Goal: Task Accomplishment & Management: Manage account settings

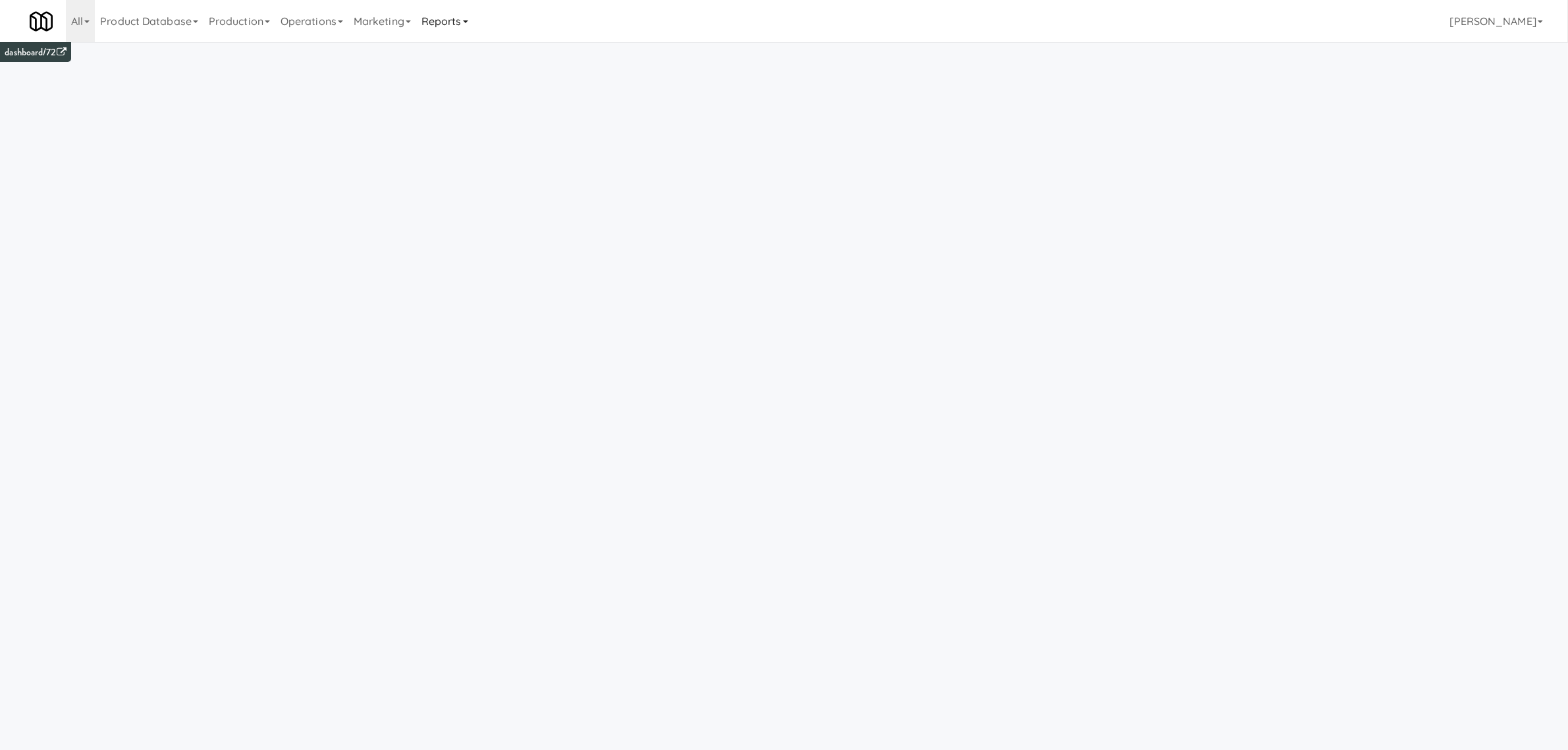
click at [463, 25] on link "Reports" at bounding box center [444, 21] width 57 height 42
click at [468, 102] on link "Payouts" at bounding box center [468, 104] width 105 height 24
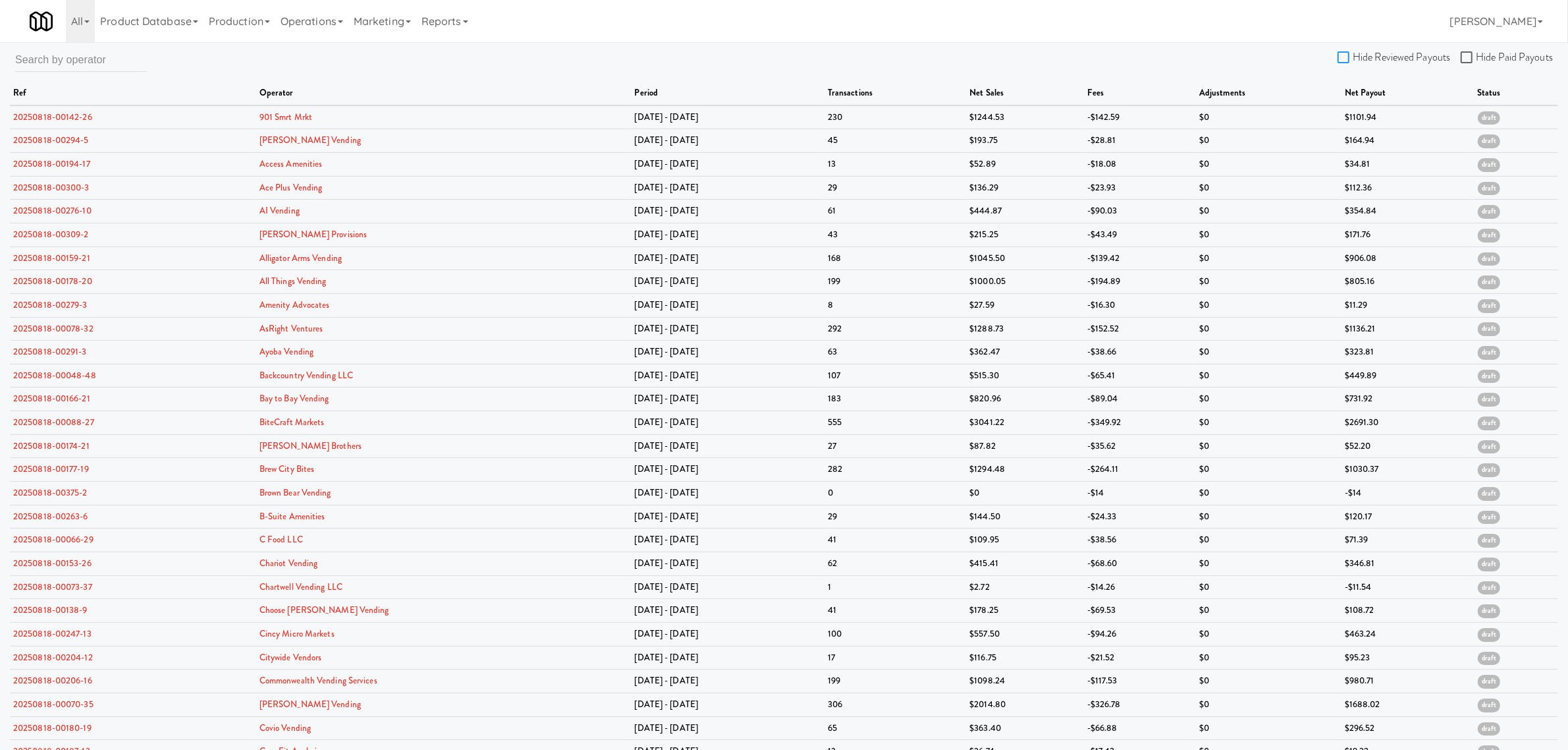
click at [1344, 58] on input "Hide Reviewed Payouts" at bounding box center [1345, 58] width 15 height 11
checkbox input "true"
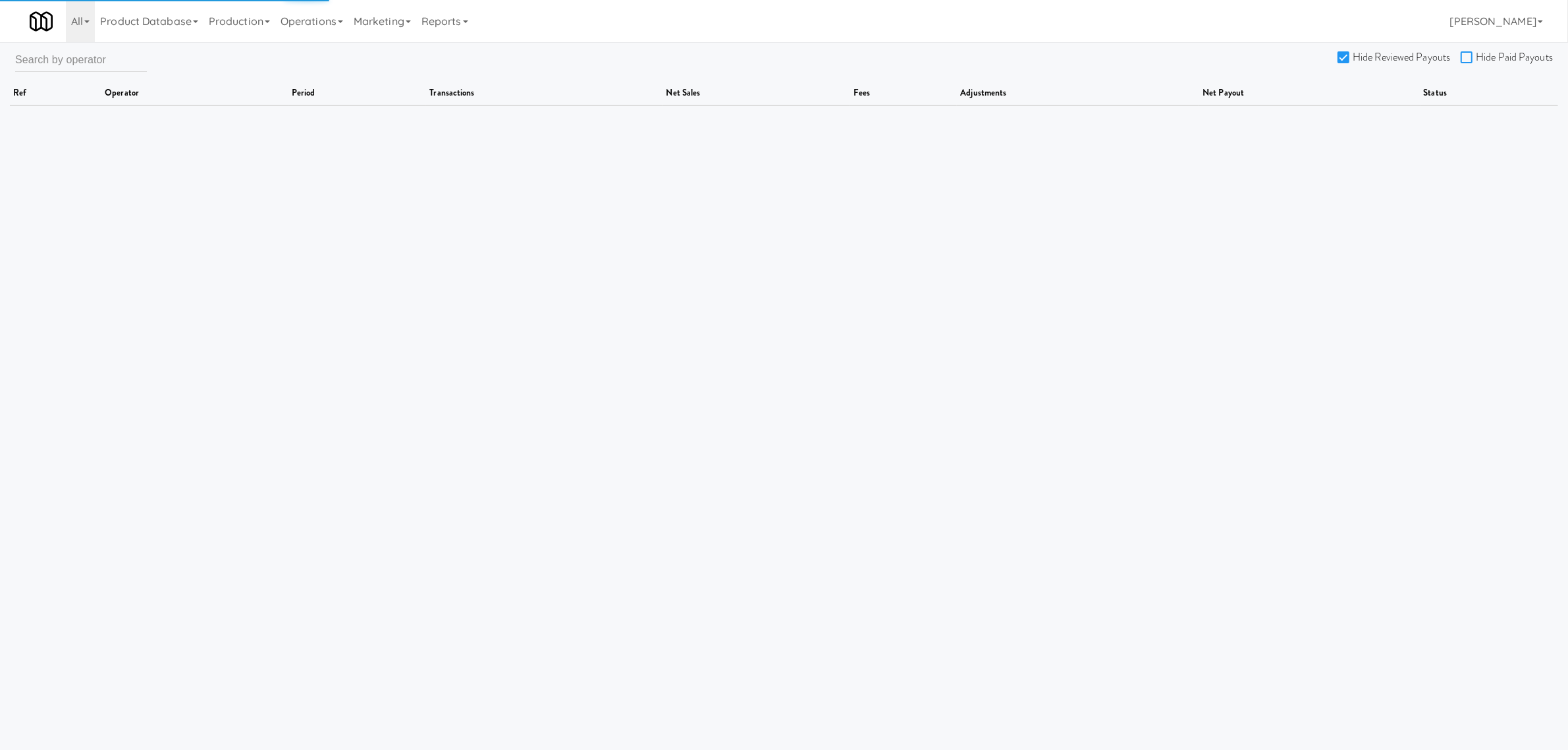
click at [1464, 54] on input "Hide Paid Payouts" at bounding box center [1468, 58] width 15 height 11
checkbox input "true"
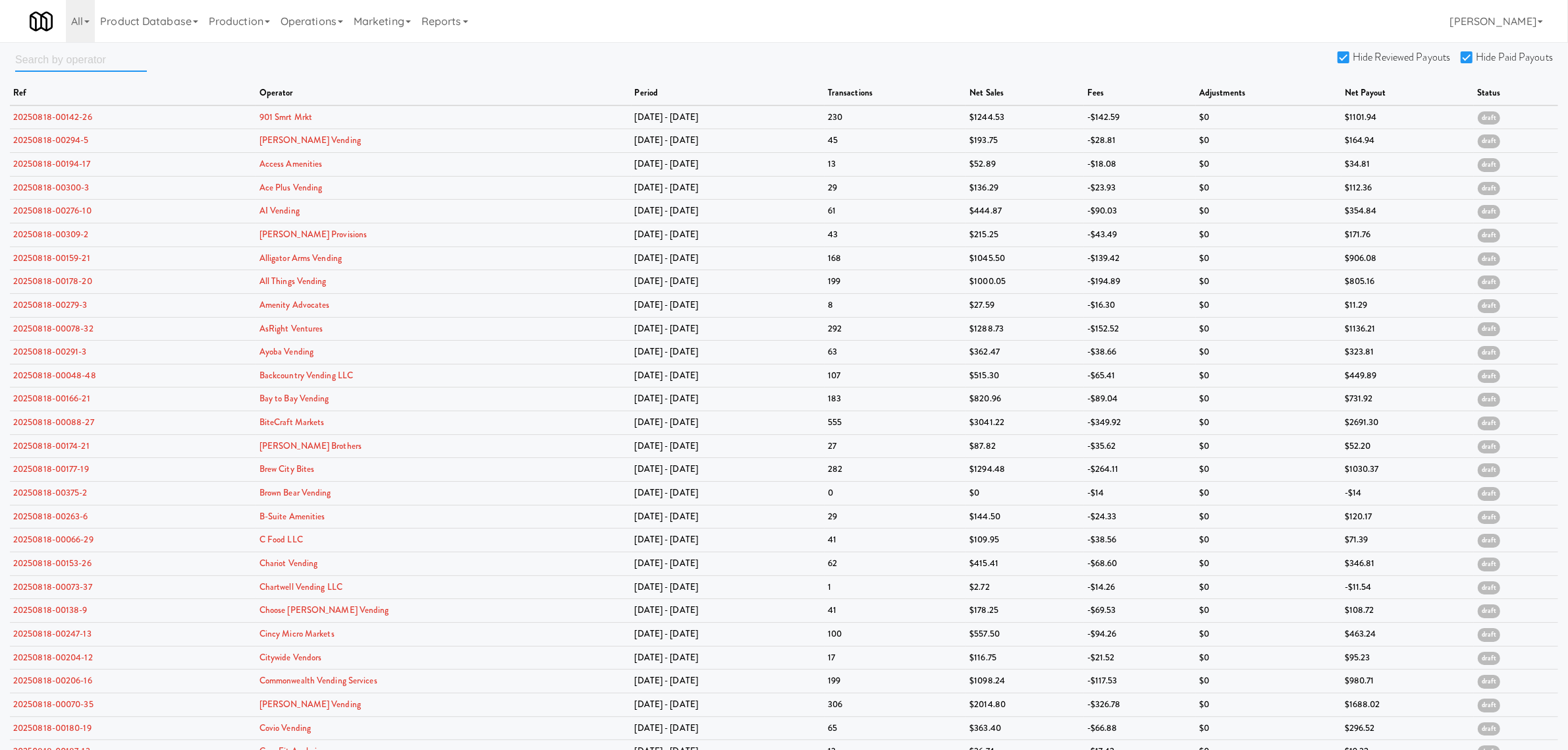
click at [76, 63] on input "text" at bounding box center [81, 60] width 132 height 25
paste input "Backcountry Vending LLC"
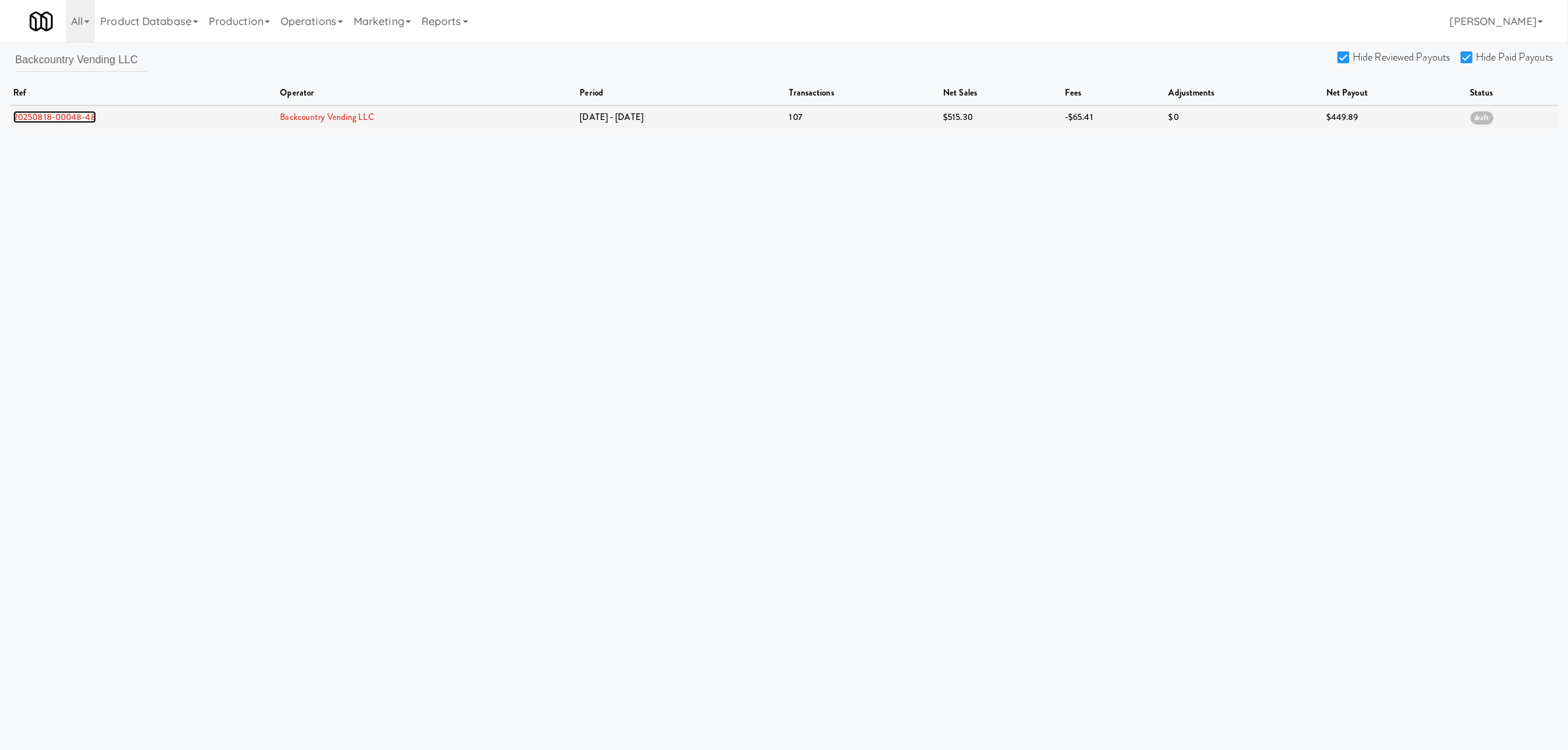
click at [80, 113] on link "20250818-00048-48" at bounding box center [54, 117] width 83 height 12
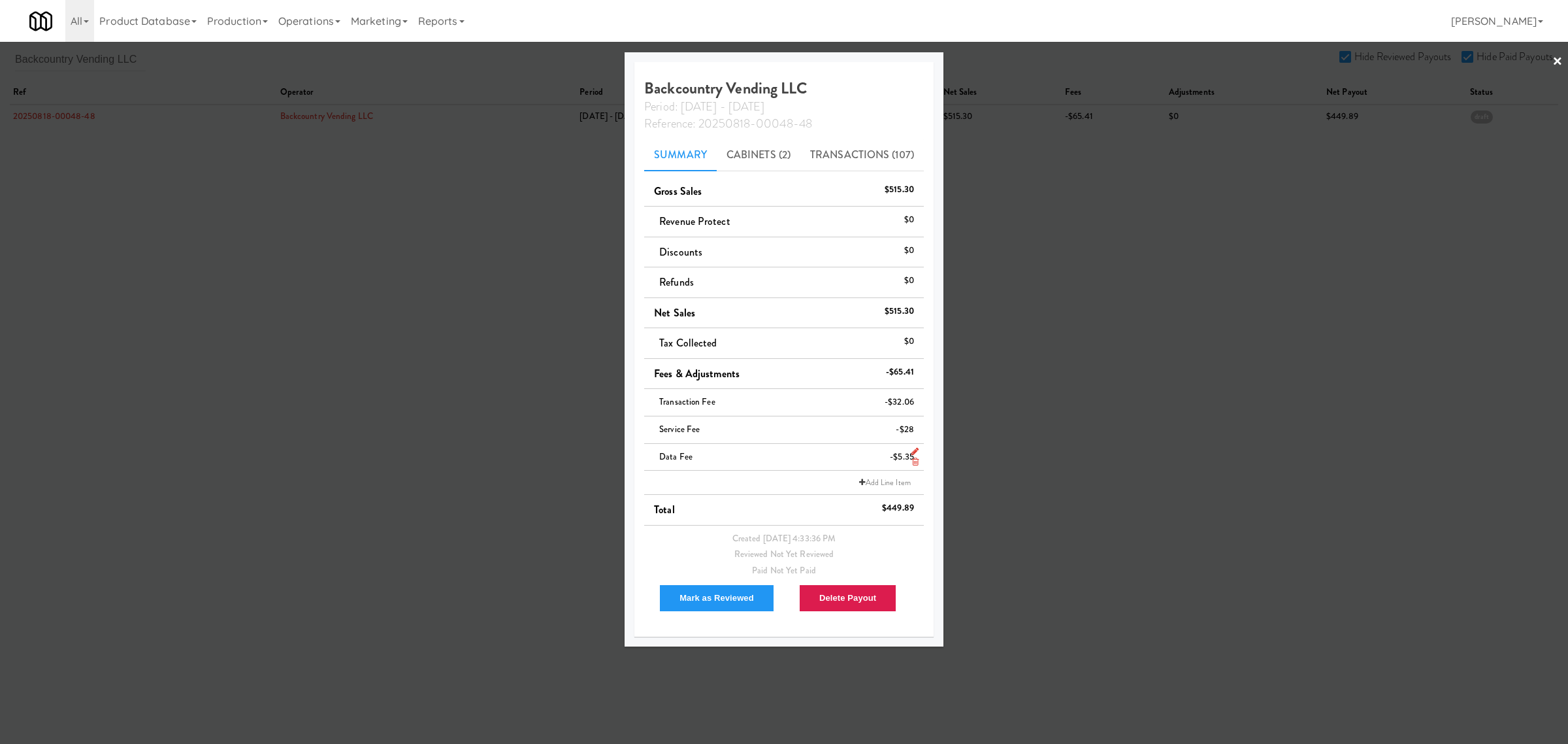
click at [913, 462] on icon at bounding box center [915, 461] width 7 height 8
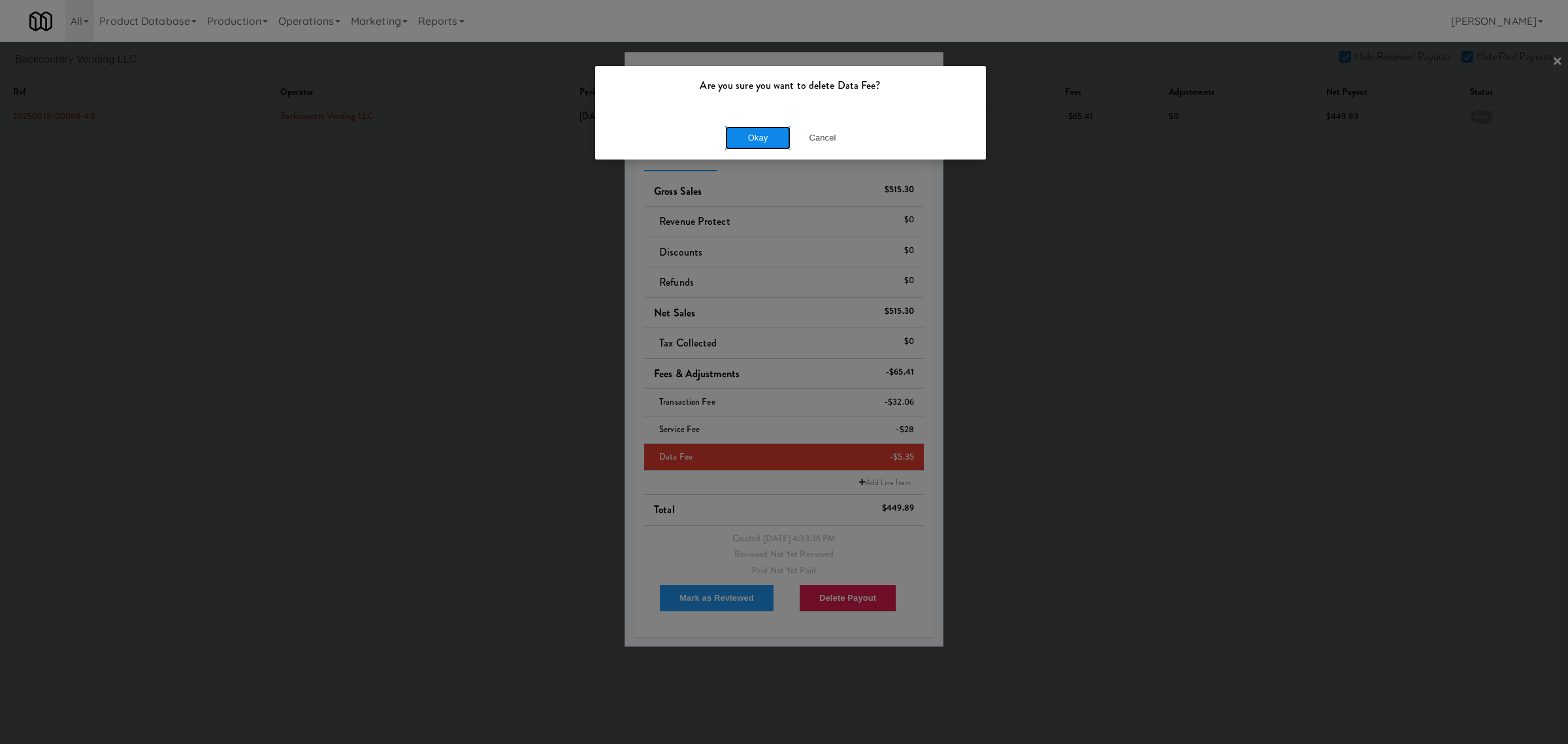
click at [768, 134] on button "Okay" at bounding box center [758, 138] width 65 height 24
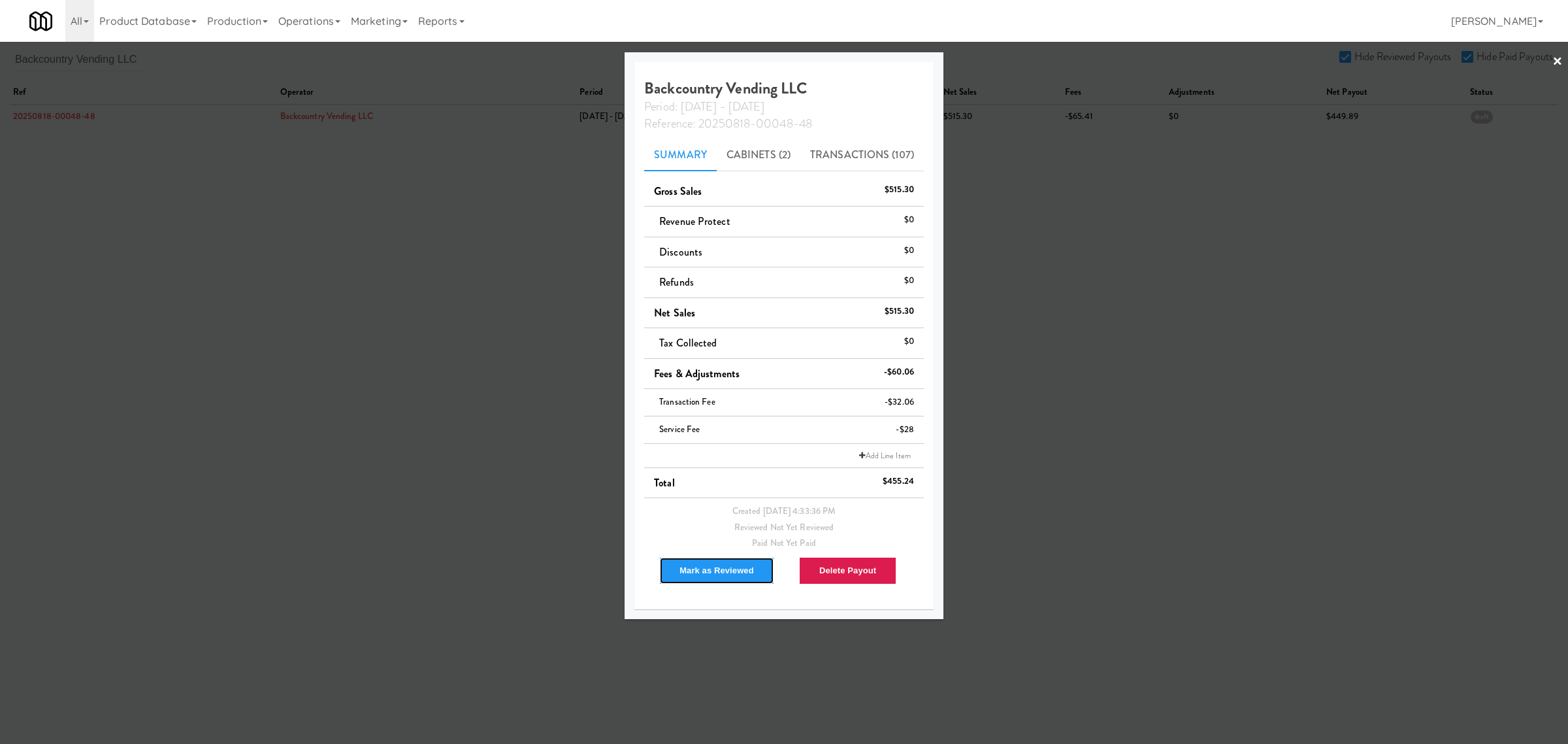
click at [719, 577] on button "Mark as Reviewed" at bounding box center [716, 571] width 115 height 27
click at [382, 412] on div at bounding box center [784, 372] width 1568 height 744
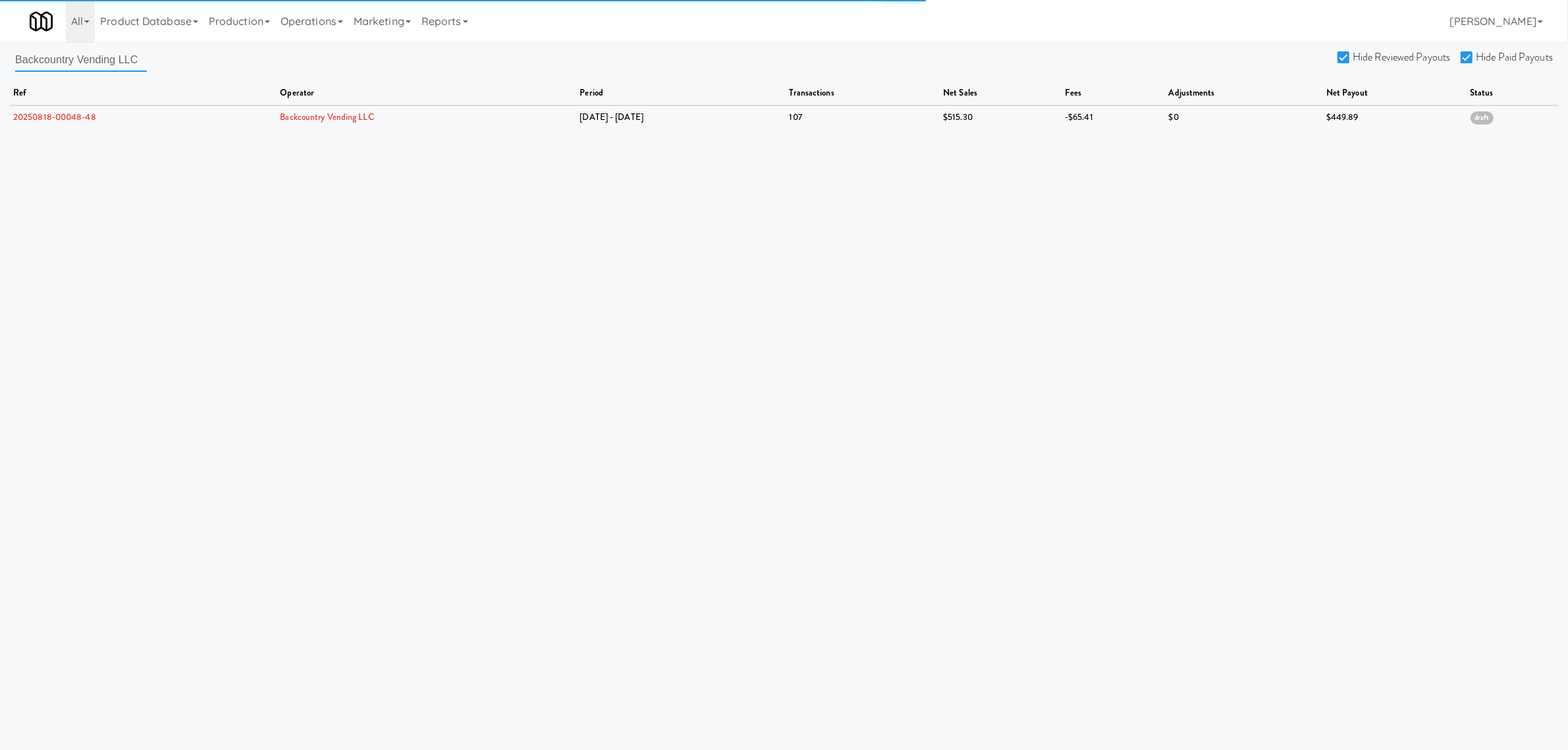
click at [117, 64] on input "Backcountry Vending LLC" at bounding box center [81, 60] width 132 height 25
drag, startPoint x: 139, startPoint y: 60, endPoint x: -176, endPoint y: 59, distance: 315.0
click at [0, 59] on html "Are you sure you want to delete Data Fee? Okay Cancel Okay Are you sure you wan…" at bounding box center [784, 375] width 1568 height 750
paste input "Mountain High Markets"
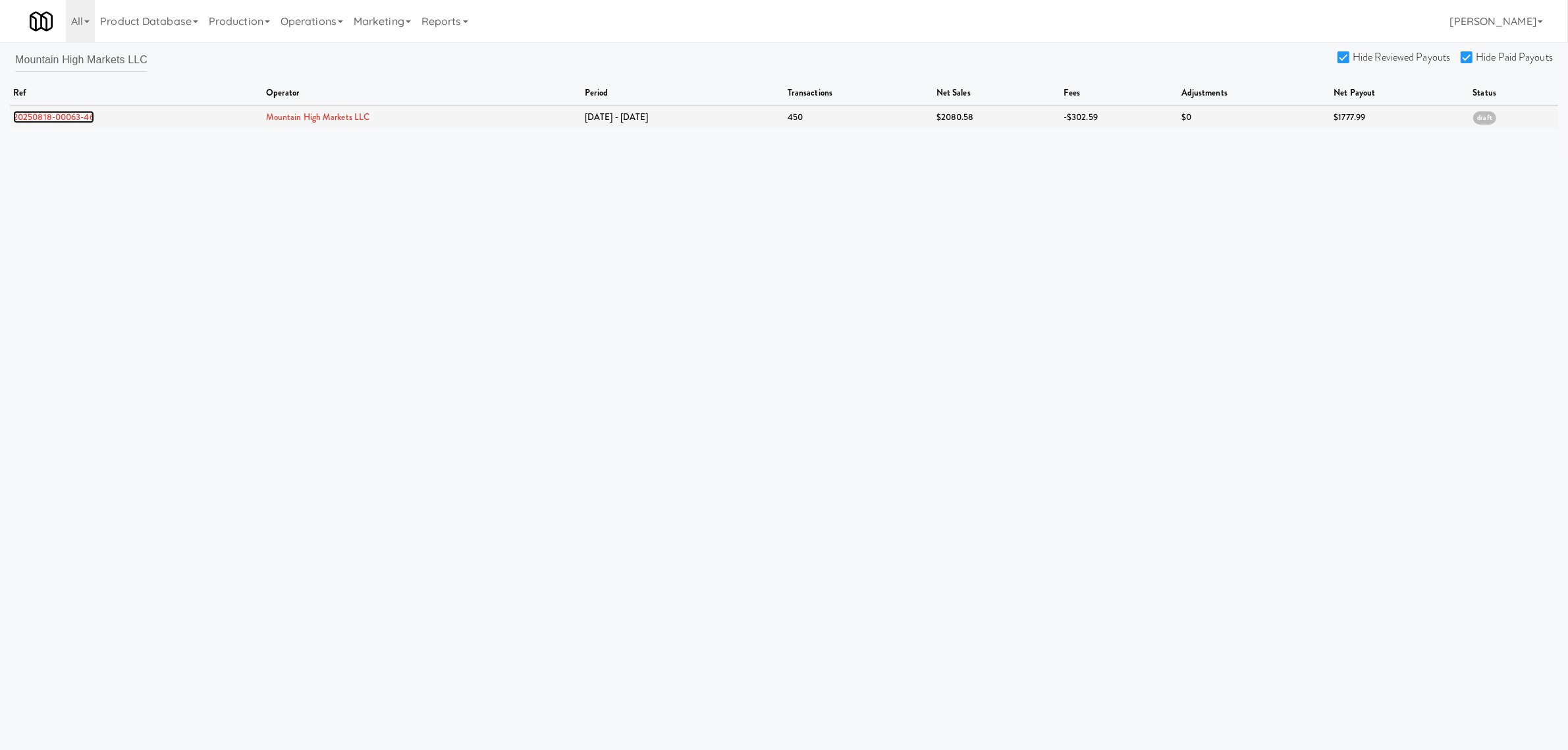
click at [60, 117] on link "20250818-00063-46" at bounding box center [54, 117] width 81 height 12
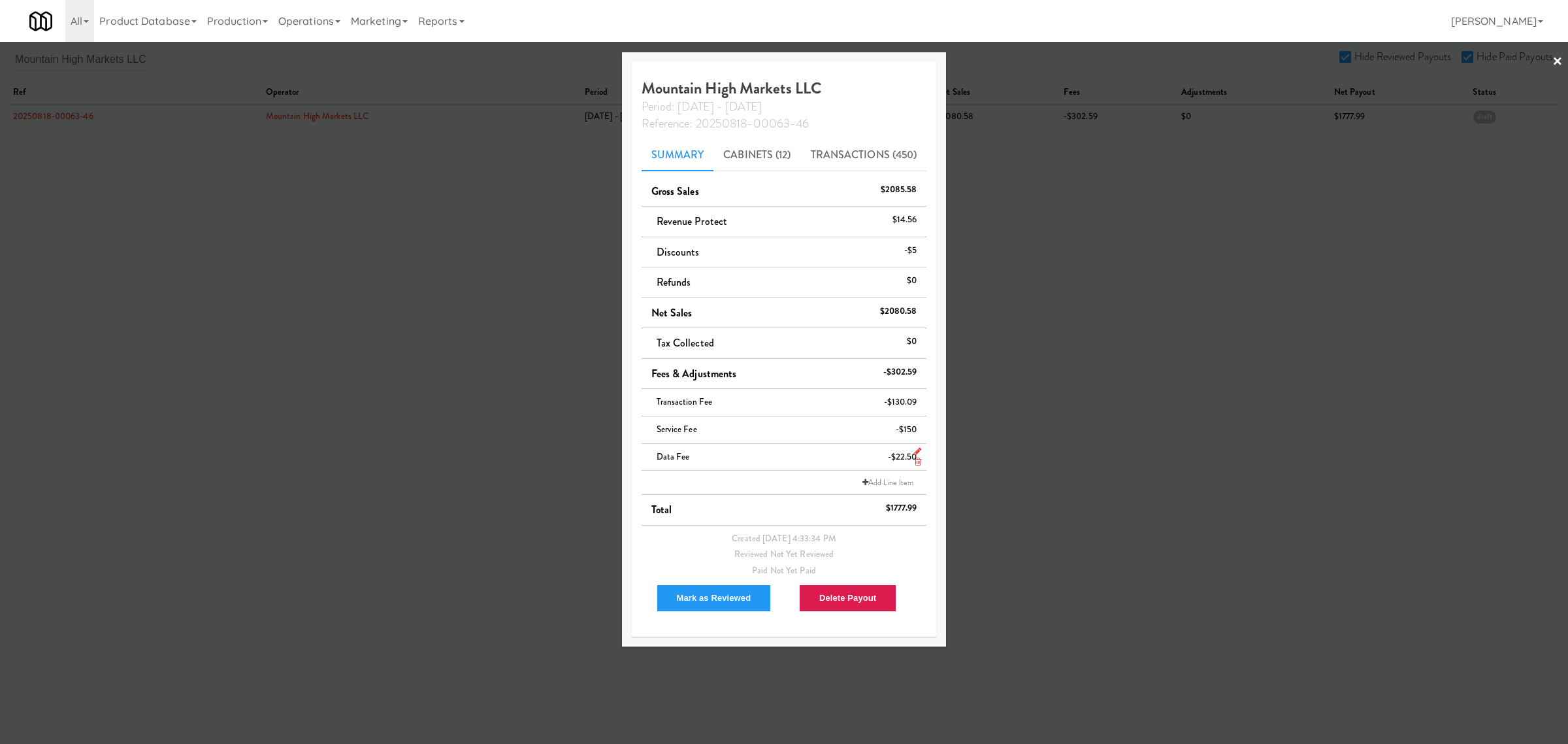
click at [919, 464] on icon at bounding box center [918, 461] width 7 height 8
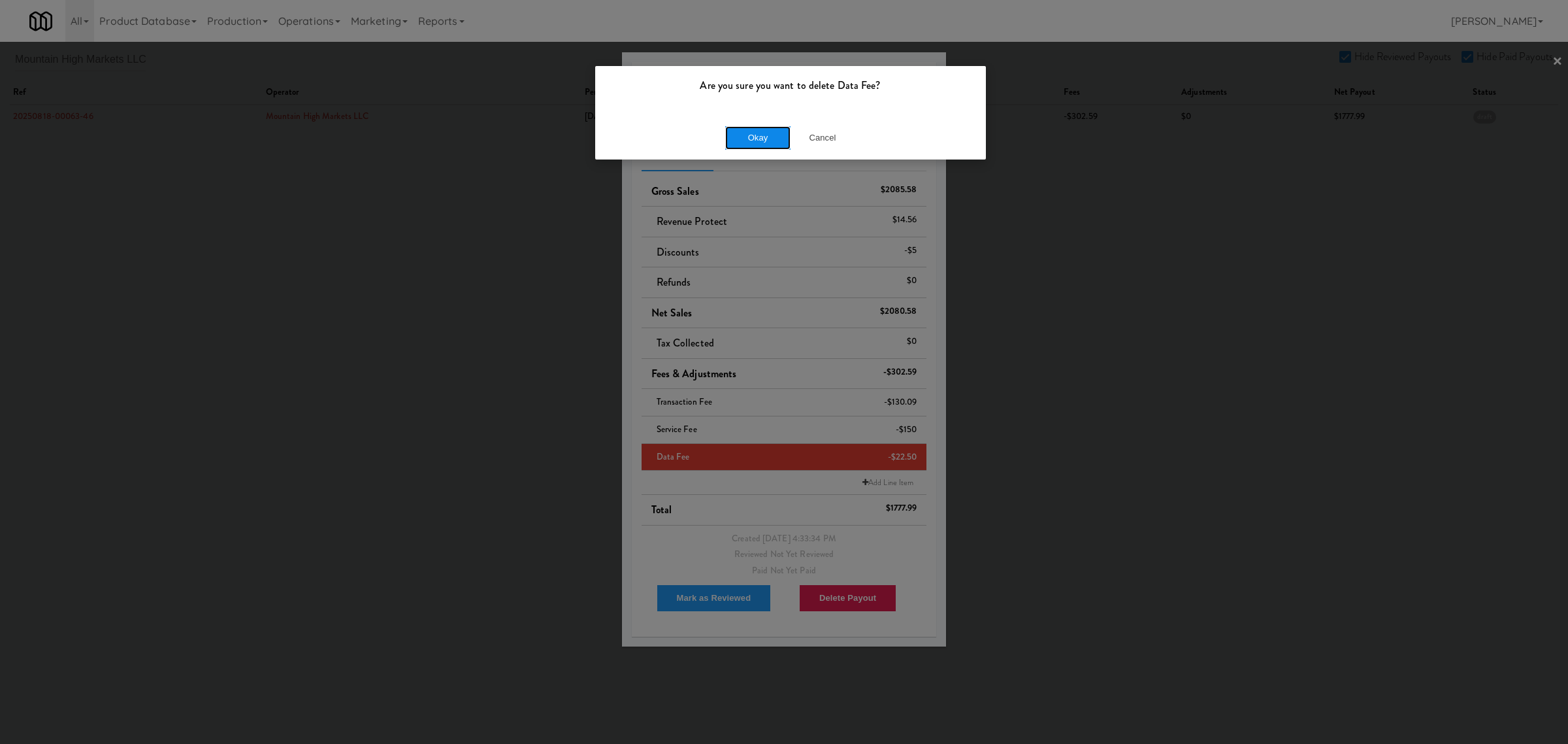
click at [759, 141] on button "Okay" at bounding box center [758, 138] width 65 height 24
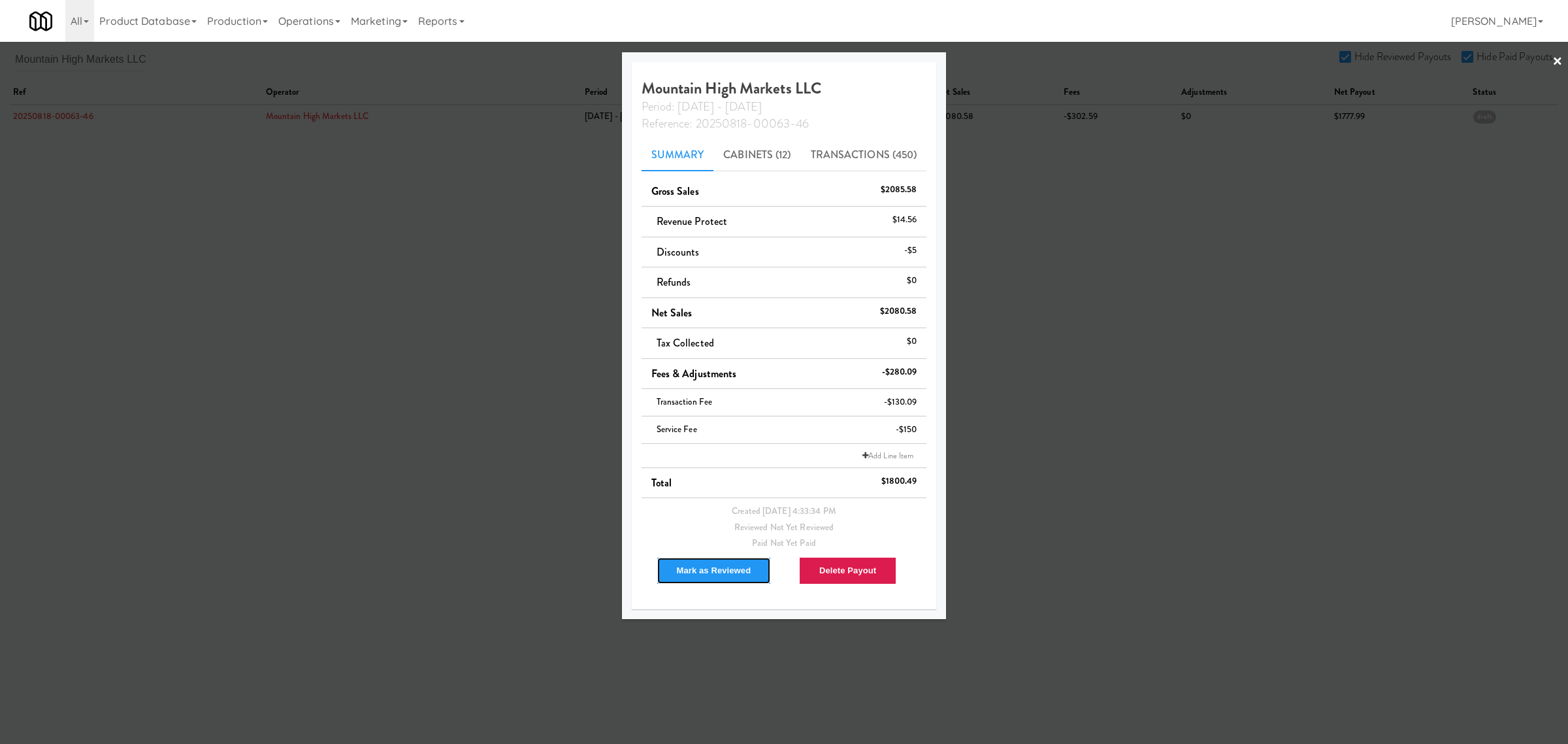
click at [708, 566] on button "Mark as Reviewed" at bounding box center [714, 571] width 115 height 27
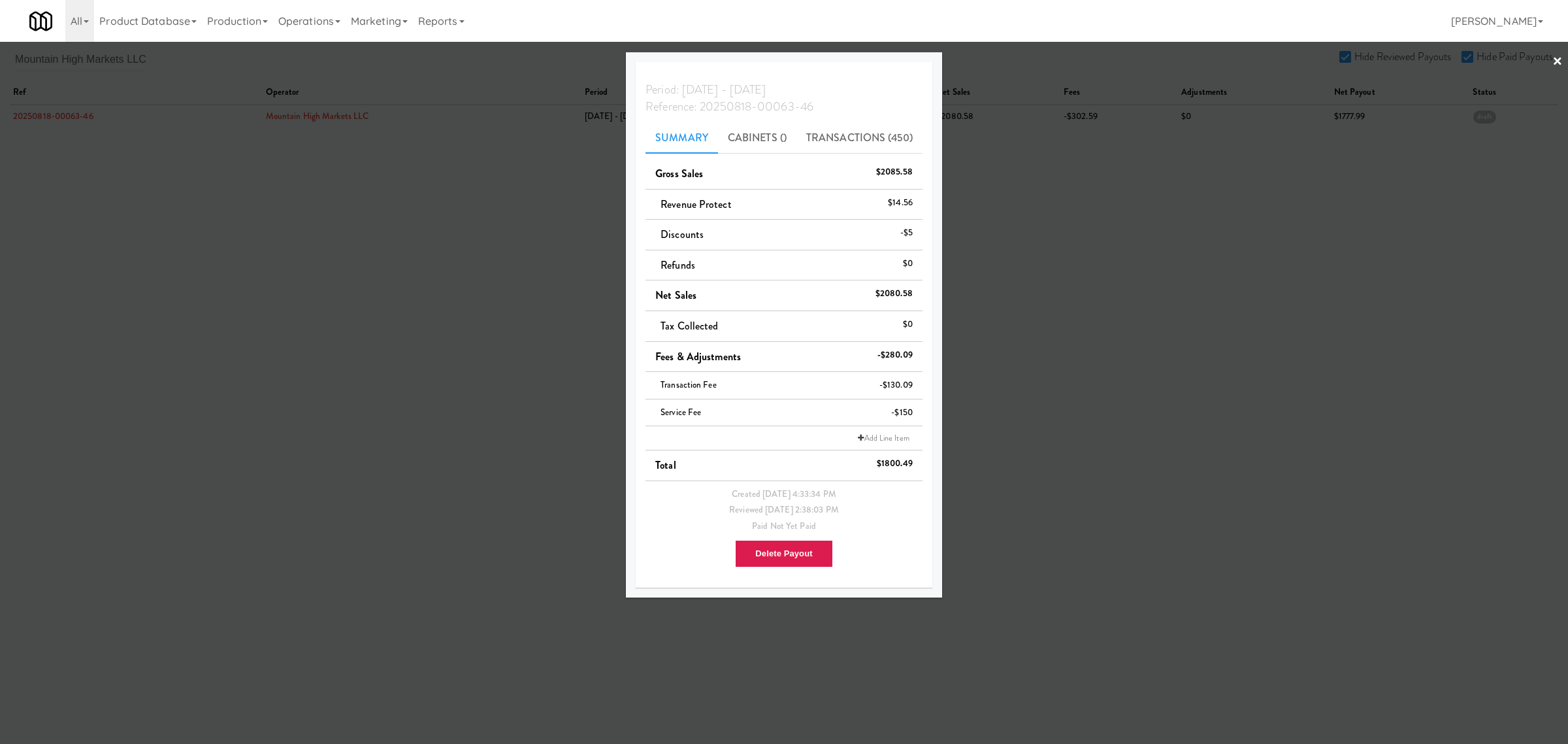
click at [119, 295] on div at bounding box center [784, 372] width 1568 height 744
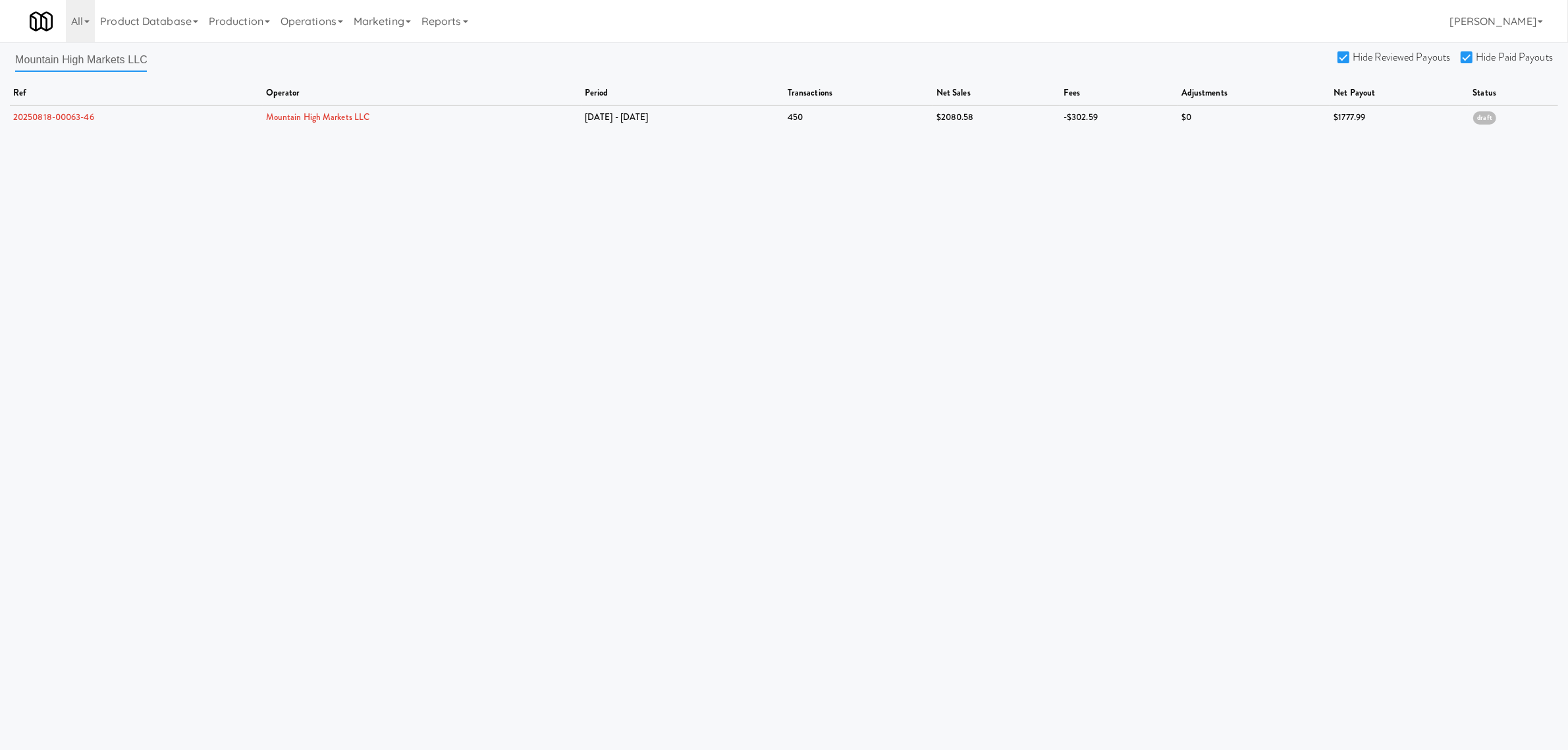
scroll to position [0, 4]
drag, startPoint x: 15, startPoint y: 61, endPoint x: 245, endPoint y: 87, distance: 231.5
click at [245, 87] on div "Mountain High Markets LLC Hide Reviewed Payouts Hide Paid Payouts ref operator …" at bounding box center [784, 88] width 1568 height 81
paste input "Premier Markets & Vending"
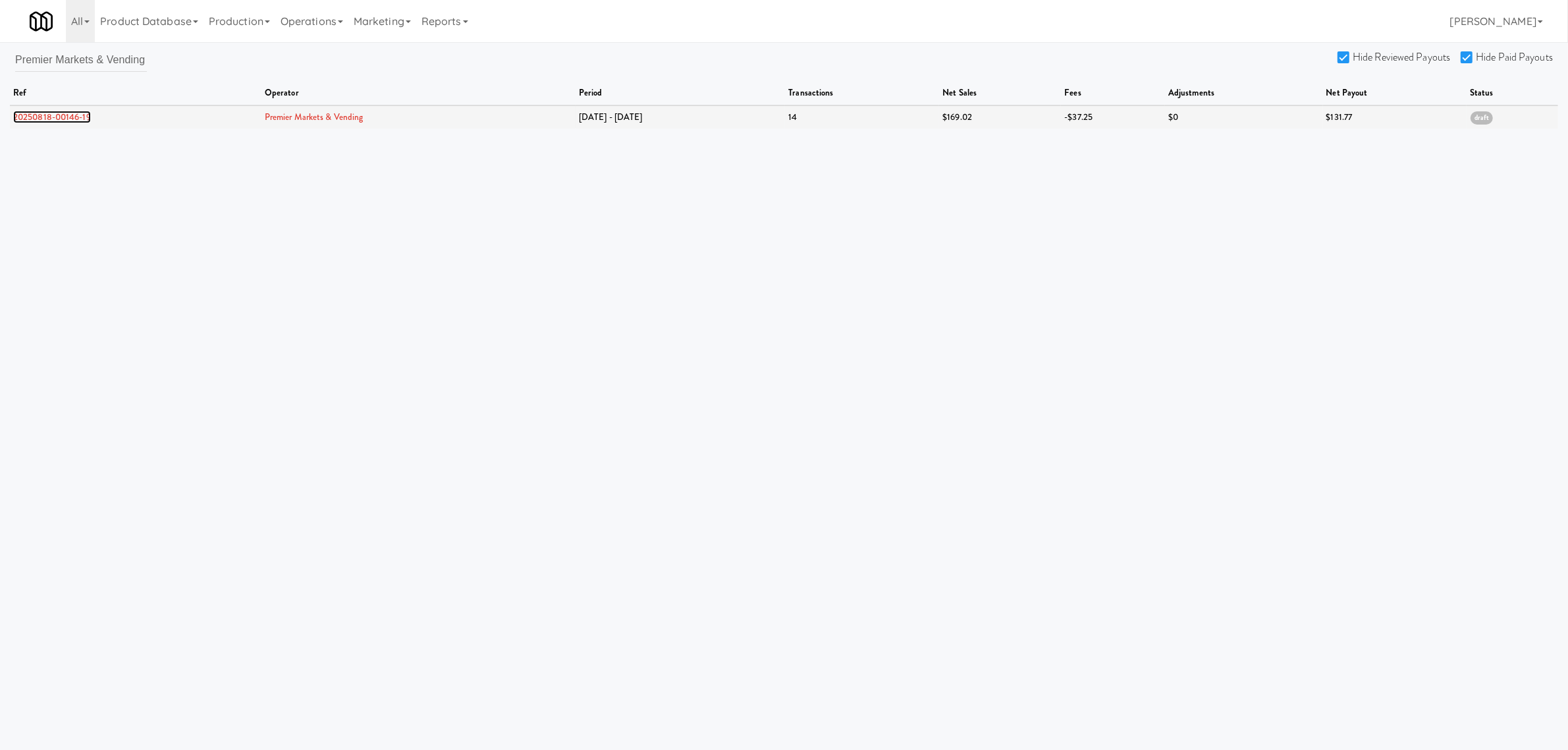
click at [69, 120] on link "20250818-00146-19" at bounding box center [51, 117] width 77 height 12
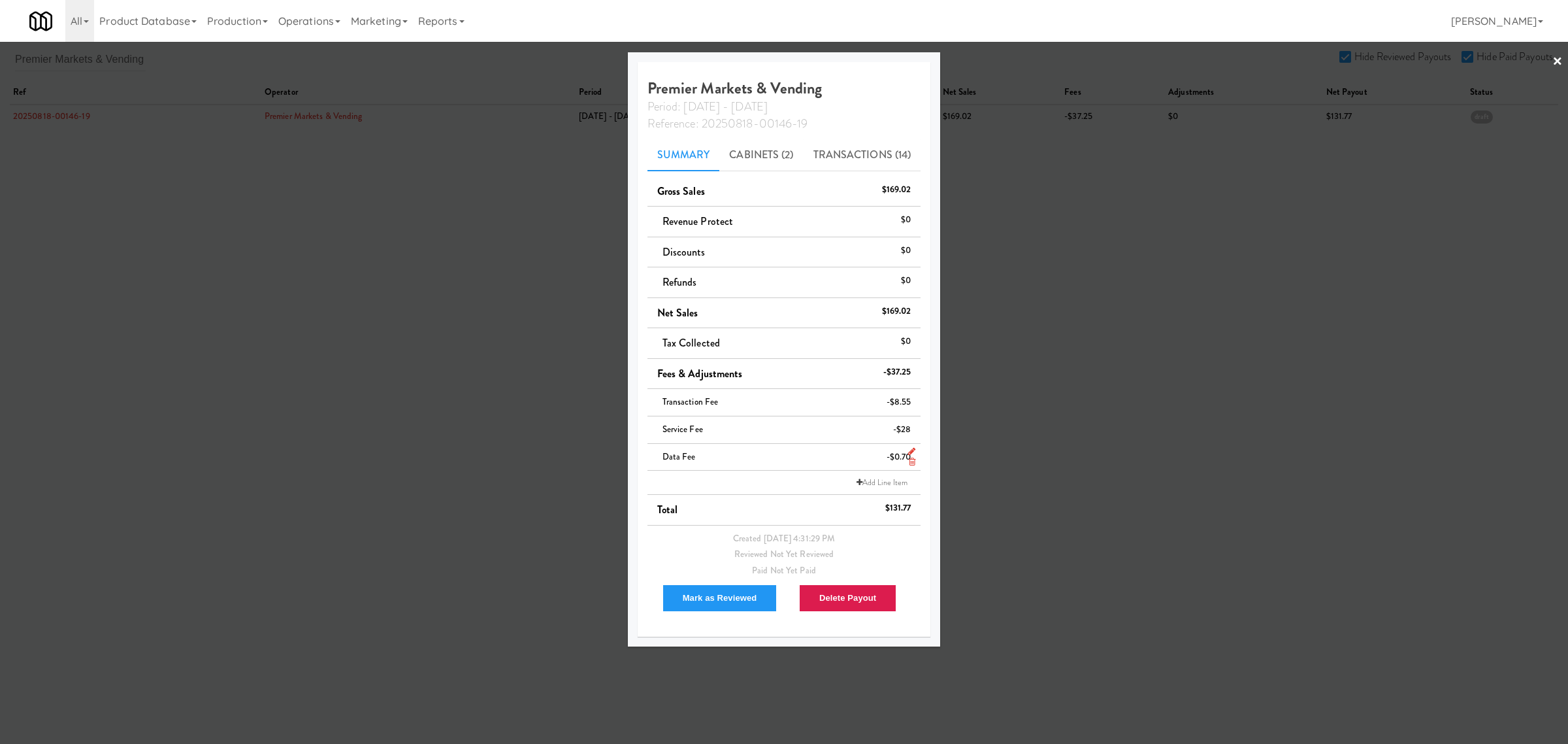
click at [912, 463] on icon at bounding box center [912, 461] width 7 height 8
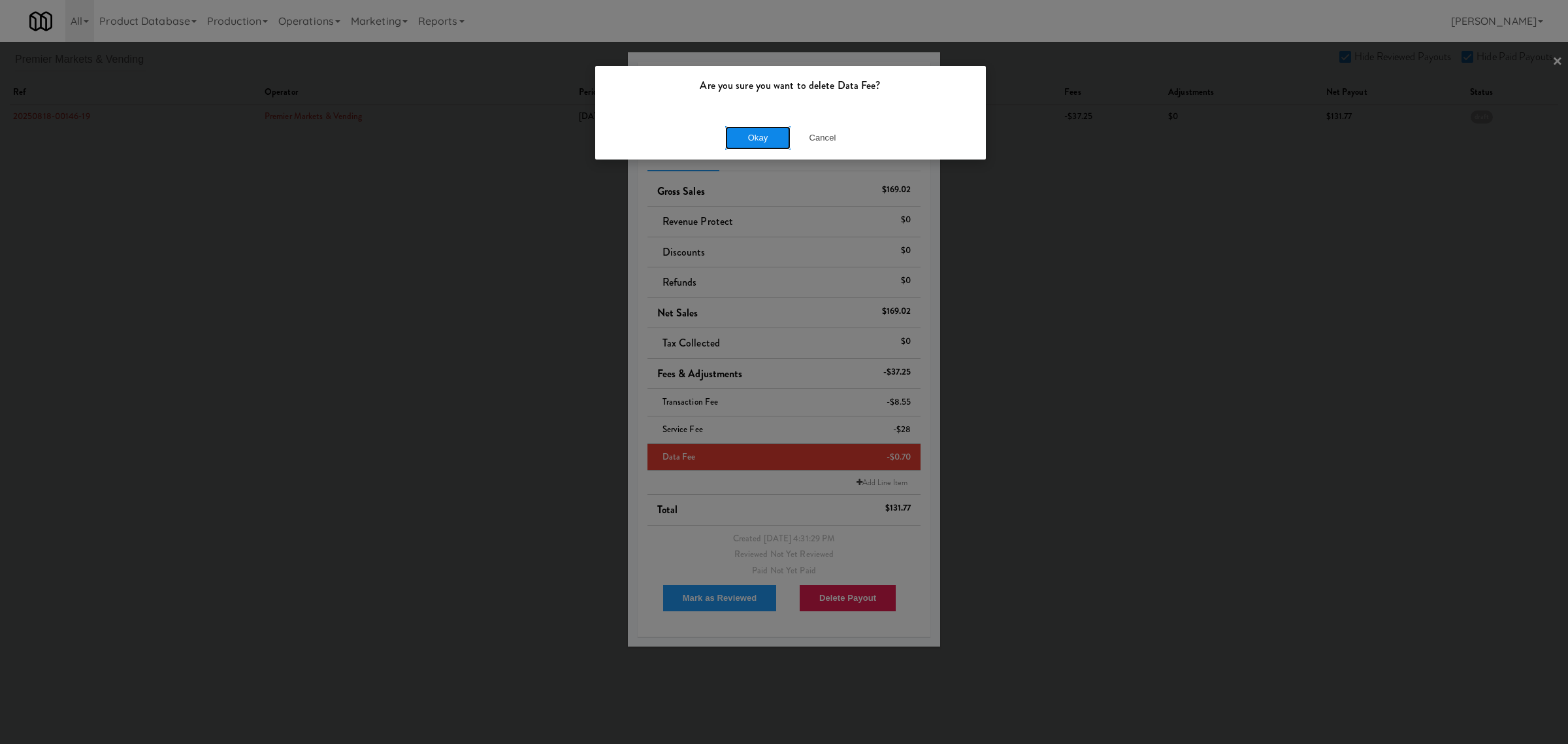
click at [764, 142] on button "Okay" at bounding box center [758, 138] width 65 height 24
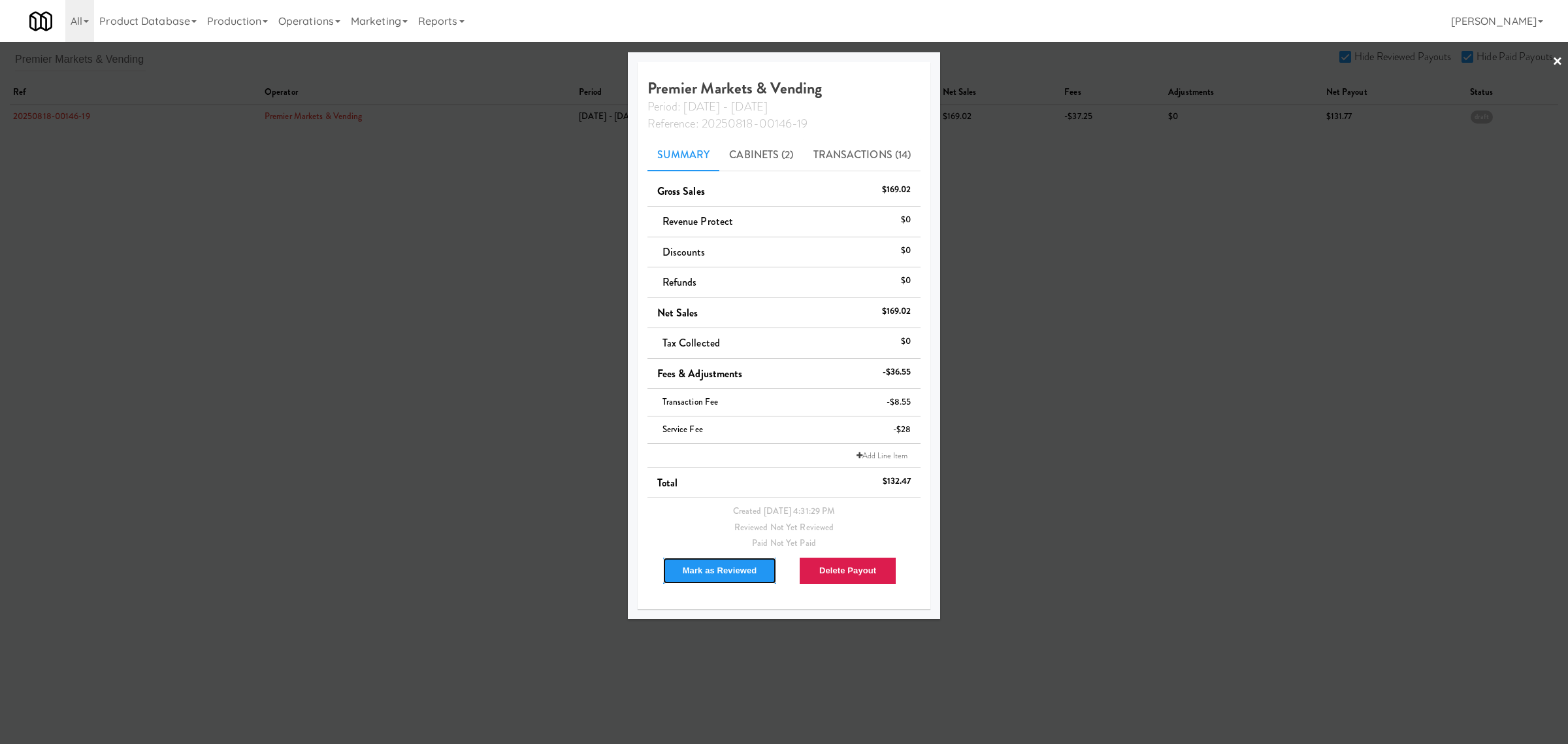
click at [694, 576] on button "Mark as Reviewed" at bounding box center [719, 571] width 115 height 27
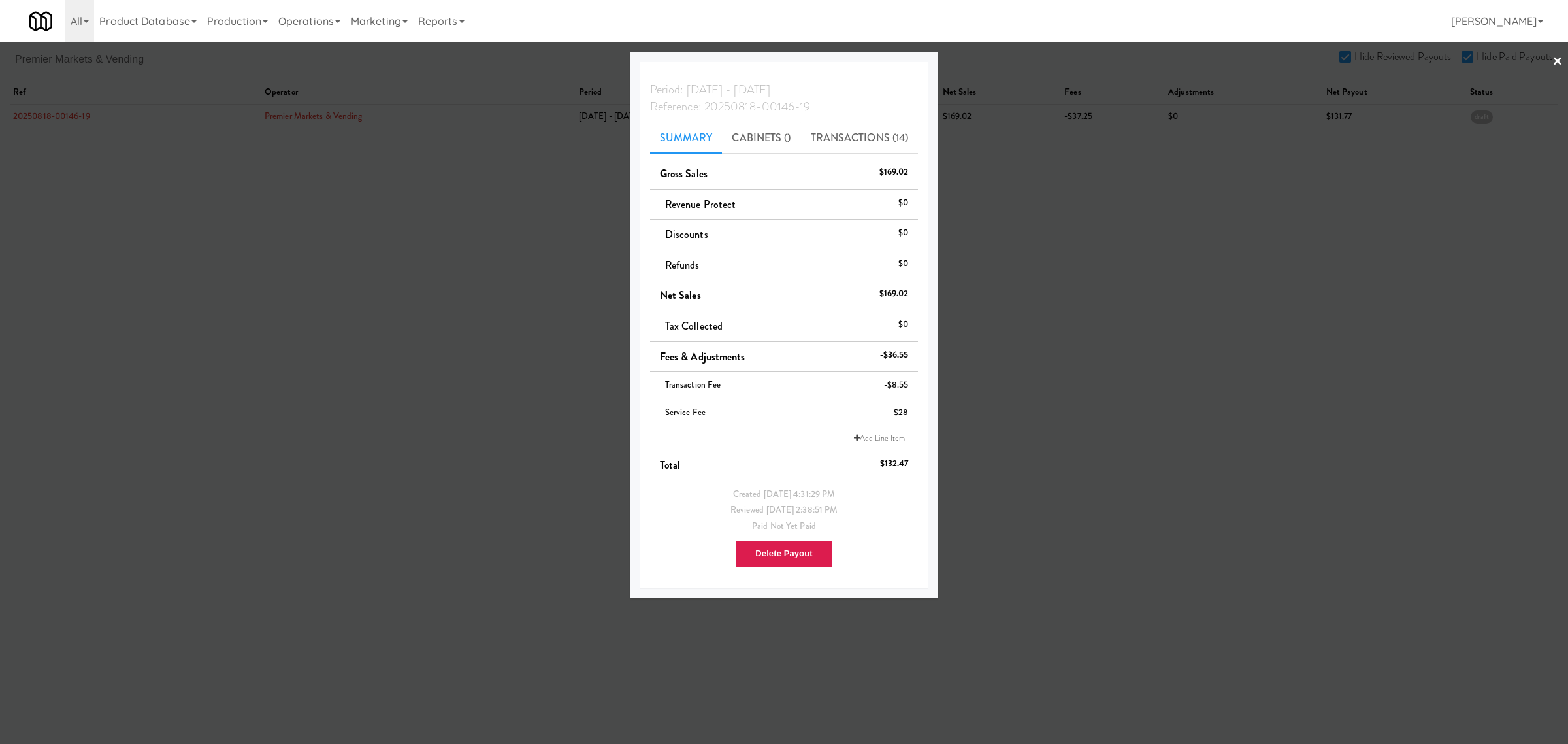
click at [322, 358] on div at bounding box center [784, 372] width 1568 height 744
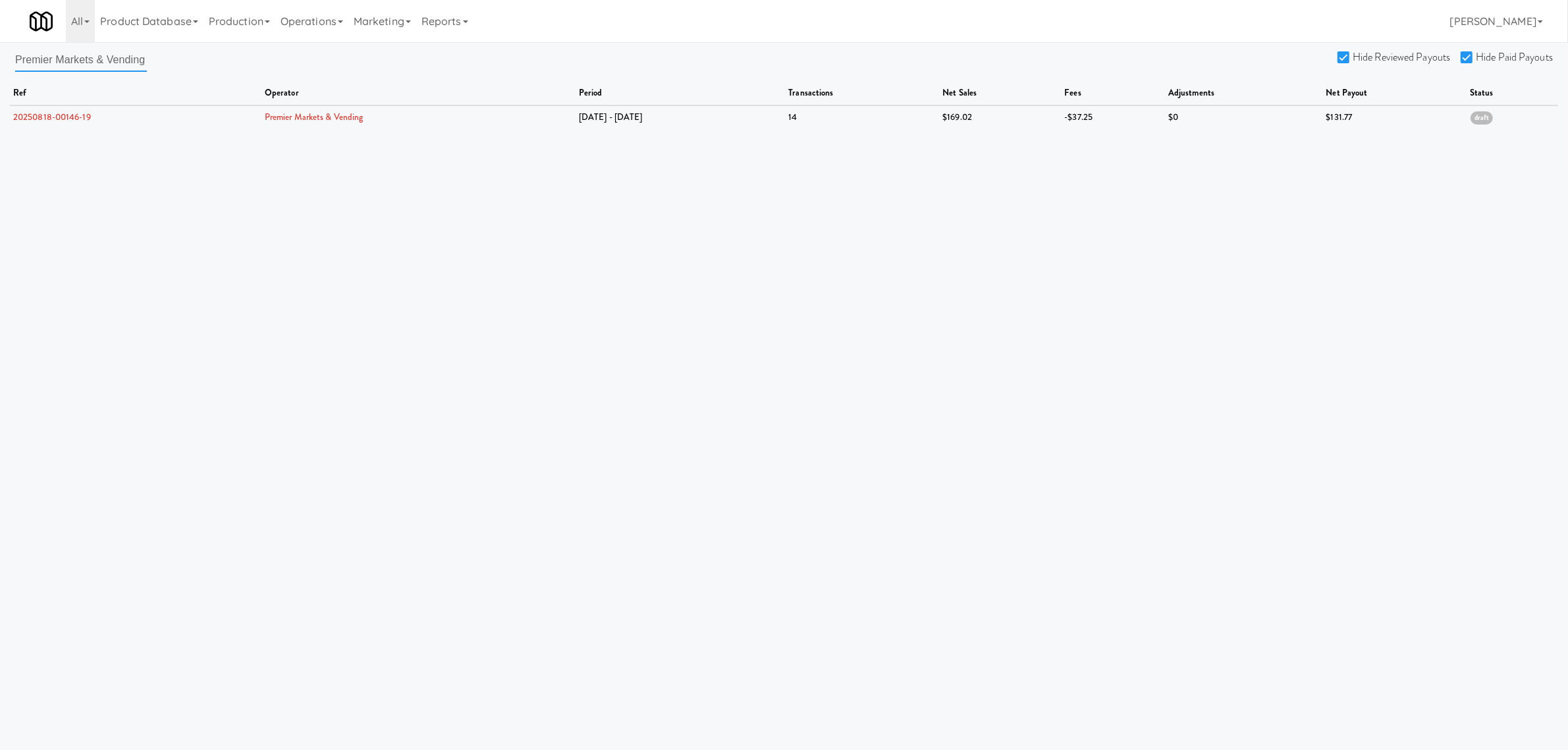
click at [30, 61] on input "Premier Markets & Vending" at bounding box center [81, 60] width 132 height 25
drag, startPoint x: 14, startPoint y: 61, endPoint x: 244, endPoint y: 61, distance: 230.0
click at [244, 61] on div "Premier Markets & Vending Hide Reviewed Payouts Hide Paid Payouts ref operator …" at bounding box center [784, 88] width 1568 height 81
click at [14, 59] on div "Premier Markets & Vending Hide Reviewed Payouts Hide Paid Payouts ref operator …" at bounding box center [784, 88] width 1568 height 81
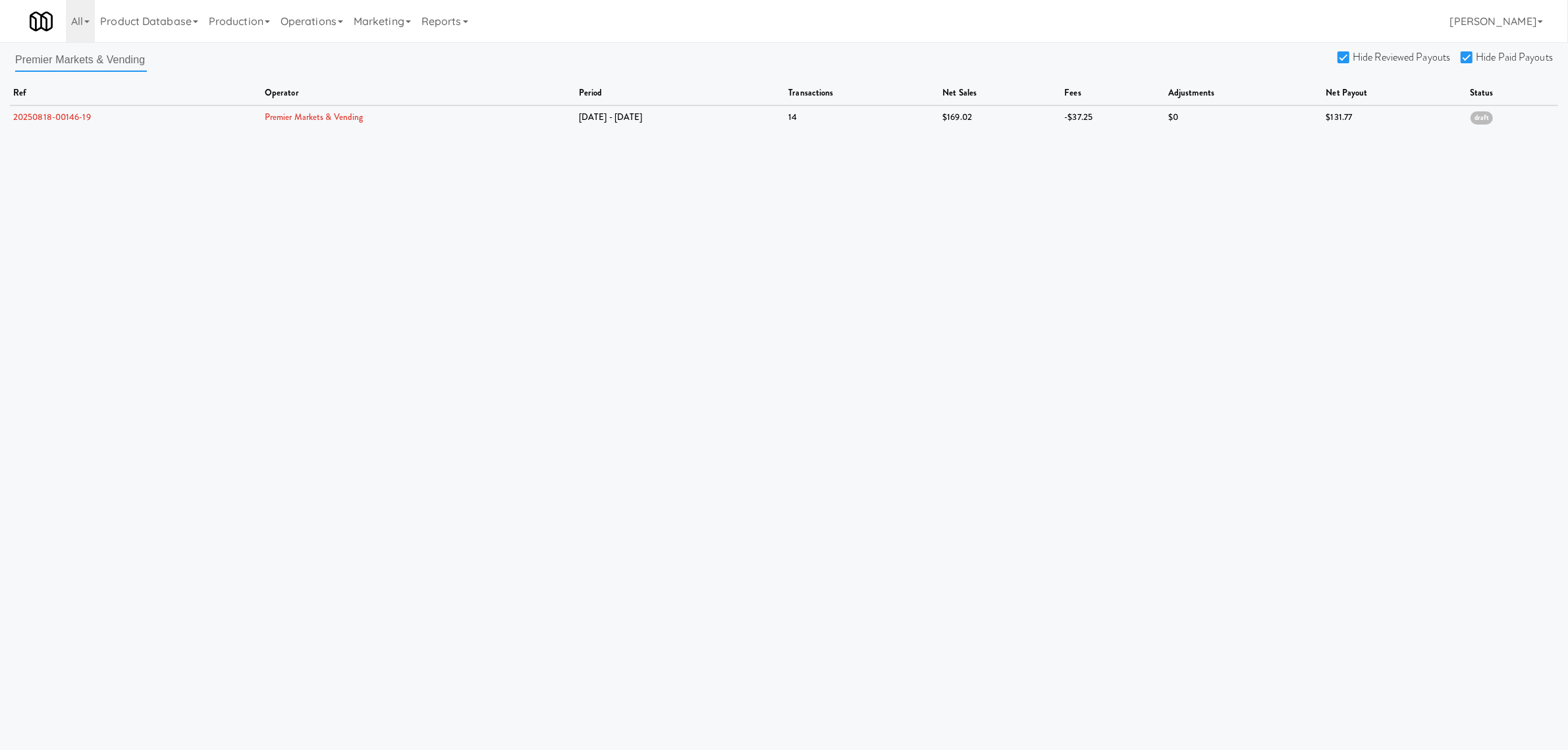
drag, startPoint x: 15, startPoint y: 58, endPoint x: 317, endPoint y: 66, distance: 302.1
click at [317, 66] on div "Premier Markets & Vending Hide Reviewed Payouts Hide Paid Payouts ref operator …" at bounding box center [784, 88] width 1568 height 81
paste input "Star Family Markets"
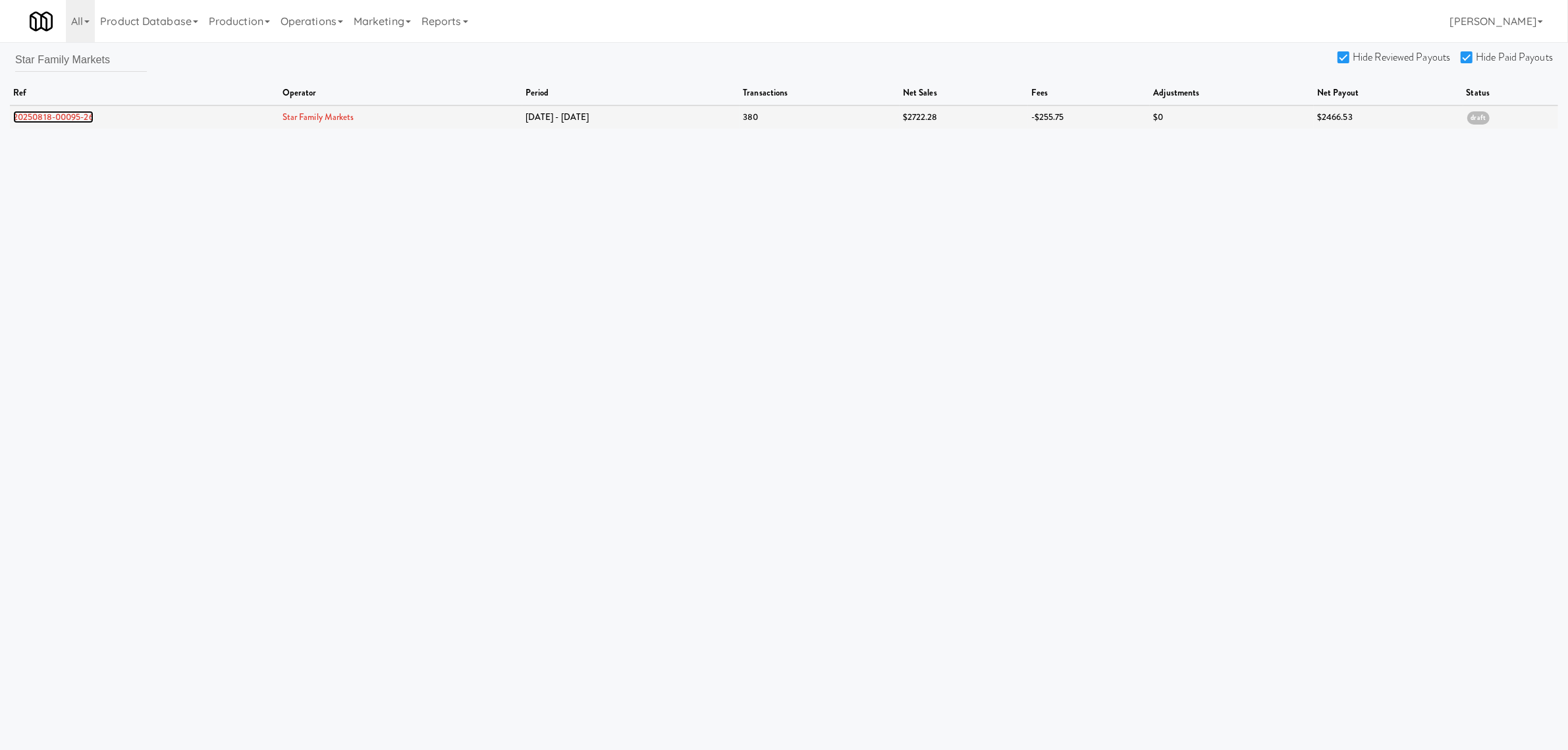
click at [69, 117] on link "20250818-00095-26" at bounding box center [53, 117] width 80 height 12
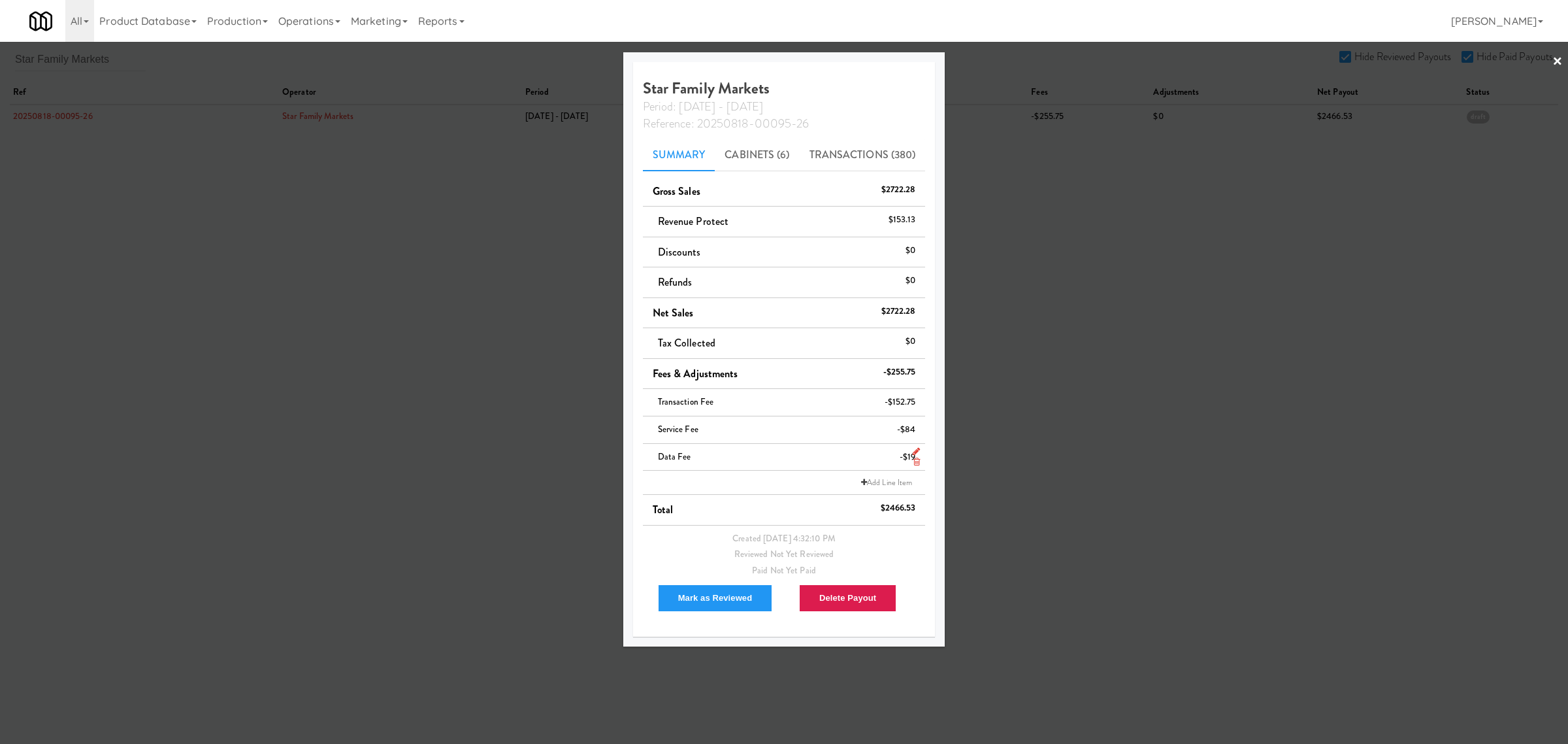
click at [913, 463] on icon at bounding box center [916, 461] width 7 height 8
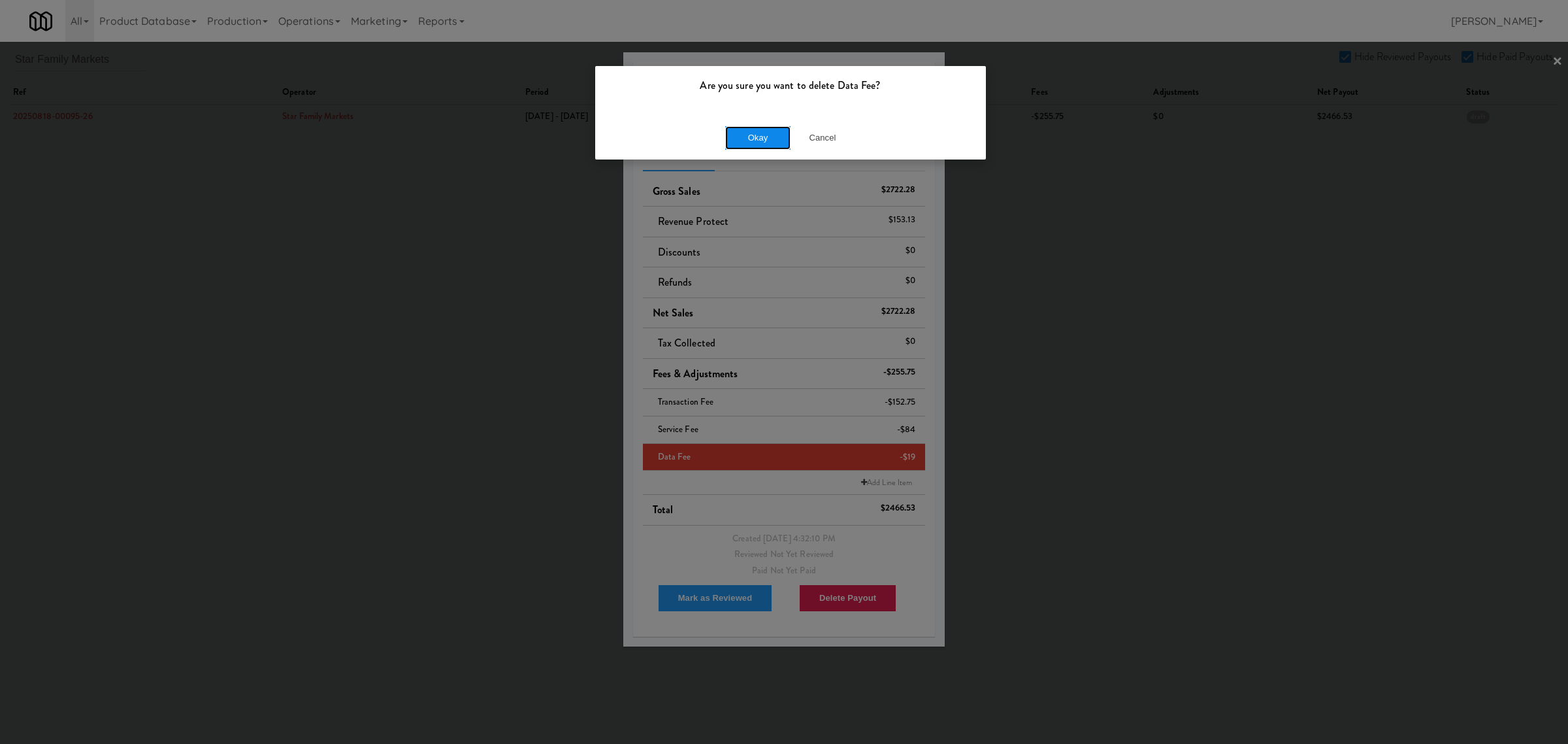
click at [752, 136] on button "Okay" at bounding box center [758, 138] width 65 height 24
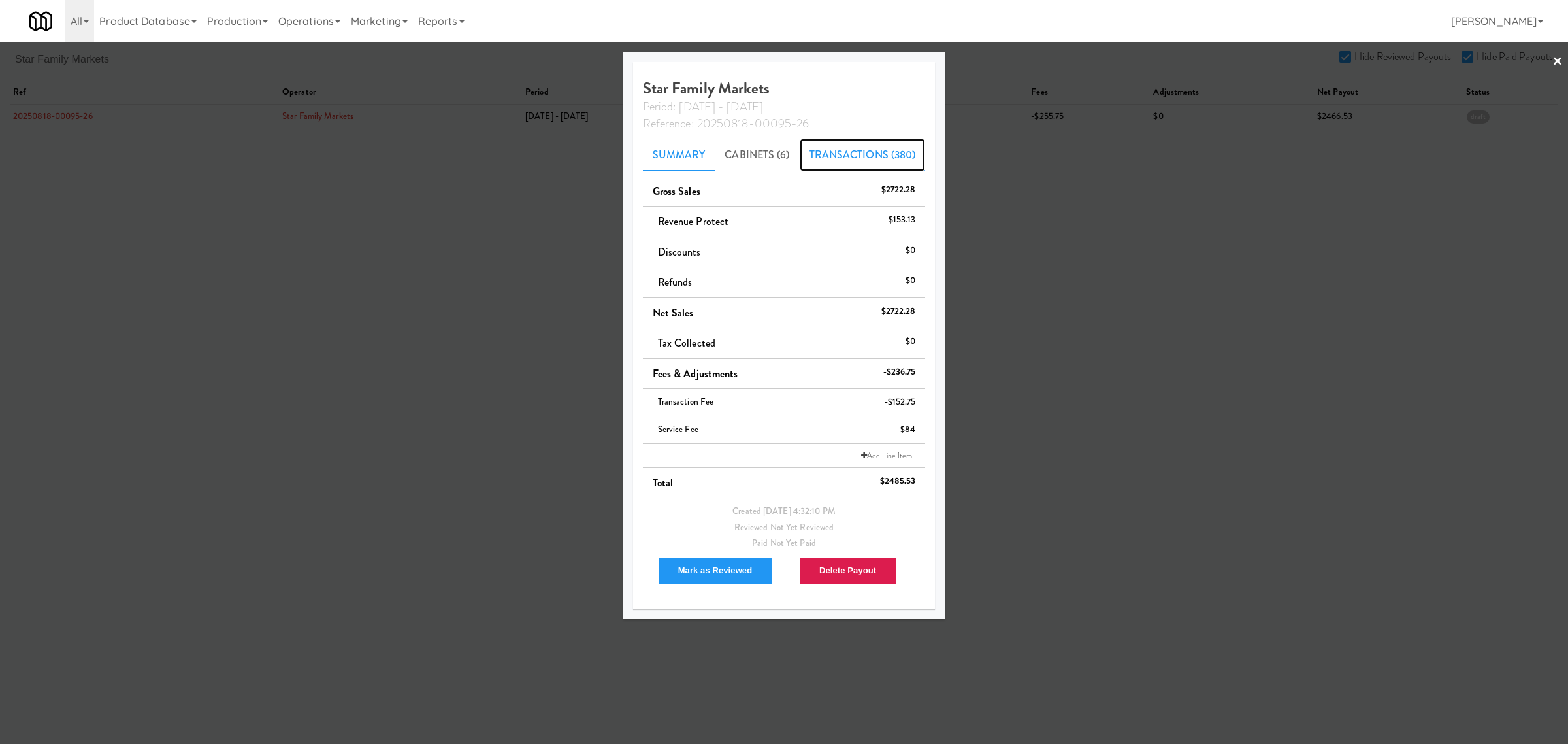
click at [845, 157] on link "Transactions (380)" at bounding box center [863, 154] width 126 height 33
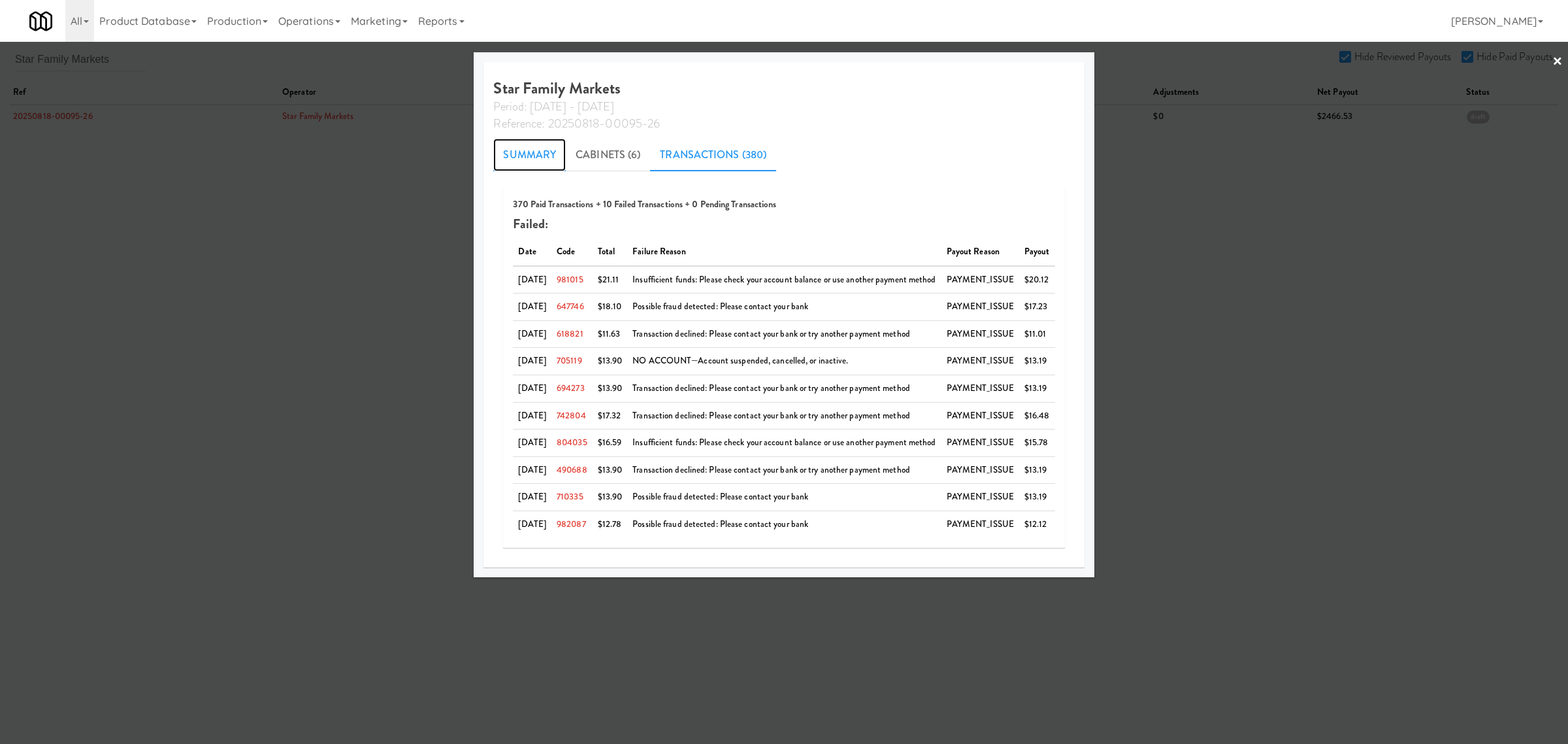
click at [517, 162] on link "Summary" at bounding box center [529, 154] width 72 height 33
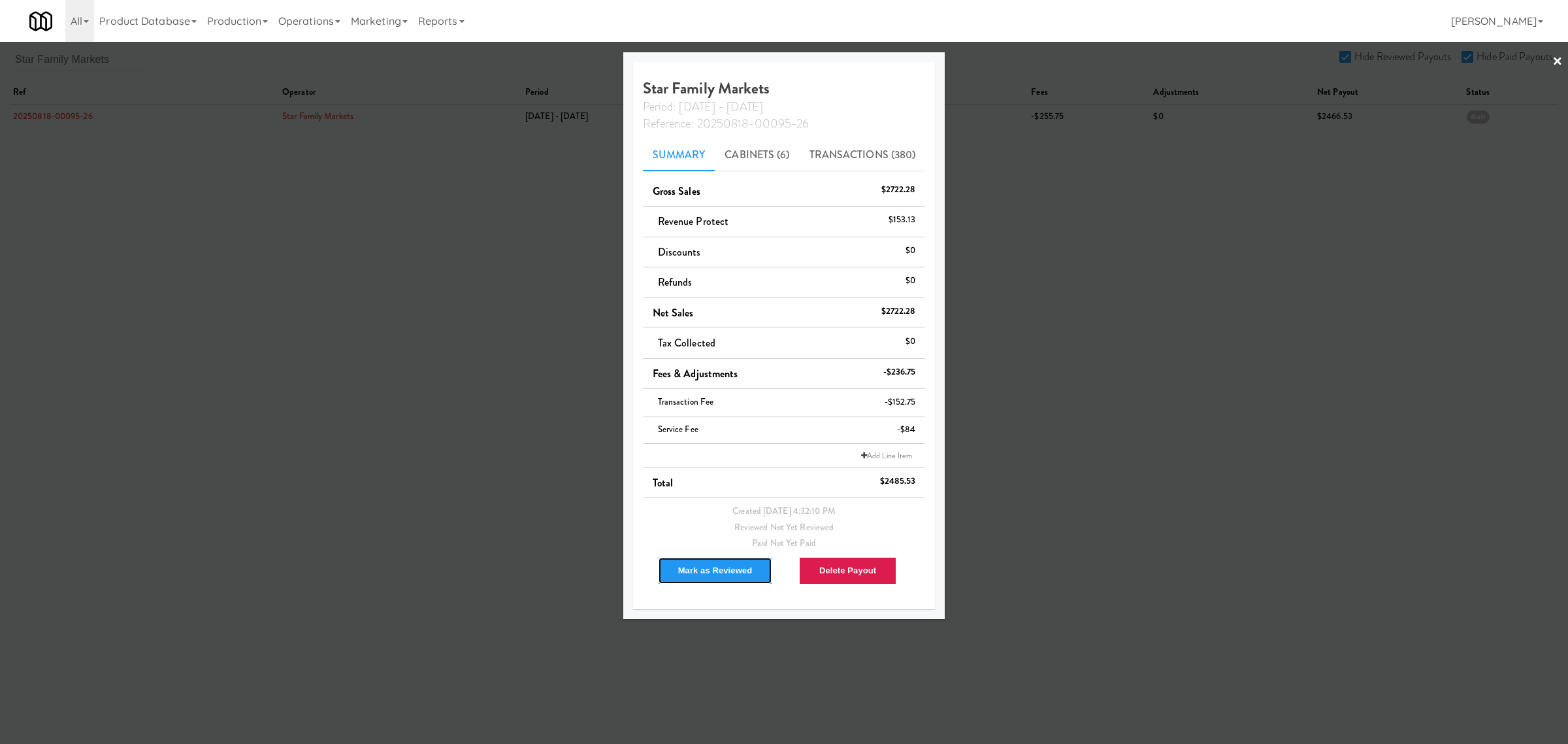
click at [716, 570] on button "Mark as Reviewed" at bounding box center [715, 571] width 115 height 27
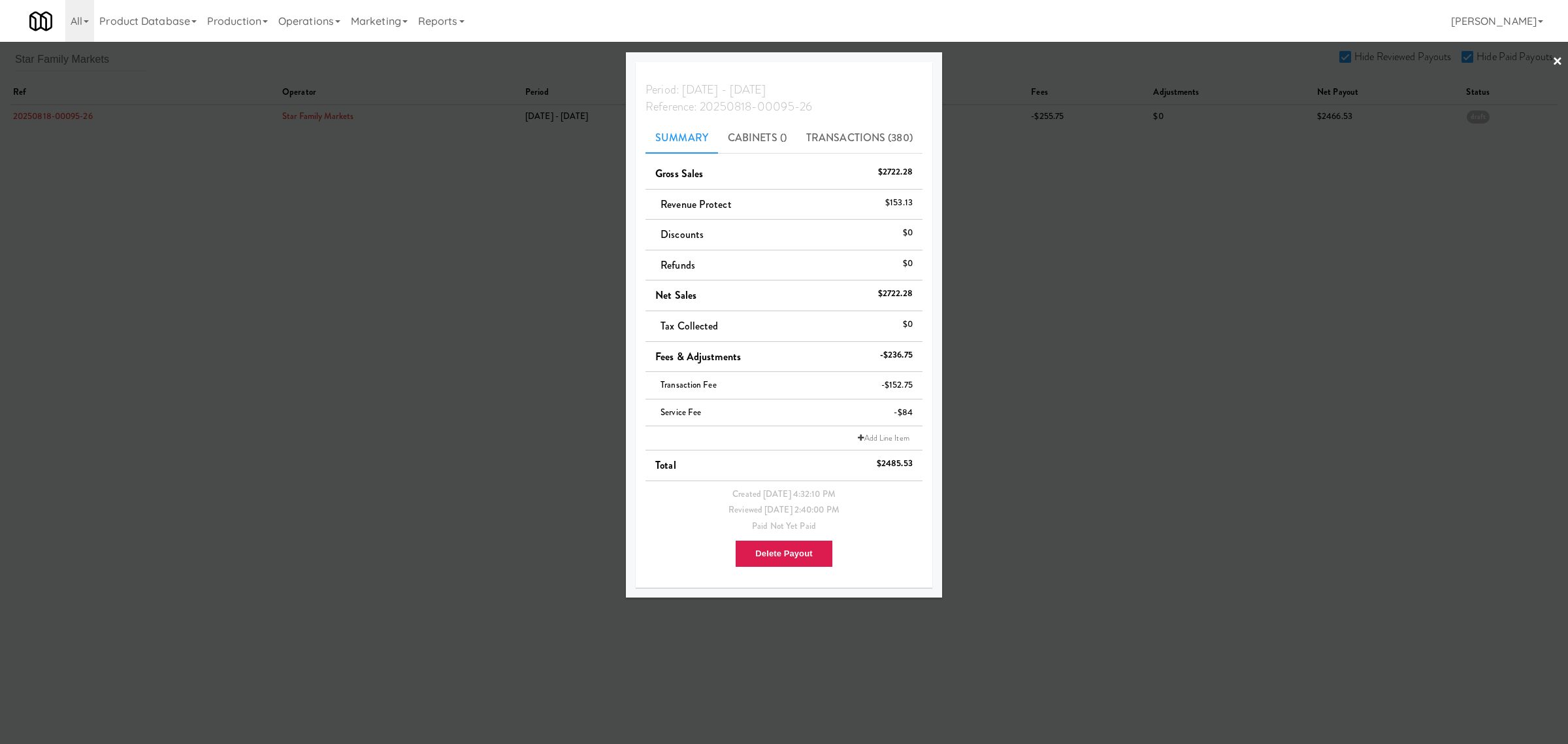
click at [151, 249] on div at bounding box center [784, 372] width 1568 height 744
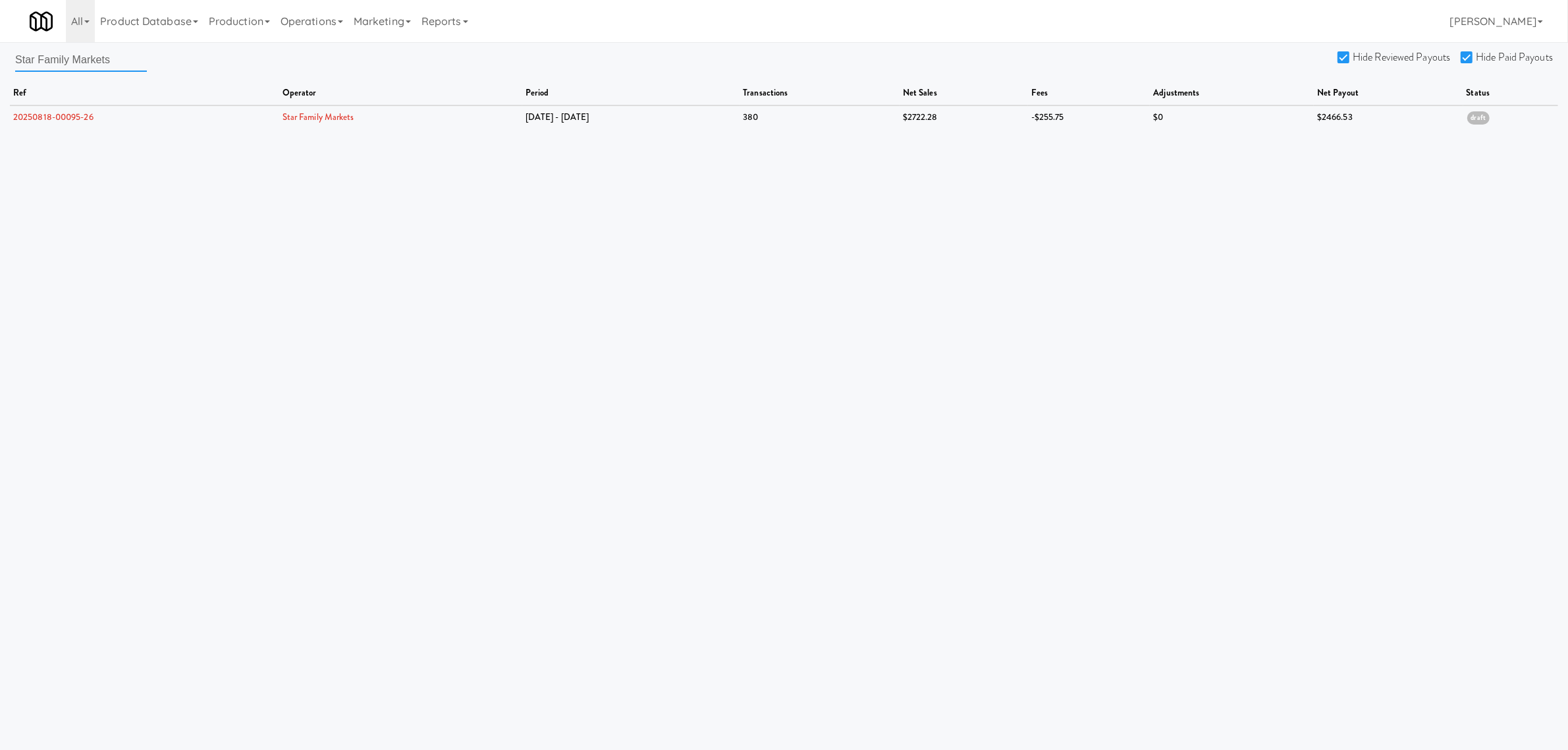
click at [21, 59] on input "Star Family Markets" at bounding box center [81, 60] width 132 height 25
drag, startPoint x: 15, startPoint y: 60, endPoint x: 180, endPoint y: 83, distance: 166.6
click at [180, 83] on div "Star Family Markets Hide Reviewed Payouts Hide Paid Payouts ref operator period…" at bounding box center [784, 88] width 1568 height 81
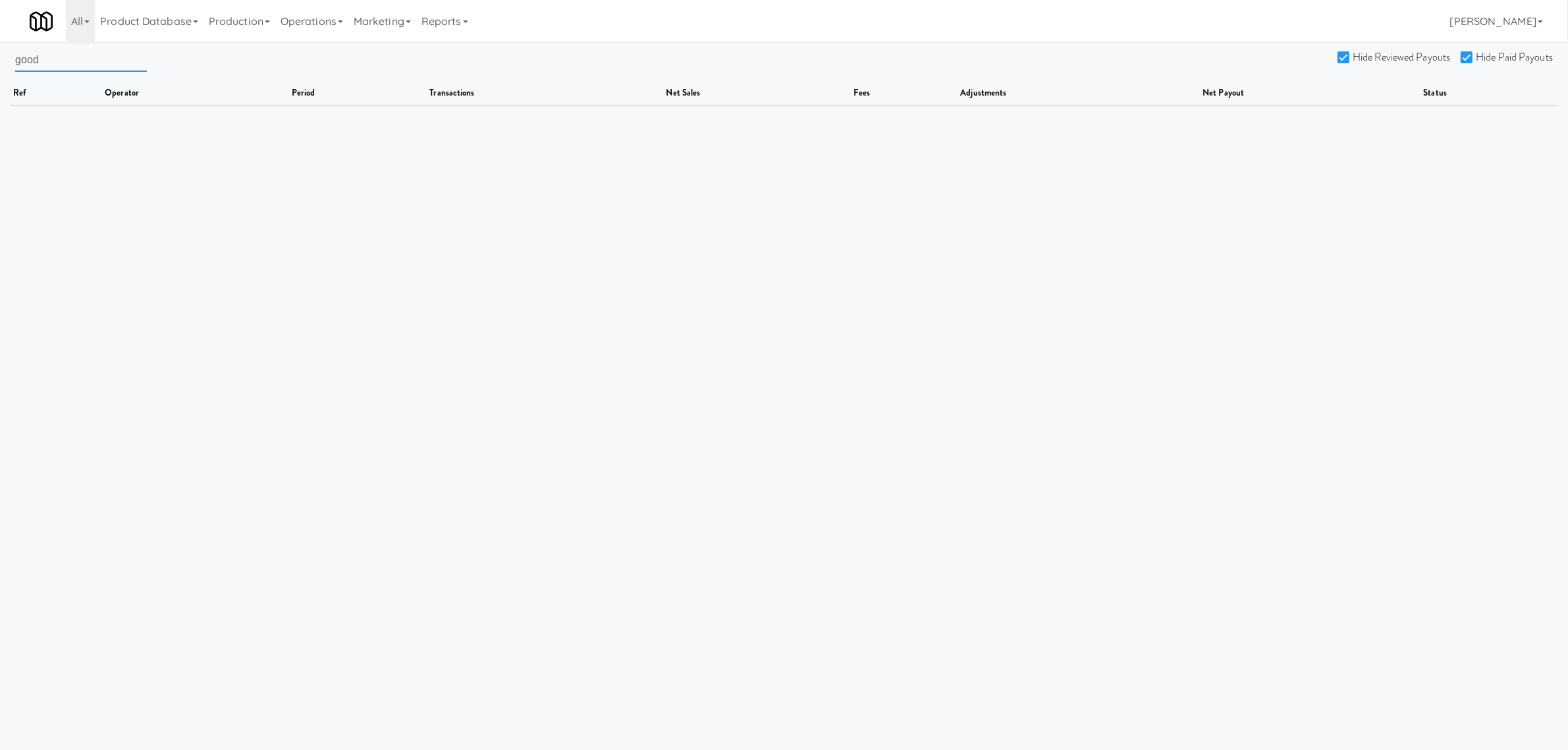
click at [54, 64] on input "good" at bounding box center [81, 60] width 132 height 25
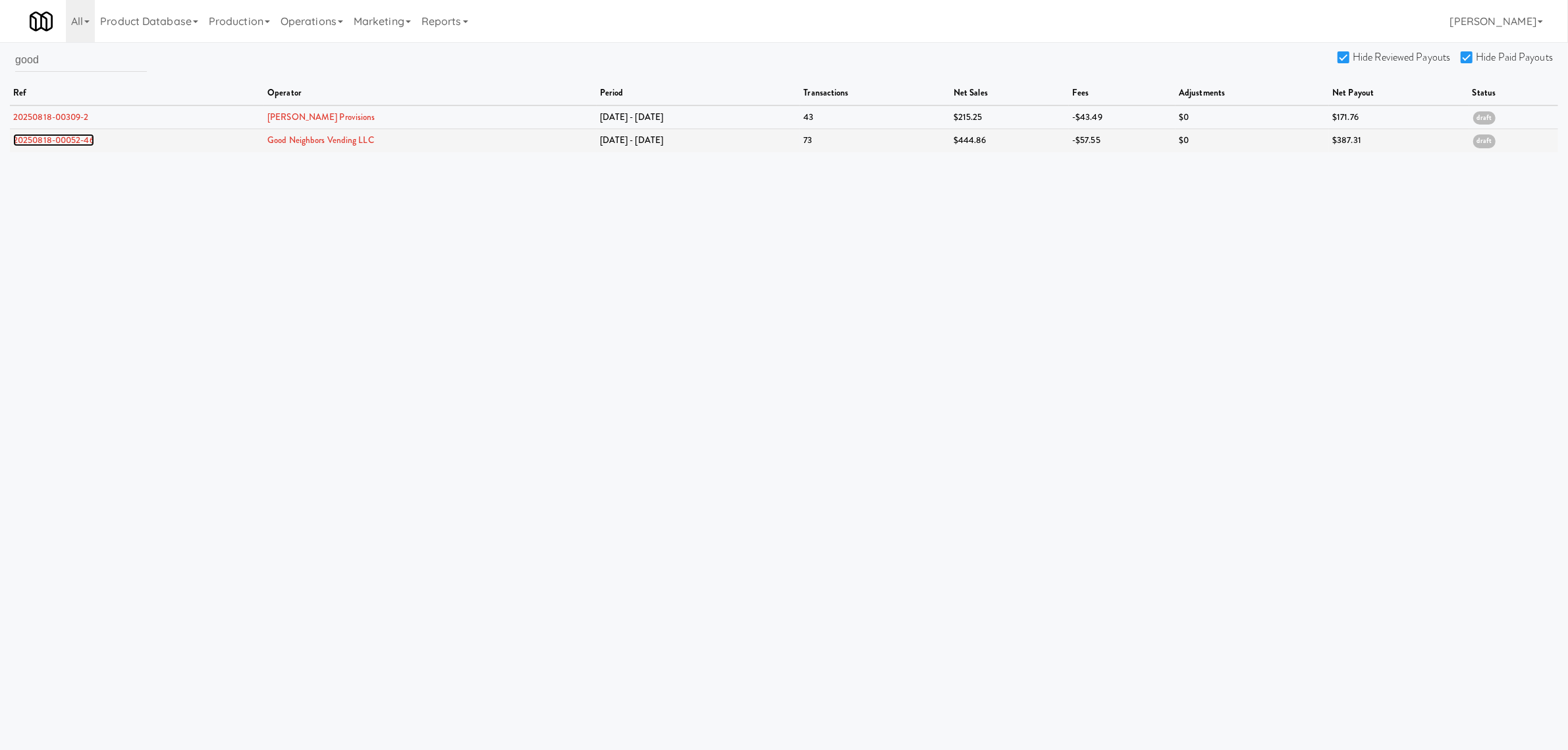
click at [40, 142] on link "20250818-00052-46" at bounding box center [54, 140] width 81 height 12
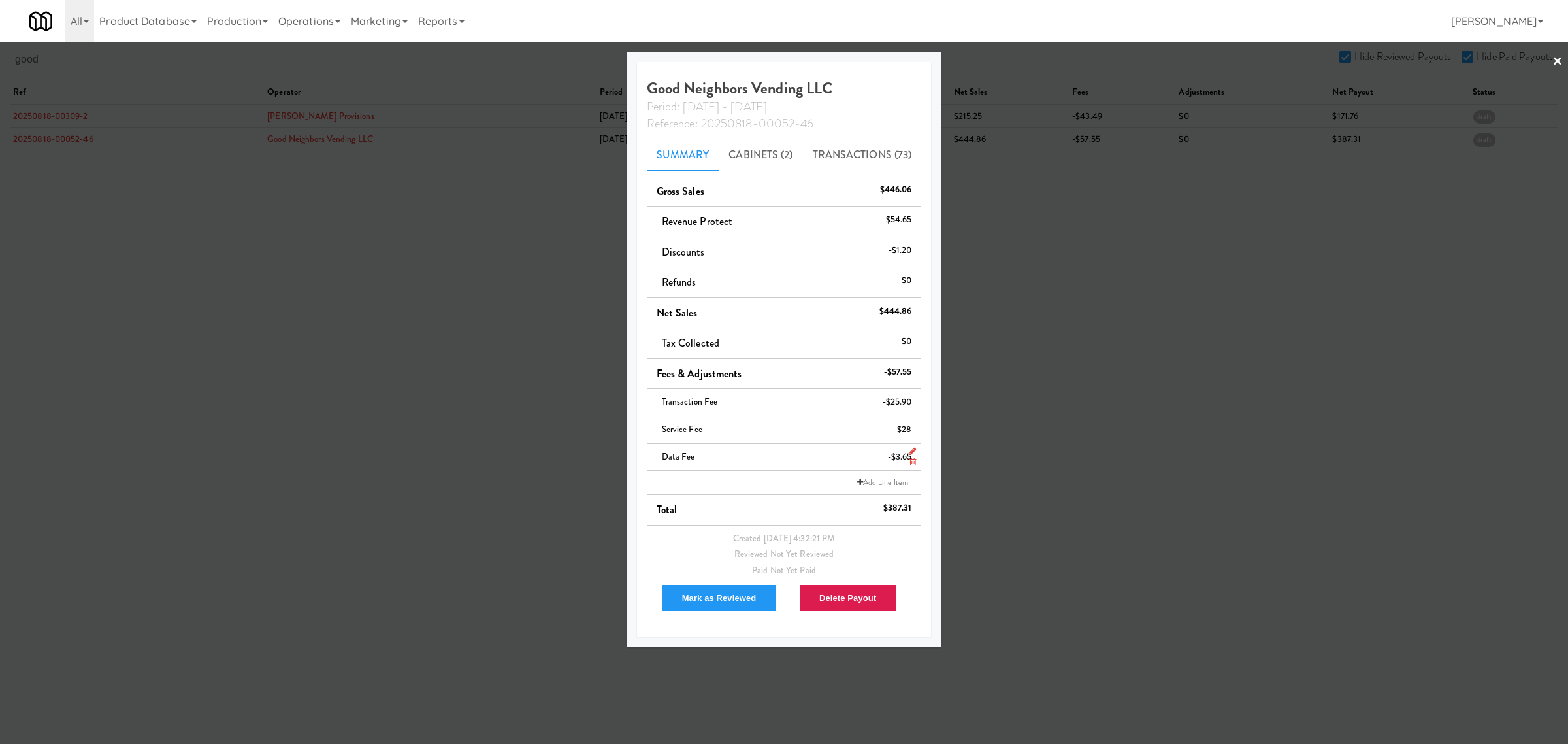
click at [910, 461] on icon at bounding box center [913, 461] width 7 height 8
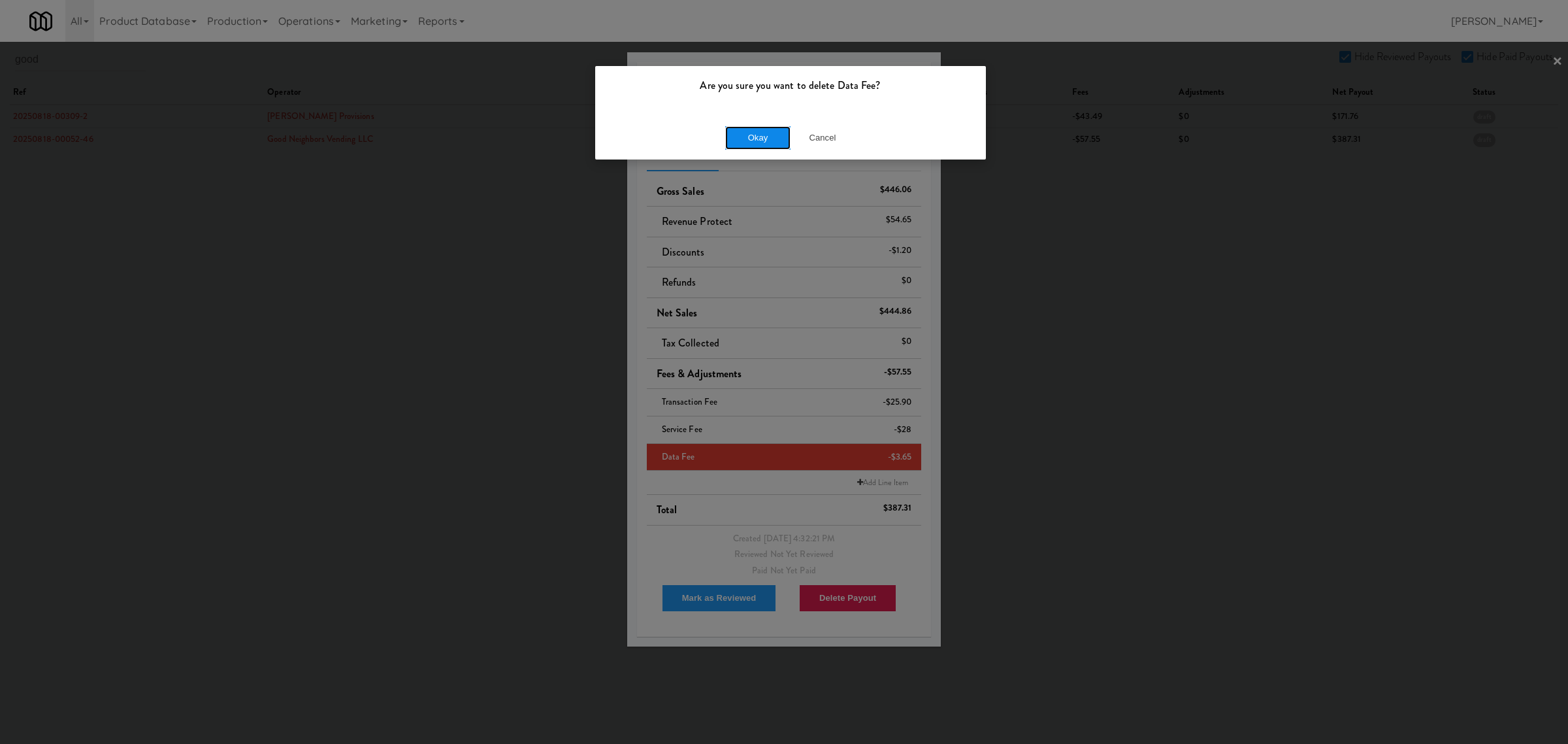
click at [757, 129] on button "Okay" at bounding box center [758, 138] width 65 height 24
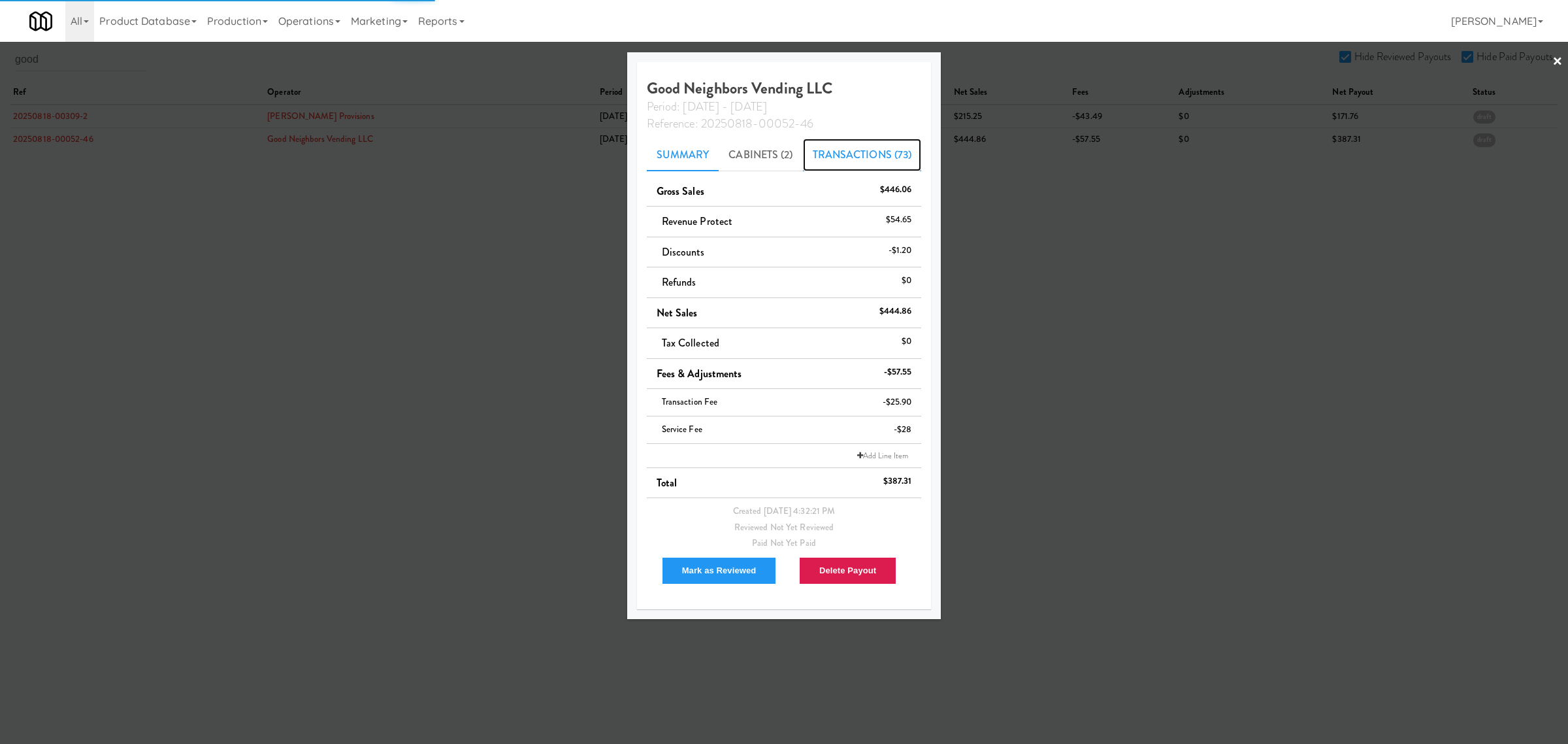
click at [852, 151] on link "Transactions (73)" at bounding box center [862, 154] width 119 height 33
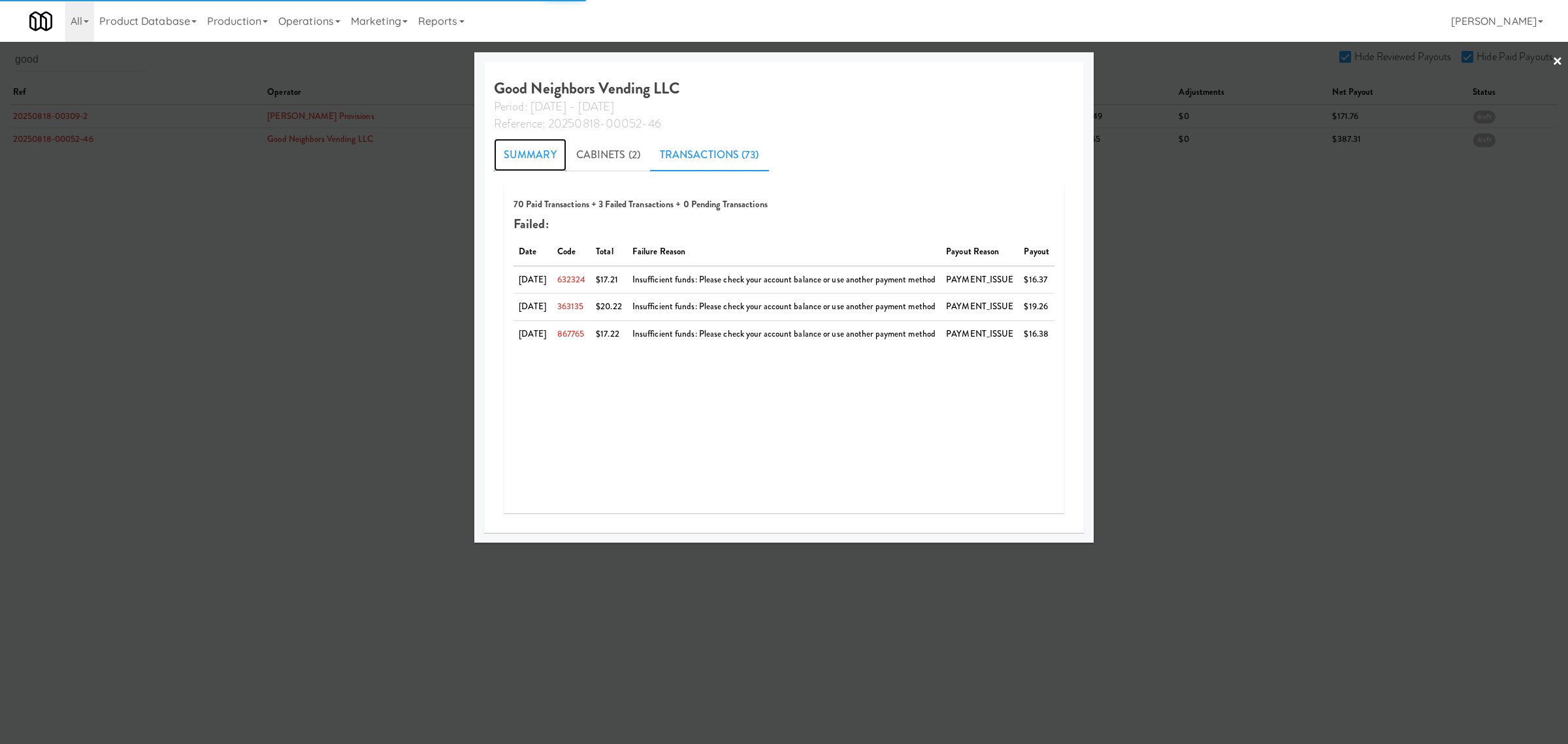
click at [529, 155] on link "Summary" at bounding box center [530, 154] width 72 height 33
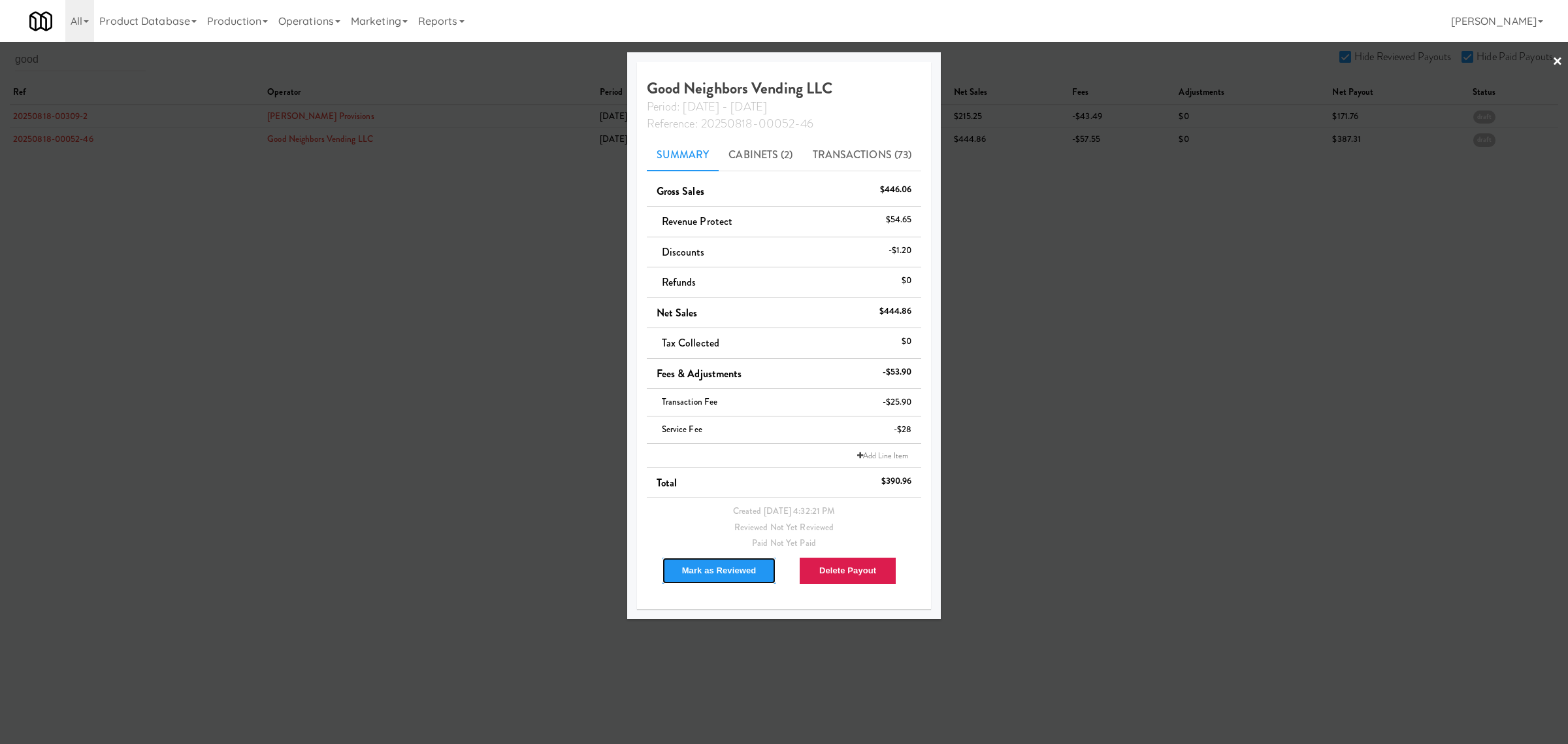
click at [694, 568] on button "Mark as Reviewed" at bounding box center [719, 571] width 115 height 27
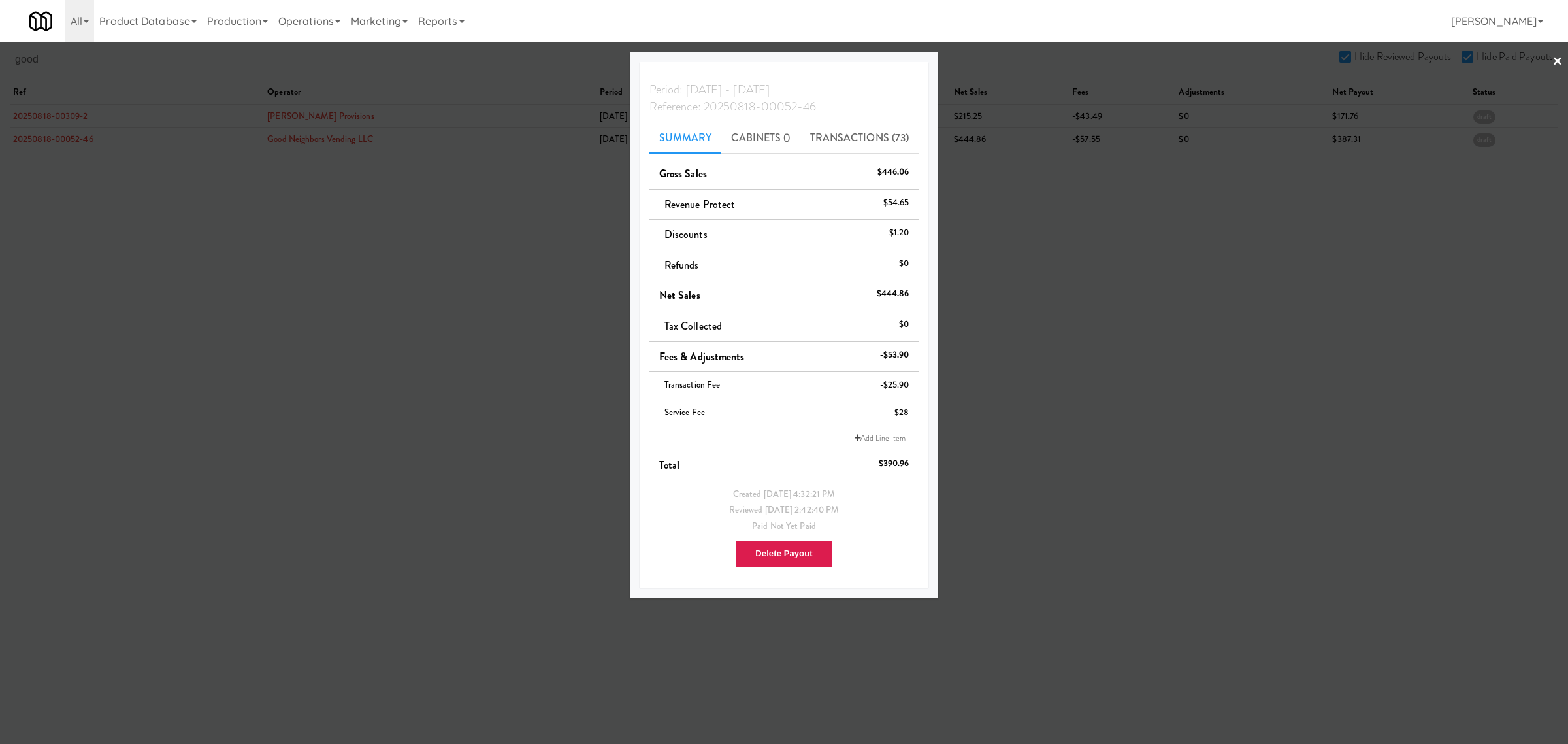
click at [72, 60] on div at bounding box center [784, 372] width 1568 height 744
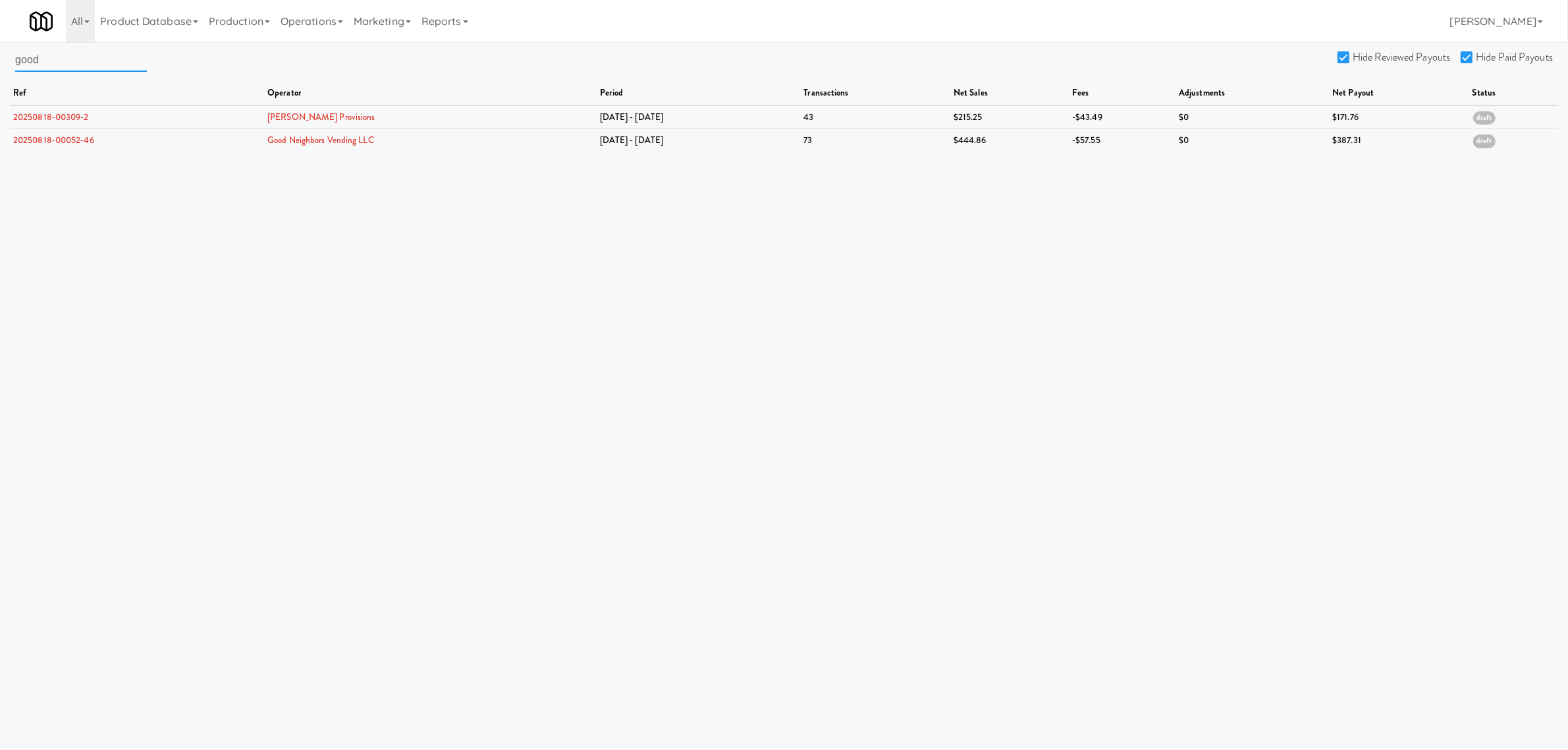
click at [69, 63] on input "good" at bounding box center [81, 60] width 132 height 25
type input "viola"
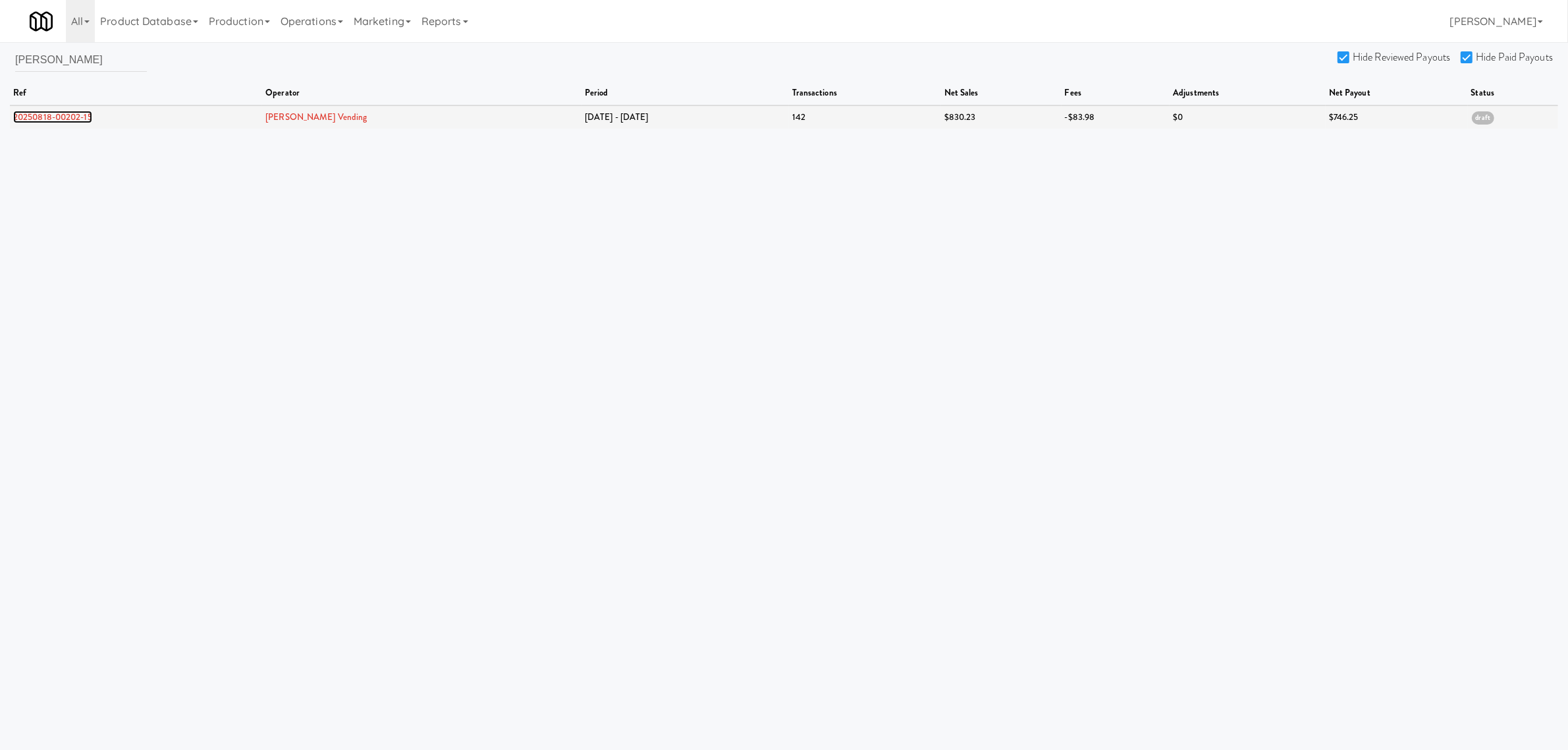
click at [31, 113] on link "20250818-00202-15" at bounding box center [52, 117] width 79 height 12
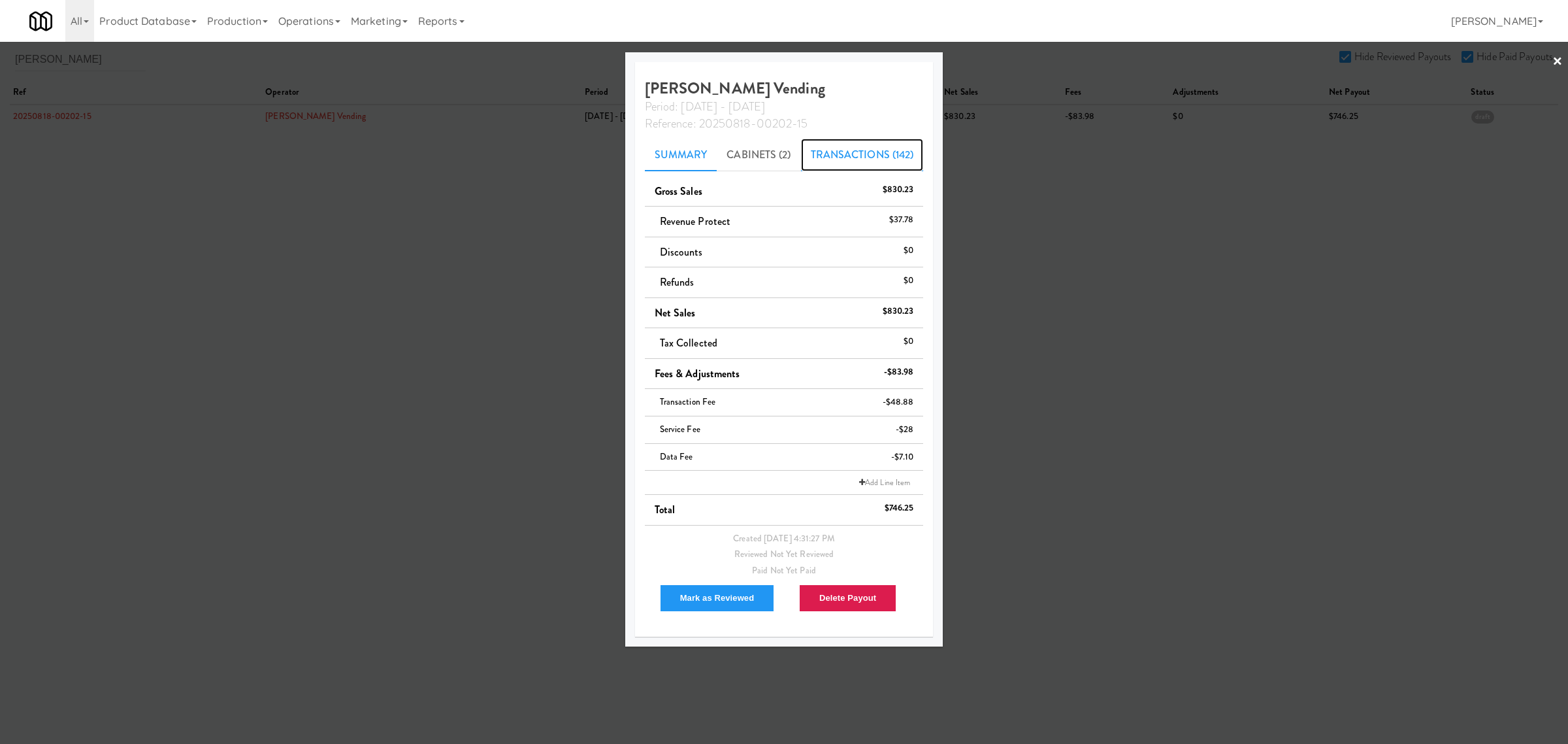
click at [833, 158] on link "Transactions (142)" at bounding box center [862, 154] width 123 height 33
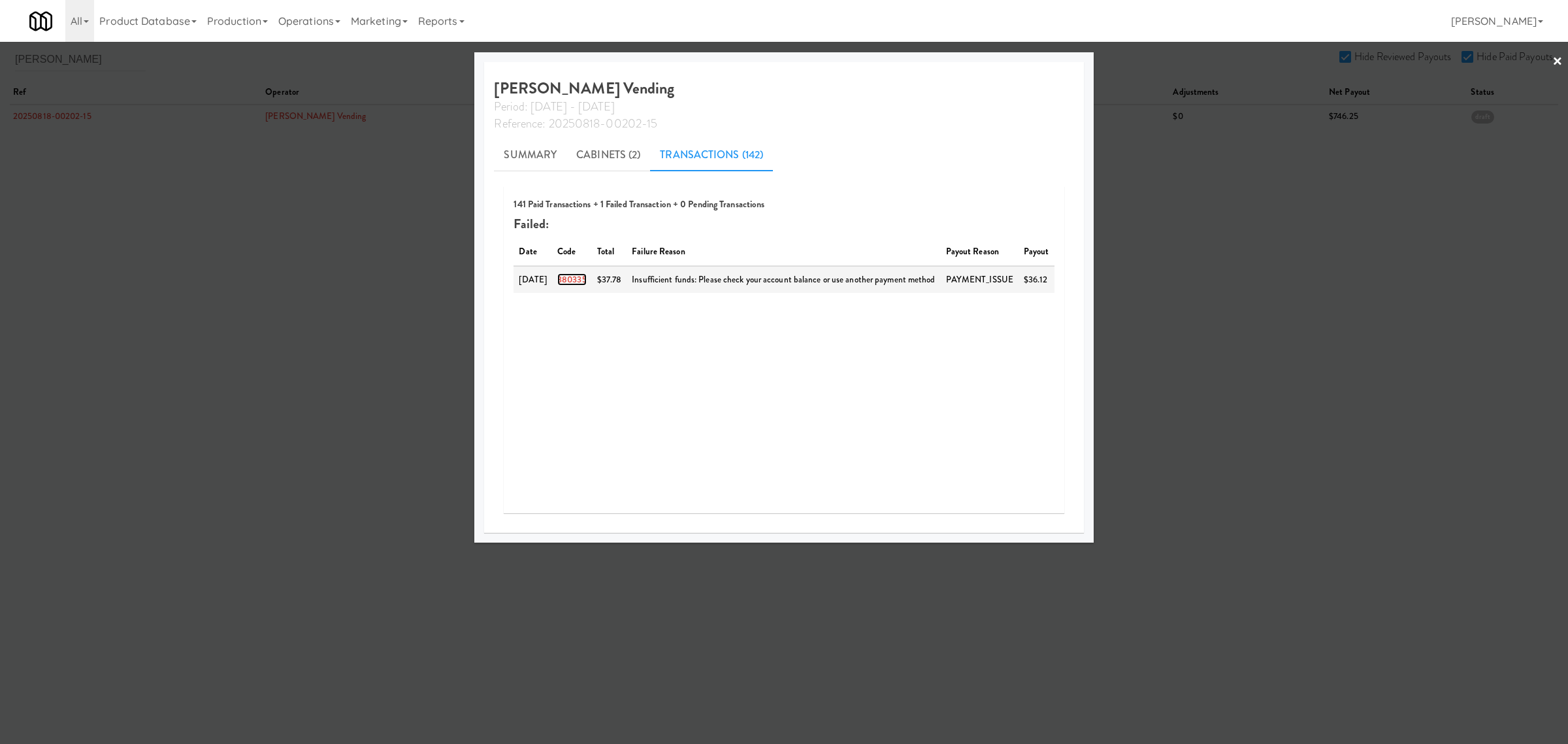
click at [580, 280] on link "380335" at bounding box center [572, 279] width 30 height 12
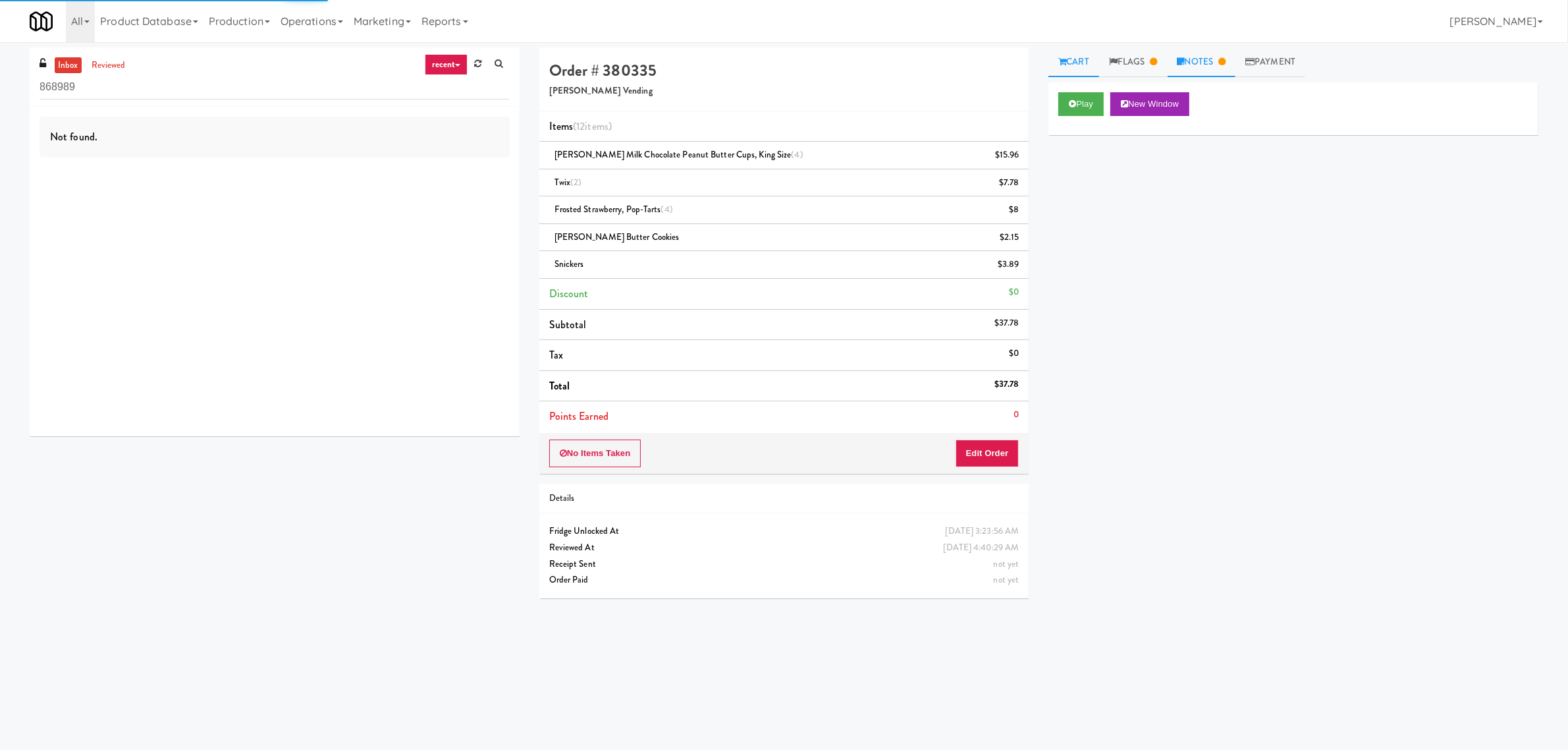
click at [1219, 63] on link "Notes" at bounding box center [1201, 62] width 68 height 30
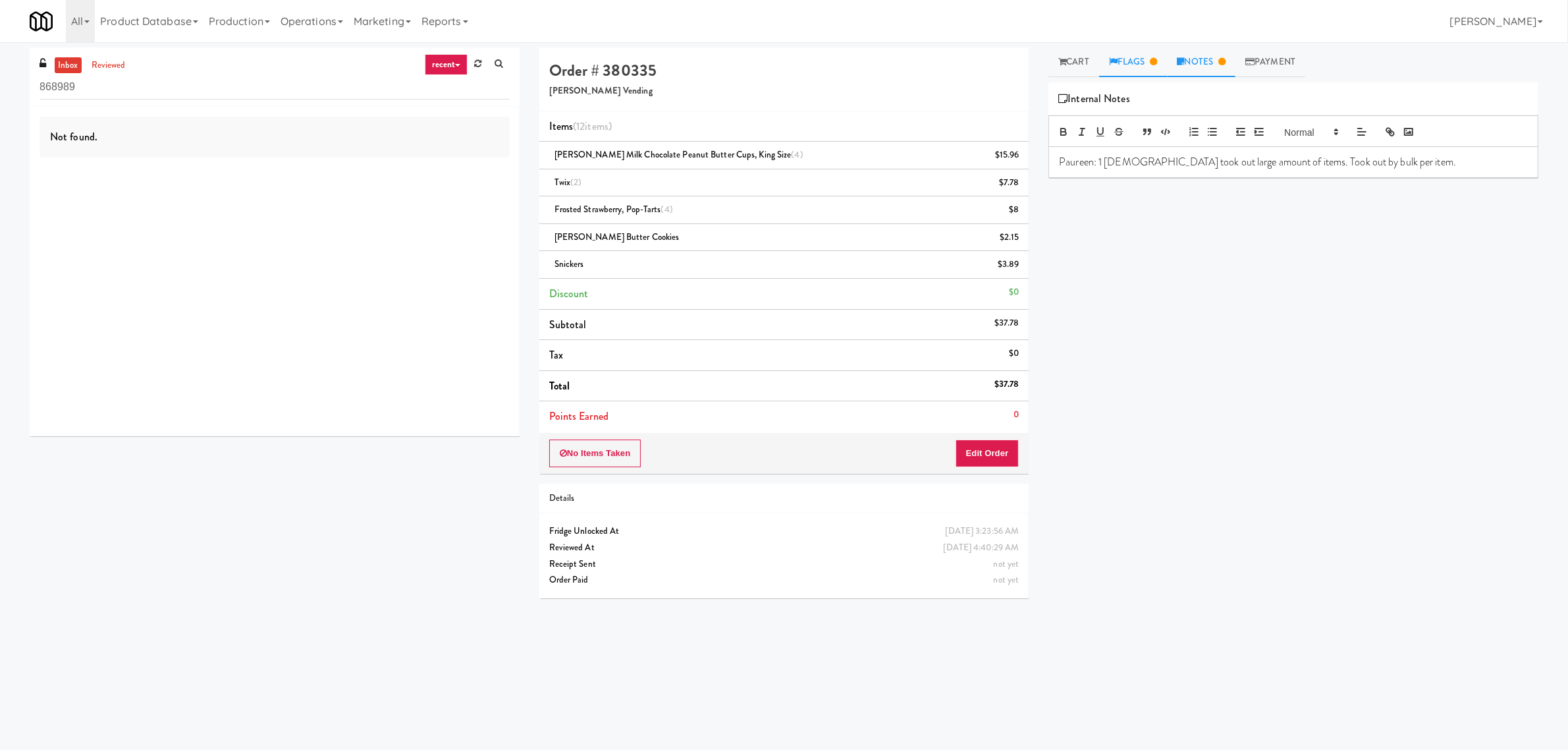
click at [1140, 63] on link "Flags" at bounding box center [1133, 62] width 68 height 30
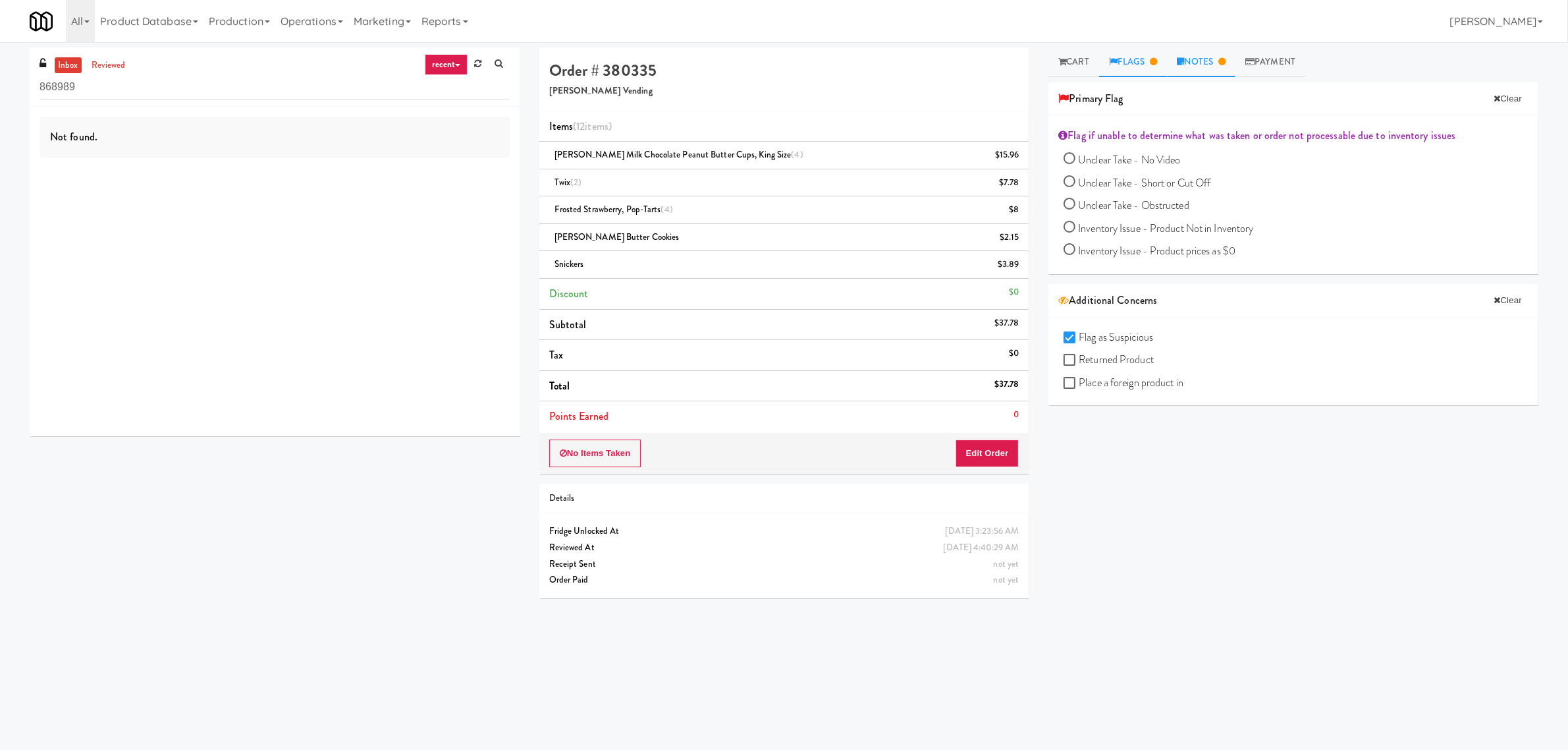
click at [1206, 58] on link "Notes" at bounding box center [1201, 62] width 68 height 30
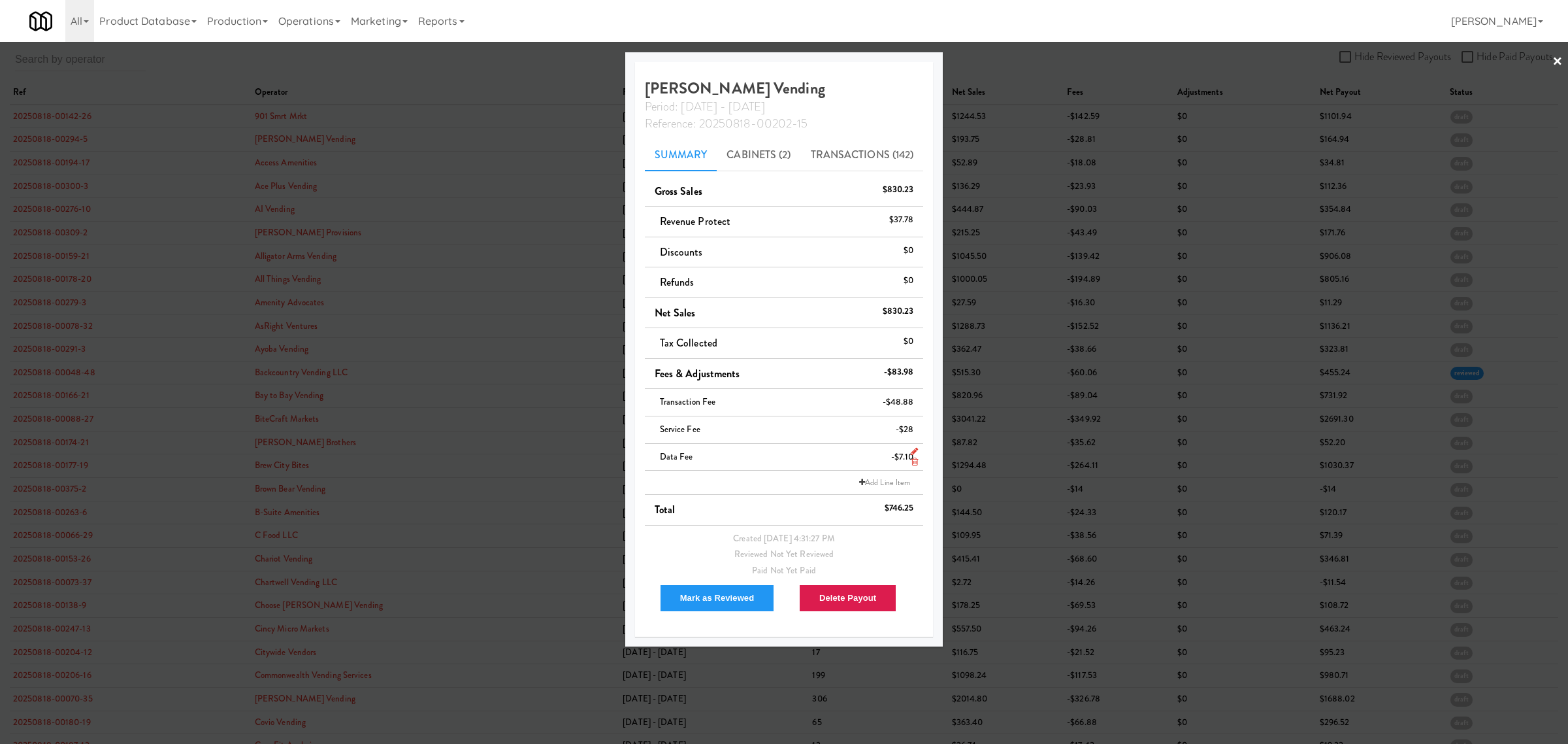
click at [913, 462] on icon at bounding box center [915, 461] width 7 height 8
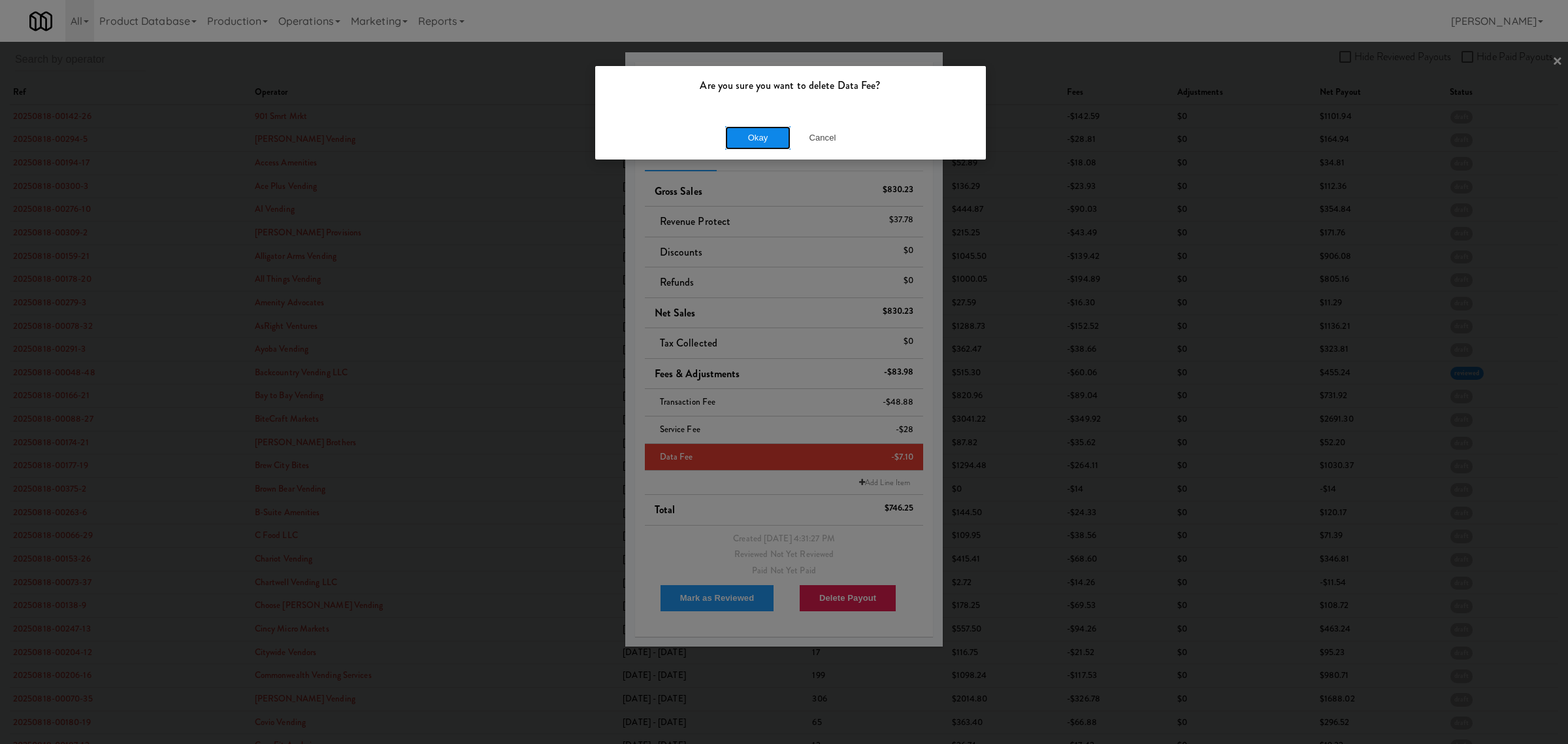
click at [754, 136] on button "Okay" at bounding box center [758, 138] width 65 height 24
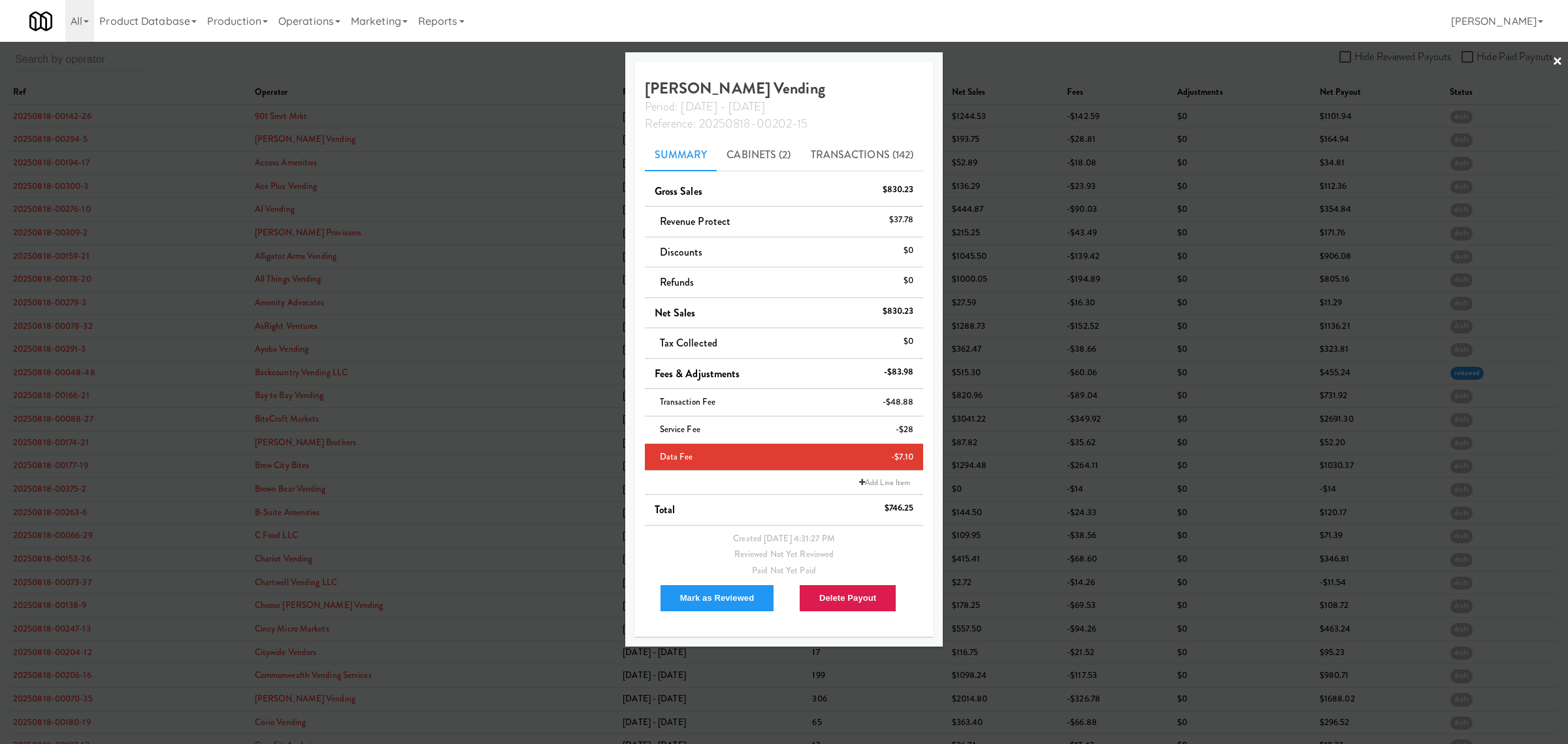
click at [356, 68] on div at bounding box center [784, 372] width 1568 height 744
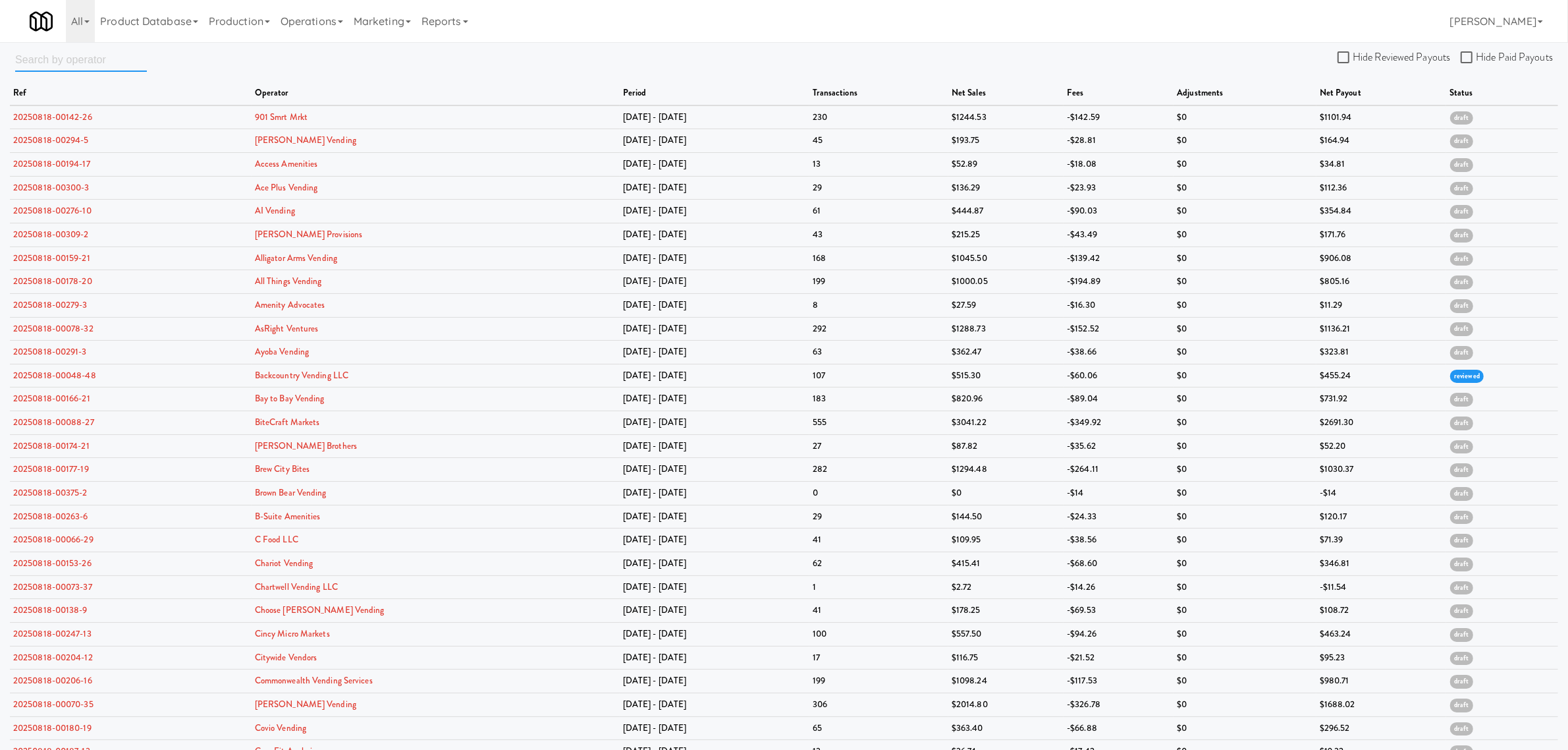
click at [60, 64] on input "text" at bounding box center [81, 60] width 132 height 25
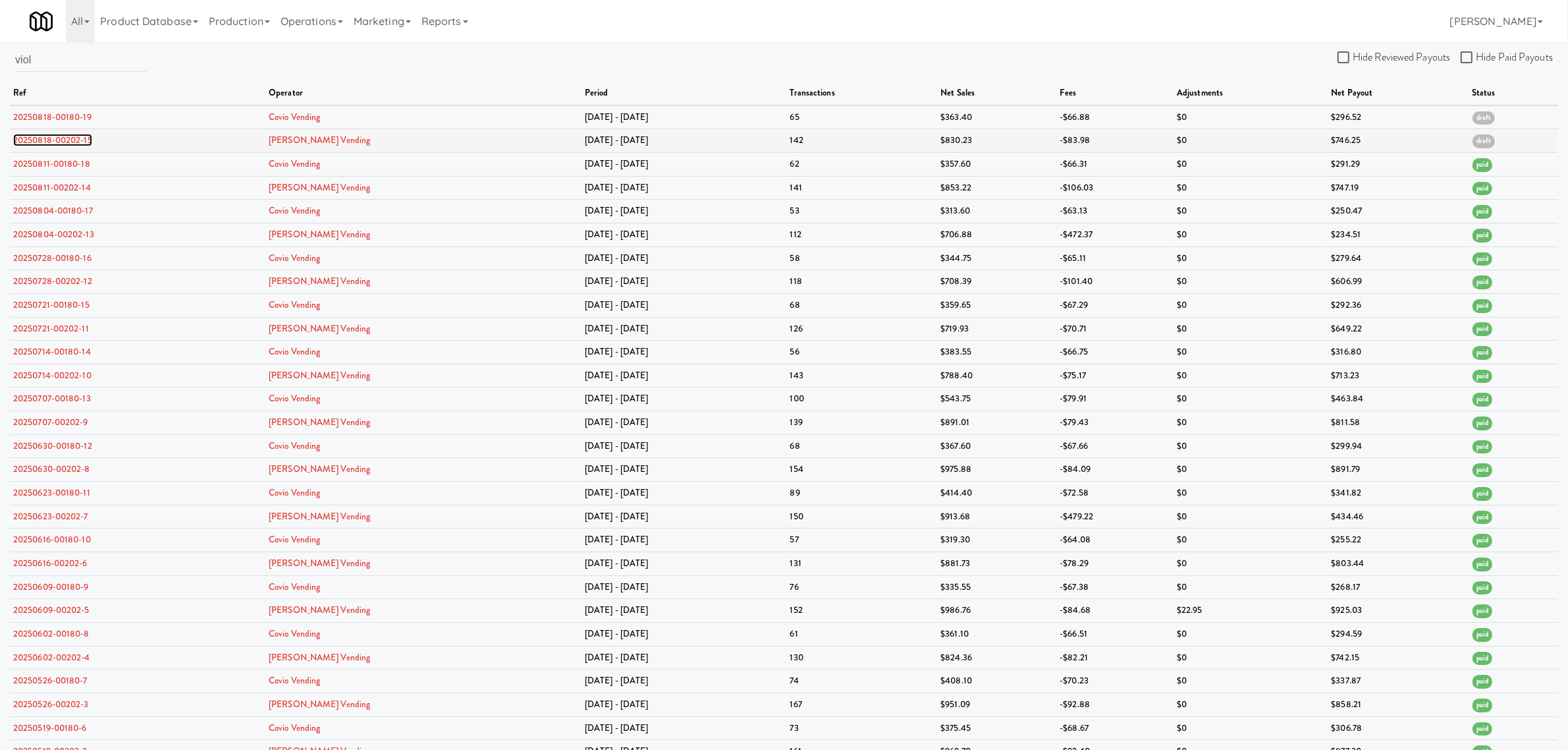
click at [51, 139] on link "20250818-00202-15" at bounding box center [52, 140] width 79 height 12
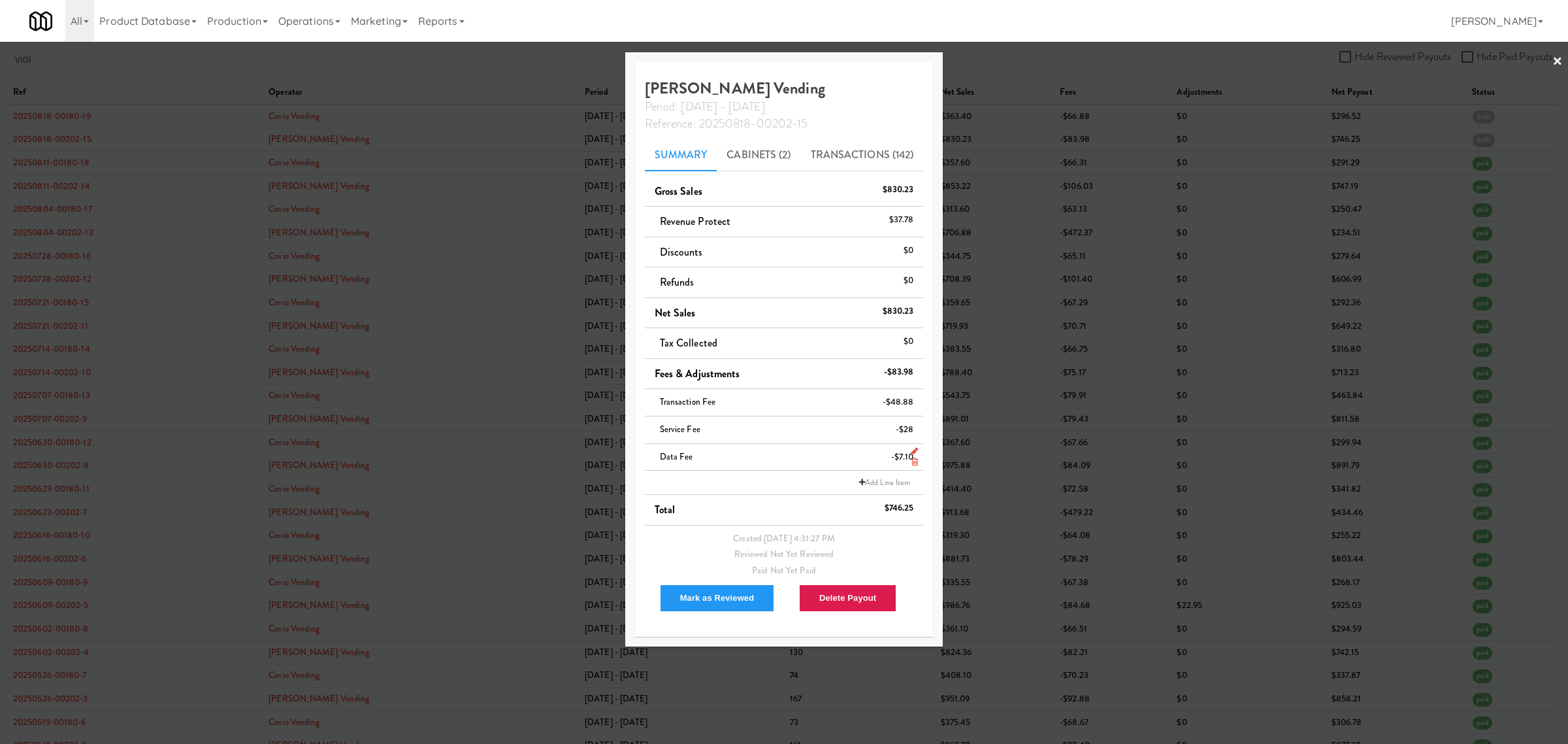
click at [913, 462] on icon at bounding box center [915, 461] width 7 height 8
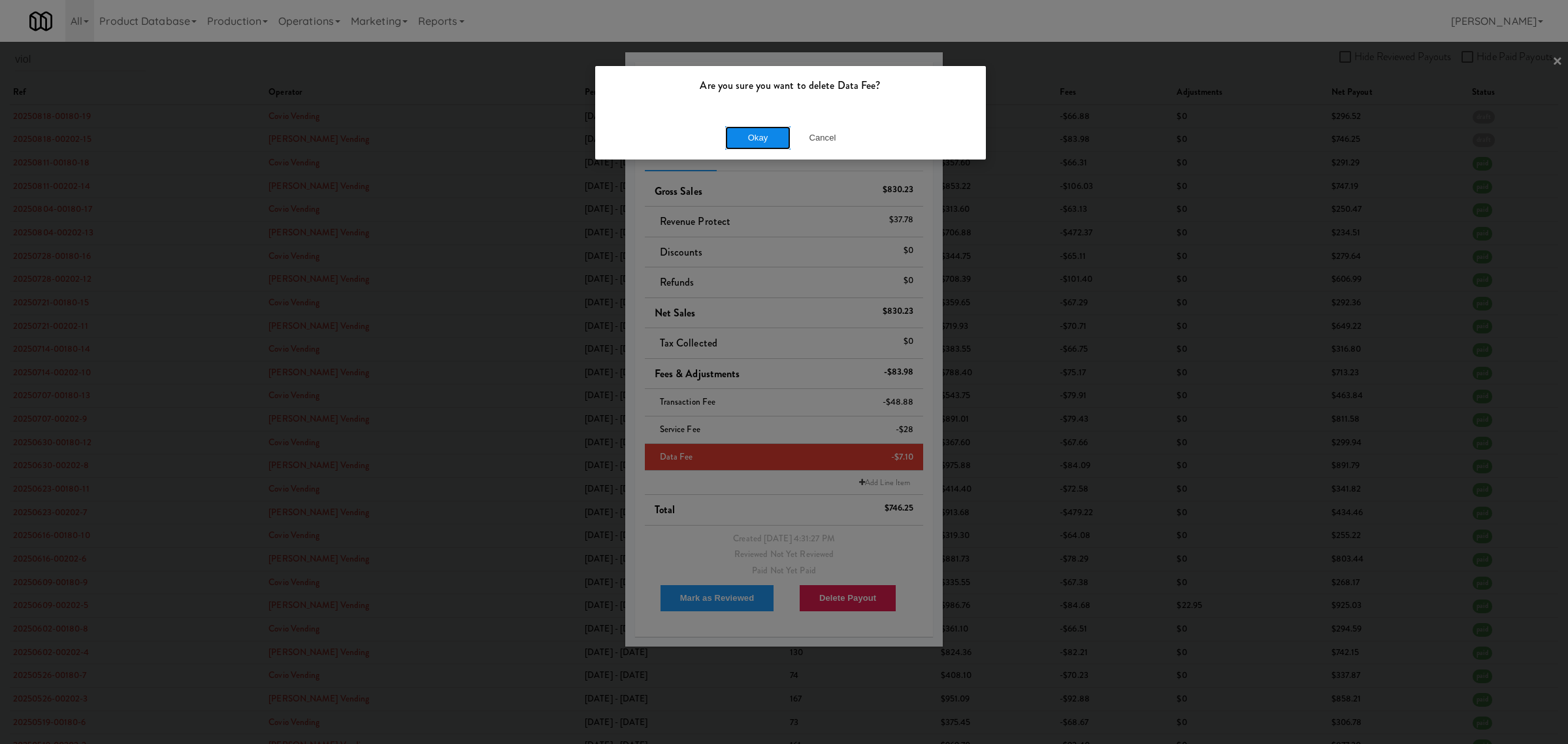
click at [753, 135] on button "Okay" at bounding box center [758, 138] width 65 height 24
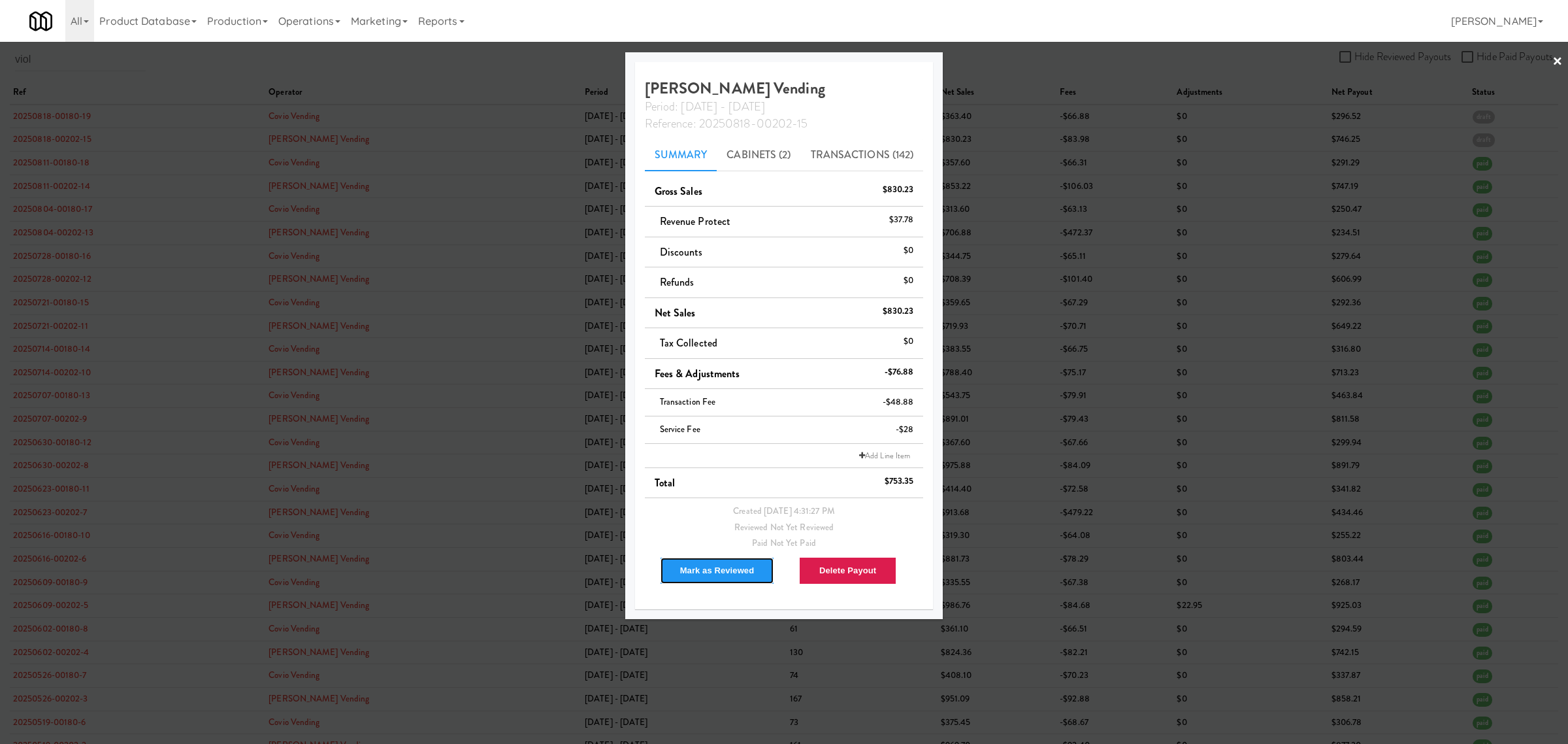
click at [719, 574] on button "Mark as Reviewed" at bounding box center [717, 571] width 115 height 27
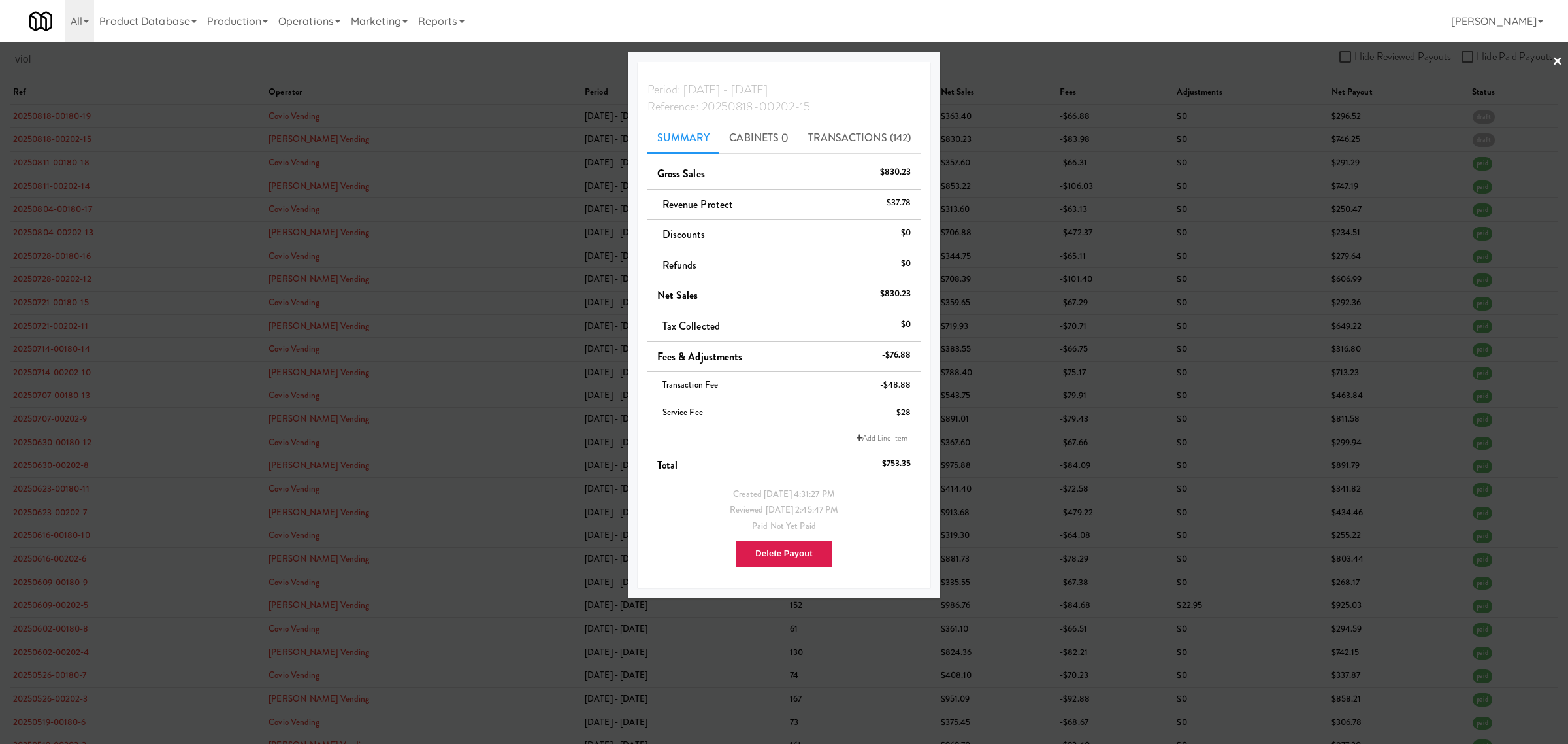
click at [81, 67] on div at bounding box center [784, 372] width 1568 height 744
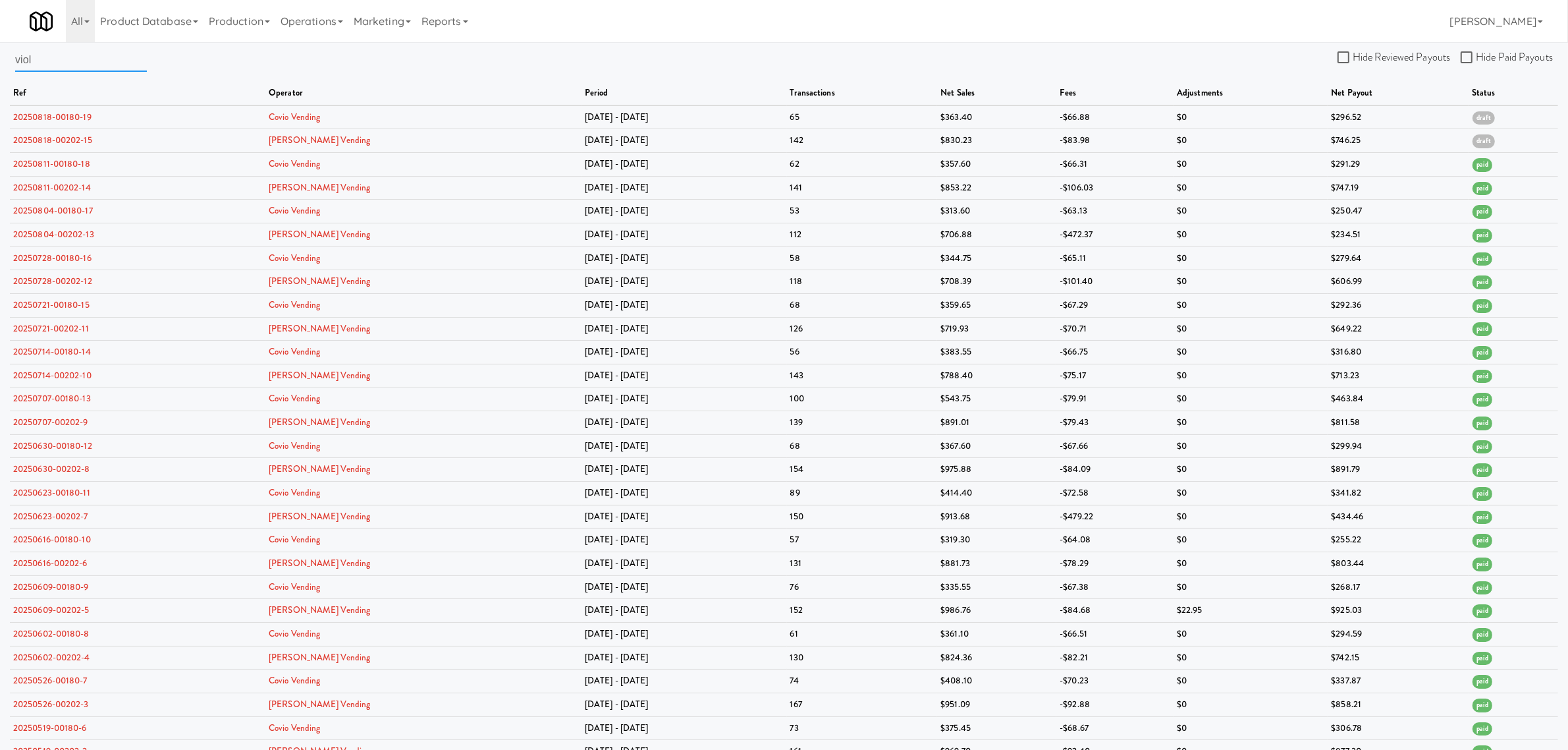
drag, startPoint x: 57, startPoint y: 64, endPoint x: -100, endPoint y: 58, distance: 157.1
click at [0, 58] on html "Are you sure you want to delete Data Fee? Okay Cancel Okay Are you sure you wan…" at bounding box center [784, 375] width 1568 height 750
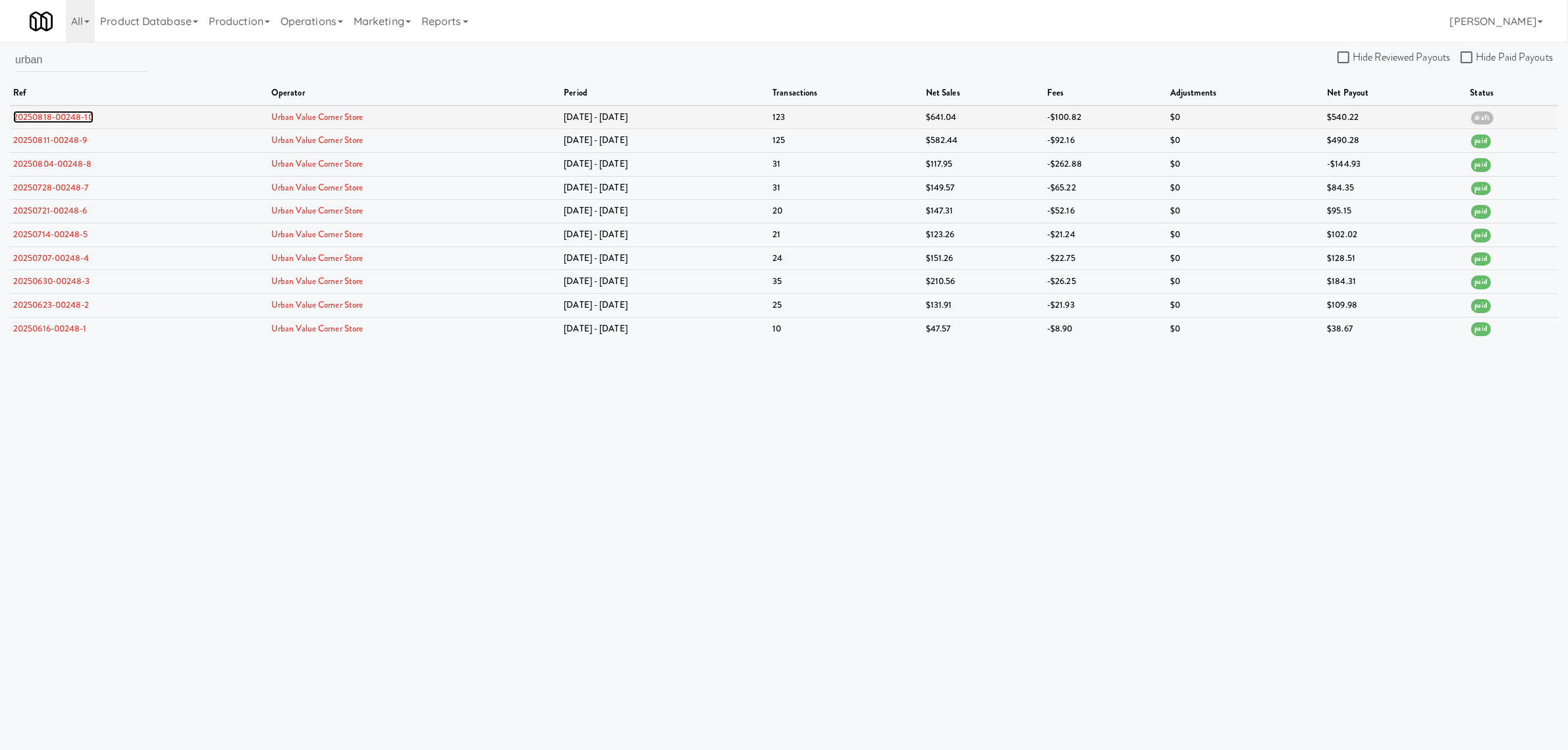
click at [58, 116] on link "20250818-00248-10" at bounding box center [53, 117] width 80 height 12
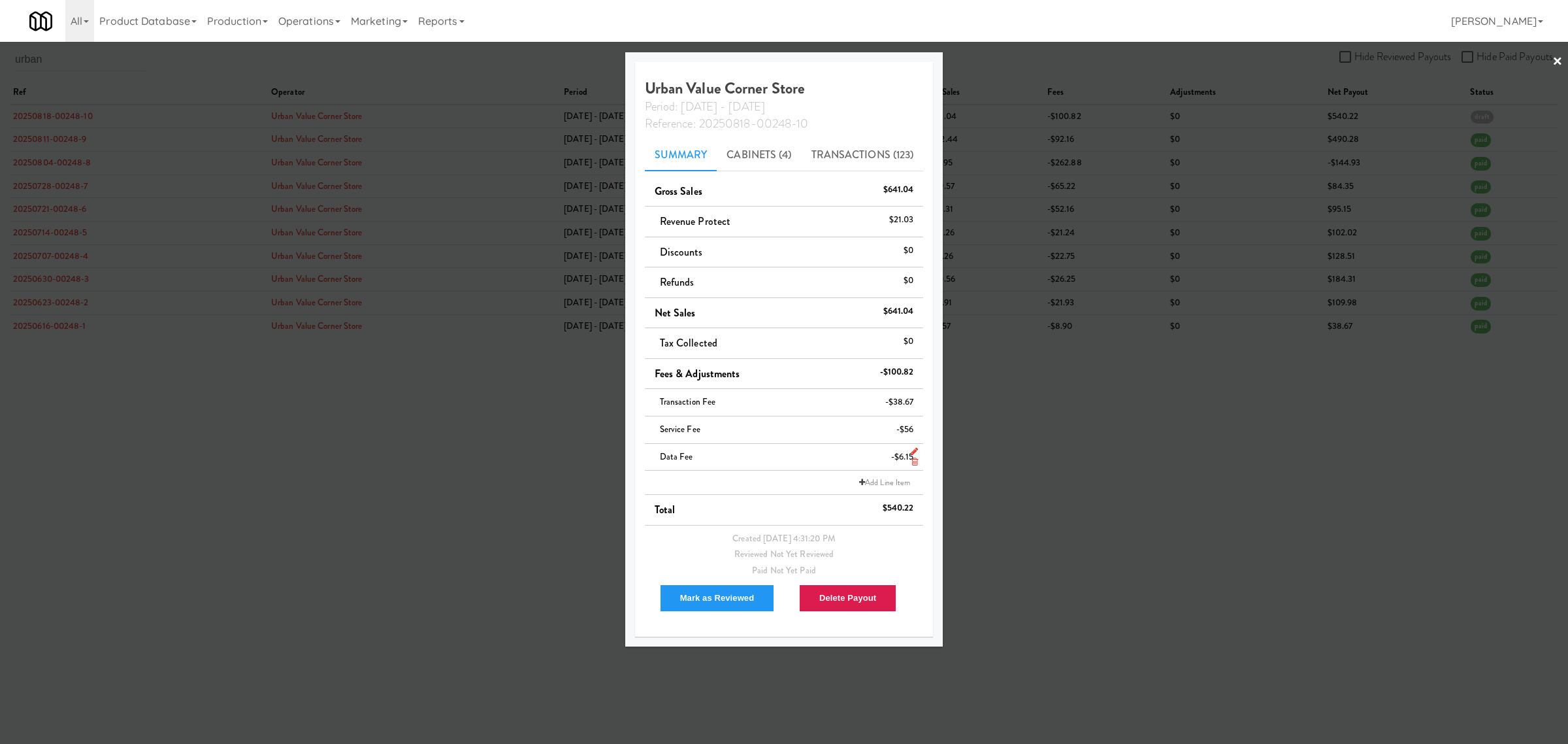
click at [913, 462] on icon at bounding box center [915, 461] width 7 height 8
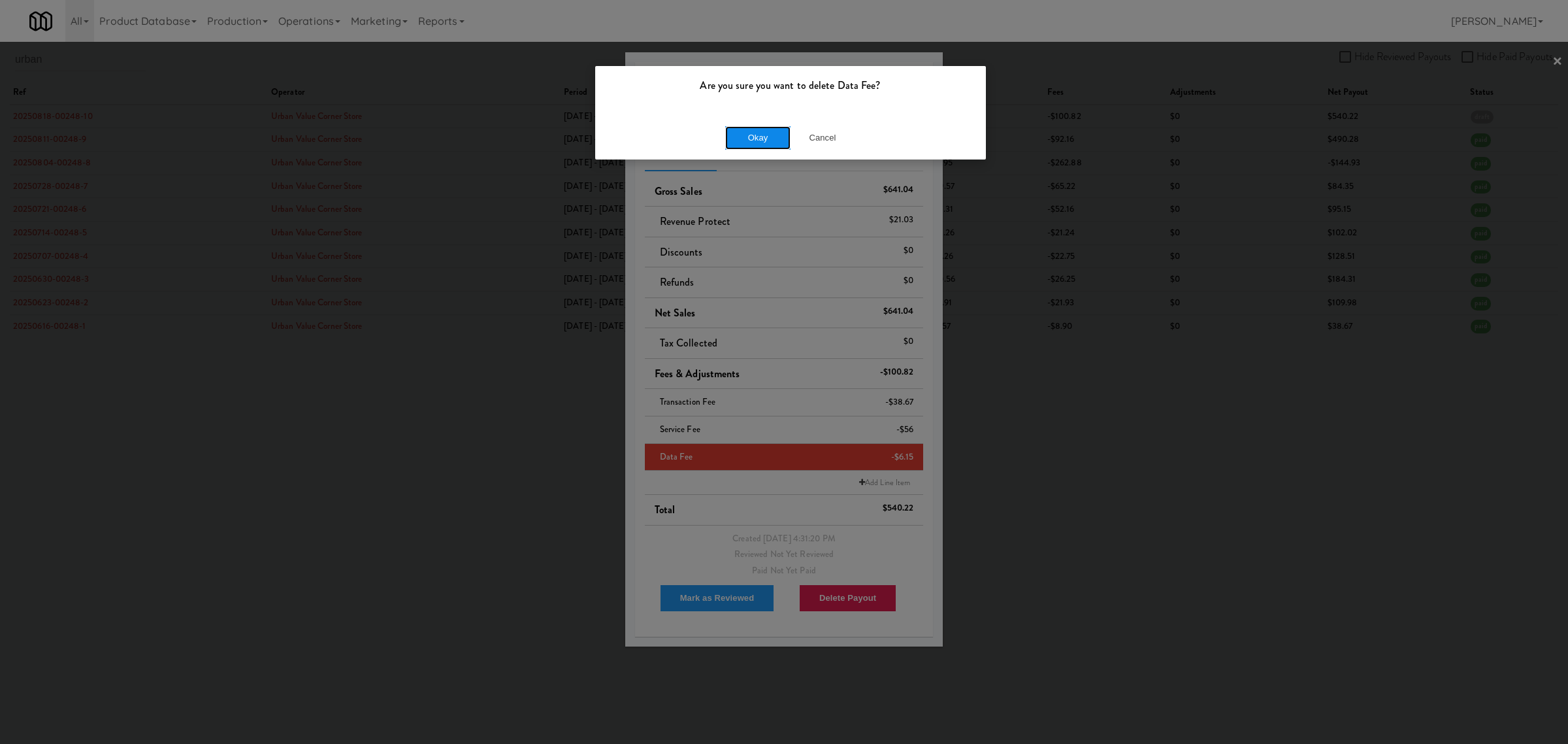
click at [760, 135] on button "Okay" at bounding box center [758, 138] width 65 height 24
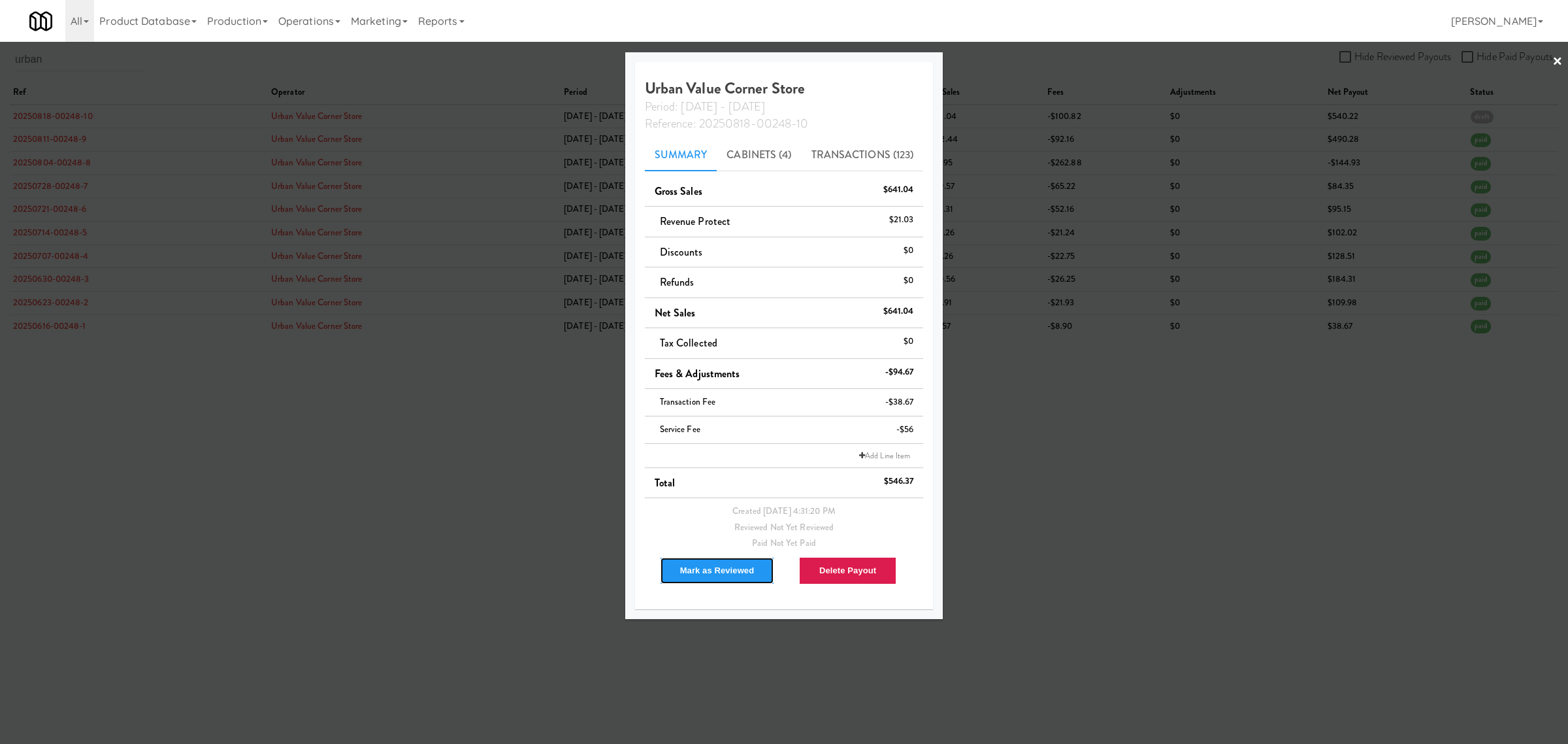
click at [716, 570] on button "Mark as Reviewed" at bounding box center [717, 571] width 115 height 27
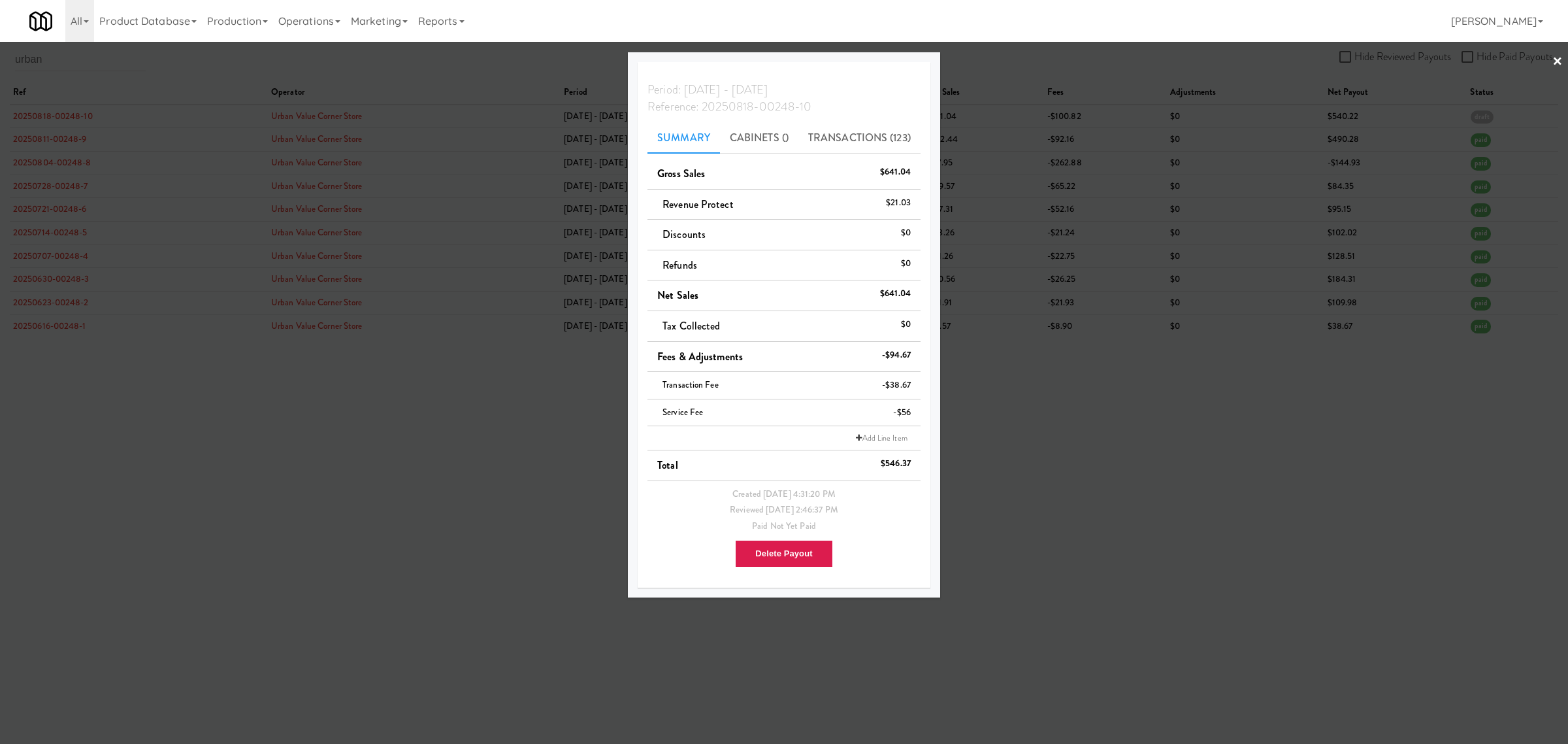
click at [56, 62] on div at bounding box center [784, 372] width 1568 height 744
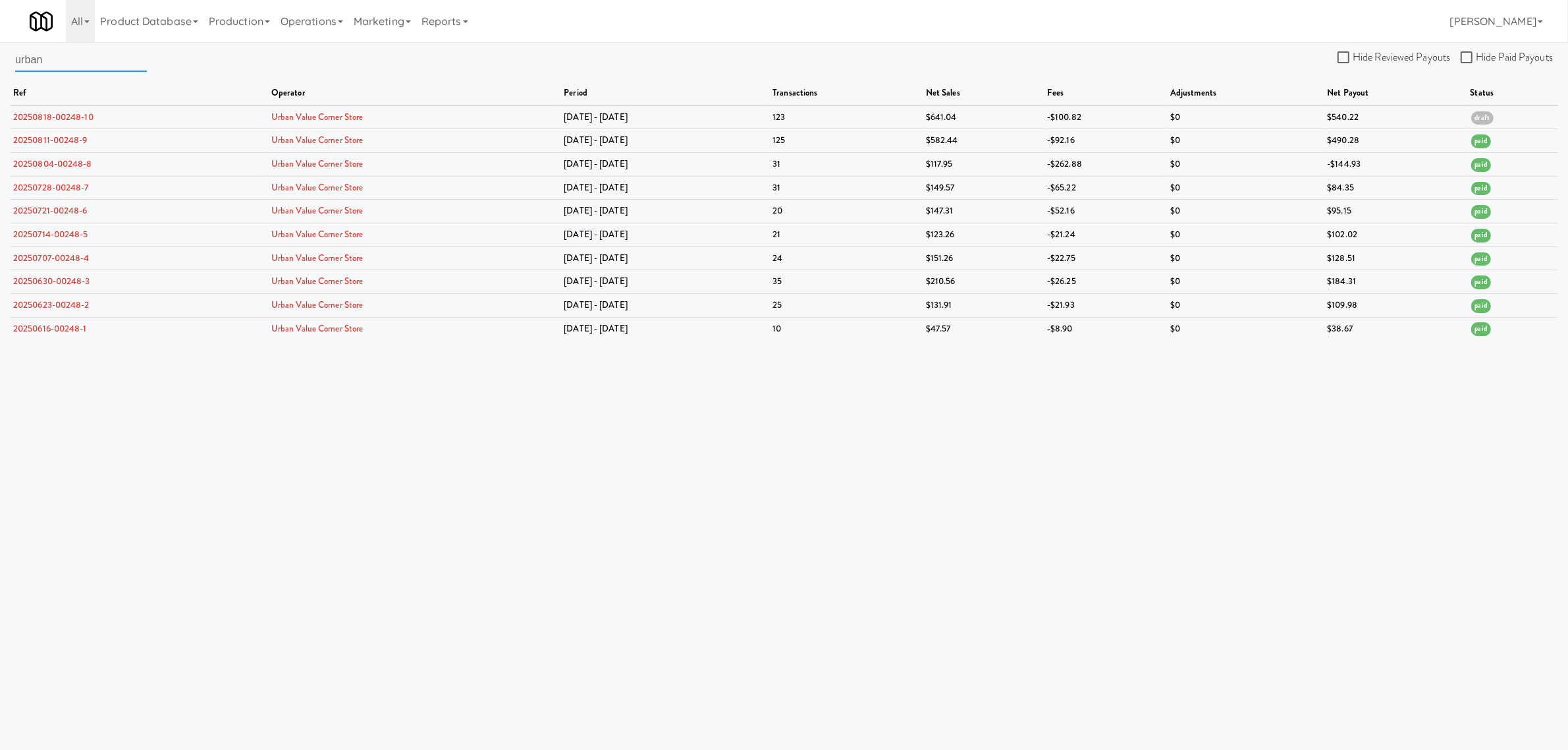
click at [57, 61] on input "urban" at bounding box center [81, 60] width 132 height 25
drag, startPoint x: 57, startPoint y: 61, endPoint x: -91, endPoint y: 51, distance: 148.3
click at [0, 51] on html "Are you sure you want to delete Data Fee? Okay Cancel Okay Are you sure you wan…" at bounding box center [784, 375] width 1568 height 750
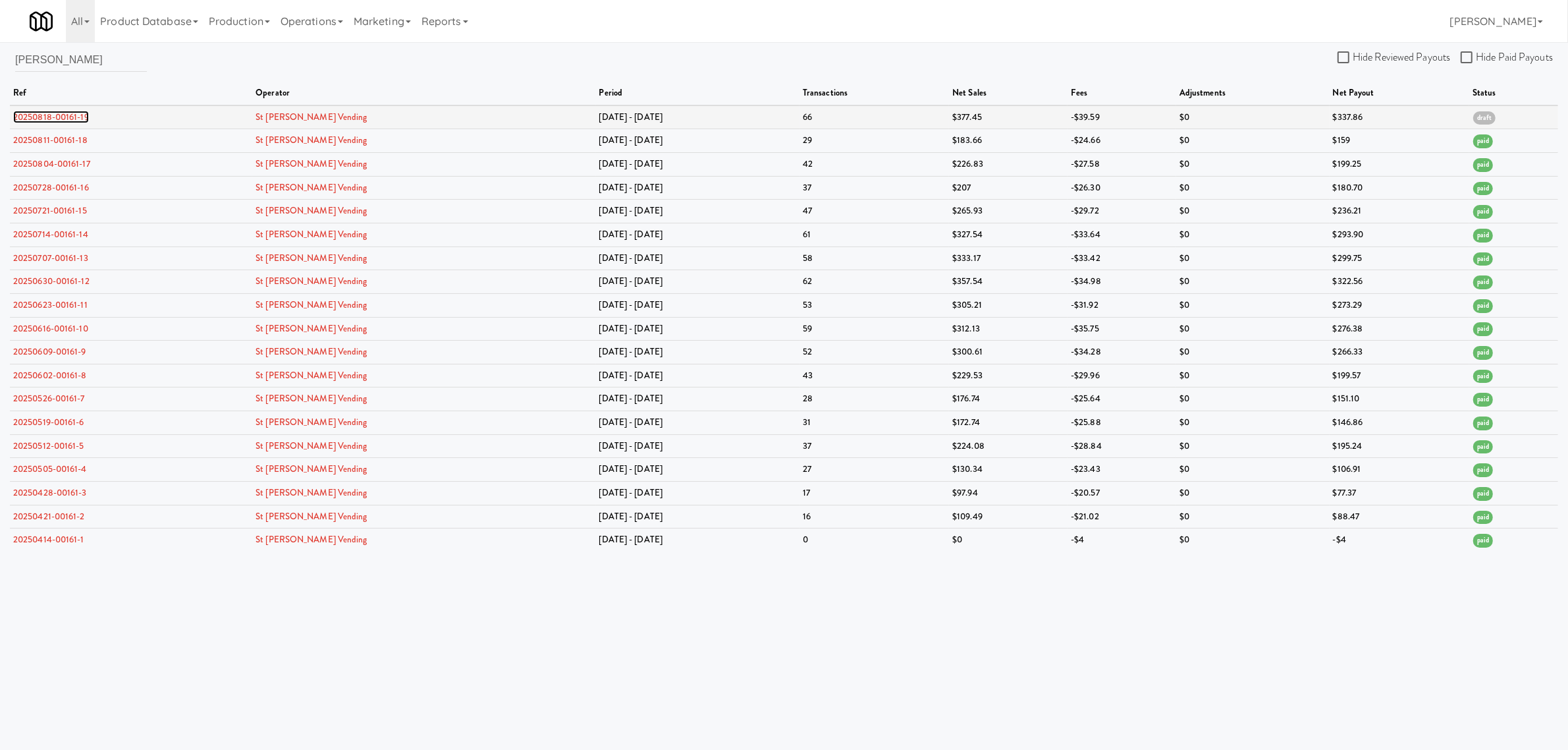
click at [58, 117] on link "20250818-00161-19" at bounding box center [51, 117] width 76 height 12
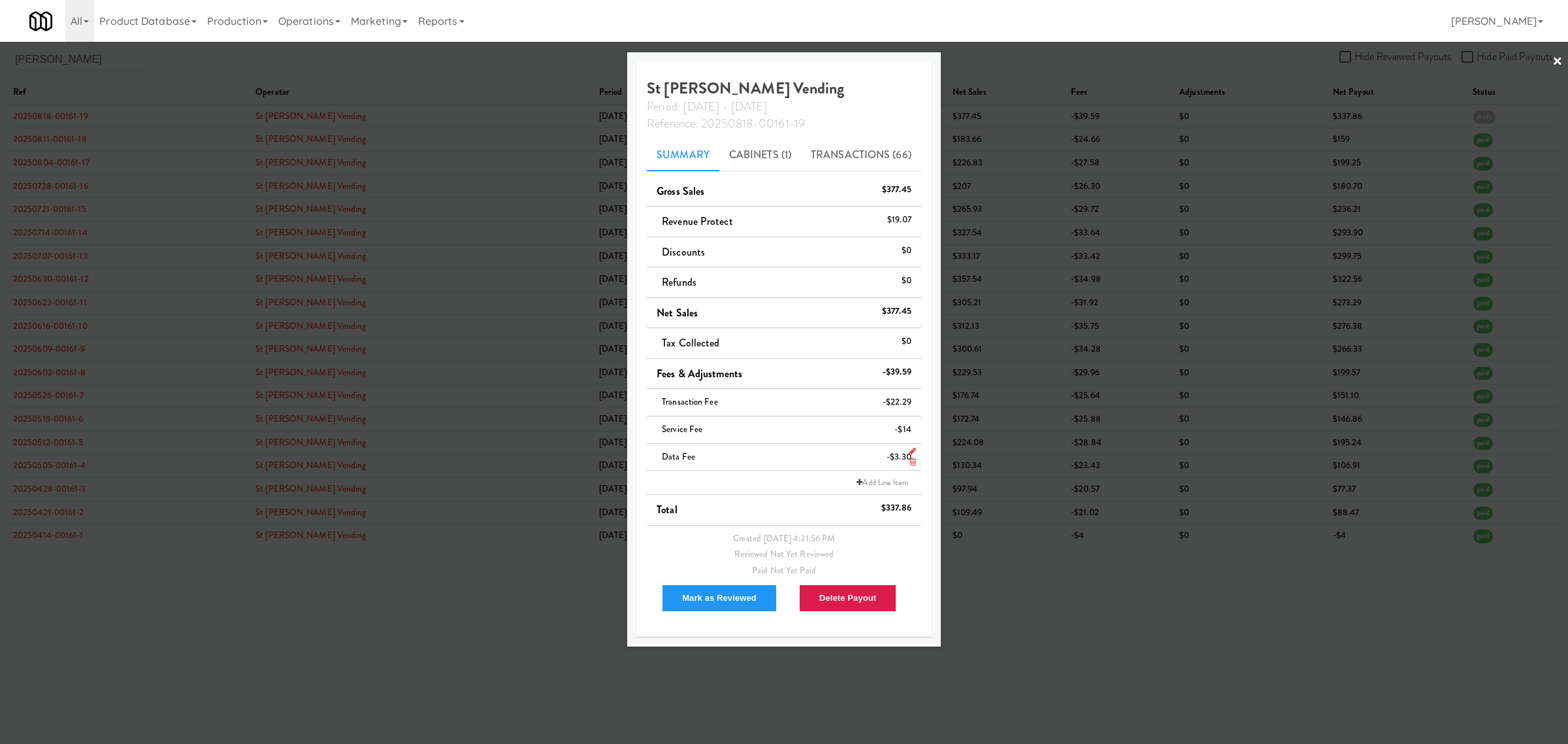
click at [909, 462] on icon at bounding box center [913, 461] width 7 height 8
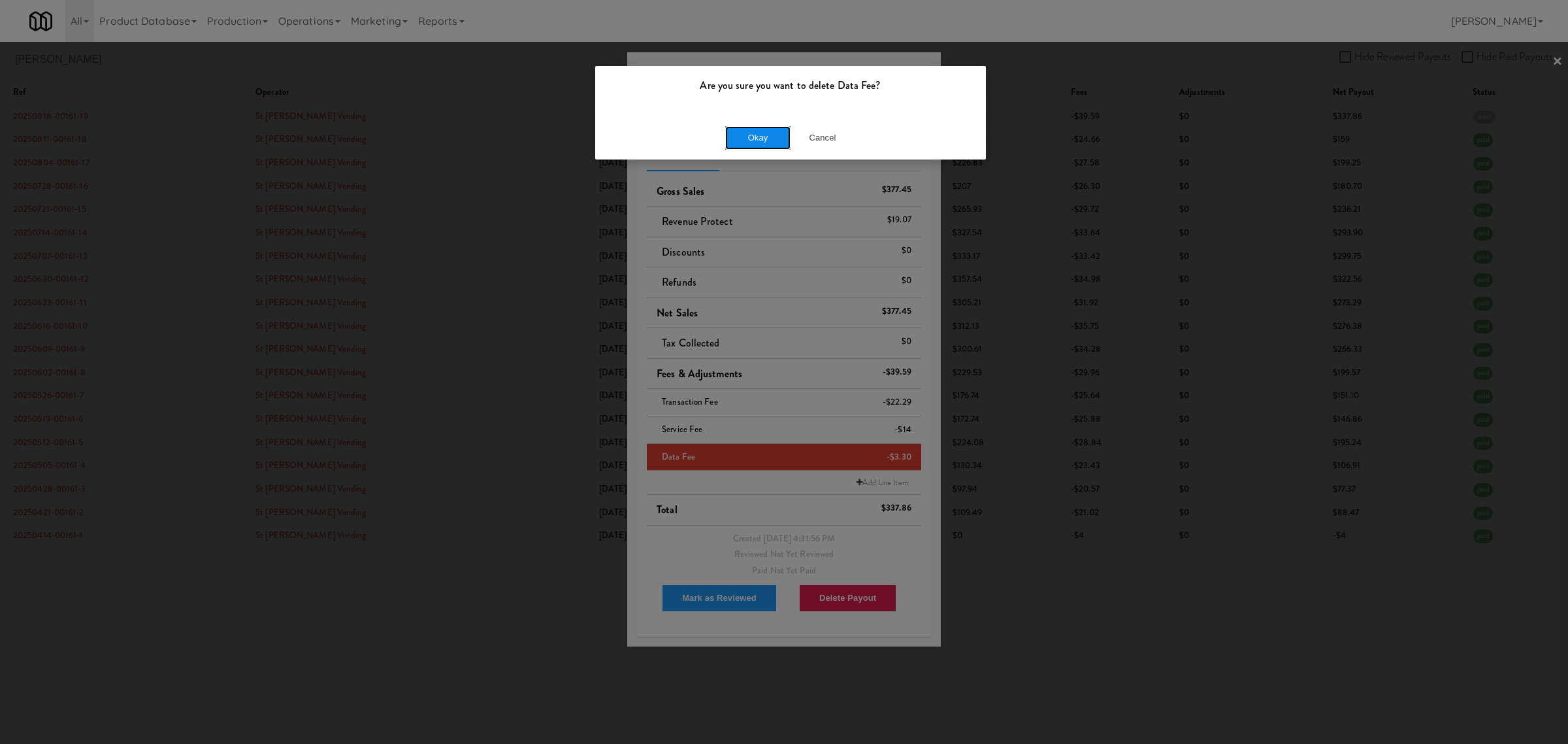
click at [757, 134] on button "Okay" at bounding box center [758, 138] width 65 height 24
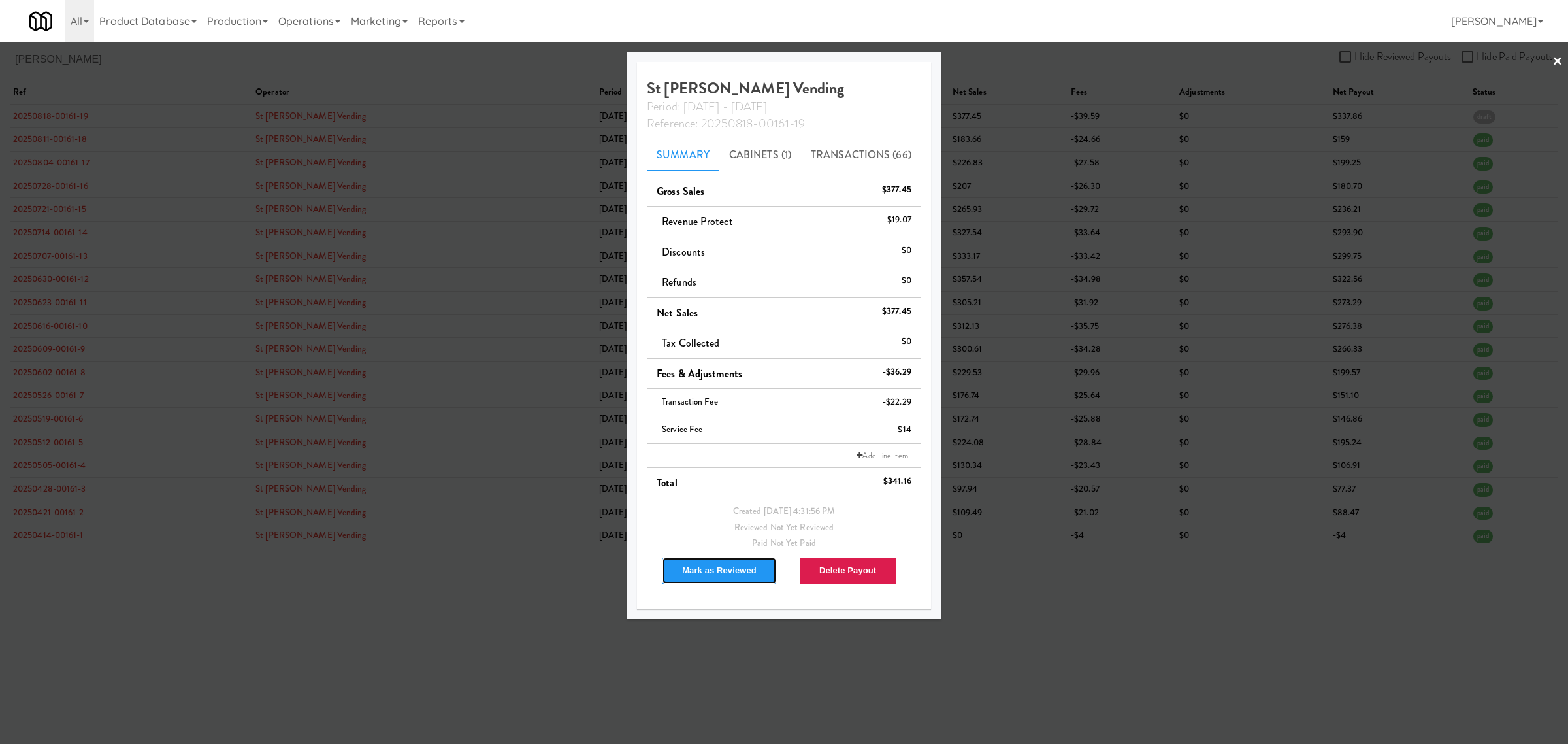
click at [719, 574] on button "Mark as Reviewed" at bounding box center [719, 571] width 115 height 27
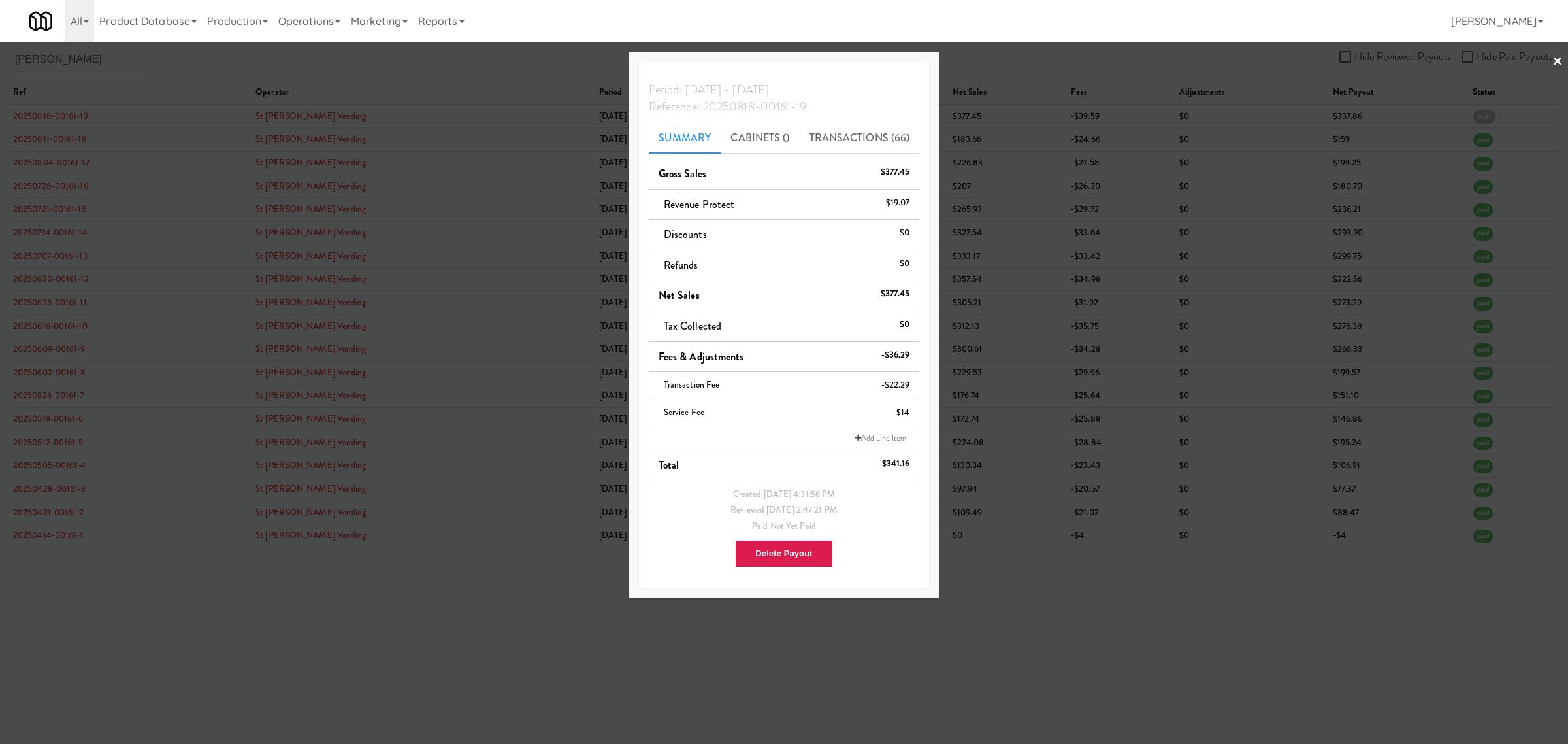
click at [327, 588] on div at bounding box center [784, 372] width 1568 height 744
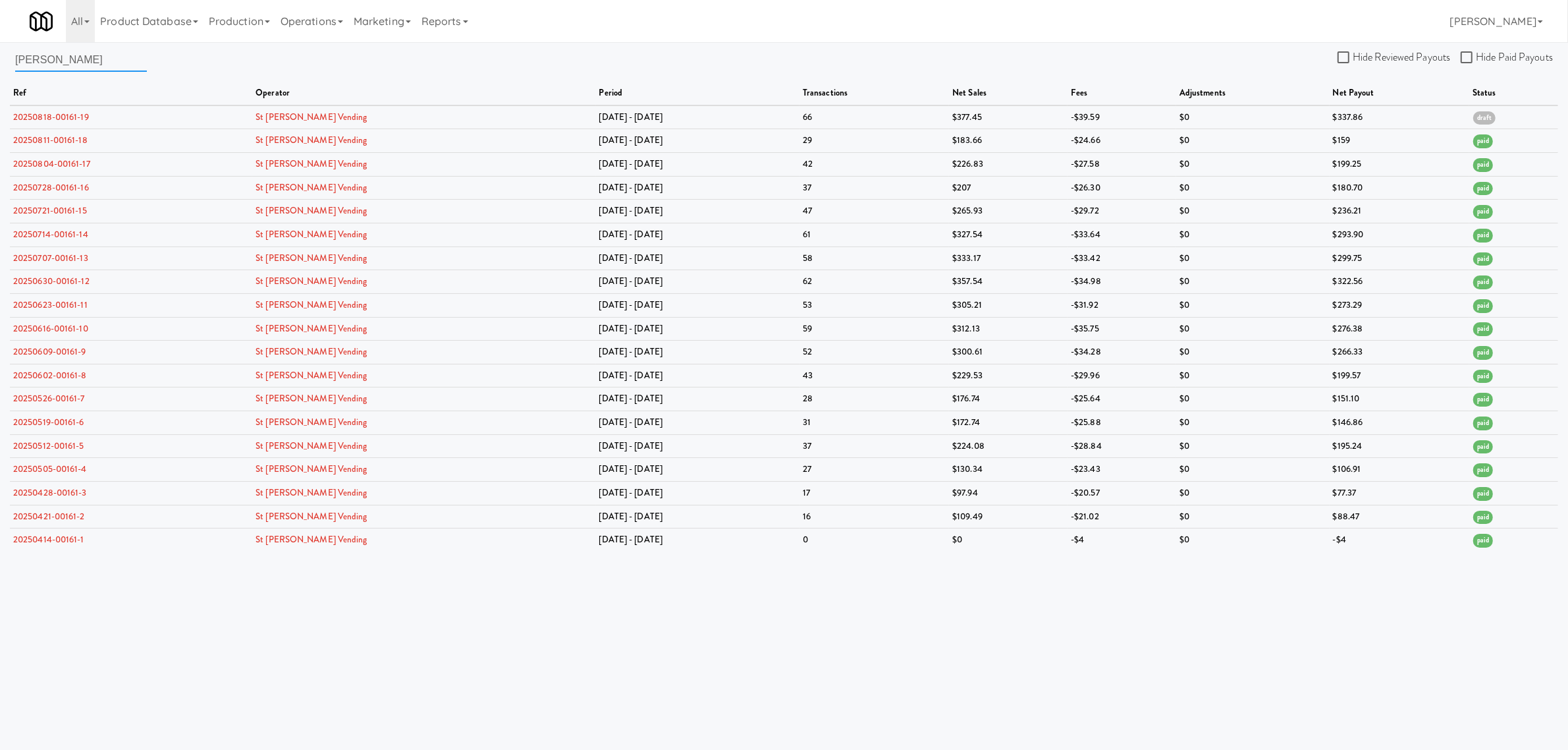
drag, startPoint x: 63, startPoint y: 63, endPoint x: -89, endPoint y: 61, distance: 152.0
click at [0, 61] on html "Are you sure you want to delete Data Fee? Okay Cancel Okay Are you sure you wan…" at bounding box center [784, 375] width 1568 height 750
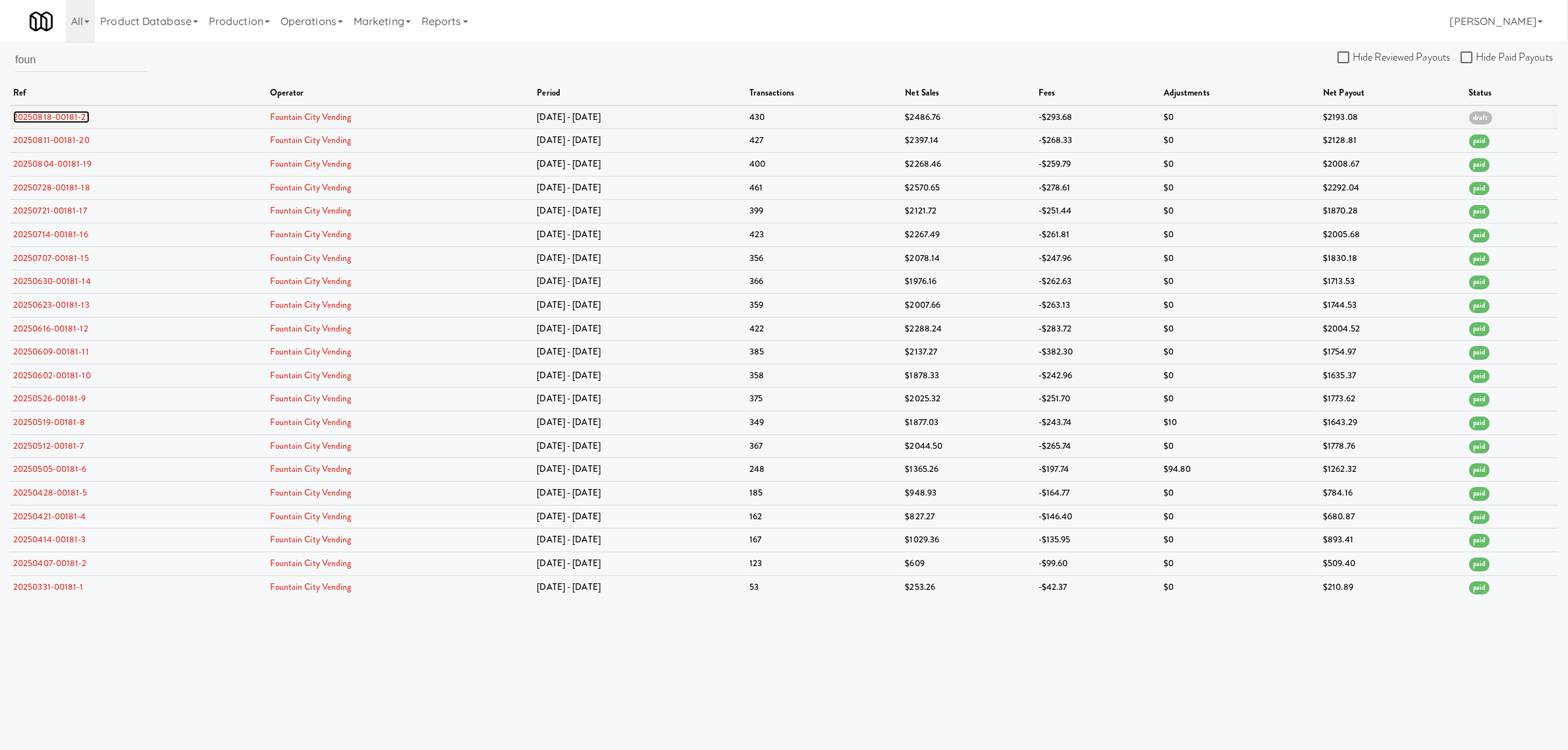
click at [50, 113] on link "20250818-00181-21" at bounding box center [51, 117] width 77 height 12
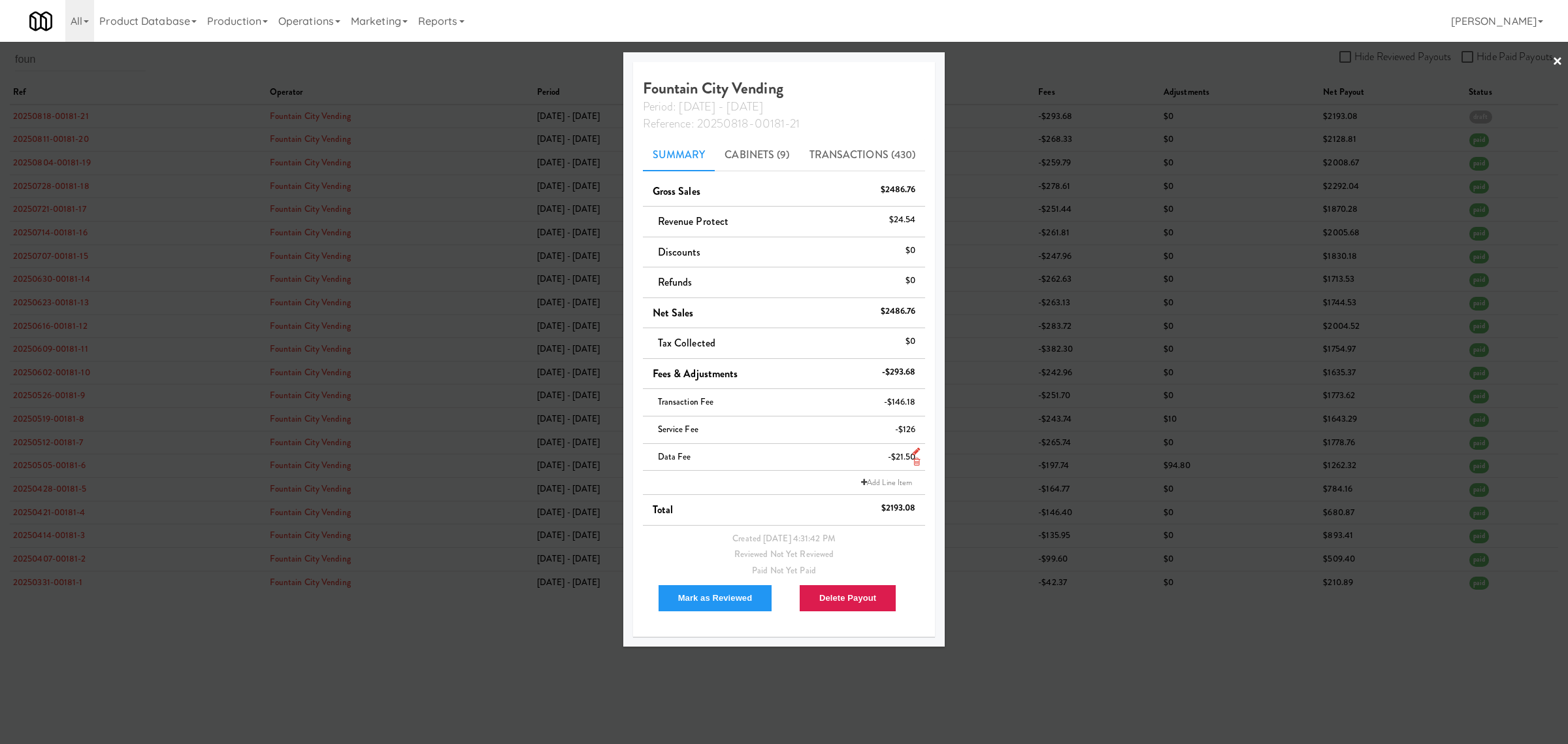
click at [913, 459] on icon at bounding box center [916, 461] width 7 height 8
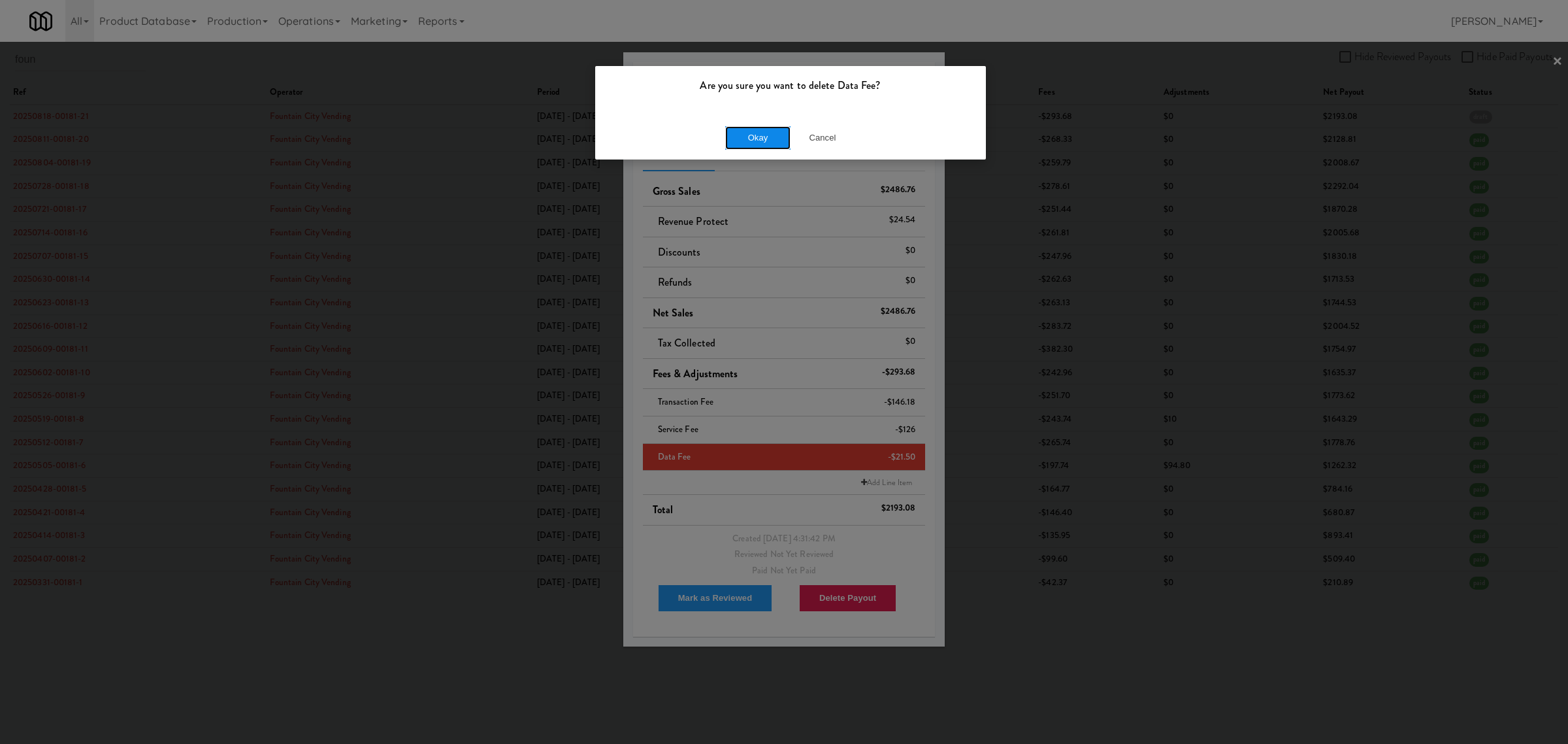
click at [768, 126] on button "Okay" at bounding box center [758, 138] width 65 height 24
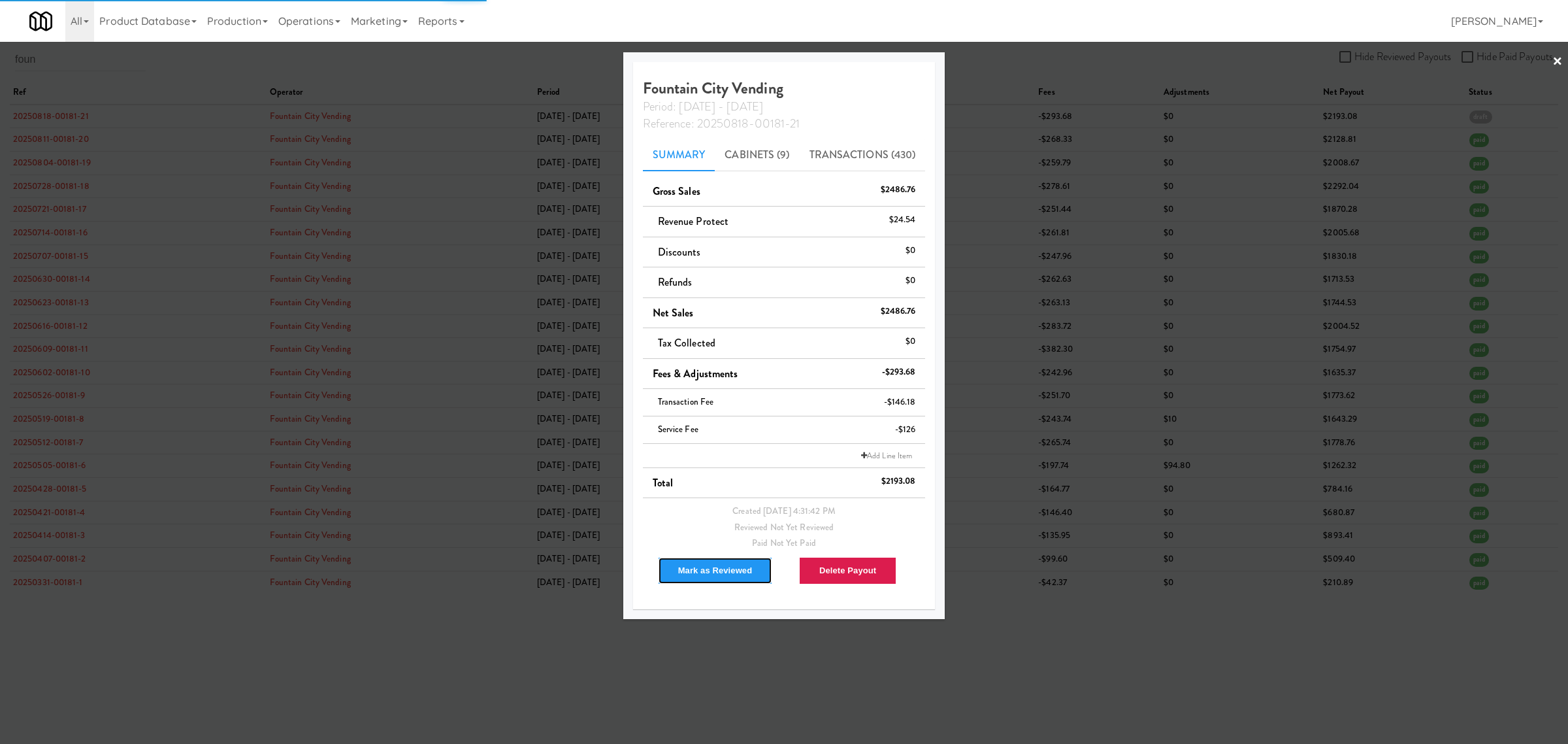
click at [725, 575] on button "Mark as Reviewed" at bounding box center [715, 571] width 115 height 27
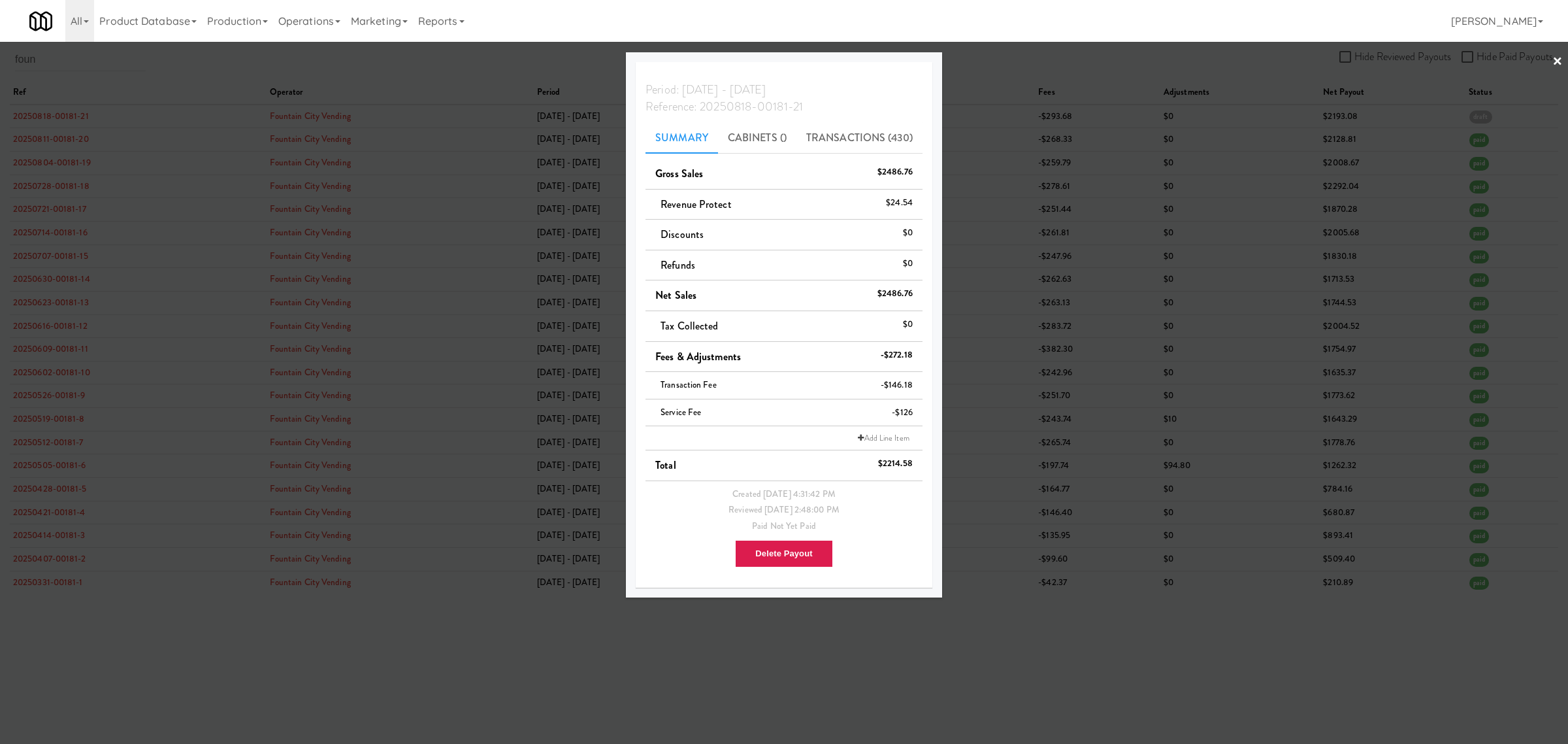
click at [47, 94] on div at bounding box center [784, 372] width 1568 height 744
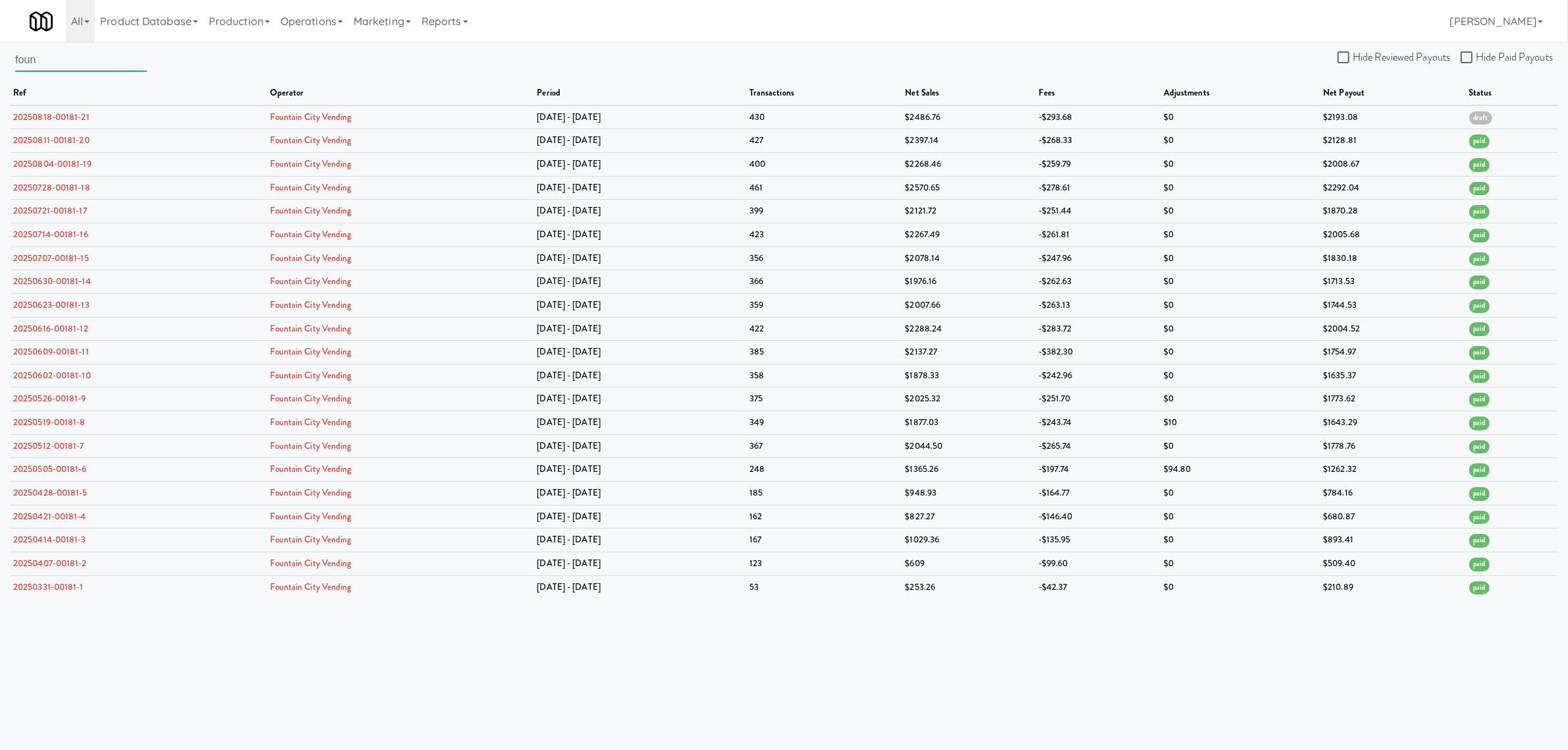
click at [51, 61] on input "foun" at bounding box center [81, 60] width 132 height 25
drag, startPoint x: 51, startPoint y: 61, endPoint x: -51, endPoint y: 60, distance: 102.0
click at [0, 60] on html "Are you sure you want to delete Data Fee? Okay Cancel Okay Are you sure you wan…" at bounding box center [784, 375] width 1568 height 750
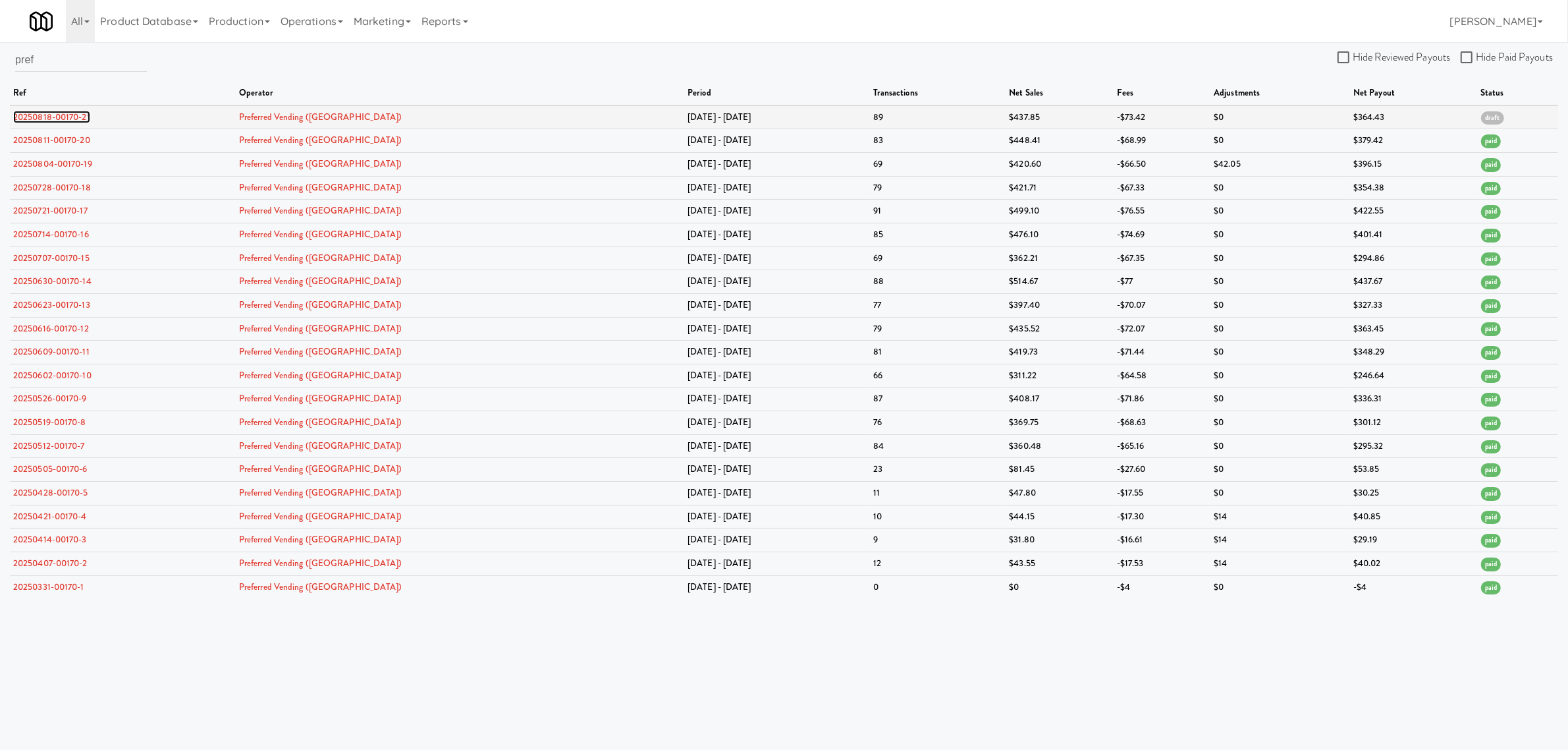
click at [67, 116] on link "20250818-00170-21" at bounding box center [51, 117] width 77 height 12
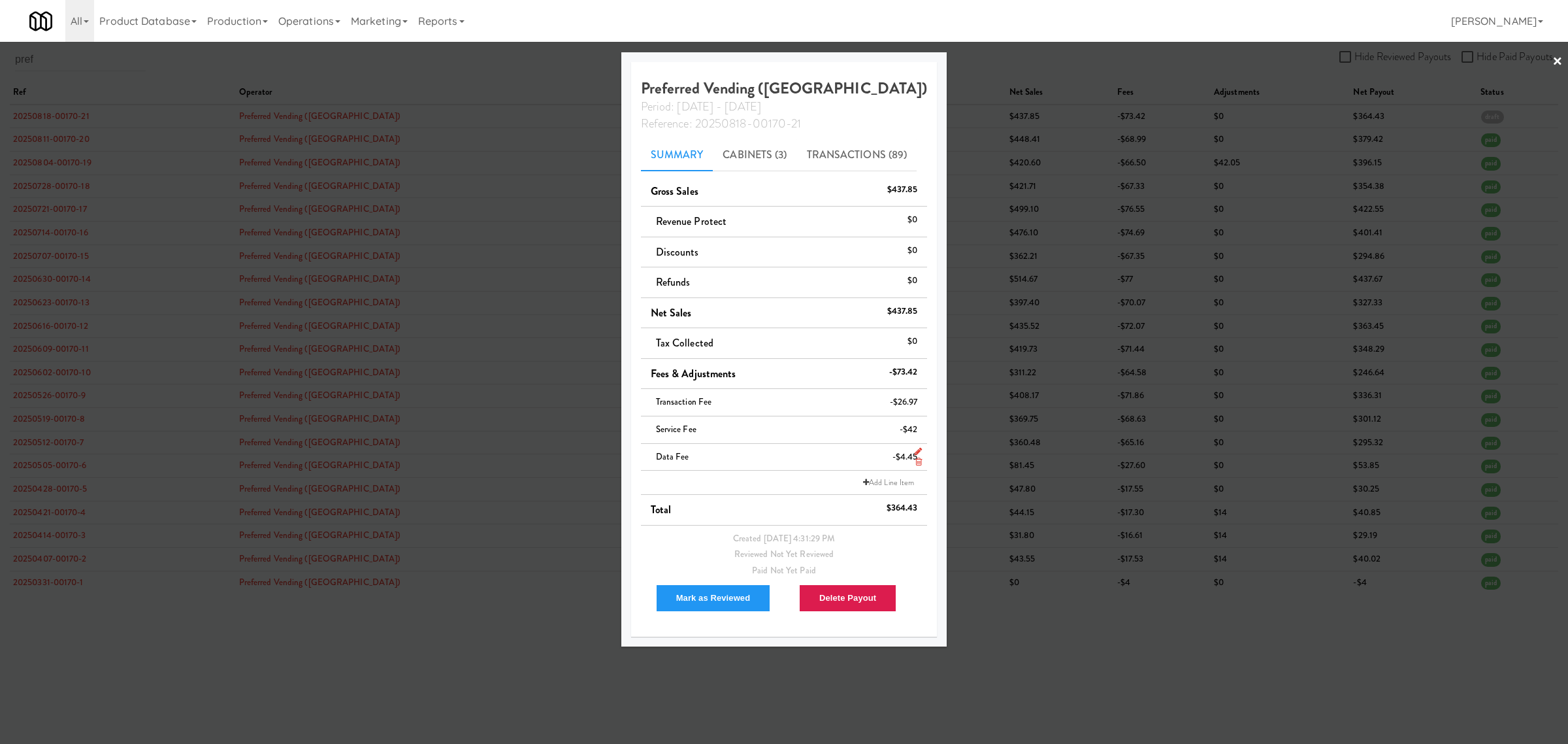
click at [912, 457] on link at bounding box center [916, 462] width 11 height 16
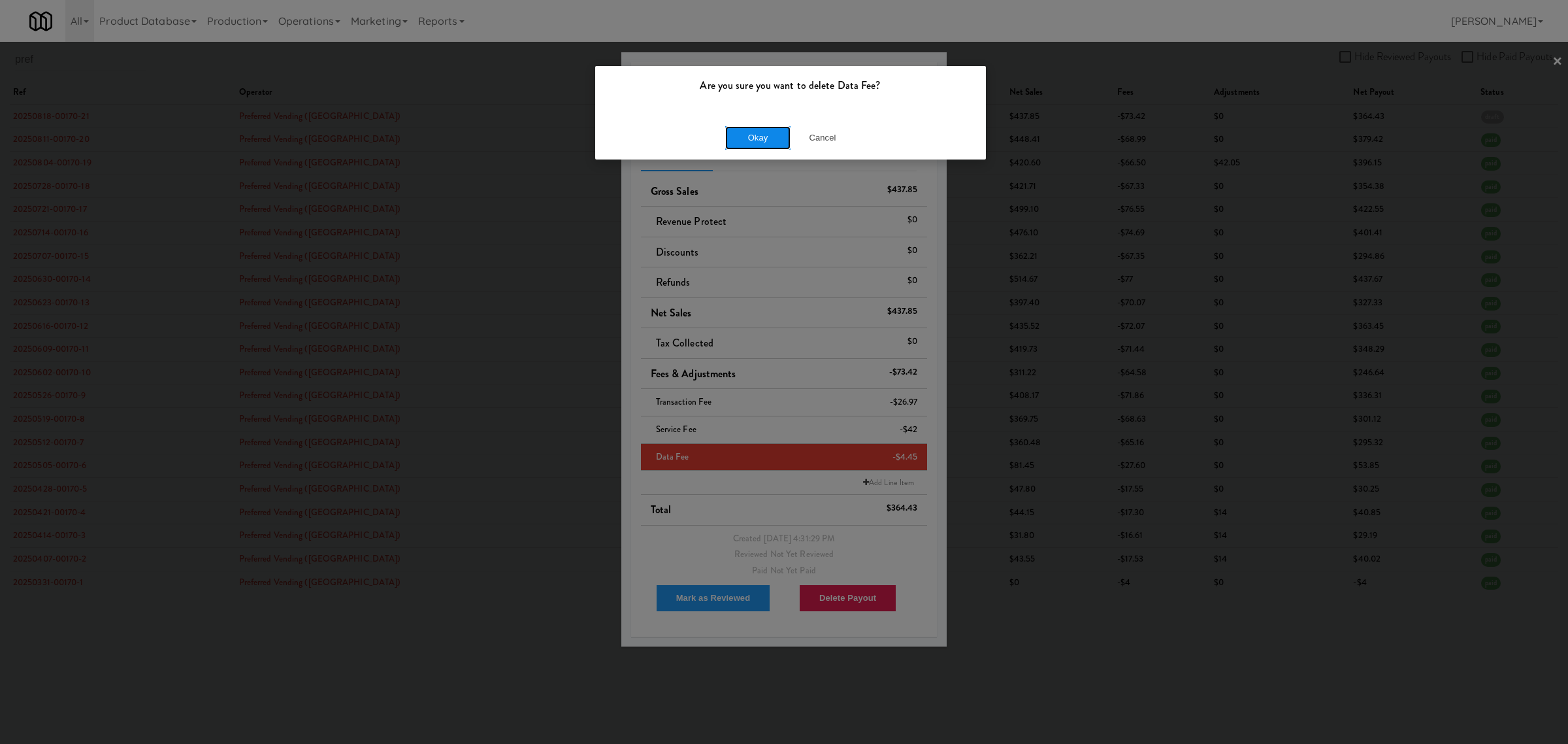
click at [761, 137] on button "Okay" at bounding box center [758, 138] width 65 height 24
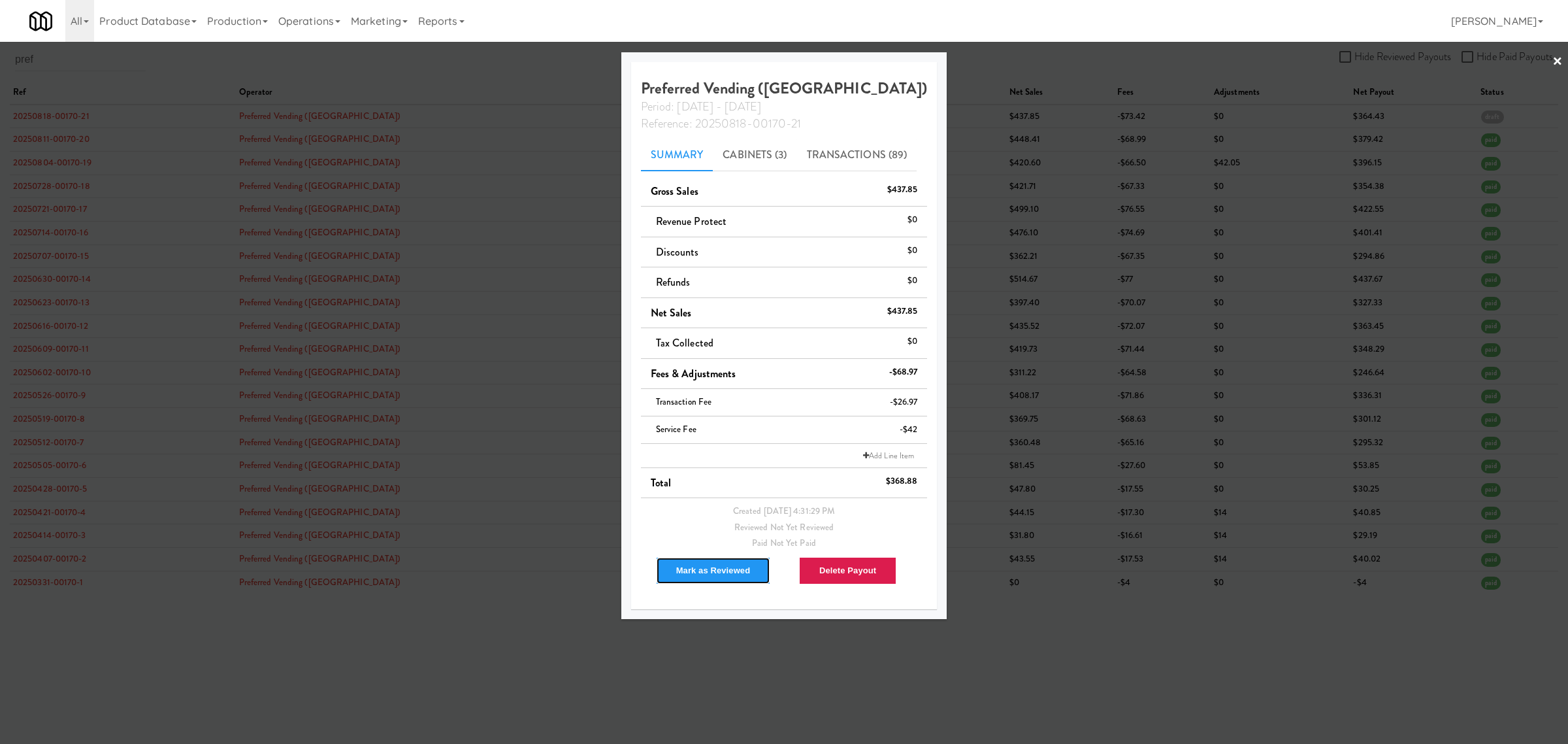
click at [721, 577] on button "Mark as Reviewed" at bounding box center [713, 571] width 115 height 27
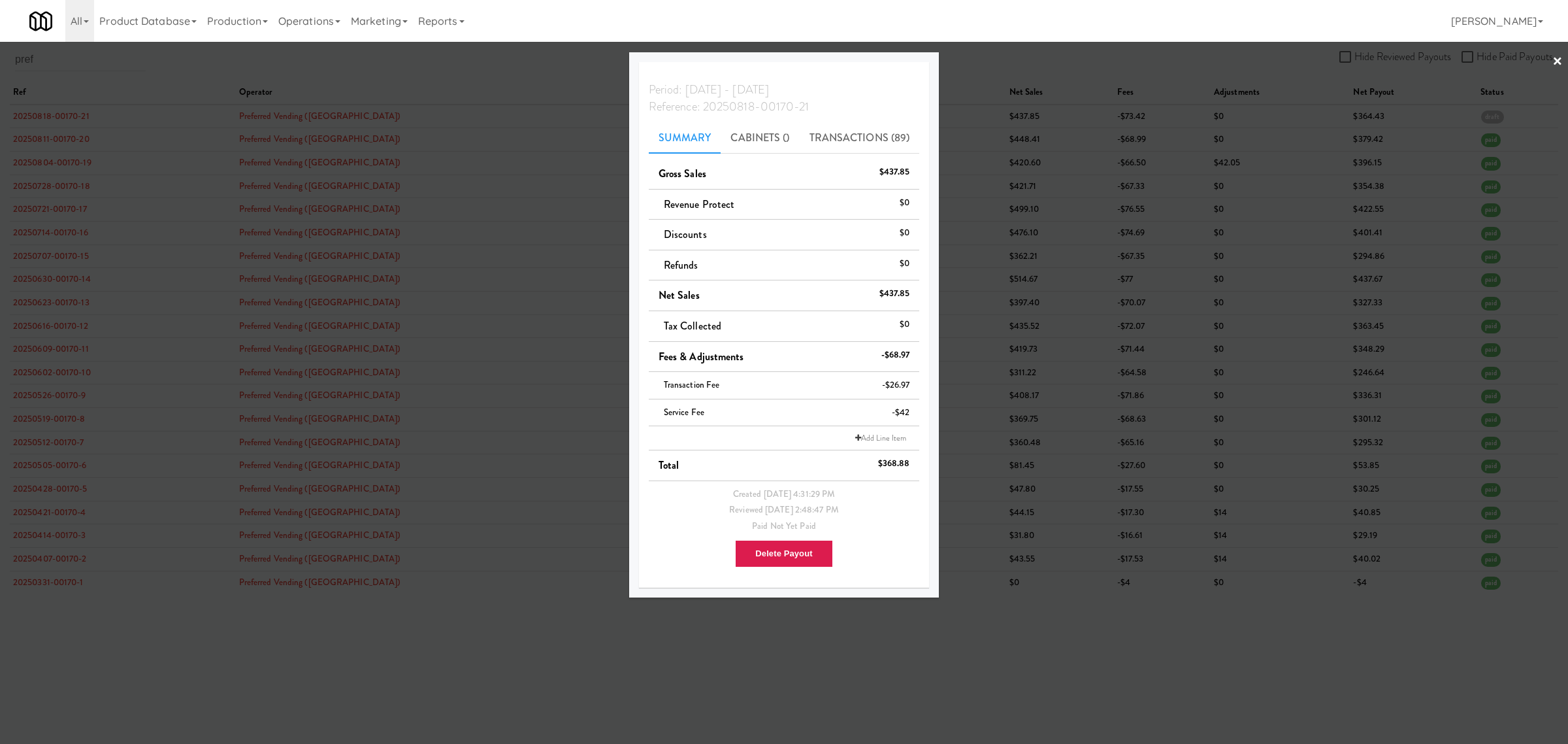
click at [320, 634] on div at bounding box center [784, 372] width 1568 height 744
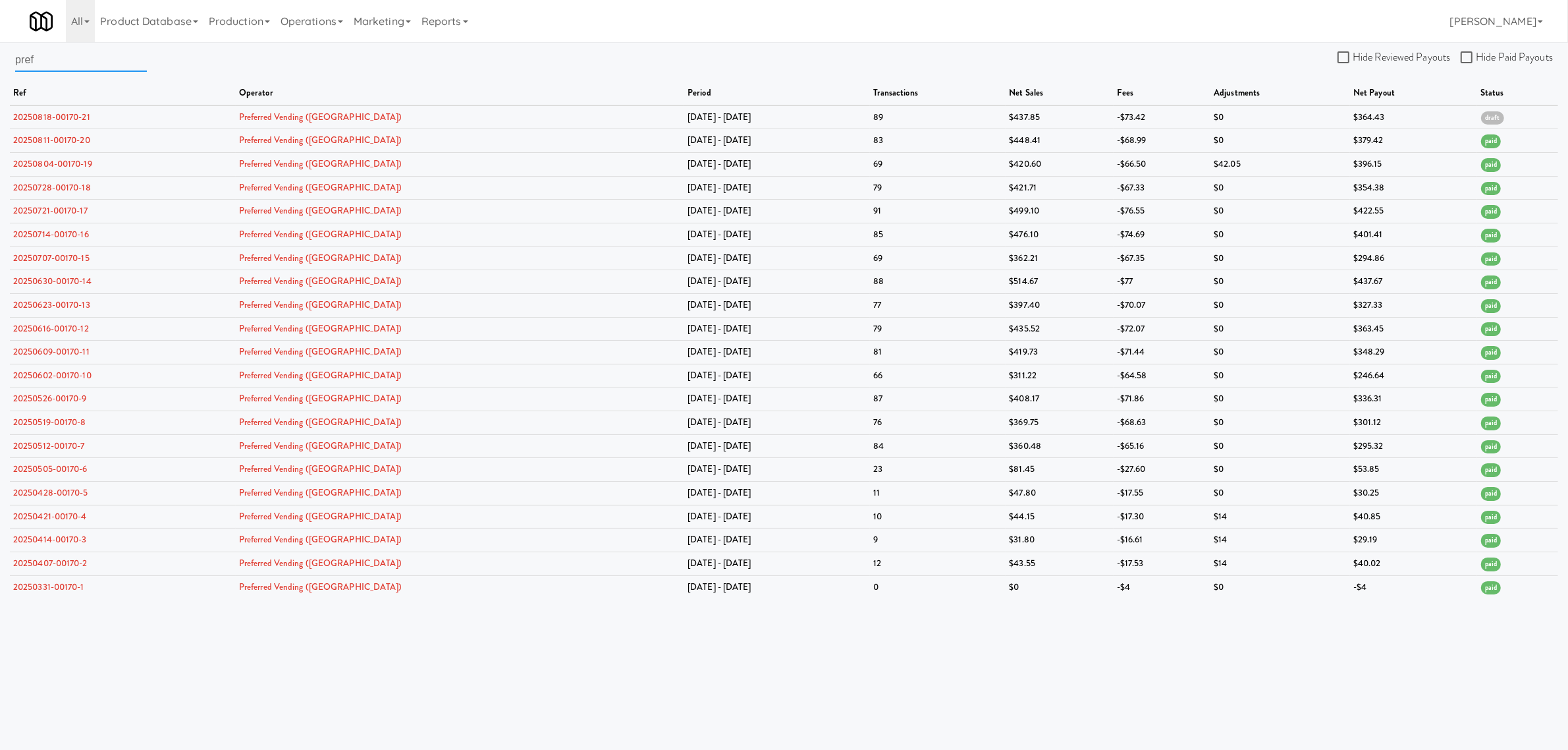
drag, startPoint x: 49, startPoint y: 63, endPoint x: -109, endPoint y: 54, distance: 158.3
click at [0, 54] on html "Are you sure you want to delete Data Fee? Okay Cancel Okay Are you sure you wan…" at bounding box center [784, 375] width 1568 height 750
type input "rock"
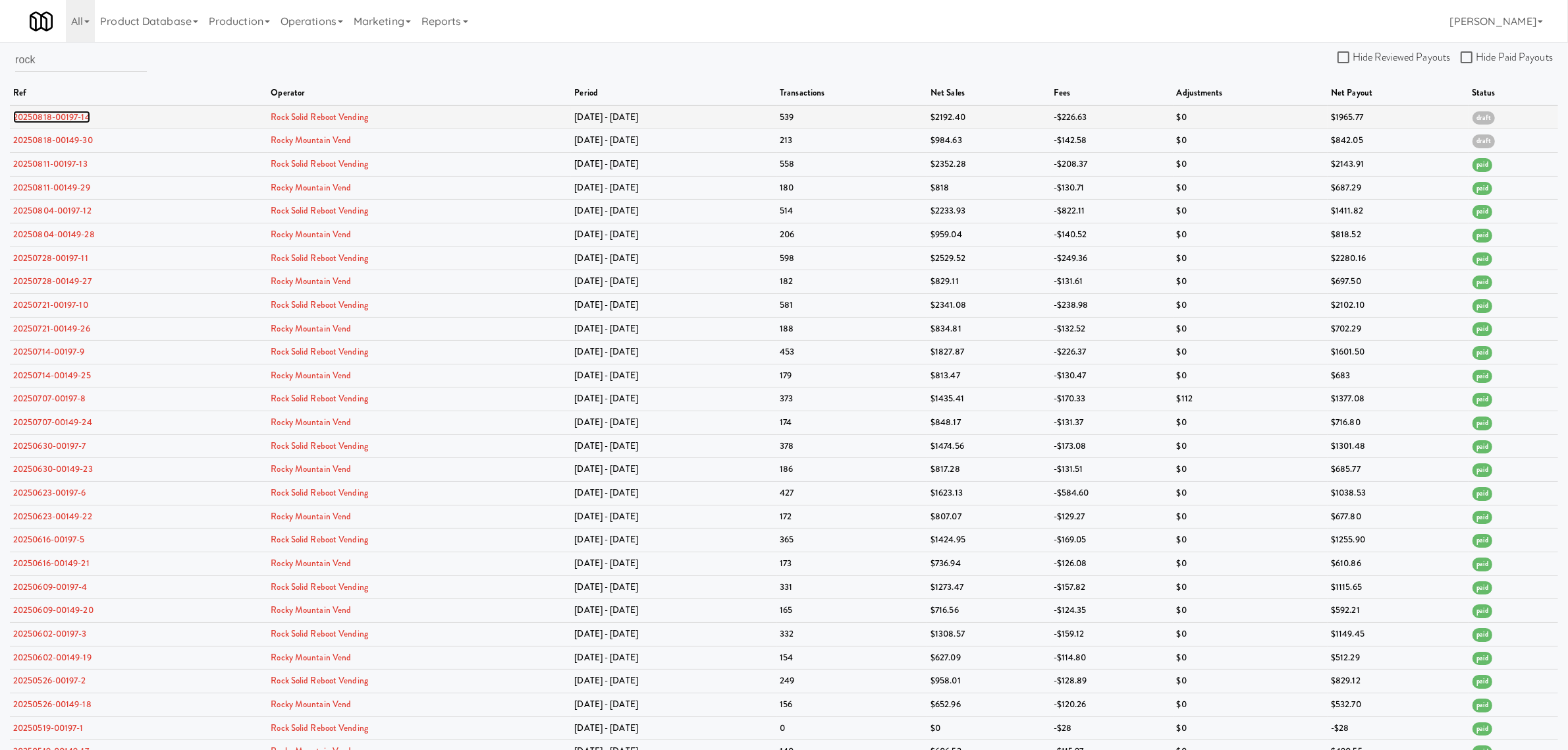
click at [41, 112] on link "20250818-00197-14" at bounding box center [51, 117] width 77 height 12
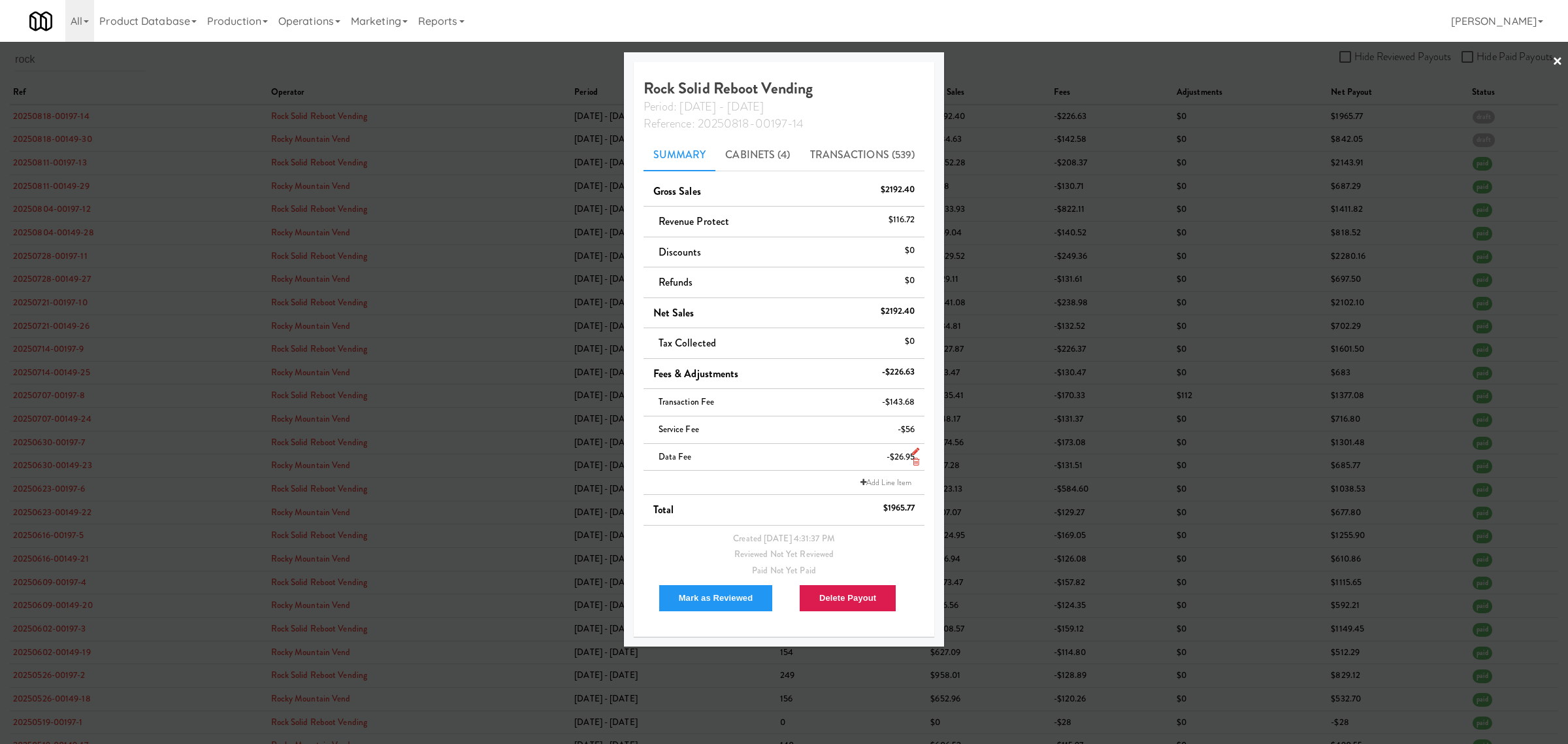
click at [916, 462] on icon at bounding box center [916, 461] width 7 height 8
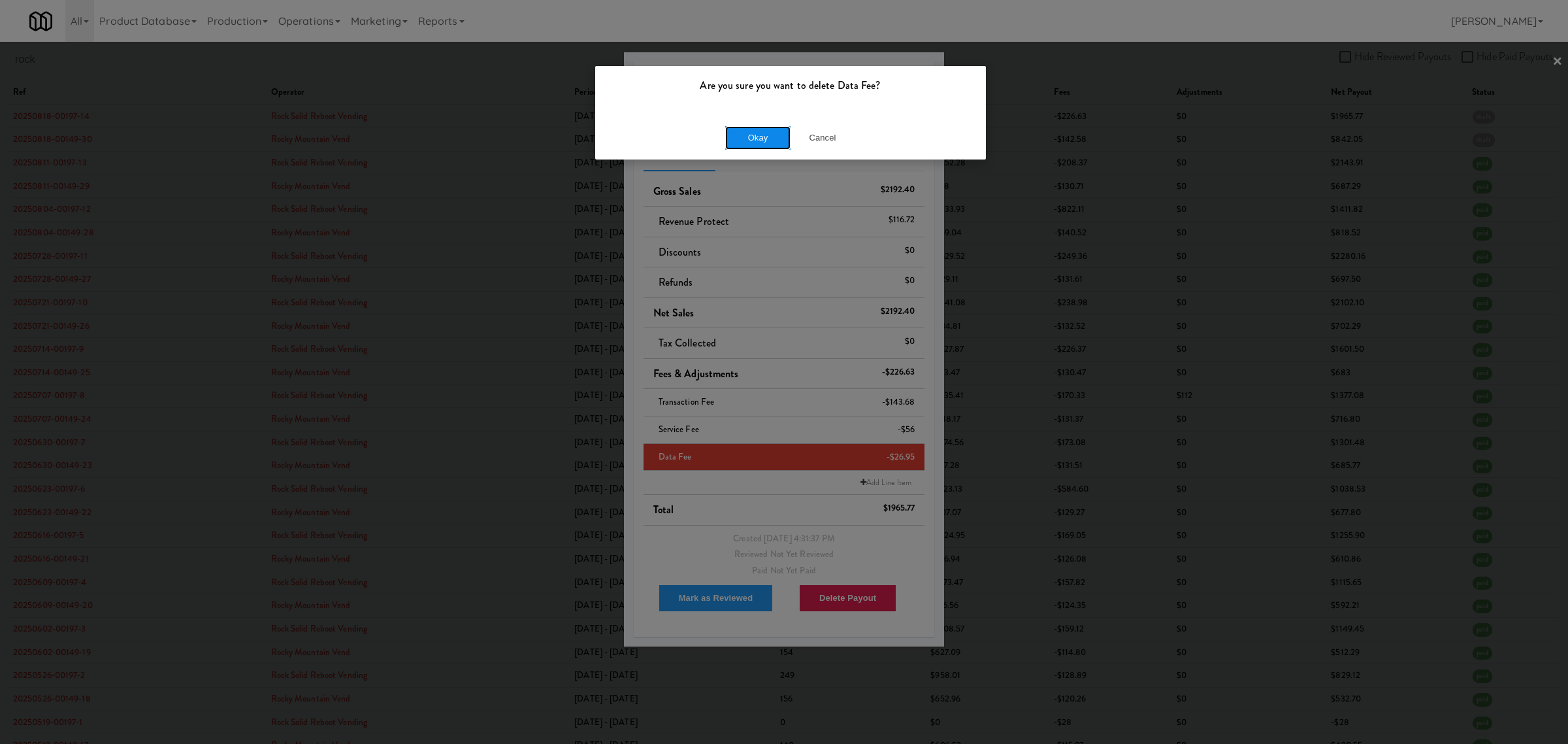
click at [759, 135] on button "Okay" at bounding box center [758, 138] width 65 height 24
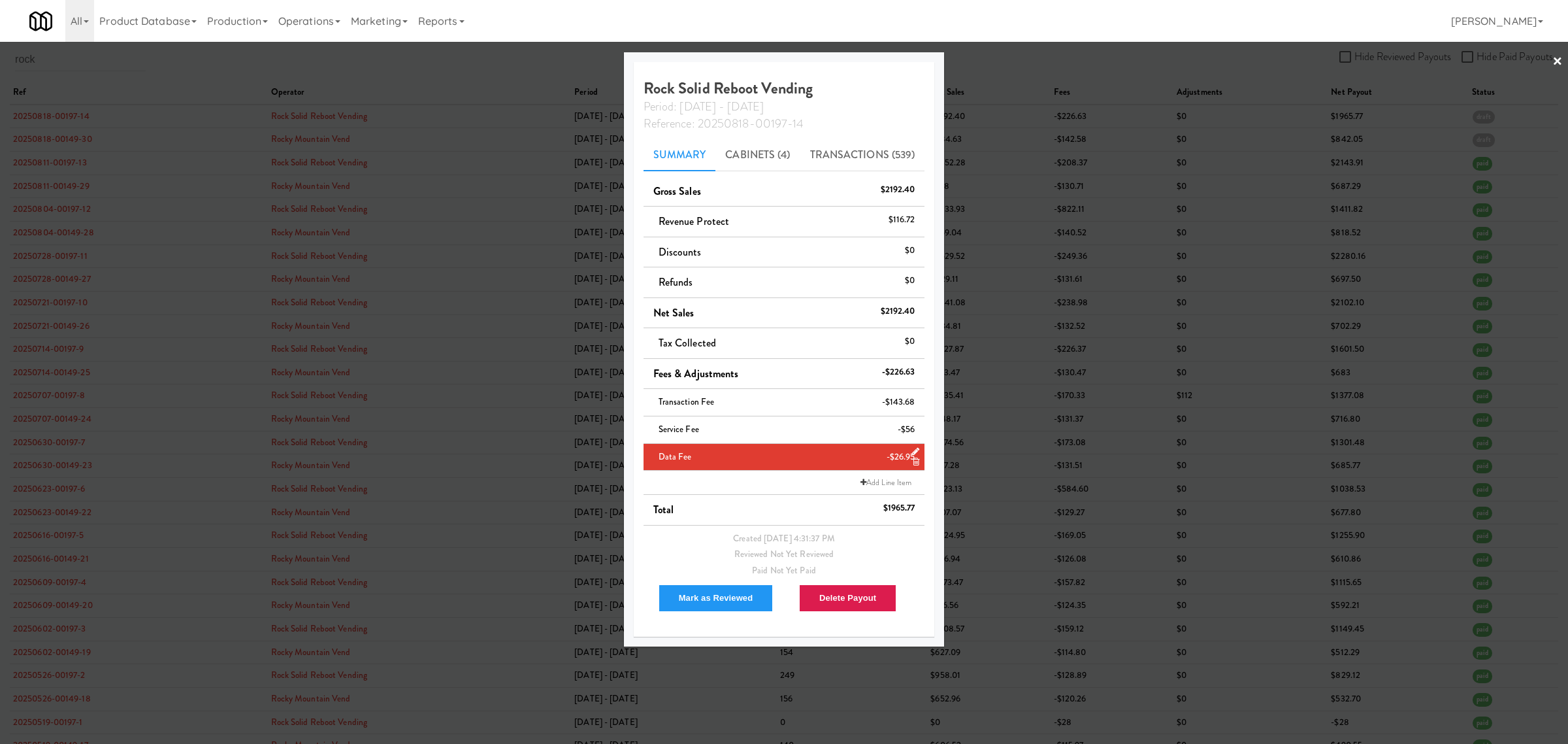
click at [913, 462] on icon at bounding box center [916, 461] width 7 height 8
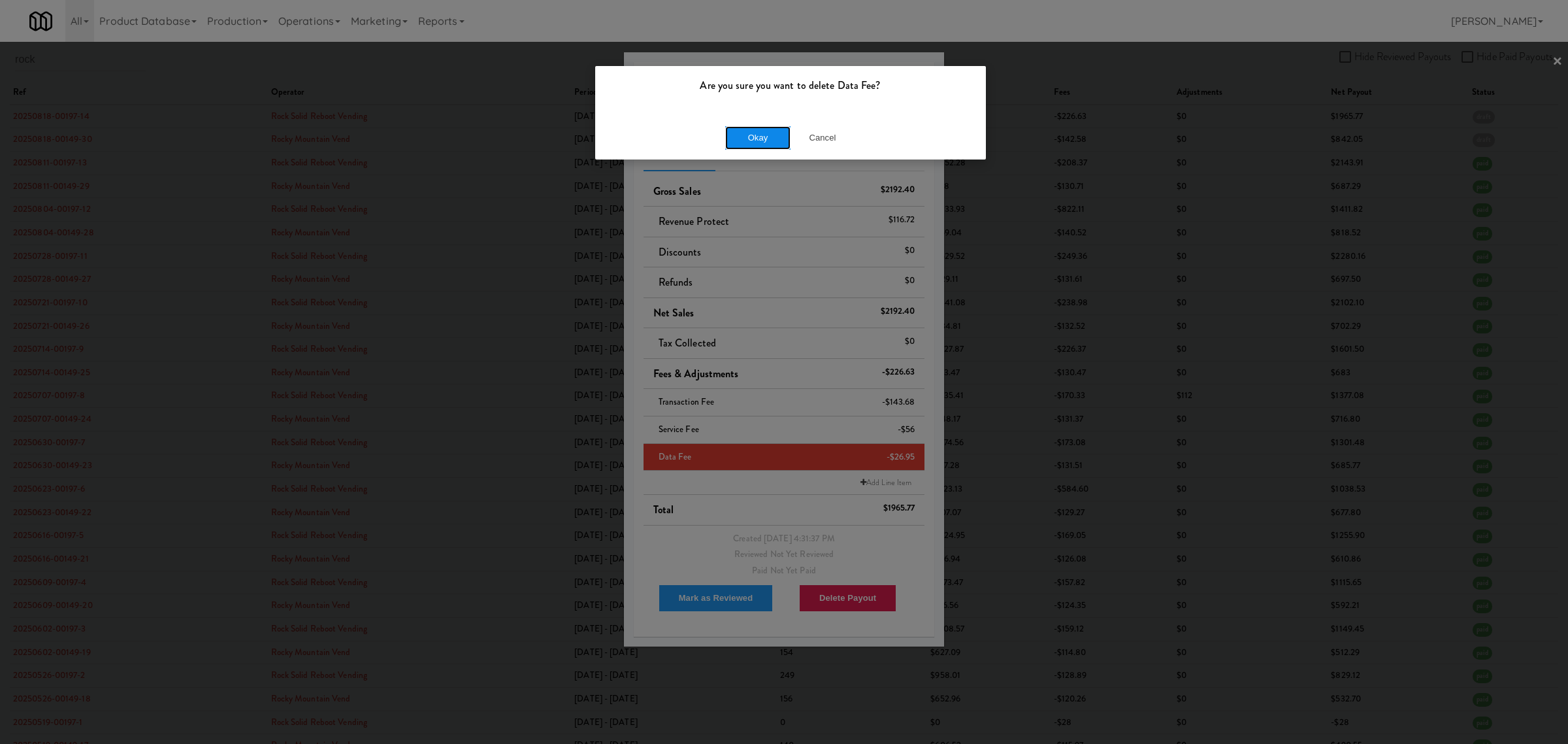
click at [760, 132] on button "Okay" at bounding box center [758, 138] width 65 height 24
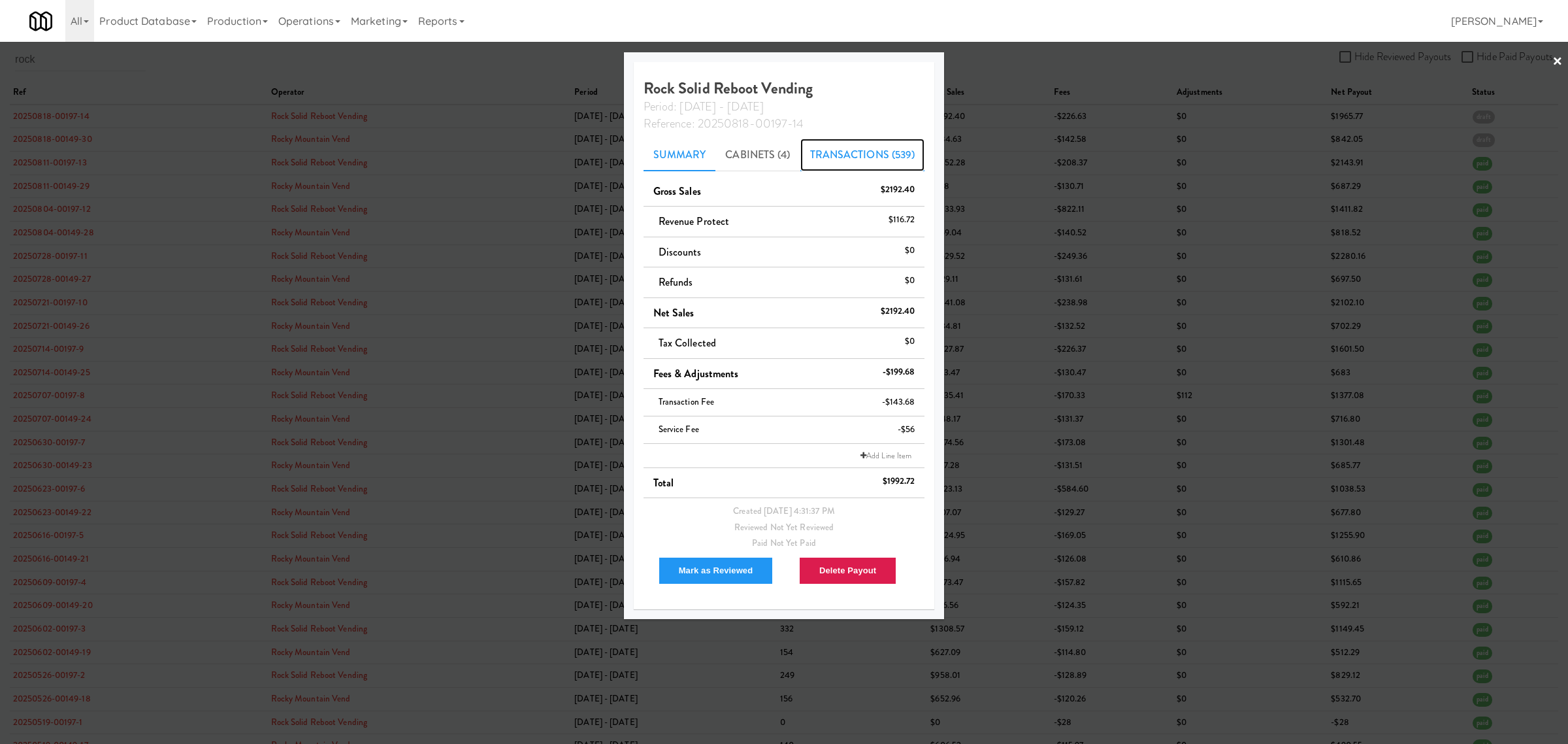
click at [852, 155] on link "Transactions (539)" at bounding box center [863, 154] width 125 height 33
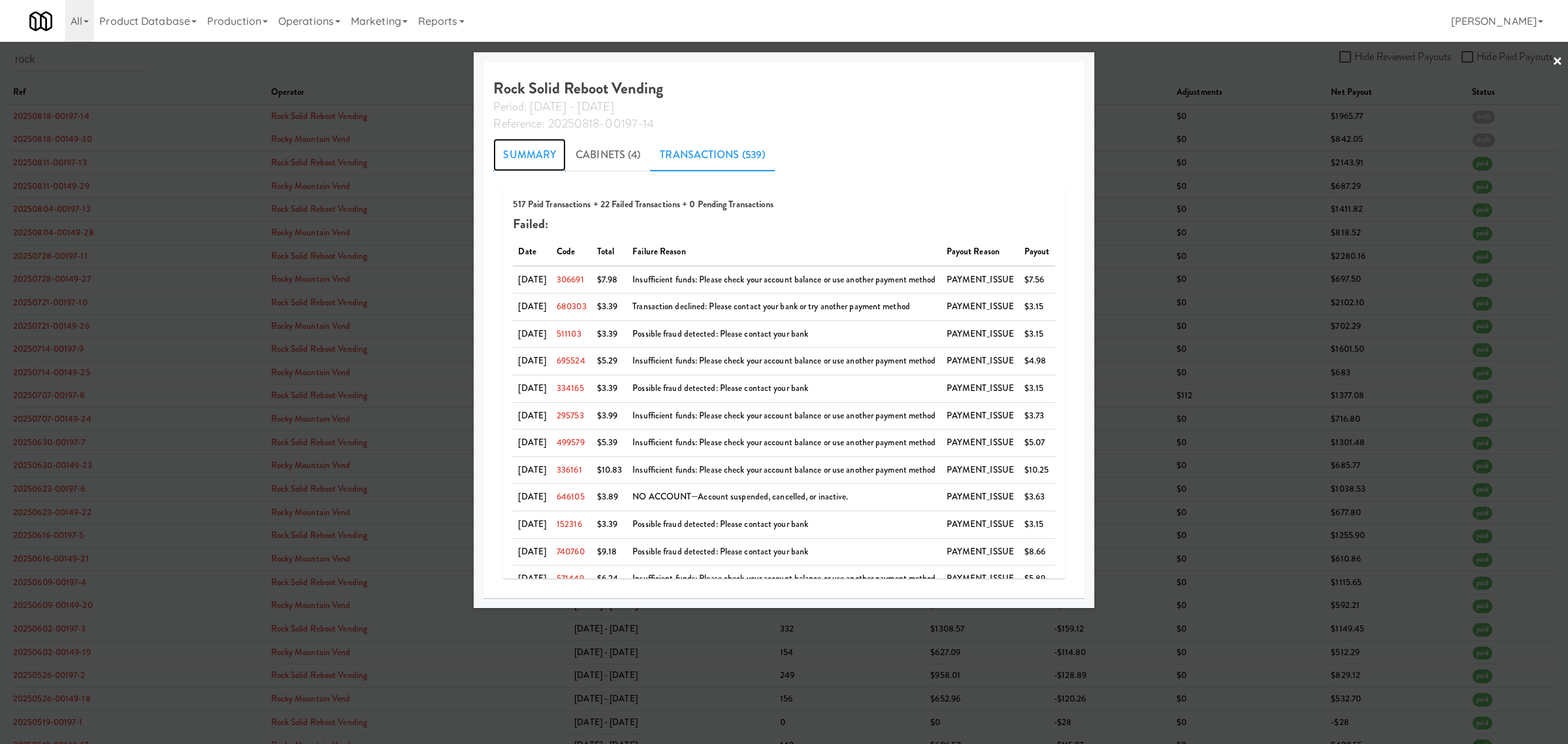
click at [522, 152] on link "Summary" at bounding box center [529, 154] width 72 height 33
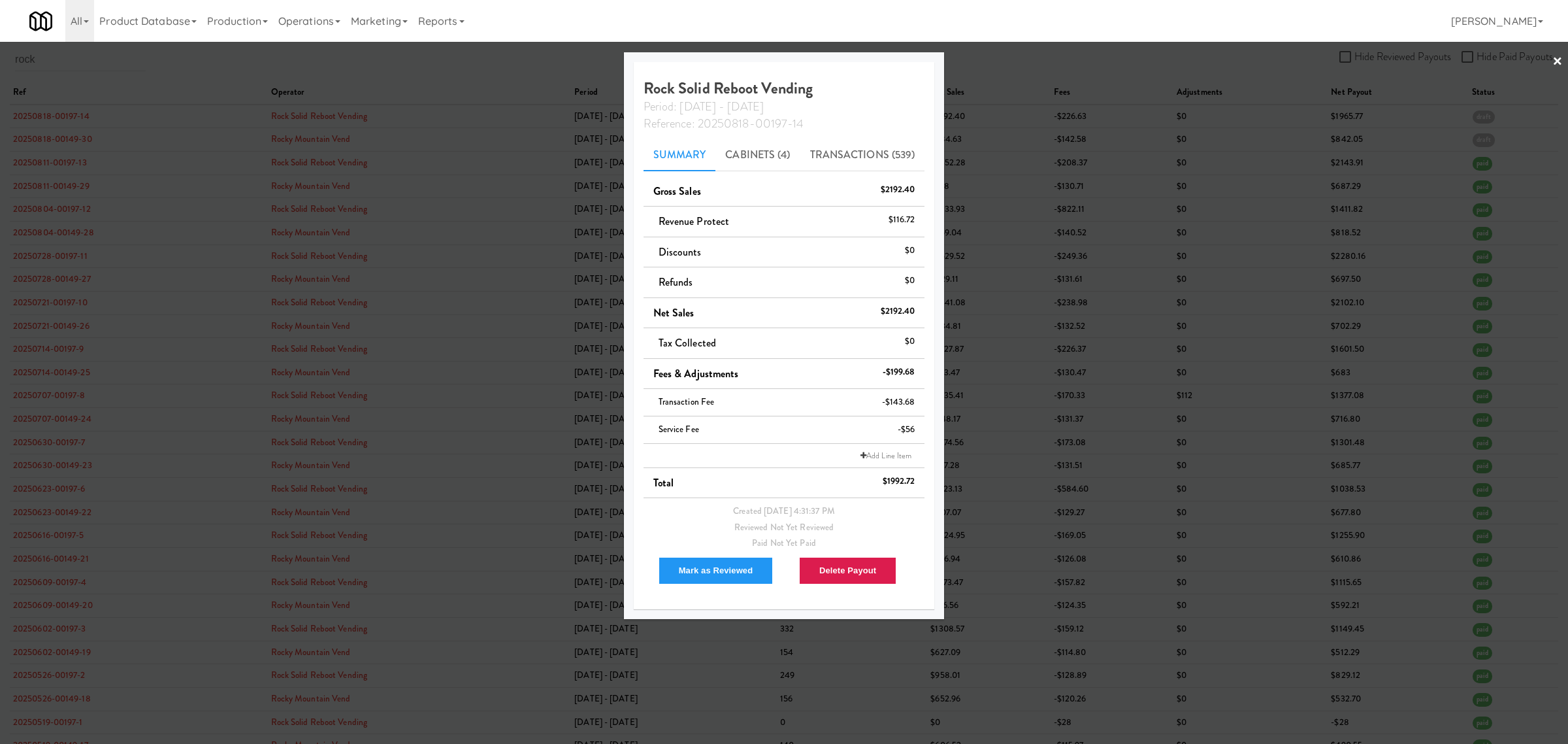
click at [401, 66] on div at bounding box center [784, 372] width 1568 height 744
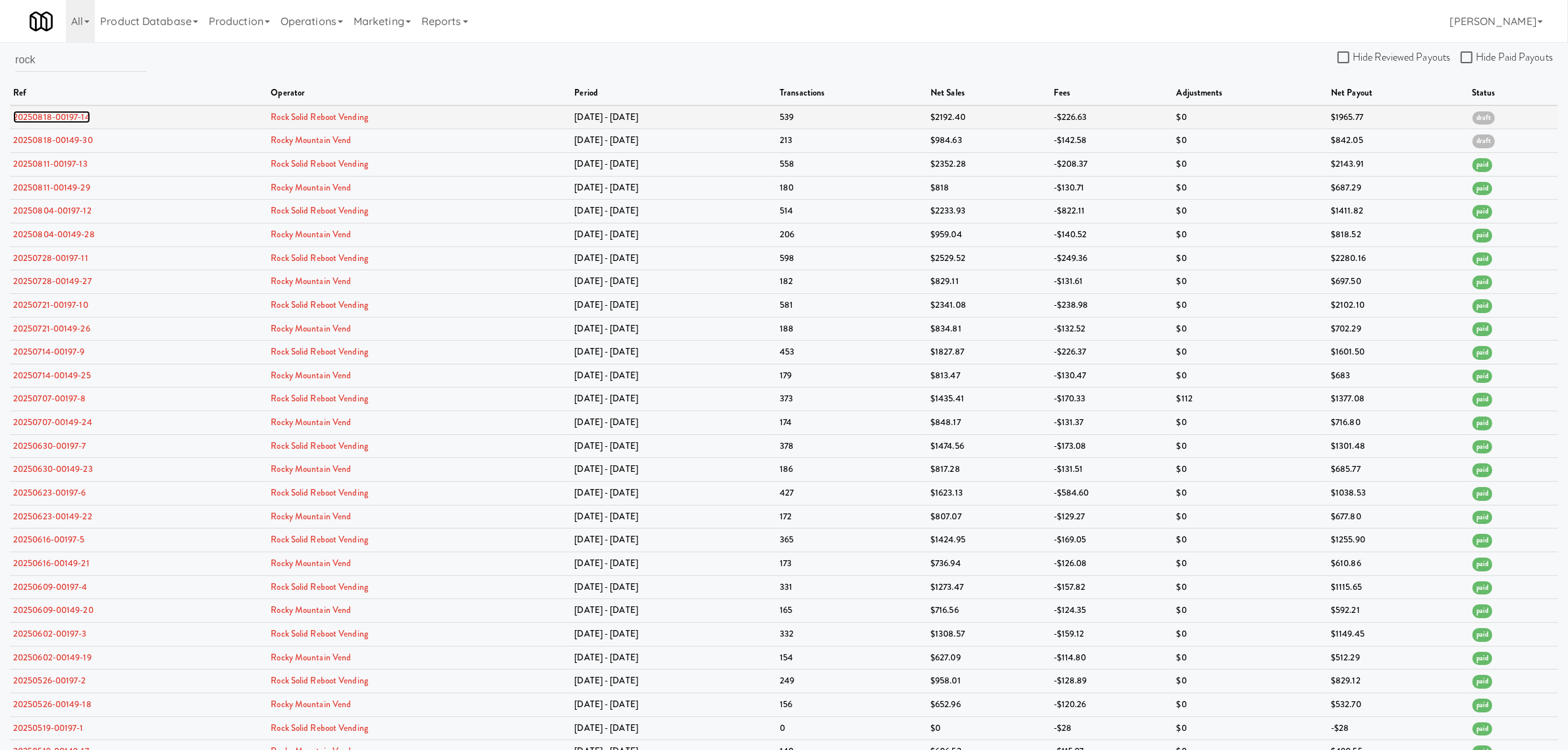
click at [53, 113] on link "20250818-00197-14" at bounding box center [51, 117] width 77 height 12
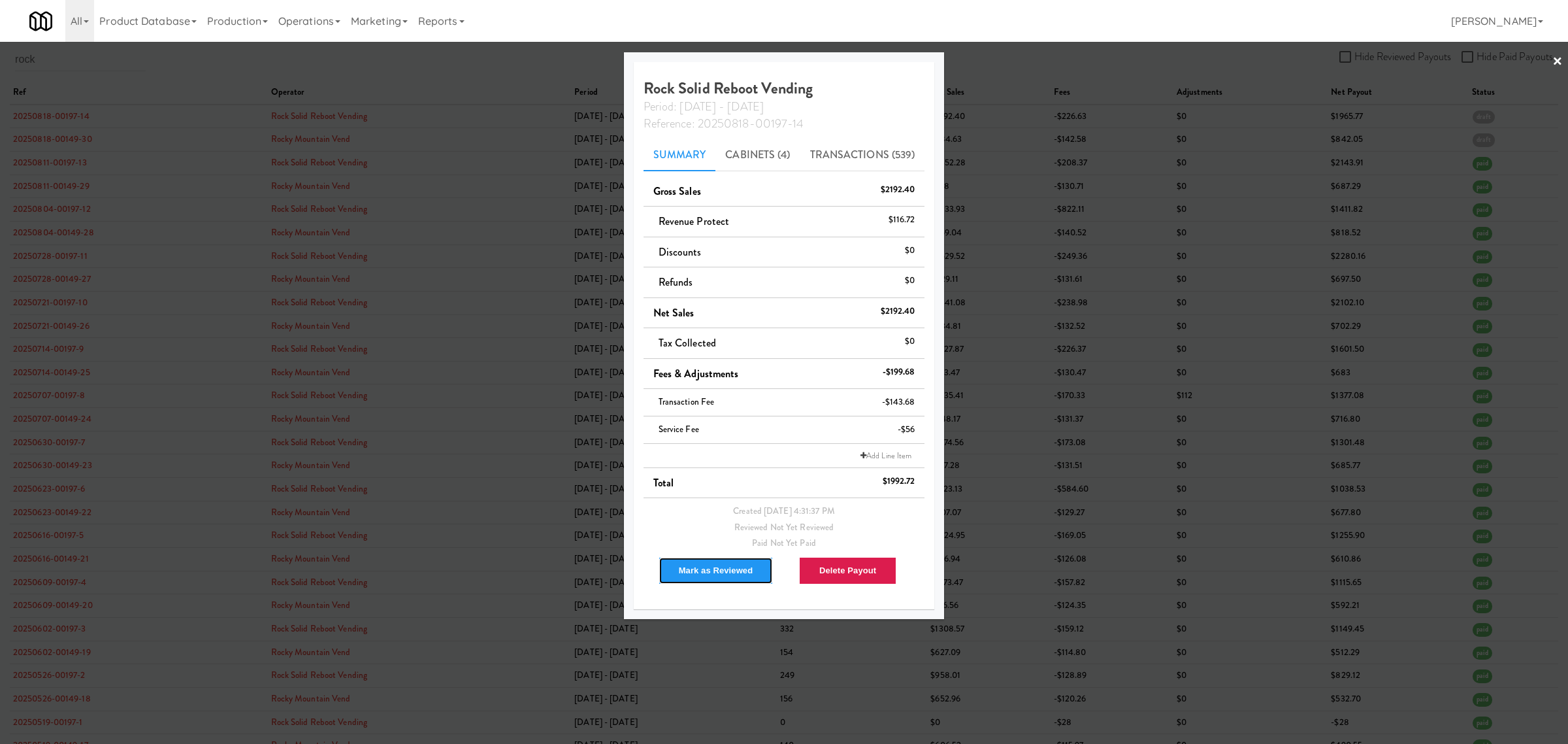
click at [703, 574] on button "Mark as Reviewed" at bounding box center [716, 571] width 115 height 27
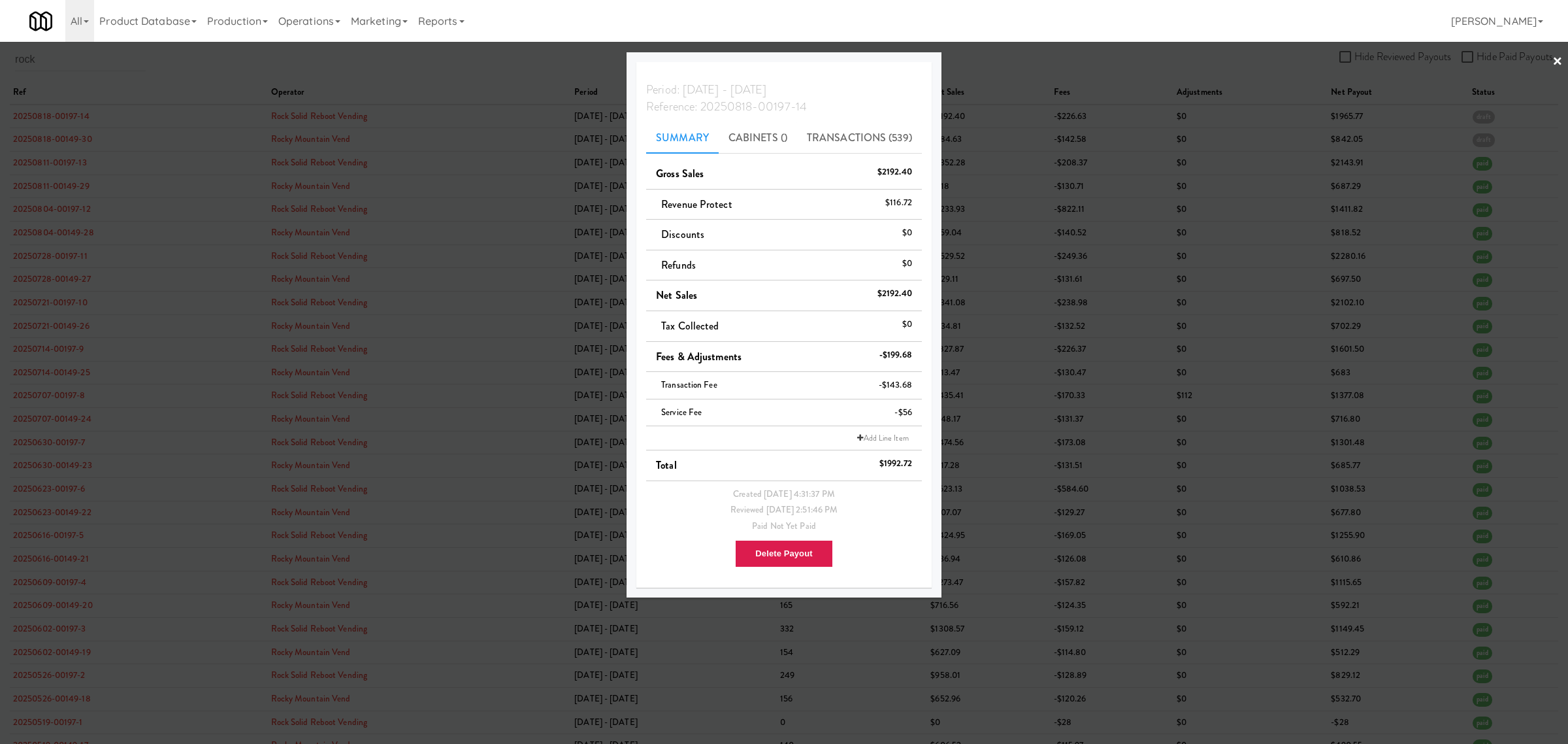
click at [448, 71] on div at bounding box center [784, 372] width 1568 height 744
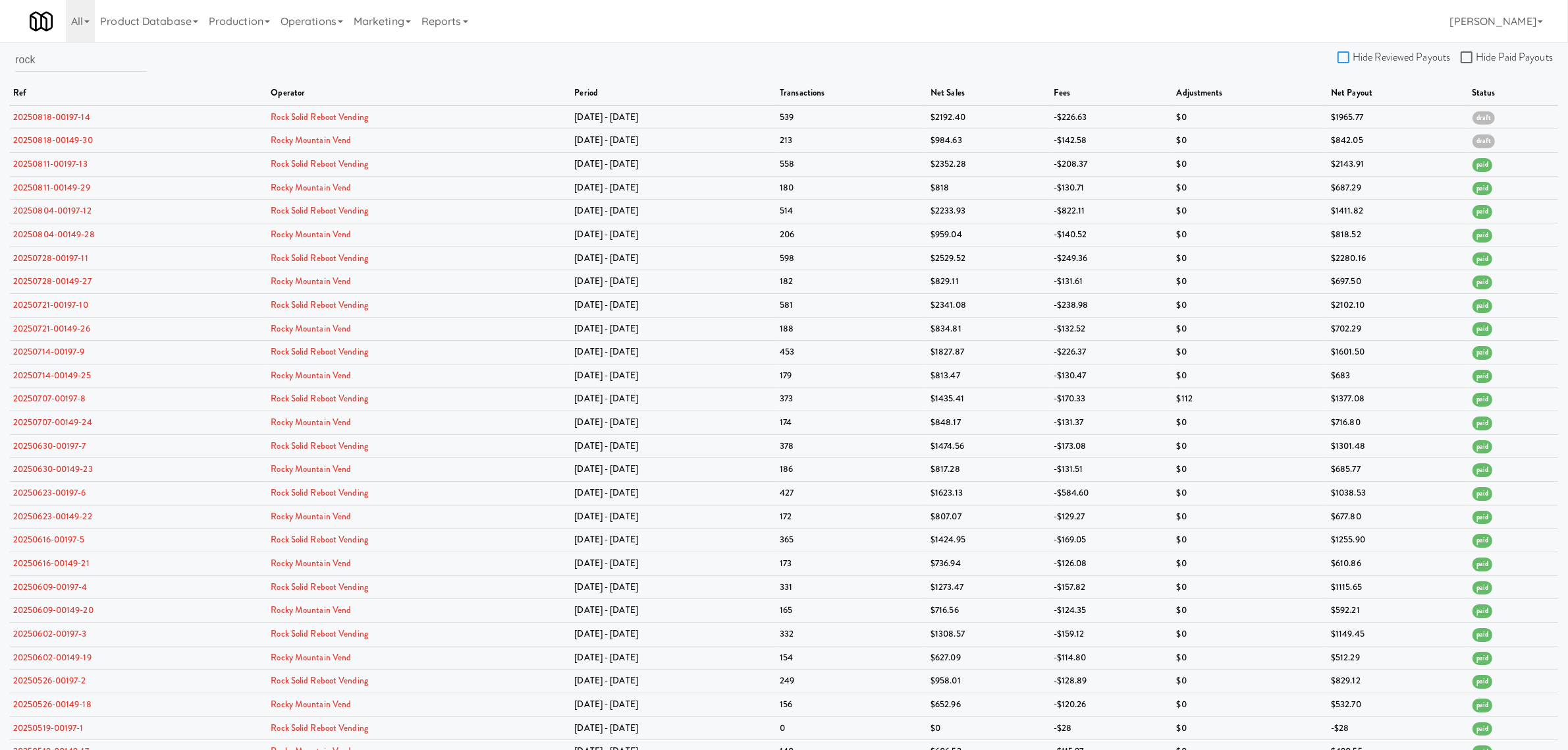
drag, startPoint x: 1349, startPoint y: 54, endPoint x: 1366, endPoint y: 59, distance: 17.7
click at [1349, 54] on input "Hide Reviewed Payouts" at bounding box center [1345, 58] width 15 height 11
checkbox input "true"
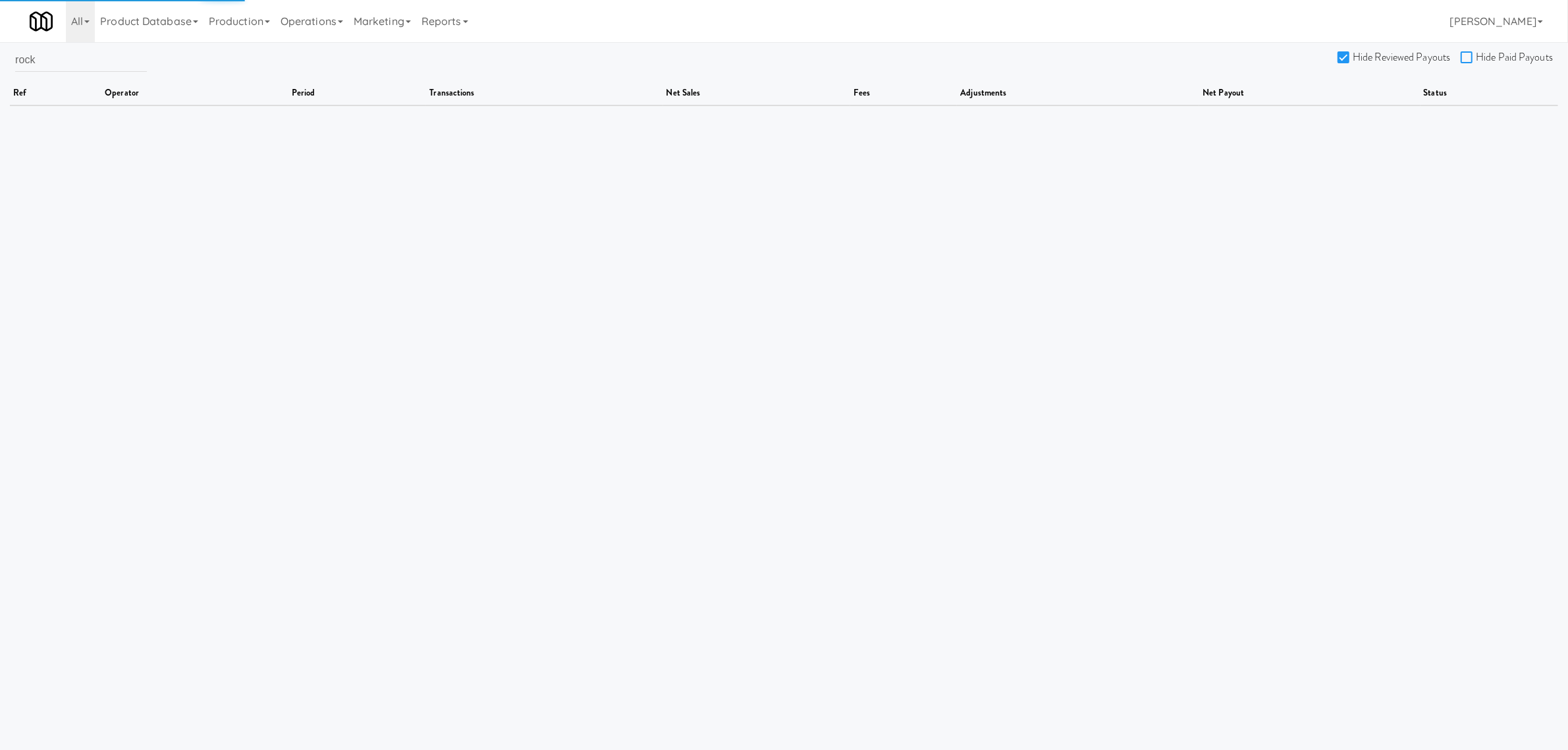
click at [1464, 56] on input "Hide Paid Payouts" at bounding box center [1468, 58] width 15 height 11
checkbox input "true"
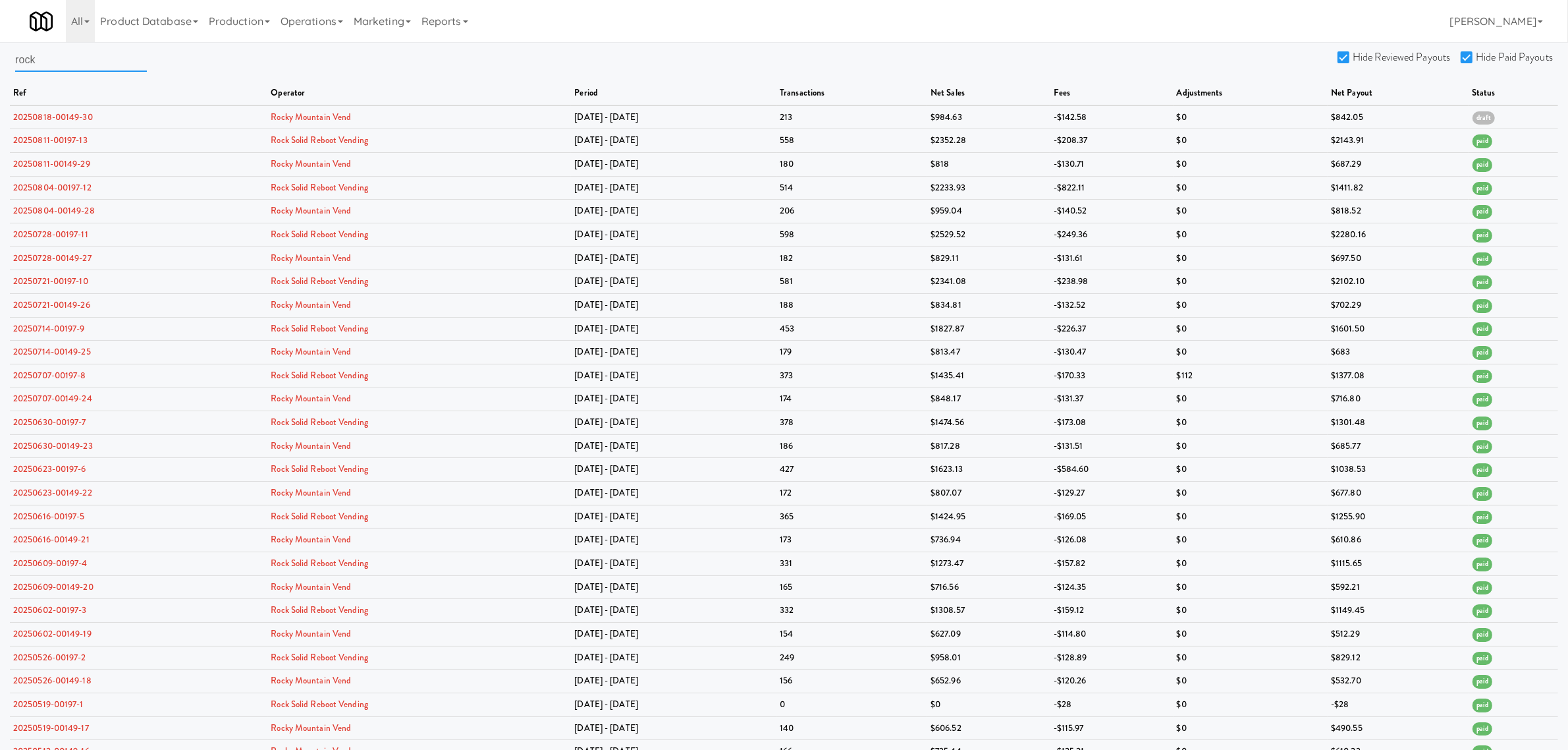
drag, startPoint x: 61, startPoint y: 63, endPoint x: -165, endPoint y: 63, distance: 226.0
click at [0, 63] on html "Are you sure you want to delete Data Fee? Okay Cancel Okay Are you sure you wan…" at bounding box center [784, 375] width 1568 height 750
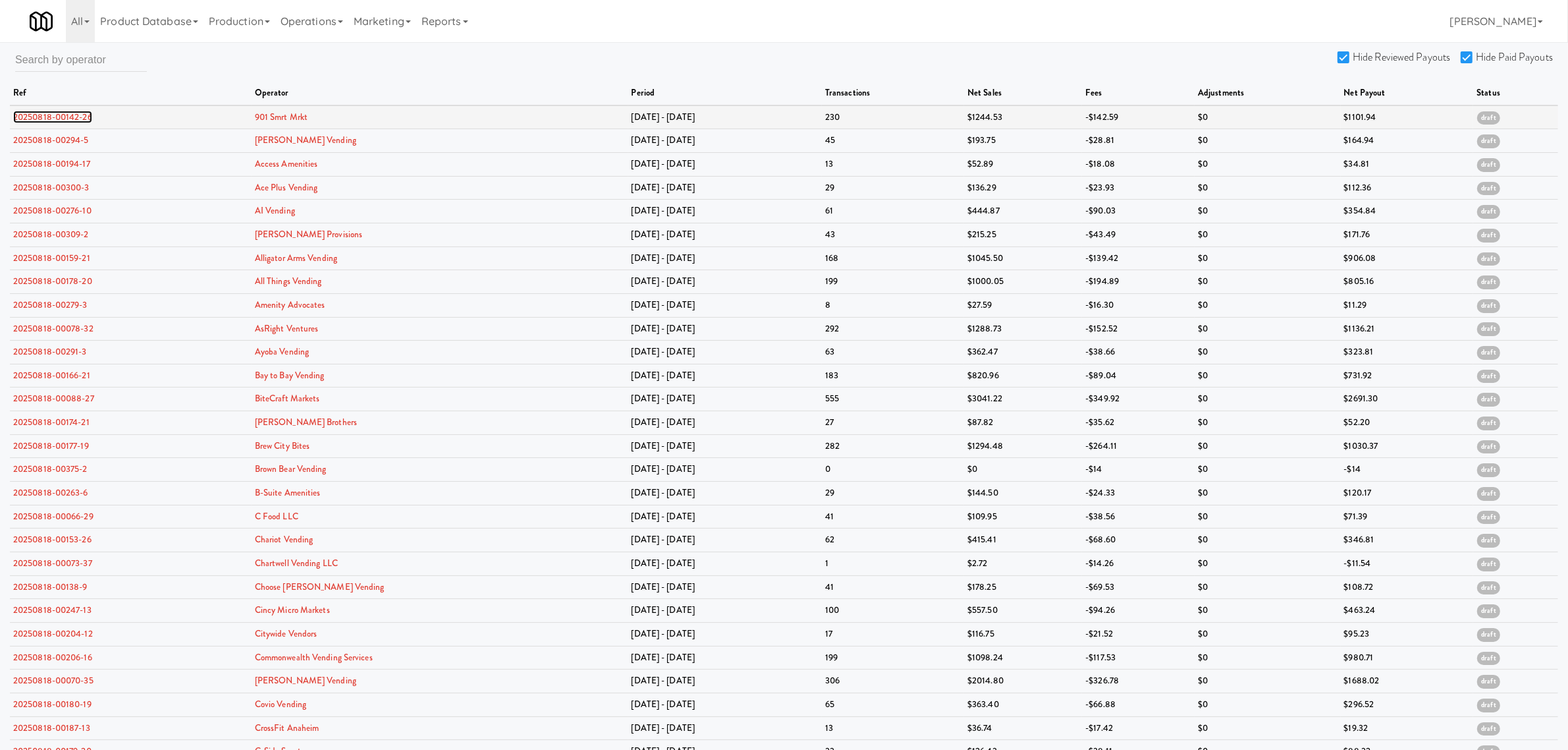
click at [60, 115] on link "20250818-00142-26" at bounding box center [52, 117] width 79 height 12
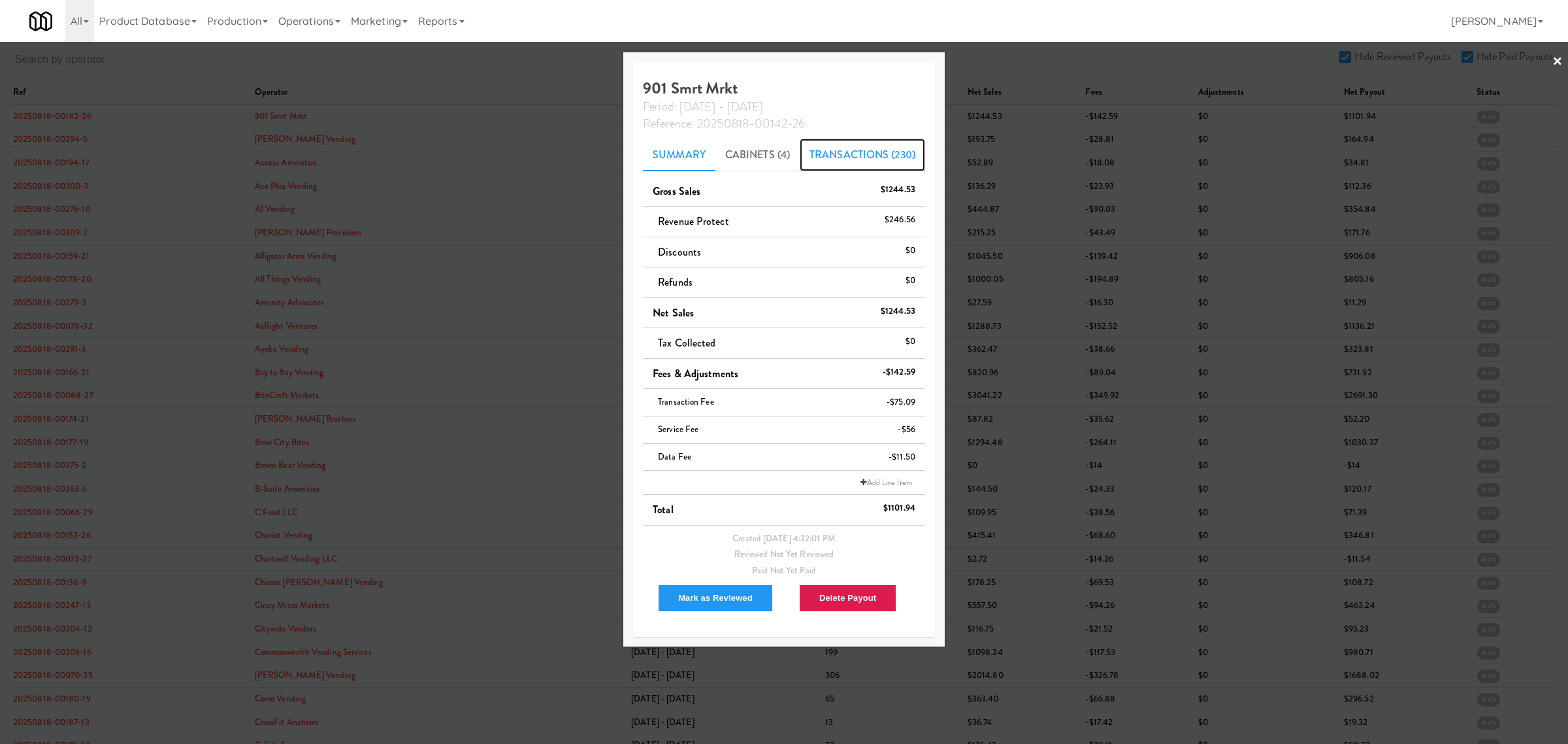
click at [856, 158] on link "Transactions (230)" at bounding box center [862, 154] width 125 height 33
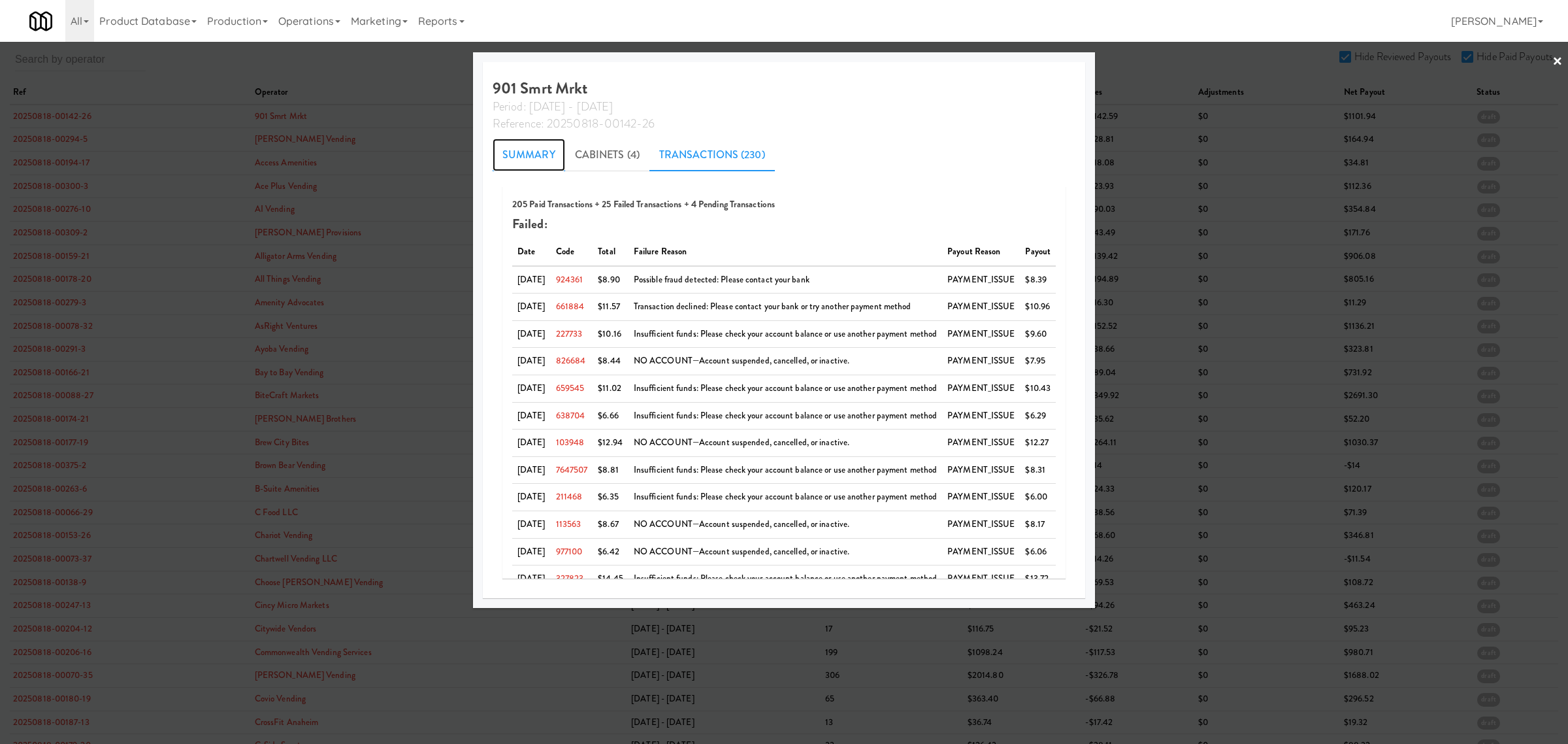
click at [502, 152] on link "Summary" at bounding box center [528, 154] width 72 height 33
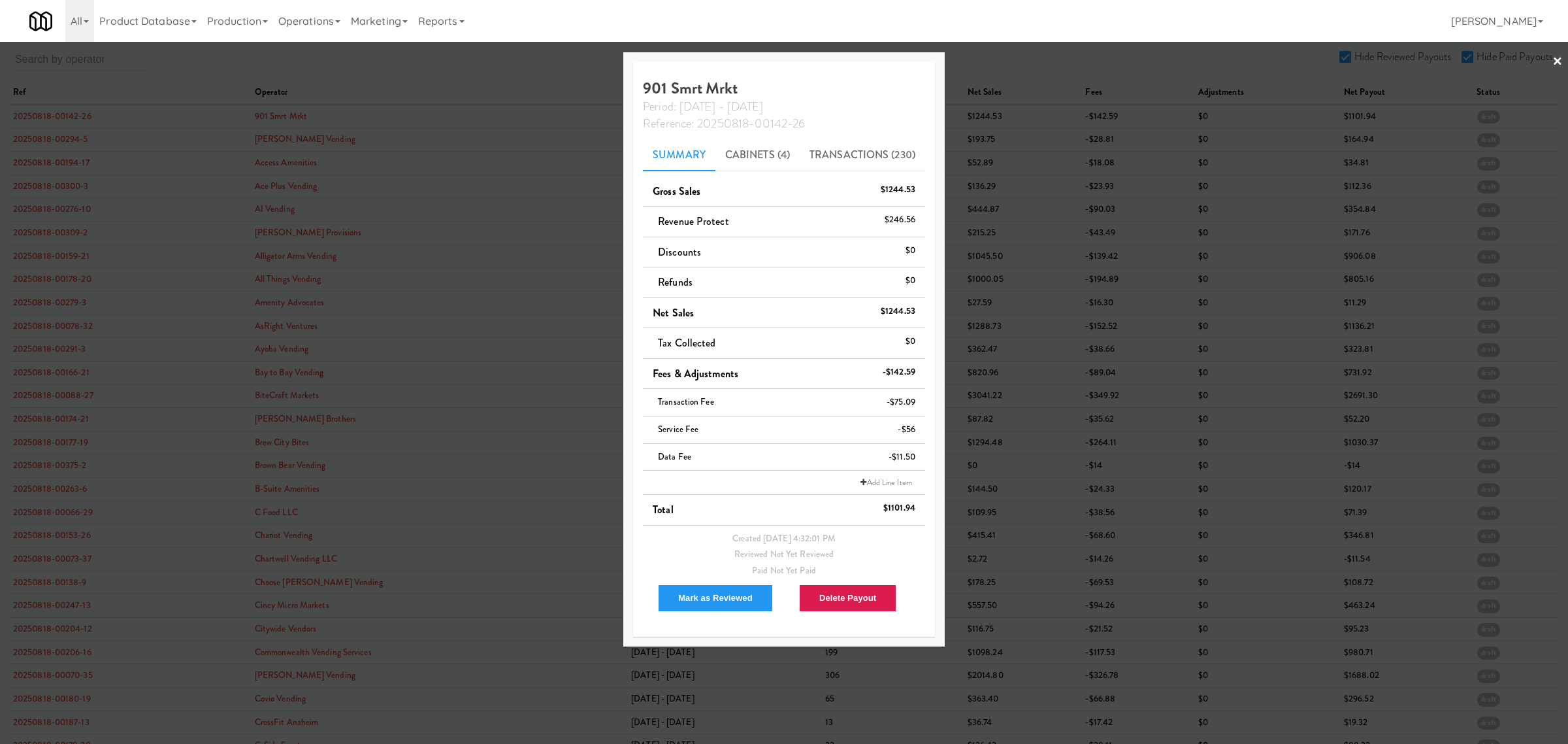
click at [455, 80] on div at bounding box center [784, 372] width 1568 height 744
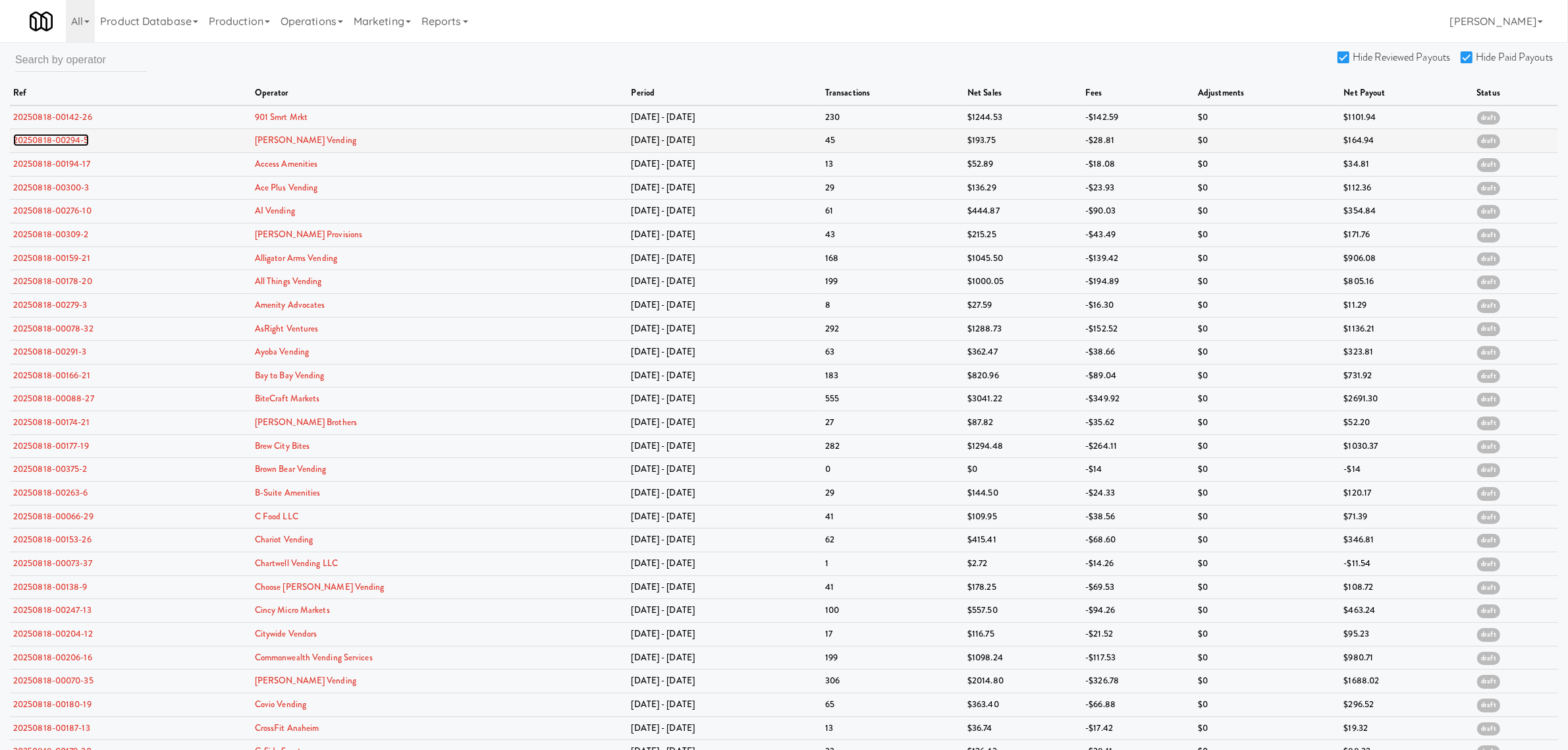
click at [77, 140] on link "20250818-00294-5" at bounding box center [51, 140] width 76 height 12
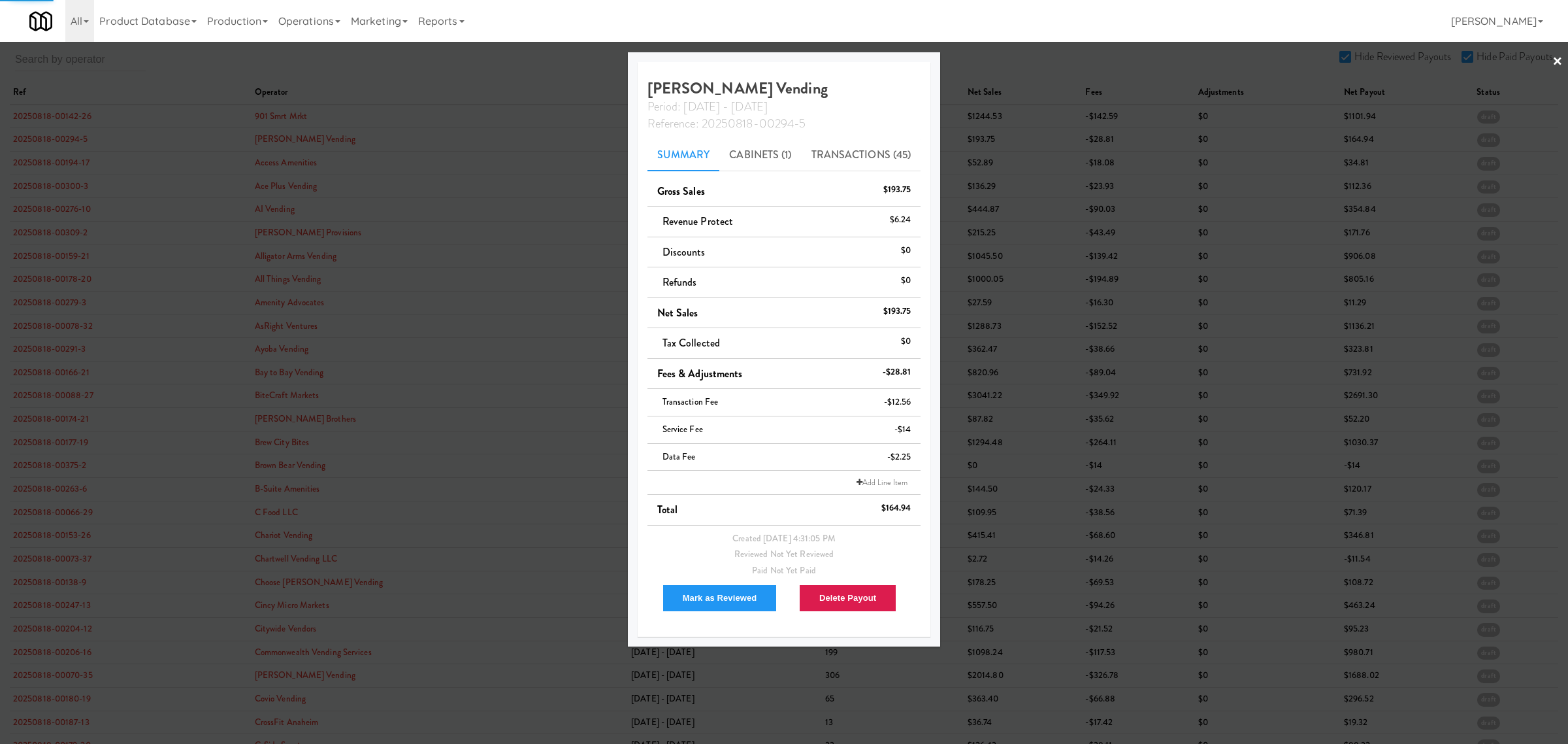
click at [76, 114] on div at bounding box center [784, 372] width 1568 height 744
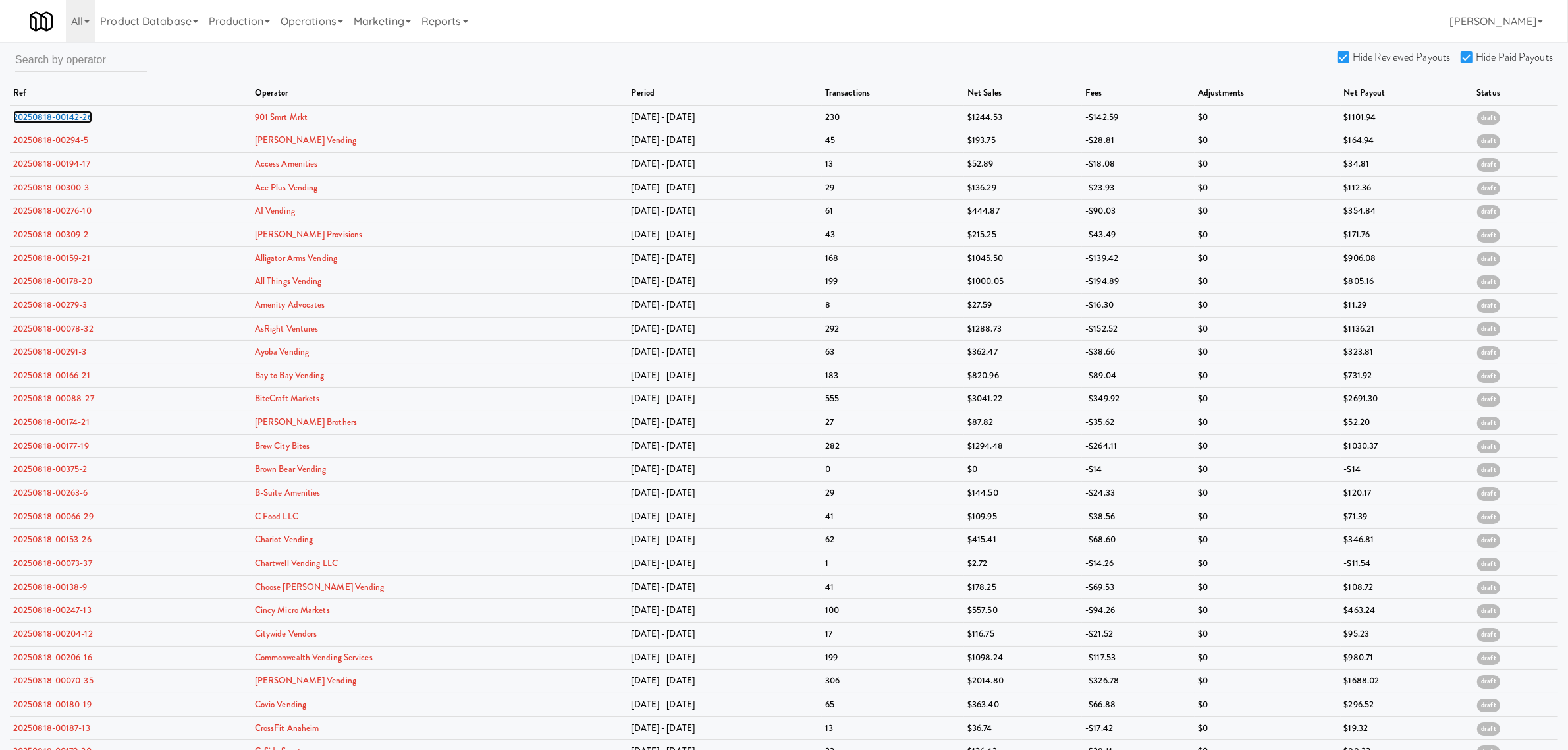
click at [77, 115] on link "20250818-00142-26" at bounding box center [52, 117] width 79 height 12
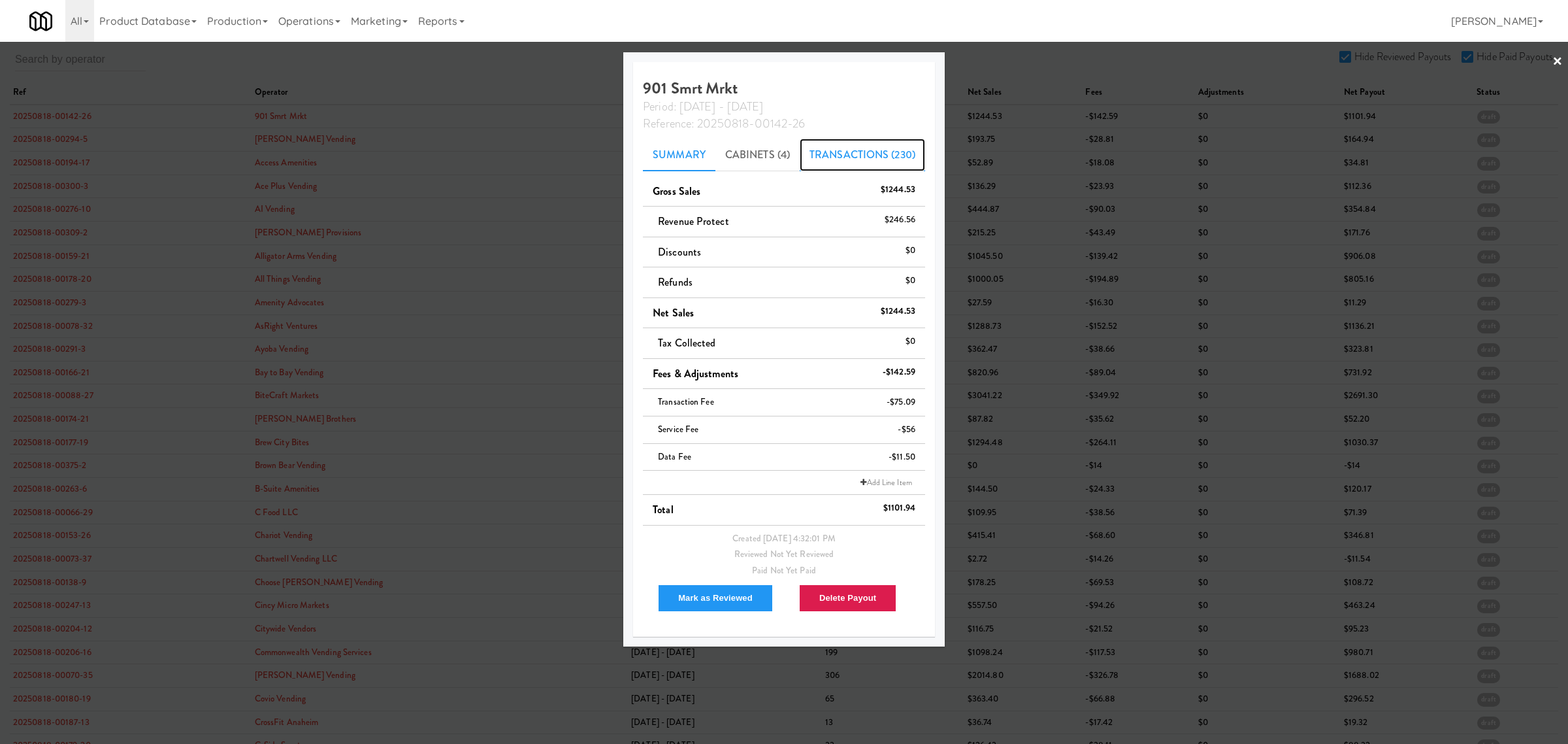
click at [852, 155] on link "Transactions (230)" at bounding box center [862, 154] width 125 height 33
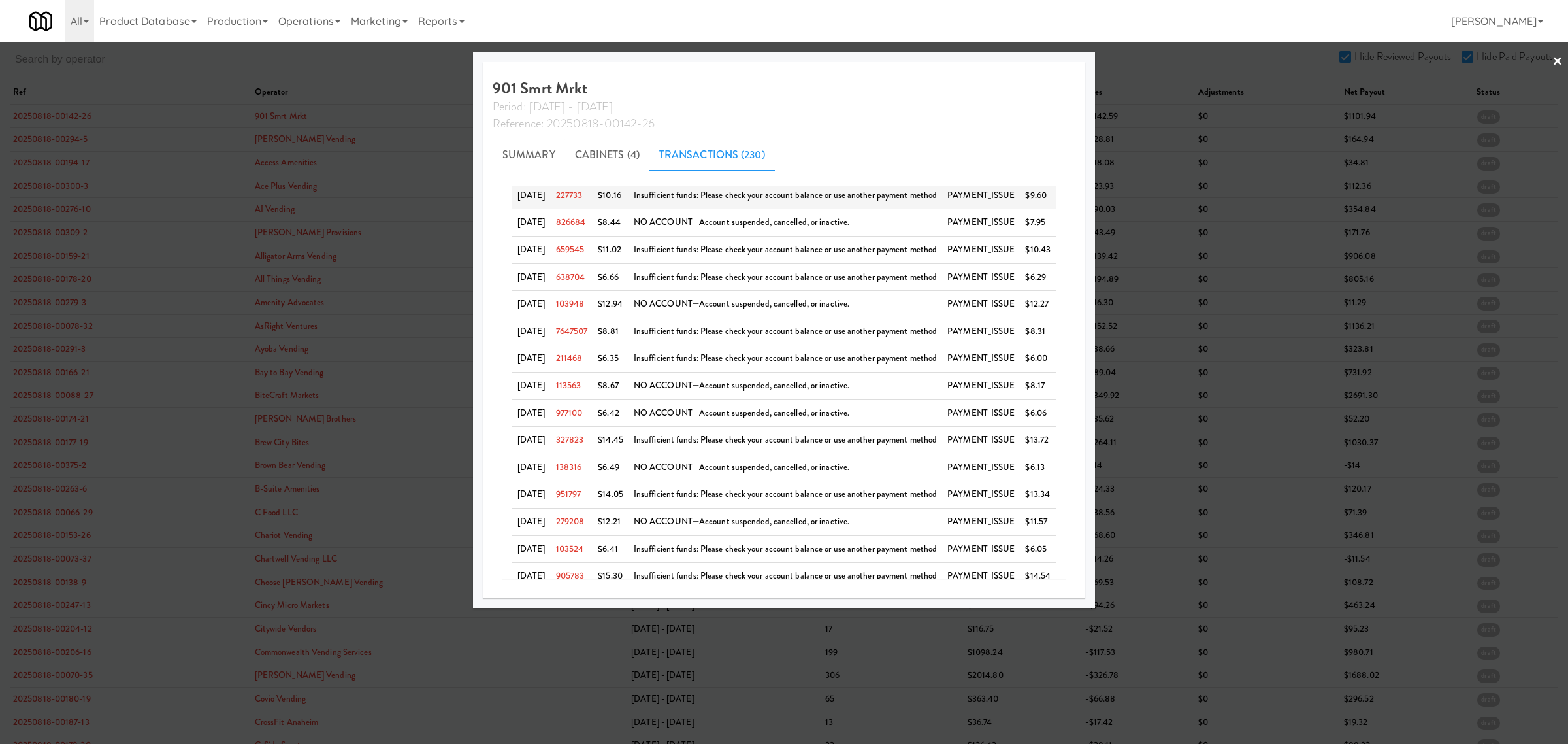
scroll to position [135, 0]
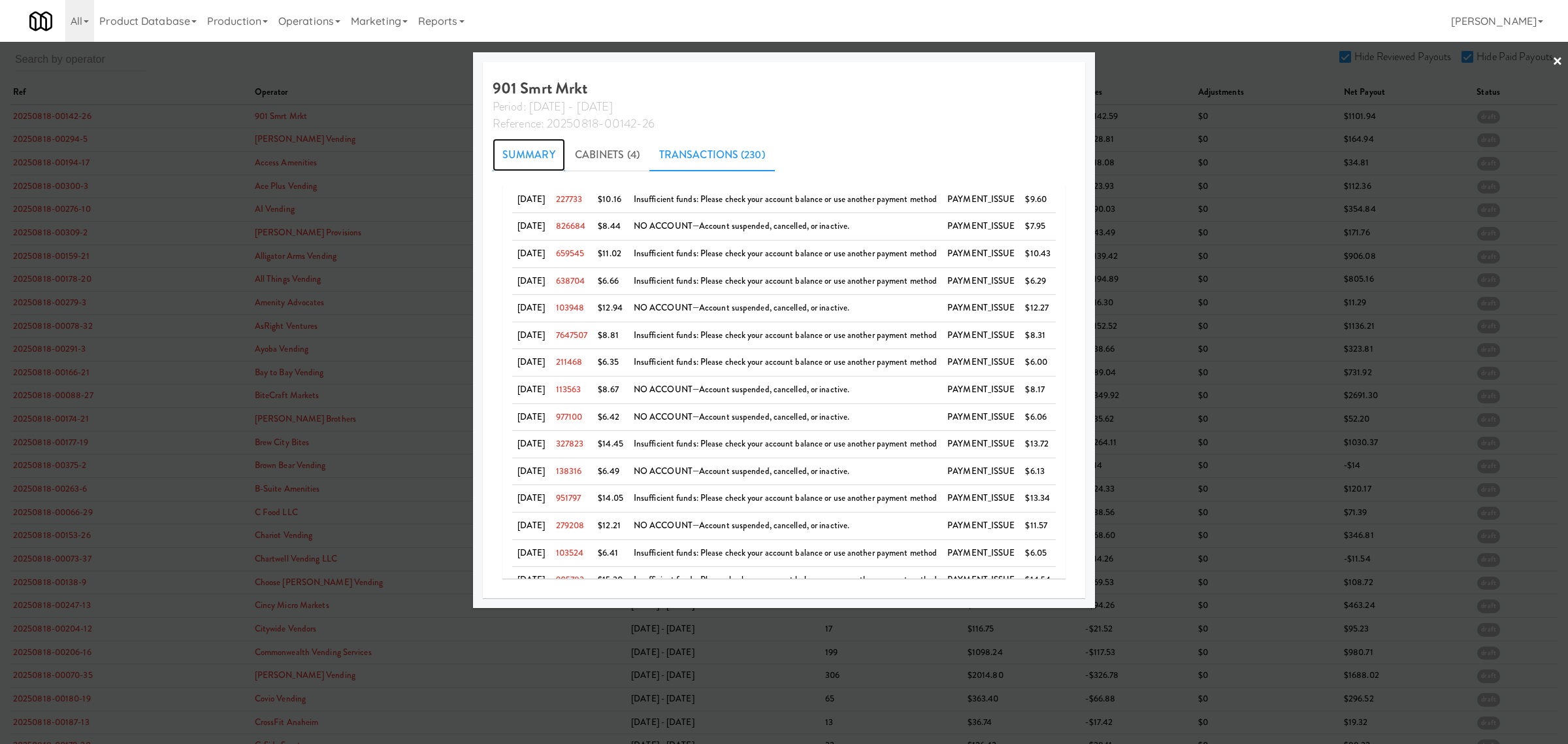
click at [526, 161] on link "Summary" at bounding box center [528, 154] width 72 height 33
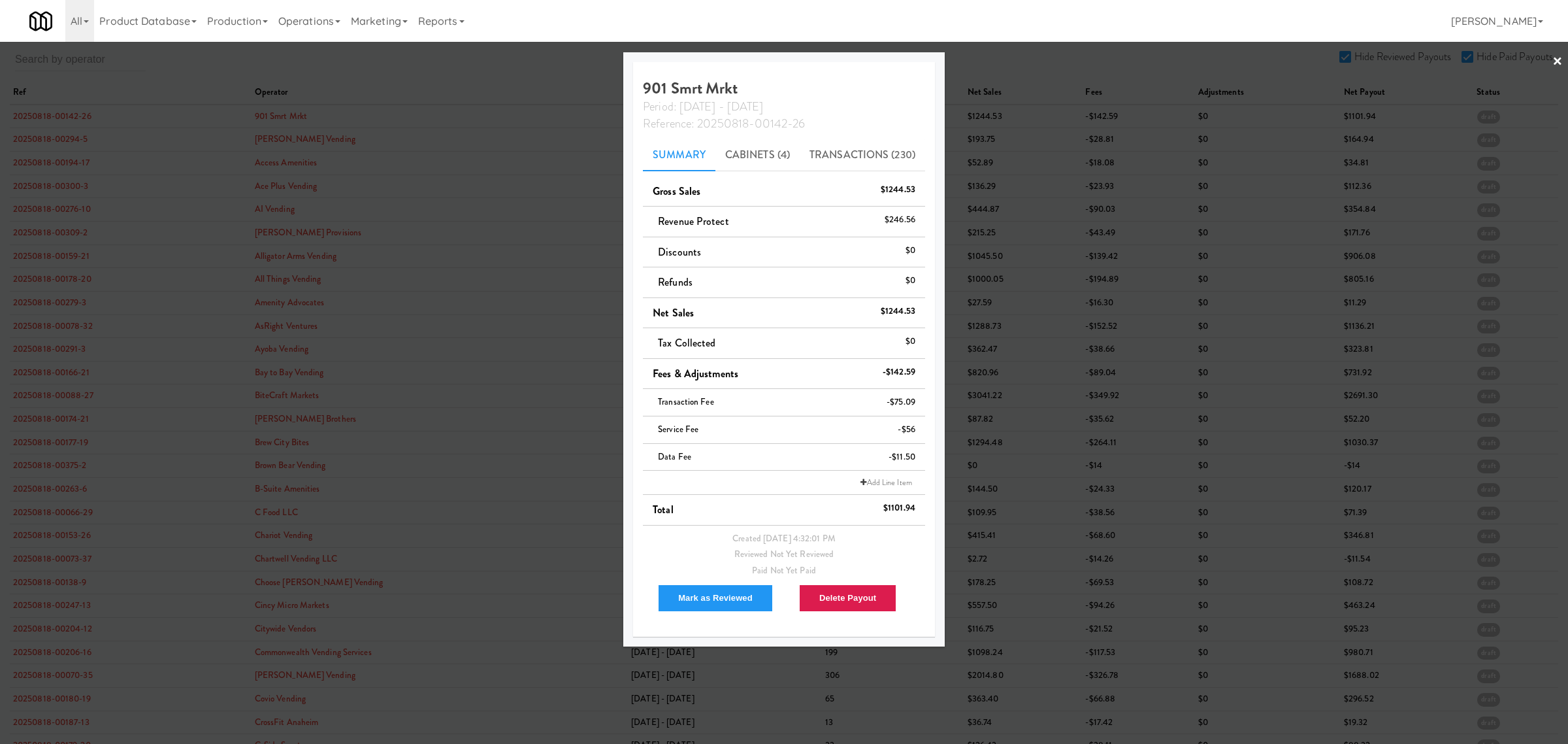
click at [475, 74] on div at bounding box center [784, 372] width 1568 height 744
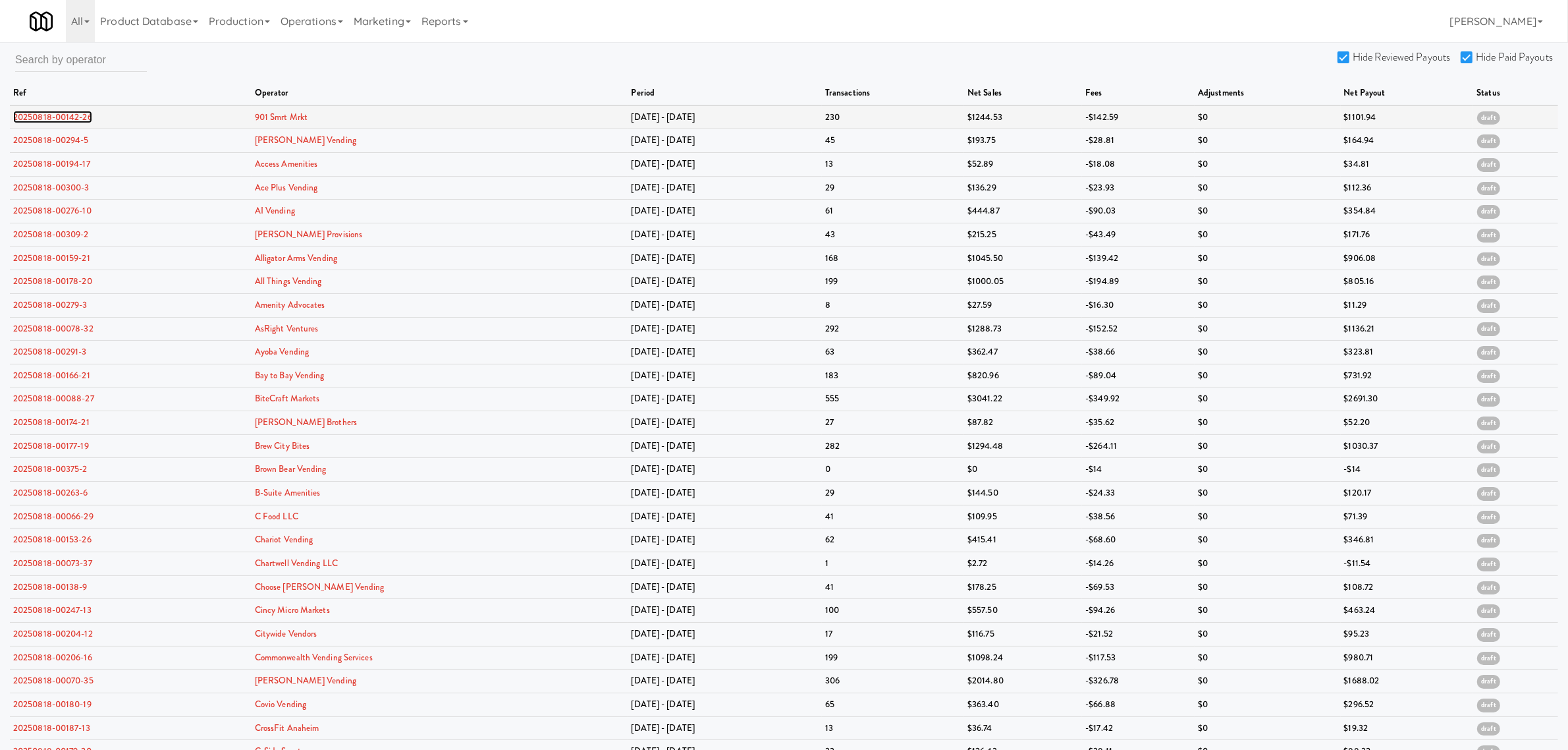
click at [34, 110] on link "20250818-00142-26" at bounding box center [52, 117] width 79 height 12
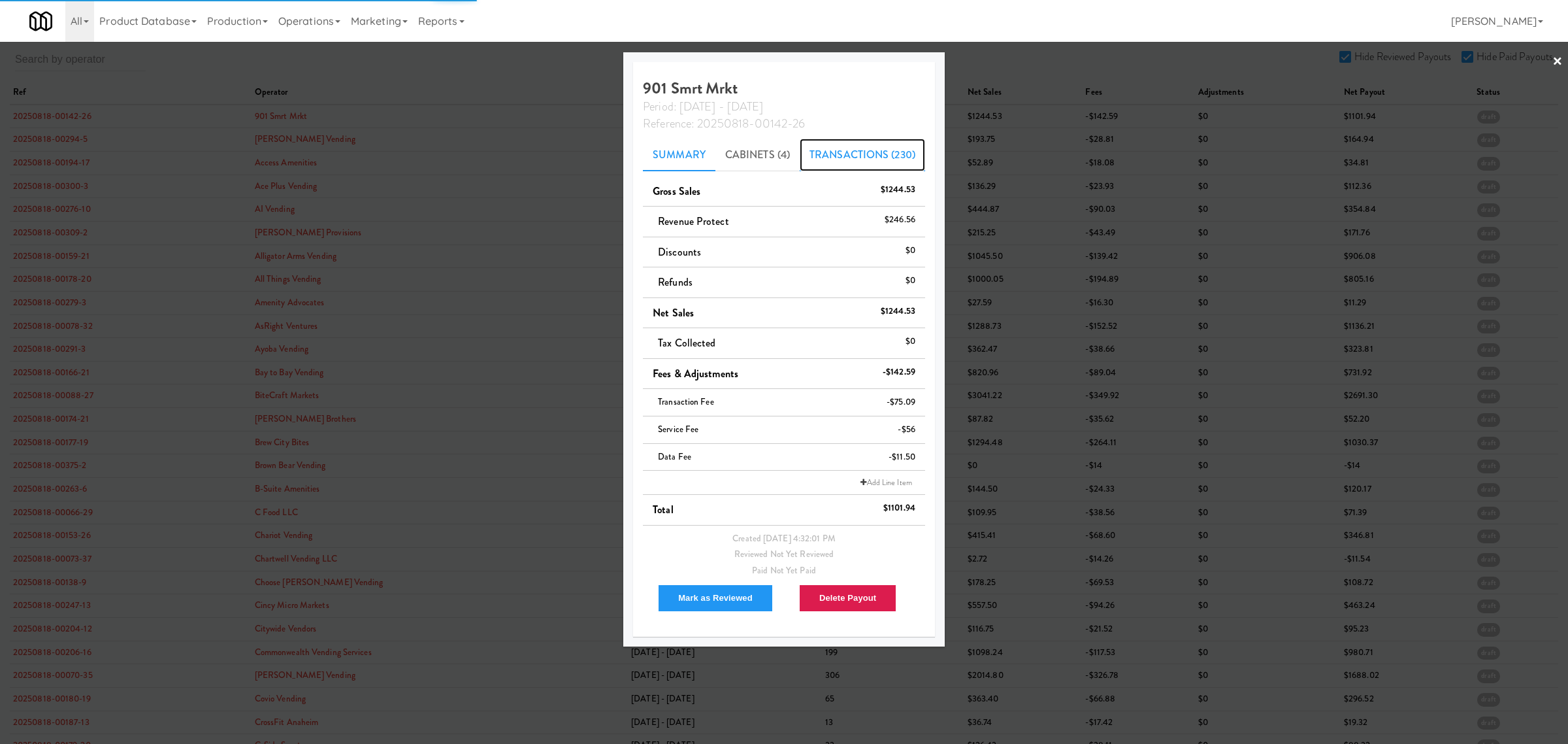
click at [853, 157] on link "Transactions (230)" at bounding box center [862, 154] width 125 height 33
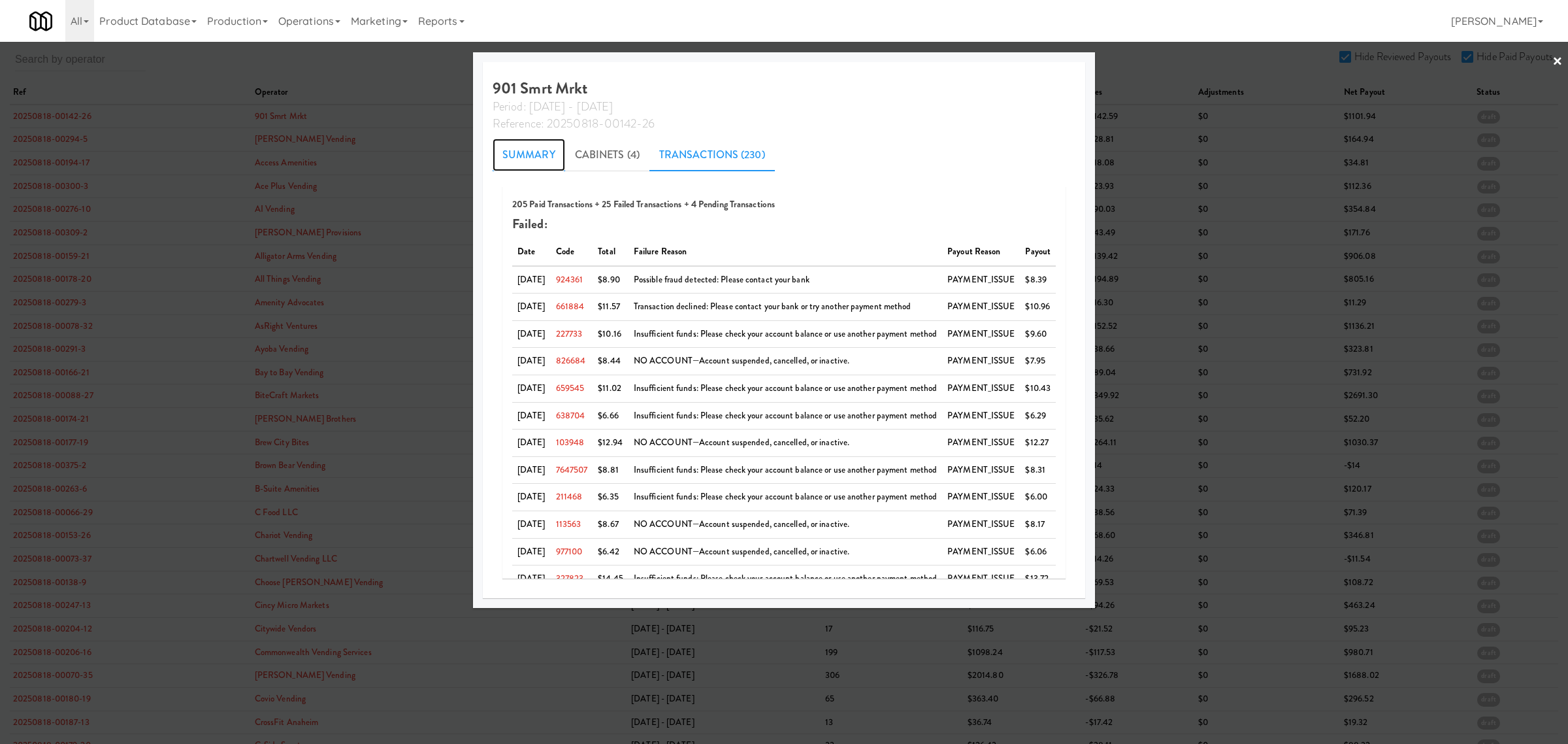
click at [520, 151] on link "Summary" at bounding box center [528, 154] width 72 height 33
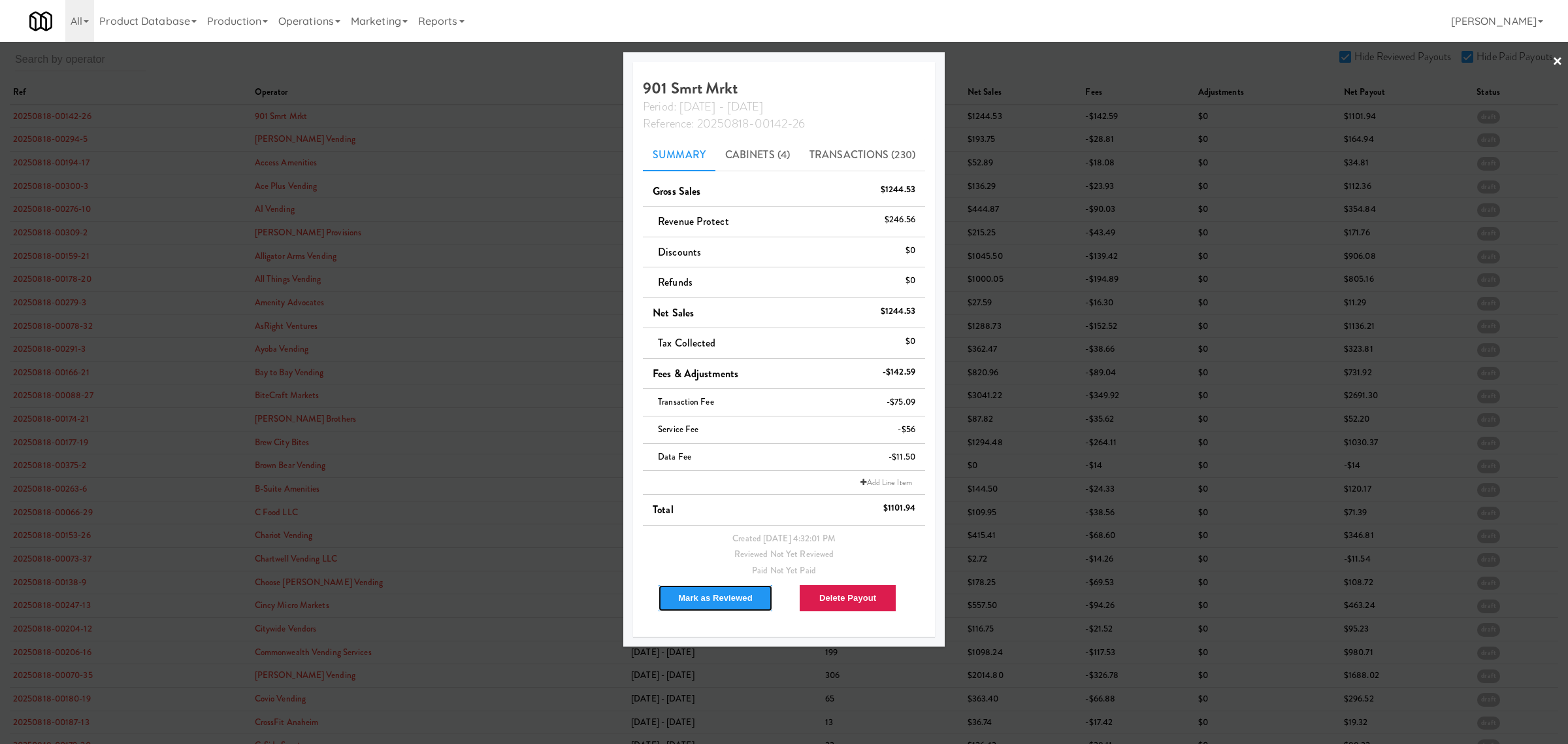
click at [723, 589] on button "Mark as Reviewed" at bounding box center [715, 598] width 115 height 27
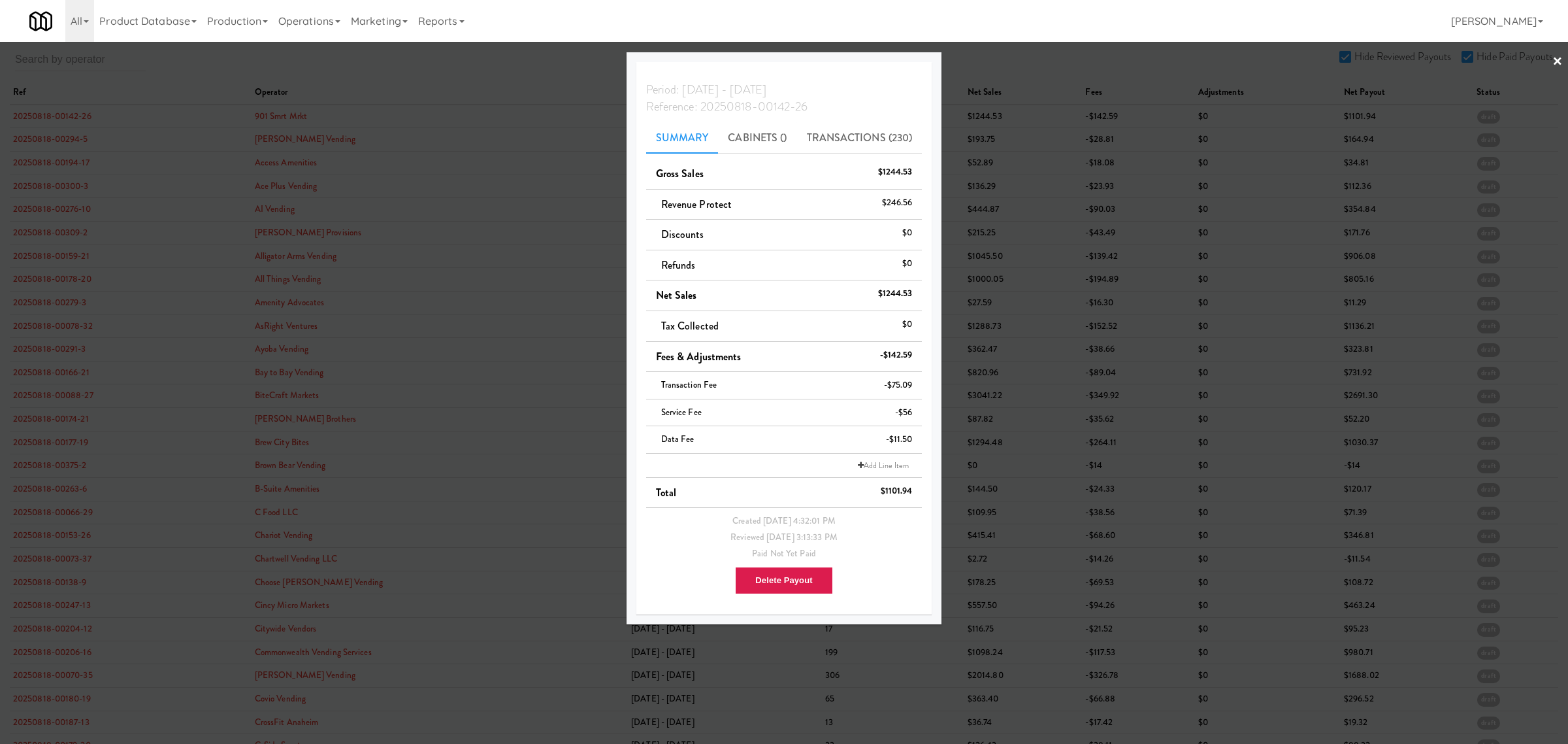
click at [355, 73] on div at bounding box center [784, 372] width 1568 height 744
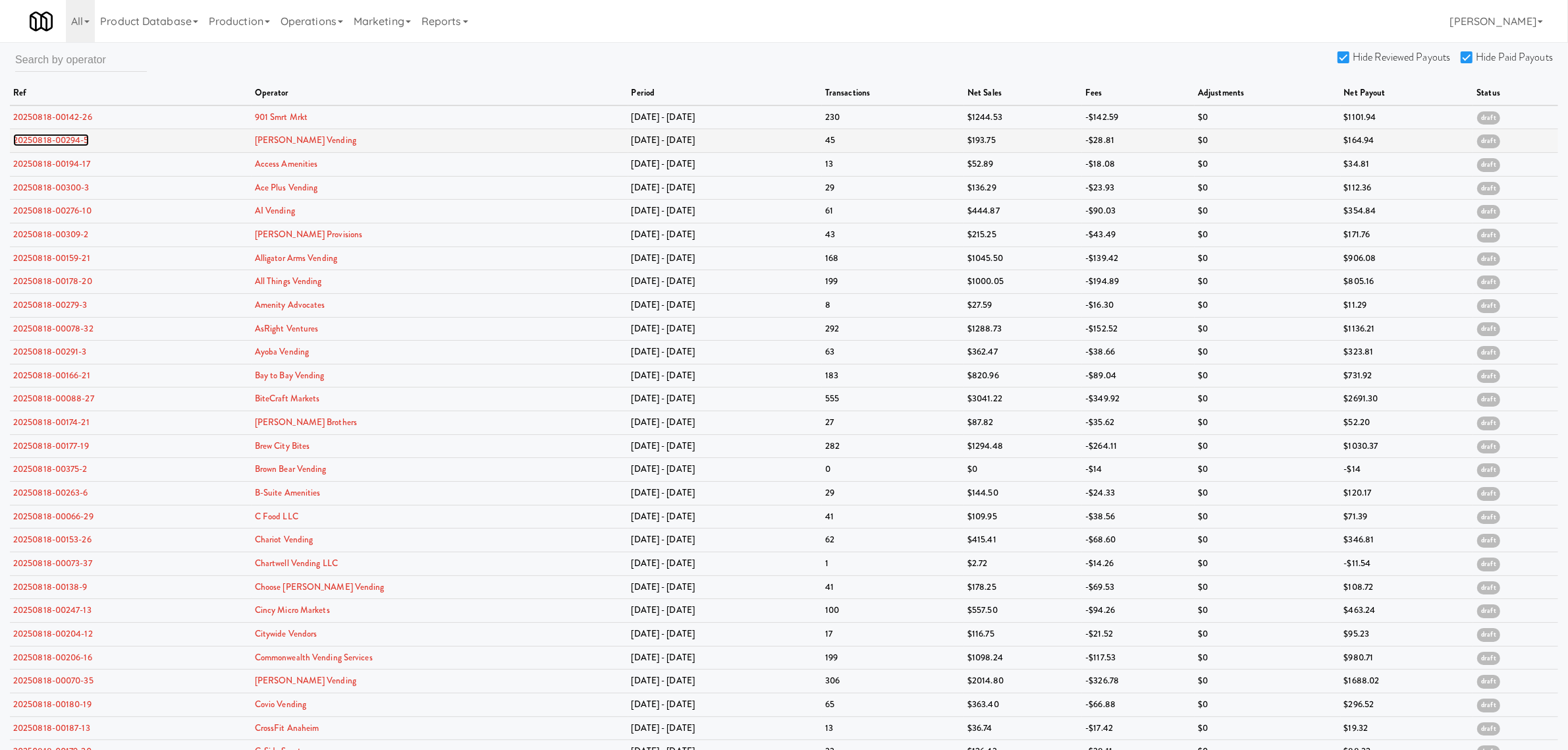
click at [36, 137] on link "20250818-00294-5" at bounding box center [51, 140] width 76 height 12
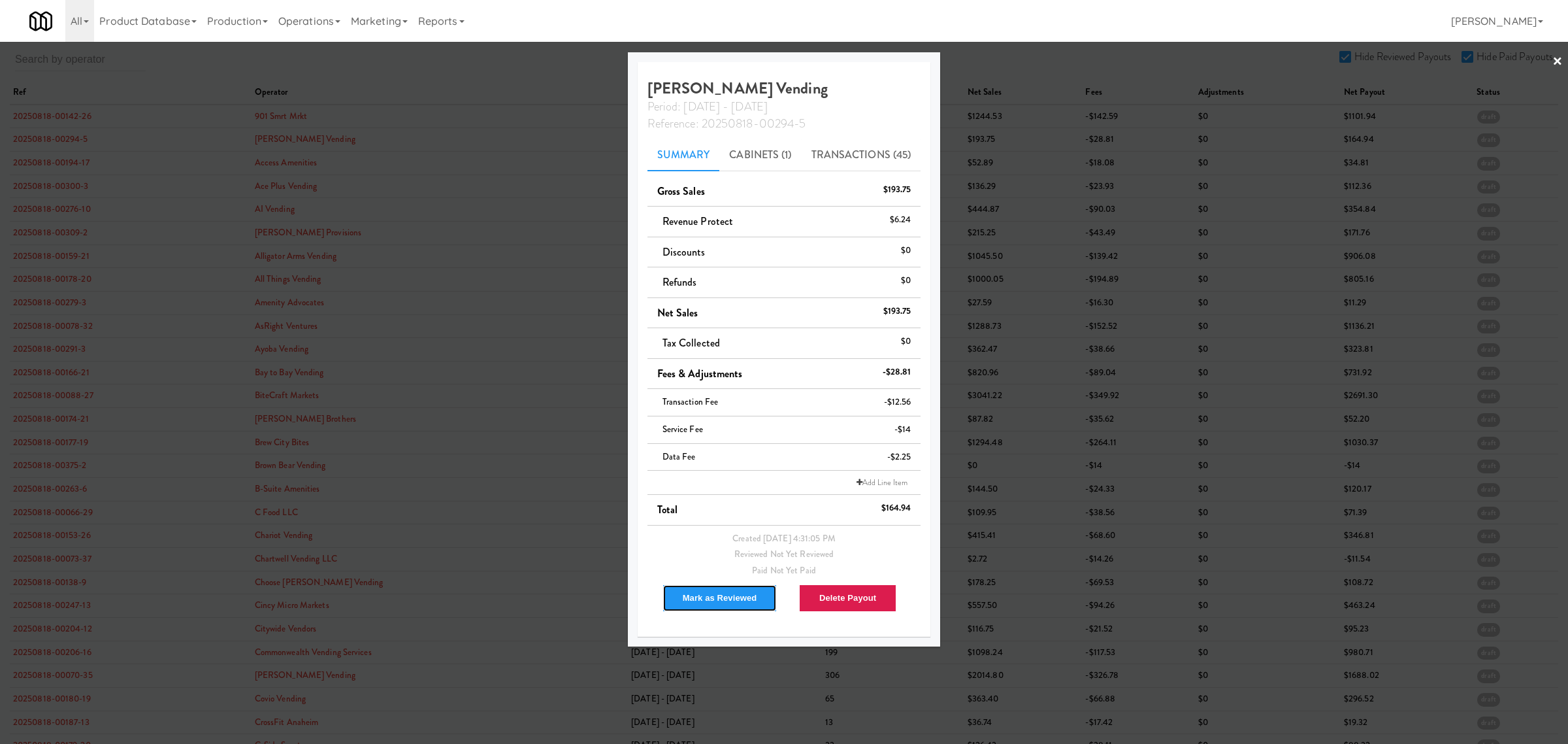
click at [716, 605] on button "Mark as Reviewed" at bounding box center [719, 598] width 115 height 27
click at [72, 152] on div at bounding box center [784, 372] width 1568 height 744
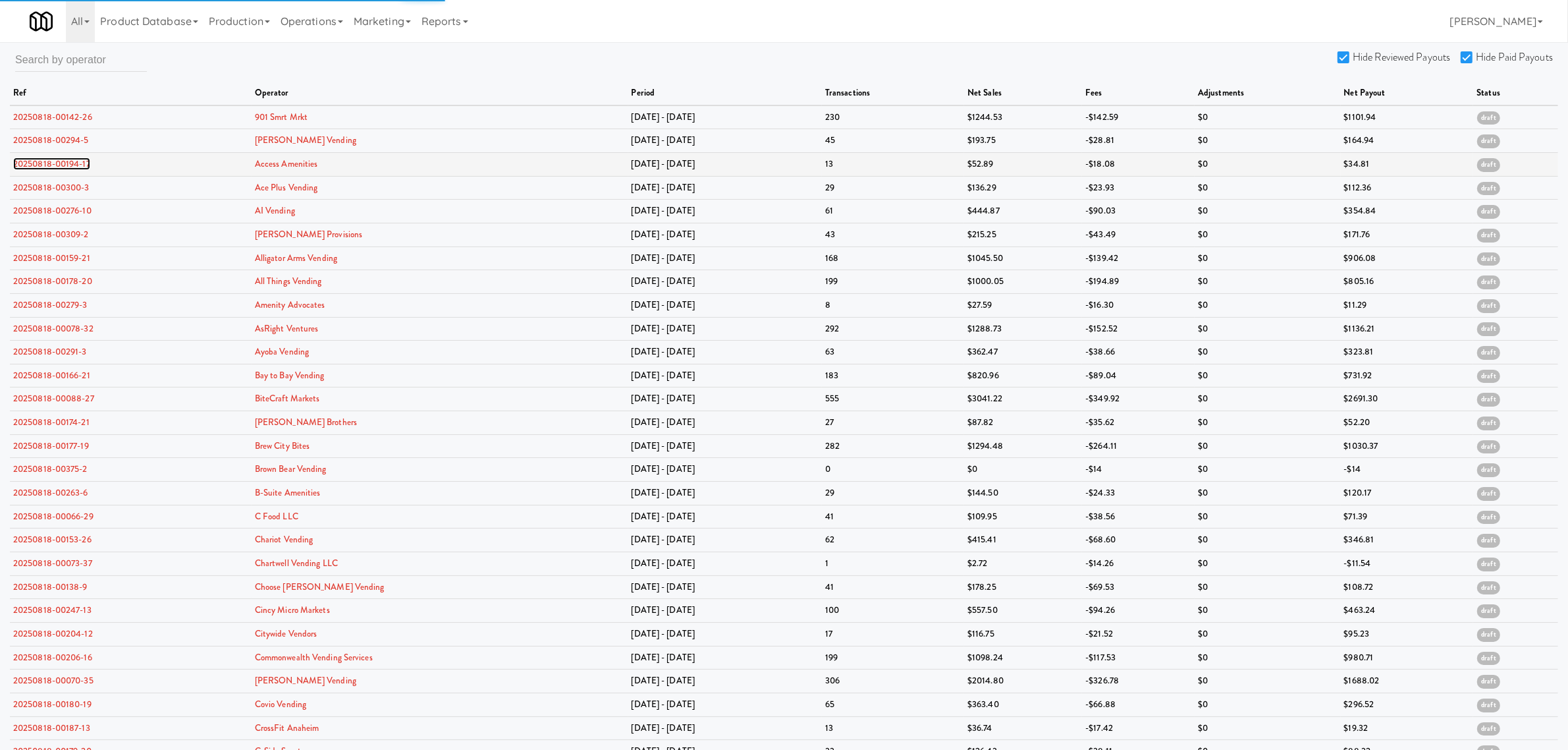
click at [64, 162] on link "20250818-00194-17" at bounding box center [51, 163] width 77 height 12
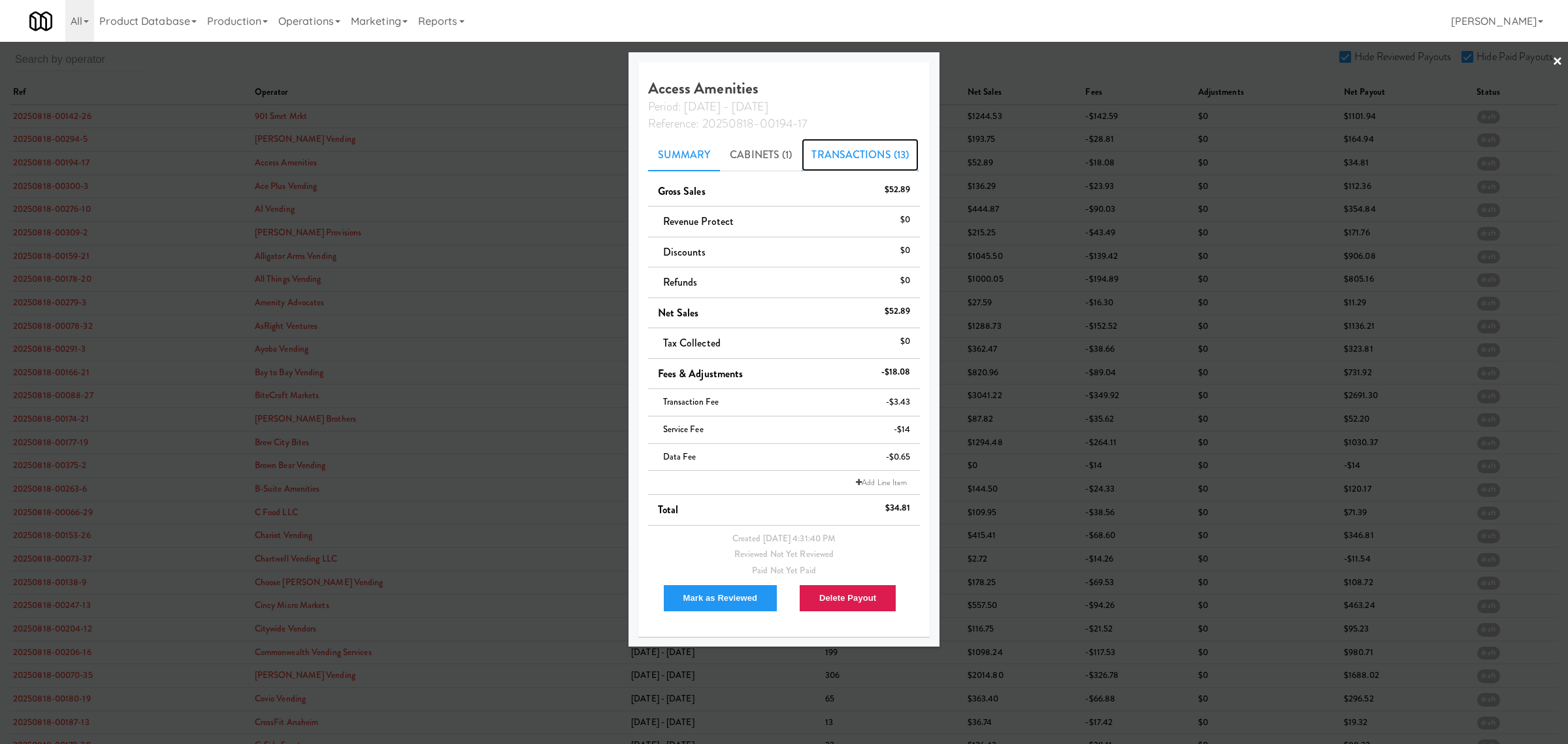
click at [852, 151] on link "Transactions (13)" at bounding box center [860, 154] width 117 height 33
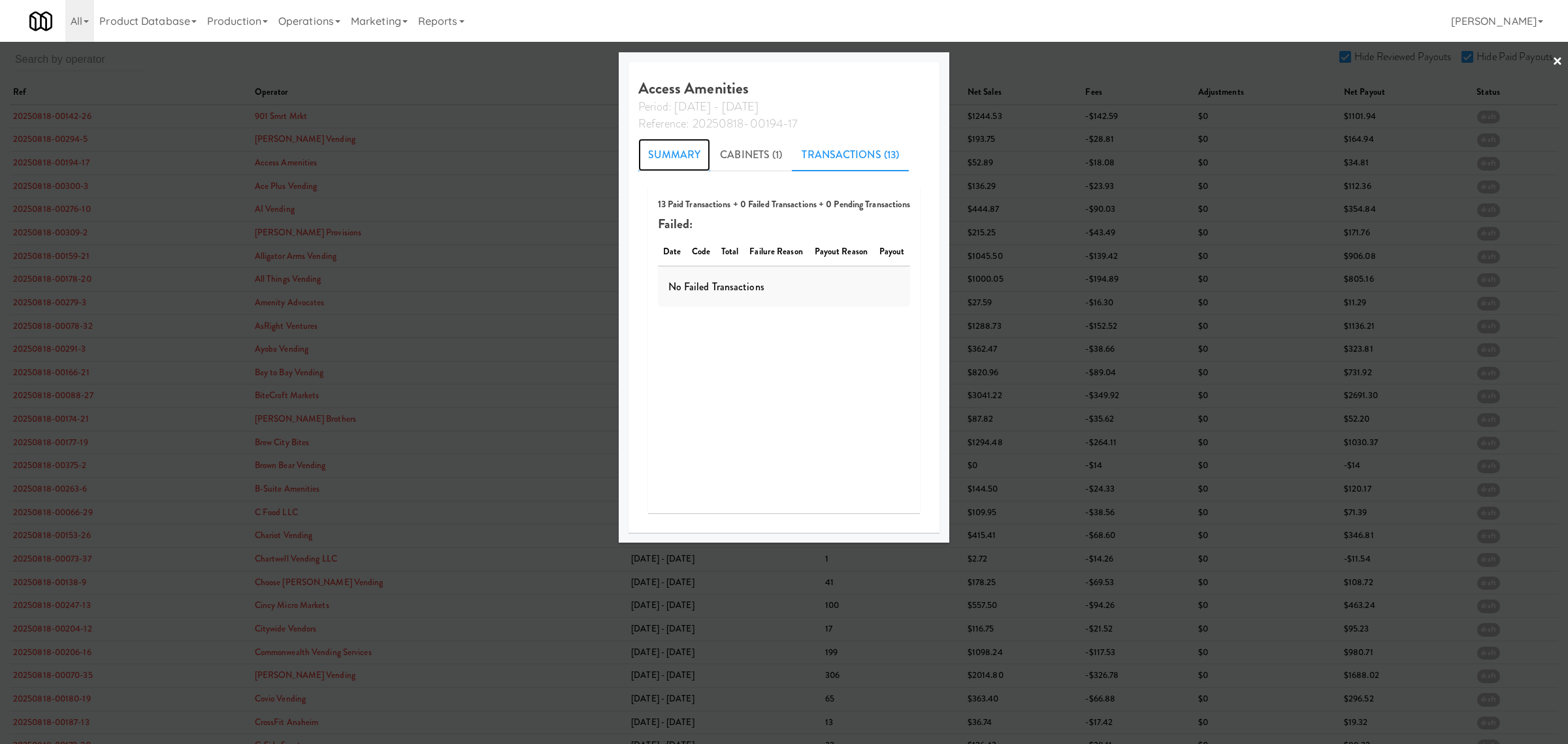
click at [680, 149] on link "Summary" at bounding box center [674, 154] width 72 height 33
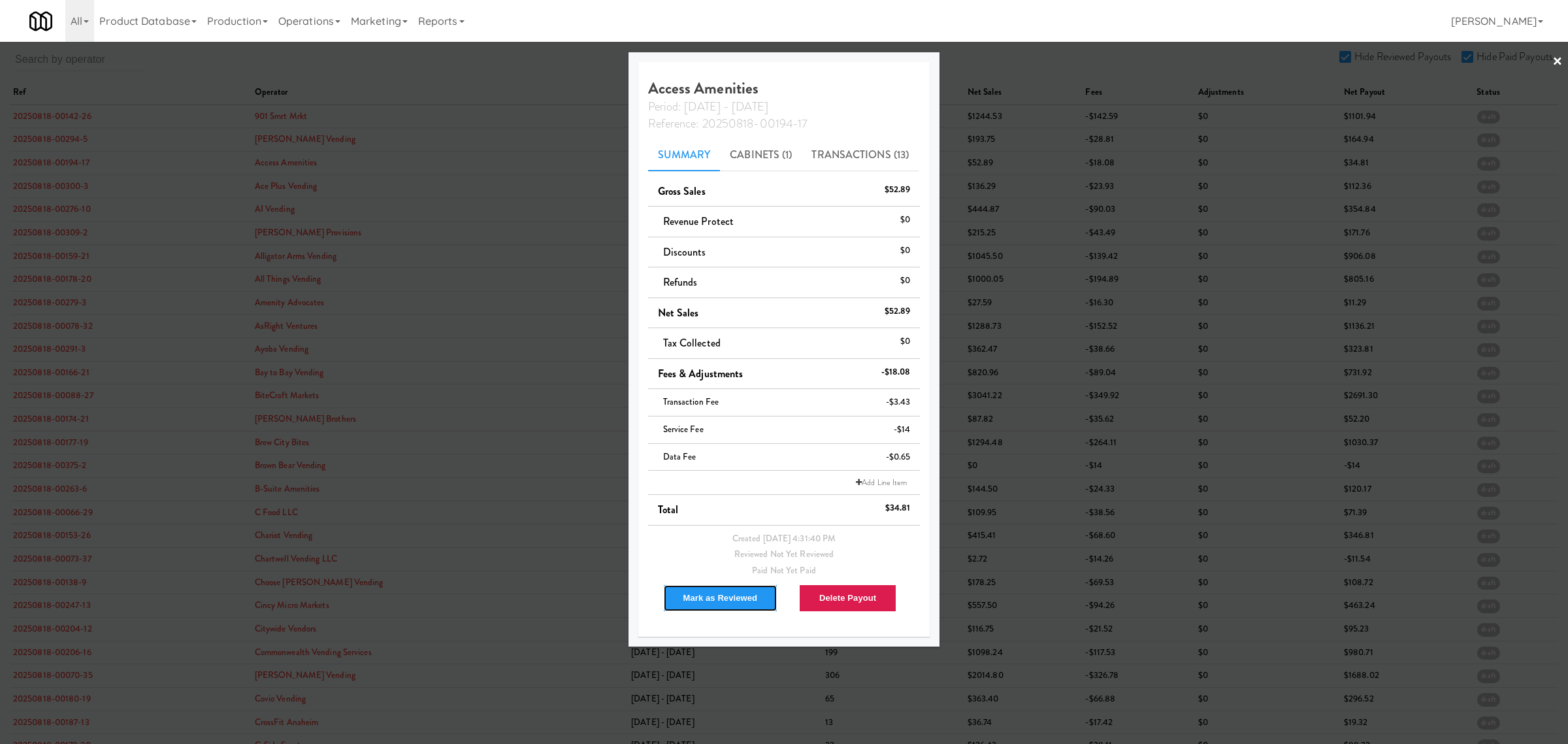
click at [717, 599] on button "Mark as Reviewed" at bounding box center [720, 598] width 115 height 27
click at [56, 158] on div at bounding box center [784, 372] width 1568 height 744
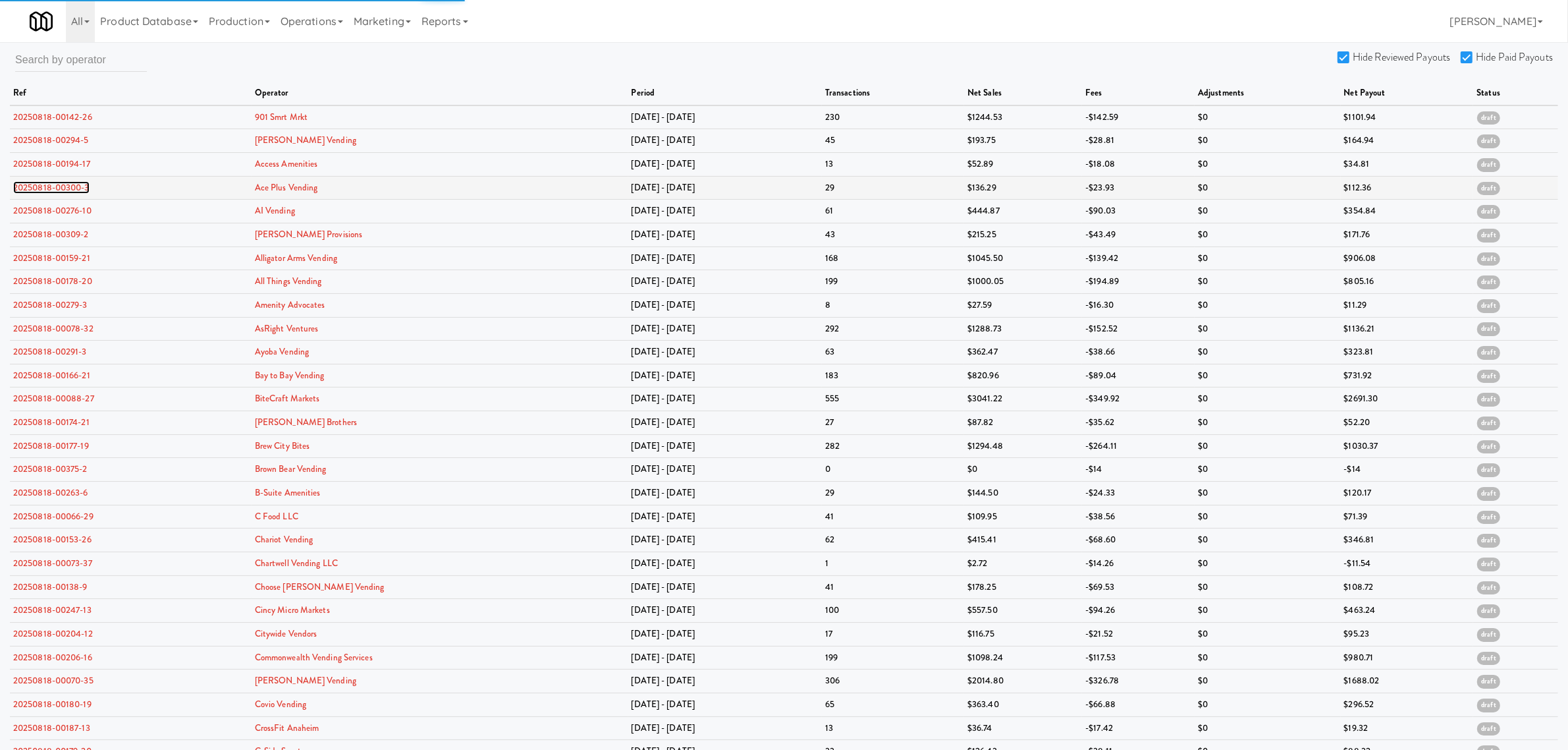
click at [60, 188] on link "20250818-00300-3" at bounding box center [51, 187] width 77 height 12
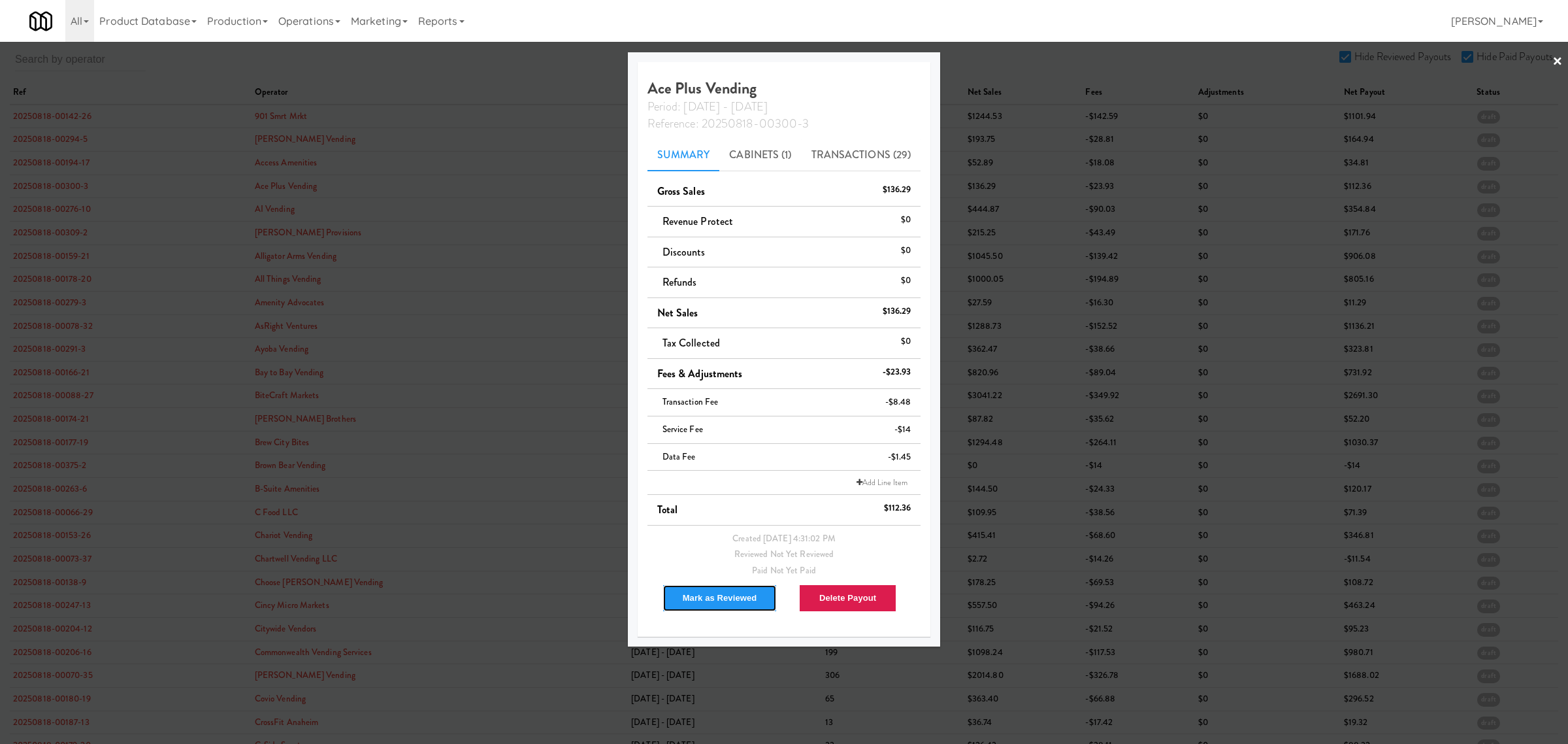
click at [727, 589] on button "Mark as Reviewed" at bounding box center [719, 598] width 115 height 27
click at [56, 213] on div at bounding box center [784, 372] width 1568 height 744
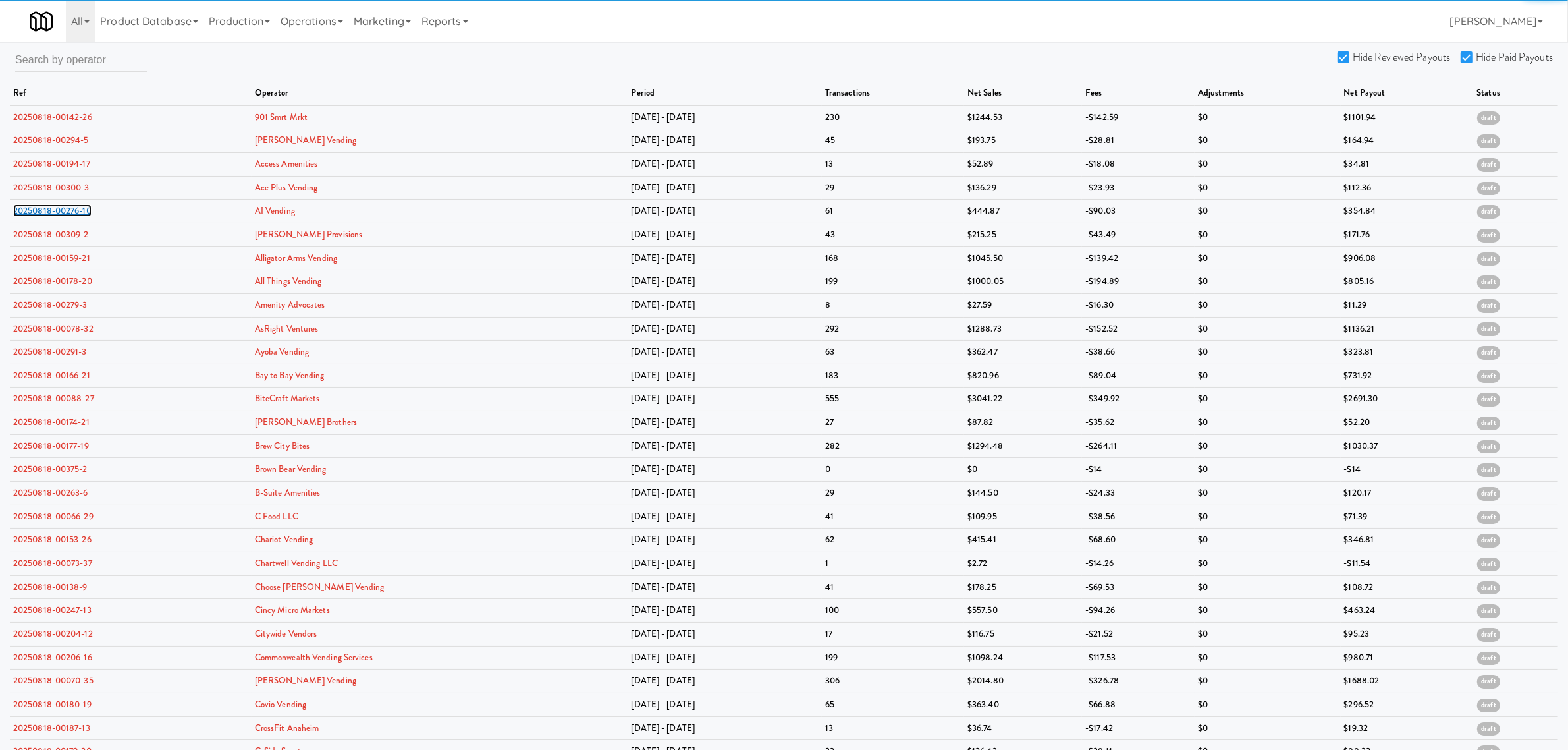
click at [57, 215] on link "20250818-00276-10" at bounding box center [52, 210] width 78 height 12
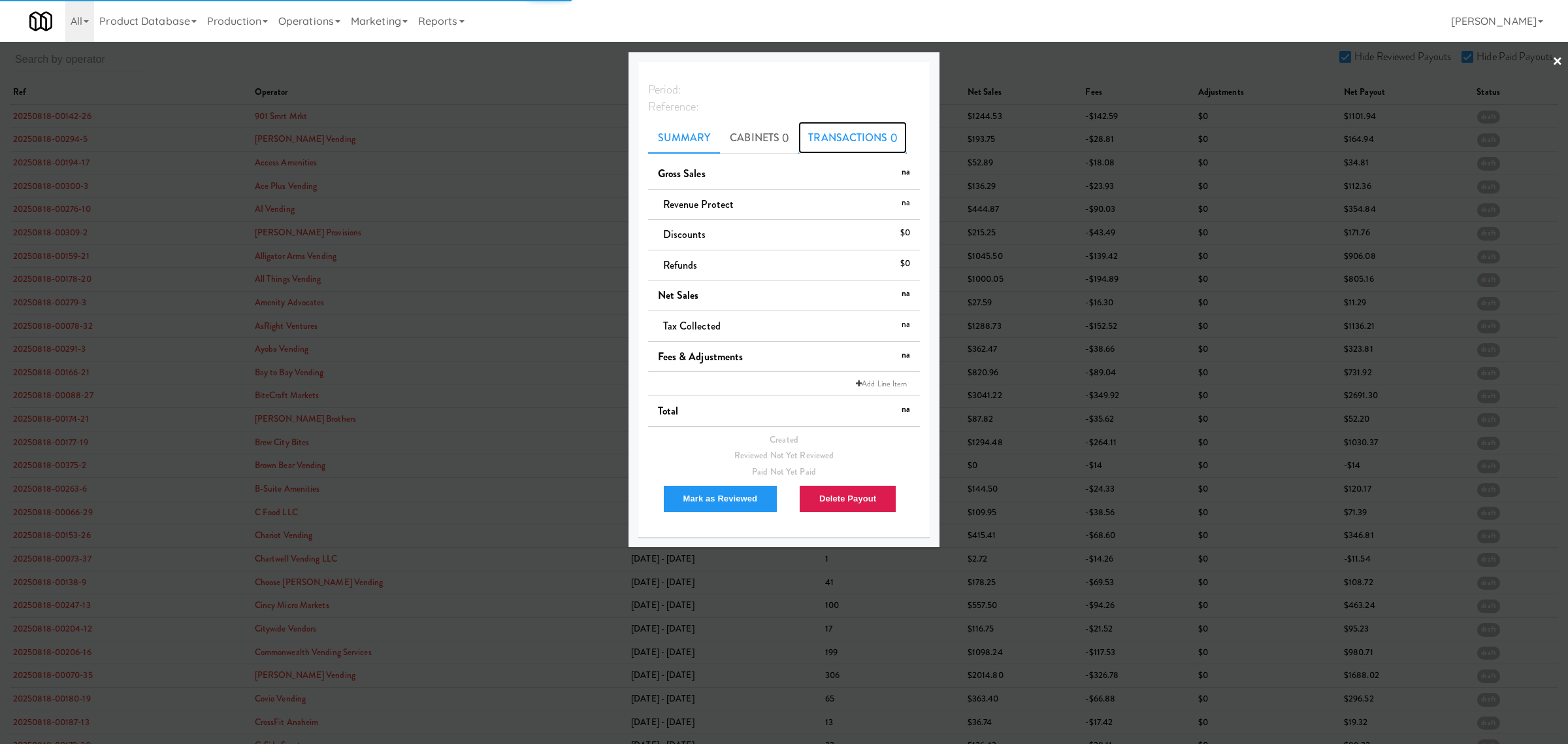
click at [824, 132] on link "Transactions ()" at bounding box center [852, 138] width 109 height 33
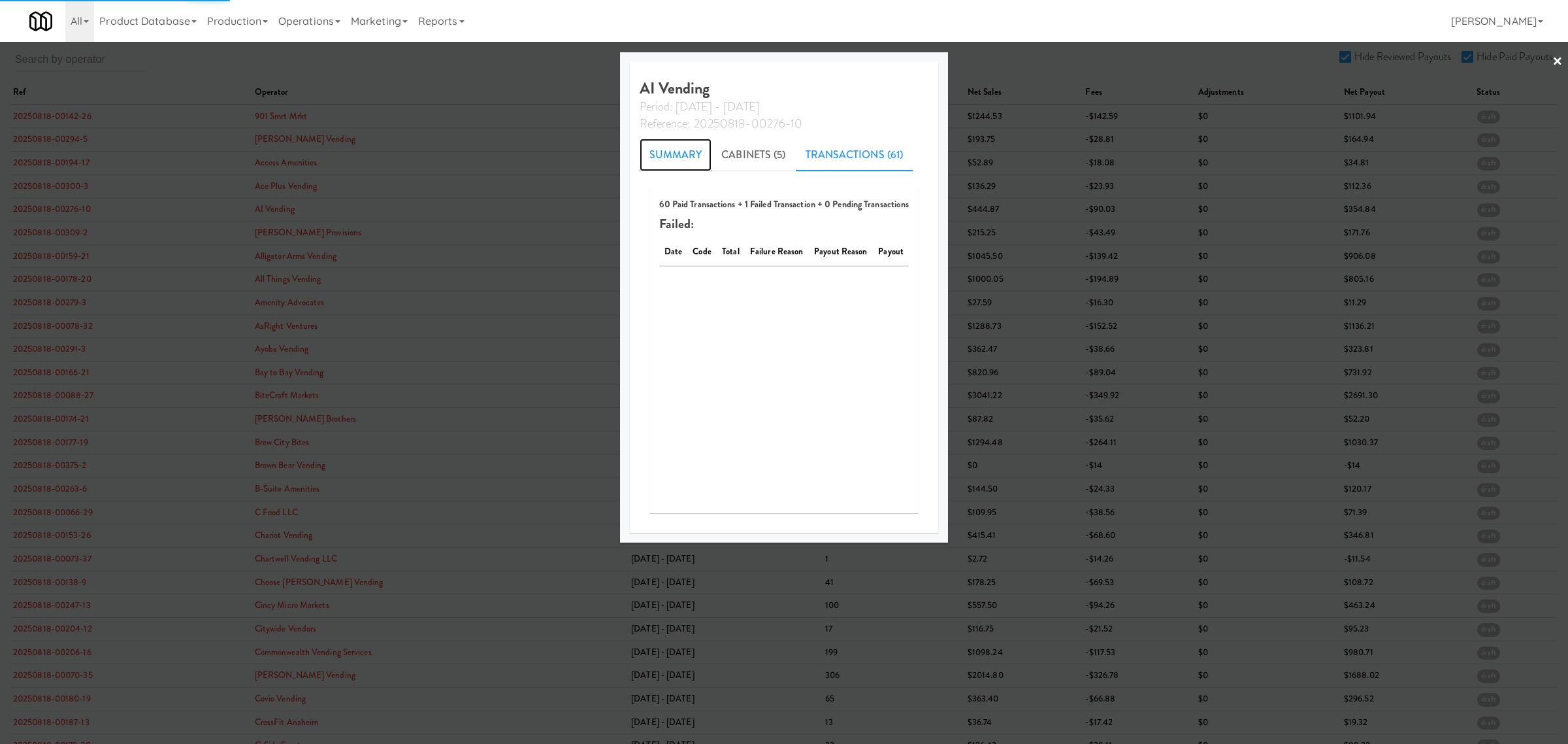
click at [670, 145] on link "Summary" at bounding box center [675, 154] width 72 height 33
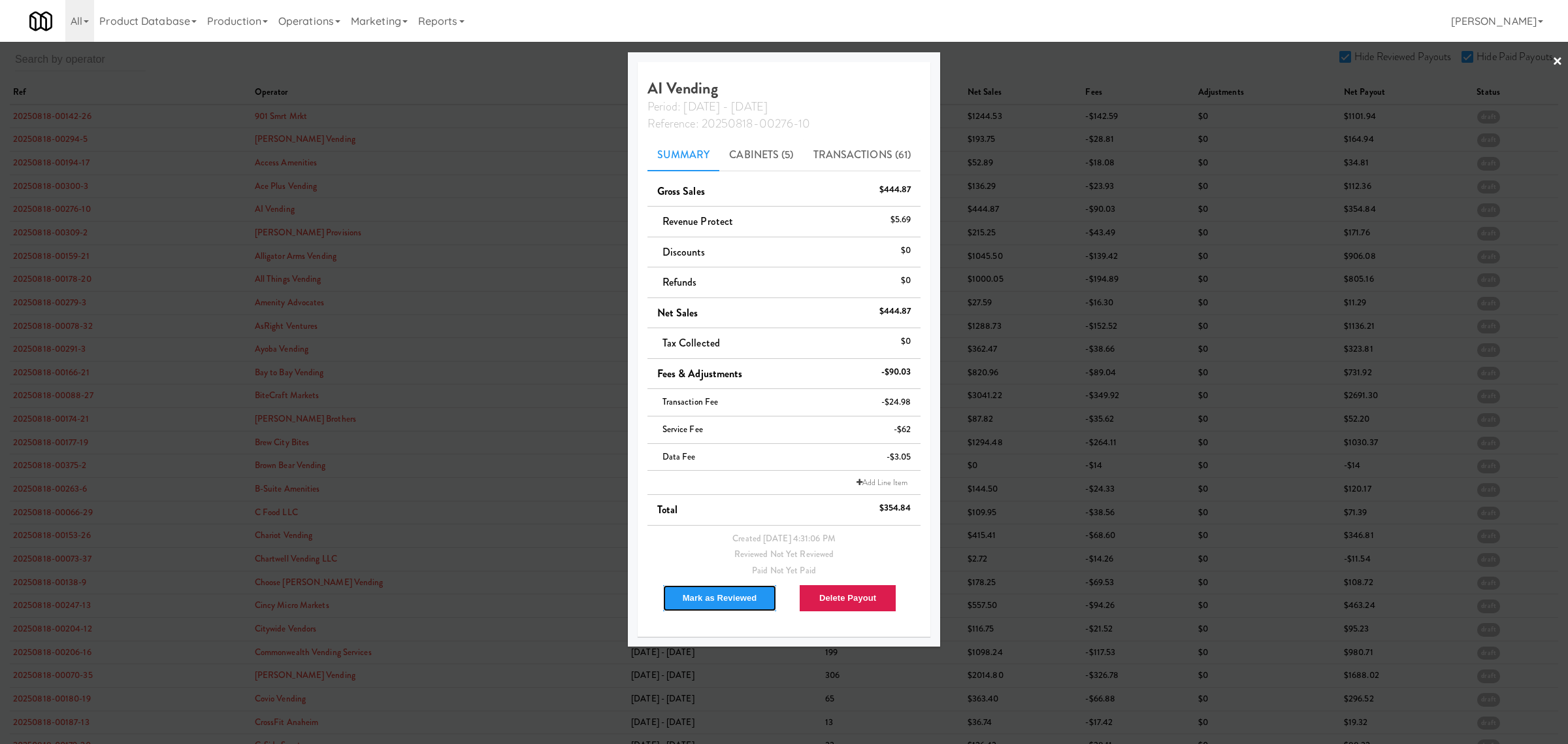
click at [717, 603] on button "Mark as Reviewed" at bounding box center [719, 598] width 115 height 27
click at [50, 213] on div at bounding box center [784, 372] width 1568 height 744
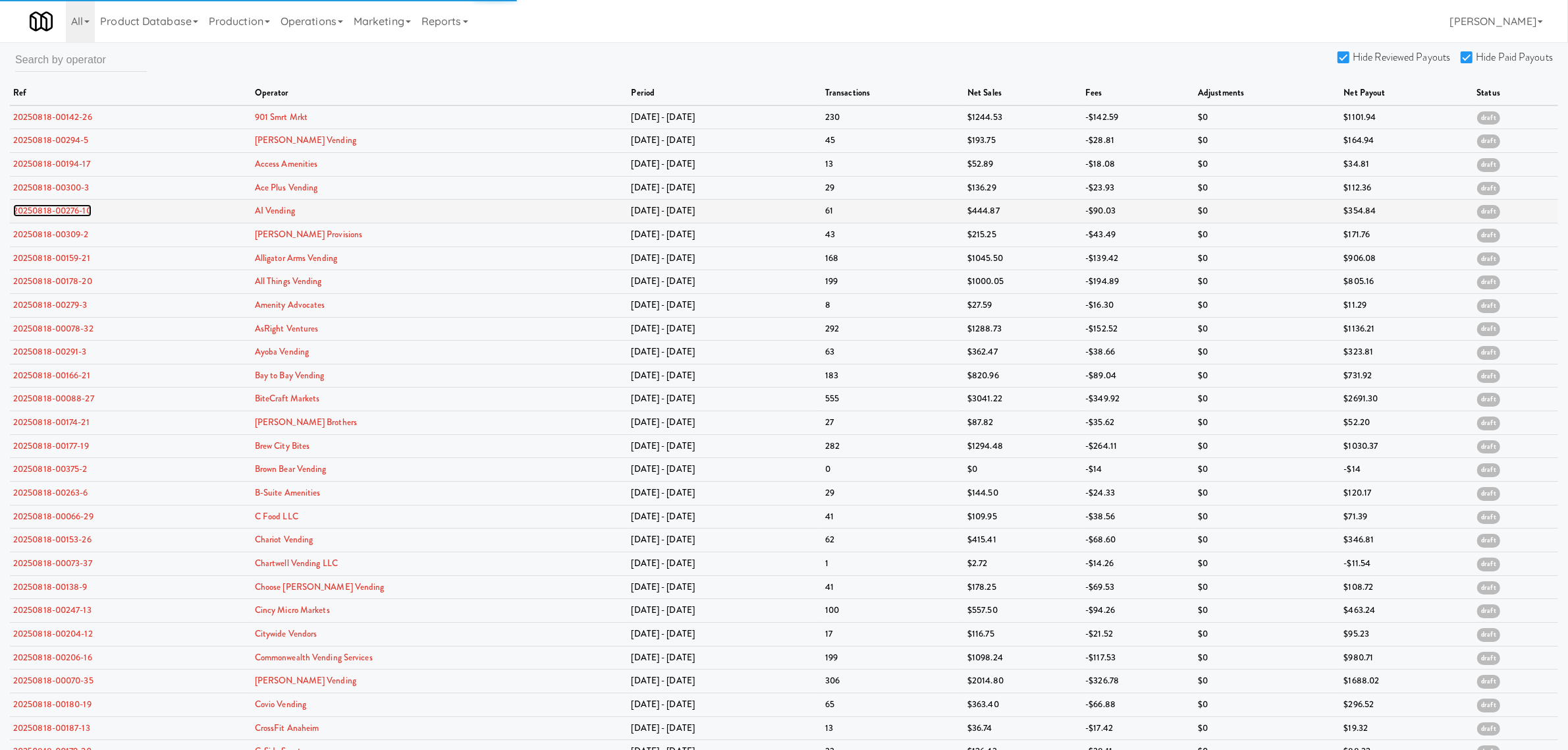
click at [54, 212] on link "20250818-00276-10" at bounding box center [52, 210] width 78 height 12
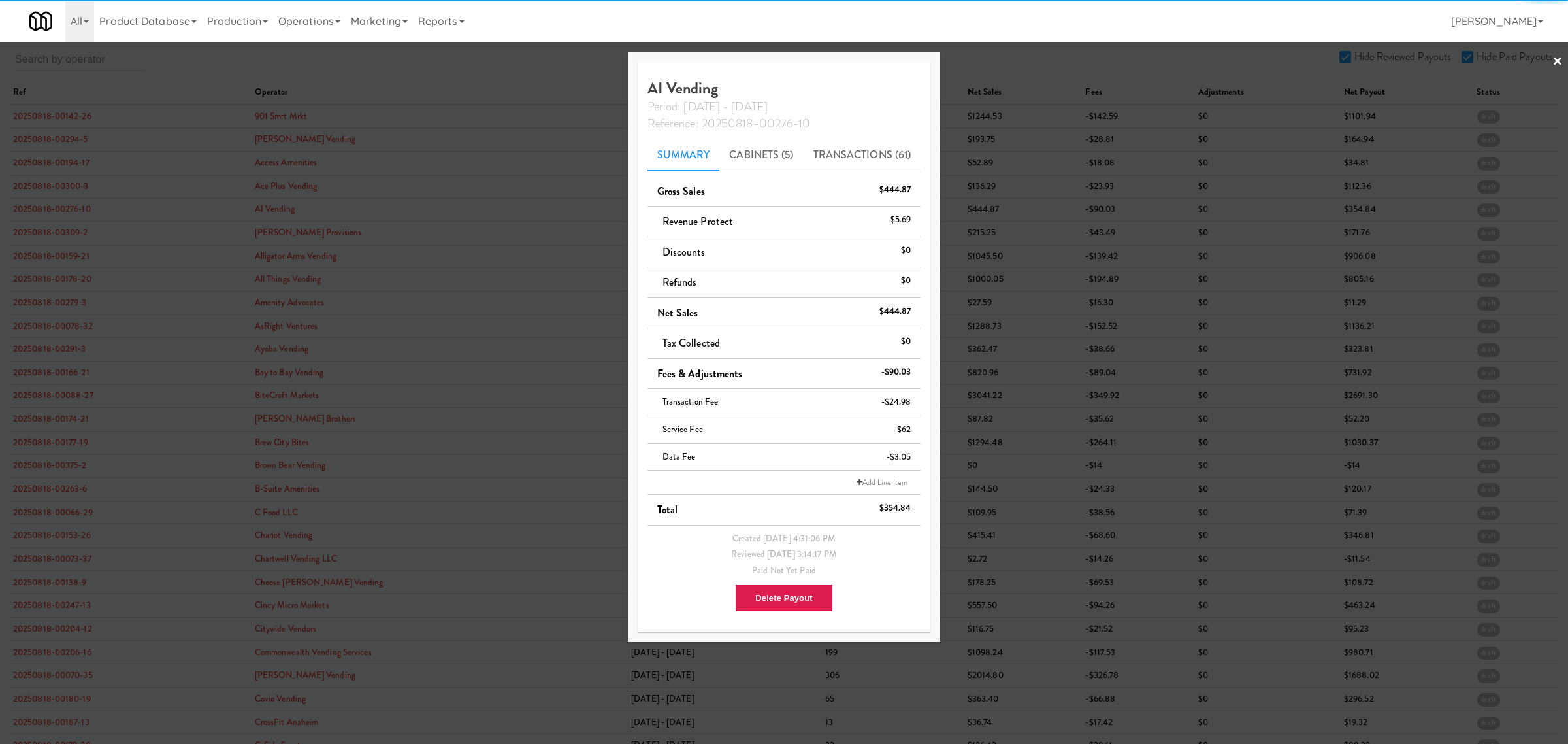
click at [68, 237] on div at bounding box center [784, 372] width 1568 height 744
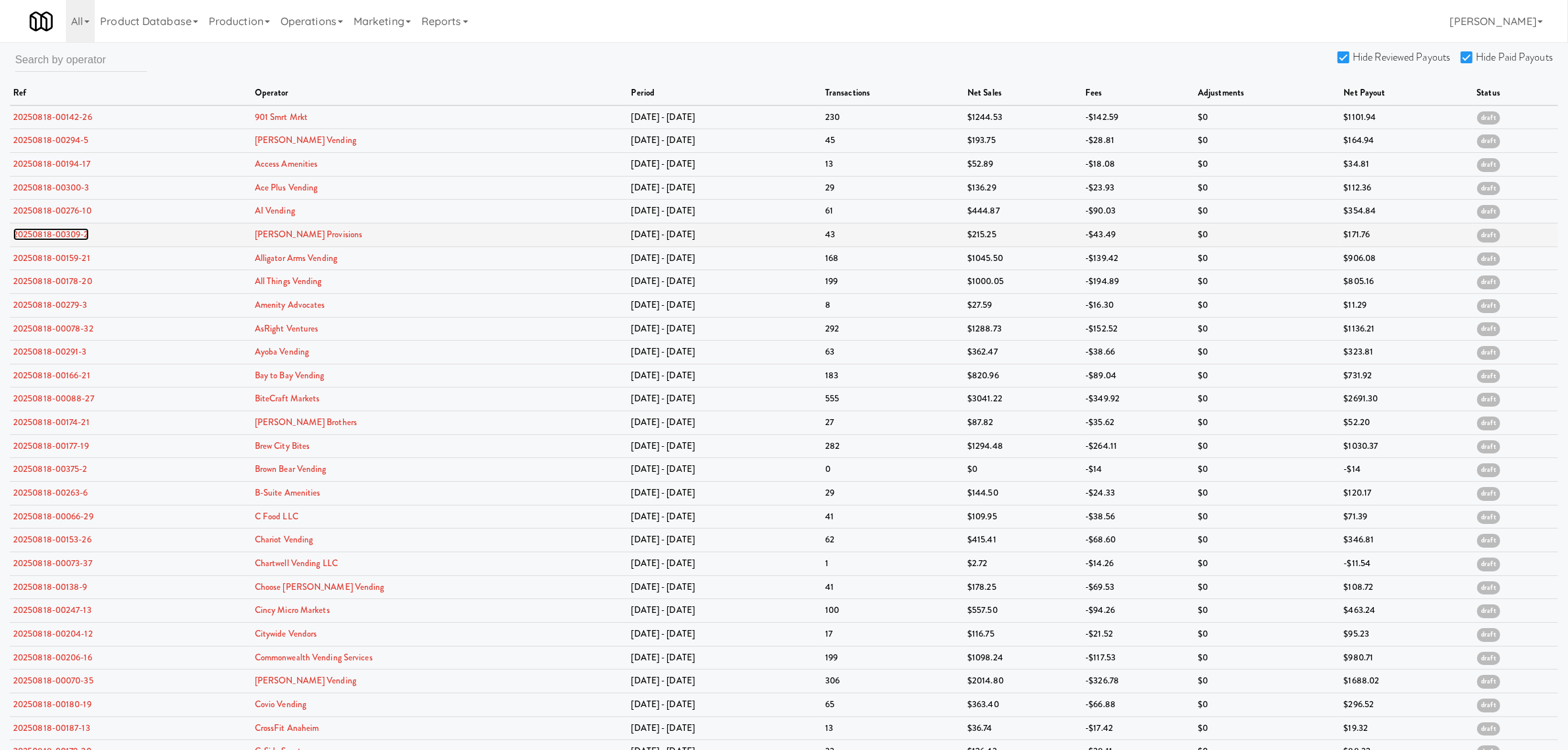
click at [69, 234] on link "20250818-00309-2" at bounding box center [51, 234] width 76 height 12
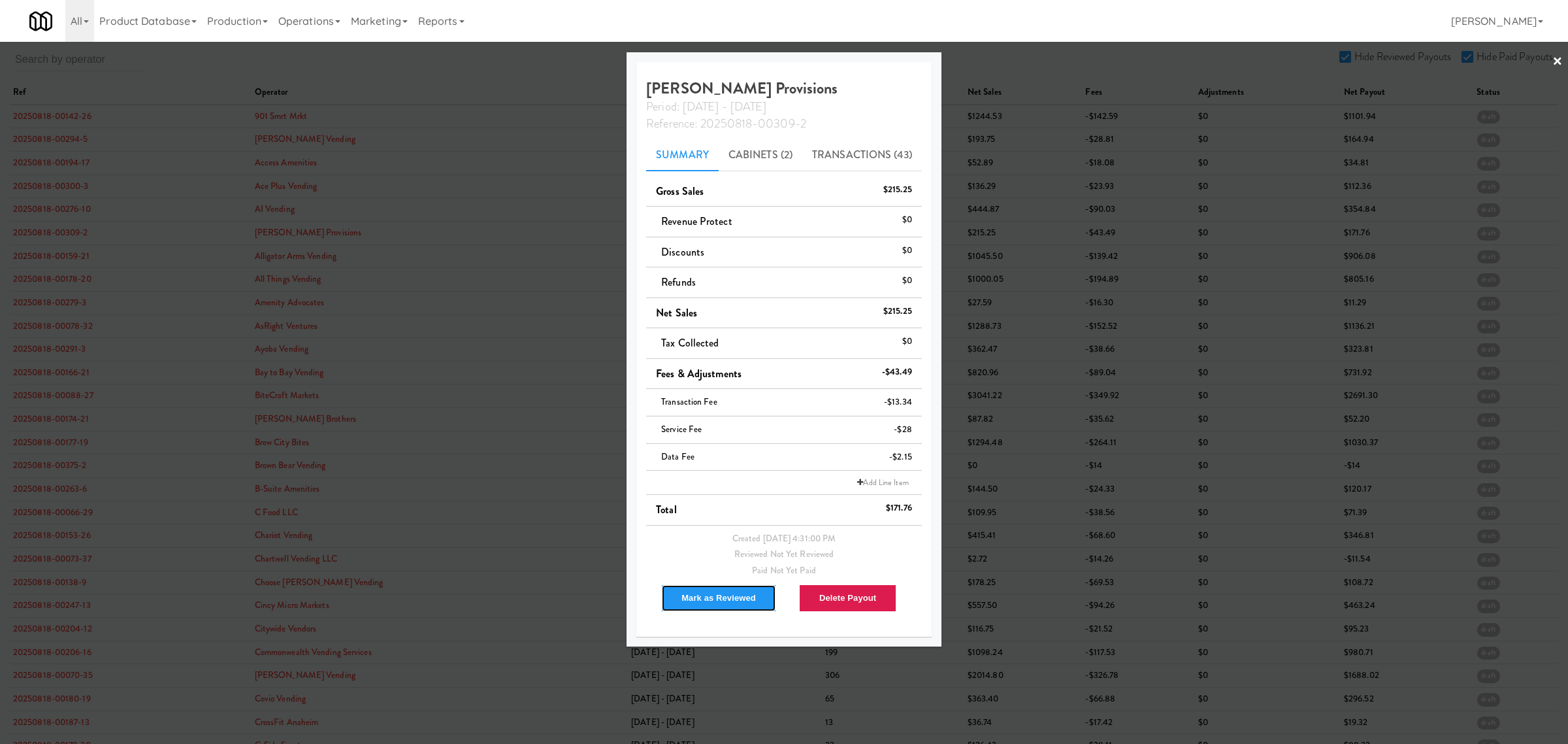
click at [716, 600] on button "Mark as Reviewed" at bounding box center [719, 598] width 115 height 27
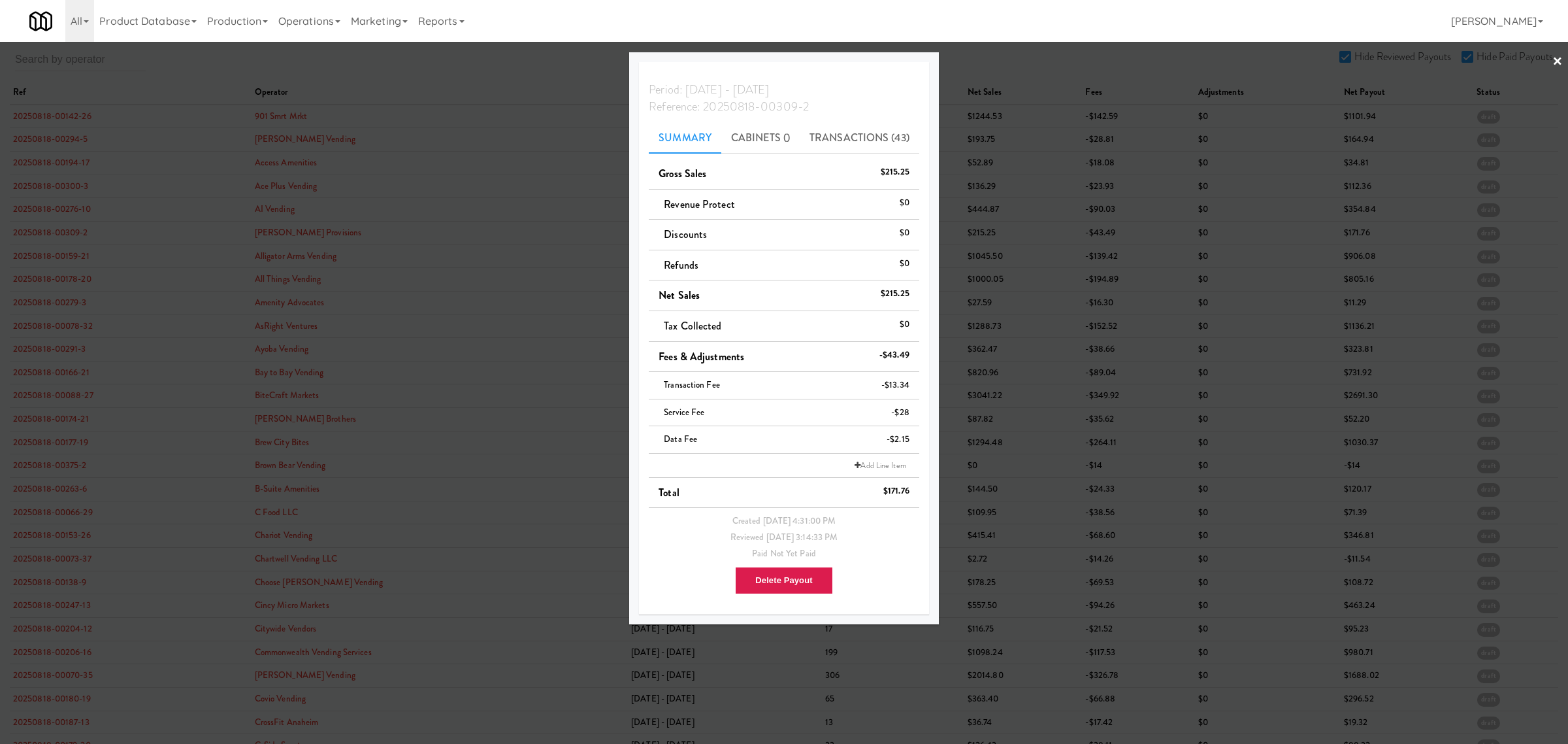
click at [17, 257] on div at bounding box center [784, 372] width 1568 height 744
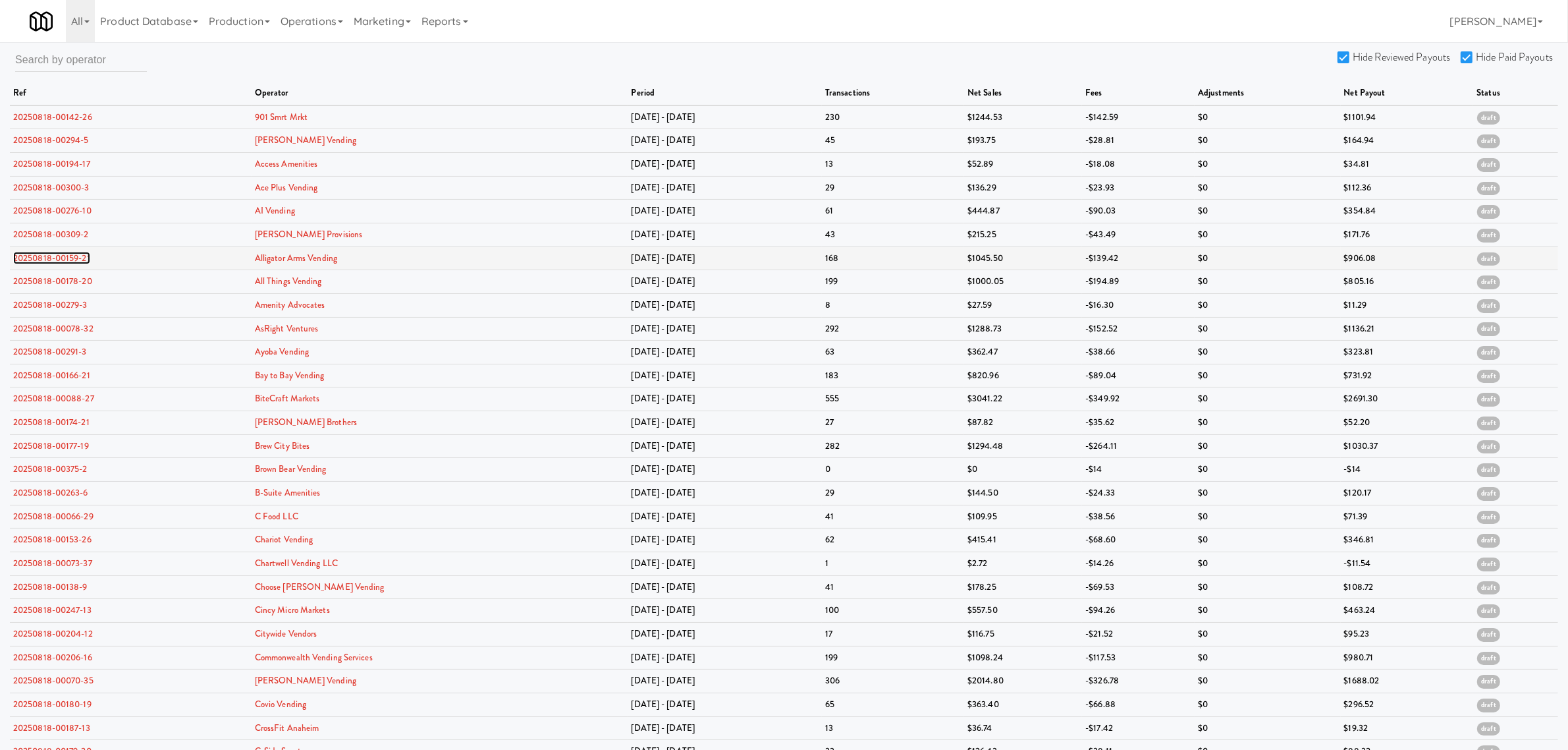
click at [23, 260] on link "20250818-00159-21" at bounding box center [51, 258] width 77 height 12
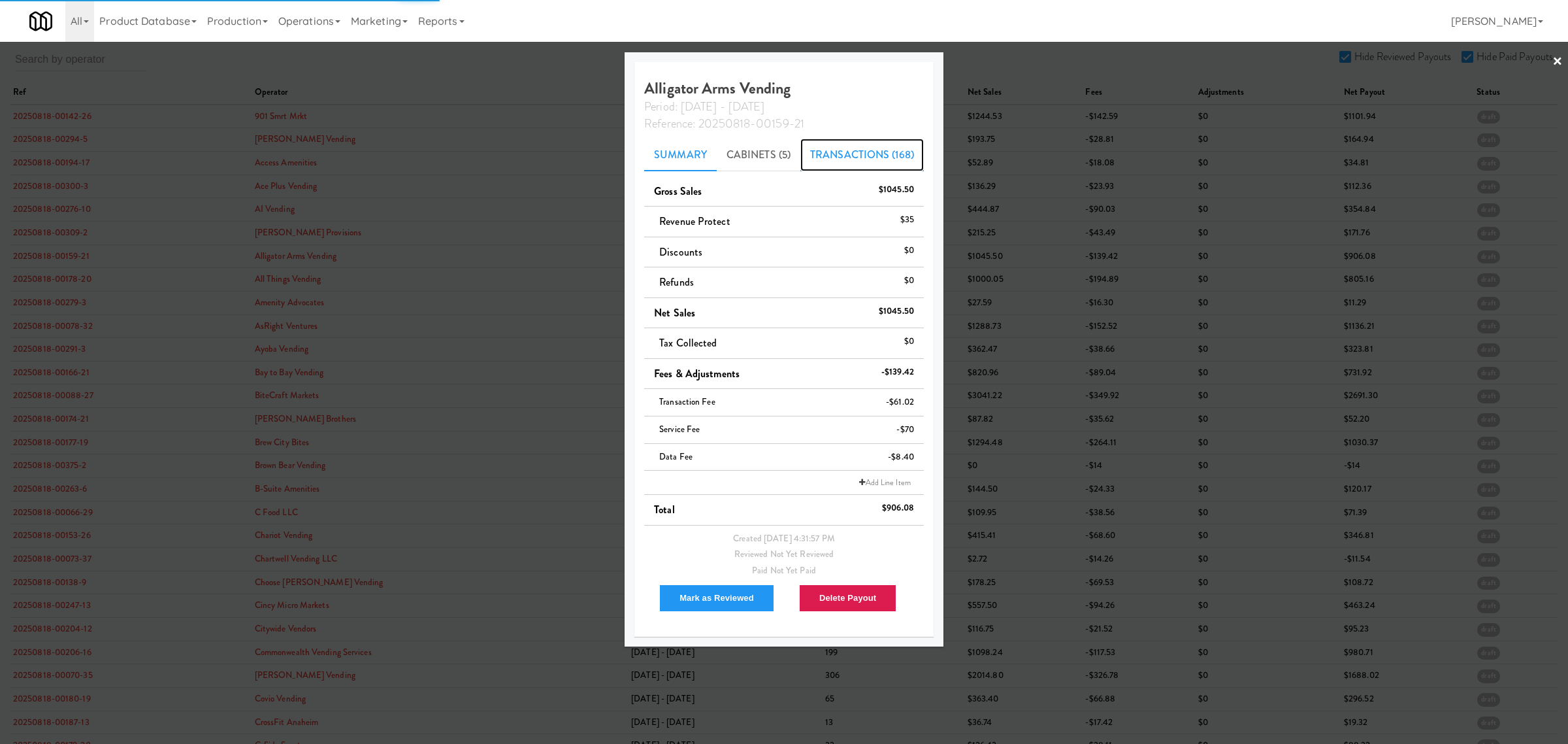
click at [827, 142] on link "Transactions (168)" at bounding box center [862, 154] width 123 height 33
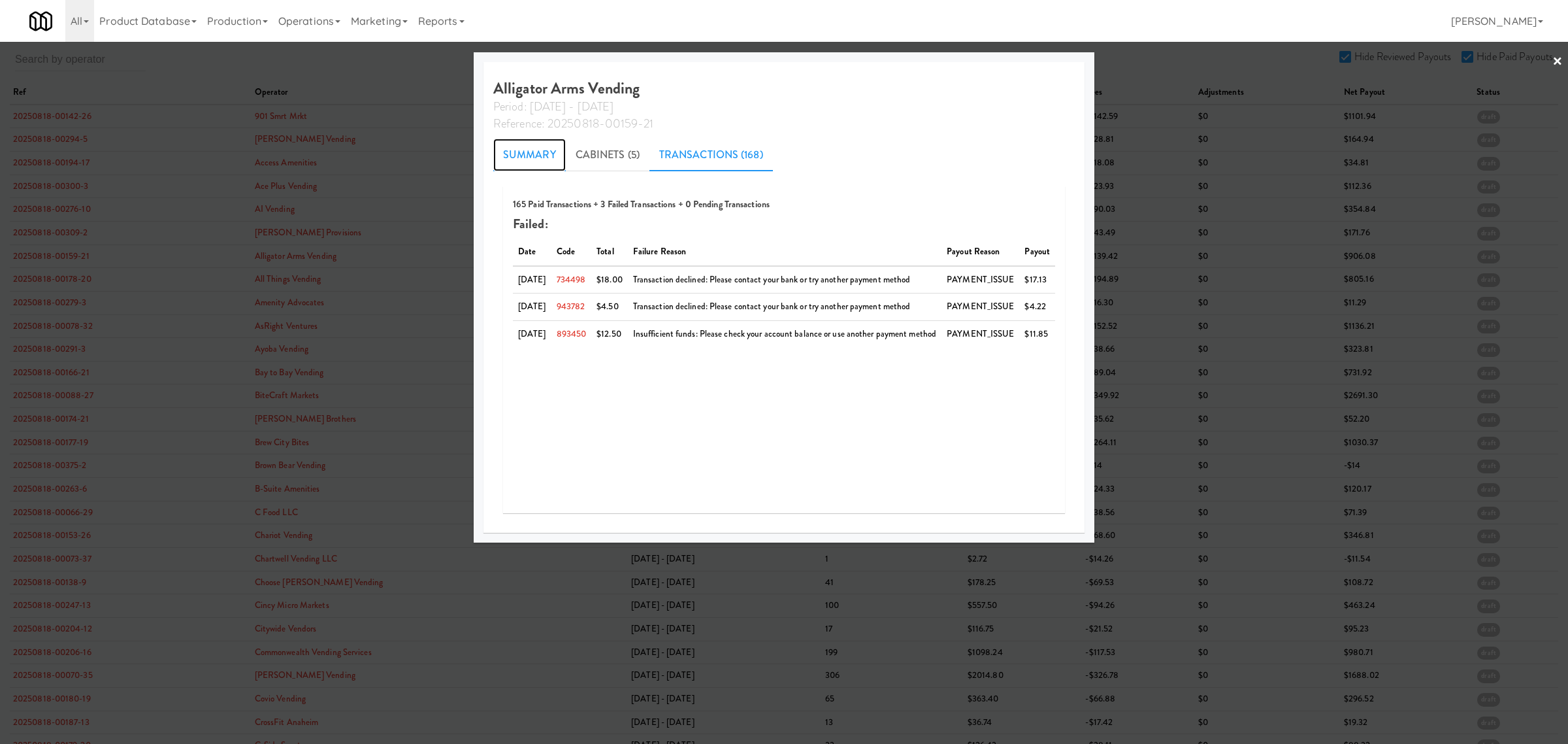
click at [507, 154] on link "Summary" at bounding box center [529, 154] width 72 height 33
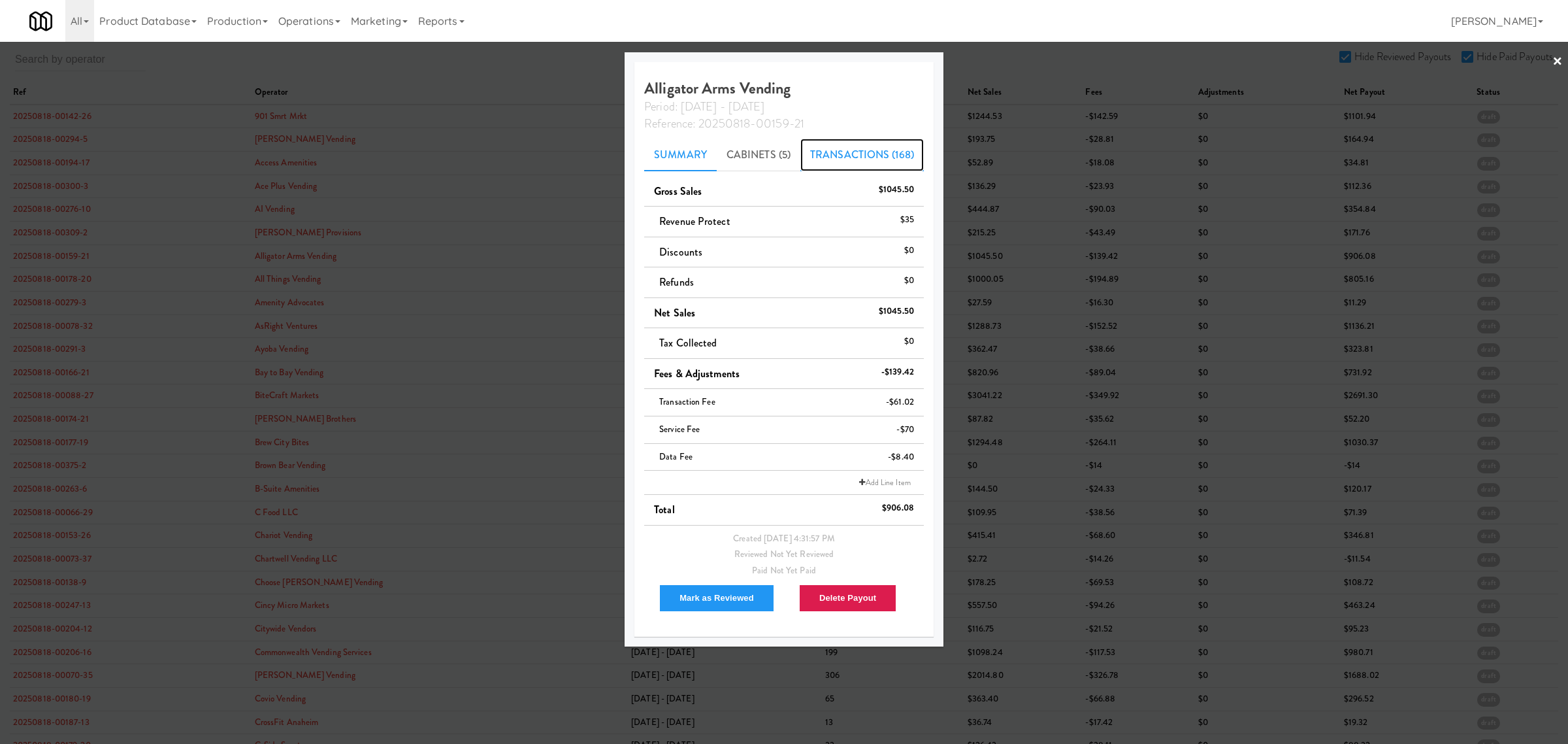
click at [854, 151] on link "Transactions (168)" at bounding box center [862, 154] width 123 height 33
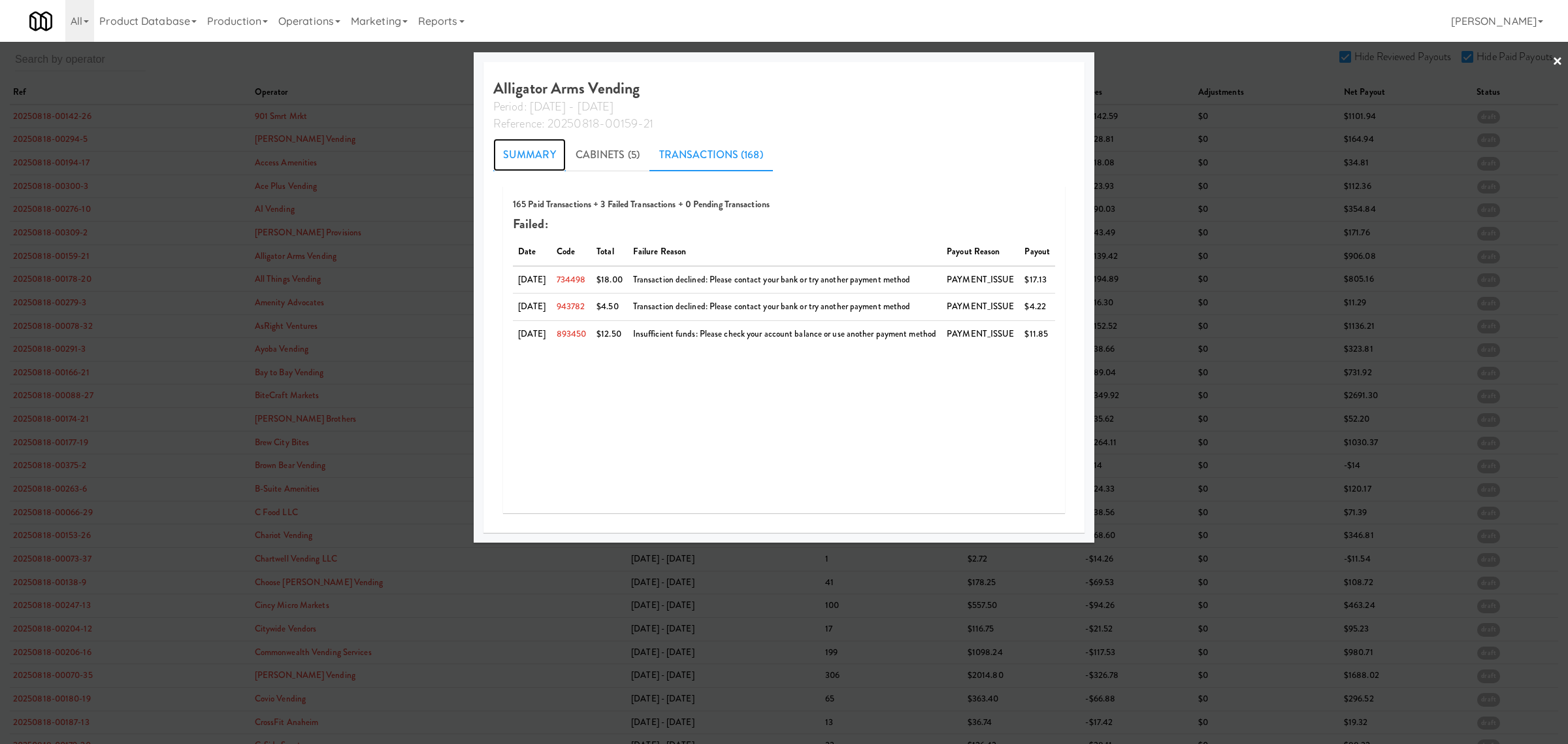
click at [517, 149] on link "Summary" at bounding box center [529, 154] width 72 height 33
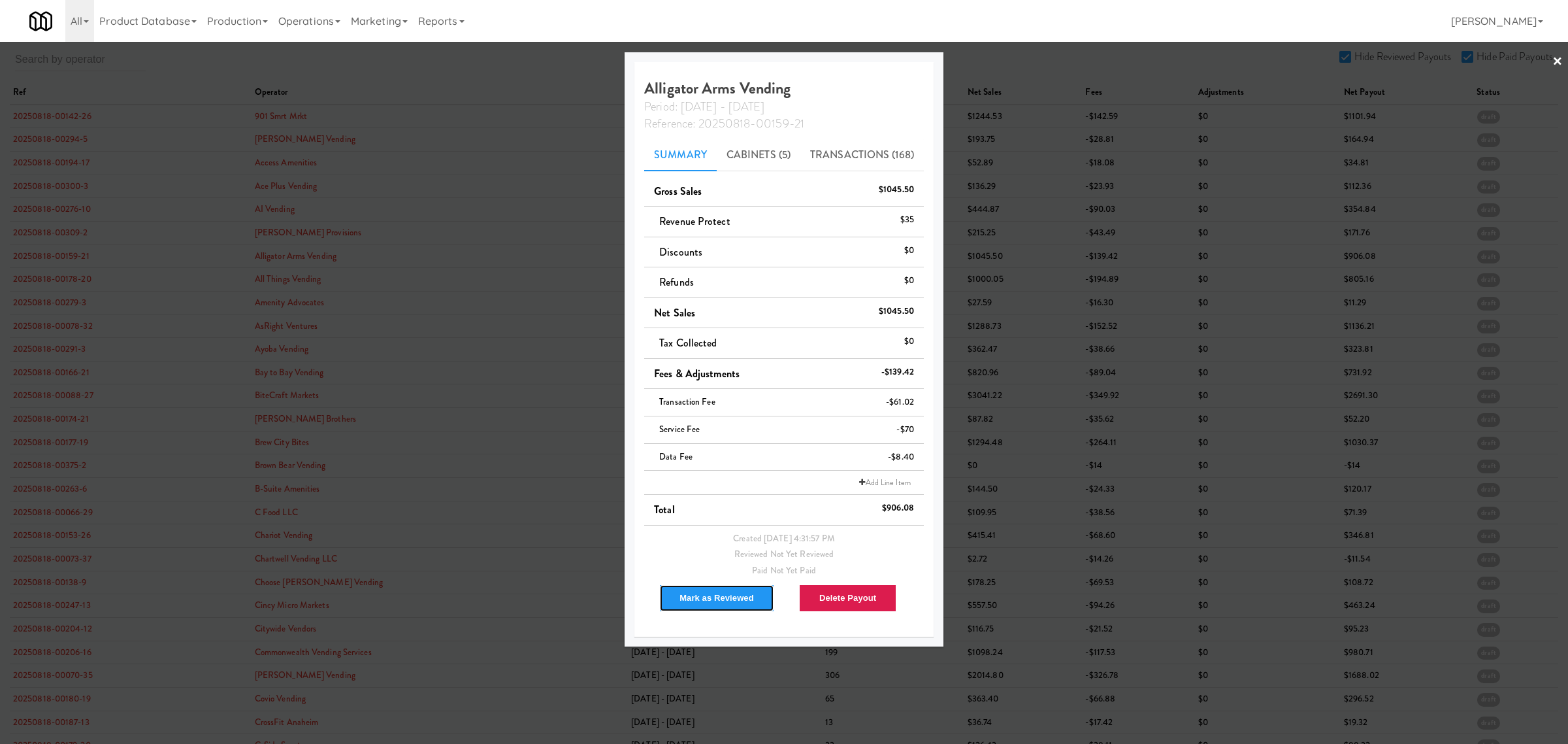
click at [693, 593] on button "Mark as Reviewed" at bounding box center [716, 598] width 115 height 27
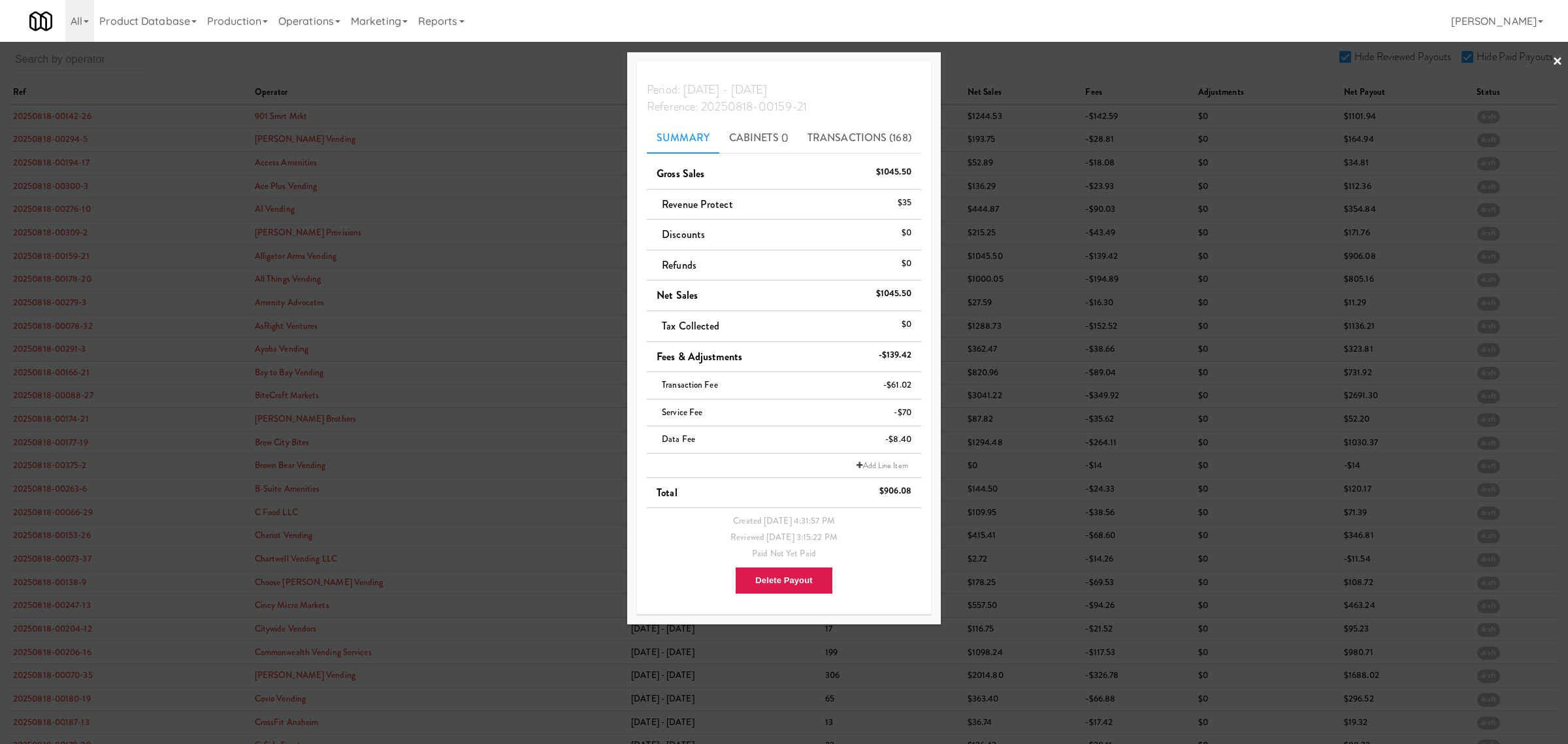
click at [387, 59] on div at bounding box center [784, 372] width 1568 height 744
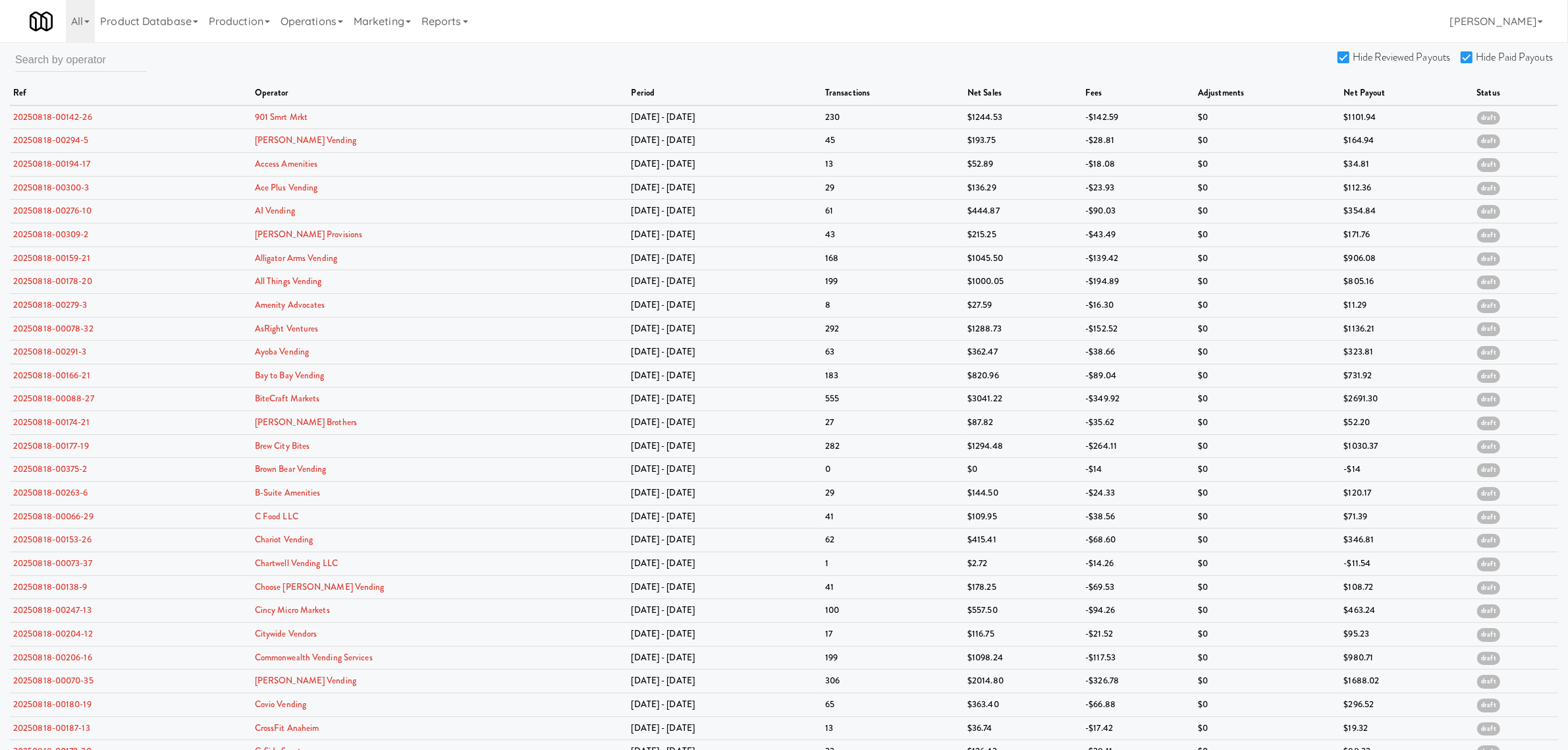
click at [1345, 54] on input "Hide Reviewed Payouts" at bounding box center [1345, 58] width 15 height 11
checkbox input "false"
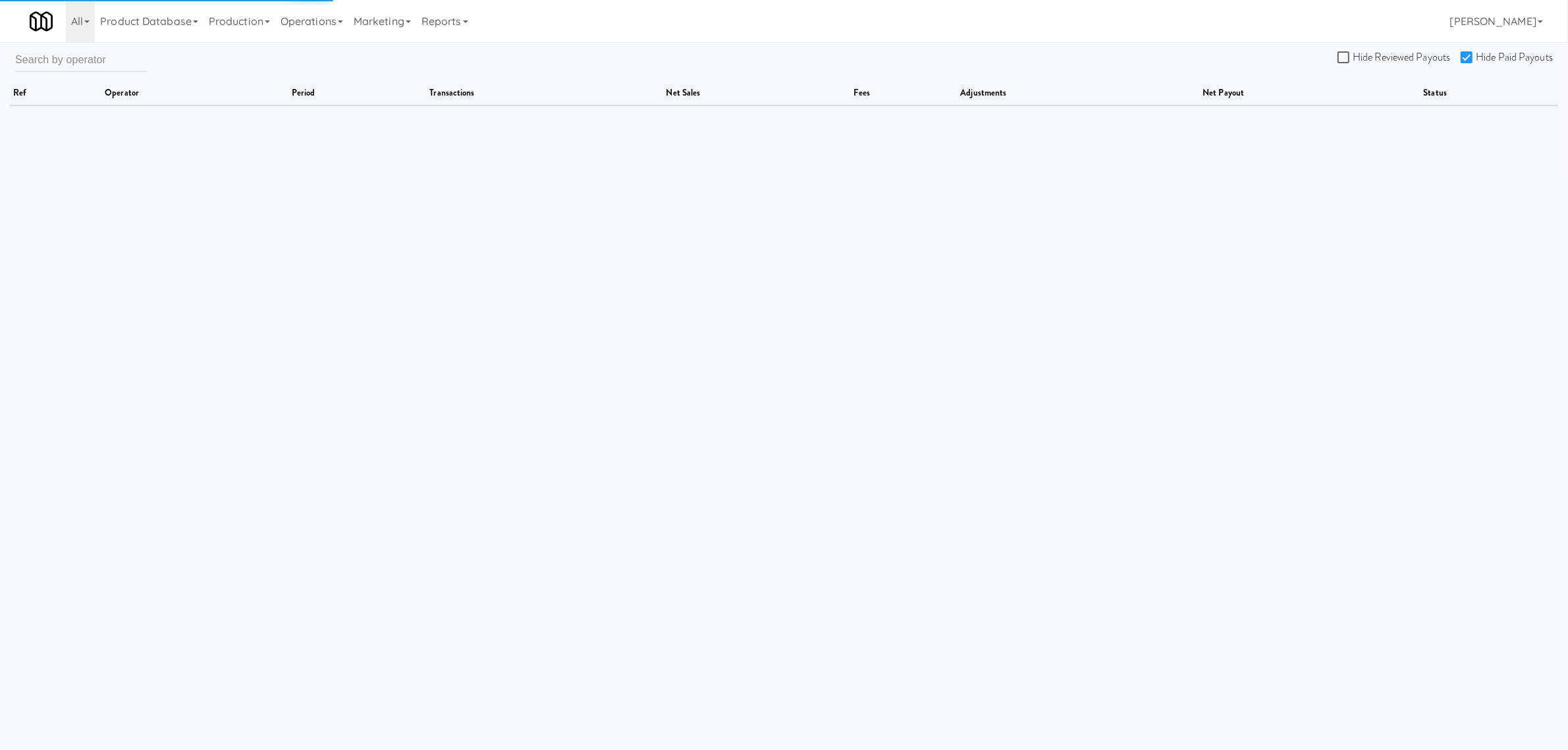
click at [1465, 54] on input "Hide Paid Payouts" at bounding box center [1468, 58] width 15 height 11
checkbox input "false"
click at [1345, 58] on input "Hide Reviewed Payouts" at bounding box center [1345, 58] width 15 height 11
checkbox input "true"
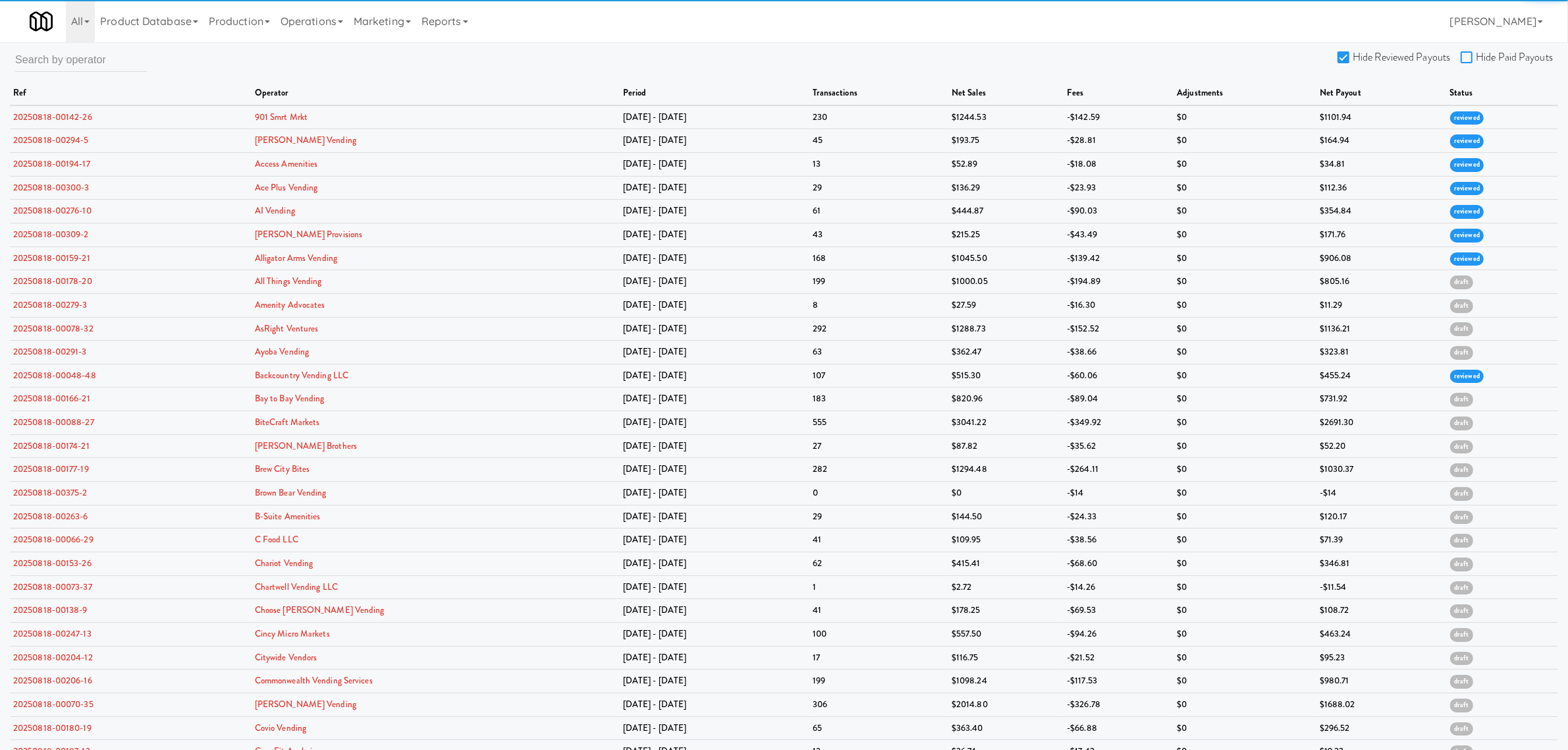
click at [1465, 58] on input "Hide Paid Payouts" at bounding box center [1468, 58] width 15 height 11
checkbox input "true"
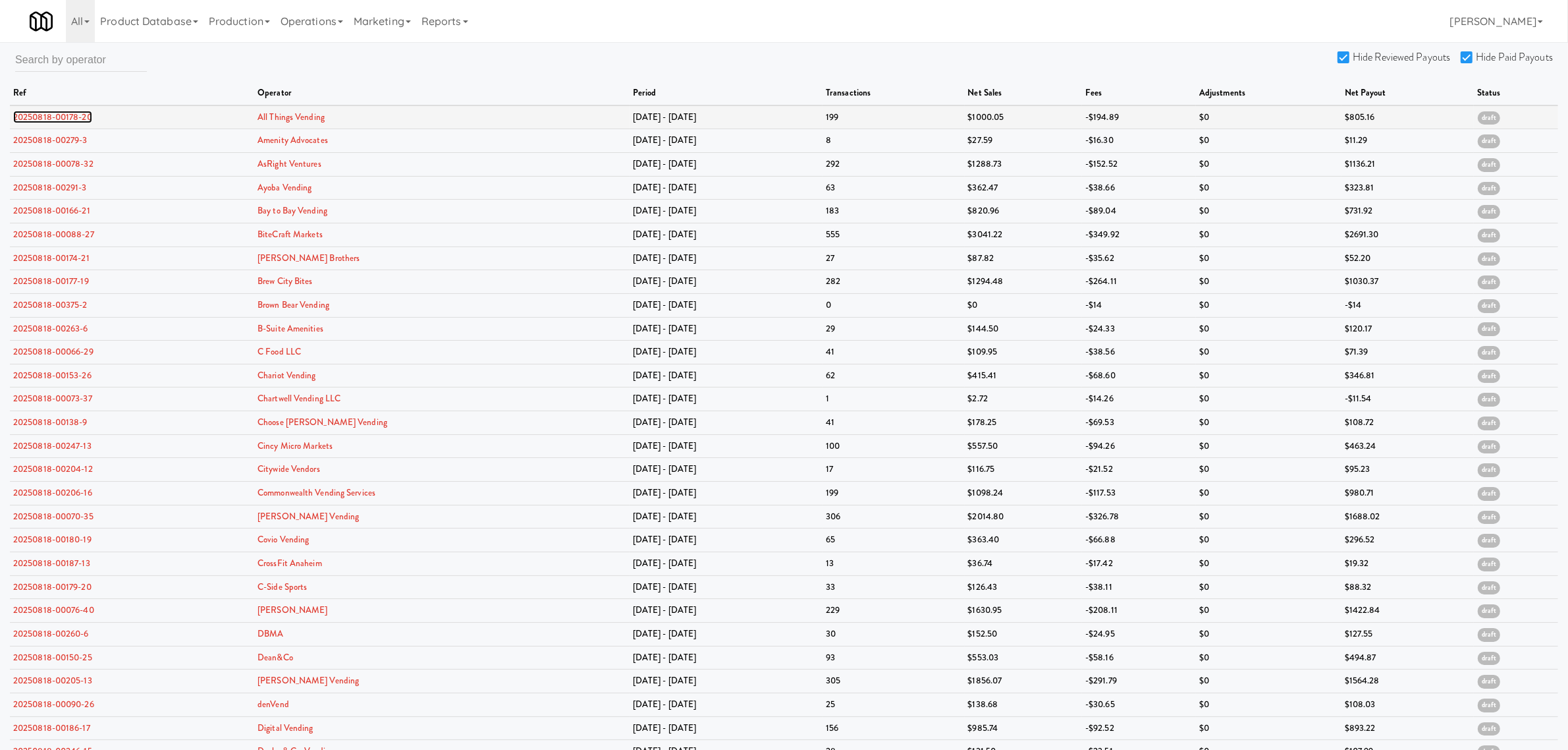
click at [57, 117] on link "20250818-00178-20" at bounding box center [52, 117] width 79 height 12
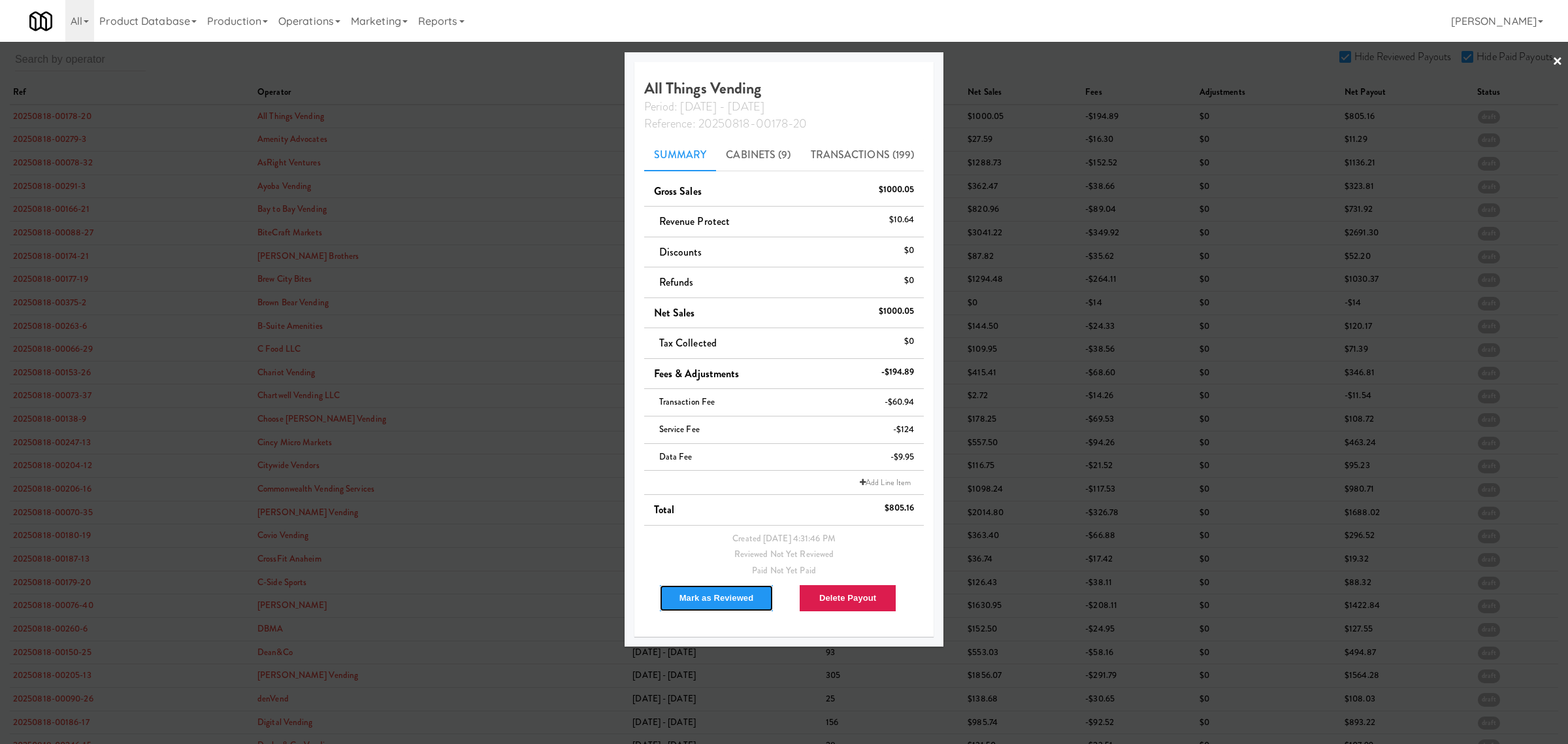
click at [711, 598] on button "Mark as Reviewed" at bounding box center [716, 598] width 115 height 27
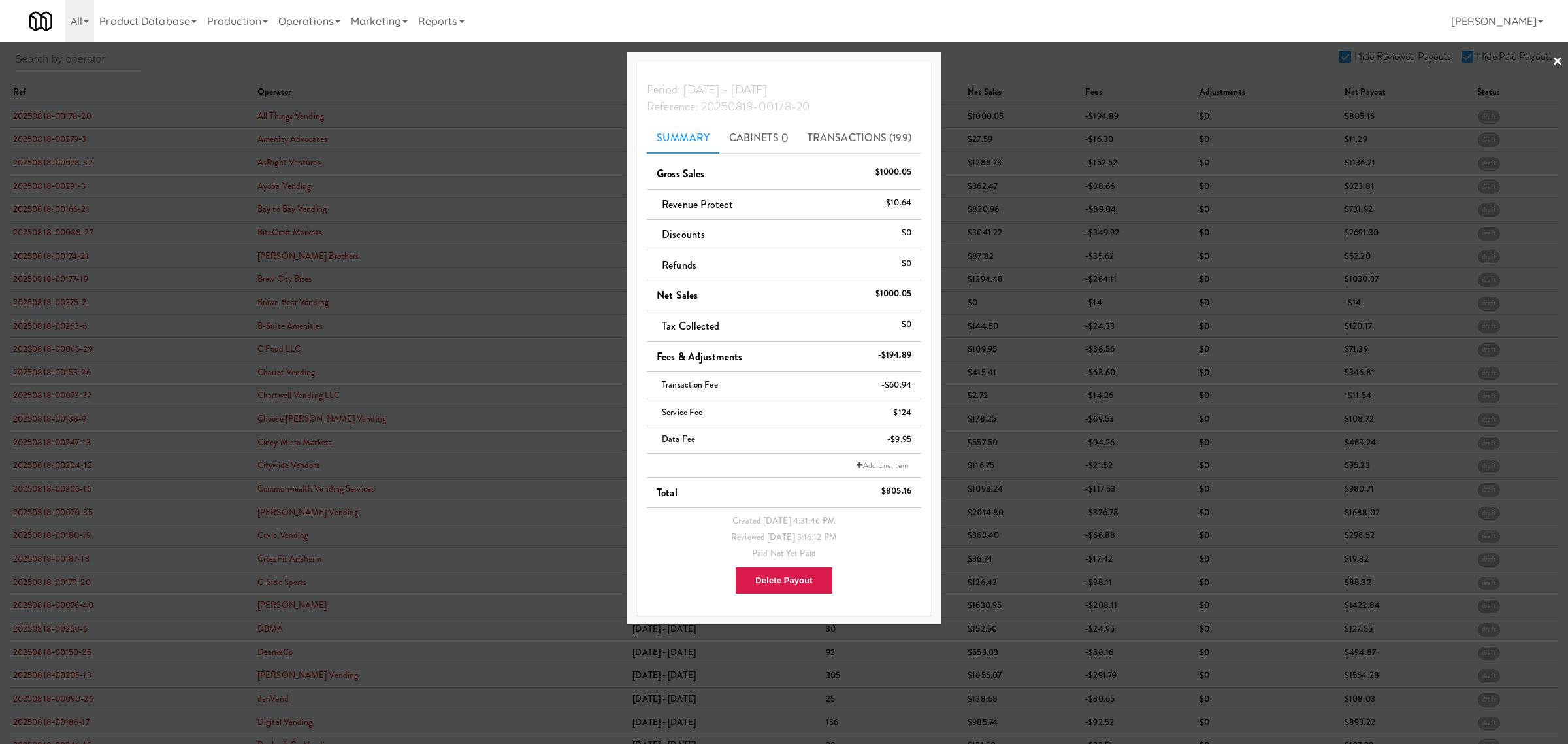
click at [58, 141] on div at bounding box center [784, 372] width 1568 height 744
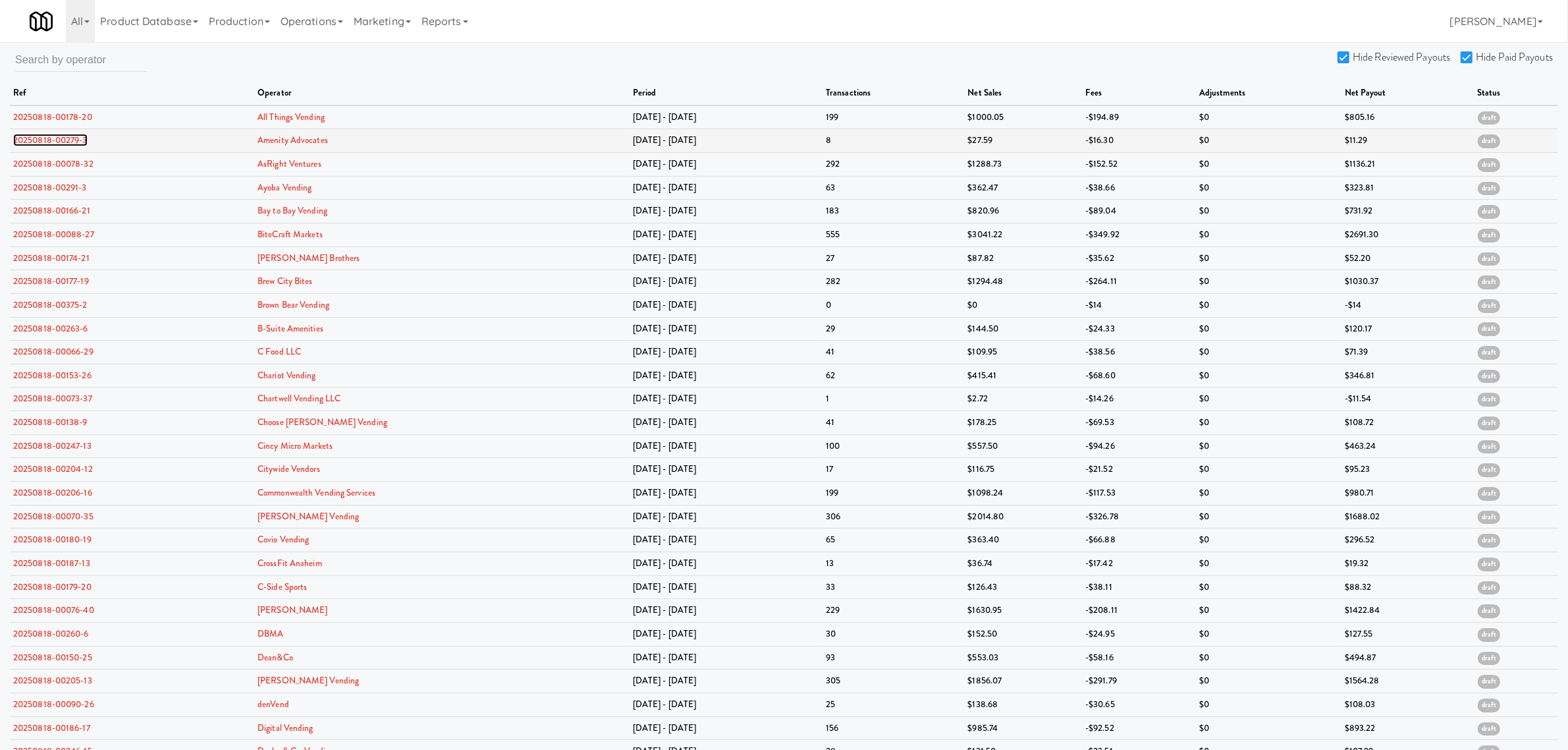
click at [58, 143] on link "20250818-00279-3" at bounding box center [50, 140] width 74 height 12
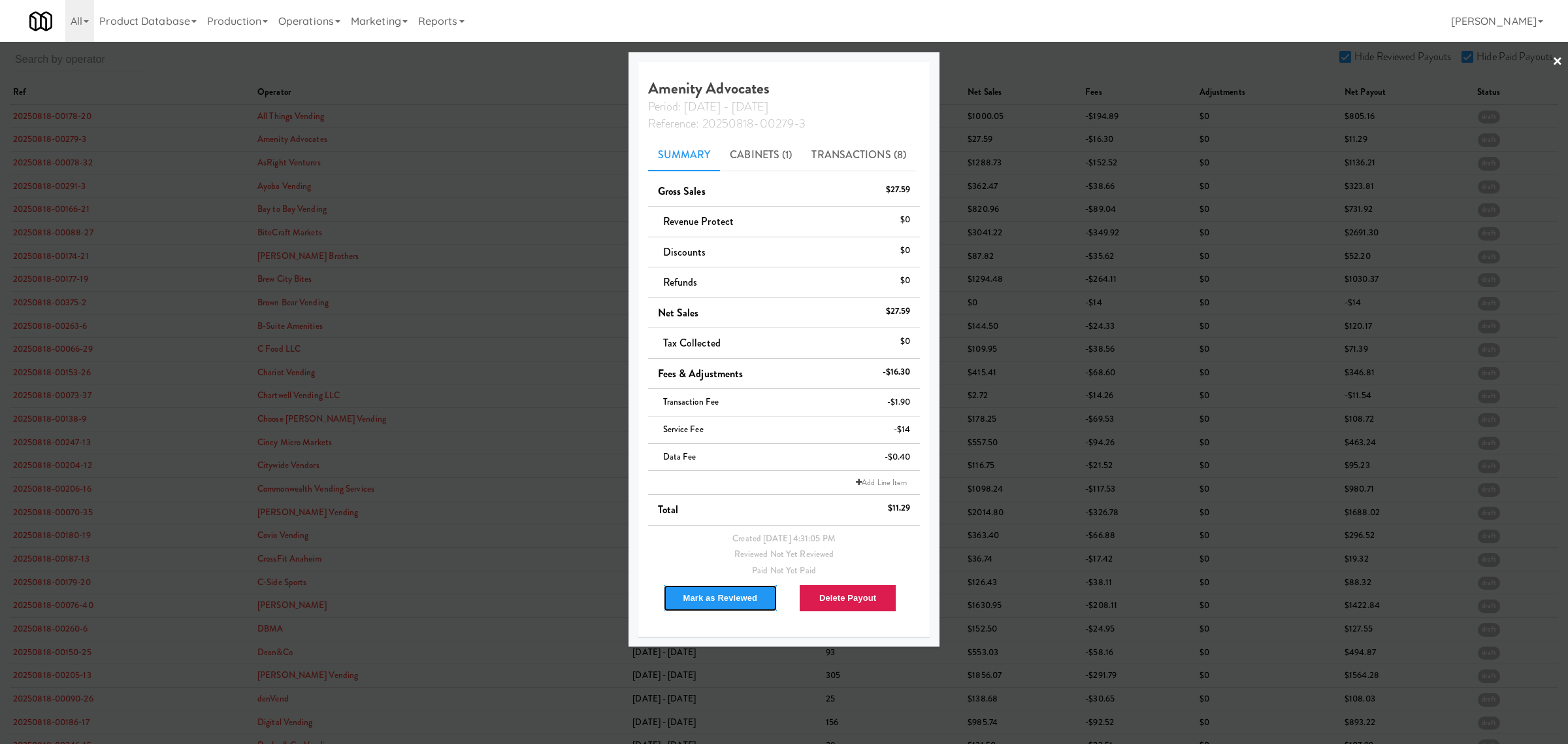
click at [727, 603] on button "Mark as Reviewed" at bounding box center [720, 598] width 115 height 27
click at [67, 162] on div at bounding box center [784, 372] width 1568 height 744
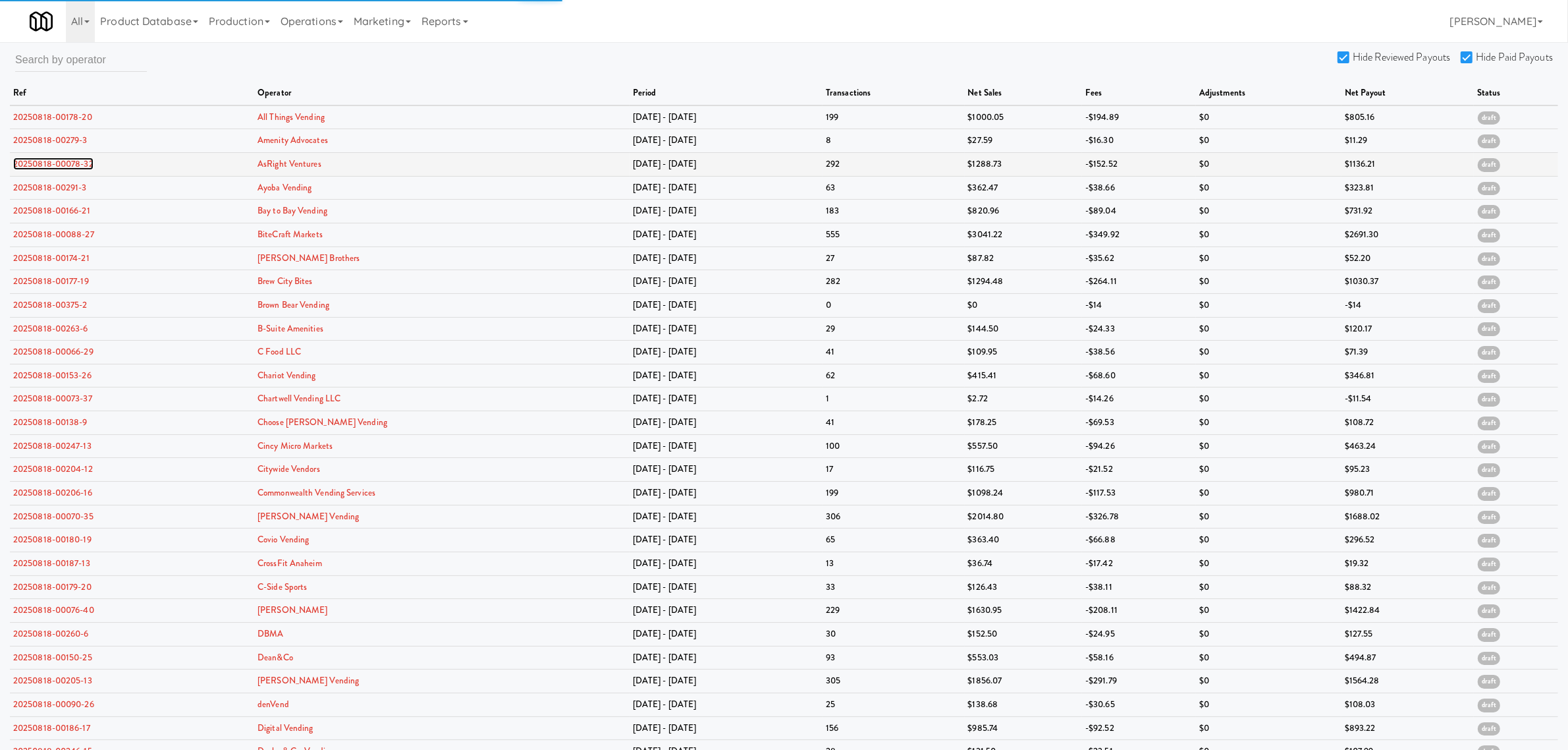
click at [67, 163] on link "20250818-00078-32" at bounding box center [53, 163] width 80 height 12
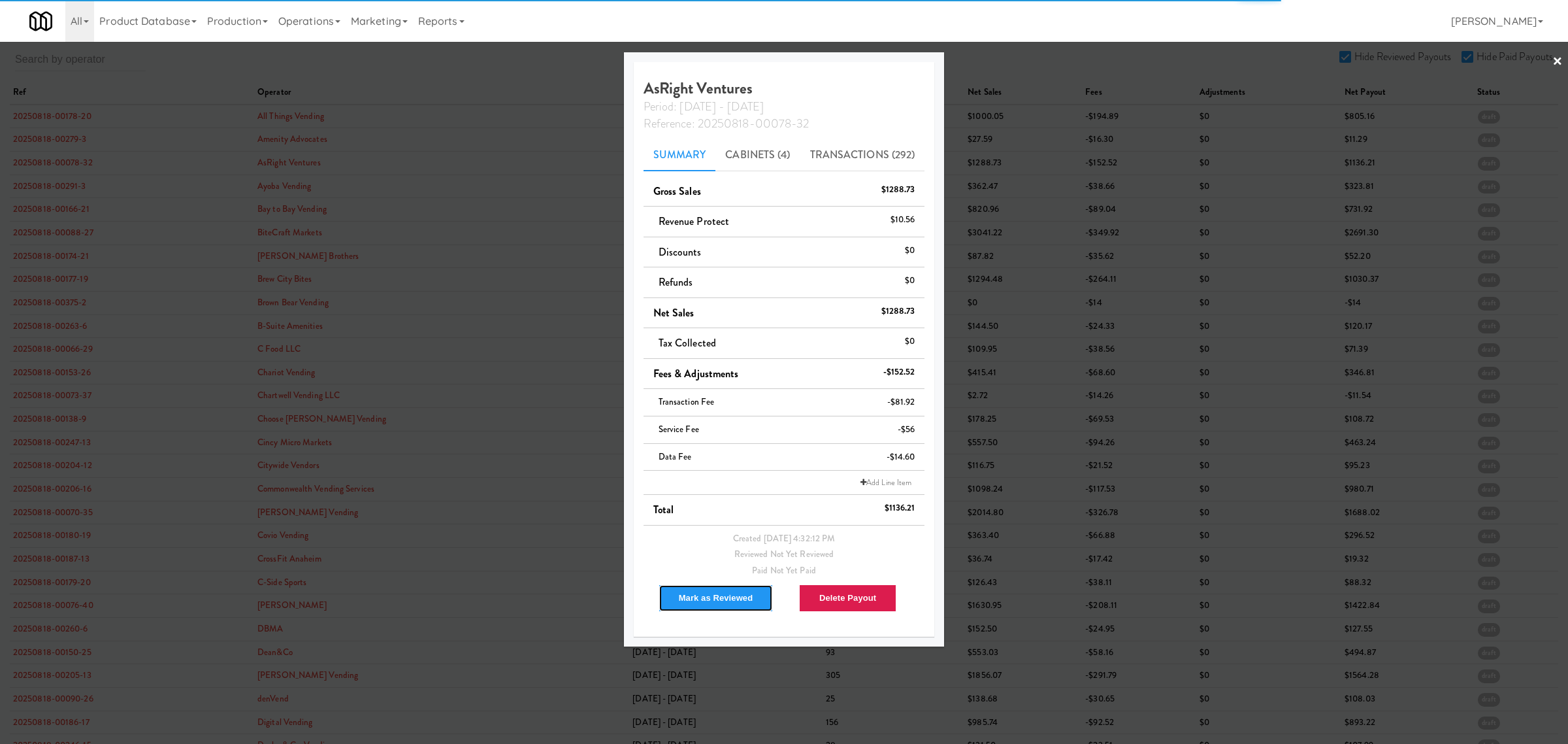
click at [690, 596] on button "Mark as Reviewed" at bounding box center [716, 598] width 115 height 27
click at [56, 185] on div at bounding box center [784, 372] width 1568 height 744
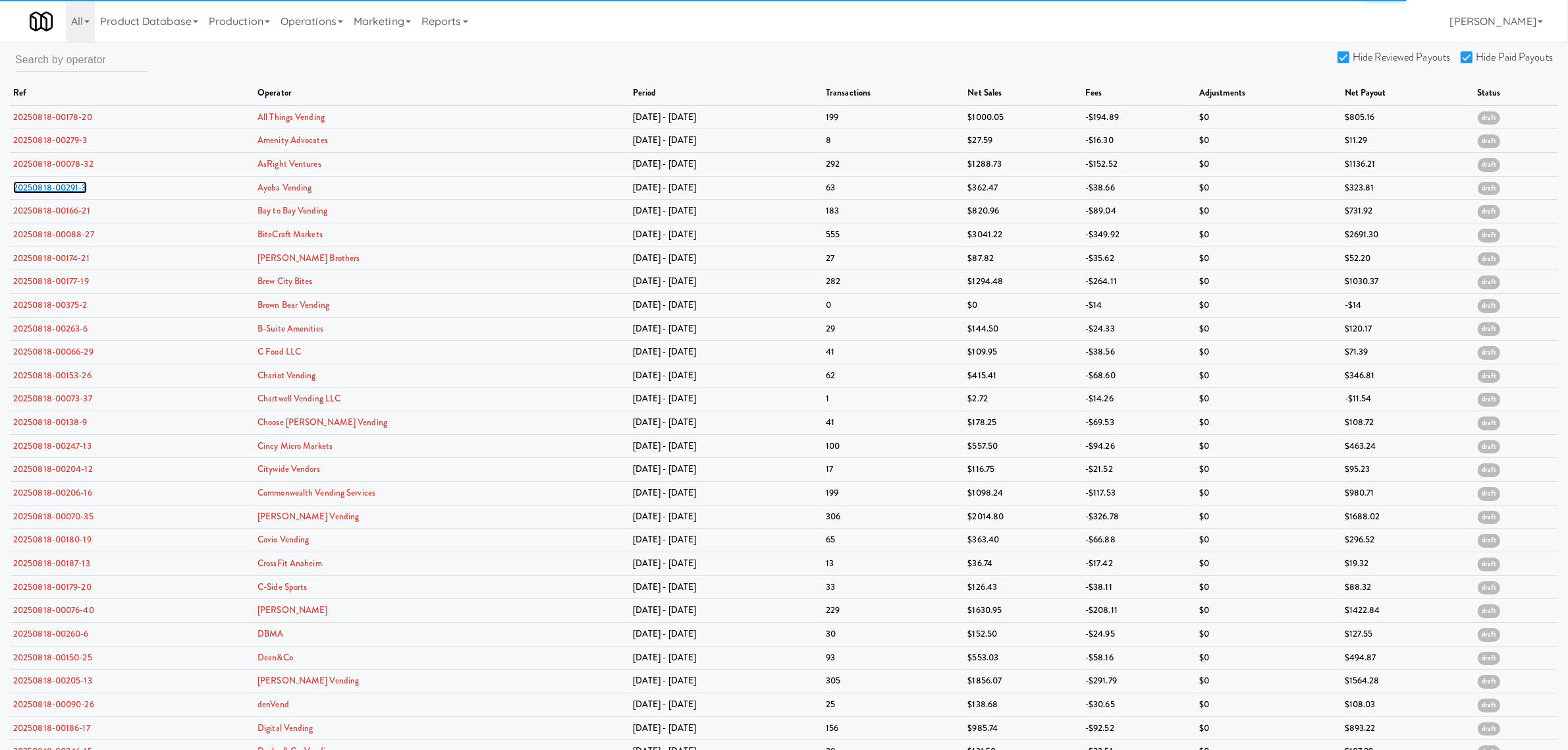
click at [56, 186] on link "20250818-00291-3" at bounding box center [50, 187] width 74 height 12
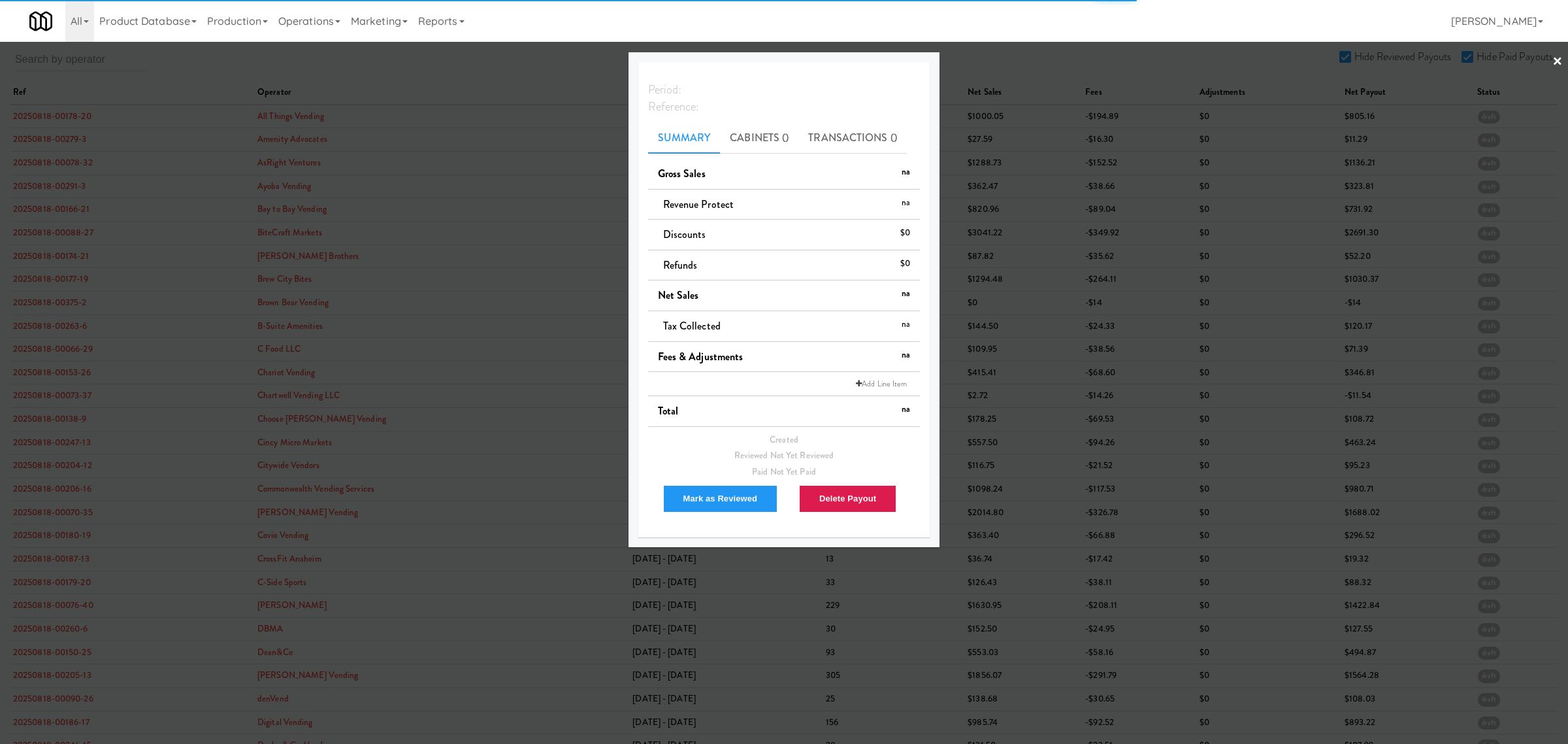
click at [56, 185] on div at bounding box center [784, 372] width 1568 height 744
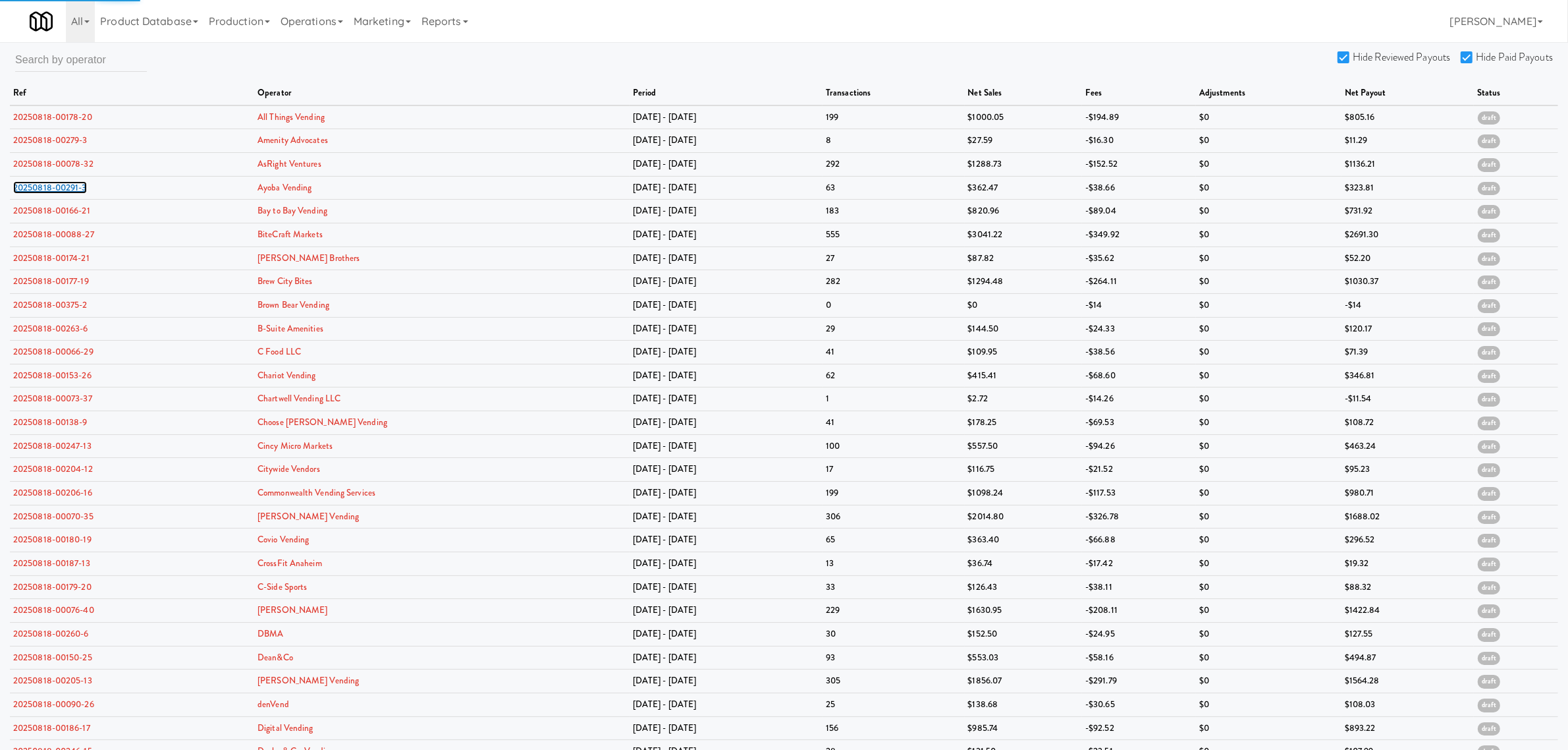
click at [56, 186] on link "20250818-00291-3" at bounding box center [50, 187] width 74 height 12
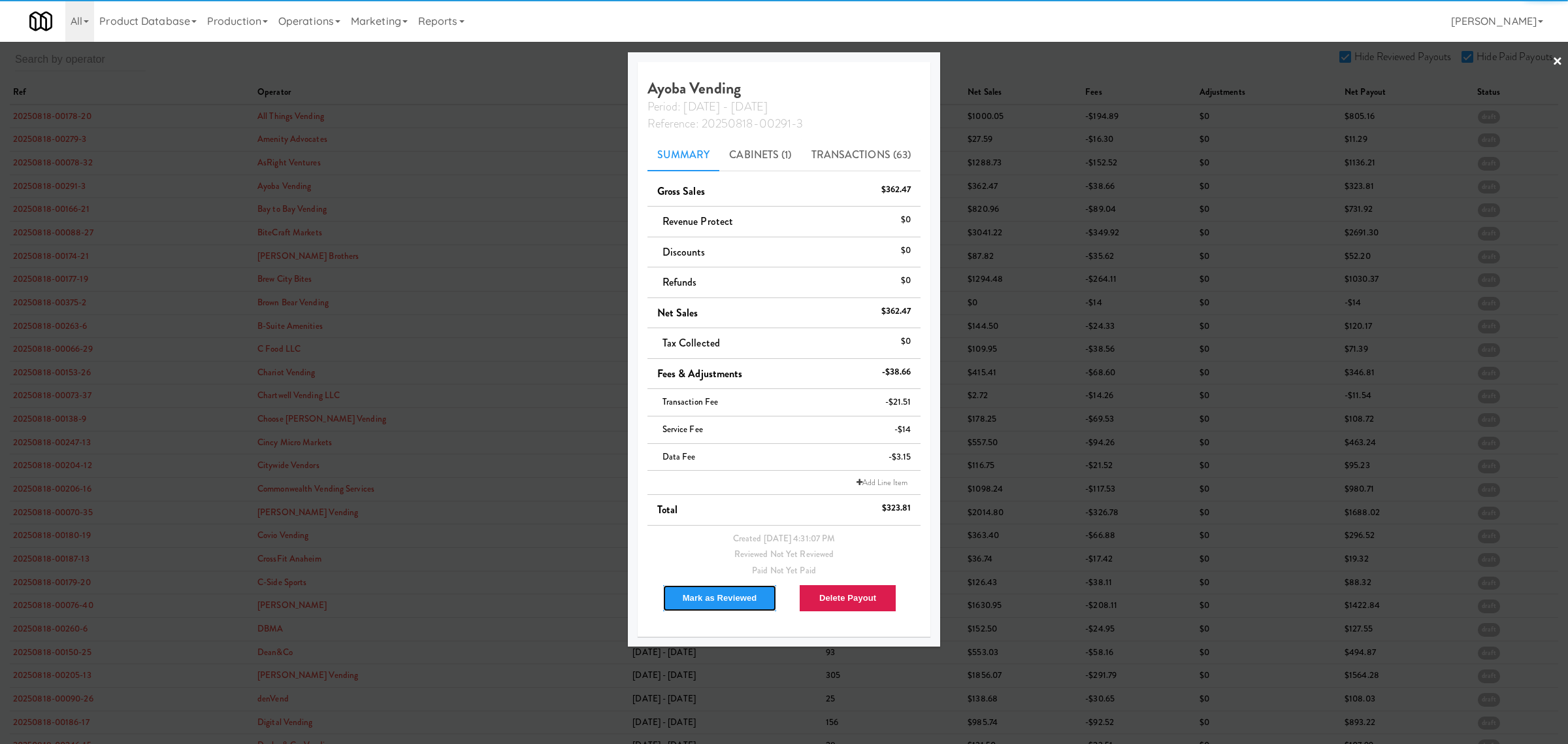
click at [717, 599] on button "Mark as Reviewed" at bounding box center [719, 598] width 115 height 27
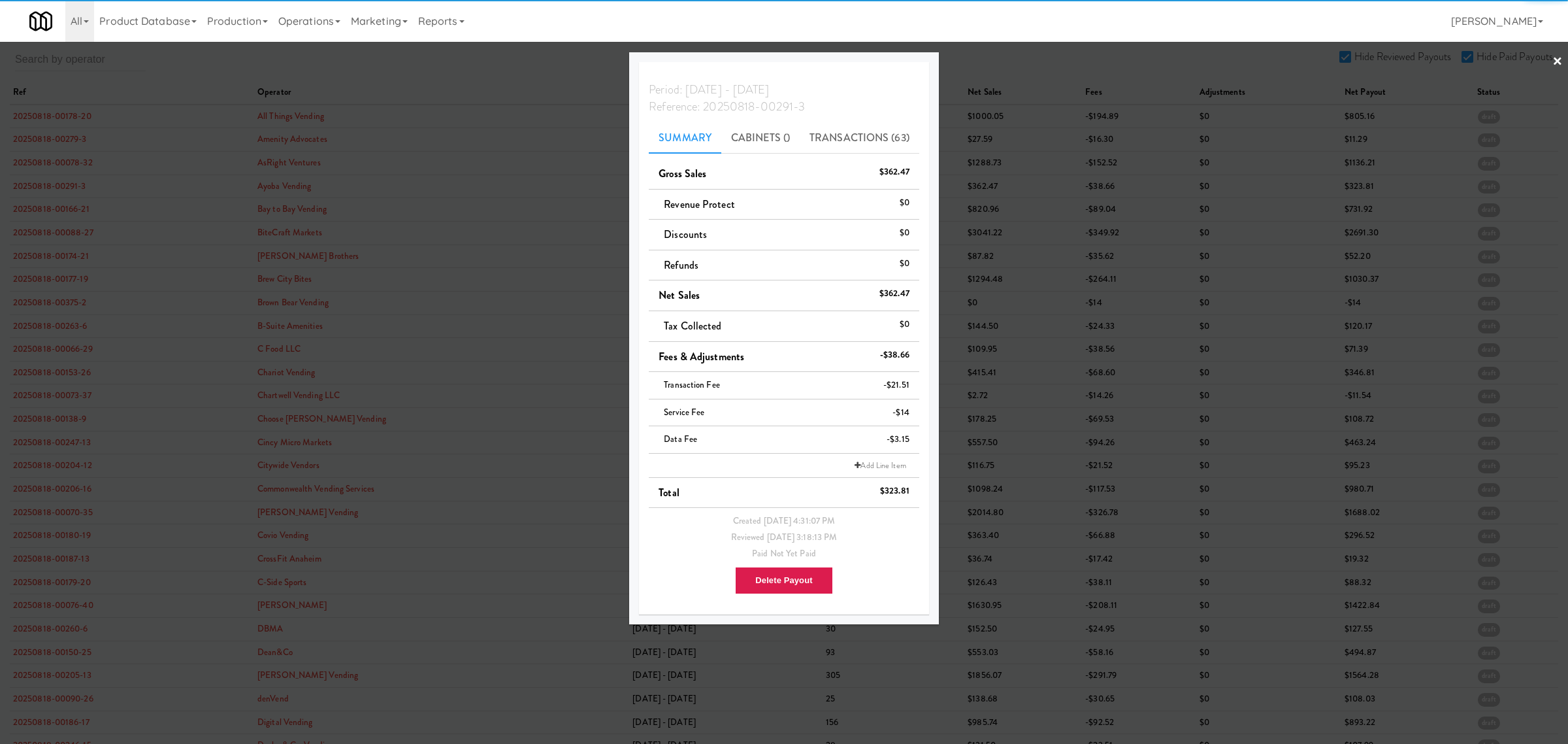
click at [50, 212] on div at bounding box center [784, 372] width 1568 height 744
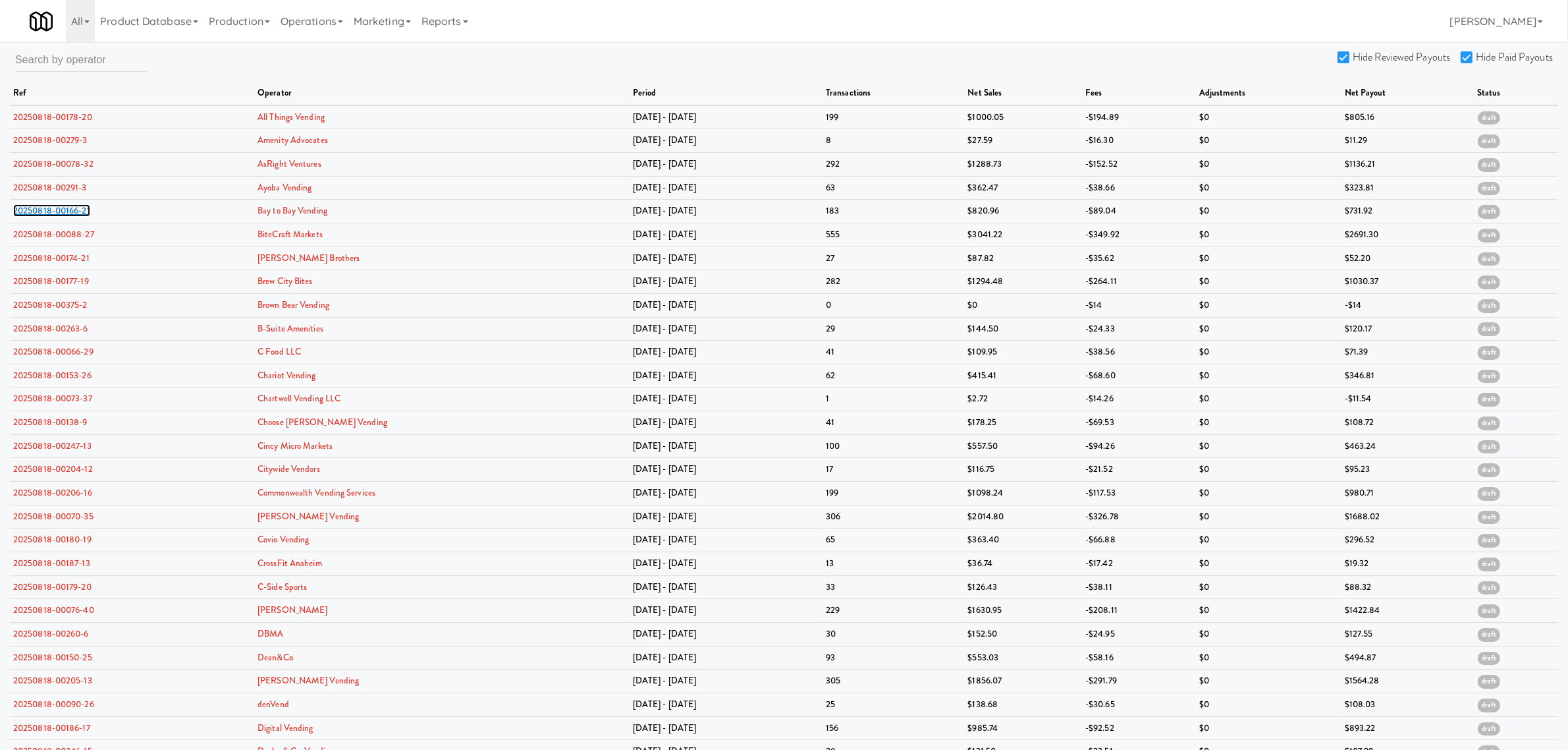
click at [51, 214] on link "20250818-00166-21" at bounding box center [51, 210] width 77 height 12
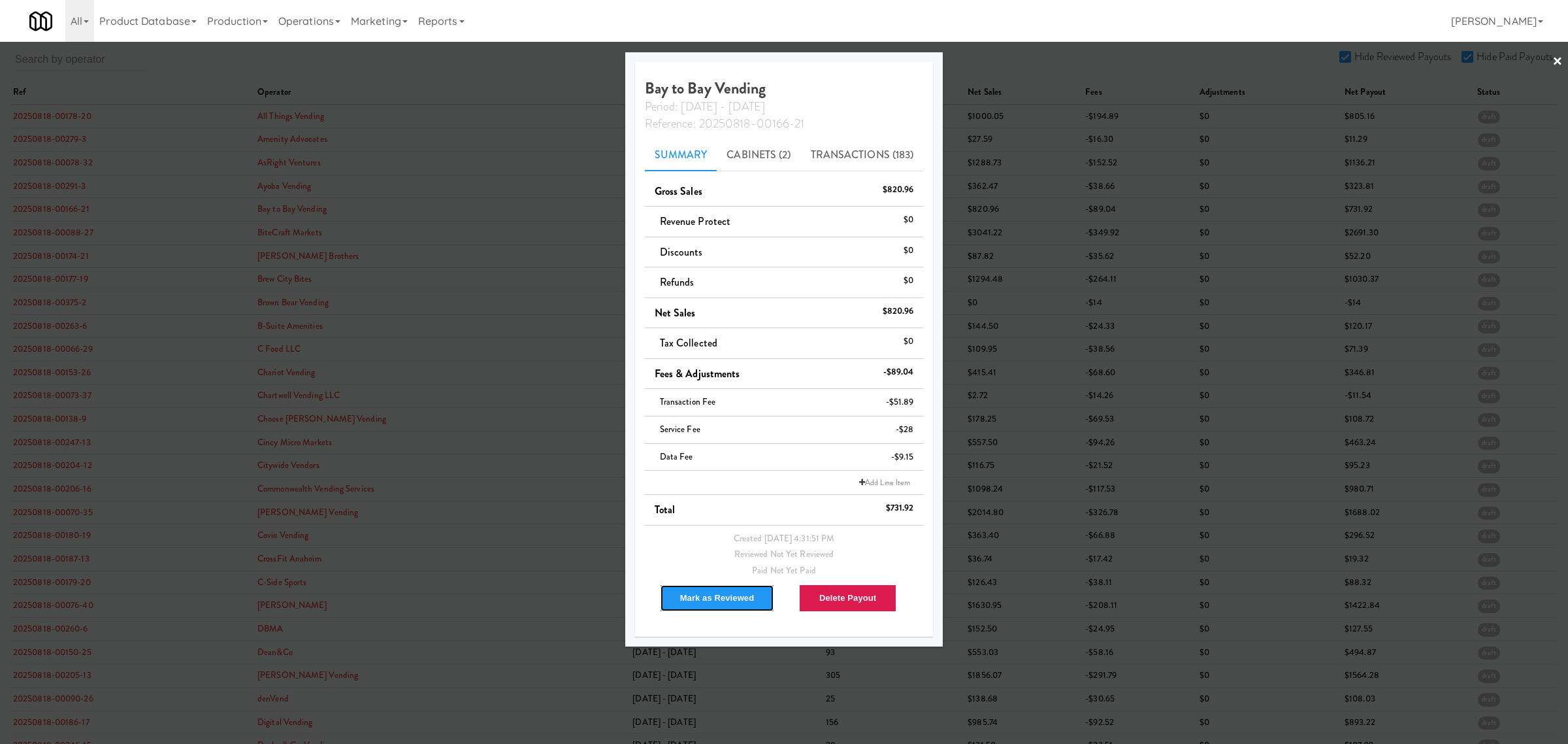
click at [708, 595] on button "Mark as Reviewed" at bounding box center [717, 598] width 115 height 27
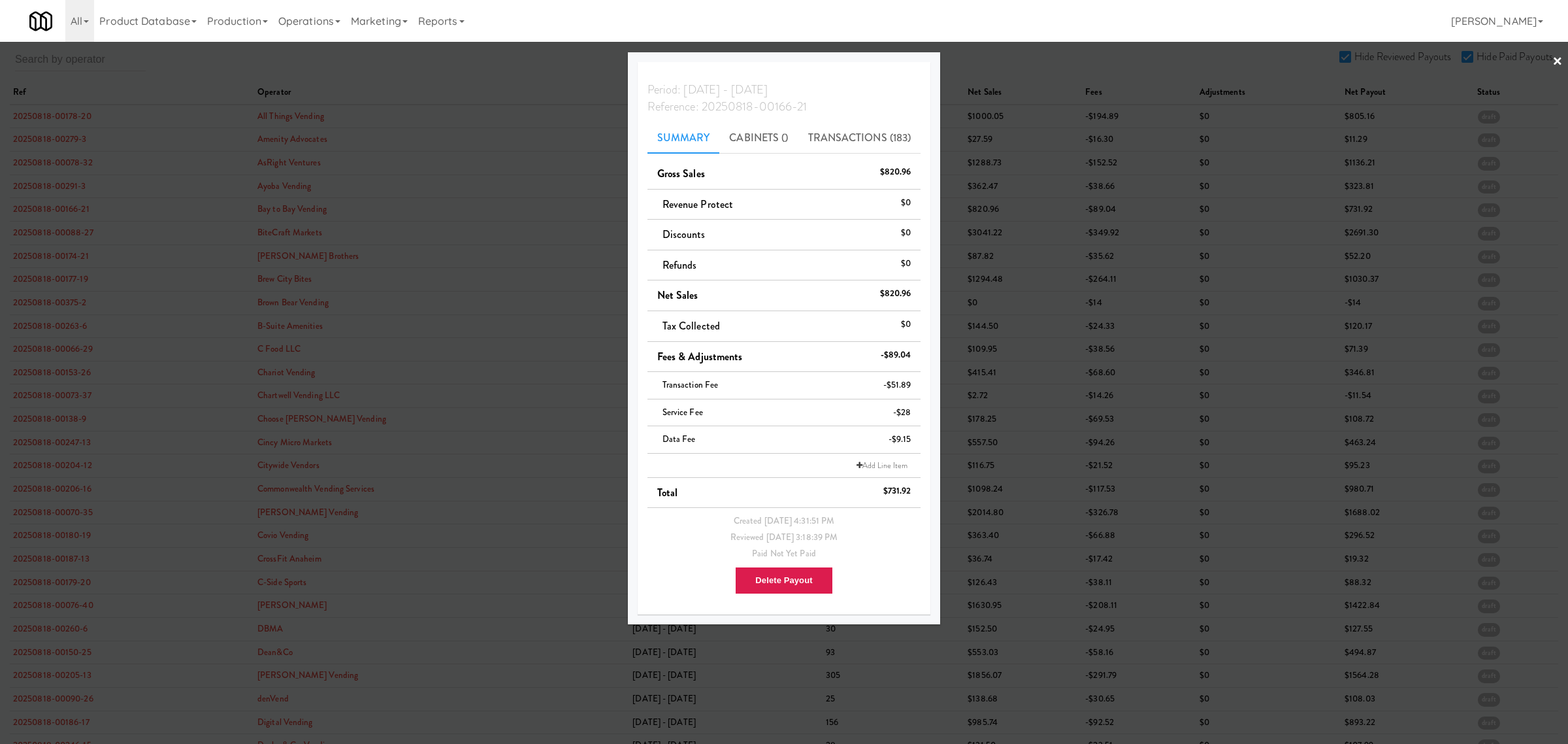
click at [78, 236] on div at bounding box center [784, 372] width 1568 height 744
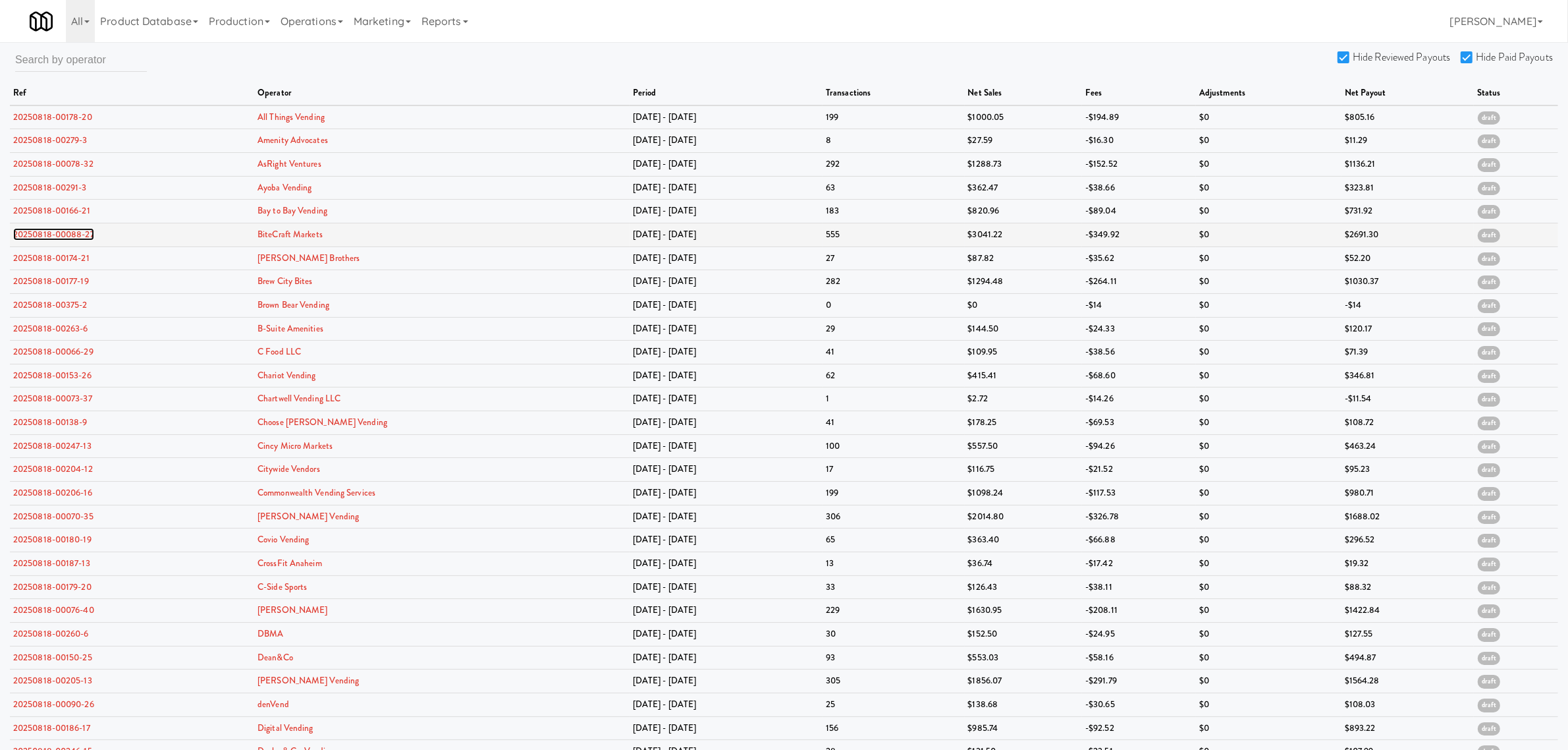
click at [79, 238] on link "20250818-00088-27" at bounding box center [54, 234] width 81 height 12
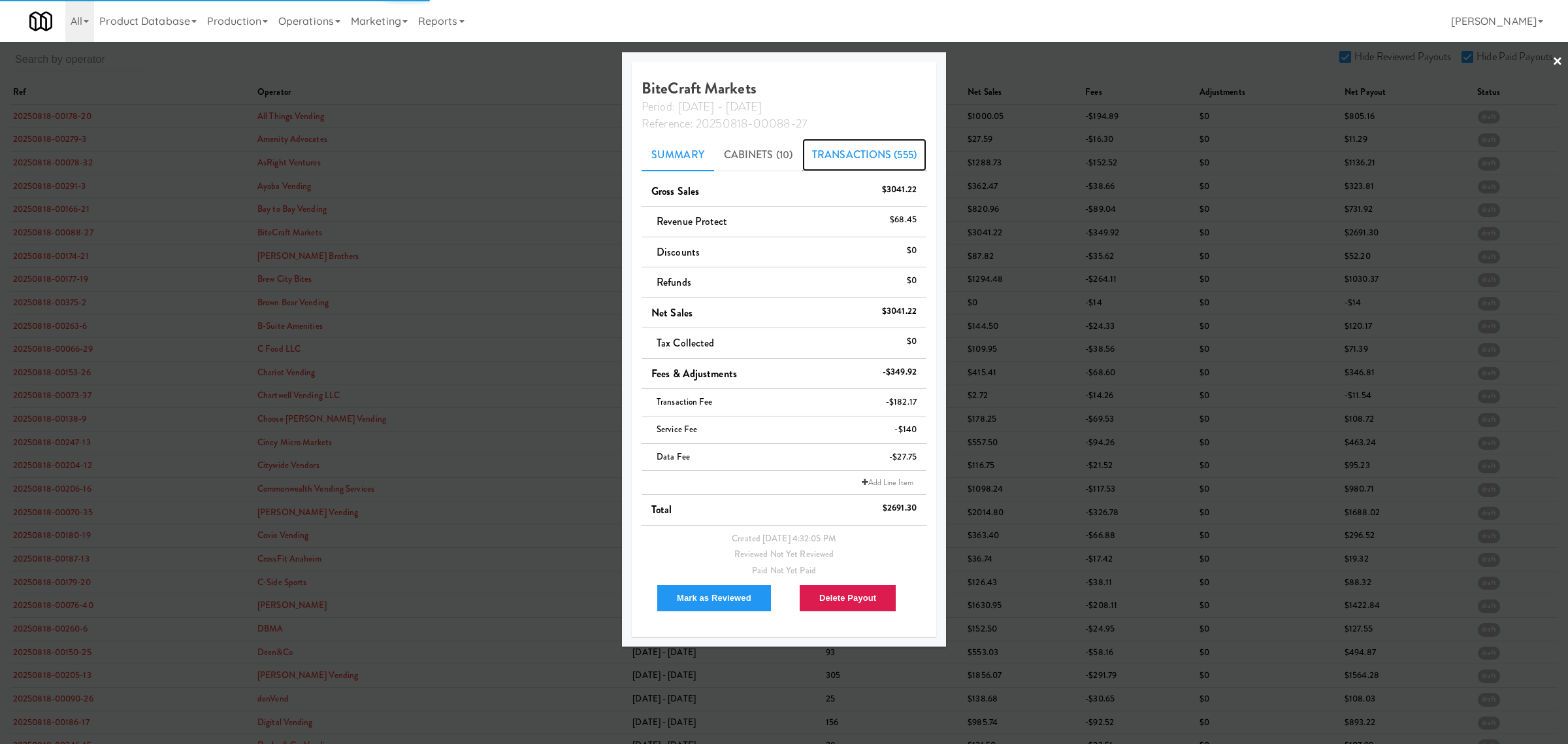
click at [890, 154] on link "Transactions (555)" at bounding box center [864, 154] width 124 height 33
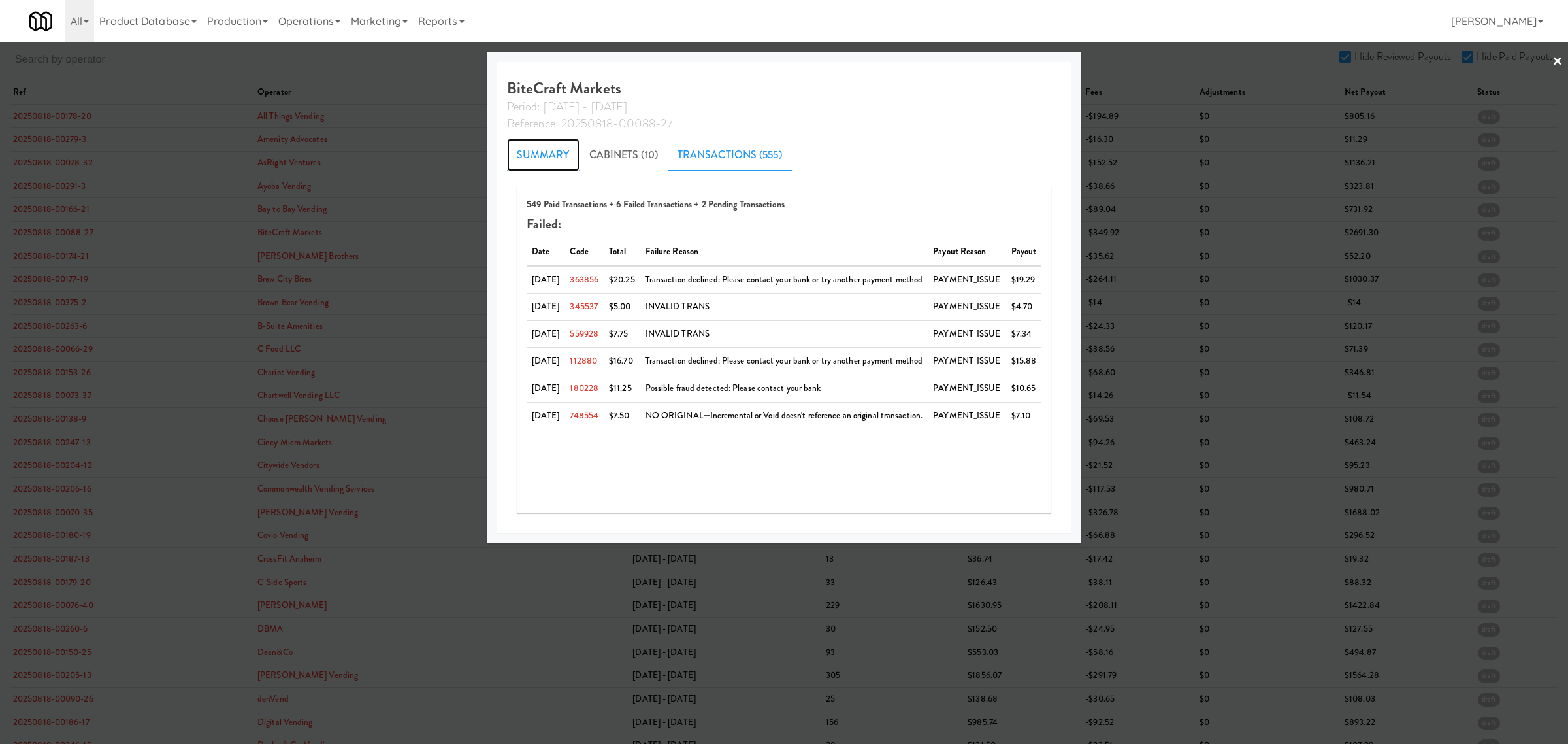
click at [518, 155] on link "Summary" at bounding box center [543, 154] width 72 height 33
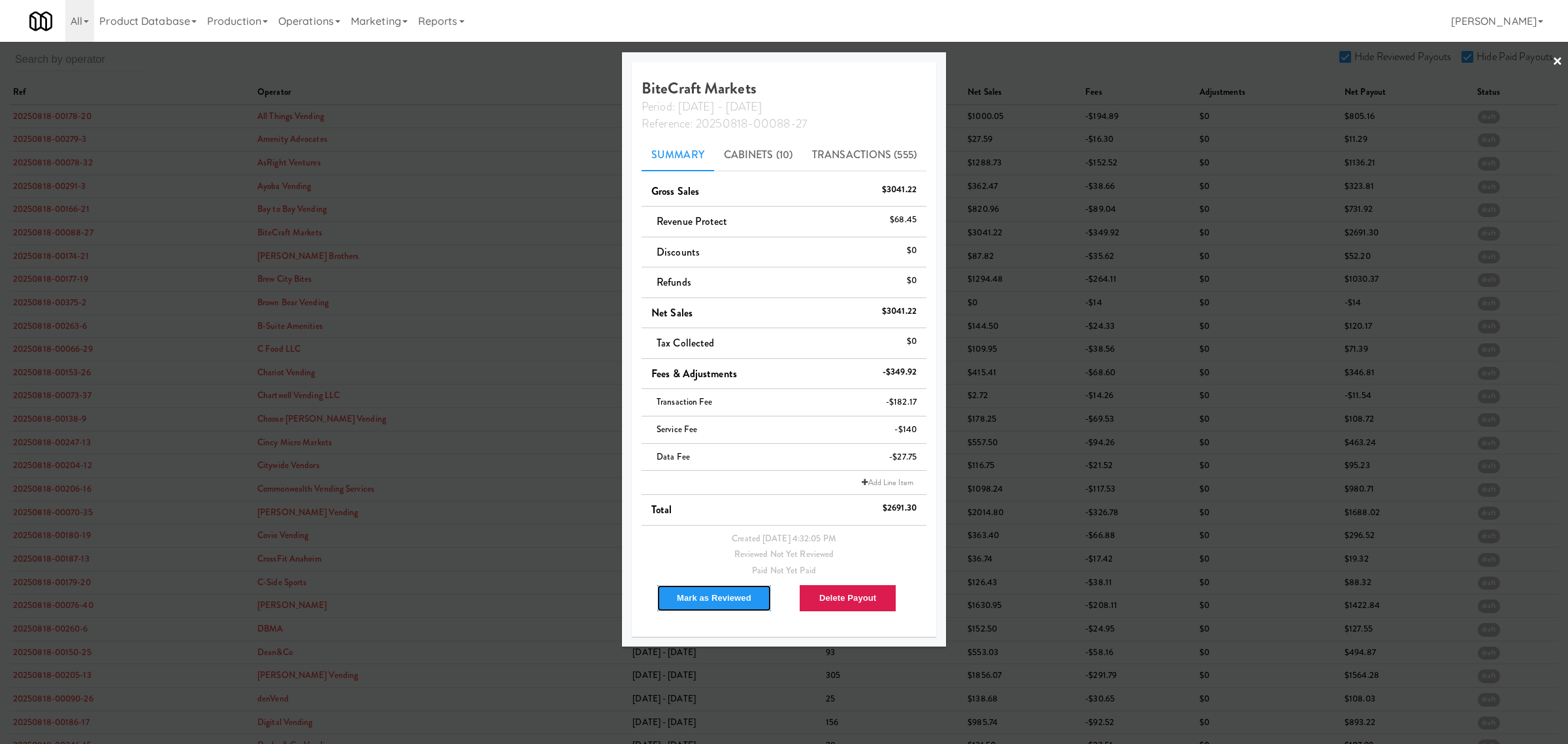
click at [688, 592] on button "Mark as Reviewed" at bounding box center [714, 598] width 115 height 27
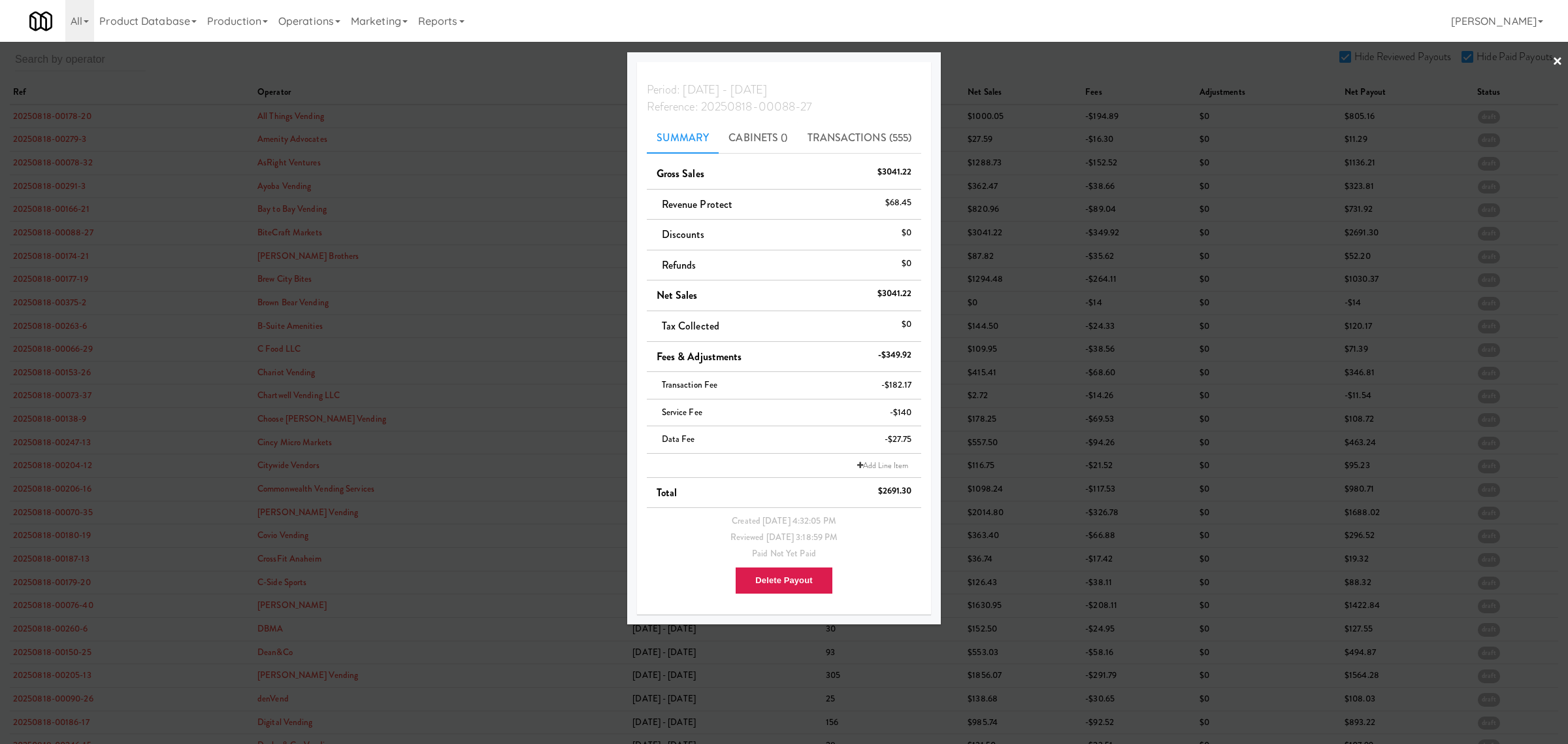
click at [65, 304] on div at bounding box center [784, 372] width 1568 height 744
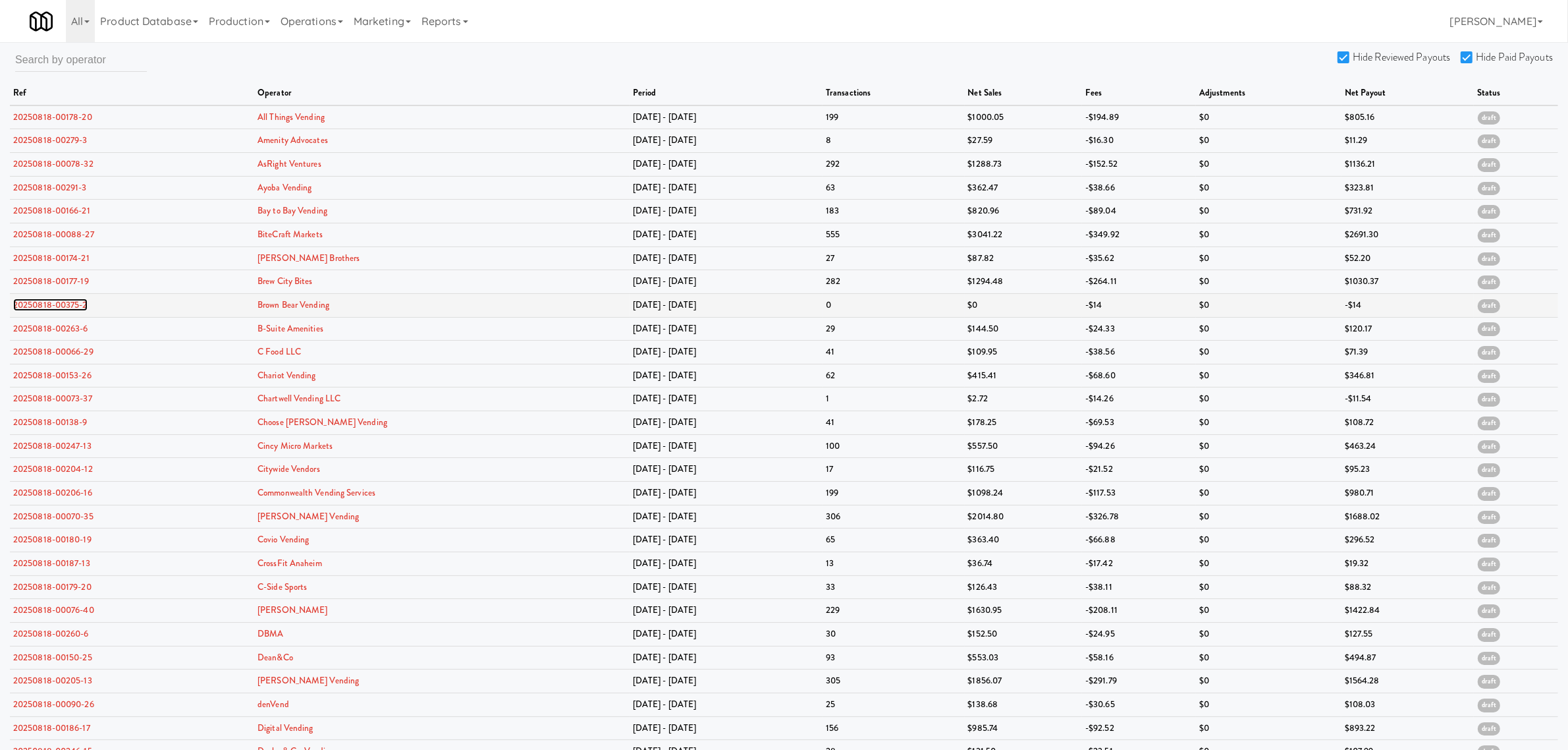
click at [66, 304] on link "20250818-00375-2" at bounding box center [50, 304] width 74 height 12
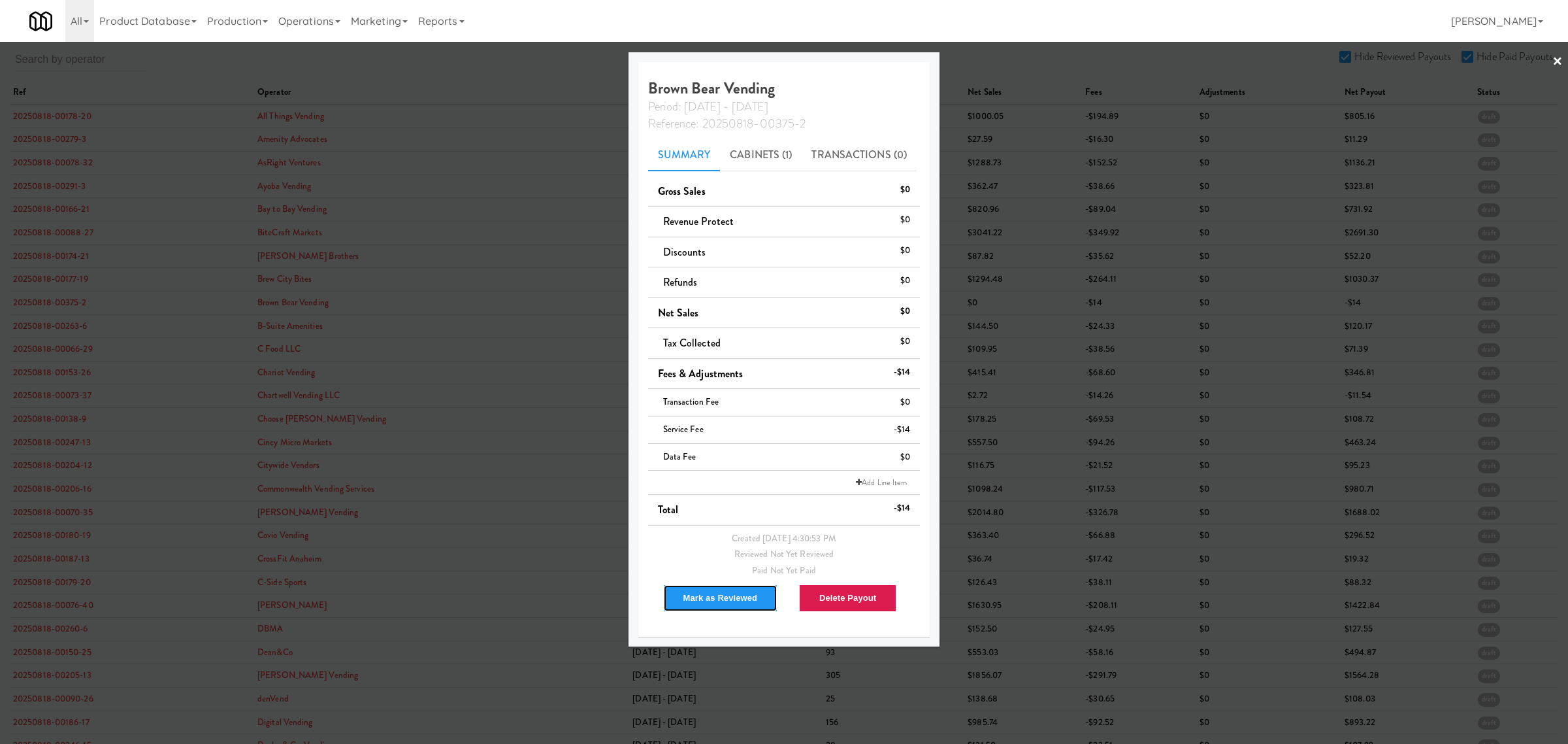
click at [719, 596] on button "Mark as Reviewed" at bounding box center [720, 598] width 115 height 27
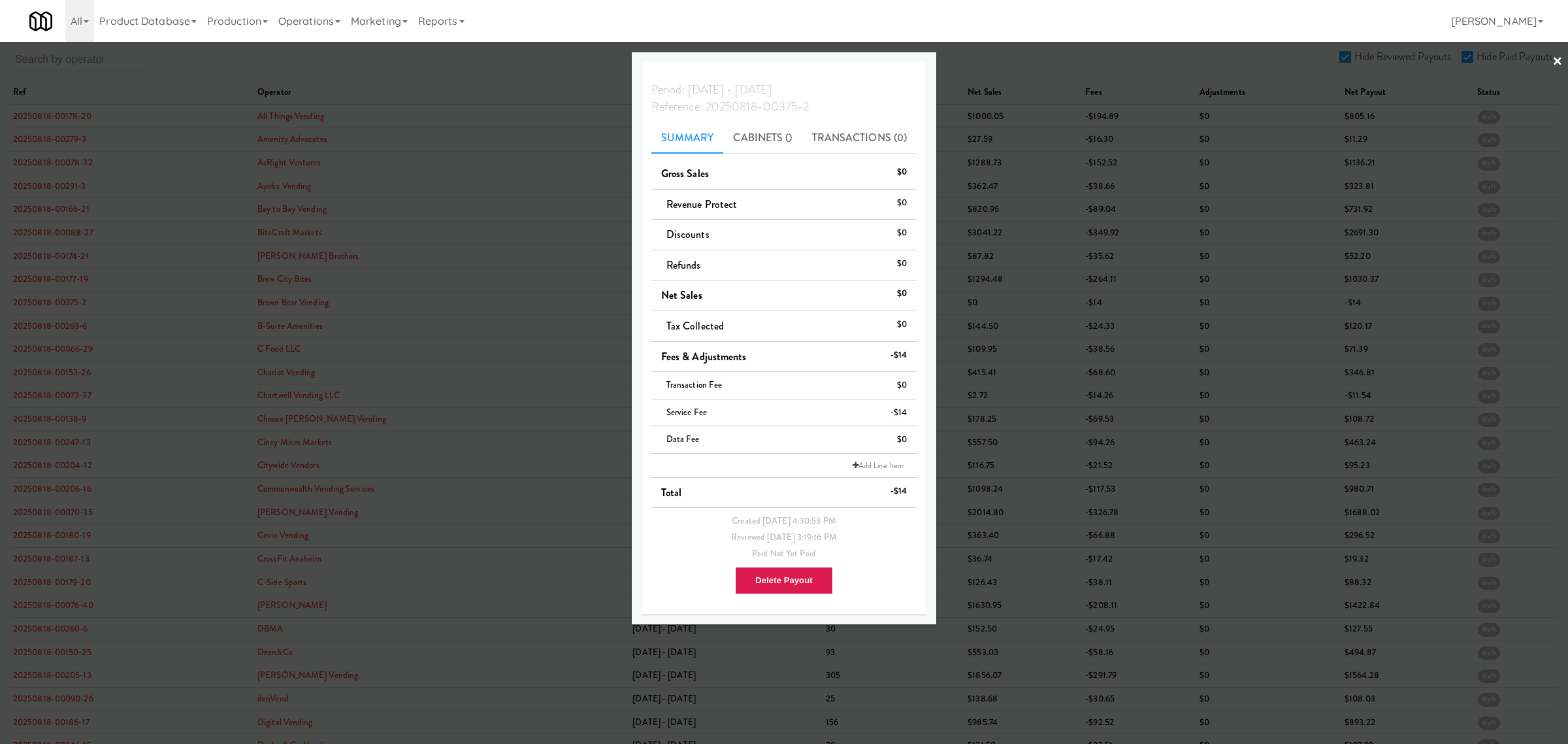
click at [46, 327] on div at bounding box center [784, 372] width 1568 height 744
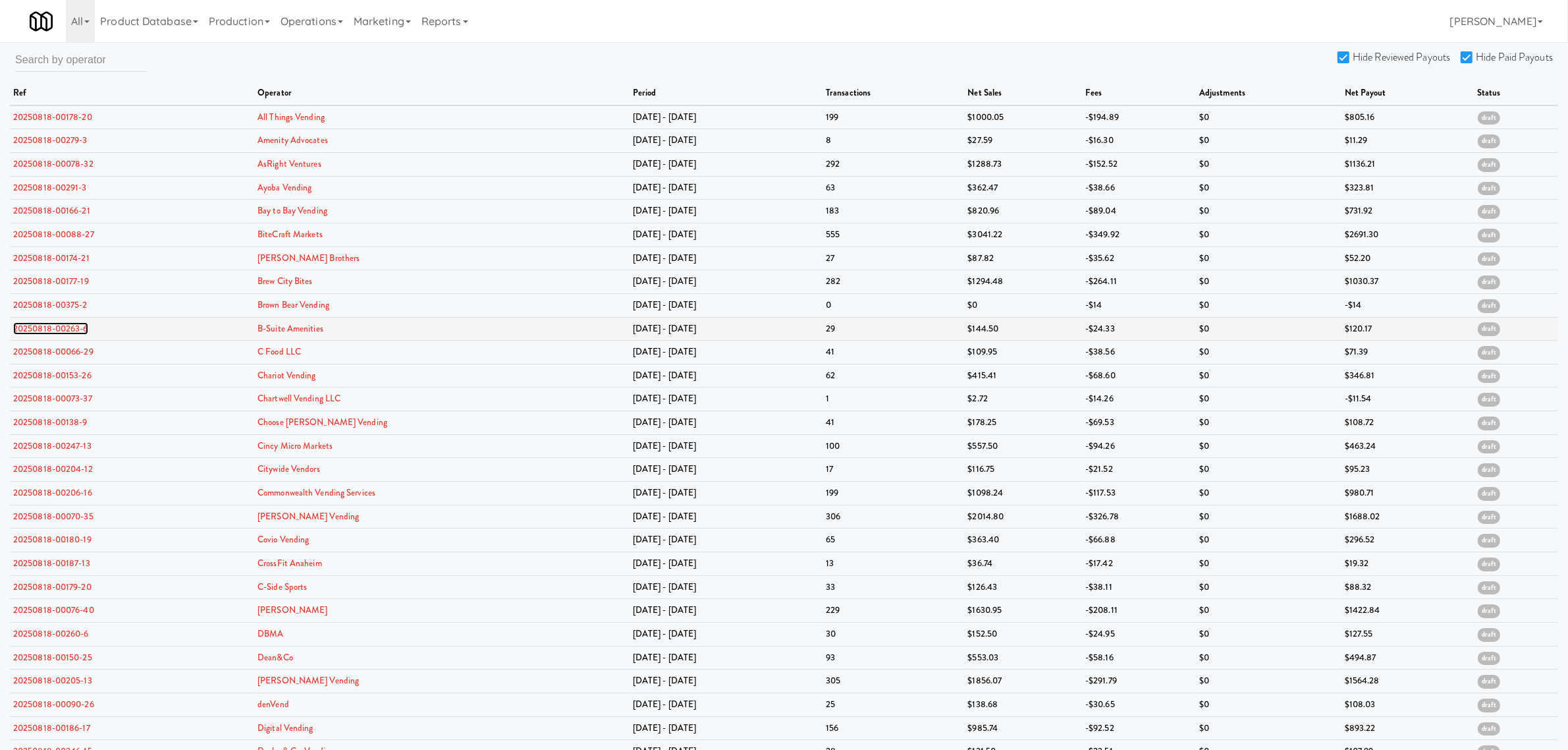
click at [47, 330] on link "20250818-00263-6" at bounding box center [51, 328] width 75 height 12
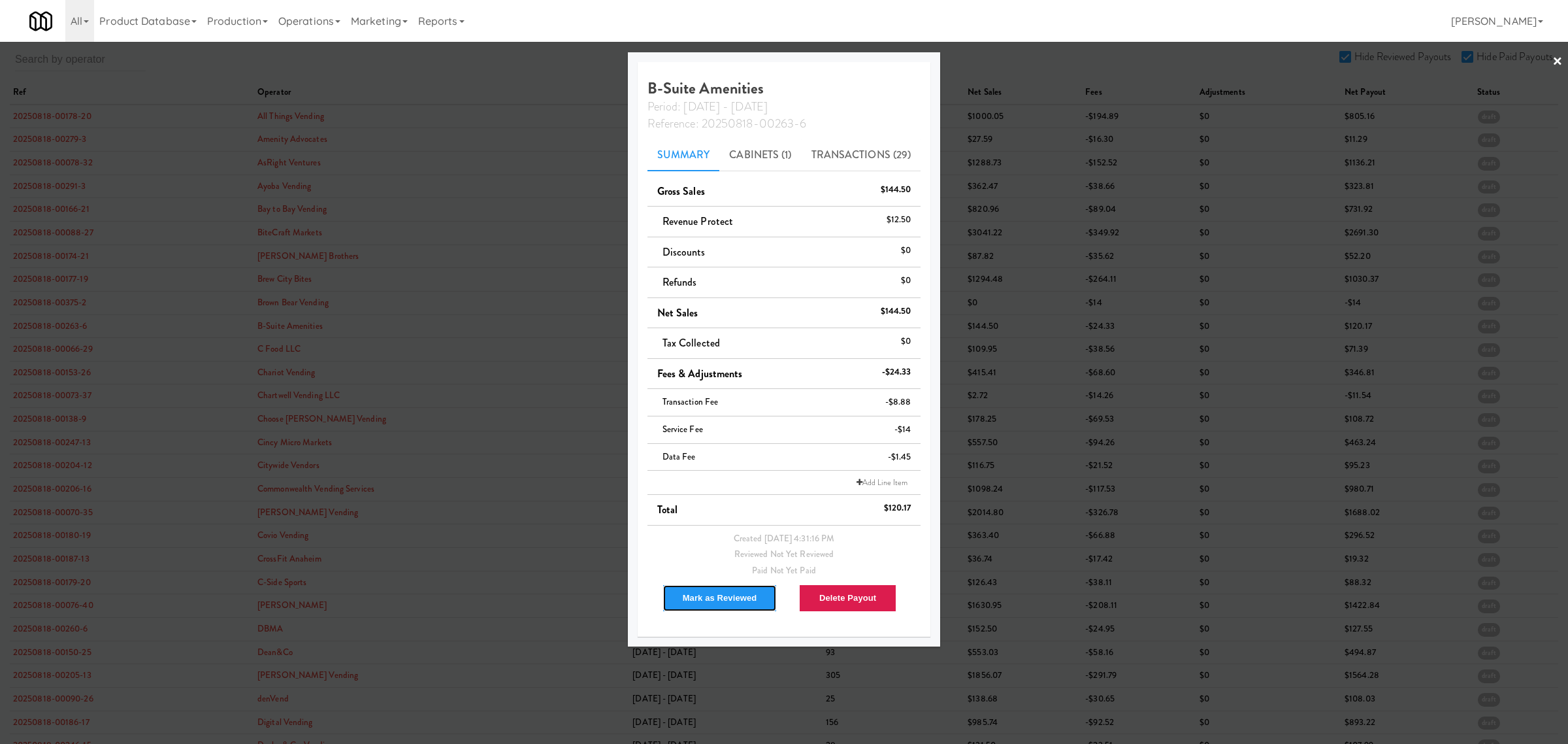
click at [717, 592] on button "Mark as Reviewed" at bounding box center [719, 598] width 115 height 27
click at [36, 345] on div at bounding box center [784, 372] width 1568 height 744
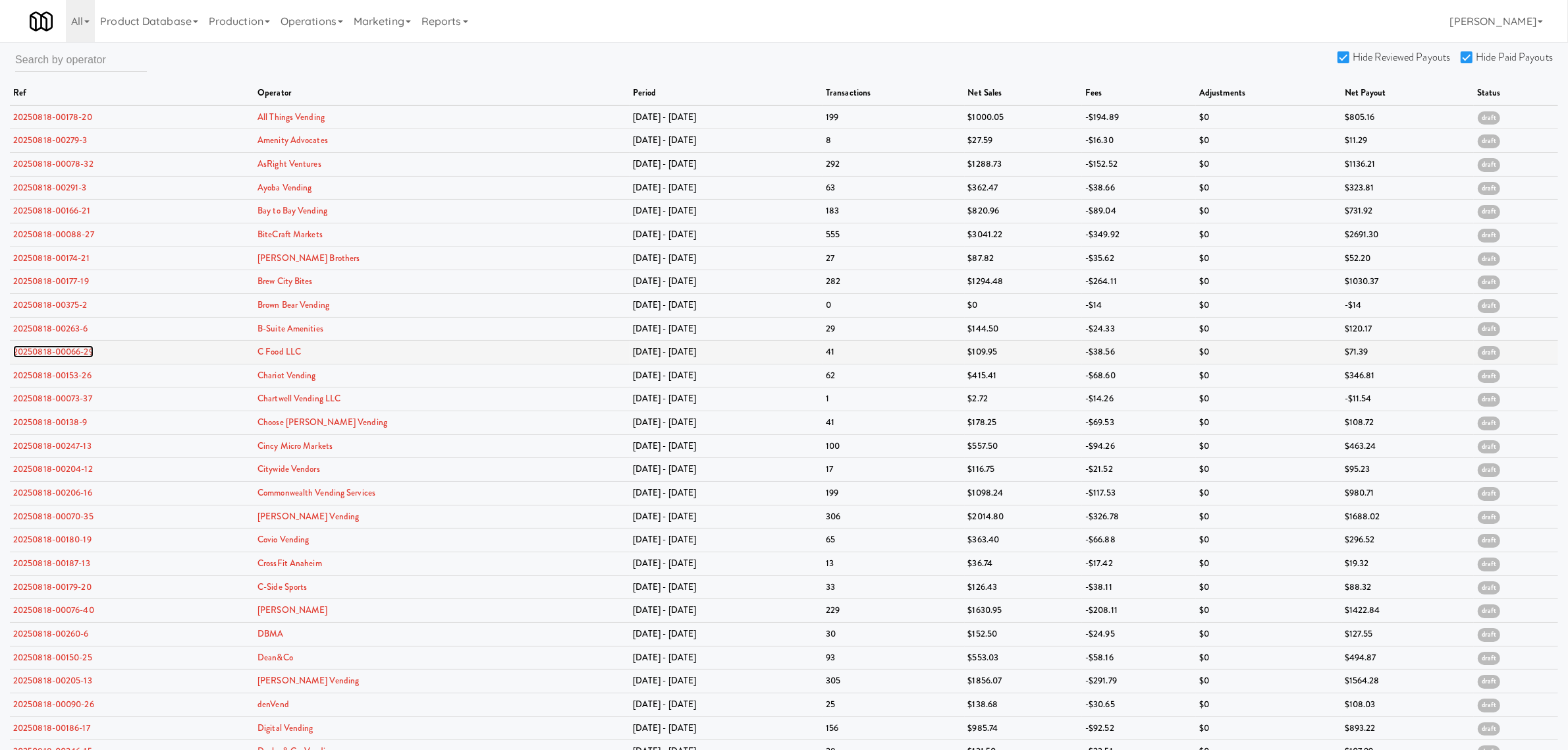
click at [37, 349] on link "20250818-00066-29" at bounding box center [53, 351] width 80 height 12
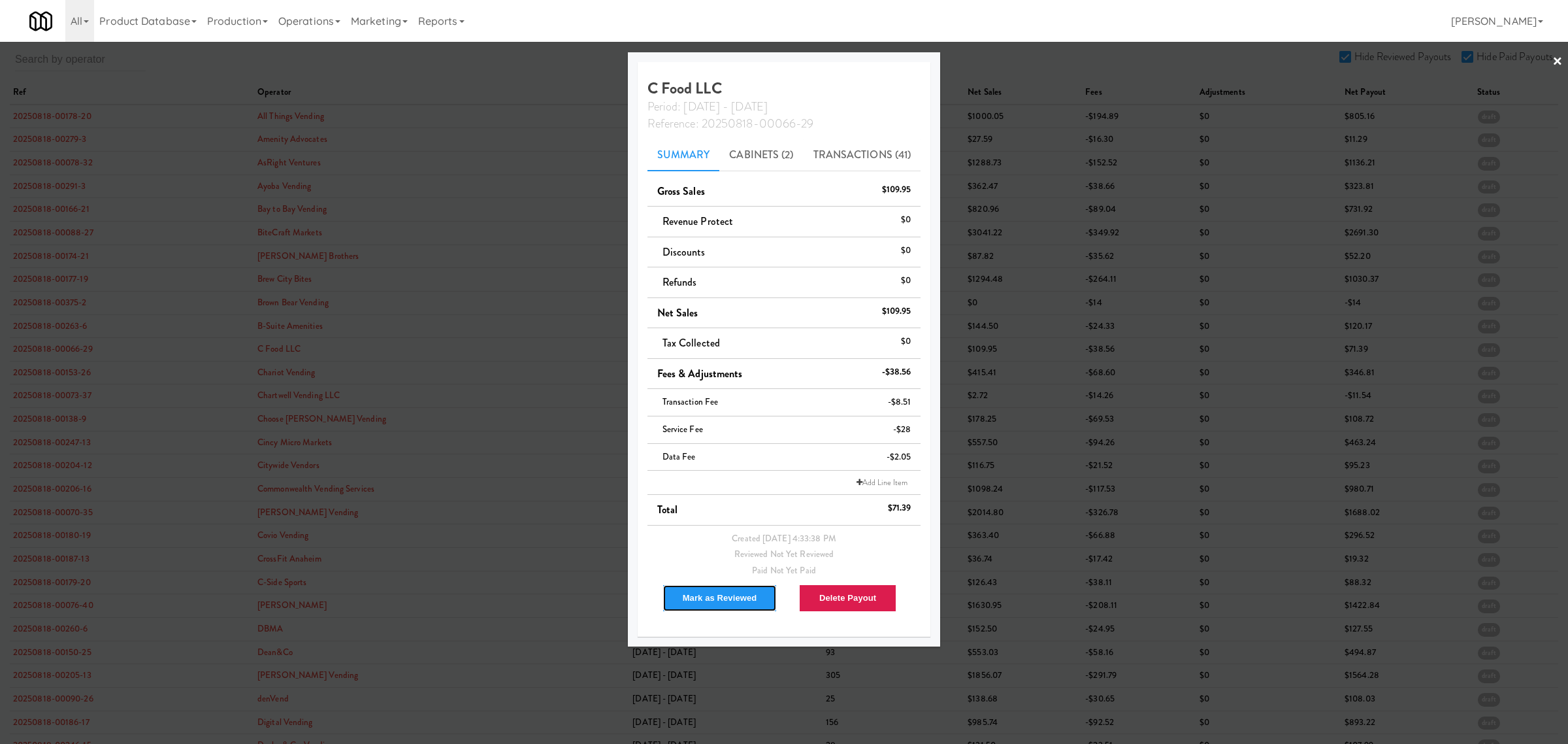
click at [726, 596] on button "Mark as Reviewed" at bounding box center [719, 598] width 115 height 27
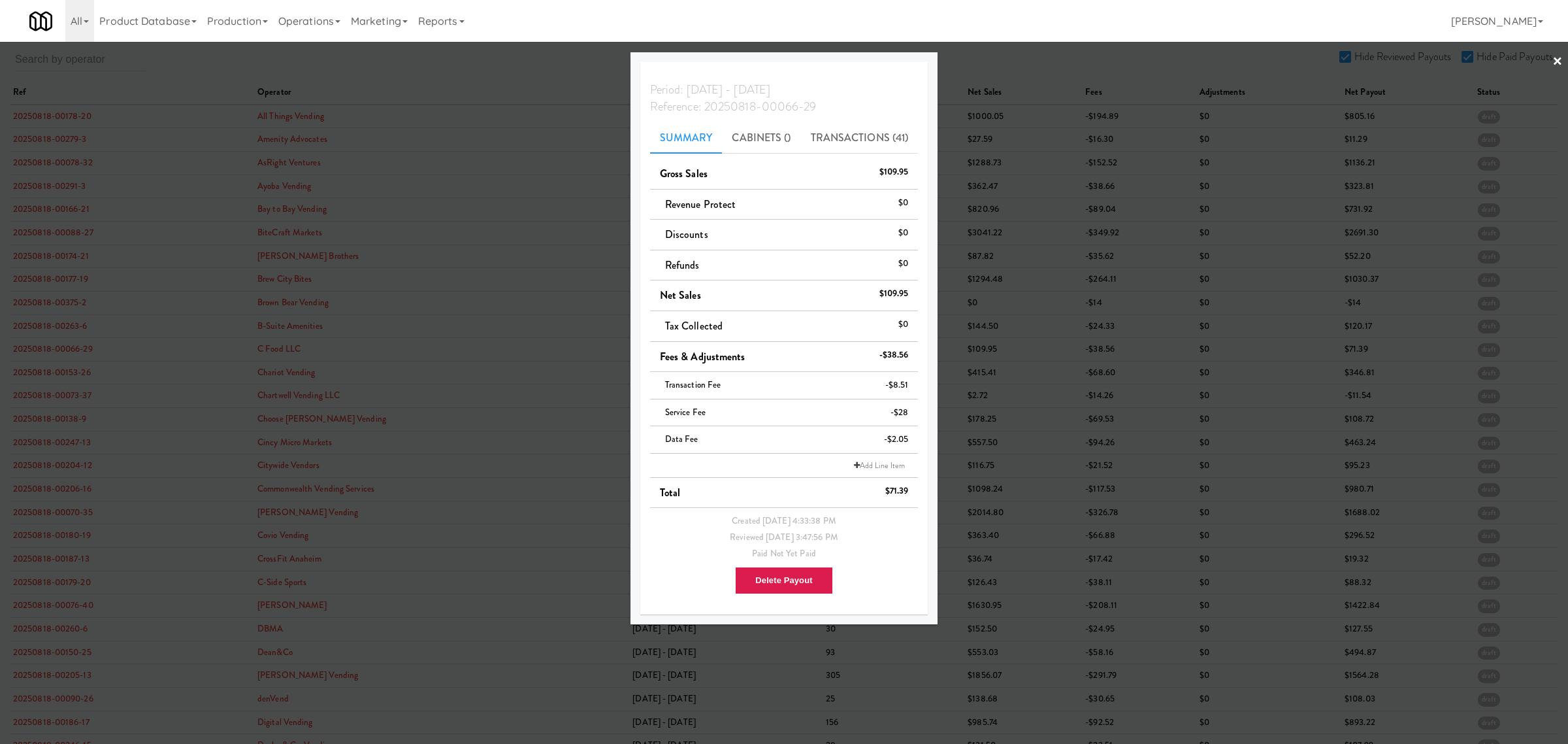
click at [573, 24] on div "All 901 Smrt Mrkt https://classic.micromart.com/?operator_id=142 9518002 Canada…" at bounding box center [784, 21] width 1509 height 42
click at [524, 79] on div at bounding box center [784, 372] width 1568 height 744
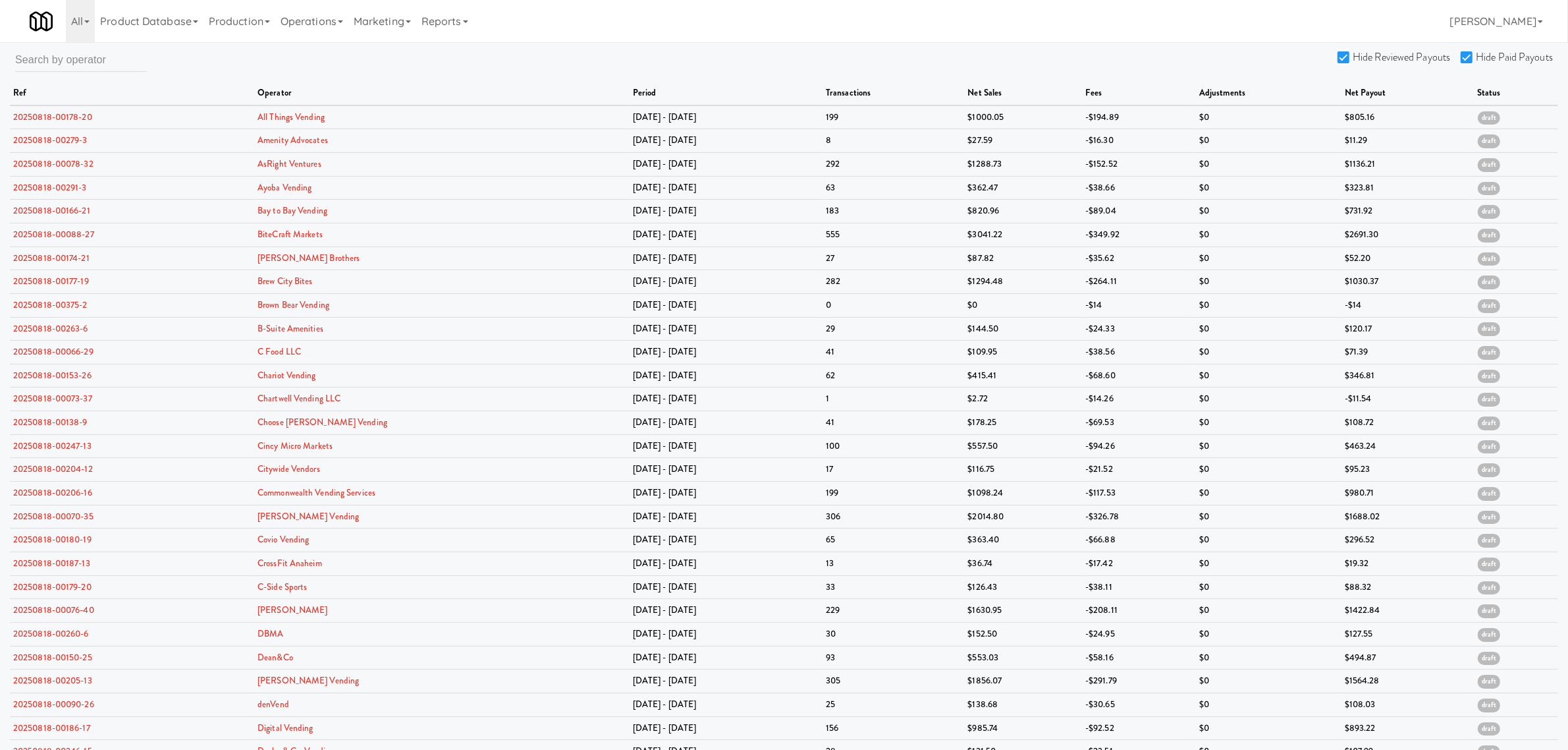
click at [1349, 54] on input "Hide Reviewed Payouts" at bounding box center [1345, 58] width 15 height 11
checkbox input "false"
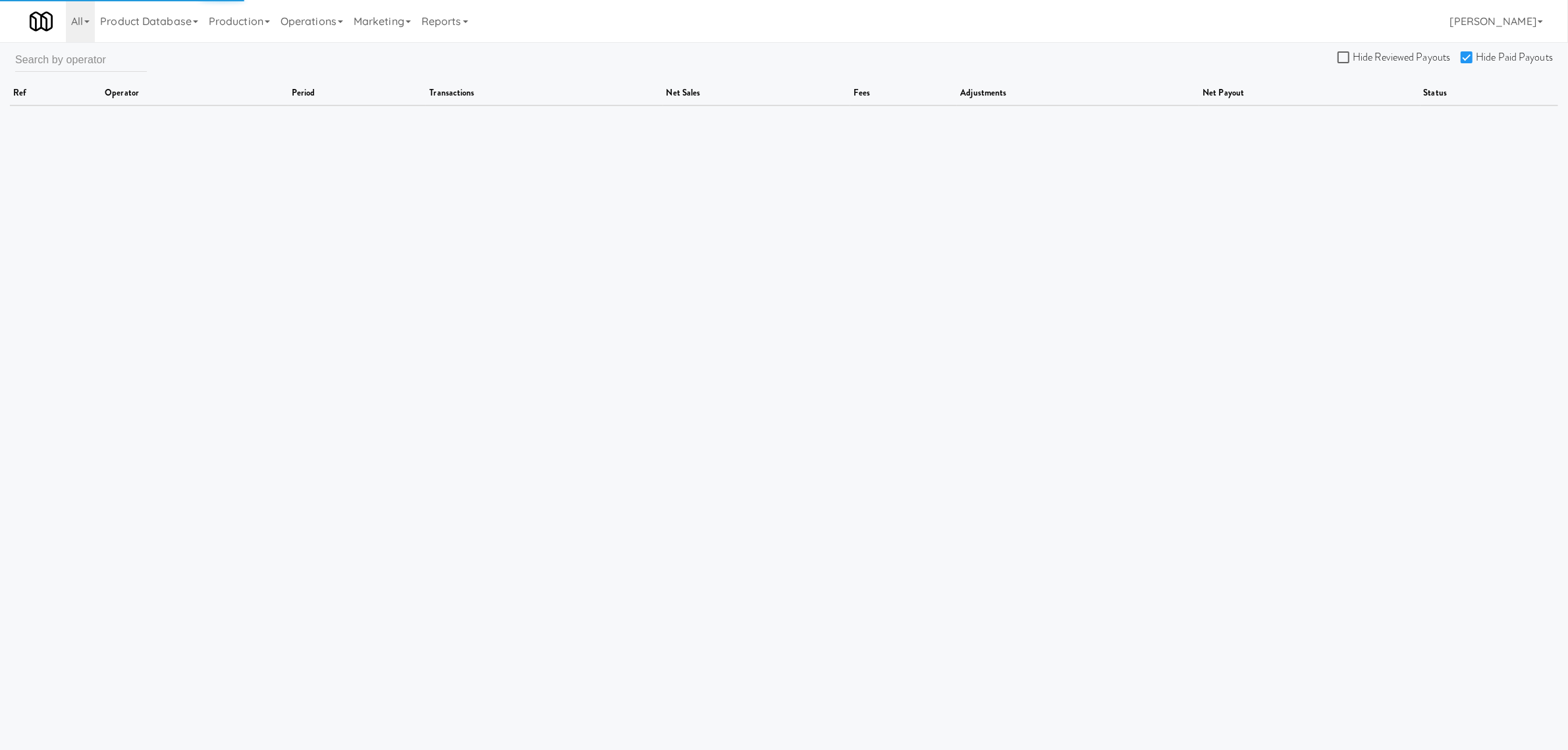
click at [1468, 49] on label "Hide Paid Payouts" at bounding box center [1507, 58] width 92 height 20
click at [1468, 53] on input "Hide Paid Payouts" at bounding box center [1468, 58] width 15 height 11
checkbox input "false"
click at [1339, 54] on input "Hide Reviewed Payouts" at bounding box center [1345, 58] width 15 height 11
checkbox input "true"
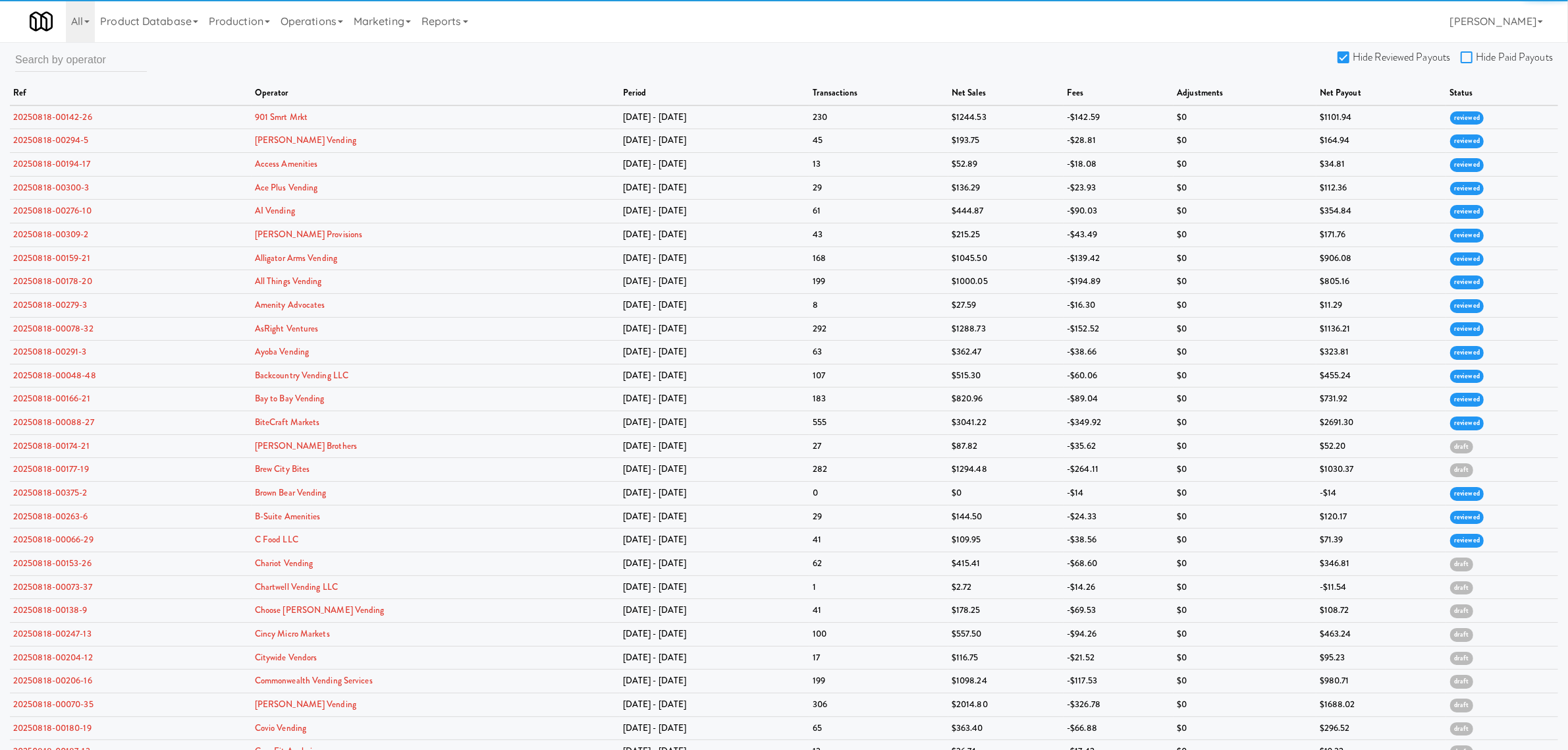
click at [1467, 54] on input "Hide Paid Payouts" at bounding box center [1468, 58] width 15 height 11
checkbox input "true"
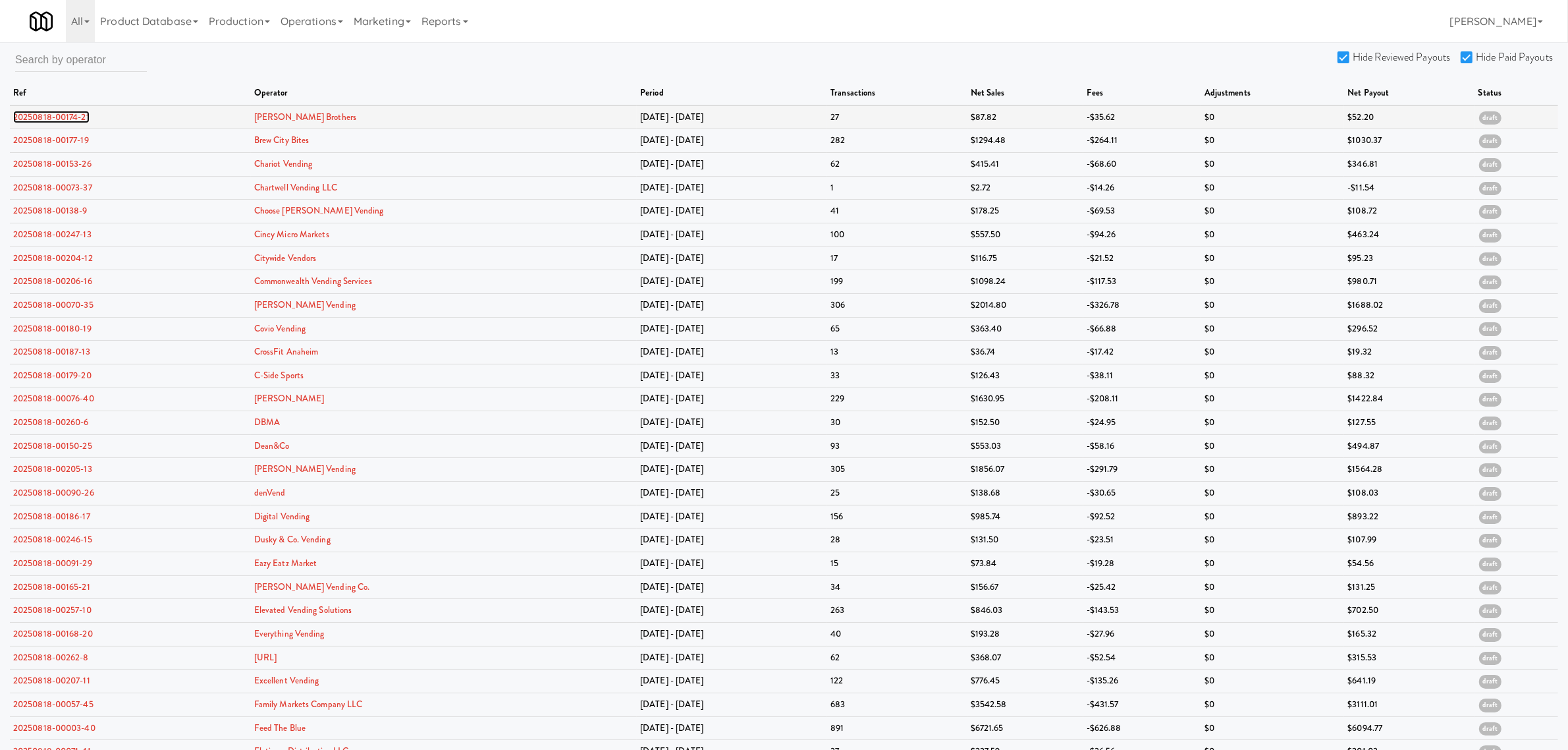
click at [53, 113] on link "20250818-00174-21" at bounding box center [51, 117] width 77 height 12
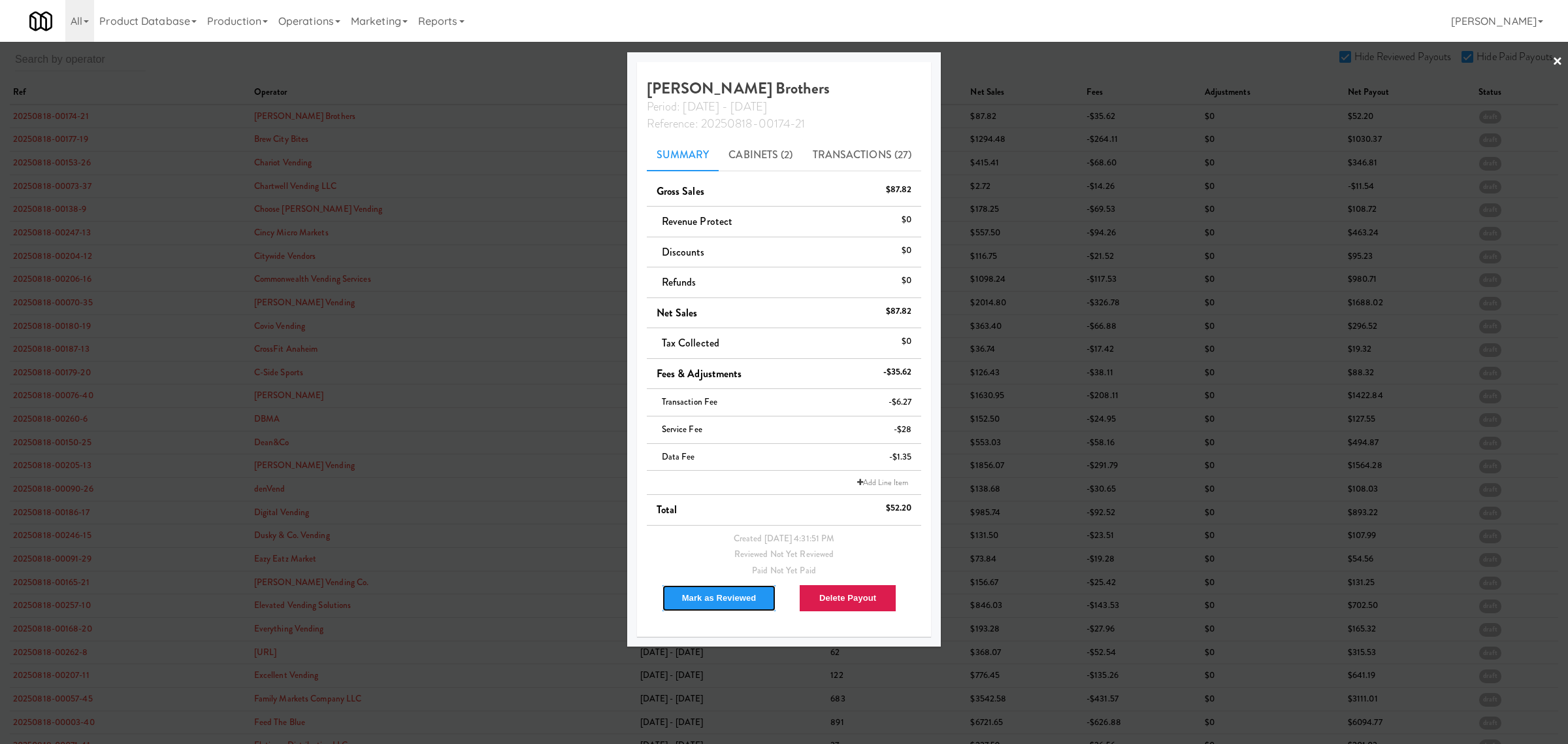
click at [733, 599] on button "Mark as Reviewed" at bounding box center [719, 598] width 115 height 27
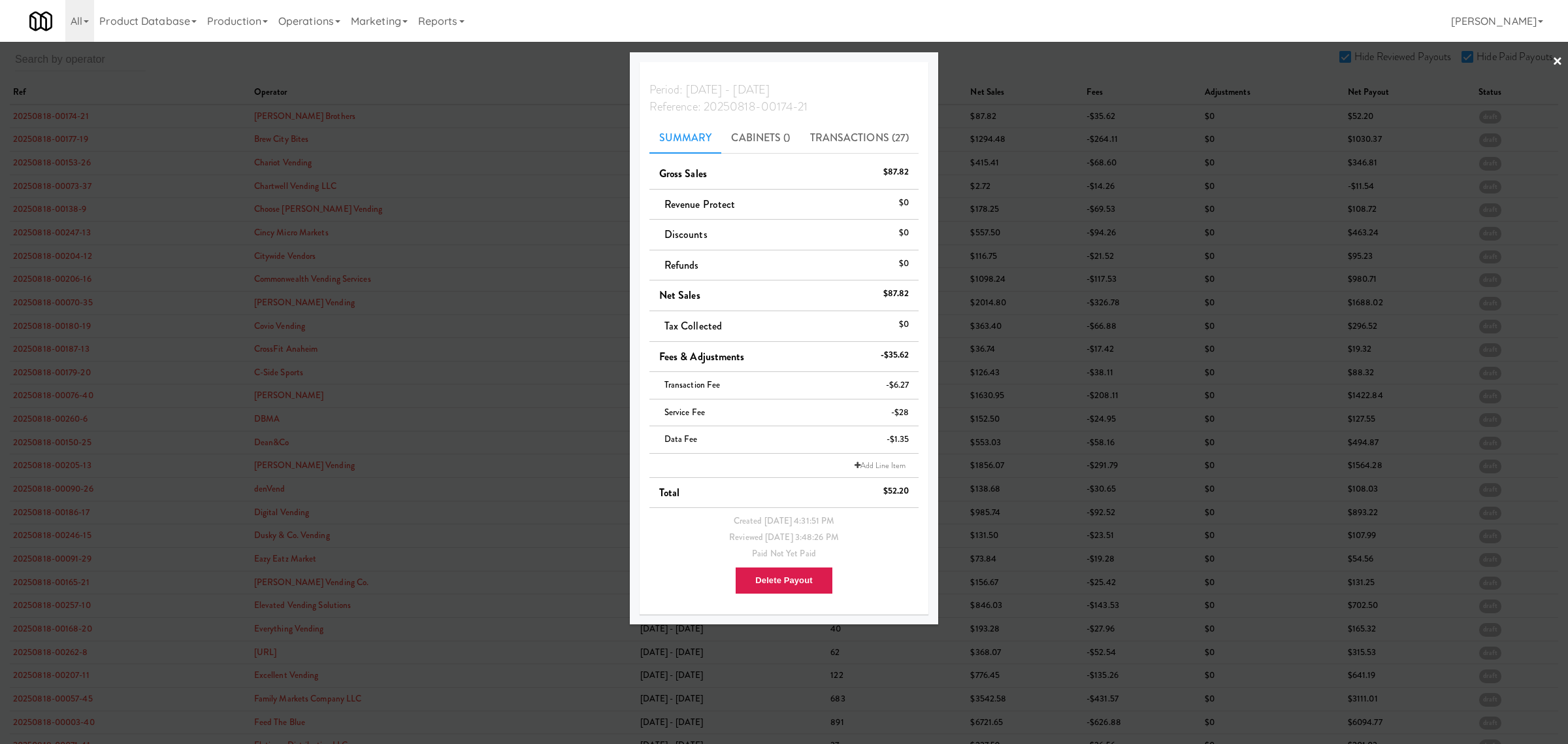
click at [59, 141] on div at bounding box center [784, 372] width 1568 height 744
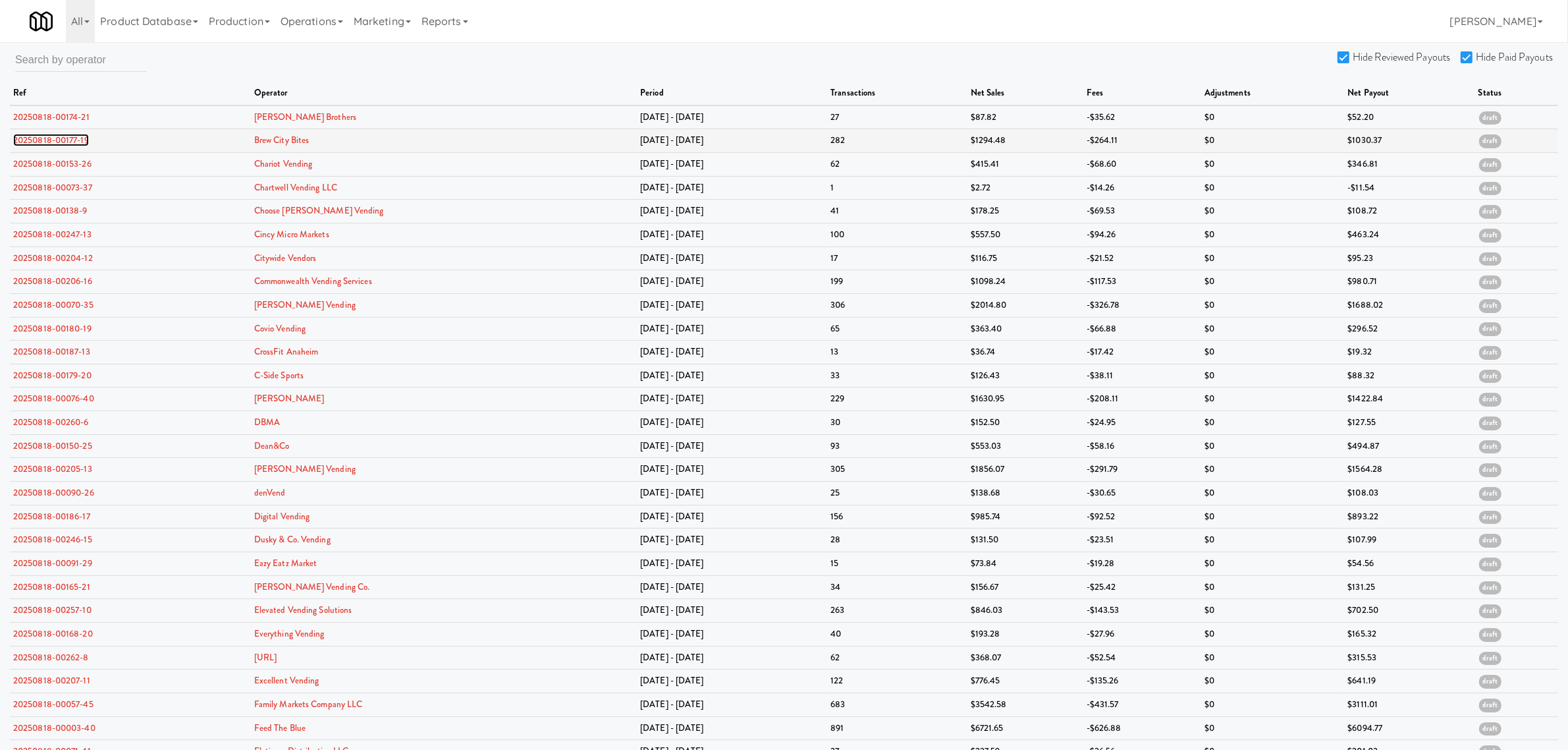
click at [59, 143] on link "20250818-00177-19" at bounding box center [51, 140] width 76 height 12
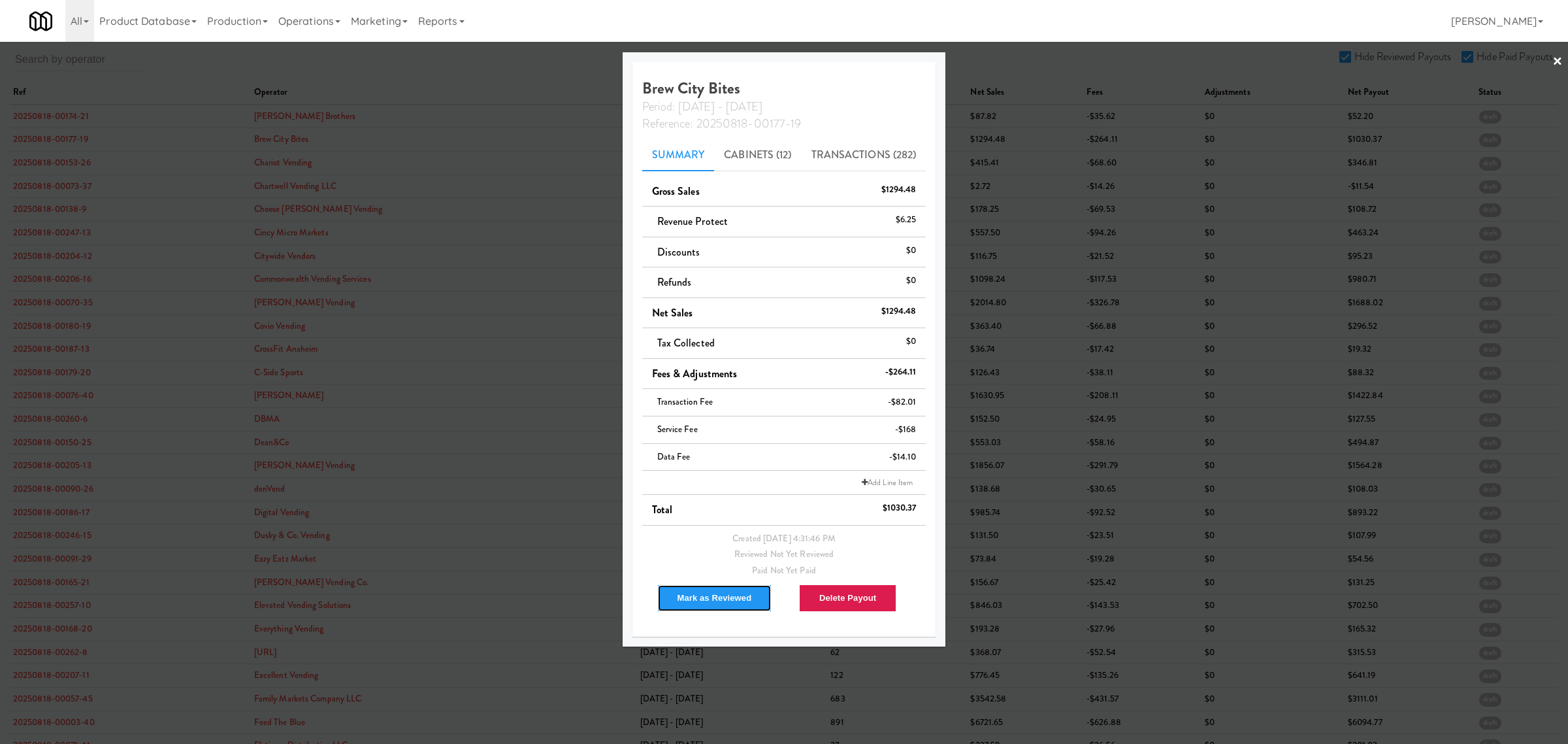
click at [690, 593] on button "Mark as Reviewed" at bounding box center [714, 598] width 115 height 27
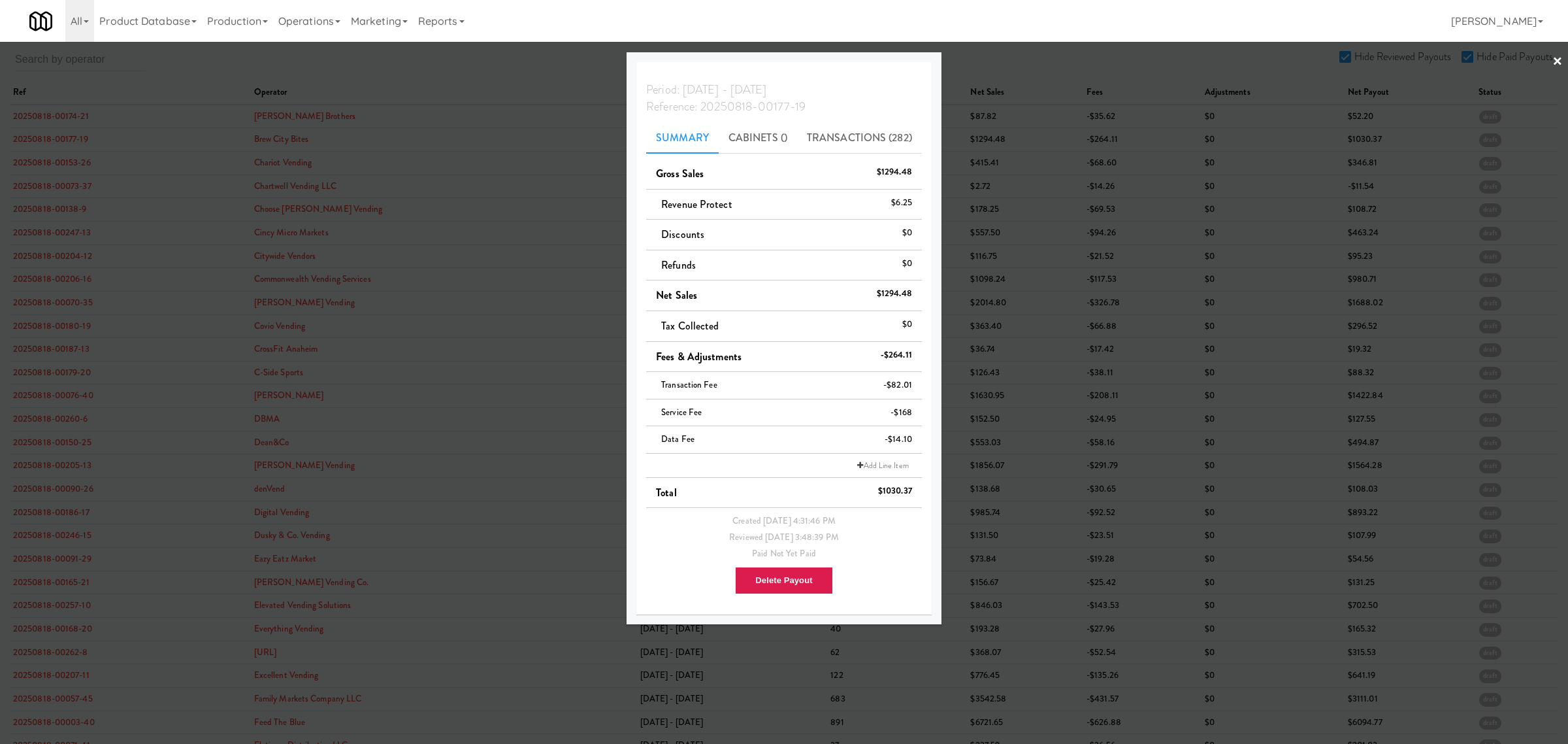
click at [248, 61] on div at bounding box center [784, 372] width 1568 height 744
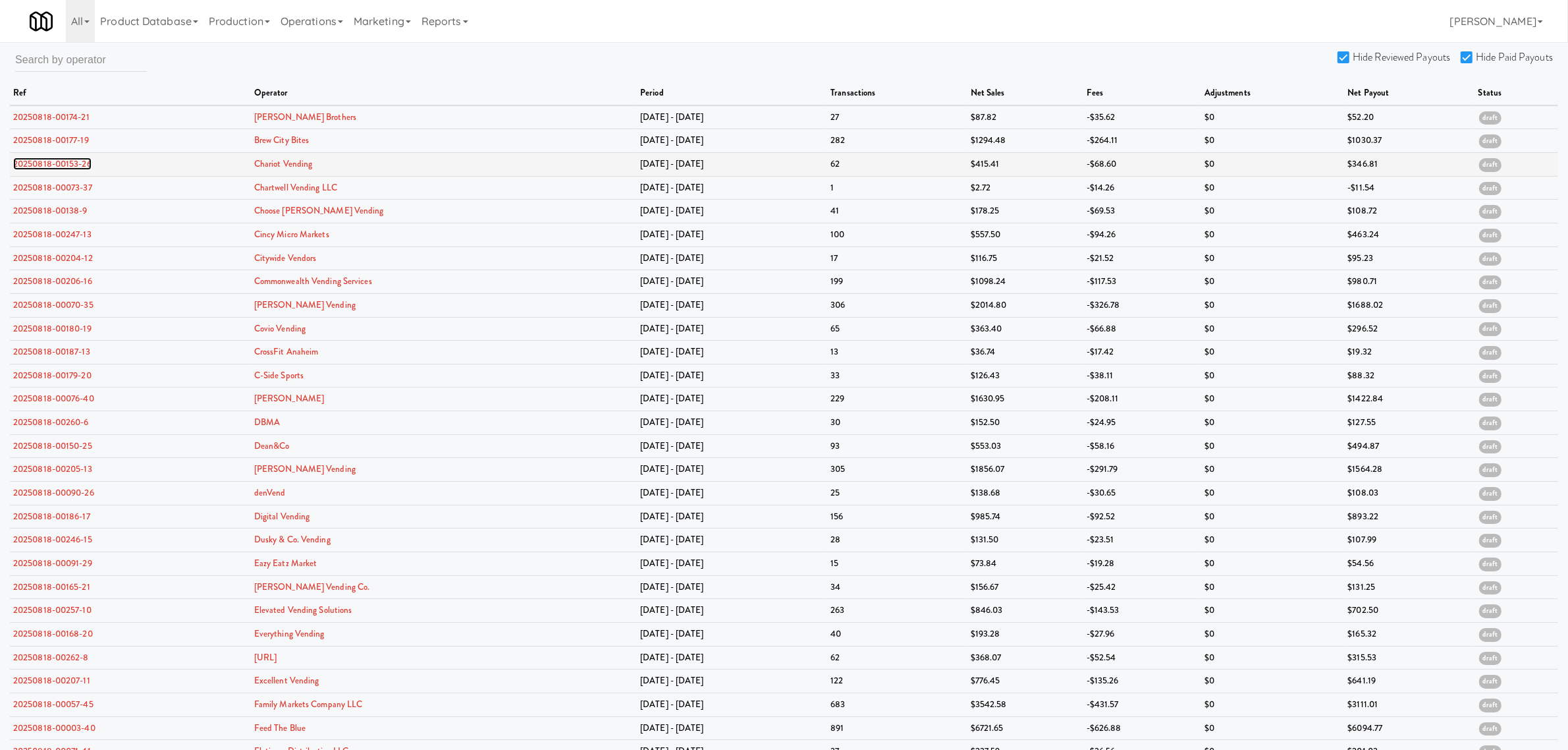
click at [66, 166] on link "20250818-00153-26" at bounding box center [52, 163] width 78 height 12
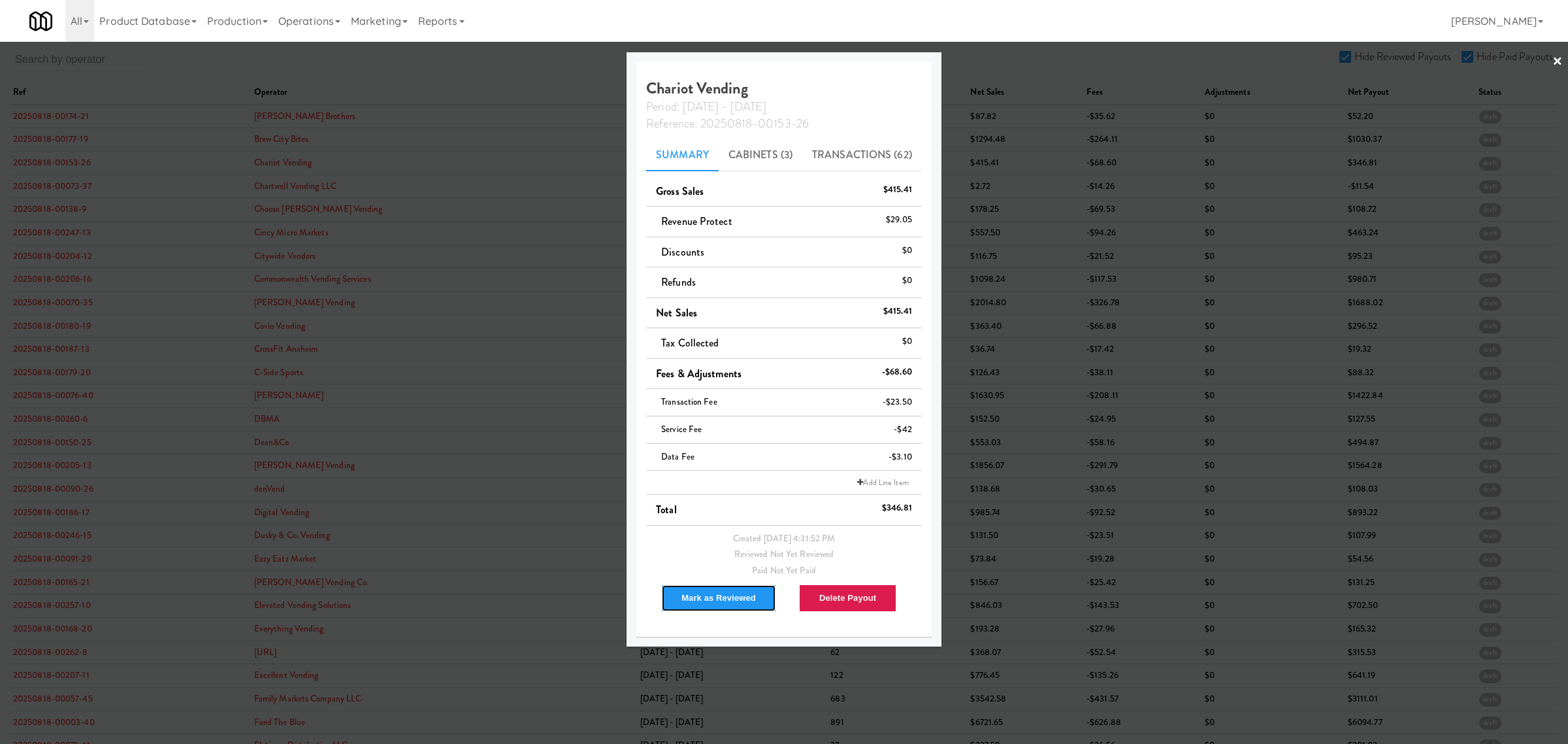
click at [708, 592] on button "Mark as Reviewed" at bounding box center [719, 598] width 115 height 27
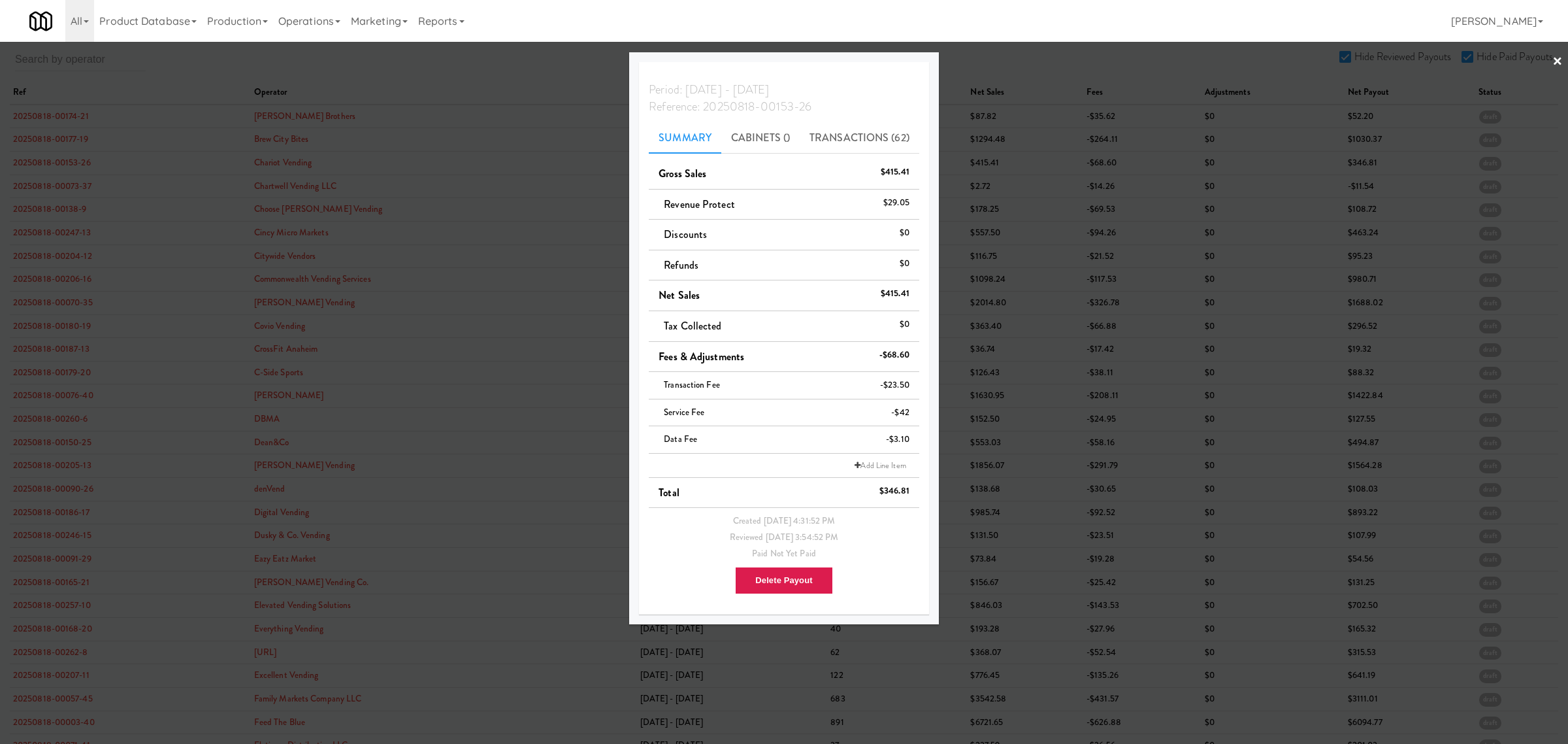
click at [49, 183] on div at bounding box center [784, 372] width 1568 height 744
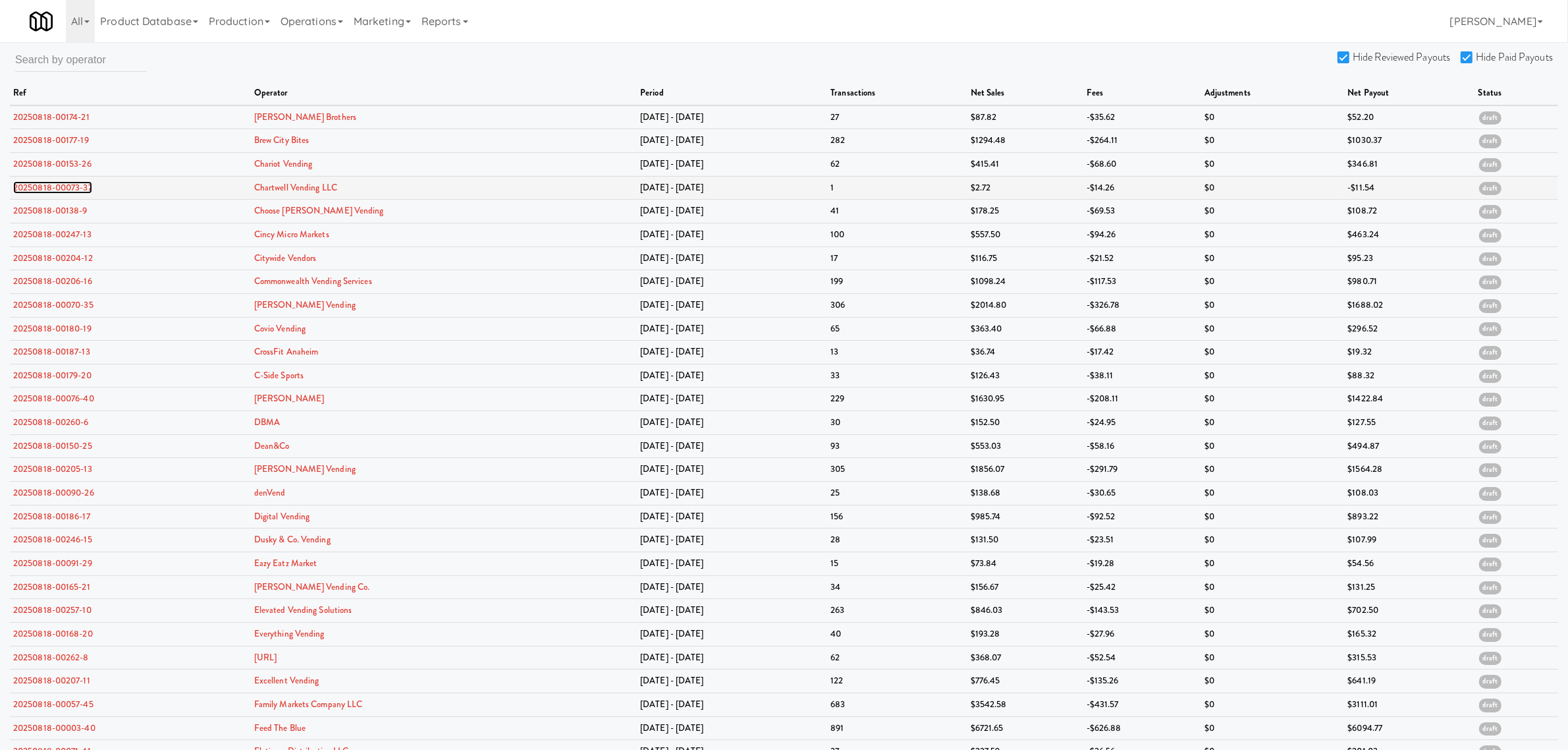
click at [50, 185] on link "20250818-00073-37" at bounding box center [52, 187] width 79 height 12
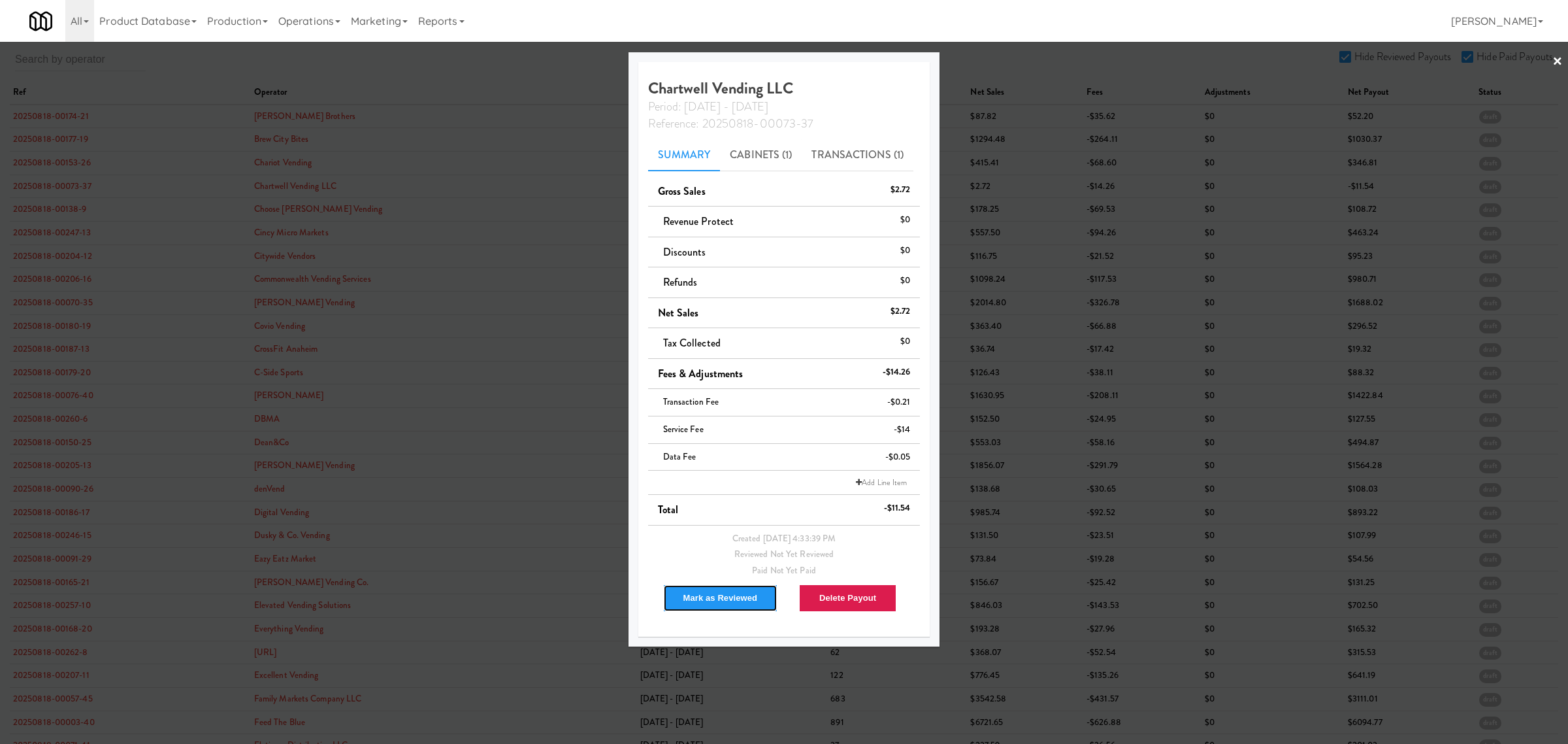
click at [700, 596] on button "Mark as Reviewed" at bounding box center [720, 598] width 115 height 27
click at [46, 209] on div at bounding box center [784, 372] width 1568 height 744
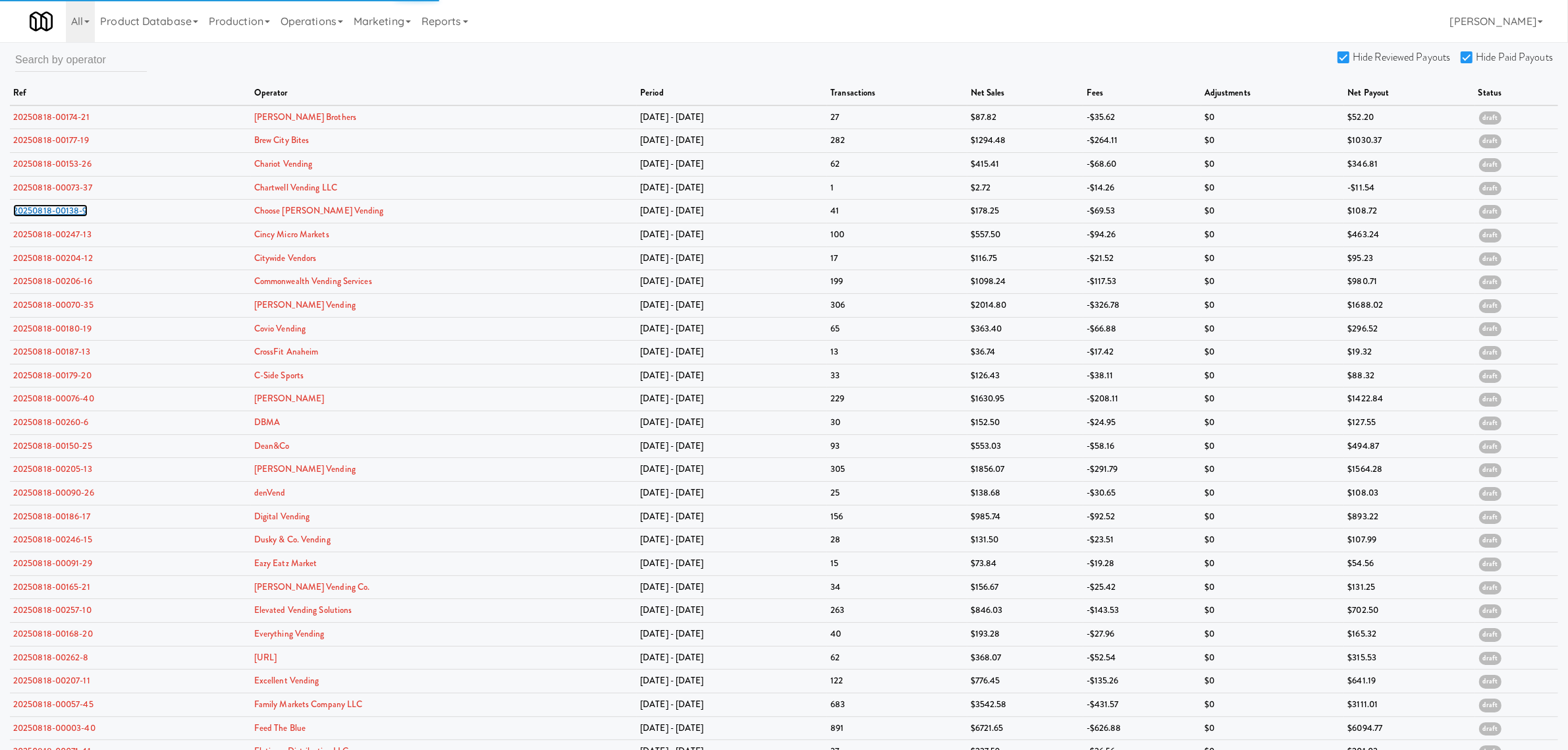
click at [46, 211] on link "20250818-00138-9" at bounding box center [50, 210] width 74 height 12
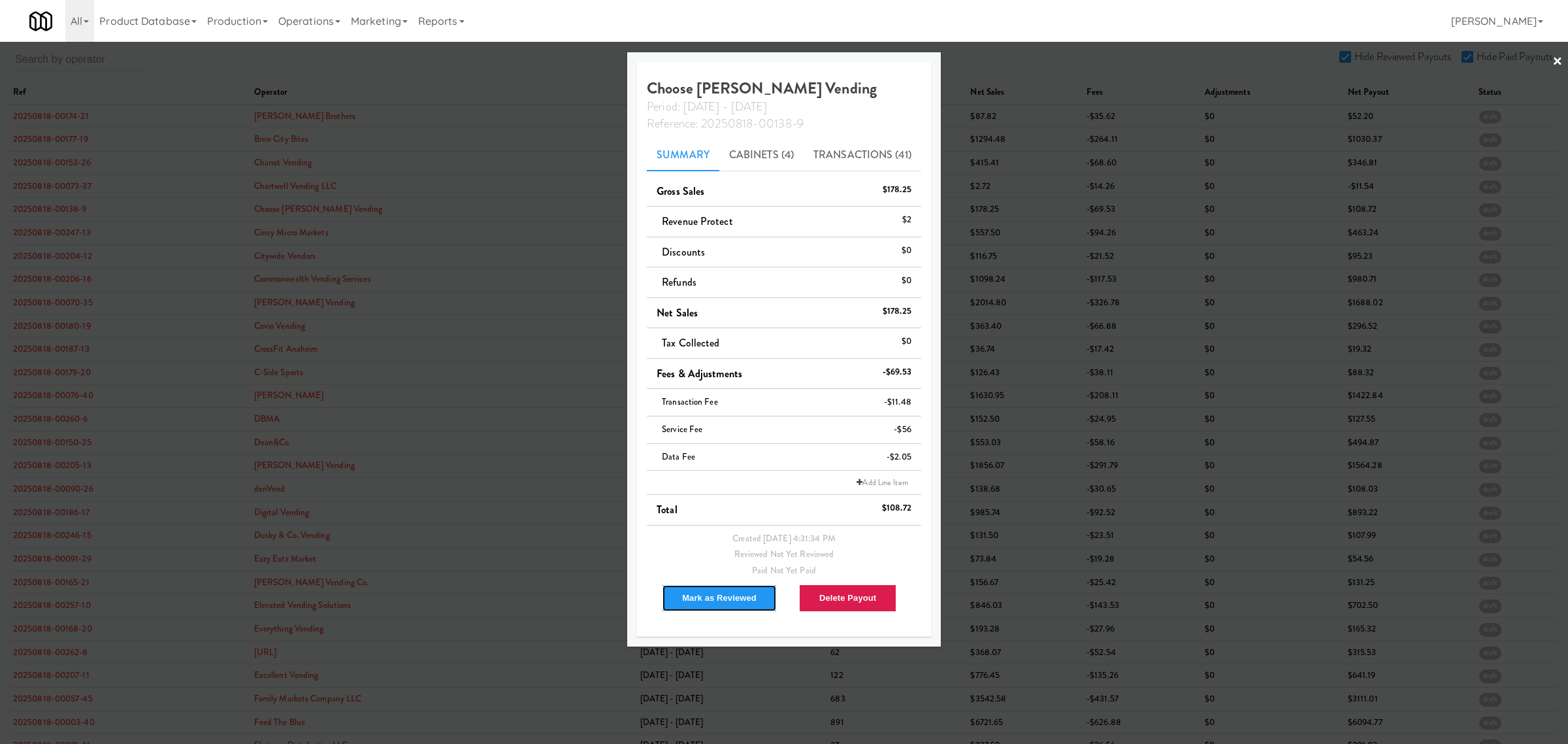
click at [703, 599] on button "Mark as Reviewed" at bounding box center [719, 598] width 115 height 27
click at [43, 232] on div at bounding box center [784, 372] width 1568 height 744
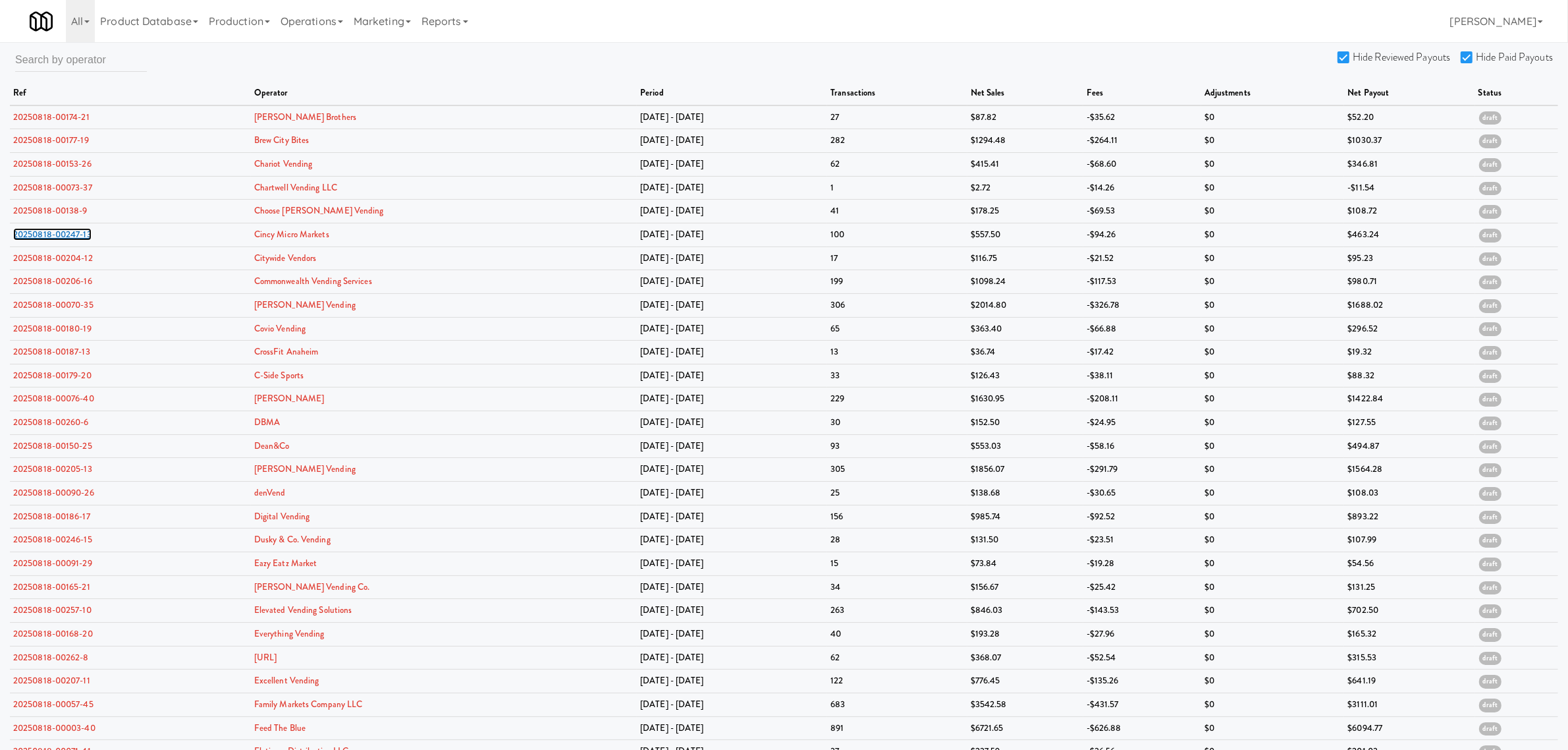
click at [43, 234] on link "20250818-00247-13" at bounding box center [52, 234] width 78 height 12
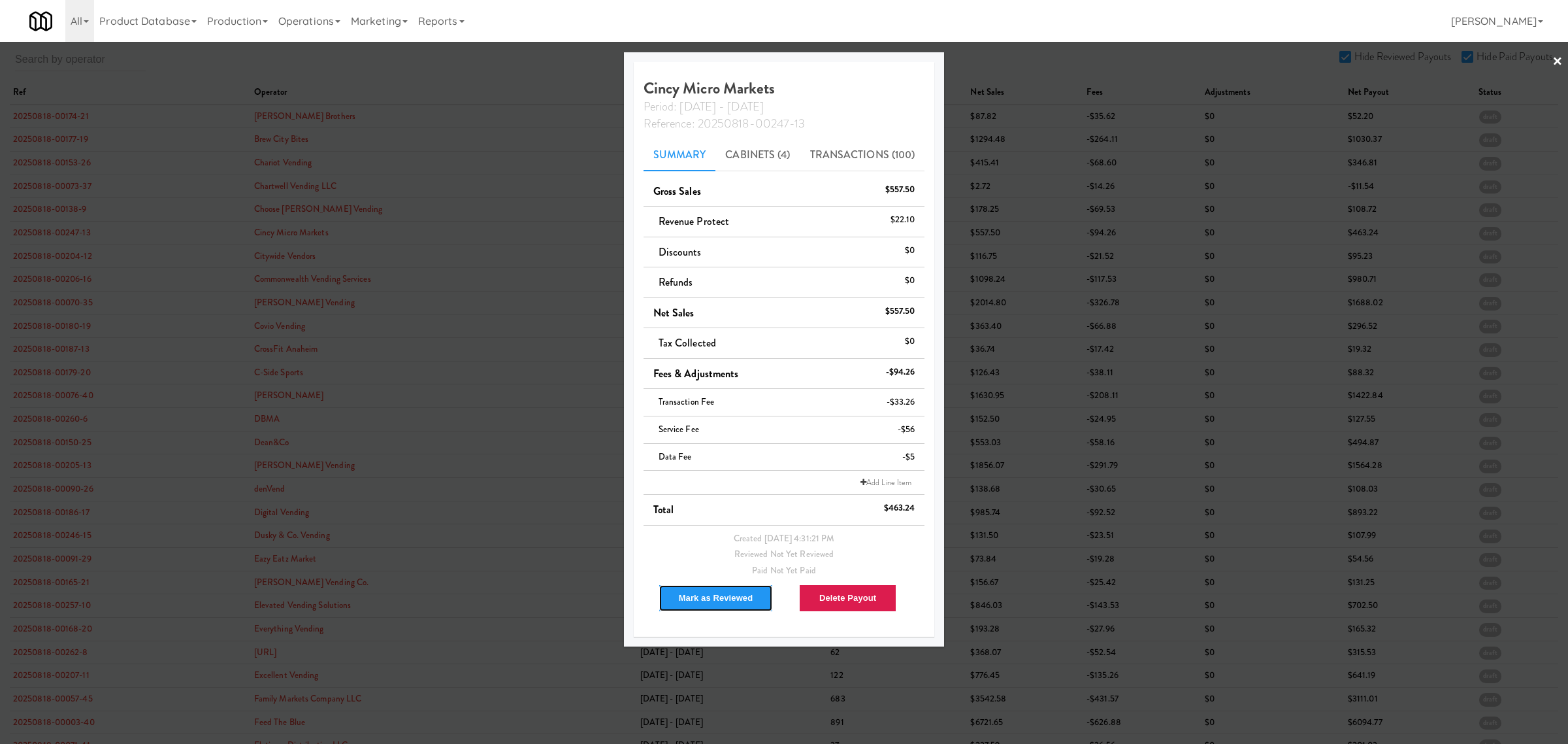
click at [738, 606] on button "Mark as Reviewed" at bounding box center [716, 598] width 115 height 27
click at [63, 256] on div at bounding box center [784, 372] width 1568 height 744
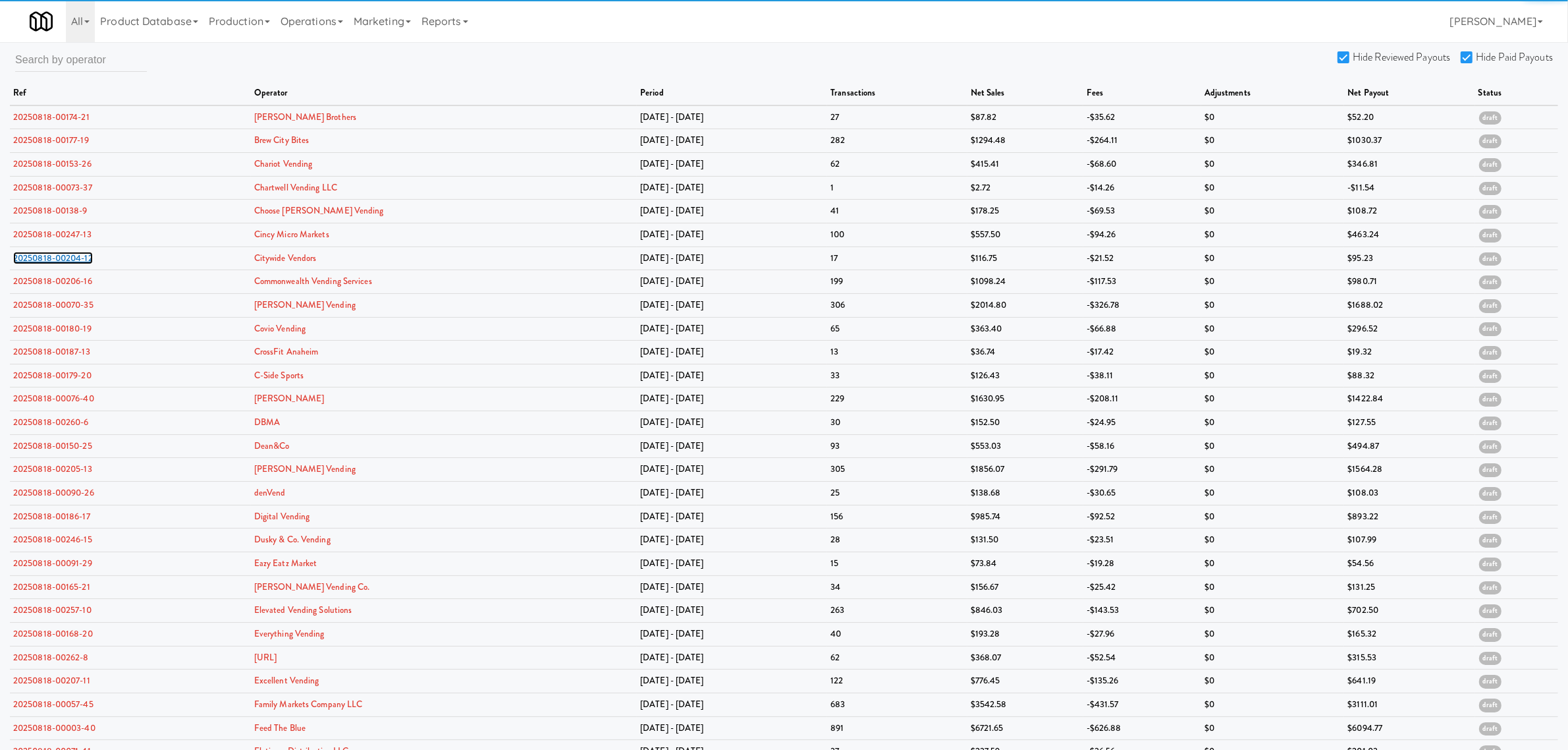
click at [64, 258] on link "20250818-00204-12" at bounding box center [53, 258] width 80 height 12
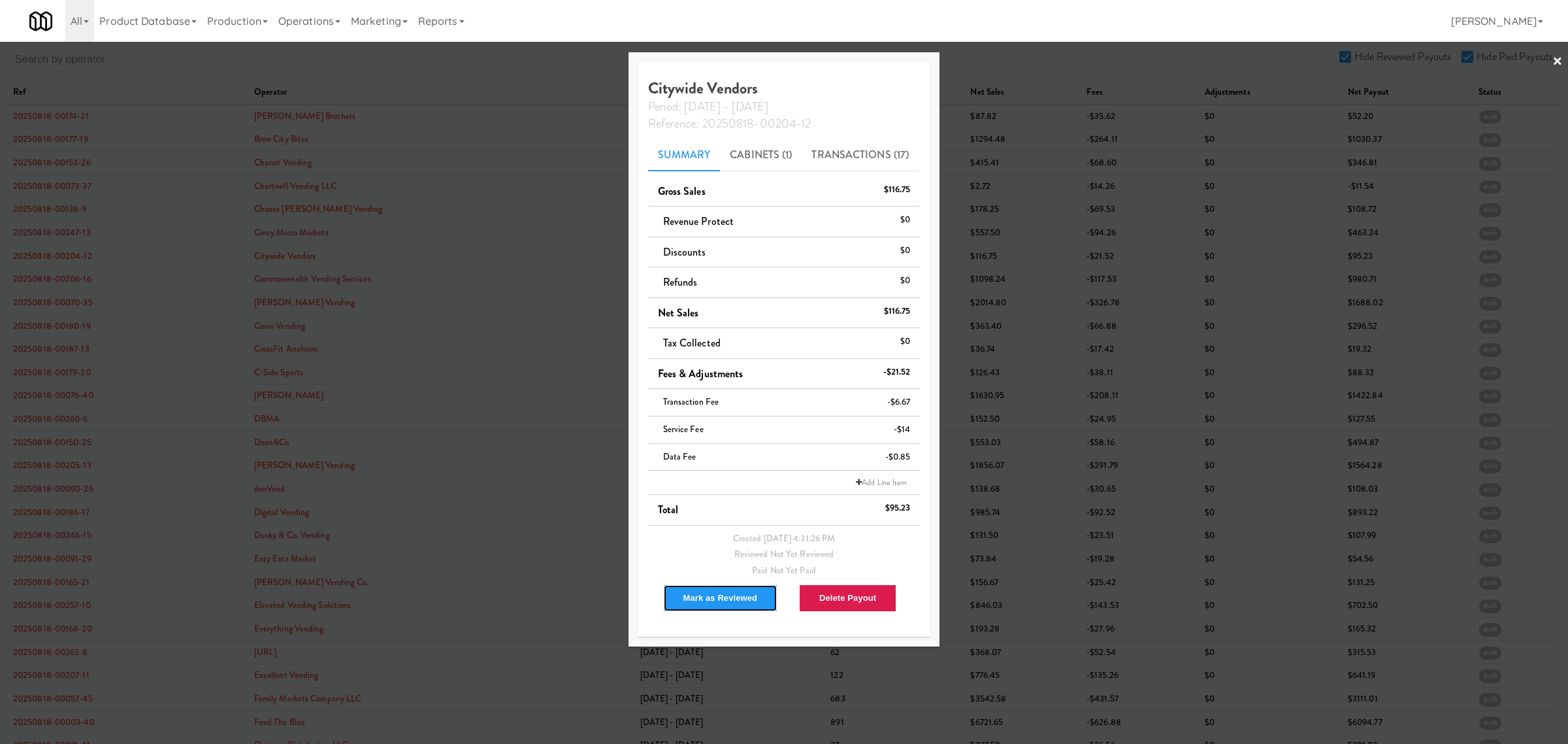
click at [724, 590] on button "Mark as Reviewed" at bounding box center [720, 598] width 115 height 27
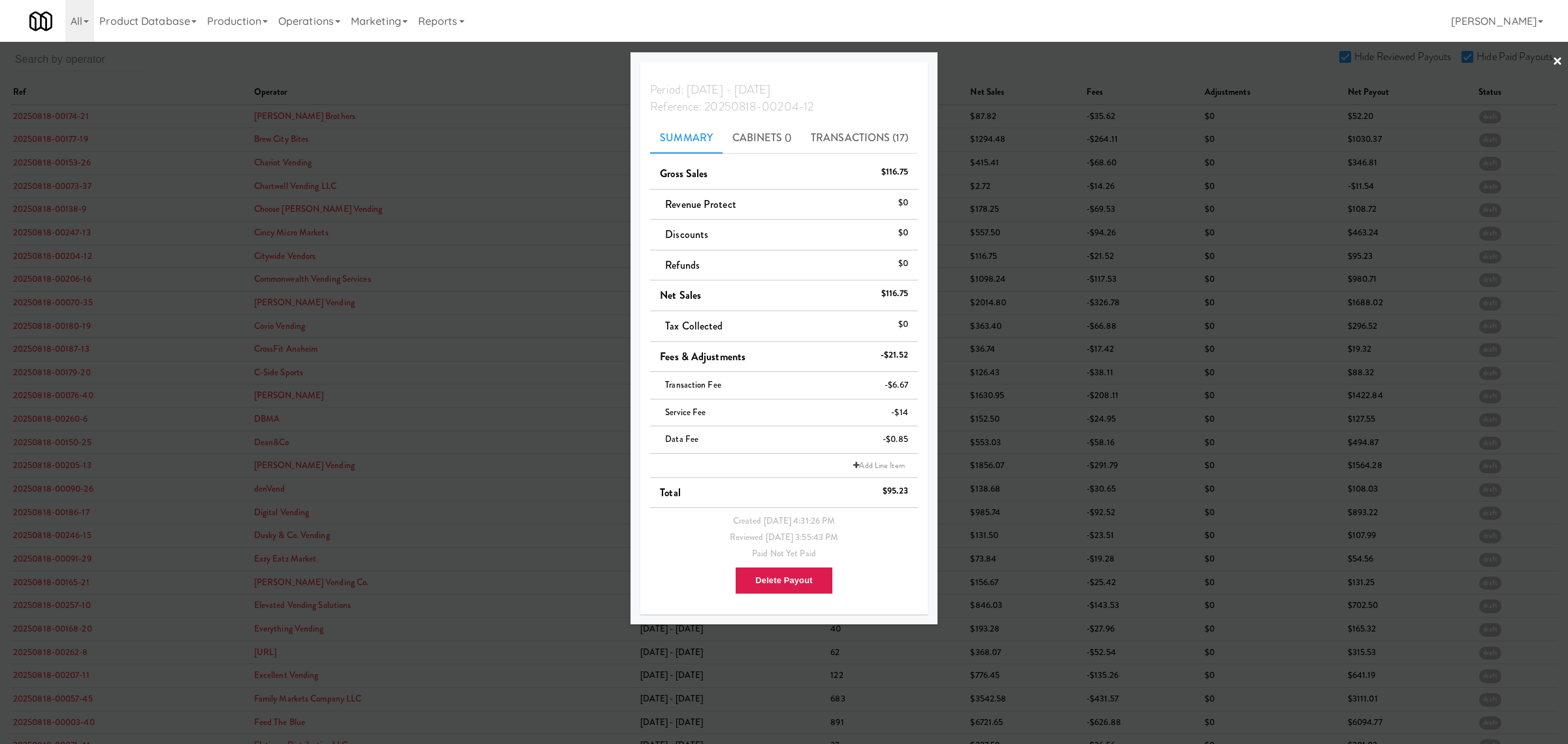
click at [66, 268] on div at bounding box center [784, 372] width 1568 height 744
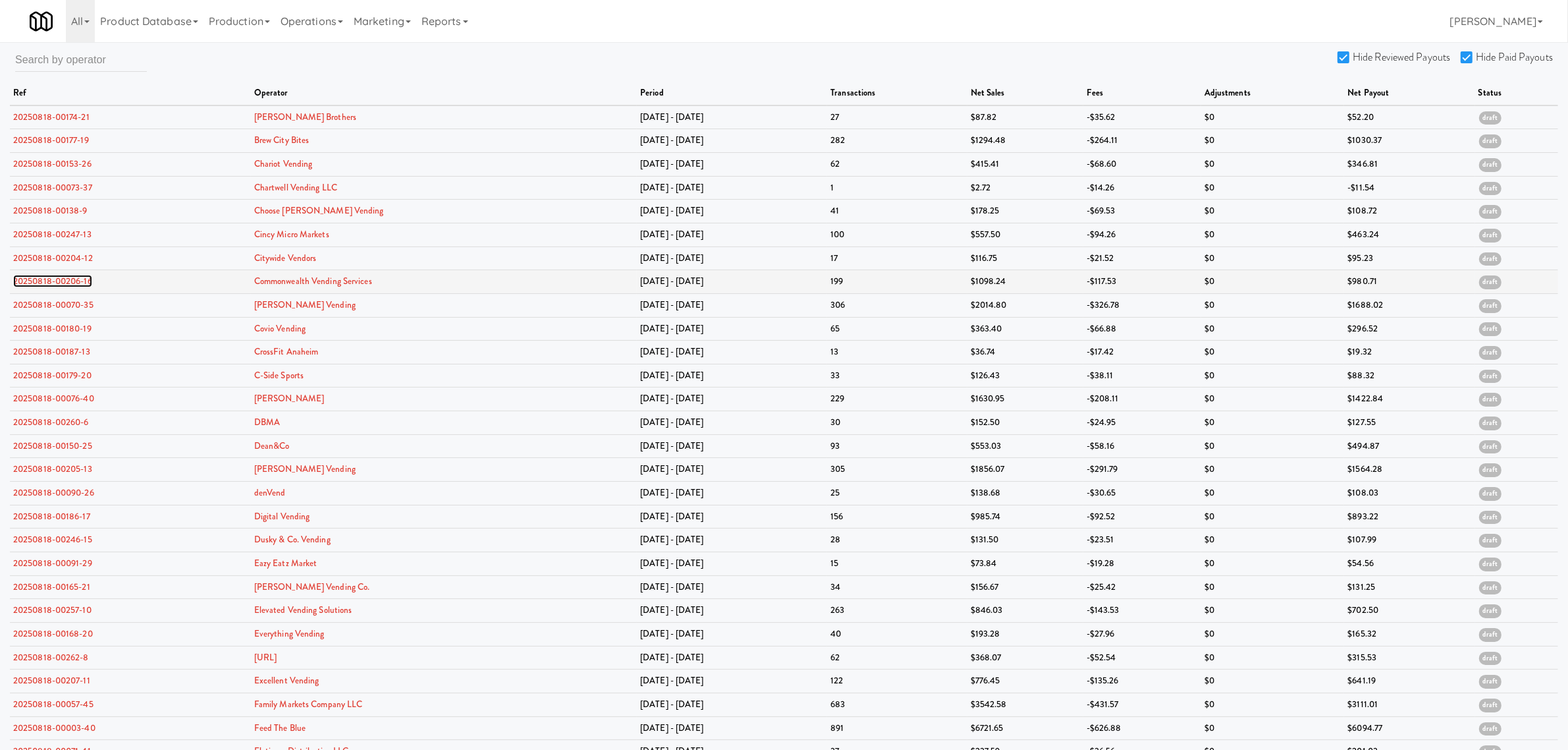
click at [31, 287] on link "20250818-00206-16" at bounding box center [52, 281] width 79 height 12
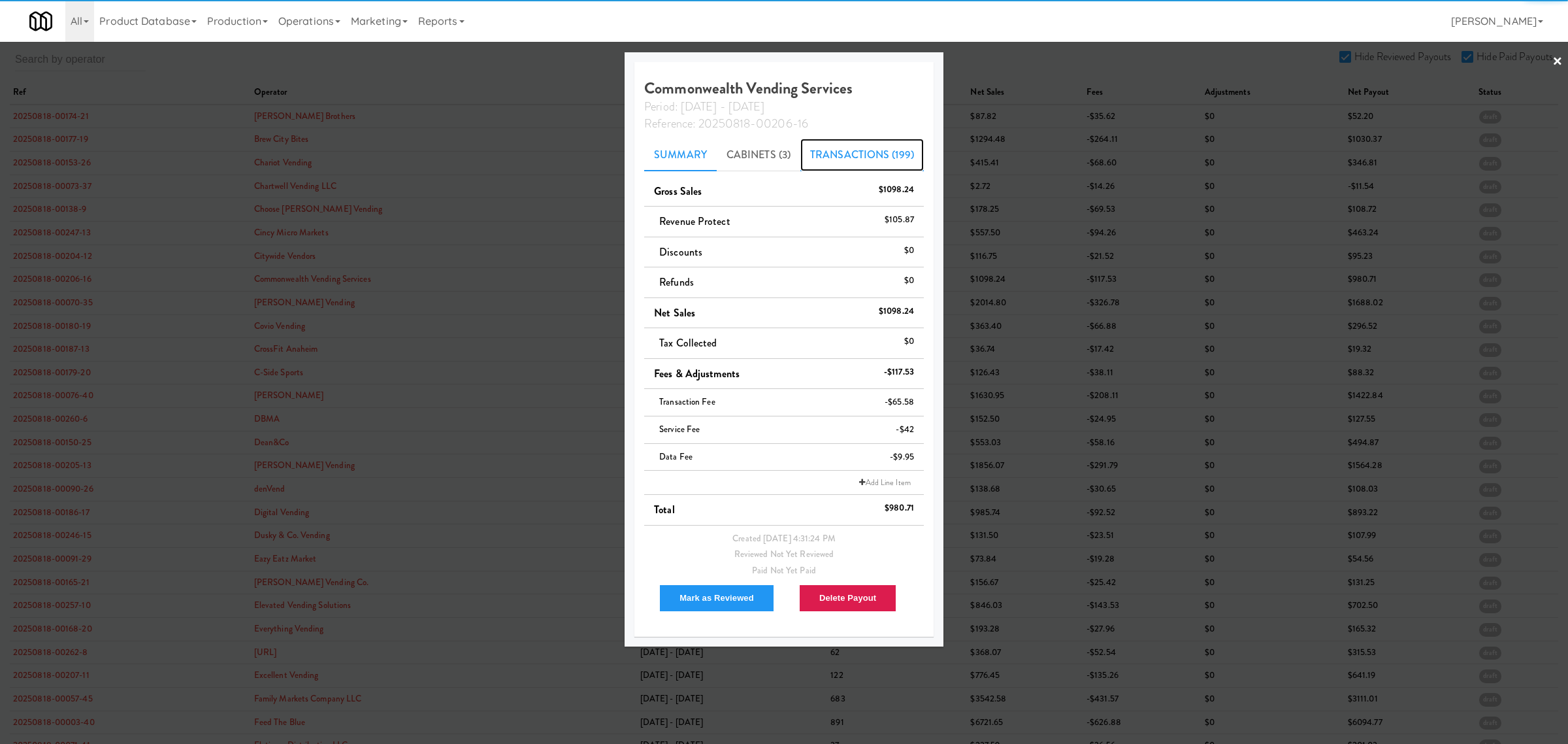
click at [881, 155] on link "Transactions (199)" at bounding box center [862, 154] width 123 height 33
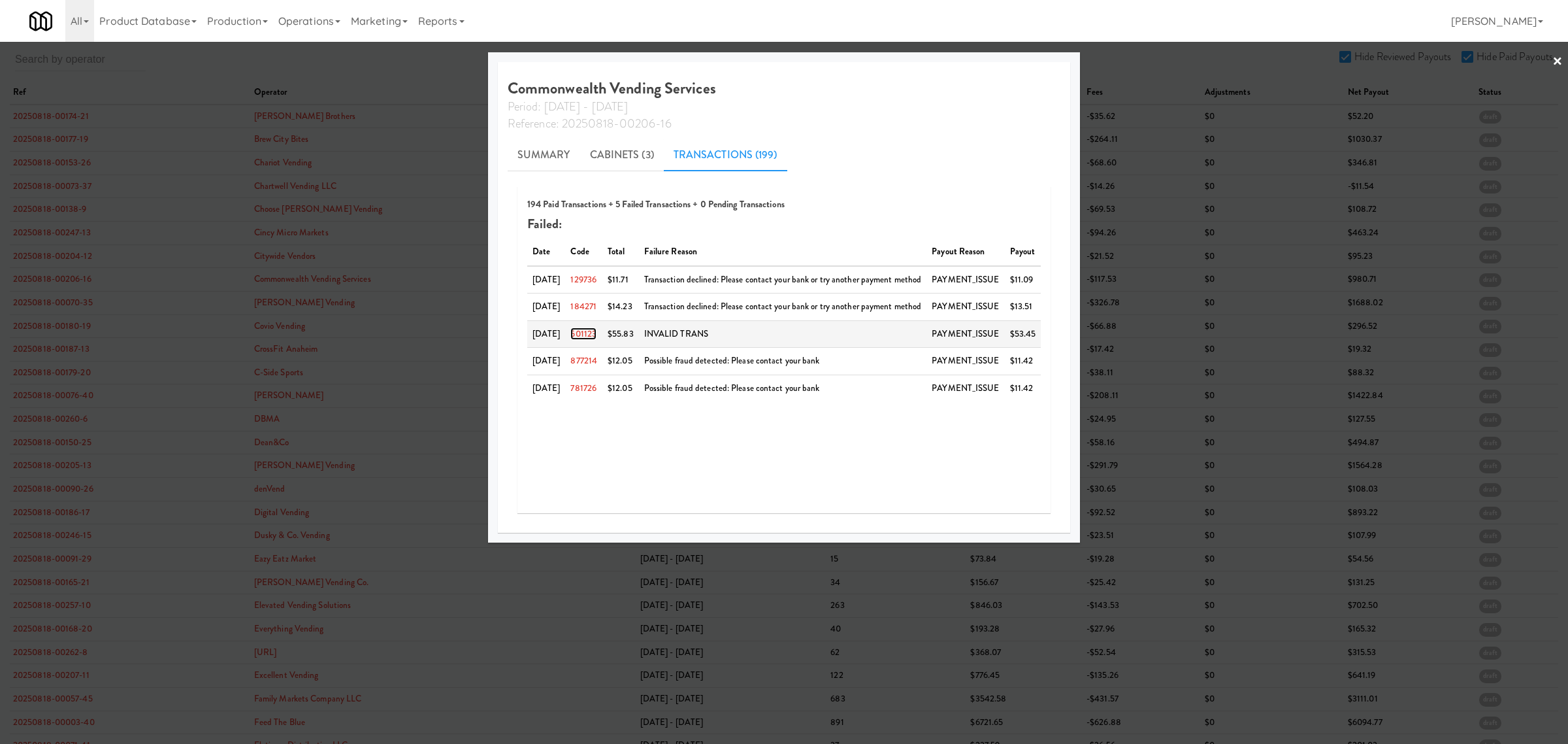
click at [596, 333] on link "501123" at bounding box center [583, 333] width 26 height 12
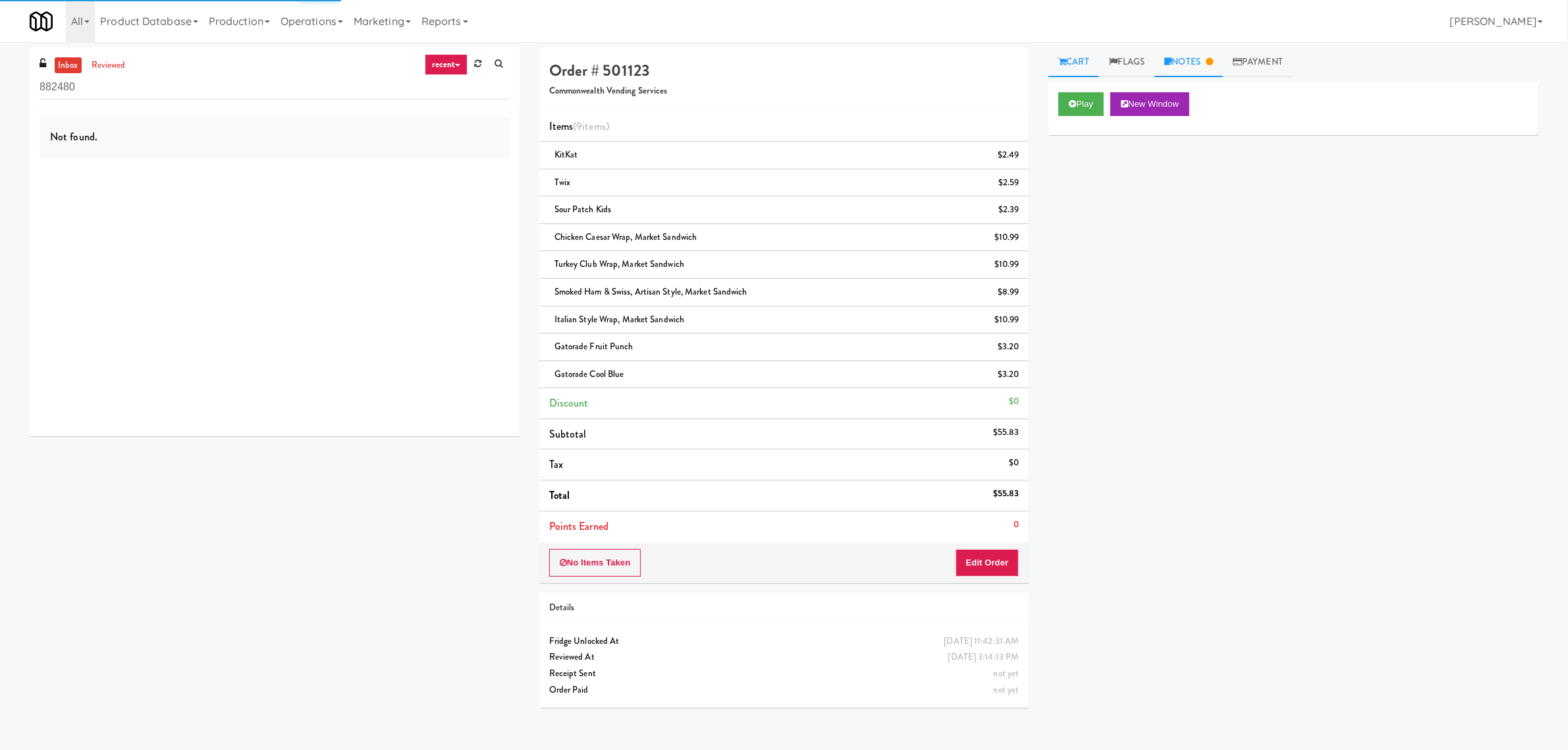
click at [1192, 54] on link "Notes" at bounding box center [1188, 62] width 68 height 30
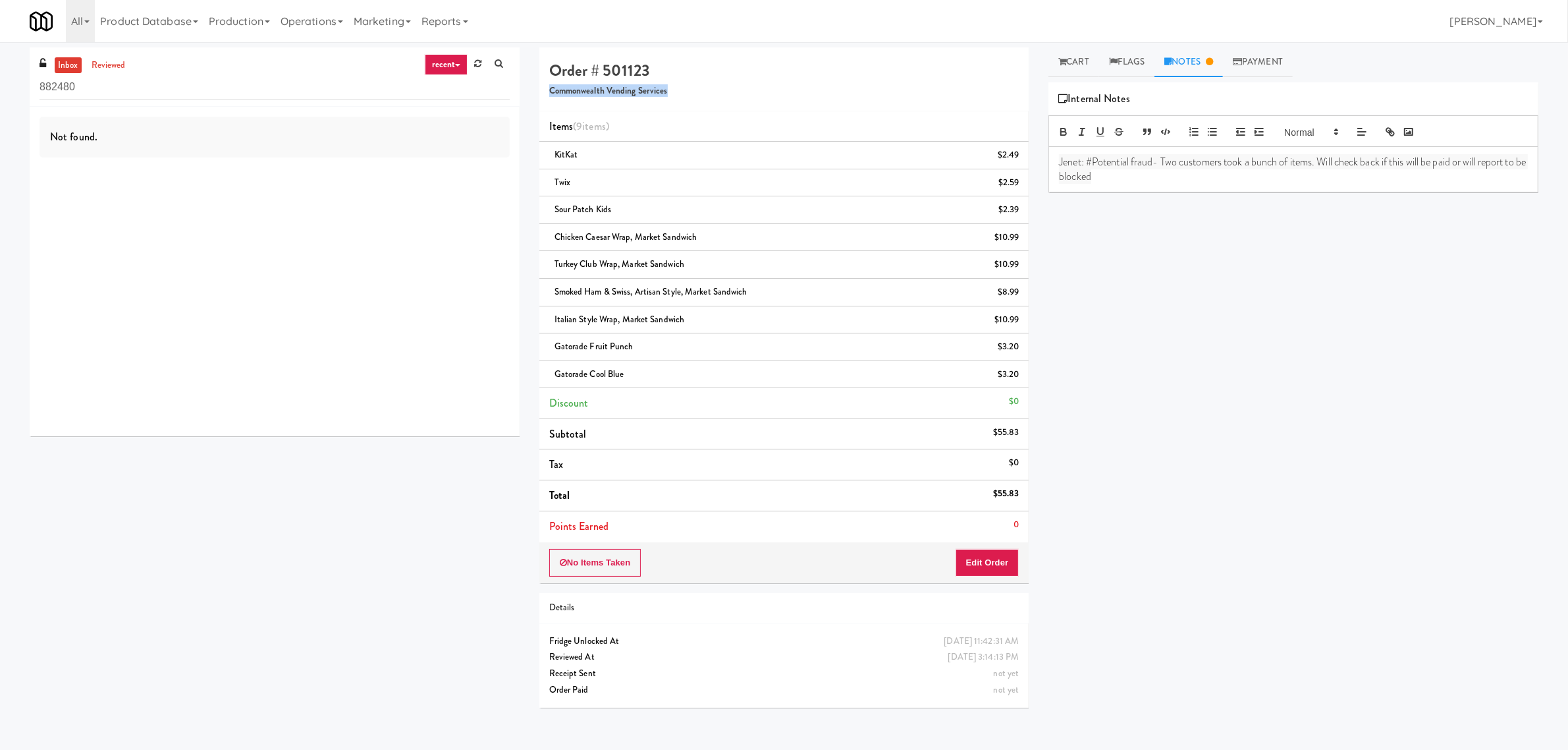
drag, startPoint x: 668, startPoint y: 90, endPoint x: 550, endPoint y: 94, distance: 118.1
click at [550, 94] on h5 "Commonwealth Vending Services" at bounding box center [784, 91] width 470 height 10
copy h5 "Commonwealth Vending Services"
click at [621, 67] on h4 "Order # 501123" at bounding box center [784, 71] width 470 height 17
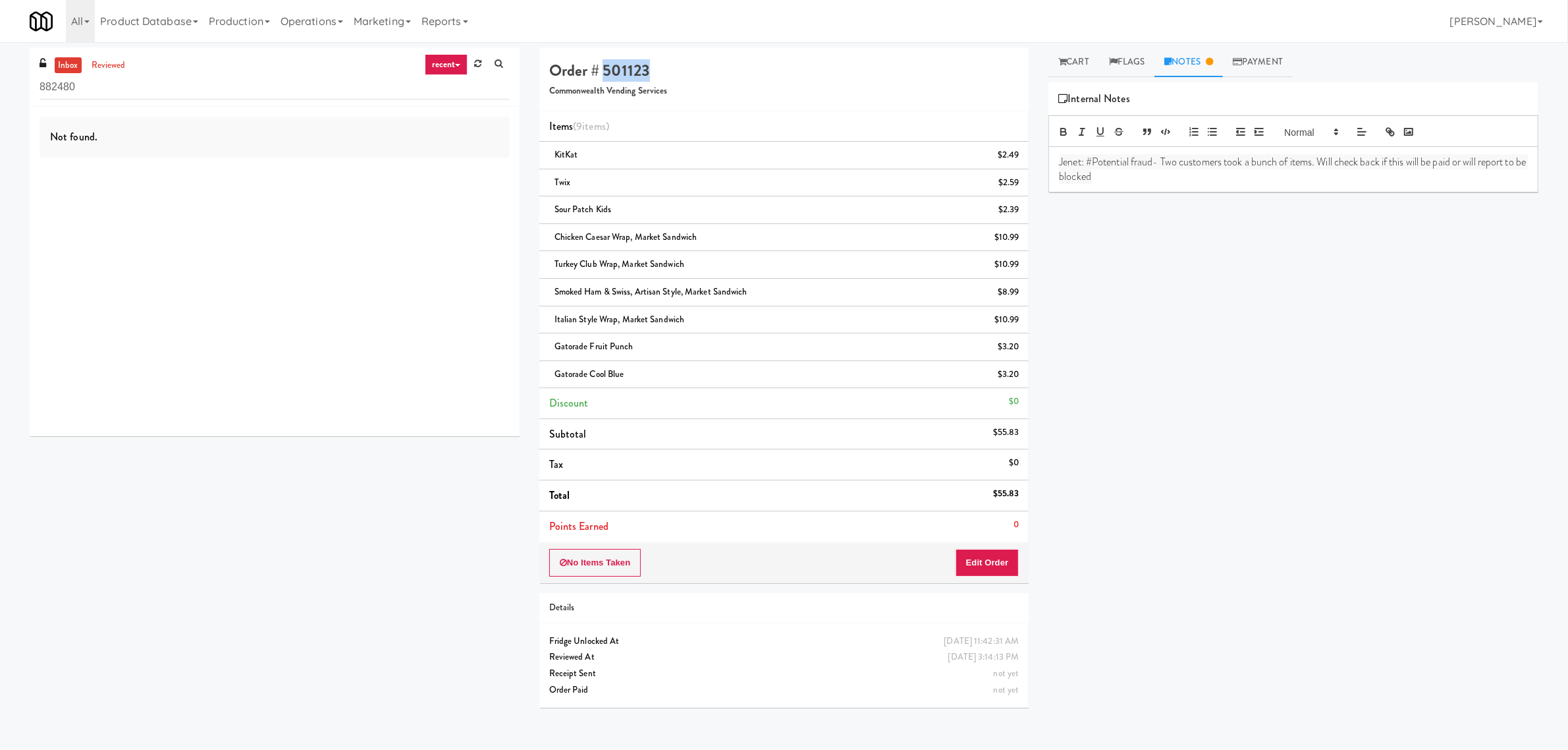
copy h4 "501123"
click at [1232, 396] on div "Play New Window Primary Flag Clear Flag if unable to determine what was taken o…" at bounding box center [1293, 329] width 490 height 494
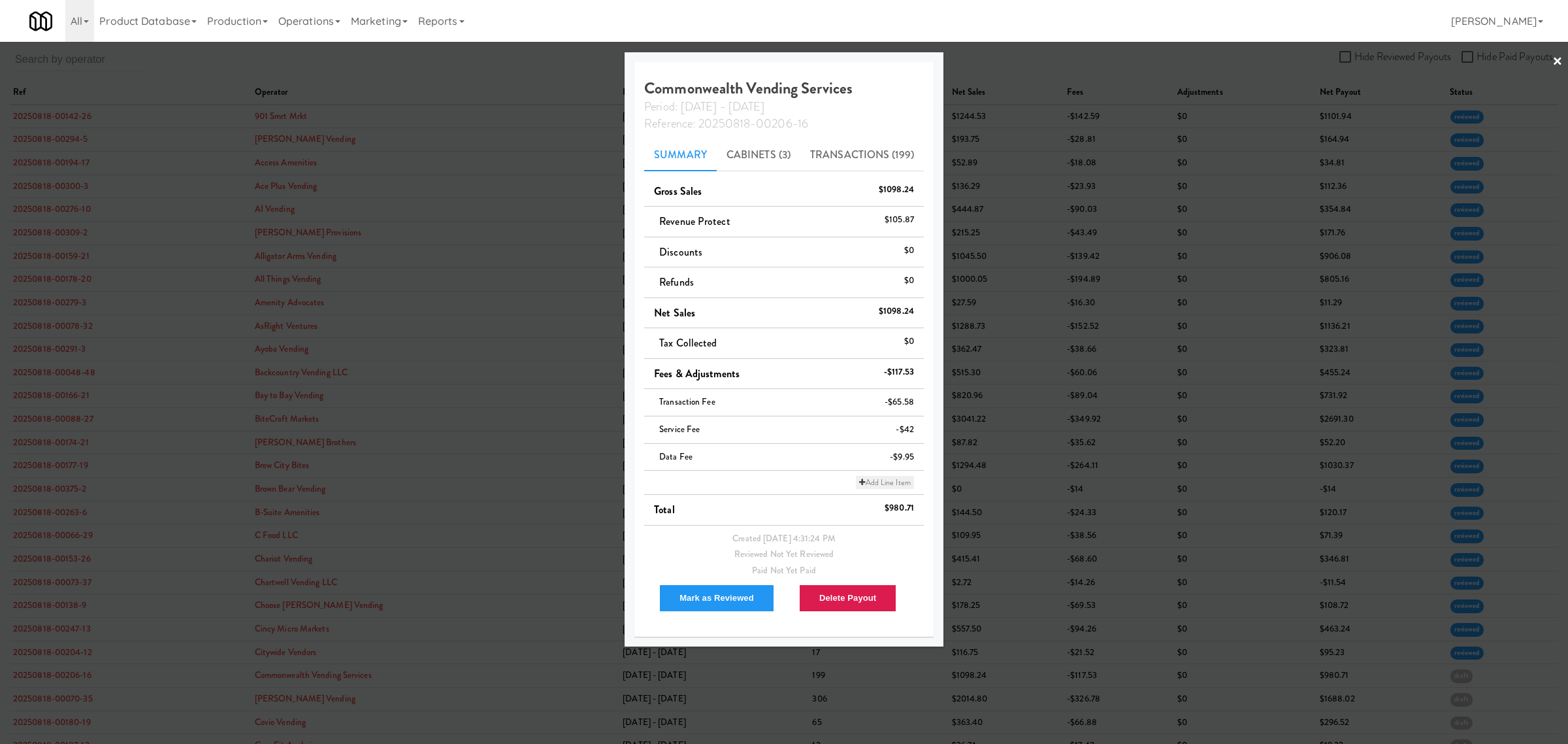
click at [890, 482] on link "Add Line Item" at bounding box center [885, 482] width 58 height 13
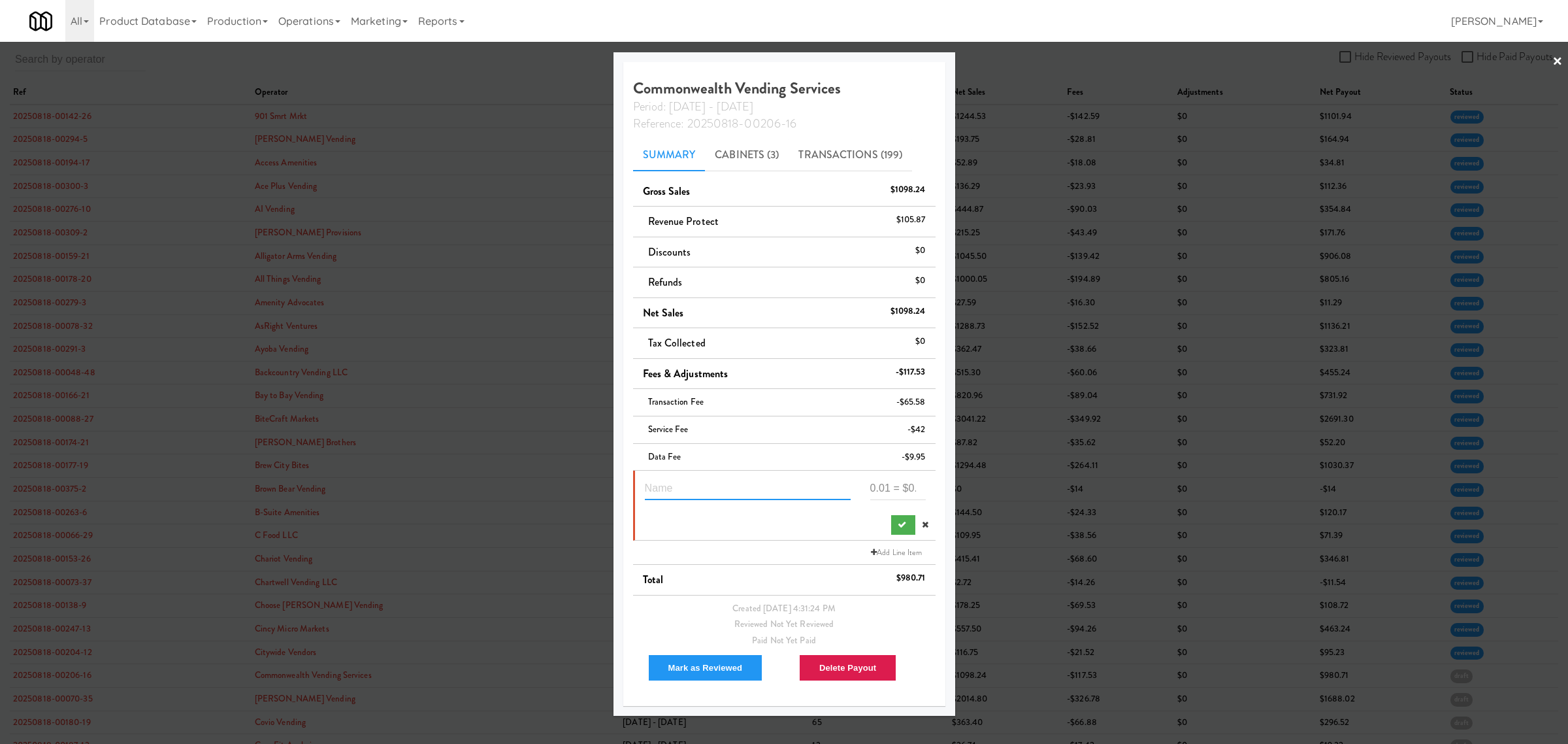
click at [690, 485] on input "text" at bounding box center [747, 488] width 206 height 24
type input "Suspected Theft 501123"
type input "-45.83"
click at [903, 527] on button "submit" at bounding box center [903, 525] width 24 height 20
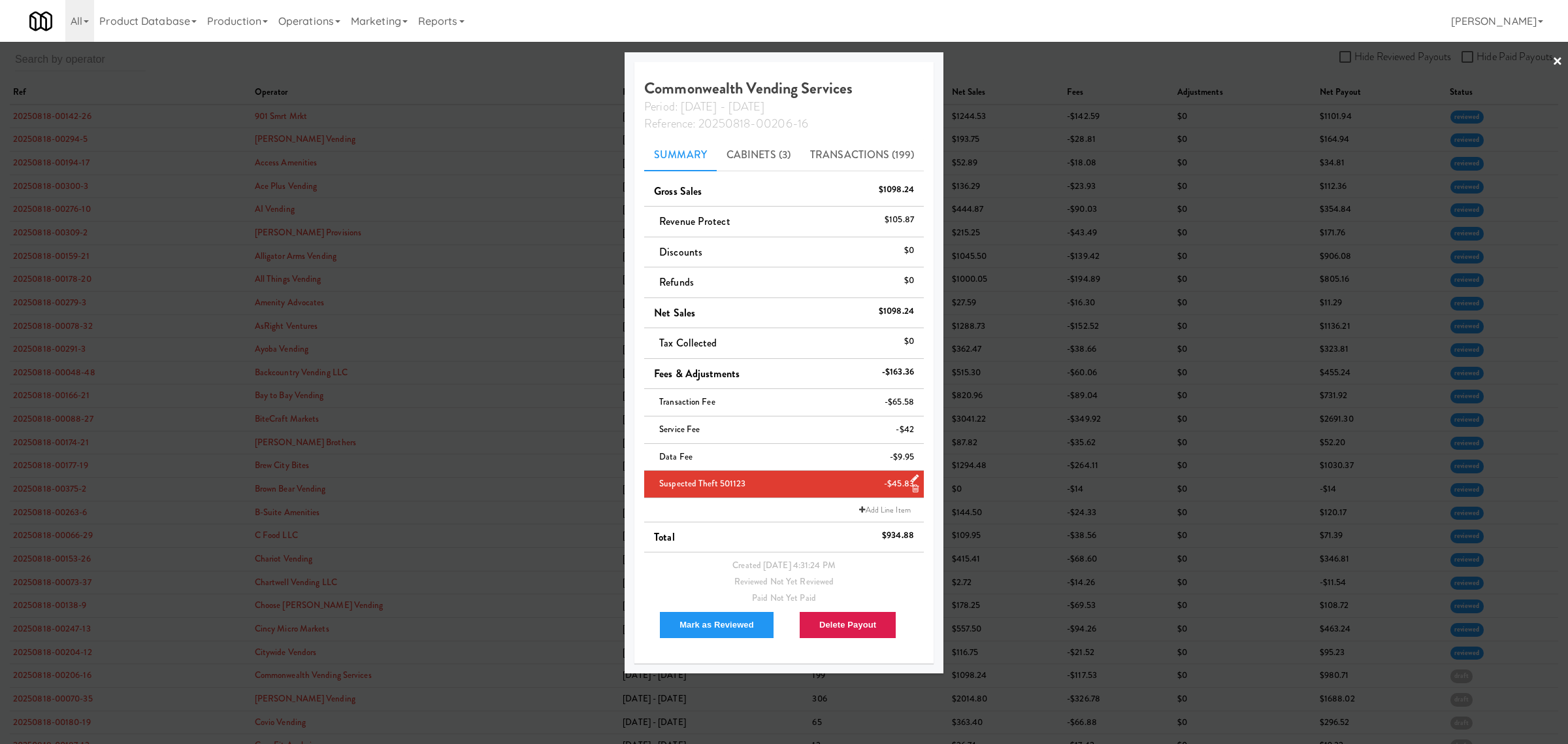
click at [426, 80] on div at bounding box center [784, 372] width 1568 height 744
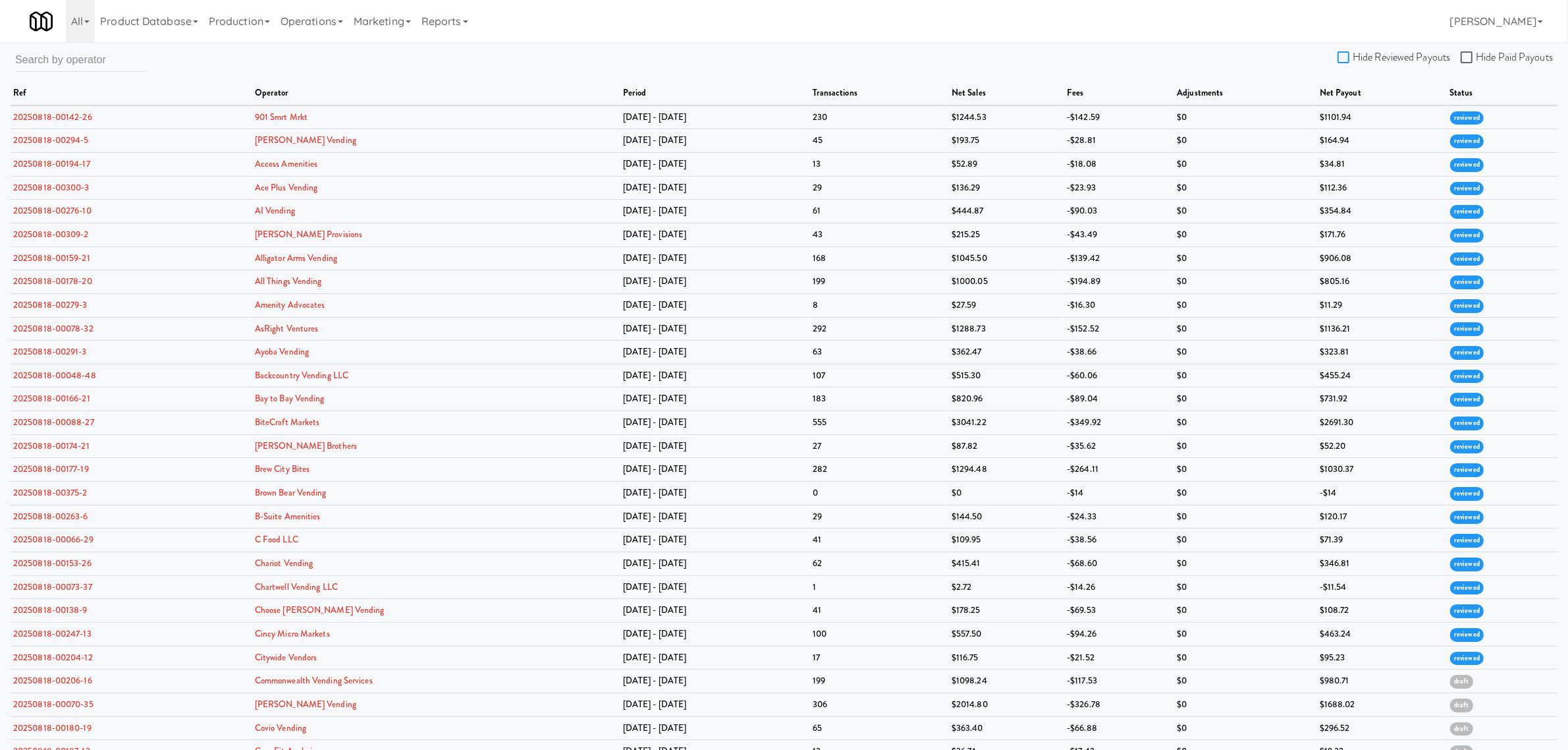
click at [1339, 58] on input "Hide Reviewed Payouts" at bounding box center [1345, 58] width 15 height 11
checkbox input "true"
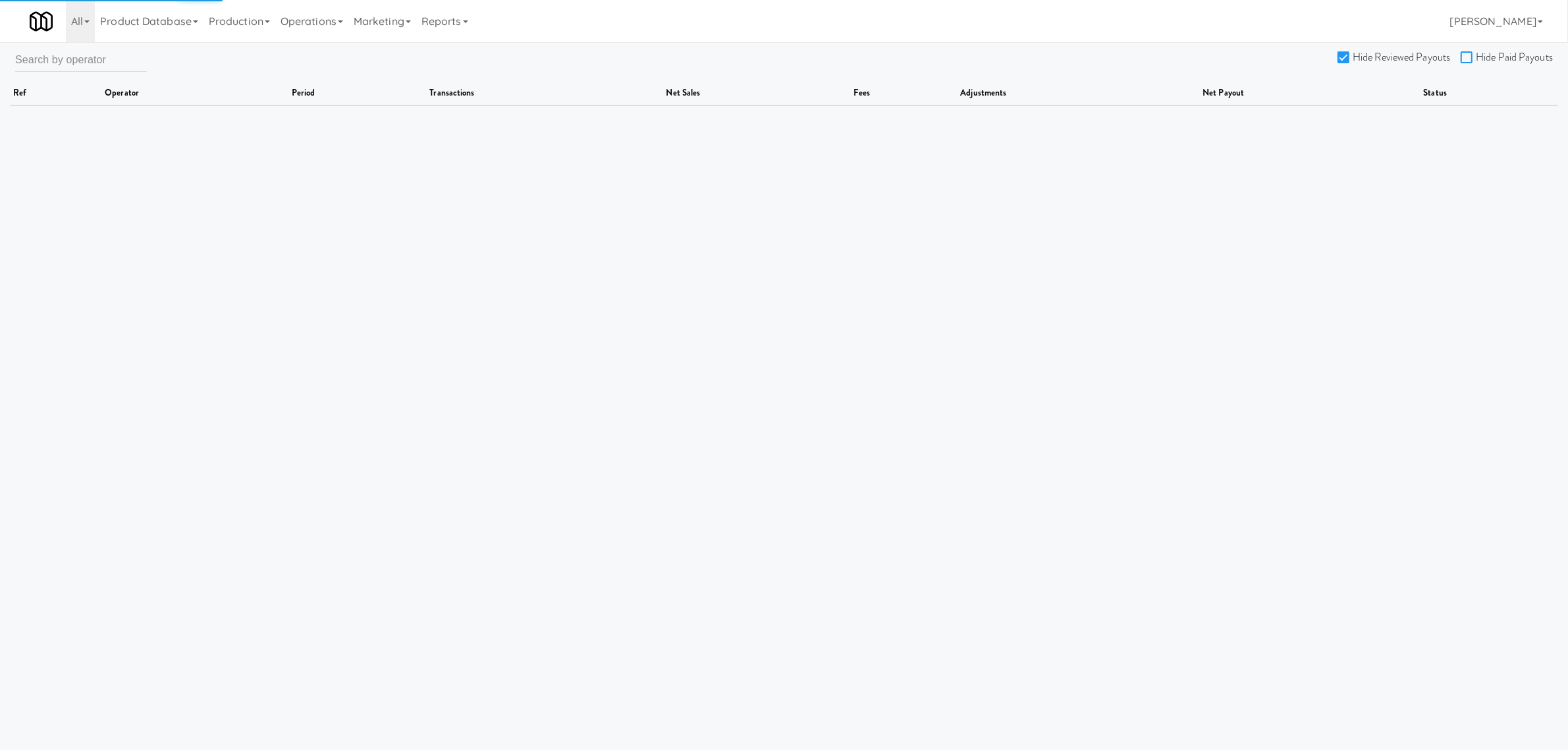
click at [1466, 58] on input "Hide Paid Payouts" at bounding box center [1468, 58] width 15 height 11
checkbox input "true"
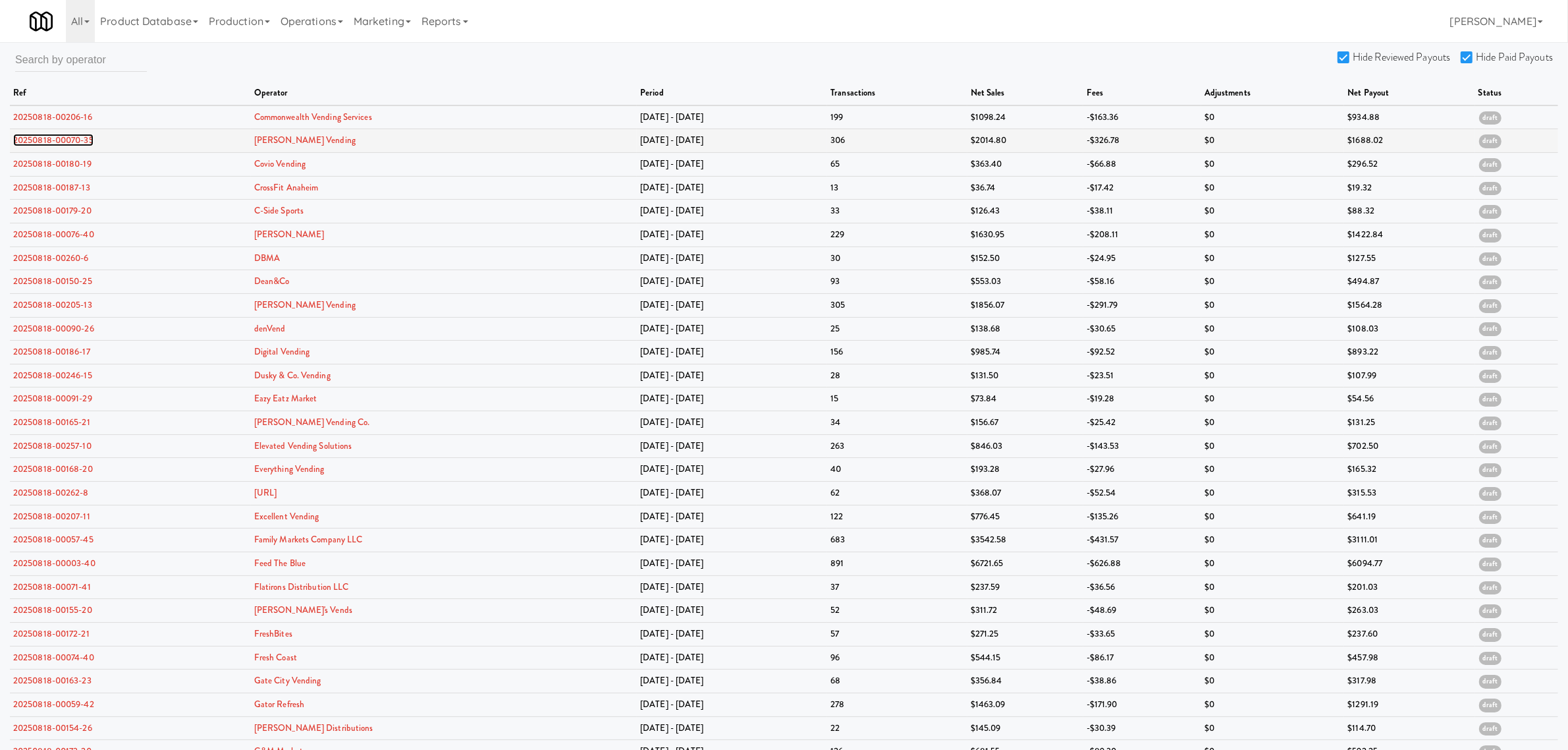
click at [57, 135] on link "20250818-00070-35" at bounding box center [53, 140] width 80 height 12
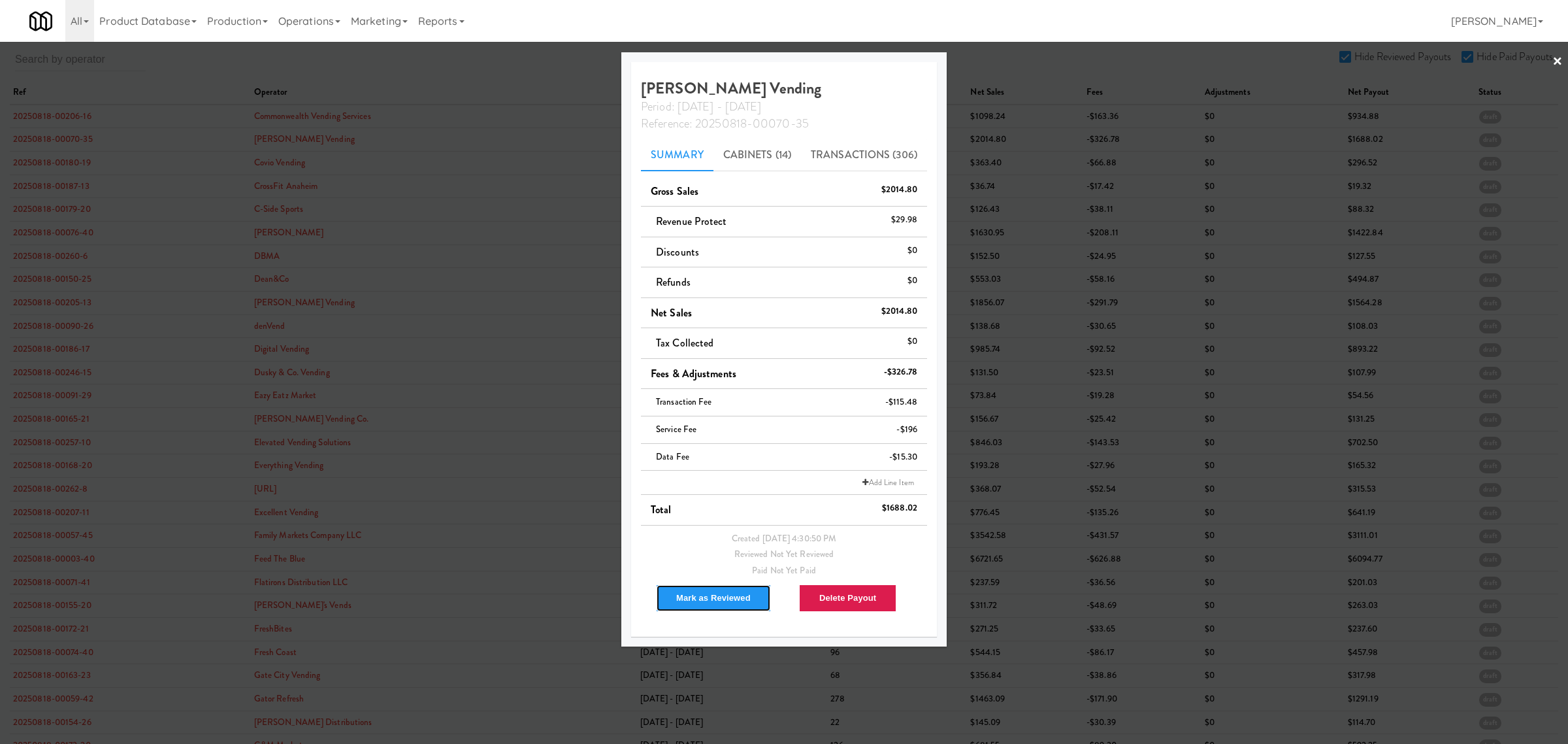
click at [698, 593] on button "Mark as Reviewed" at bounding box center [713, 598] width 115 height 27
click at [53, 164] on div at bounding box center [784, 372] width 1568 height 744
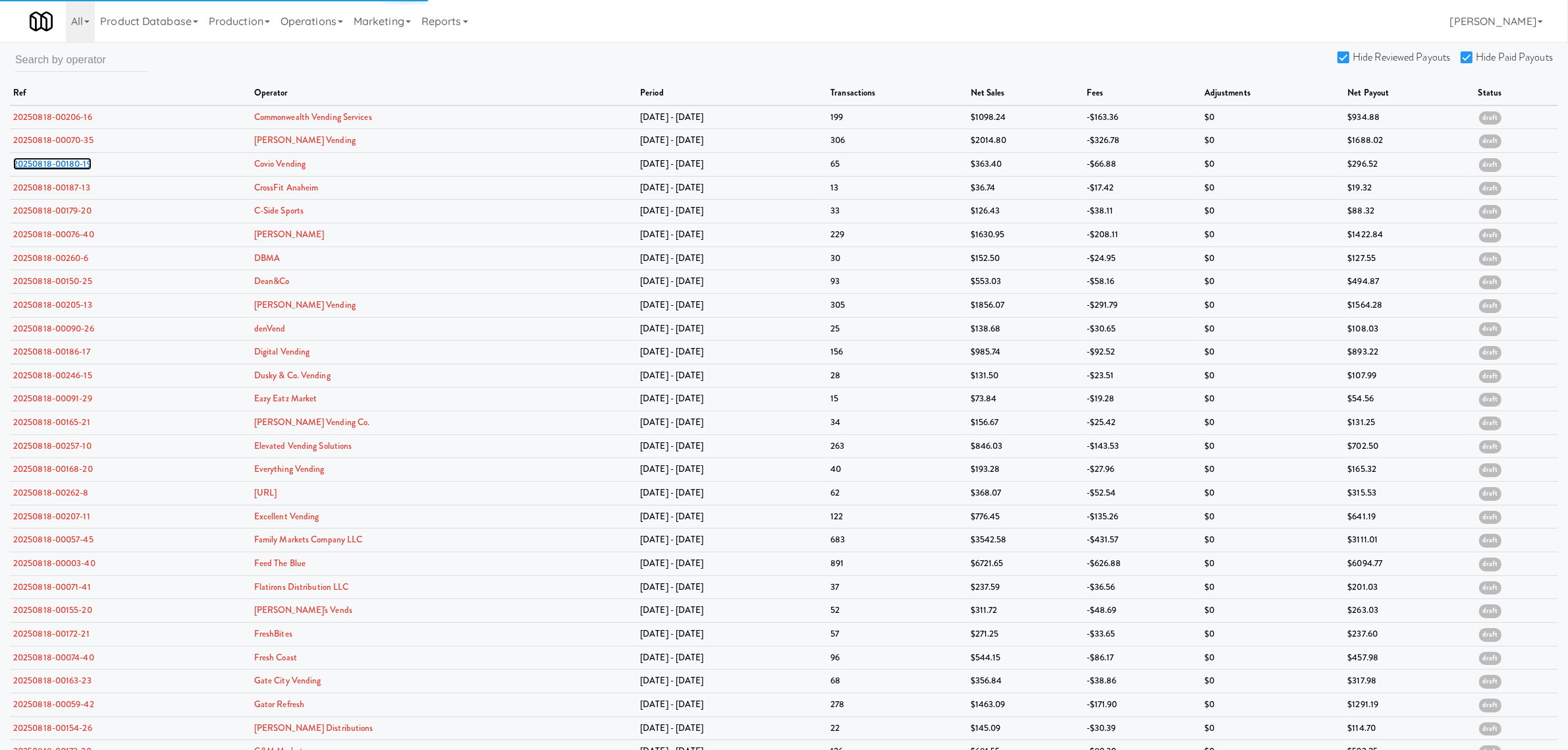
click at [54, 165] on link "20250818-00180-19" at bounding box center [52, 163] width 78 height 12
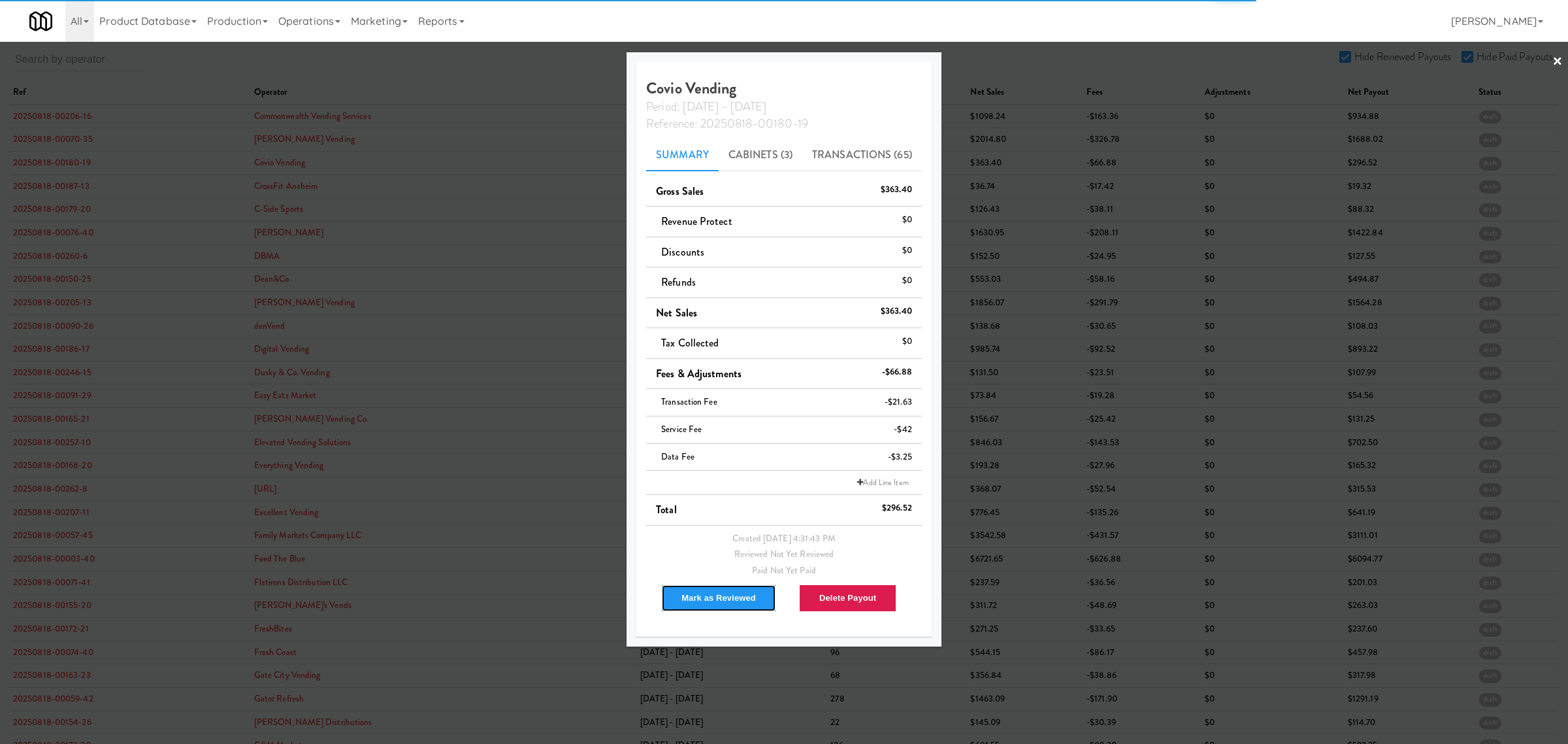
click at [714, 599] on button "Mark as Reviewed" at bounding box center [719, 598] width 115 height 27
click at [58, 183] on div at bounding box center [784, 372] width 1568 height 744
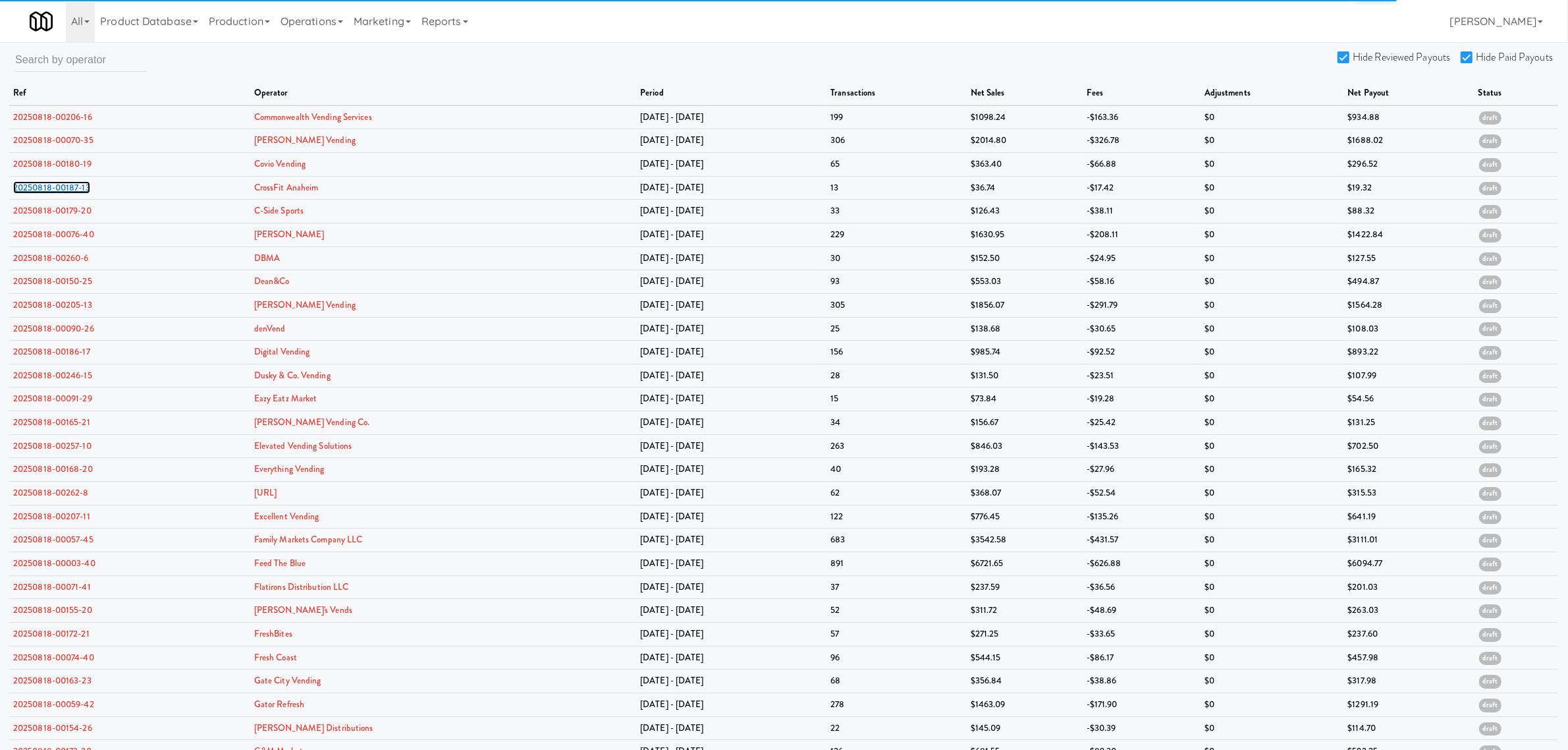
click at [58, 185] on link "20250818-00187-13" at bounding box center [51, 187] width 77 height 12
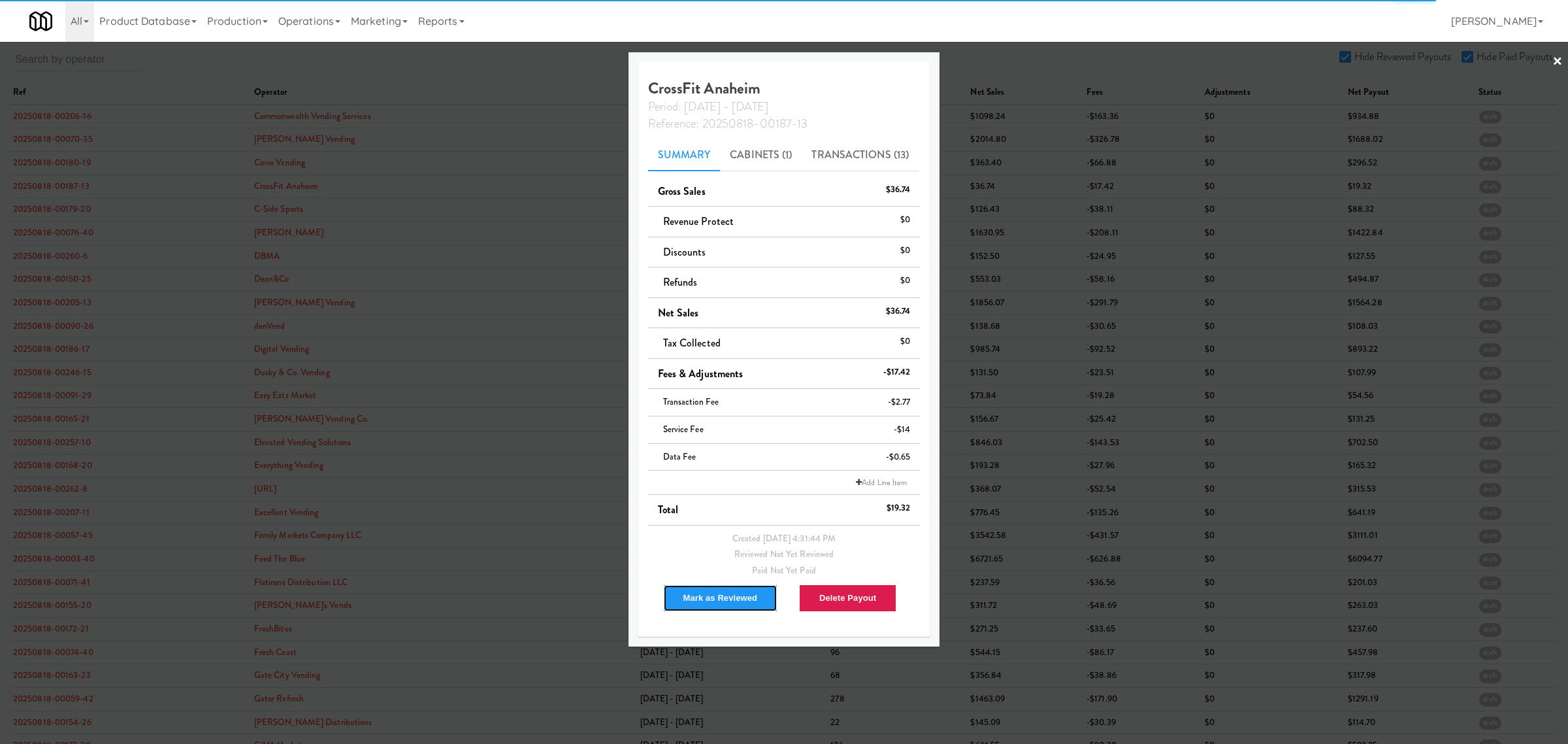
click at [699, 590] on button "Mark as Reviewed" at bounding box center [720, 598] width 115 height 27
click at [17, 206] on div at bounding box center [784, 372] width 1568 height 744
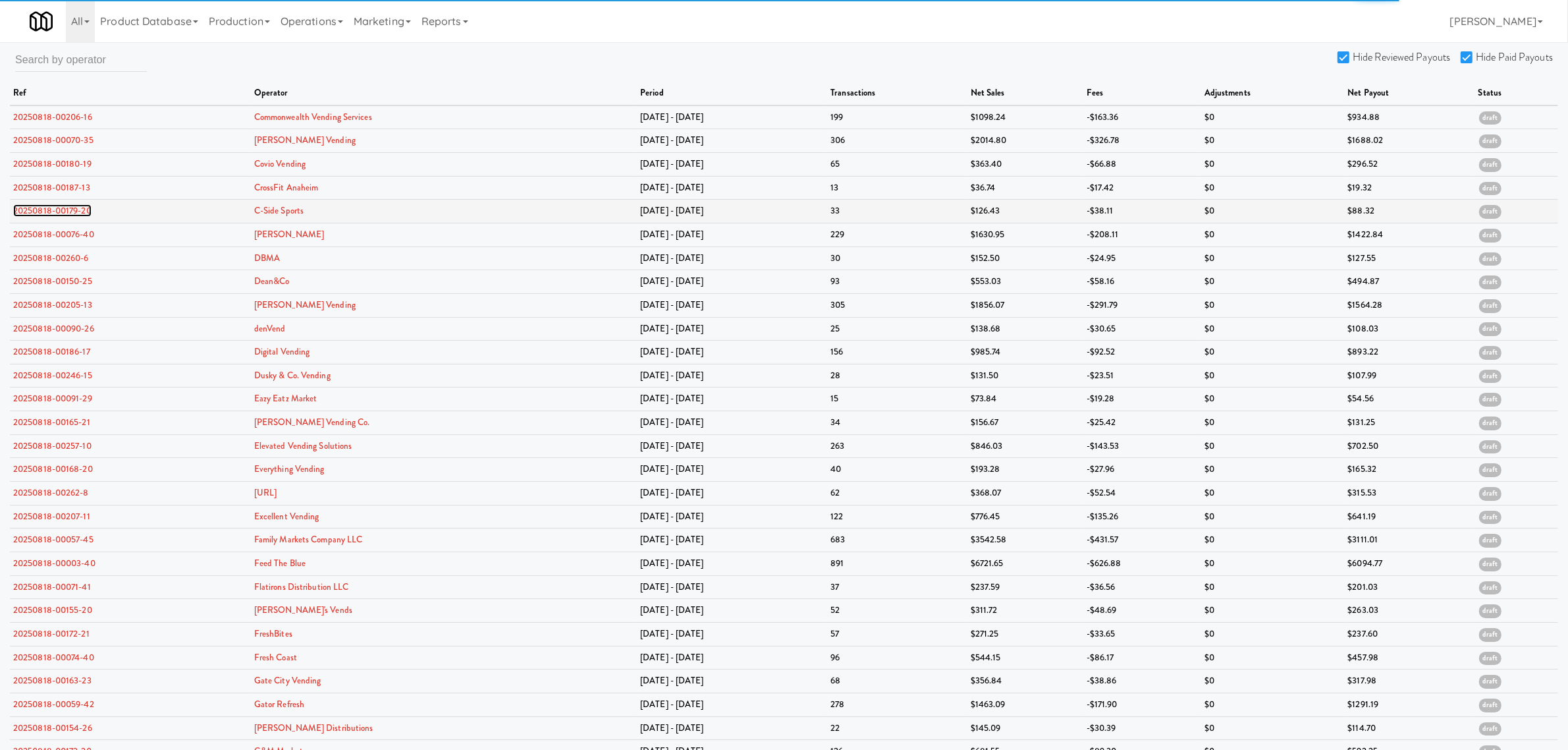
click at [35, 211] on link "20250818-00179-20" at bounding box center [52, 210] width 78 height 12
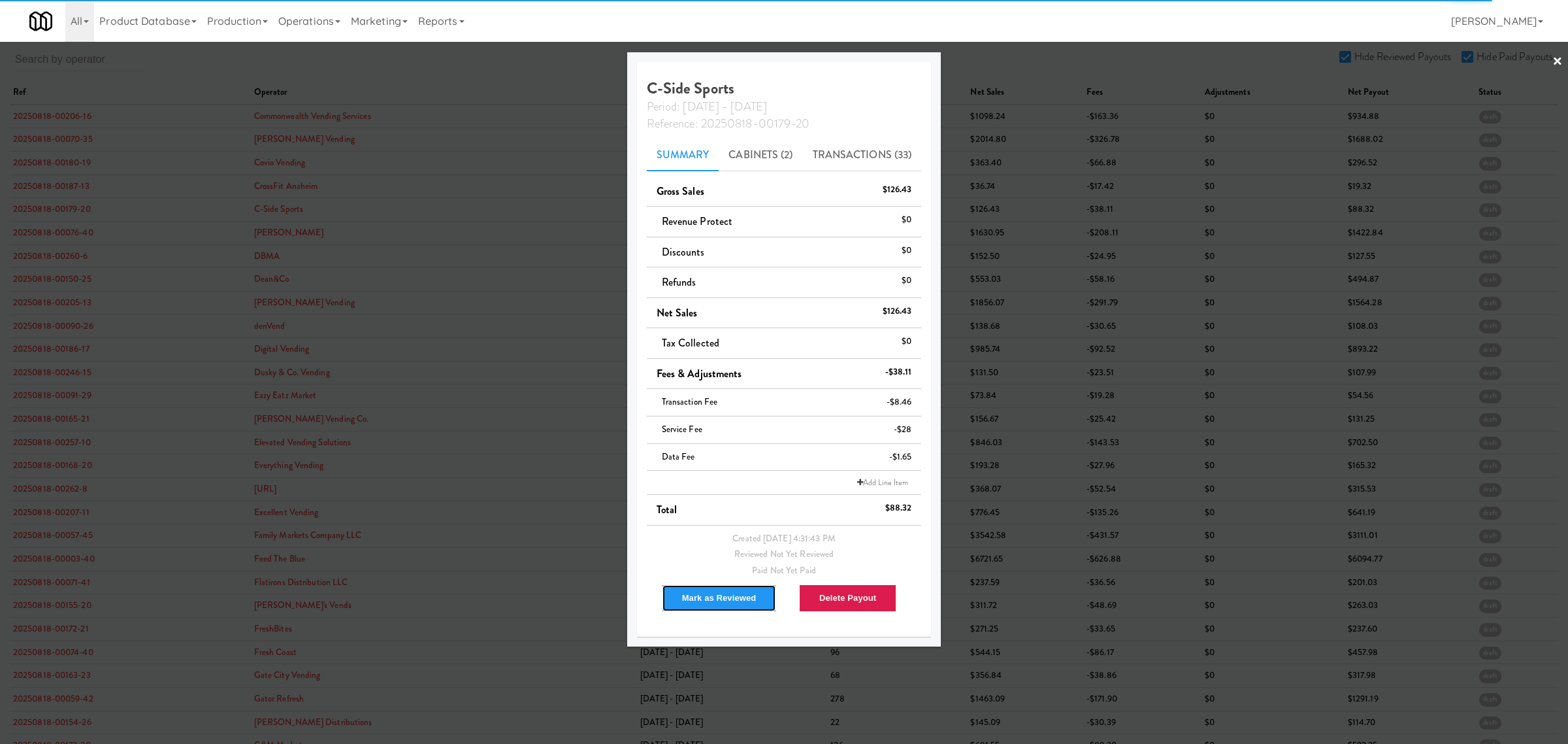
click at [711, 598] on button "Mark as Reviewed" at bounding box center [719, 598] width 115 height 27
click at [23, 235] on div at bounding box center [784, 372] width 1568 height 744
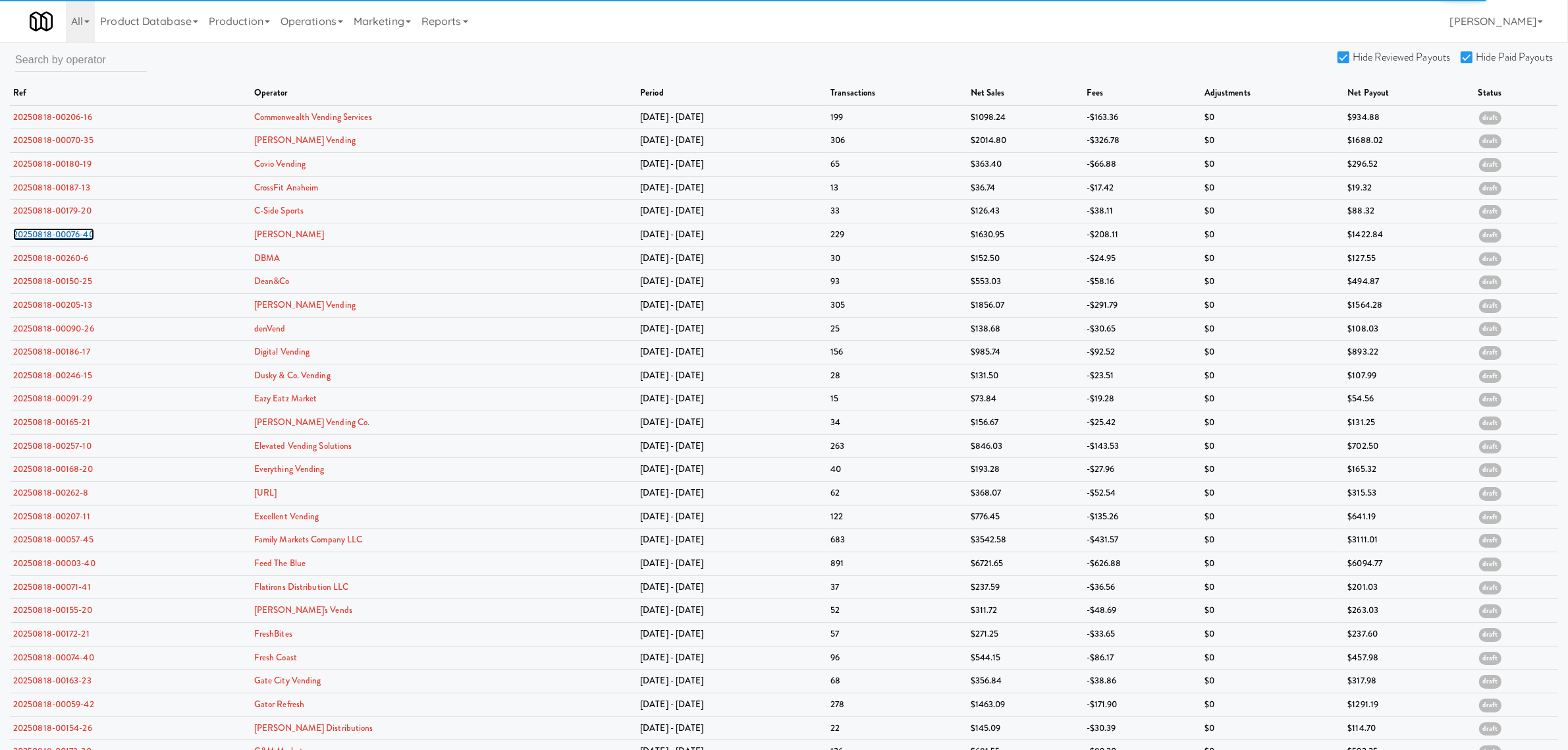
click at [23, 237] on link "20250818-00076-40" at bounding box center [54, 234] width 81 height 12
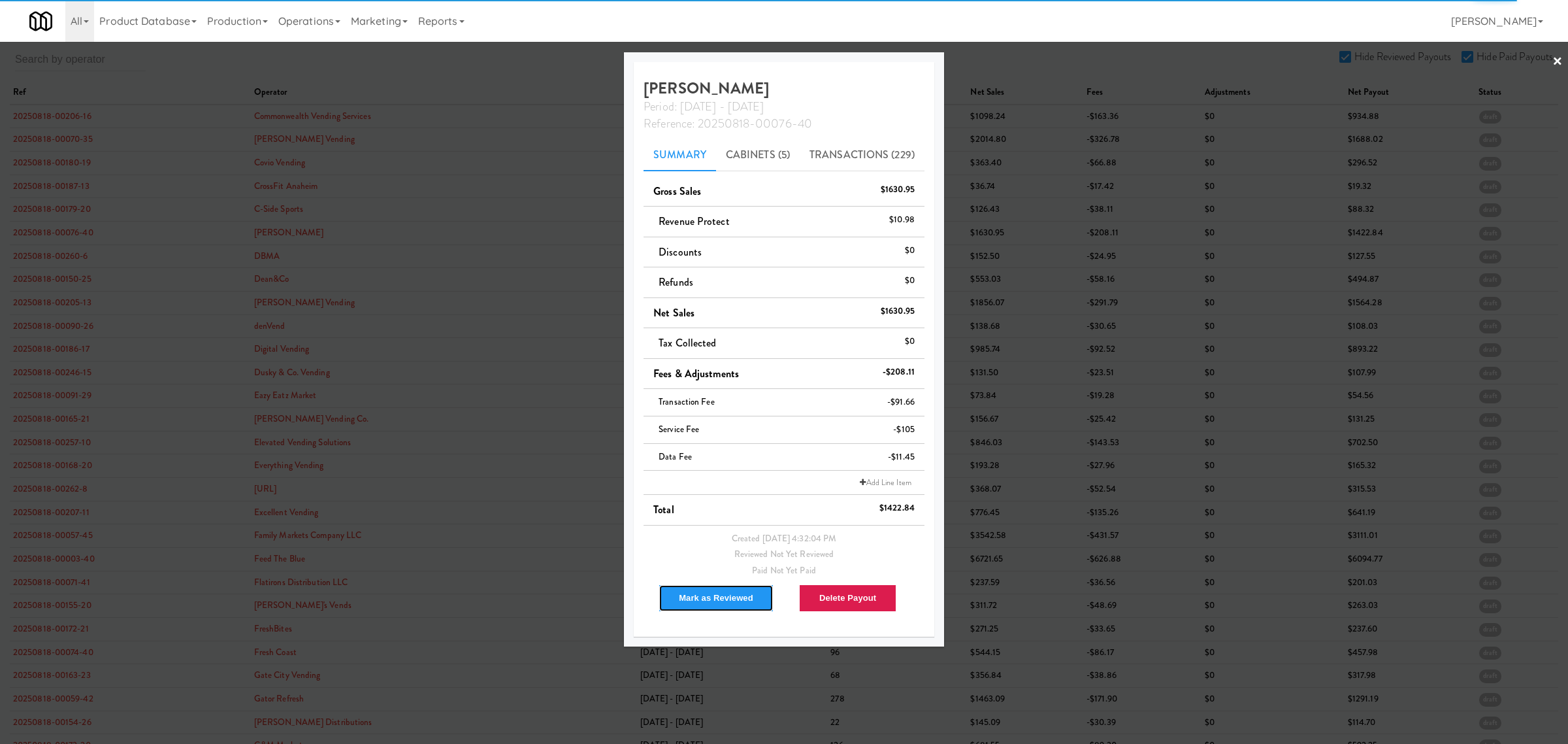
click at [700, 599] on button "Mark as Reviewed" at bounding box center [716, 598] width 115 height 27
click at [67, 257] on div at bounding box center [784, 372] width 1568 height 744
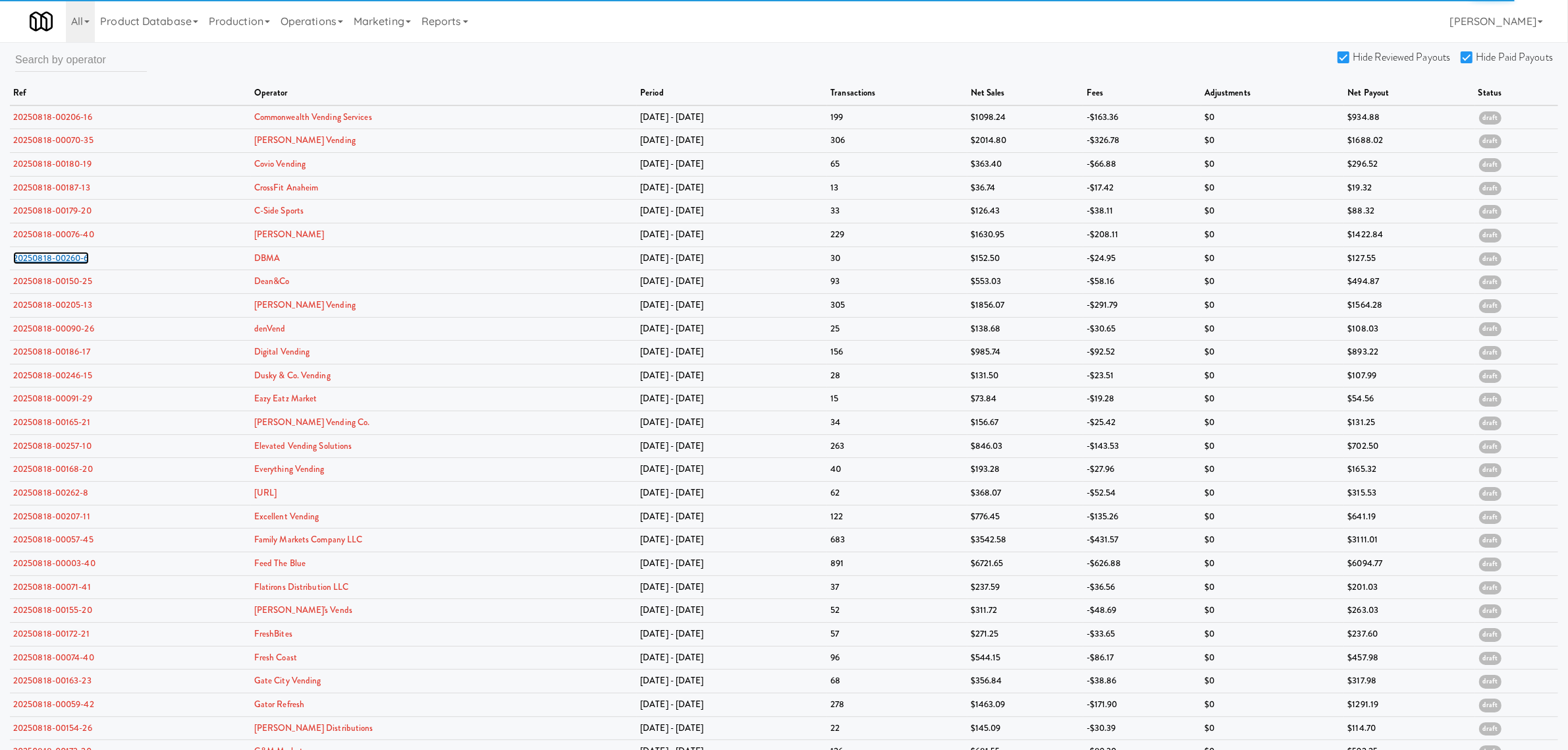
click at [67, 259] on link "20250818-00260-6" at bounding box center [51, 258] width 76 height 12
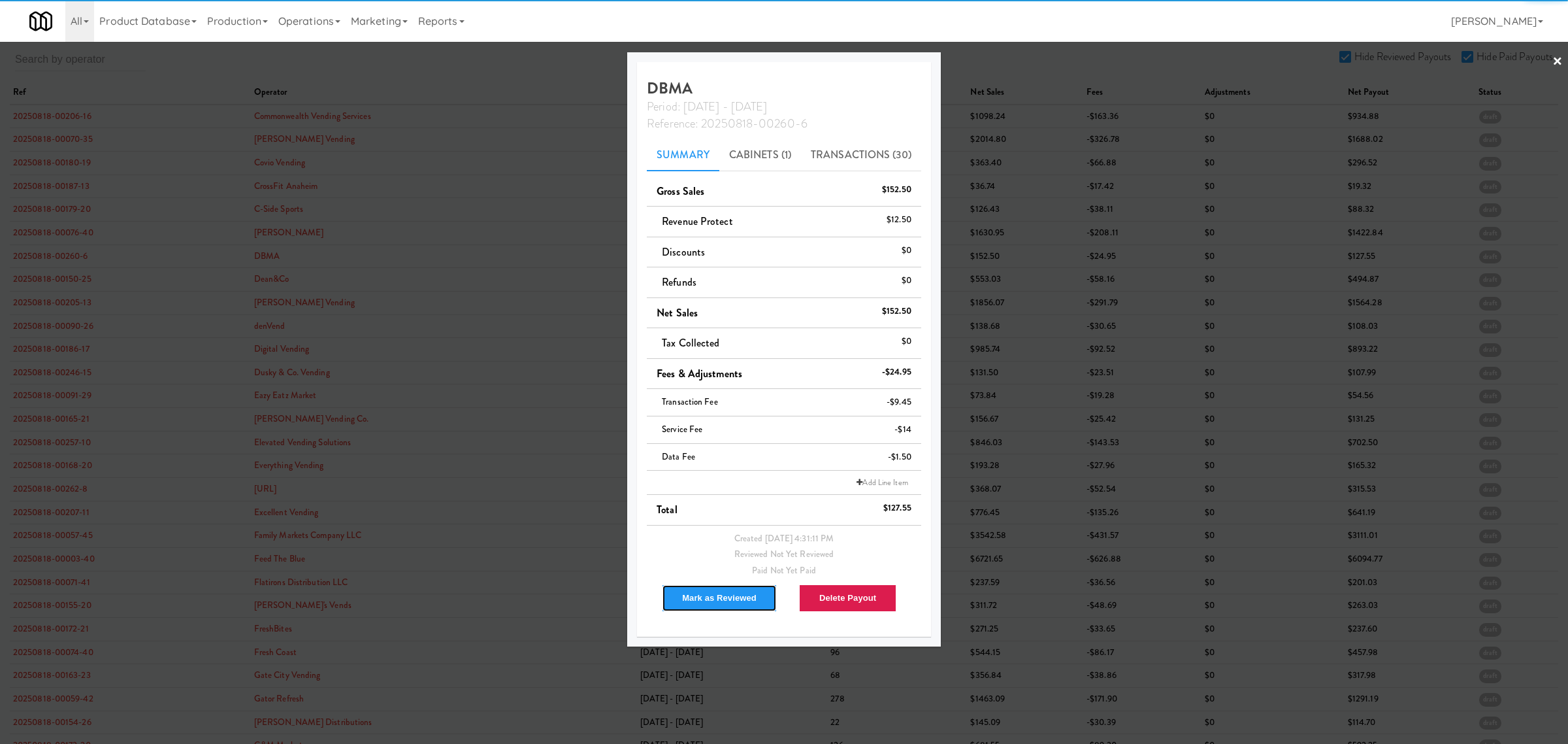
click at [722, 596] on button "Mark as Reviewed" at bounding box center [719, 598] width 115 height 27
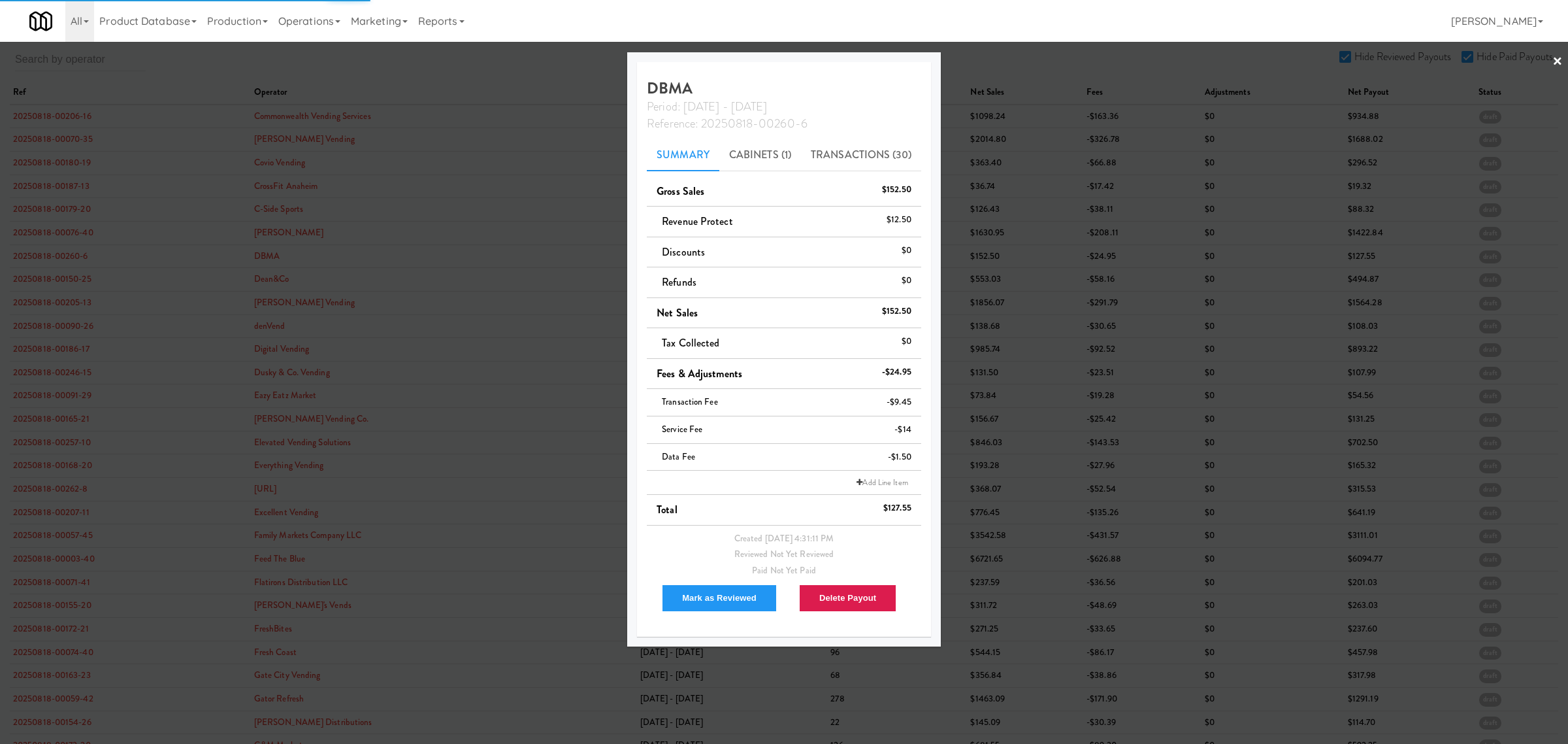
click at [50, 283] on div at bounding box center [784, 372] width 1568 height 744
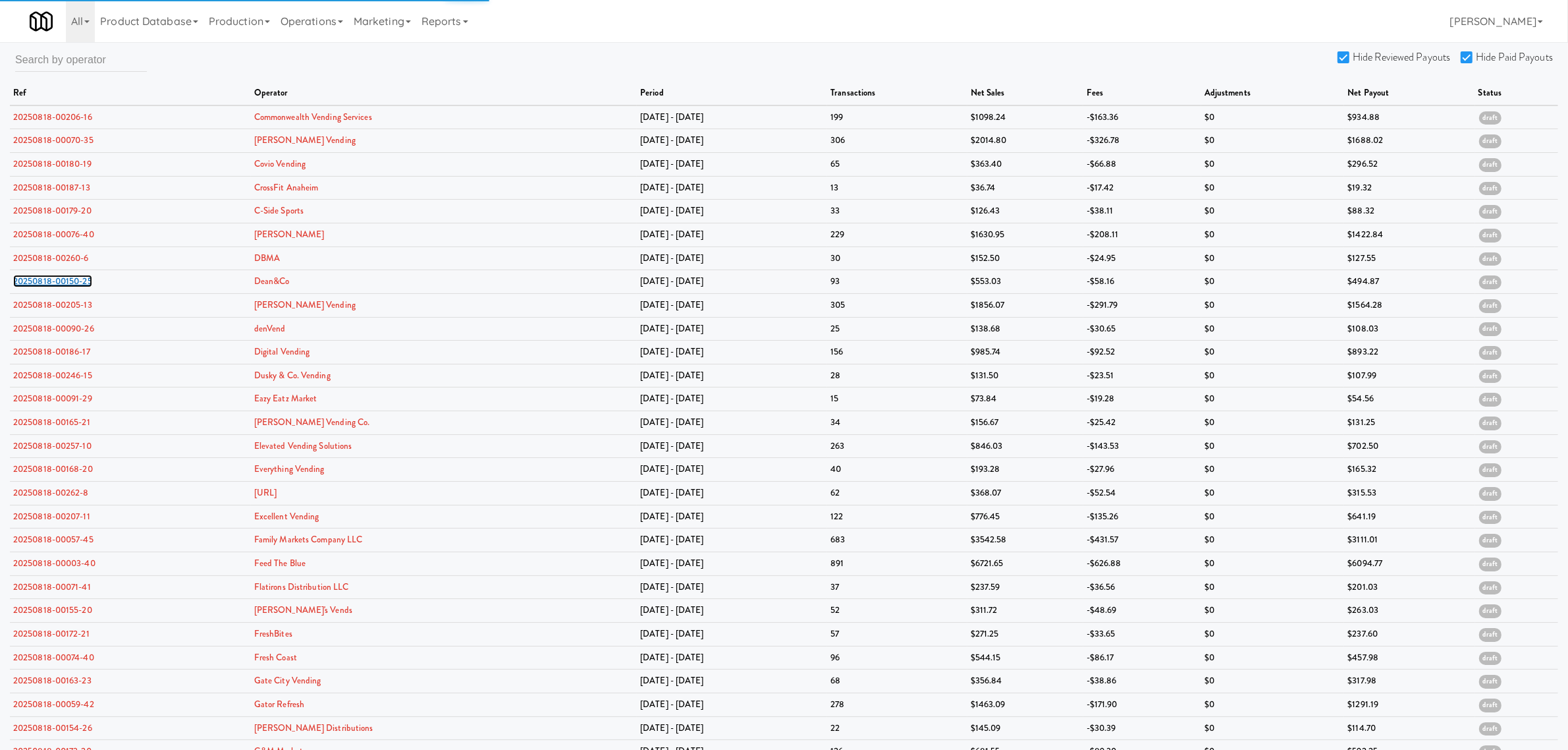
click at [51, 285] on link "20250818-00150-25" at bounding box center [52, 281] width 79 height 12
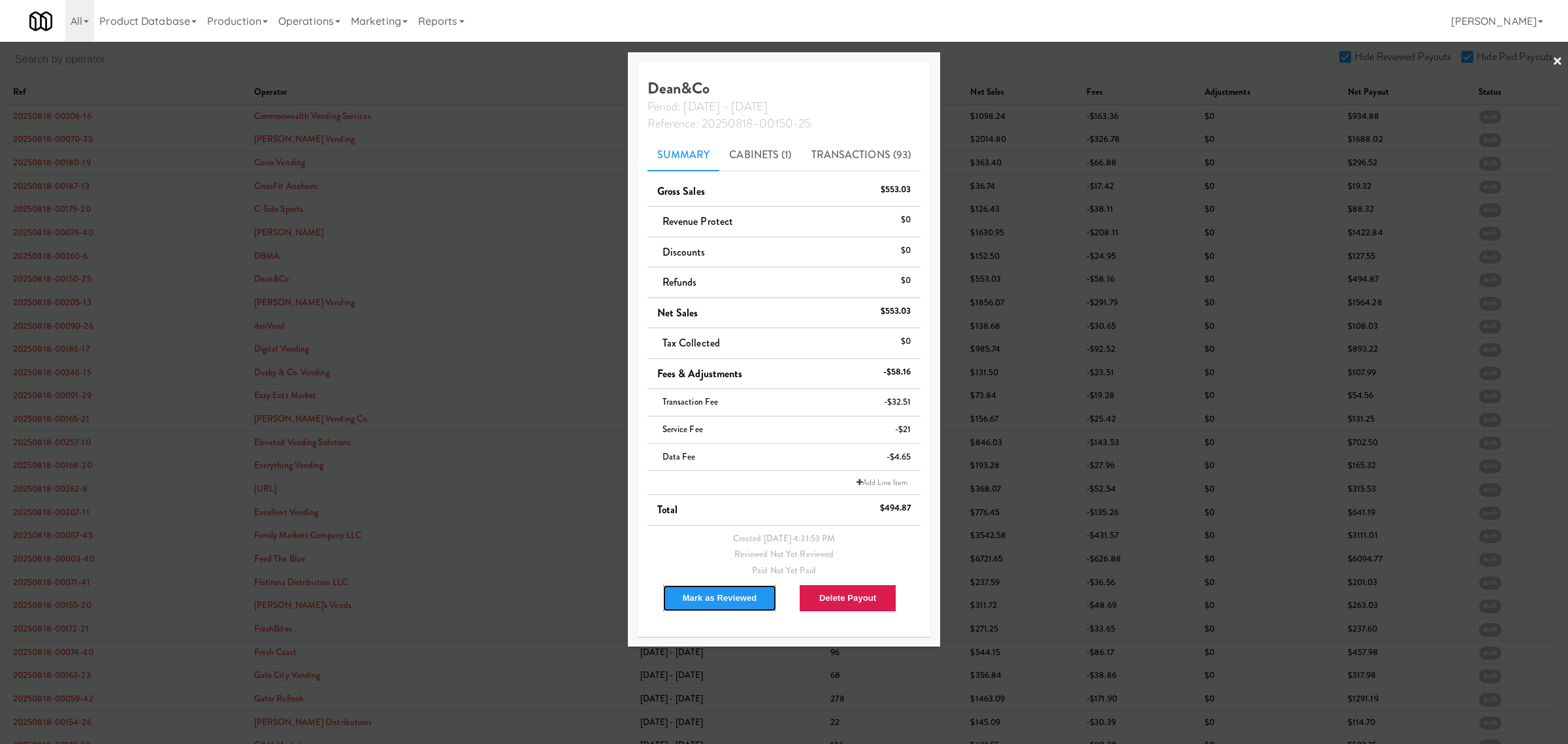
click at [716, 600] on button "Mark as Reviewed" at bounding box center [719, 598] width 115 height 27
click at [27, 327] on div at bounding box center [784, 372] width 1568 height 744
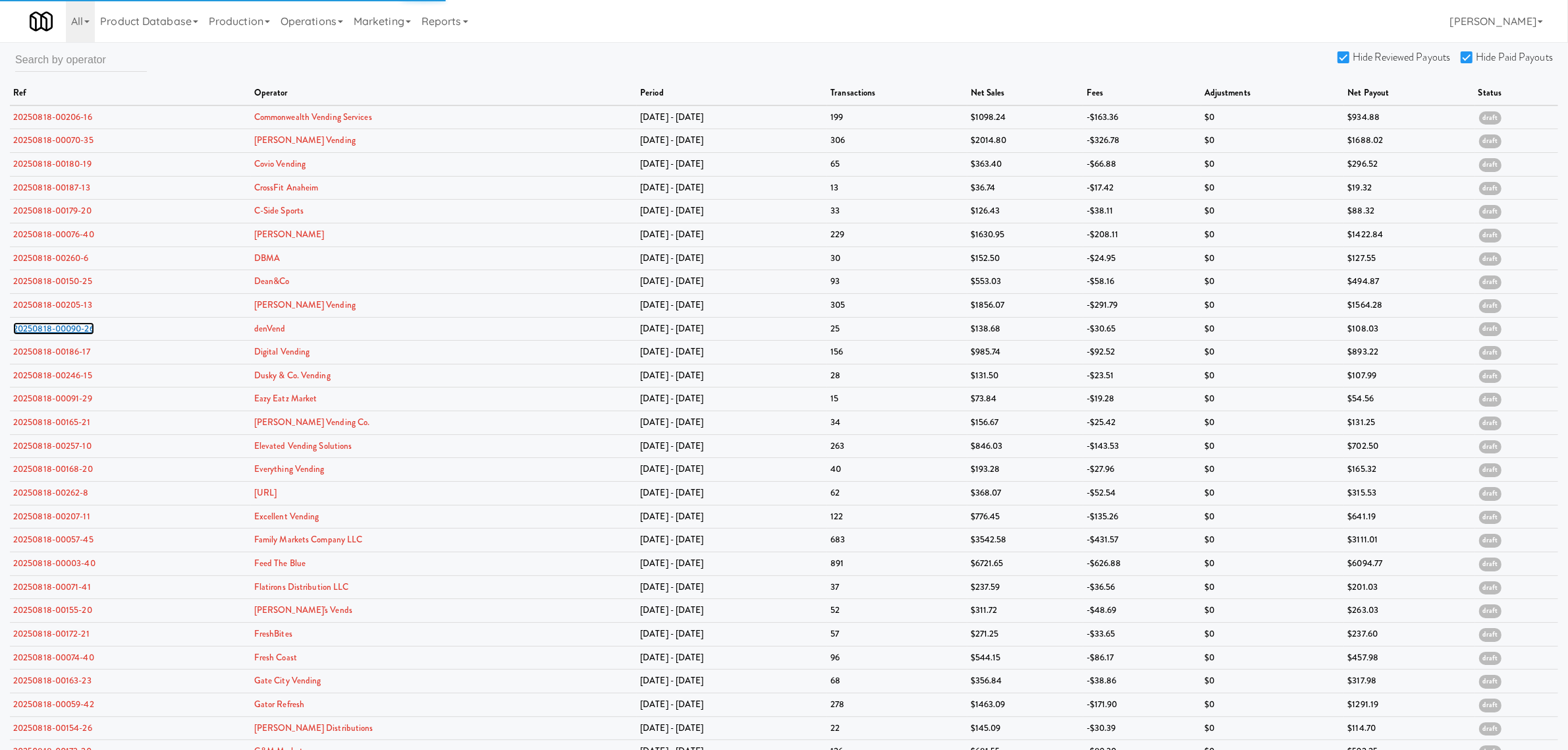
click at [28, 330] on link "20250818-00090-26" at bounding box center [54, 328] width 81 height 12
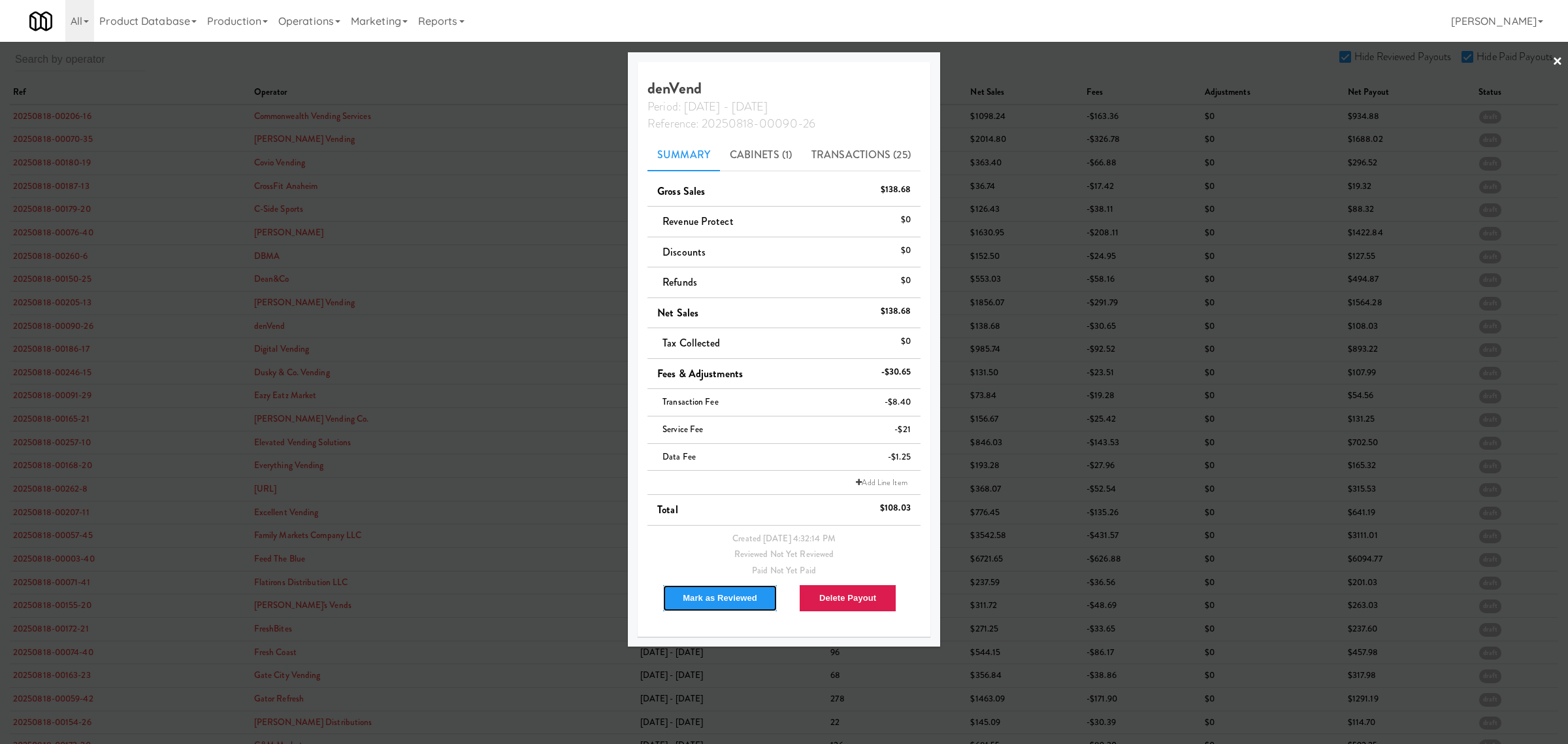
click at [704, 603] on button "Mark as Reviewed" at bounding box center [719, 598] width 115 height 27
click at [47, 306] on div at bounding box center [784, 372] width 1568 height 744
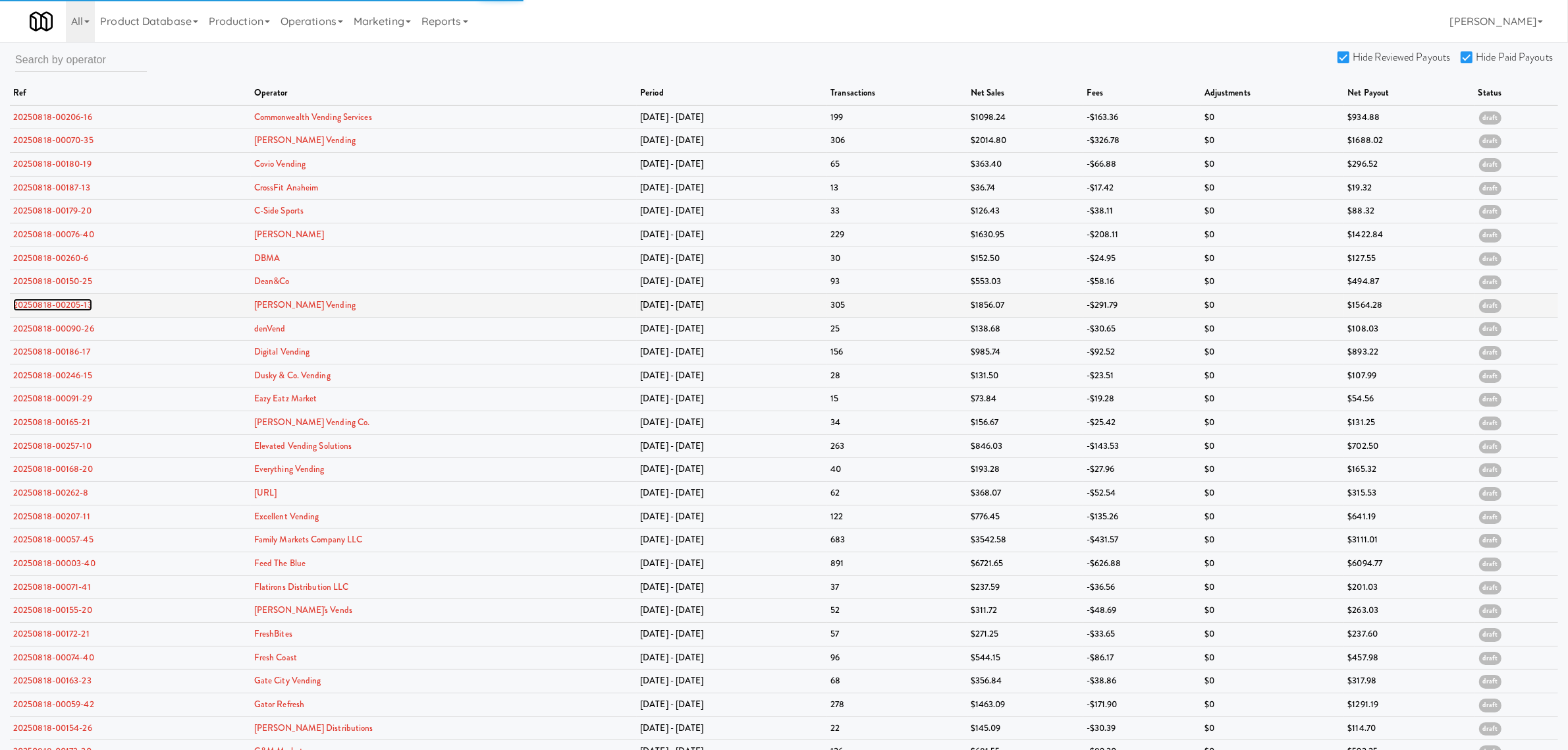
click at [48, 308] on link "20250818-00205-13" at bounding box center [52, 304] width 79 height 12
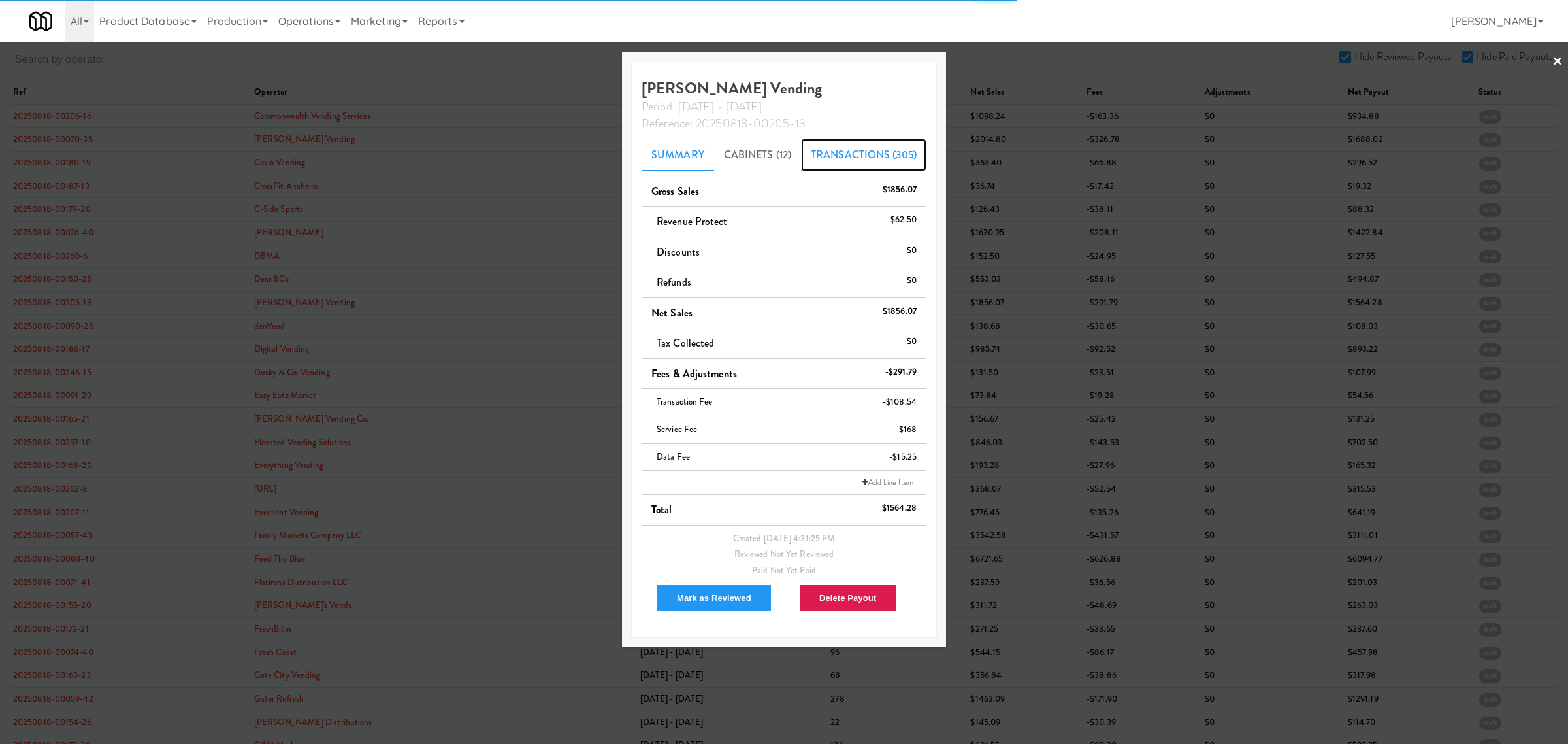
click at [885, 154] on link "Transactions (305)" at bounding box center [863, 154] width 125 height 33
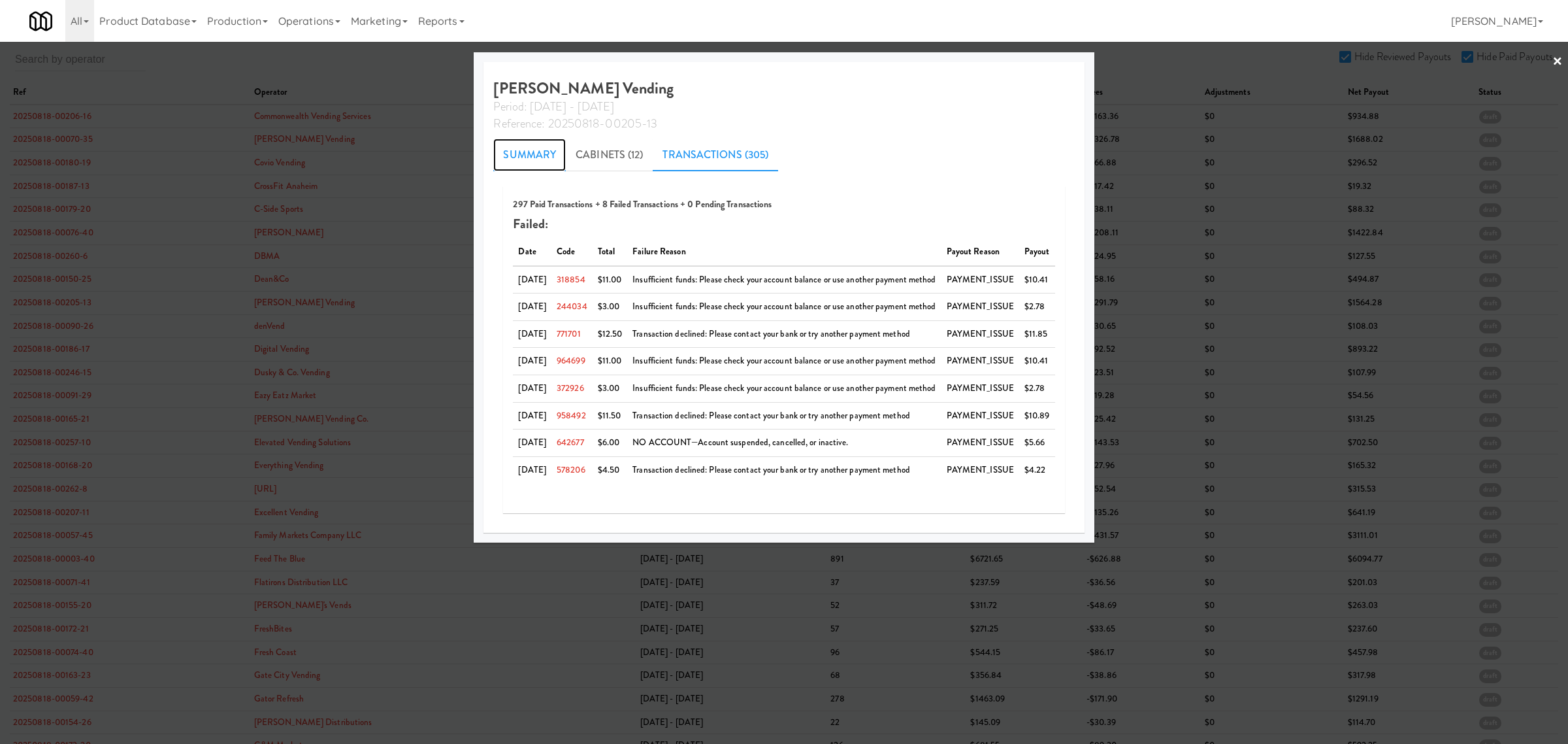
click at [506, 155] on link "Summary" at bounding box center [529, 154] width 72 height 33
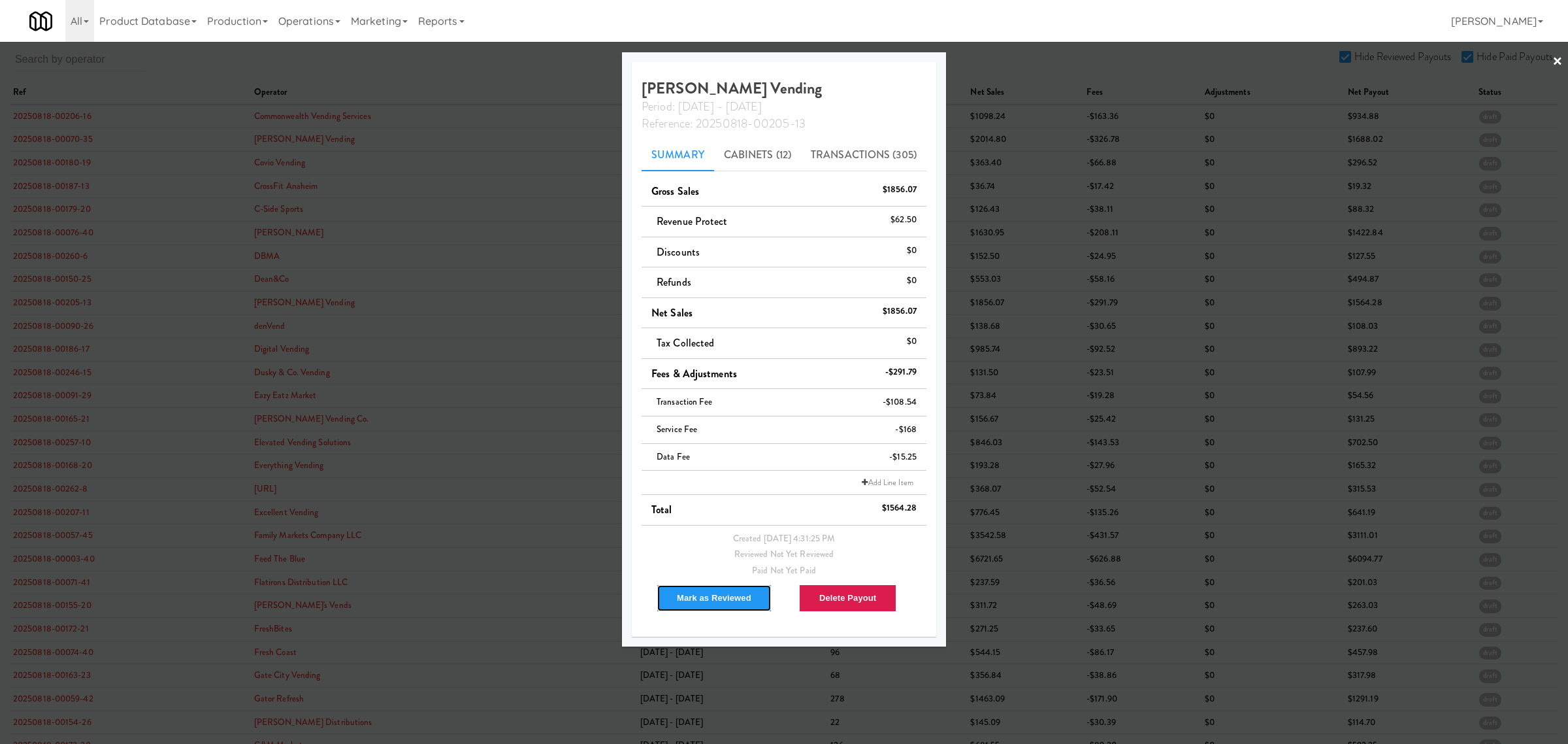
click at [706, 603] on button "Mark as Reviewed" at bounding box center [714, 598] width 115 height 27
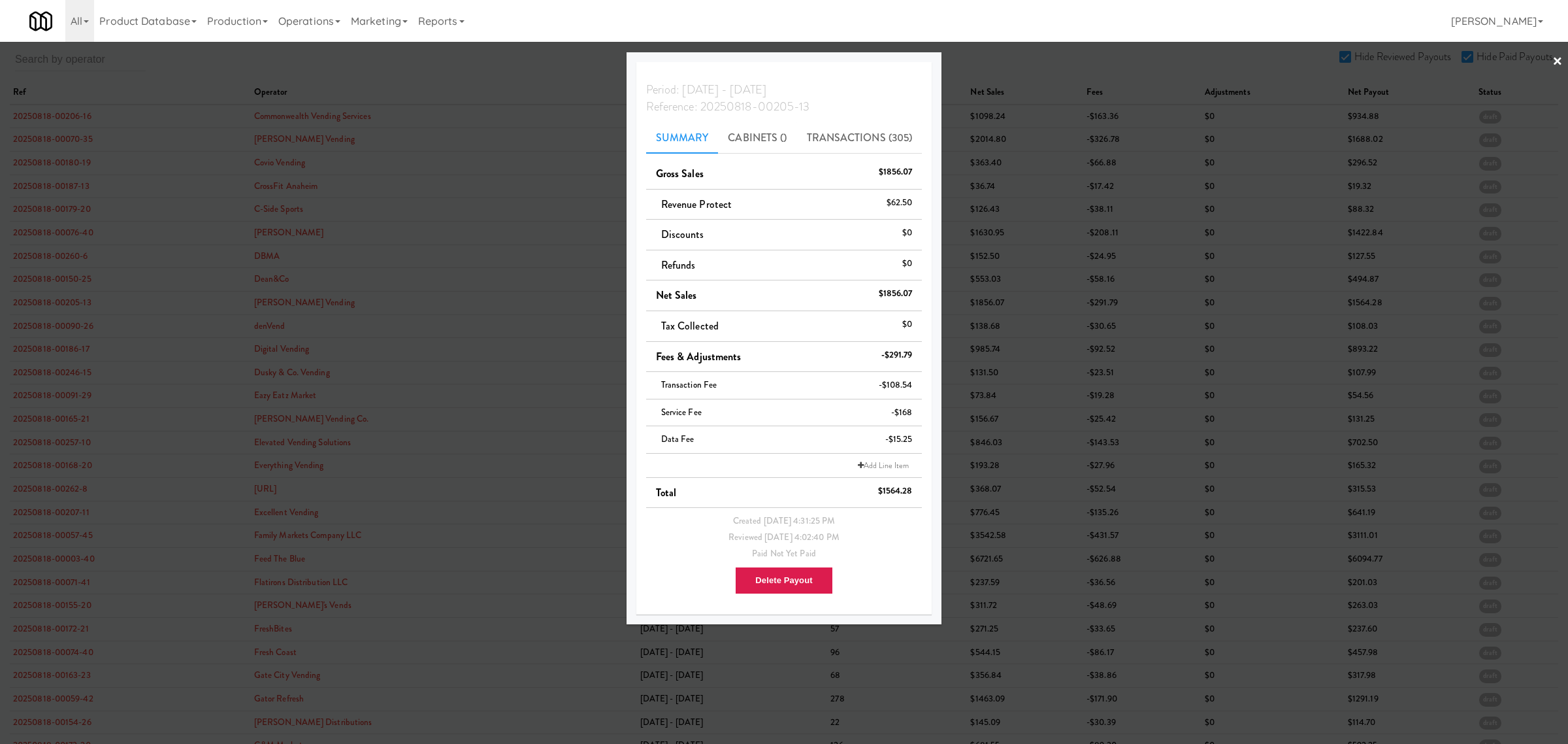
click at [442, 72] on div at bounding box center [784, 372] width 1568 height 744
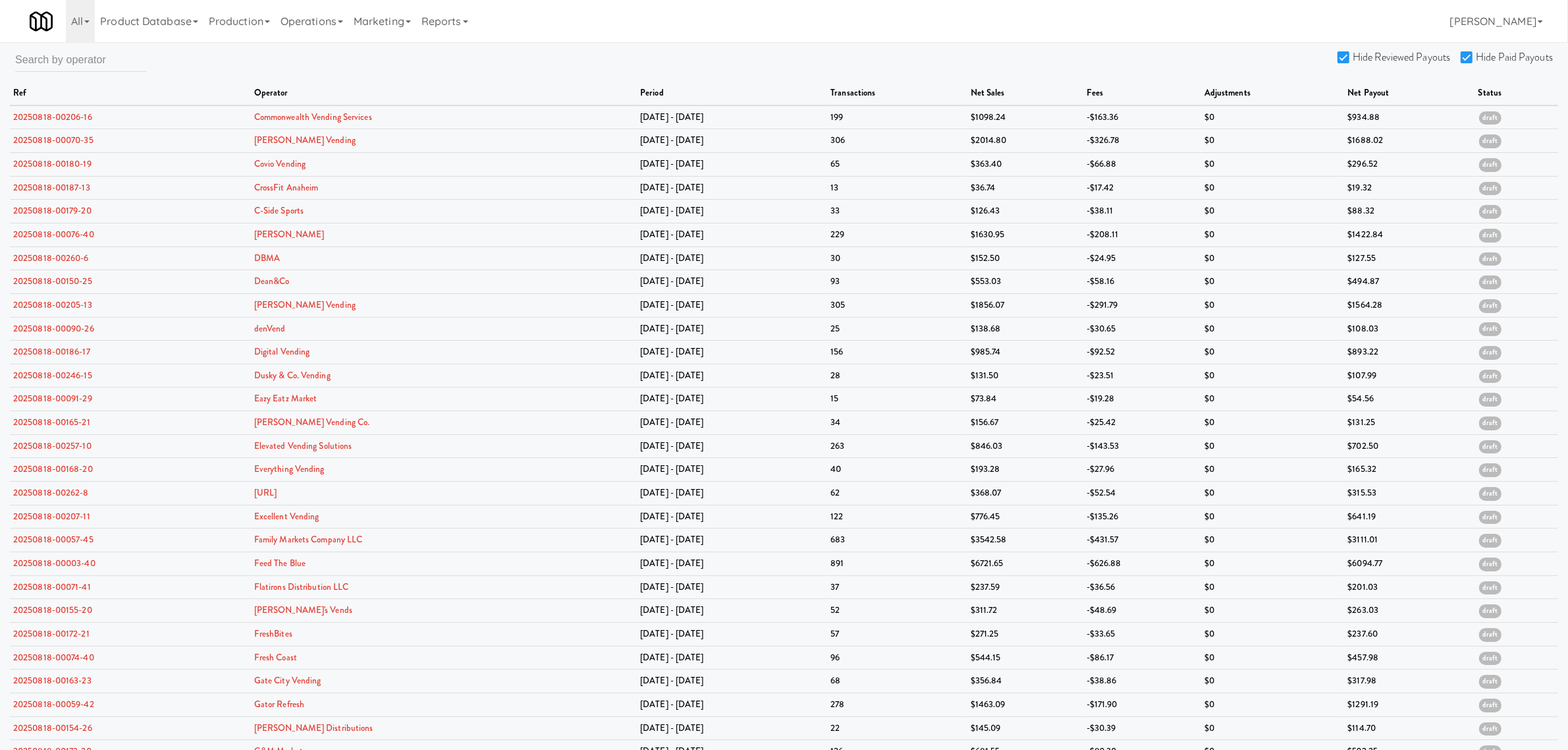
click at [1347, 57] on input "Hide Reviewed Payouts" at bounding box center [1345, 58] width 15 height 11
checkbox input "false"
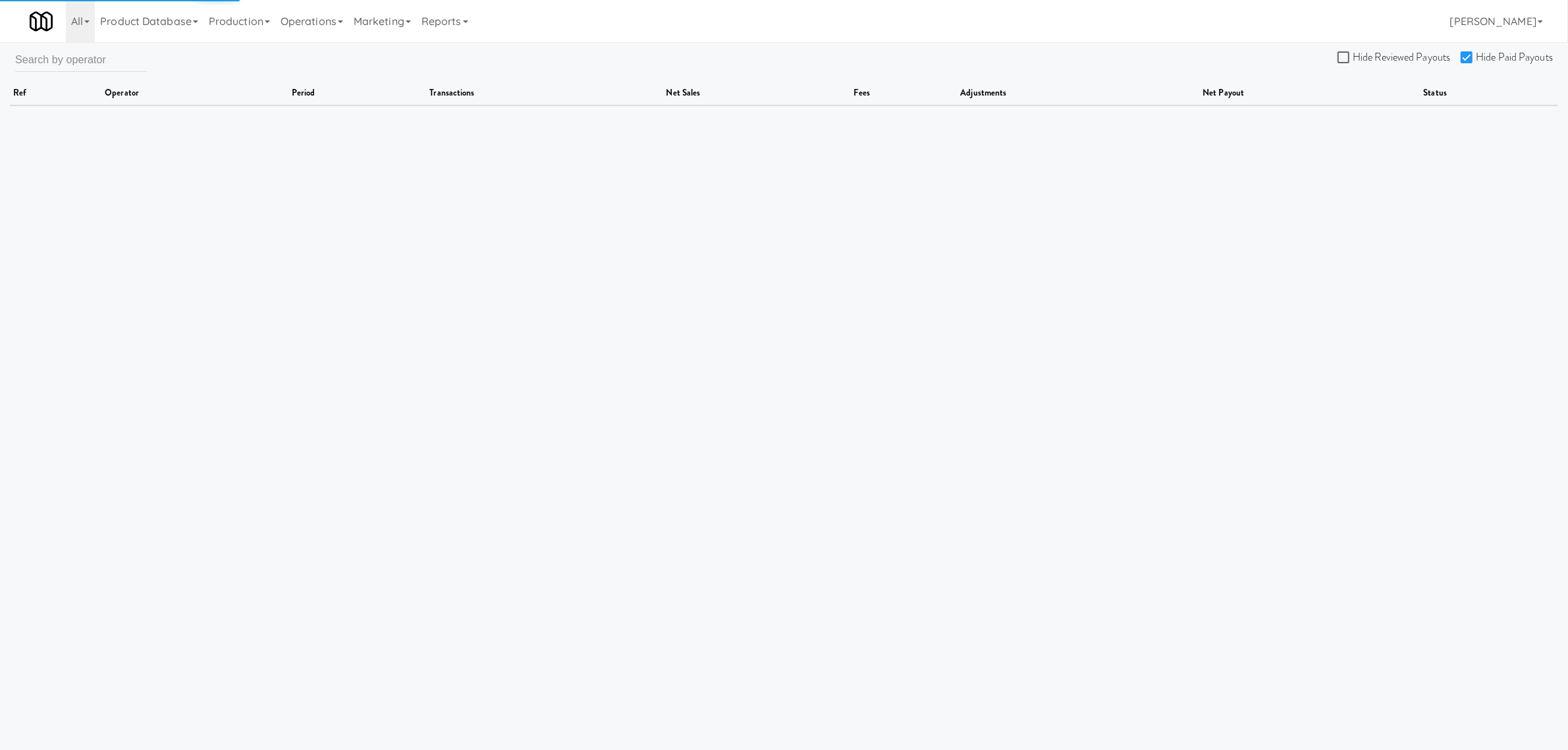
click at [1463, 56] on input "Hide Paid Payouts" at bounding box center [1468, 58] width 15 height 11
checkbox input "false"
click at [1343, 61] on input "Hide Reviewed Payouts" at bounding box center [1345, 58] width 15 height 11
checkbox input "true"
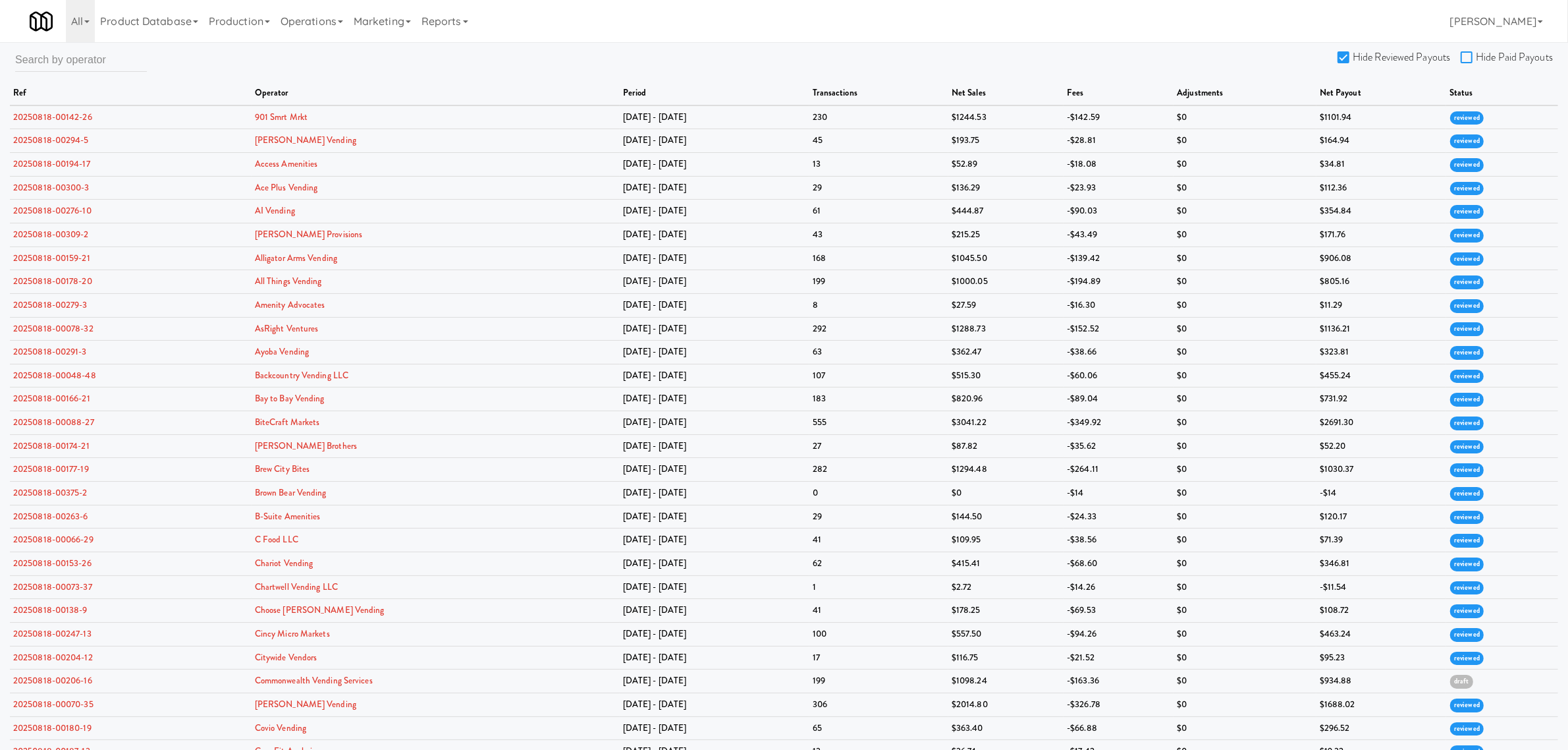
click at [1464, 58] on input "Hide Paid Payouts" at bounding box center [1468, 58] width 15 height 11
checkbox input "true"
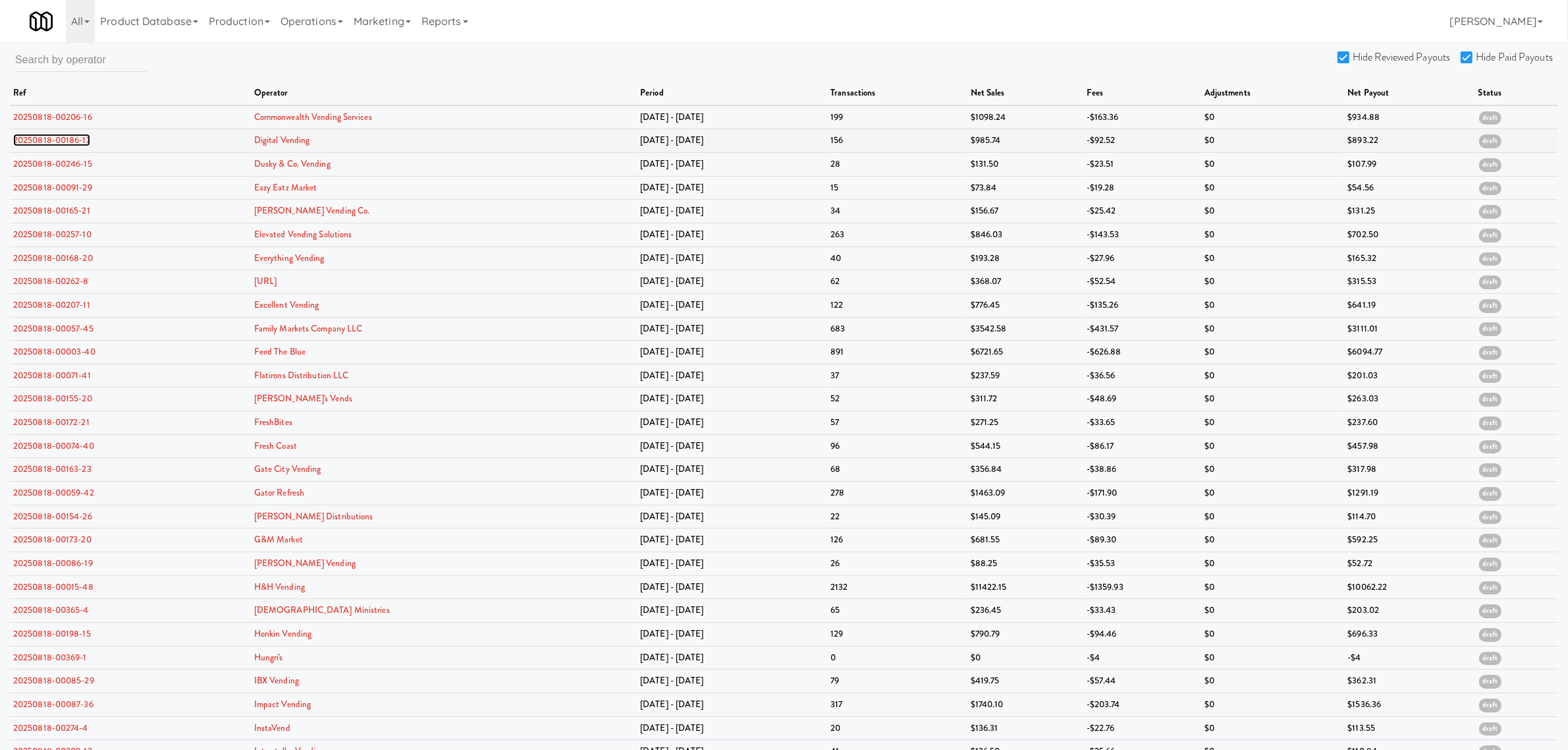
click at [67, 140] on link "20250818-00186-17" at bounding box center [51, 140] width 77 height 12
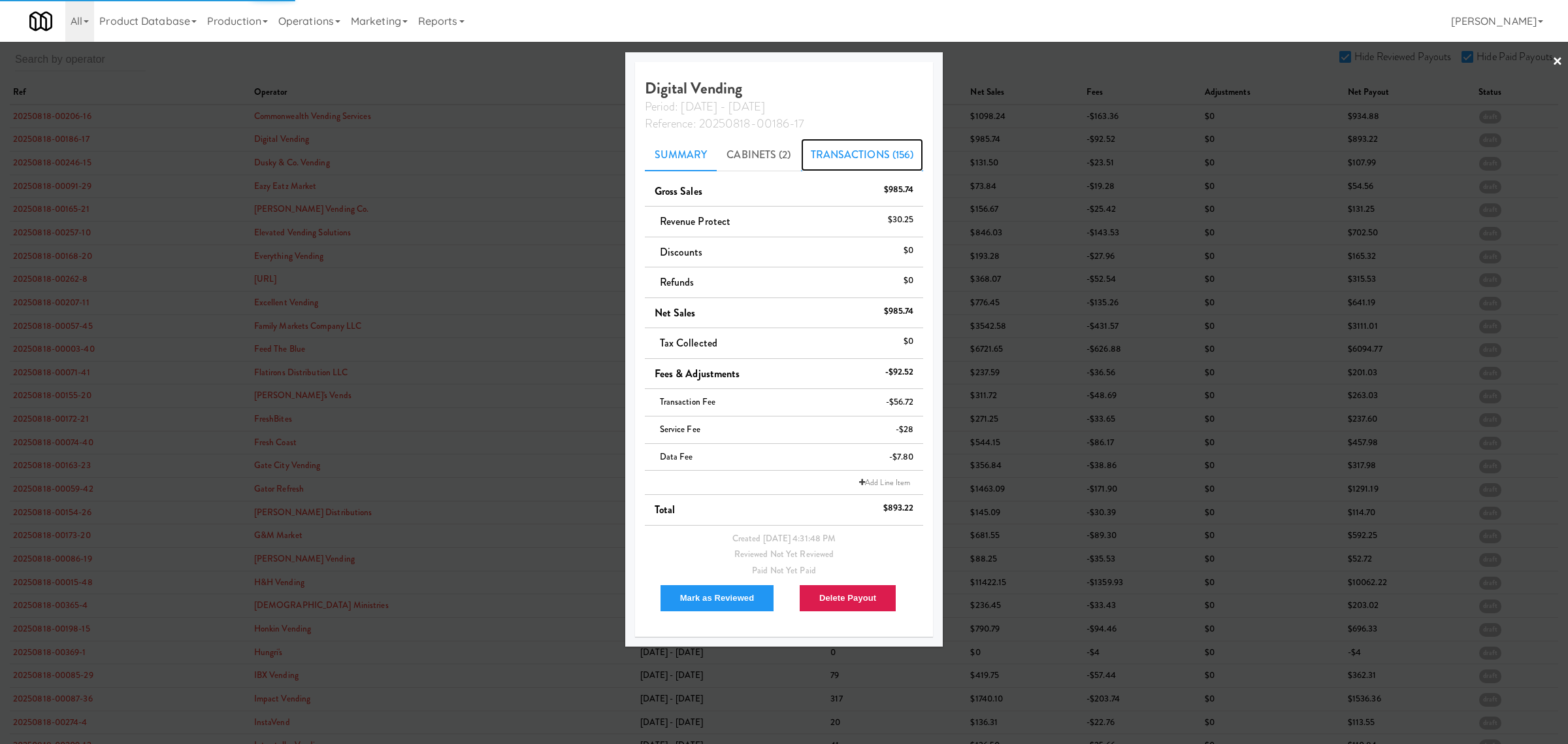
click at [859, 157] on link "Transactions (156)" at bounding box center [862, 154] width 123 height 33
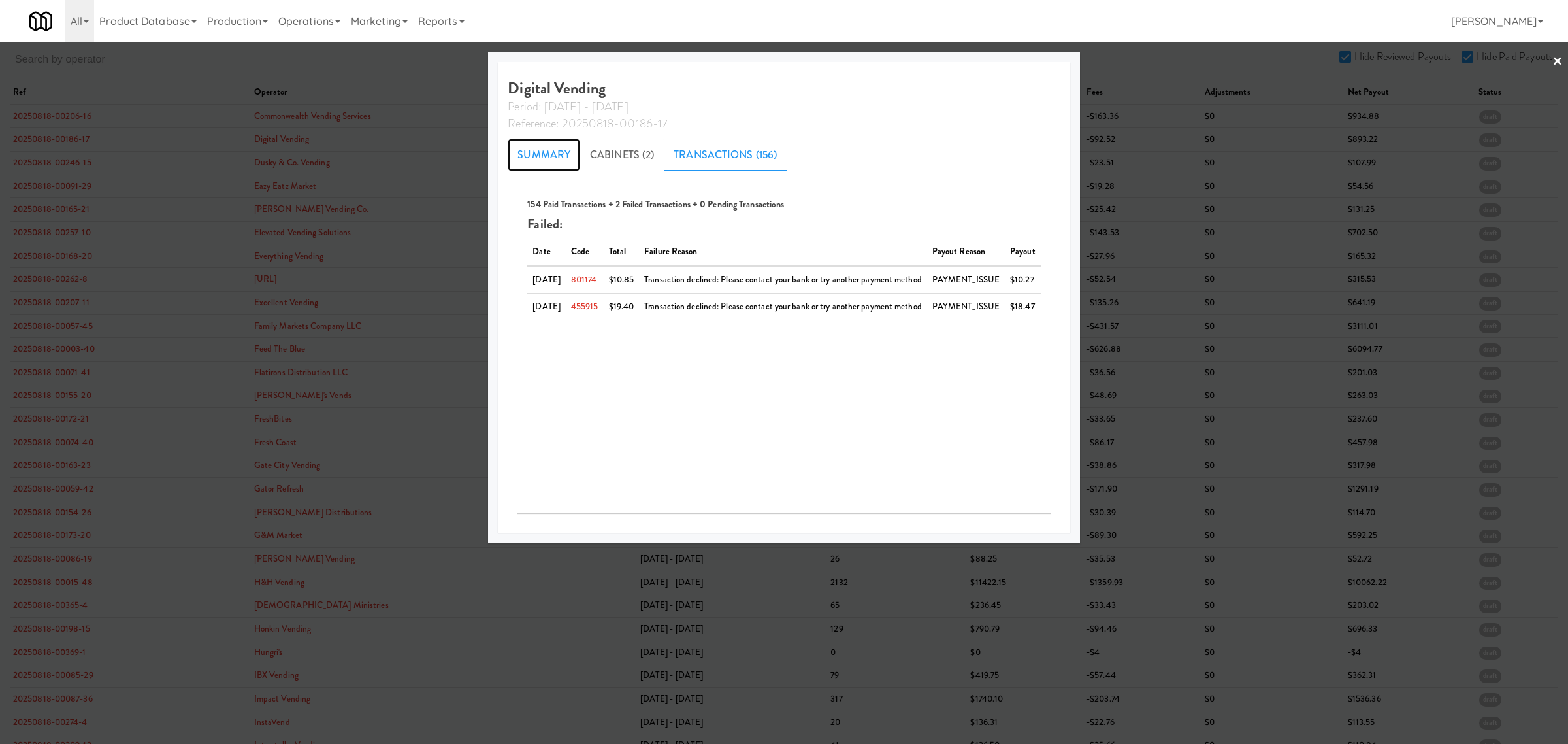
click at [518, 161] on link "Summary" at bounding box center [544, 154] width 72 height 33
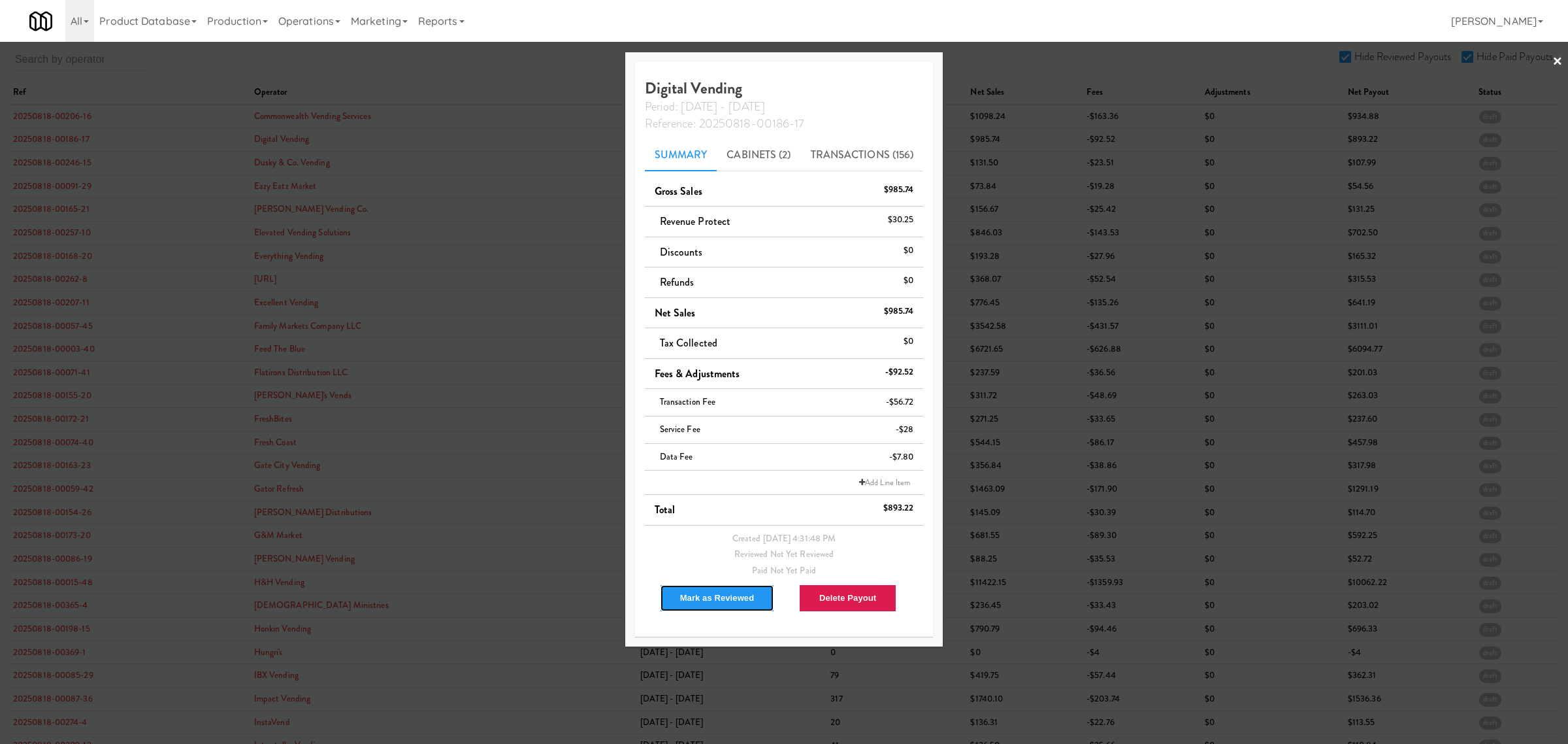
click at [699, 593] on button "Mark as Reviewed" at bounding box center [717, 598] width 115 height 27
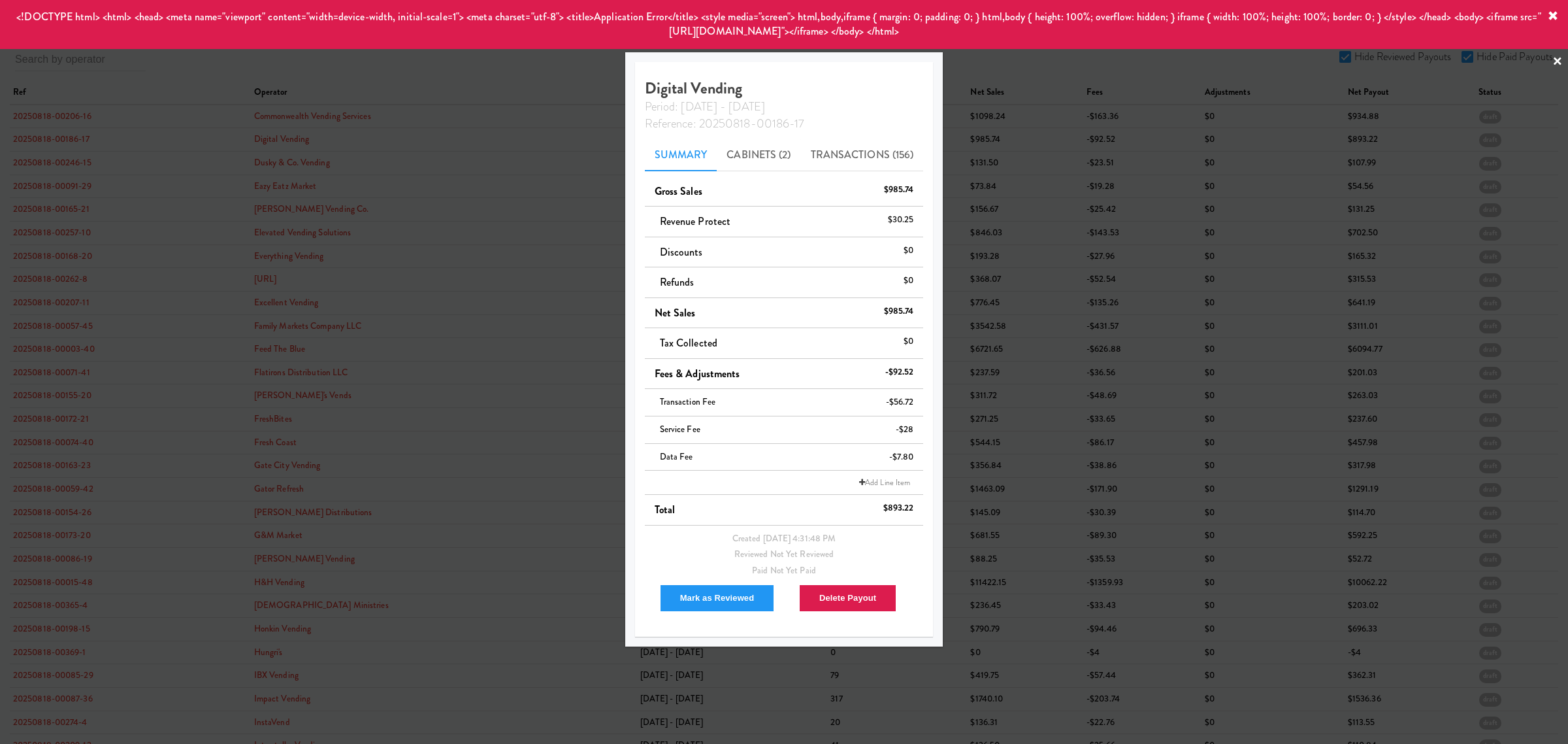
click at [65, 165] on div at bounding box center [784, 372] width 1568 height 744
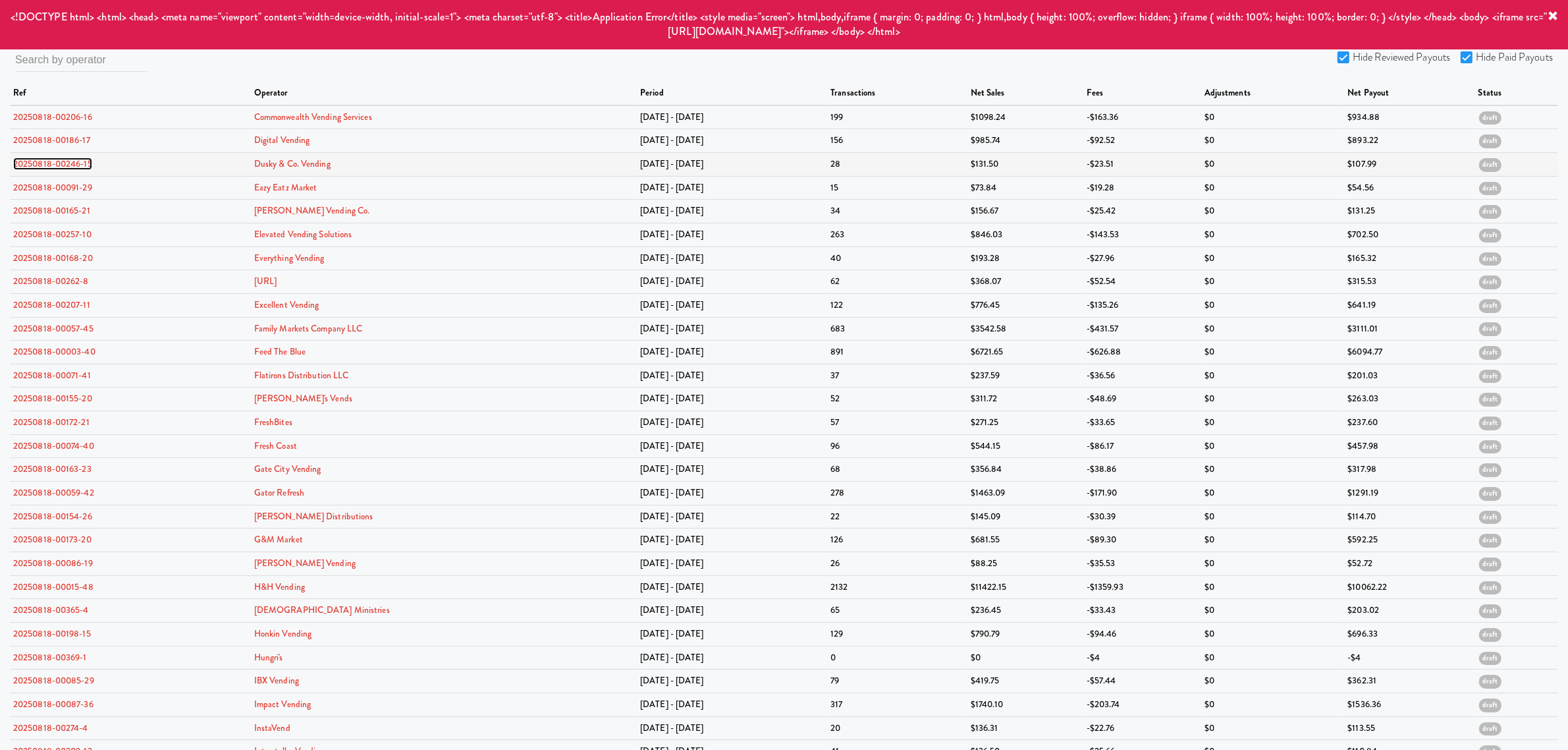
click at [67, 162] on link "20250818-00246-15" at bounding box center [52, 163] width 79 height 12
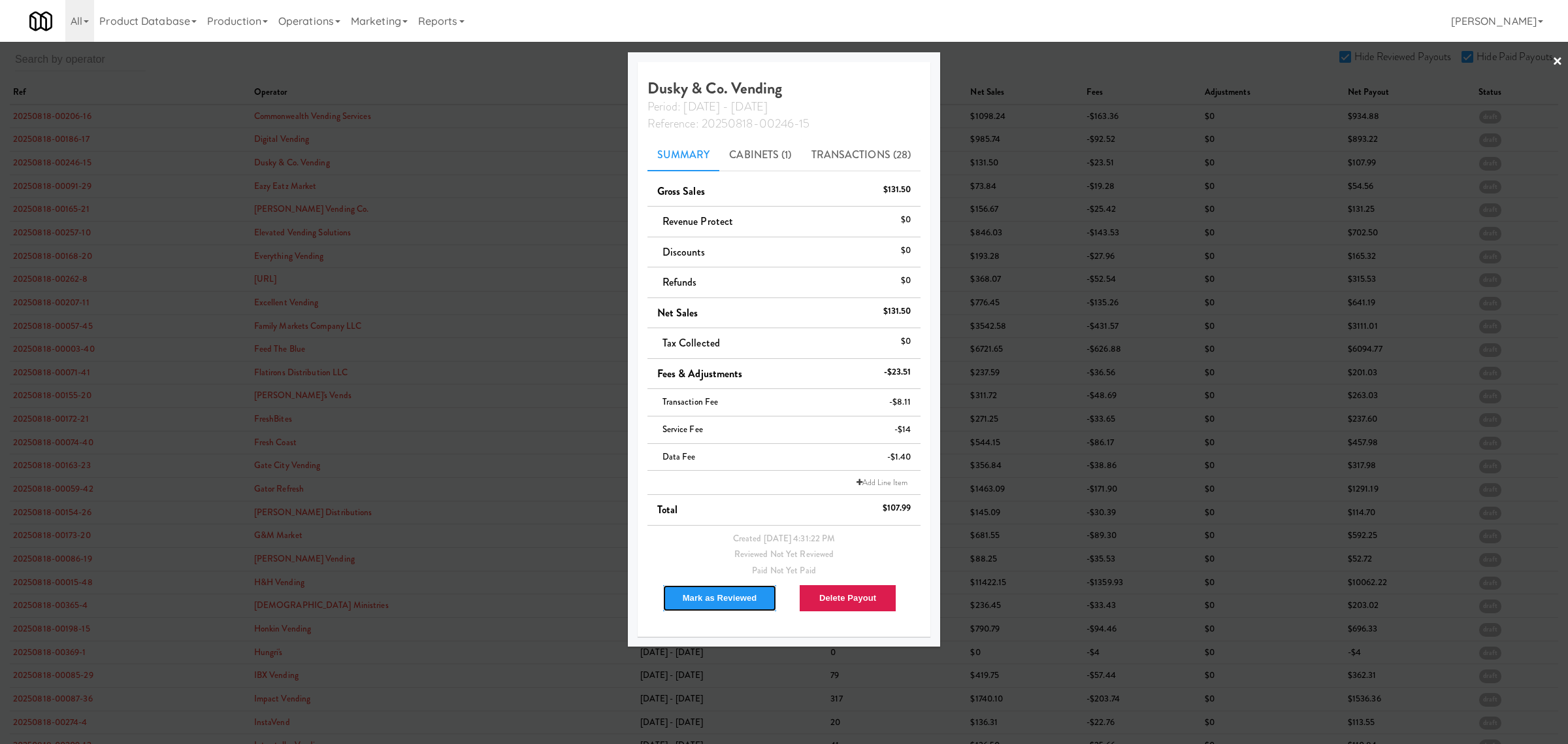
click at [691, 596] on button "Mark as Reviewed" at bounding box center [719, 598] width 115 height 27
click at [41, 182] on div at bounding box center [784, 372] width 1568 height 744
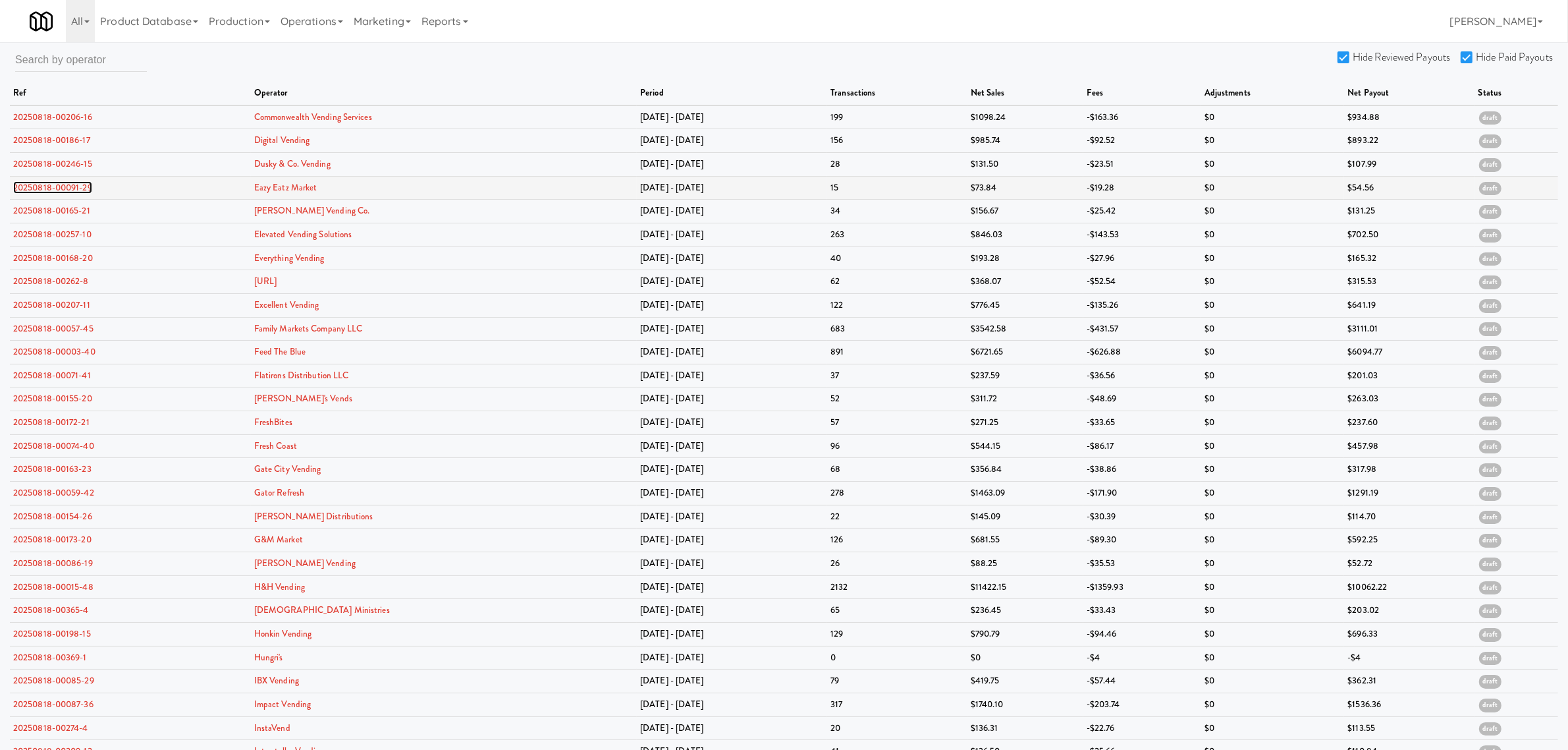
click at [51, 183] on link "20250818-00091-29" at bounding box center [52, 187] width 79 height 12
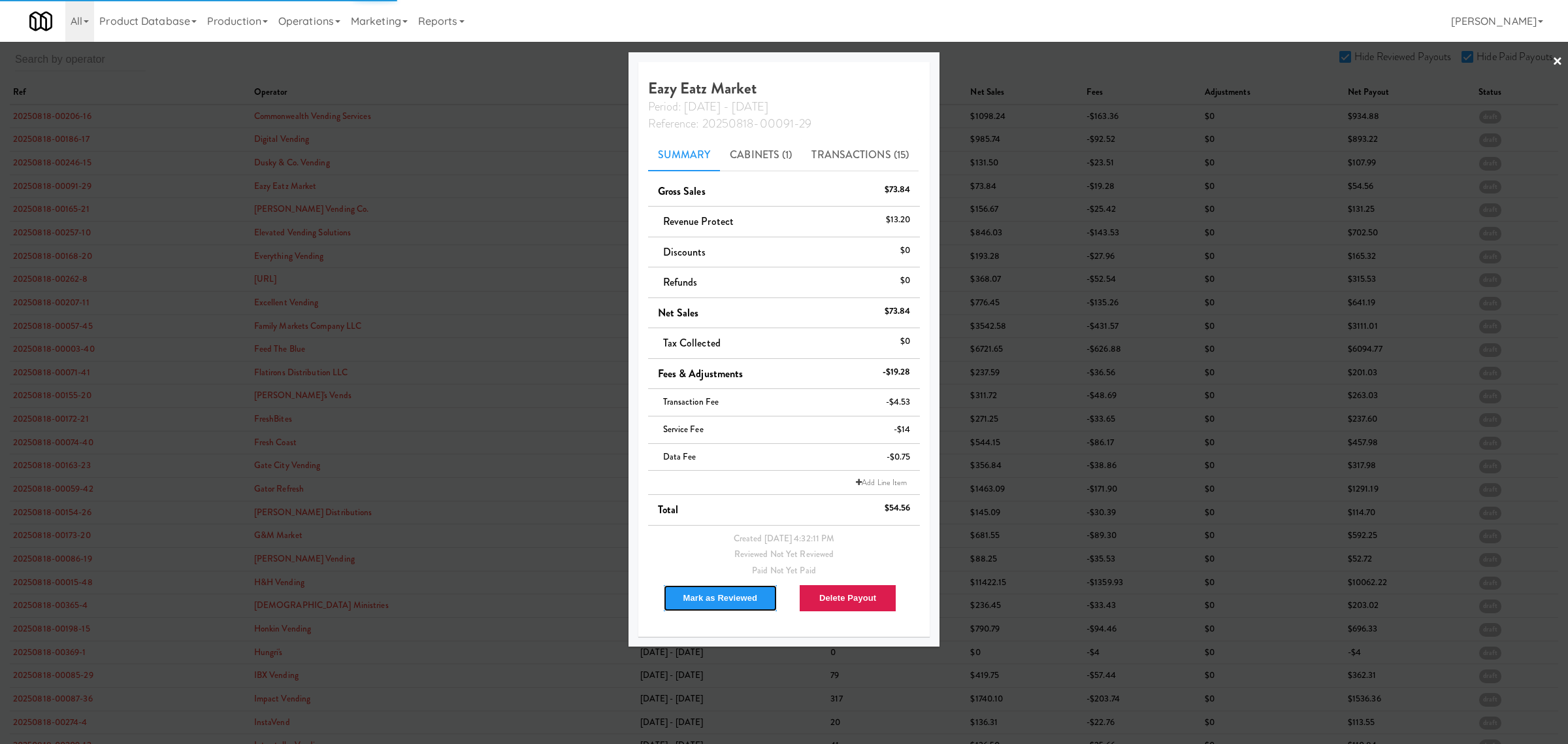
click at [697, 593] on button "Mark as Reviewed" at bounding box center [720, 598] width 115 height 27
click at [48, 212] on div at bounding box center [784, 372] width 1568 height 744
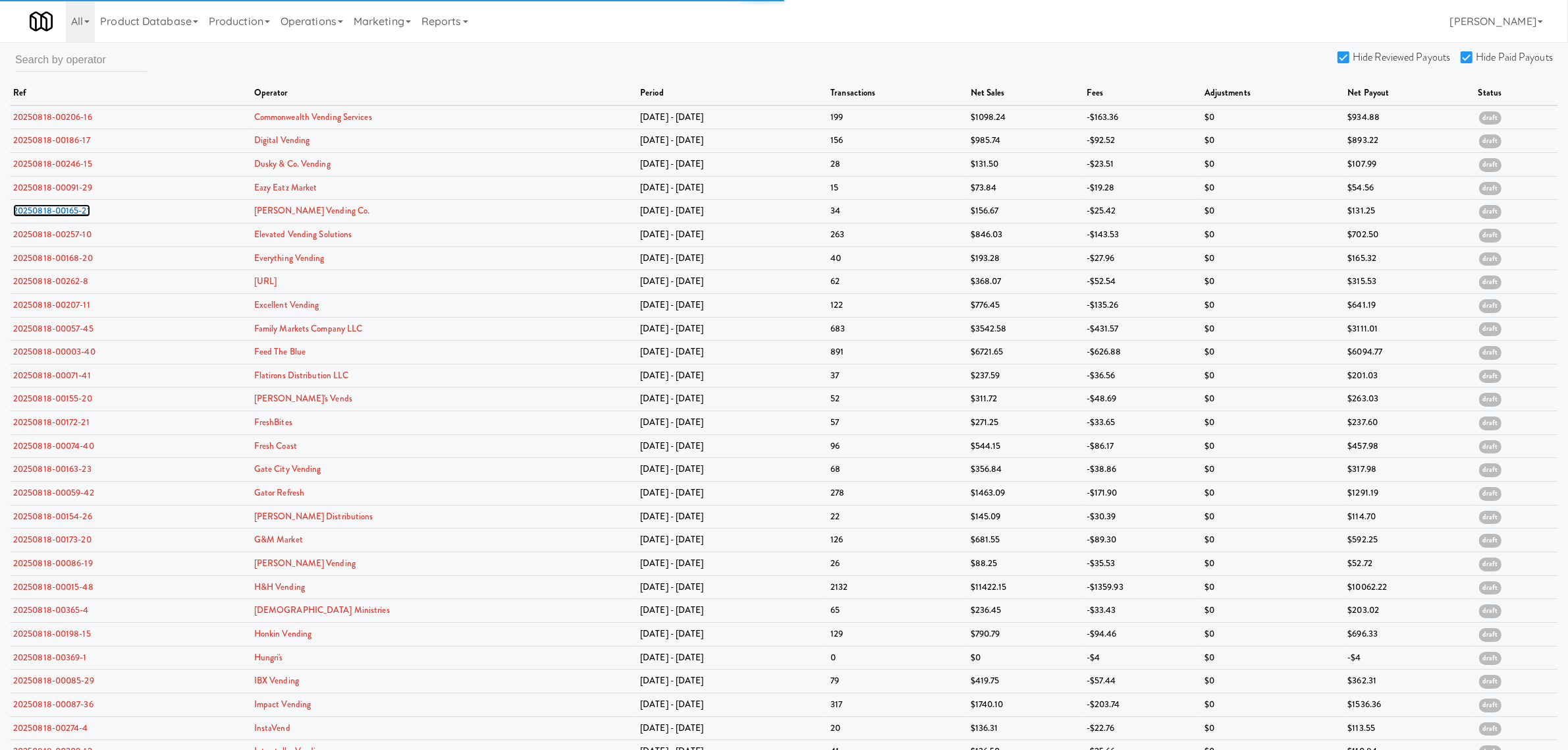
click at [48, 214] on link "20250818-00165-21" at bounding box center [51, 210] width 77 height 12
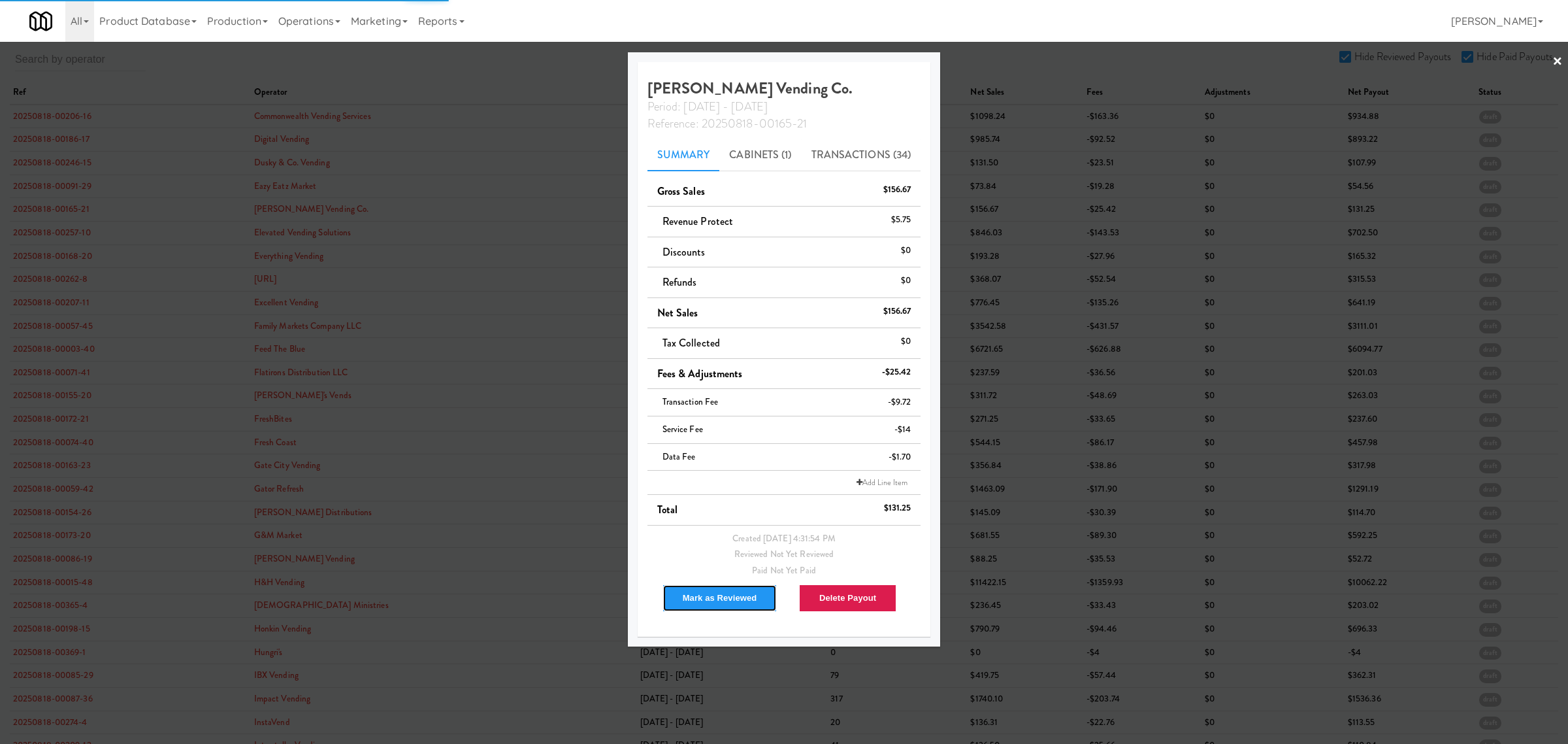
click at [740, 598] on button "Mark as Reviewed" at bounding box center [719, 598] width 115 height 27
click at [54, 233] on div at bounding box center [784, 372] width 1568 height 744
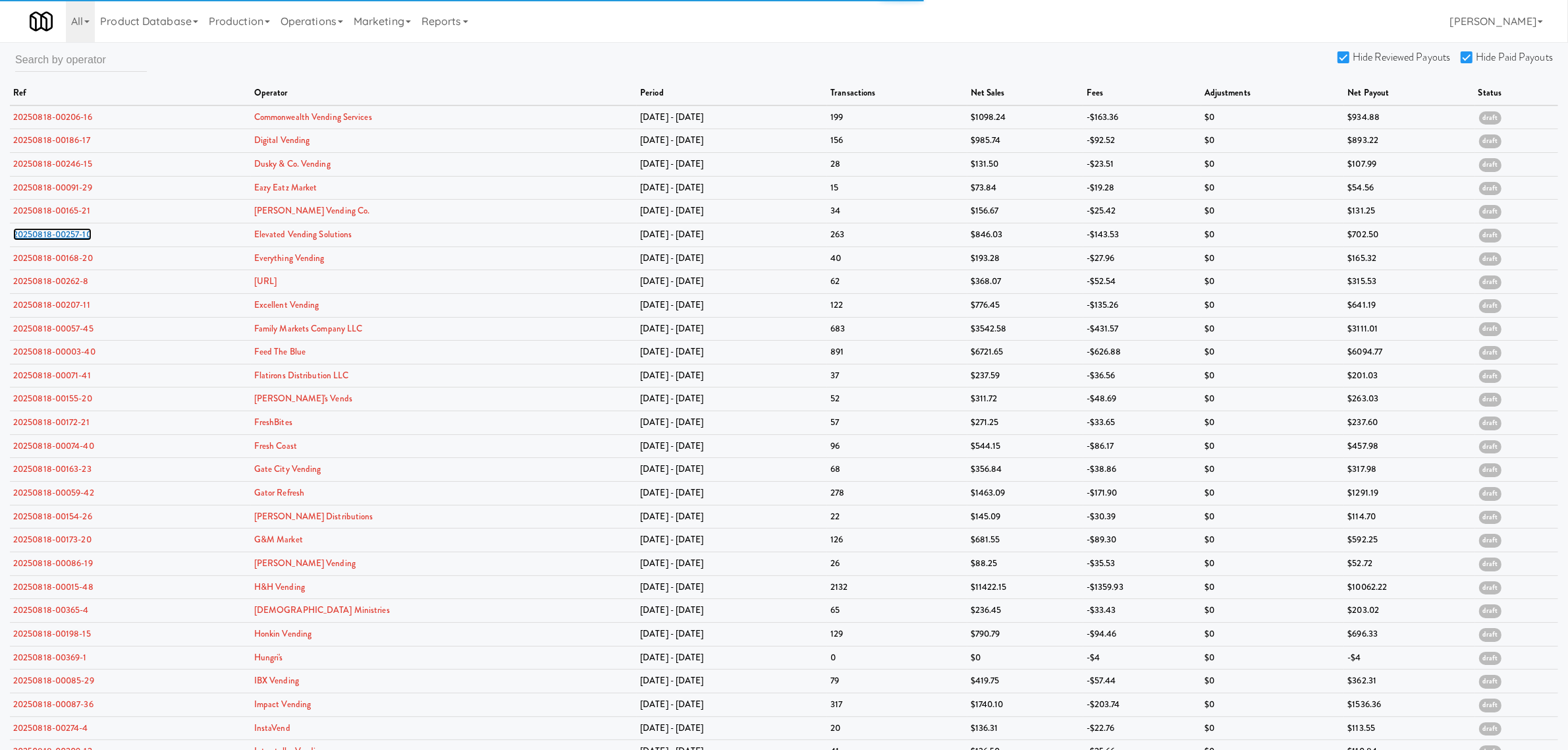
click at [54, 235] on link "20250818-00257-10" at bounding box center [52, 234] width 78 height 12
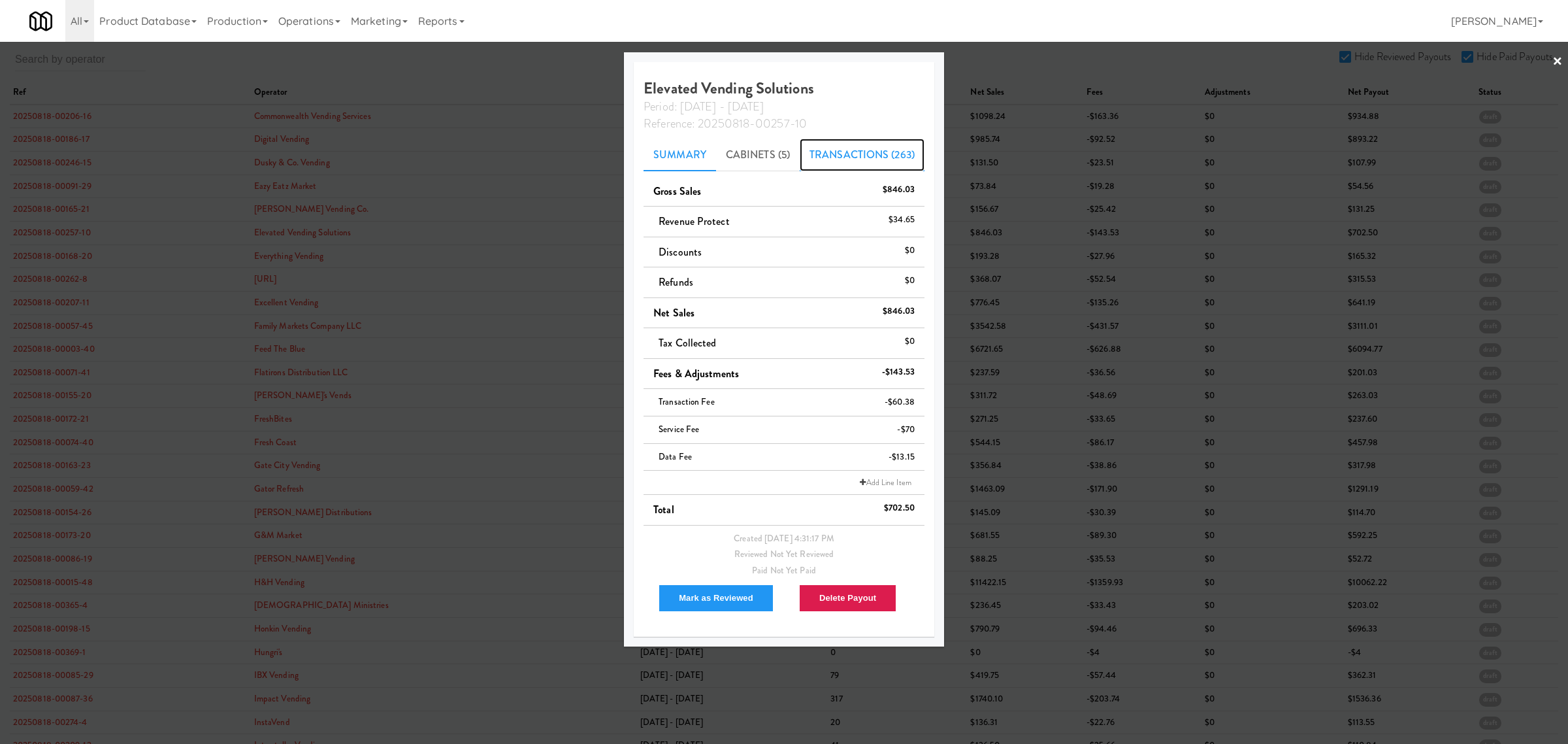
click at [832, 158] on link "Transactions (263)" at bounding box center [862, 154] width 125 height 33
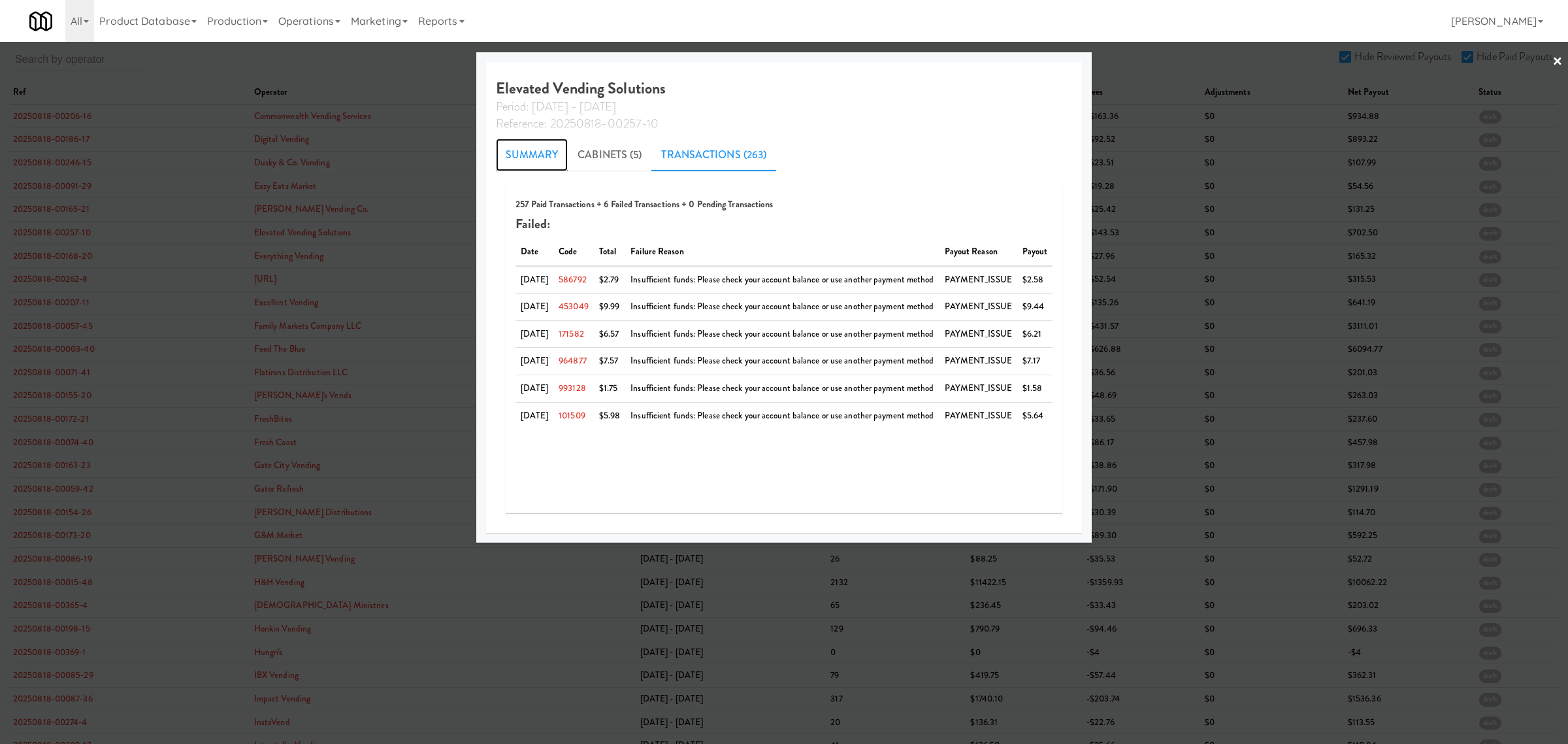
click at [517, 148] on link "Summary" at bounding box center [532, 154] width 72 height 33
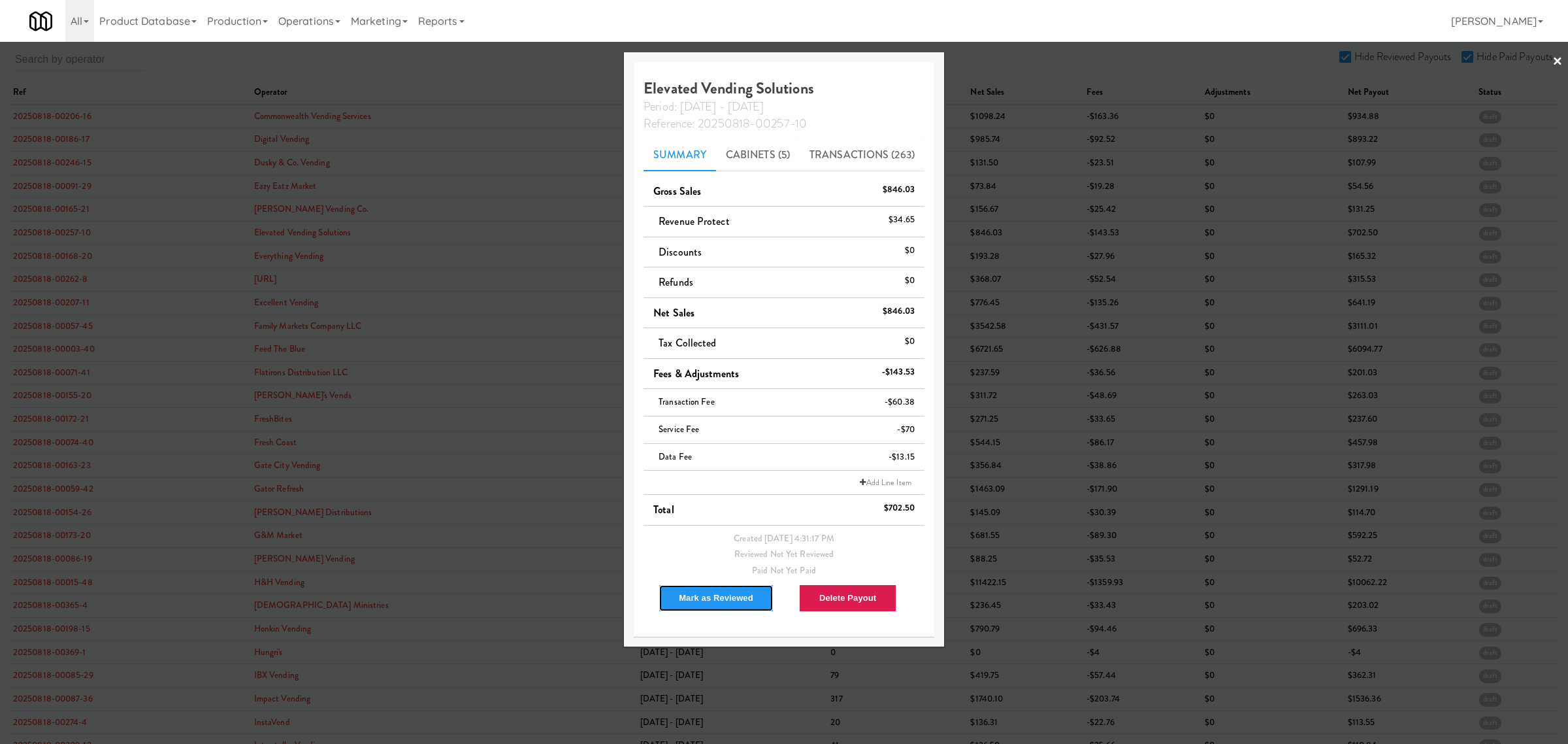
click at [719, 602] on button "Mark as Reviewed" at bounding box center [716, 598] width 115 height 27
click at [53, 262] on div at bounding box center [784, 372] width 1568 height 744
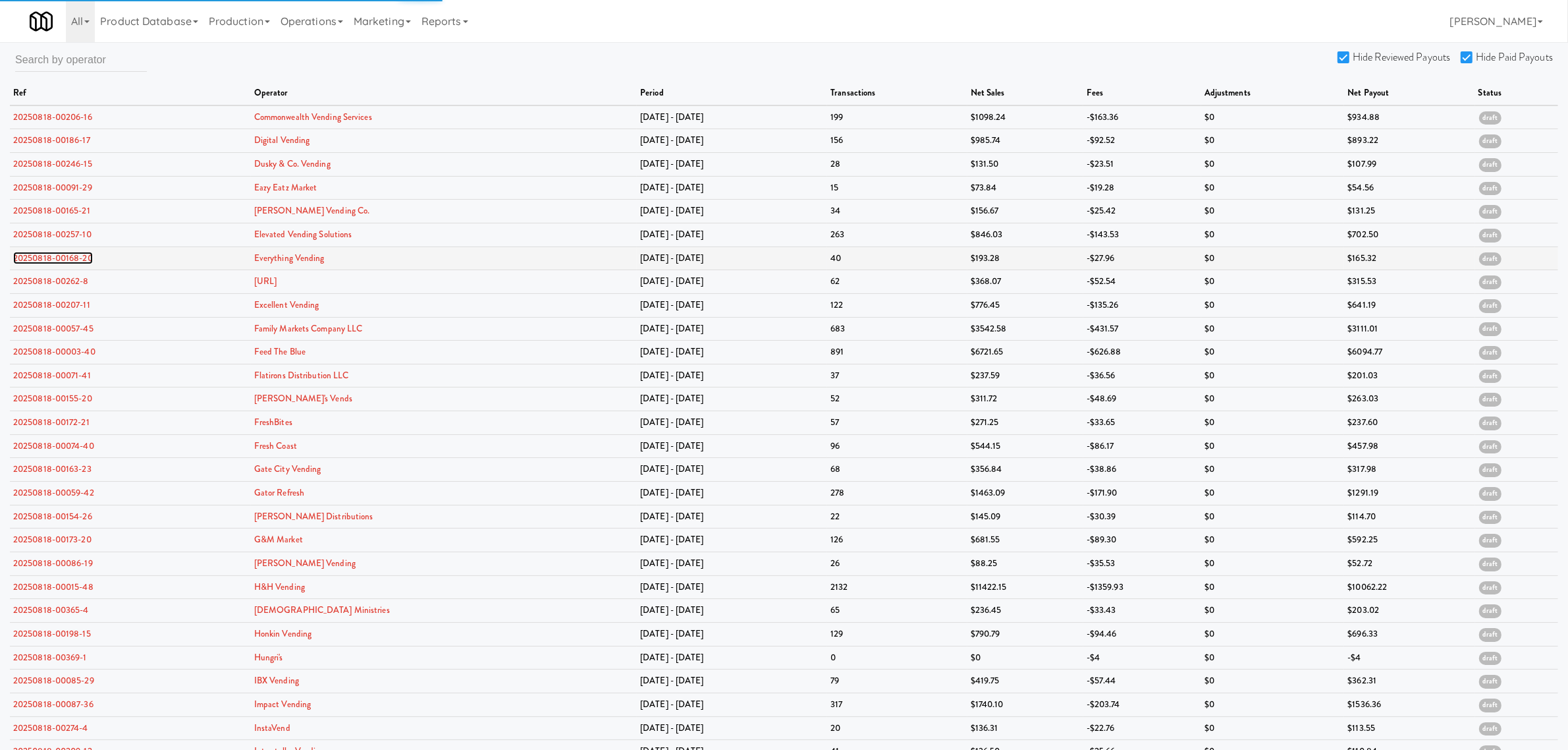
click at [54, 258] on link "20250818-00168-20" at bounding box center [53, 258] width 80 height 12
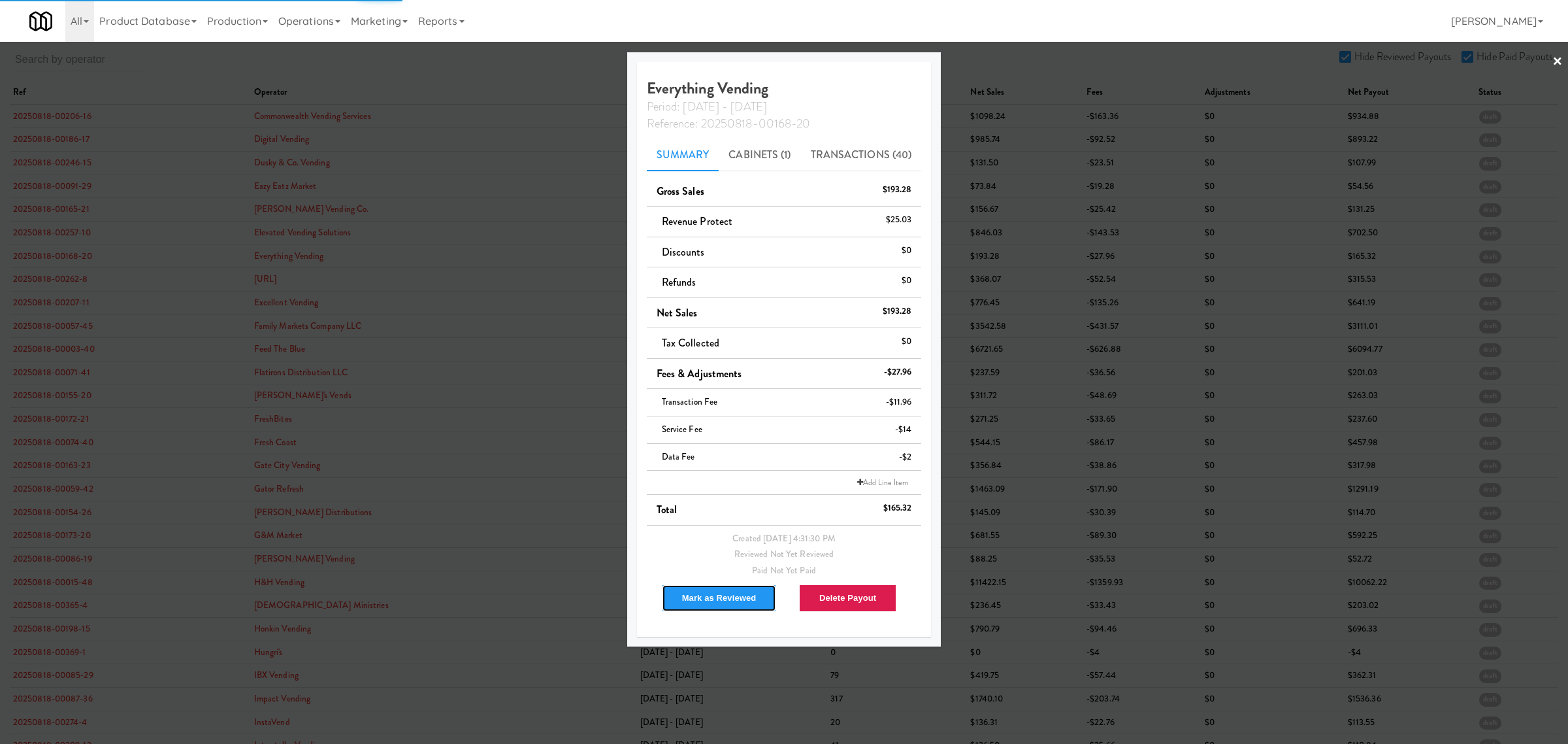
click at [737, 596] on button "Mark as Reviewed" at bounding box center [719, 598] width 115 height 27
click at [67, 281] on div at bounding box center [784, 372] width 1568 height 744
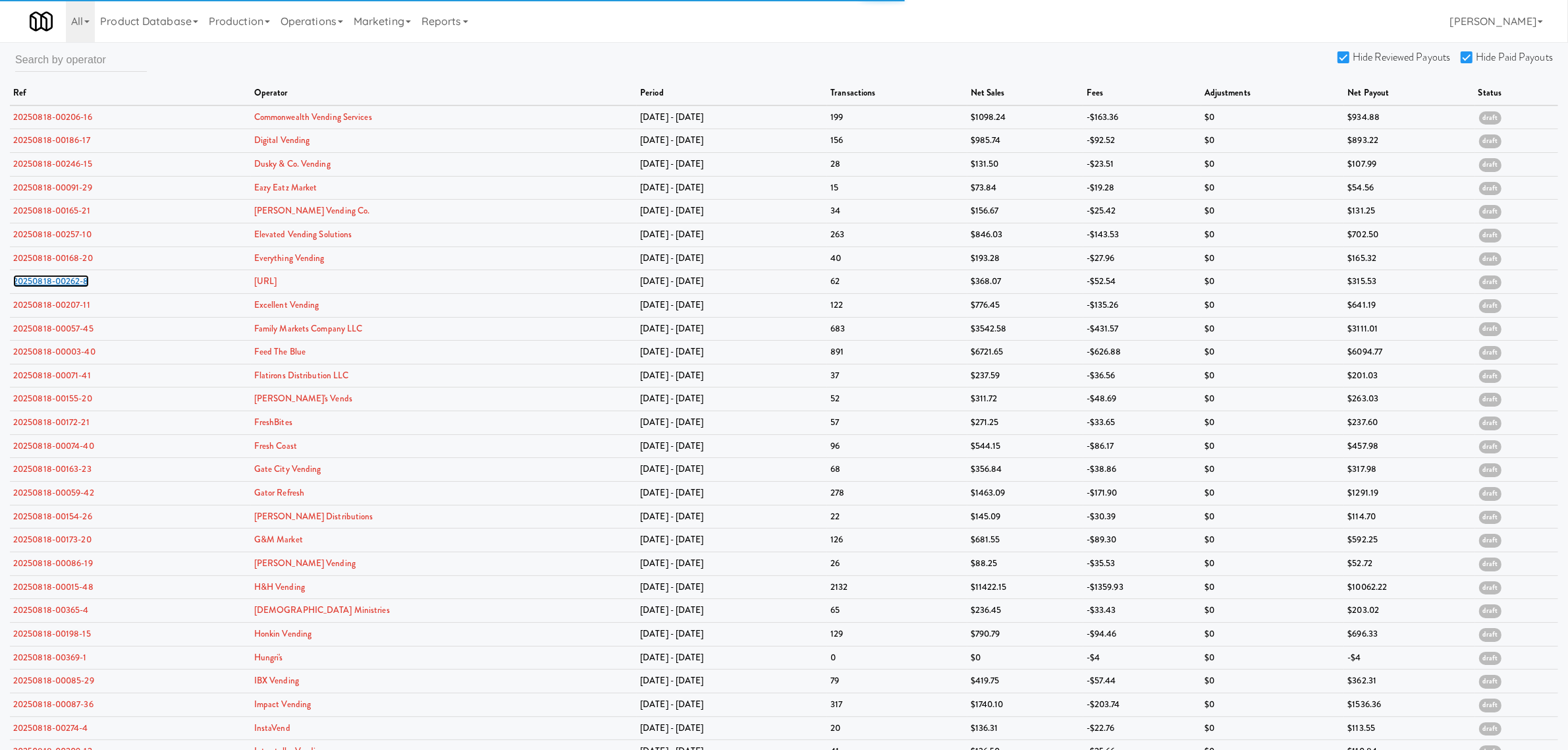
click at [67, 283] on link "20250818-00262-8" at bounding box center [51, 281] width 76 height 12
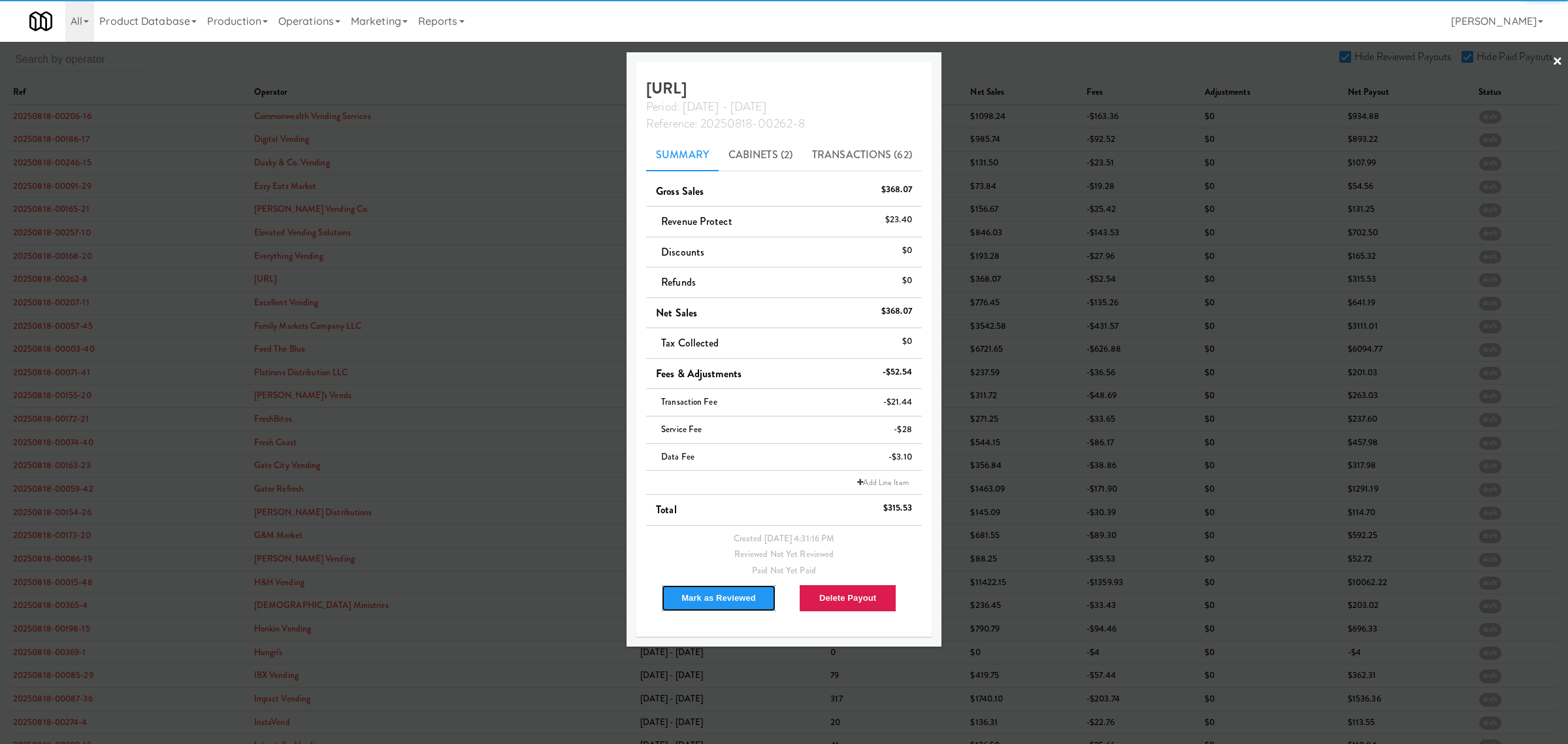
click at [719, 596] on button "Mark as Reviewed" at bounding box center [719, 598] width 115 height 27
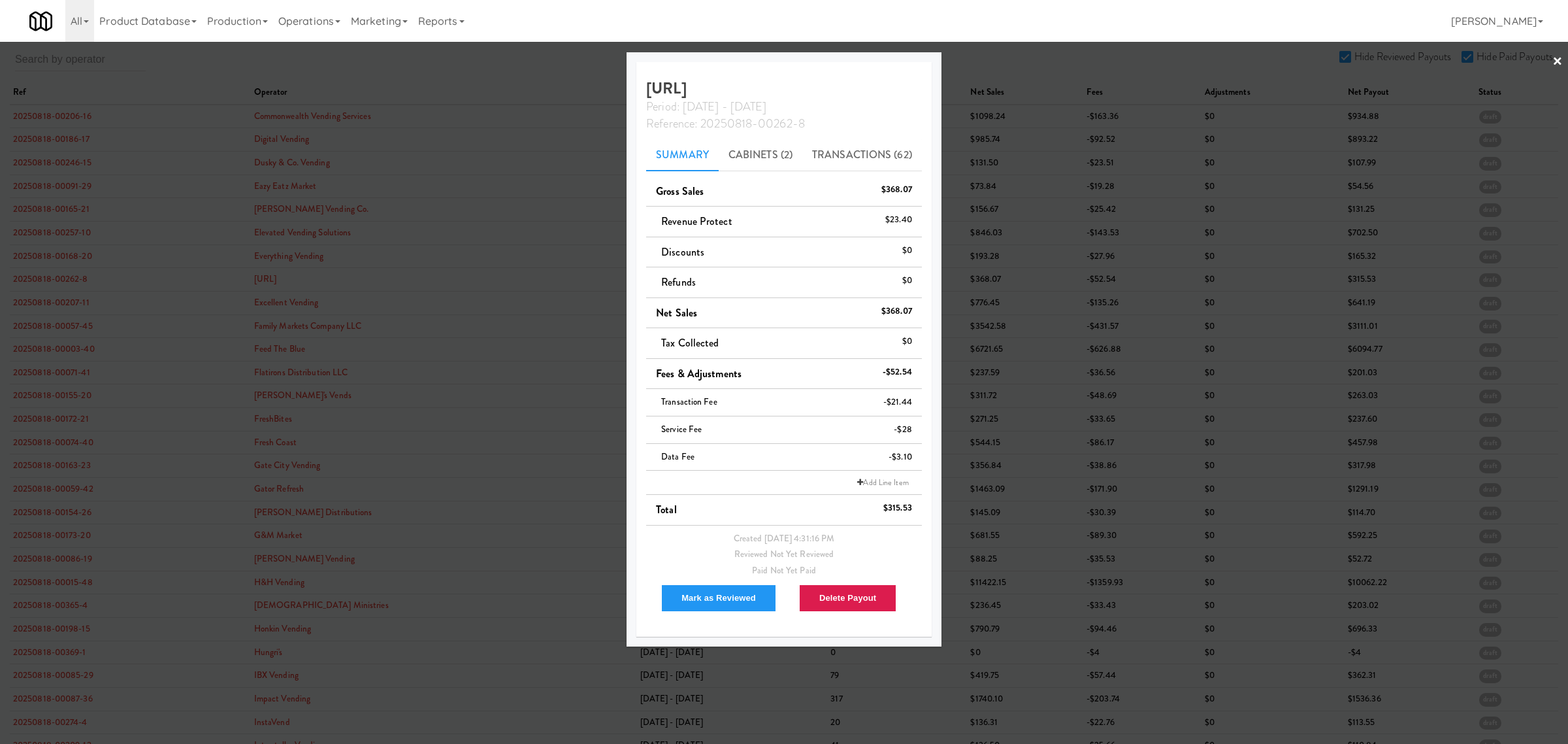
click at [71, 305] on div at bounding box center [784, 372] width 1568 height 744
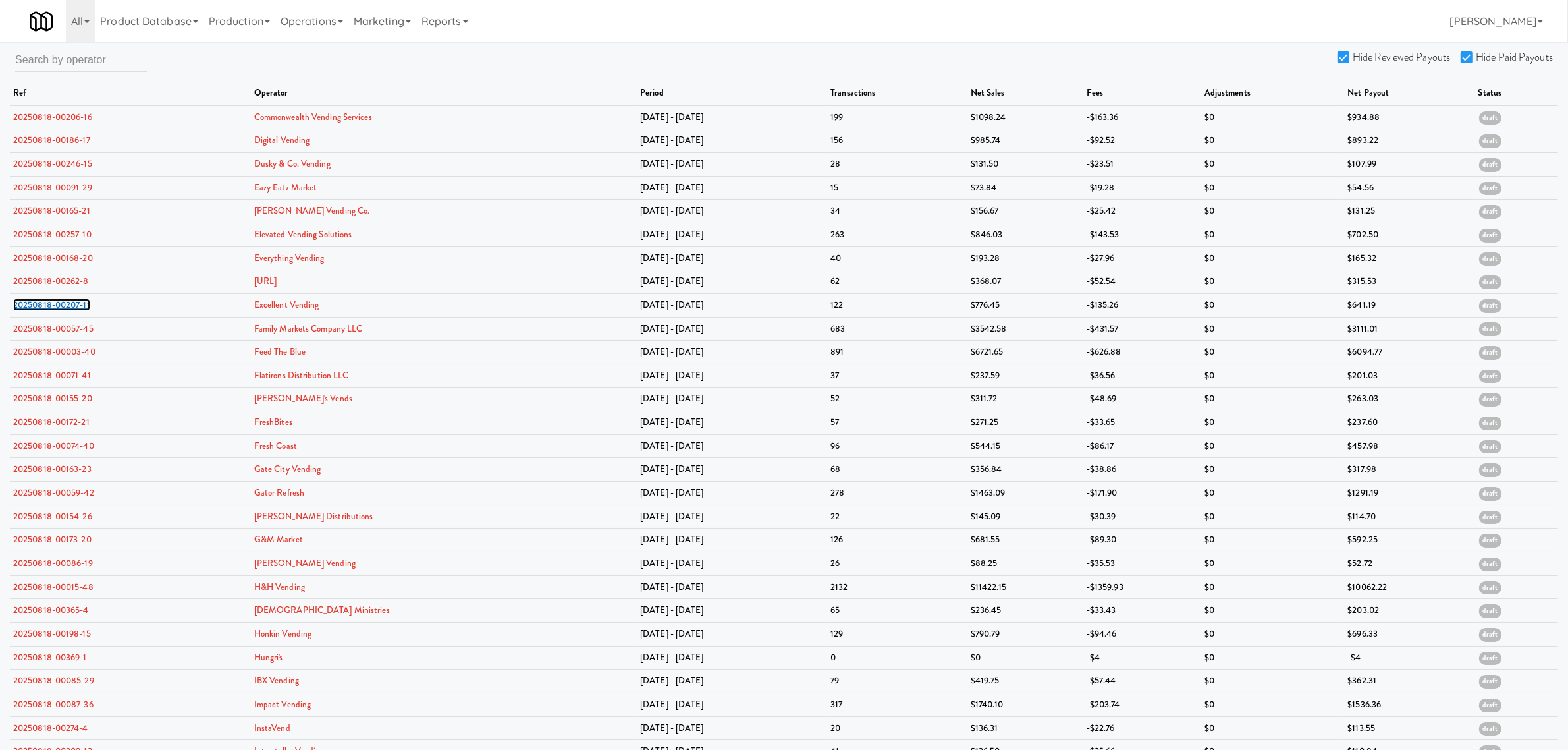
click at [71, 308] on link "20250818-00207-11" at bounding box center [51, 304] width 77 height 12
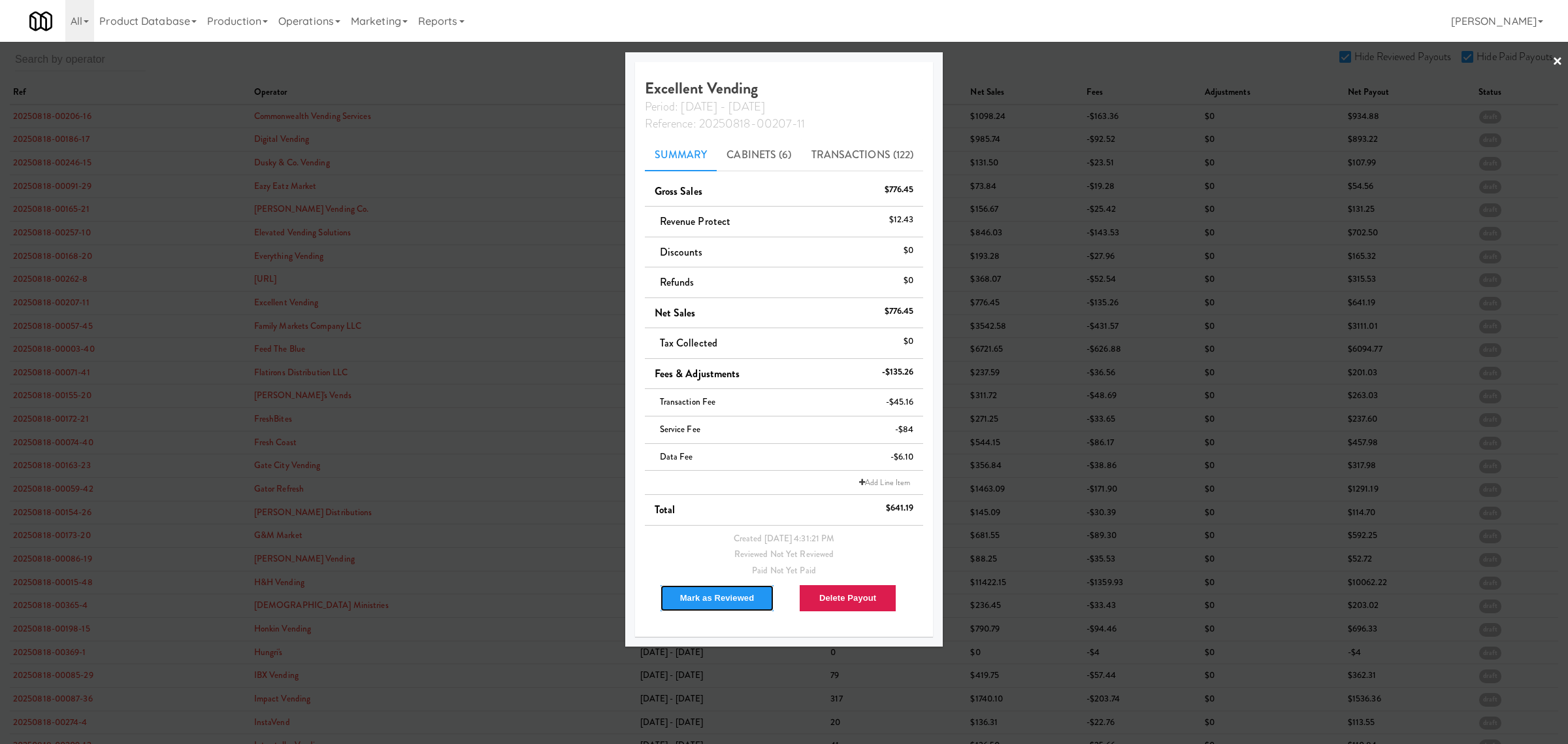
click at [725, 599] on button "Mark as Reviewed" at bounding box center [717, 598] width 115 height 27
click at [27, 329] on div at bounding box center [784, 372] width 1568 height 744
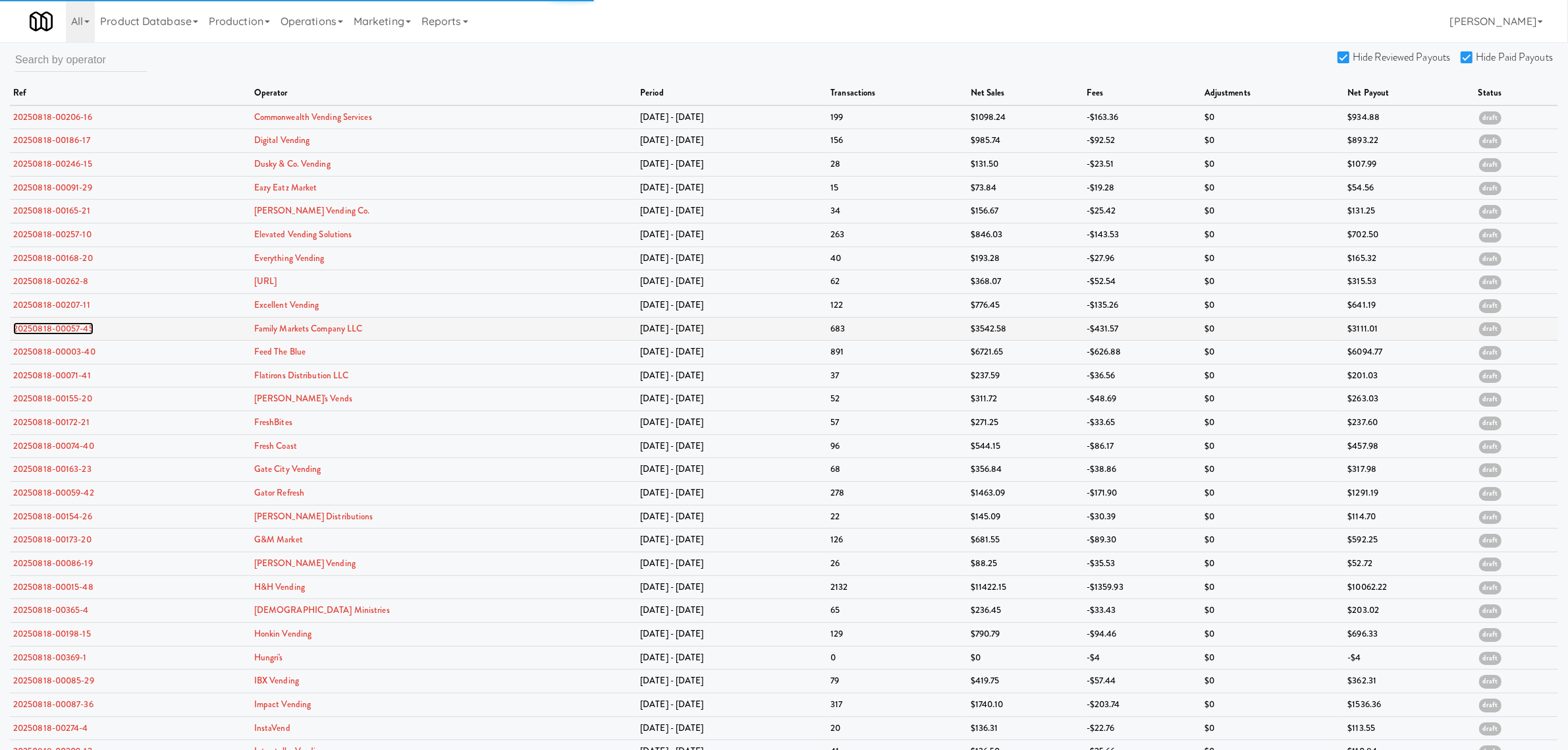
click at [27, 331] on link "20250818-00057-45" at bounding box center [53, 328] width 80 height 12
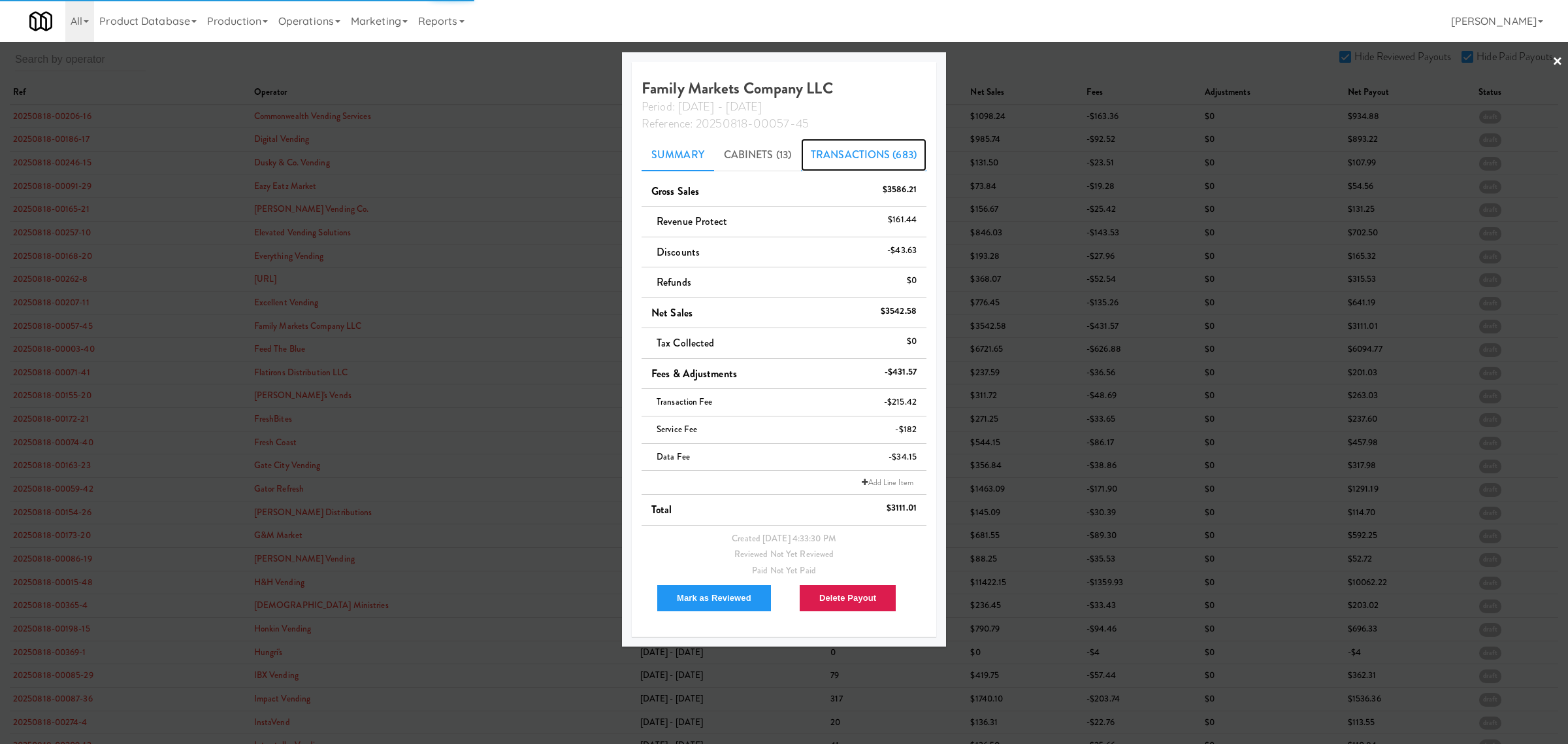
click at [849, 151] on link "Transactions (683)" at bounding box center [863, 154] width 125 height 33
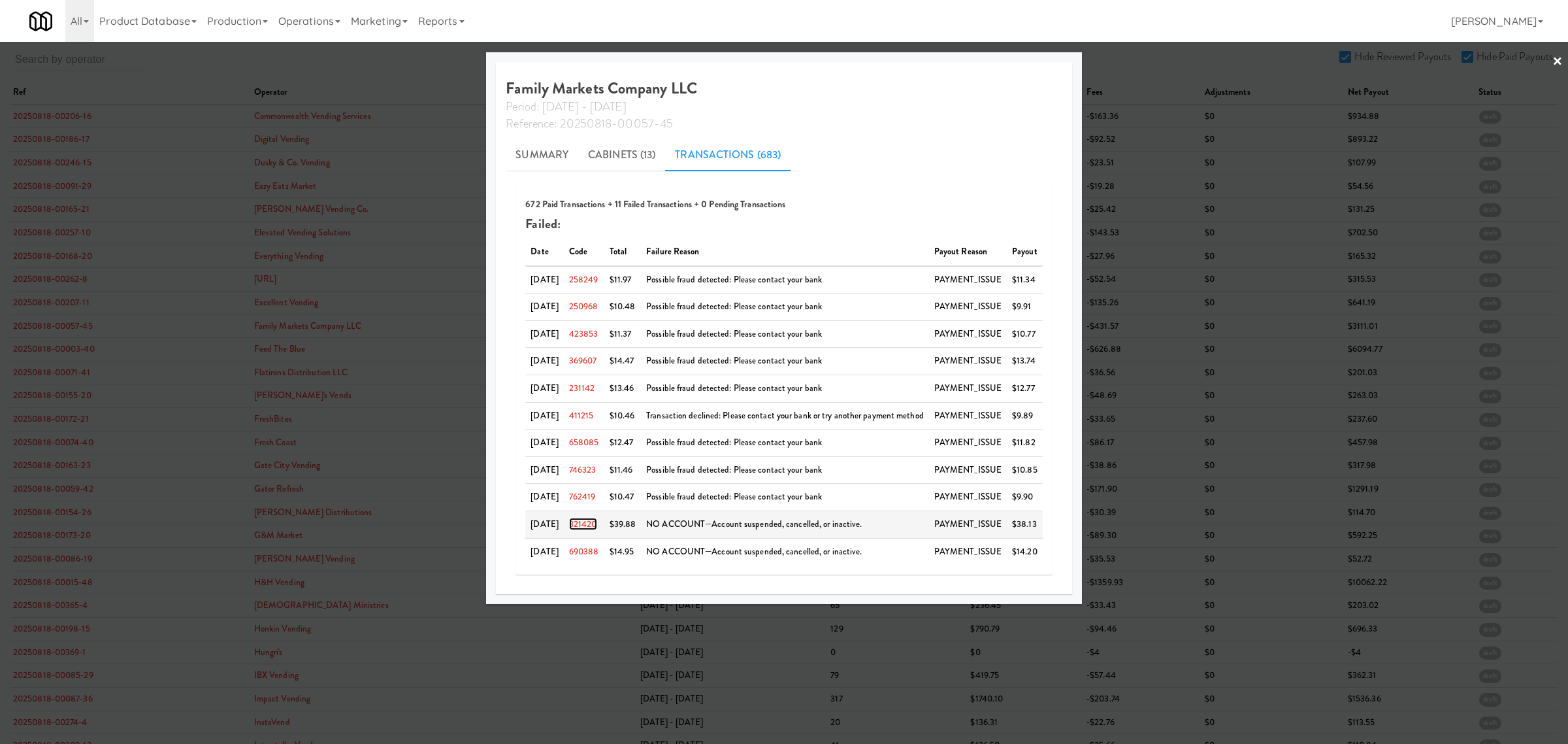
click at [588, 527] on link "321420" at bounding box center [582, 523] width 28 height 12
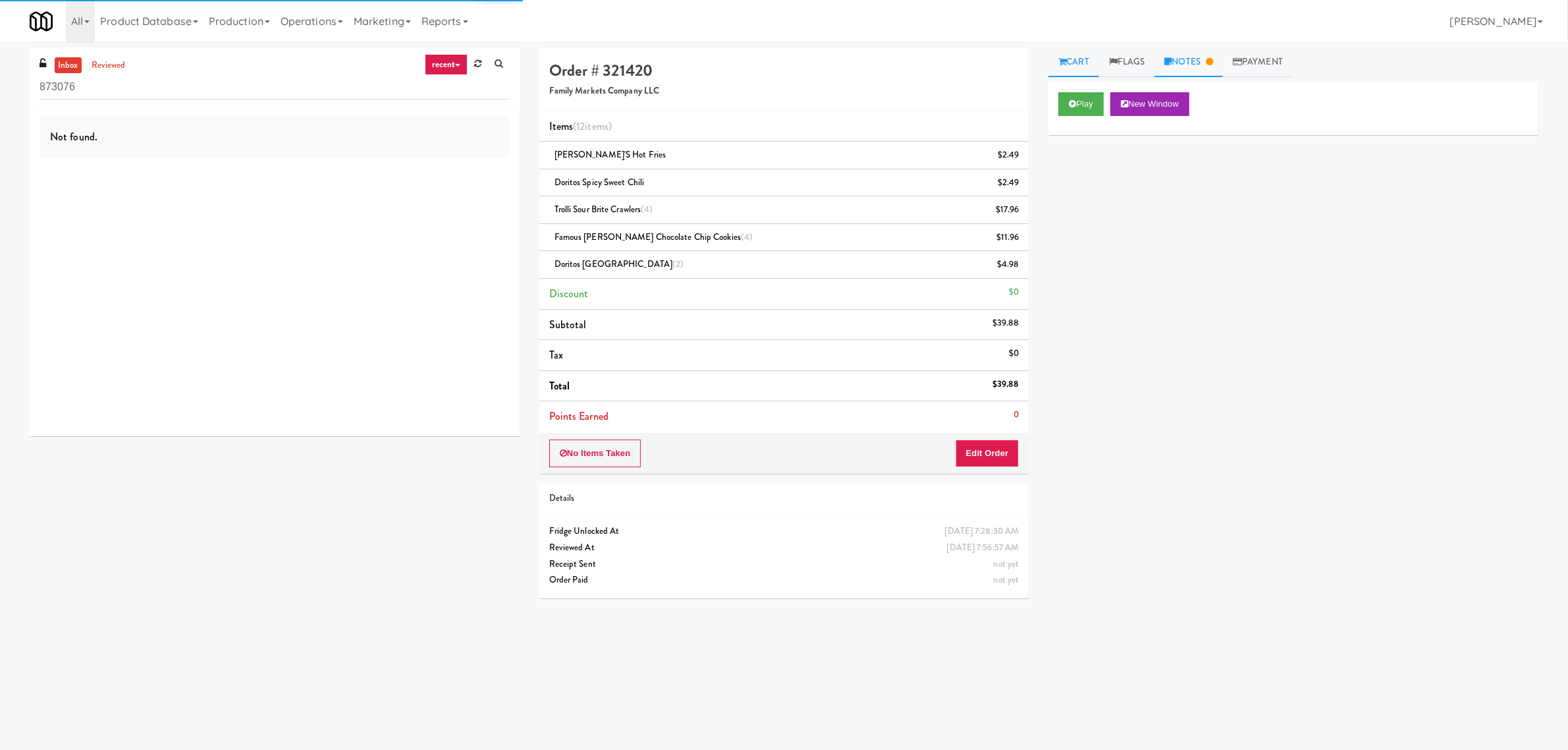
click at [1199, 61] on link "Notes" at bounding box center [1188, 62] width 68 height 30
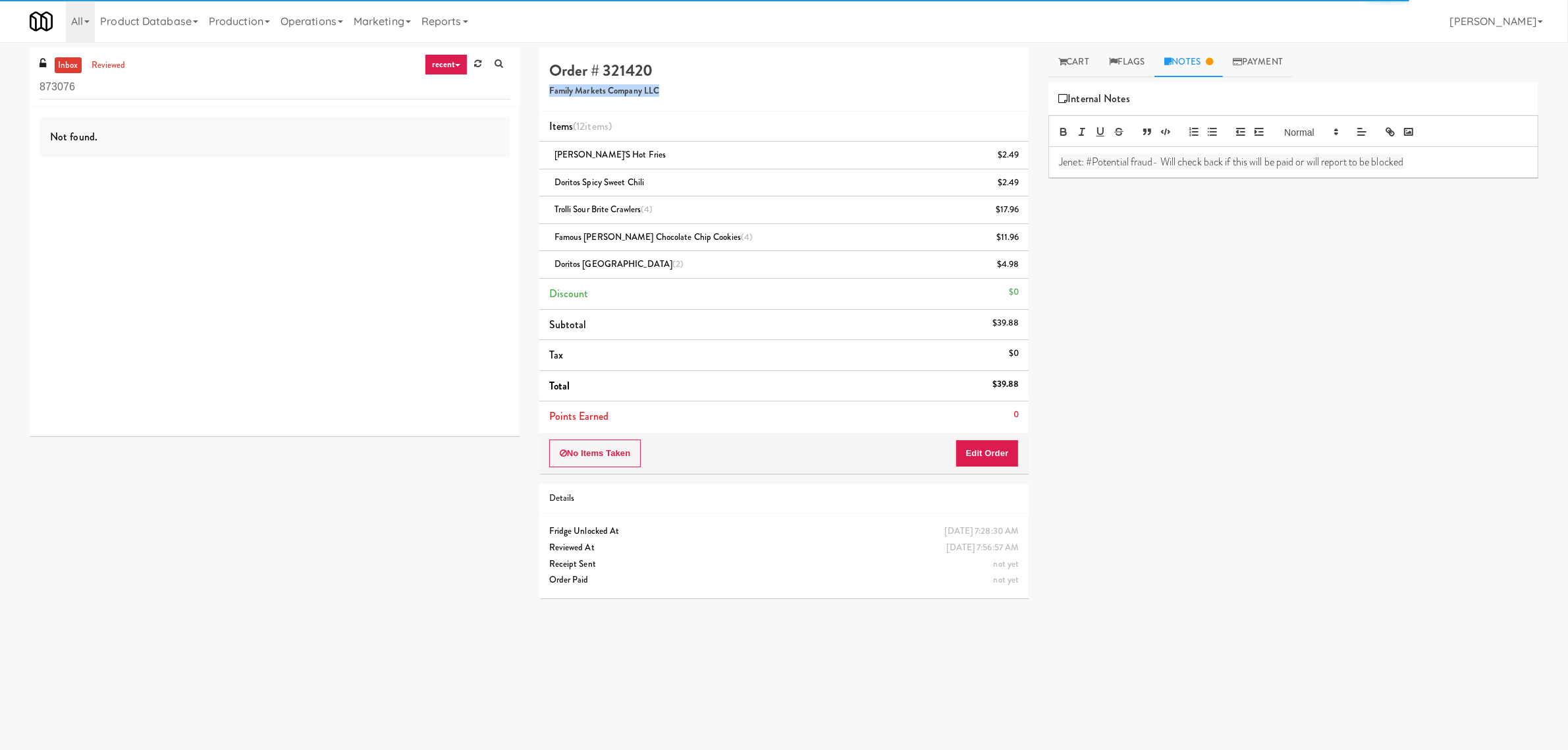
drag, startPoint x: 662, startPoint y: 91, endPoint x: 528, endPoint y: 91, distance: 134.0
click at [530, 91] on div "Order # 321420 Family Markets Company LLC Items (12 items ) Chester's Hot Fries…" at bounding box center [784, 327] width 510 height 561
copy h5 "Family Markets Company LLC"
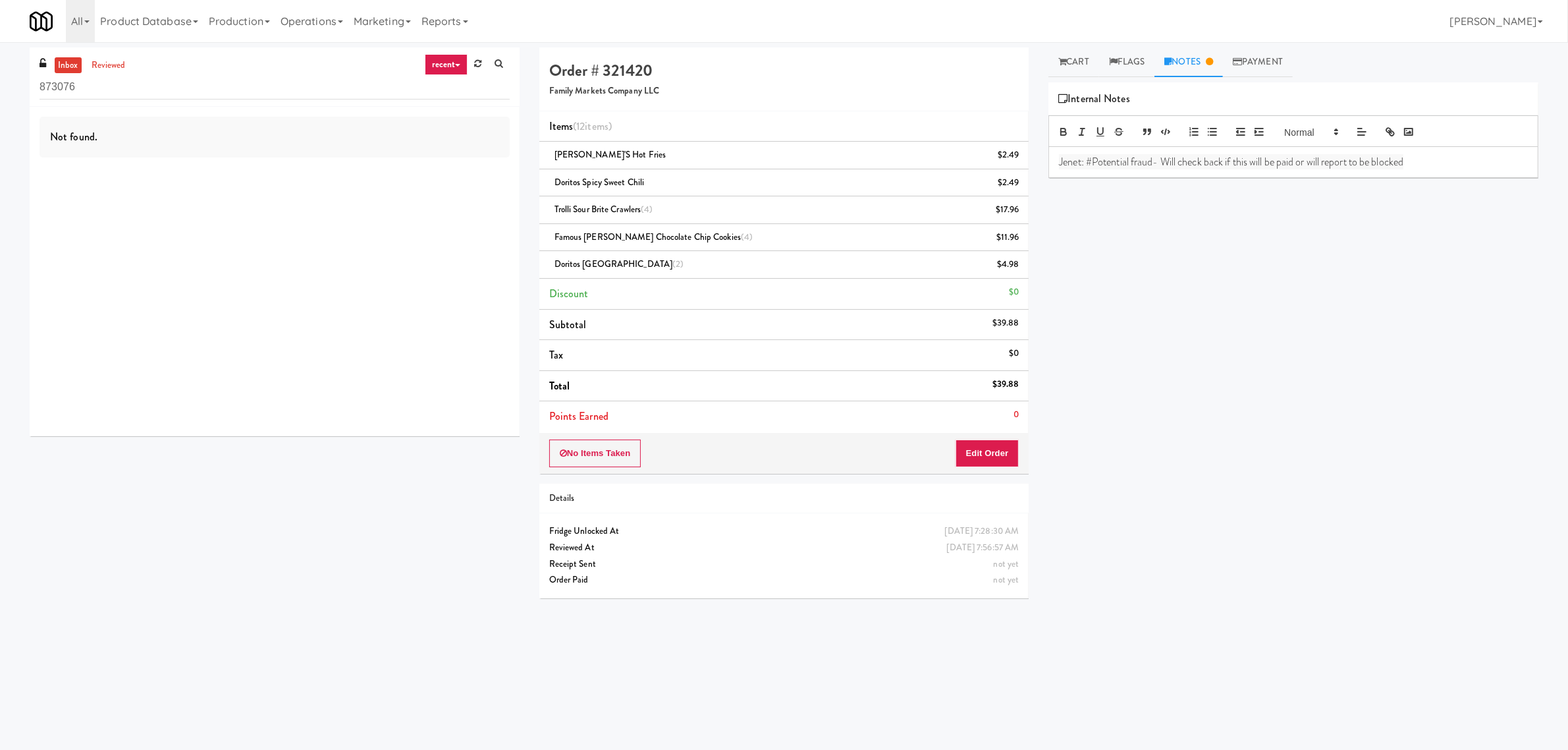
click at [1176, 334] on div "Play New Window Primary Flag Clear Flag if unable to determine what was taken o…" at bounding box center [1293, 329] width 490 height 494
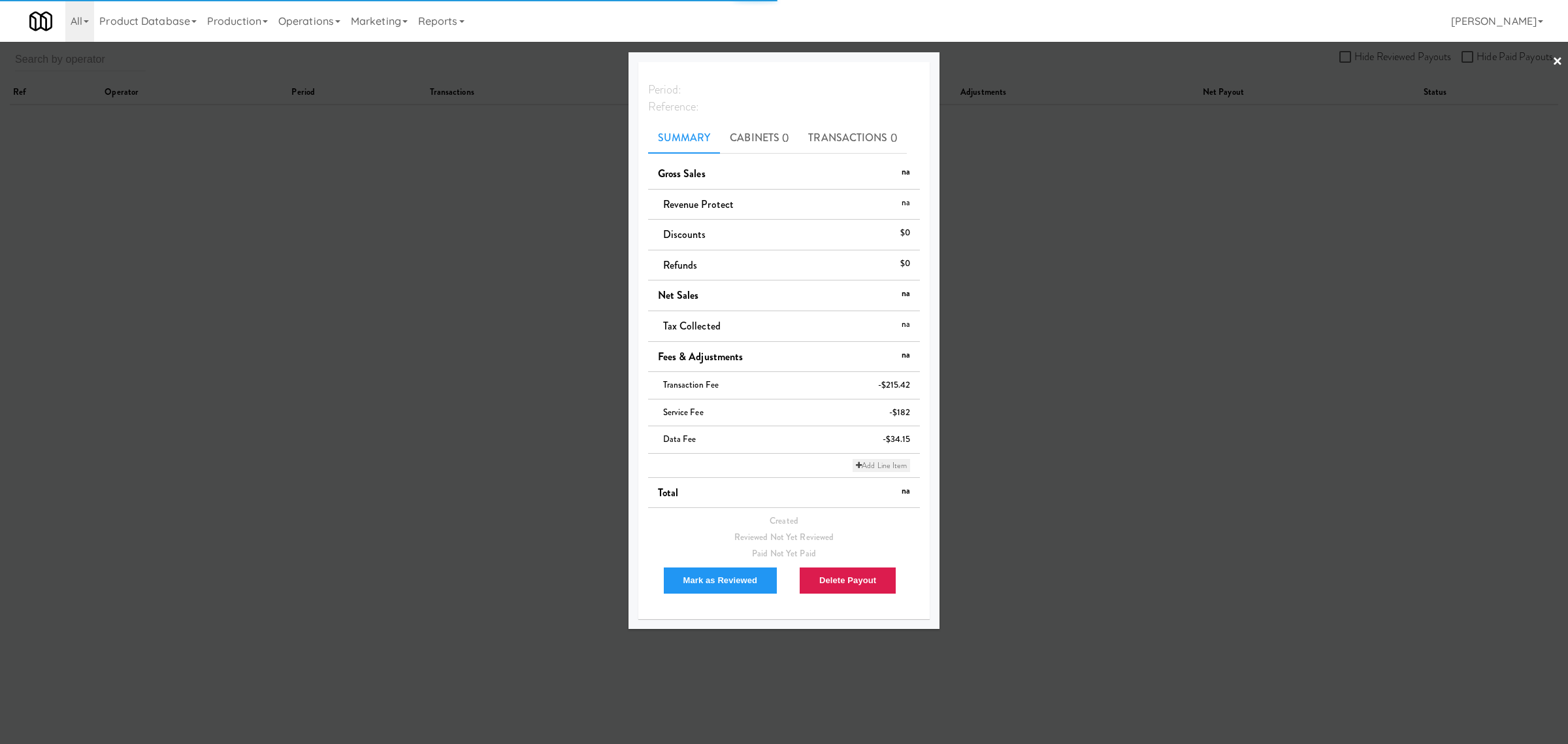
click at [890, 459] on link "Add Line Item" at bounding box center [881, 465] width 58 height 13
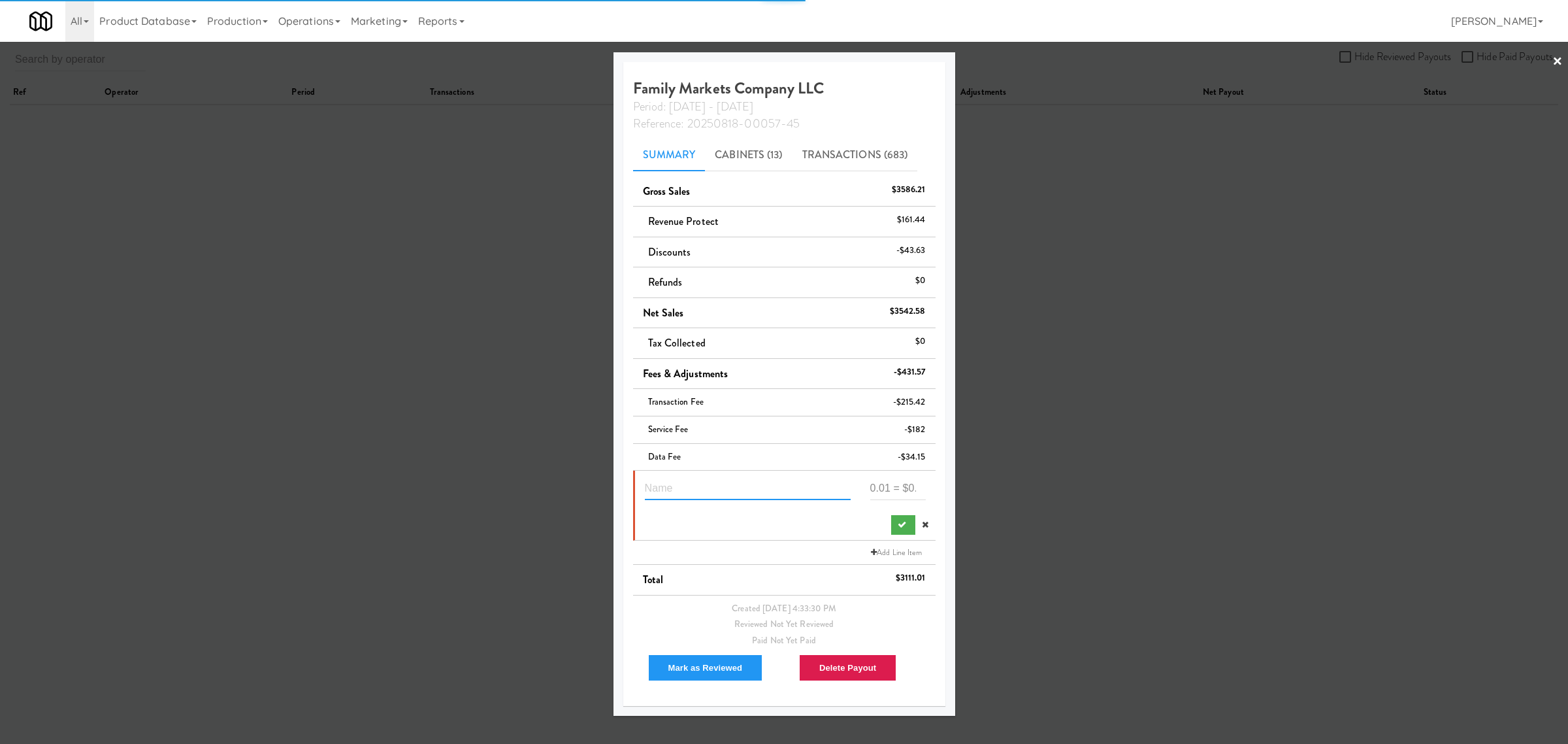
click at [763, 485] on input "text" at bounding box center [747, 488] width 206 height 24
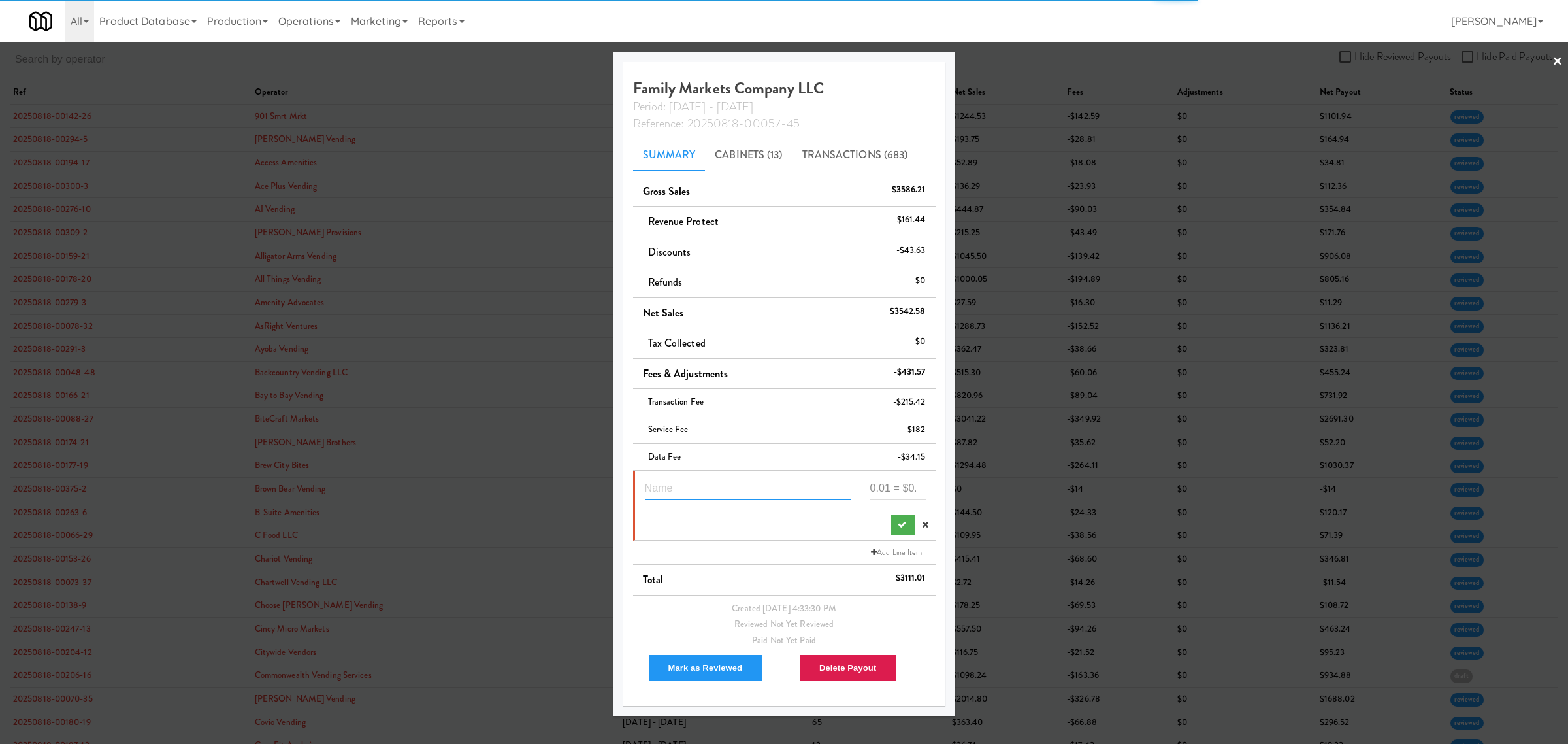
paste input "Suspected Theft"
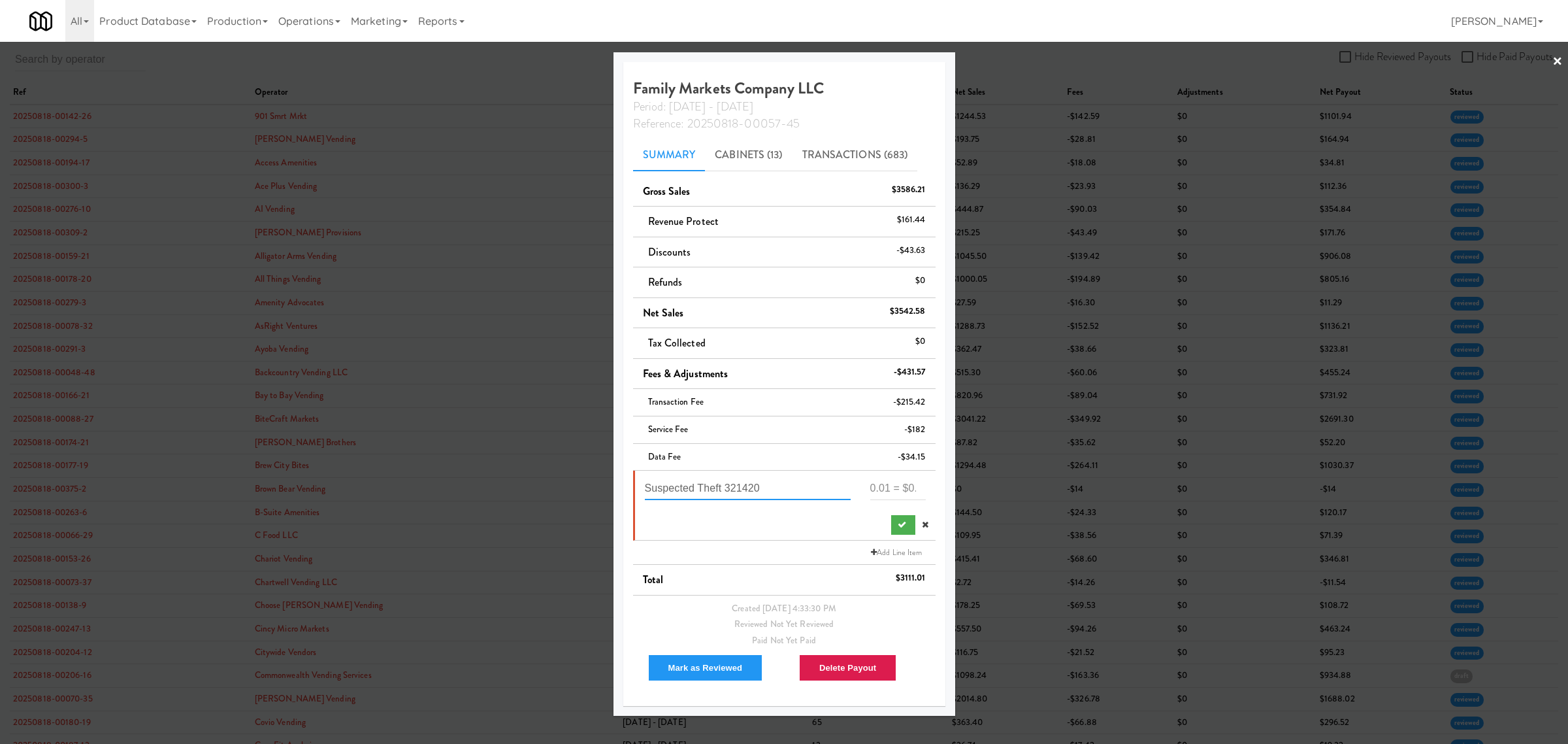
type input "Suspected Theft 321420"
type input "-29.88"
click at [891, 526] on button "submit" at bounding box center [903, 525] width 24 height 20
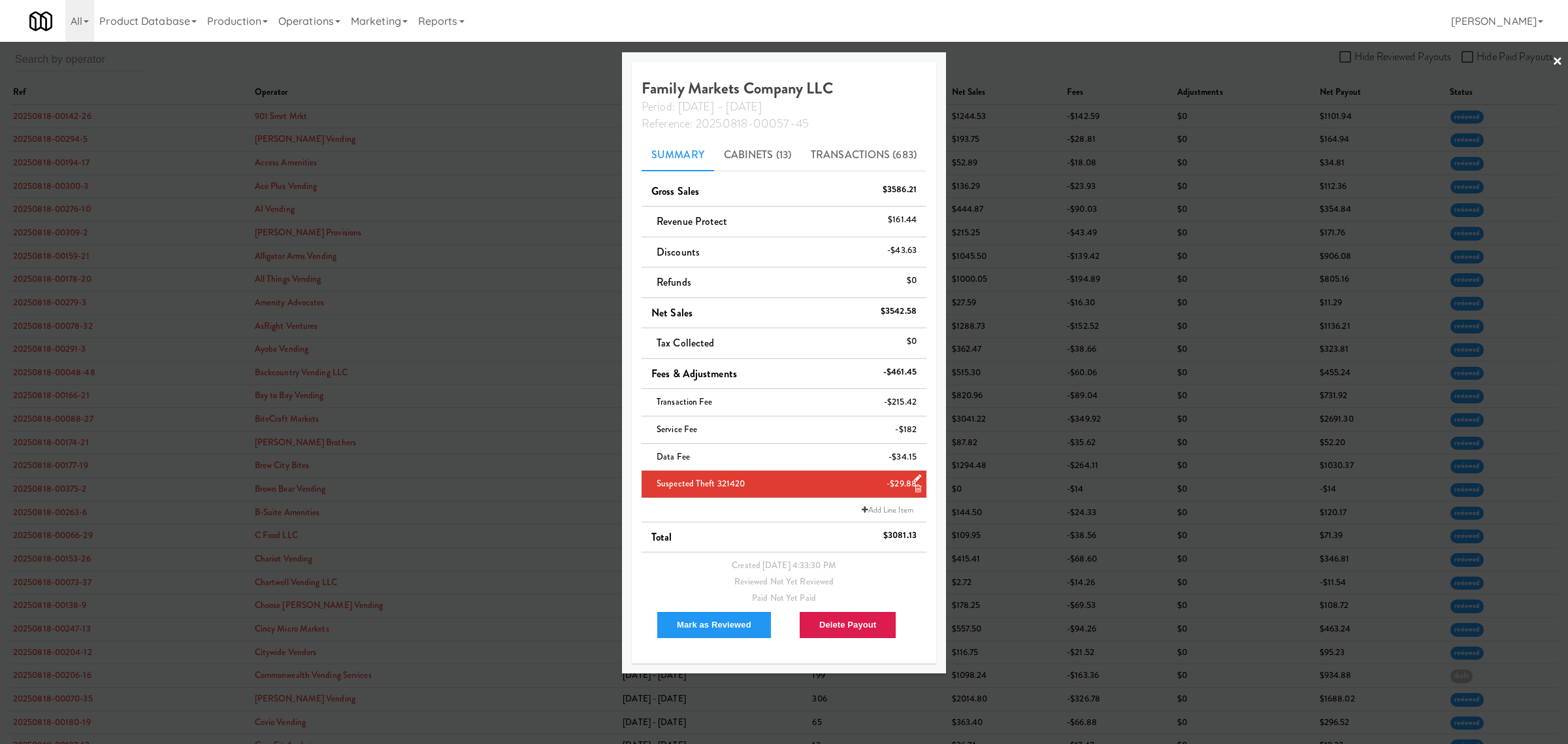
click at [505, 71] on div at bounding box center [784, 372] width 1568 height 744
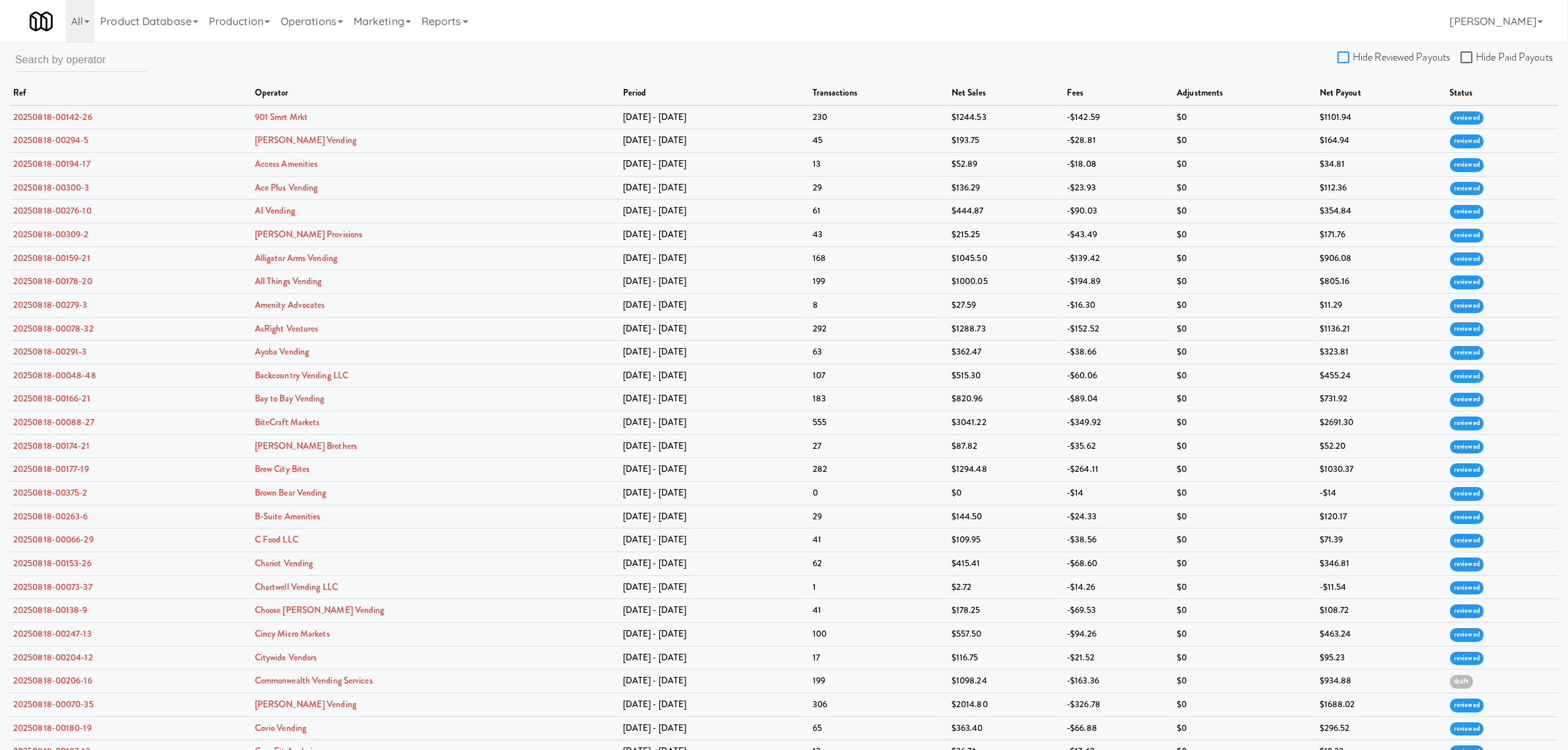
click at [1347, 54] on input "Hide Reviewed Payouts" at bounding box center [1345, 58] width 15 height 11
checkbox input "true"
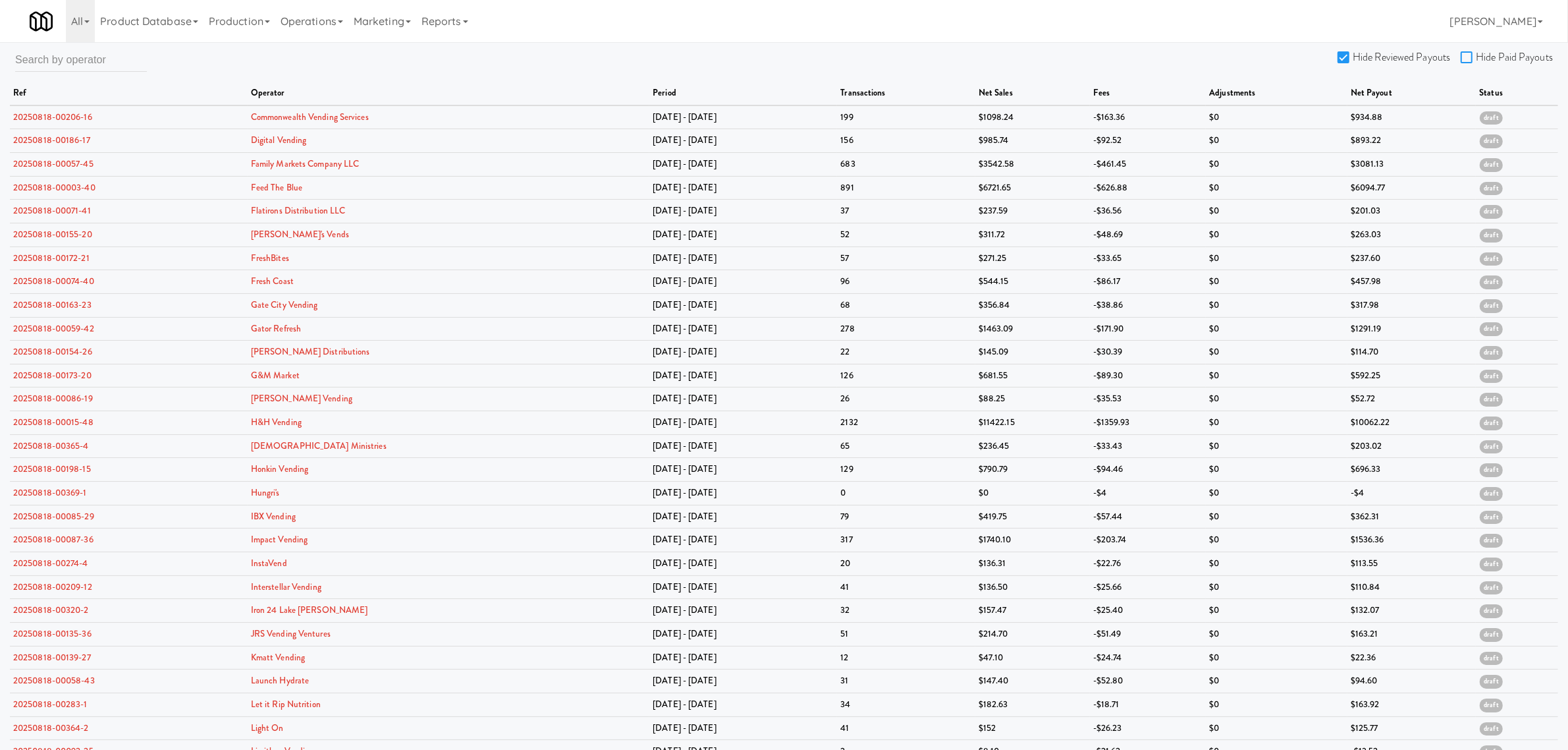
click at [1466, 53] on input "Hide Paid Payouts" at bounding box center [1468, 58] width 15 height 11
checkbox input "true"
click at [56, 136] on link "20250818-00186-17" at bounding box center [51, 140] width 77 height 12
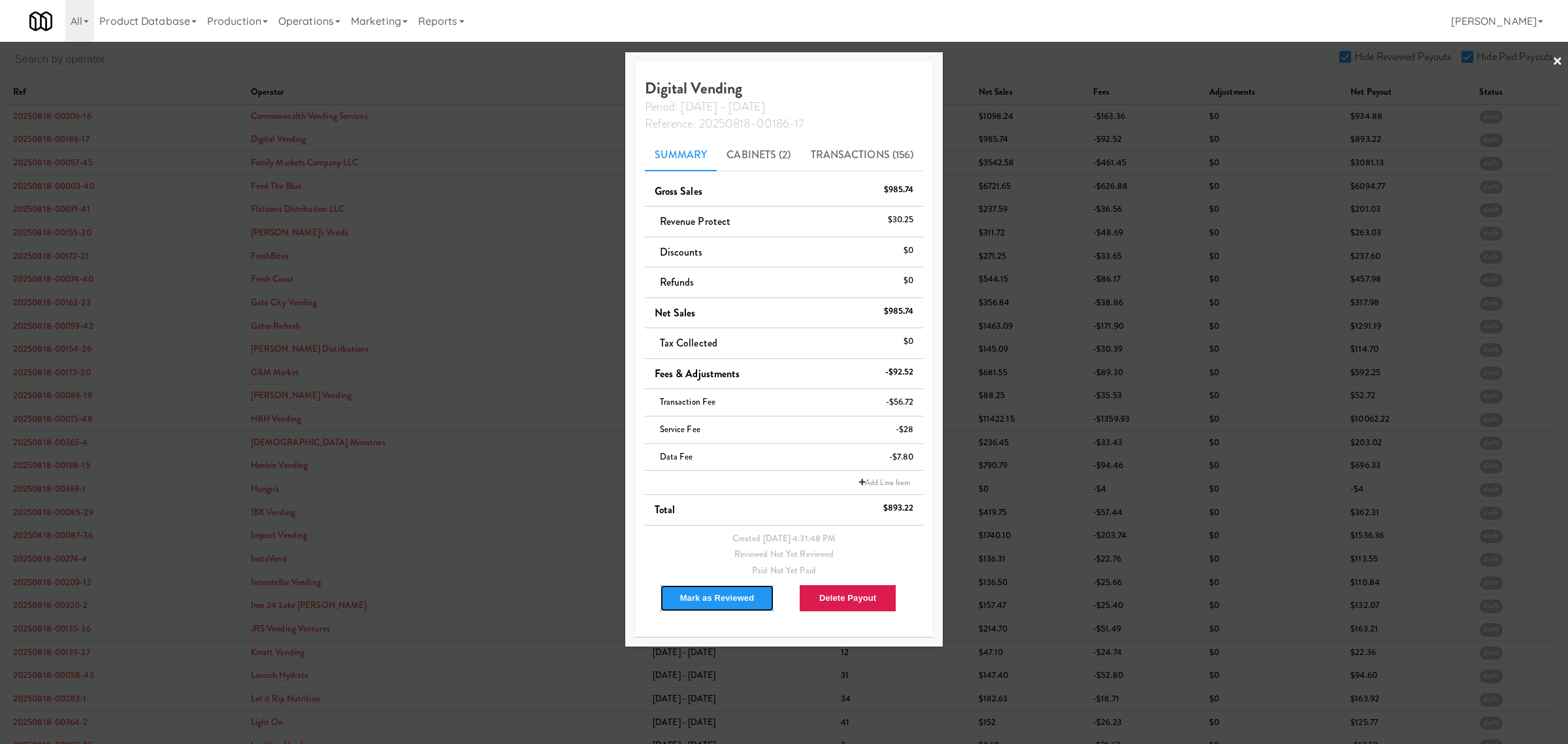
click at [709, 593] on button "Mark as Reviewed" at bounding box center [717, 598] width 115 height 27
click at [36, 183] on div at bounding box center [784, 372] width 1568 height 744
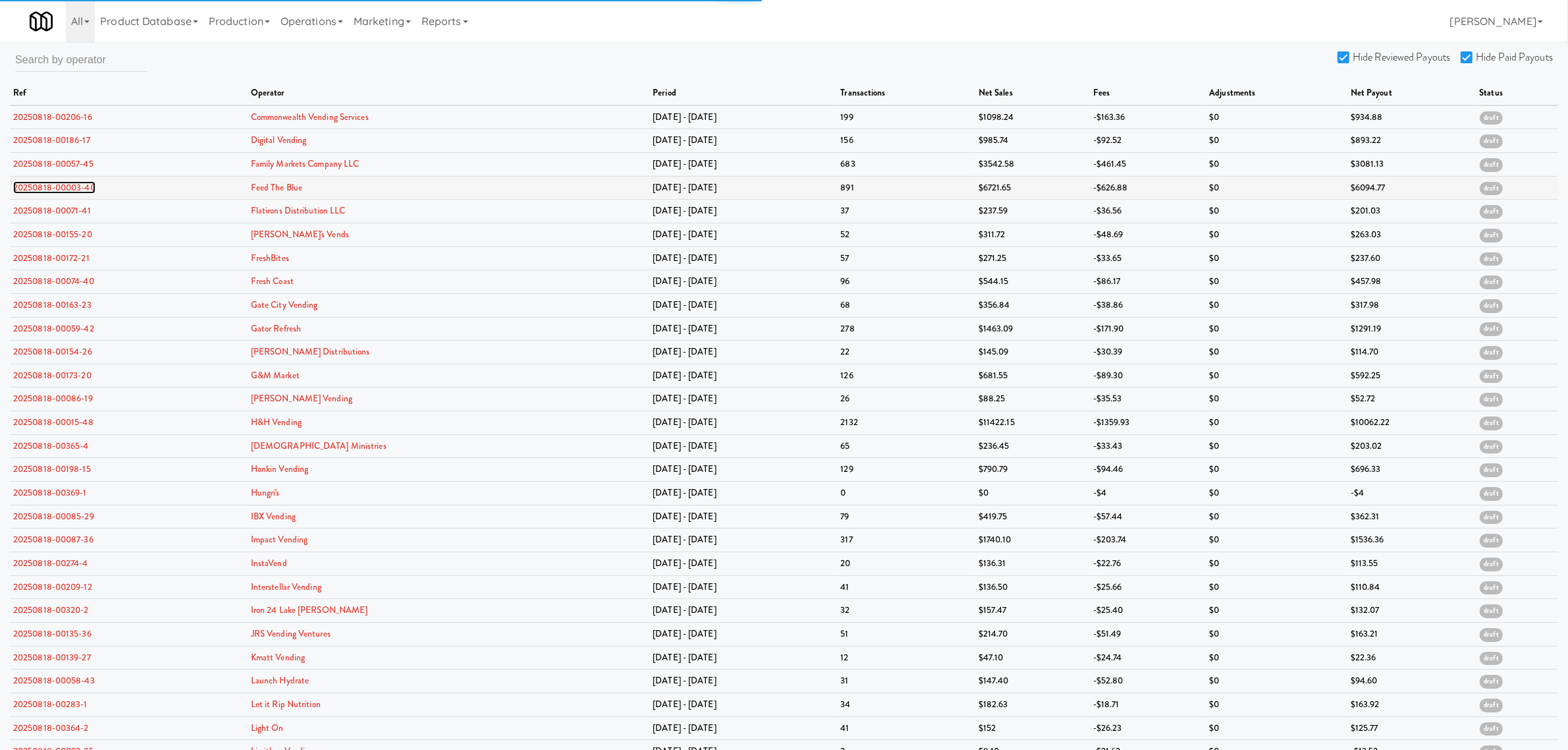
click at [36, 185] on link "20250818-00003-40" at bounding box center [54, 187] width 82 height 12
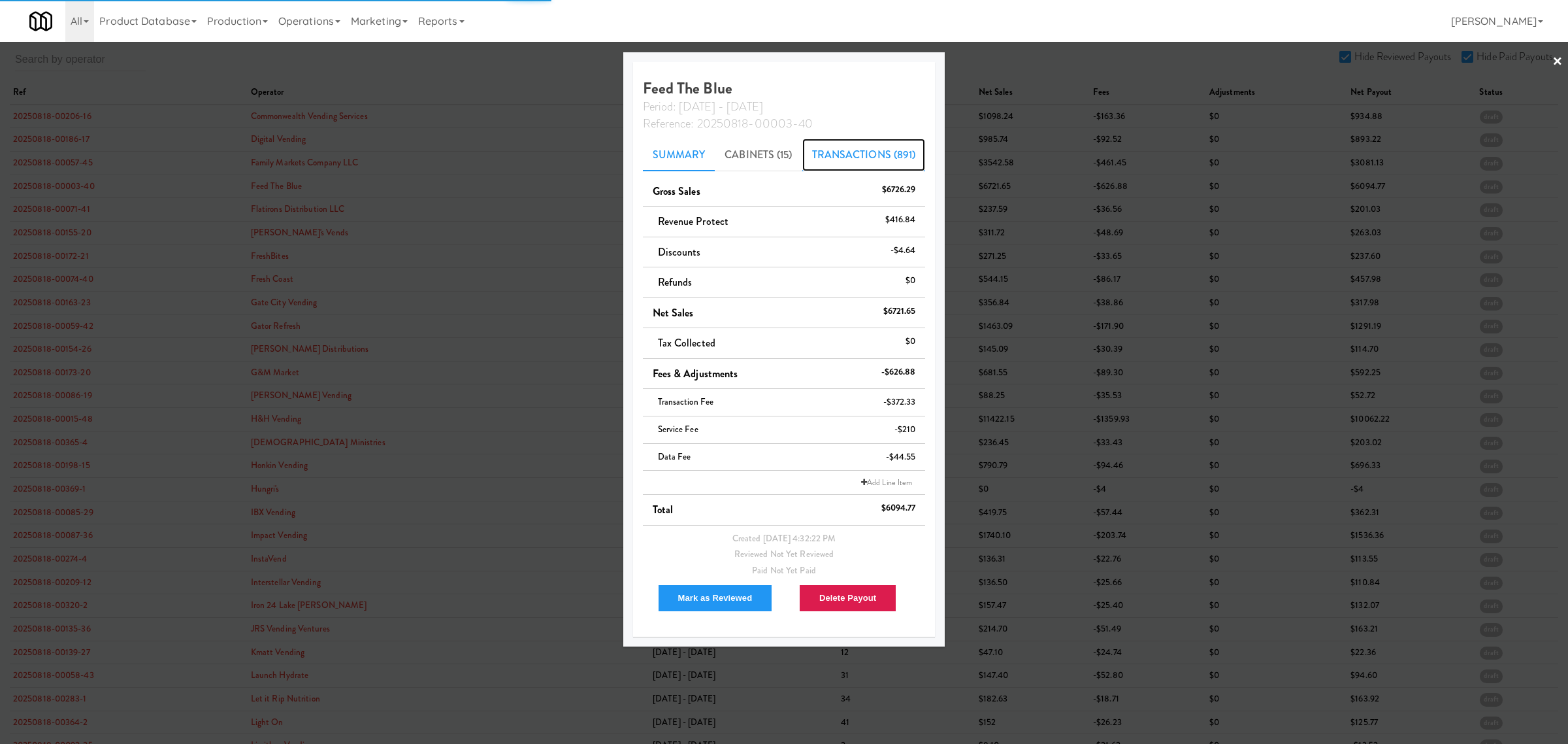
click at [859, 151] on link "Transactions (891)" at bounding box center [864, 154] width 123 height 33
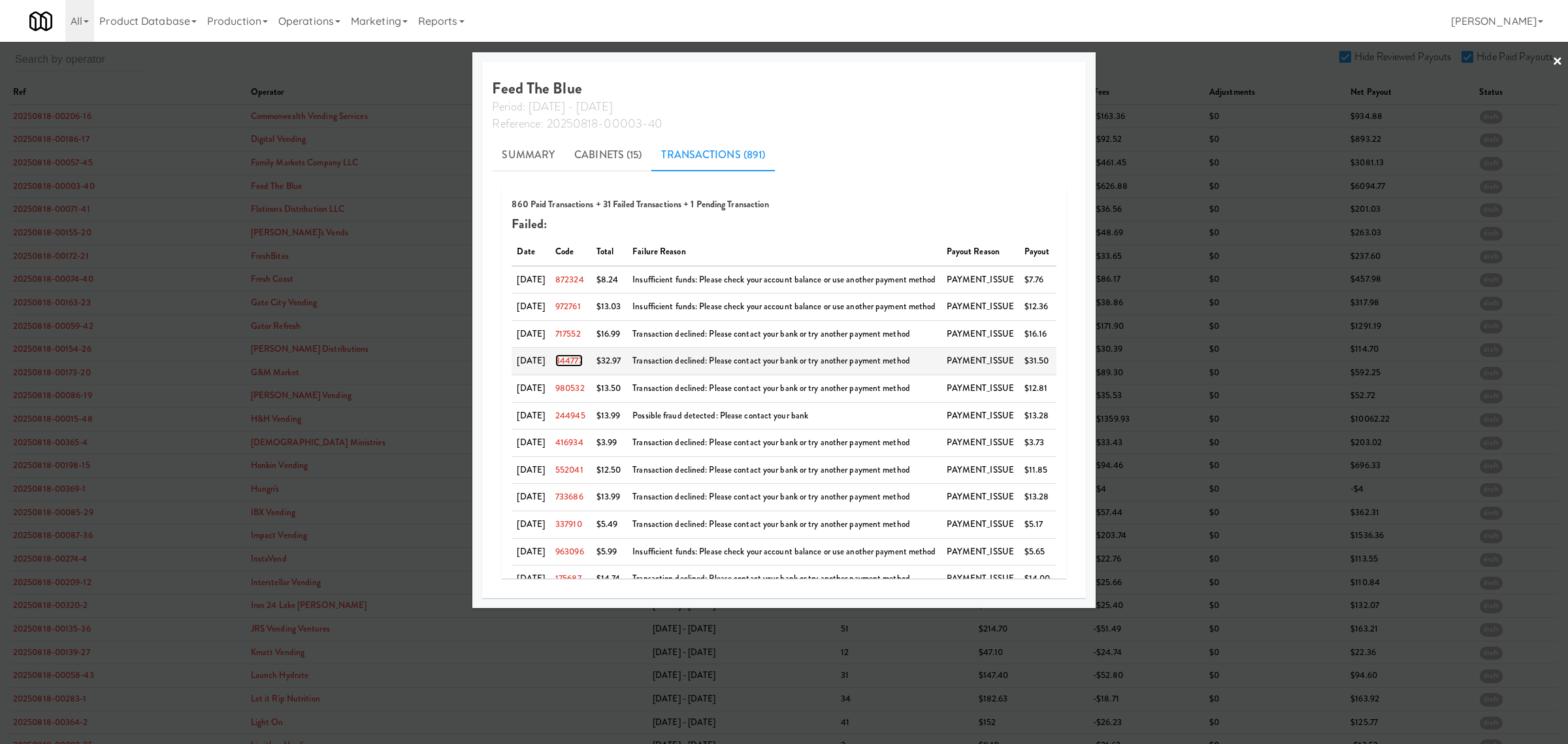
click at [580, 358] on link "344777" at bounding box center [569, 361] width 27 height 12
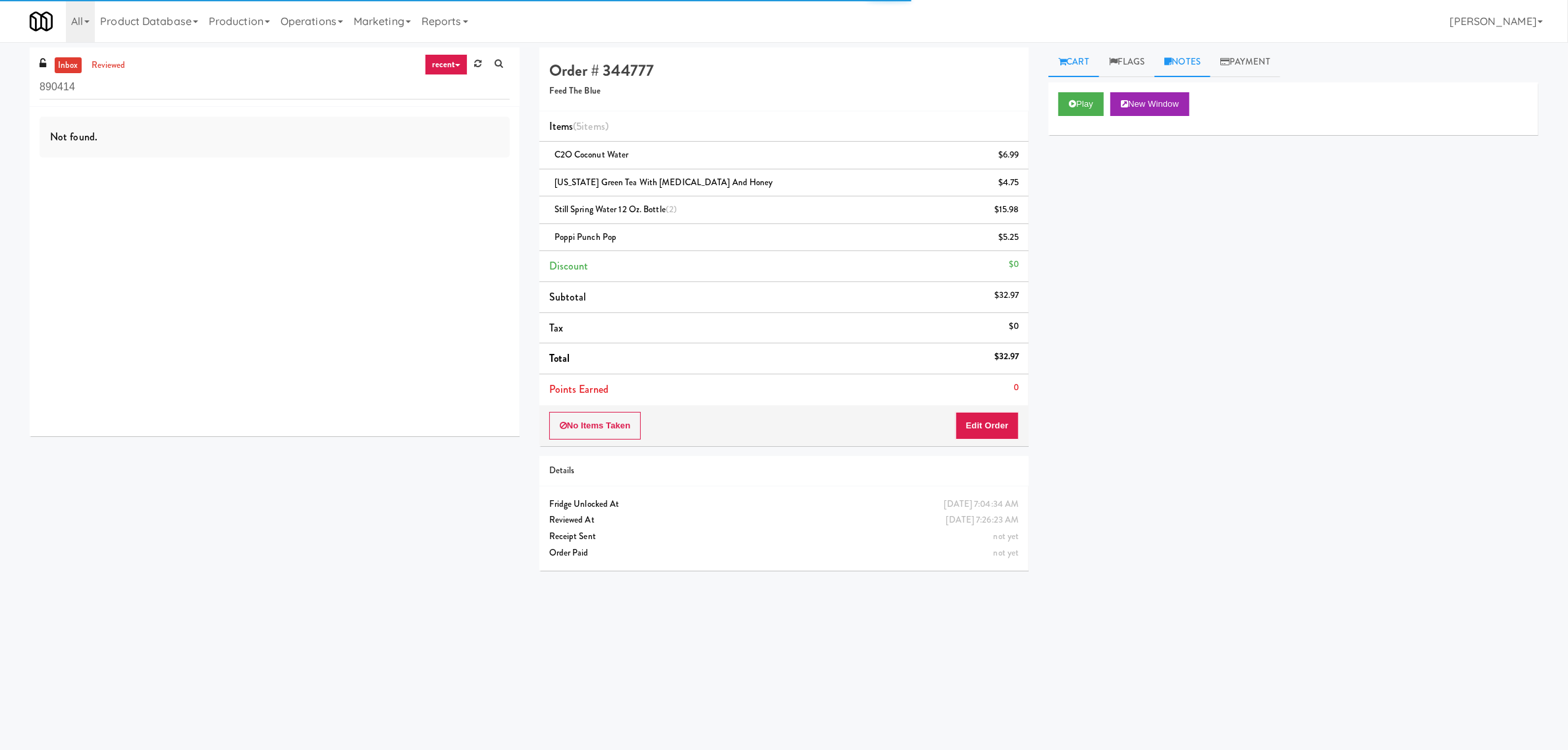
click at [1196, 63] on link "Notes" at bounding box center [1182, 62] width 56 height 30
click at [1134, 60] on link "Flags" at bounding box center [1127, 62] width 56 height 30
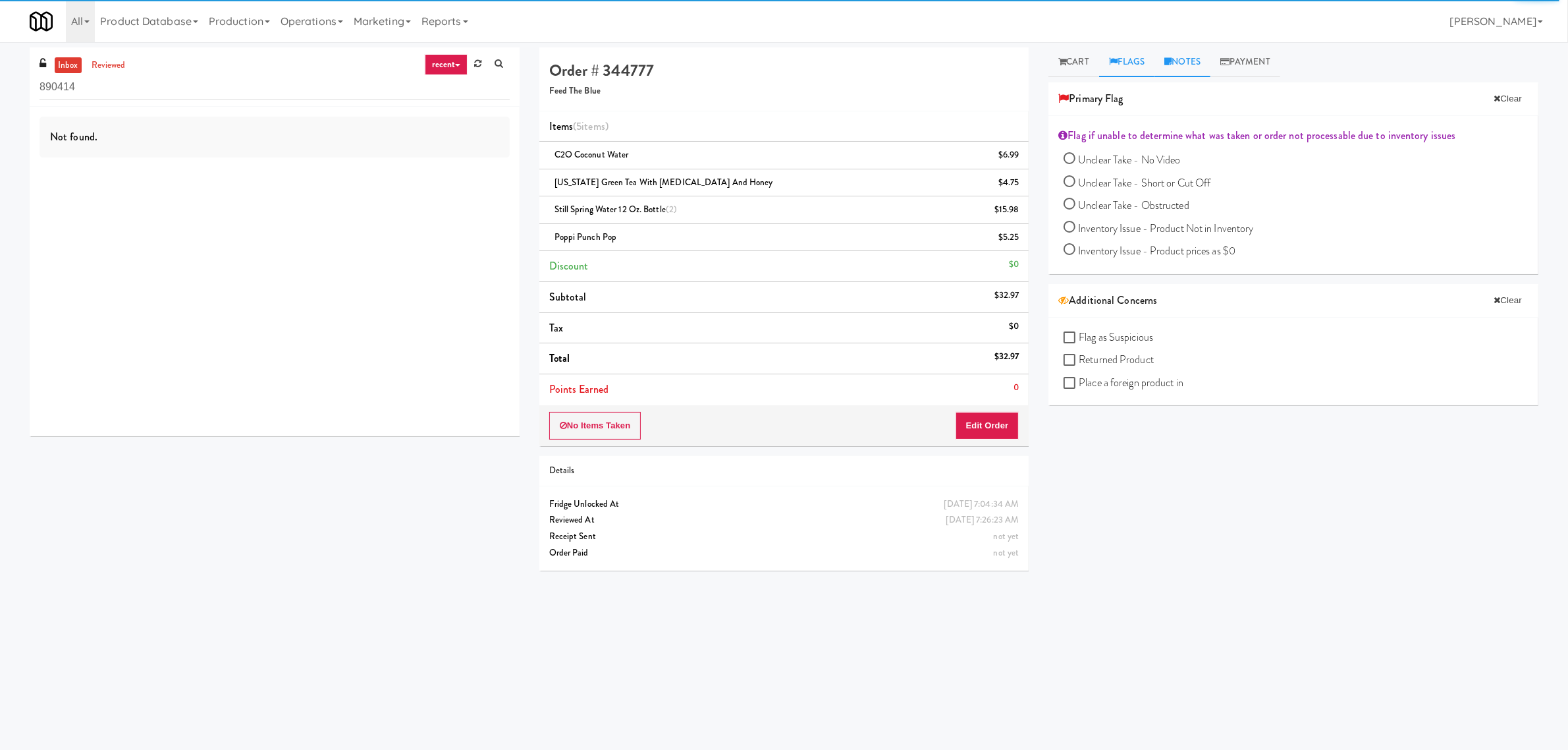
click at [1193, 67] on link "Notes" at bounding box center [1182, 62] width 56 height 30
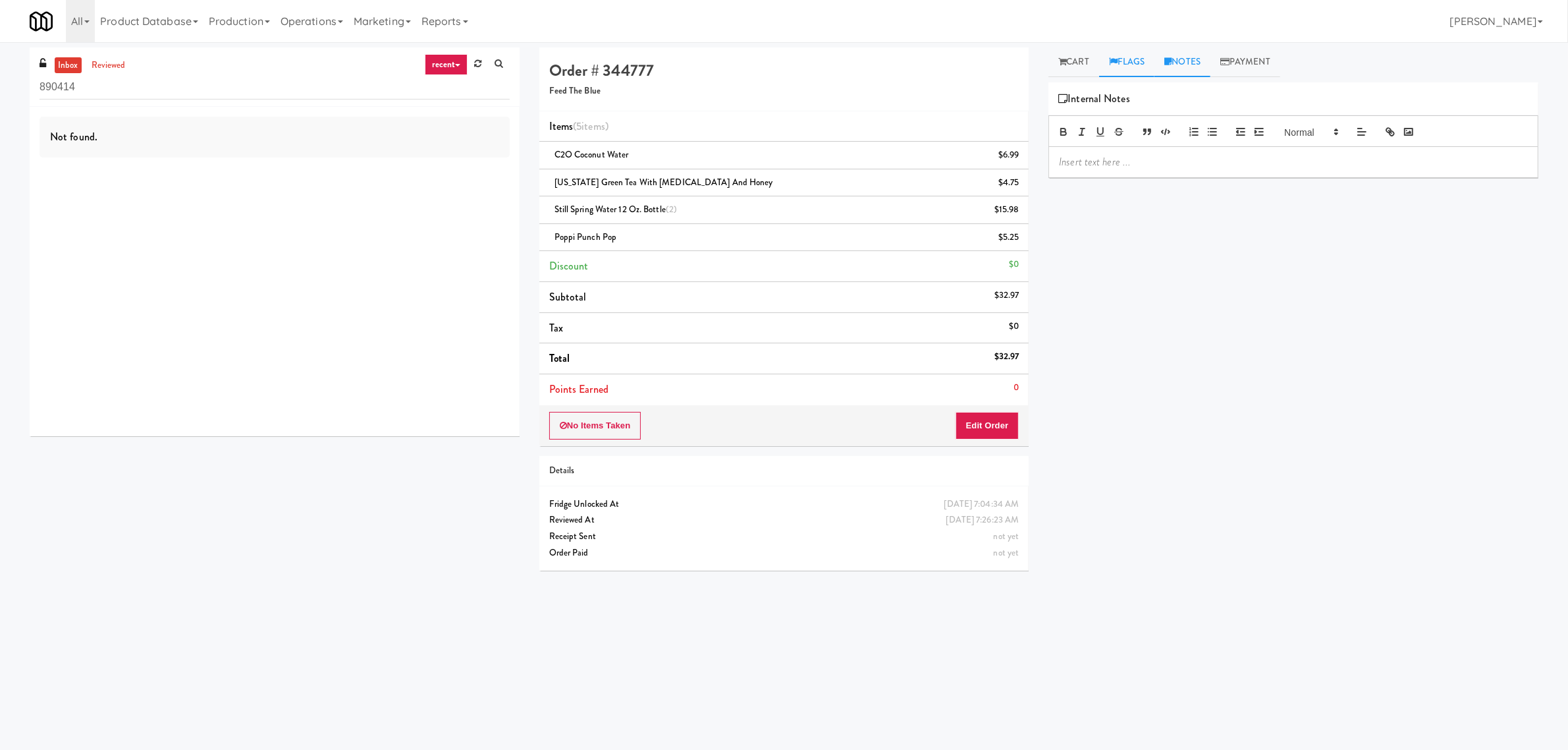
click at [1133, 63] on link "Flags" at bounding box center [1127, 62] width 56 height 30
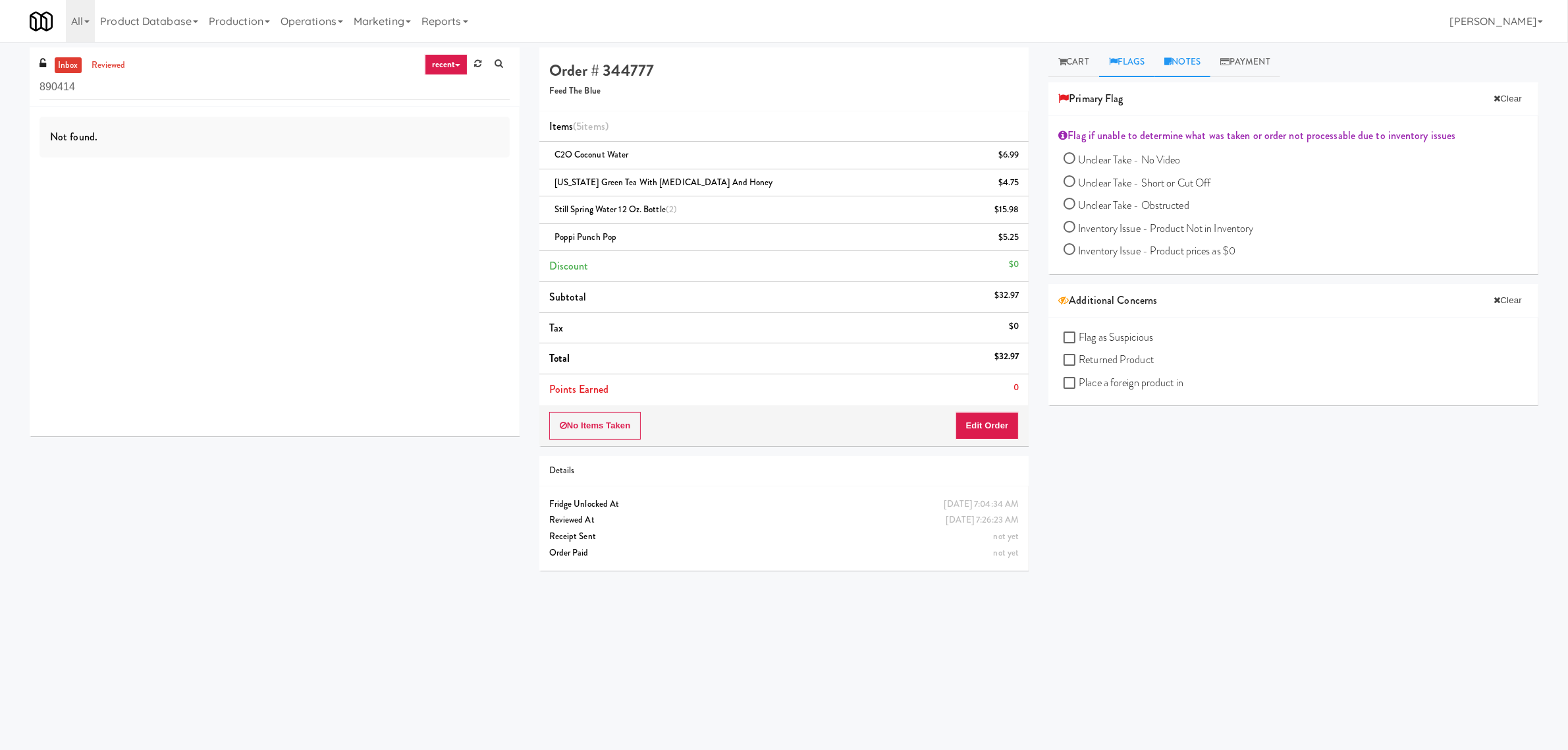
click at [1186, 63] on link "Notes" at bounding box center [1182, 62] width 56 height 30
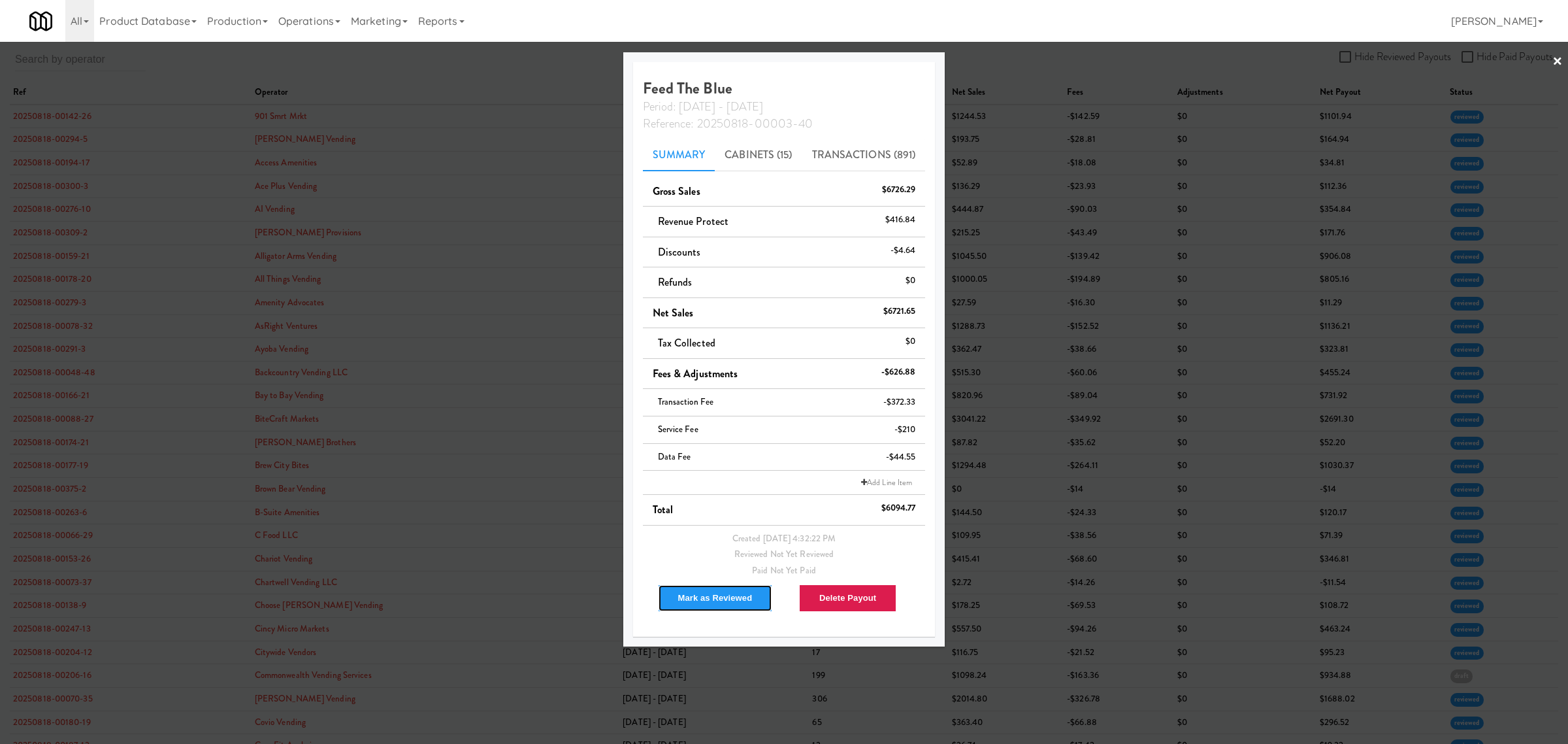
click at [730, 602] on button "Mark as Reviewed" at bounding box center [715, 598] width 115 height 27
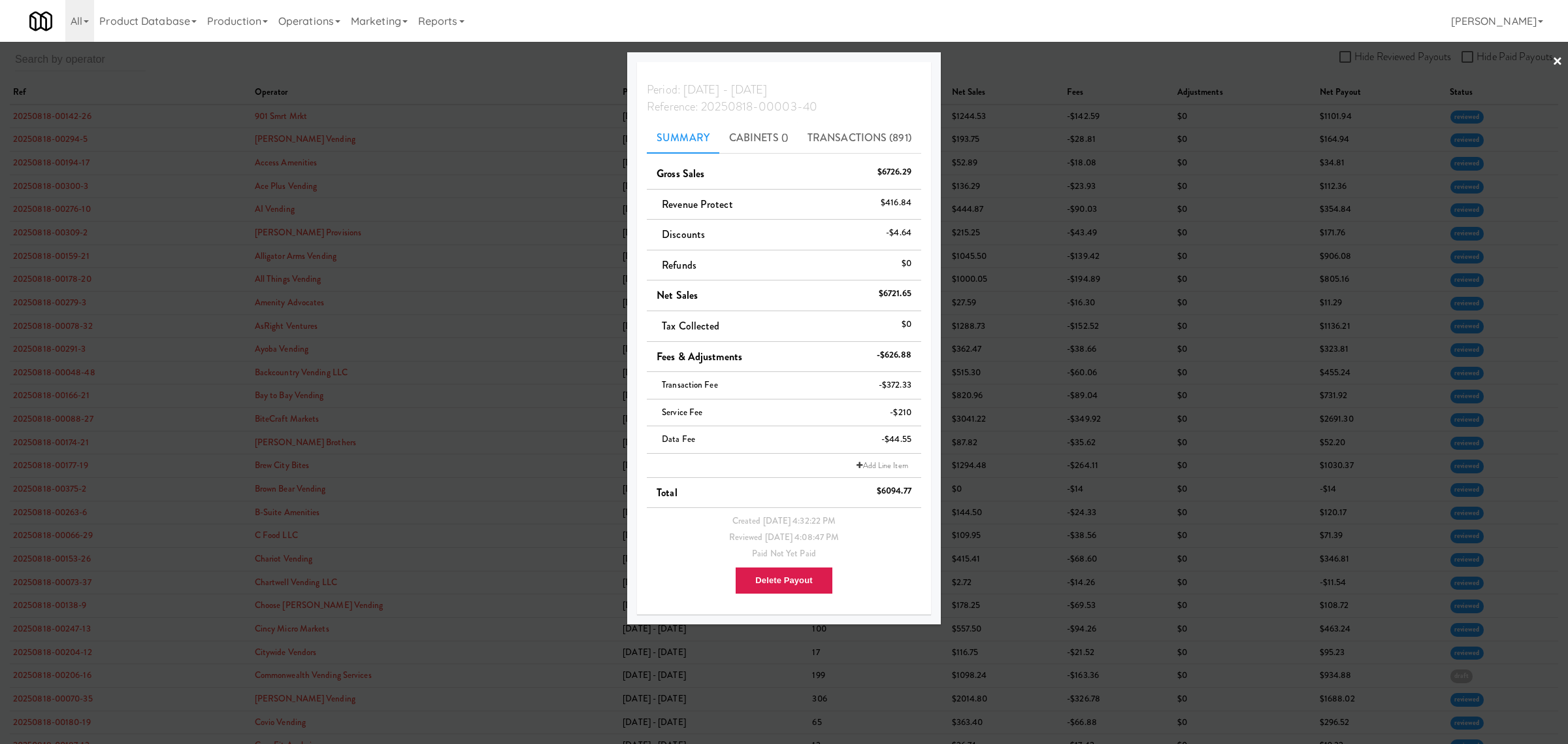
click at [538, 59] on div at bounding box center [784, 372] width 1568 height 744
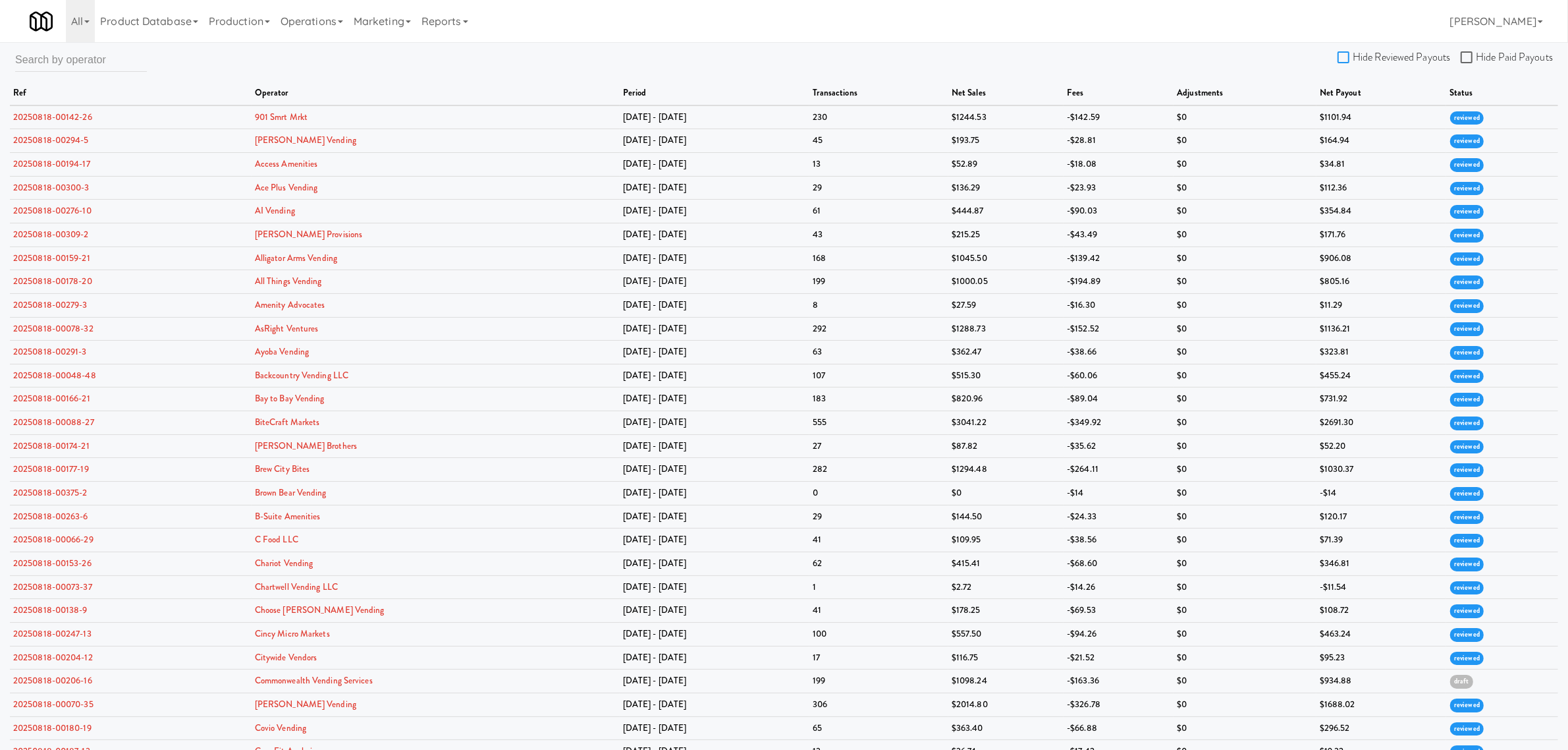
click at [1344, 53] on input "Hide Reviewed Payouts" at bounding box center [1345, 58] width 15 height 11
checkbox input "true"
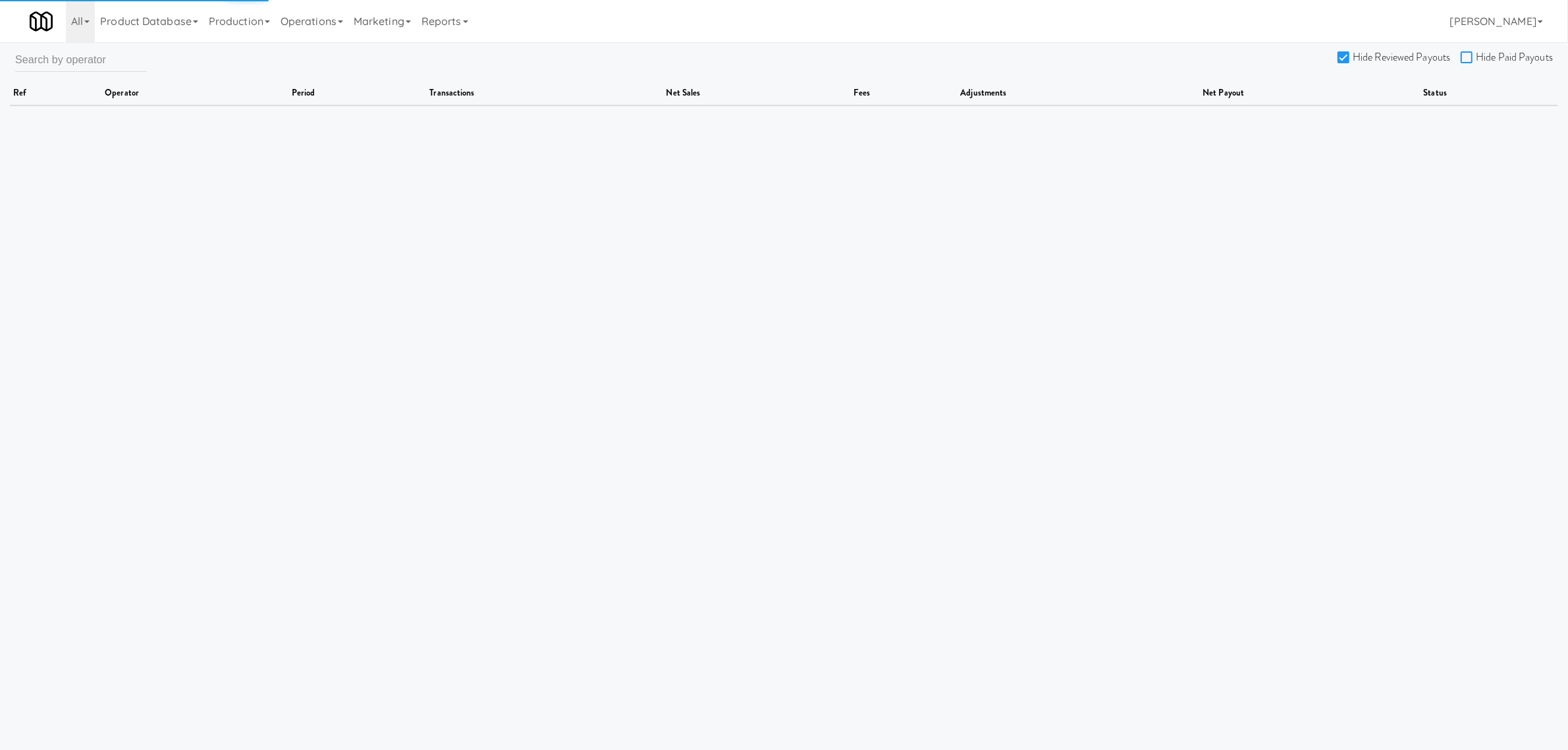
click at [1468, 54] on input "Hide Paid Payouts" at bounding box center [1468, 58] width 15 height 11
checkbox input "true"
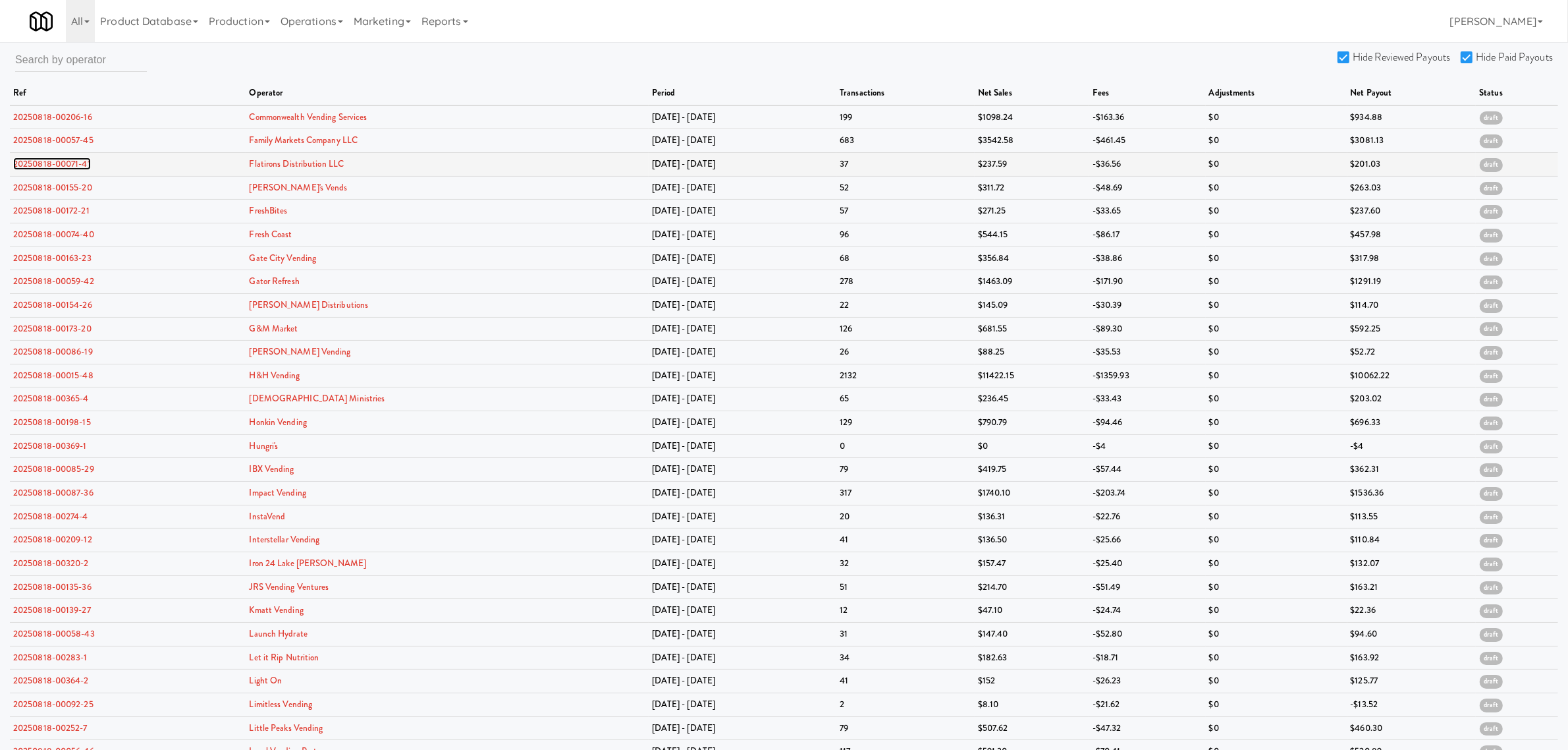
click at [44, 165] on link "20250818-00071-41" at bounding box center [51, 163] width 77 height 12
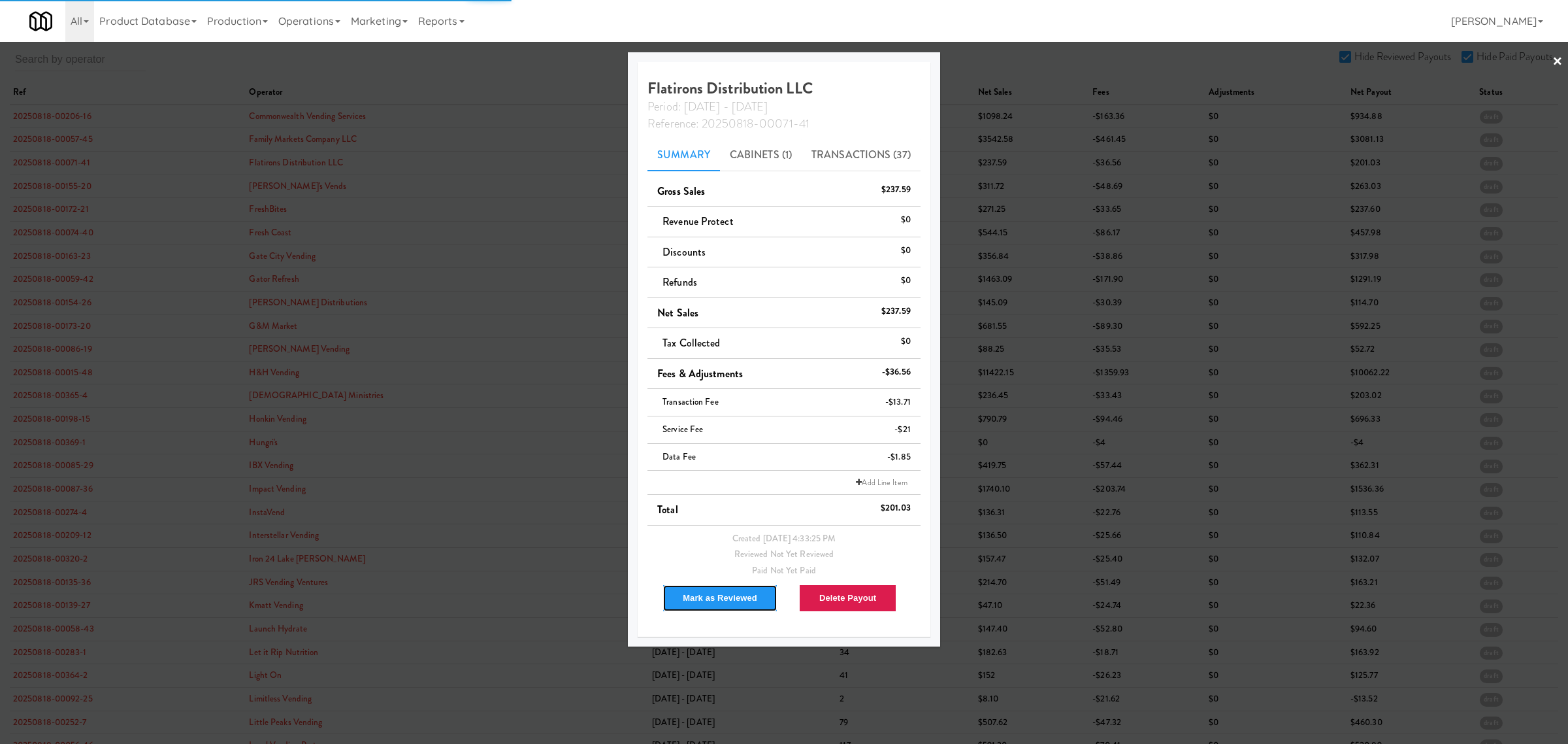
click at [689, 596] on button "Mark as Reviewed" at bounding box center [719, 598] width 115 height 27
click at [50, 188] on div at bounding box center [784, 372] width 1568 height 744
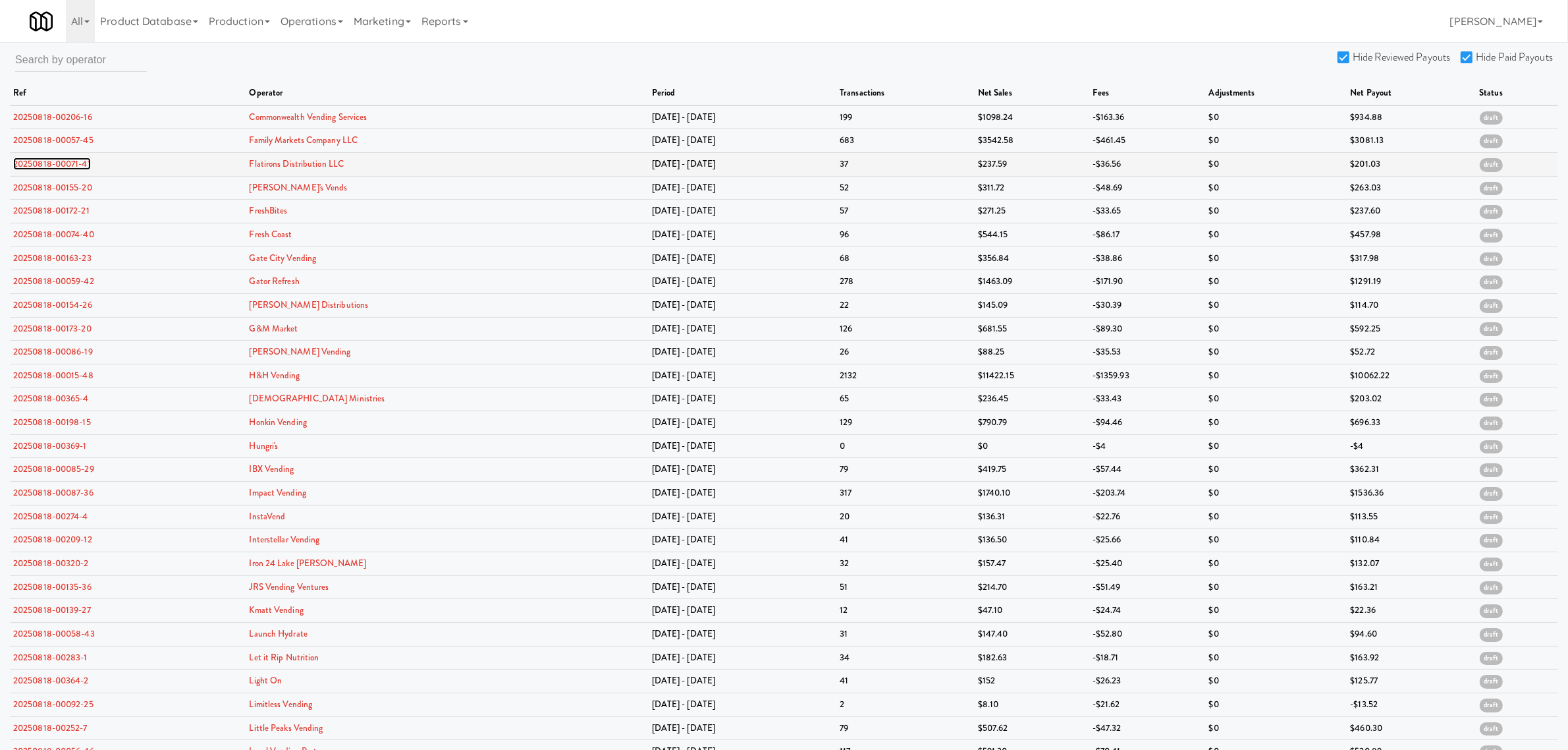
click at [40, 163] on link "20250818-00071-41" at bounding box center [51, 163] width 77 height 12
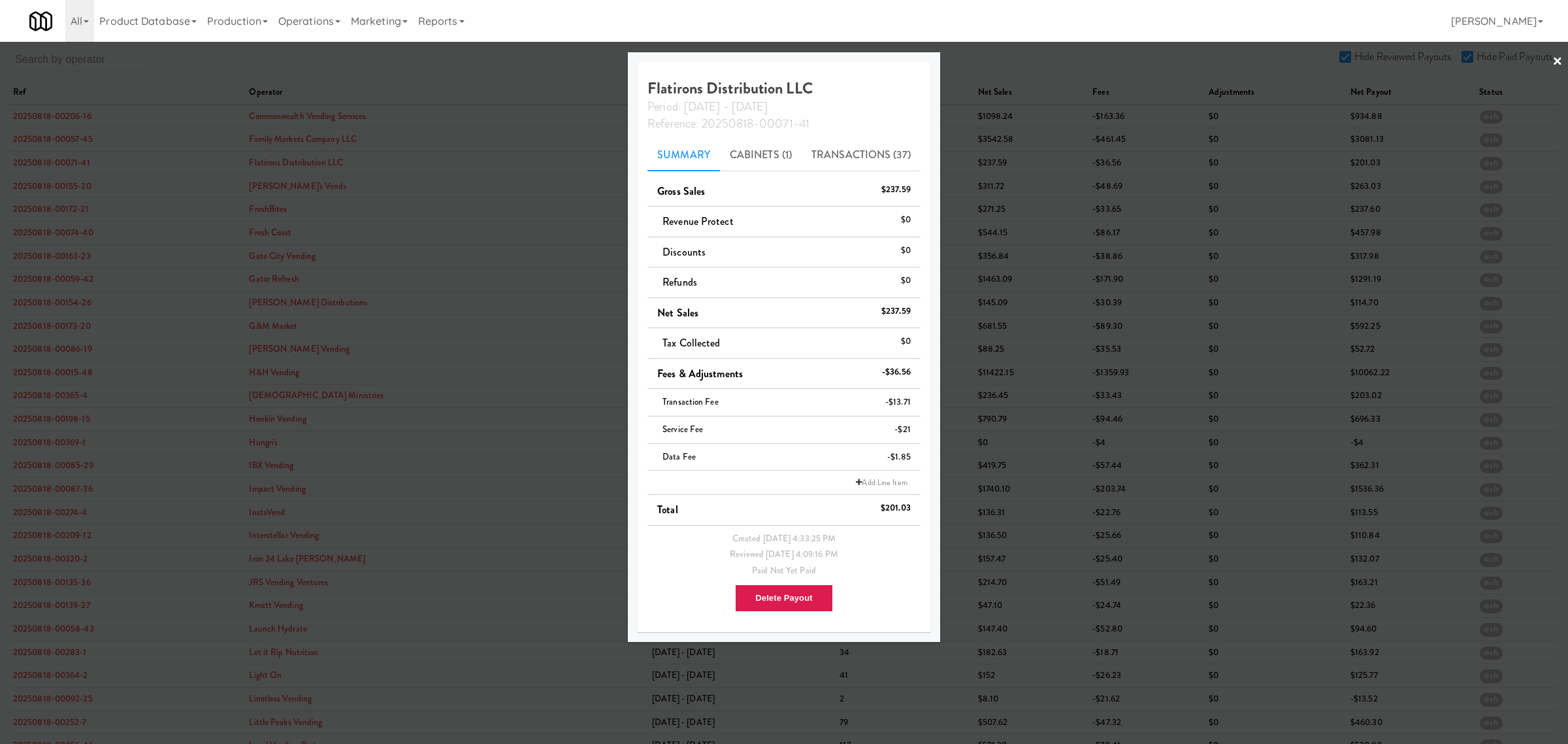
click at [41, 183] on div at bounding box center [784, 372] width 1568 height 744
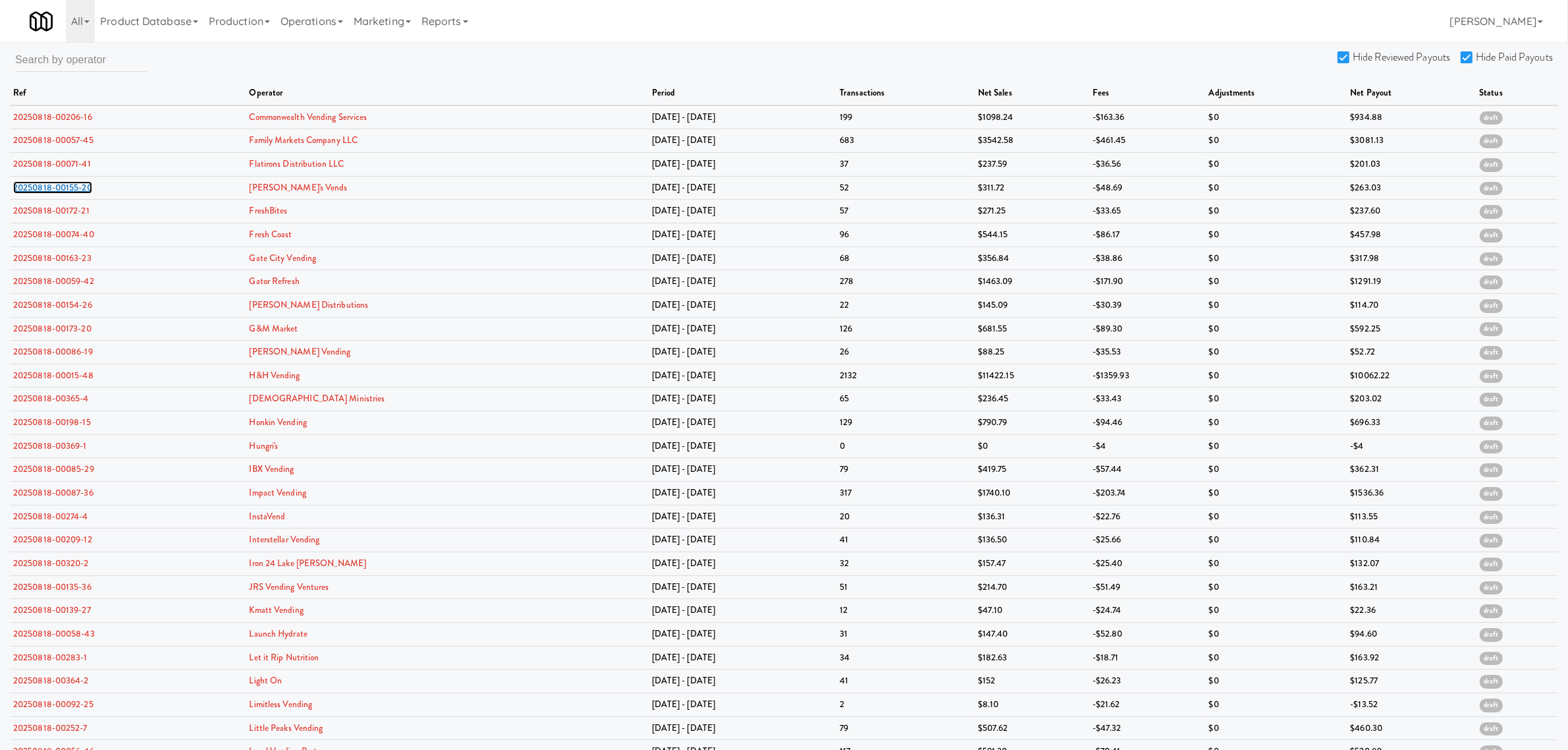
click at [41, 185] on link "20250818-00155-20" at bounding box center [52, 187] width 79 height 12
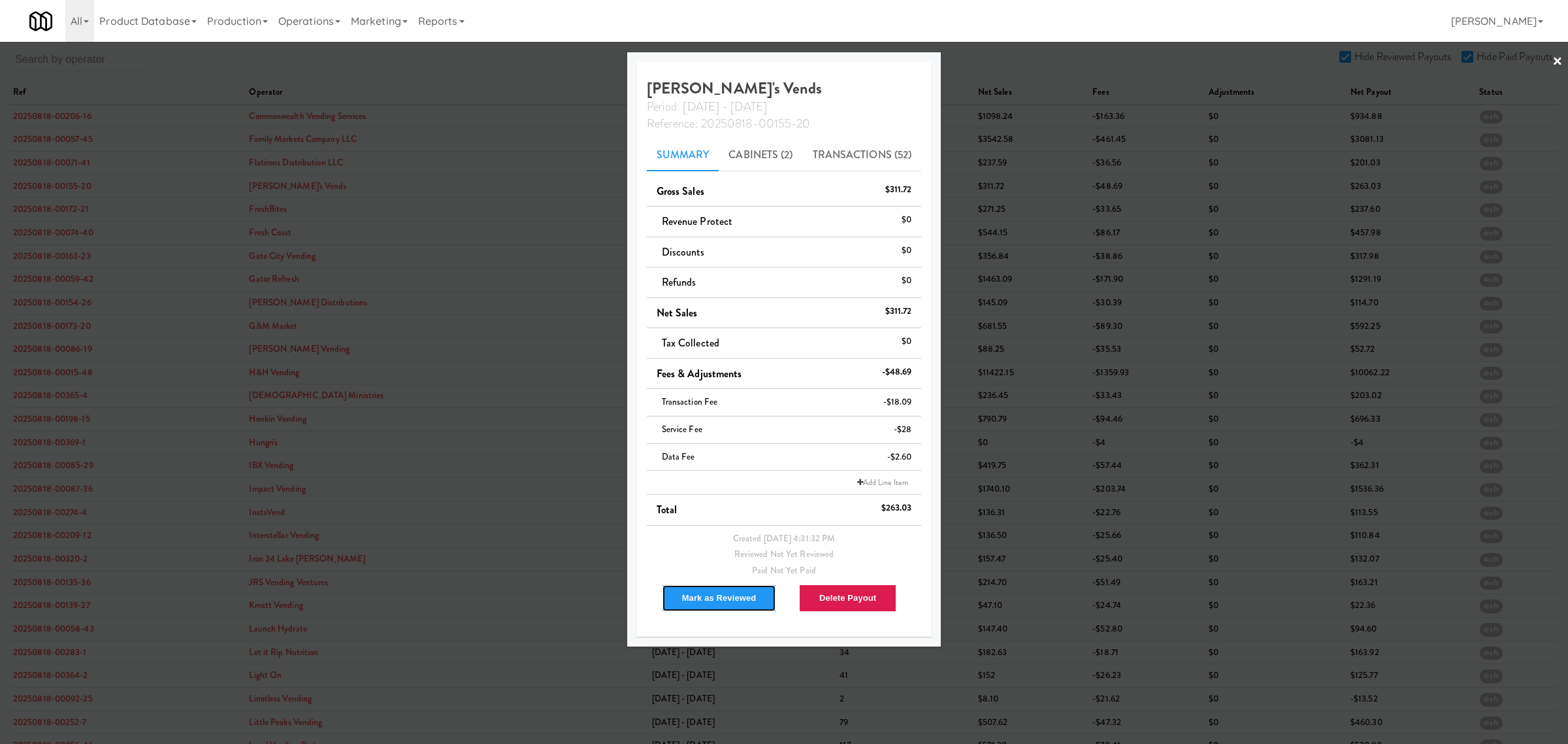
click at [725, 596] on button "Mark as Reviewed" at bounding box center [719, 598] width 115 height 27
click at [49, 207] on div at bounding box center [784, 372] width 1568 height 744
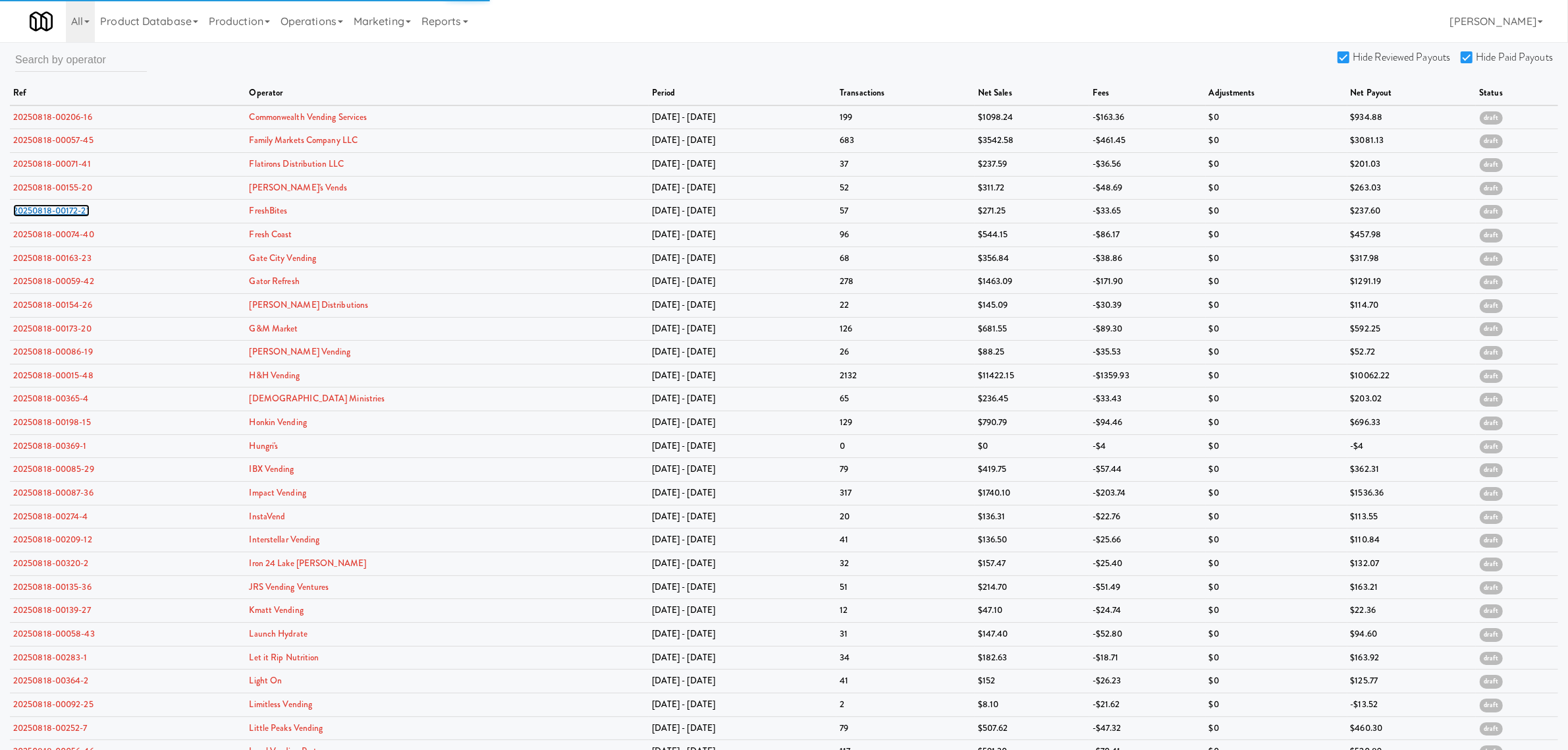
click at [50, 209] on link "20250818-00172-21" at bounding box center [51, 210] width 77 height 12
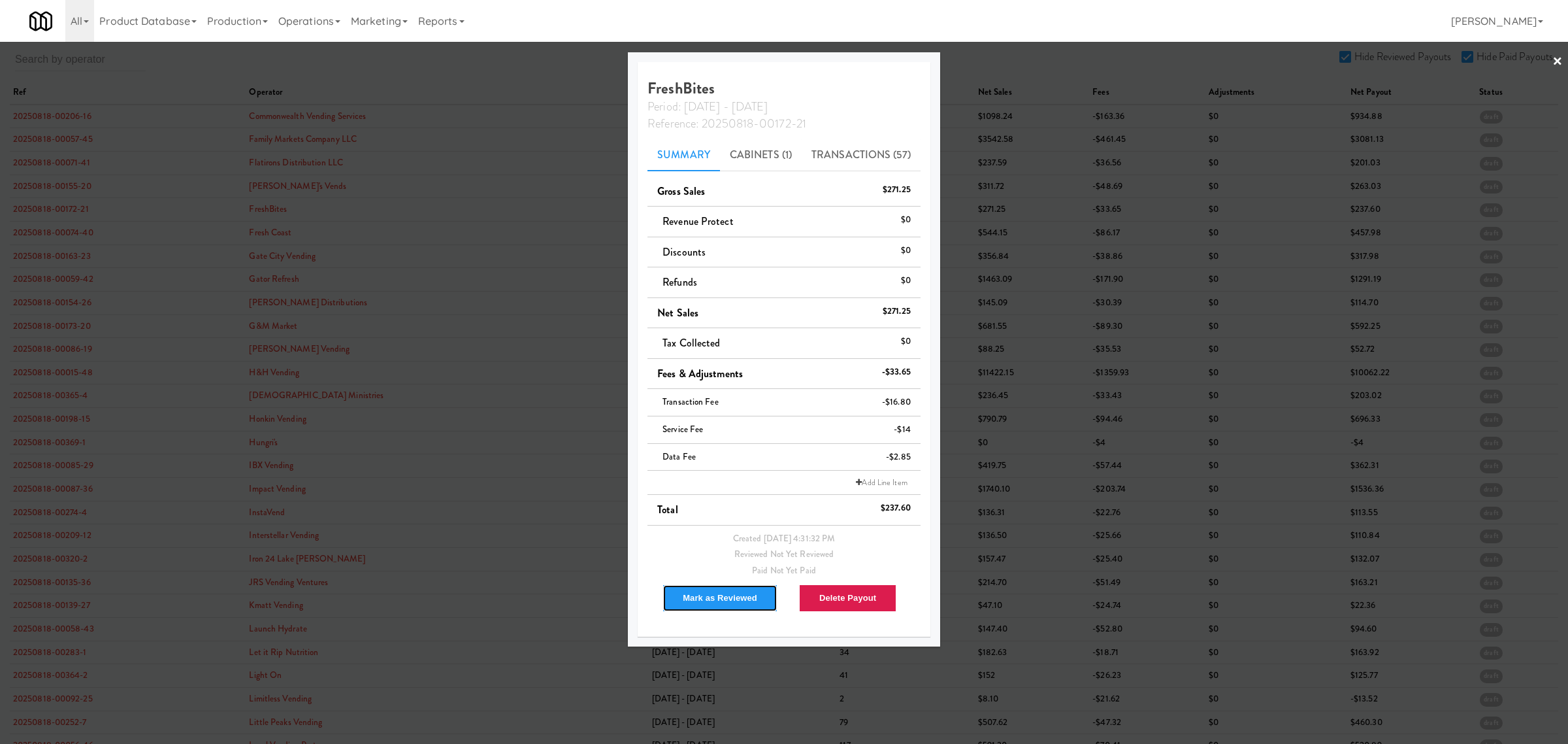
click at [729, 601] on button "Mark as Reviewed" at bounding box center [719, 598] width 115 height 27
click at [56, 231] on div at bounding box center [784, 372] width 1568 height 744
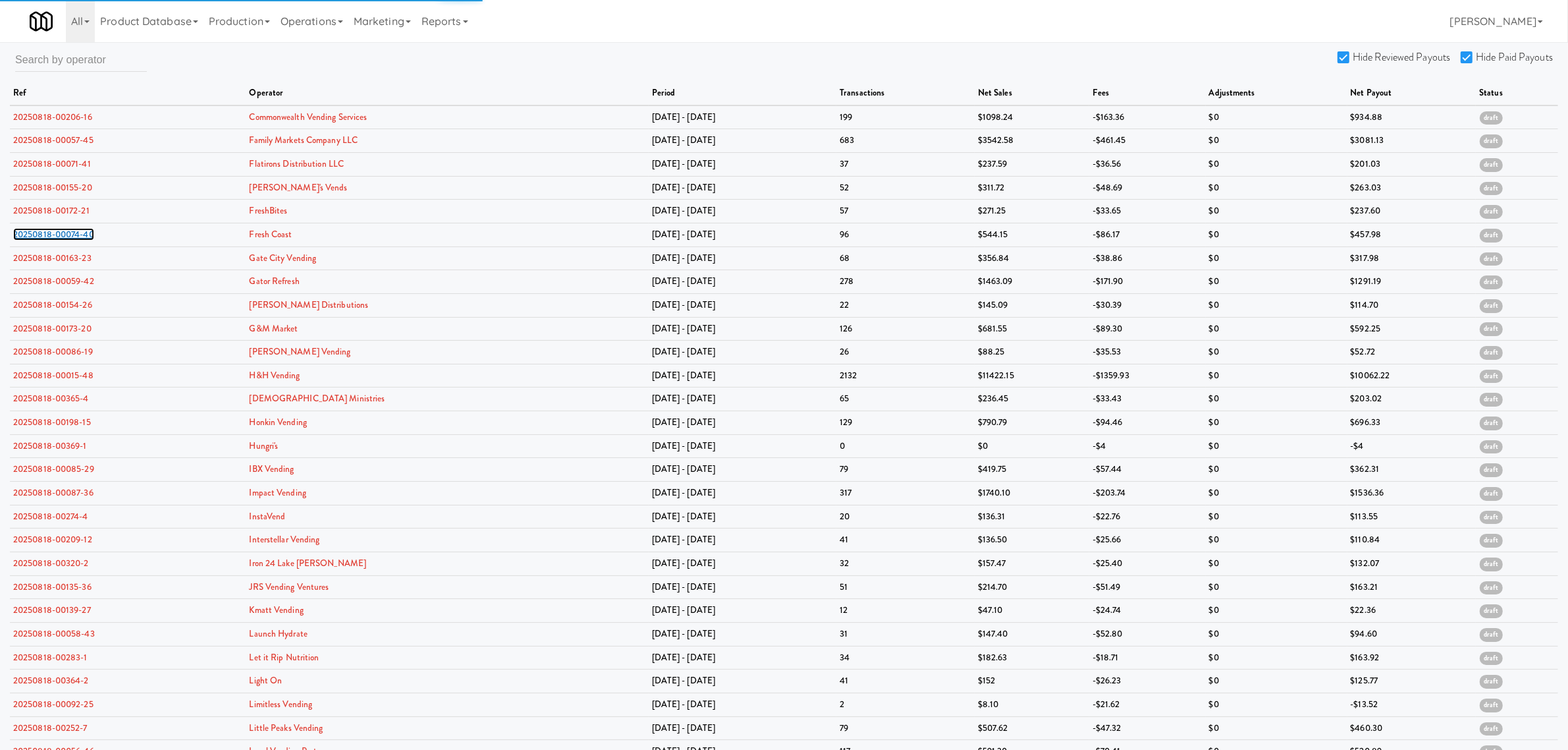
click at [56, 232] on link "20250818-00074-40" at bounding box center [54, 234] width 81 height 12
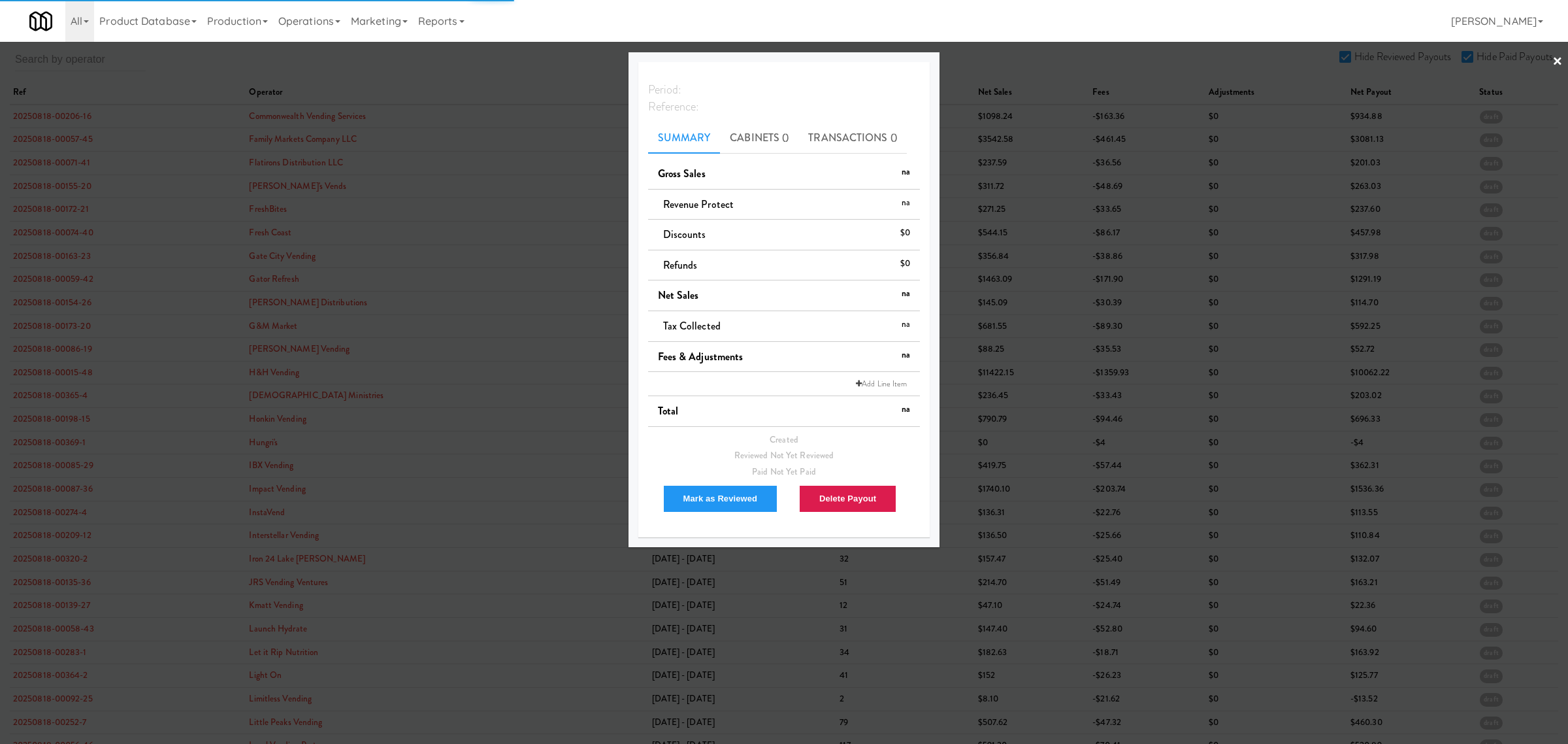
click at [56, 231] on div at bounding box center [784, 372] width 1568 height 744
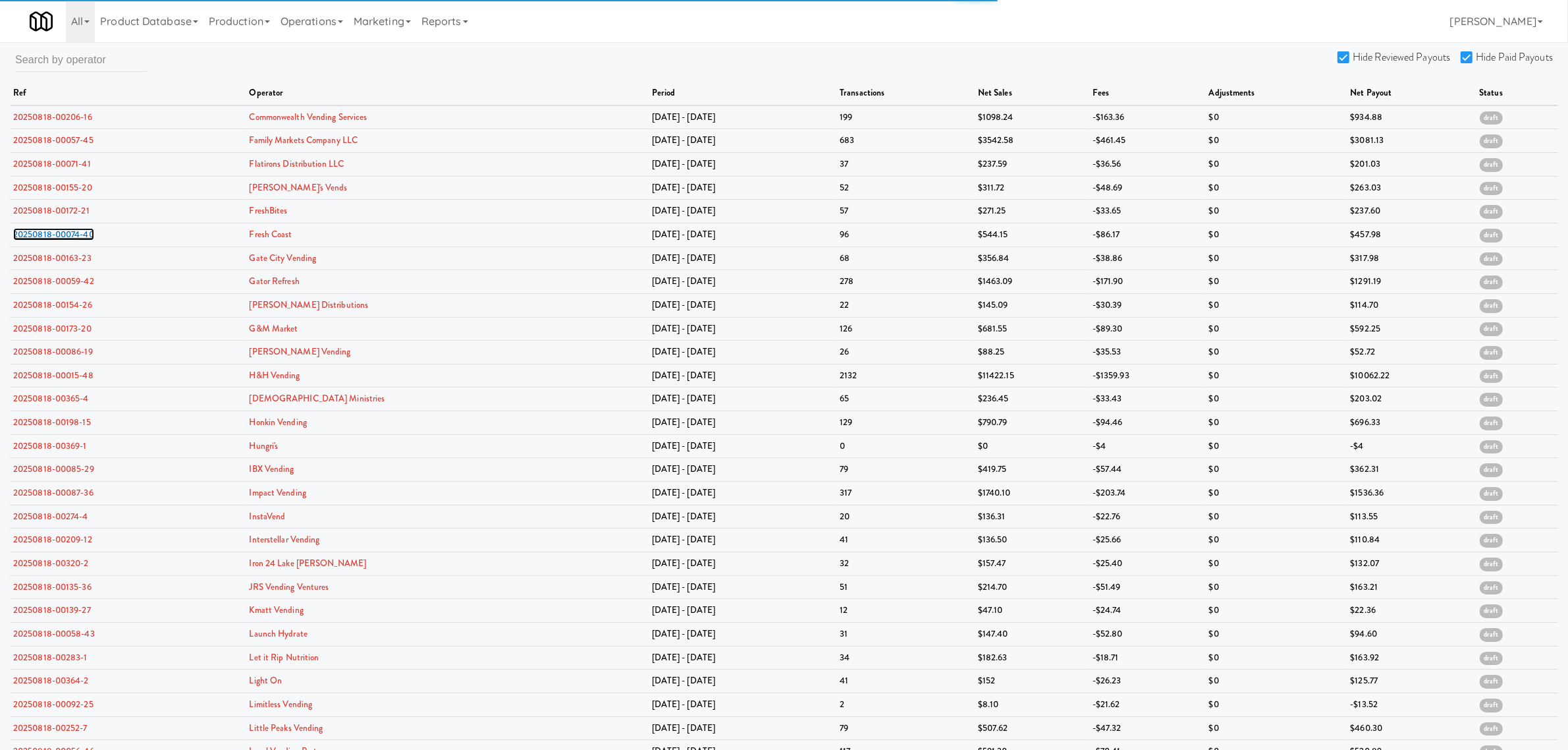
click at [56, 232] on link "20250818-00074-40" at bounding box center [54, 234] width 81 height 12
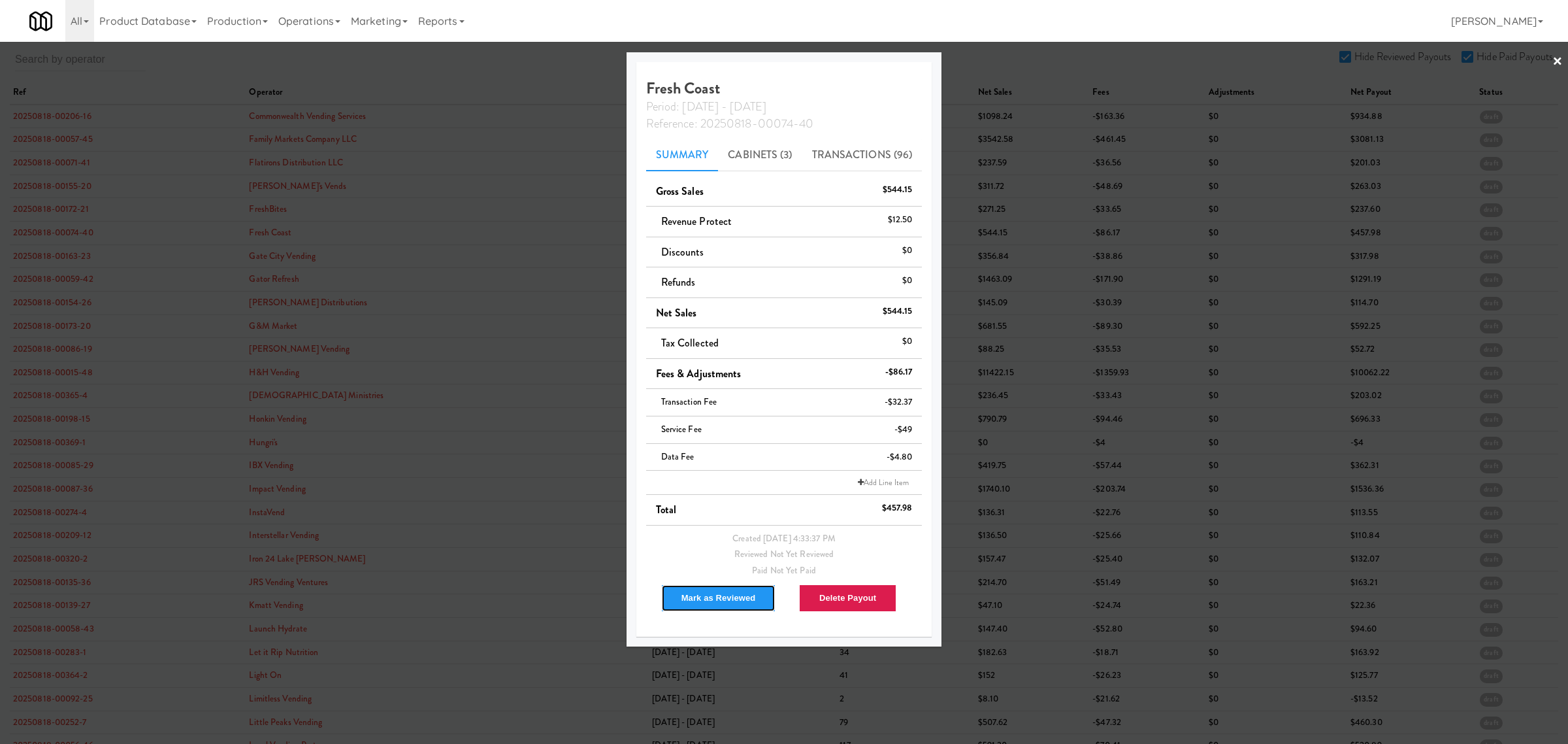
click at [691, 603] on button "Mark as Reviewed" at bounding box center [719, 598] width 115 height 27
click at [41, 258] on div at bounding box center [784, 372] width 1568 height 744
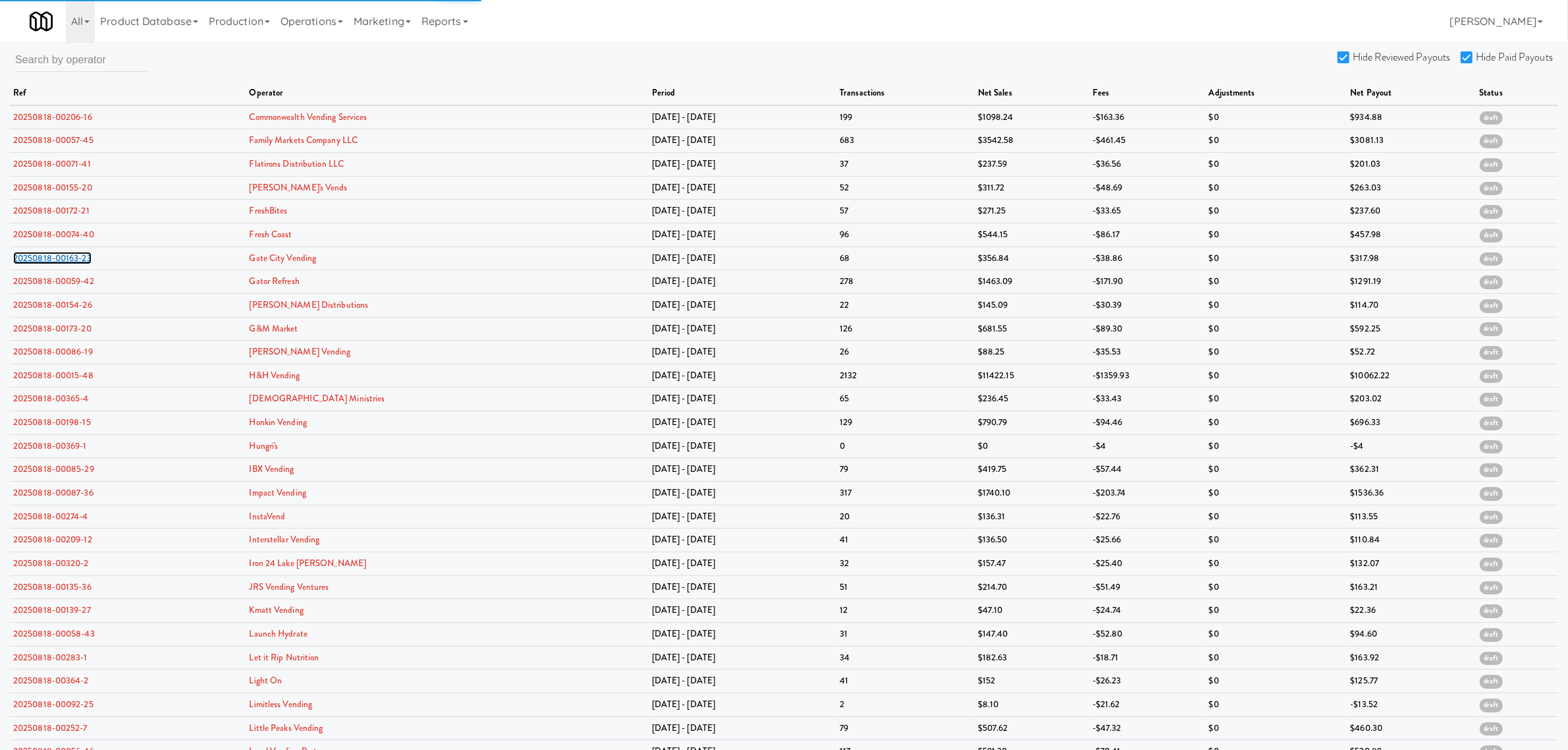
click at [41, 260] on link "20250818-00163-23" at bounding box center [52, 258] width 78 height 12
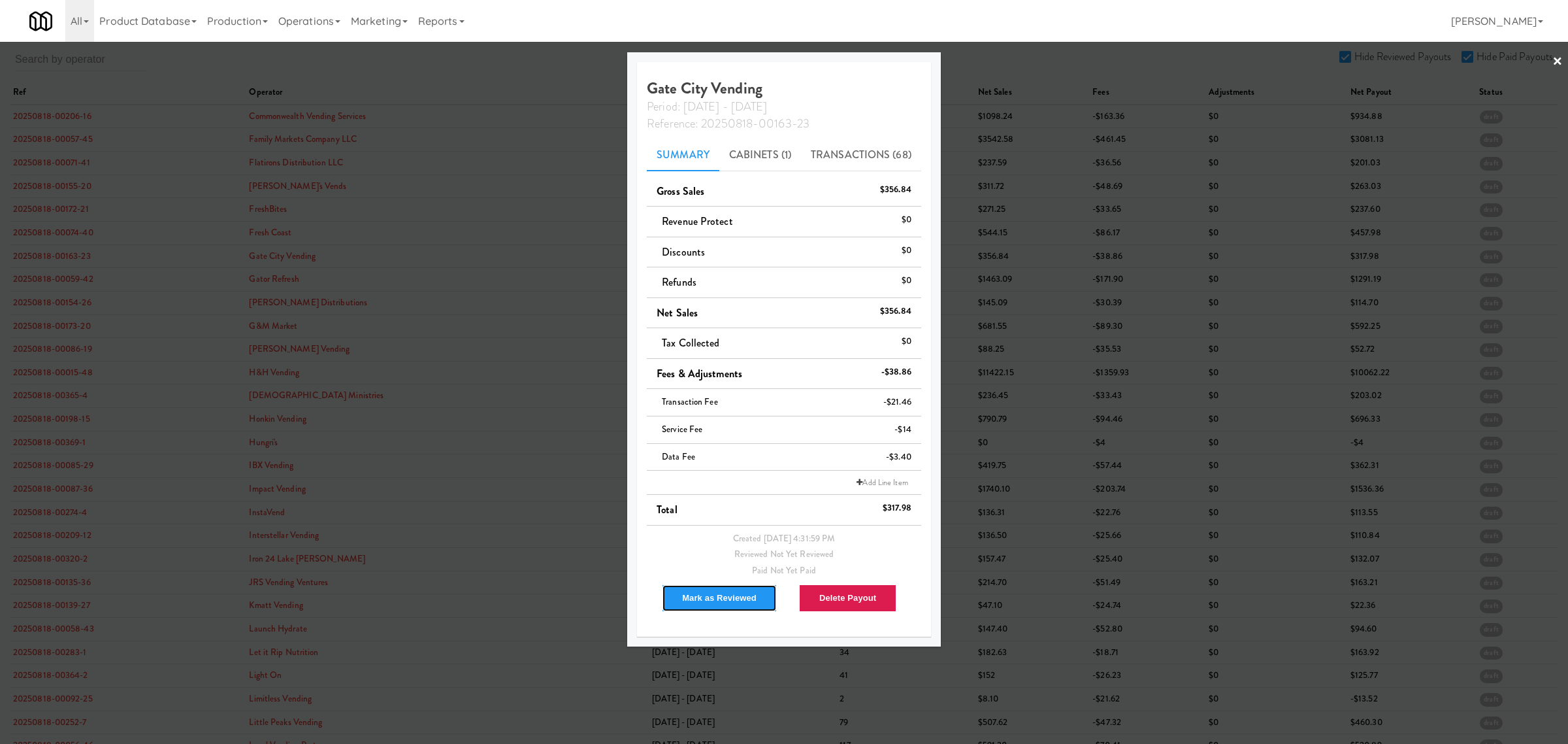
click at [737, 599] on button "Mark as Reviewed" at bounding box center [719, 598] width 115 height 27
click at [48, 275] on div at bounding box center [784, 372] width 1568 height 744
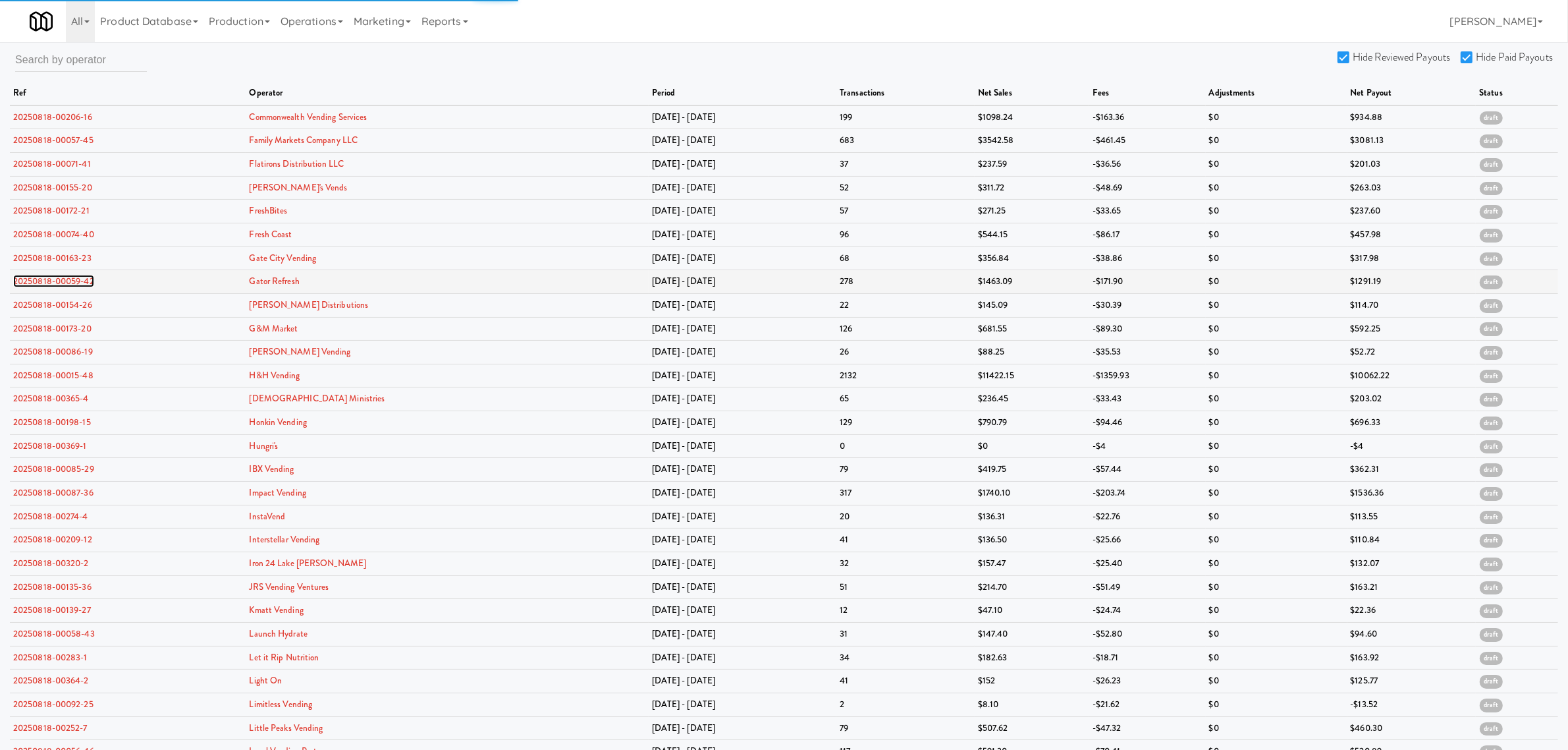
click at [46, 278] on link "20250818-00059-42" at bounding box center [54, 281] width 81 height 12
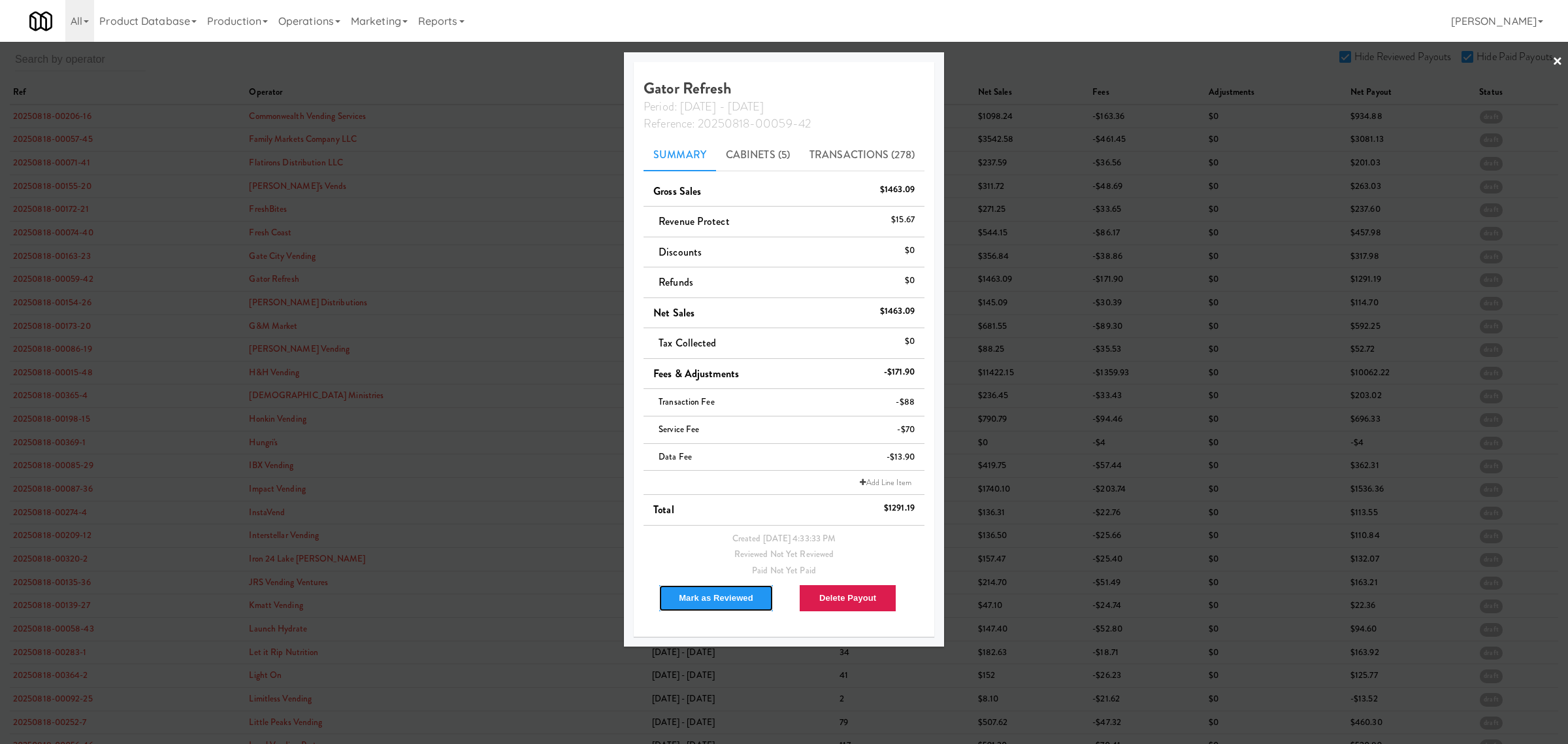
click at [690, 588] on button "Mark as Reviewed" at bounding box center [716, 598] width 115 height 27
click at [69, 306] on div at bounding box center [784, 372] width 1568 height 744
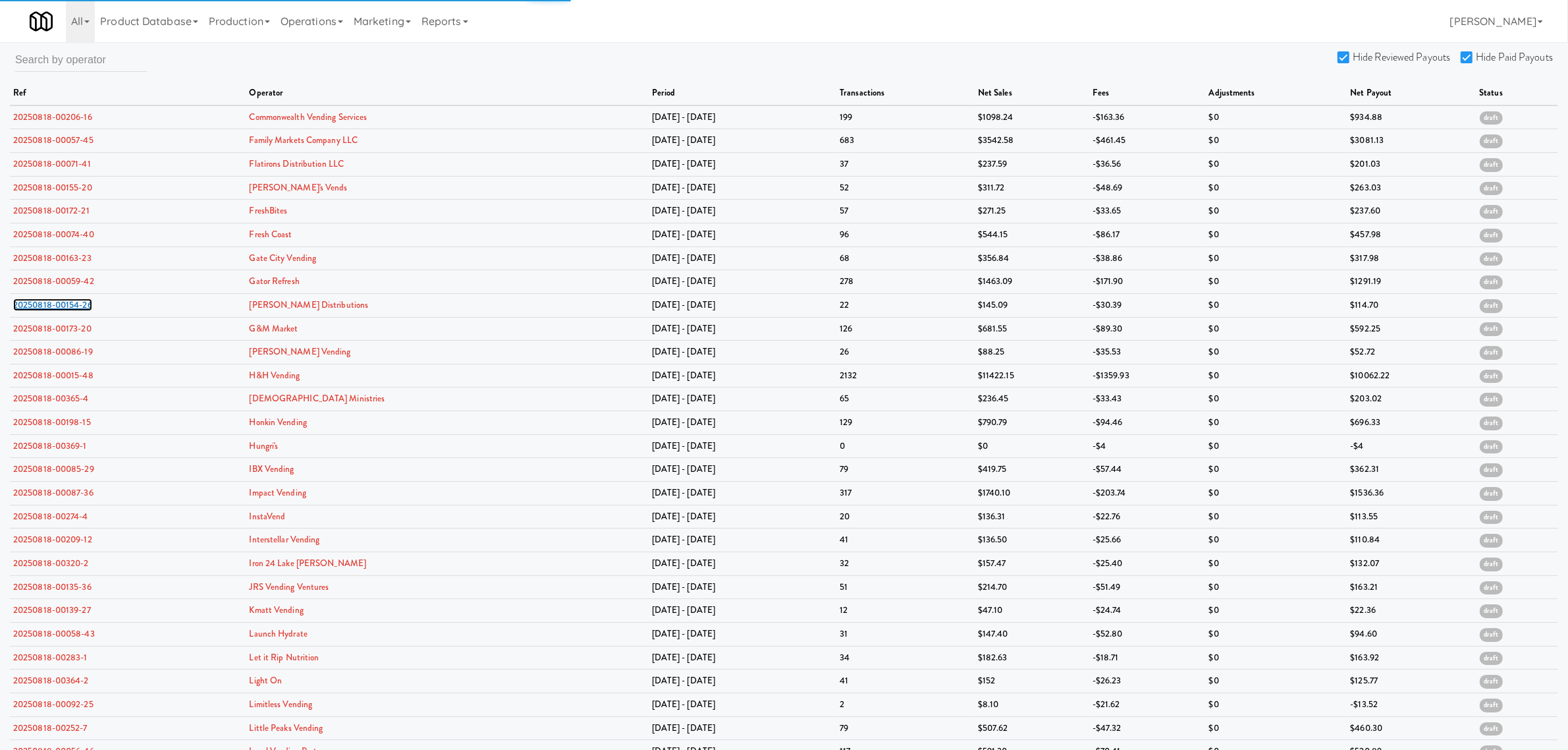
click at [70, 308] on link "20250818-00154-26" at bounding box center [52, 304] width 79 height 12
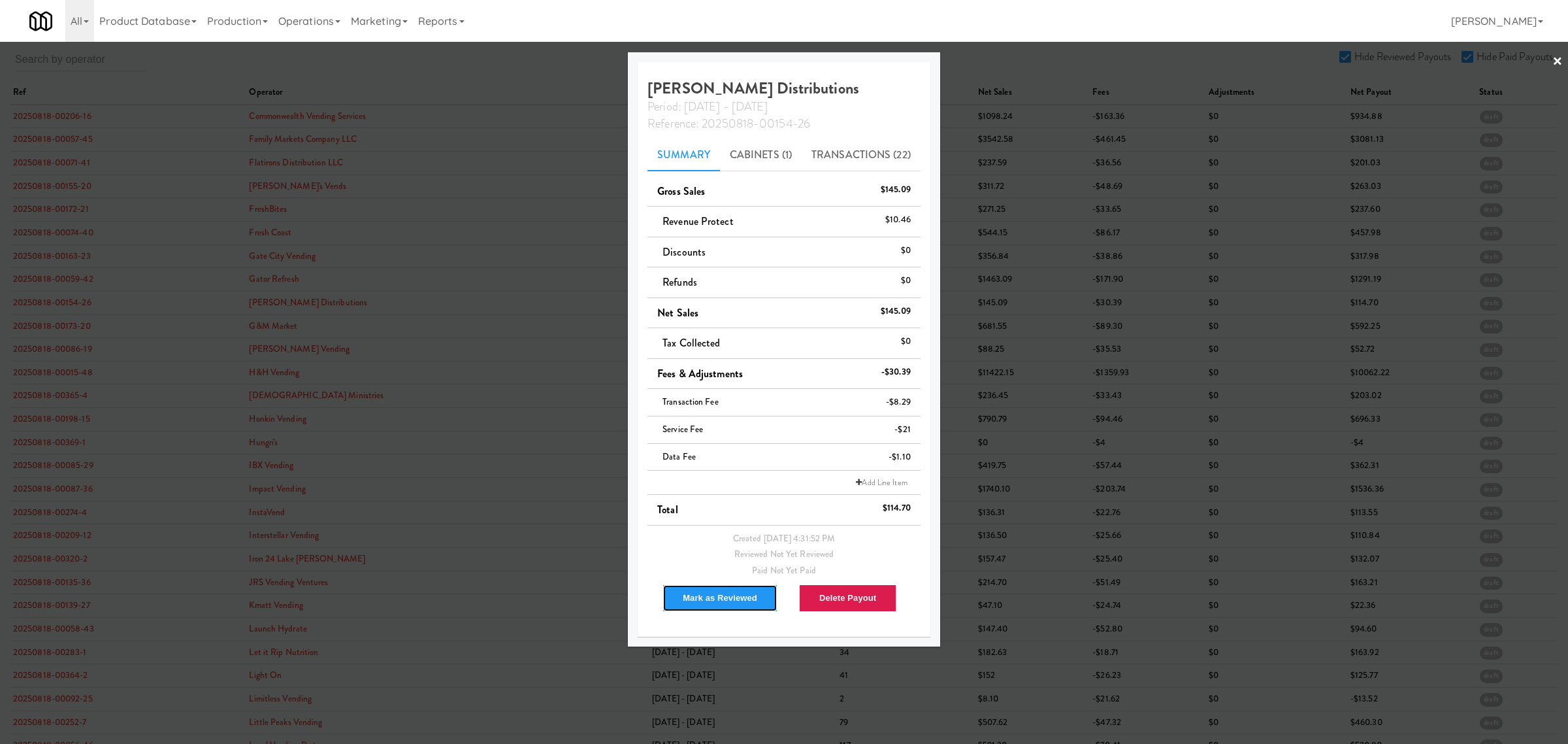
click at [721, 599] on button "Mark as Reviewed" at bounding box center [719, 598] width 115 height 27
click at [59, 331] on div at bounding box center [784, 372] width 1568 height 744
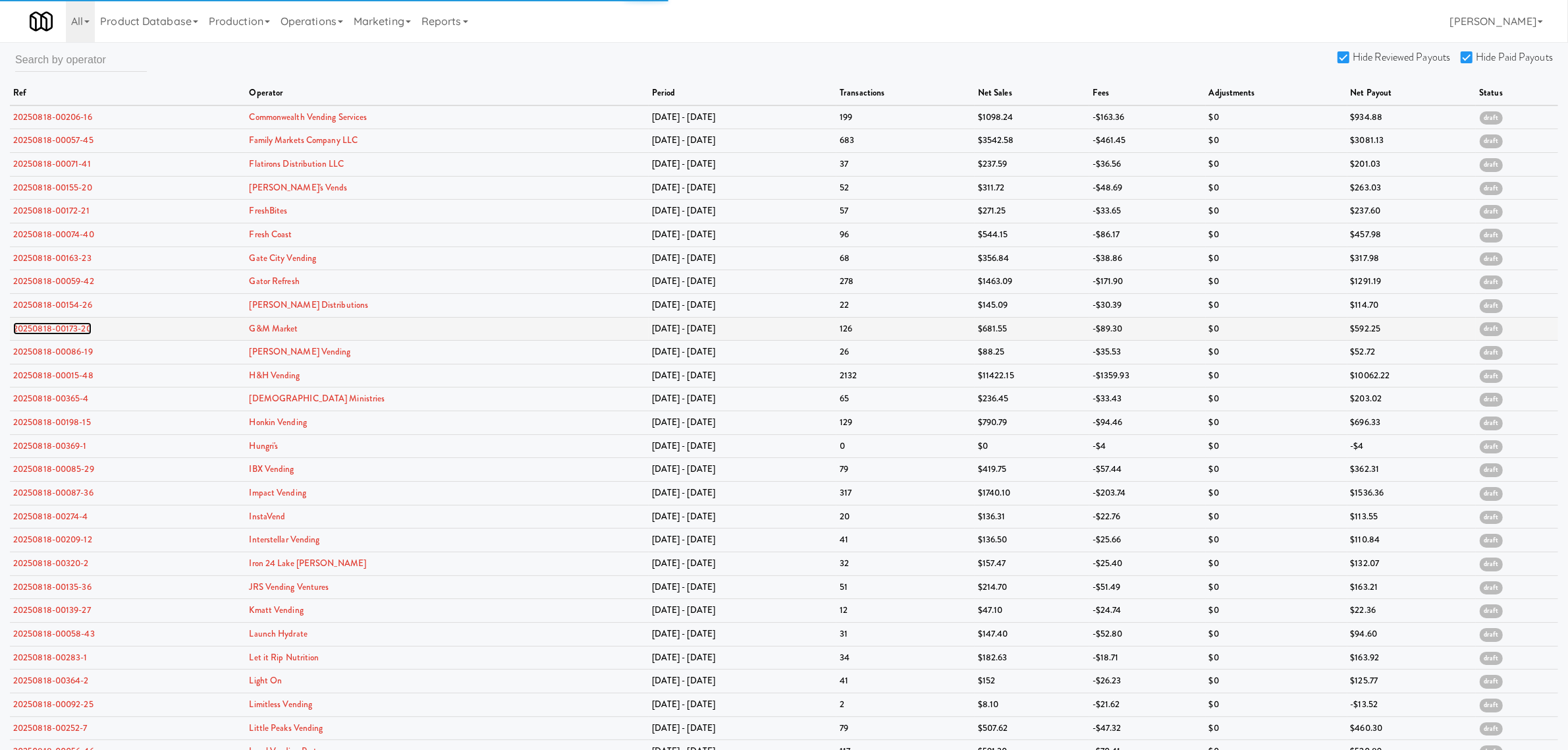
click at [60, 330] on link "20250818-00173-20" at bounding box center [52, 328] width 78 height 12
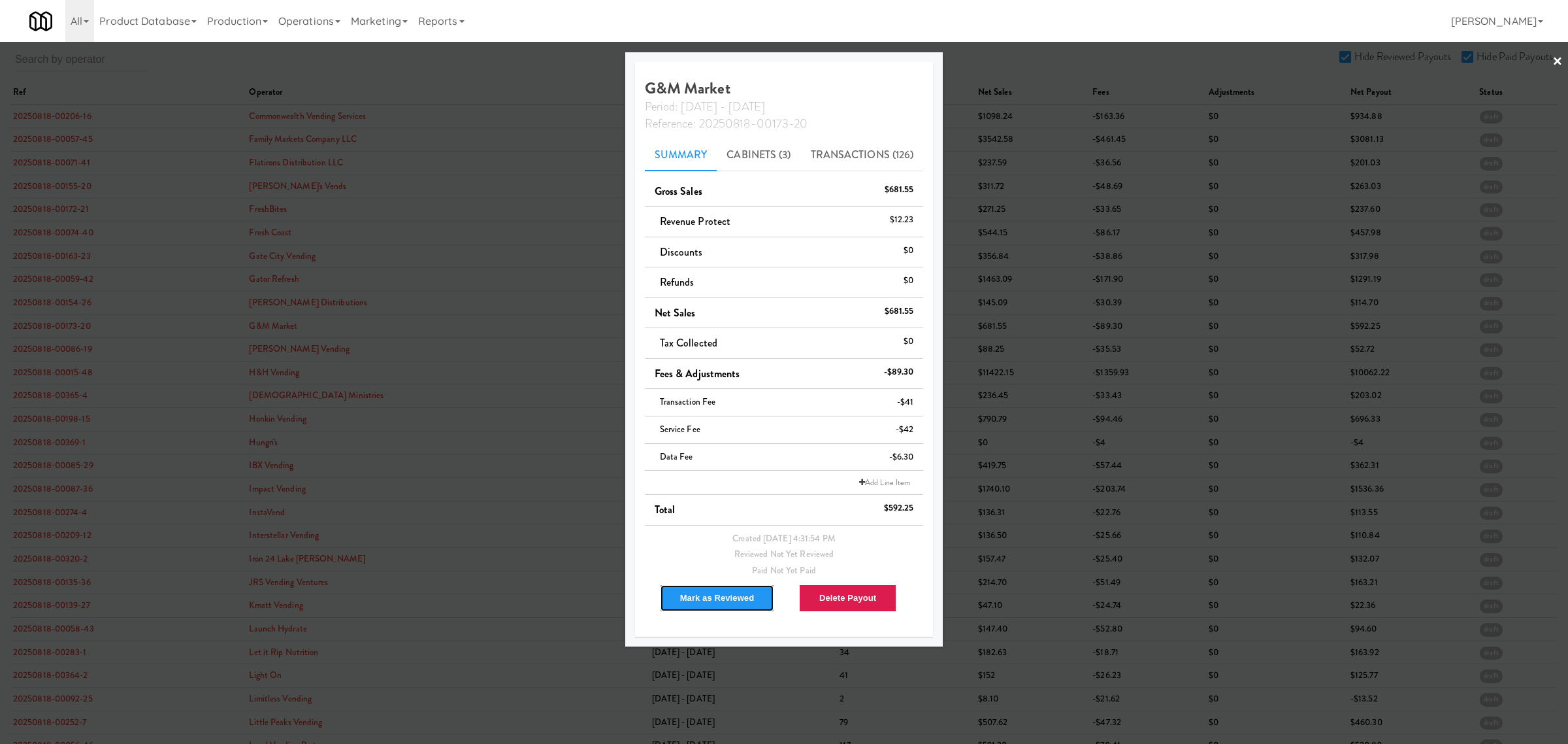
click at [709, 601] on button "Mark as Reviewed" at bounding box center [717, 598] width 115 height 27
click at [61, 351] on div at bounding box center [784, 372] width 1568 height 744
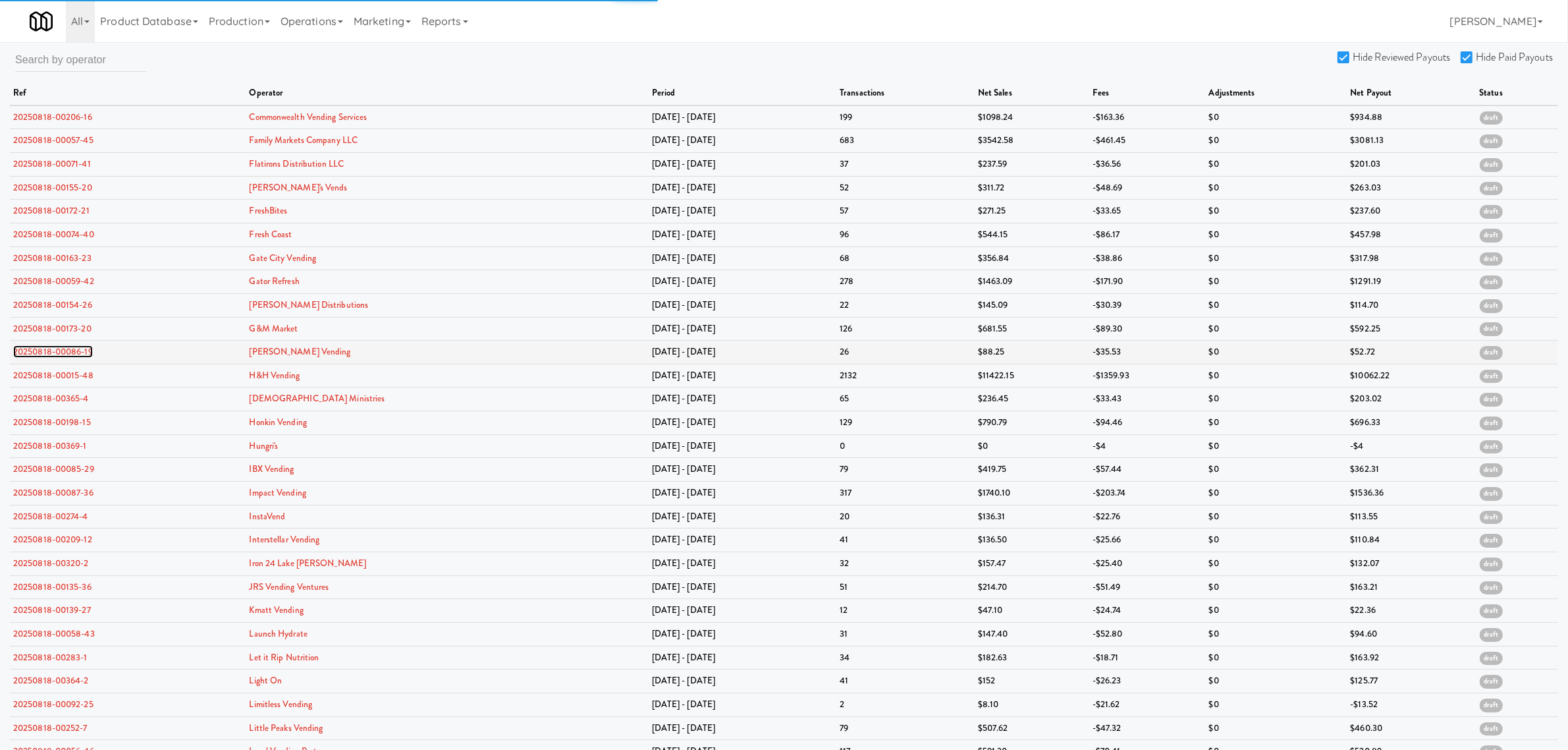
click at [61, 354] on link "20250818-00086-19" at bounding box center [53, 351] width 80 height 12
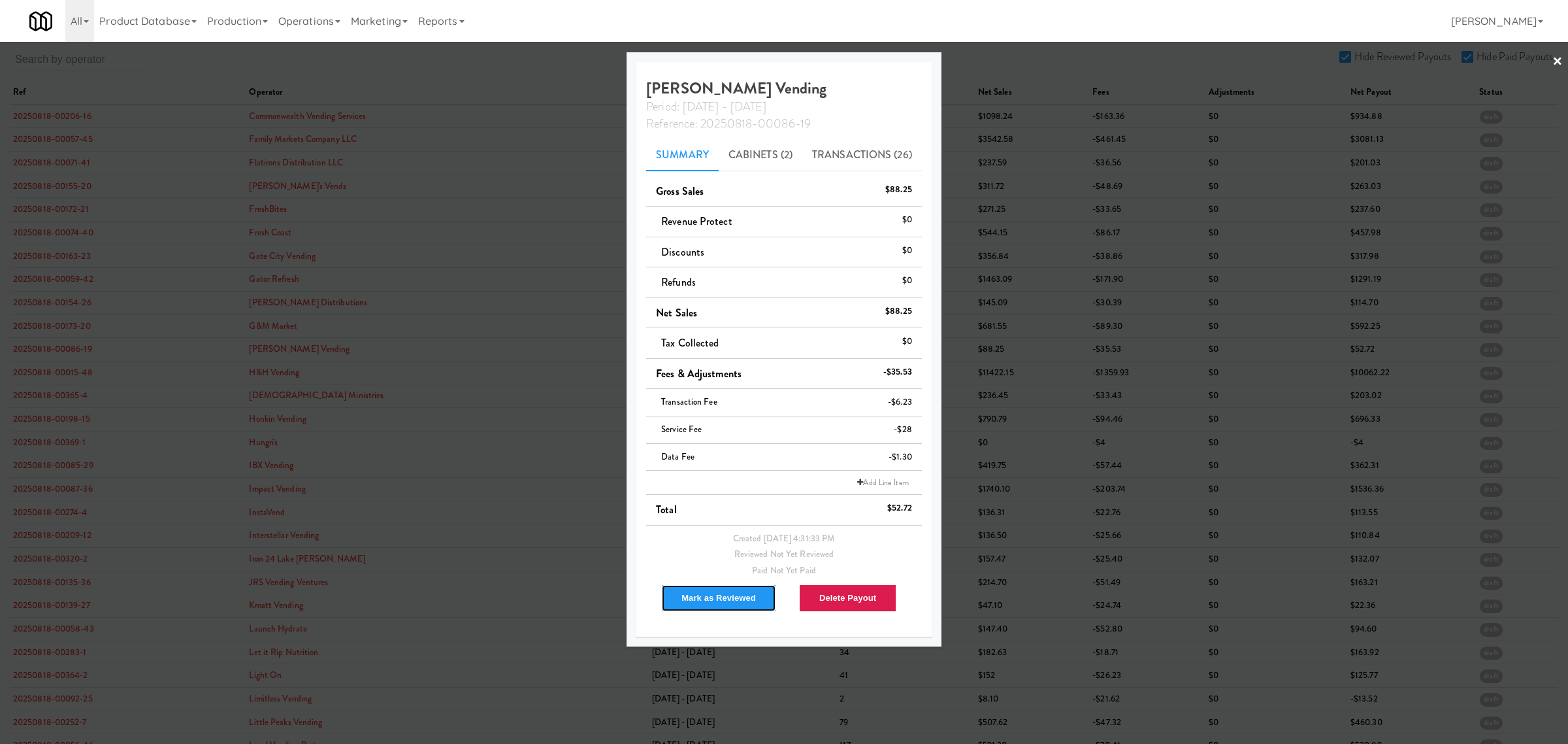
click at [732, 593] on button "Mark as Reviewed" at bounding box center [719, 598] width 115 height 27
click at [57, 377] on div at bounding box center [784, 372] width 1568 height 744
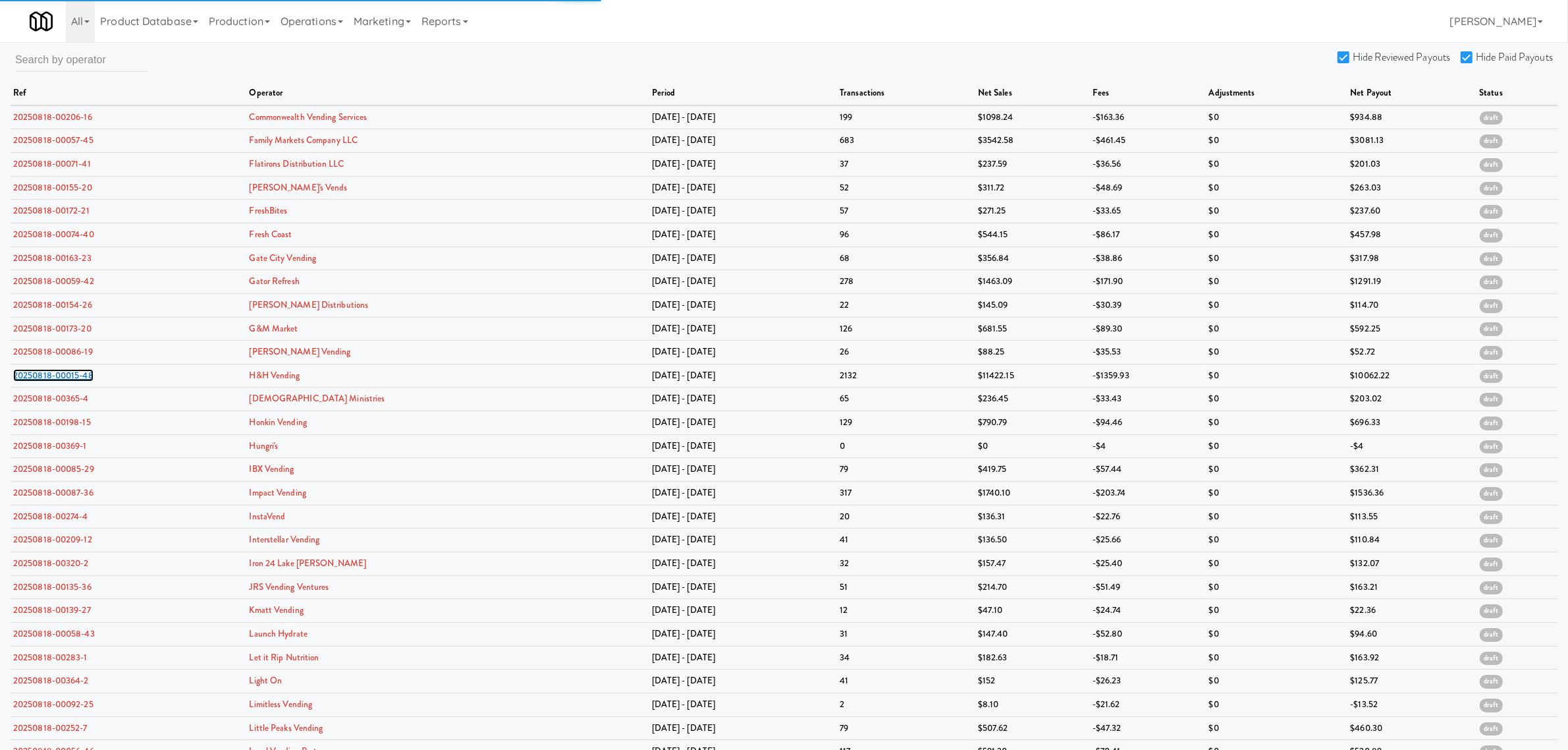
click at [57, 380] on link "20250818-00015-48" at bounding box center [53, 375] width 80 height 12
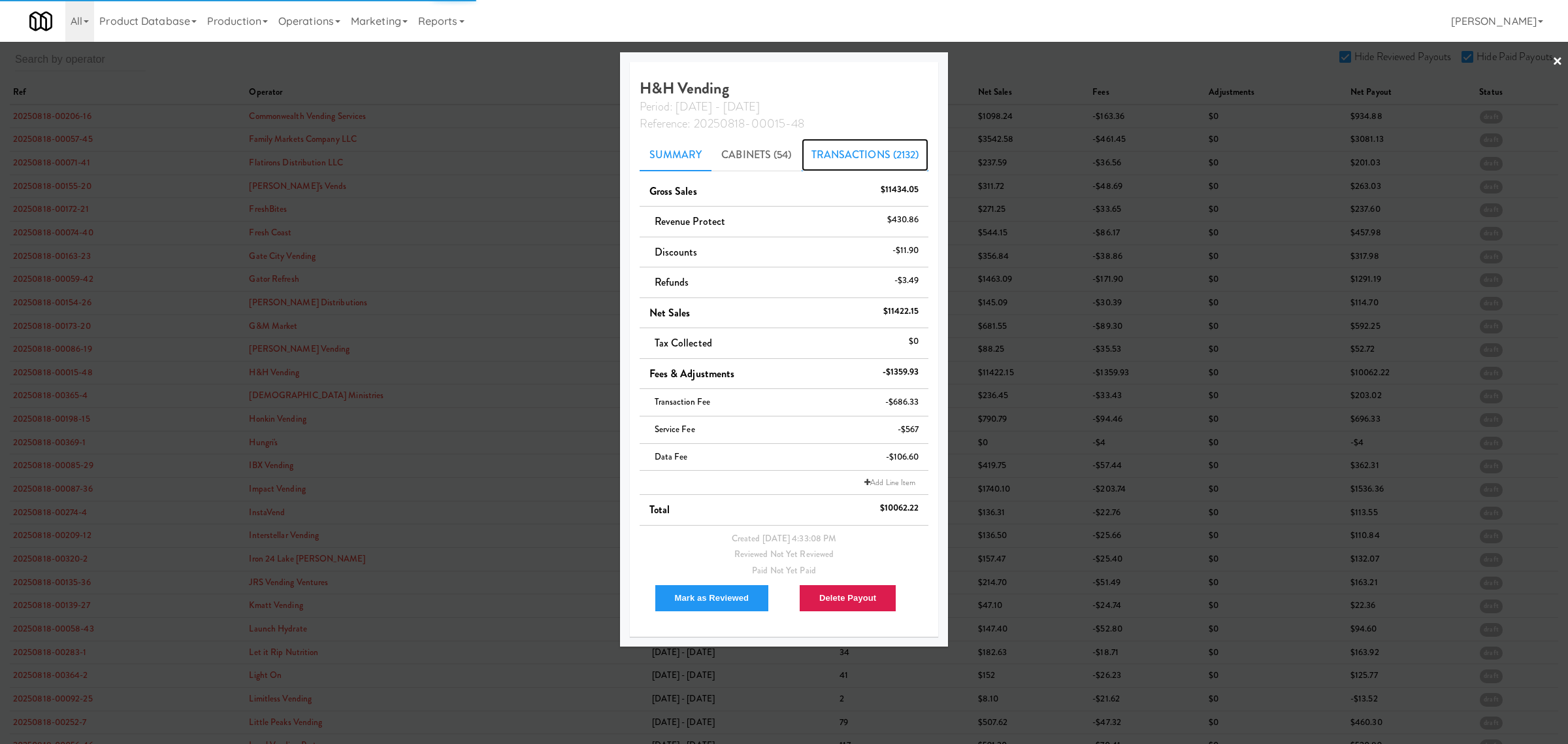
click at [857, 155] on link "Transactions (2132)" at bounding box center [865, 154] width 128 height 33
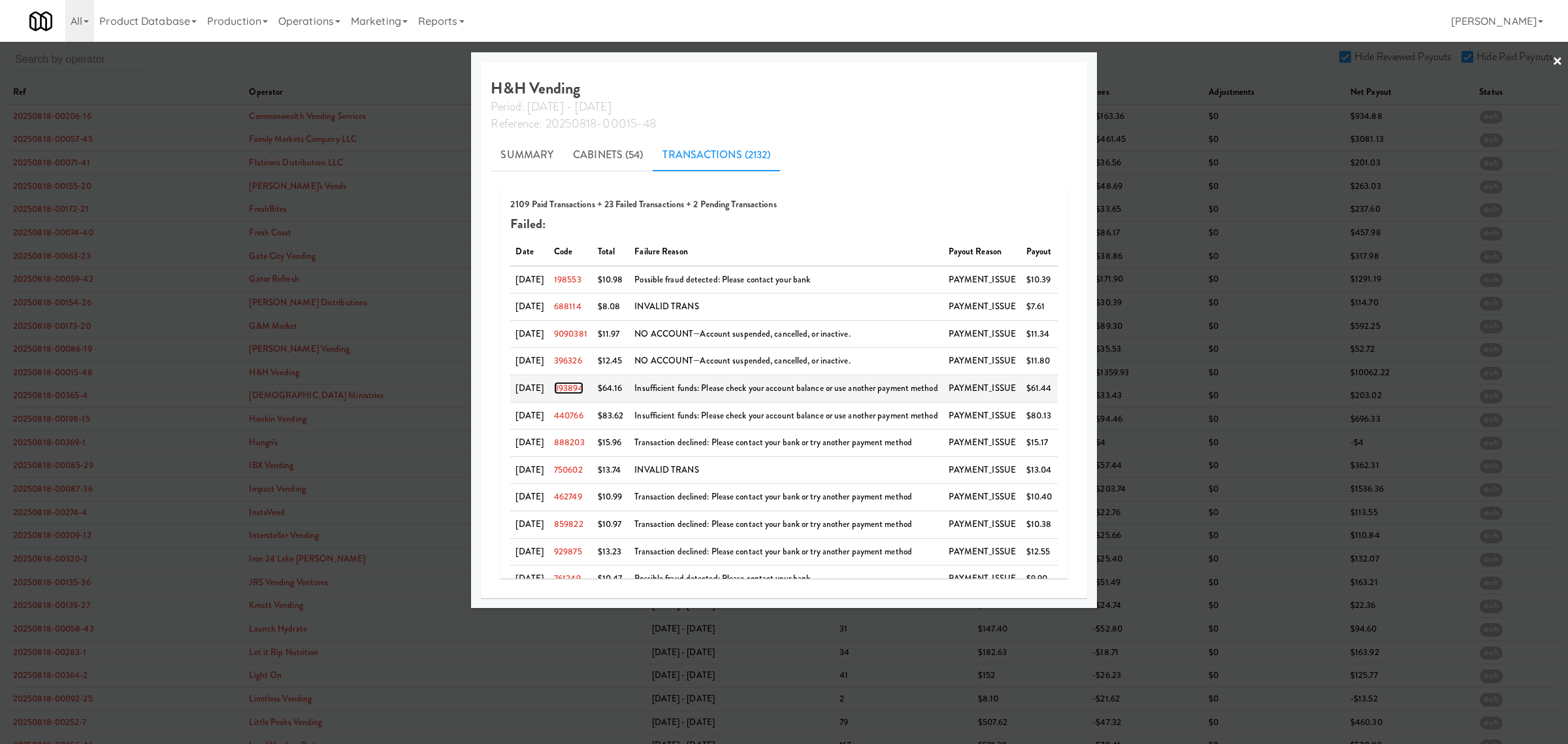
click at [579, 388] on link "393894" at bounding box center [569, 388] width 30 height 12
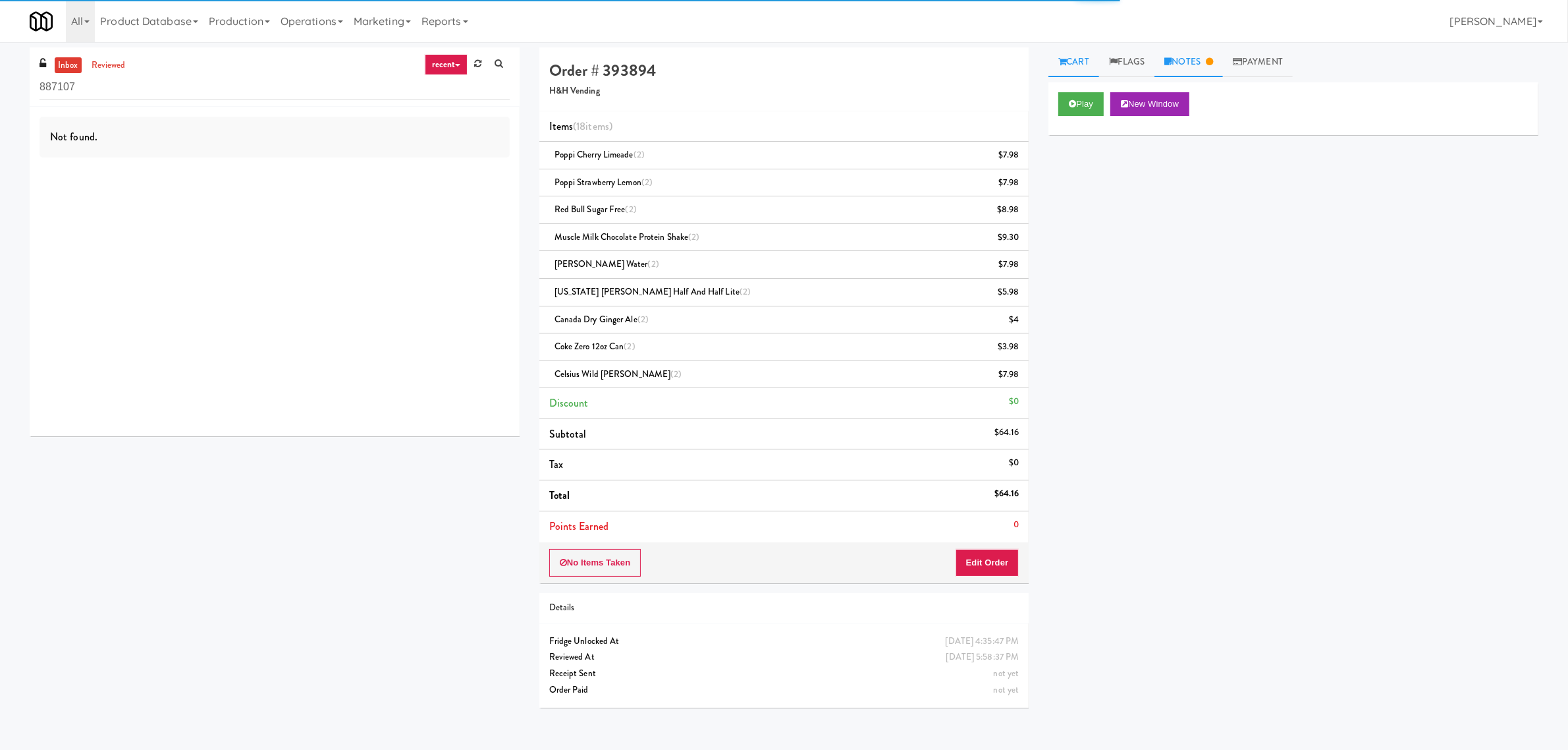
click at [1186, 59] on link "Notes" at bounding box center [1188, 62] width 68 height 30
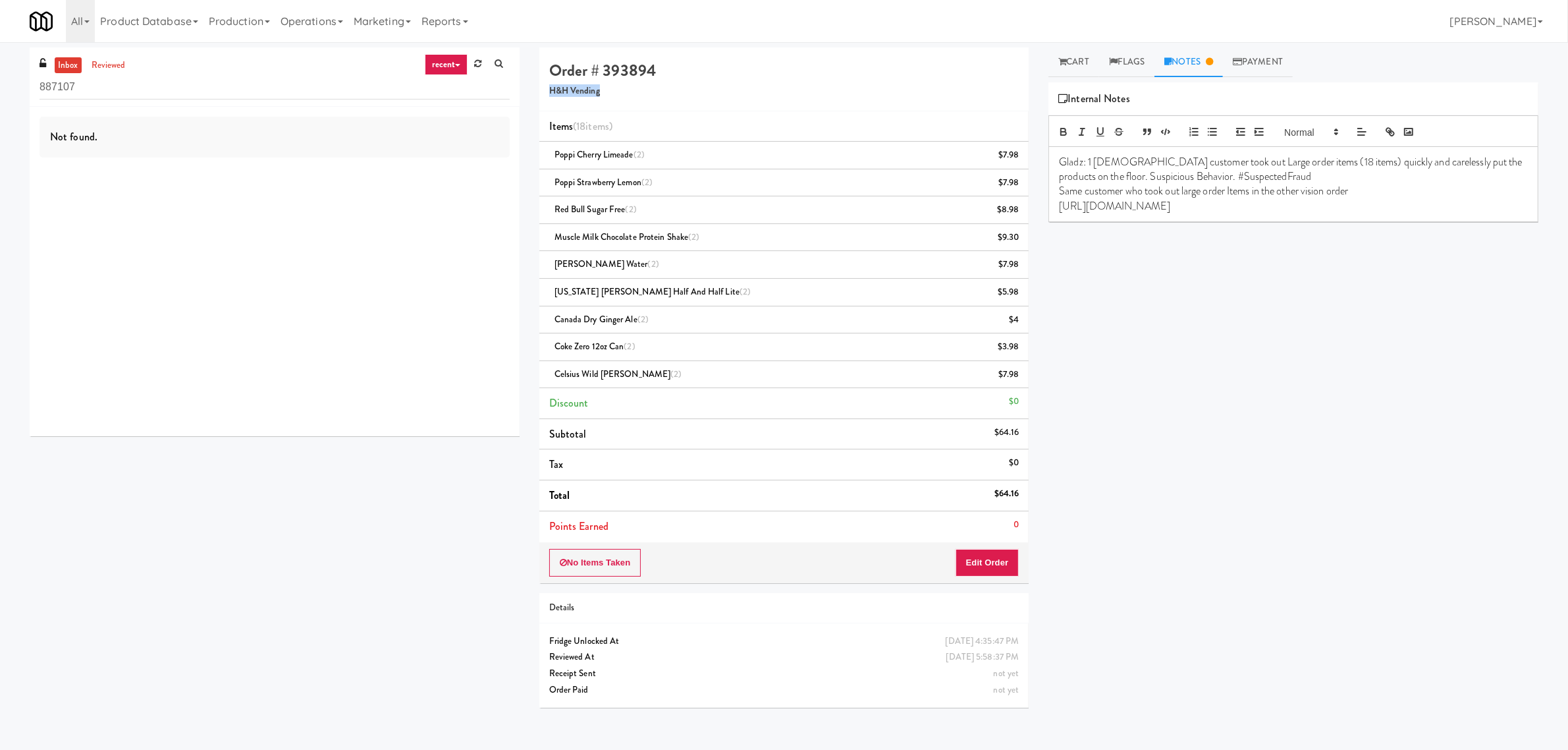
drag, startPoint x: 600, startPoint y: 90, endPoint x: 549, endPoint y: 96, distance: 51.4
click at [549, 96] on h5 "H&H Vending" at bounding box center [784, 91] width 470 height 10
copy h5 "H&H Vending"
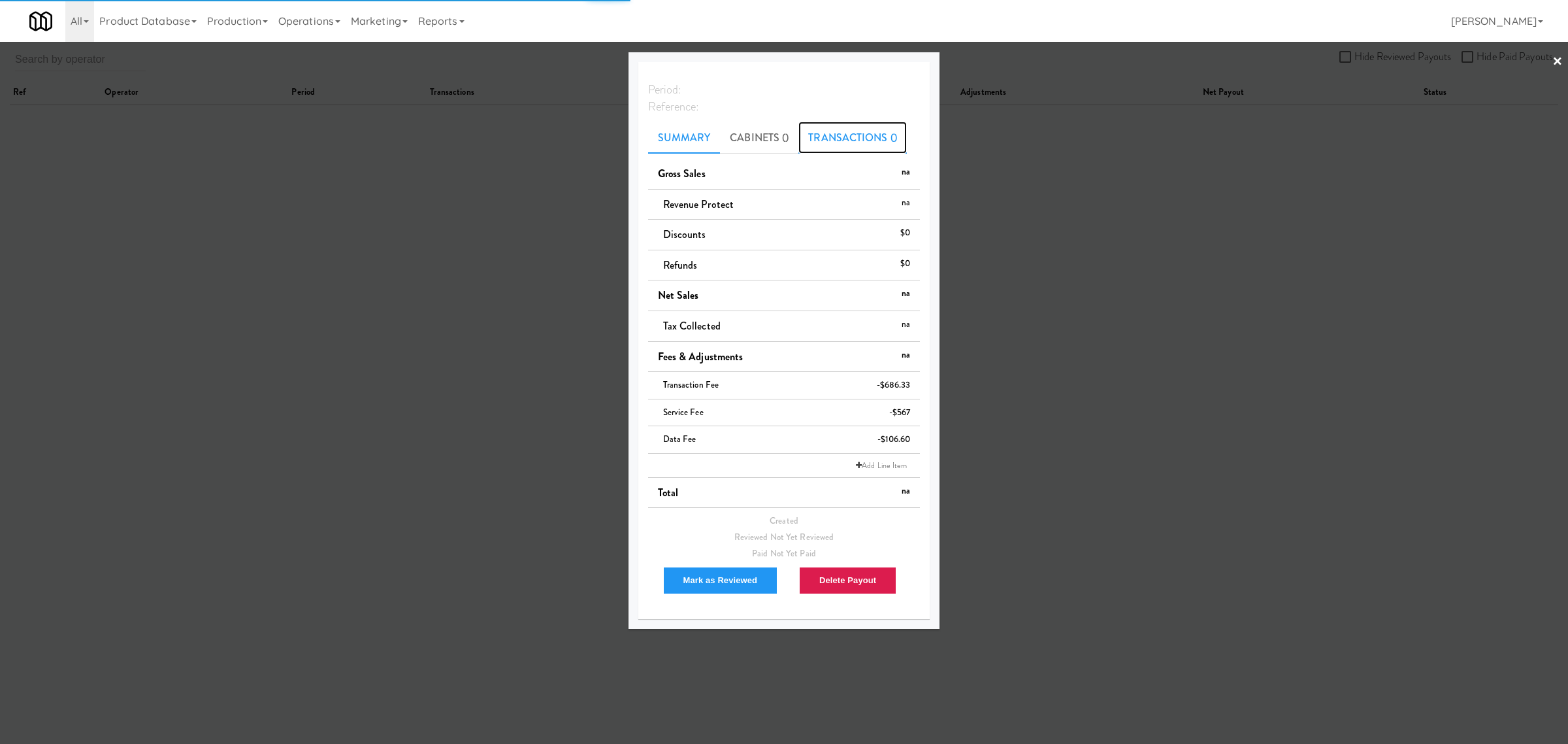
click at [827, 135] on div "Period: Reference: Summary Cabinets () Transactions () Gross Sales na Revenue P…" at bounding box center [784, 341] width 292 height 557
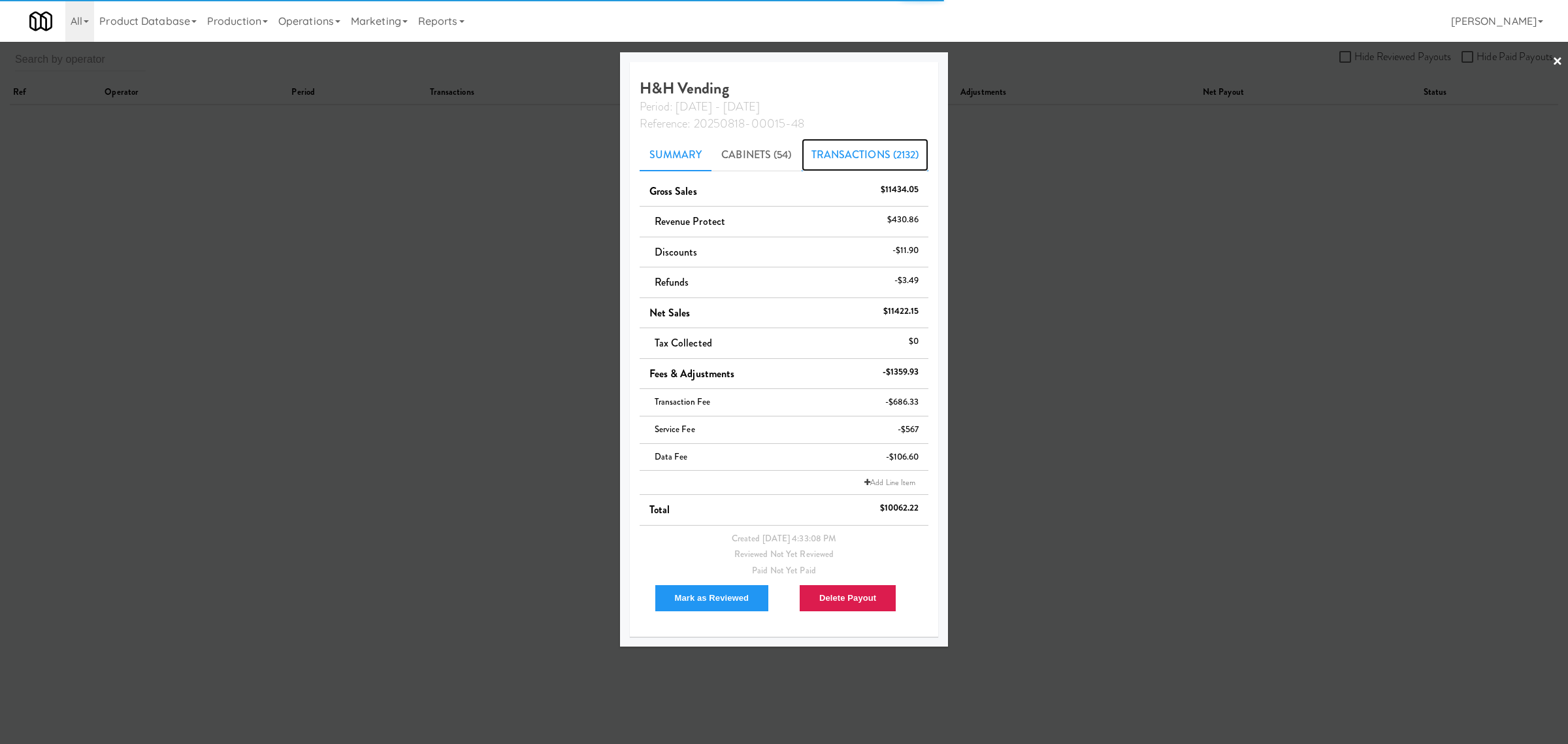
click at [842, 152] on link "Transactions (2132)" at bounding box center [865, 154] width 128 height 33
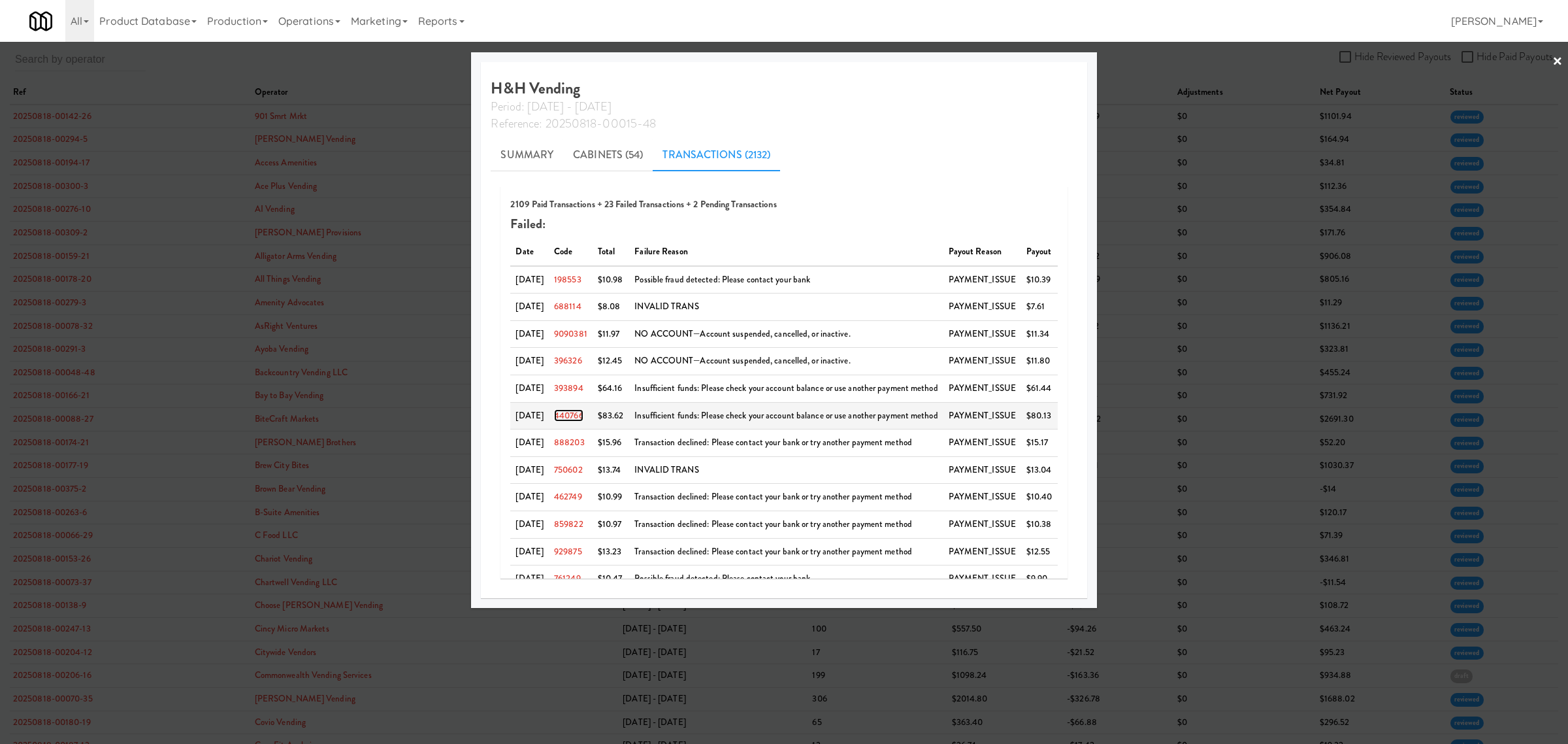
click at [569, 417] on link "440766" at bounding box center [569, 415] width 30 height 12
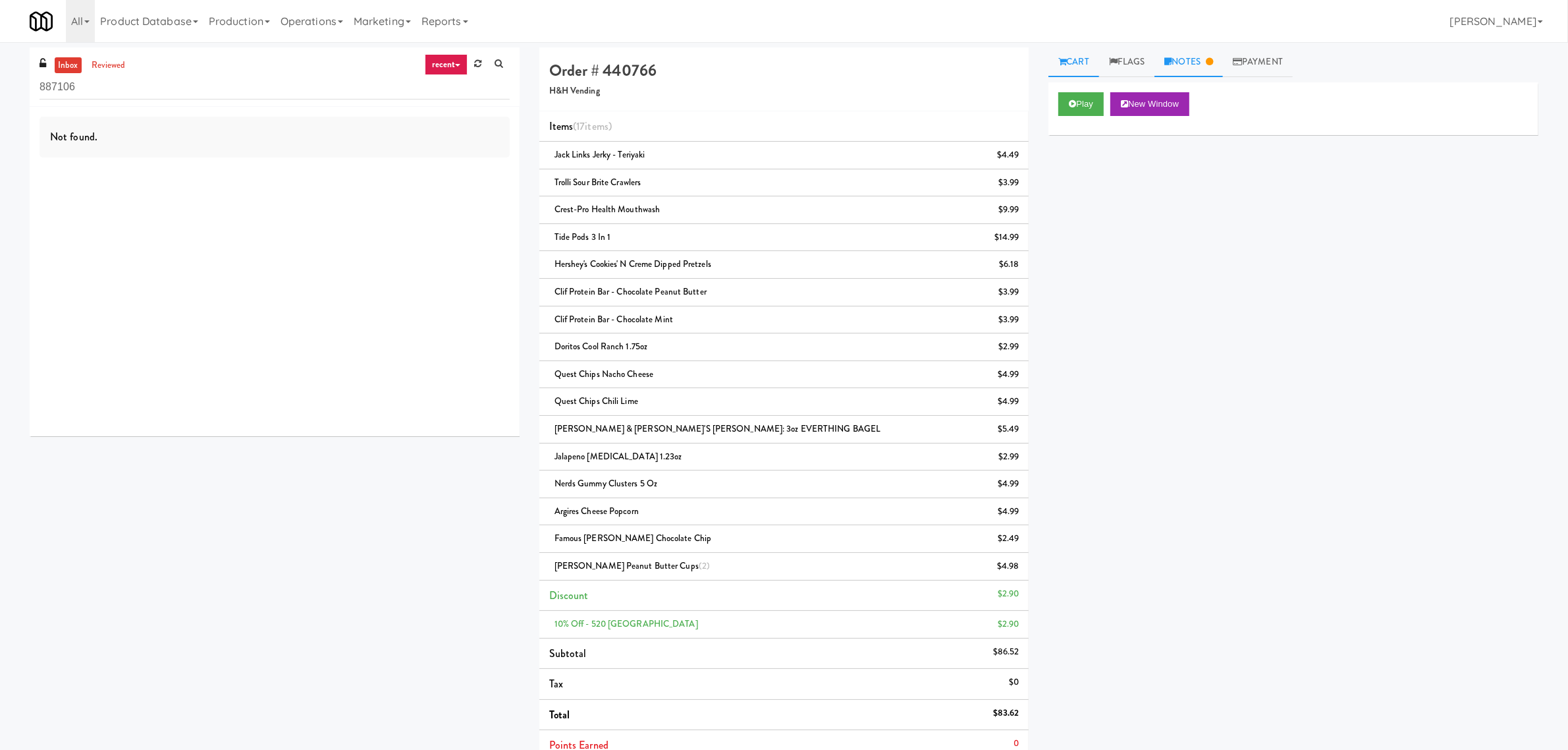
click at [1205, 63] on link "Notes" at bounding box center [1188, 62] width 68 height 30
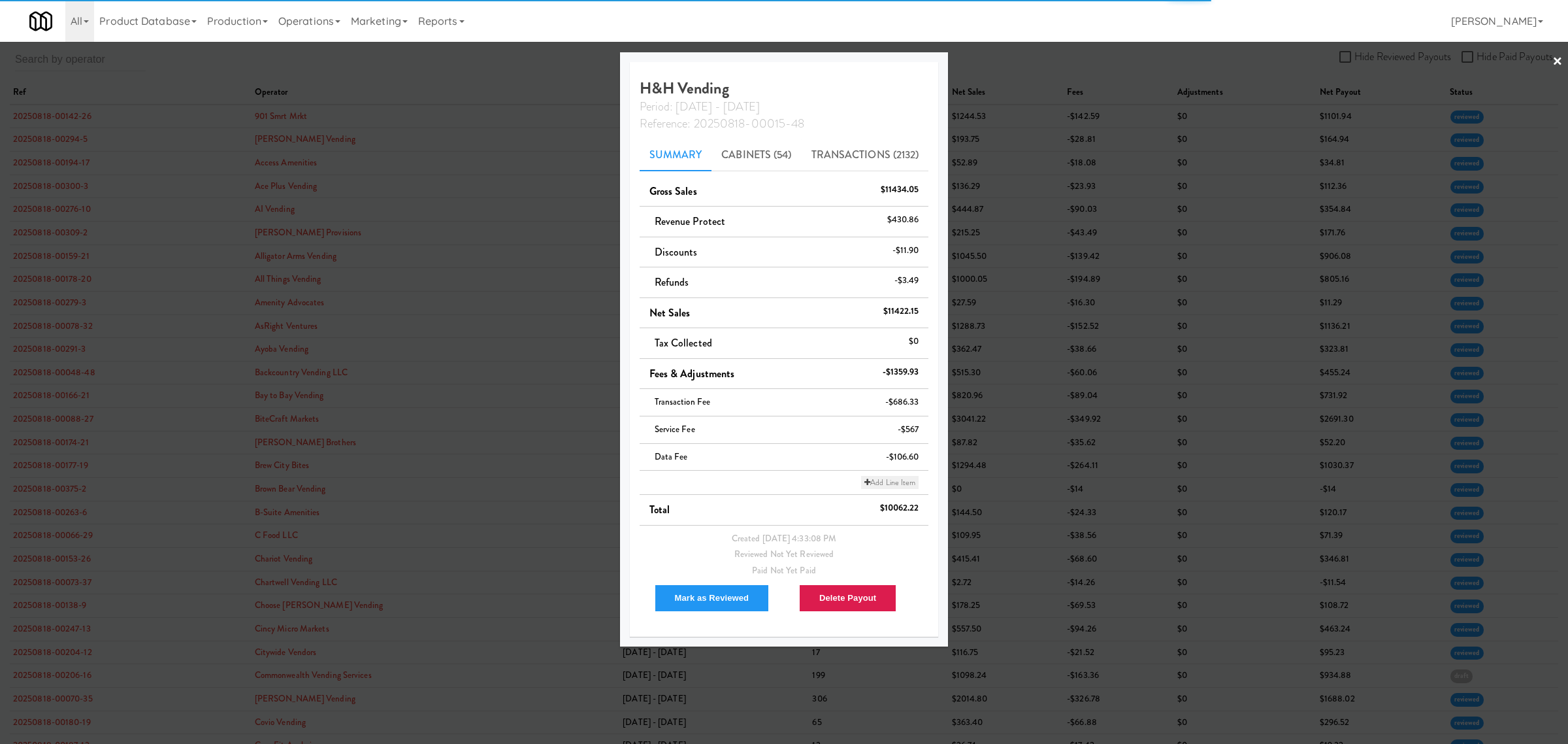
click at [882, 479] on link "Add Line Item" at bounding box center [890, 482] width 58 height 13
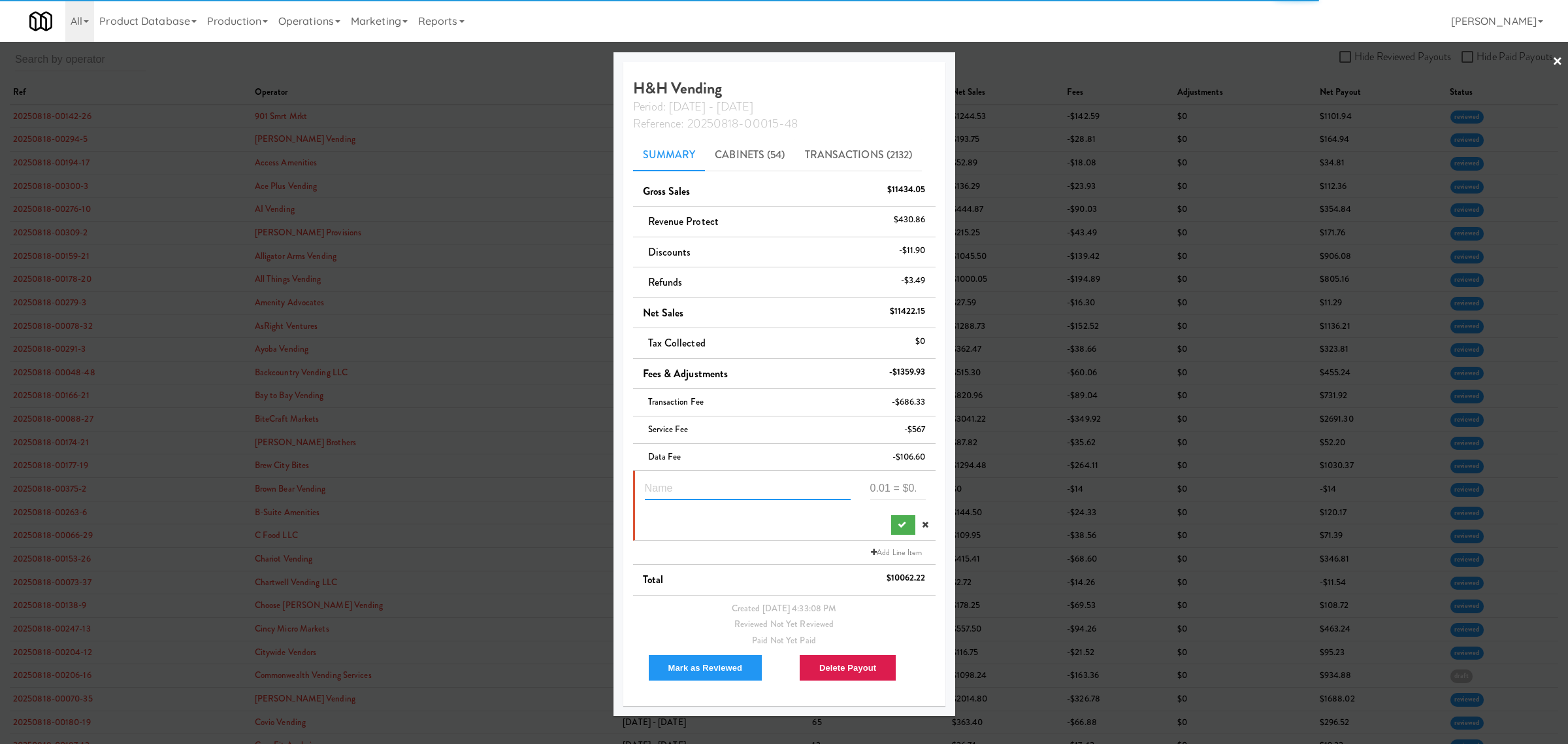
click at [703, 490] on input "text" at bounding box center [747, 488] width 206 height 24
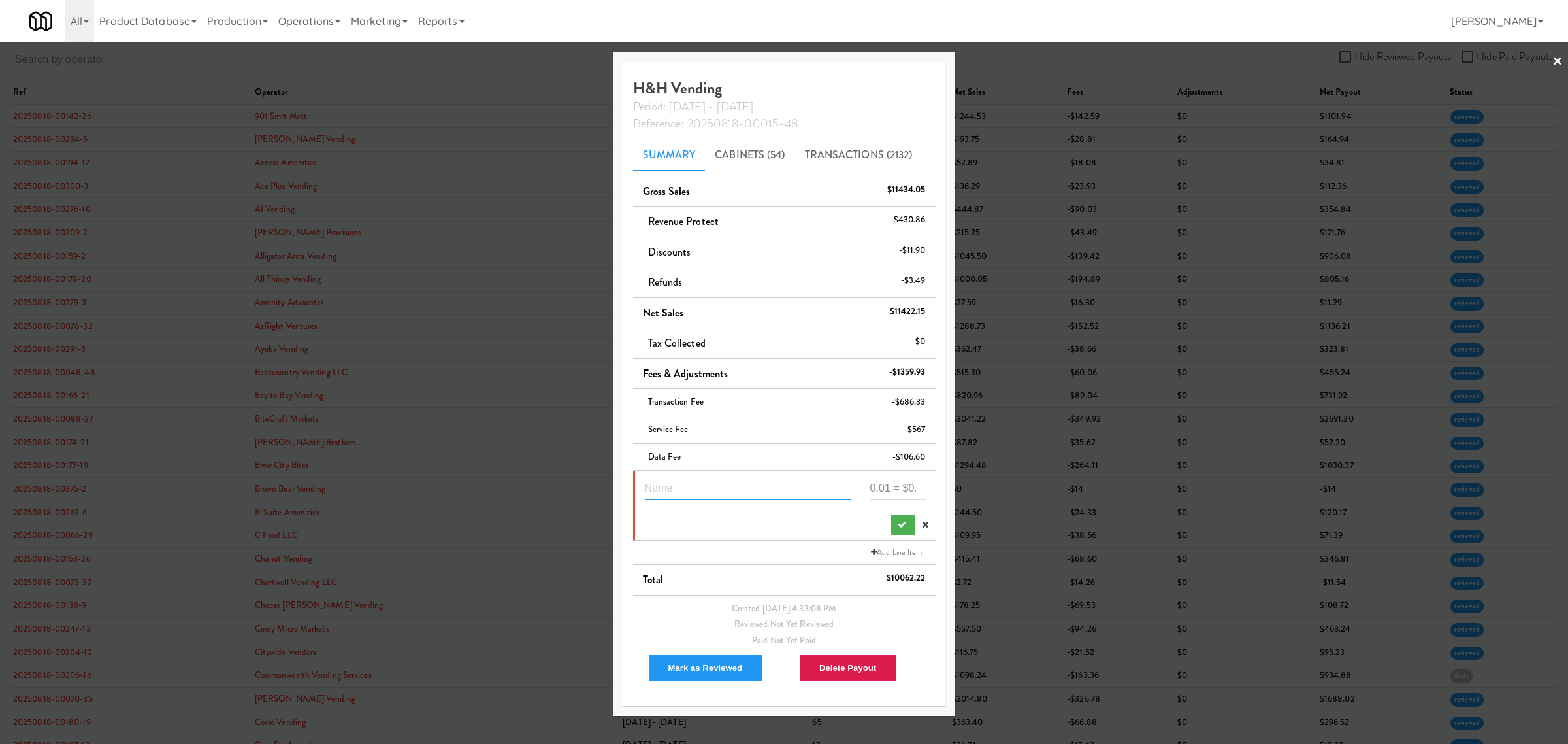
paste input "Suspected Theft"
type input "Suspected Theft 393894"
type input "-54.16"
click at [902, 527] on icon "submit" at bounding box center [902, 524] width 8 height 8
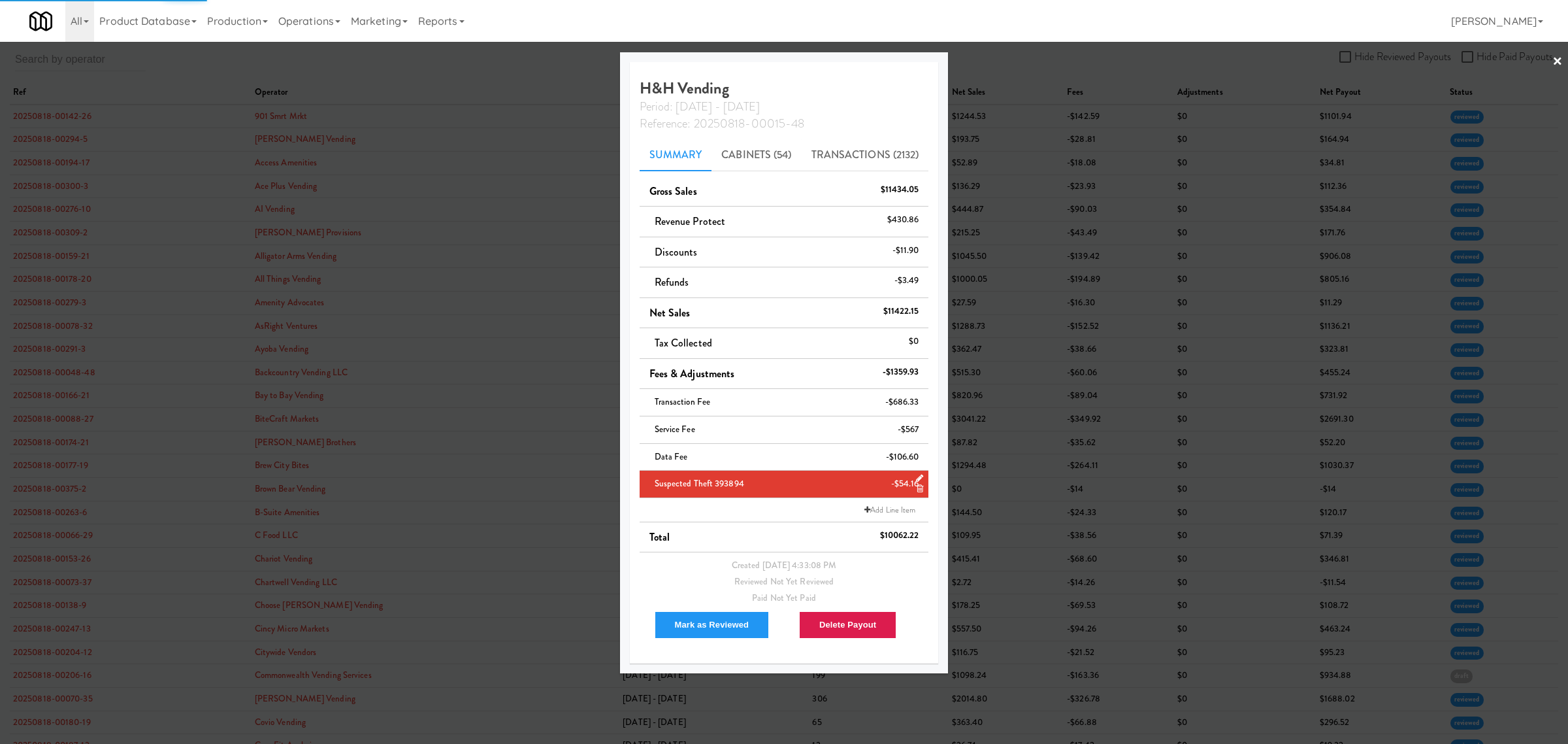
click at [724, 511] on li "Add Line Item" at bounding box center [784, 510] width 290 height 24
click at [889, 508] on link "Add Line Item" at bounding box center [890, 510] width 58 height 13
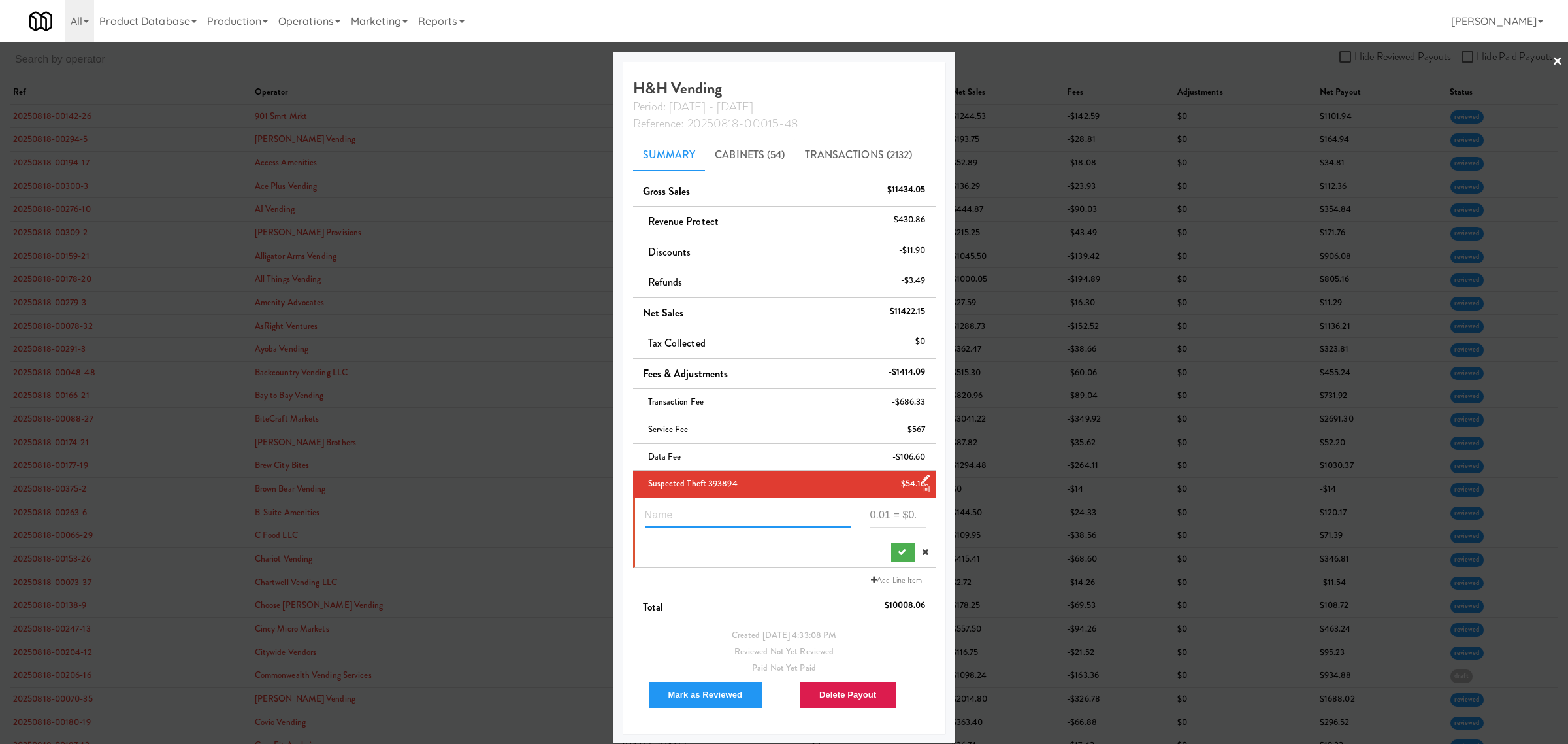
click at [681, 520] on input "text" at bounding box center [747, 516] width 206 height 24
paste input "Suspected Theft"
type input "Suspected Theft 440766"
click at [870, 517] on input "-7.62" at bounding box center [897, 516] width 56 height 24
type input "-73.62"
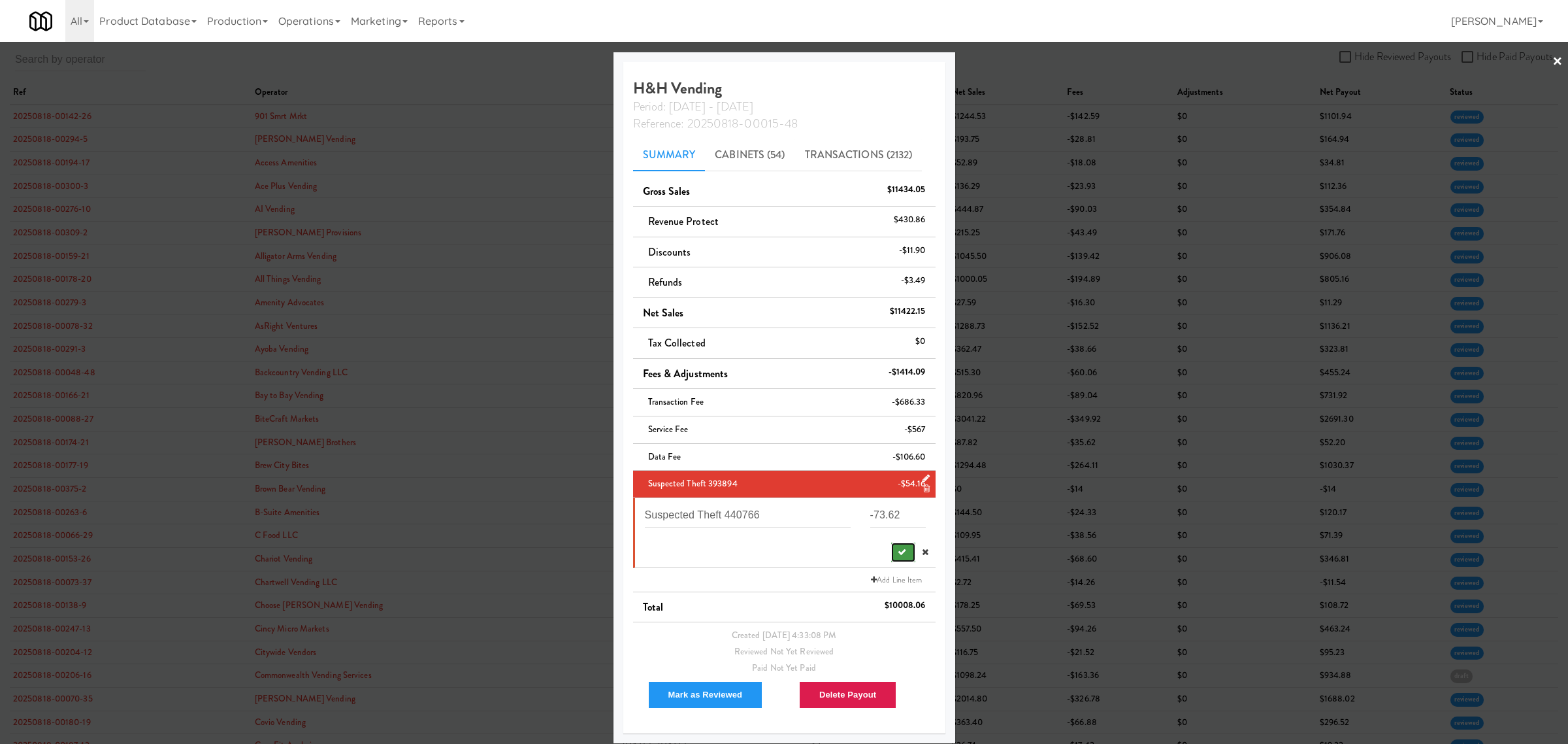
click at [898, 551] on icon "submit" at bounding box center [902, 552] width 8 height 8
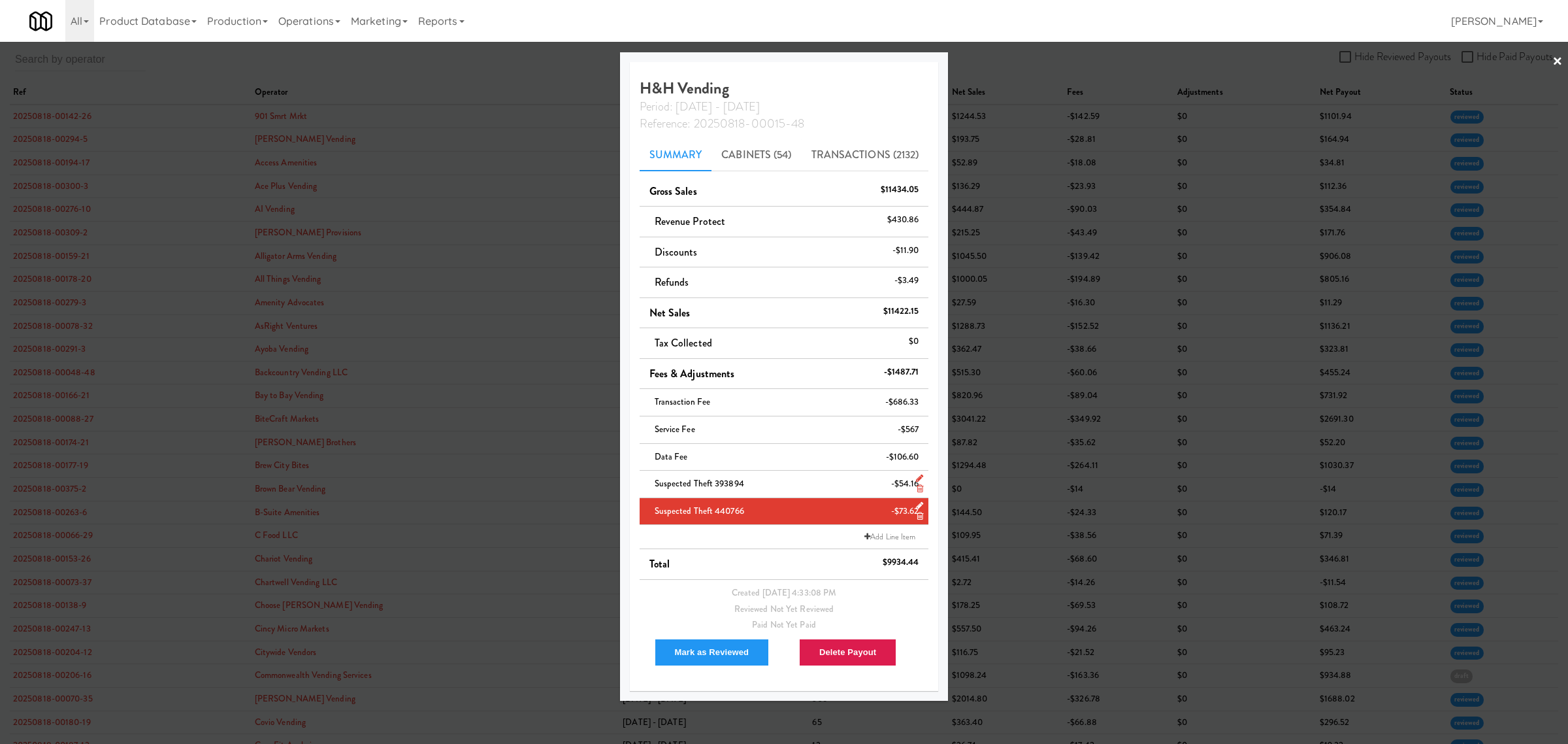
click at [501, 69] on div at bounding box center [784, 372] width 1568 height 744
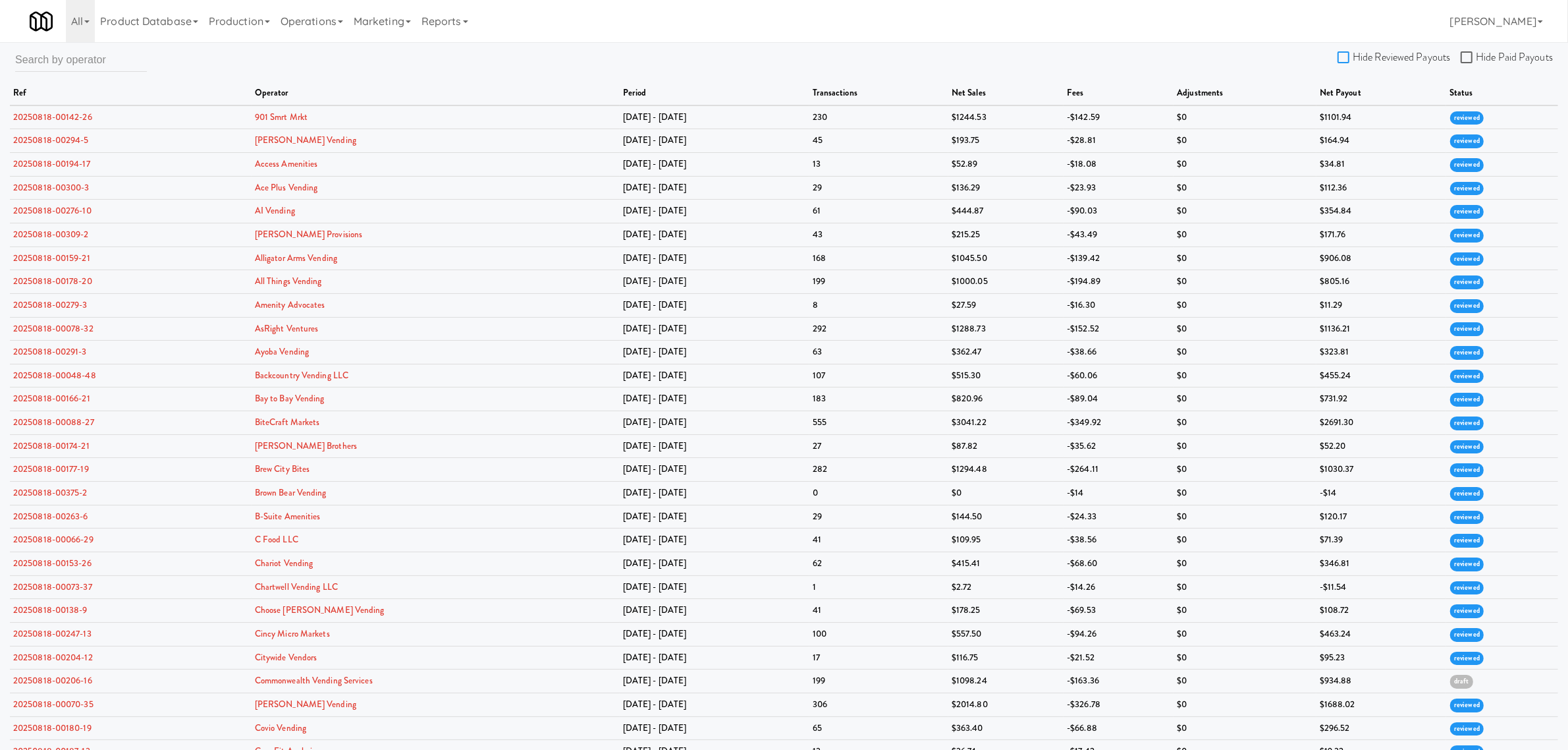
click at [1344, 54] on input "Hide Reviewed Payouts" at bounding box center [1345, 58] width 15 height 11
checkbox input "true"
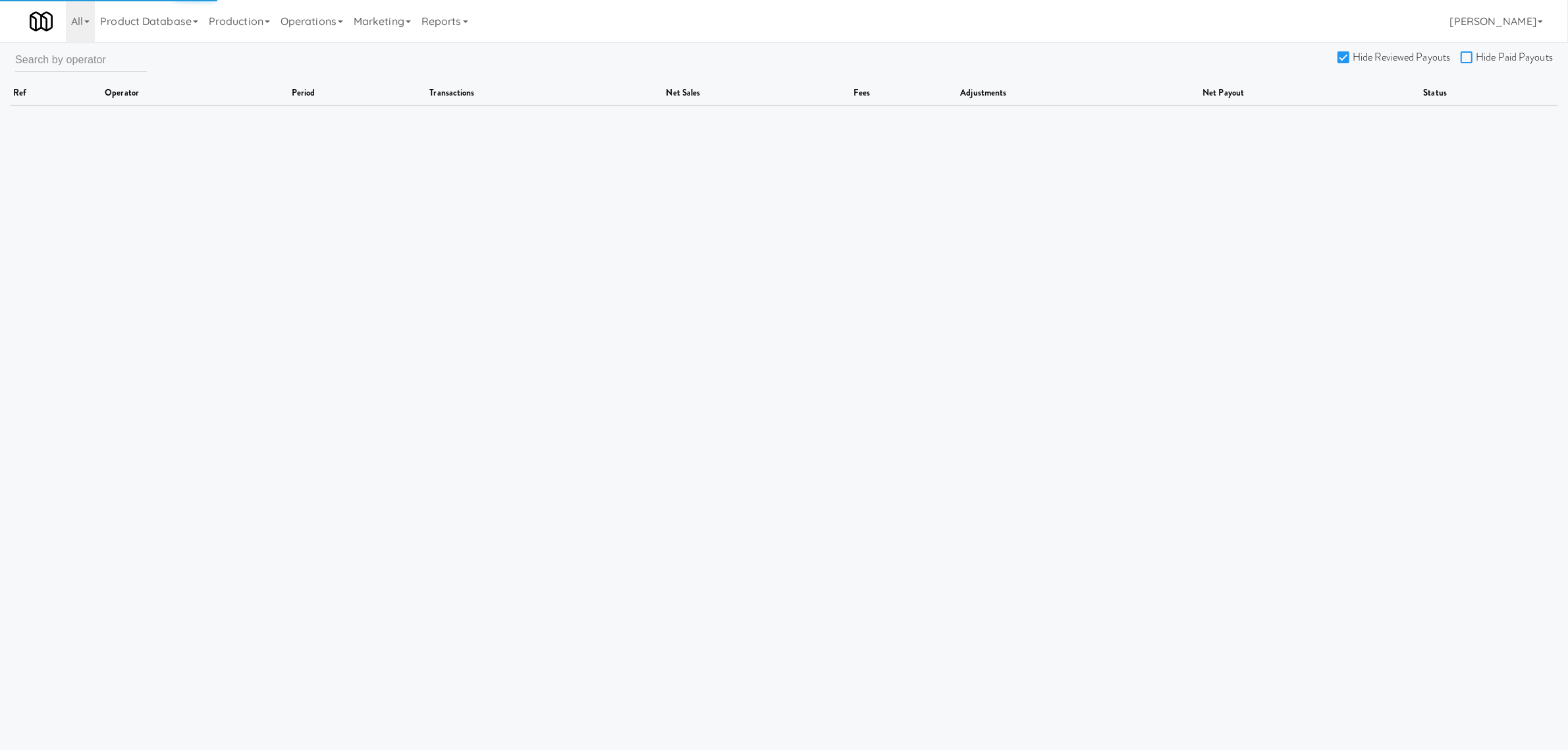
click at [1468, 57] on input "Hide Paid Payouts" at bounding box center [1468, 58] width 15 height 11
checkbox input "true"
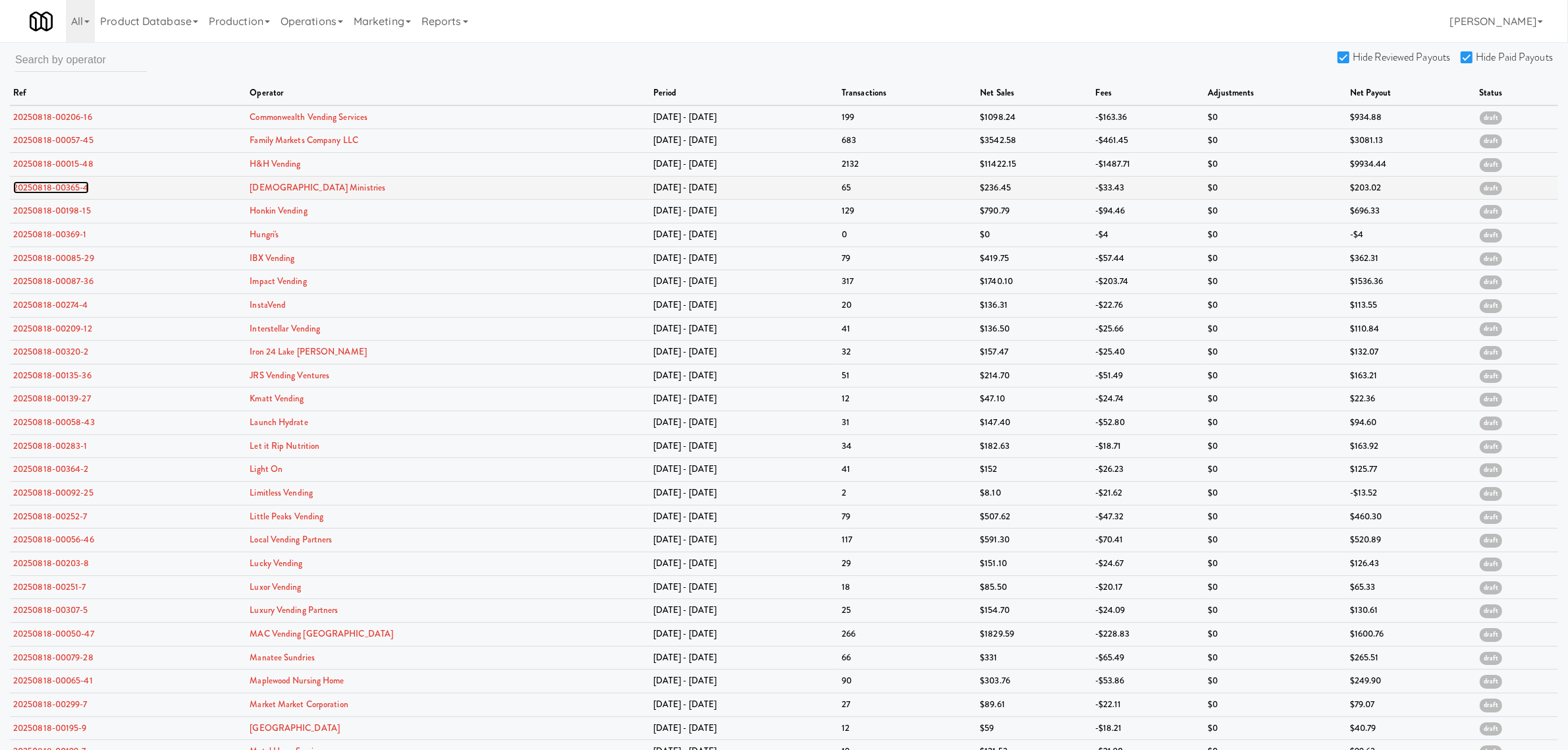
click at [51, 189] on link "20250818-00365-4" at bounding box center [51, 187] width 76 height 12
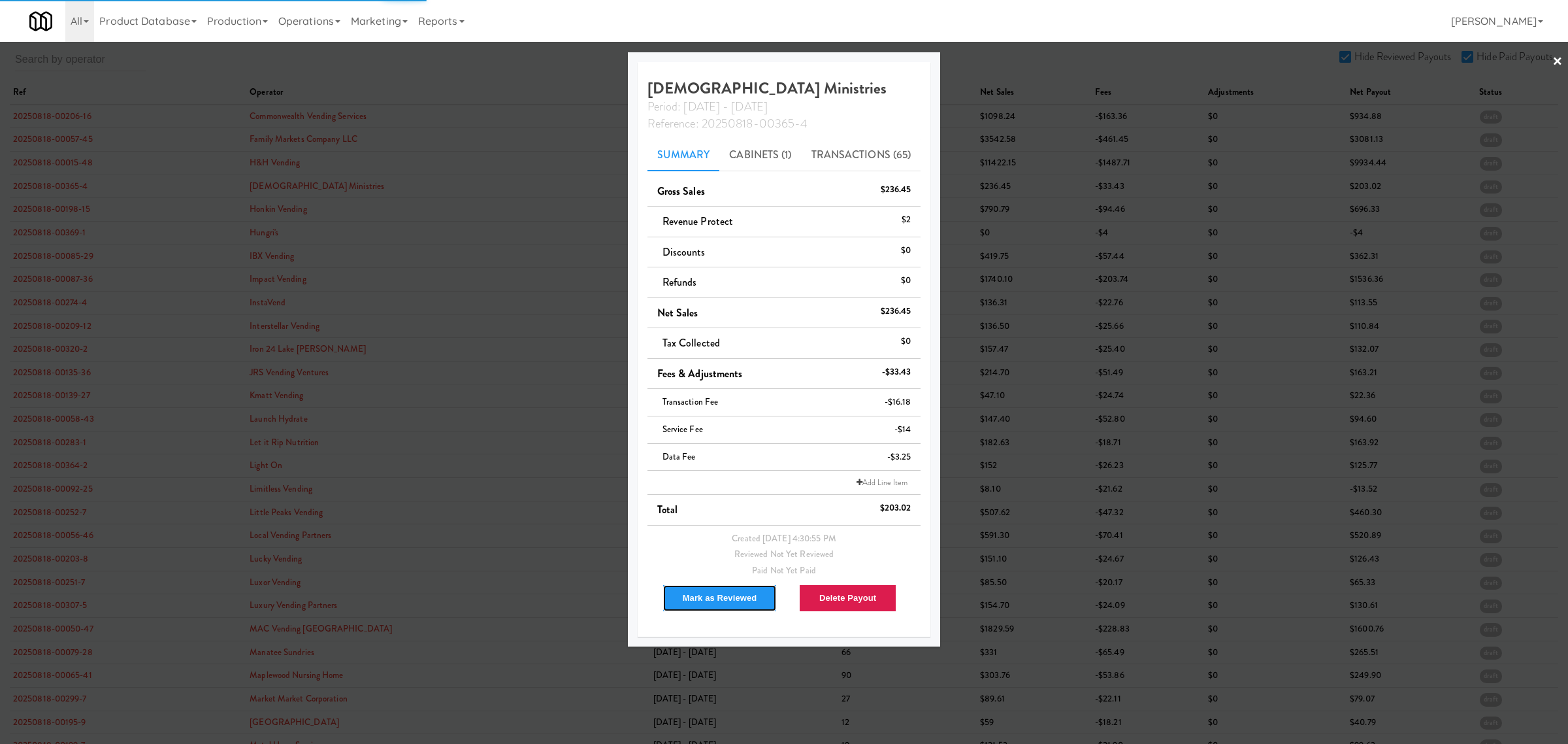
click at [713, 603] on button "Mark as Reviewed" at bounding box center [719, 598] width 115 height 27
click at [63, 215] on div at bounding box center [784, 372] width 1568 height 744
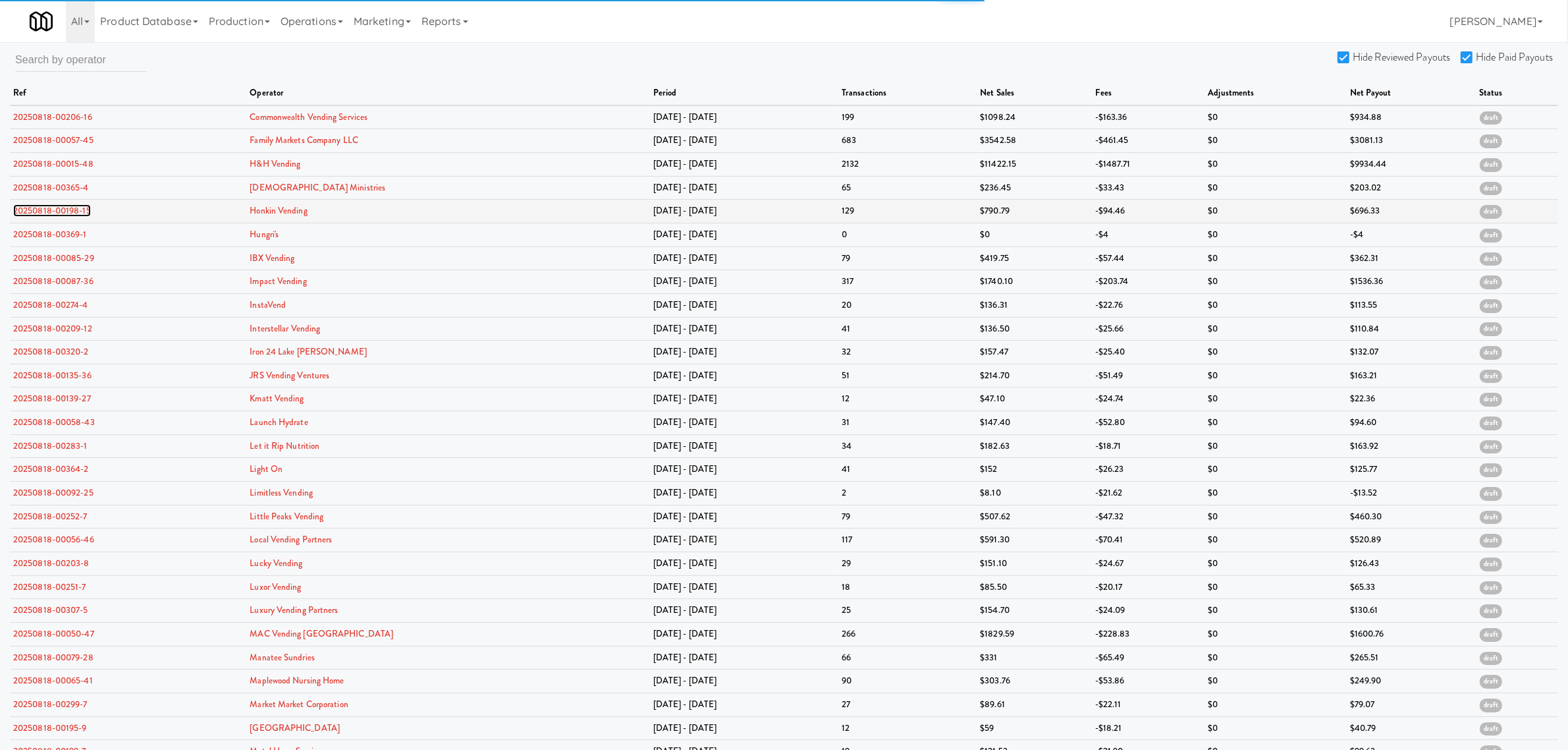
click at [63, 216] on link "20250818-00198-15" at bounding box center [51, 210] width 77 height 12
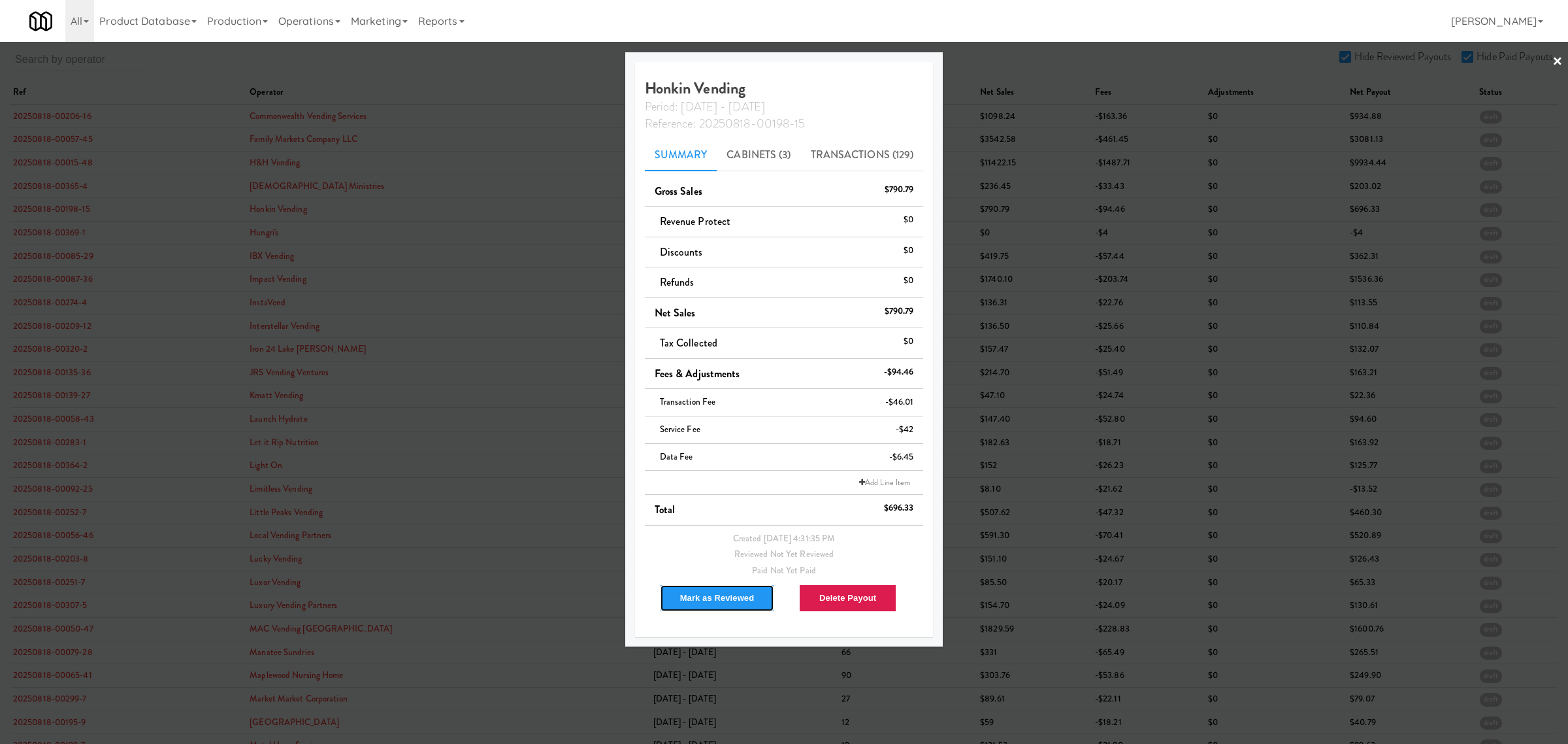
click at [722, 598] on button "Mark as Reviewed" at bounding box center [717, 598] width 115 height 27
click at [58, 230] on div at bounding box center [784, 372] width 1568 height 744
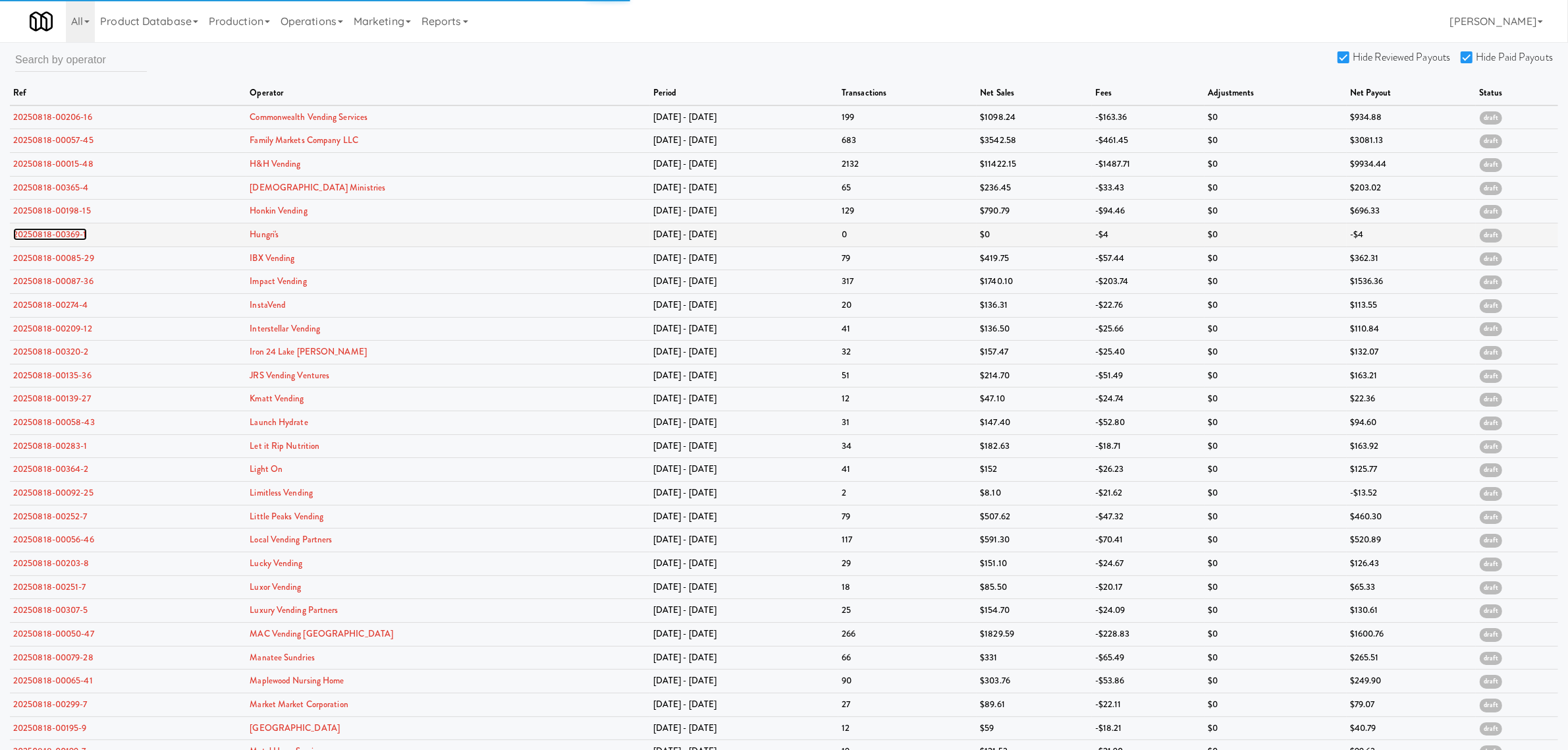
click at [58, 232] on link "20250818-00369-1" at bounding box center [50, 234] width 74 height 12
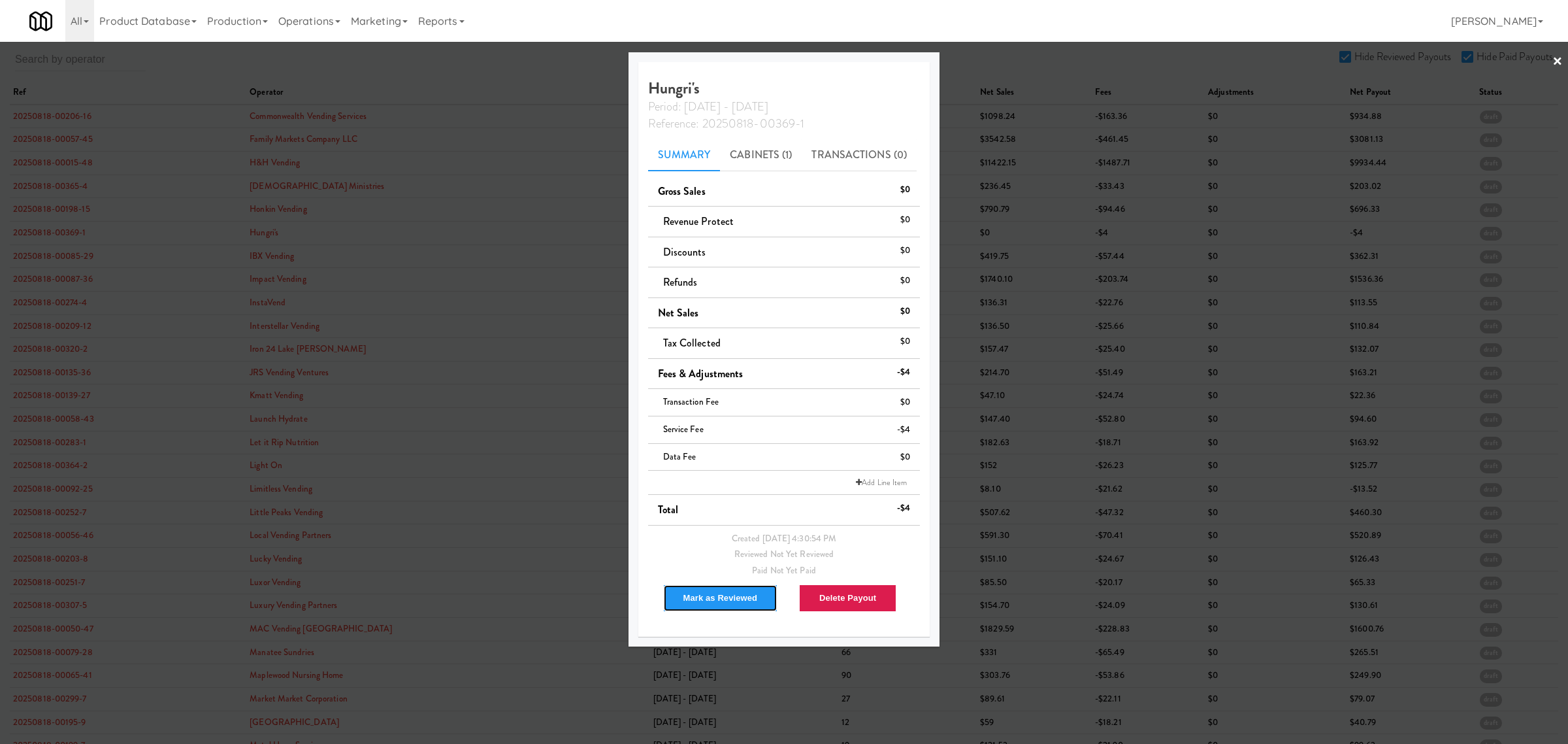
click at [713, 596] on button "Mark as Reviewed" at bounding box center [720, 598] width 115 height 27
click at [62, 252] on div at bounding box center [784, 372] width 1568 height 744
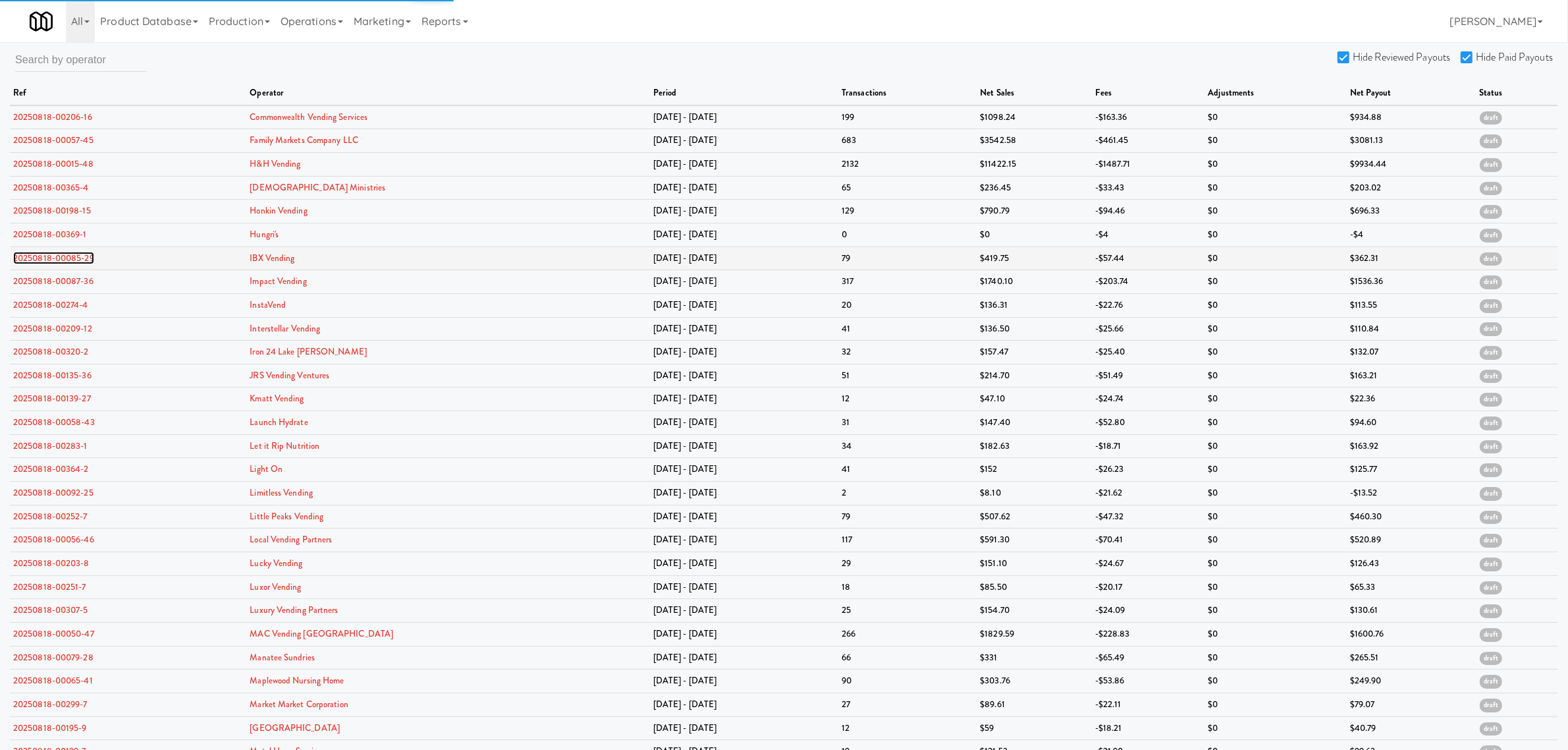
click at [61, 255] on link "20250818-00085-29" at bounding box center [54, 258] width 81 height 12
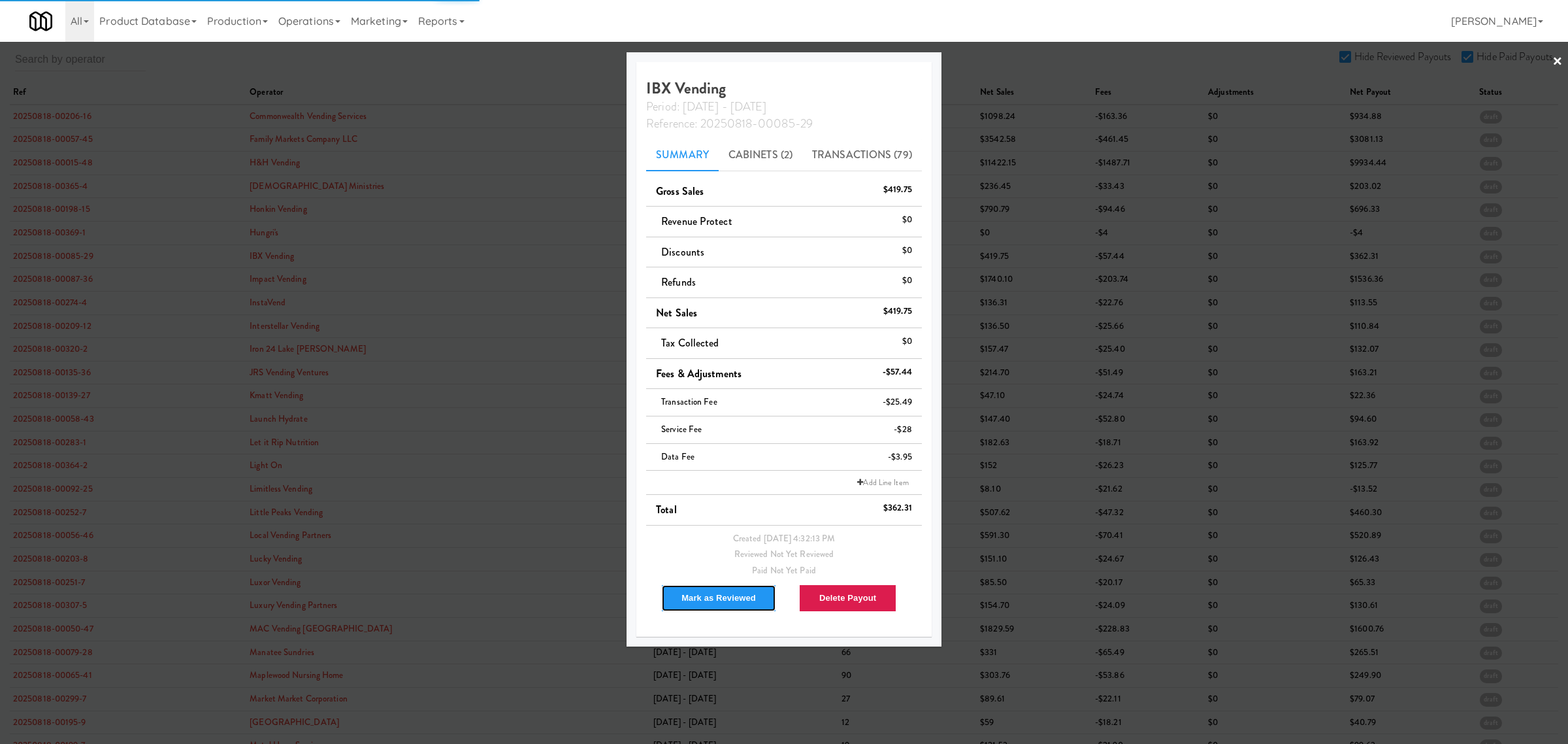
click at [735, 599] on button "Mark as Reviewed" at bounding box center [719, 598] width 115 height 27
click at [17, 275] on div at bounding box center [784, 372] width 1568 height 744
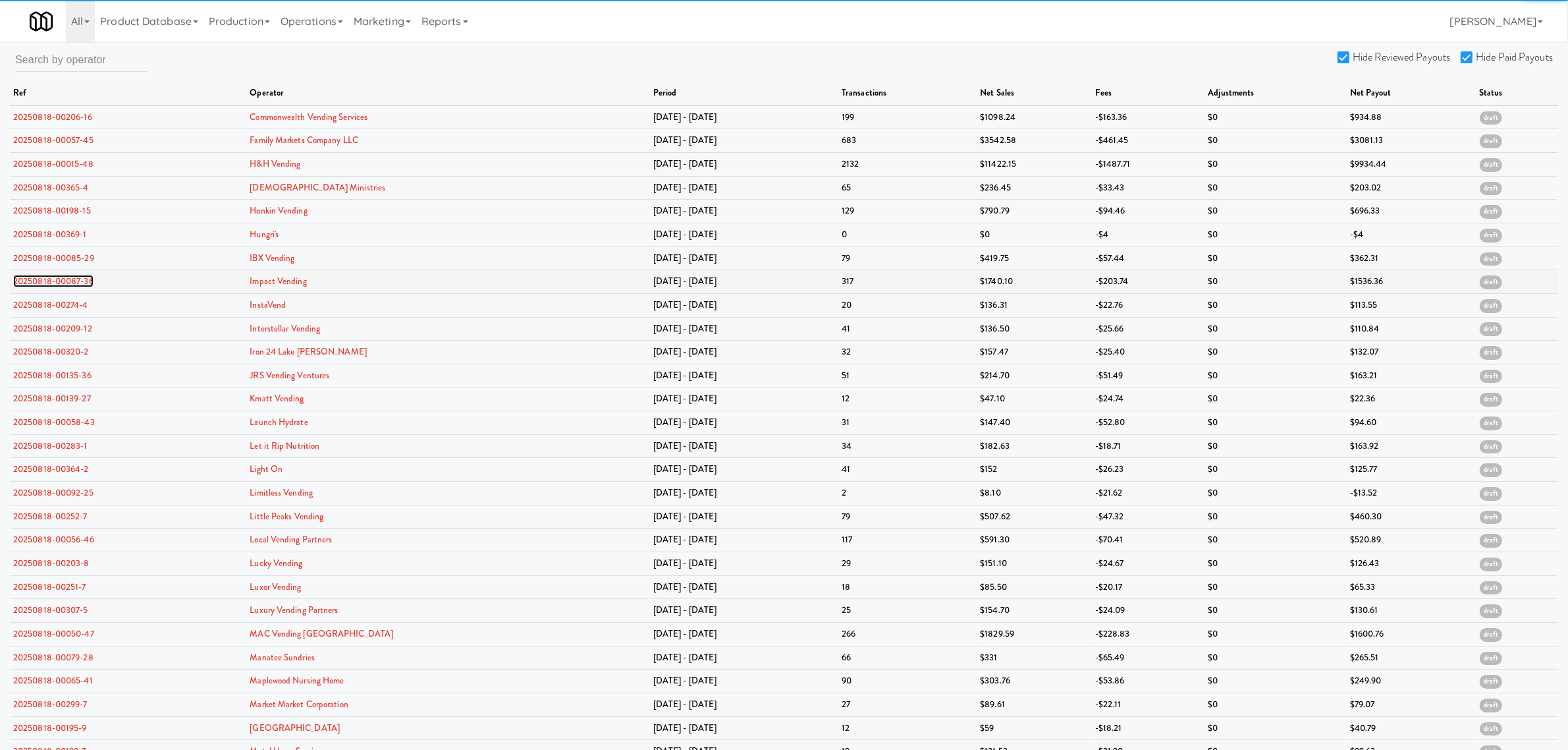
click at [21, 280] on link "20250818-00087-36" at bounding box center [53, 281] width 80 height 12
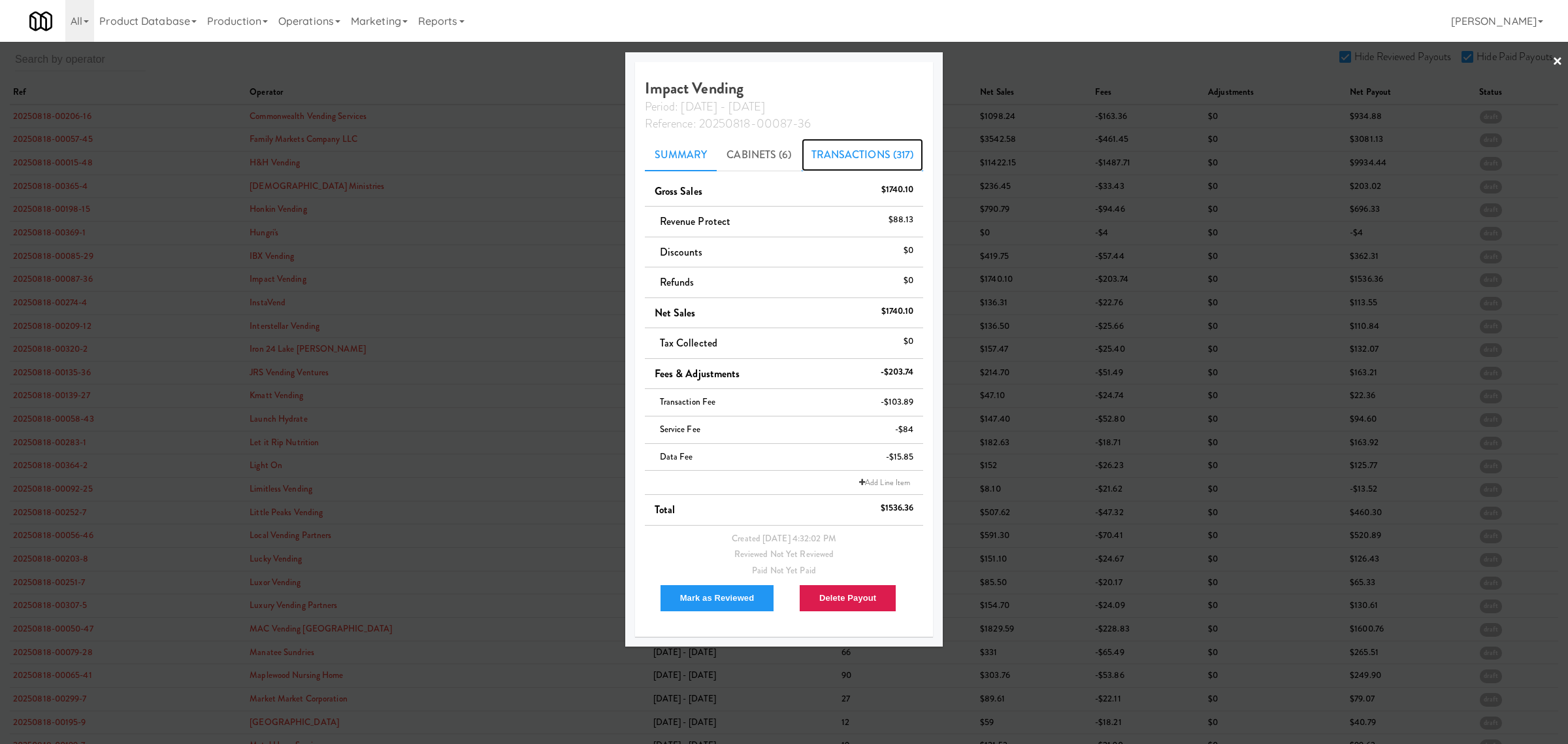
click at [833, 151] on link "Transactions (317)" at bounding box center [862, 154] width 122 height 33
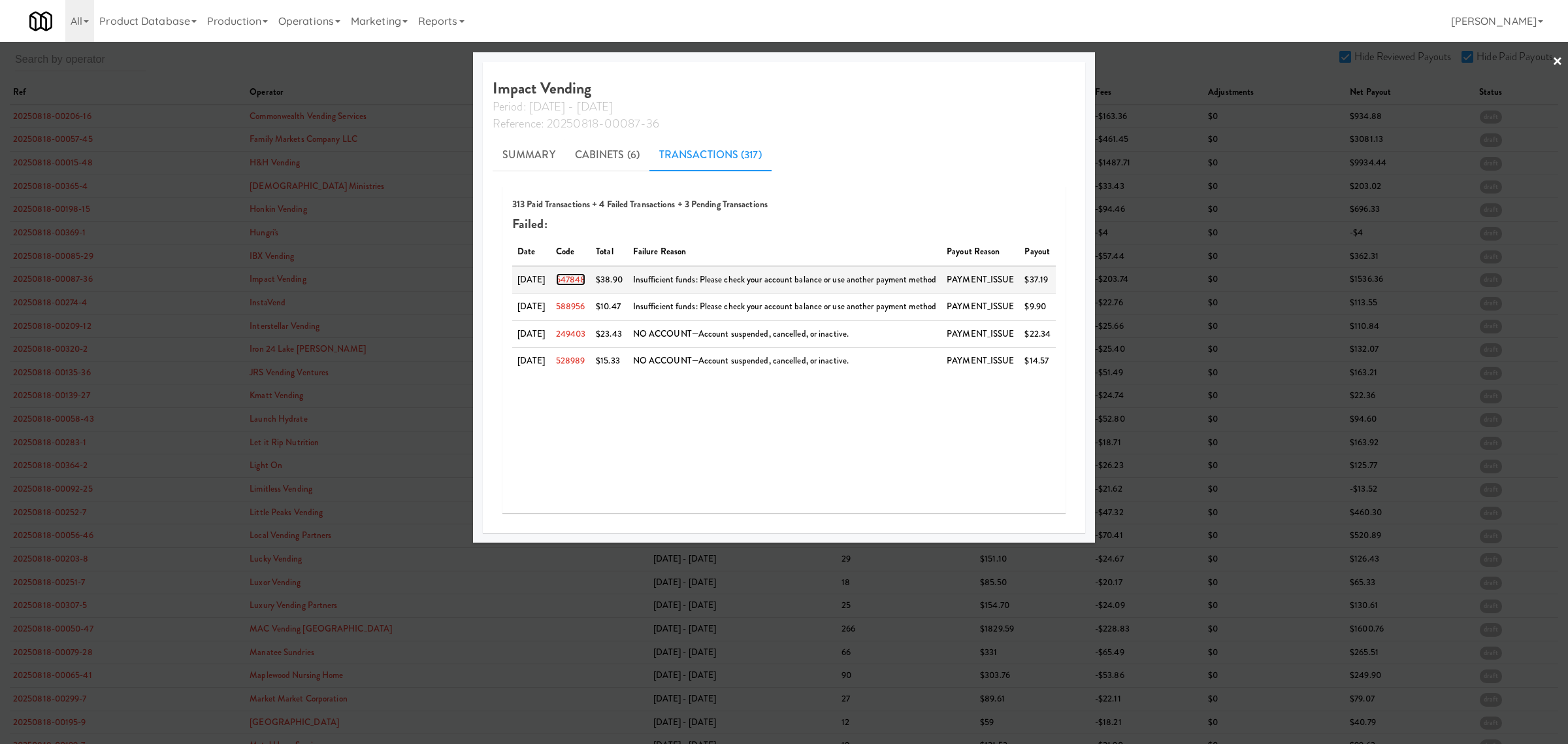
click at [570, 280] on link "547848" at bounding box center [571, 279] width 30 height 12
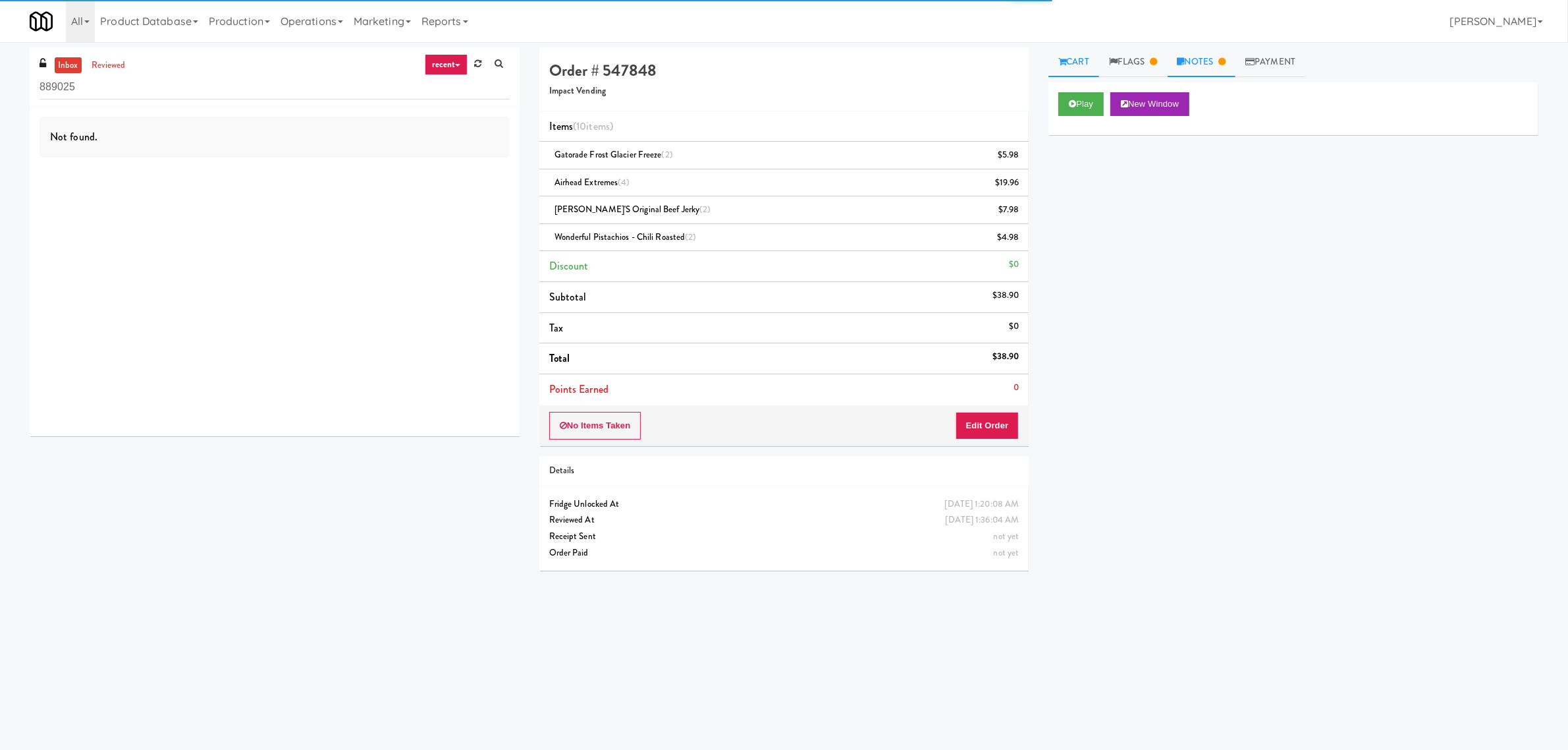
click at [1200, 63] on link "Notes" at bounding box center [1201, 62] width 68 height 30
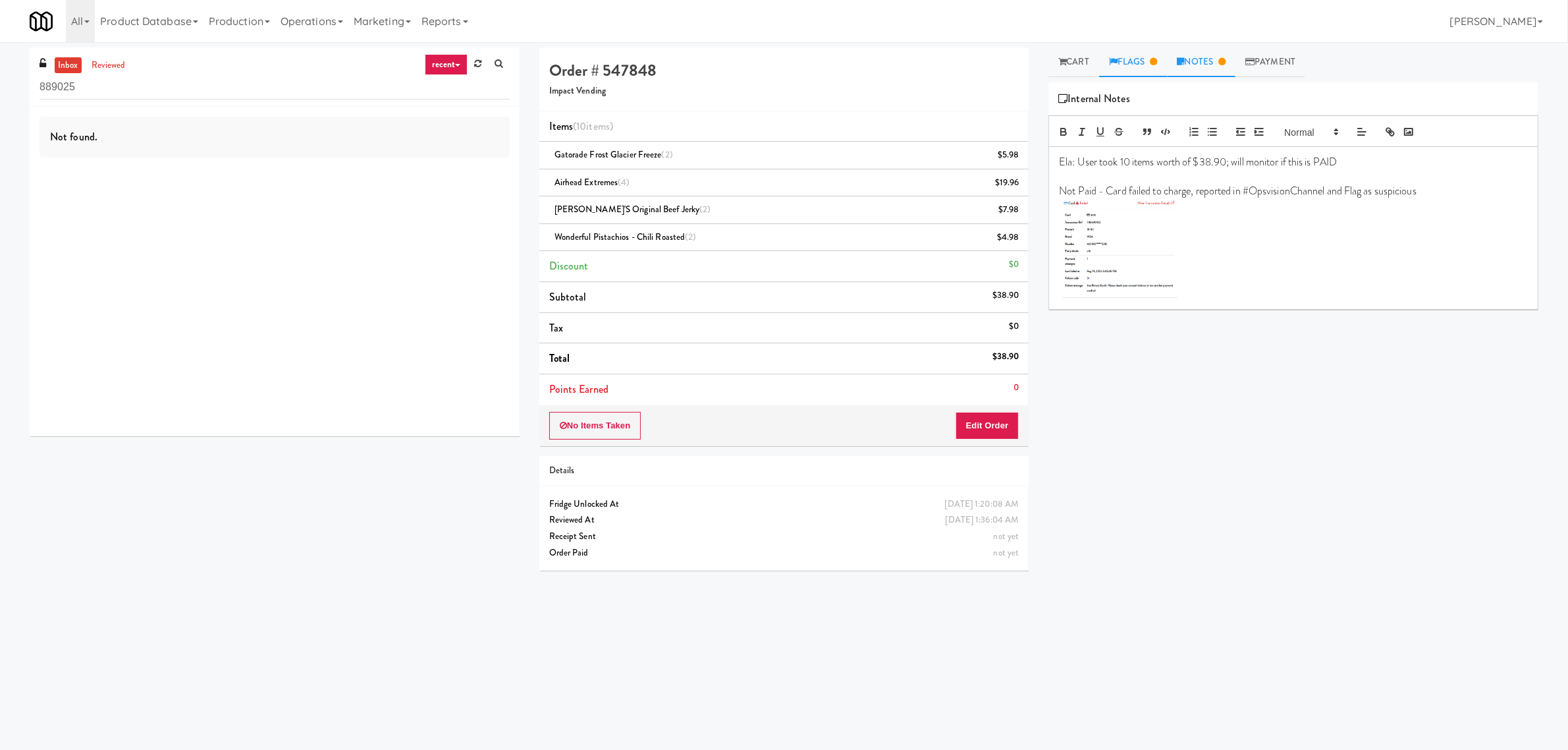
click at [1138, 59] on link "Flags" at bounding box center [1133, 62] width 68 height 30
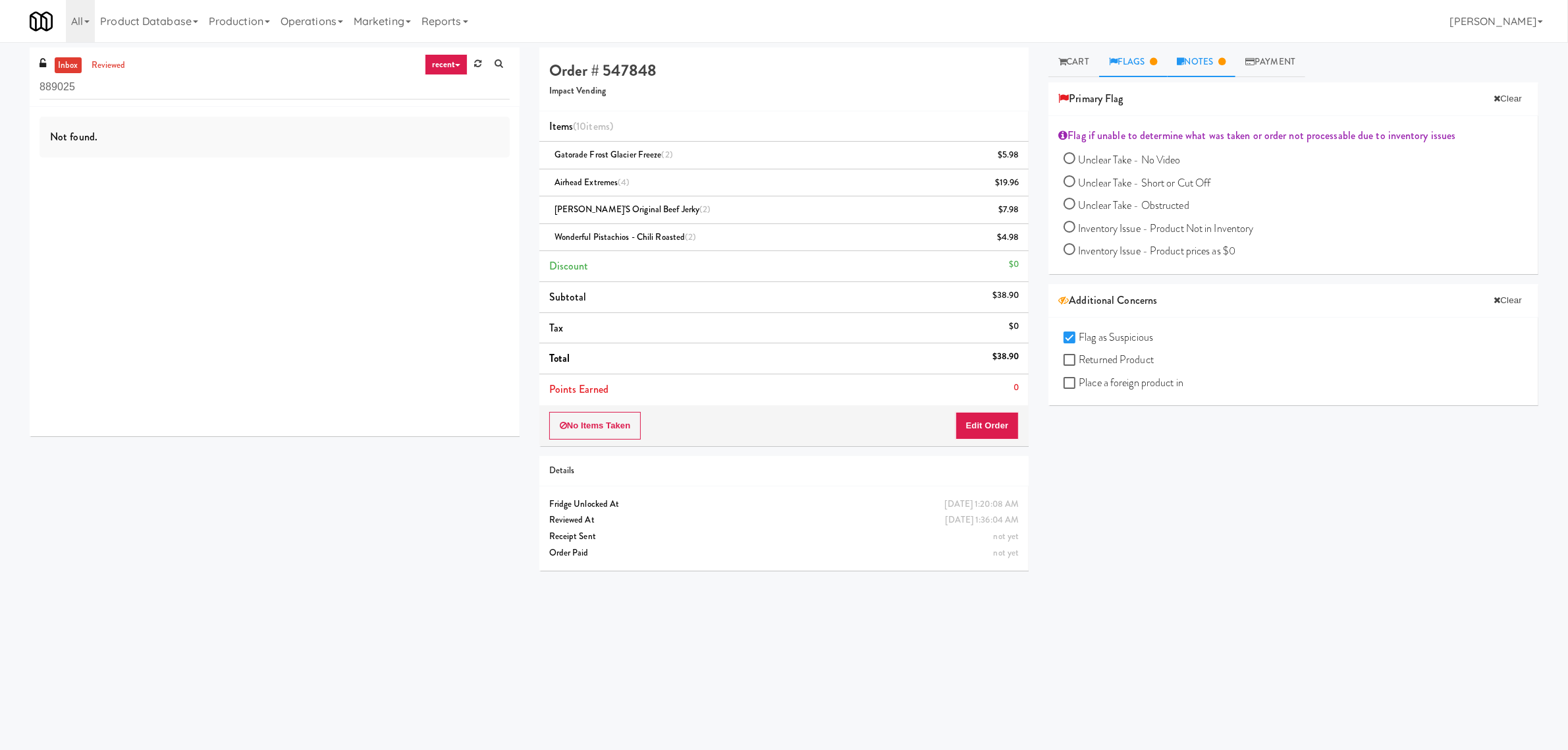
click at [1197, 61] on link "Notes" at bounding box center [1201, 62] width 68 height 30
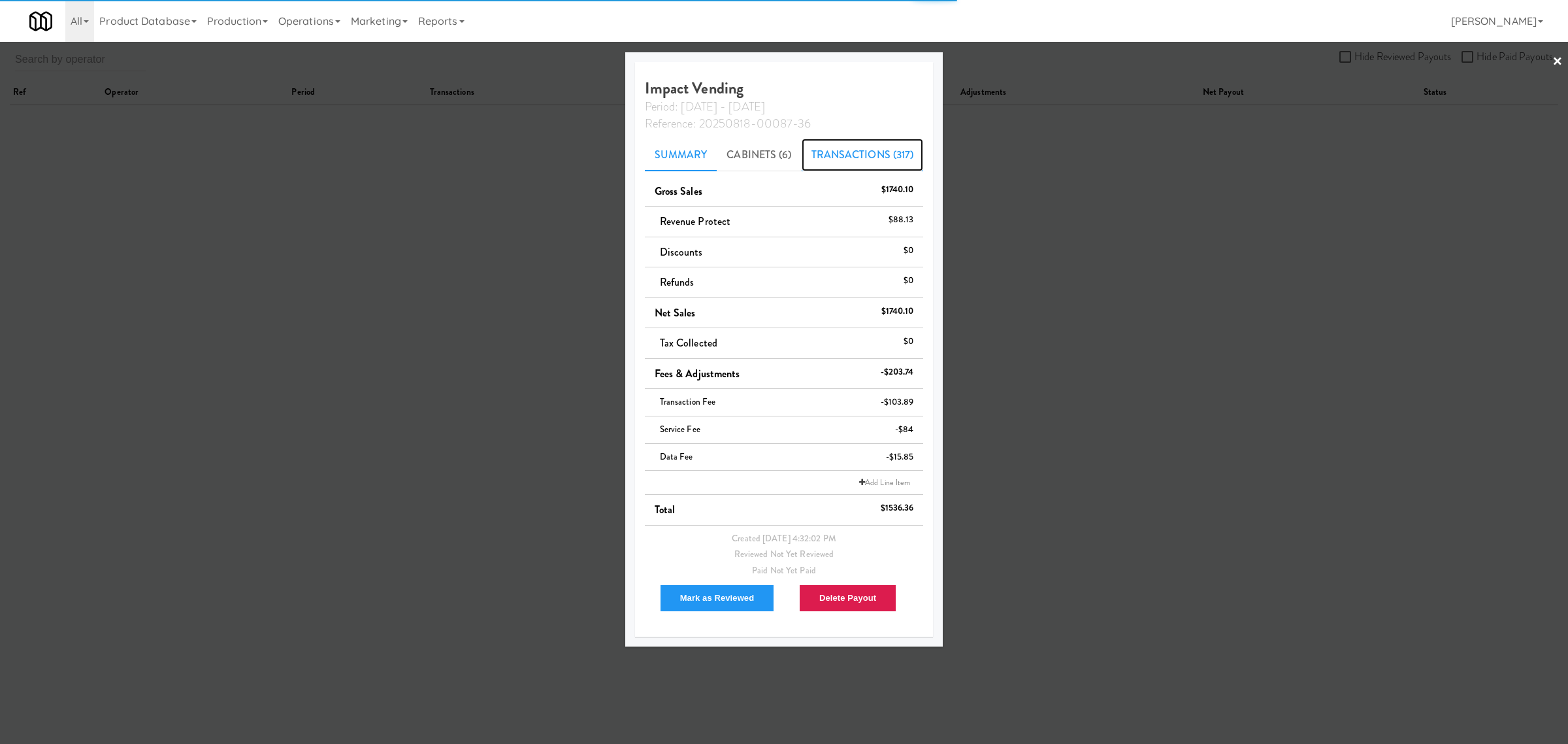
click at [840, 148] on link "Transactions (317)" at bounding box center [862, 154] width 122 height 33
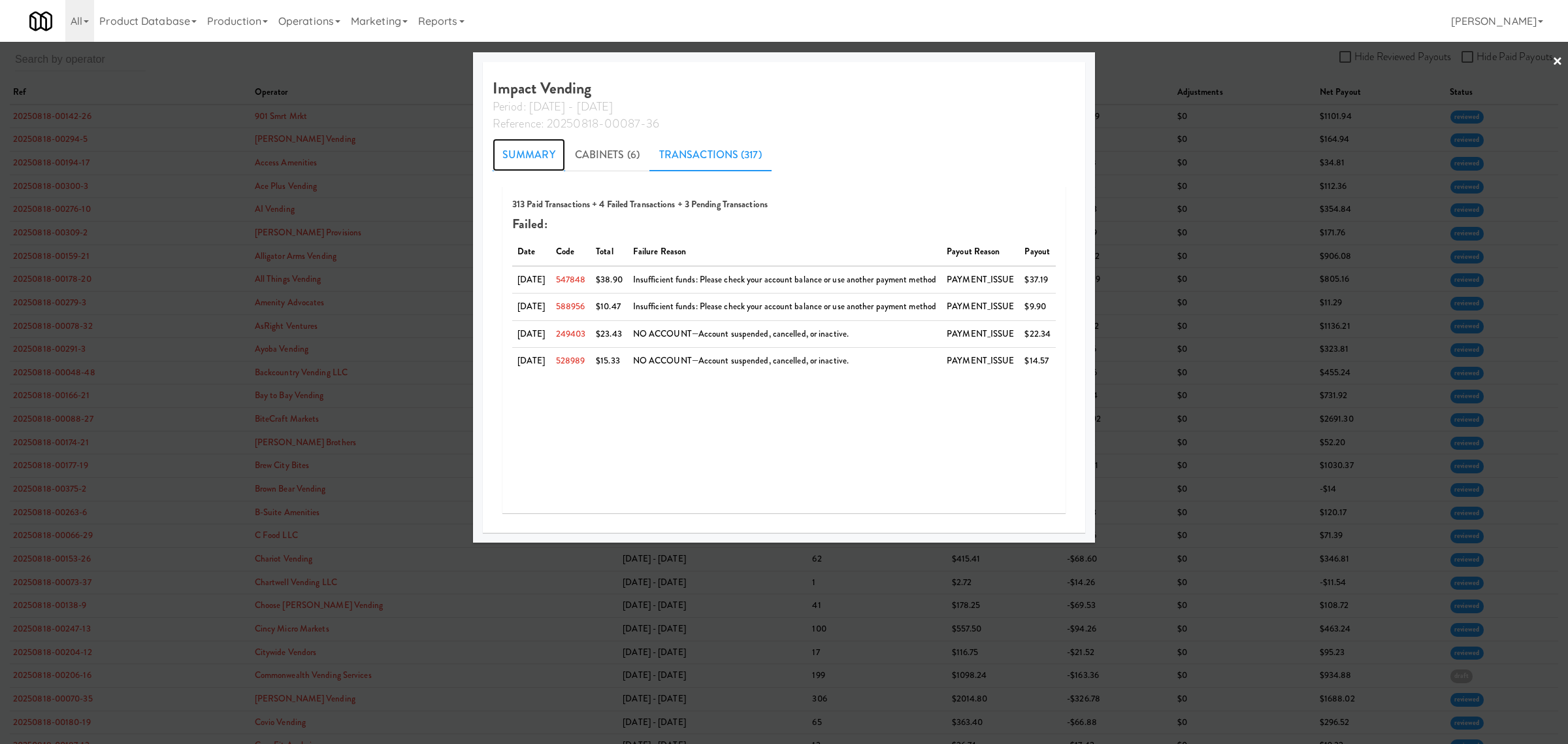
click at [516, 144] on link "Summary" at bounding box center [528, 154] width 72 height 33
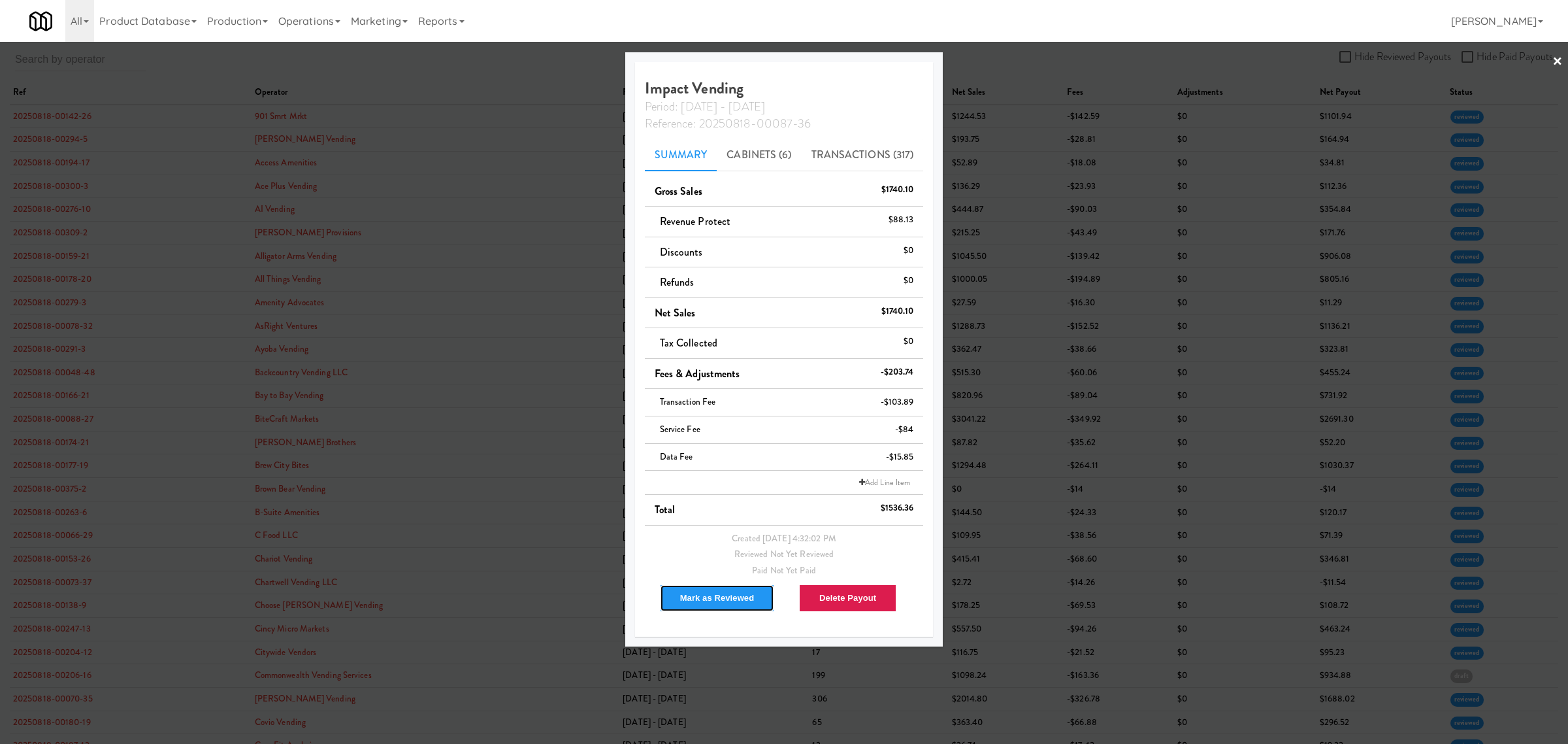
click at [700, 589] on button "Mark as Reviewed" at bounding box center [717, 598] width 115 height 27
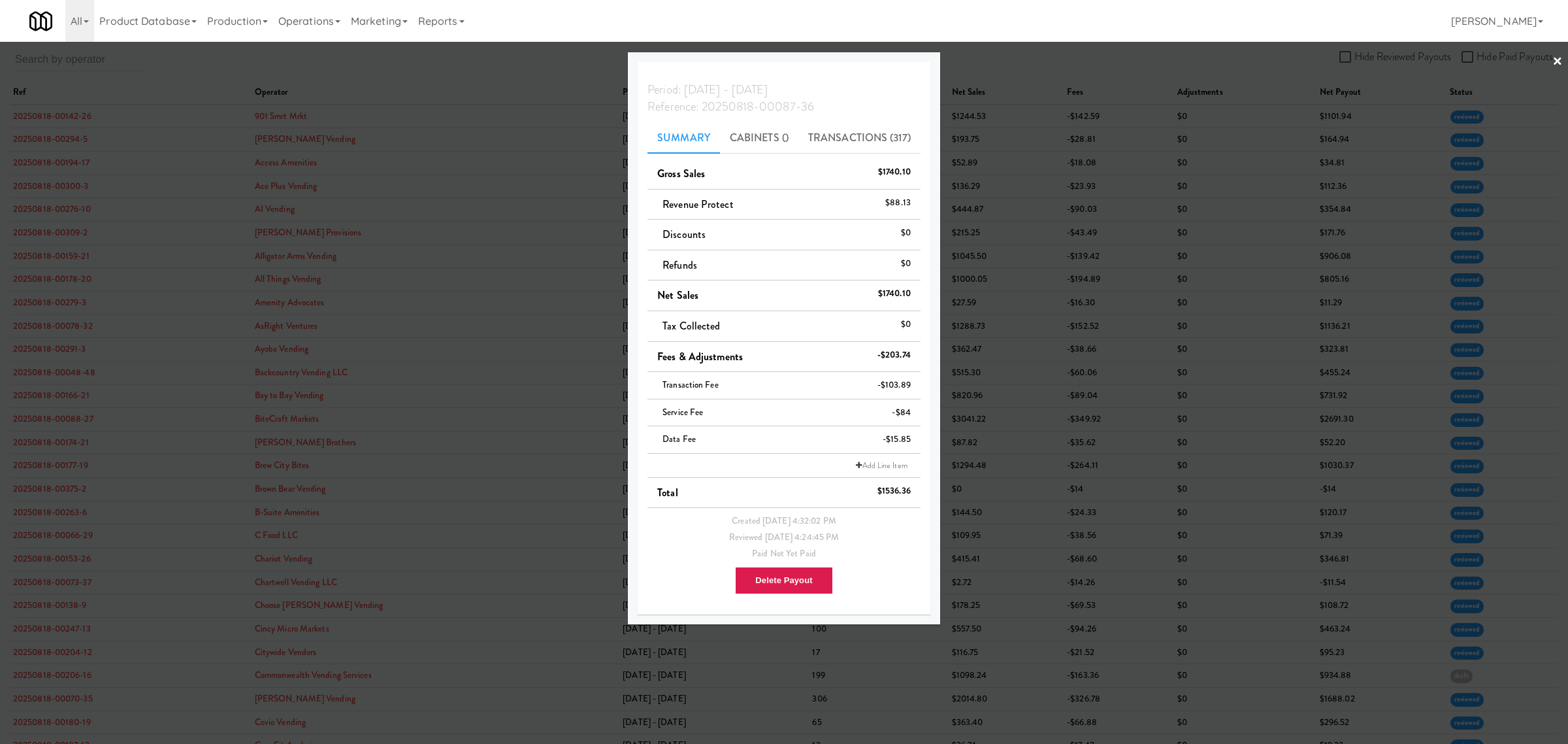
click at [432, 65] on div at bounding box center [784, 372] width 1568 height 744
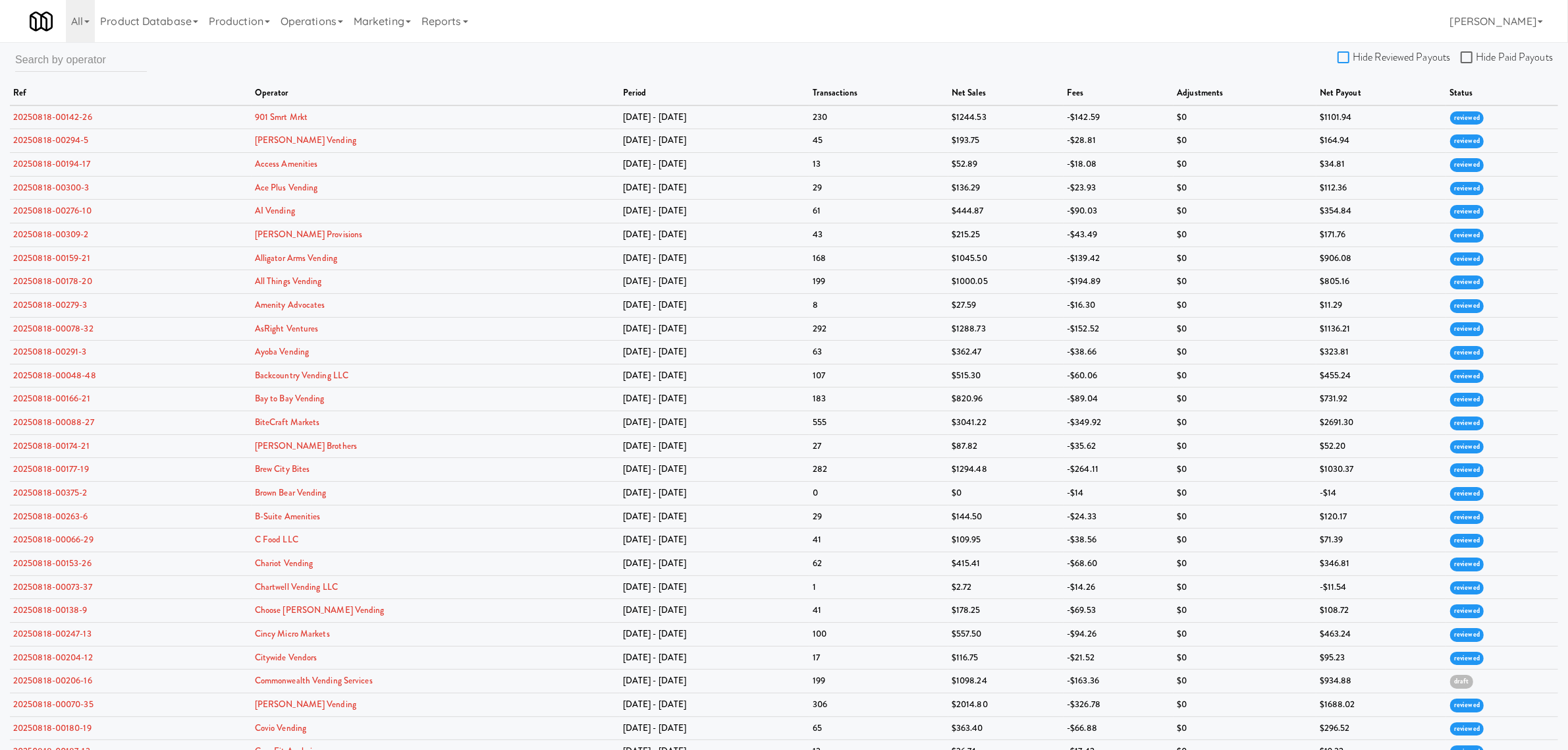
click at [1347, 53] on input "Hide Reviewed Payouts" at bounding box center [1345, 58] width 15 height 11
checkbox input "true"
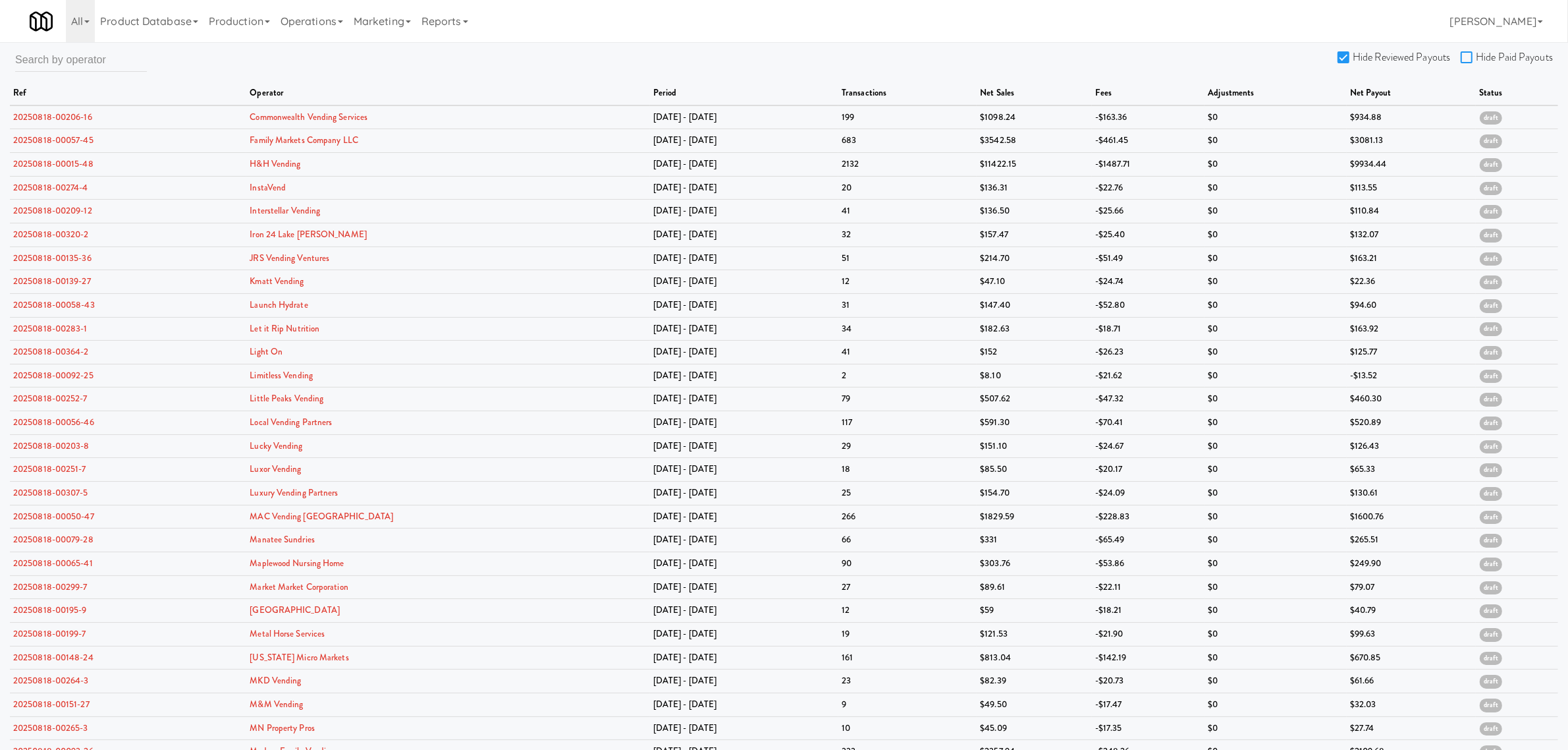
click at [1467, 54] on input "Hide Paid Payouts" at bounding box center [1468, 58] width 15 height 11
checkbox input "true"
click at [51, 186] on link "20250818-00274-4" at bounding box center [51, 187] width 75 height 12
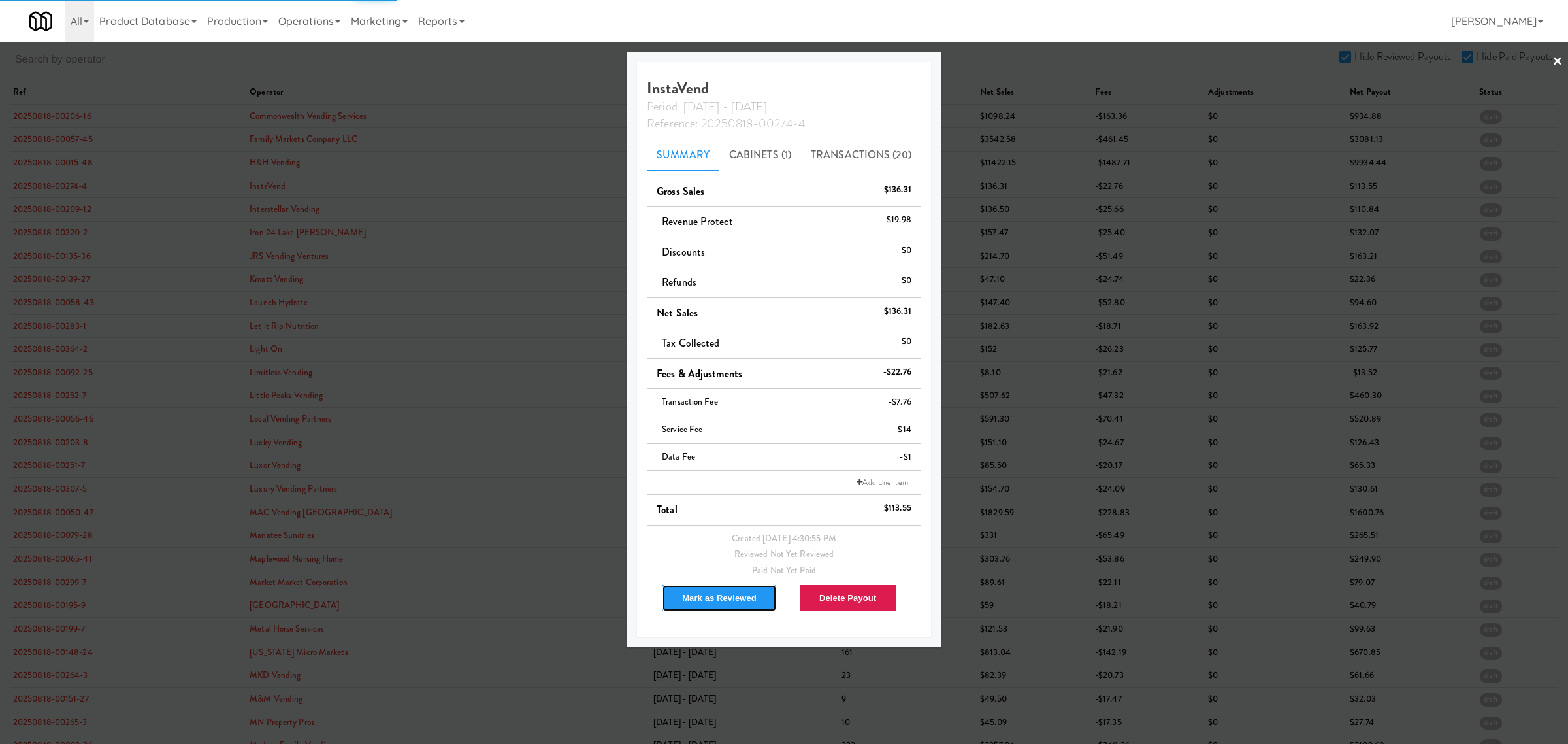
click at [716, 592] on button "Mark as Reviewed" at bounding box center [719, 598] width 115 height 27
click at [38, 211] on div at bounding box center [784, 372] width 1568 height 744
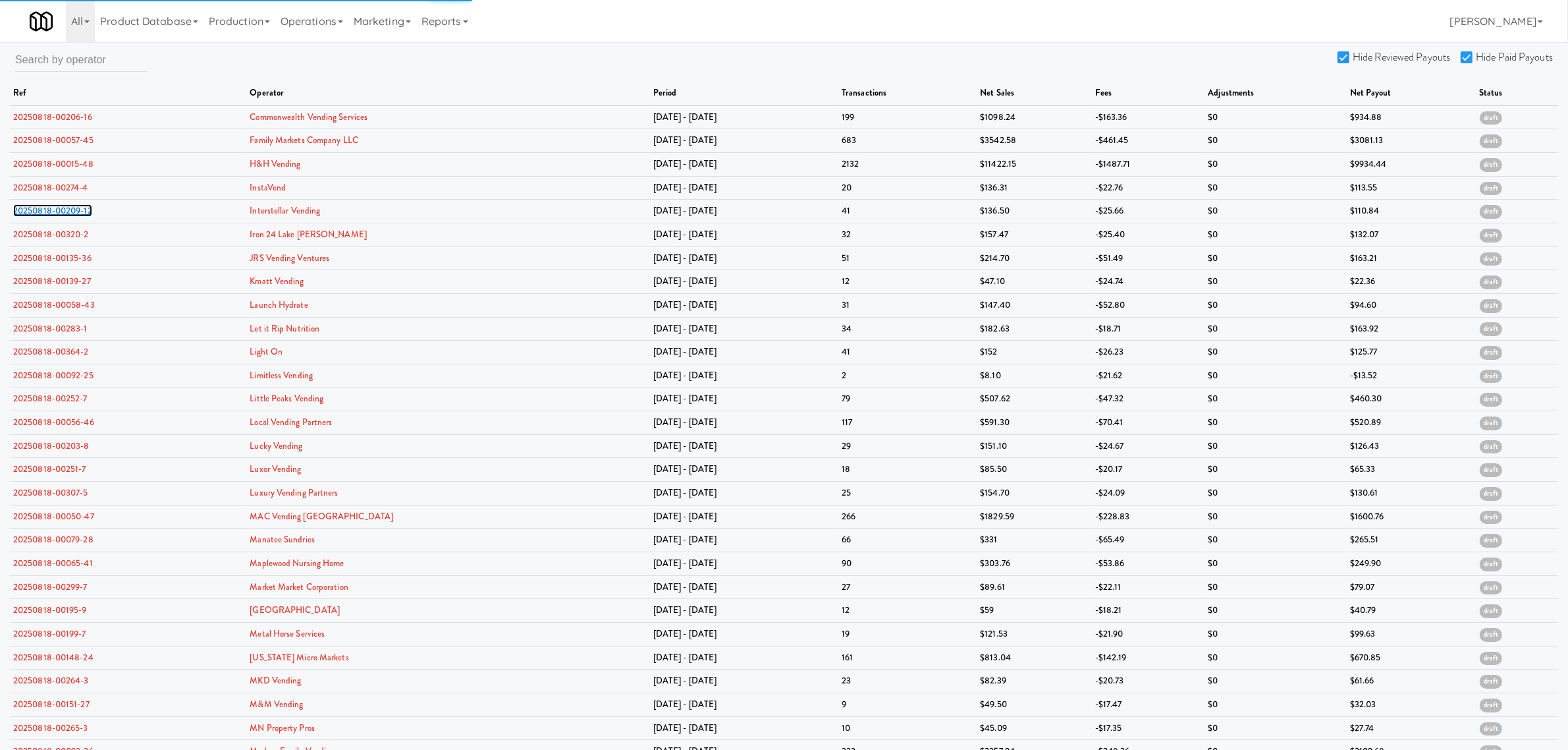
click at [38, 212] on link "20250818-00209-12" at bounding box center [52, 210] width 79 height 12
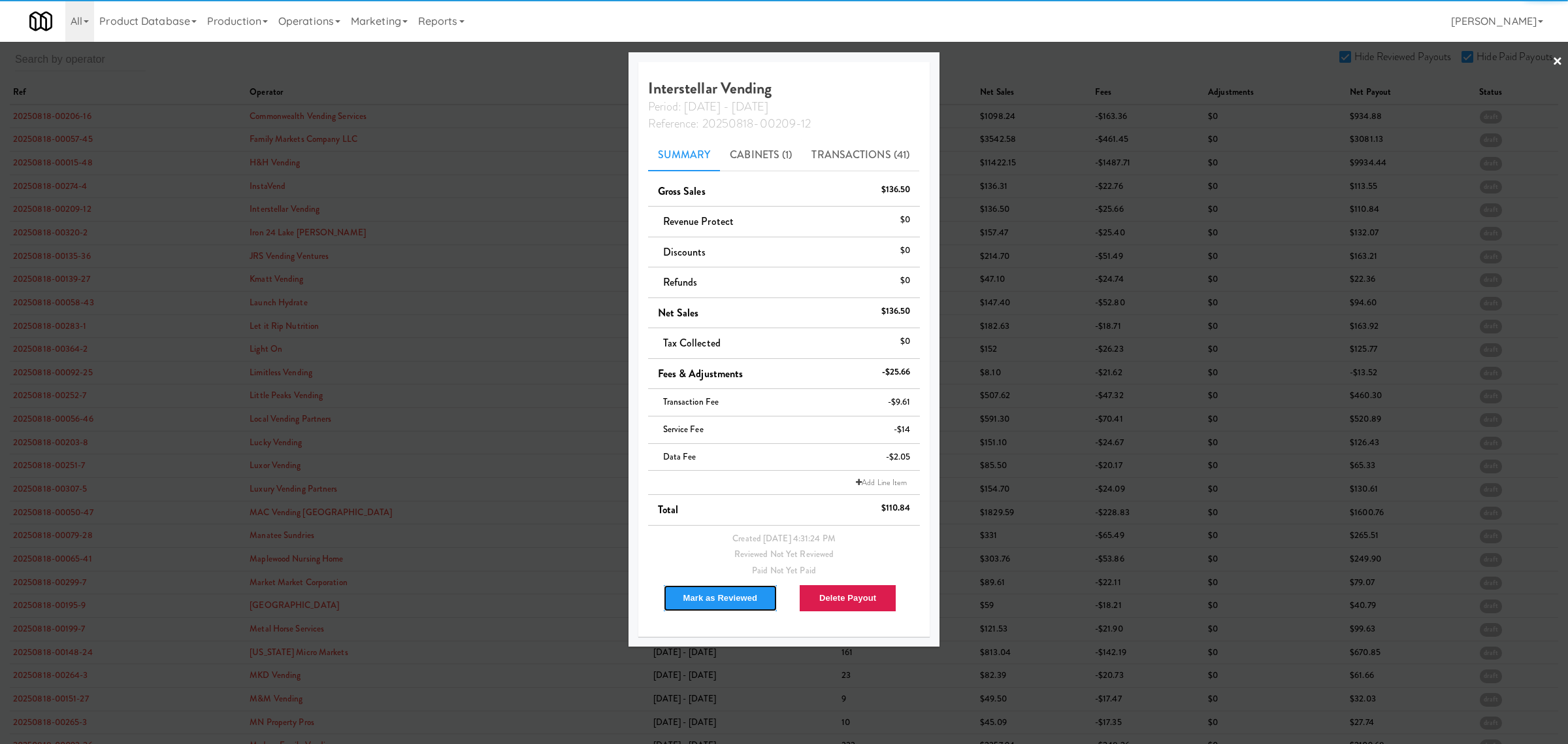
click at [696, 593] on button "Mark as Reviewed" at bounding box center [720, 598] width 115 height 27
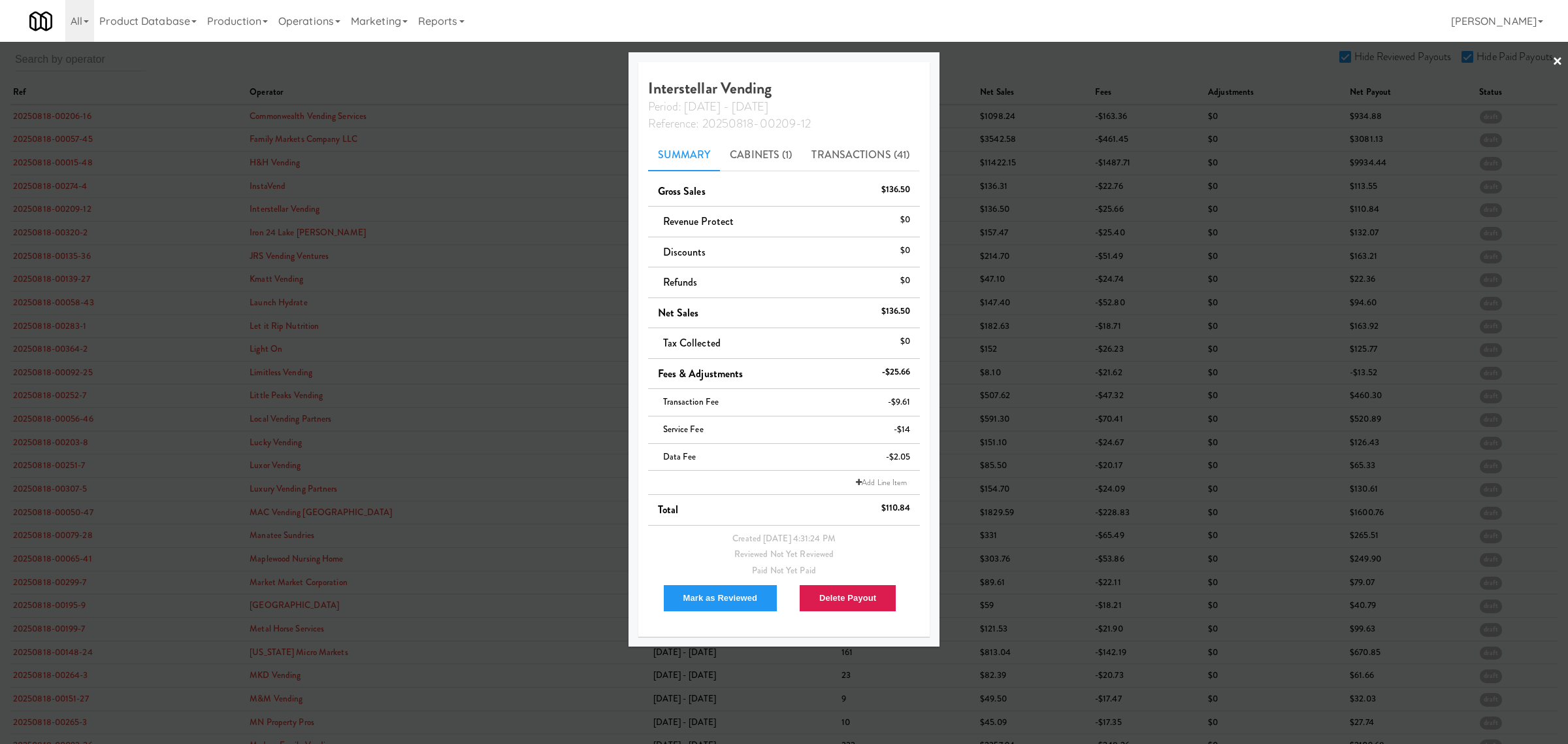
click at [53, 239] on div at bounding box center [784, 372] width 1568 height 744
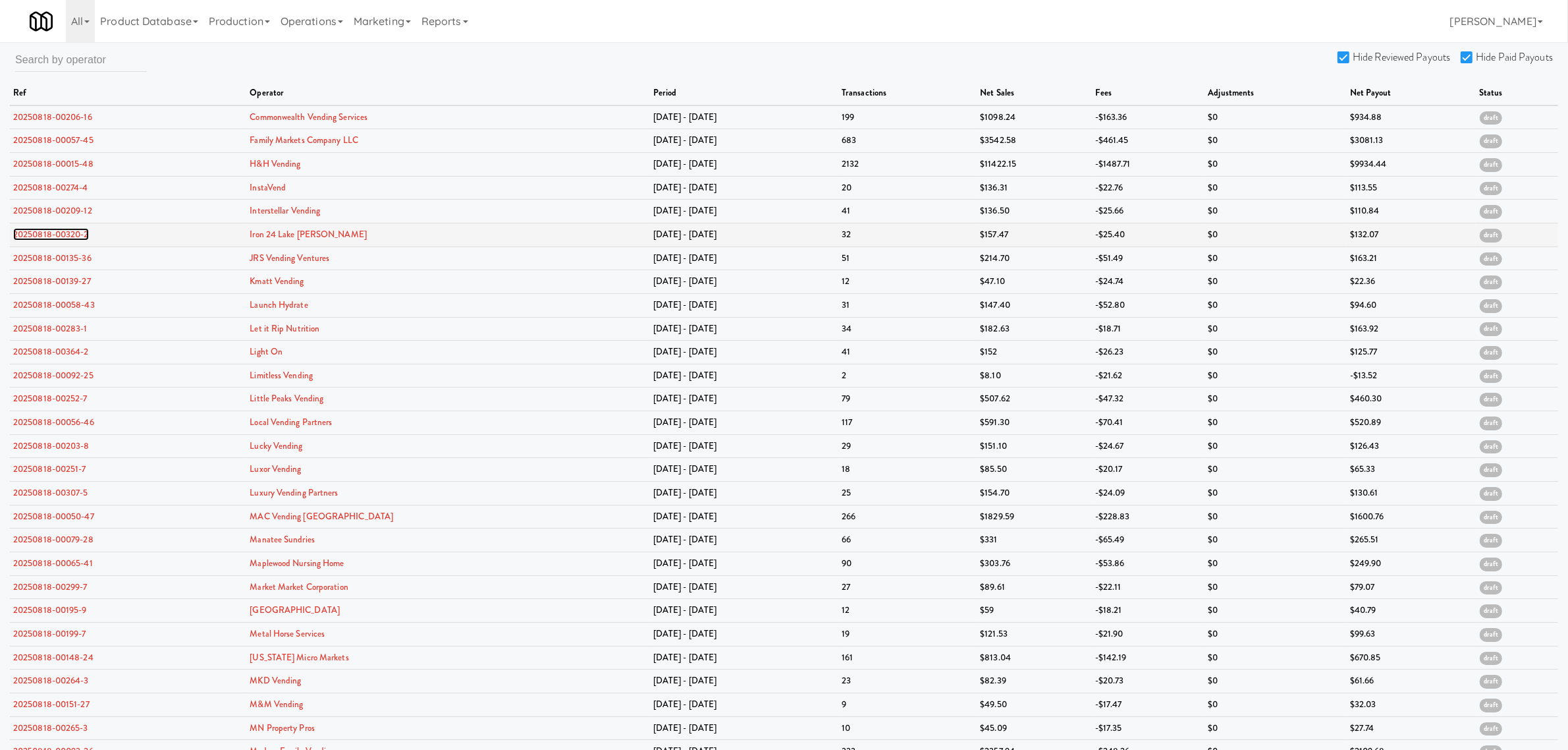
click at [54, 235] on link "20250818-00320-2" at bounding box center [51, 234] width 76 height 12
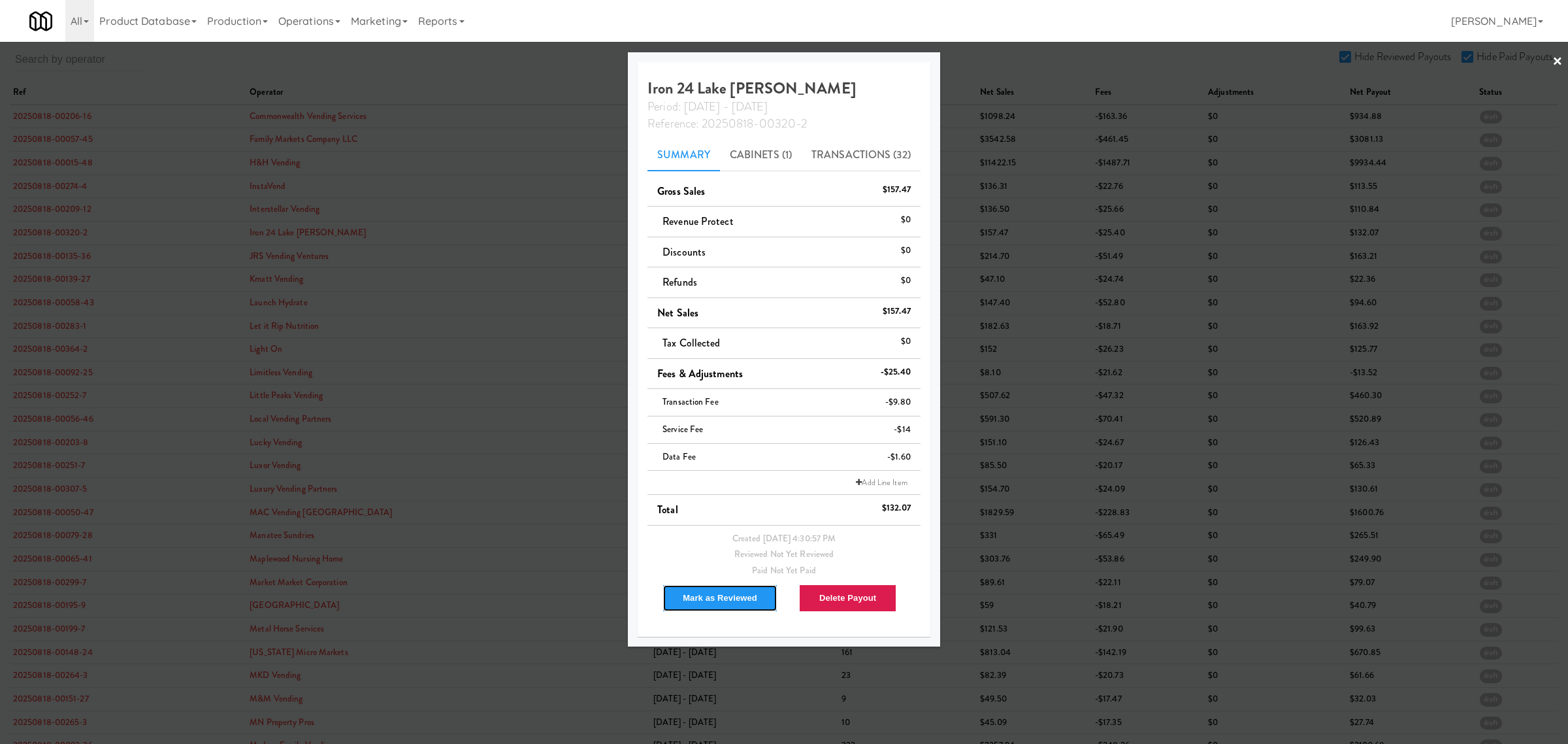
click at [694, 596] on button "Mark as Reviewed" at bounding box center [719, 598] width 115 height 27
click at [44, 262] on div at bounding box center [784, 372] width 1568 height 744
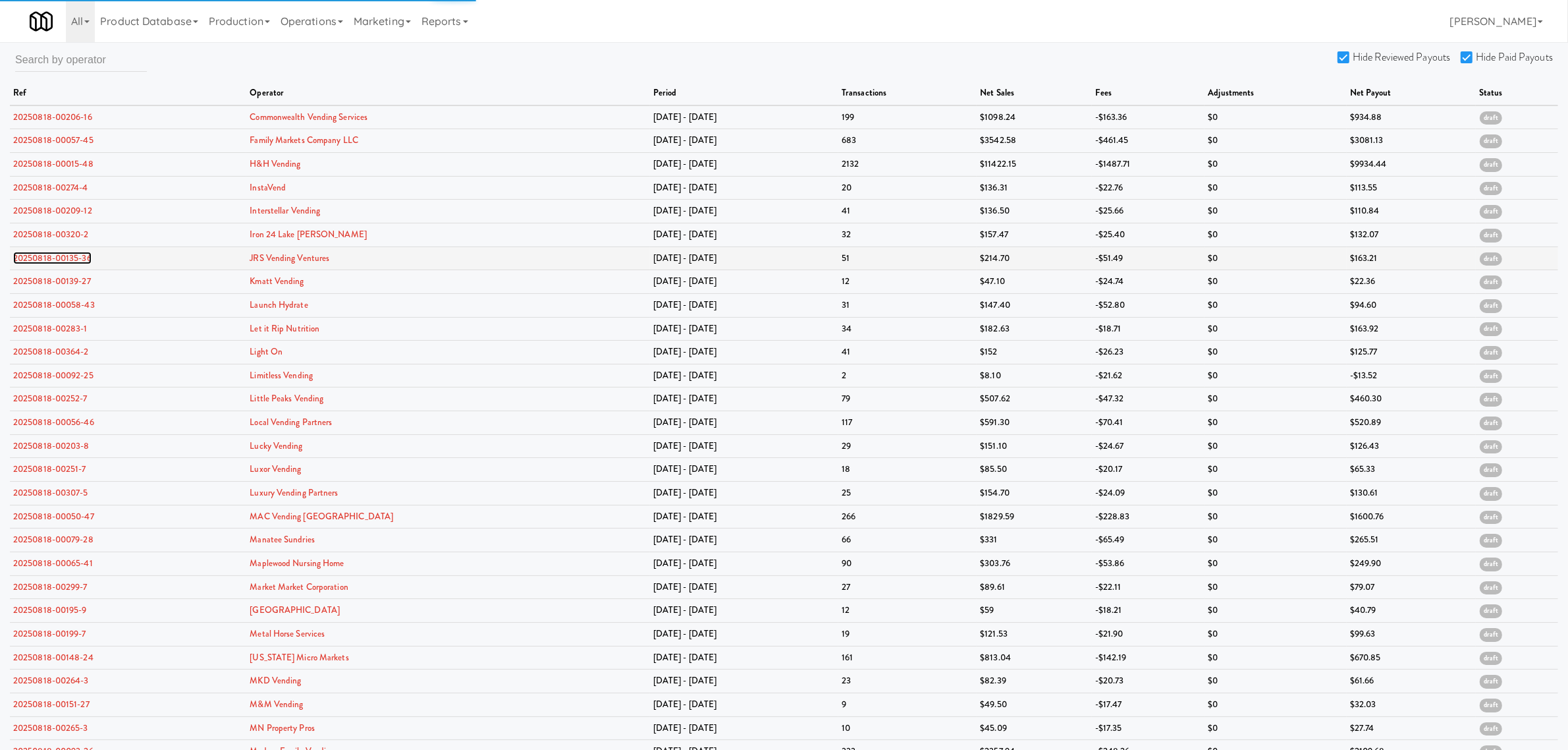
click at [48, 255] on link "20250818-00135-36" at bounding box center [52, 258] width 78 height 12
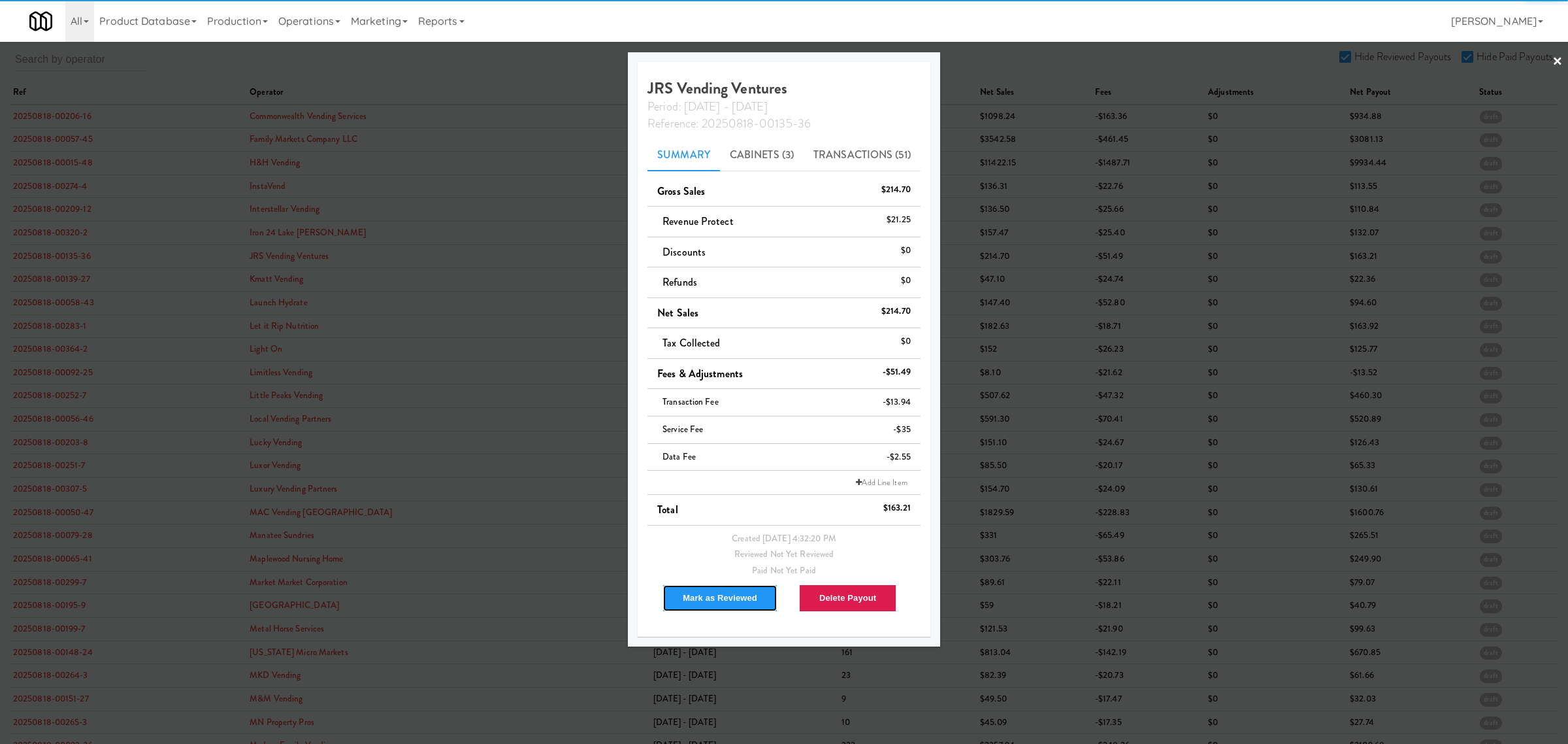
click at [724, 590] on button "Mark as Reviewed" at bounding box center [719, 598] width 115 height 27
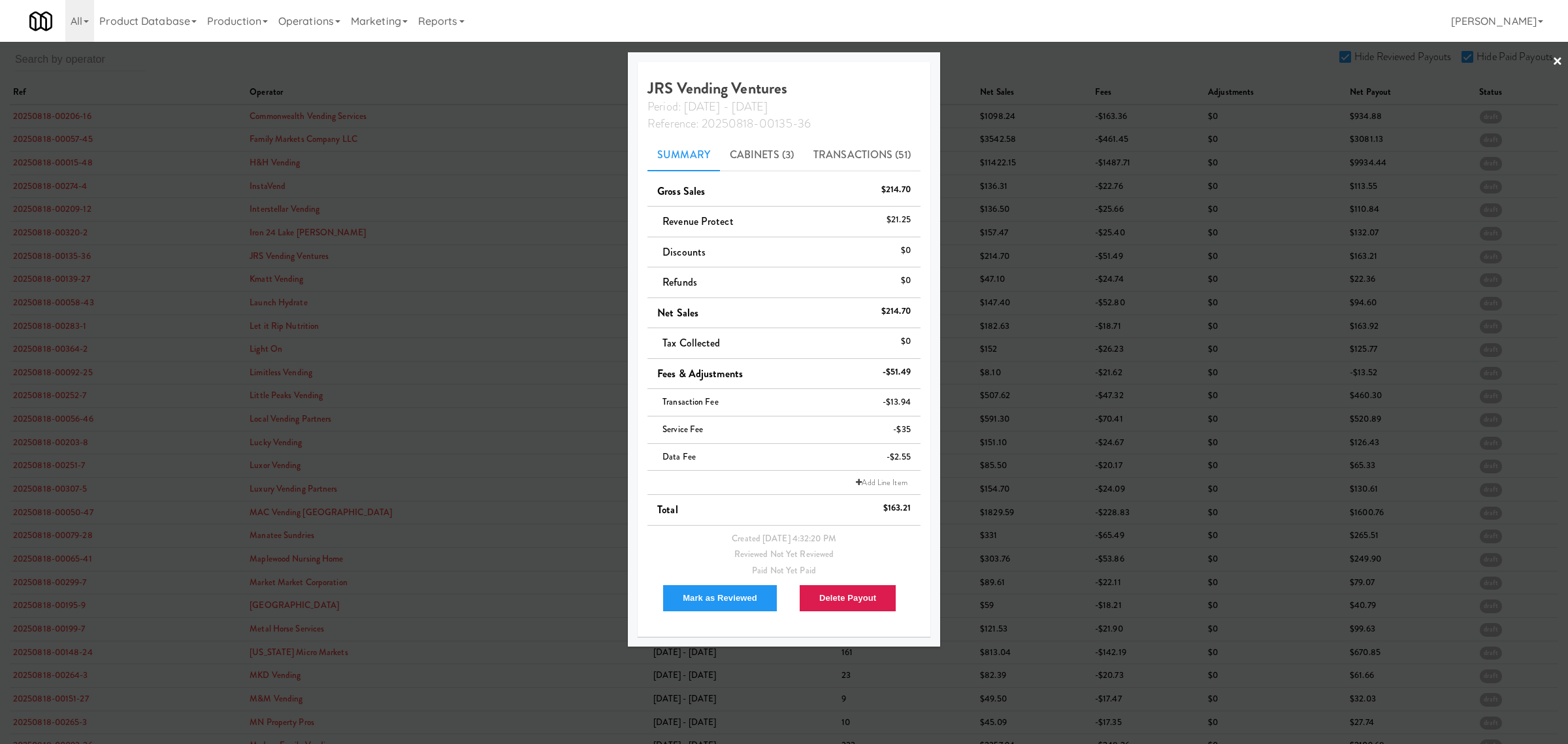
click at [60, 276] on div at bounding box center [784, 372] width 1568 height 744
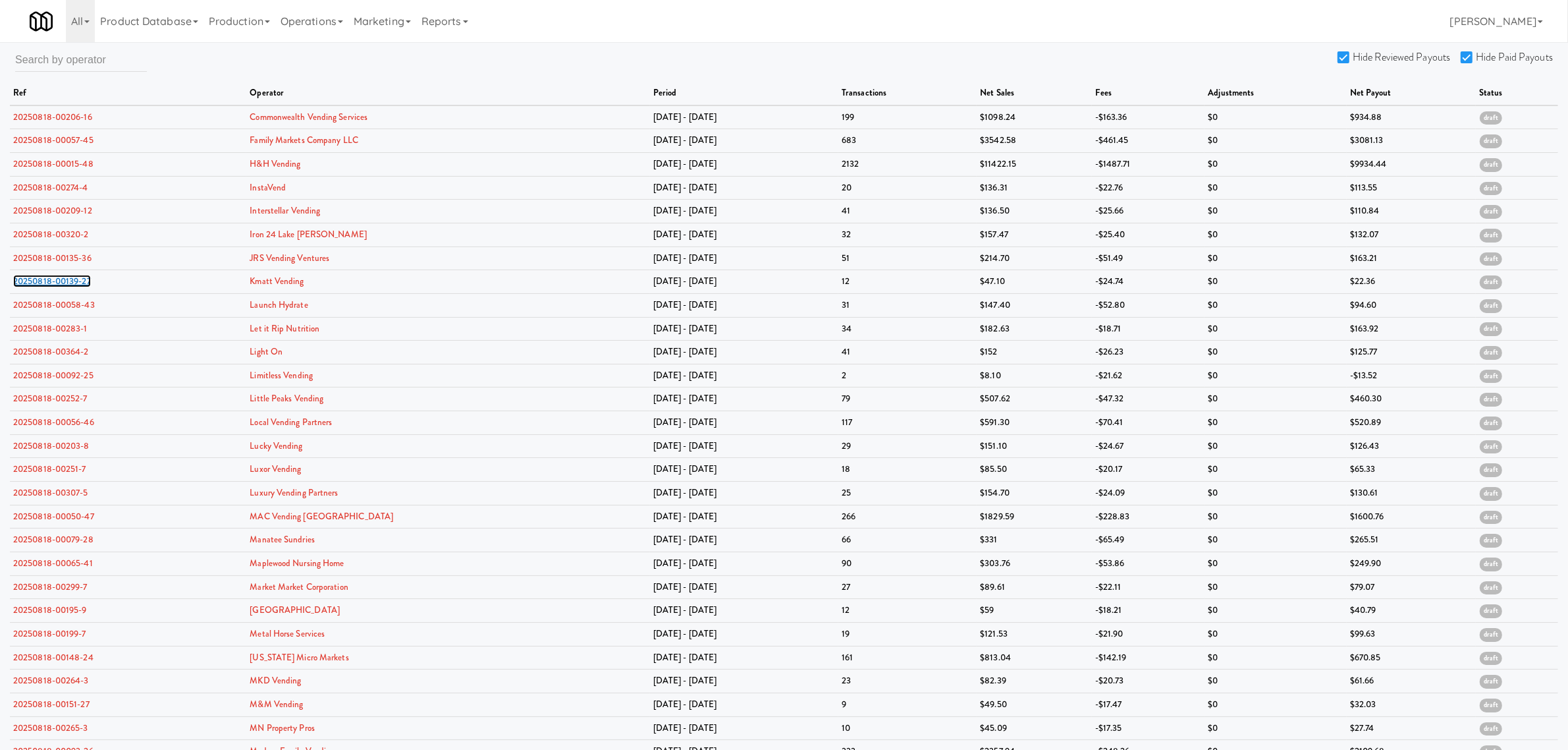
click at [61, 278] on link "20250818-00139-27" at bounding box center [51, 281] width 77 height 12
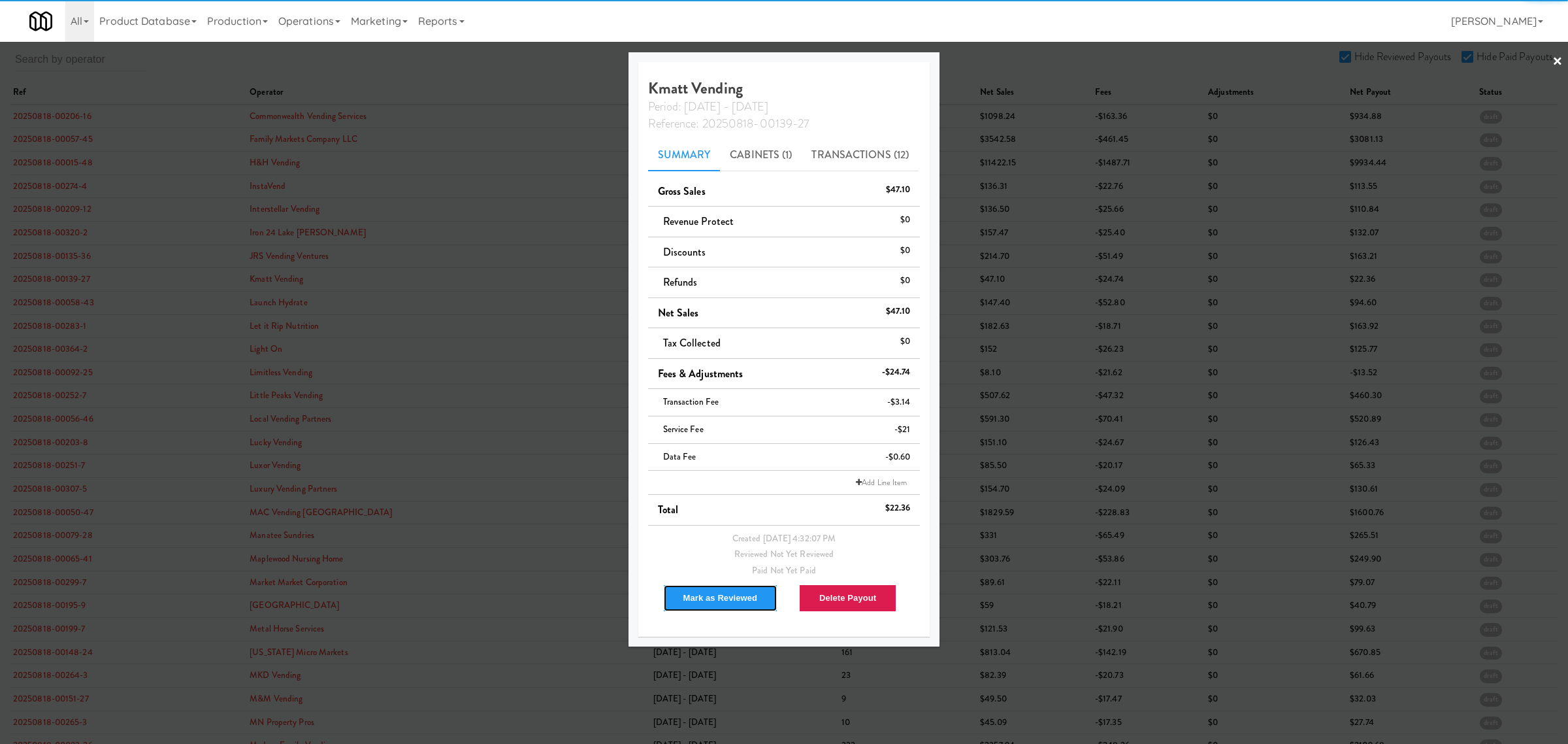
click at [697, 599] on button "Mark as Reviewed" at bounding box center [720, 598] width 115 height 27
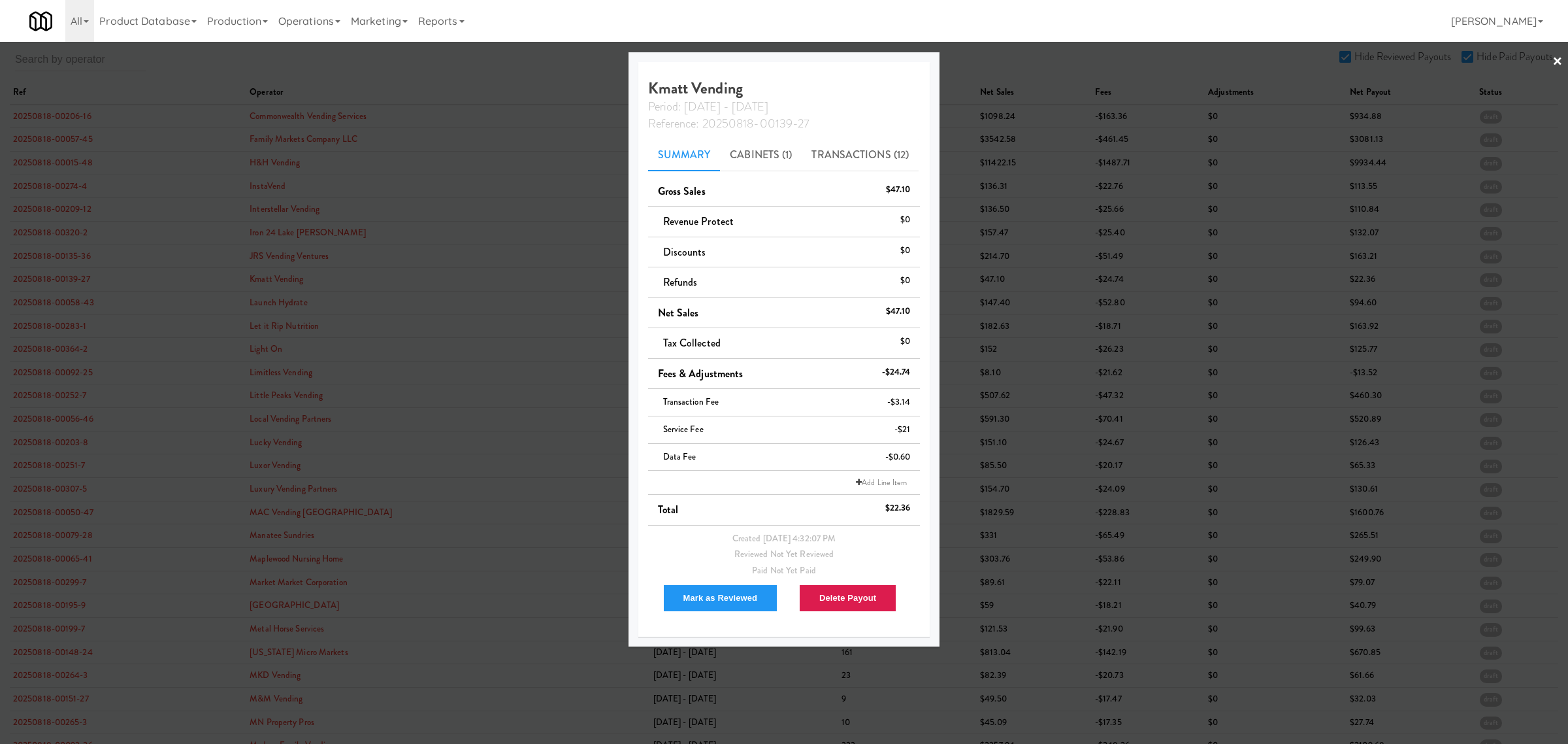
click at [33, 309] on div at bounding box center [784, 372] width 1568 height 744
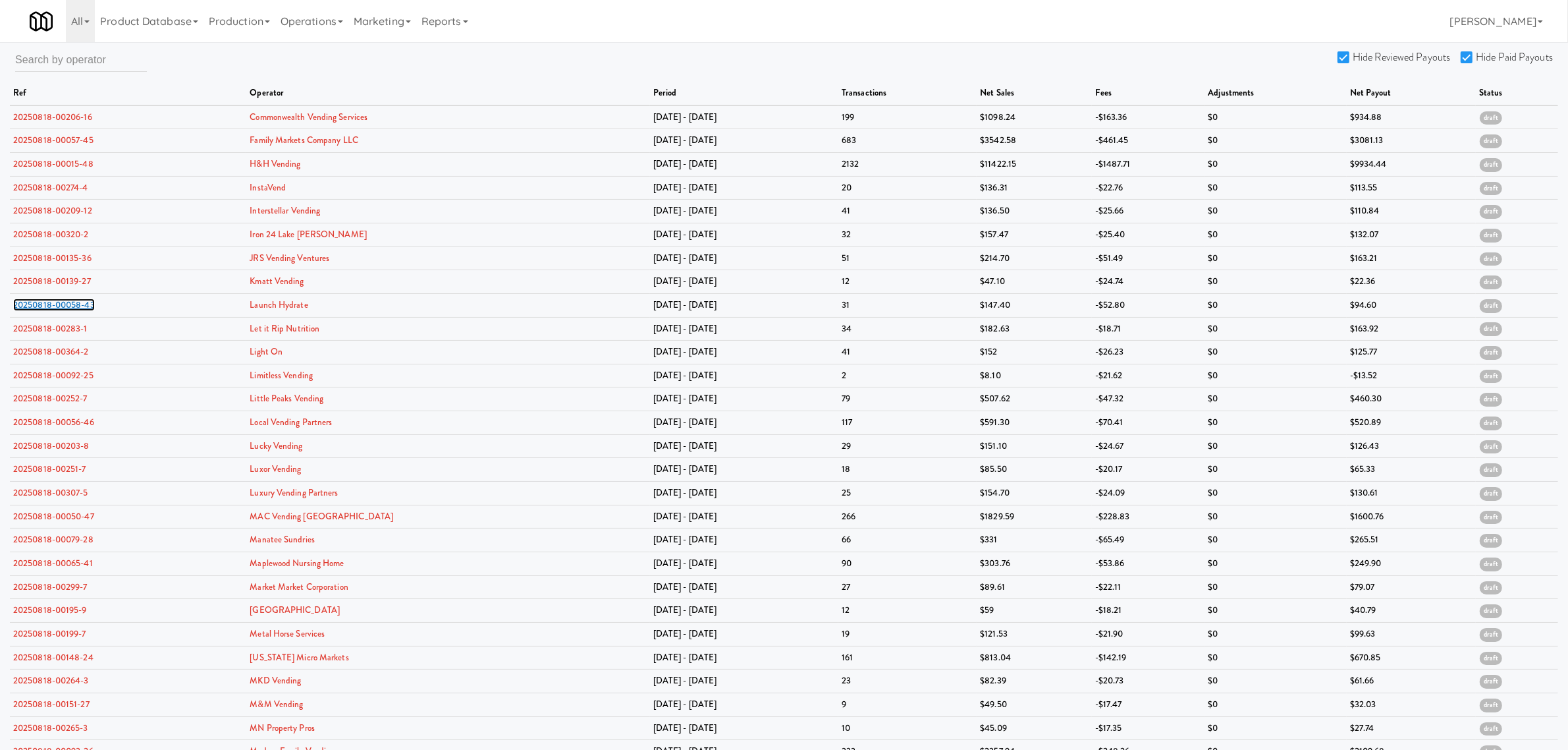
click at [33, 311] on link "20250818-00058-43" at bounding box center [54, 304] width 82 height 12
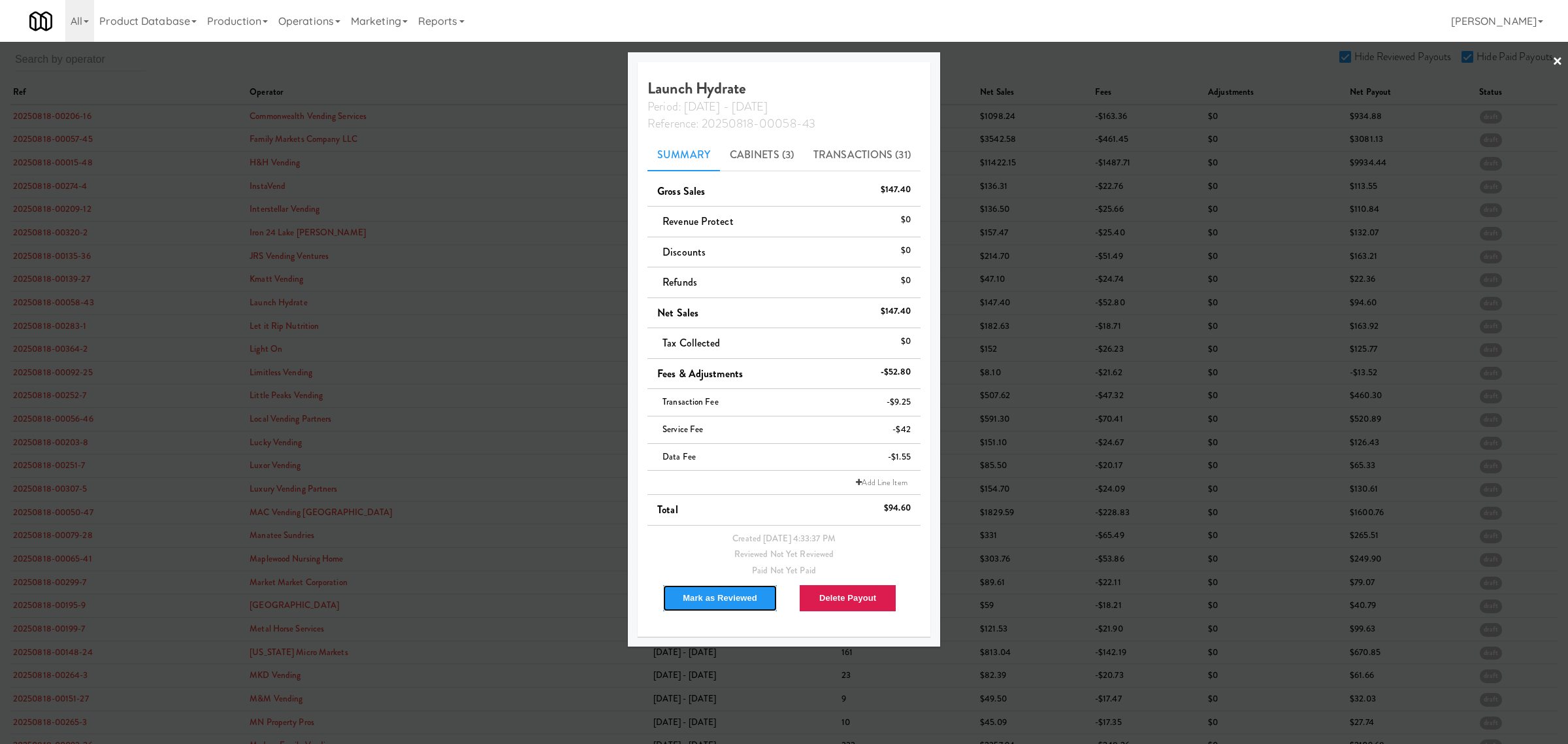
click at [694, 596] on button "Mark as Reviewed" at bounding box center [719, 598] width 115 height 27
click at [56, 329] on div at bounding box center [784, 372] width 1568 height 744
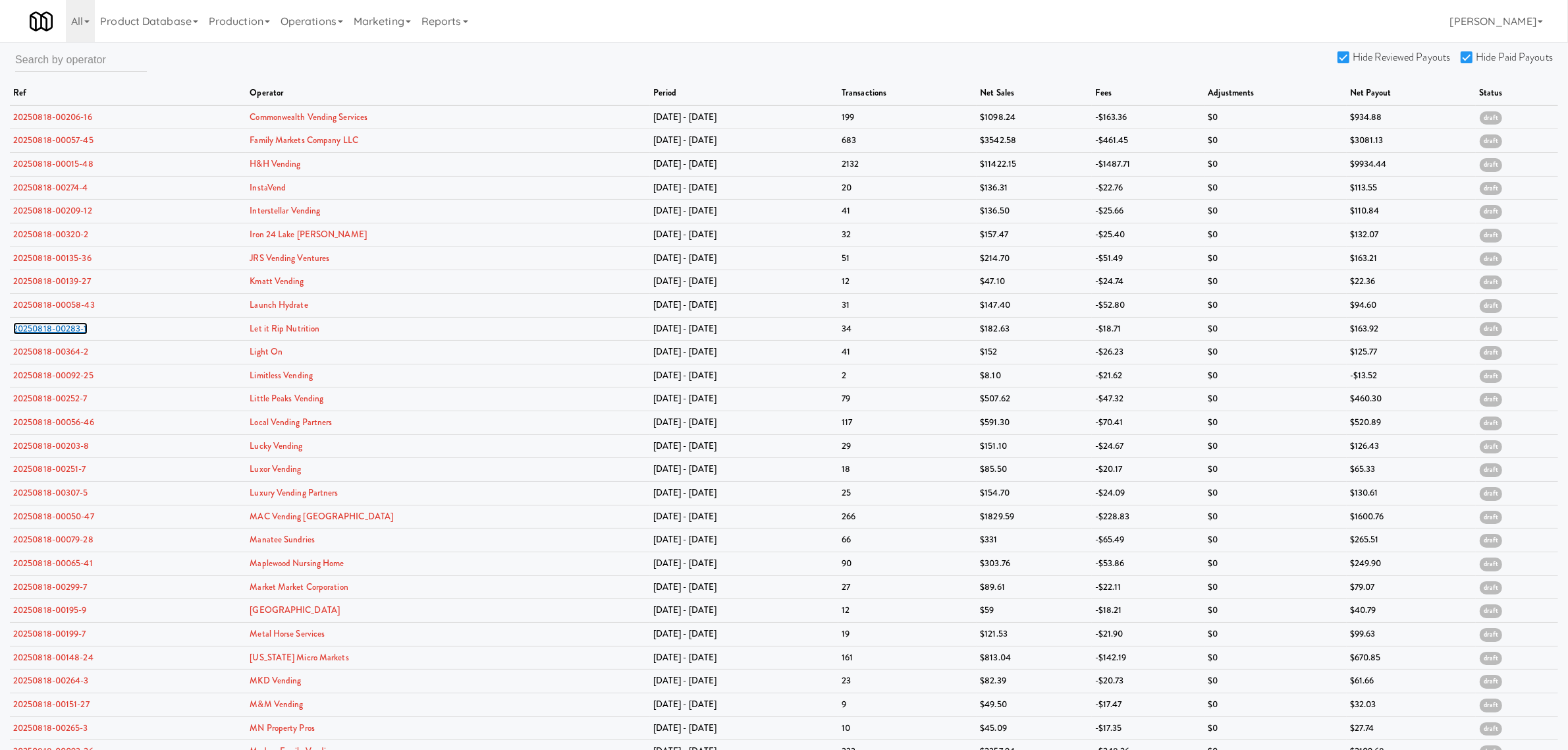
click at [56, 331] on link "20250818-00283-1" at bounding box center [50, 328] width 74 height 12
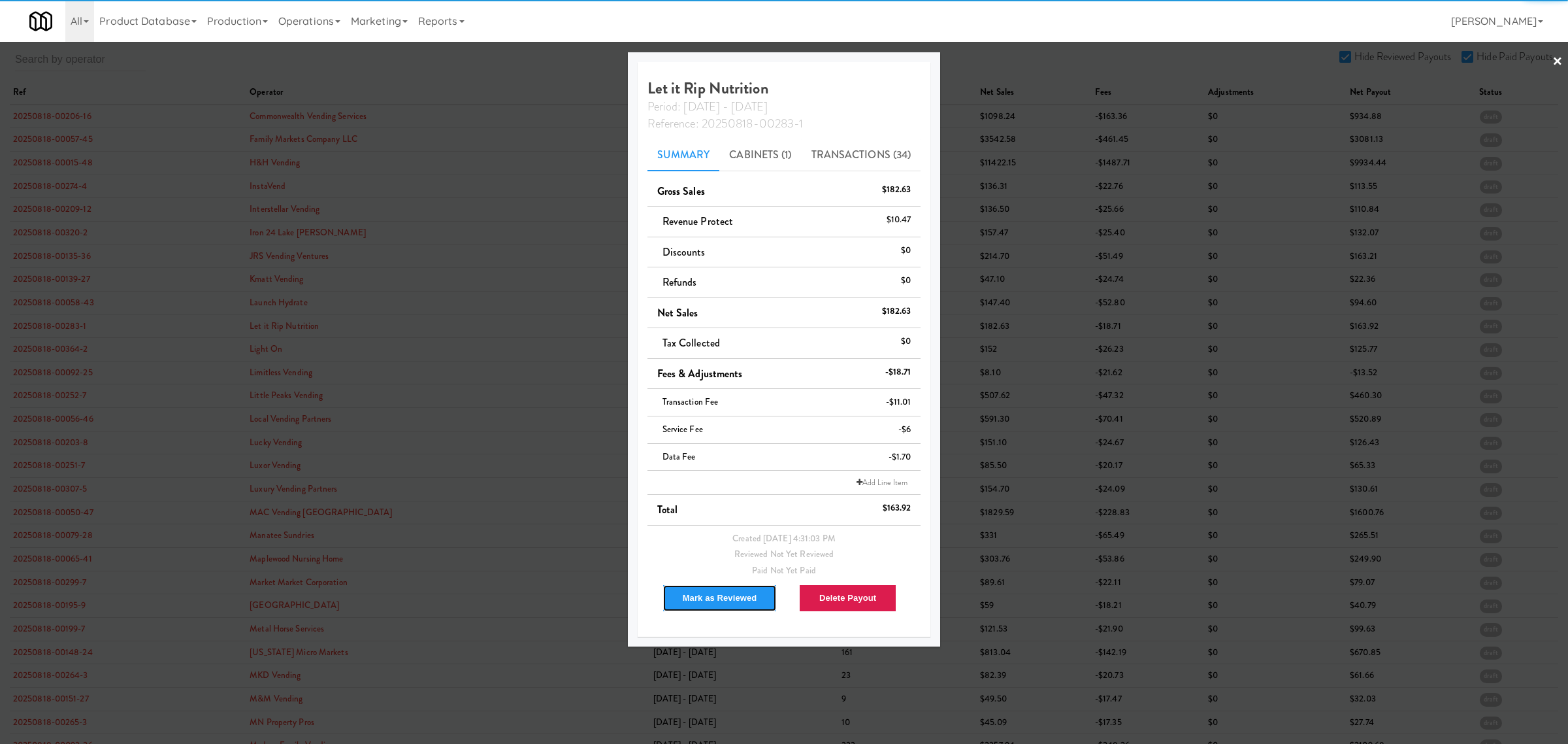
click at [713, 592] on button "Mark as Reviewed" at bounding box center [719, 598] width 115 height 27
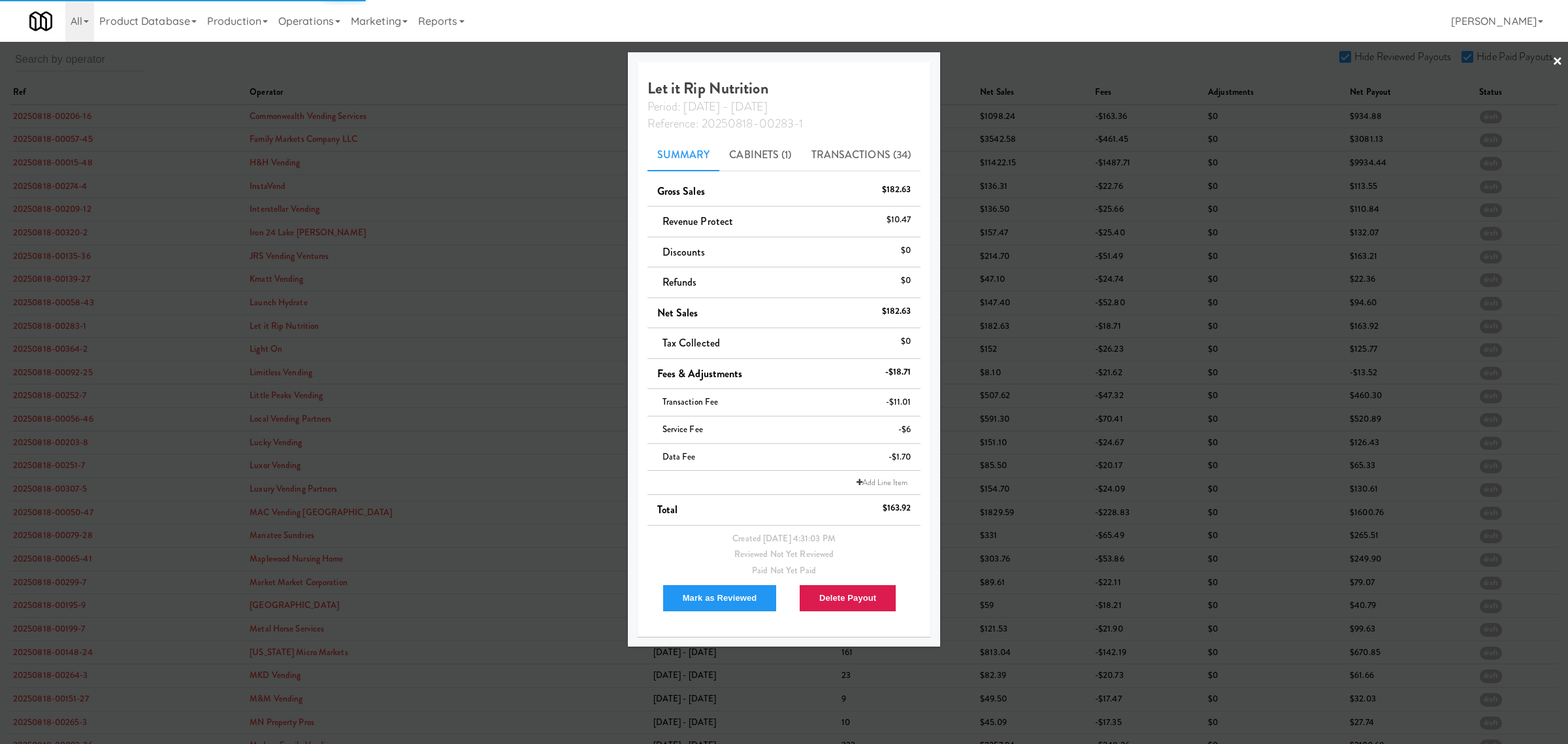
click at [67, 351] on div at bounding box center [784, 372] width 1568 height 744
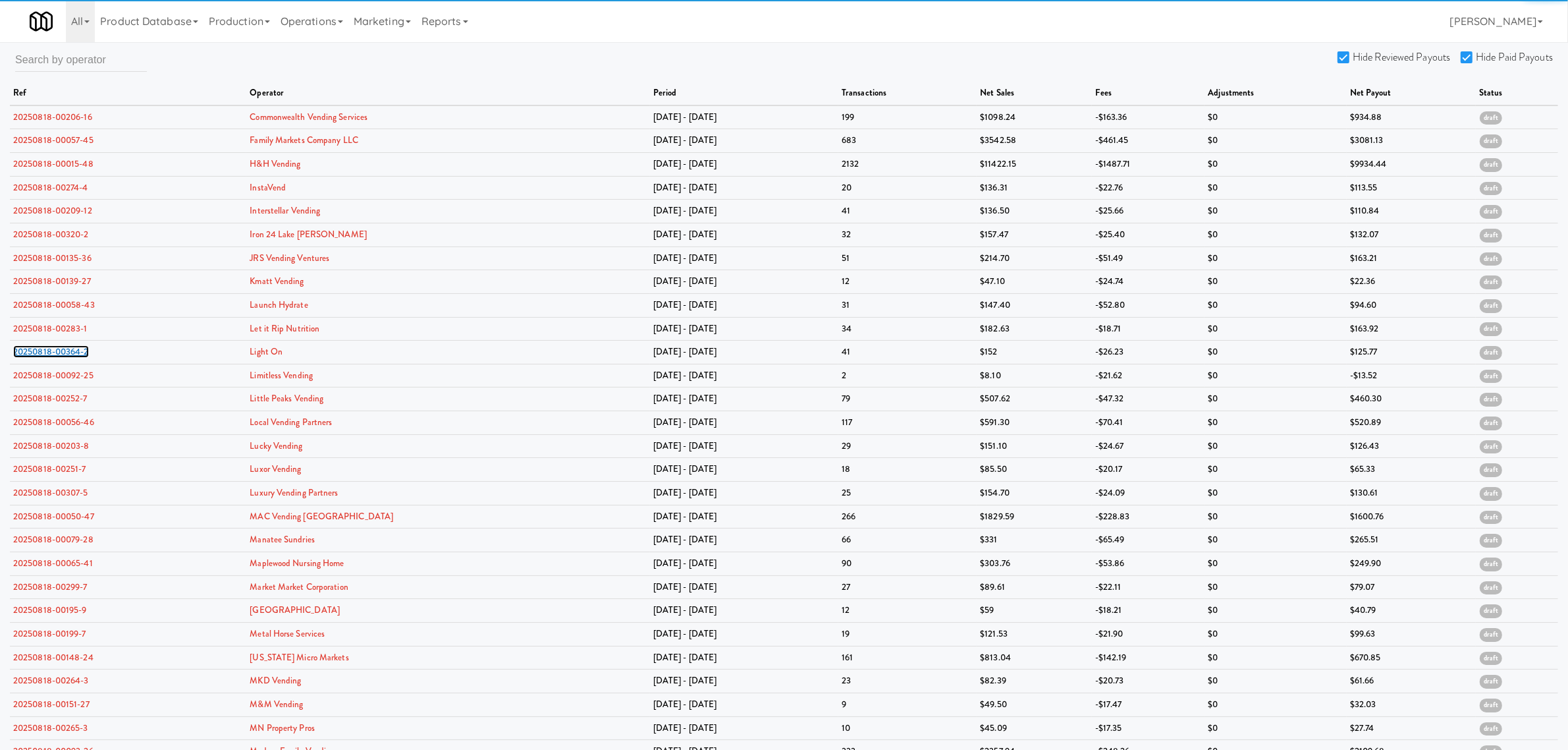
click at [67, 354] on link "20250818-00364-2" at bounding box center [51, 351] width 76 height 12
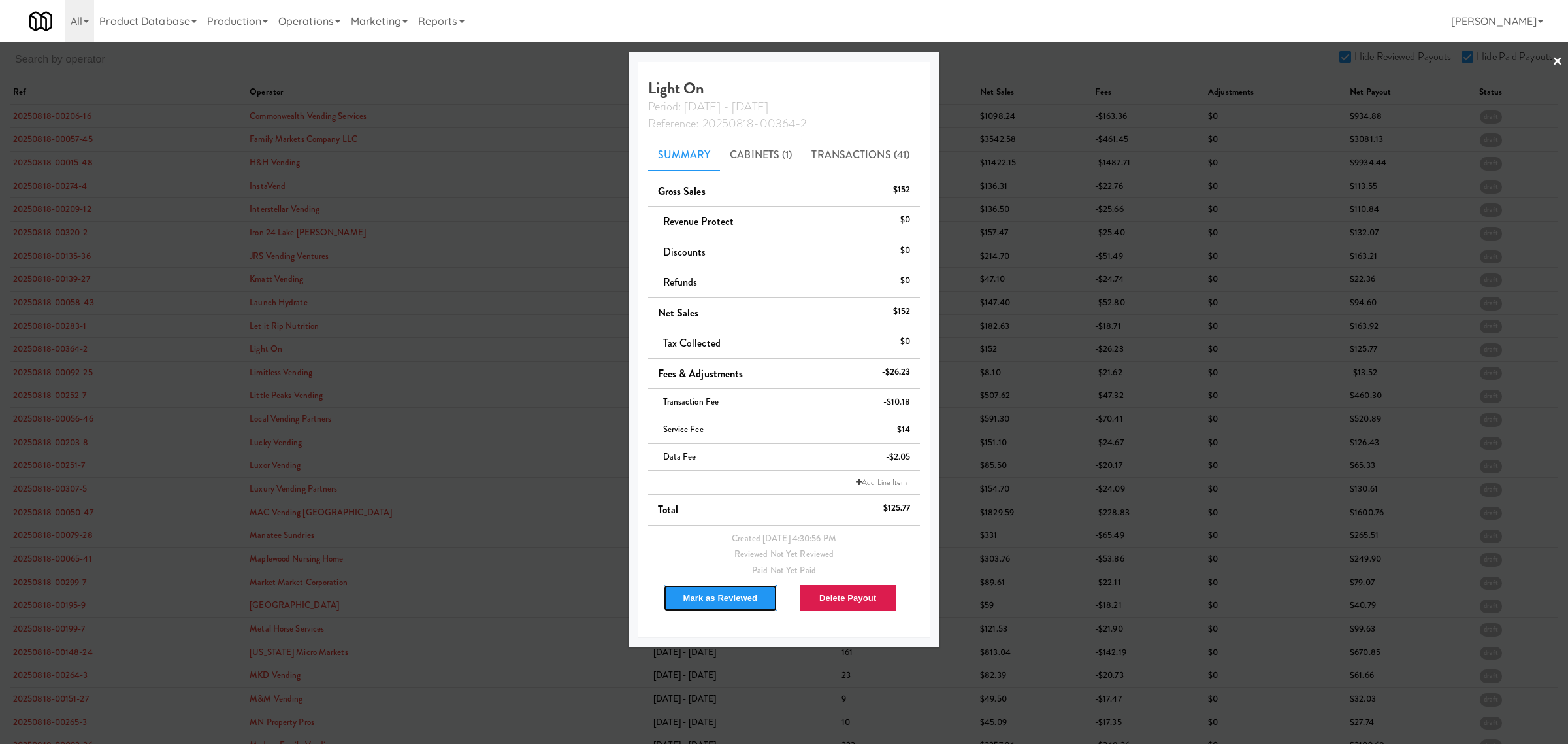
click at [707, 593] on button "Mark as Reviewed" at bounding box center [720, 598] width 115 height 27
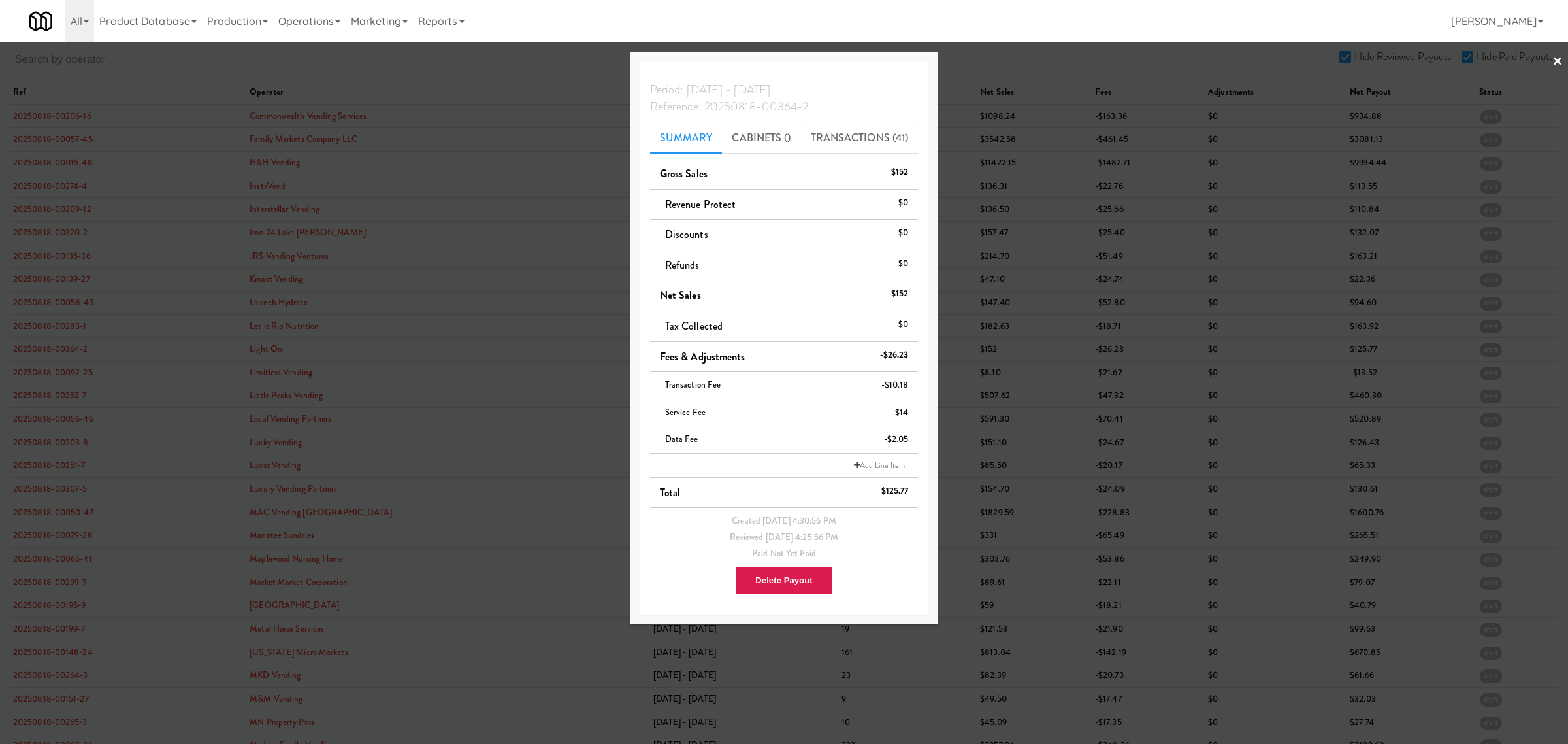
click at [49, 374] on div at bounding box center [784, 372] width 1568 height 744
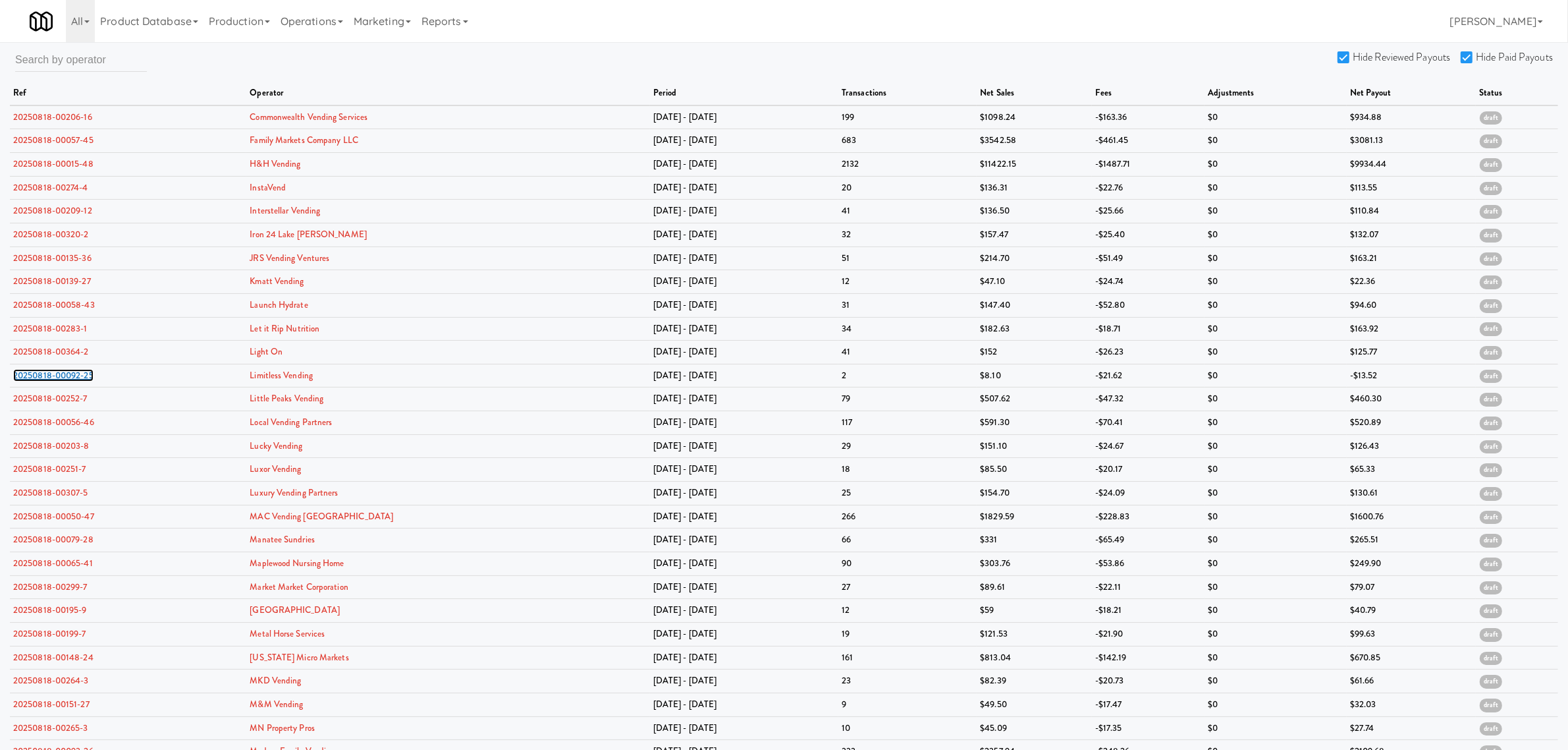
click at [50, 377] on link "20250818-00092-25" at bounding box center [53, 375] width 80 height 12
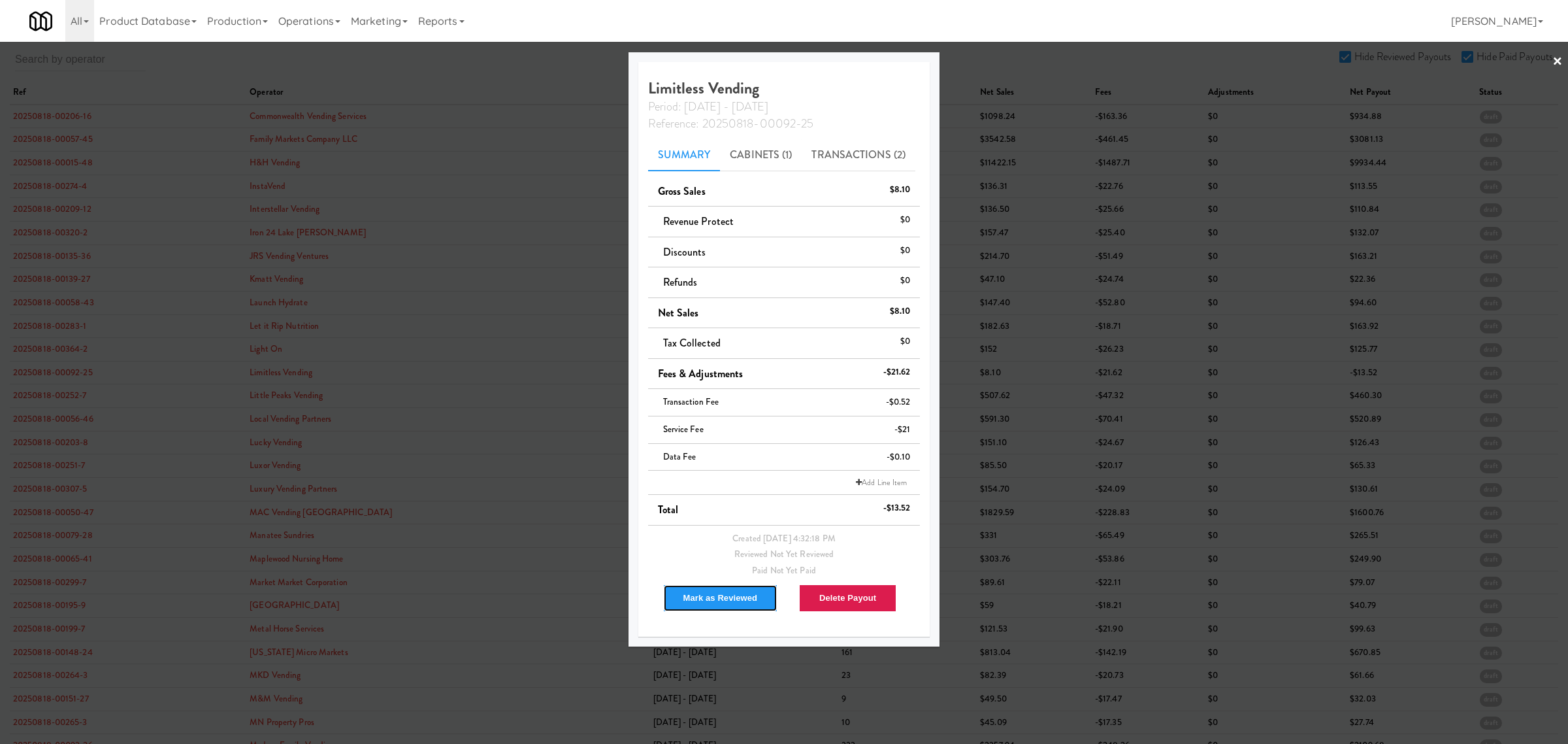
click at [710, 592] on button "Mark as Reviewed" at bounding box center [720, 598] width 115 height 27
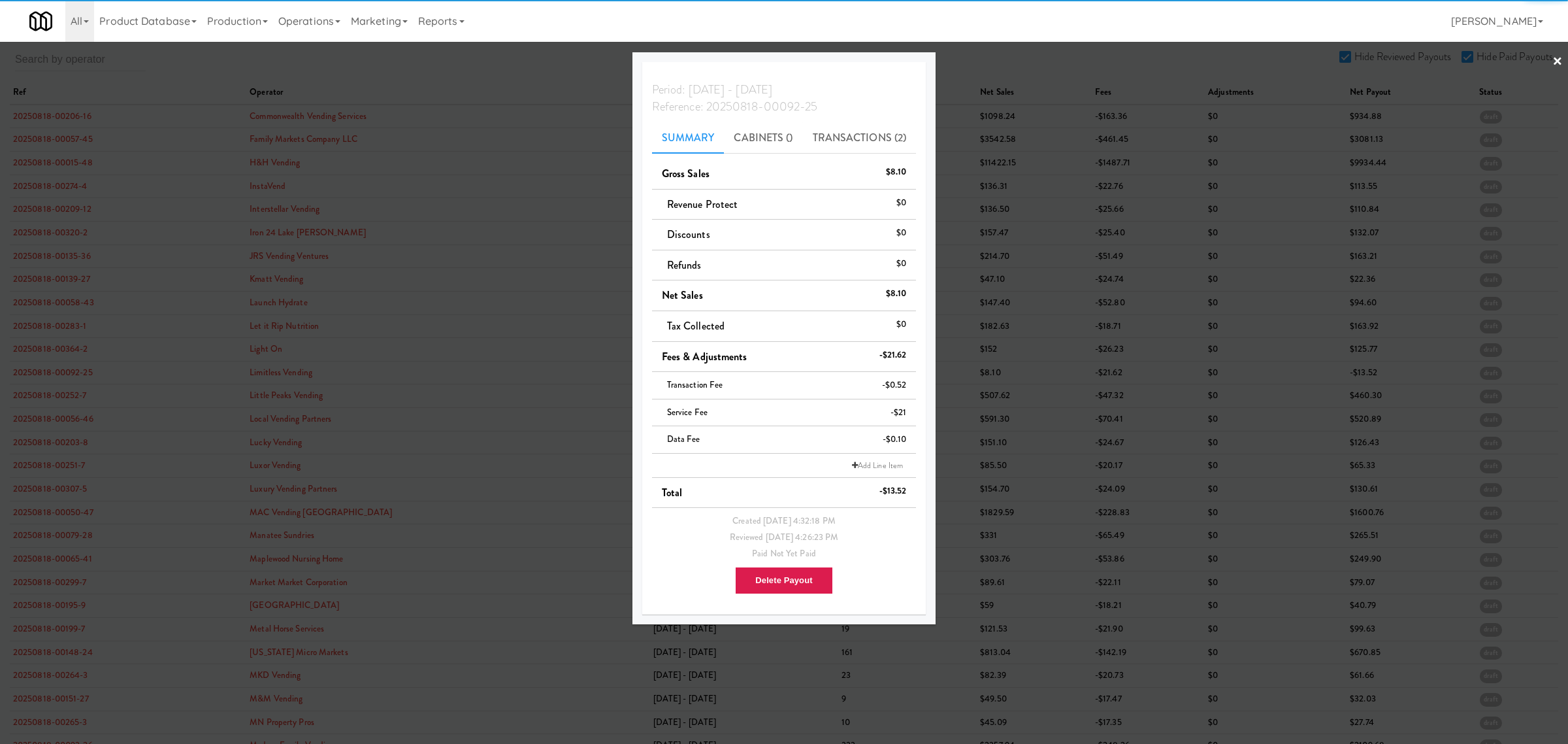
click at [27, 399] on div at bounding box center [784, 372] width 1568 height 744
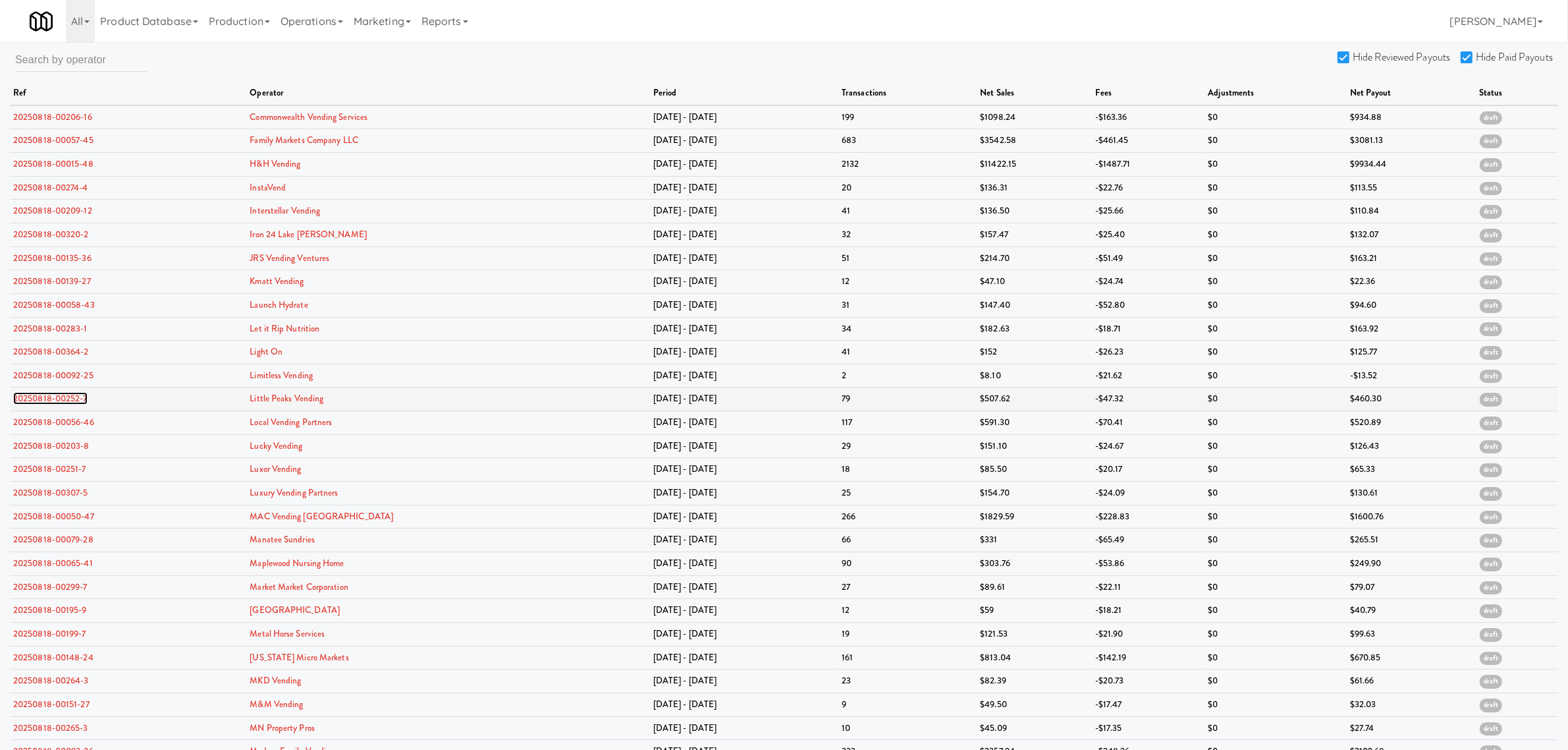
click at [28, 402] on link "20250818-00252-7" at bounding box center [50, 398] width 74 height 12
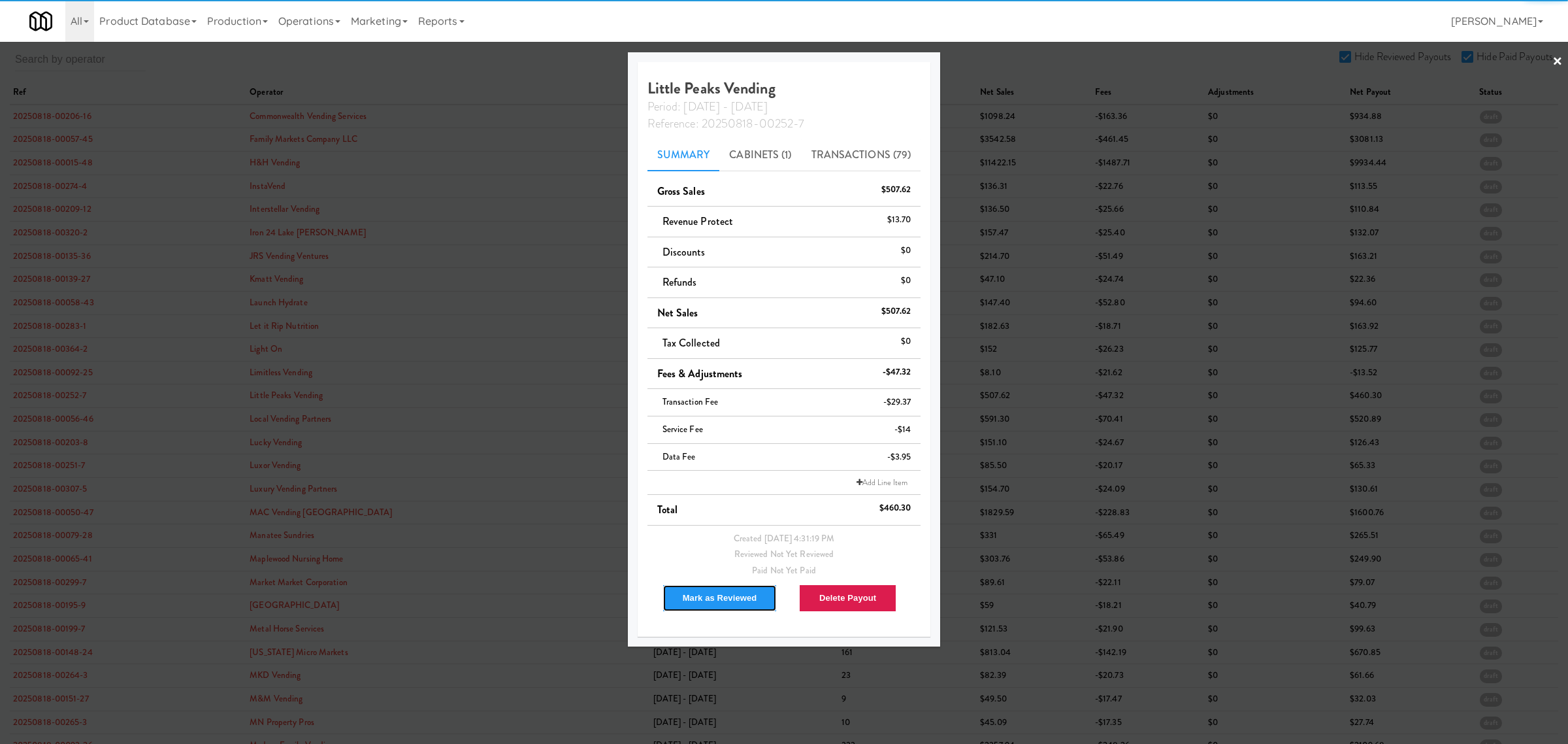
click at [703, 593] on button "Mark as Reviewed" at bounding box center [719, 598] width 115 height 27
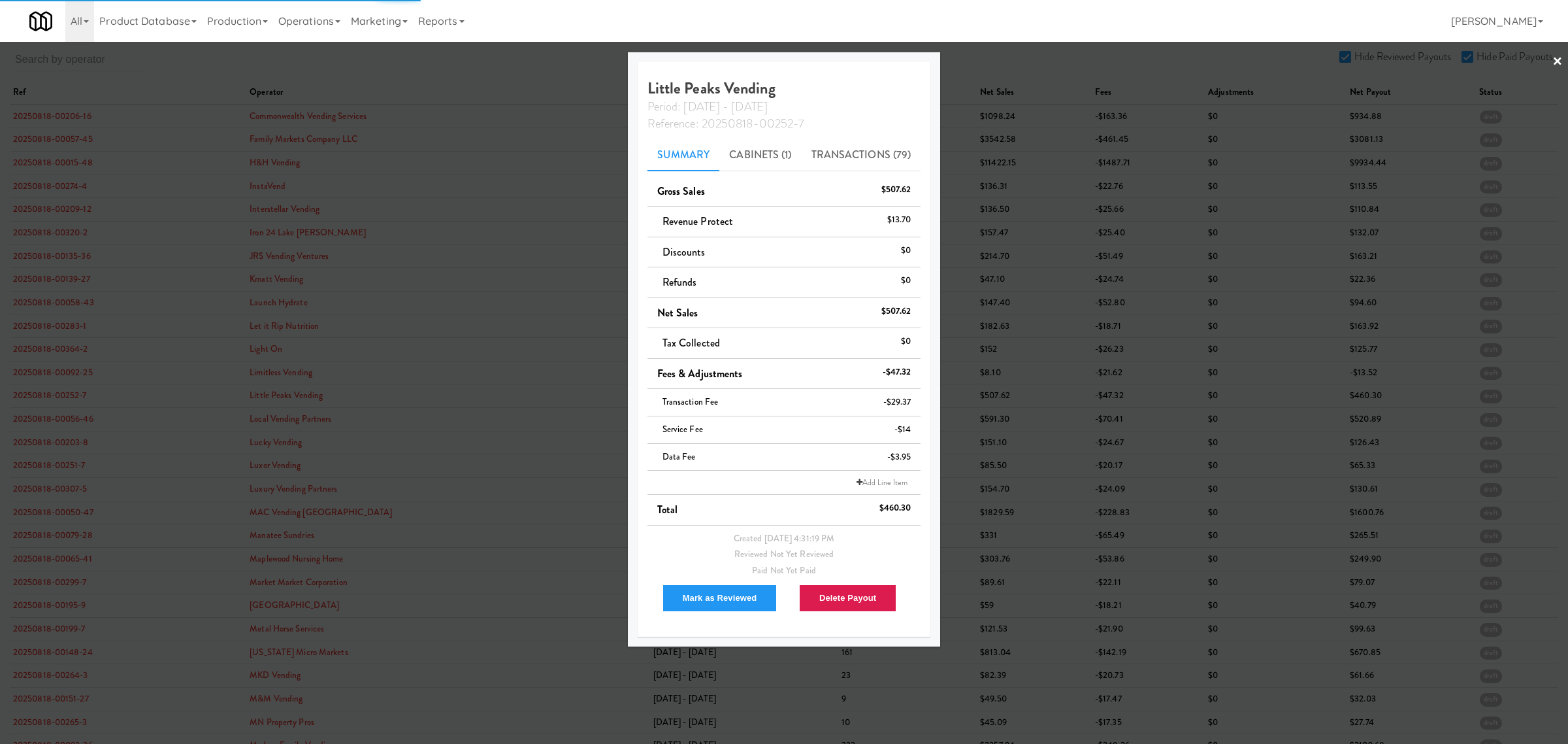
click at [49, 420] on div at bounding box center [784, 372] width 1568 height 744
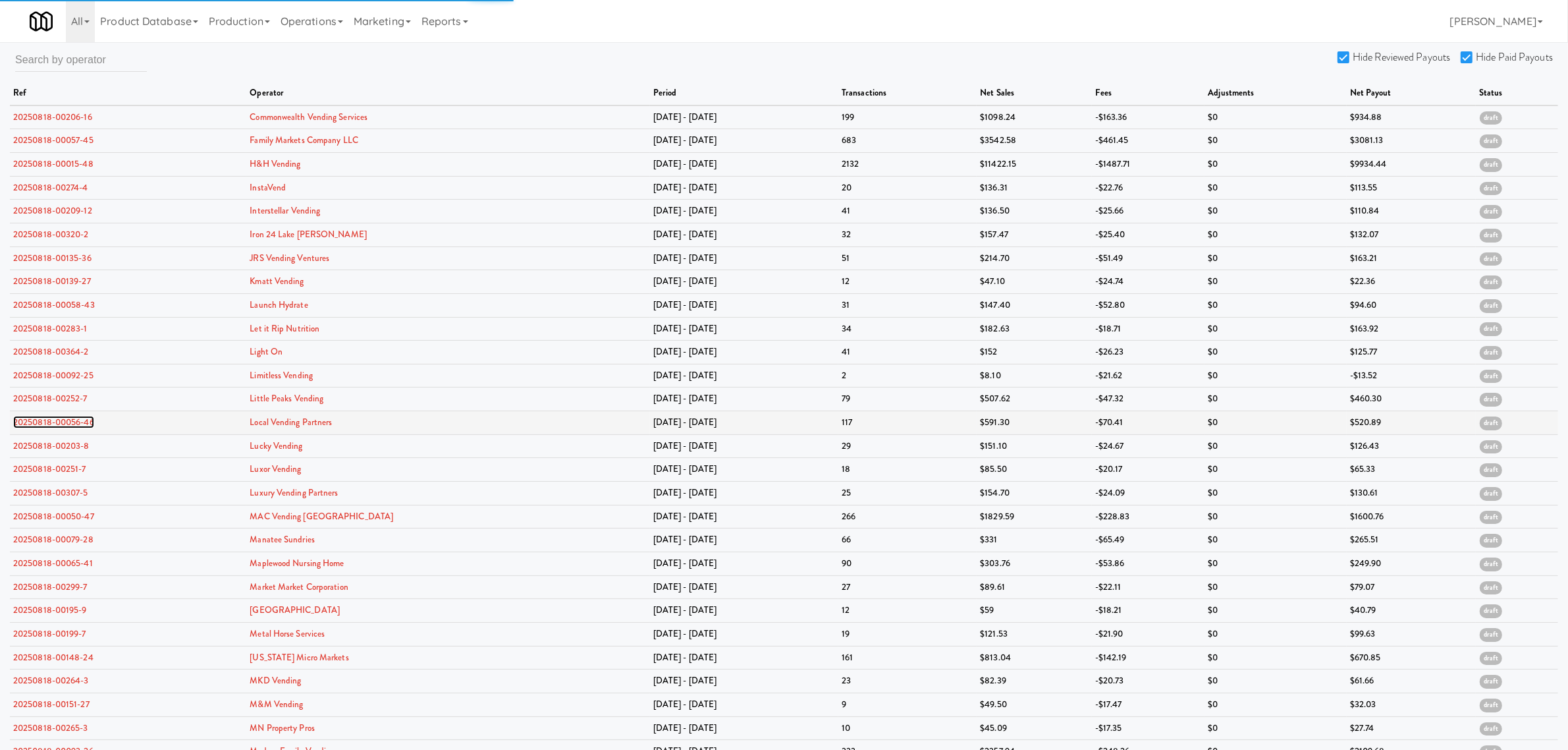
click at [47, 425] on link "20250818-00056-46" at bounding box center [54, 422] width 81 height 12
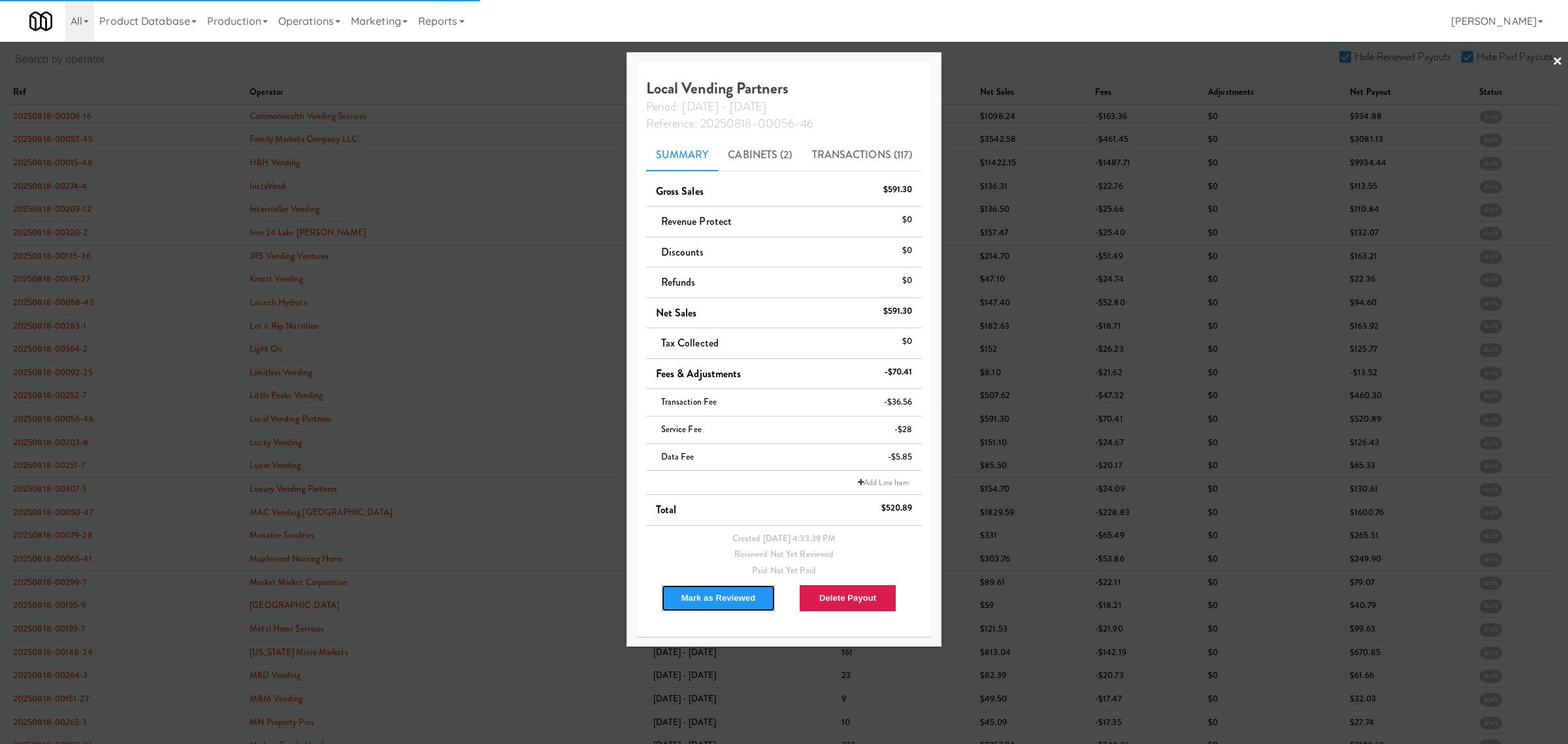
click at [700, 590] on button "Mark as Reviewed" at bounding box center [719, 598] width 115 height 27
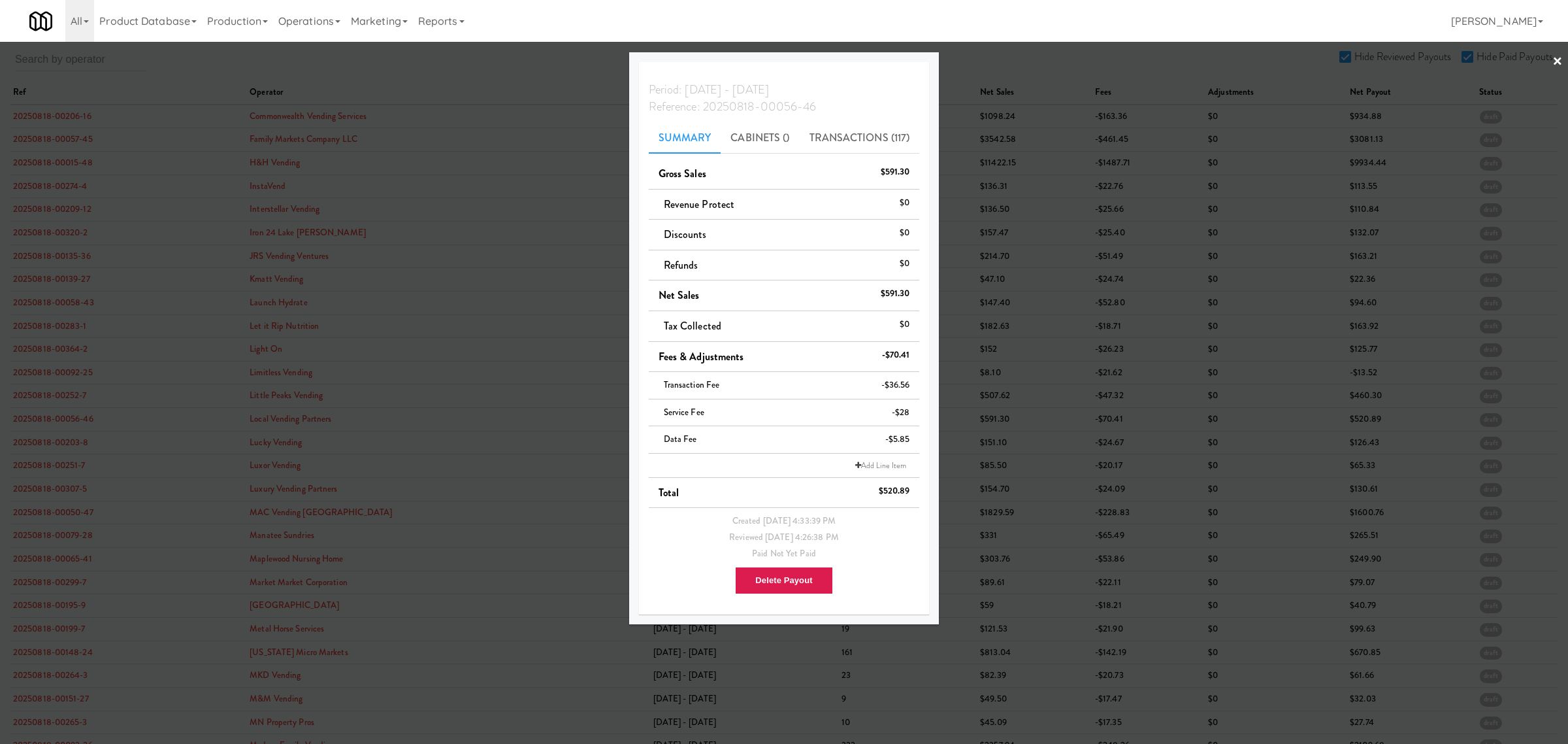
click at [40, 449] on div at bounding box center [784, 372] width 1568 height 744
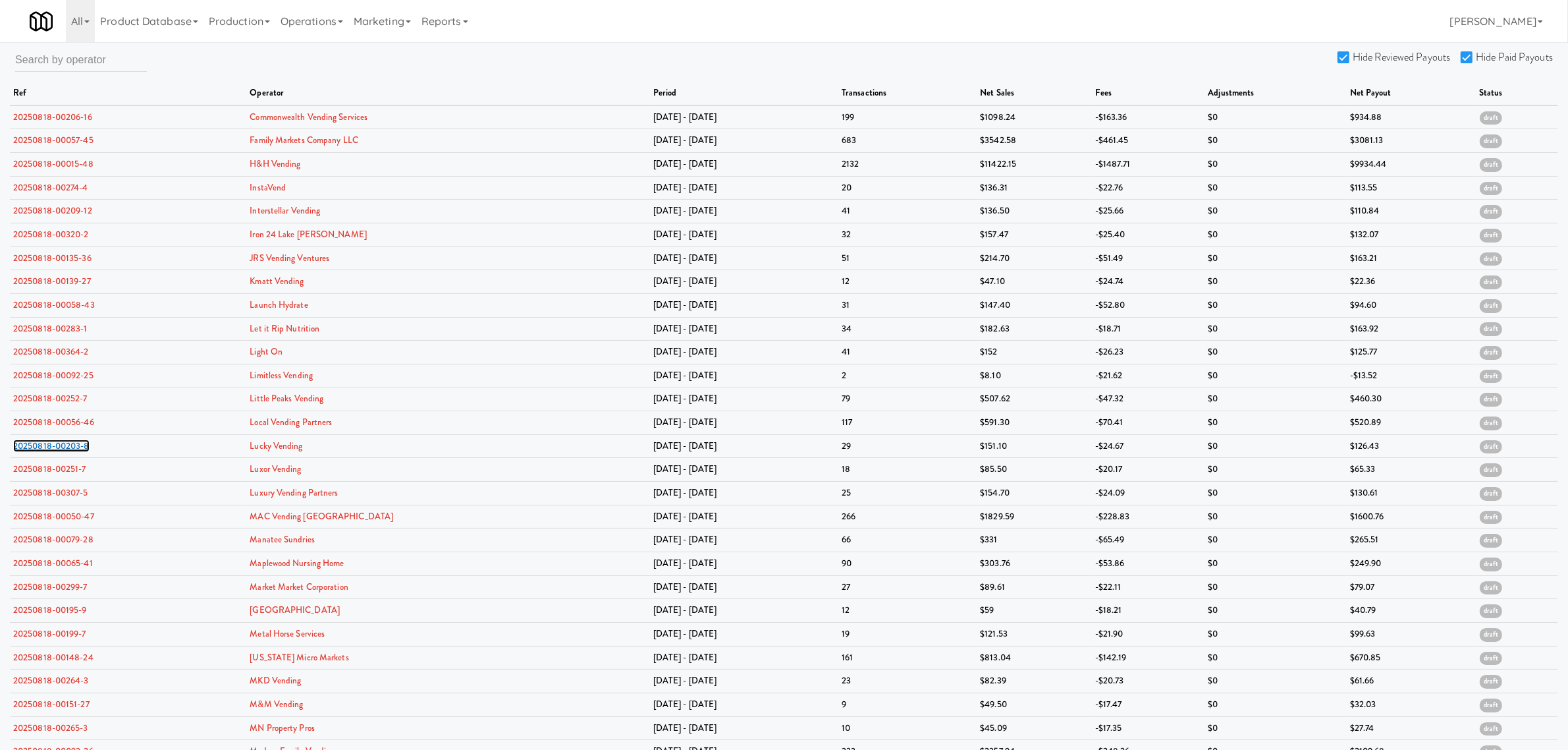
click at [41, 452] on link "20250818-00203-8" at bounding box center [51, 446] width 77 height 12
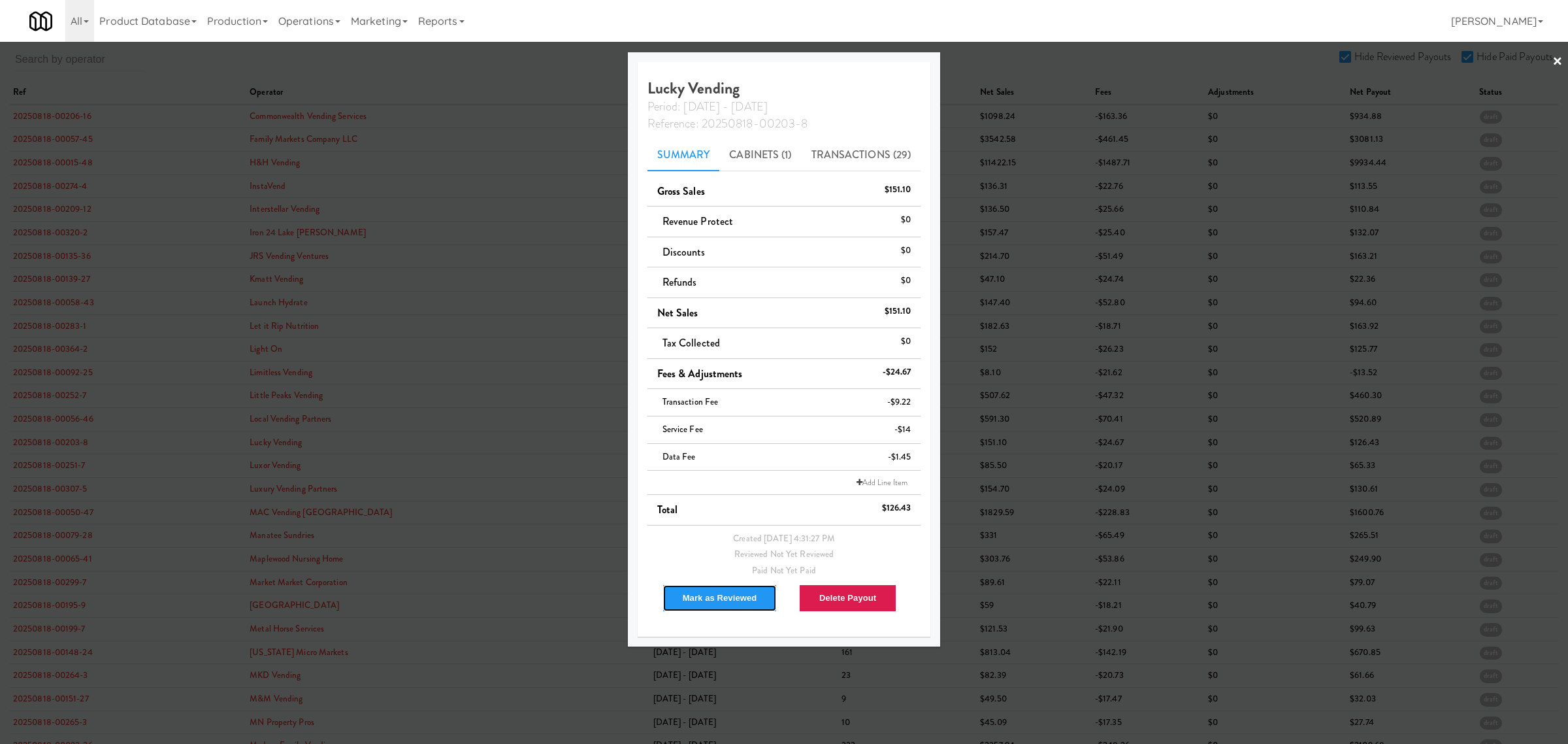
click at [688, 590] on button "Mark as Reviewed" at bounding box center [719, 598] width 115 height 27
click at [37, 462] on div at bounding box center [784, 372] width 1568 height 744
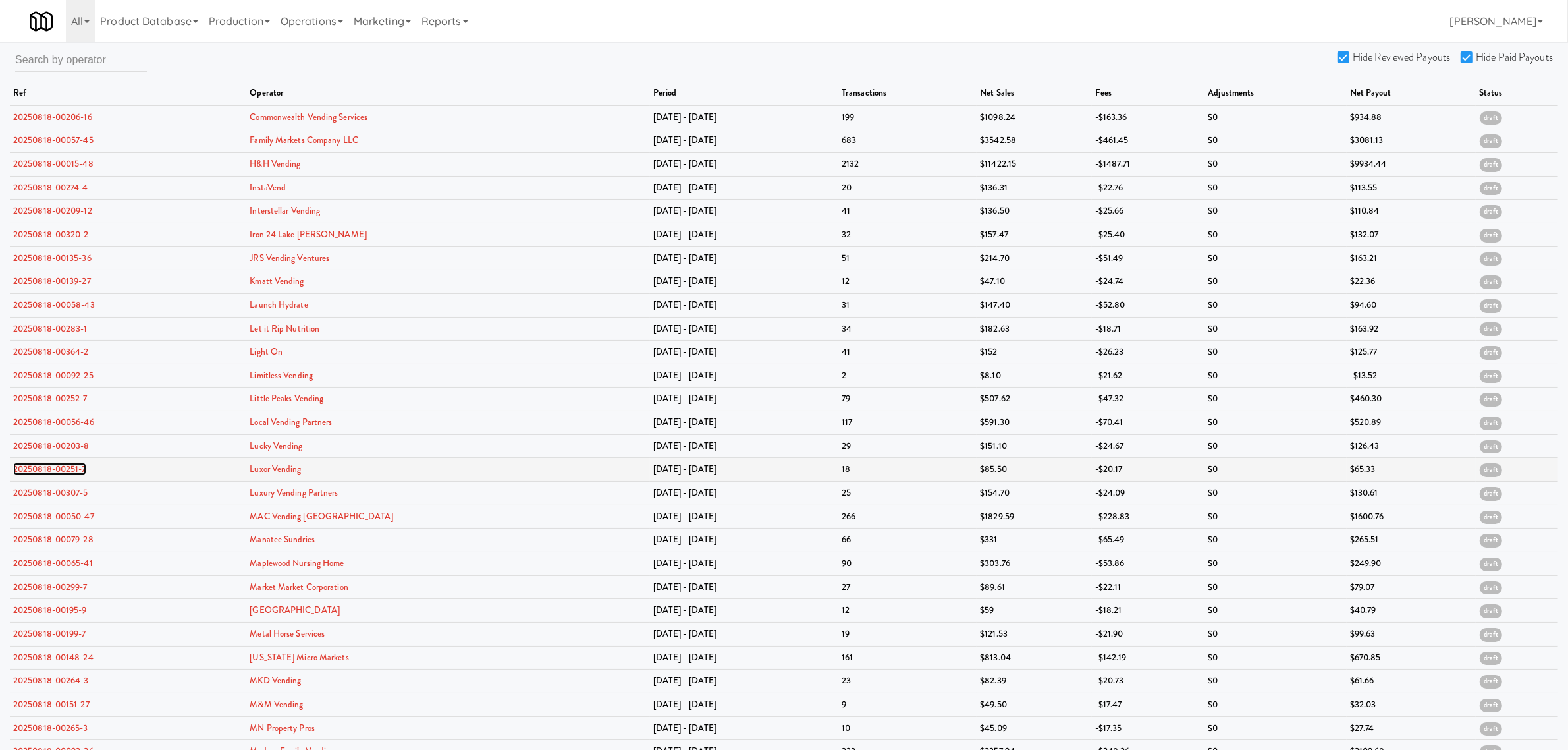
click at [34, 471] on link "20250818-00251-7" at bounding box center [49, 469] width 73 height 12
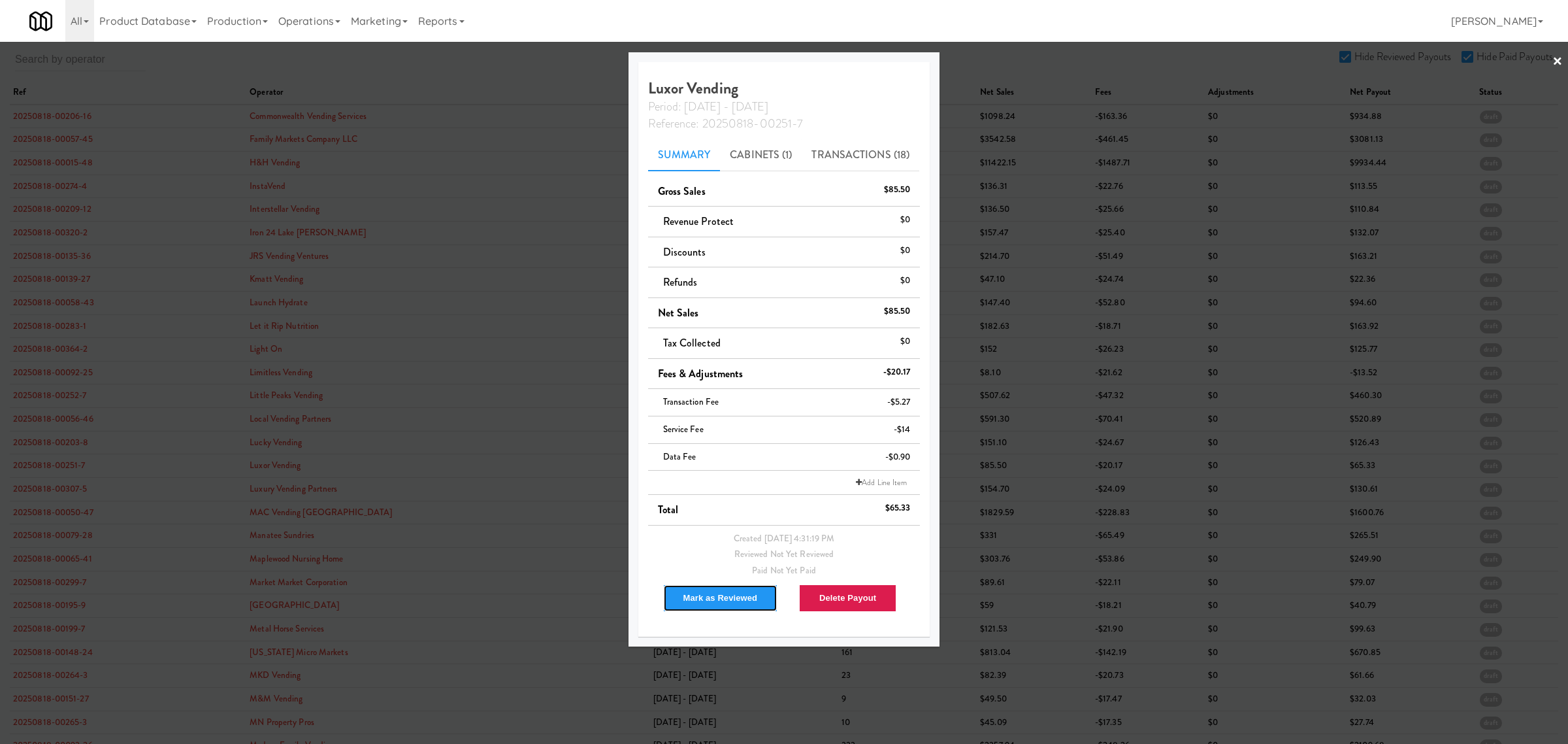
click at [696, 598] on button "Mark as Reviewed" at bounding box center [720, 598] width 115 height 27
click at [49, 487] on div at bounding box center [784, 372] width 1568 height 744
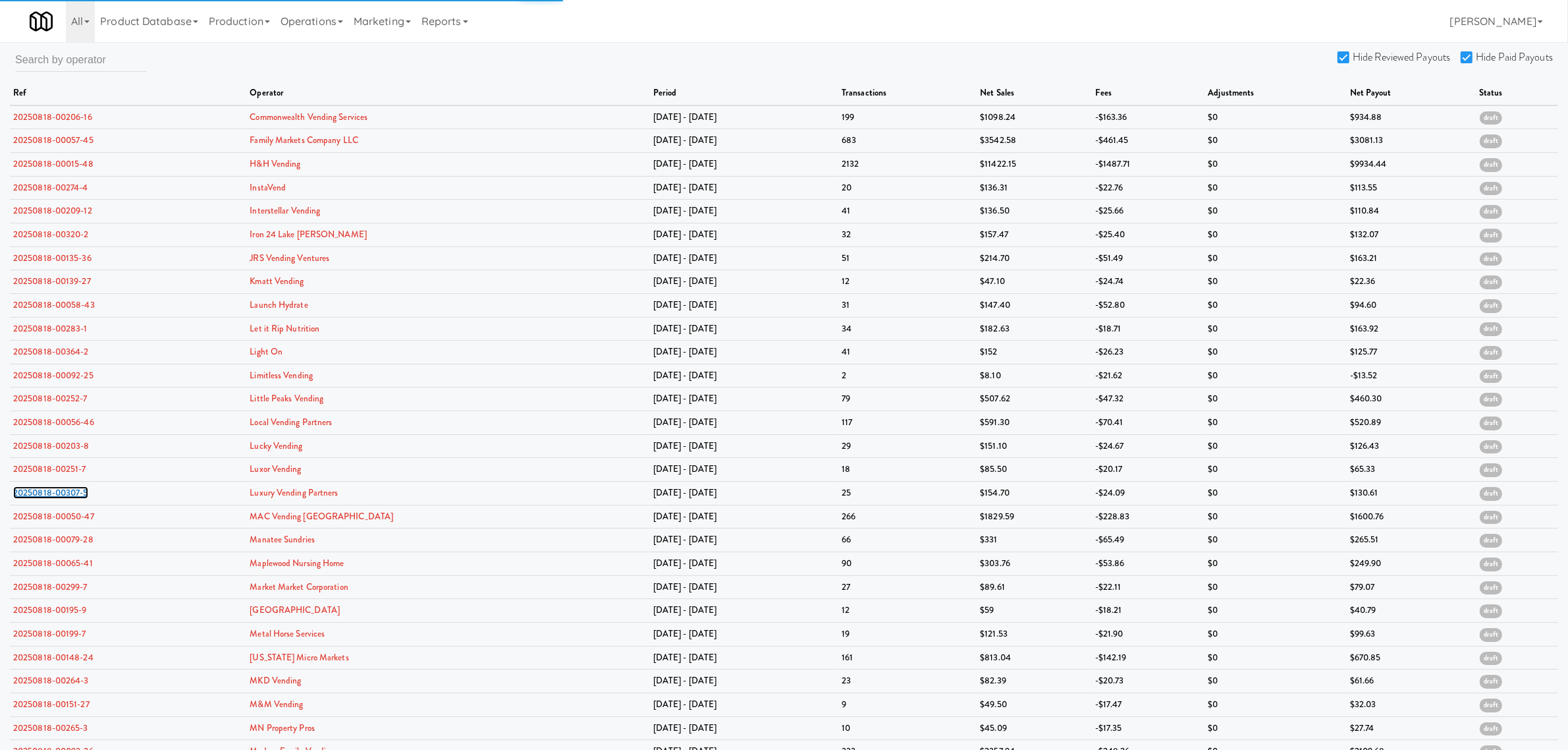
click at [50, 491] on link "20250818-00307-5" at bounding box center [51, 492] width 75 height 12
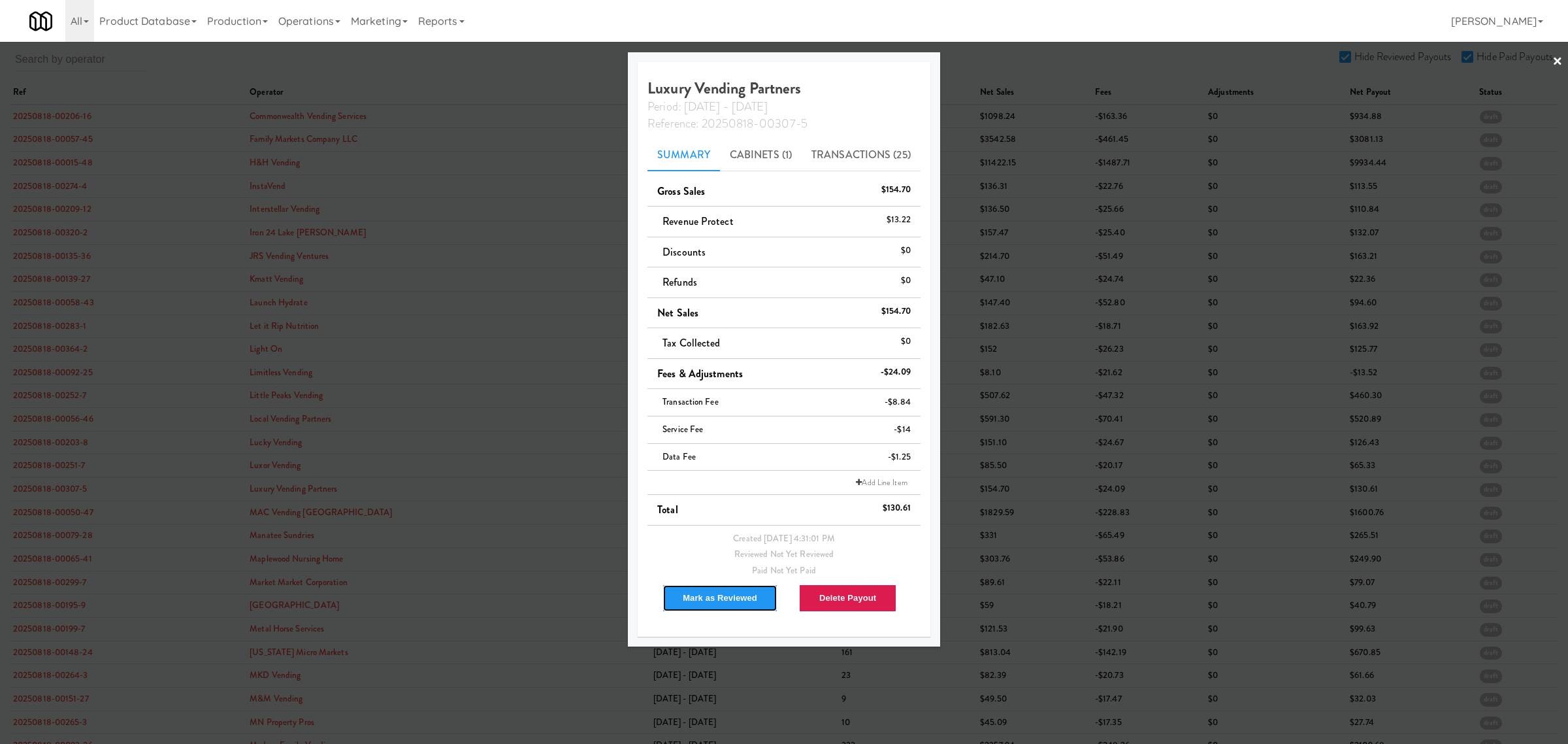
click at [680, 596] on button "Mark as Reviewed" at bounding box center [719, 598] width 115 height 27
click at [58, 514] on div at bounding box center [784, 372] width 1568 height 744
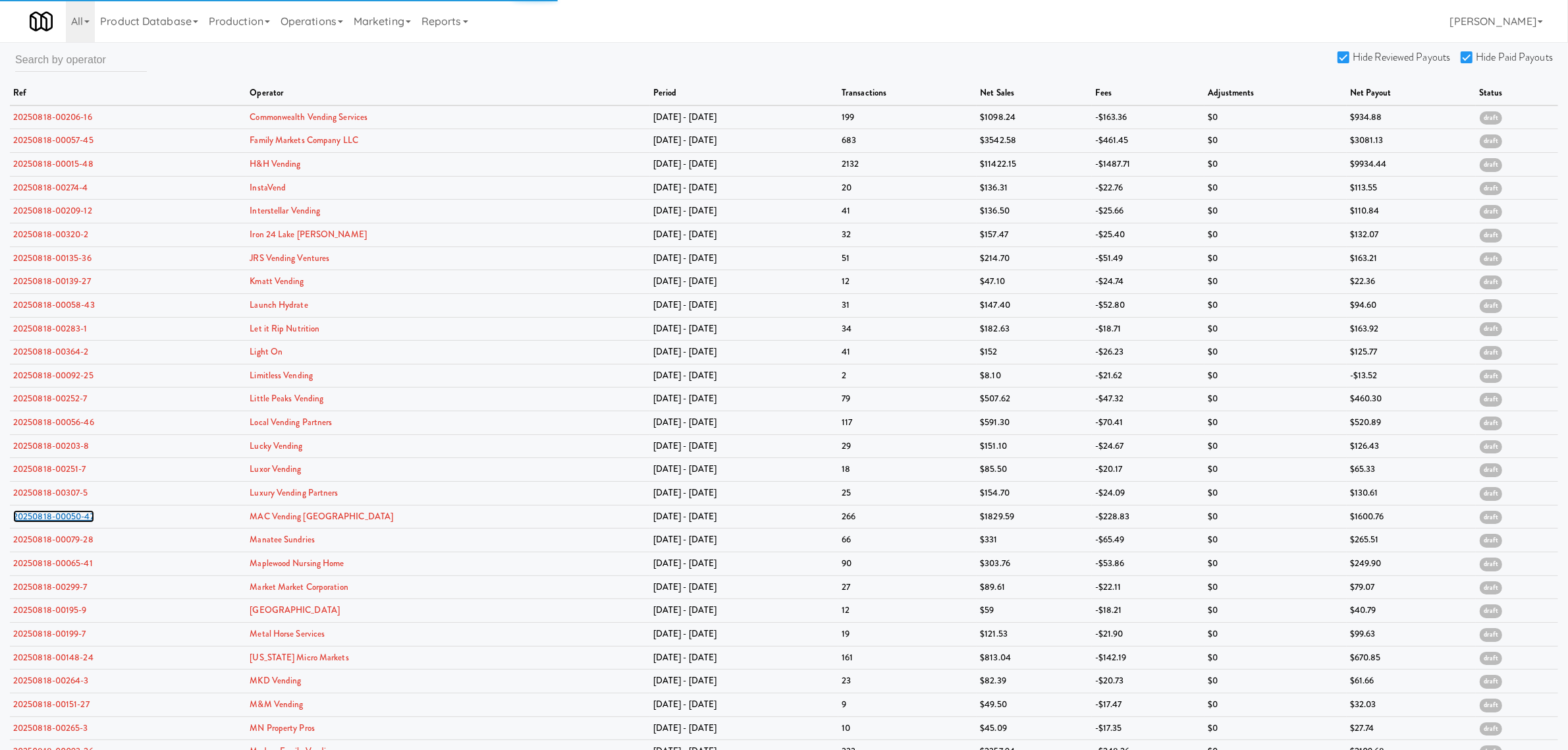
click at [58, 518] on link "20250818-00050-47" at bounding box center [54, 516] width 81 height 12
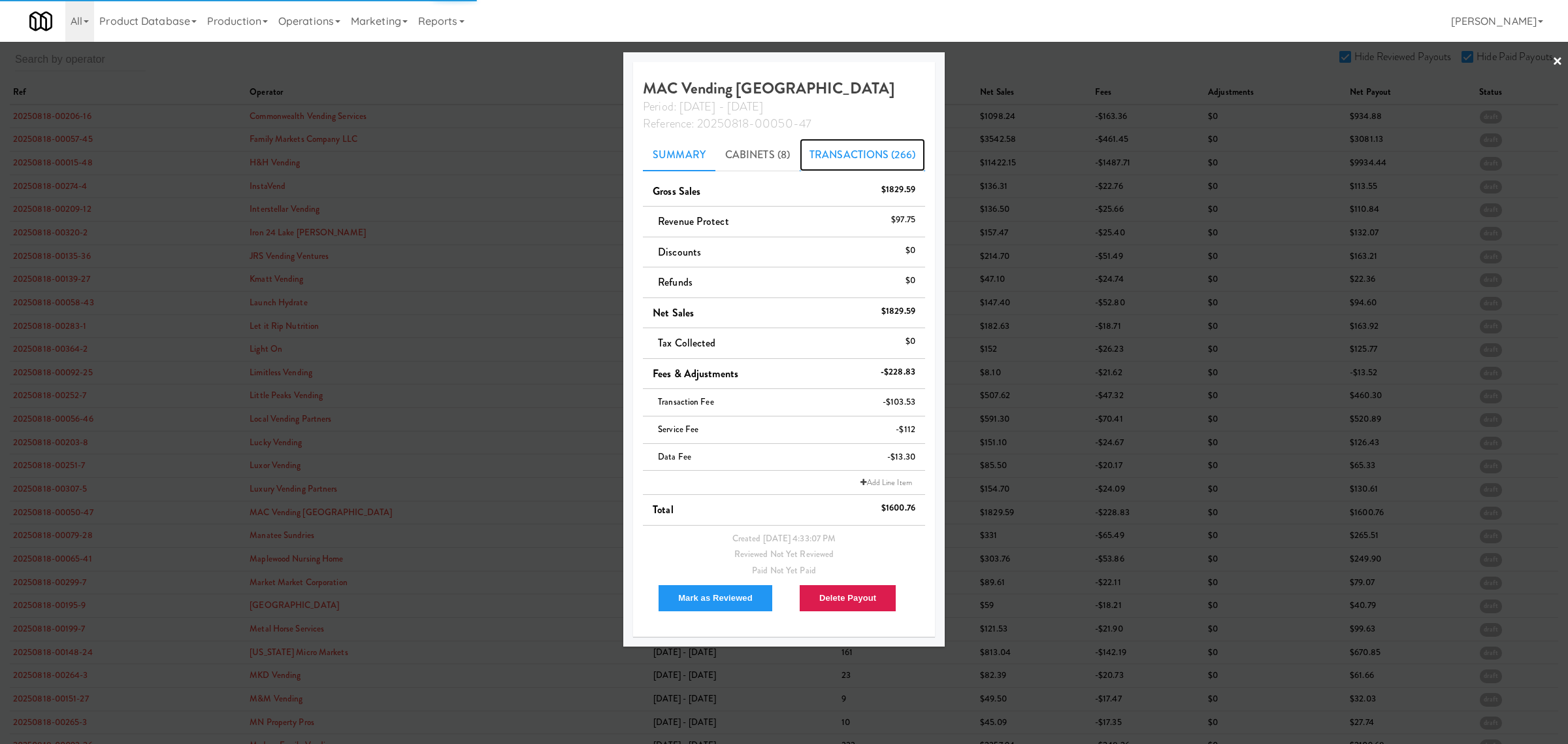
click at [874, 161] on link "Transactions (266)" at bounding box center [862, 154] width 125 height 33
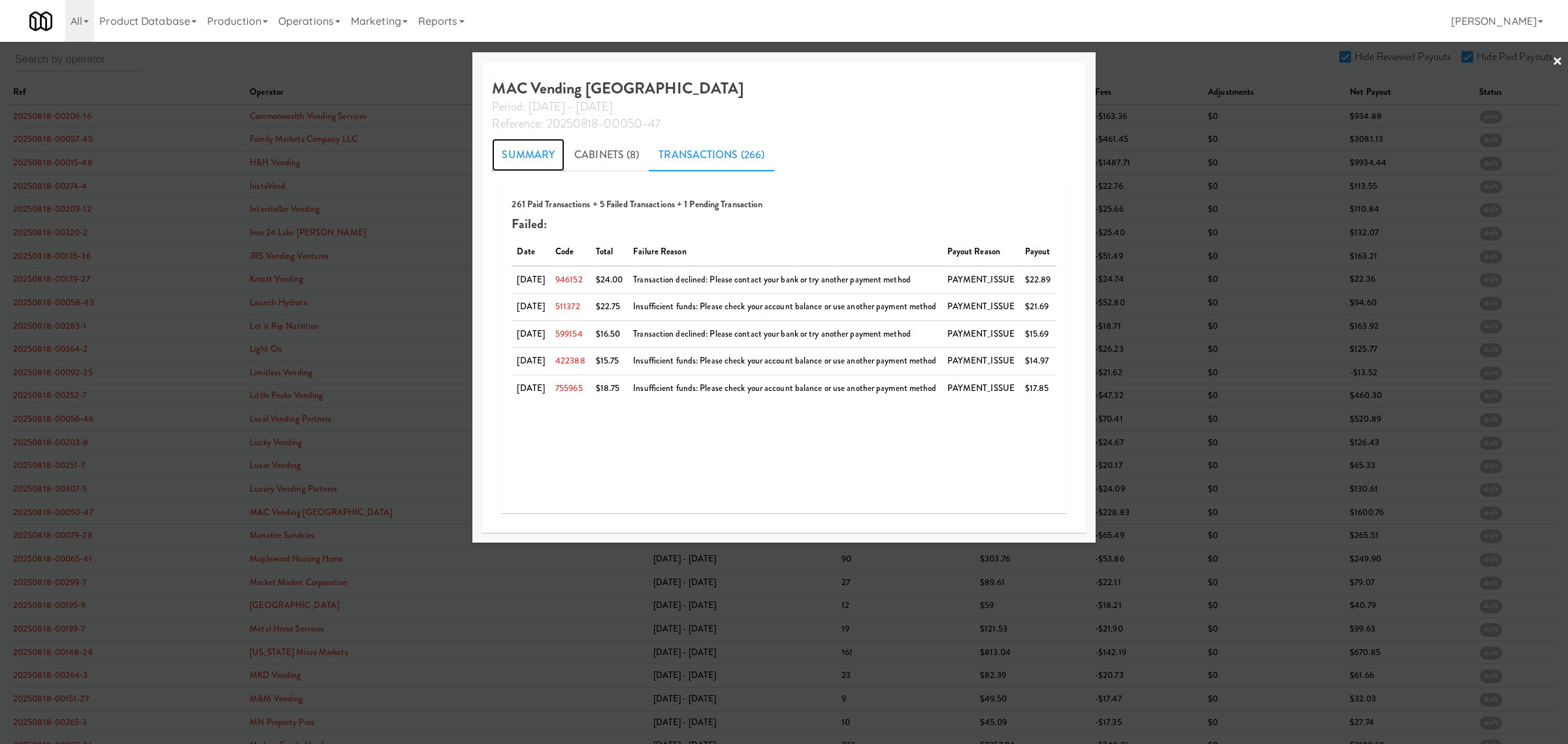
click at [508, 155] on link "Summary" at bounding box center [528, 154] width 72 height 33
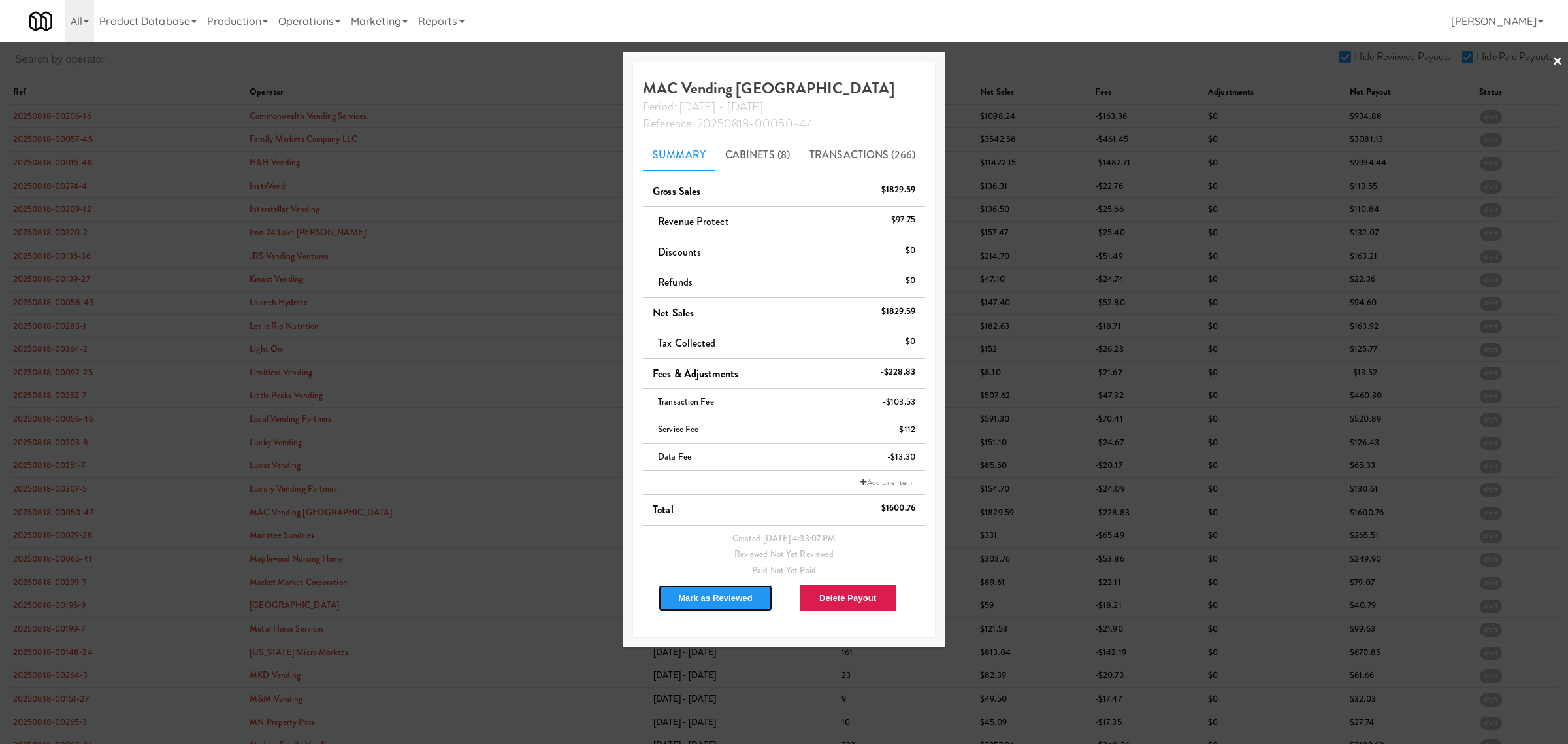
click at [707, 599] on button "Mark as Reviewed" at bounding box center [715, 598] width 115 height 27
click at [73, 541] on div at bounding box center [784, 372] width 1568 height 744
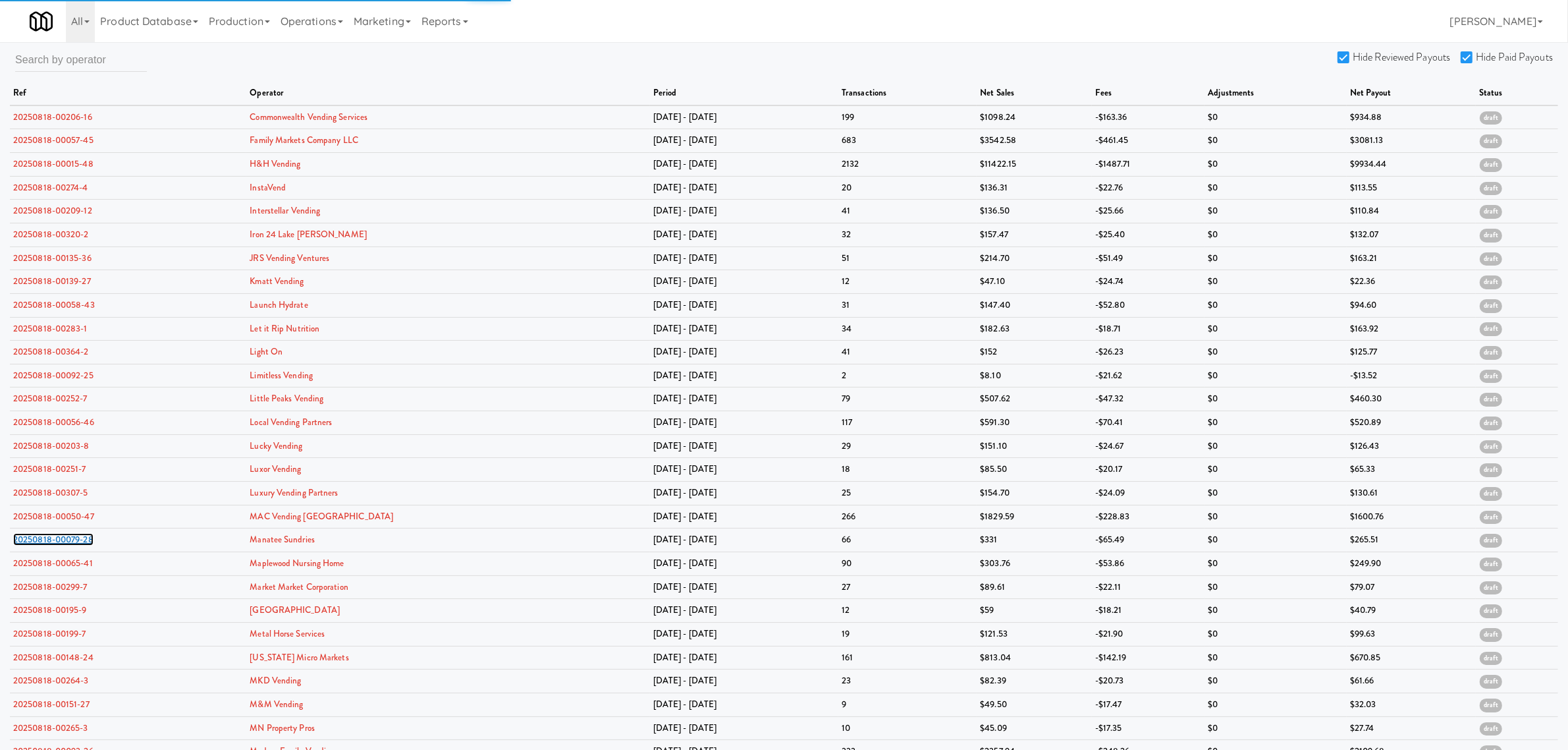
click at [74, 545] on link "20250818-00079-28" at bounding box center [53, 539] width 80 height 12
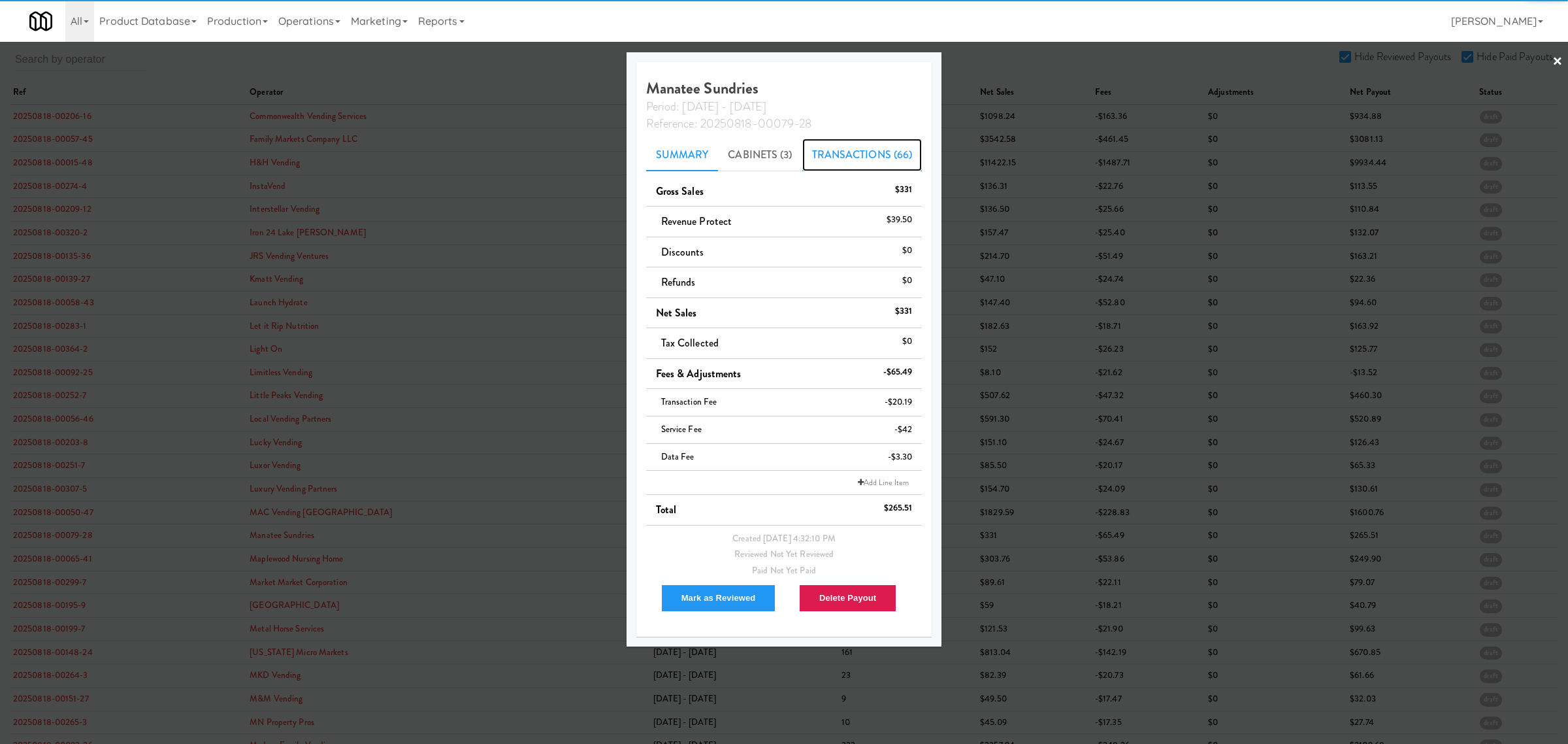
click at [840, 151] on link "Transactions (66)" at bounding box center [862, 154] width 120 height 33
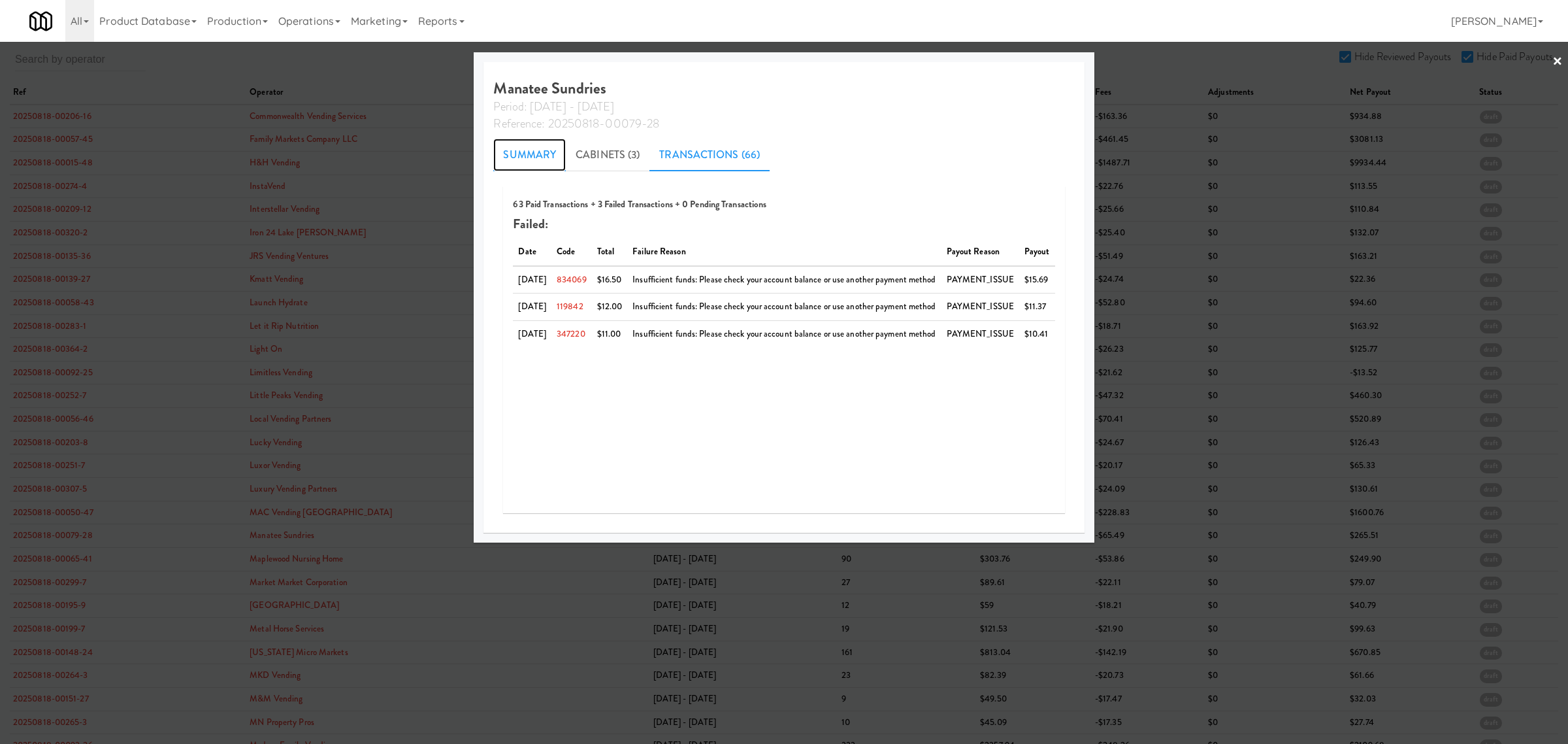
click at [506, 157] on link "Summary" at bounding box center [529, 154] width 72 height 33
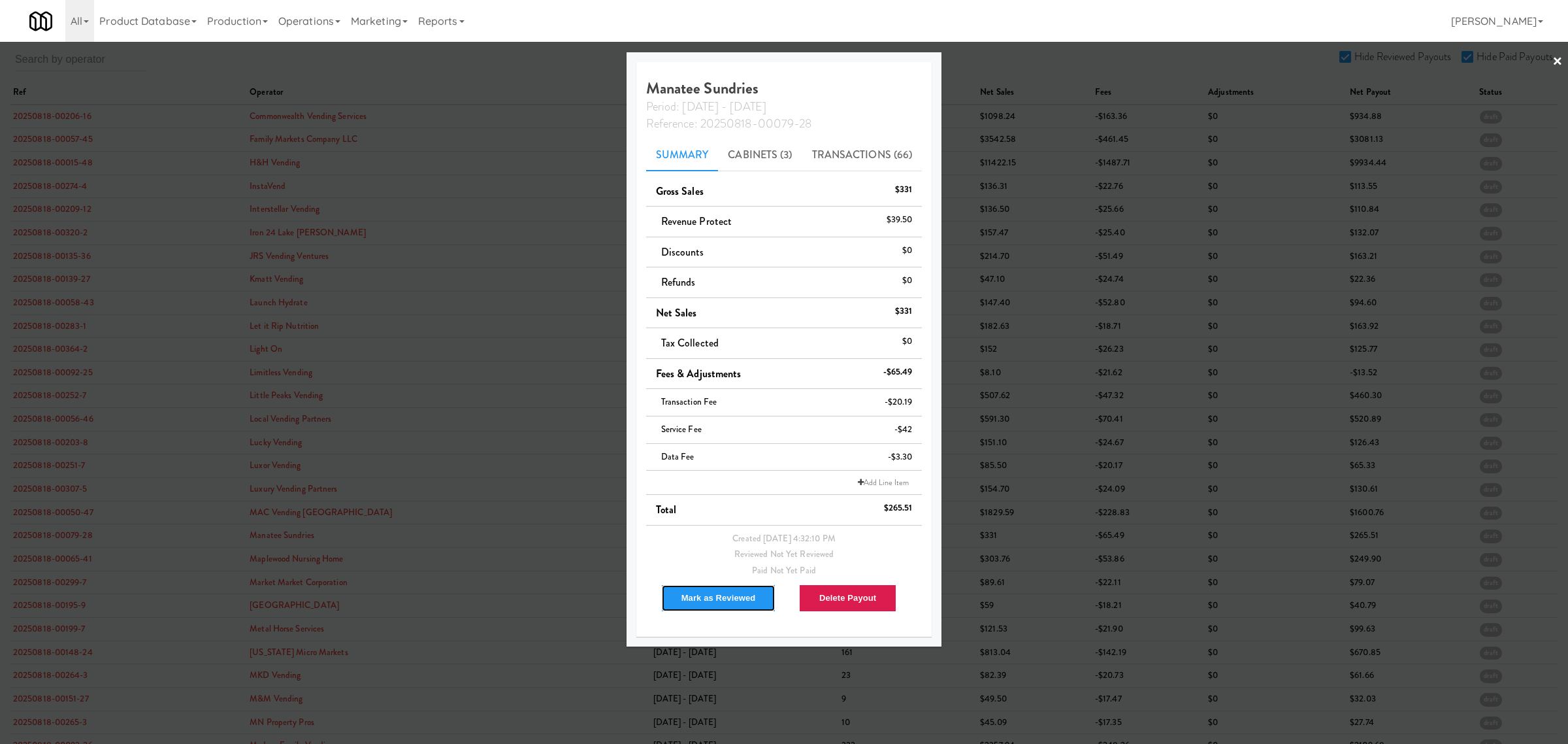
click at [697, 595] on button "Mark as Reviewed" at bounding box center [719, 598] width 115 height 27
click at [26, 563] on div at bounding box center [784, 372] width 1568 height 744
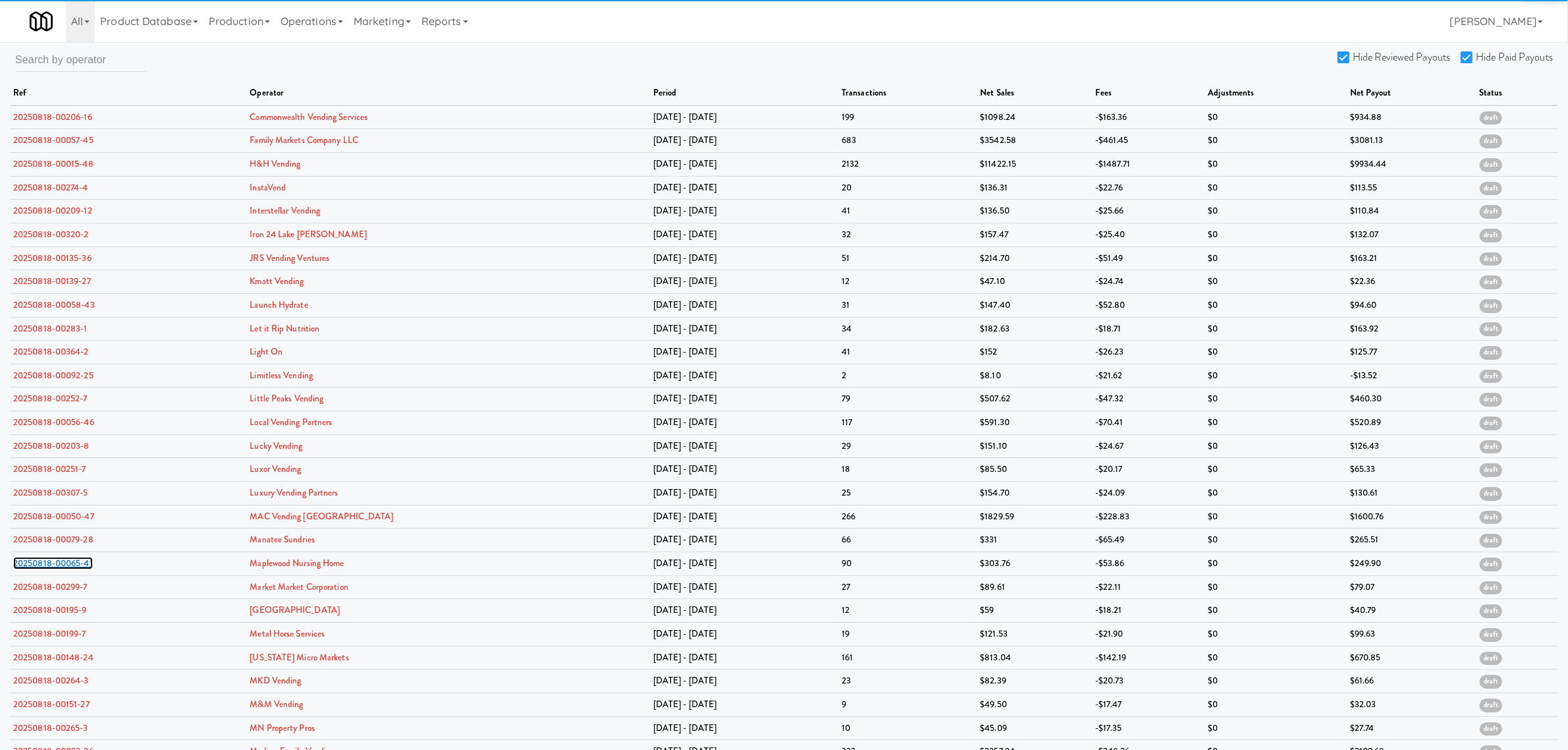
click at [26, 567] on link "20250818-00065-41" at bounding box center [53, 563] width 80 height 12
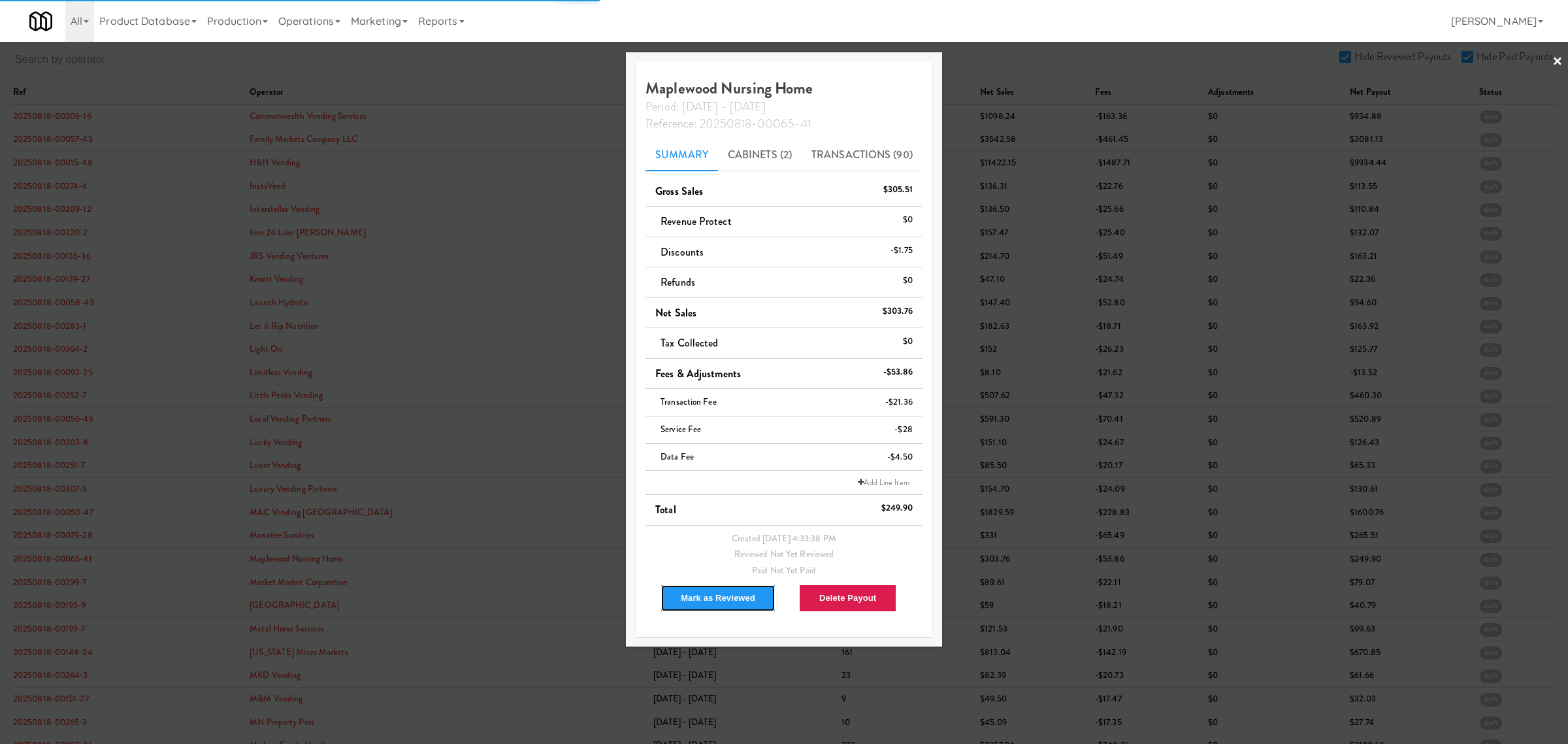
click at [694, 595] on button "Mark as Reviewed" at bounding box center [718, 598] width 115 height 27
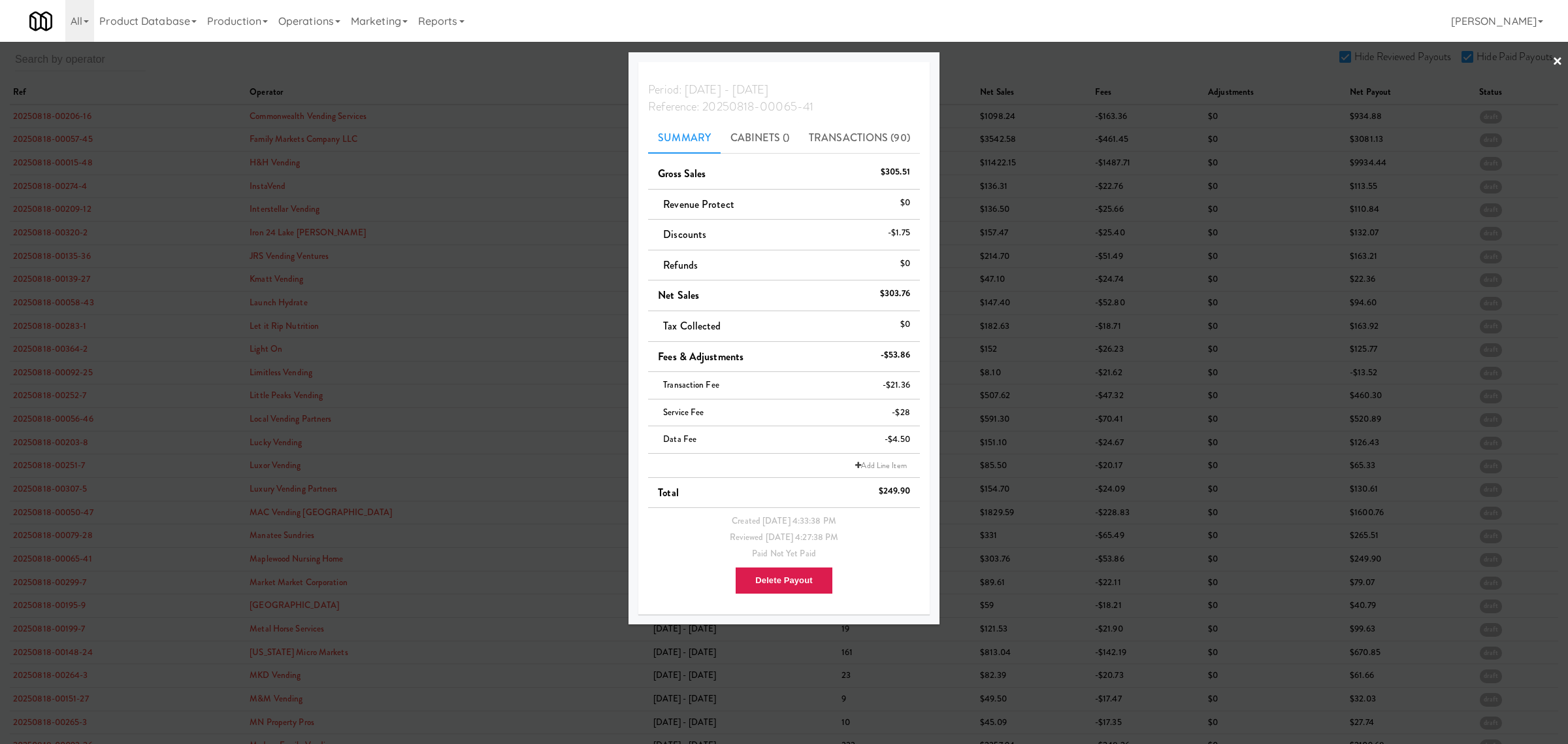
click at [40, 583] on div at bounding box center [784, 372] width 1568 height 744
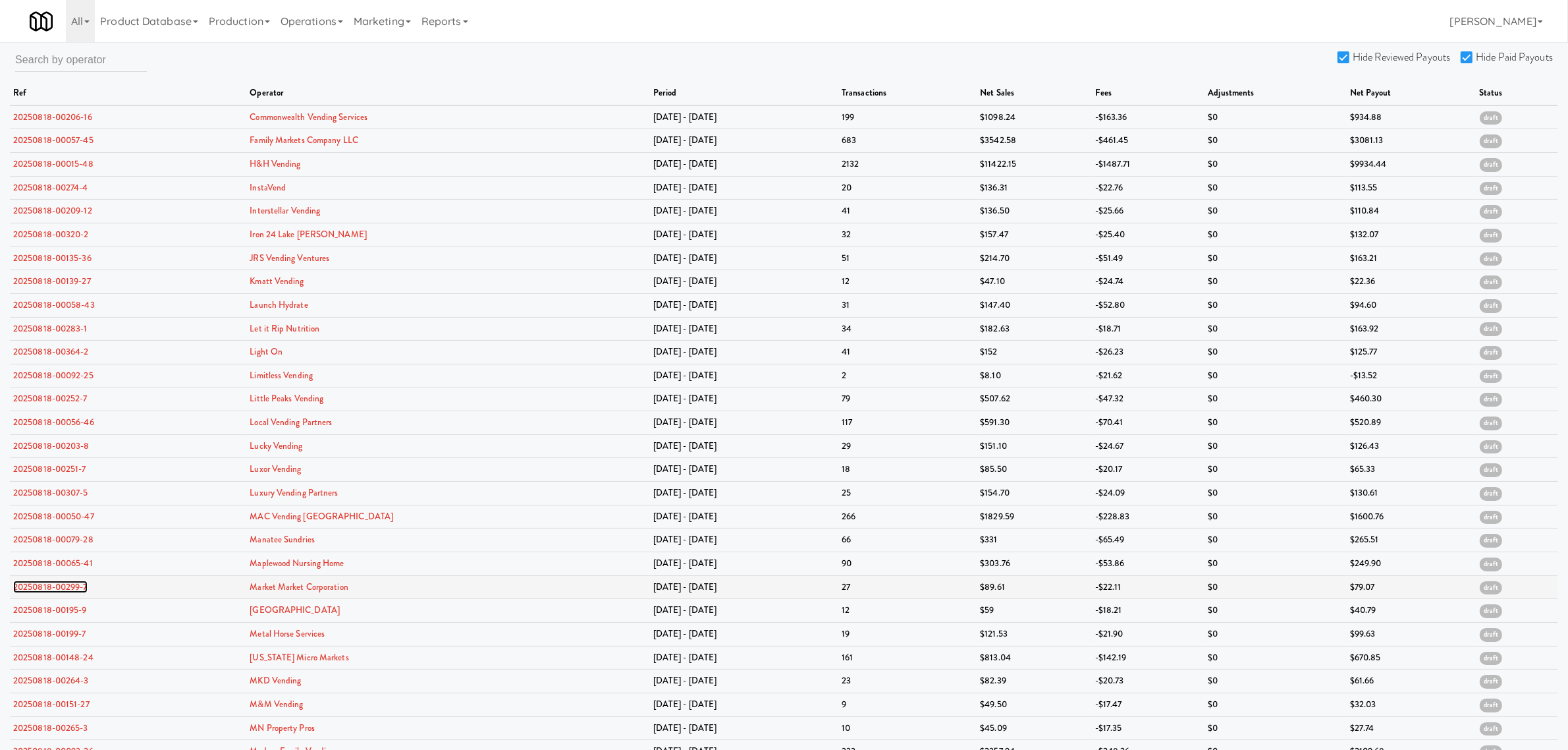
click at [41, 587] on link "20250818-00299-7" at bounding box center [50, 587] width 74 height 12
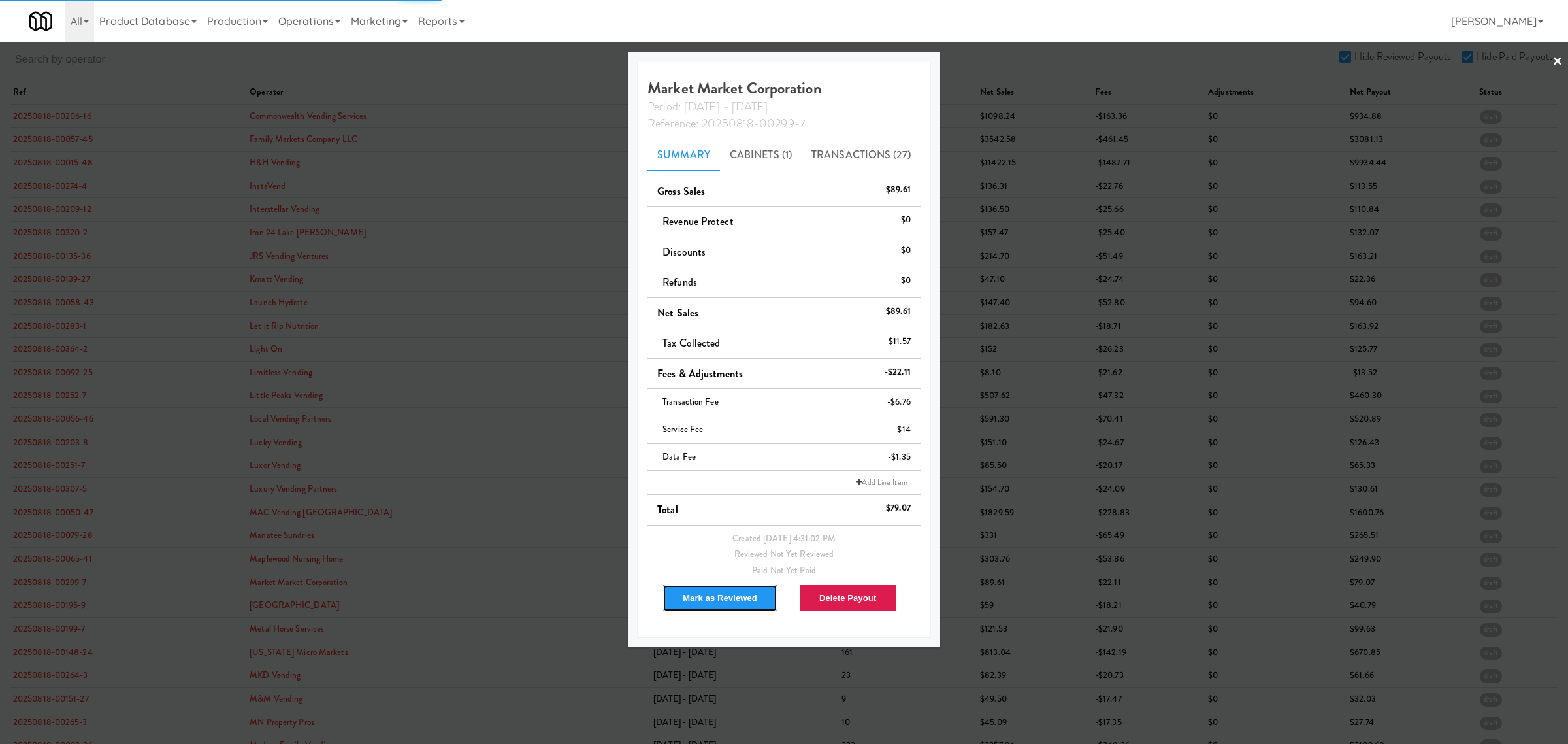
click at [706, 602] on button "Mark as Reviewed" at bounding box center [719, 598] width 115 height 27
click at [30, 608] on div at bounding box center [784, 372] width 1568 height 744
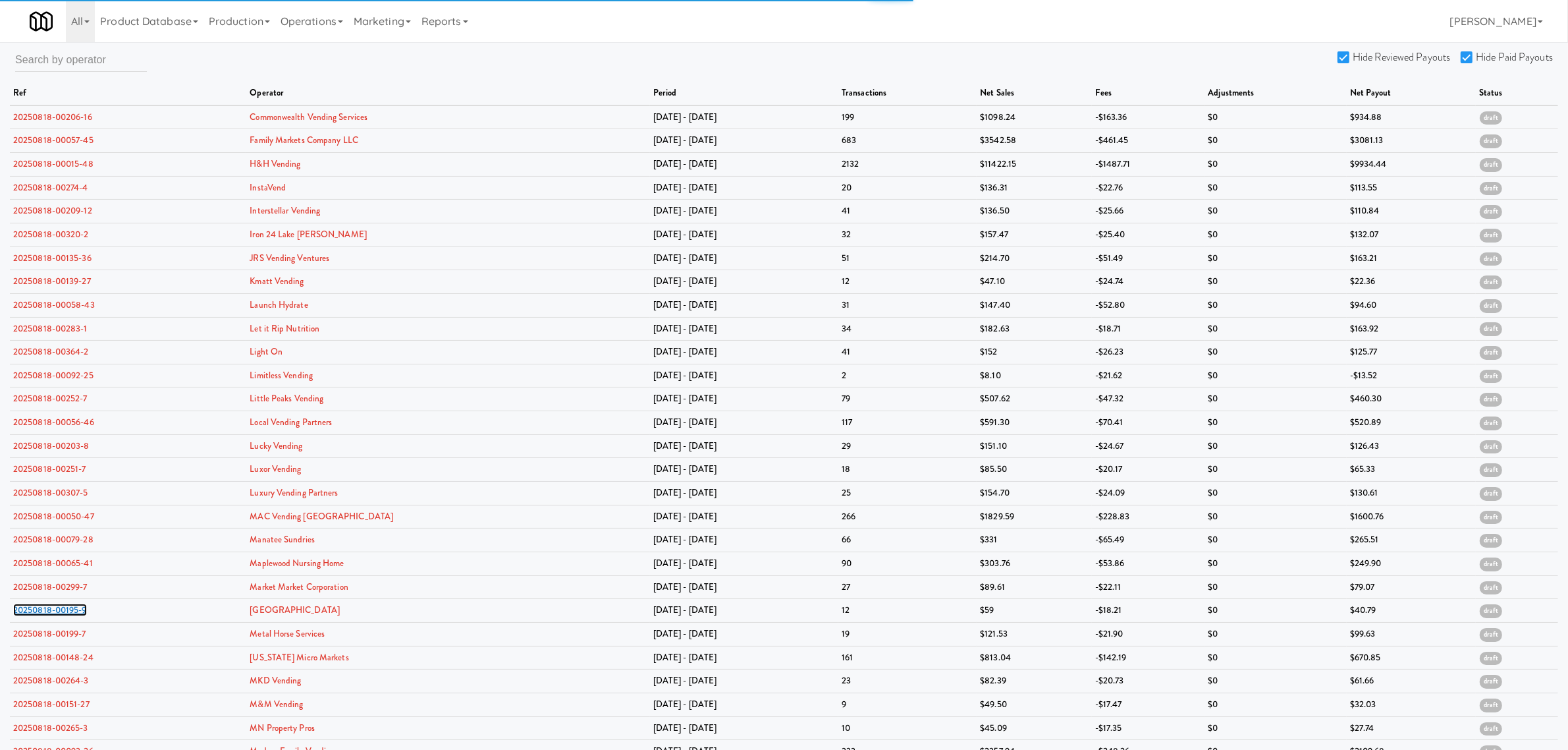
click at [31, 613] on link "20250818-00195-9" at bounding box center [50, 610] width 74 height 12
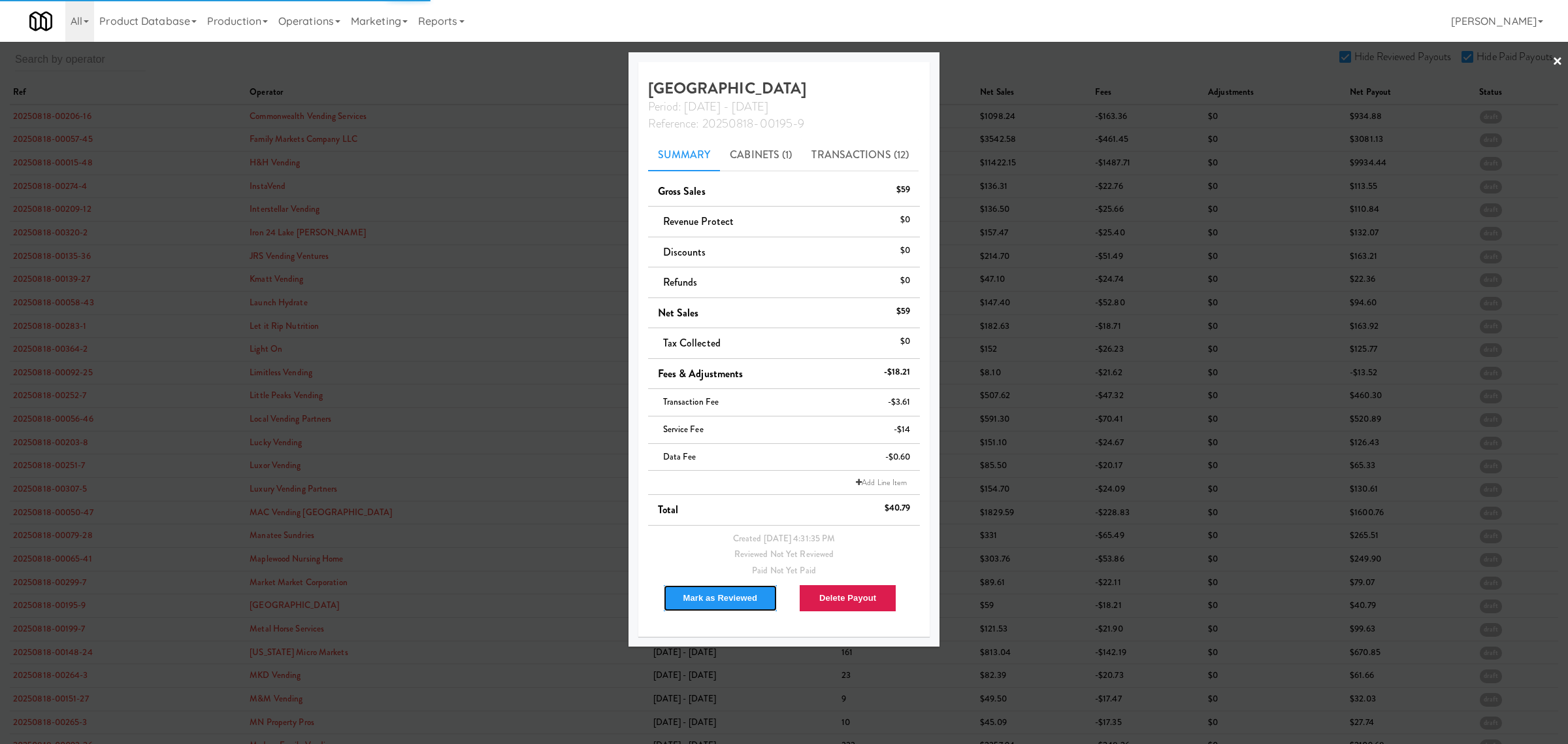
click at [719, 601] on button "Mark as Reviewed" at bounding box center [720, 598] width 115 height 27
click at [43, 631] on div at bounding box center [784, 372] width 1568 height 744
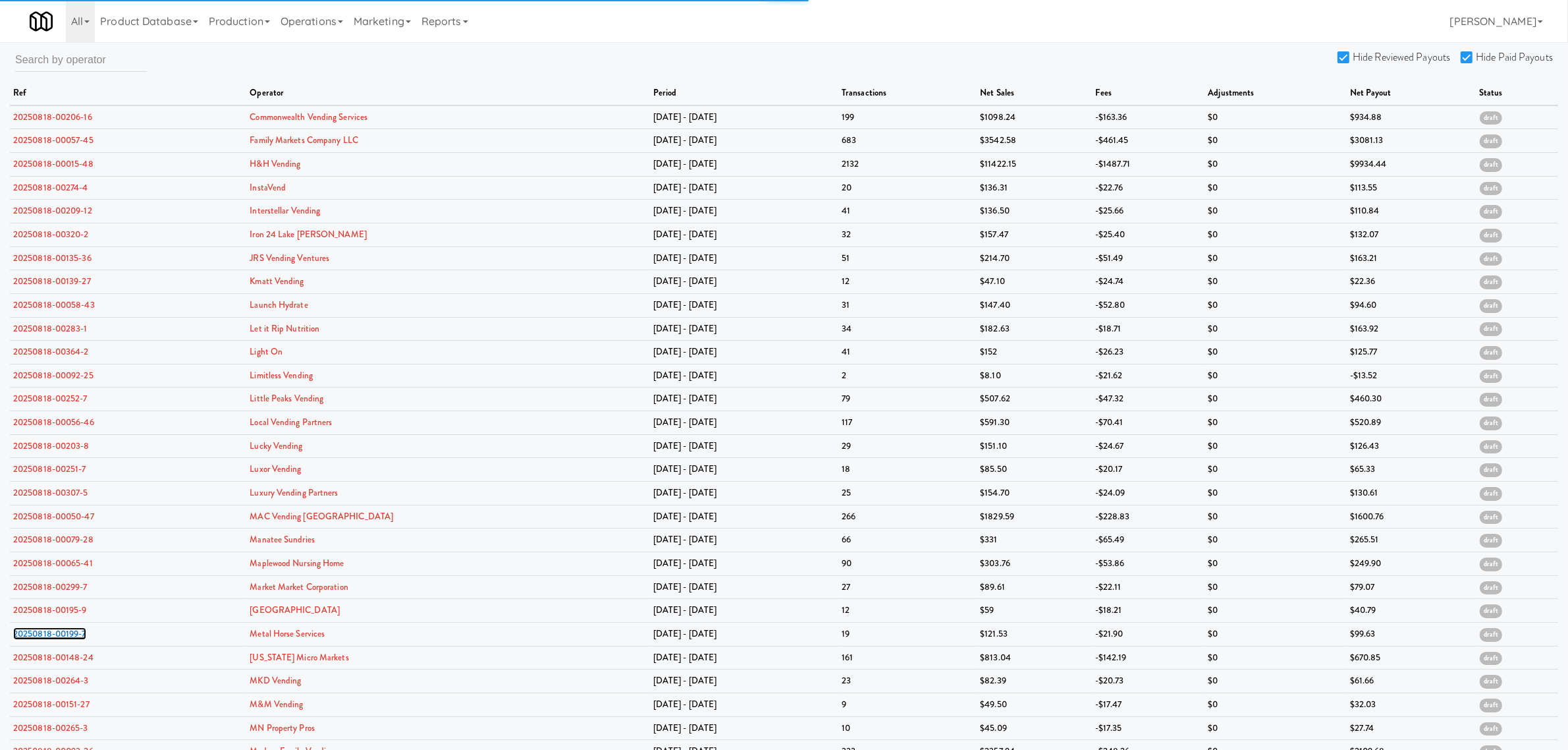
click at [43, 637] on link "20250818-00199-7" at bounding box center [49, 633] width 73 height 12
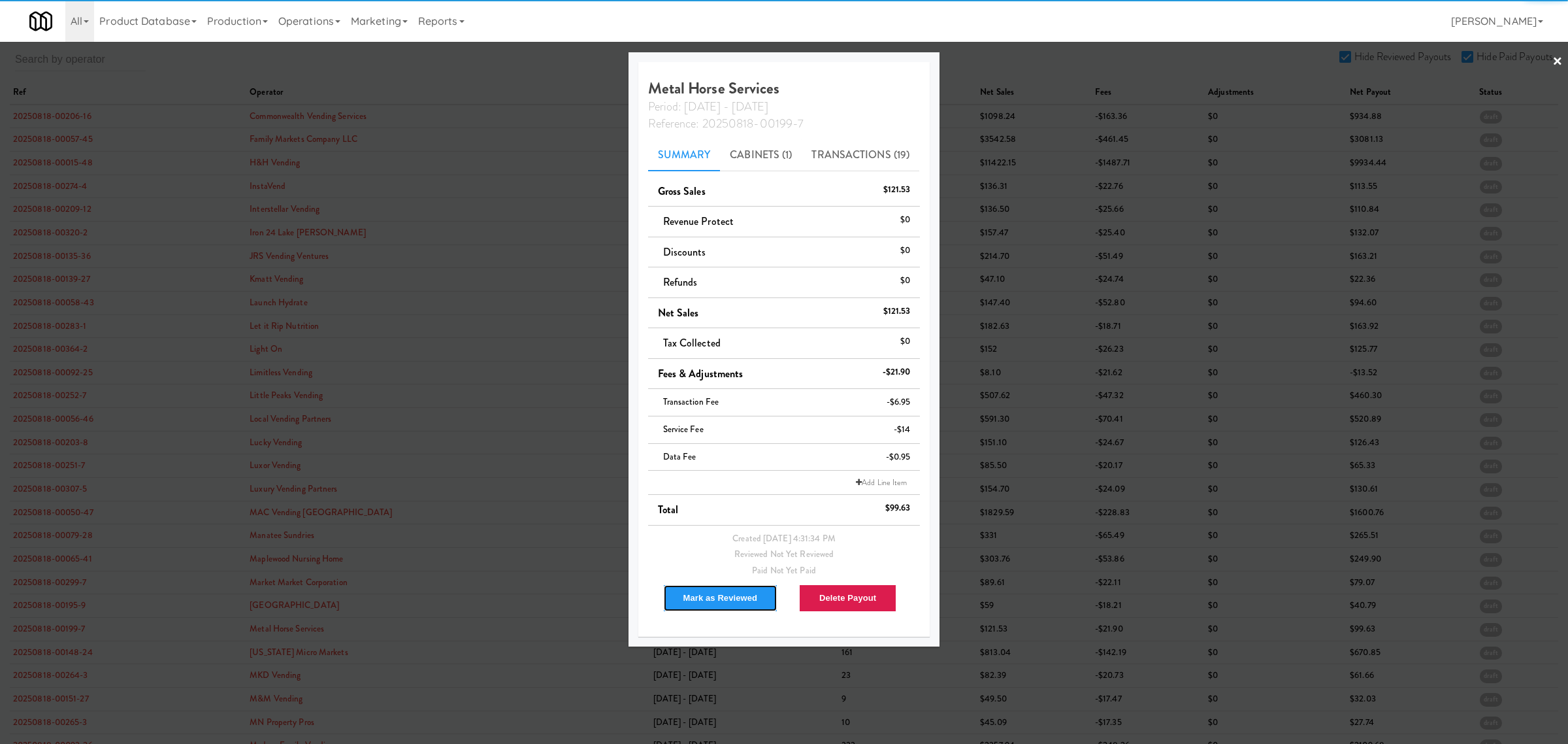
click at [684, 593] on button "Mark as Reviewed" at bounding box center [720, 598] width 115 height 27
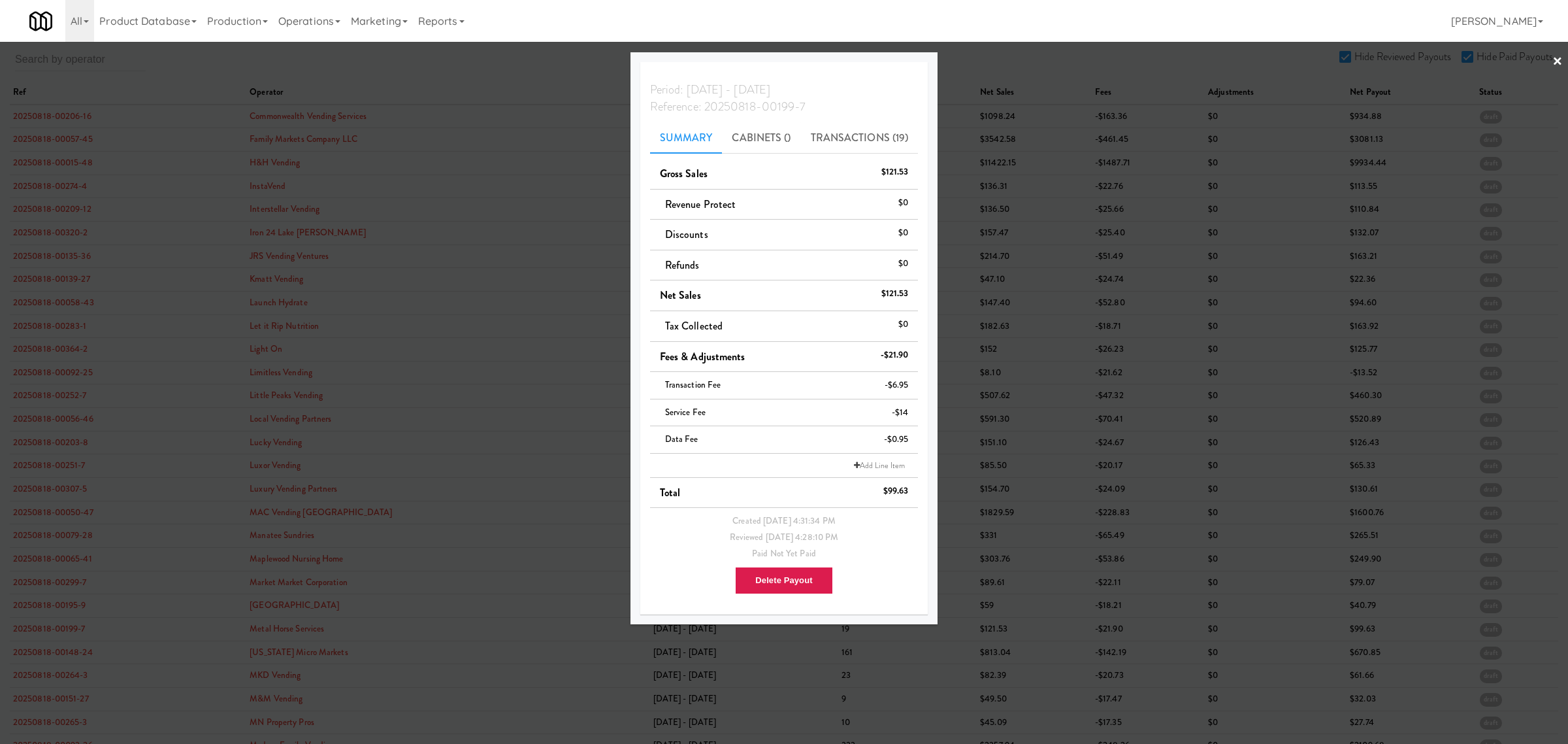
click at [37, 668] on div at bounding box center [784, 372] width 1568 height 744
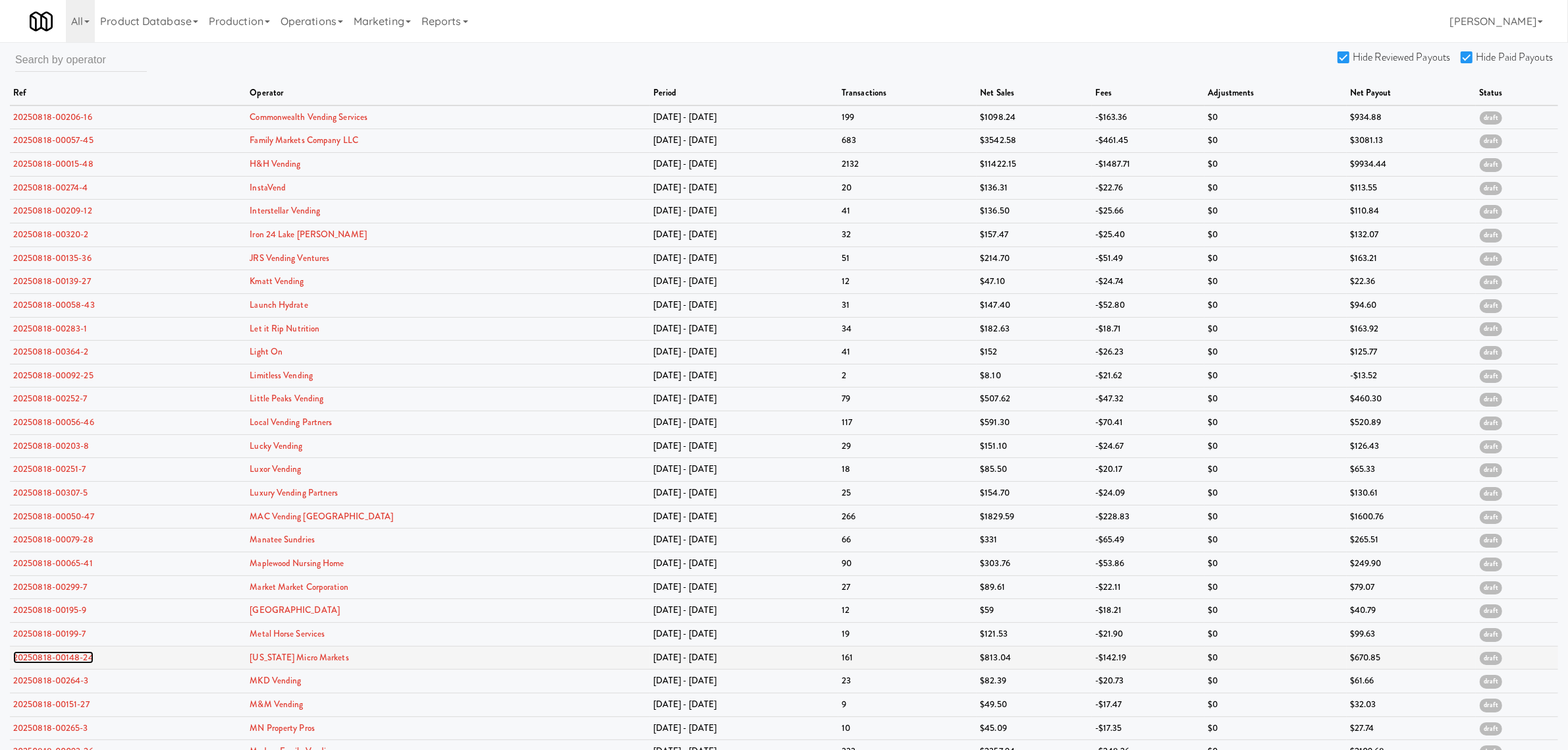
click at [41, 663] on link "20250818-00148-24" at bounding box center [53, 657] width 80 height 12
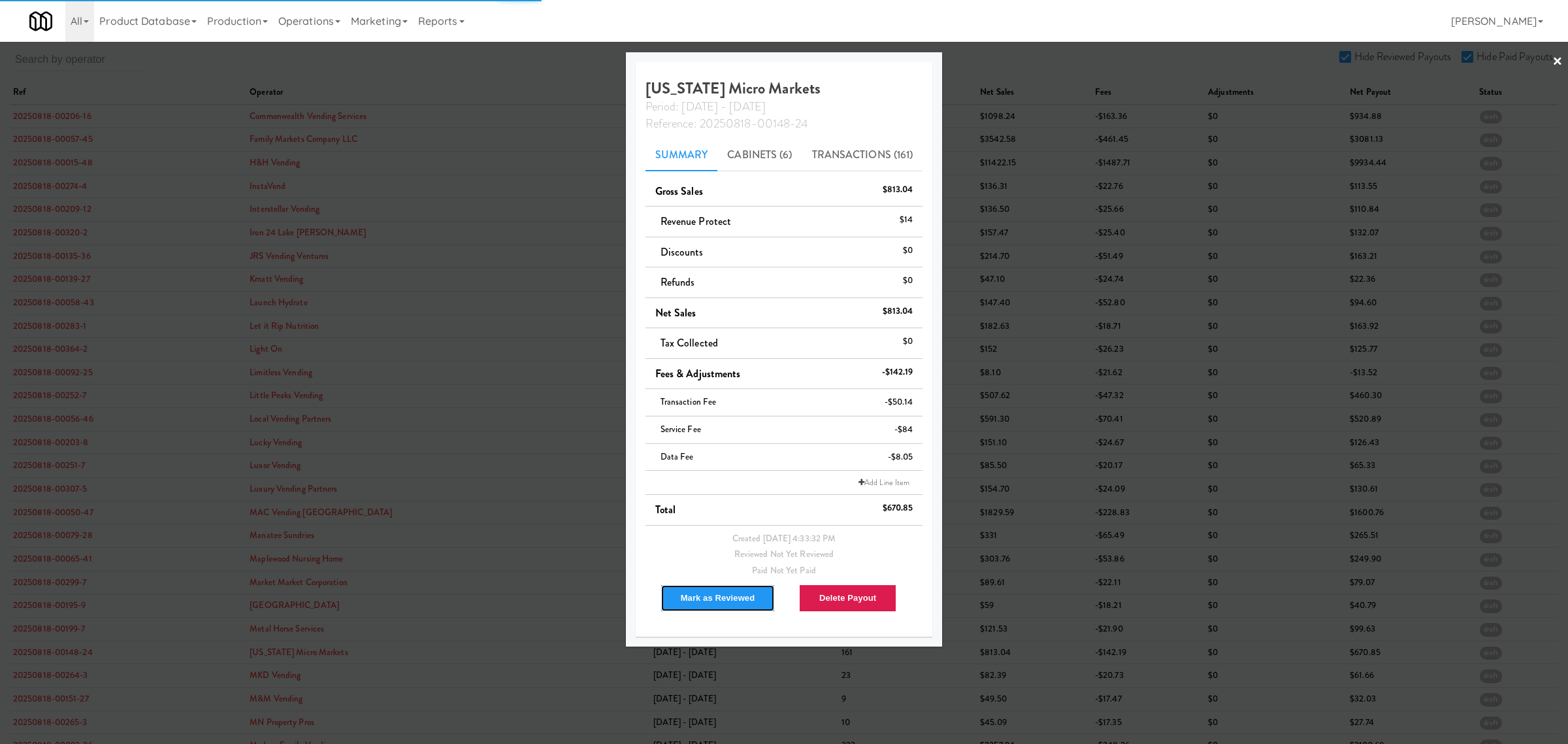
click at [684, 601] on button "Mark as Reviewed" at bounding box center [718, 598] width 115 height 27
click at [40, 683] on div at bounding box center [784, 372] width 1568 height 744
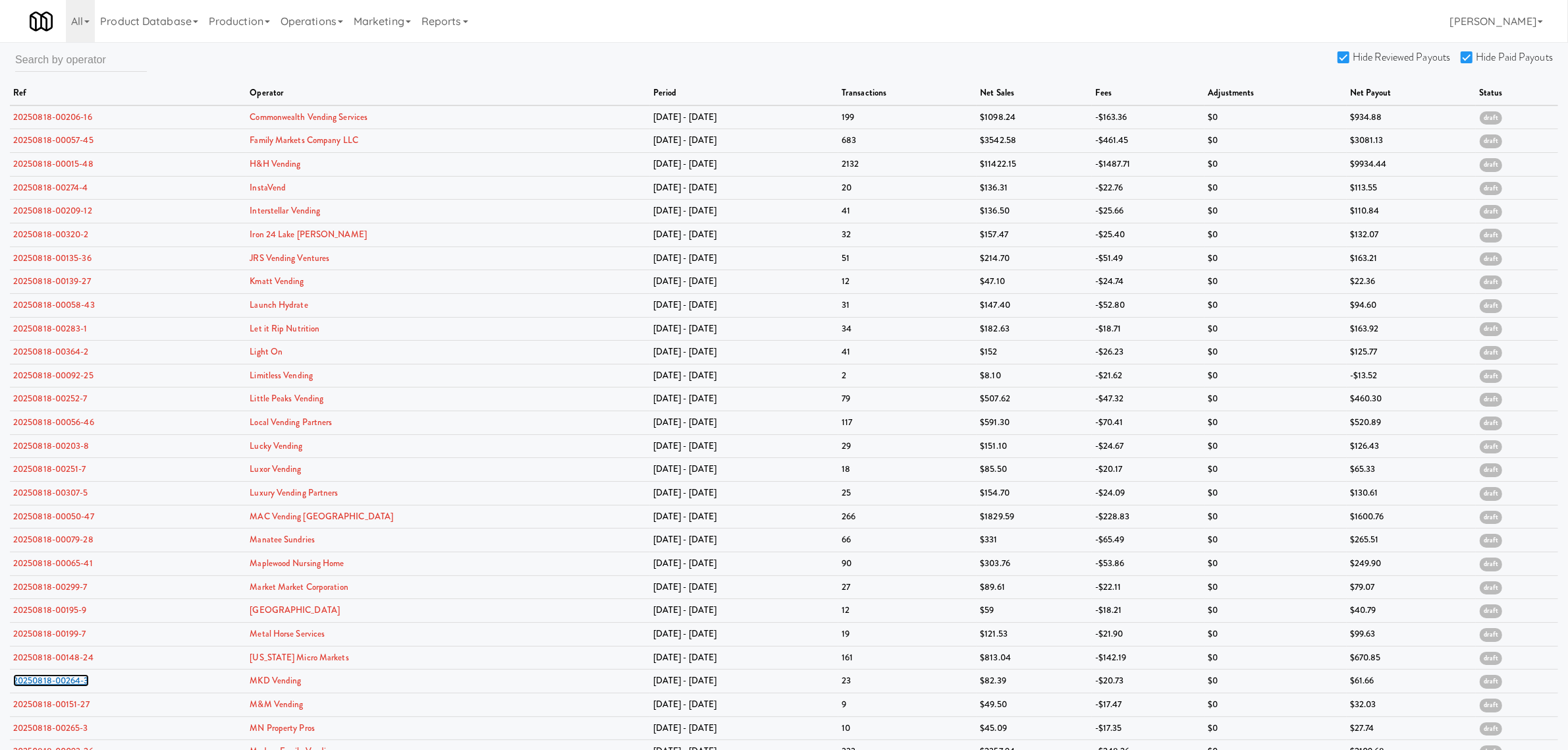
click at [40, 686] on link "20250818-00264-3" at bounding box center [51, 680] width 76 height 12
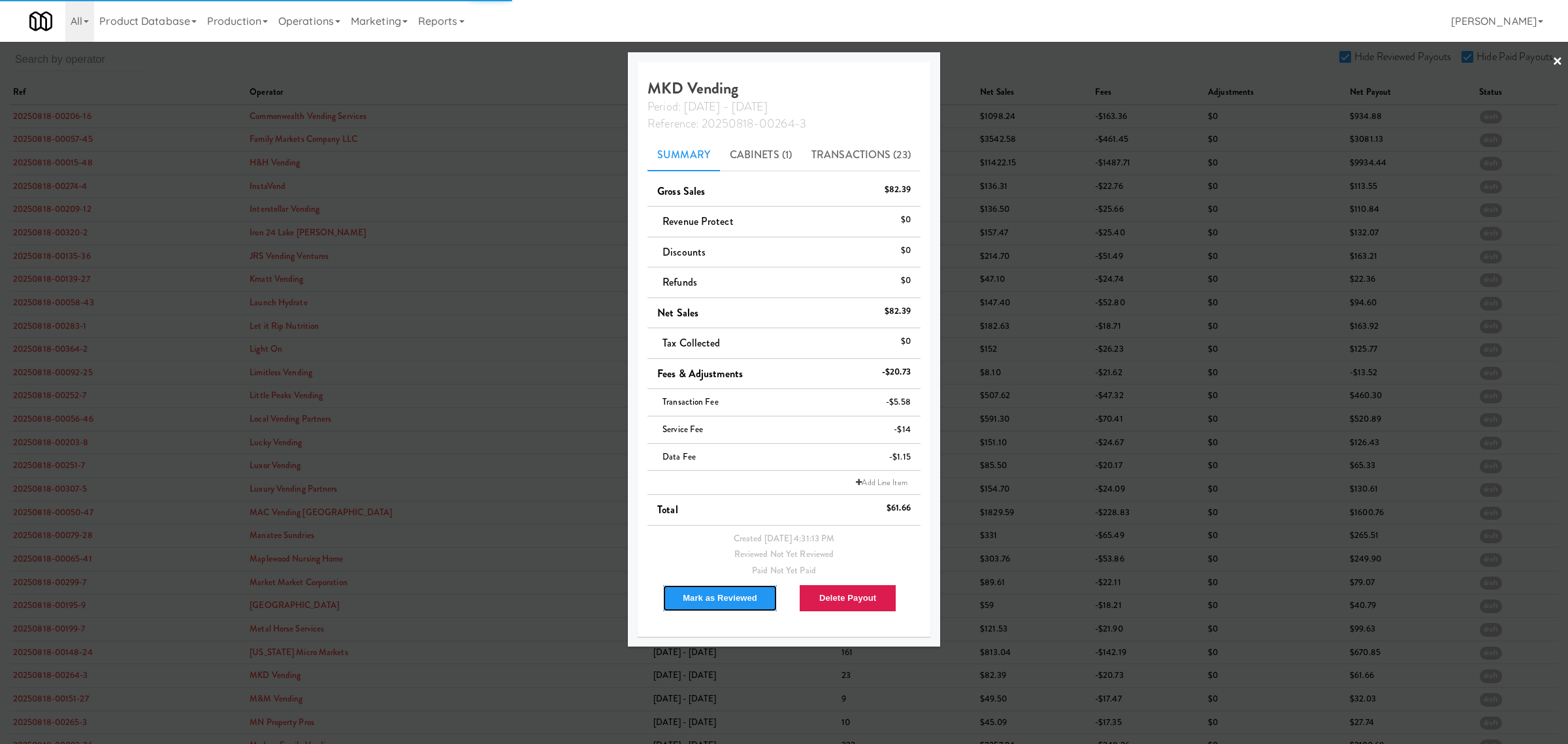
click at [716, 598] on button "Mark as Reviewed" at bounding box center [719, 598] width 115 height 27
click at [54, 707] on div at bounding box center [784, 372] width 1568 height 744
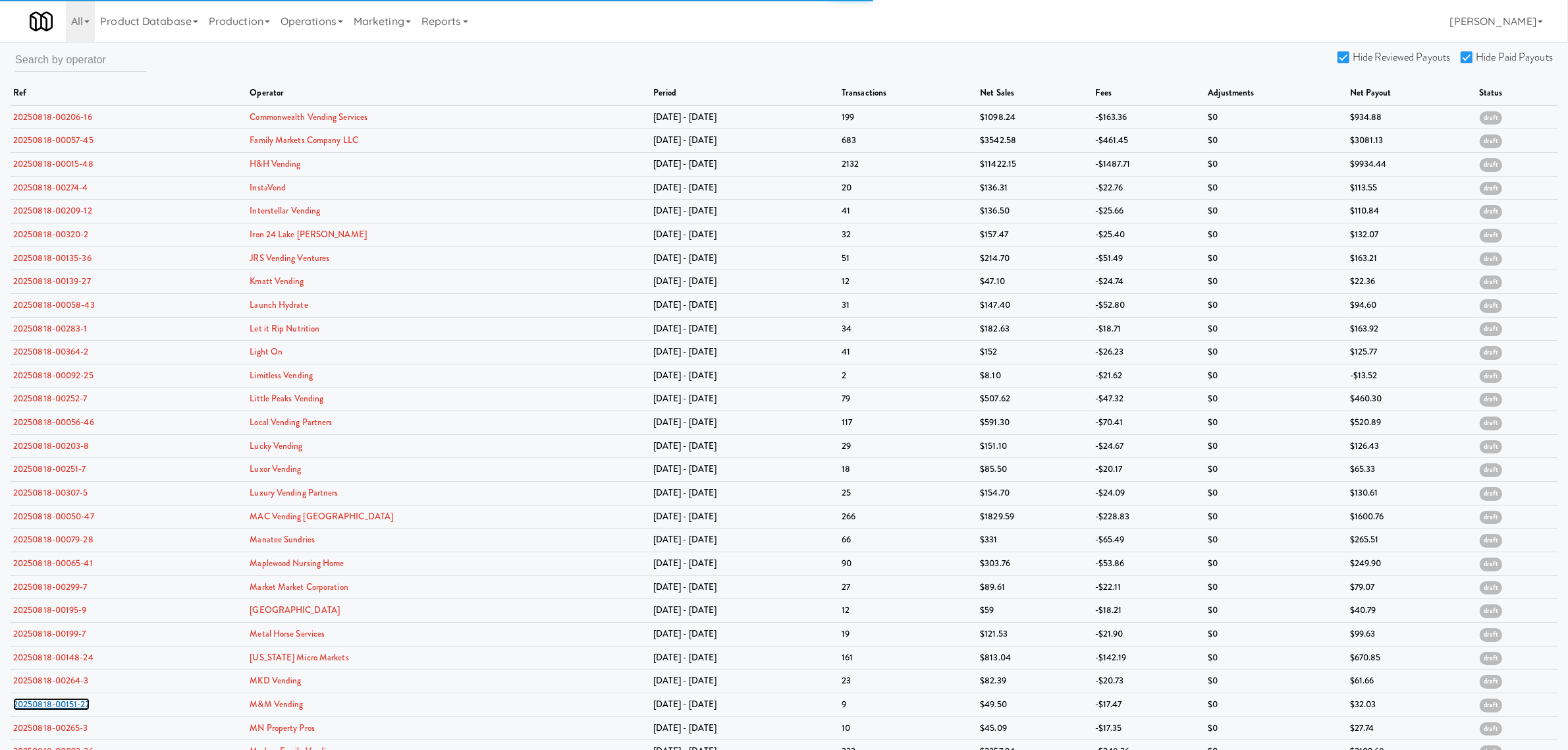
click at [54, 710] on link "20250818-00151-27" at bounding box center [51, 704] width 77 height 12
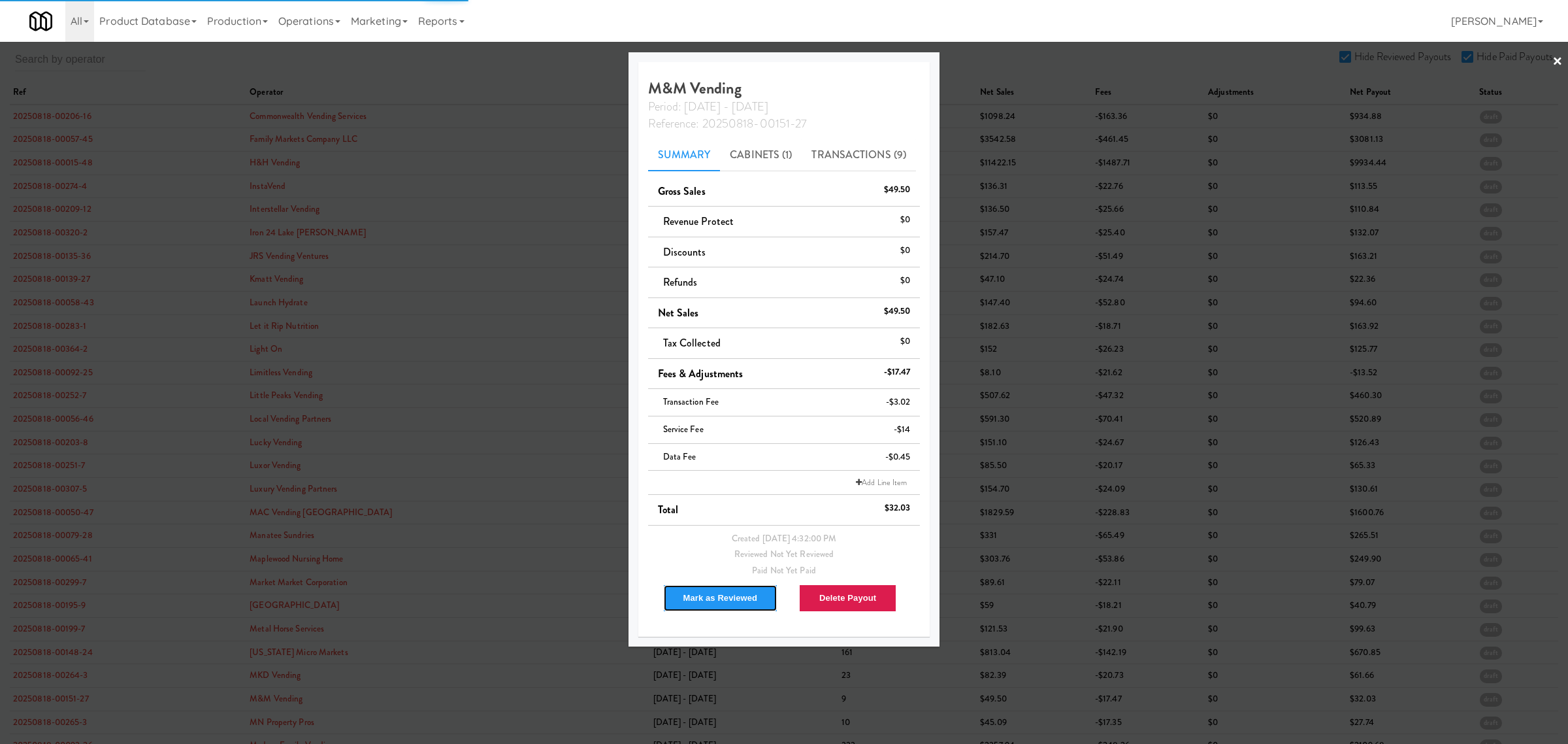
click at [697, 600] on button "Mark as Reviewed" at bounding box center [720, 598] width 115 height 27
click at [53, 727] on div at bounding box center [784, 372] width 1568 height 744
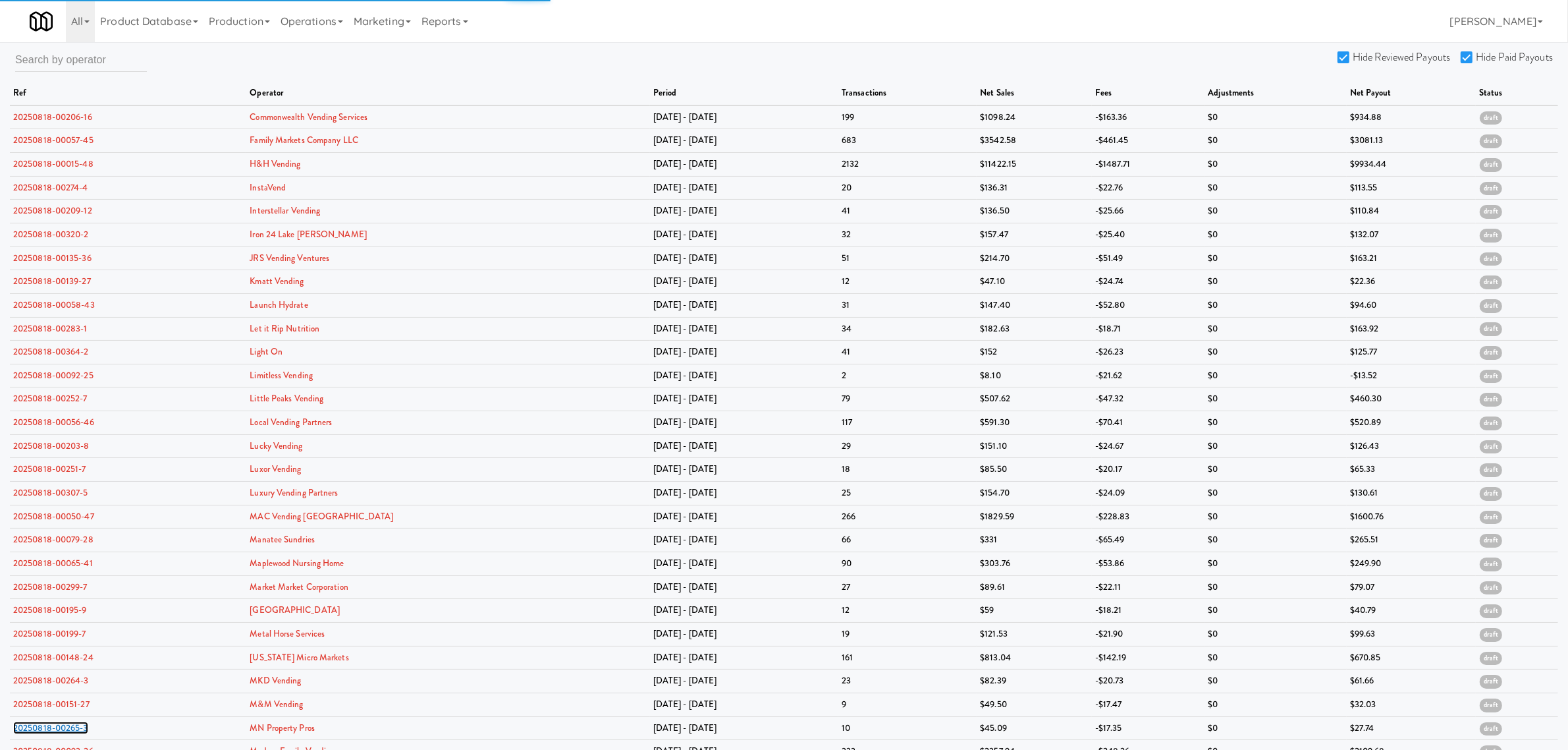
click at [54, 733] on link "20250818-00265-3" at bounding box center [51, 728] width 75 height 12
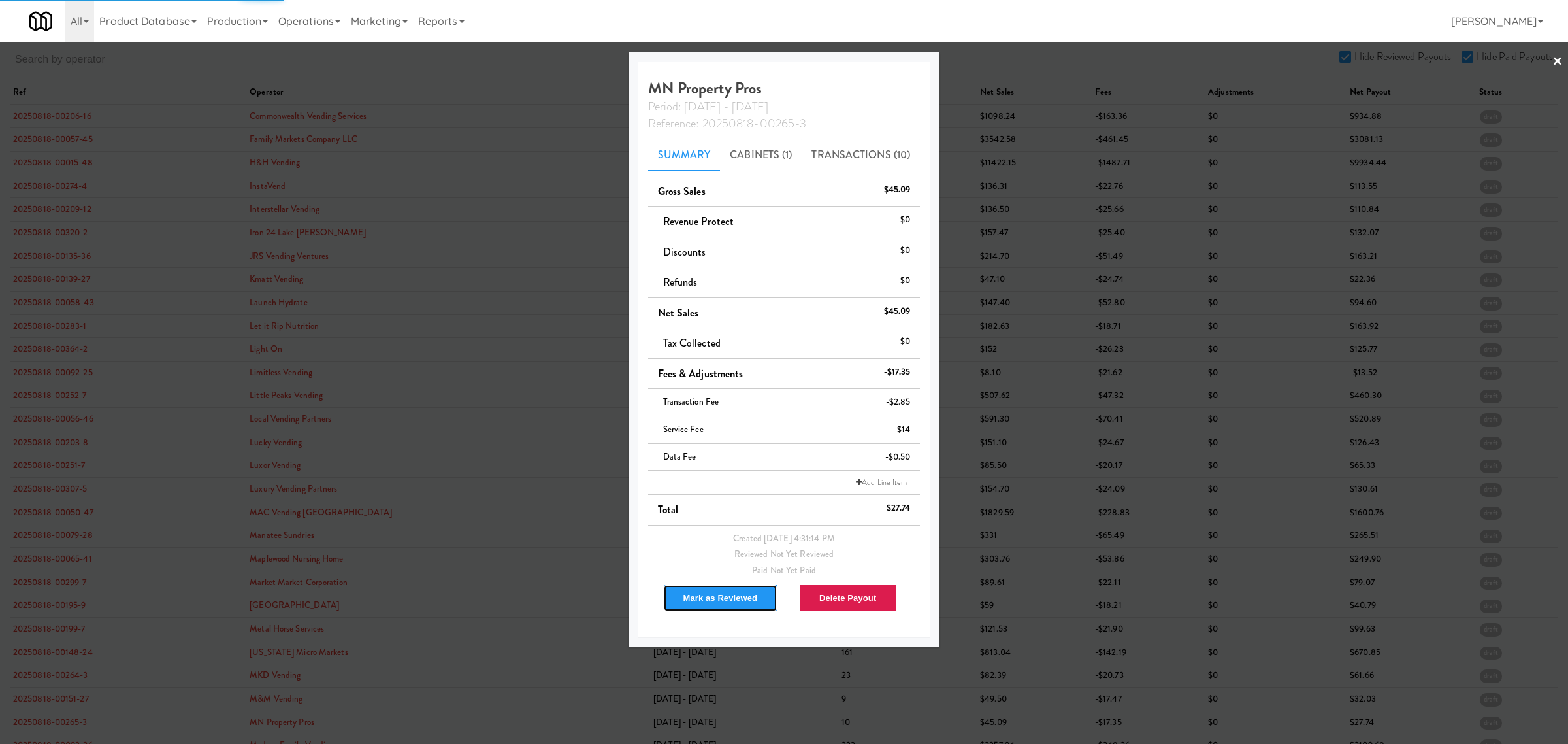
click at [697, 590] on button "Mark as Reviewed" at bounding box center [720, 598] width 115 height 27
click at [445, 61] on div at bounding box center [784, 372] width 1568 height 744
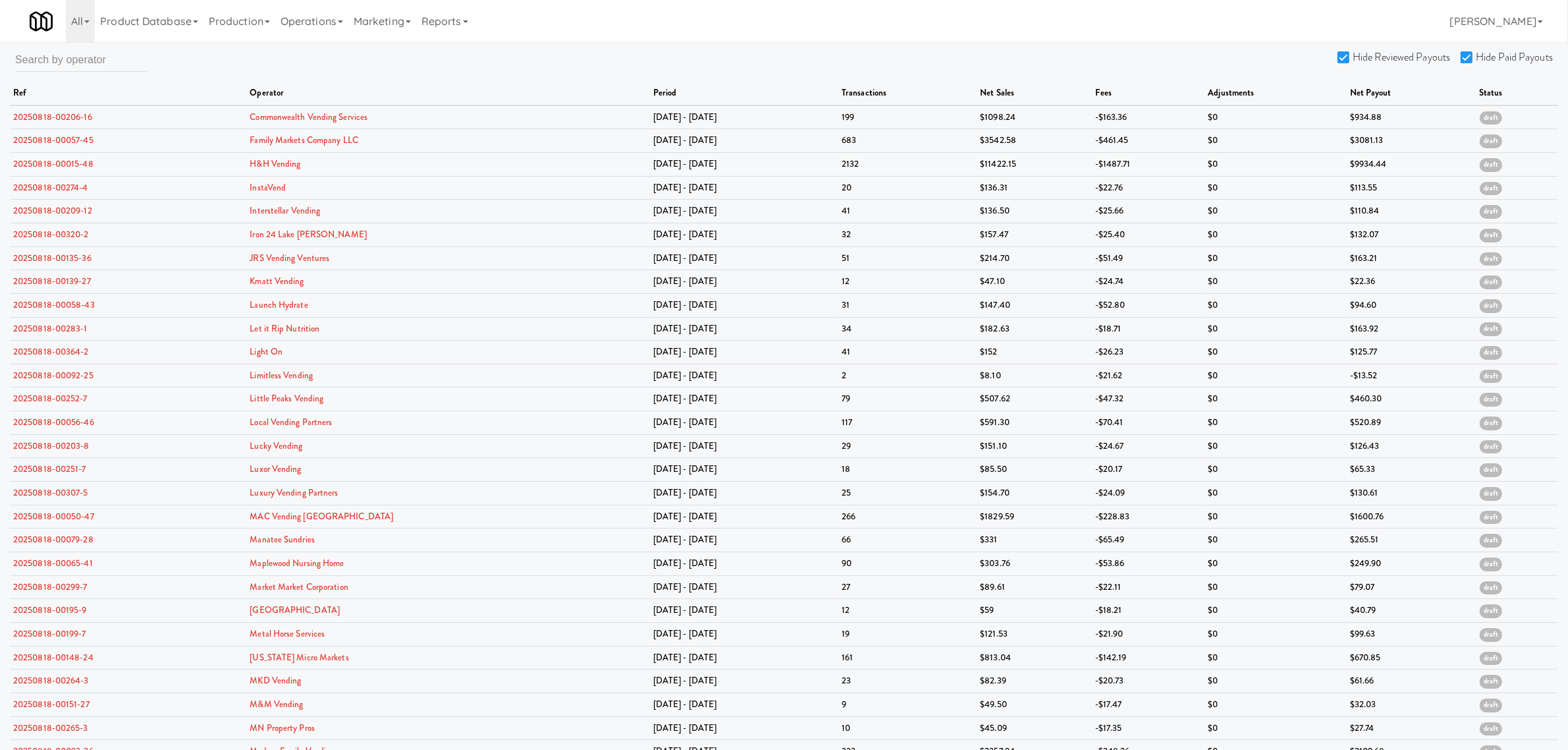
click at [1342, 53] on input "Hide Reviewed Payouts" at bounding box center [1345, 58] width 15 height 11
checkbox input "false"
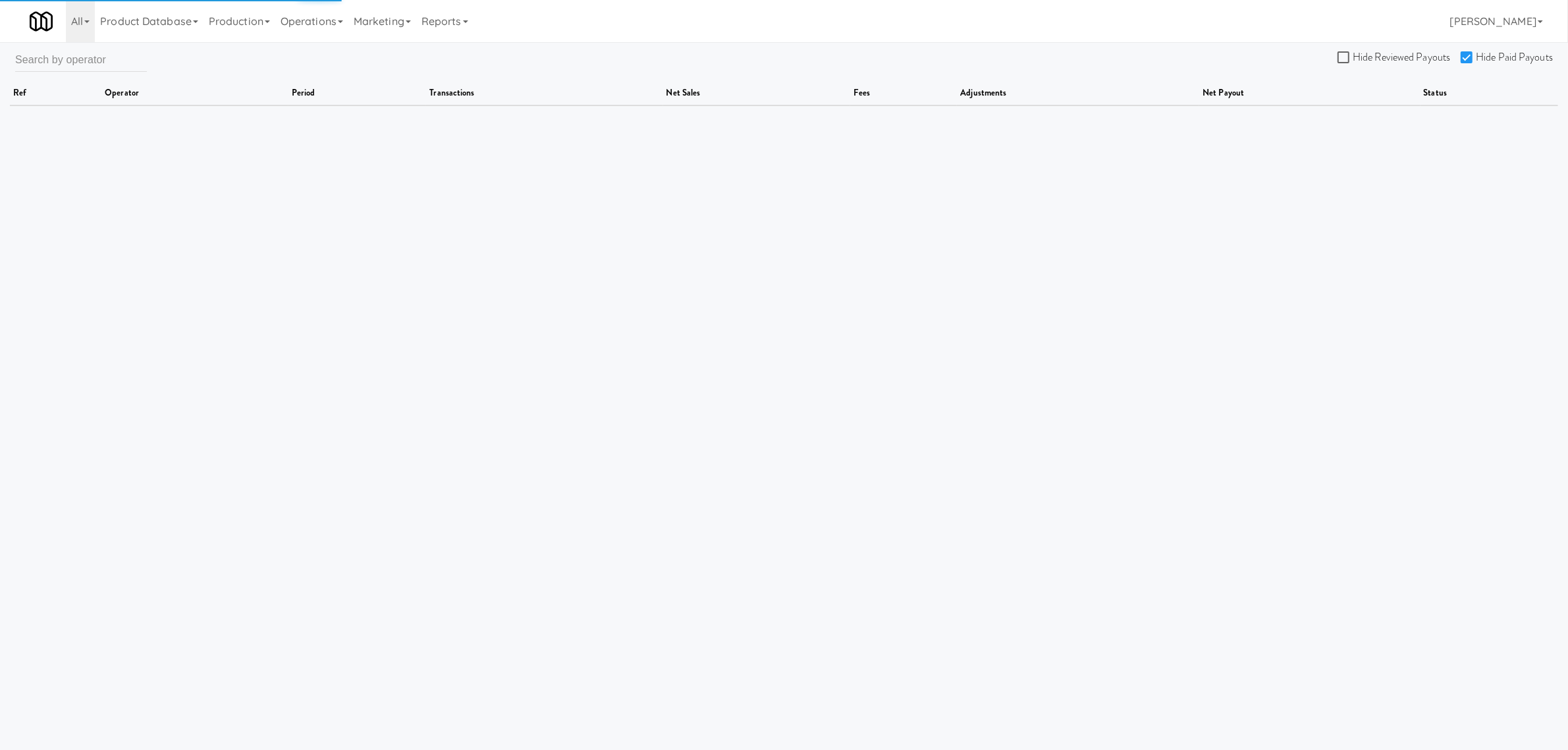
click at [1463, 54] on input "Hide Paid Payouts" at bounding box center [1468, 58] width 15 height 11
checkbox input "false"
click at [1344, 58] on input "Hide Reviewed Payouts" at bounding box center [1345, 58] width 15 height 11
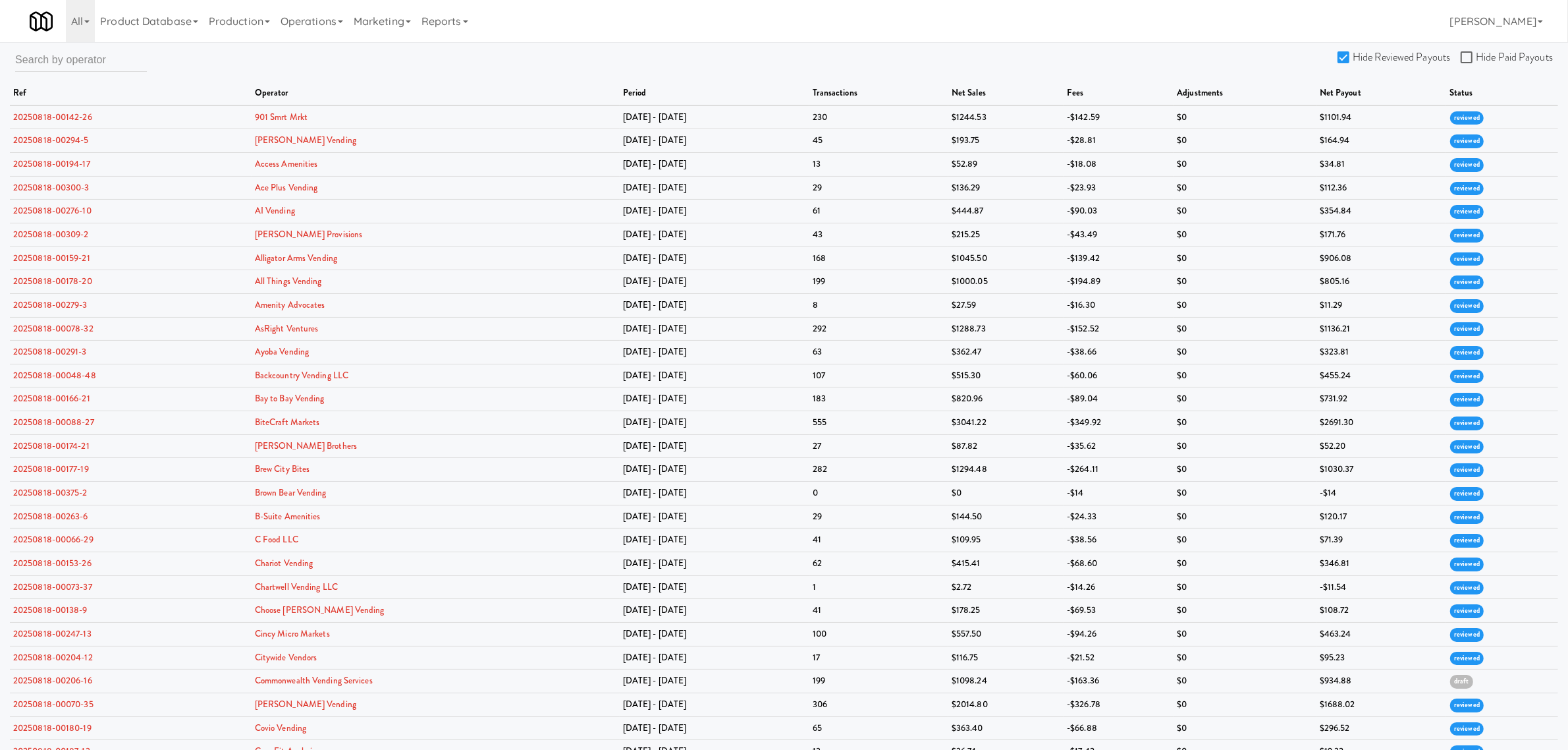
click at [1347, 63] on label "Hide Reviewed Payouts" at bounding box center [1393, 58] width 113 height 20
click at [1347, 63] on input "Hide Reviewed Payouts" at bounding box center [1345, 58] width 15 height 11
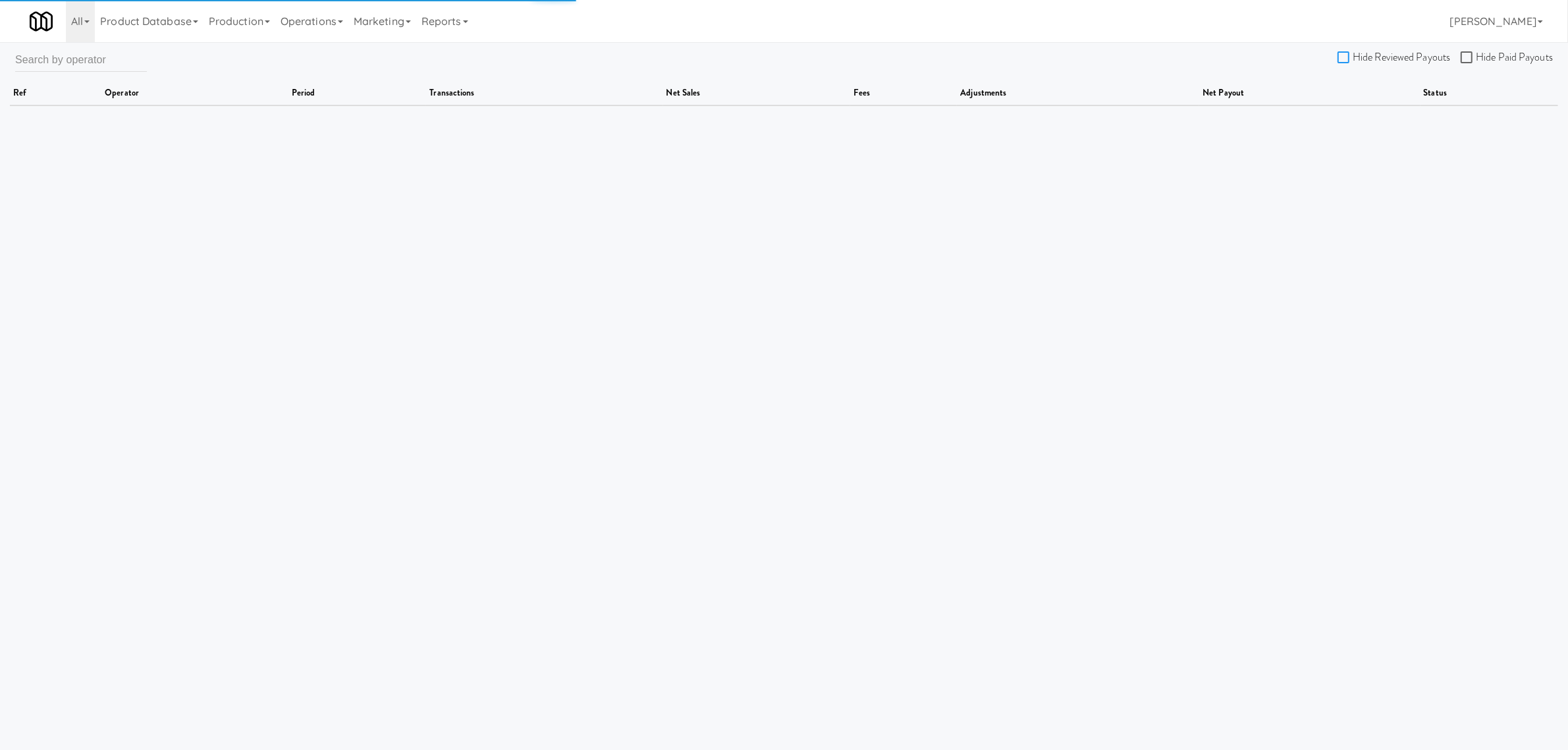
click at [1345, 59] on input "Hide Reviewed Payouts" at bounding box center [1345, 58] width 15 height 11
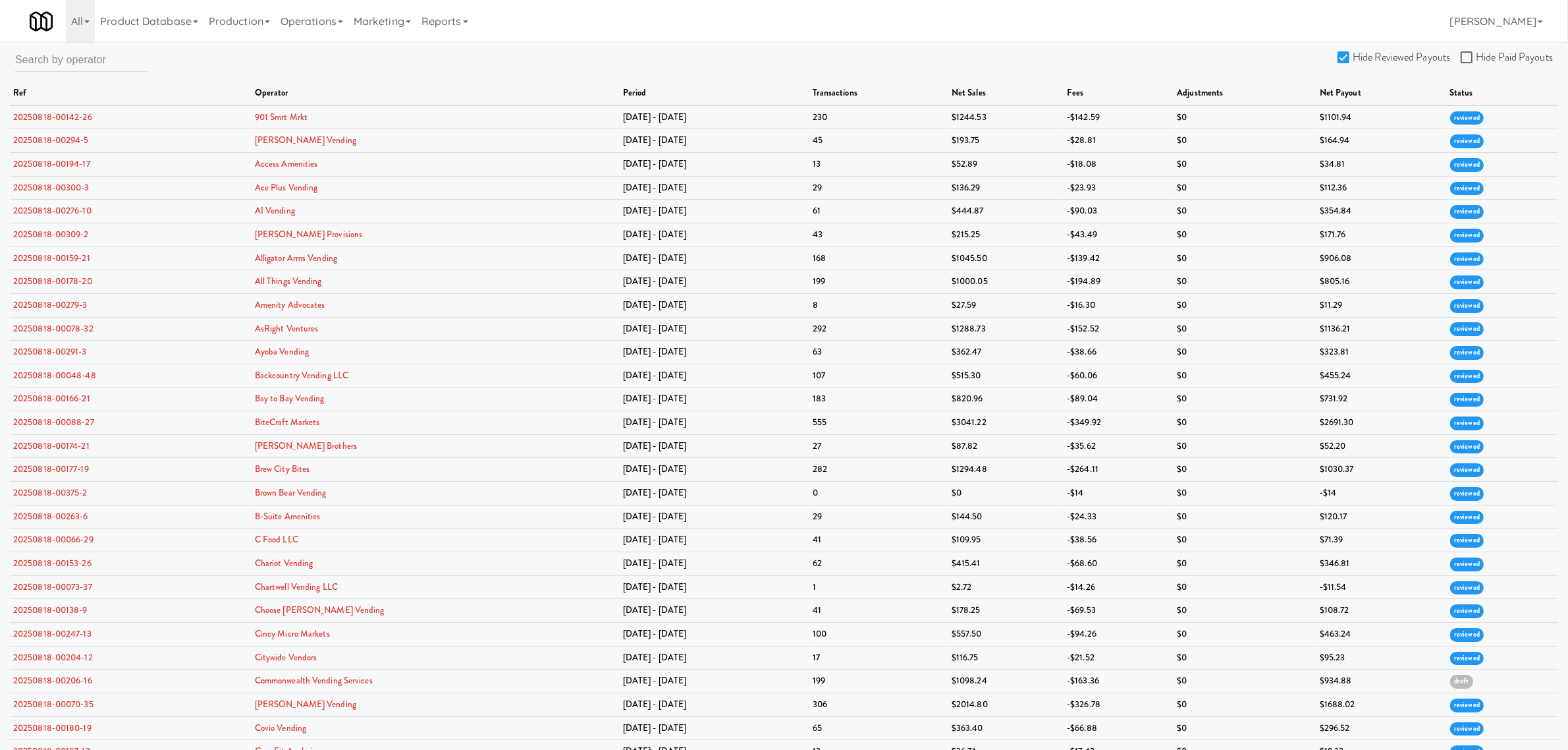
click at [1350, 58] on input "Hide Reviewed Payouts" at bounding box center [1345, 58] width 15 height 11
checkbox input "true"
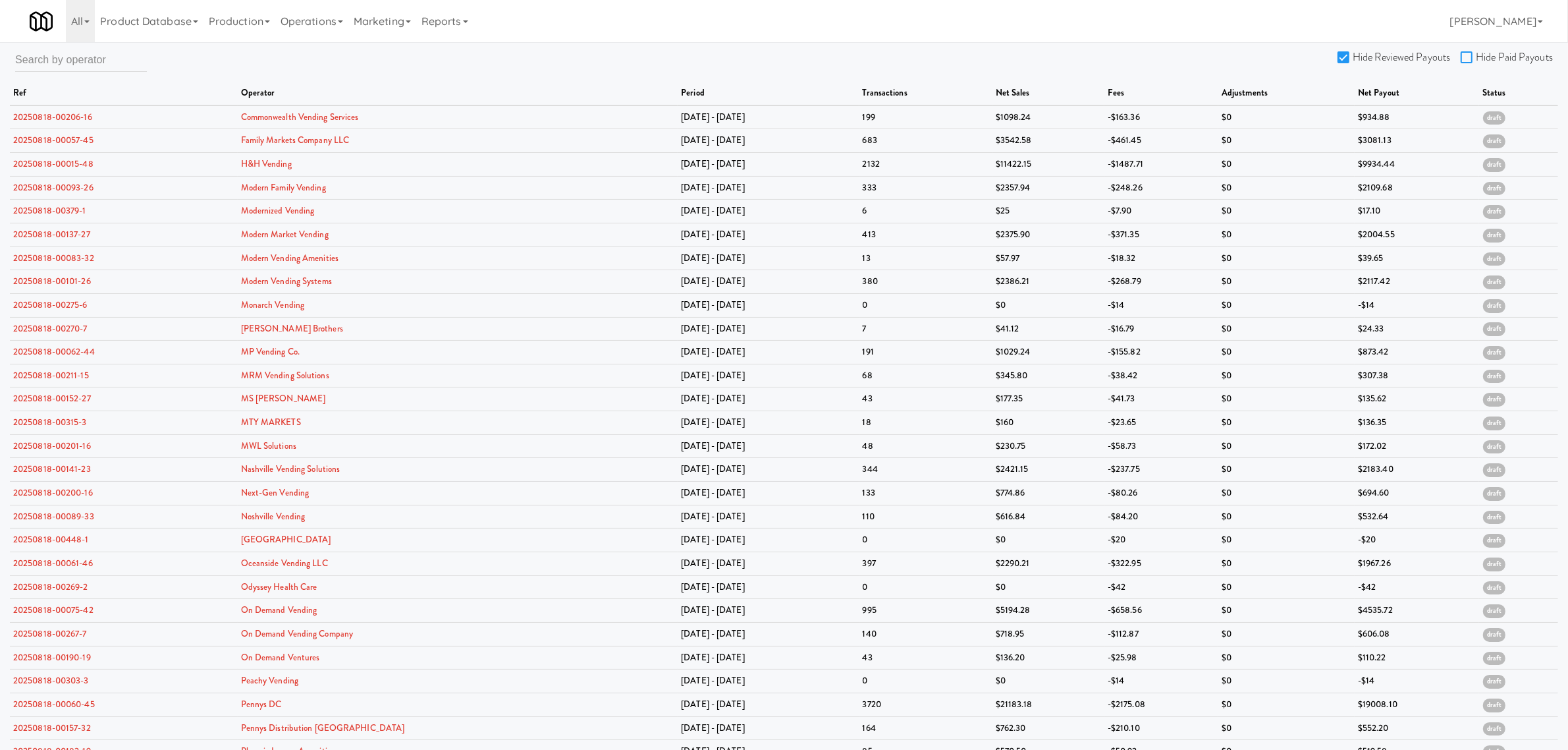
click at [1464, 56] on input "Hide Paid Payouts" at bounding box center [1468, 58] width 15 height 11
checkbox input "true"
click at [63, 189] on link "20250818-00093-26" at bounding box center [53, 187] width 80 height 12
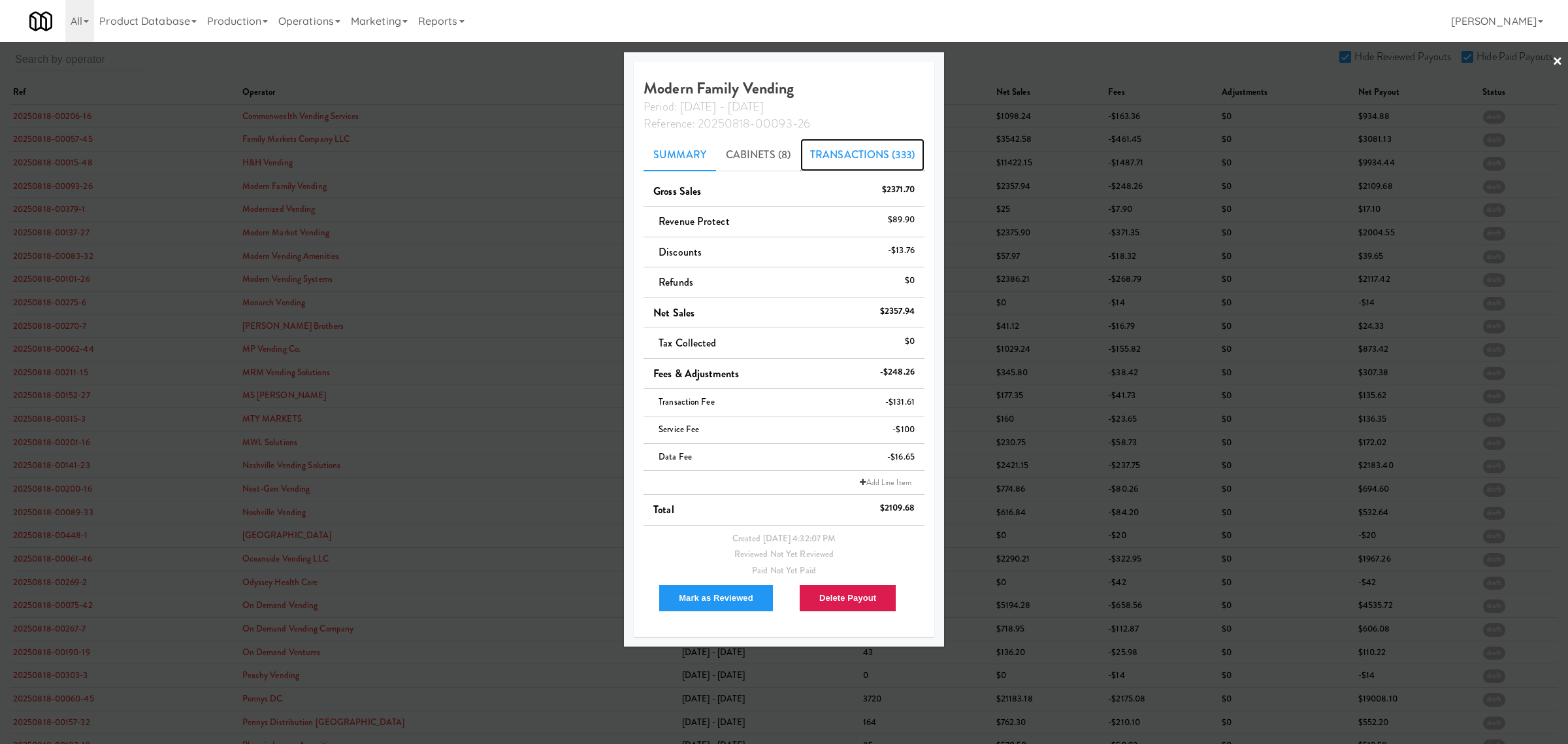
click at [858, 155] on link "Transactions (333)" at bounding box center [862, 154] width 124 height 33
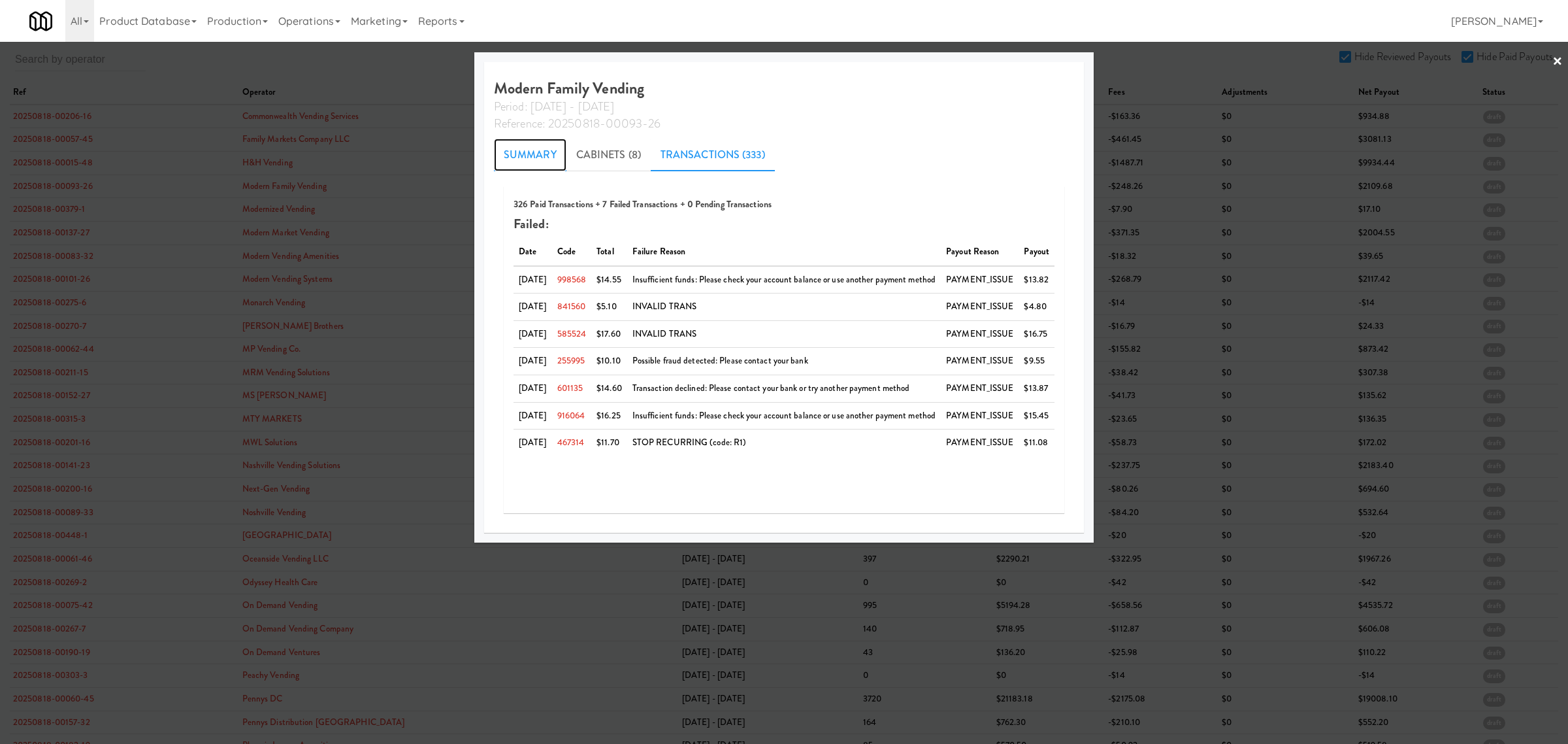
click at [517, 152] on link "Summary" at bounding box center [530, 154] width 72 height 33
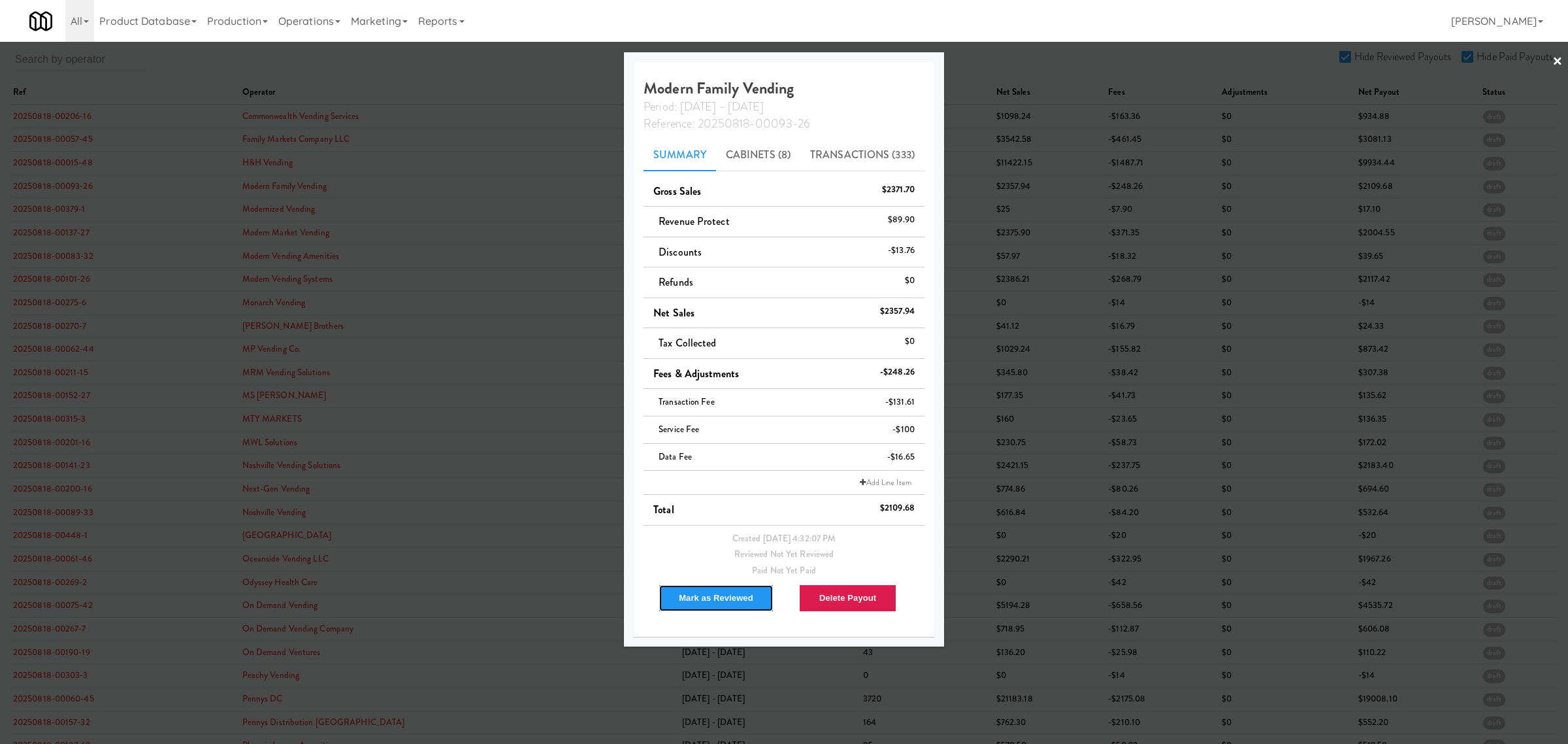
click at [740, 596] on button "Mark as Reviewed" at bounding box center [716, 598] width 115 height 27
click at [494, 57] on div at bounding box center [784, 372] width 1568 height 744
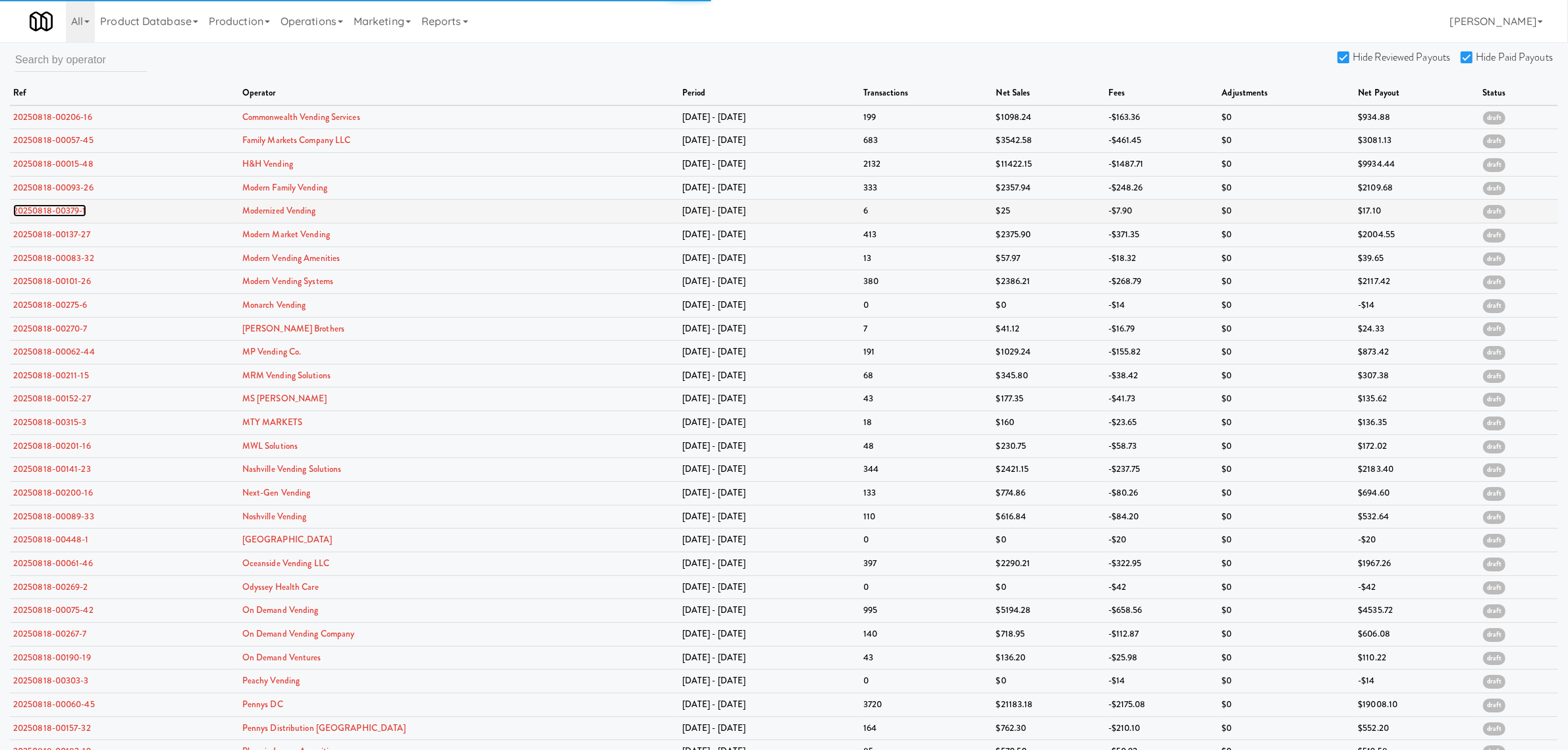
click at [44, 213] on link "20250818-00379-1" at bounding box center [49, 210] width 73 height 12
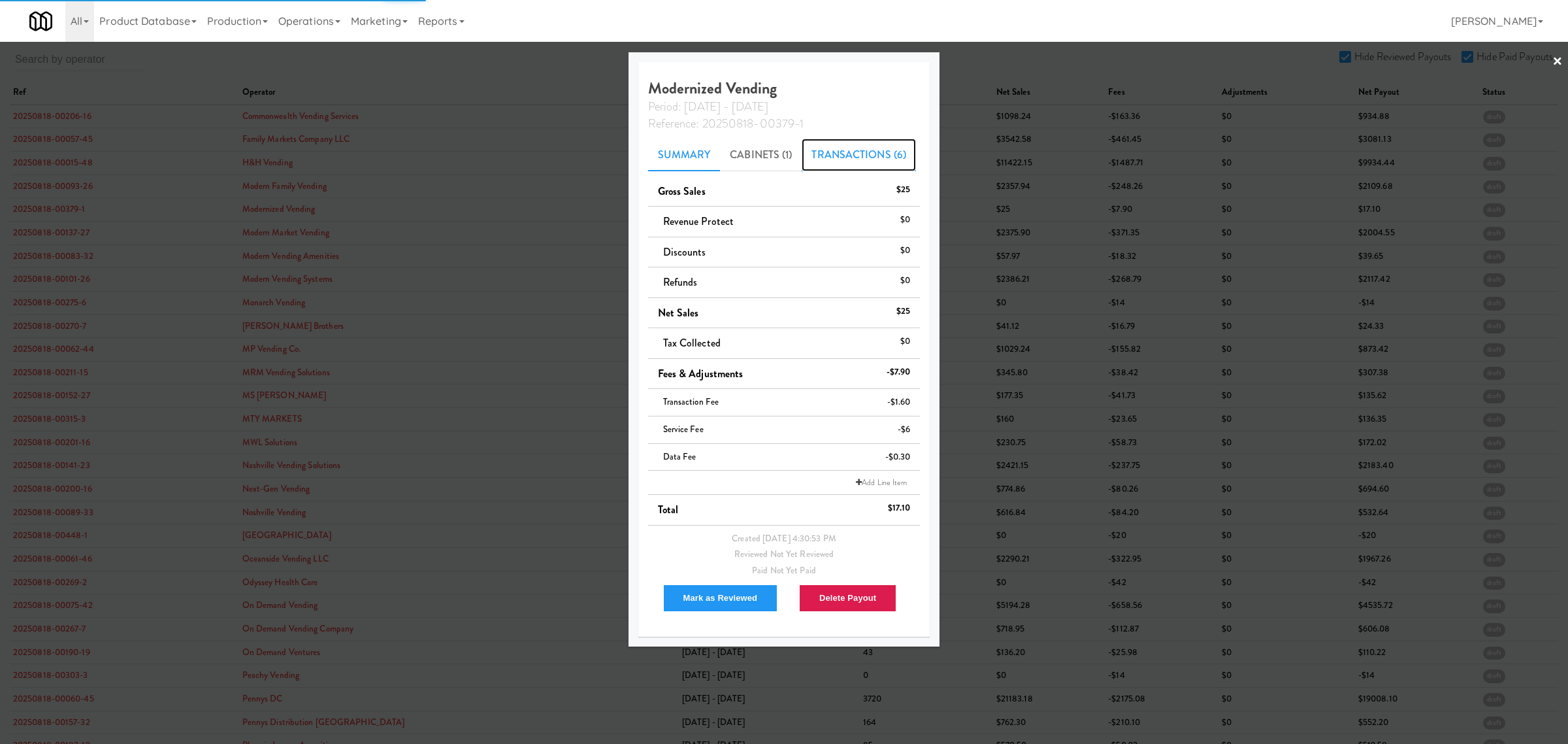
click at [843, 151] on link "Transactions (6)" at bounding box center [859, 154] width 114 height 33
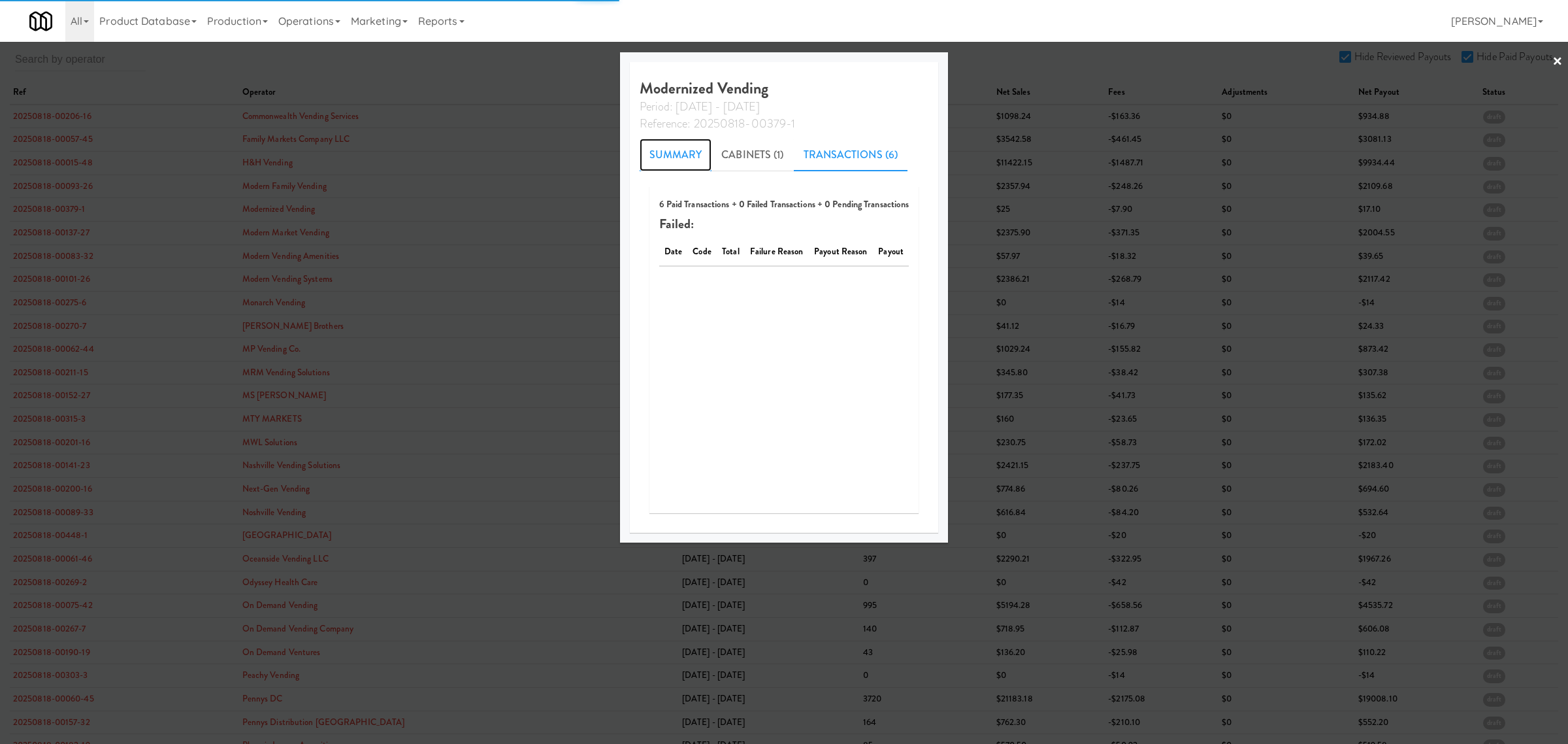
click at [651, 141] on link "Summary" at bounding box center [675, 154] width 72 height 33
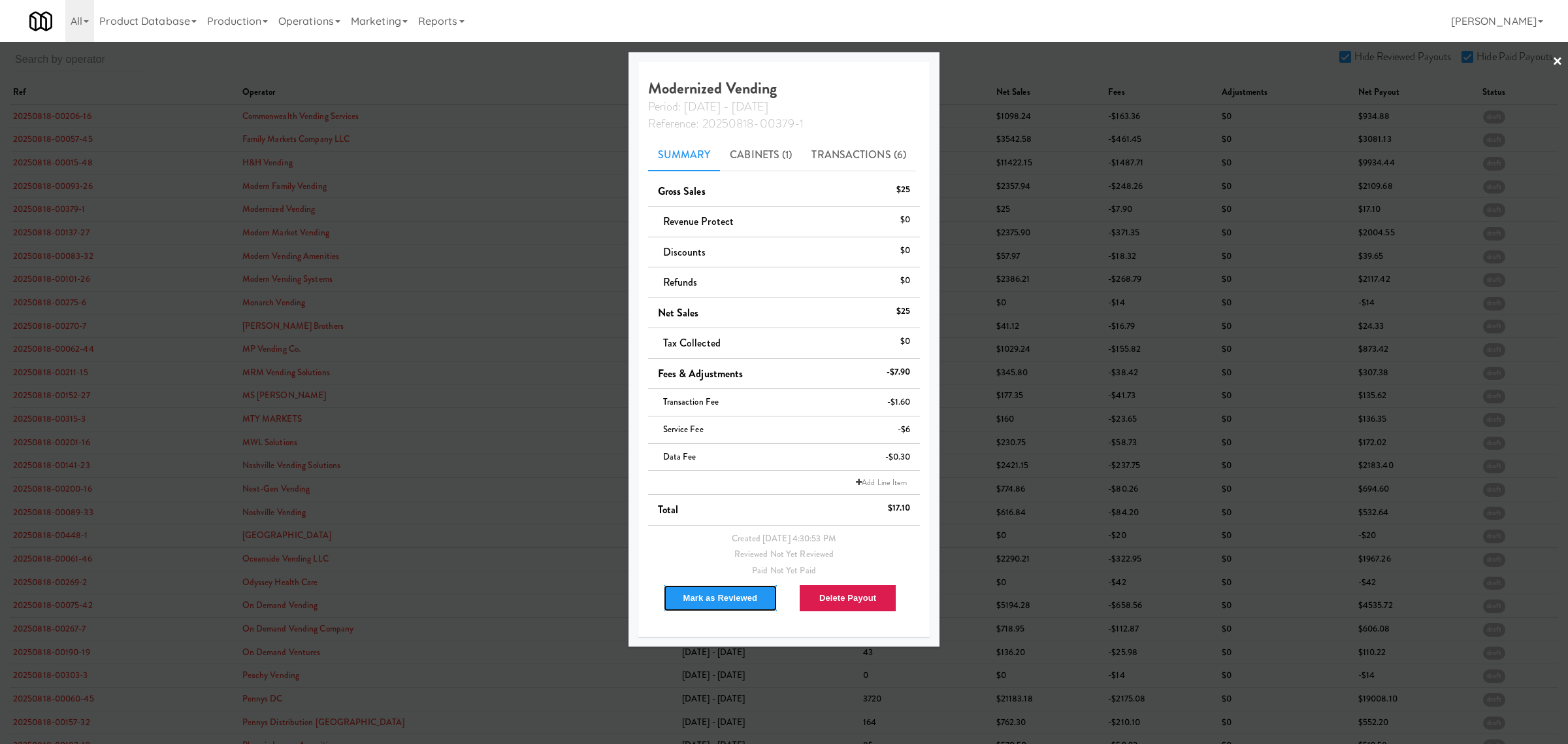
click at [716, 602] on button "Mark as Reviewed" at bounding box center [720, 598] width 115 height 27
click at [78, 231] on div at bounding box center [784, 372] width 1568 height 744
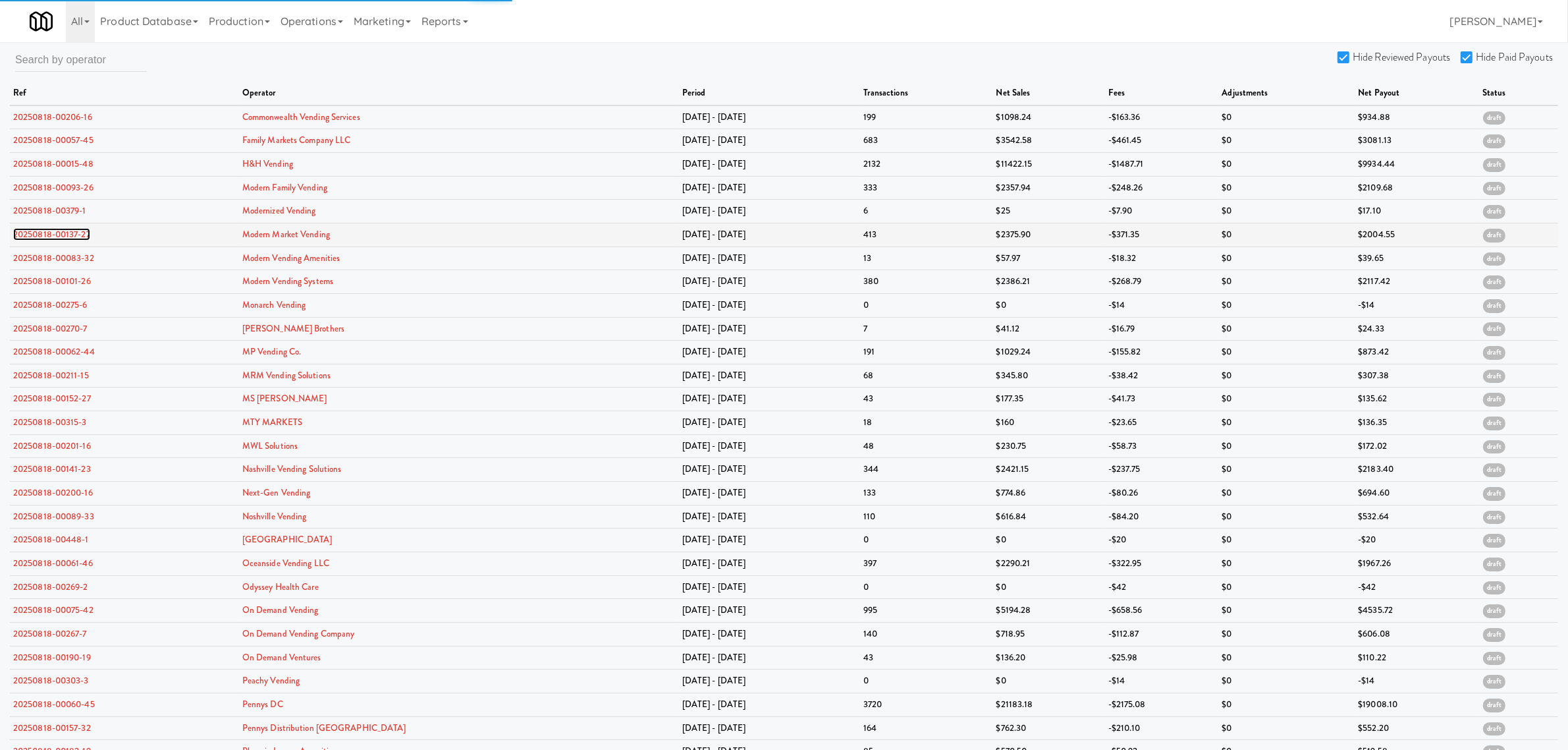
click at [64, 235] on link "20250818-00137-27" at bounding box center [51, 234] width 77 height 12
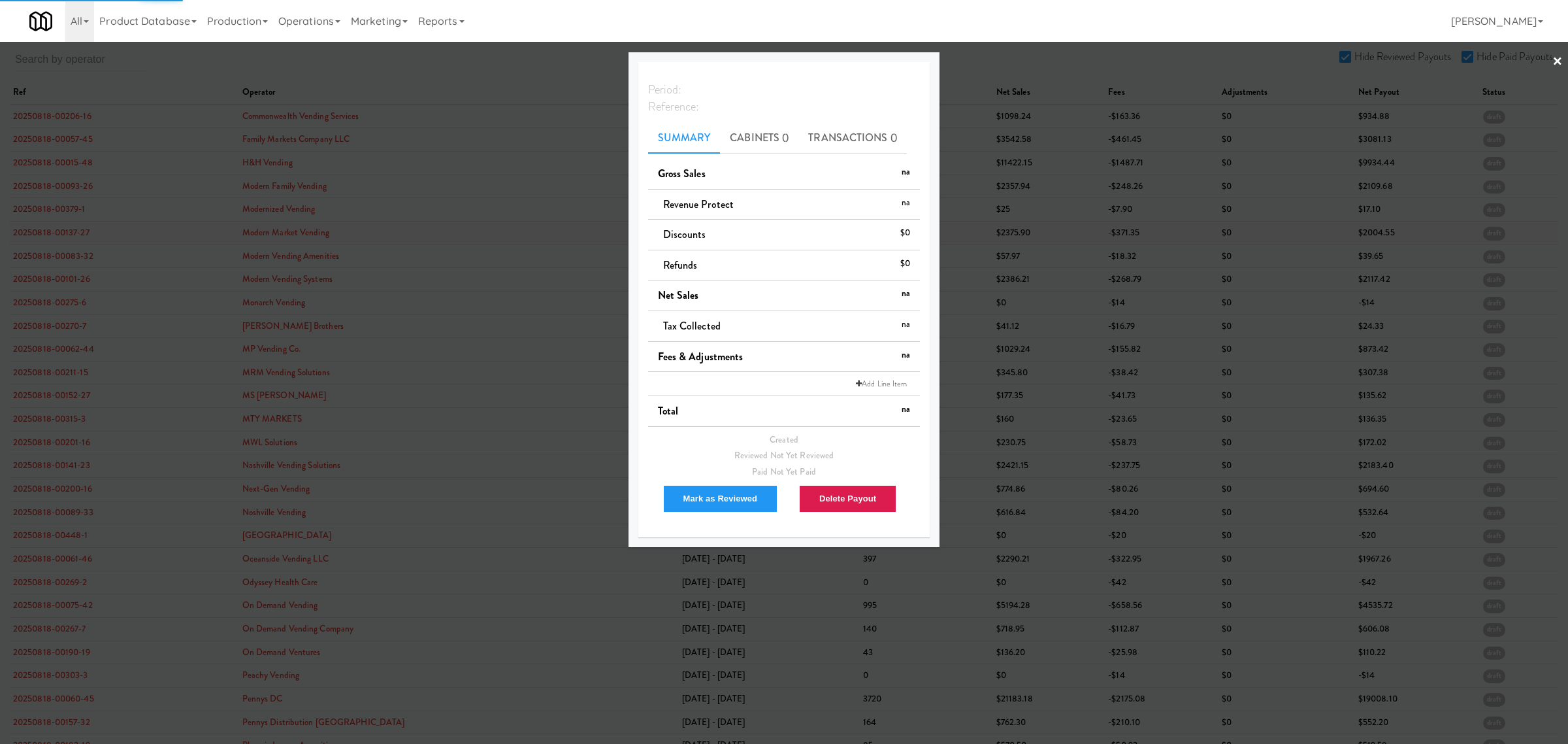
click at [64, 233] on div at bounding box center [784, 372] width 1568 height 744
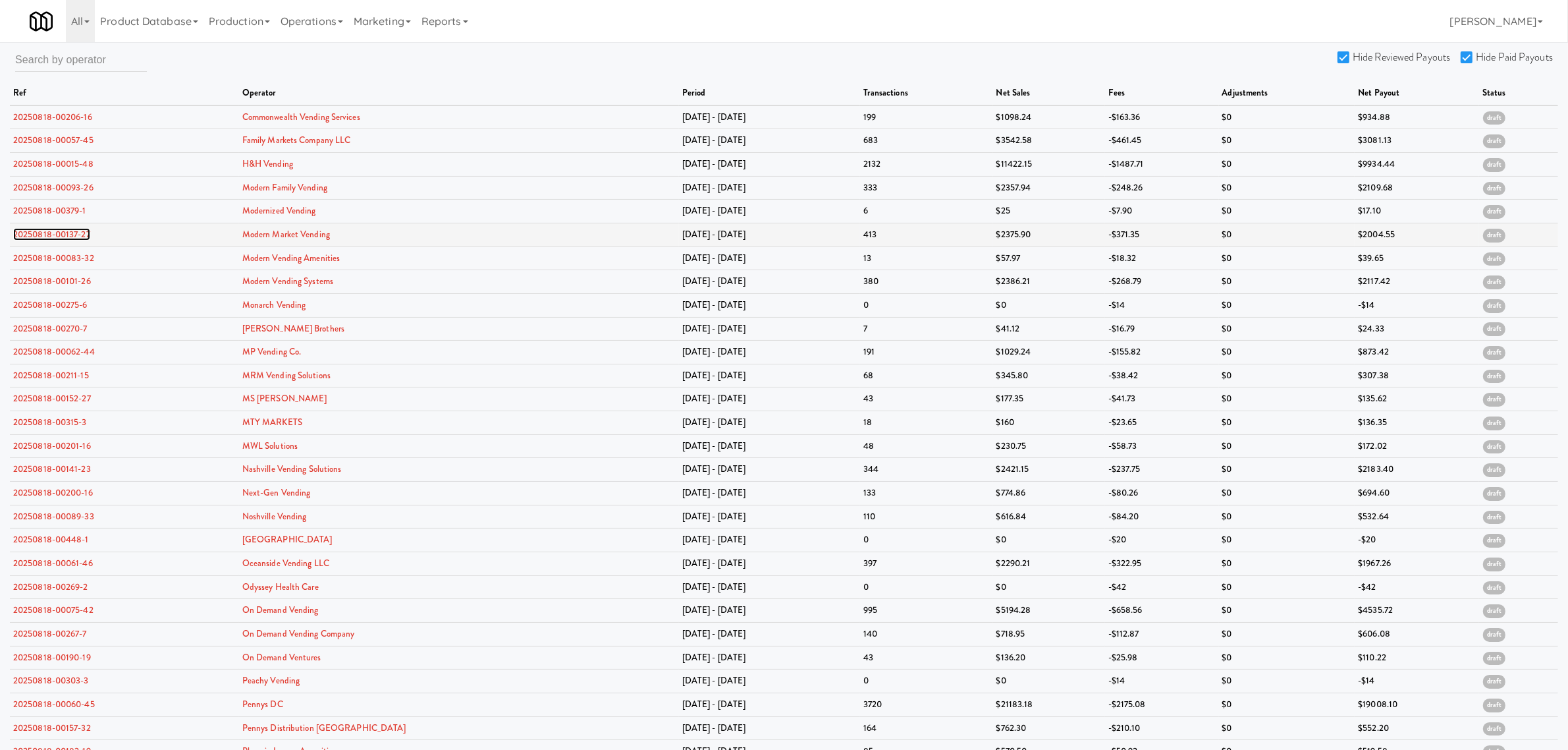
click at [63, 232] on link "20250818-00137-27" at bounding box center [51, 234] width 77 height 12
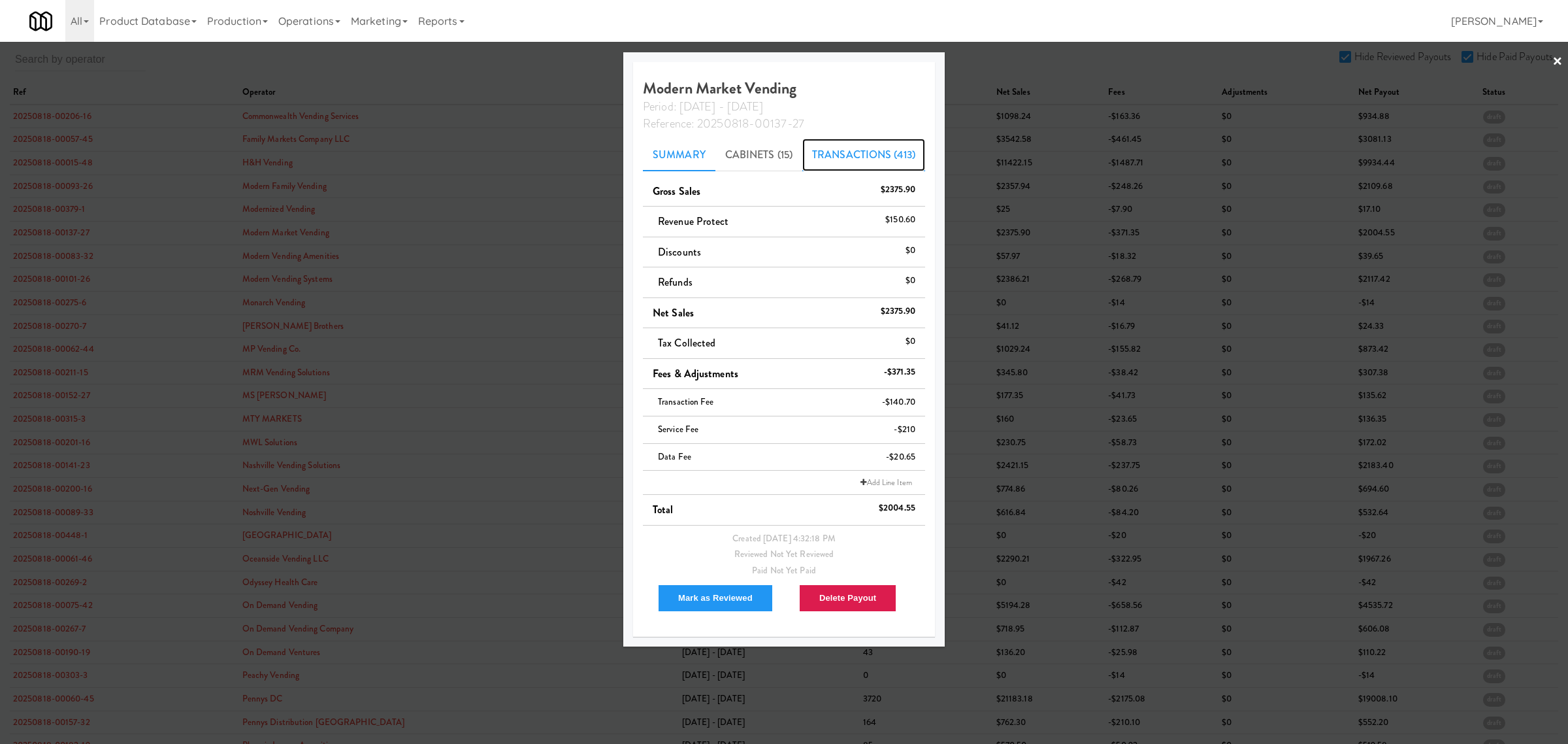
click at [811, 151] on link "Transactions (413)" at bounding box center [864, 154] width 123 height 33
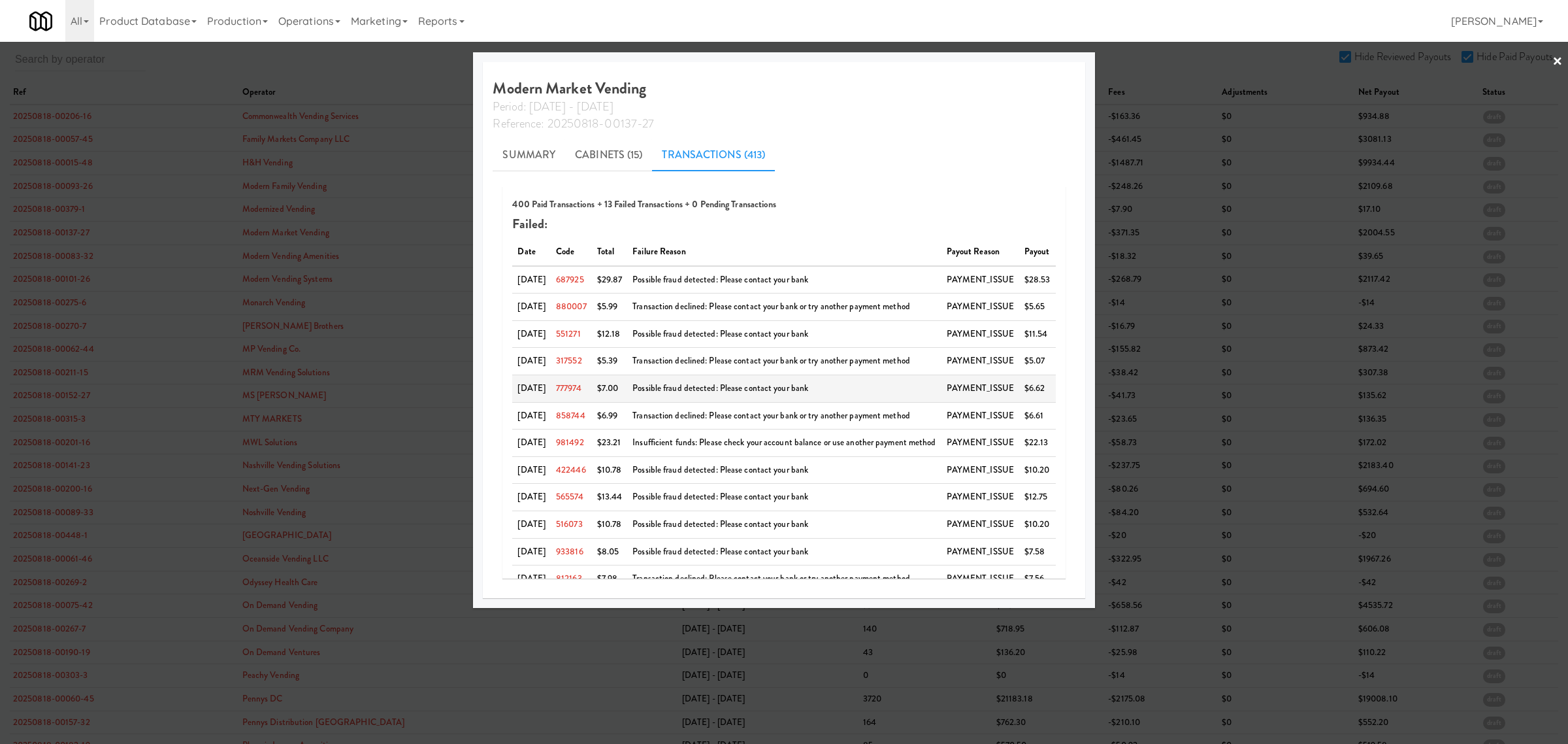
scroll to position [52, 0]
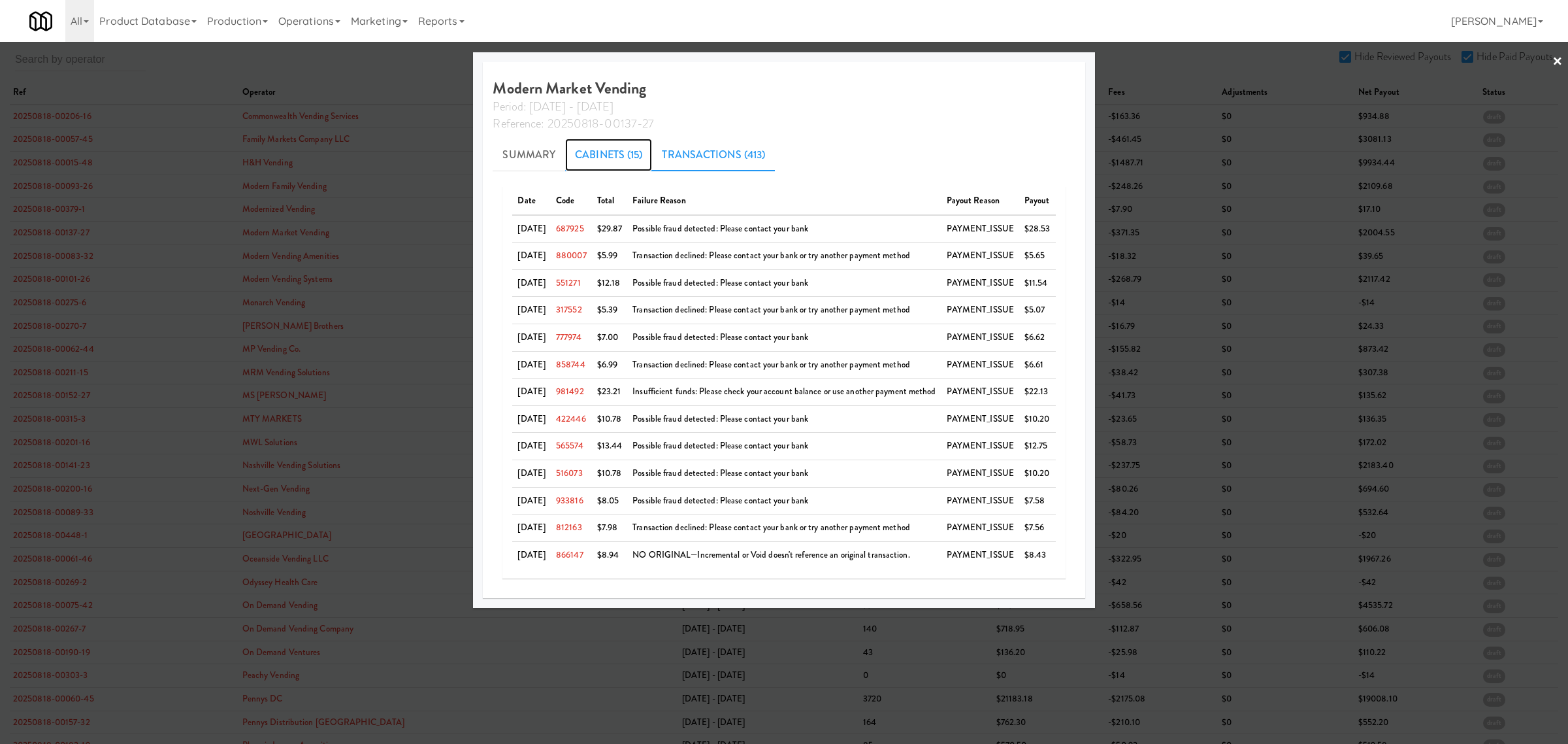
click at [602, 161] on link "Cabinets (15)" at bounding box center [608, 154] width 87 height 33
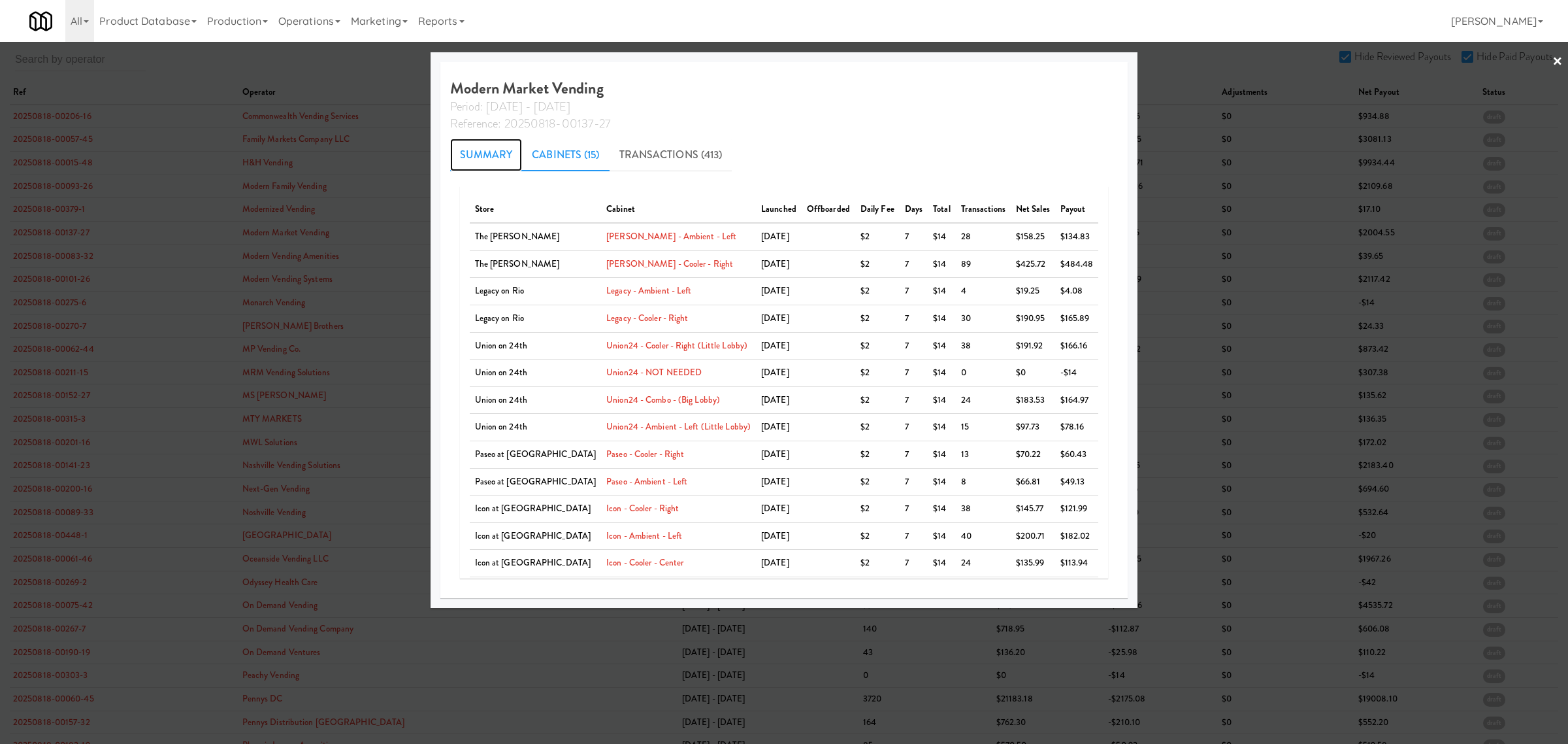
click at [500, 157] on link "Summary" at bounding box center [486, 154] width 72 height 33
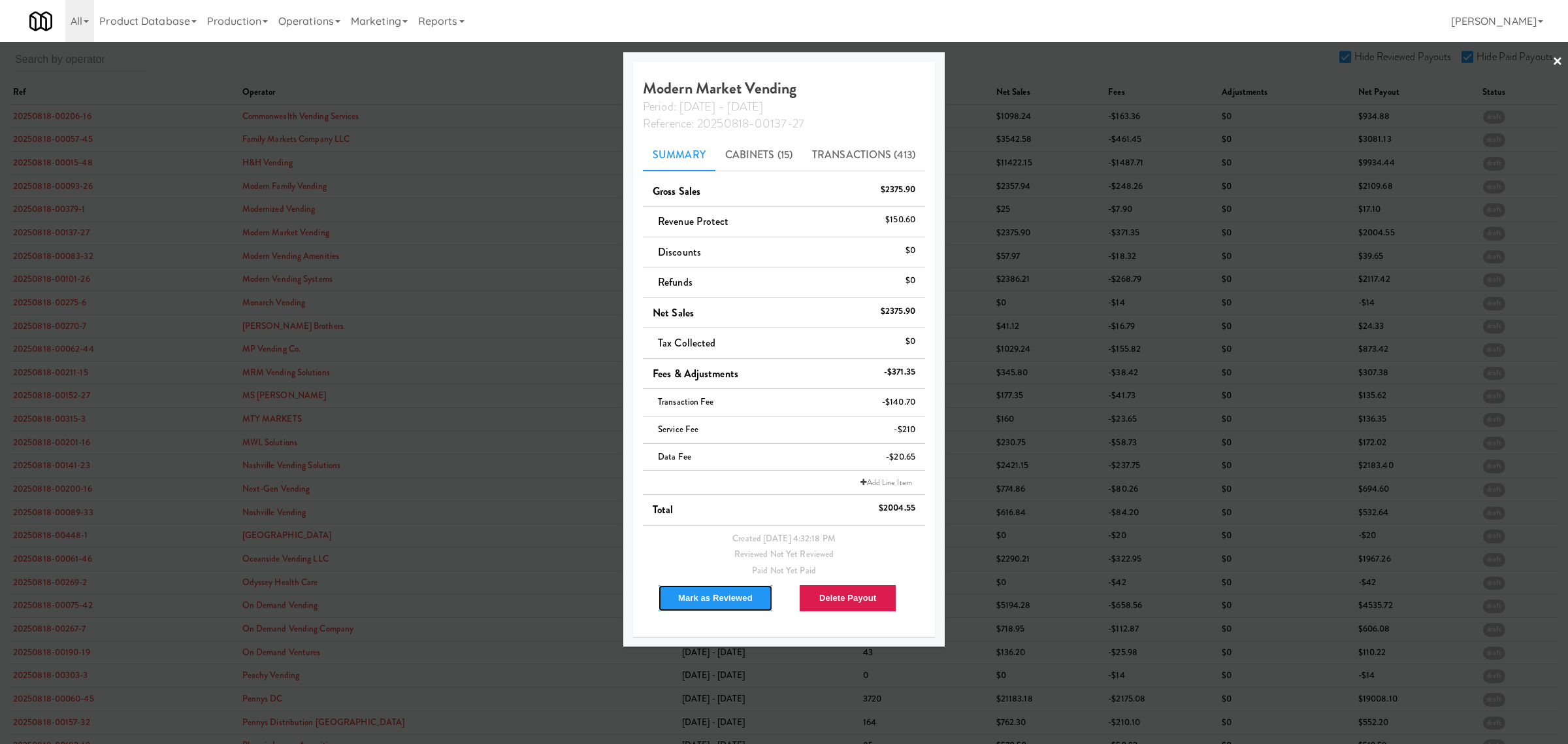
click at [707, 596] on button "Mark as Reviewed" at bounding box center [715, 598] width 115 height 27
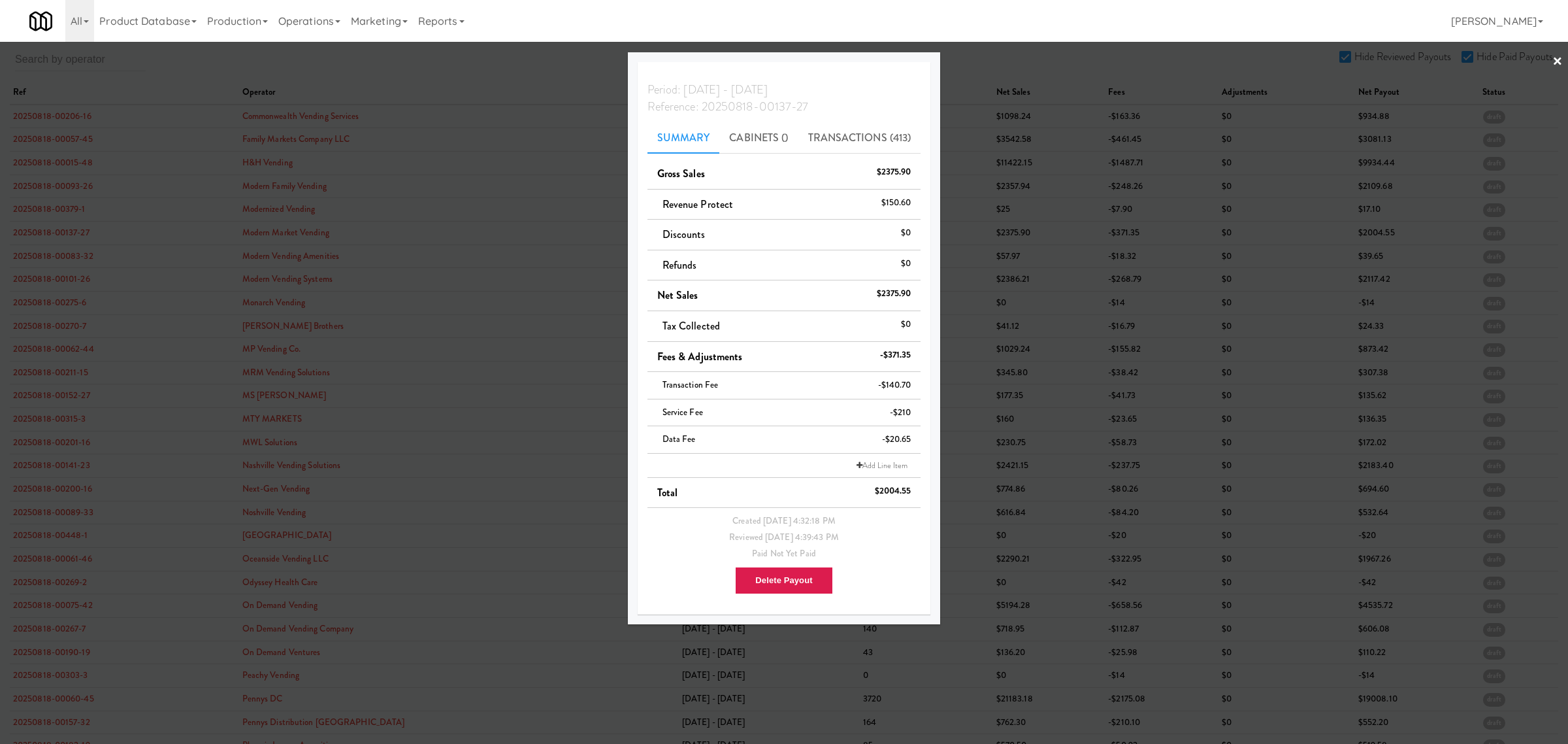
click at [63, 211] on div at bounding box center [784, 372] width 1568 height 744
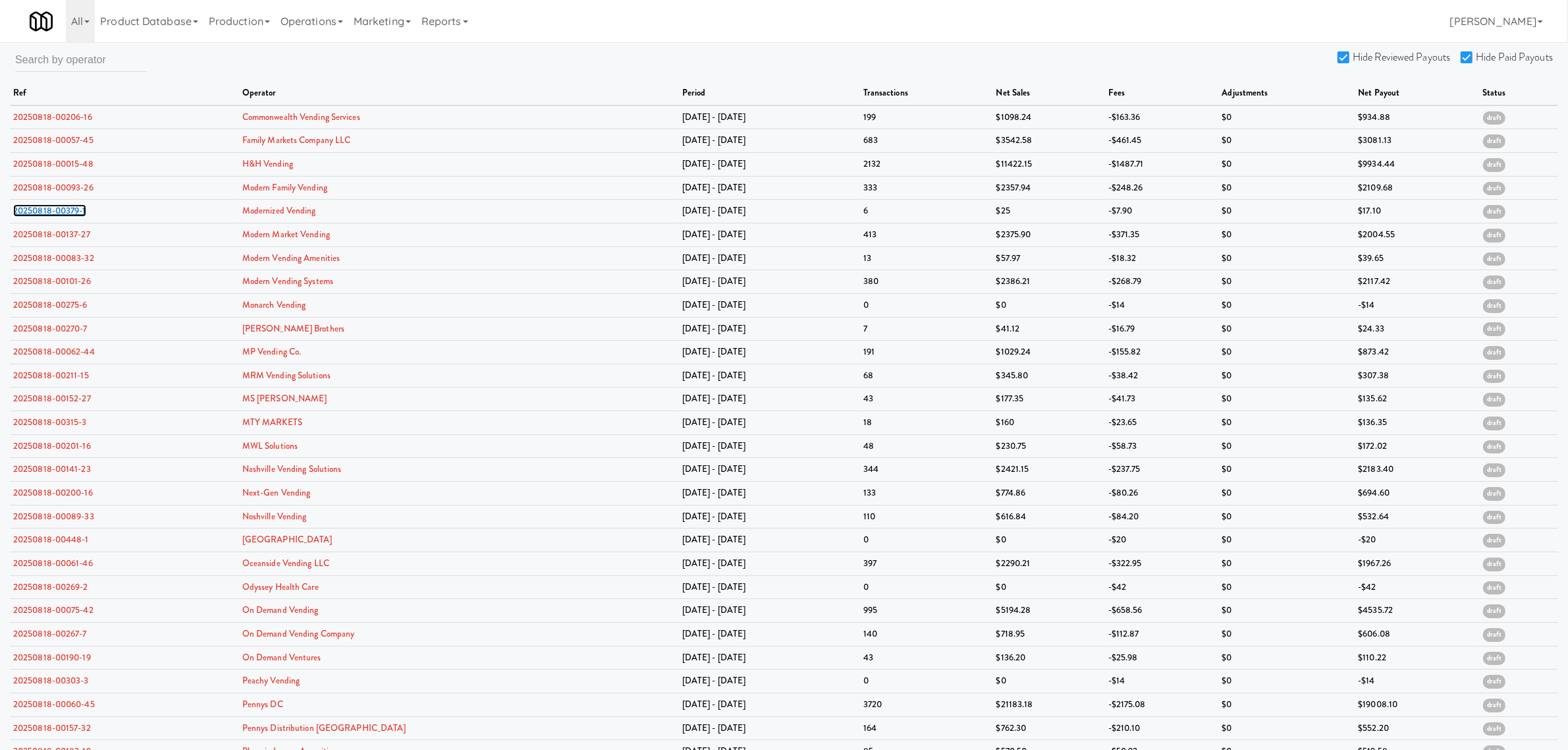
click at [64, 212] on link "20250818-00379-1" at bounding box center [49, 210] width 73 height 12
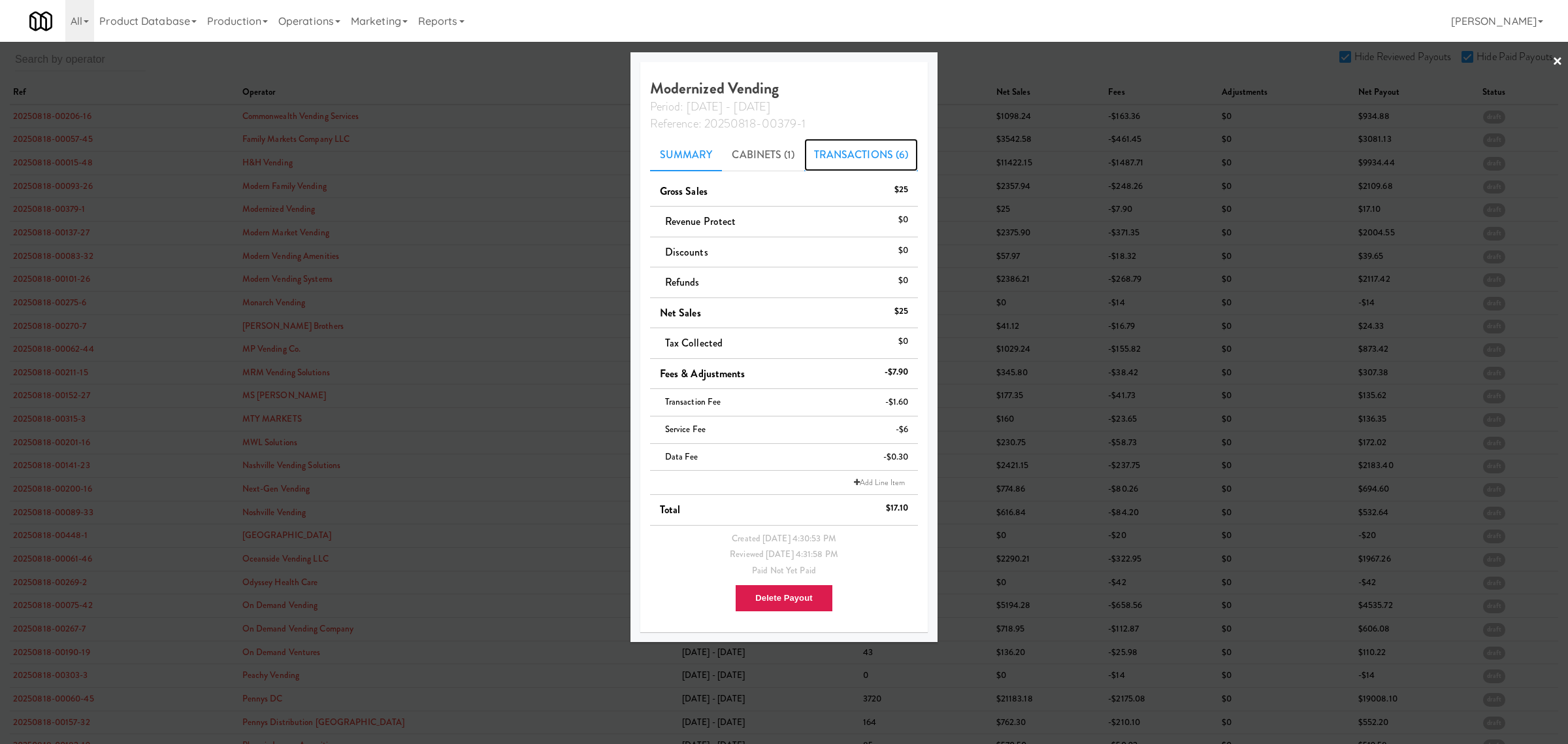
click at [847, 157] on link "Transactions (6)" at bounding box center [862, 154] width 114 height 33
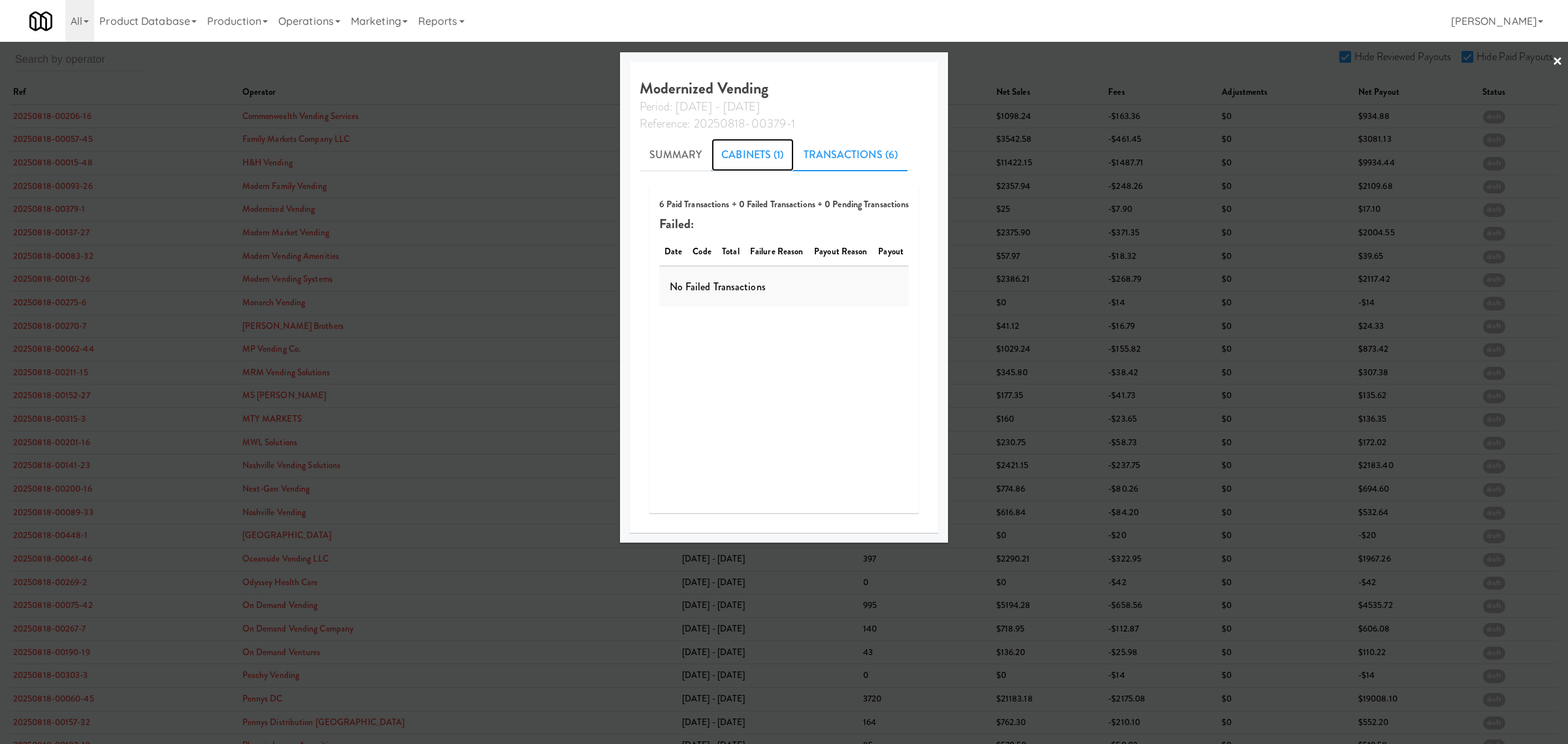
click at [748, 148] on link "Cabinets (1)" at bounding box center [752, 154] width 81 height 33
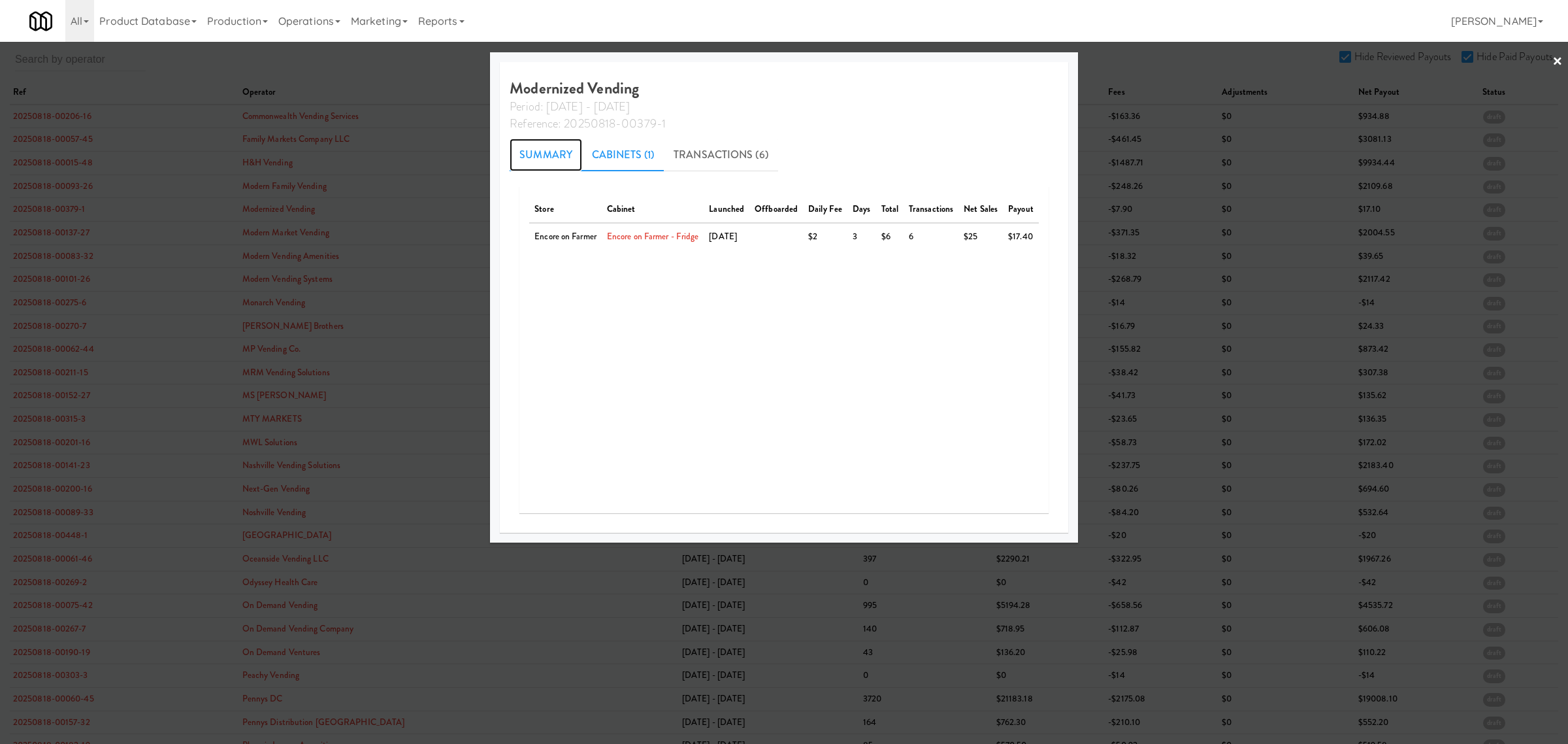
click at [542, 151] on link "Summary" at bounding box center [545, 154] width 72 height 33
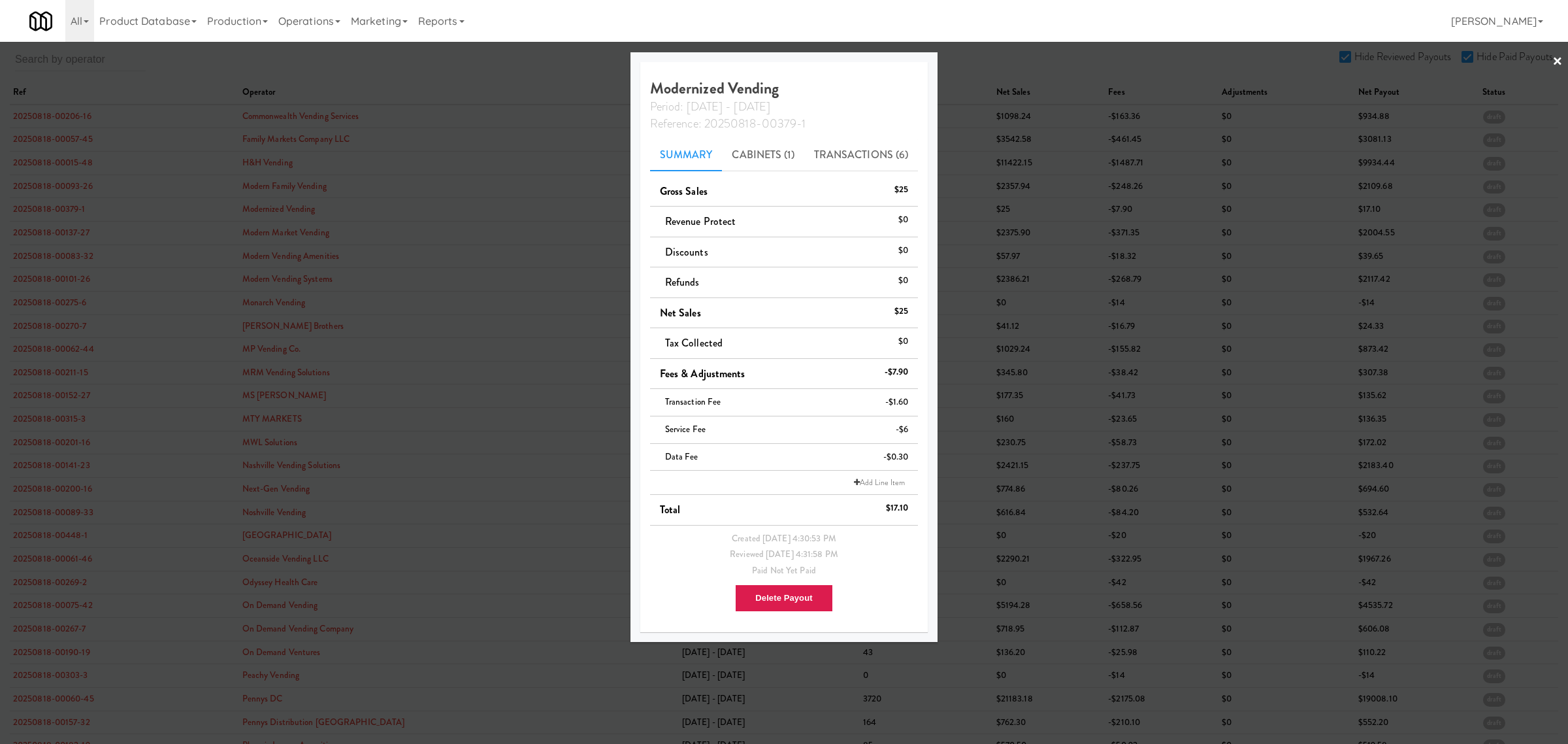
click at [43, 233] on div at bounding box center [784, 372] width 1568 height 744
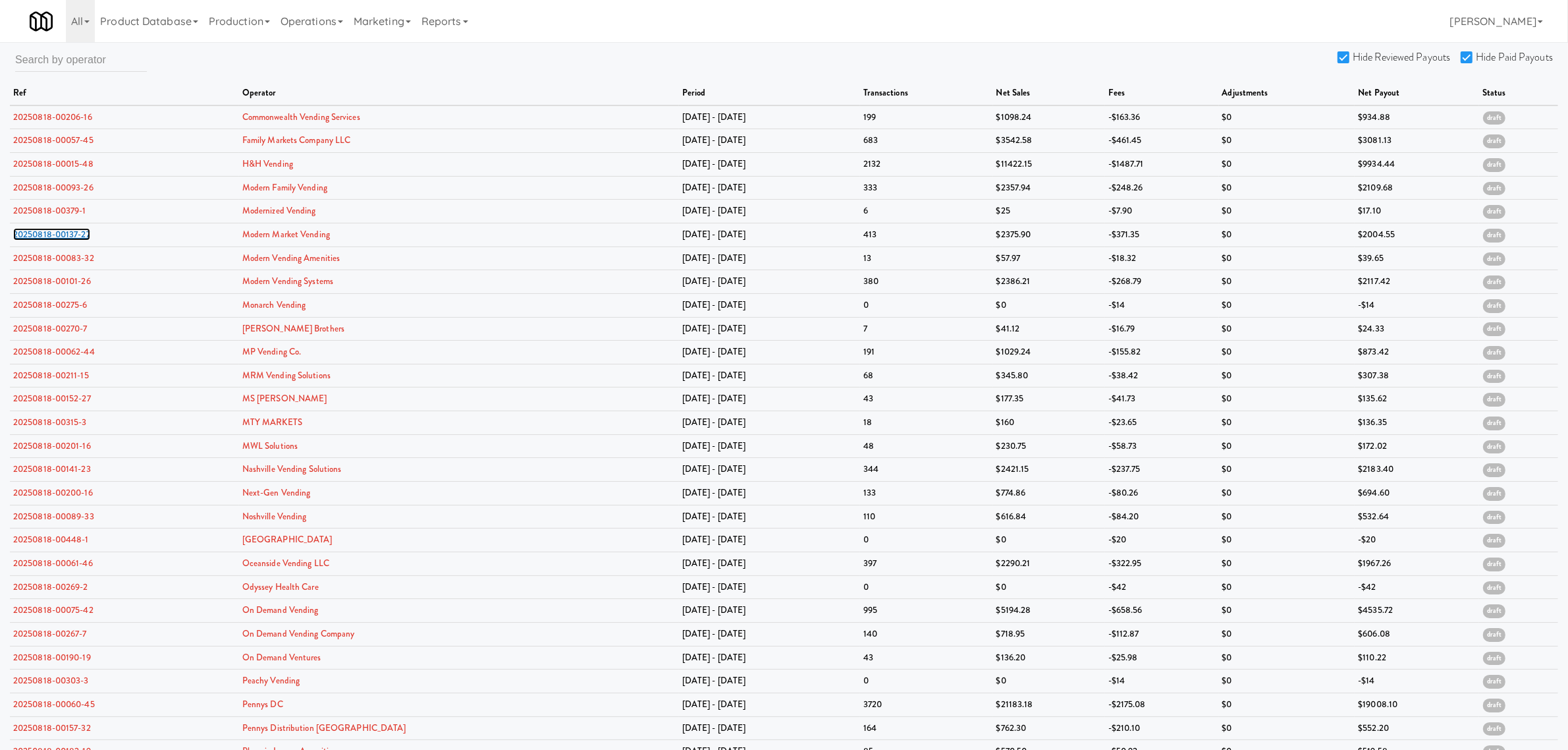
click at [43, 235] on link "20250818-00137-27" at bounding box center [51, 234] width 77 height 12
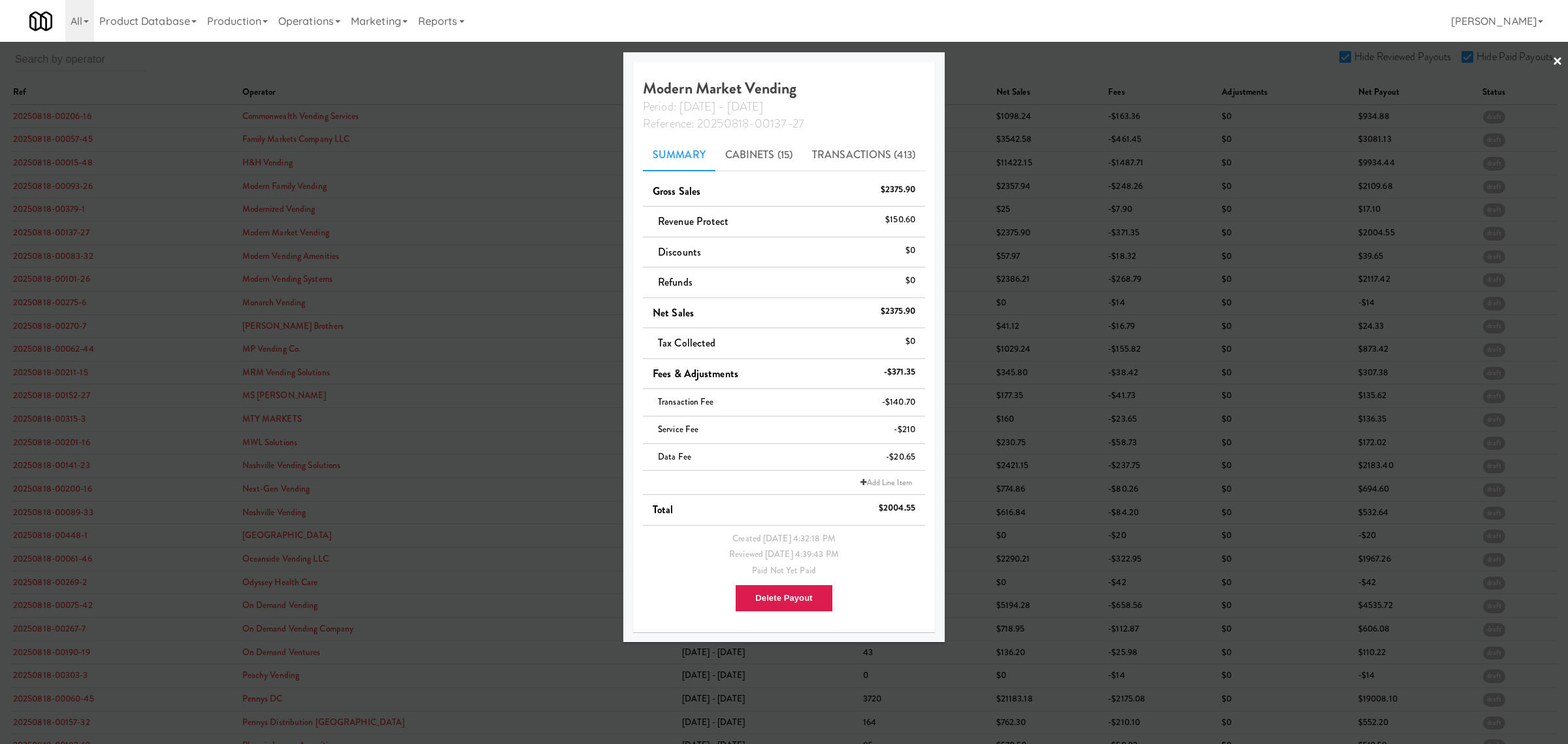
click at [44, 253] on div at bounding box center [784, 372] width 1568 height 744
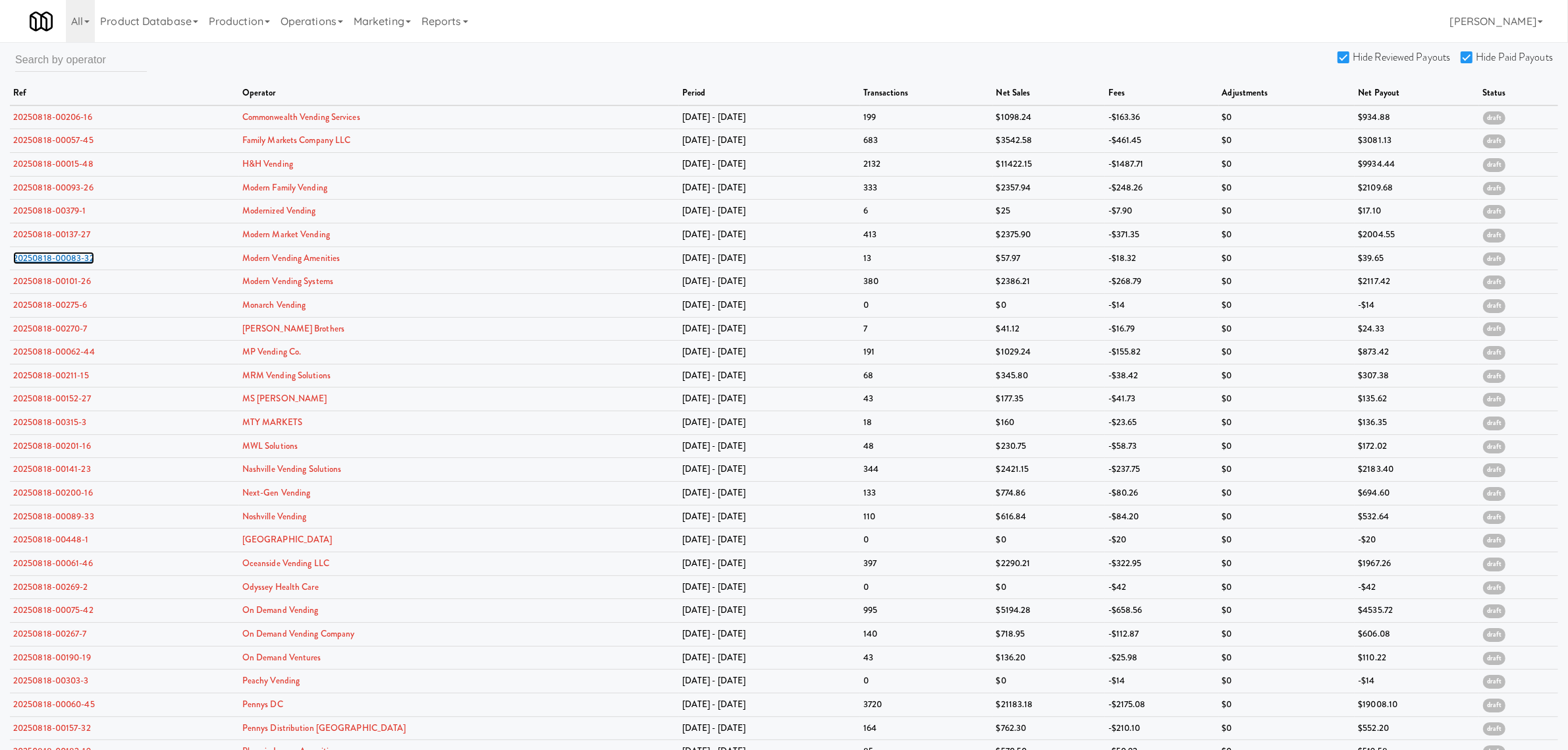
click at [44, 255] on link "20250818-00083-32" at bounding box center [54, 258] width 81 height 12
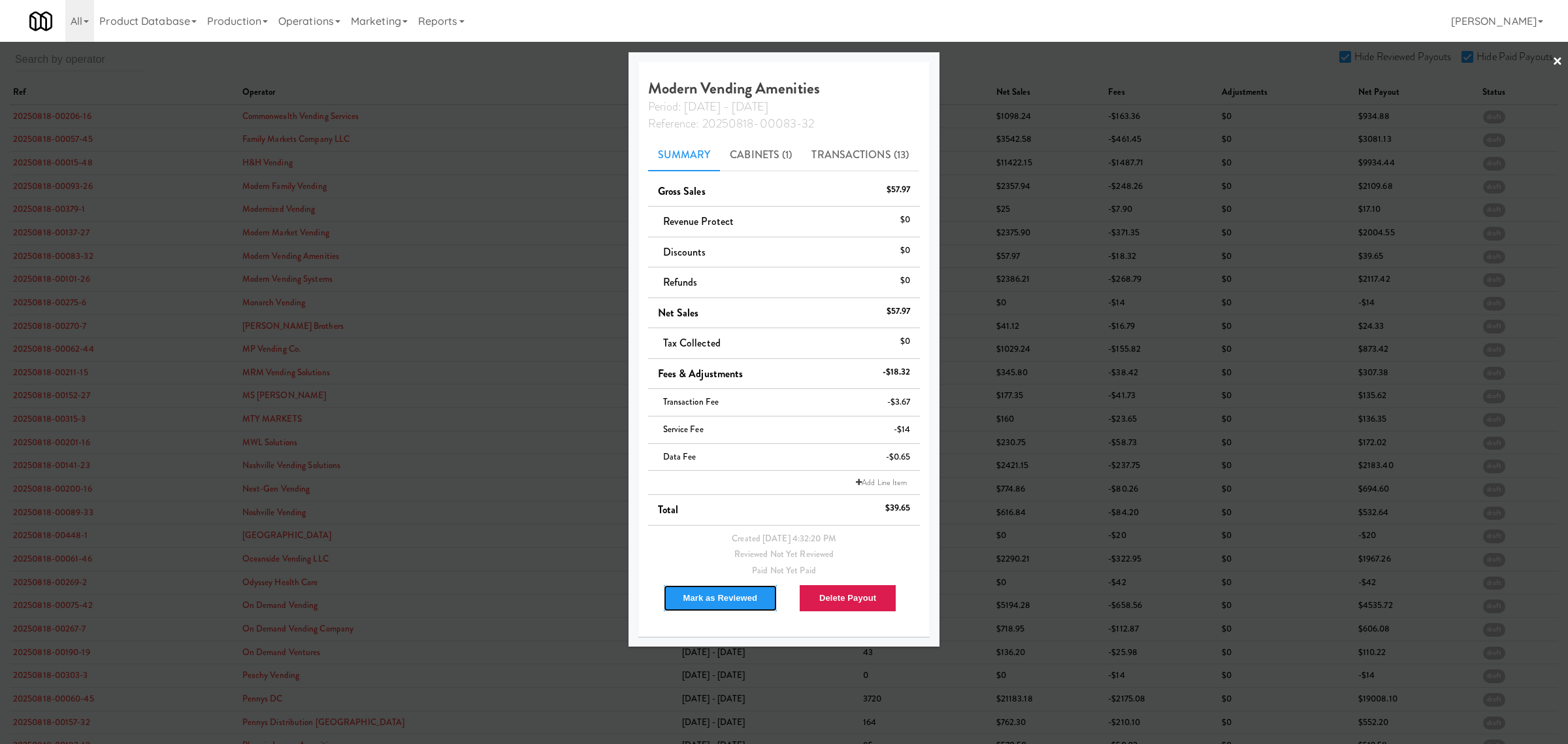
click at [706, 593] on button "Mark as Reviewed" at bounding box center [720, 598] width 115 height 27
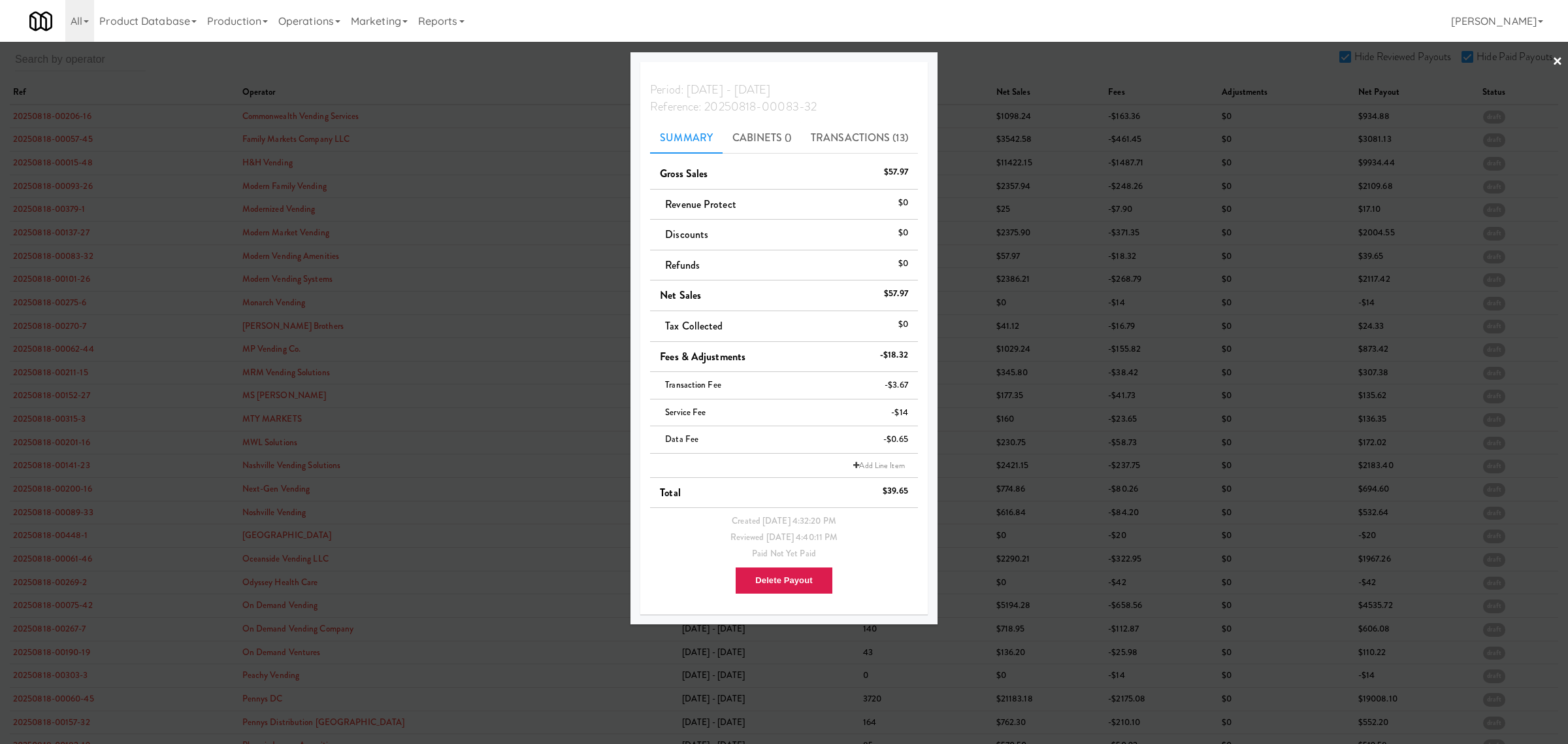
click at [67, 280] on div at bounding box center [784, 372] width 1568 height 744
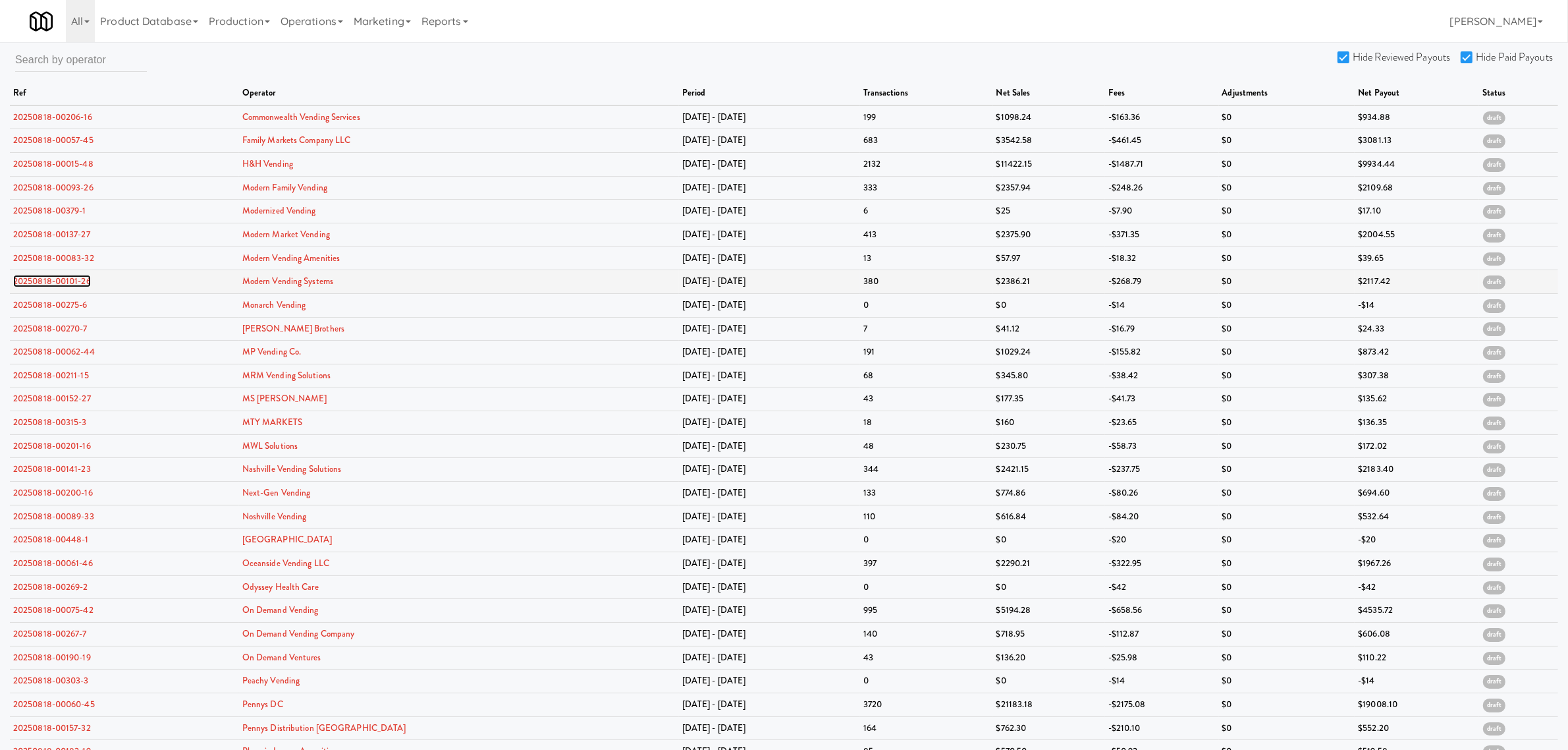
click at [67, 282] on link "20250818-00101-26" at bounding box center [51, 281] width 77 height 12
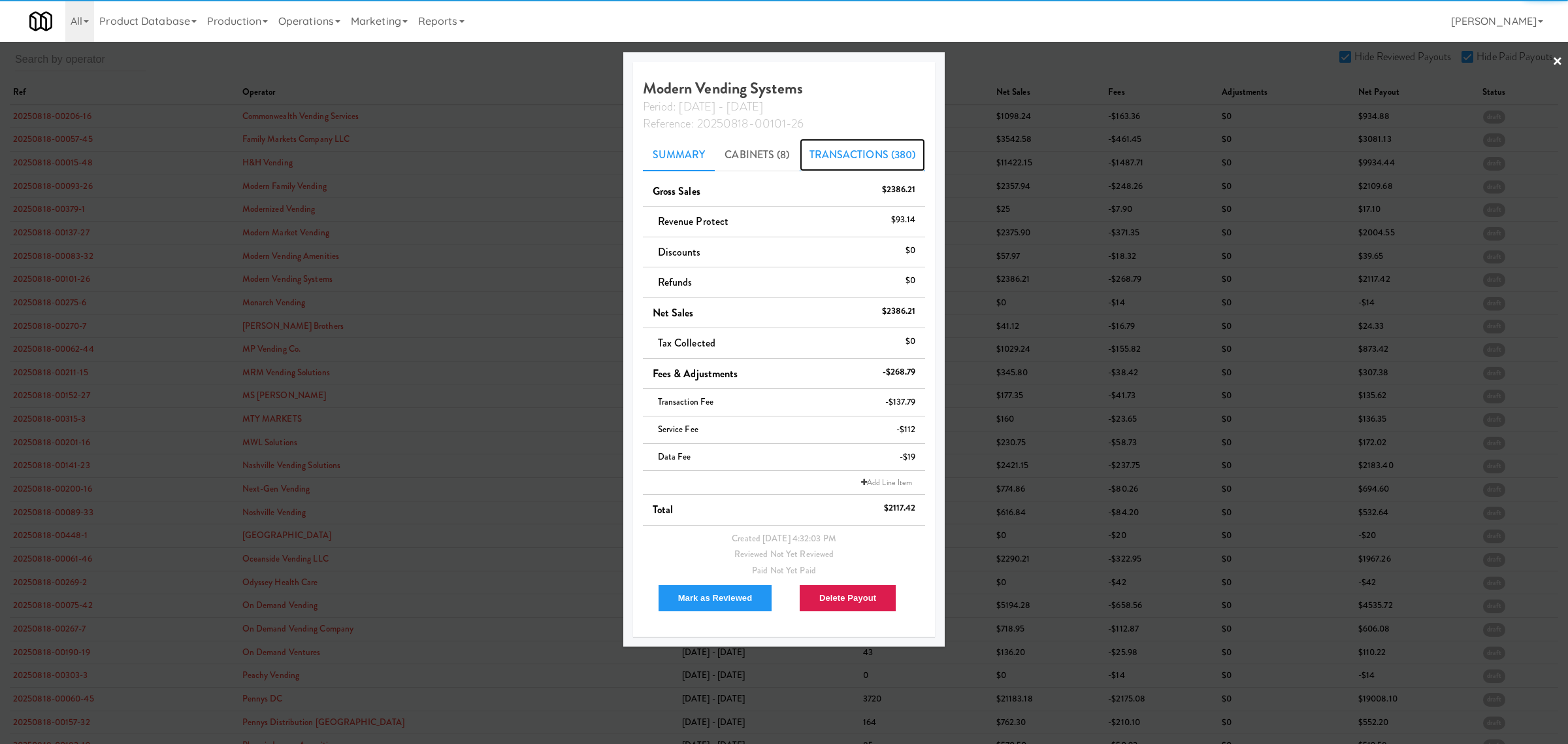
click at [830, 149] on link "Transactions (380)" at bounding box center [863, 154] width 126 height 33
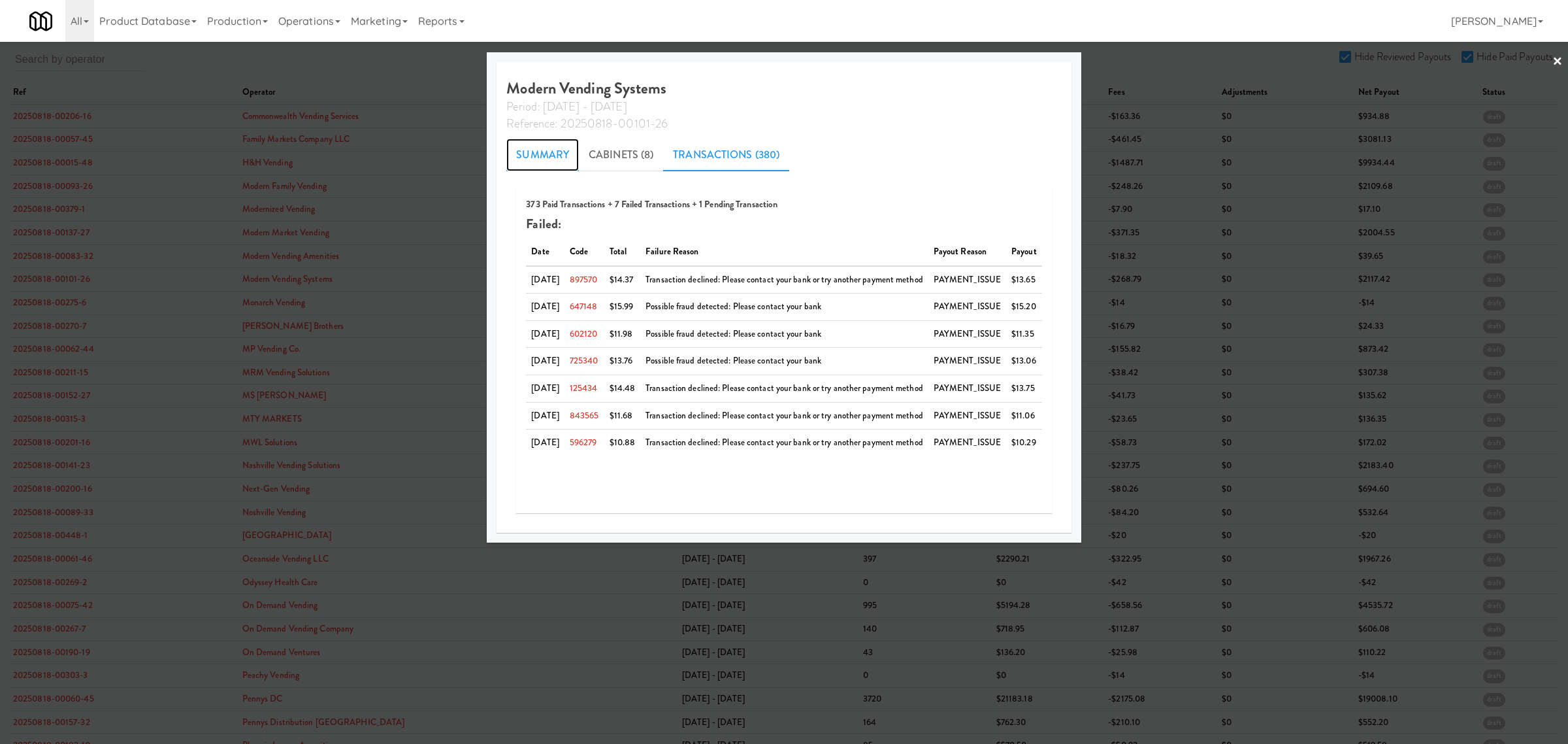
click at [515, 155] on link "Summary" at bounding box center [542, 154] width 72 height 33
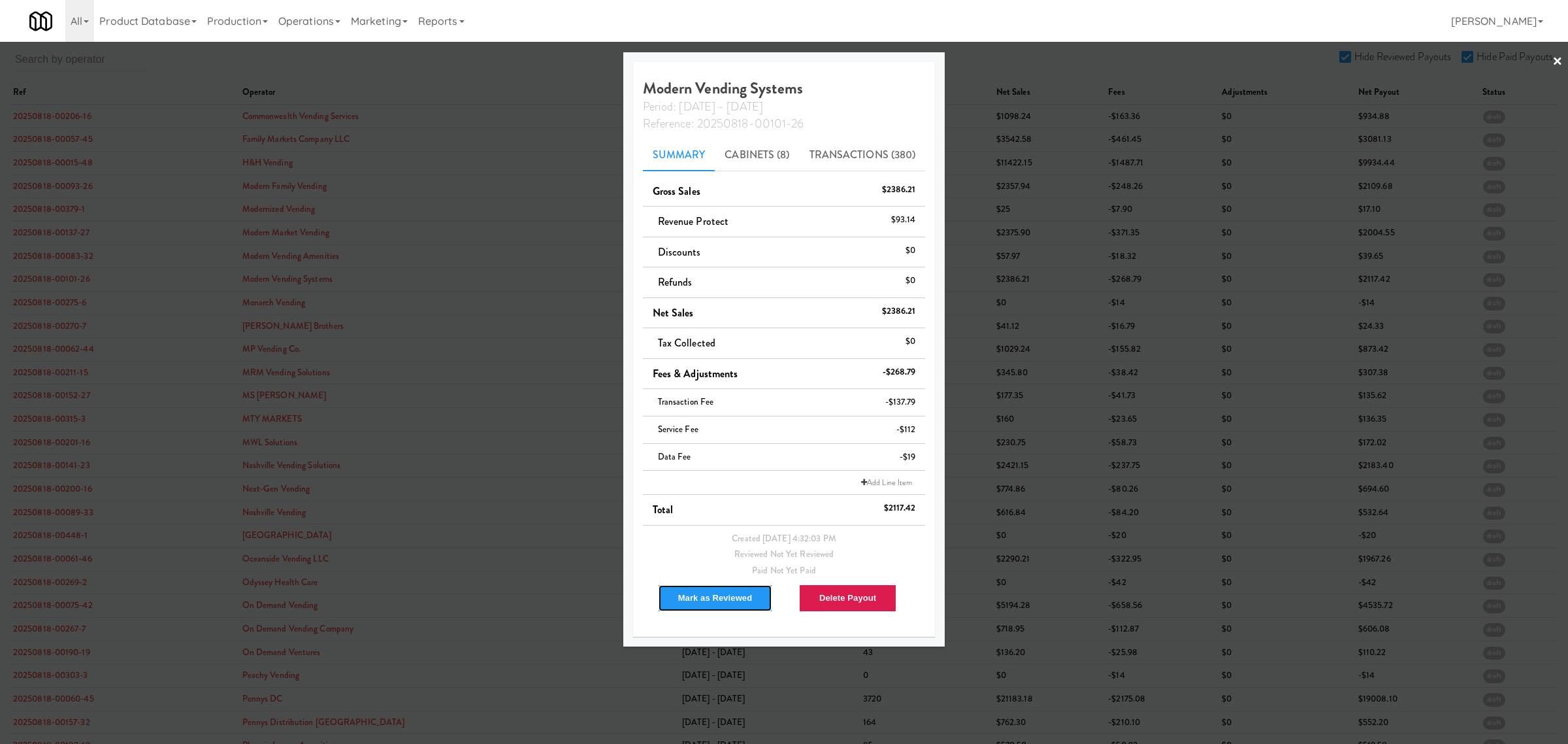
click at [709, 602] on button "Mark as Reviewed" at bounding box center [715, 598] width 115 height 27
click at [56, 309] on div at bounding box center [784, 372] width 1568 height 744
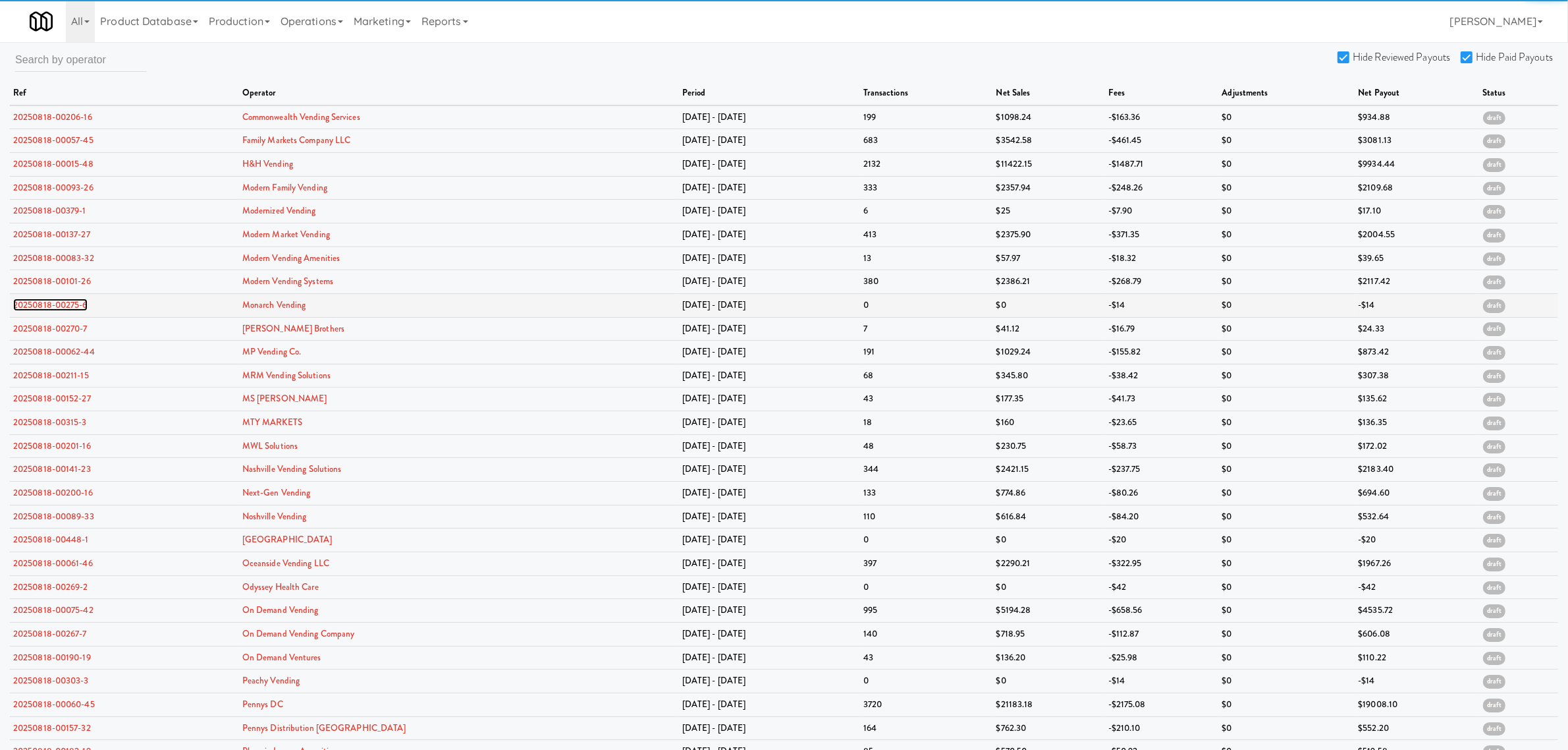
click at [56, 308] on link "20250818-00275-6" at bounding box center [50, 304] width 74 height 12
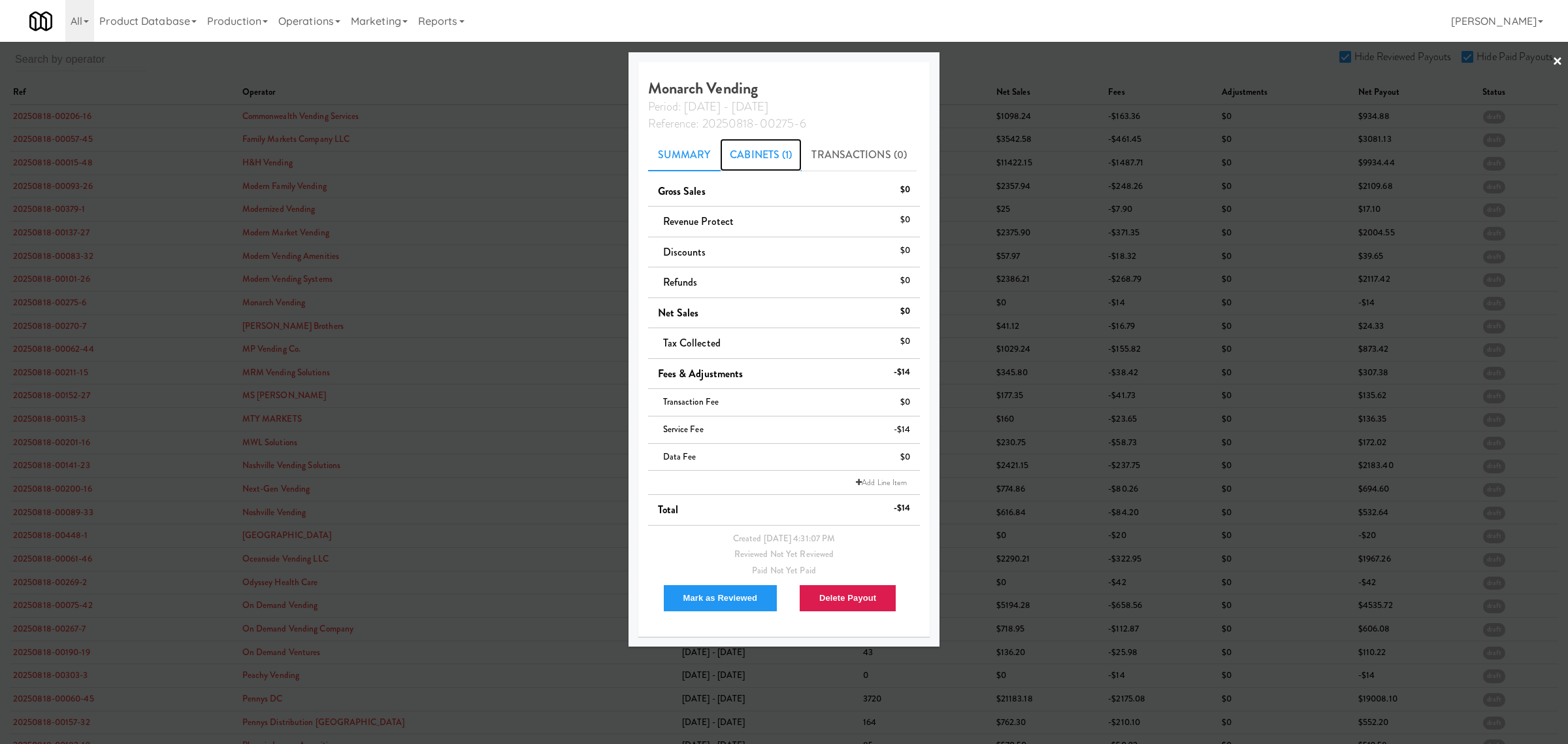
click at [765, 157] on link "Cabinets (1)" at bounding box center [760, 154] width 81 height 33
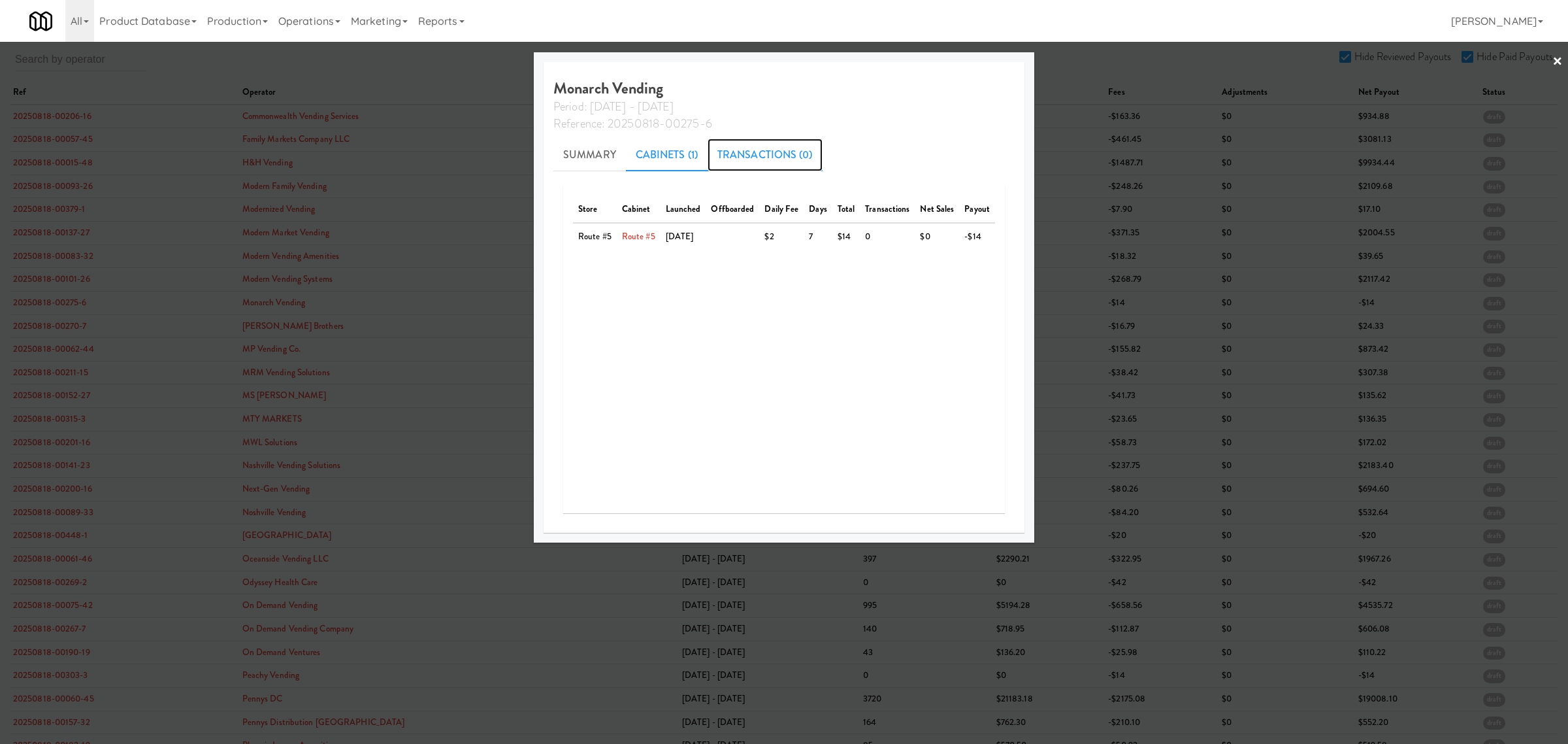
click at [748, 154] on link "Transactions (0)" at bounding box center [765, 154] width 115 height 33
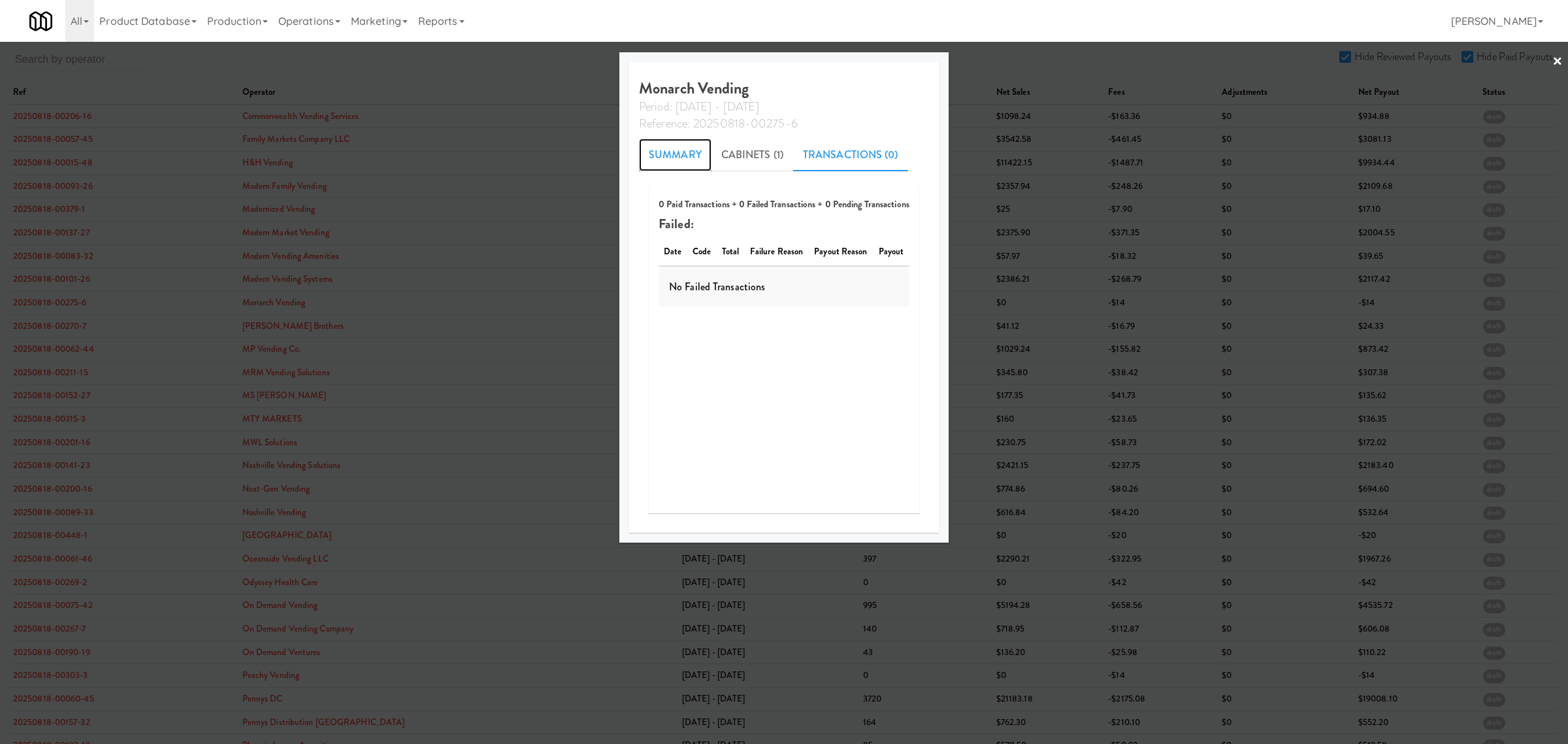
click at [674, 154] on link "Summary" at bounding box center [674, 154] width 72 height 33
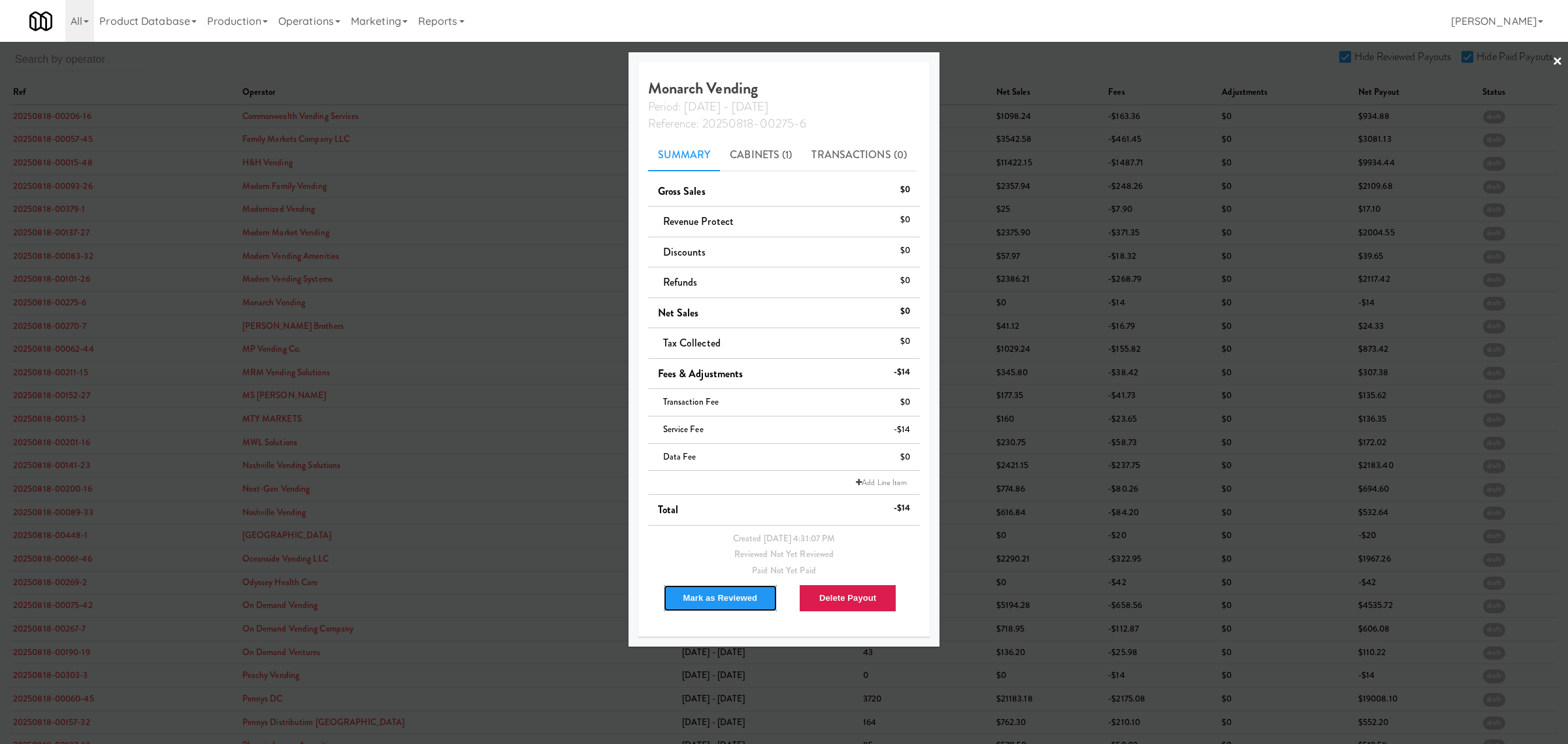
click at [697, 595] on button "Mark as Reviewed" at bounding box center [720, 598] width 115 height 27
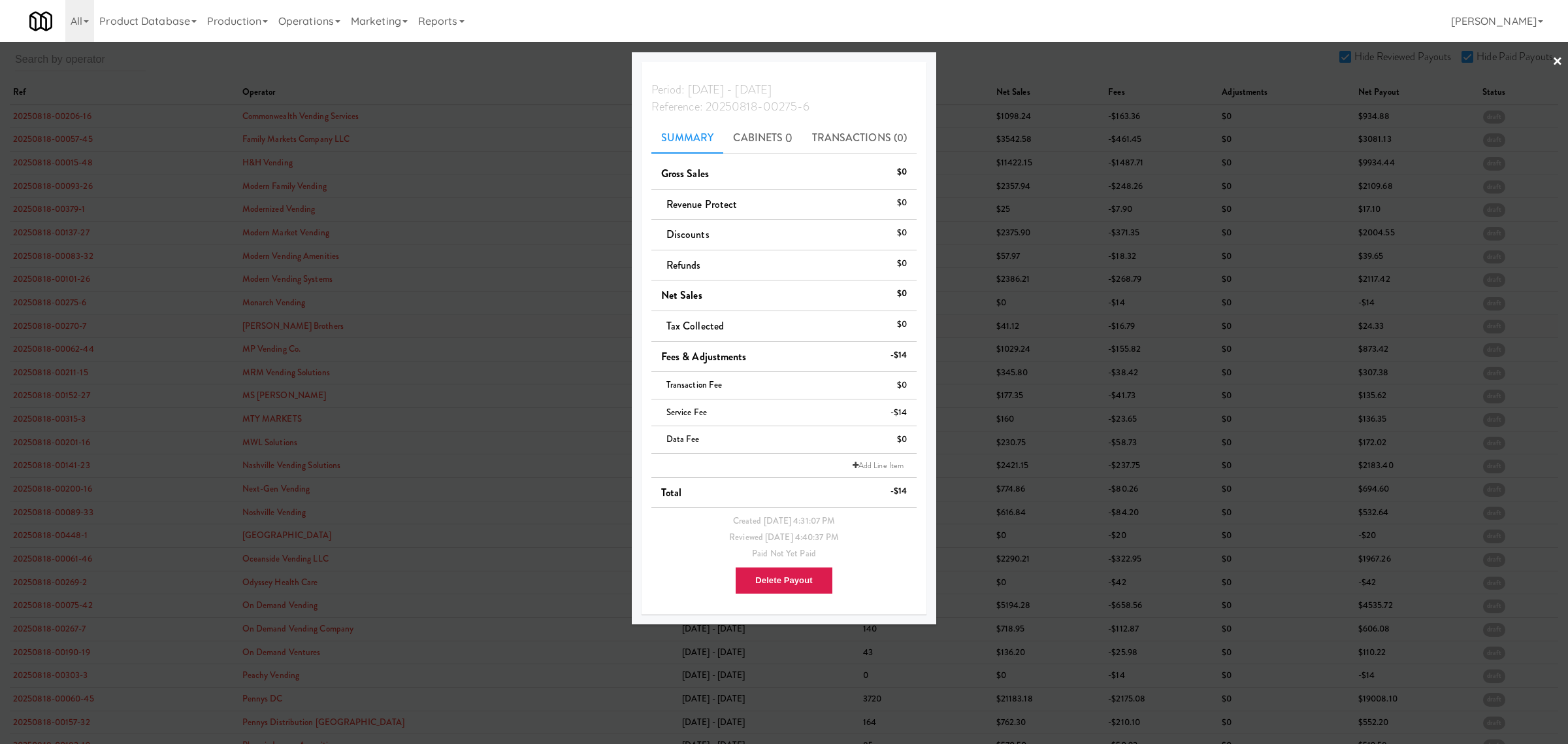
click at [72, 332] on div at bounding box center [784, 372] width 1568 height 744
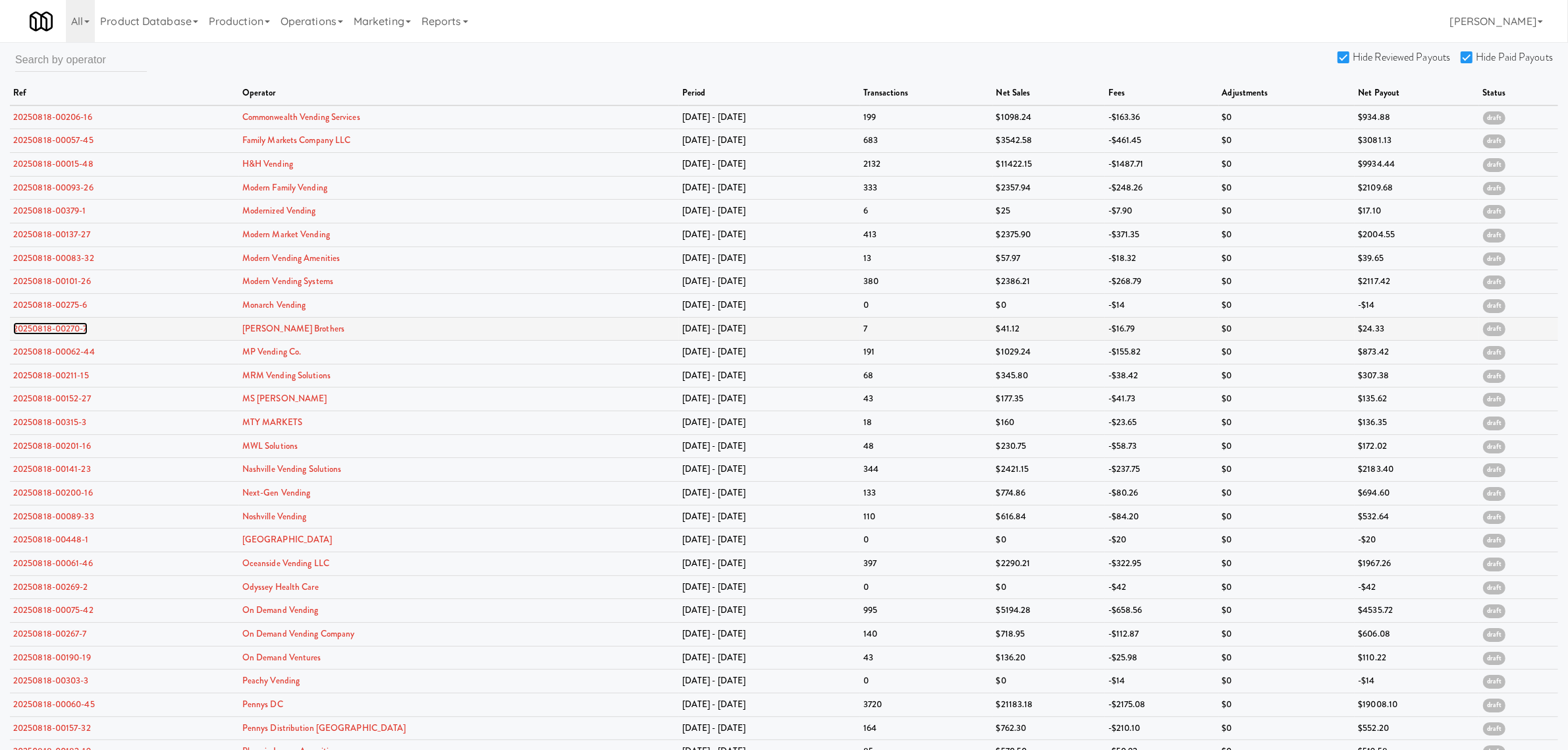
click at [73, 334] on link "20250818-00270-7" at bounding box center [50, 328] width 74 height 12
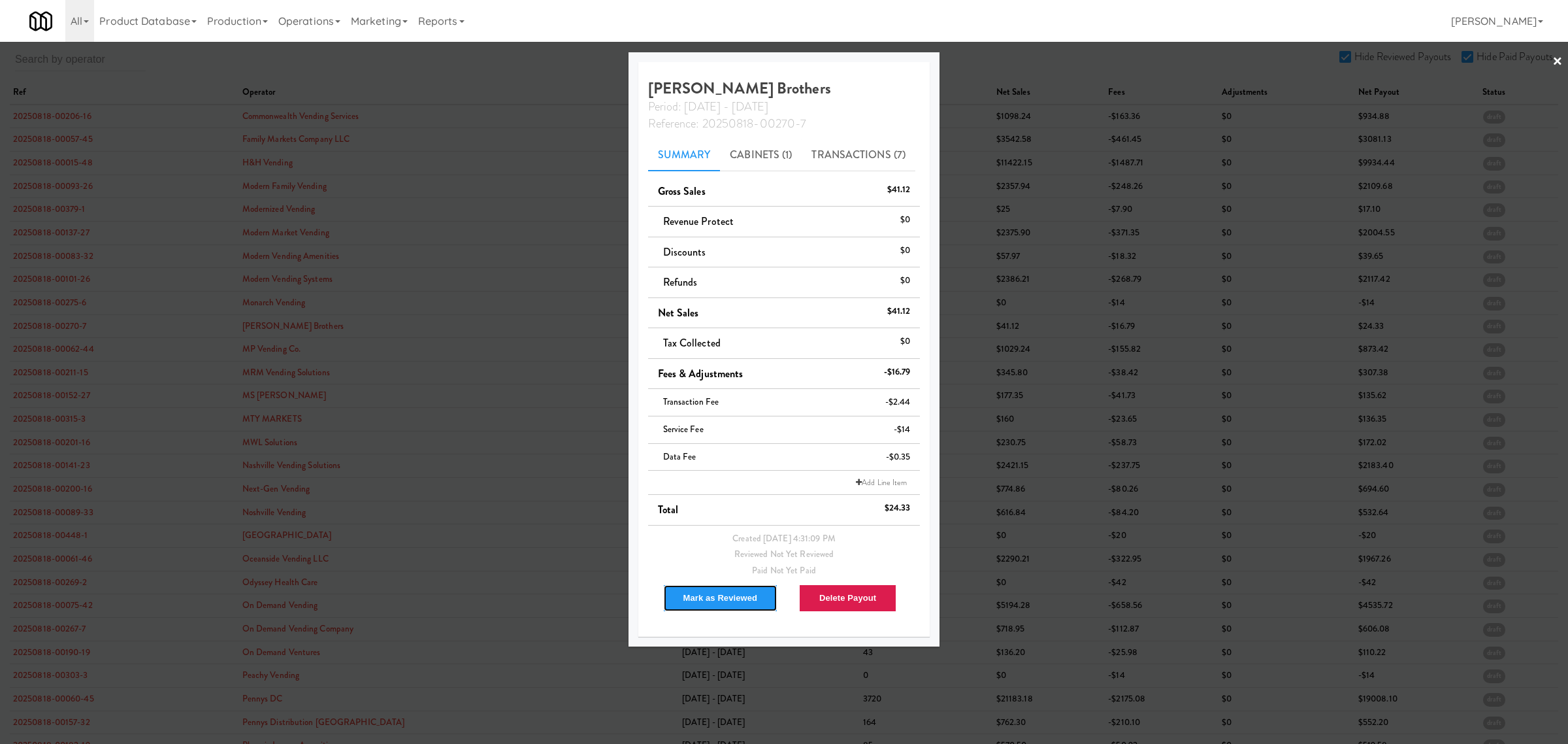
click at [710, 592] on button "Mark as Reviewed" at bounding box center [720, 598] width 115 height 27
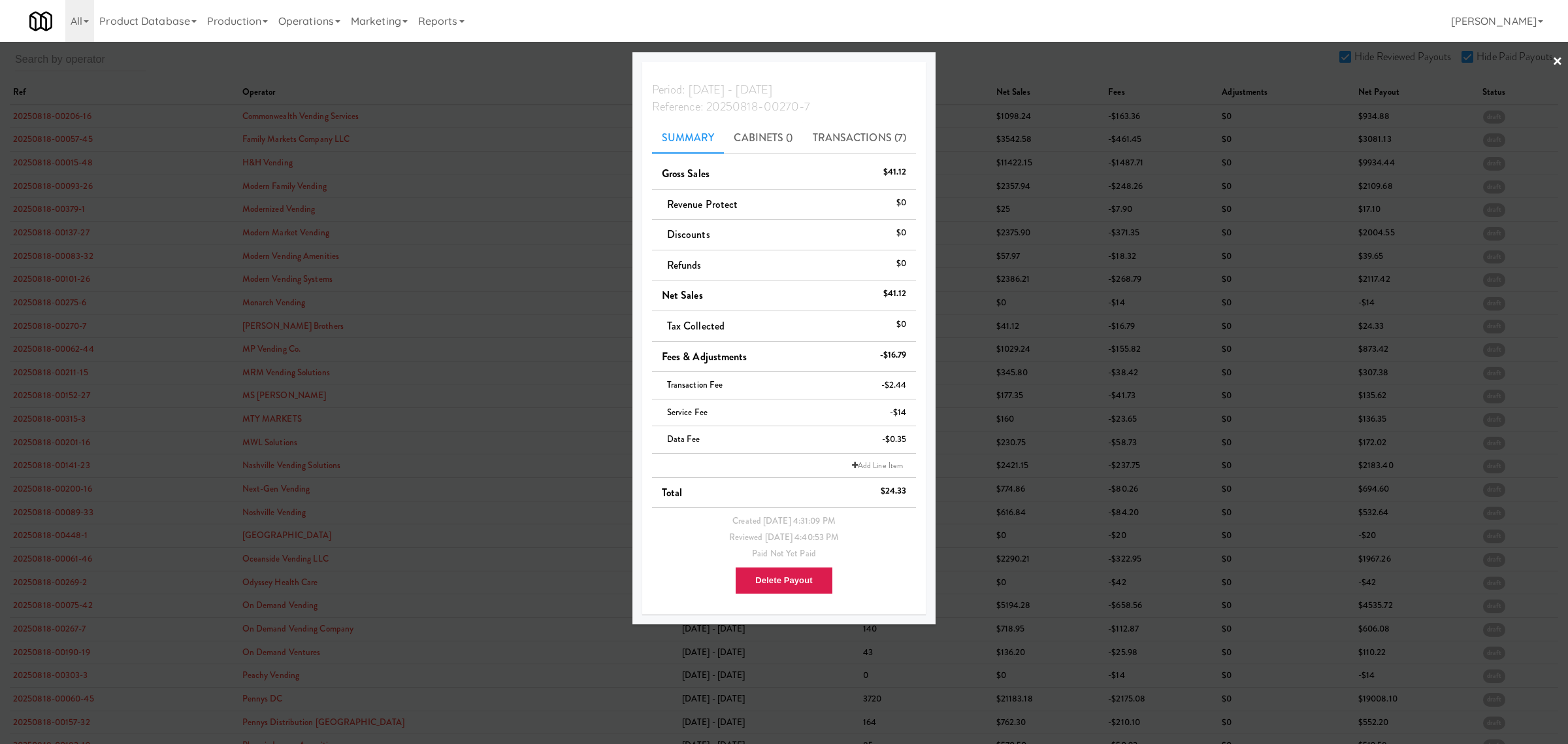
click at [392, 62] on div at bounding box center [784, 372] width 1568 height 744
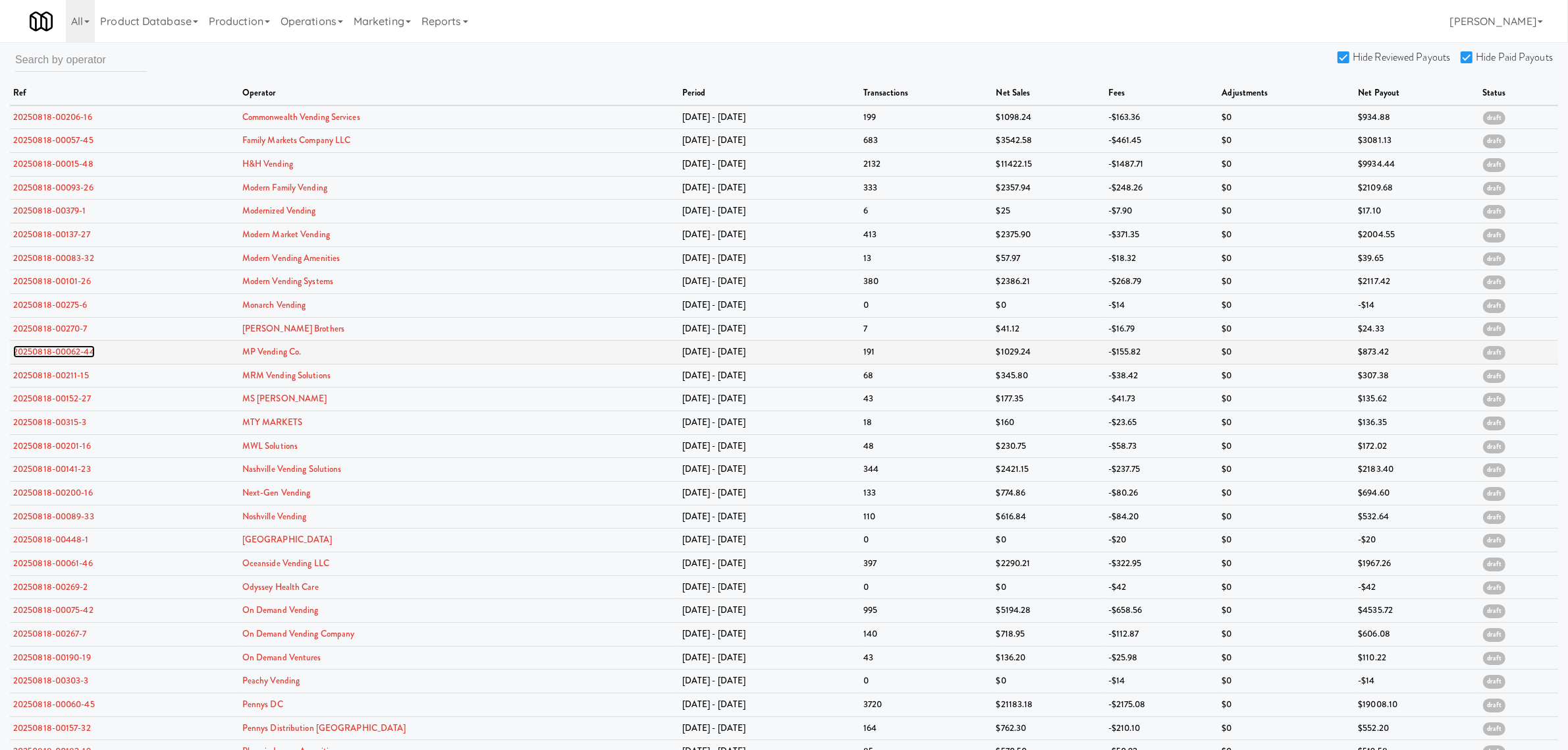
click at [49, 354] on link "20250818-00062-44" at bounding box center [54, 351] width 82 height 12
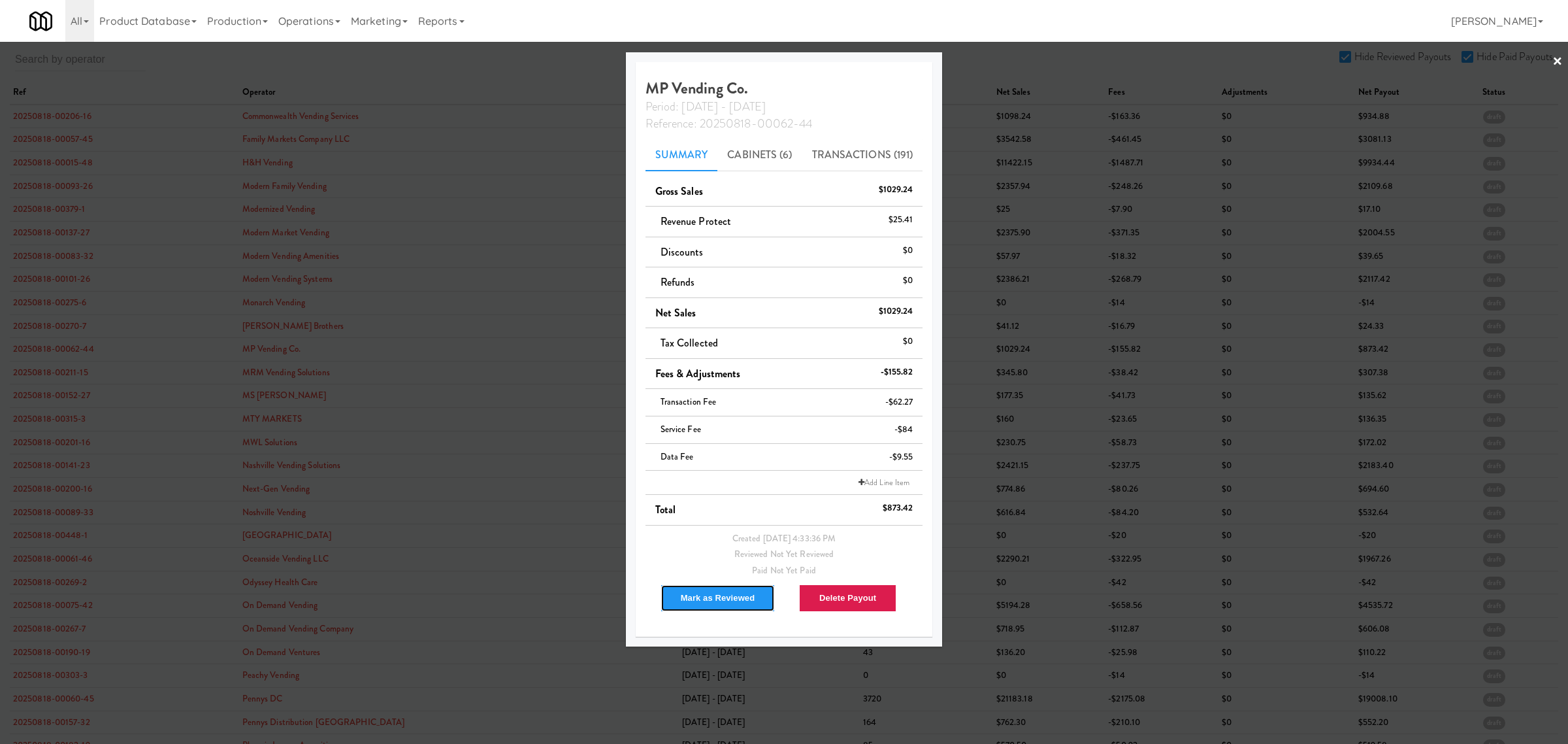
click at [700, 593] on button "Mark as Reviewed" at bounding box center [718, 598] width 115 height 27
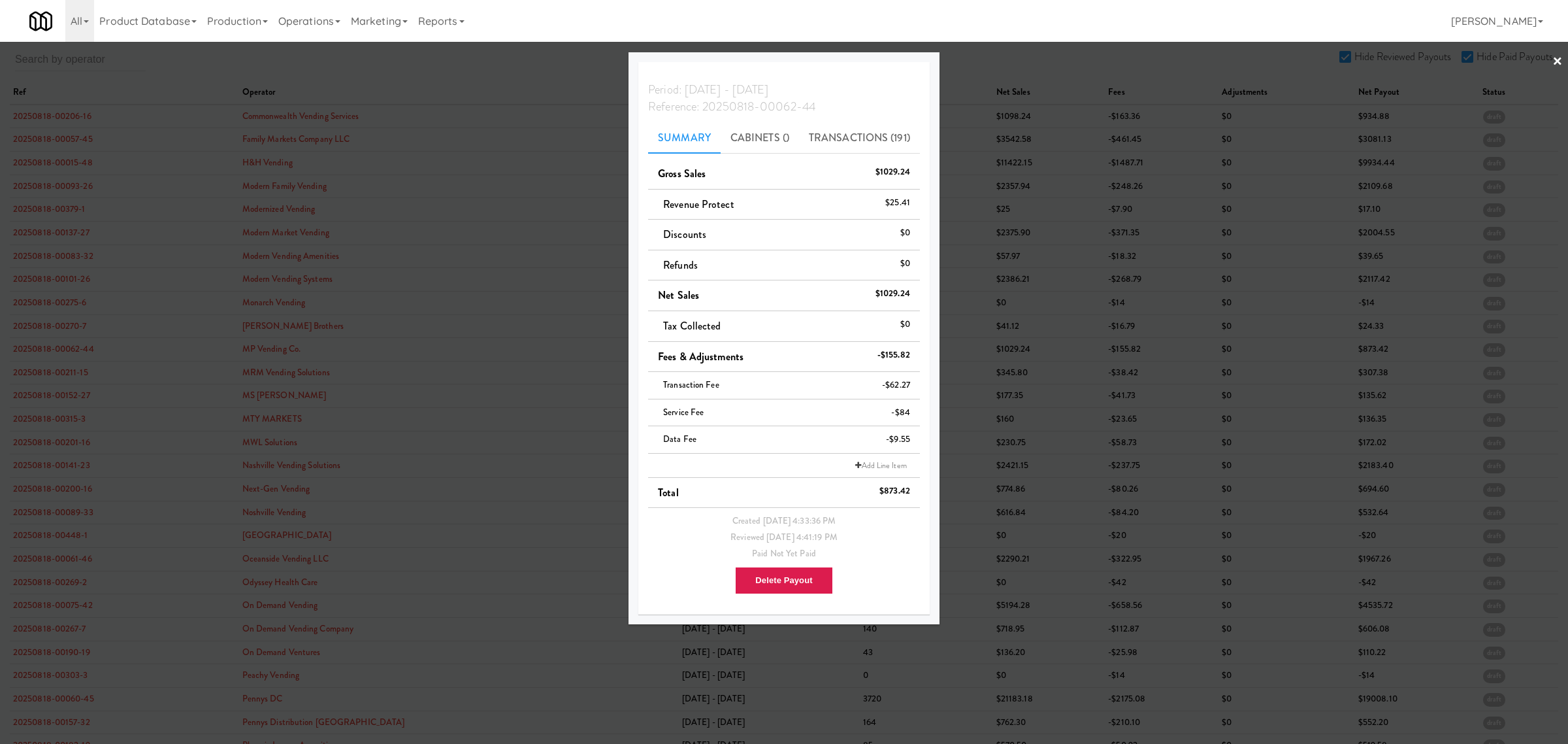
click at [59, 324] on div at bounding box center [784, 372] width 1568 height 744
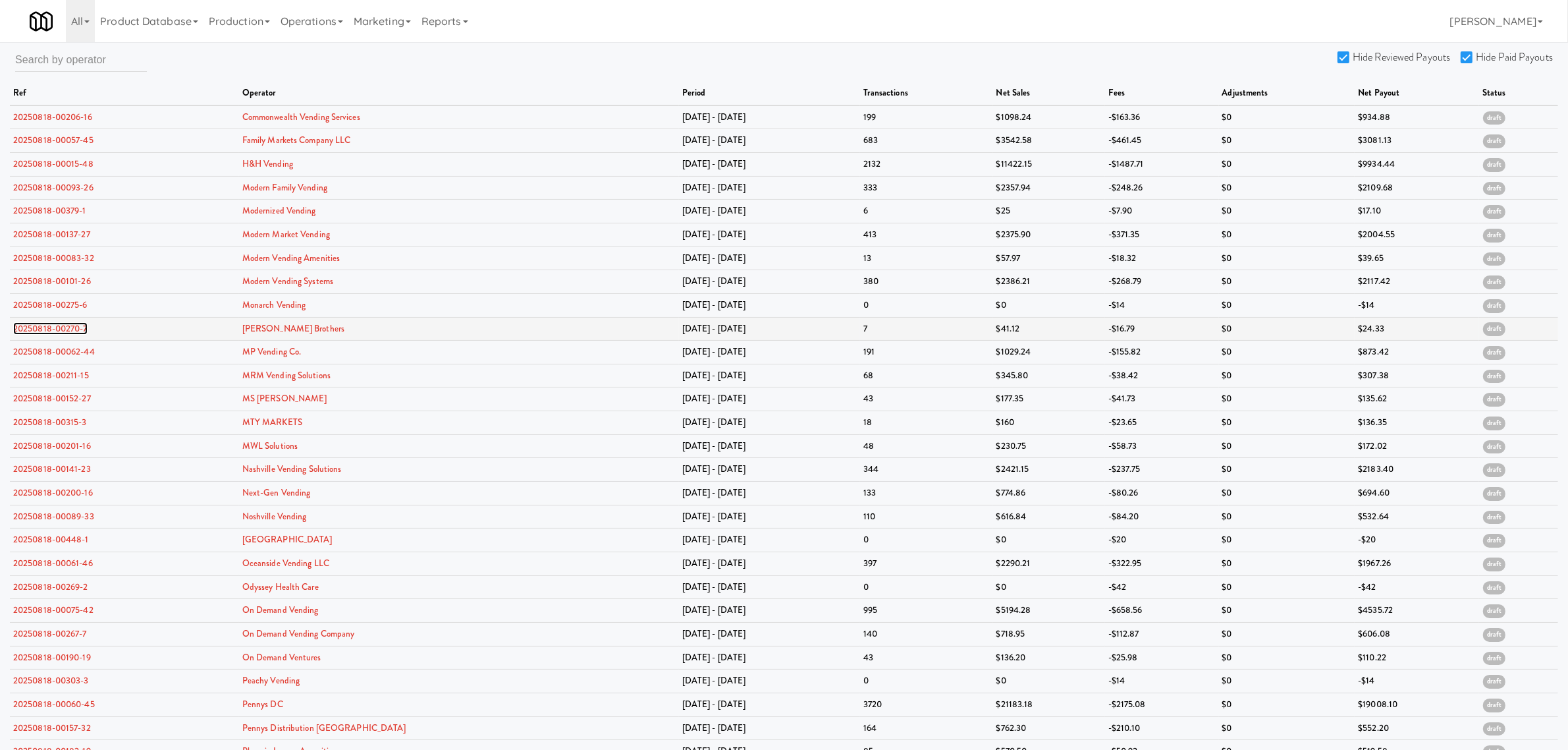
click at [73, 333] on link "20250818-00270-7" at bounding box center [50, 328] width 74 height 12
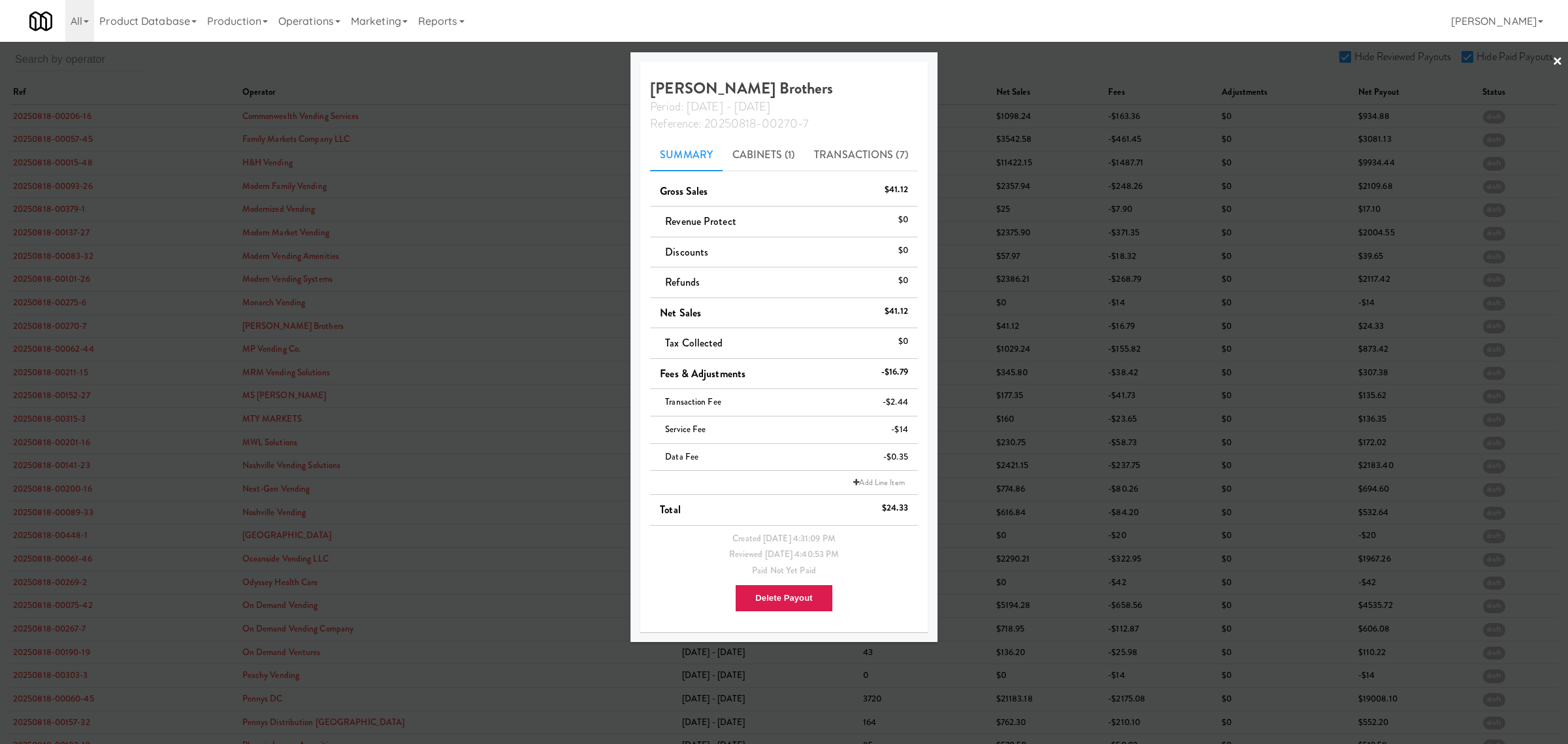
click at [40, 351] on div at bounding box center [784, 372] width 1568 height 744
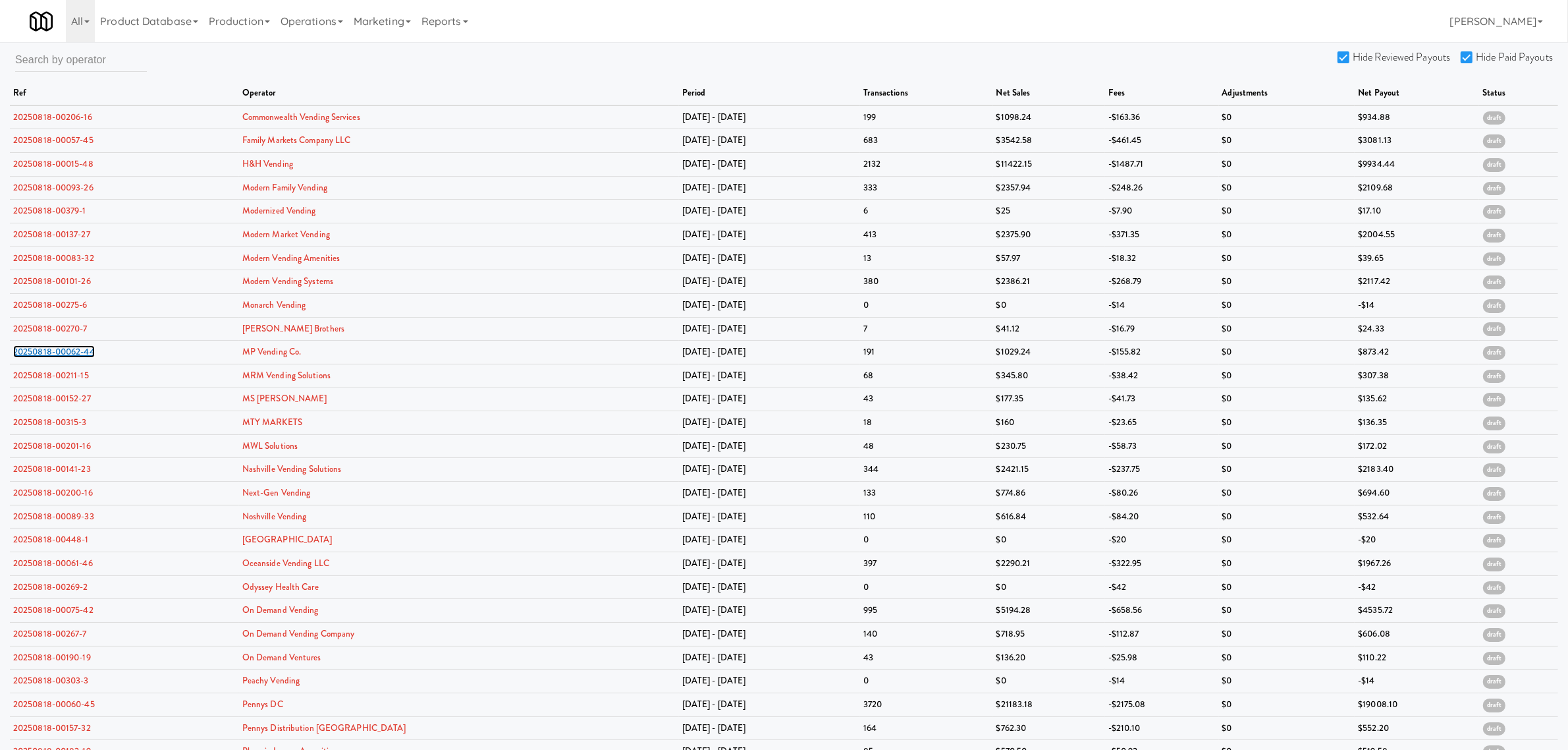
click at [40, 354] on link "20250818-00062-44" at bounding box center [54, 351] width 82 height 12
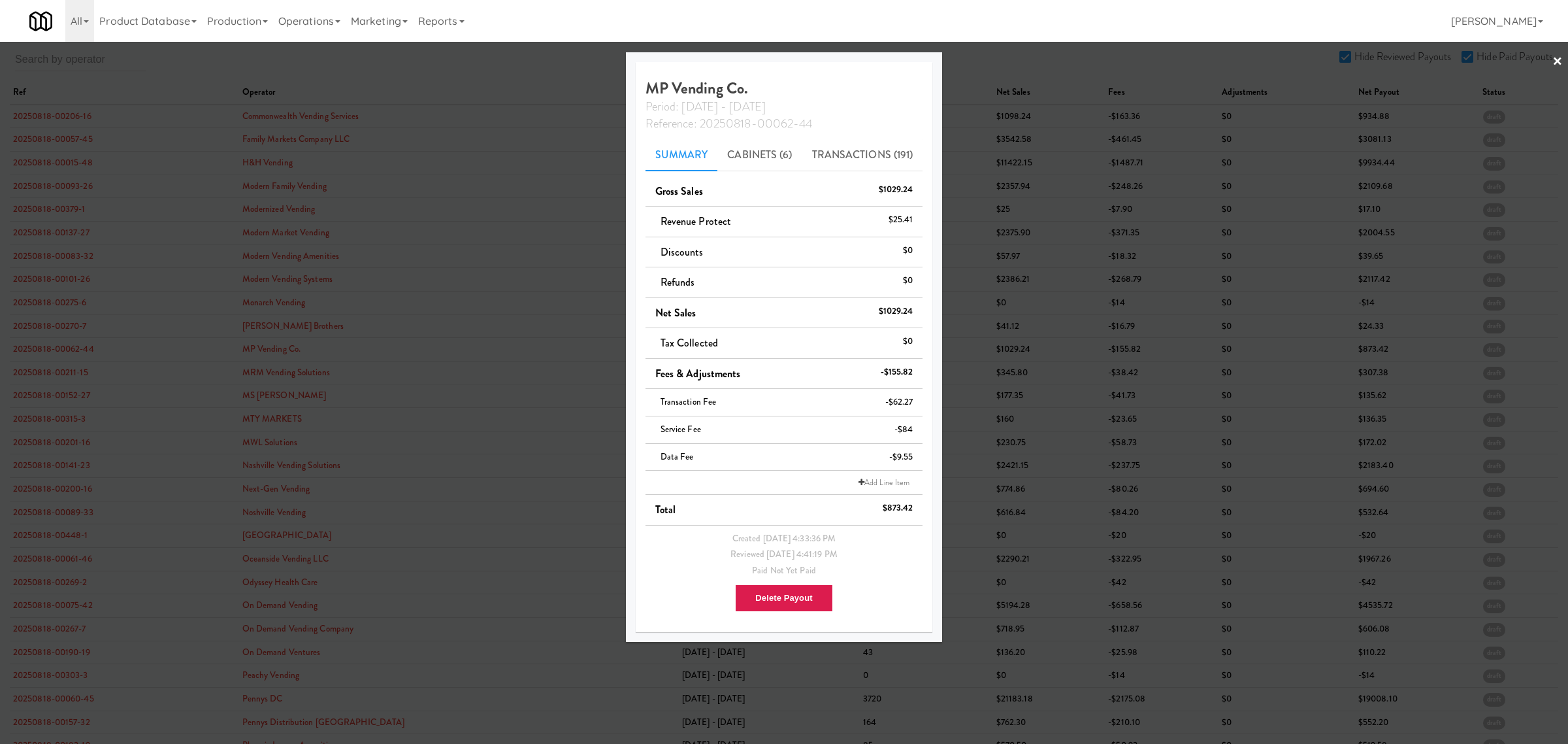
click at [65, 378] on div at bounding box center [784, 372] width 1568 height 744
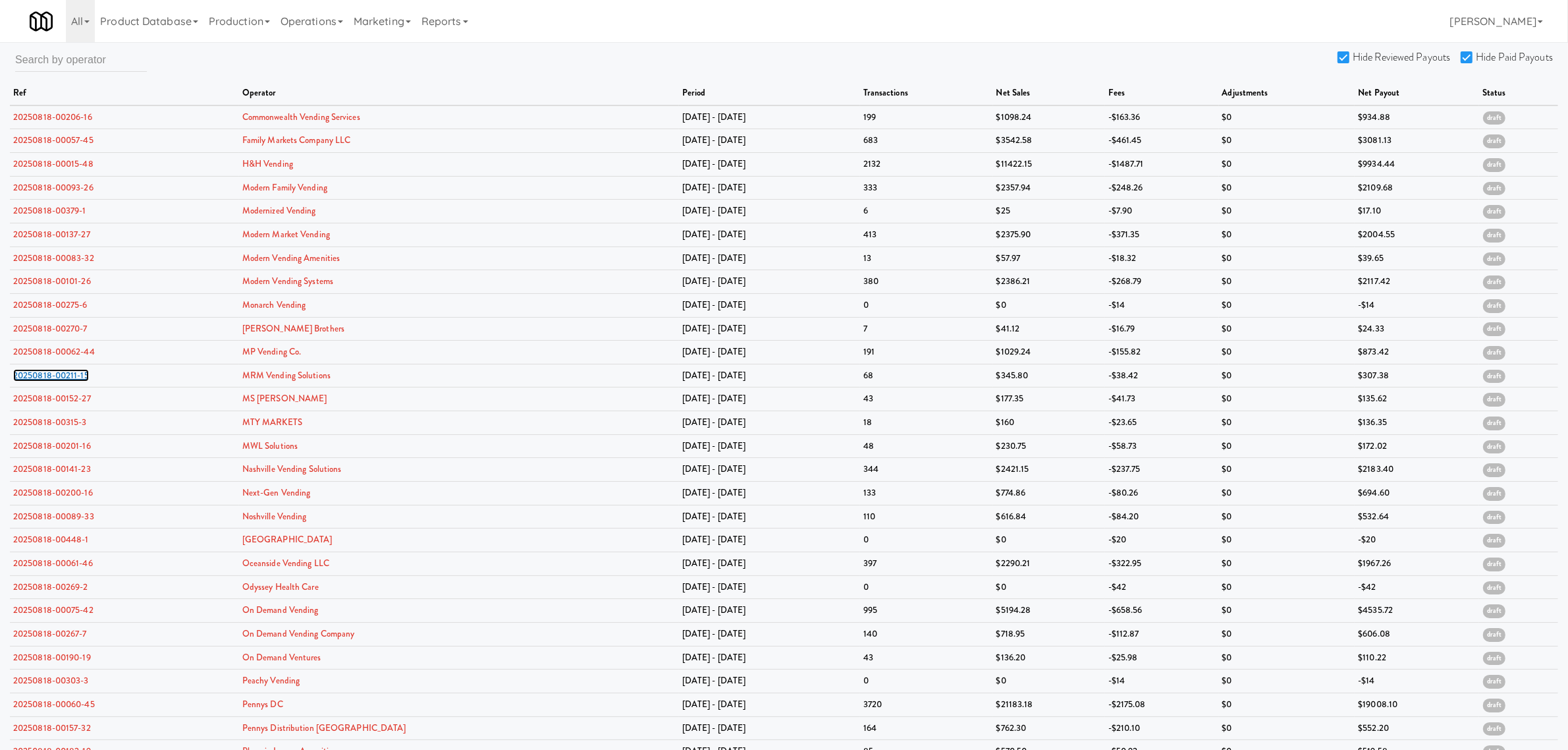
click at [66, 381] on link "20250818-00211-15" at bounding box center [51, 375] width 76 height 12
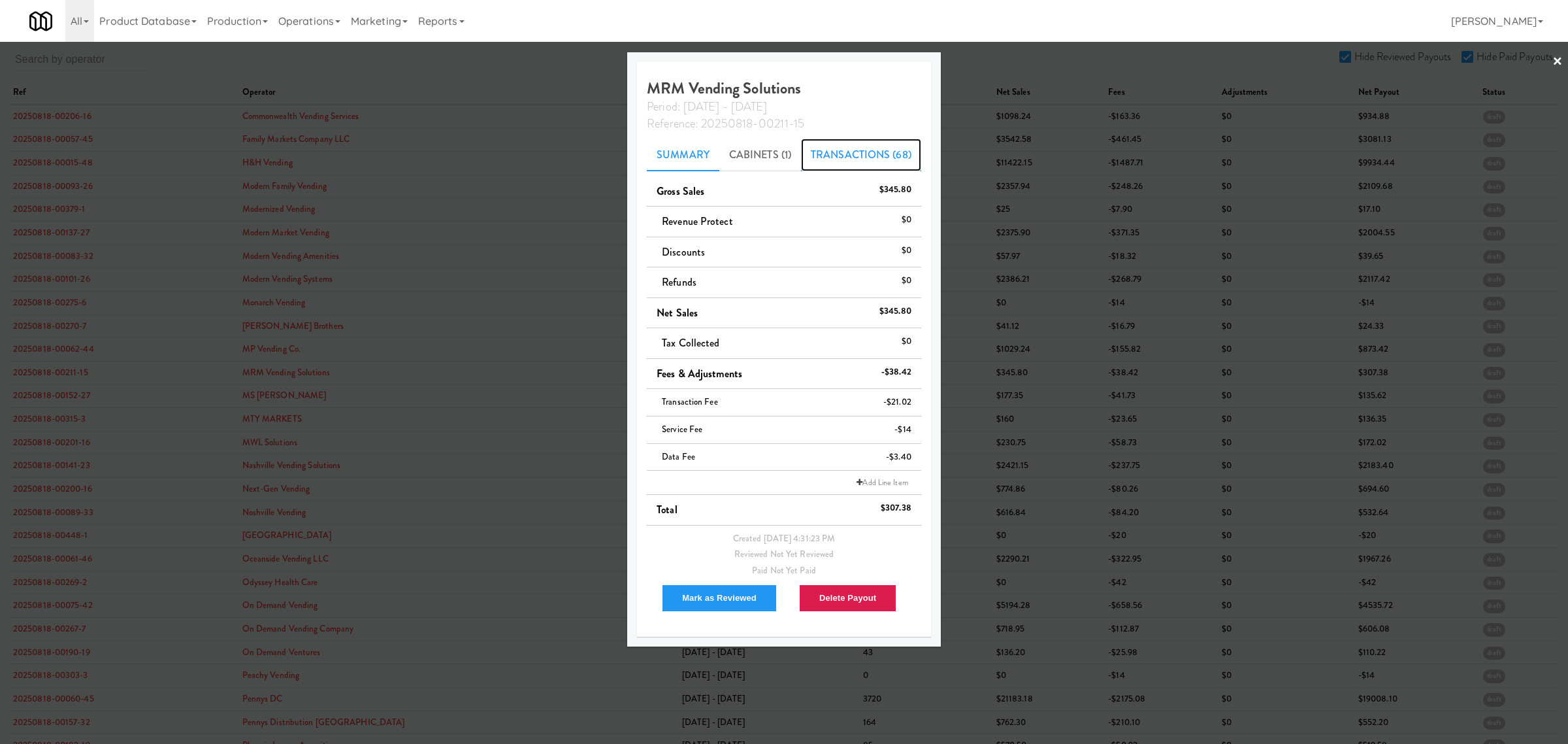
click at [838, 154] on link "Transactions (68)" at bounding box center [861, 154] width 120 height 33
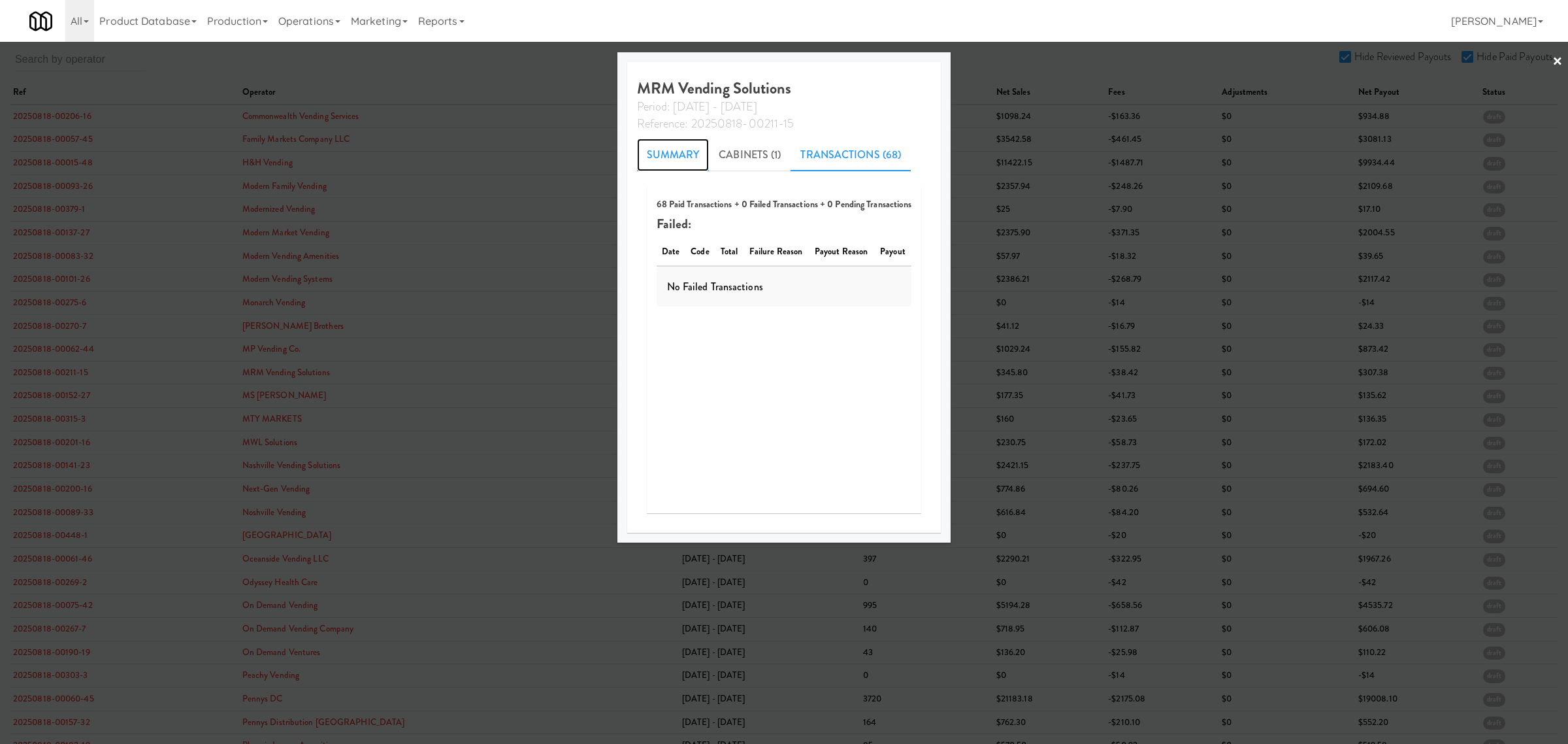
click at [683, 151] on link "Summary" at bounding box center [673, 154] width 72 height 33
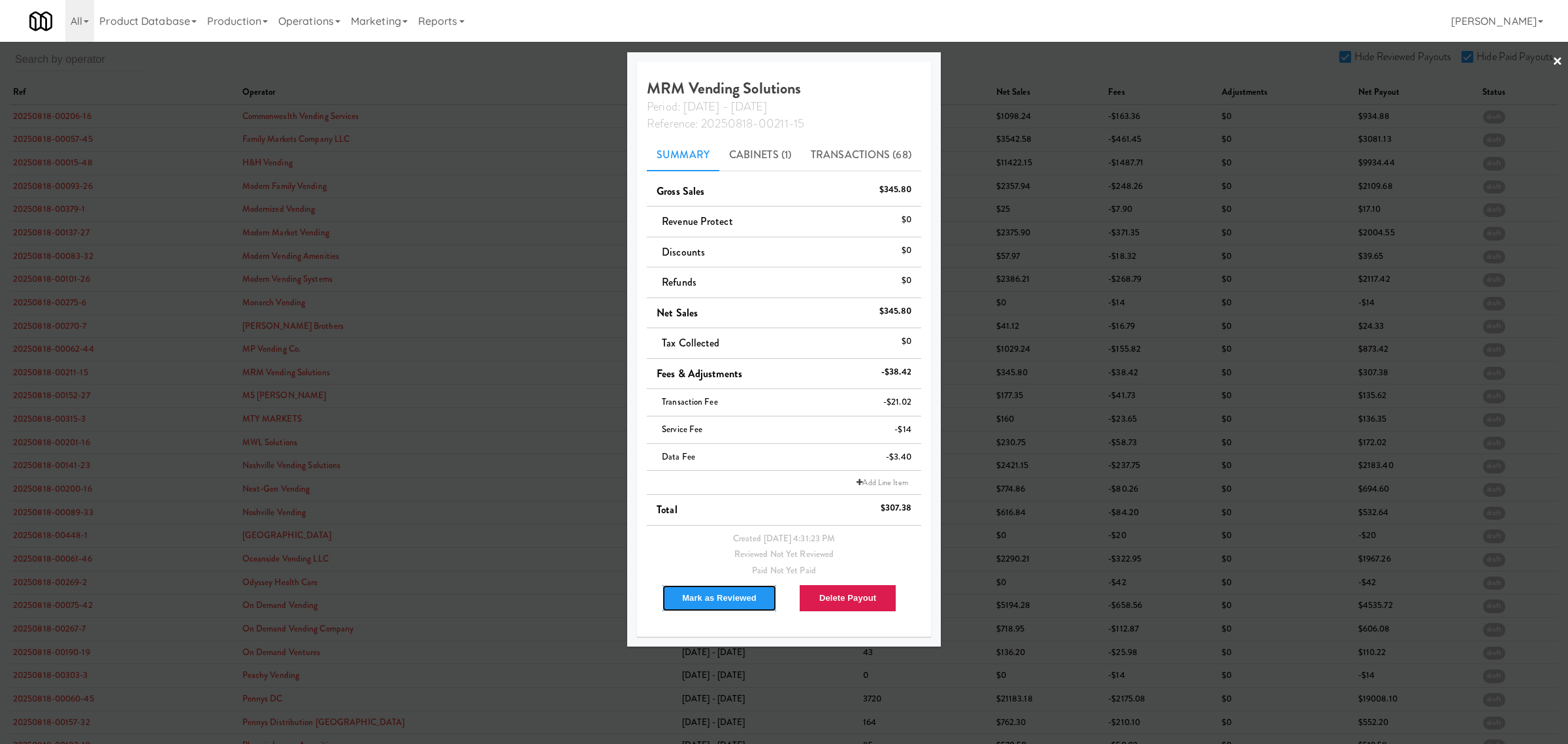
click at [696, 592] on button "Mark as Reviewed" at bounding box center [719, 598] width 115 height 27
click at [50, 399] on div at bounding box center [784, 372] width 1568 height 744
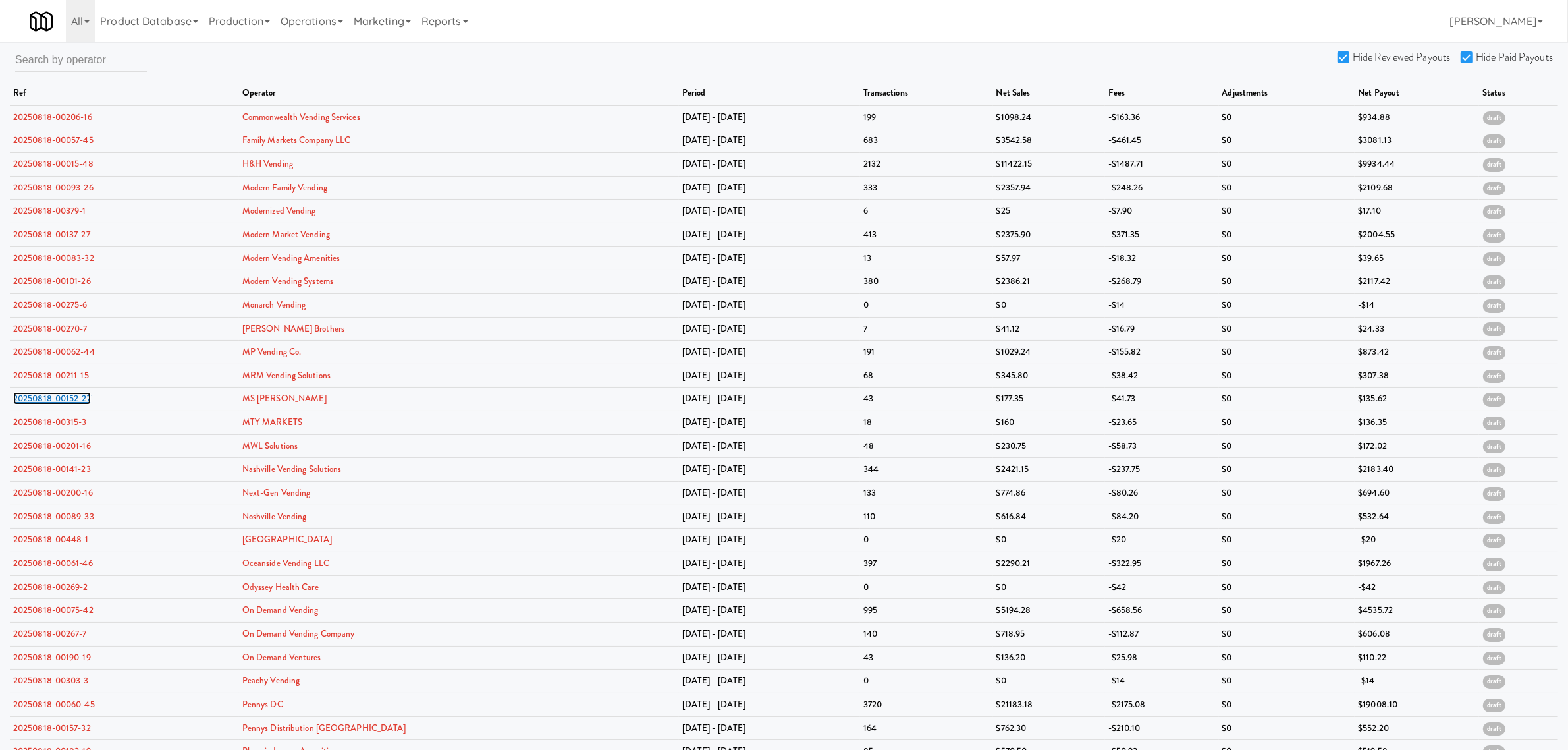
click at [51, 403] on link "20250818-00152-27" at bounding box center [51, 398] width 77 height 12
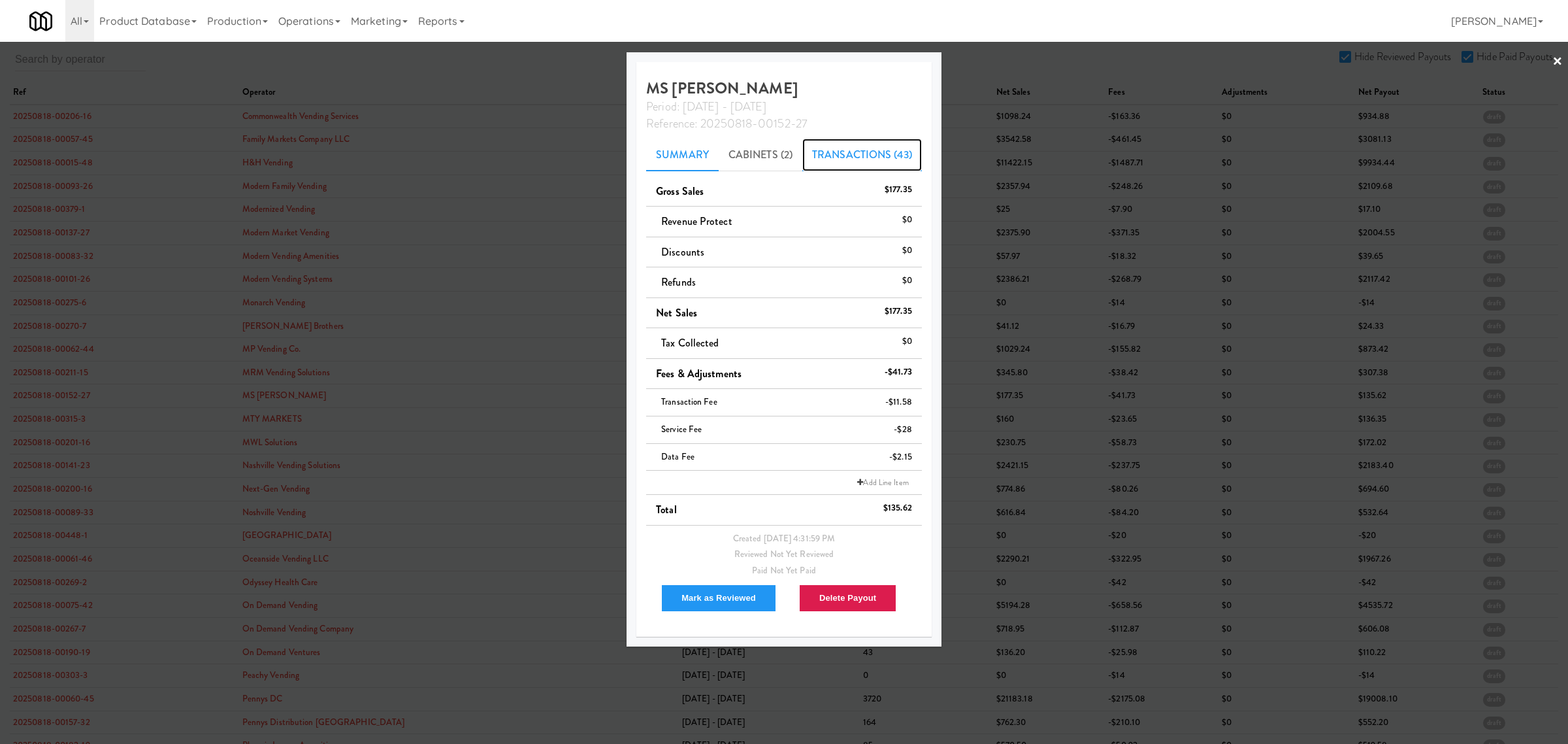
click at [847, 155] on link "Transactions (43)" at bounding box center [862, 154] width 119 height 33
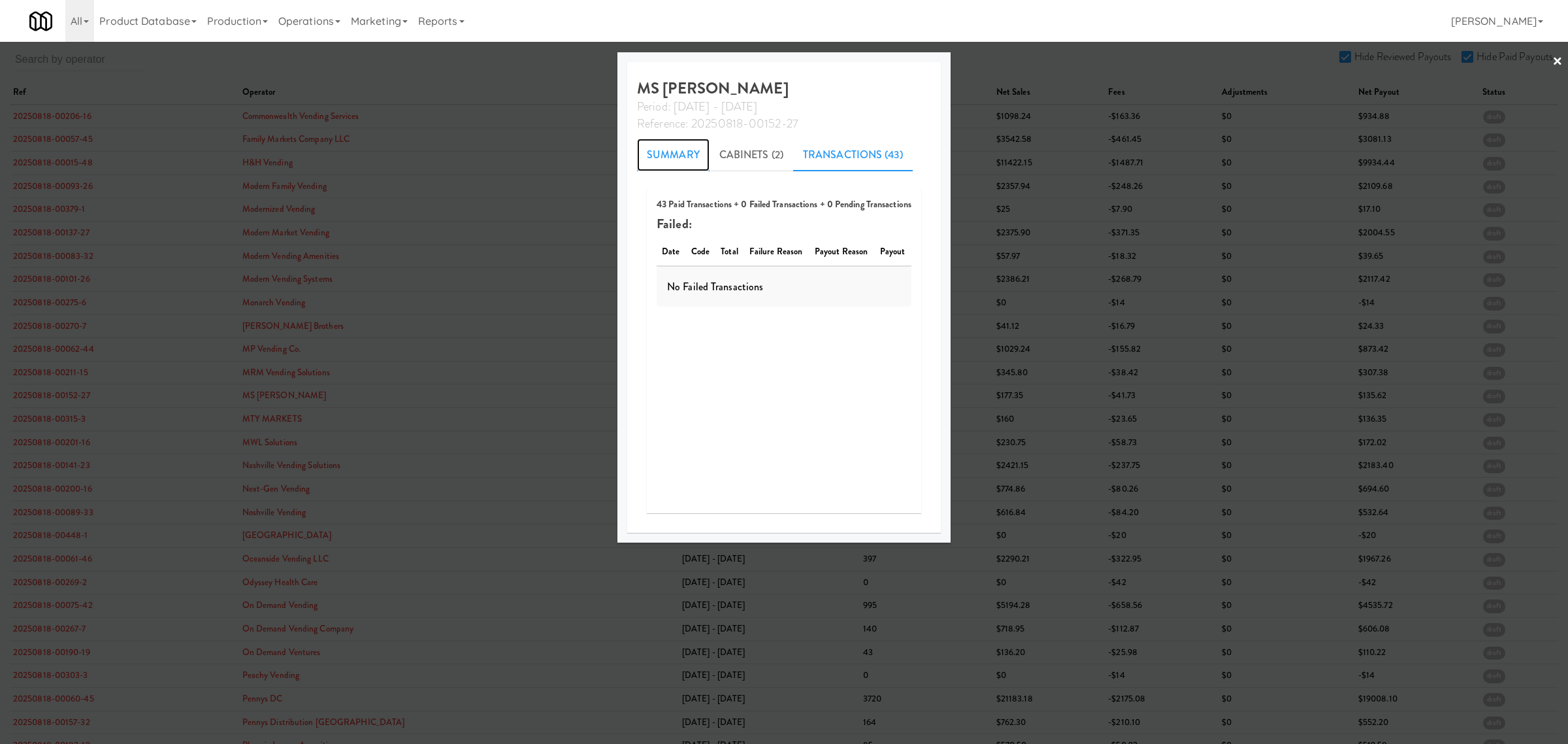
click at [687, 154] on link "Summary" at bounding box center [673, 154] width 72 height 33
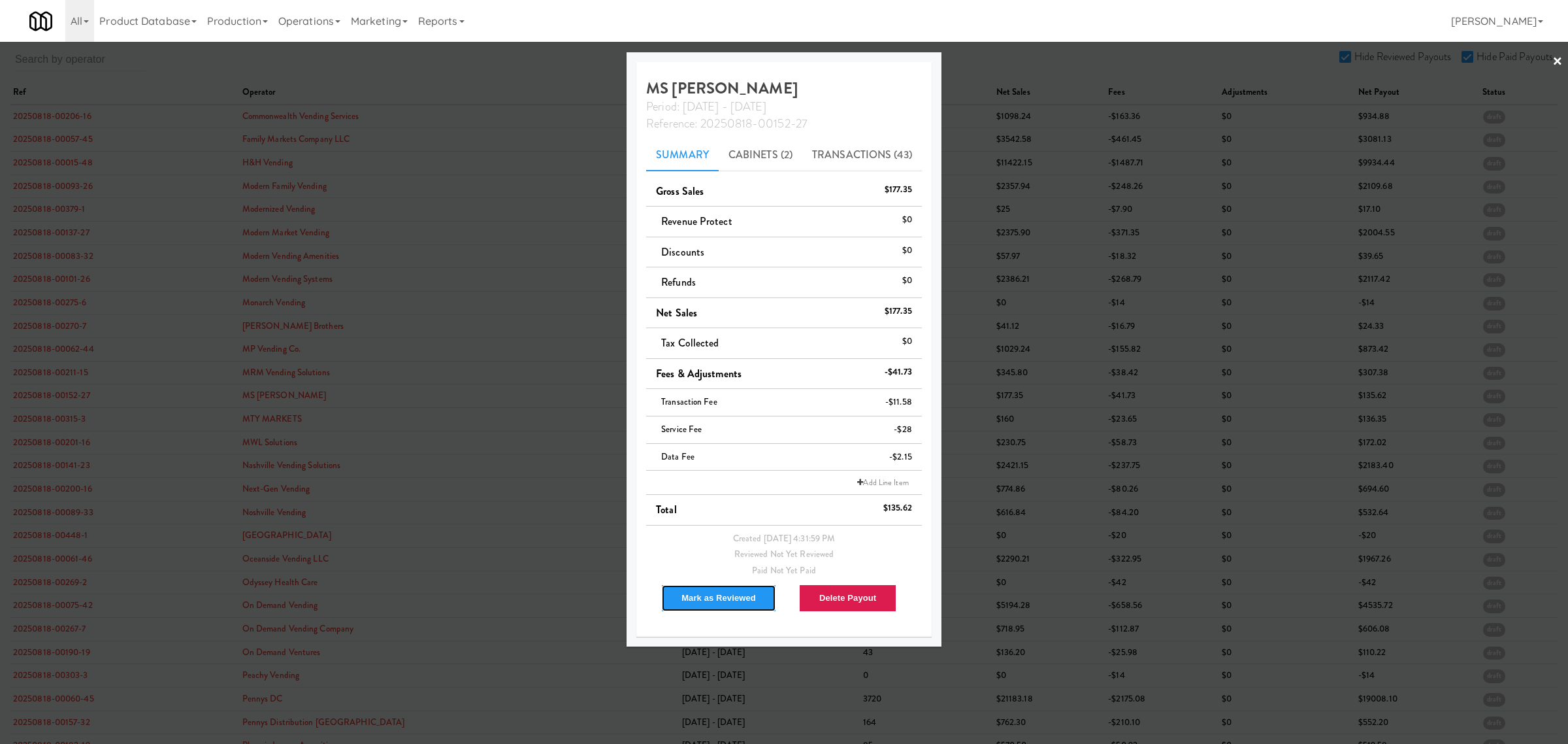
click at [700, 599] on button "Mark as Reviewed" at bounding box center [719, 598] width 115 height 27
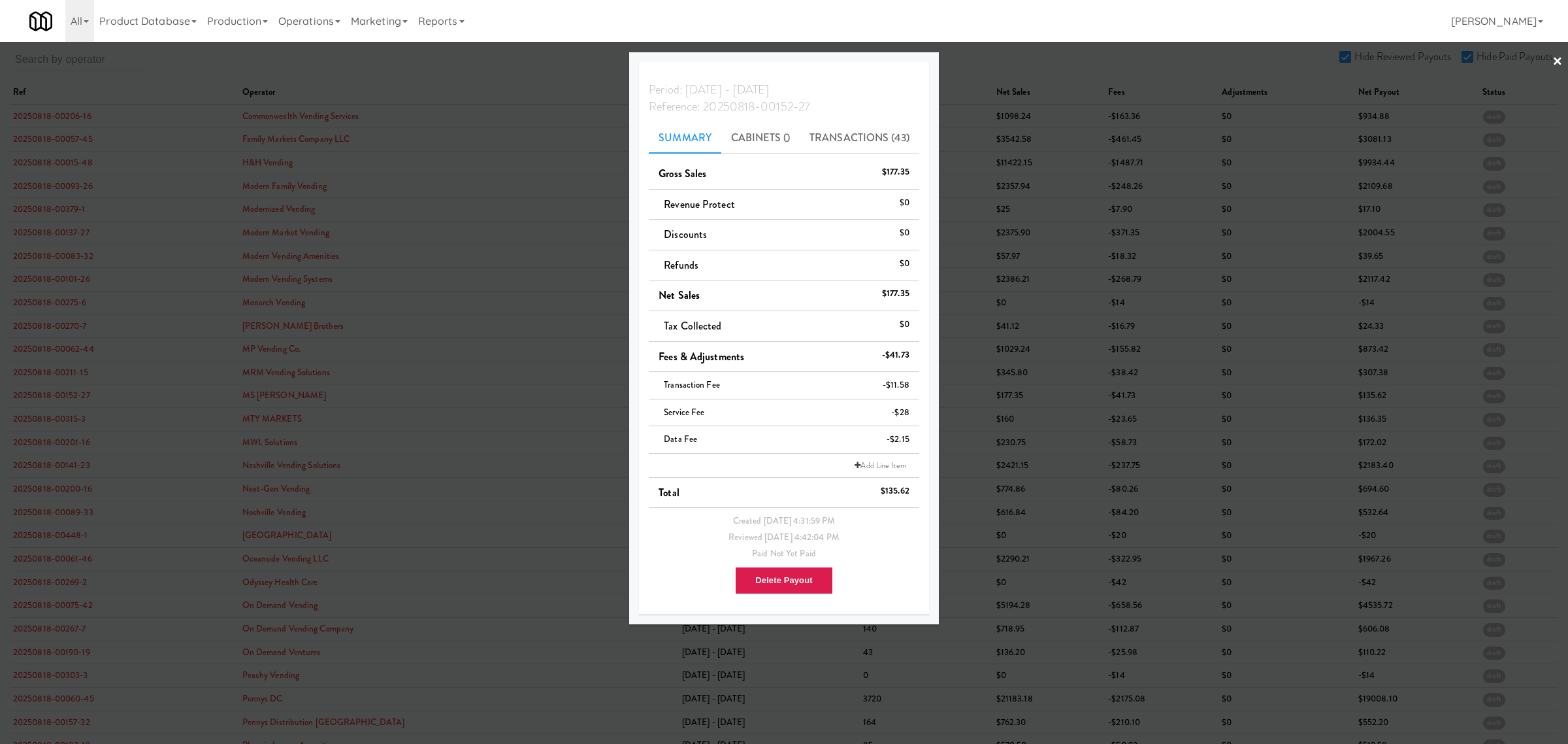
click at [43, 396] on div at bounding box center [784, 372] width 1568 height 744
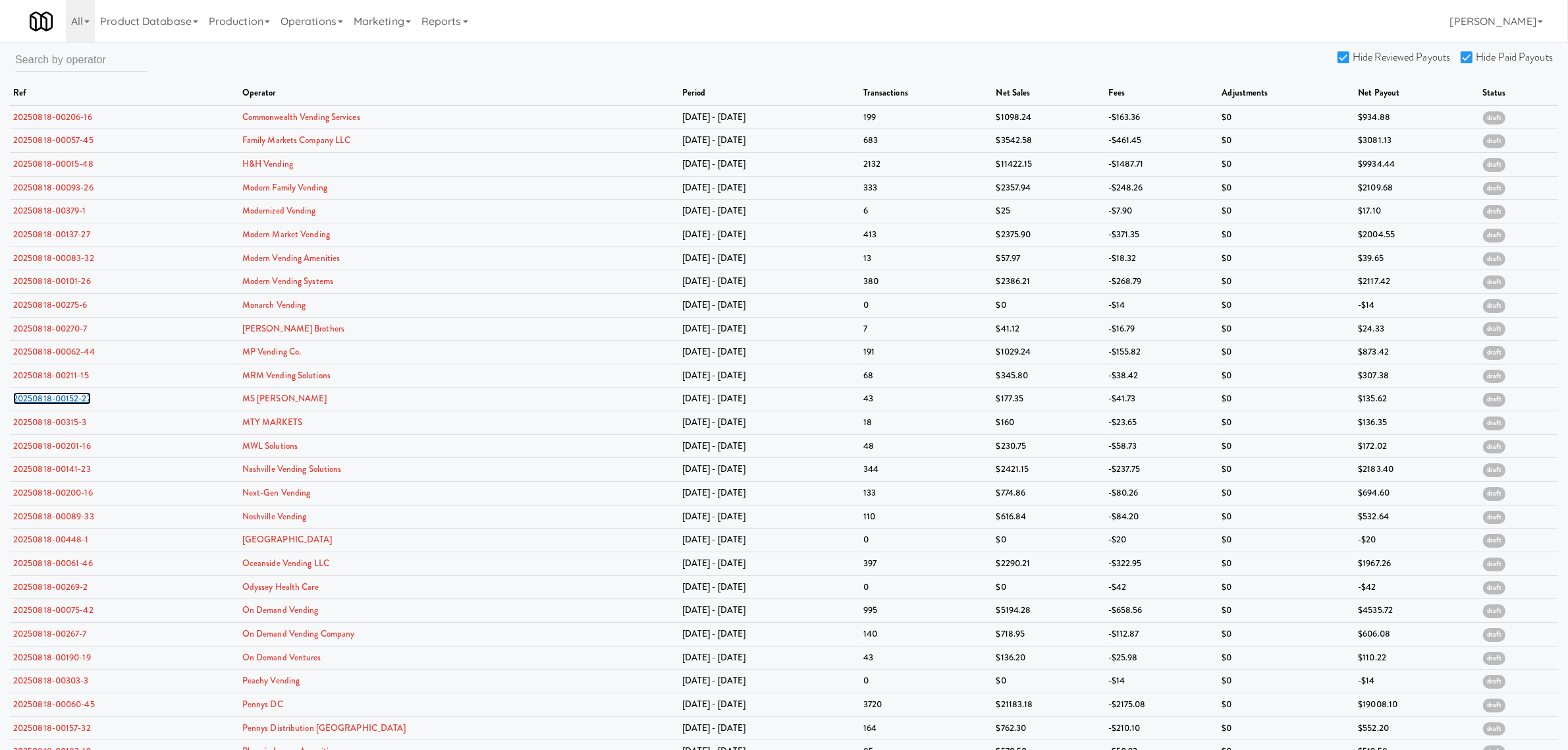
click at [44, 400] on link "20250818-00152-27" at bounding box center [51, 398] width 77 height 12
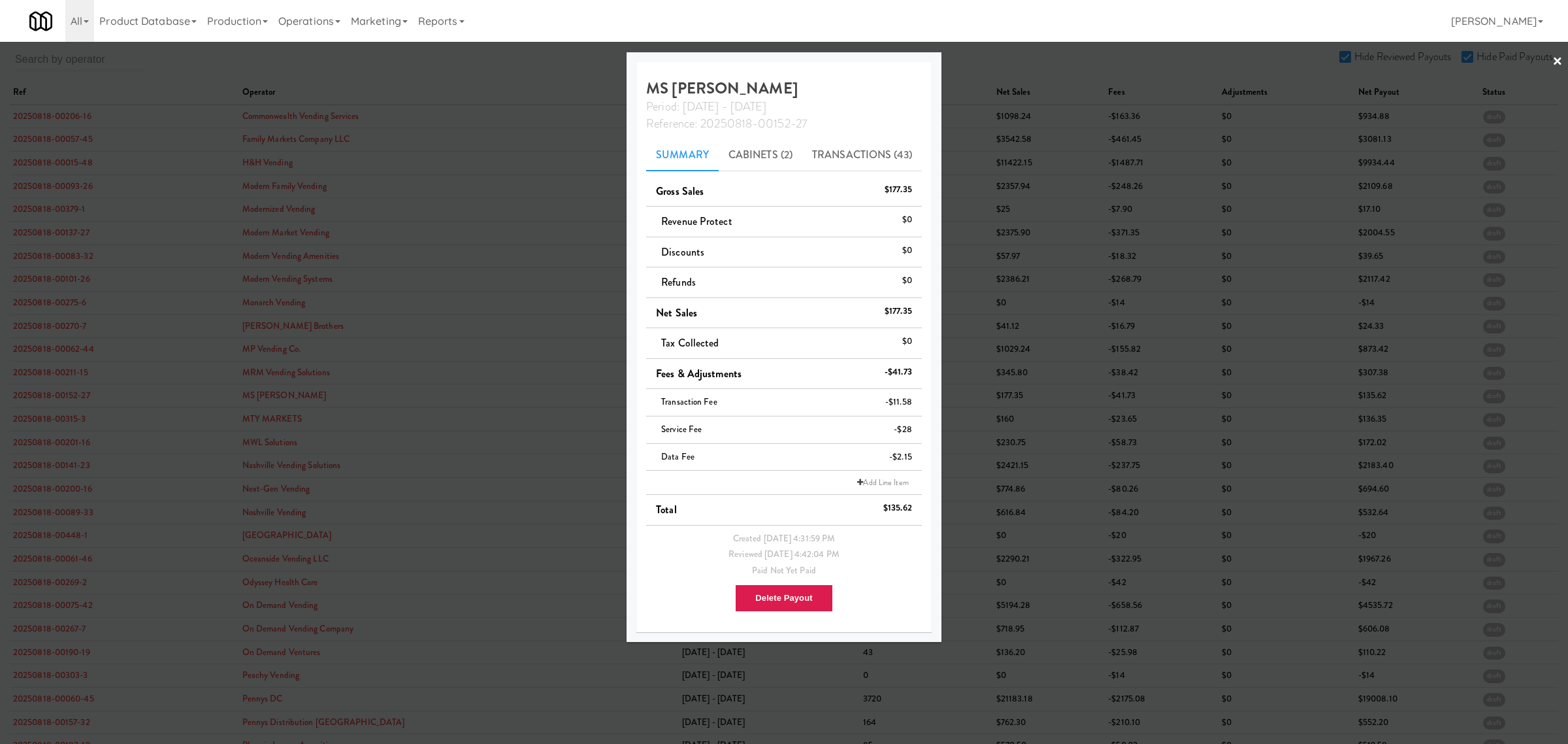
click at [41, 424] on div at bounding box center [784, 372] width 1568 height 744
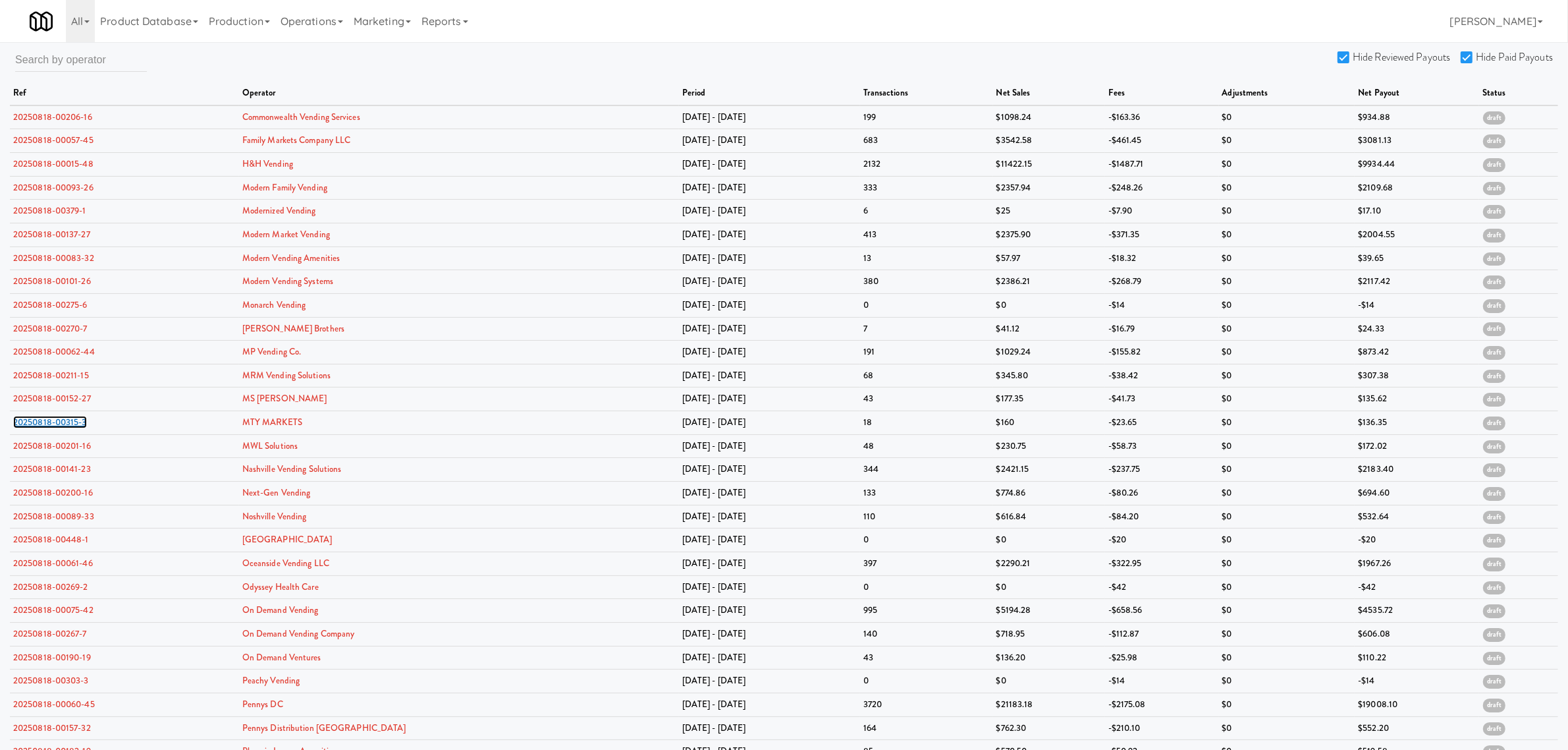
click at [41, 427] on link "20250818-00315-3" at bounding box center [50, 422] width 74 height 12
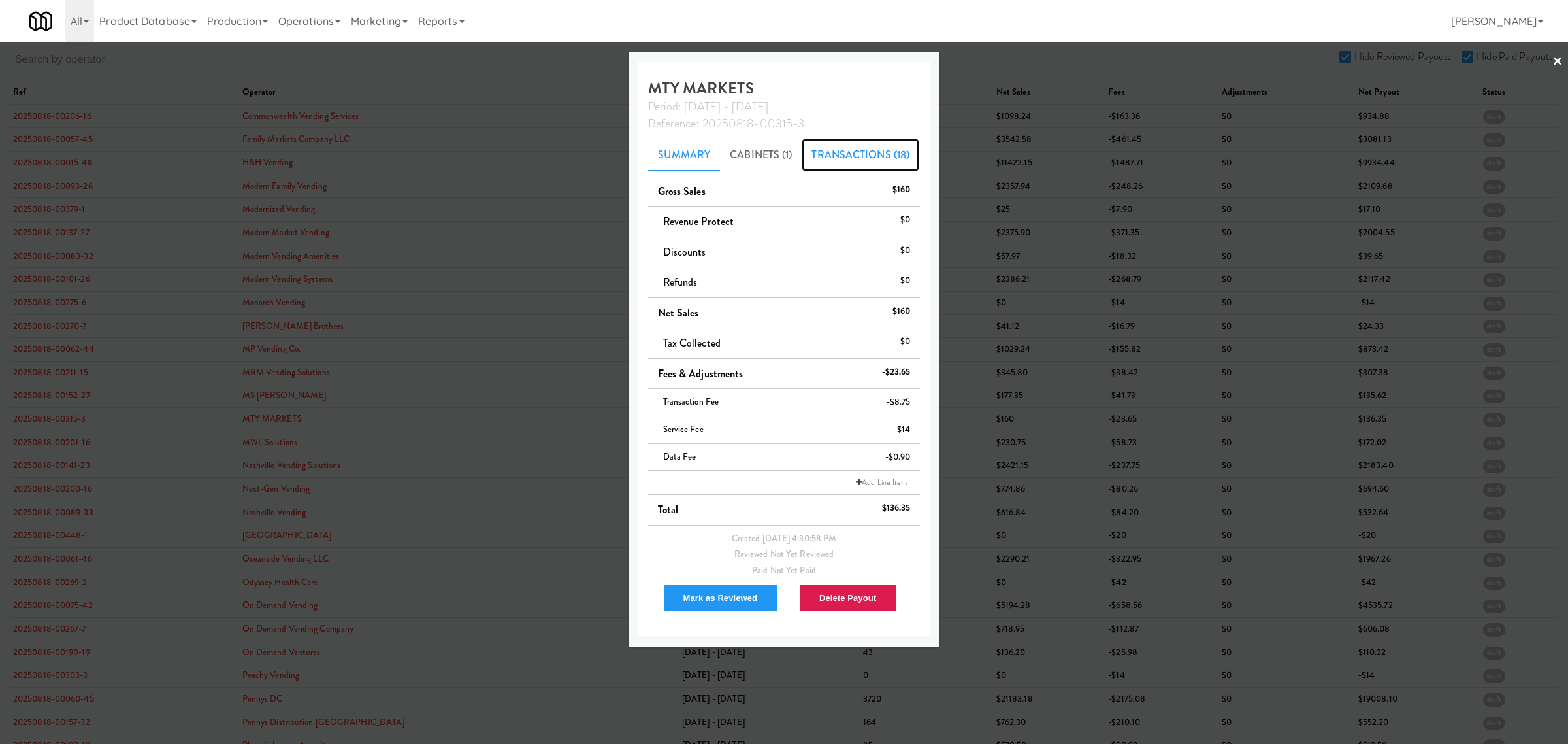
click at [828, 154] on link "Transactions (18)" at bounding box center [860, 154] width 118 height 33
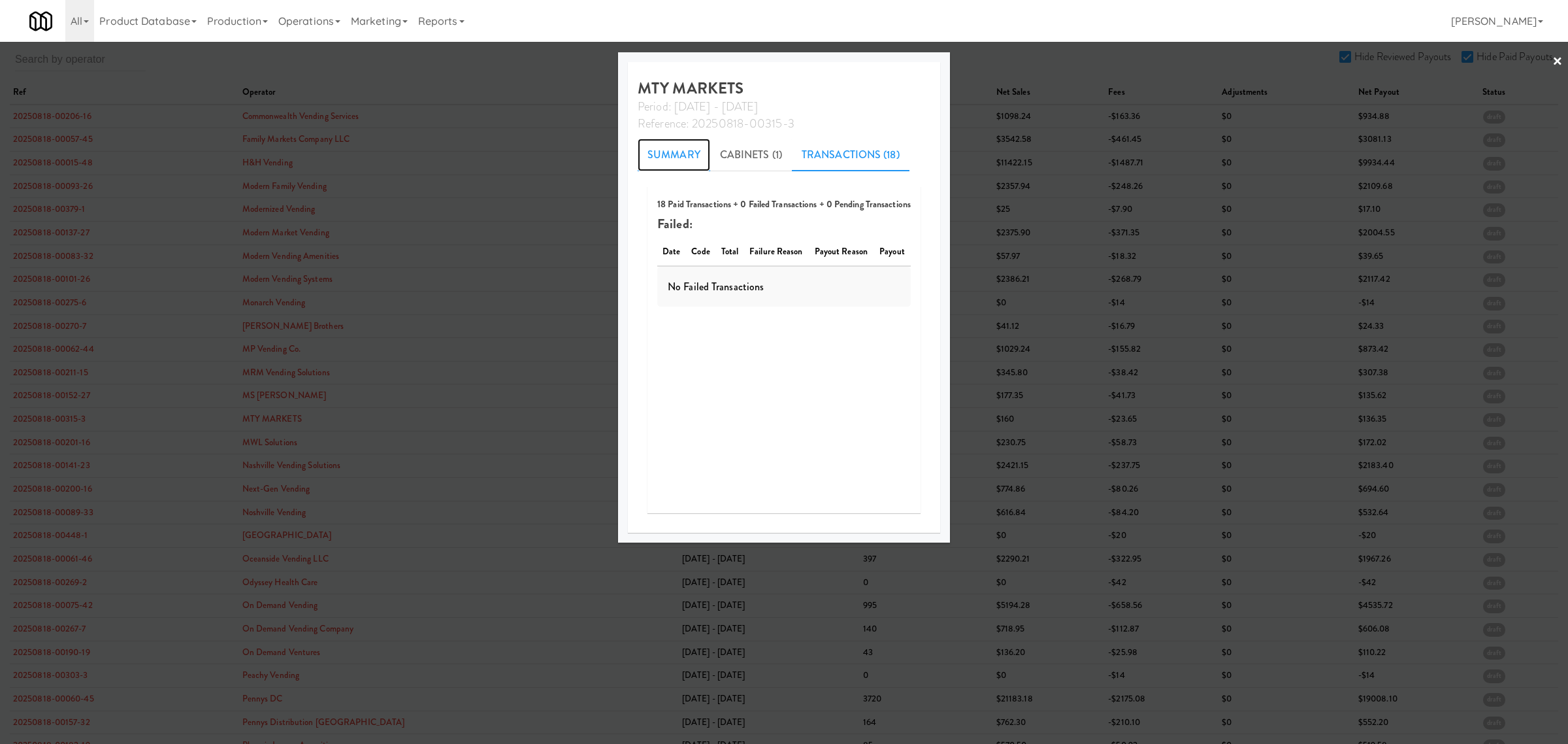
click at [649, 148] on link "Summary" at bounding box center [674, 154] width 72 height 33
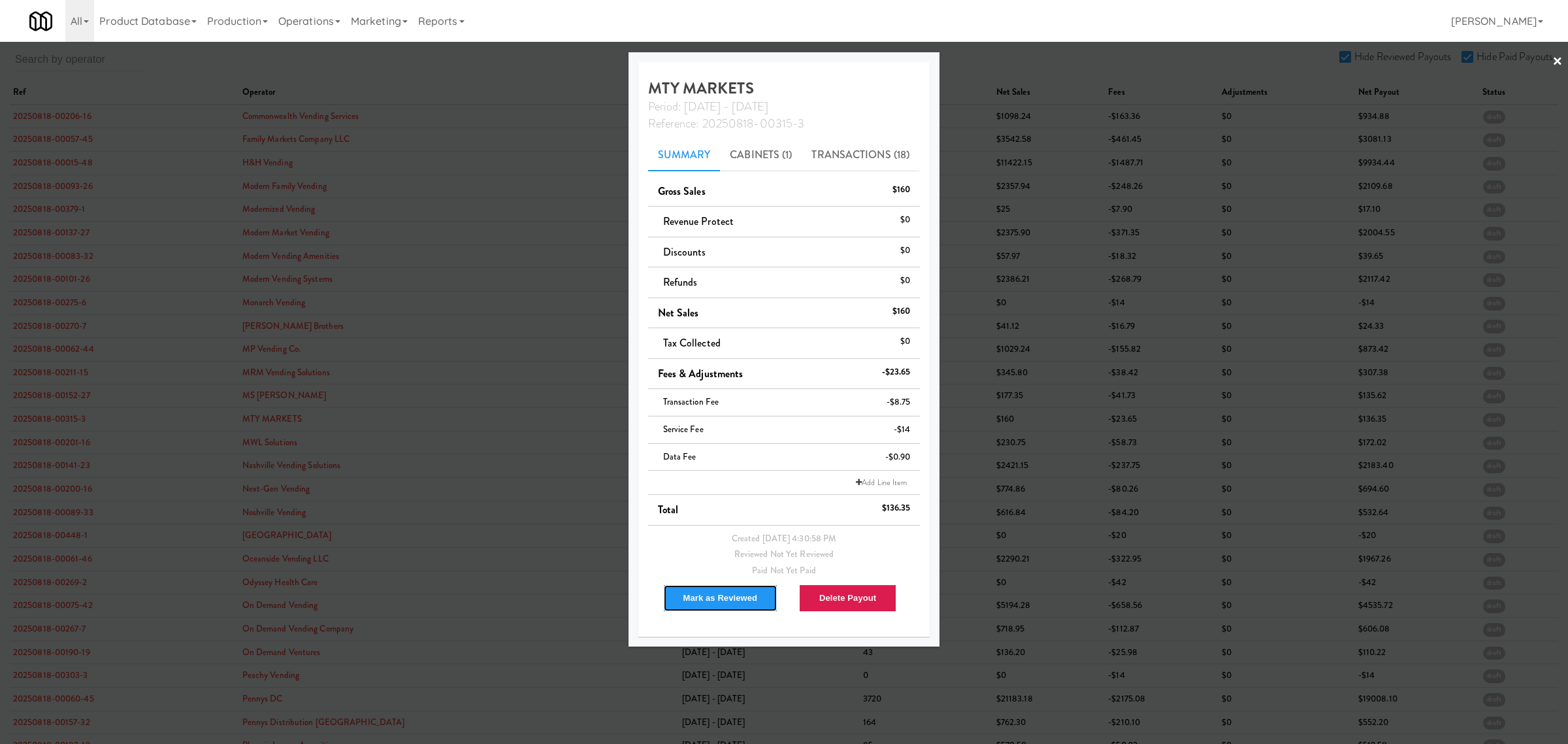
click at [708, 596] on button "Mark as Reviewed" at bounding box center [720, 598] width 115 height 27
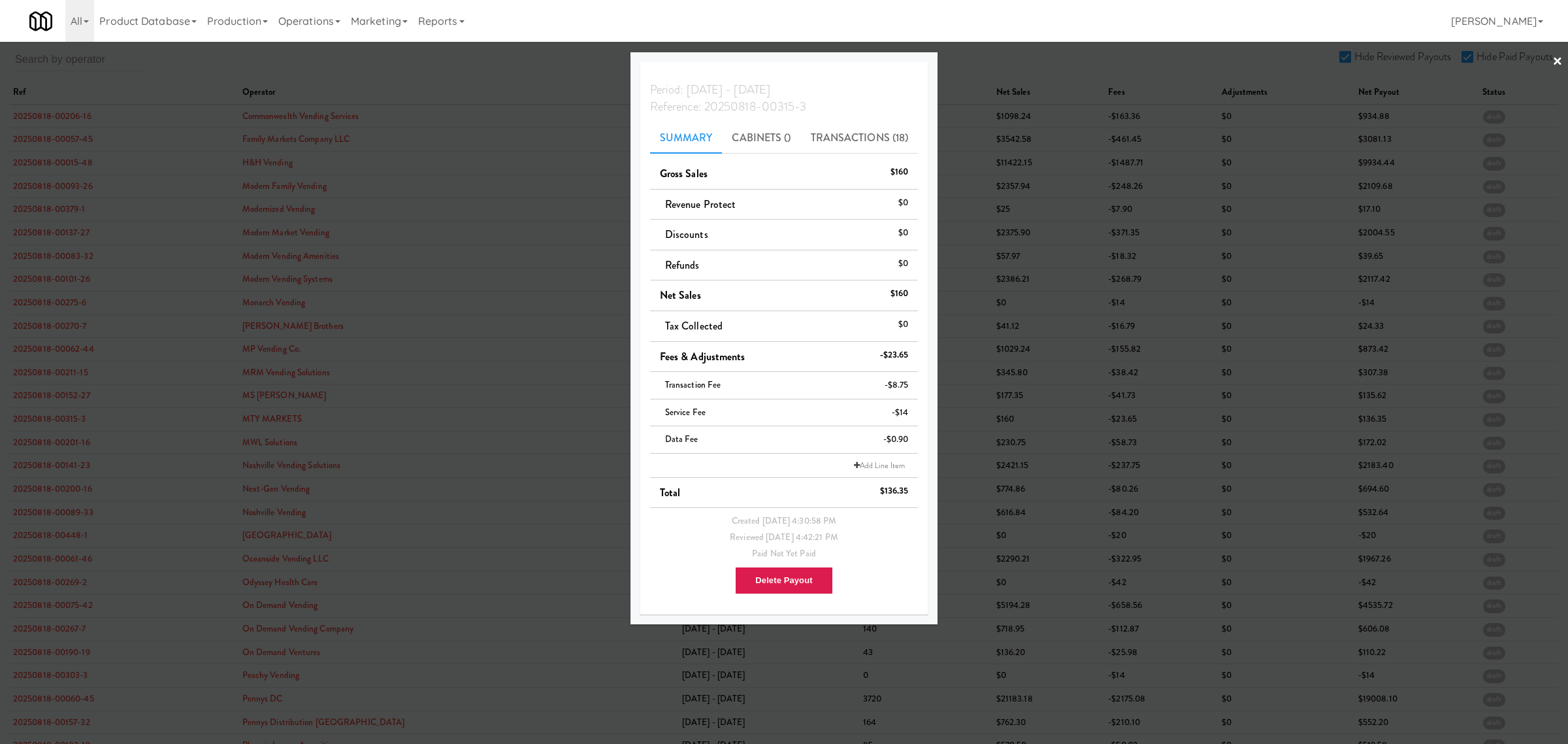
click at [50, 444] on div at bounding box center [784, 372] width 1568 height 744
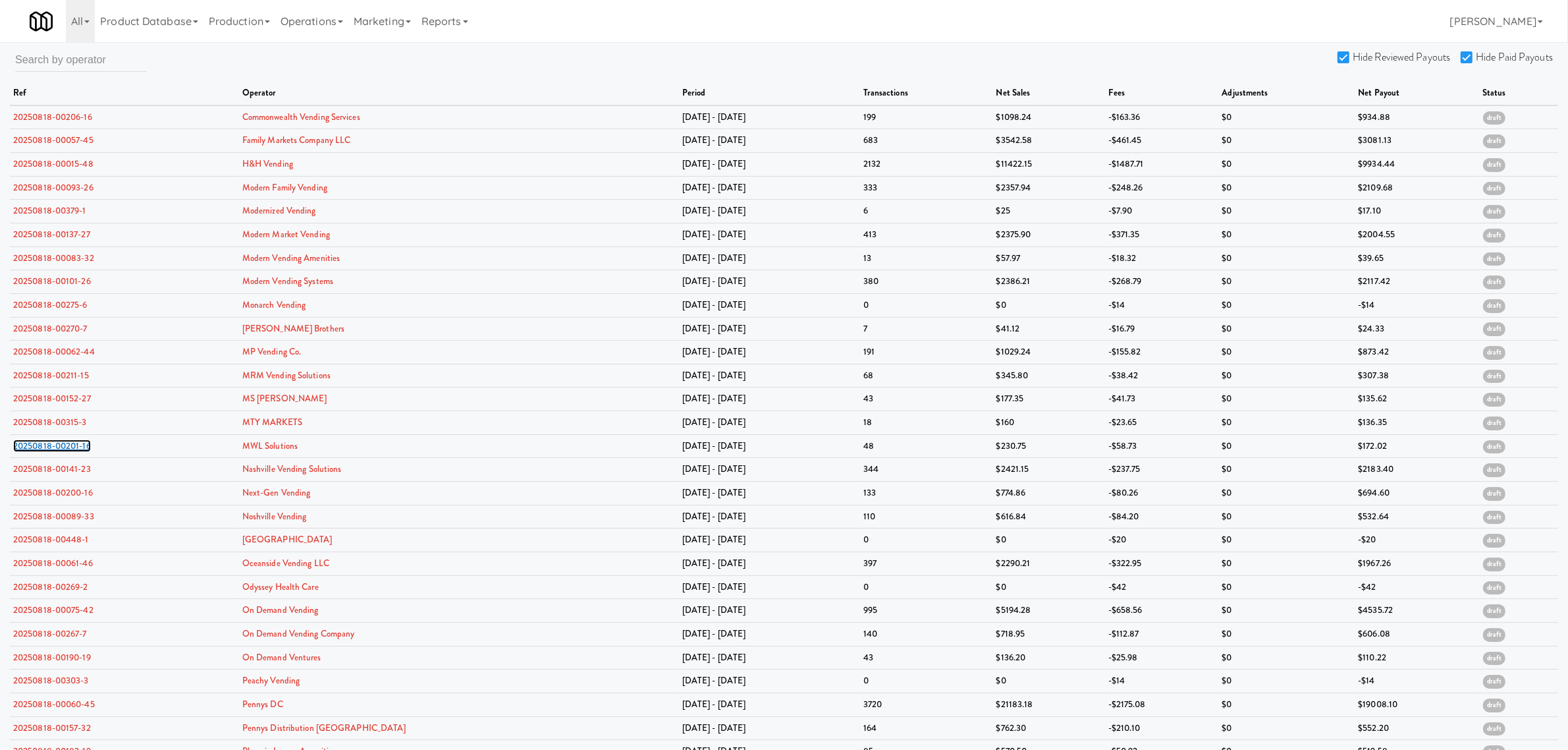
click at [51, 447] on link "20250818-00201-16" at bounding box center [51, 446] width 77 height 12
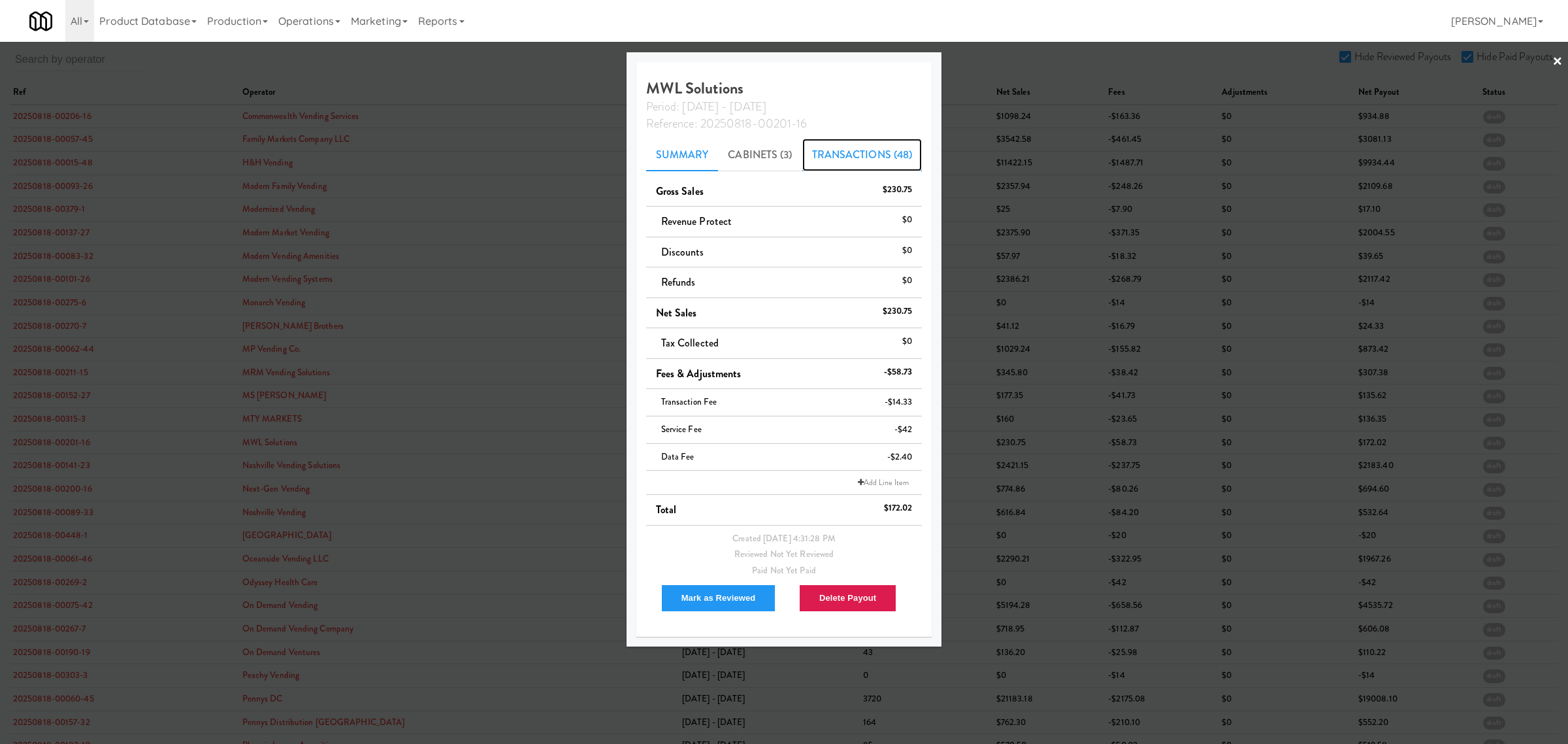
click at [848, 145] on link "Transactions (48)" at bounding box center [862, 154] width 120 height 33
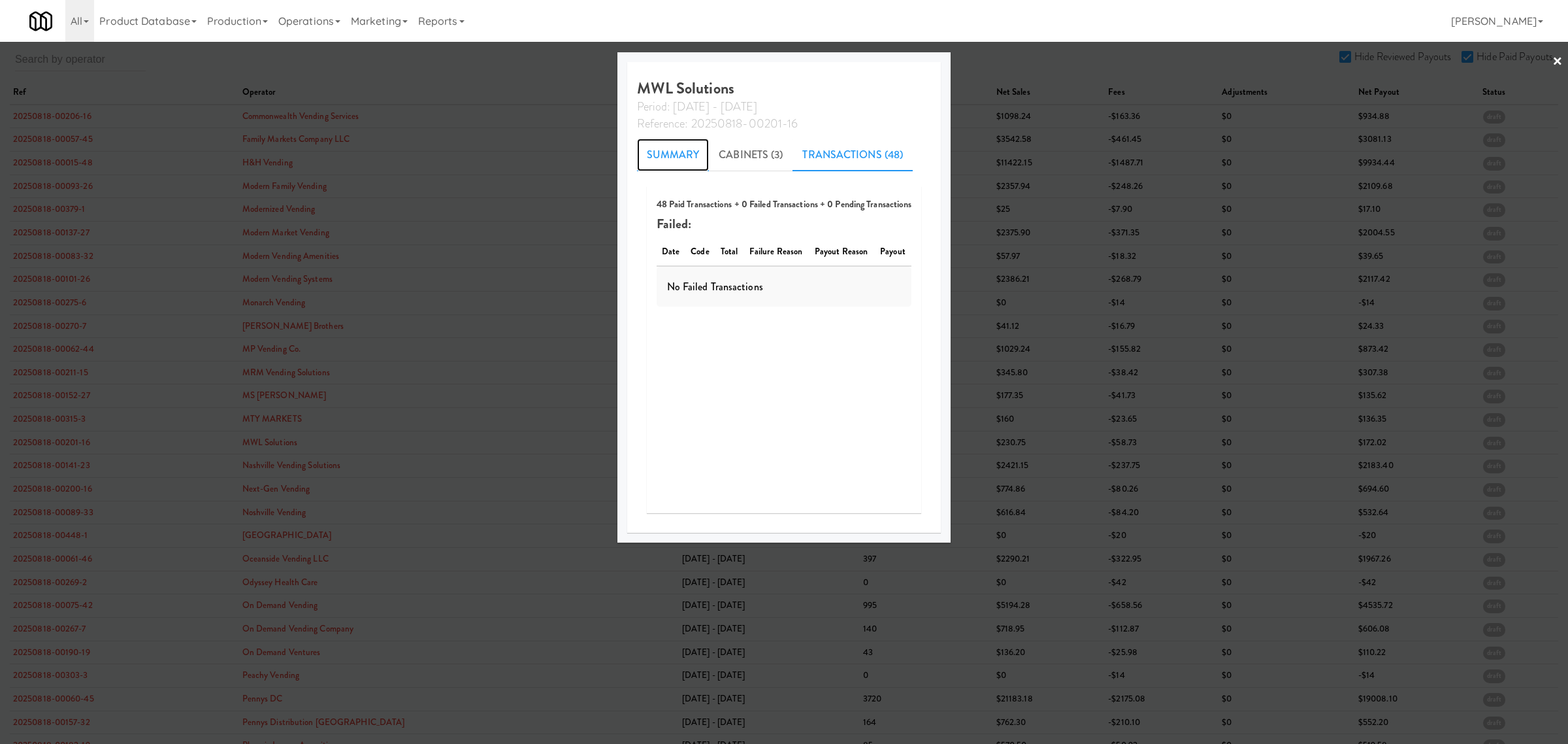
click at [677, 148] on link "Summary" at bounding box center [673, 154] width 72 height 33
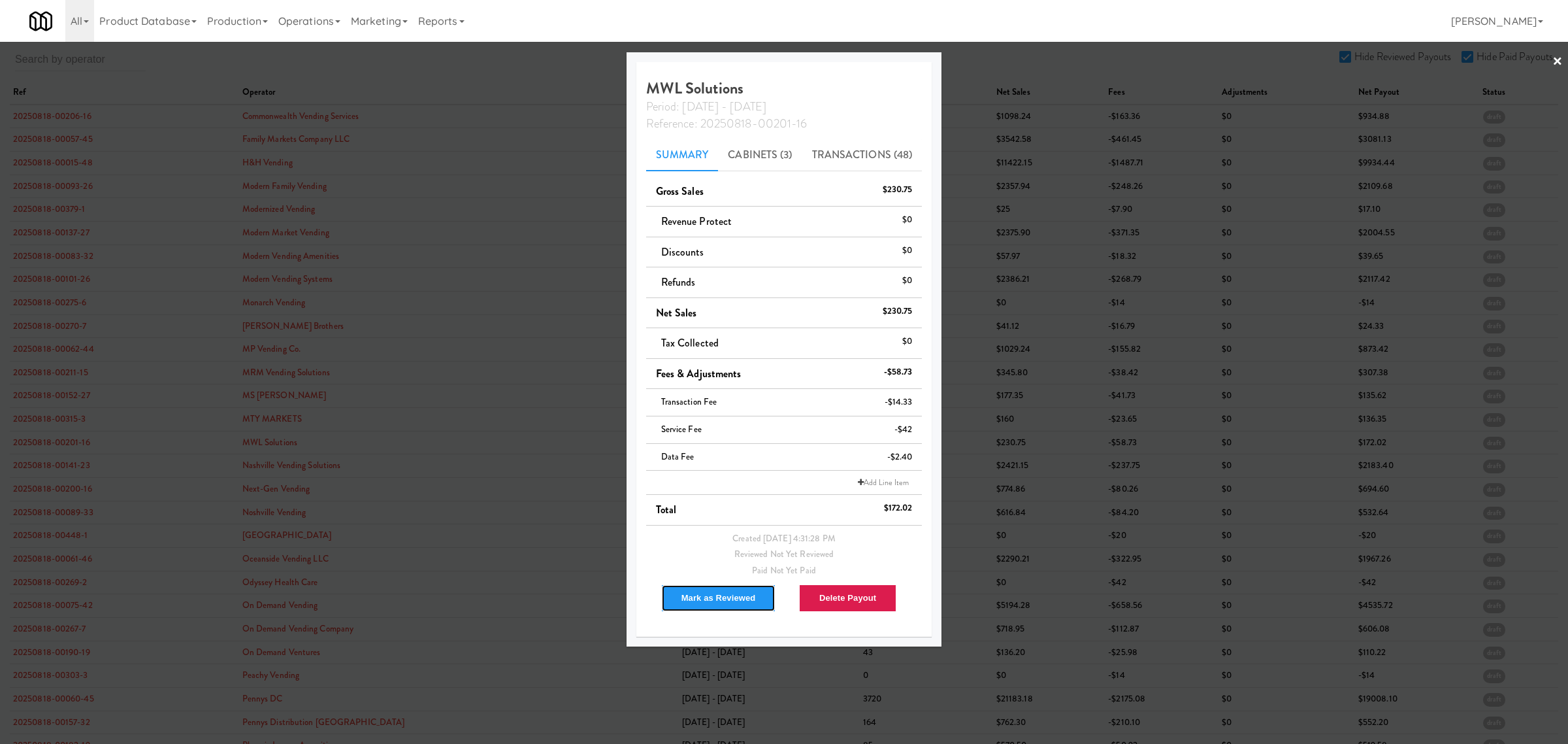
click at [710, 599] on button "Mark as Reviewed" at bounding box center [719, 598] width 115 height 27
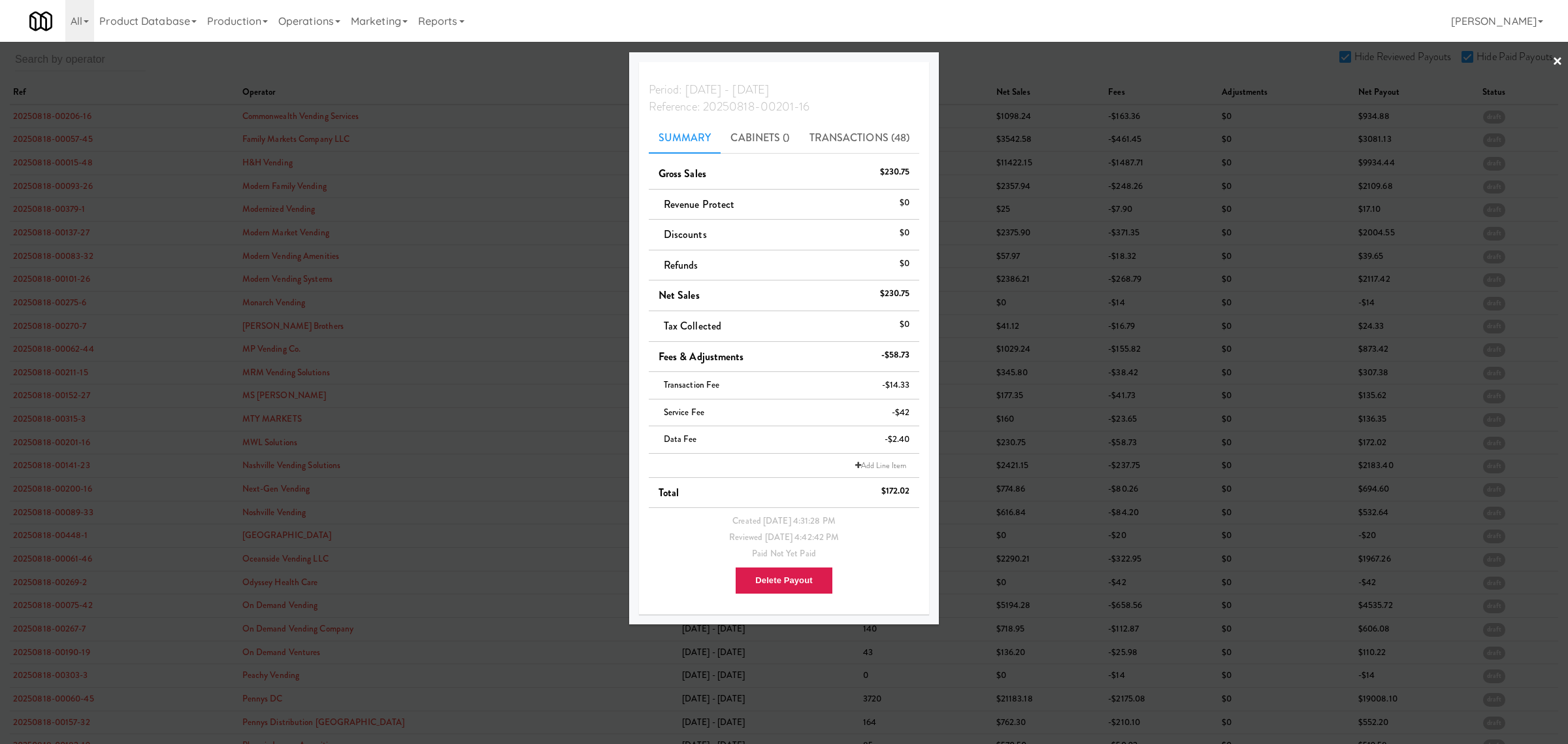
click at [37, 464] on div at bounding box center [784, 372] width 1568 height 744
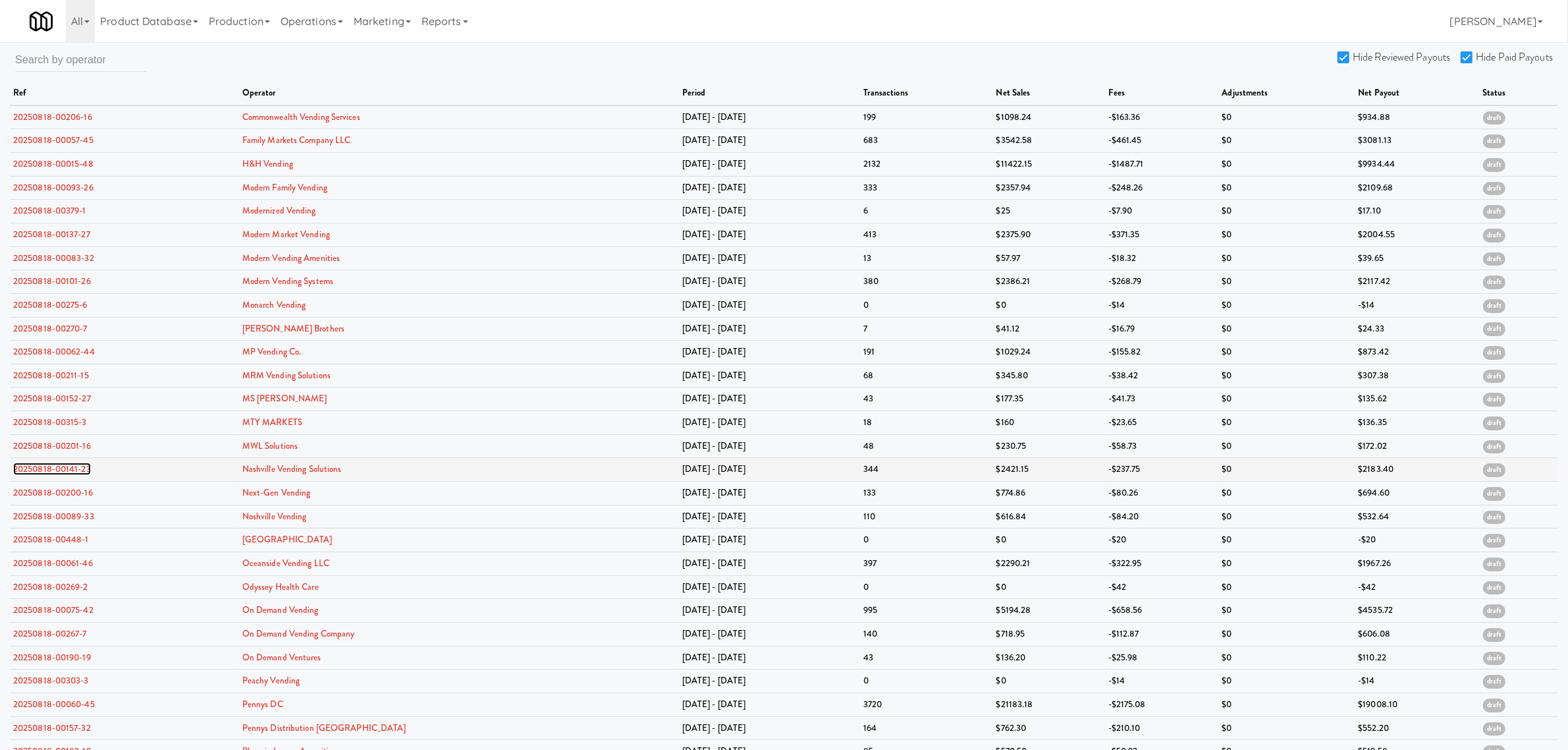
click at [37, 469] on link "20250818-00141-23" at bounding box center [51, 469] width 77 height 12
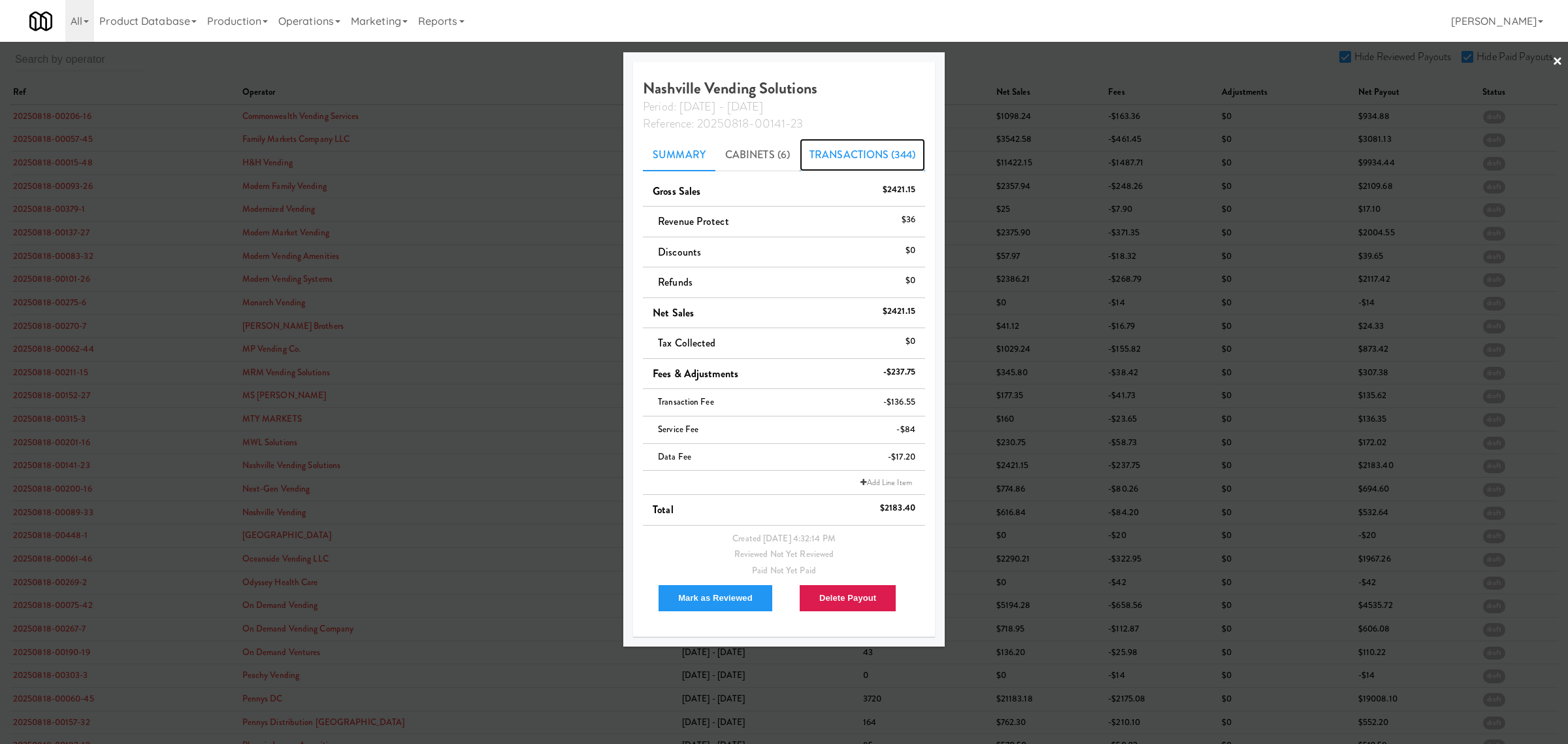
click at [836, 141] on link "Transactions (344)" at bounding box center [862, 154] width 125 height 33
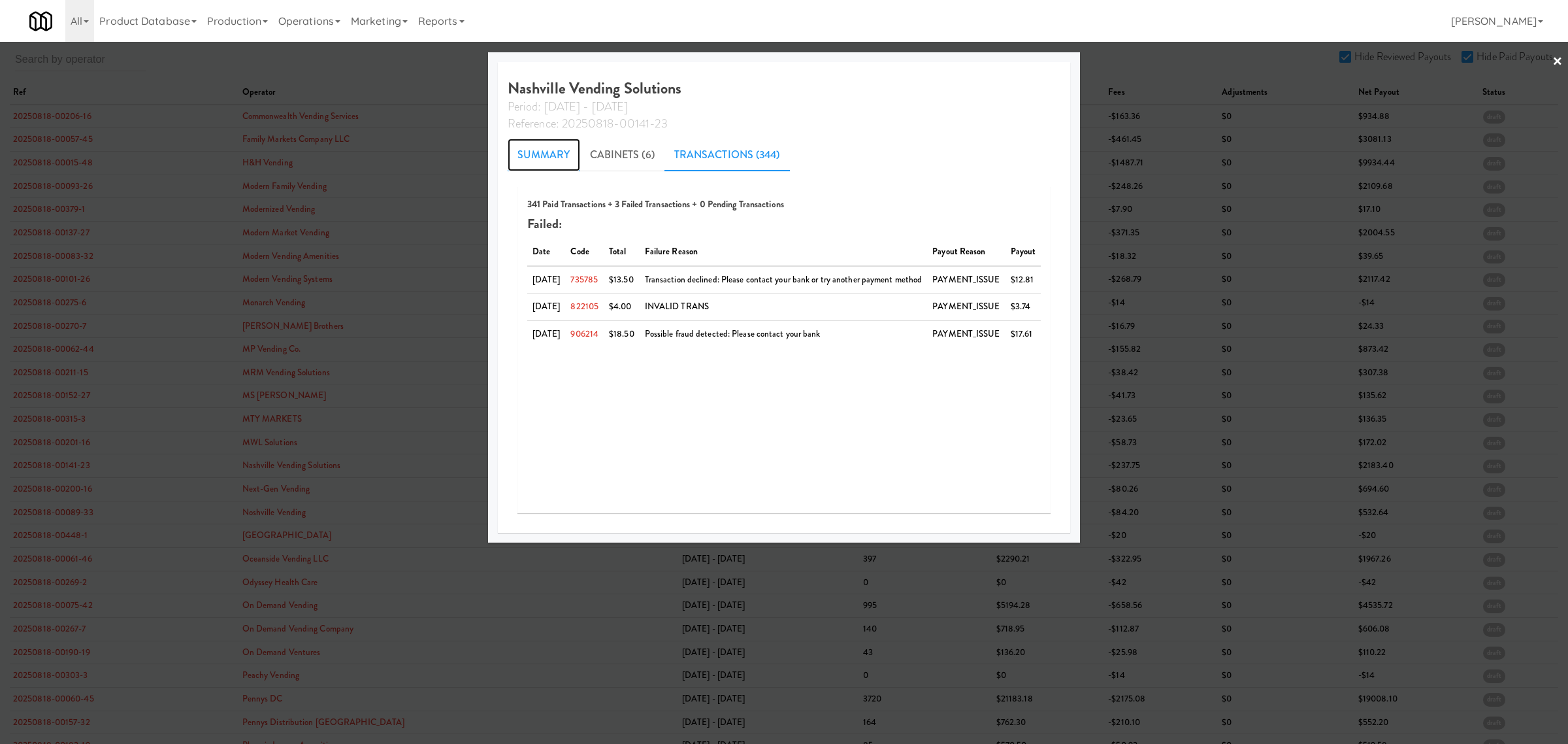
click at [521, 161] on link "Summary" at bounding box center [544, 154] width 72 height 33
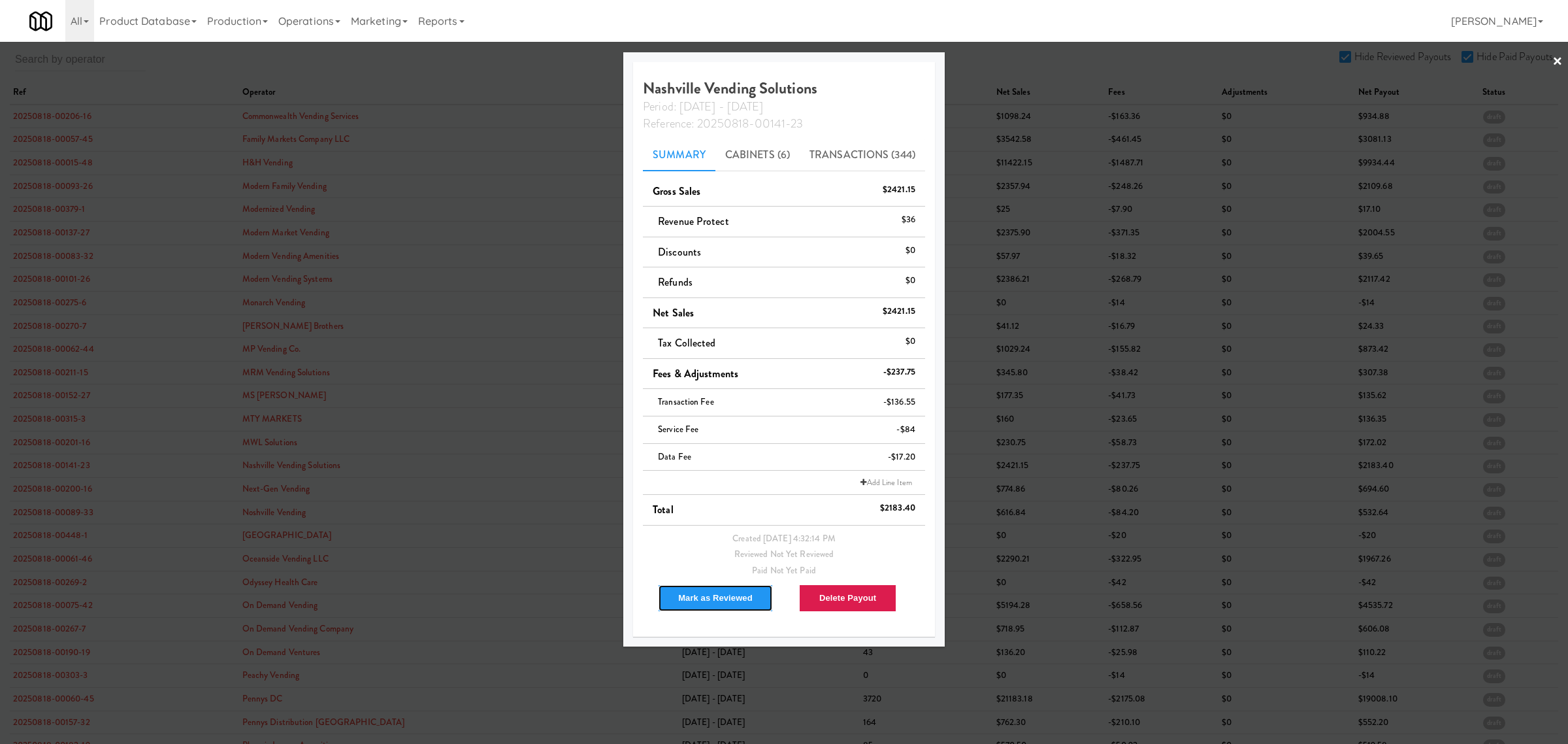
click at [717, 601] on button "Mark as Reviewed" at bounding box center [715, 598] width 115 height 27
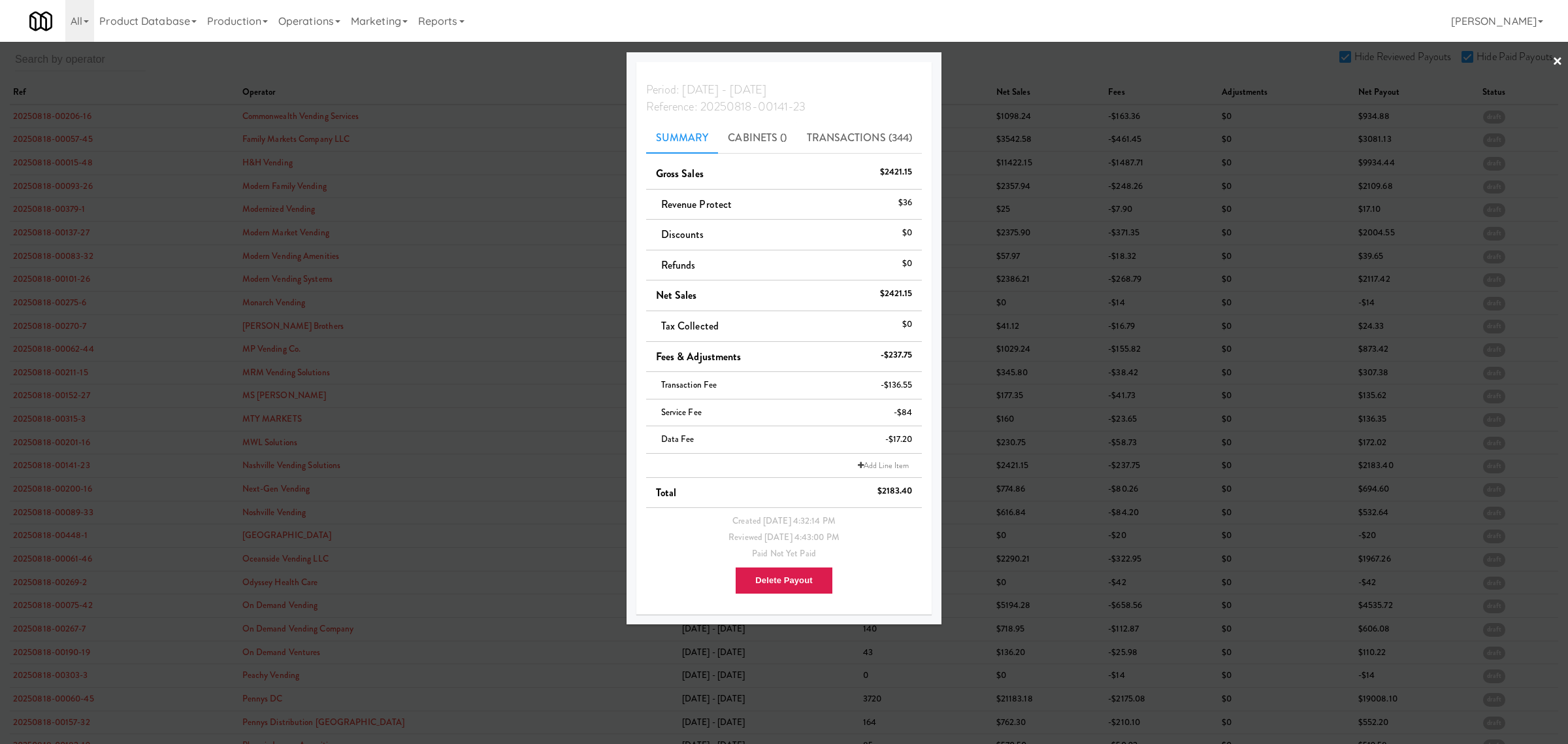
click at [47, 477] on div at bounding box center [784, 372] width 1568 height 744
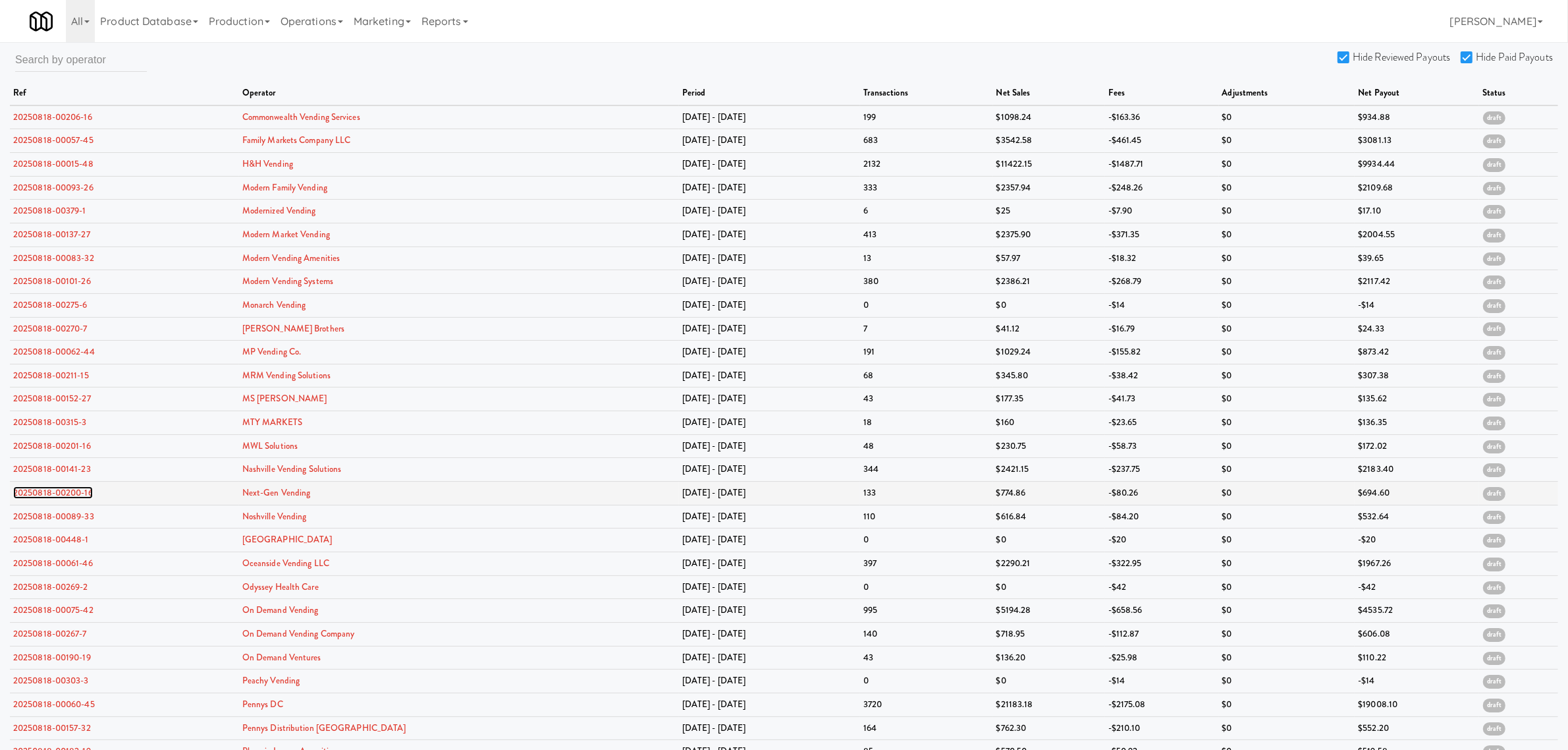
click at [49, 495] on link "20250818-00200-16" at bounding box center [53, 492] width 80 height 12
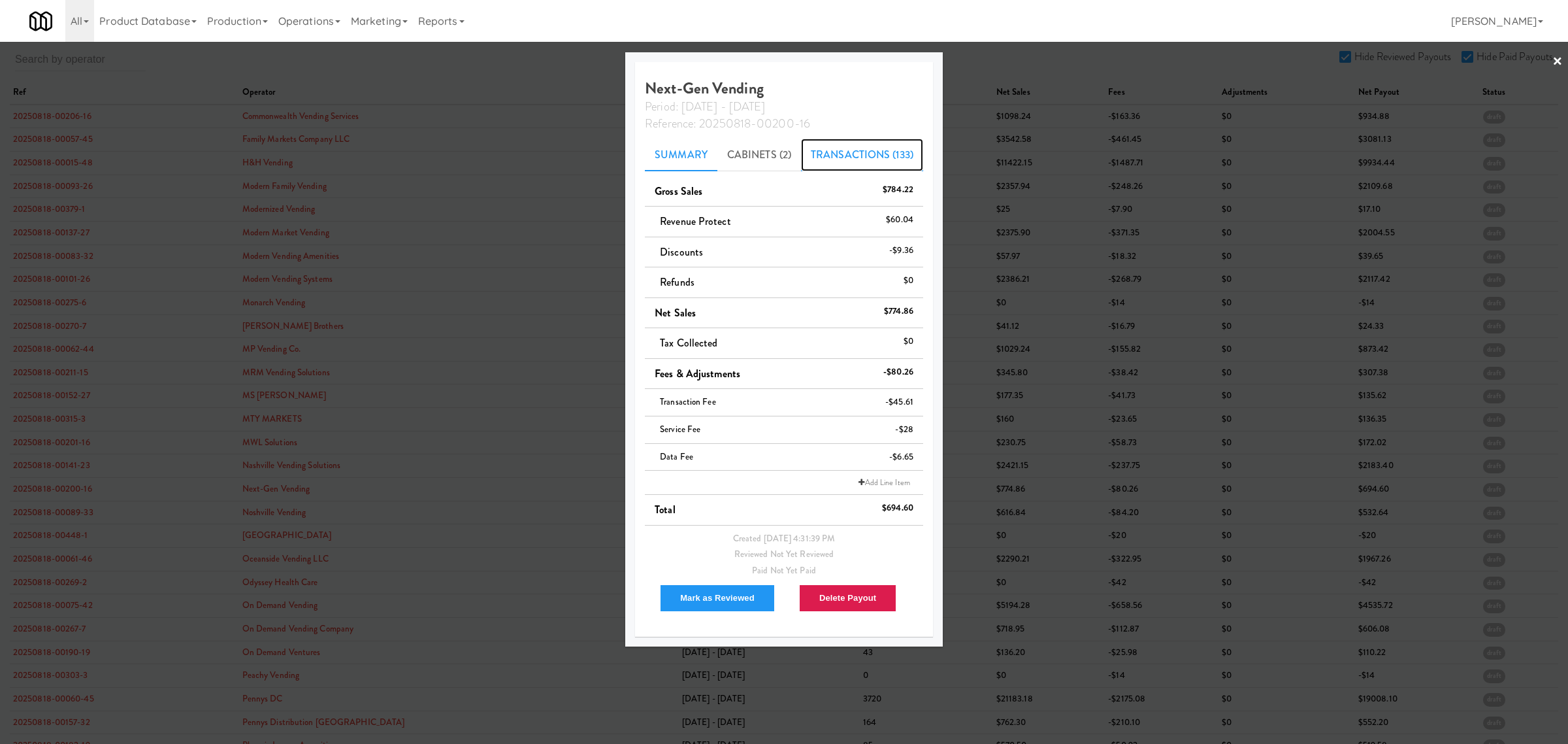
click at [843, 152] on link "Transactions (133)" at bounding box center [862, 154] width 122 height 33
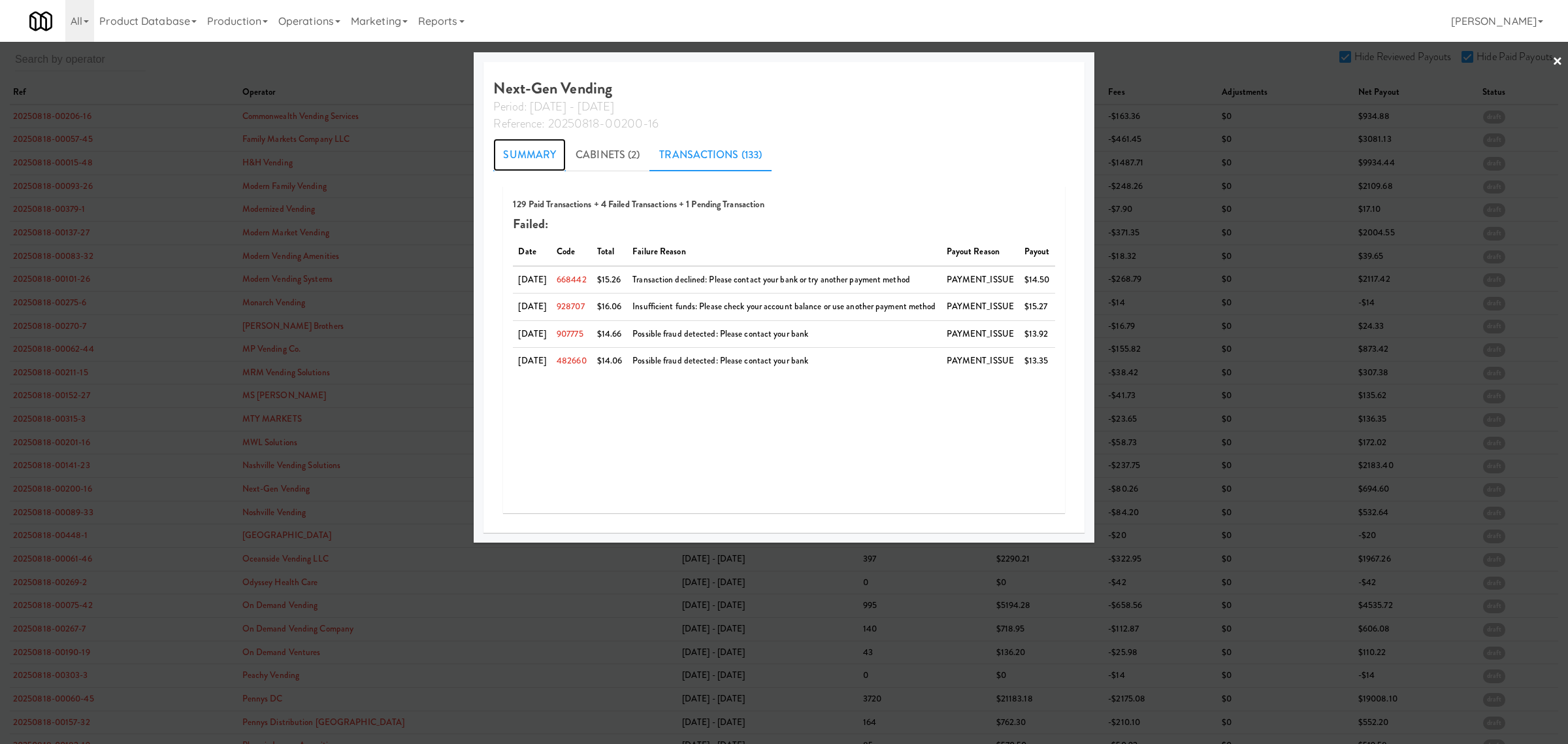
click at [515, 157] on link "Summary" at bounding box center [529, 154] width 72 height 33
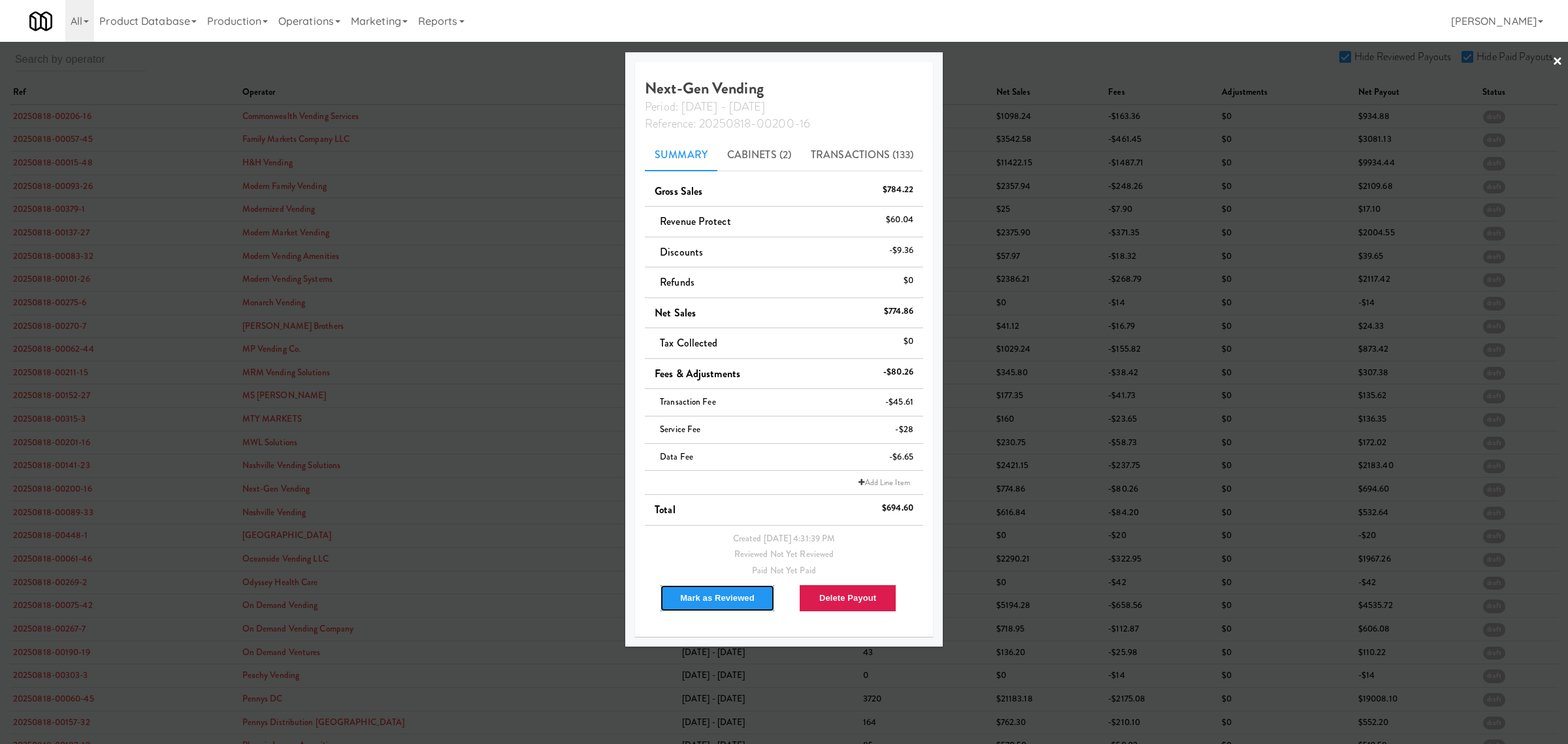
click at [719, 601] on button "Mark as Reviewed" at bounding box center [717, 598] width 115 height 27
click at [30, 512] on div at bounding box center [784, 372] width 1568 height 744
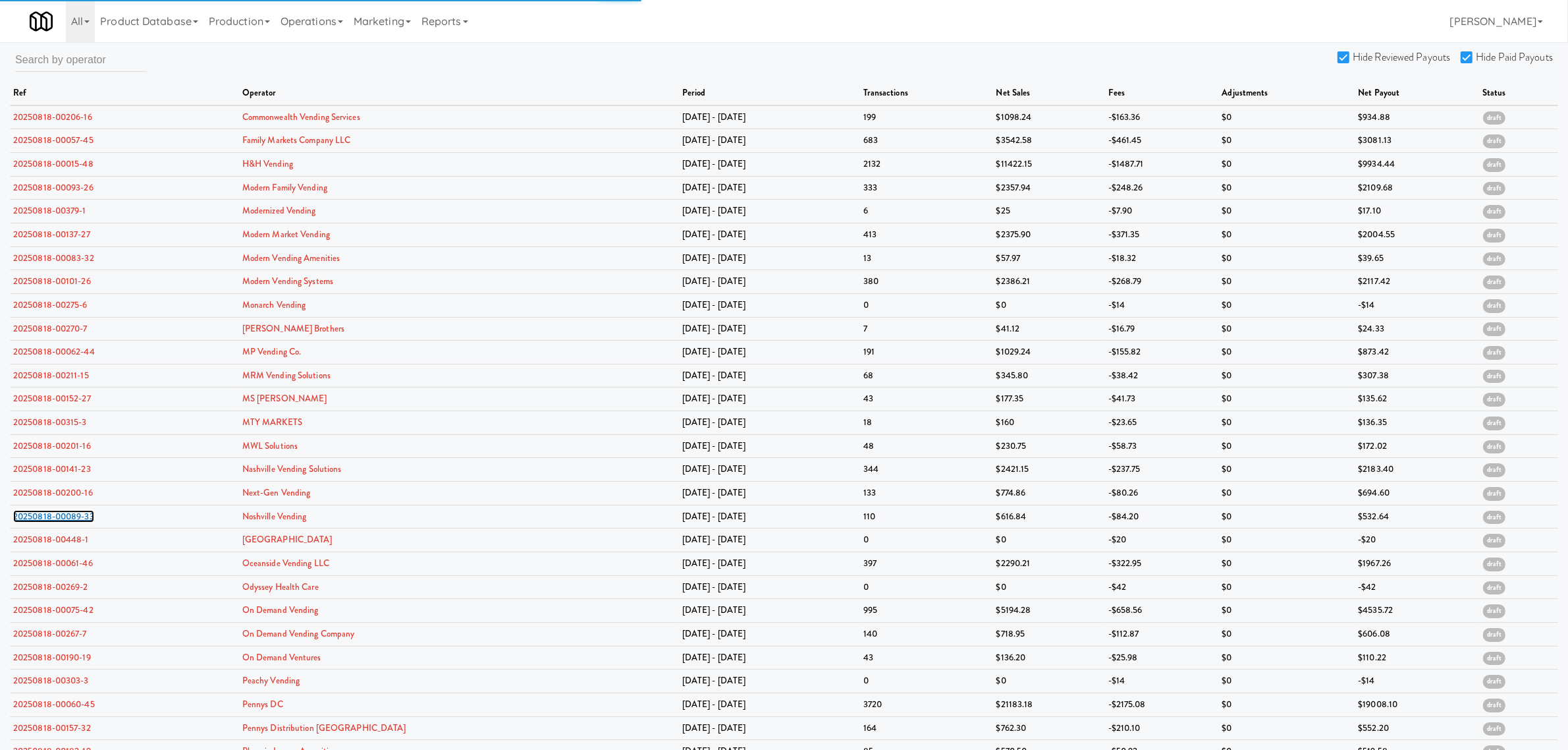
click at [31, 516] on link "20250818-00089-33" at bounding box center [54, 516] width 81 height 12
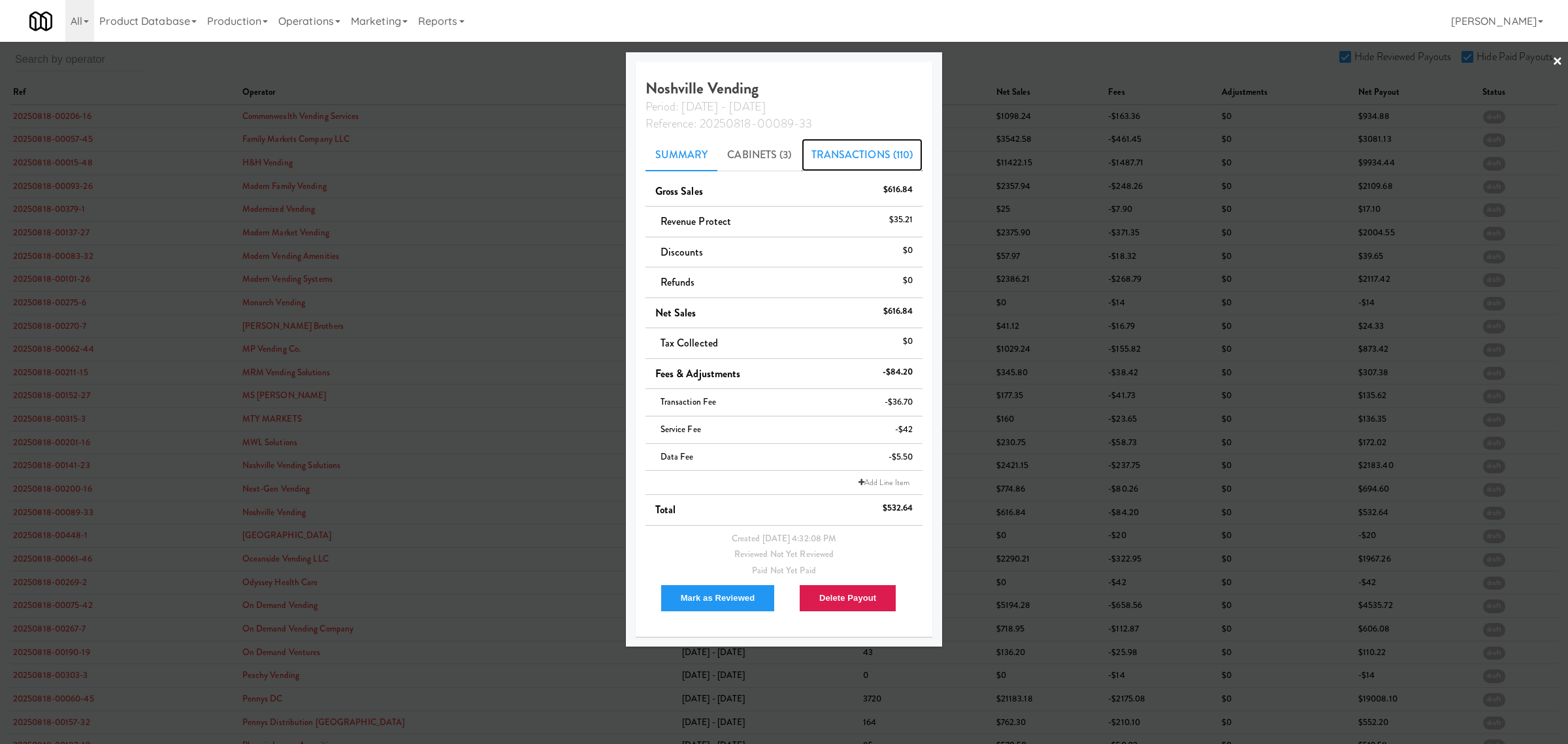
click at [846, 155] on link "Transactions (110)" at bounding box center [862, 154] width 122 height 33
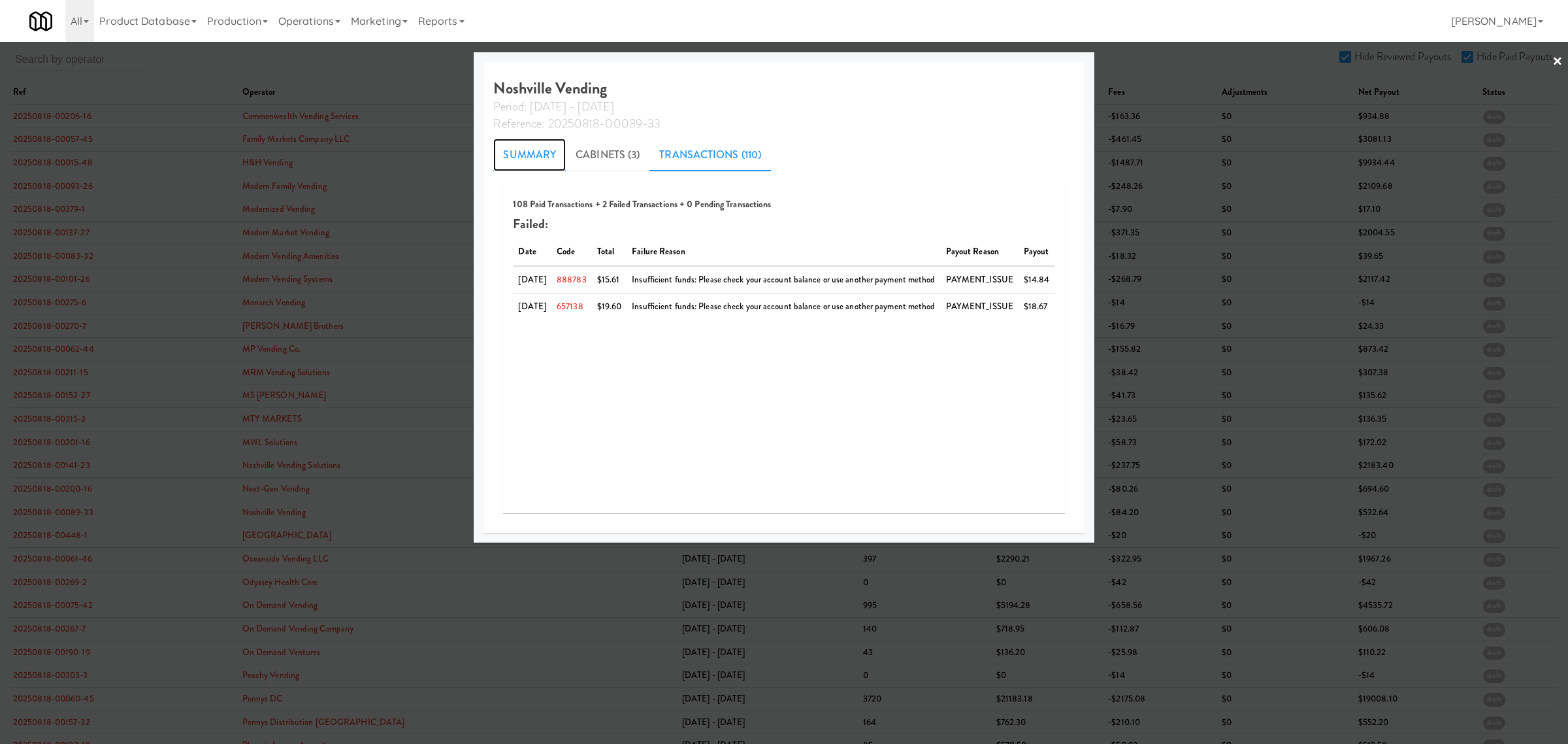
click at [524, 159] on link "Summary" at bounding box center [529, 154] width 72 height 33
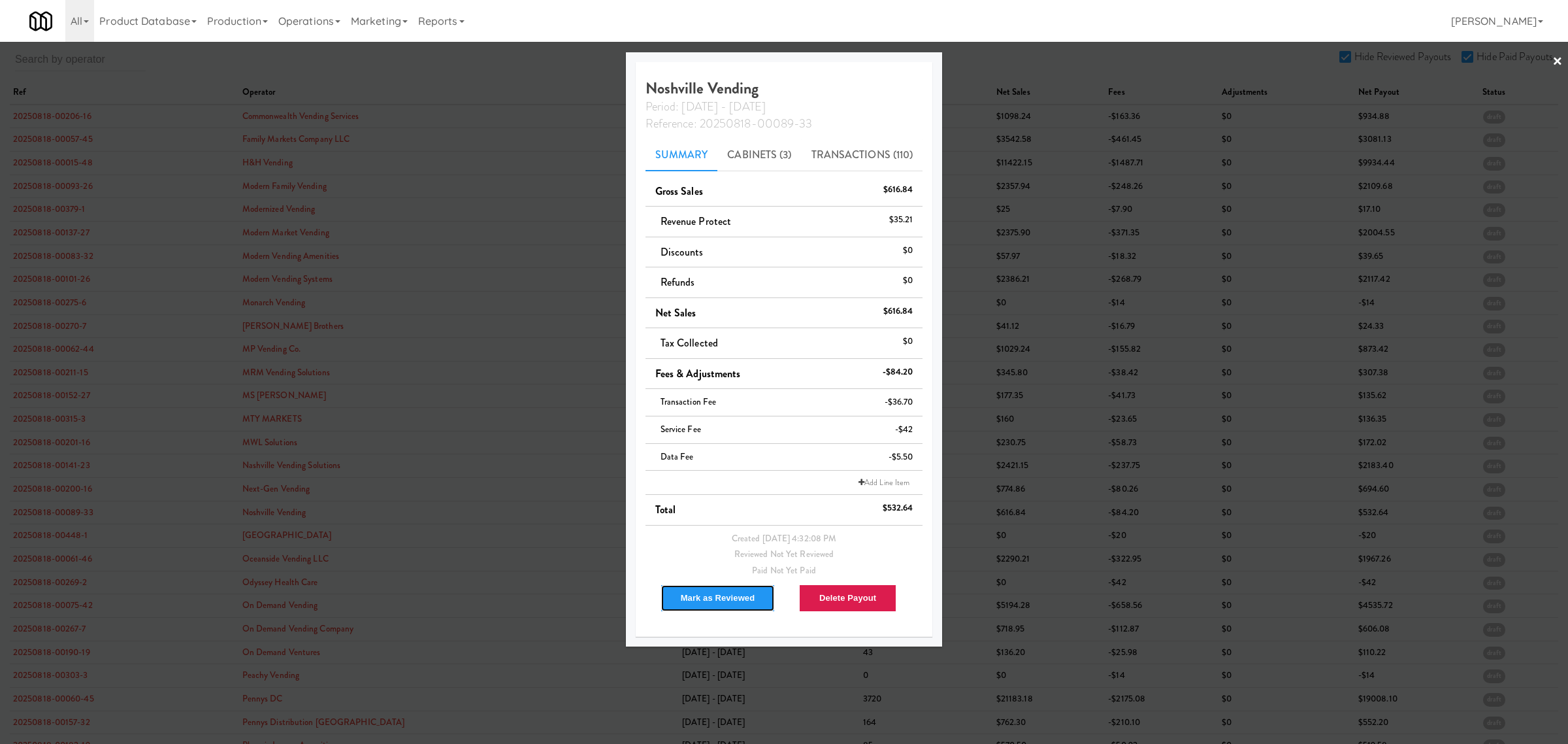
click at [716, 600] on button "Mark as Reviewed" at bounding box center [718, 598] width 115 height 27
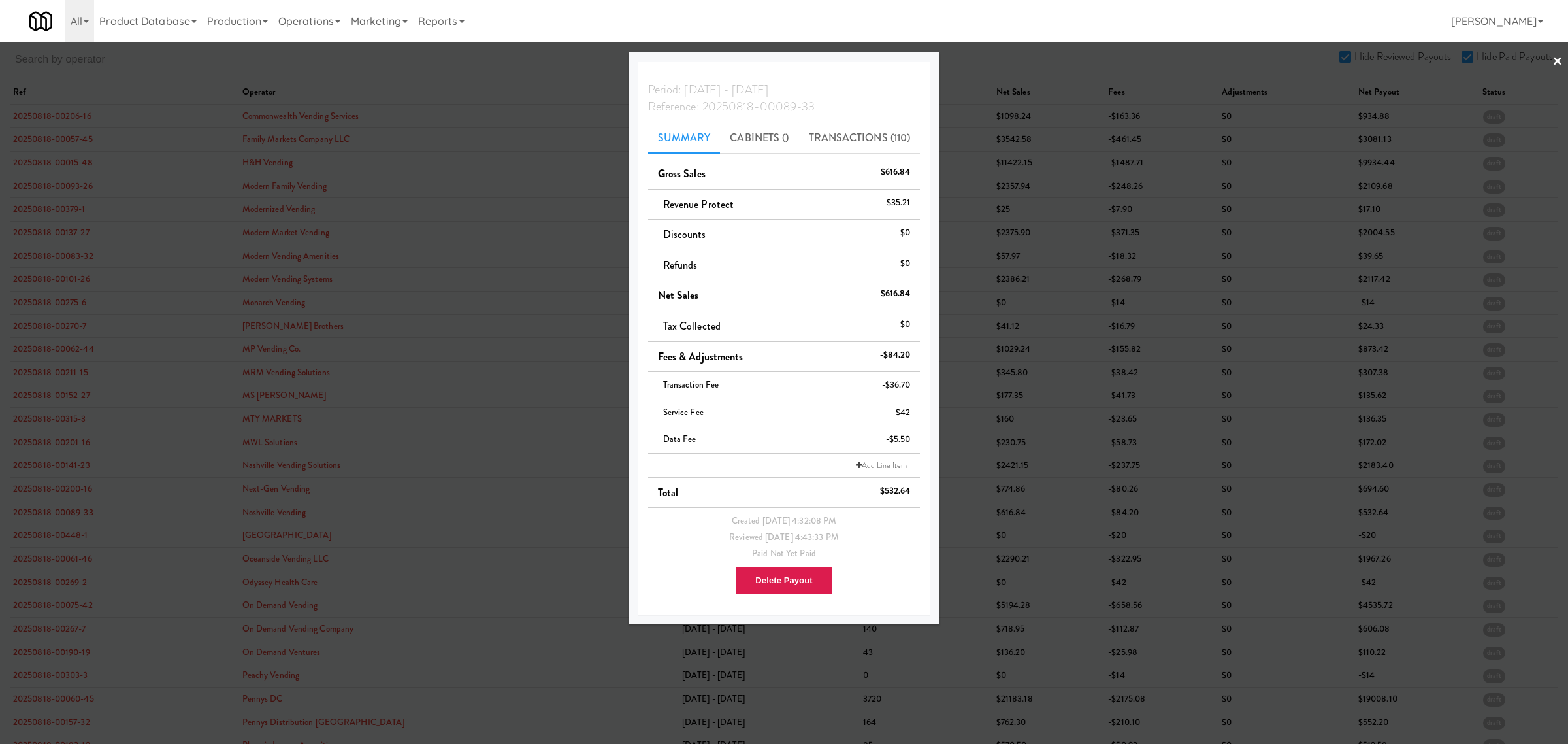
click at [44, 520] on div at bounding box center [784, 372] width 1568 height 744
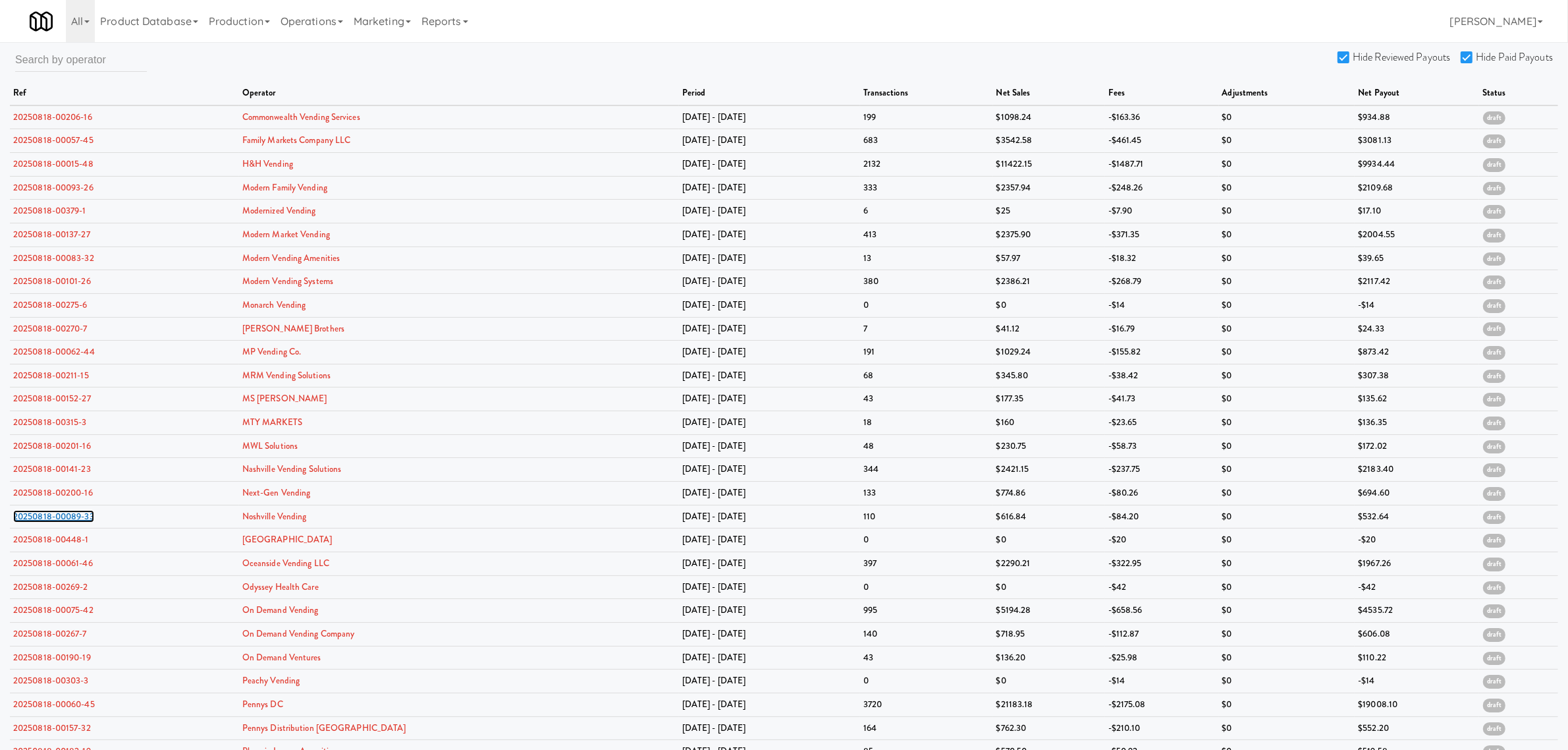
click at [44, 522] on link "20250818-00089-33" at bounding box center [54, 516] width 81 height 12
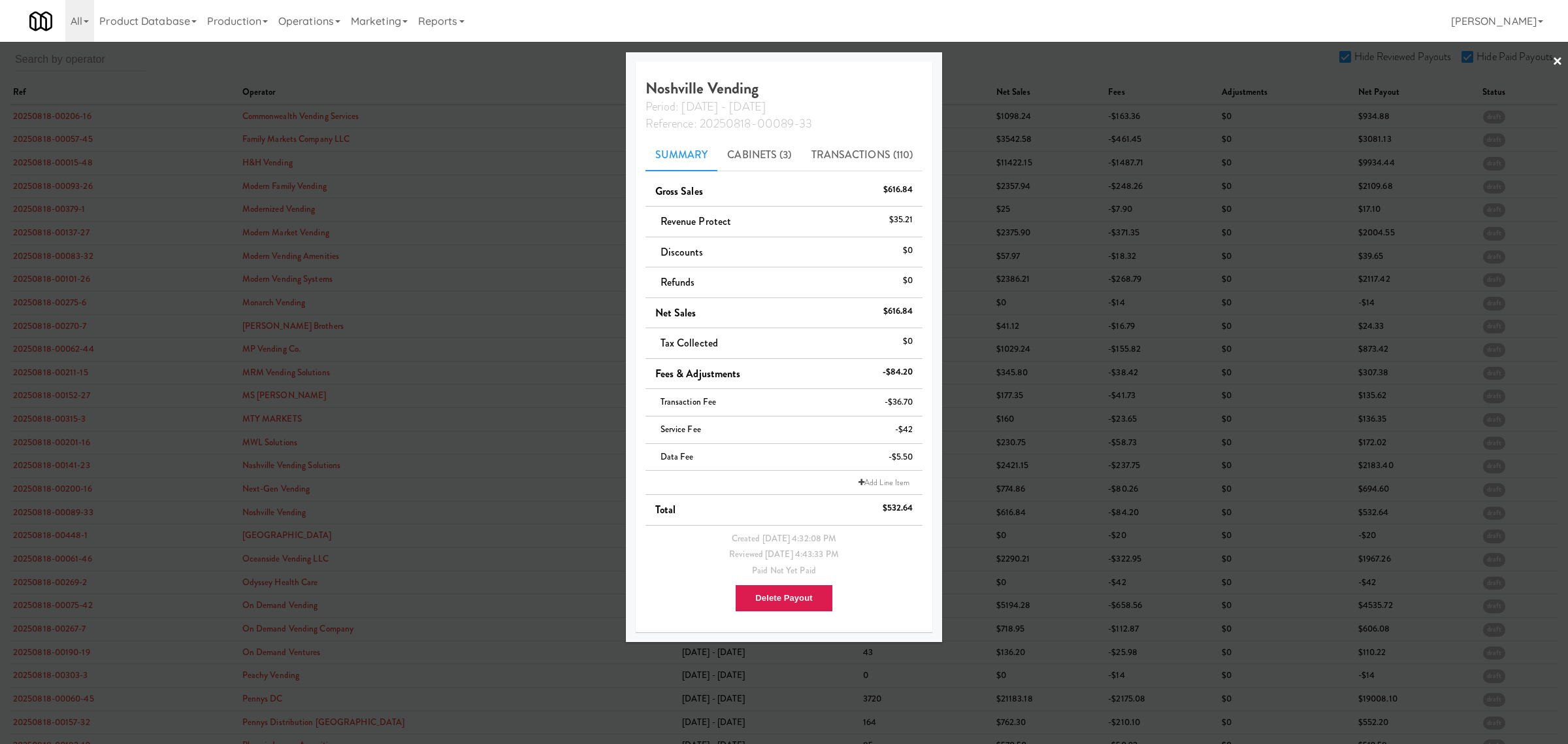
click at [59, 538] on div at bounding box center [784, 372] width 1568 height 744
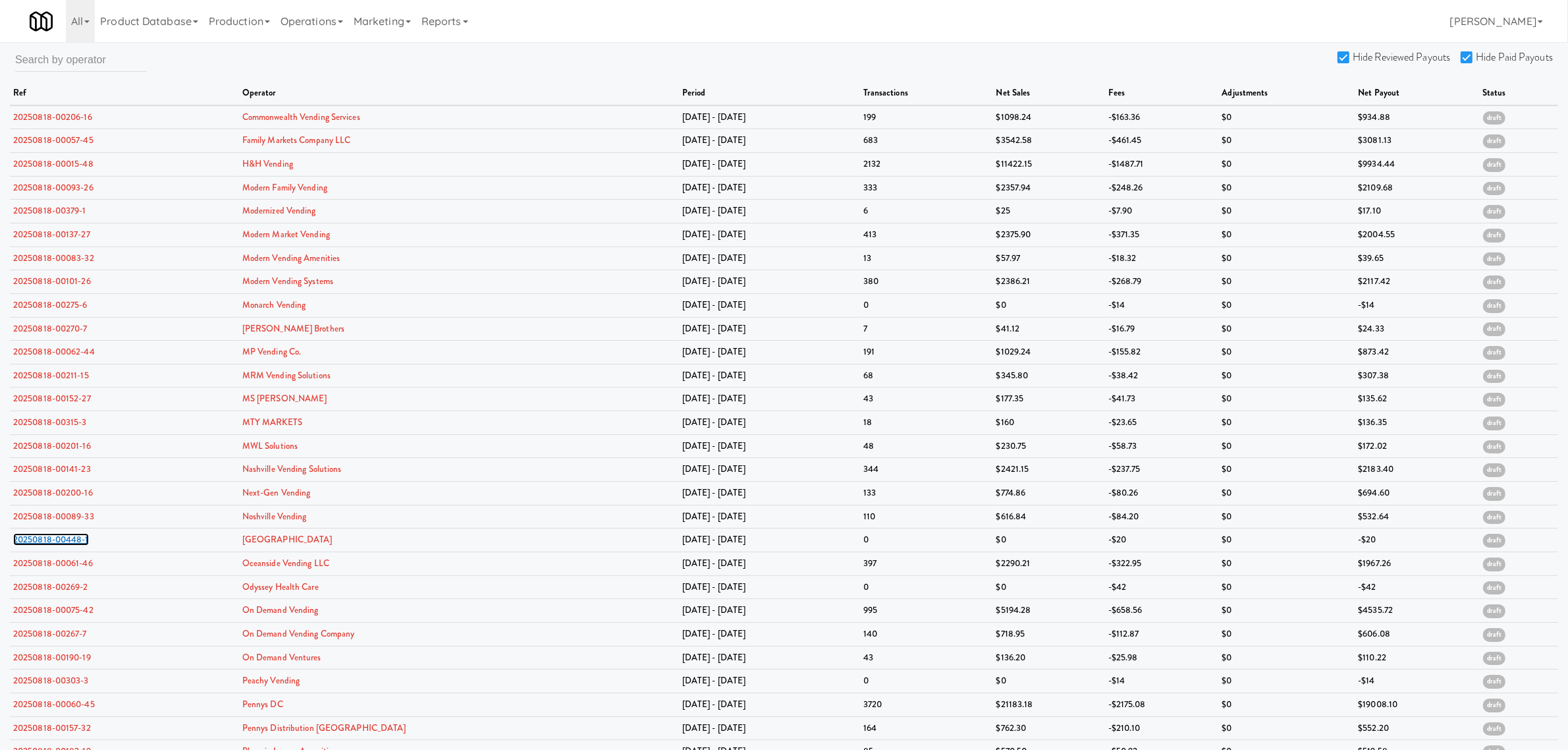
click at [60, 542] on link "20250818-00448-1" at bounding box center [51, 539] width 76 height 12
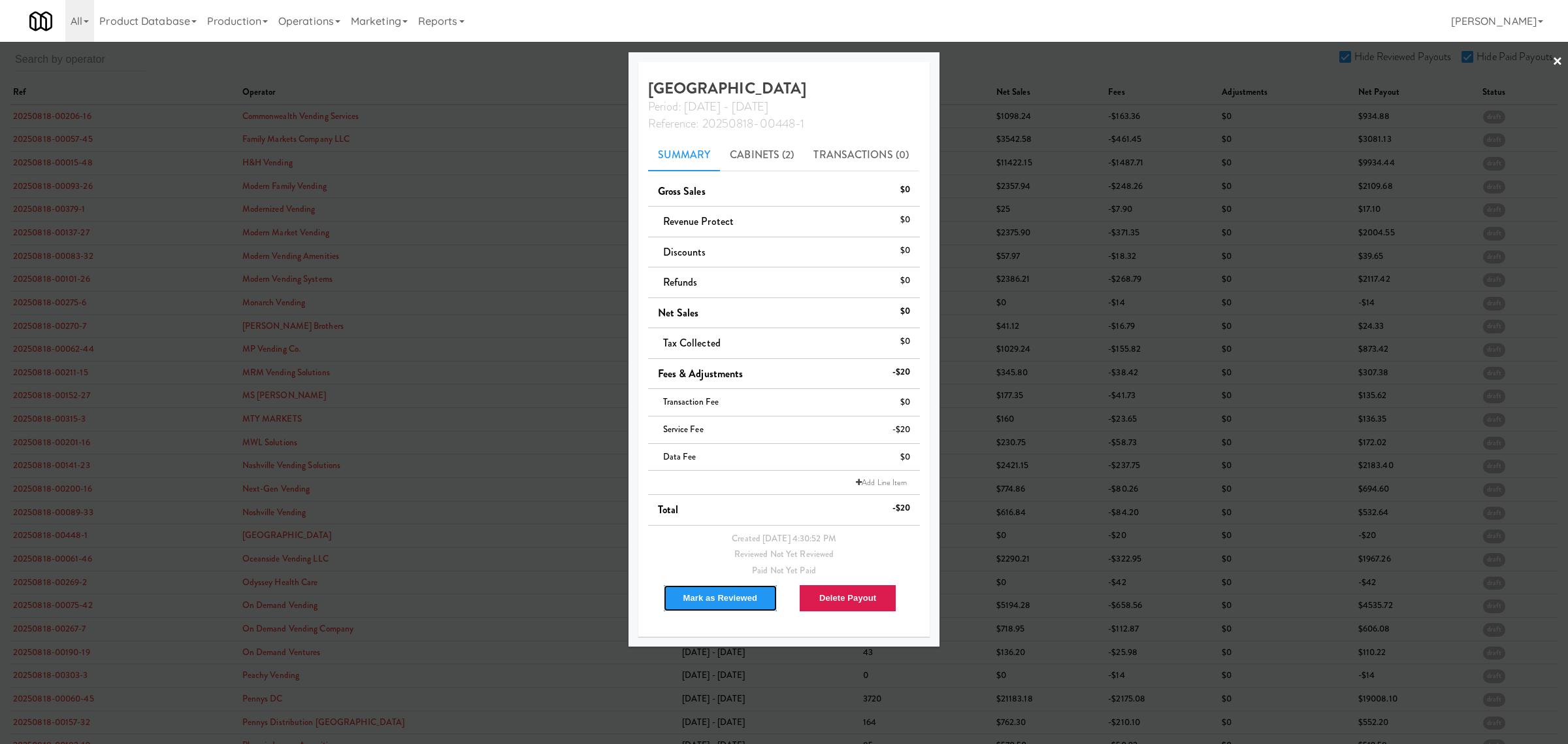
click at [704, 599] on button "Mark as Reviewed" at bounding box center [720, 598] width 115 height 27
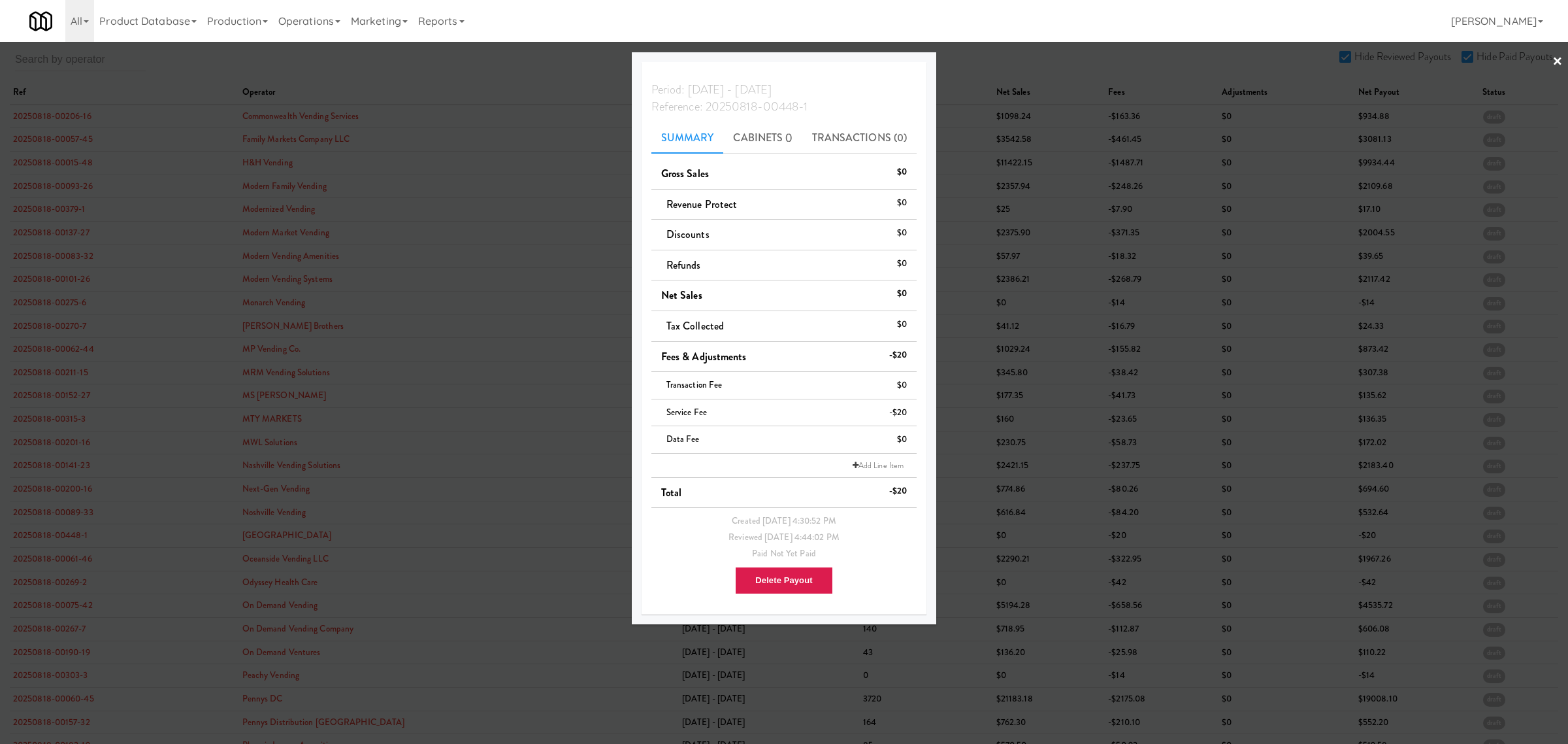
click at [24, 546] on div at bounding box center [784, 372] width 1568 height 744
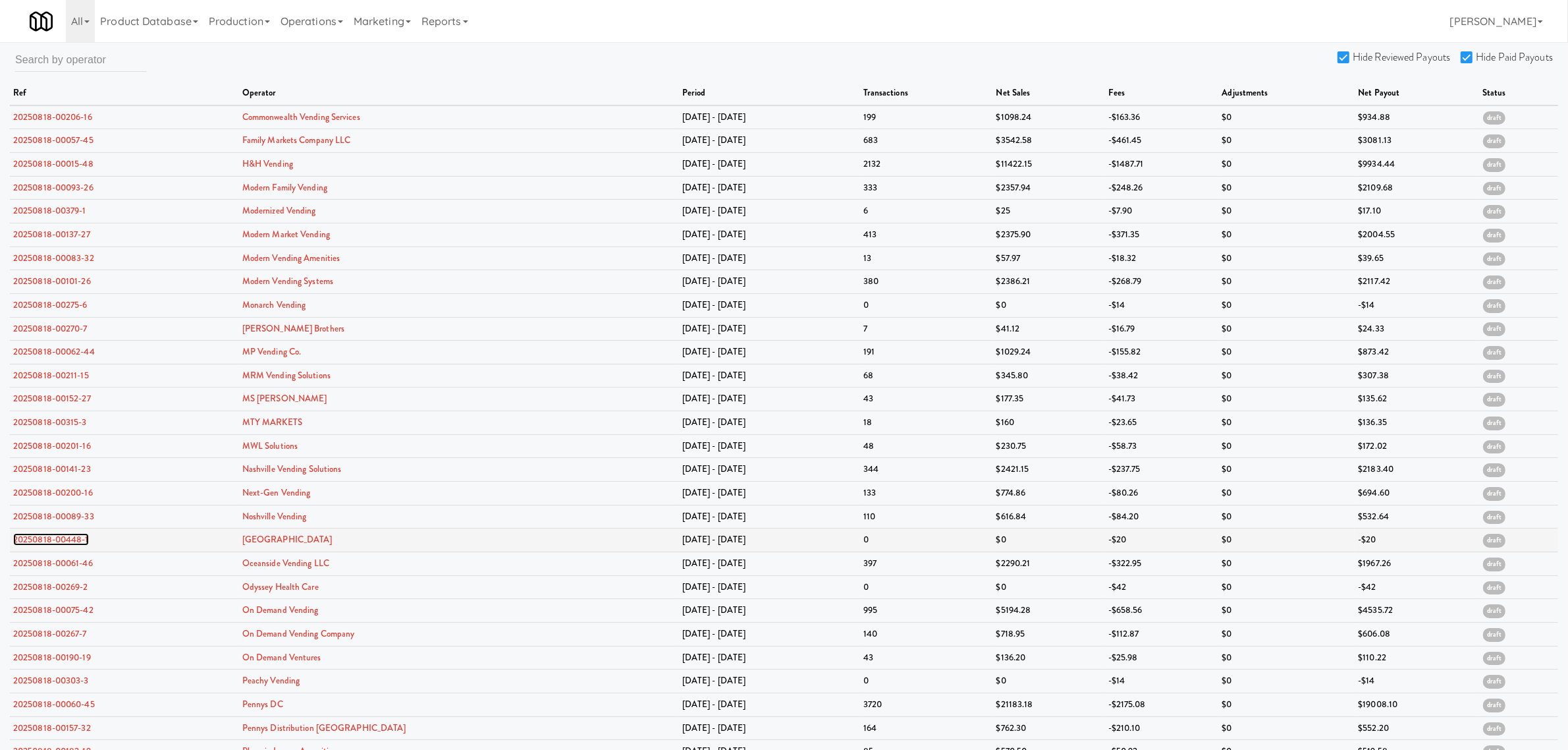
click at [33, 545] on link "20250818-00448-1" at bounding box center [51, 539] width 76 height 12
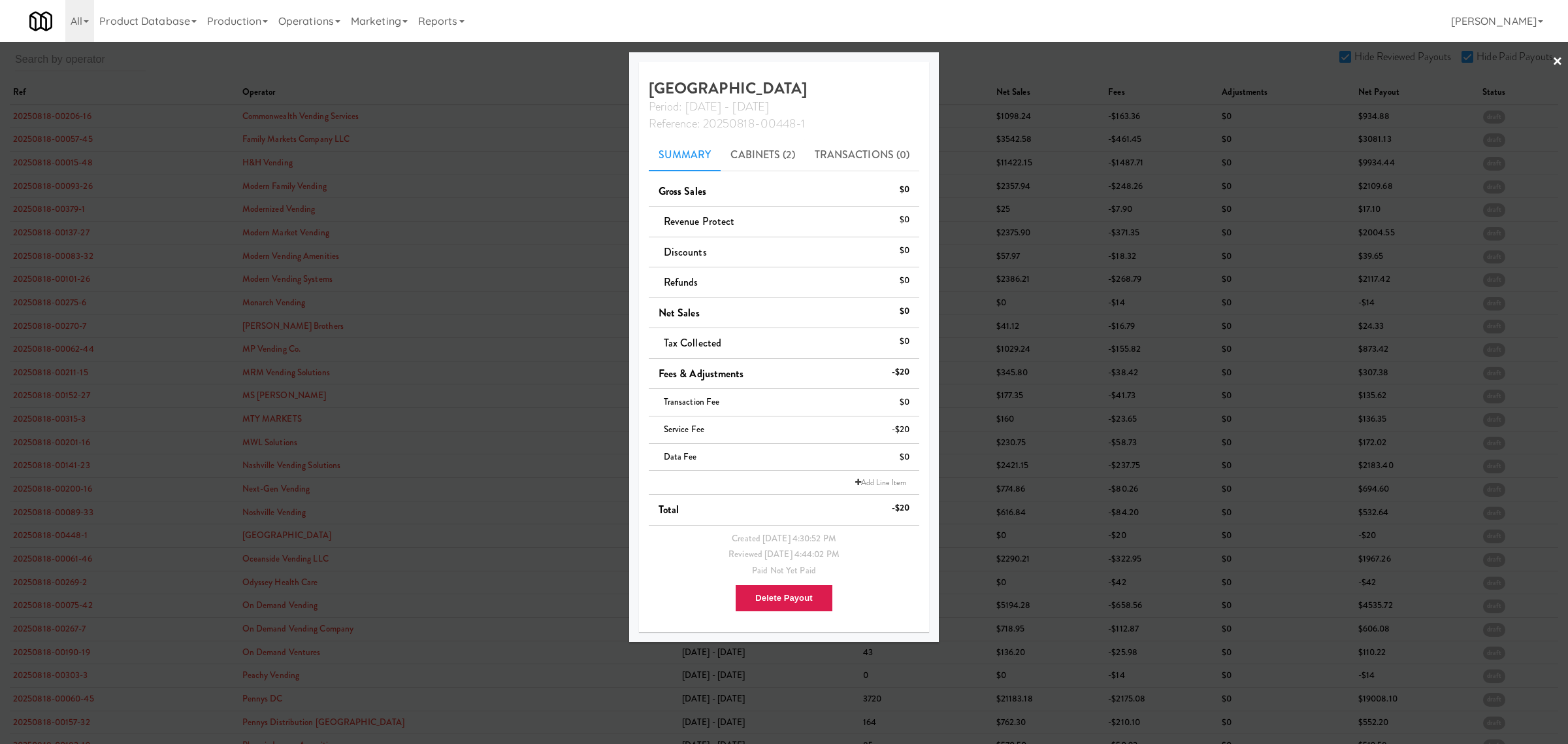
click at [31, 564] on div at bounding box center [784, 372] width 1568 height 744
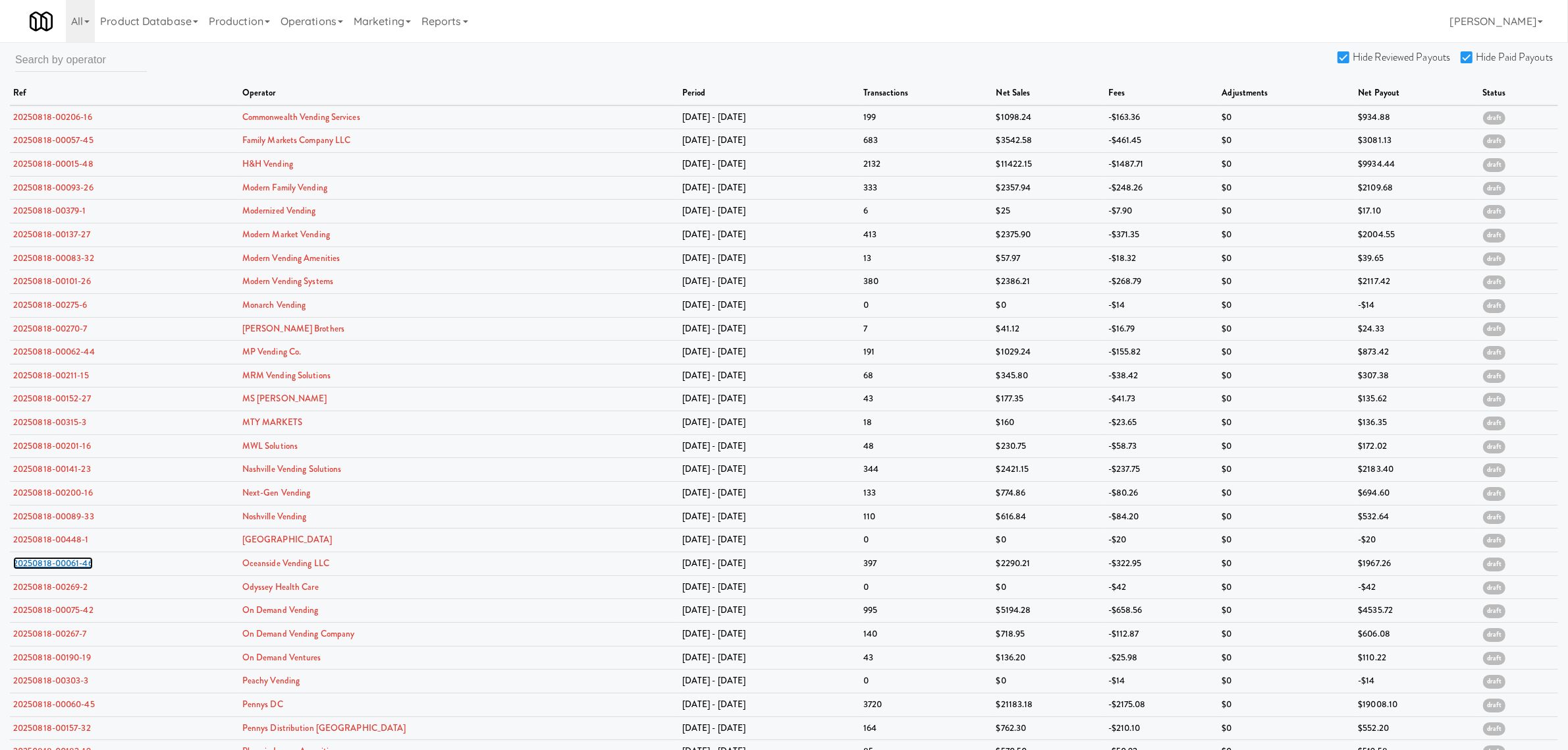
click at [31, 568] on link "20250818-00061-46" at bounding box center [53, 563] width 80 height 12
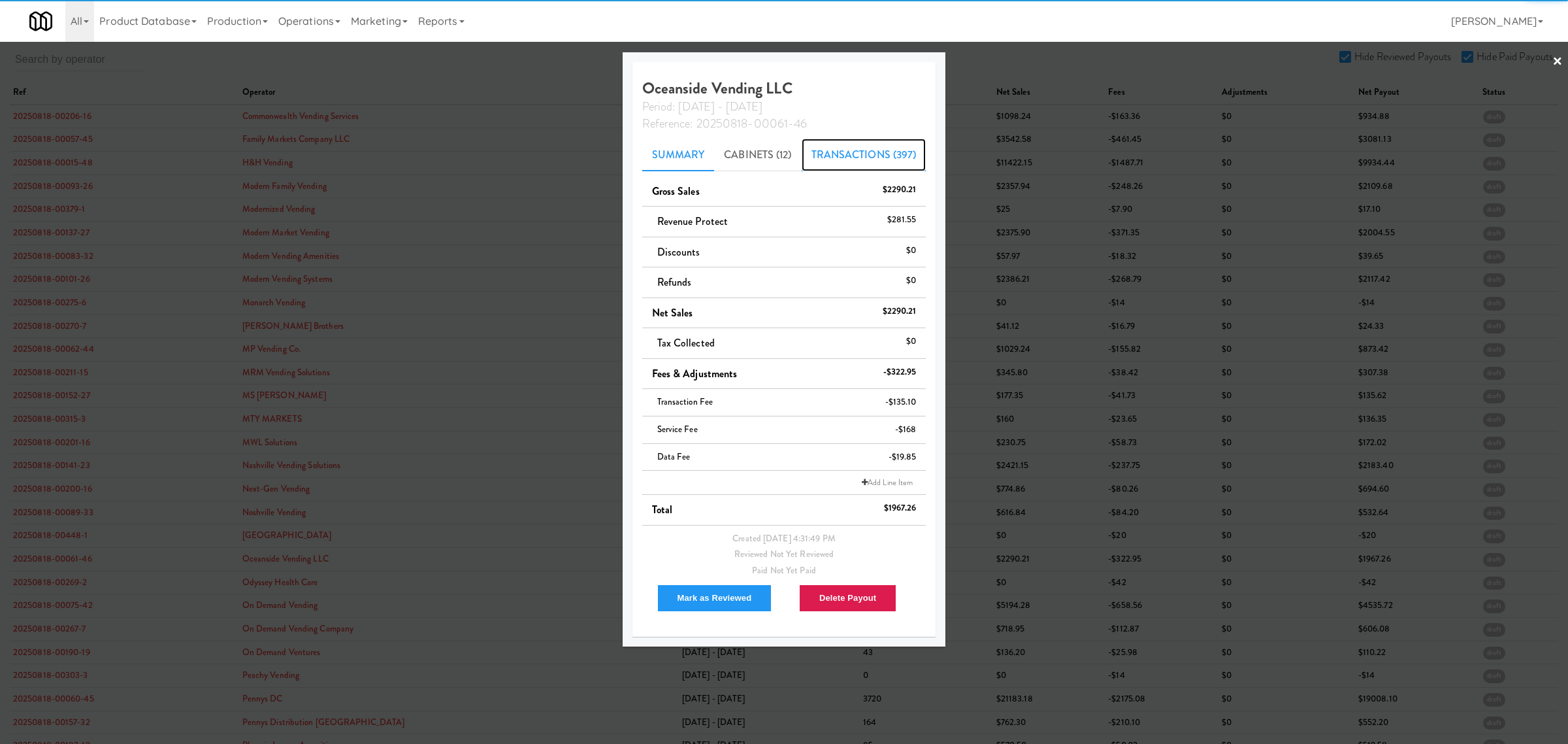
click at [858, 155] on link "Transactions (397)" at bounding box center [864, 154] width 125 height 33
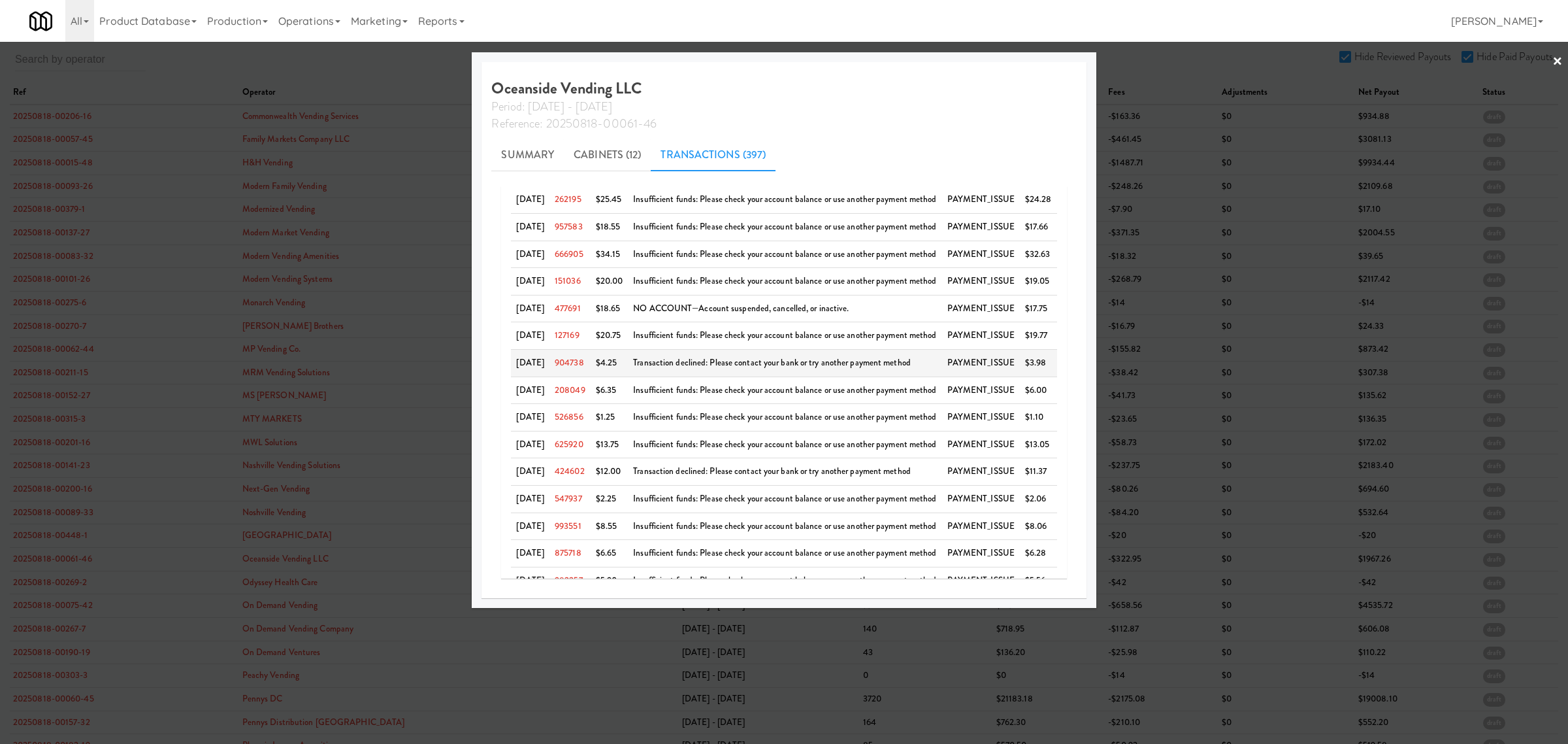
scroll to position [80, 0]
click at [583, 335] on link "666905" at bounding box center [569, 335] width 29 height 12
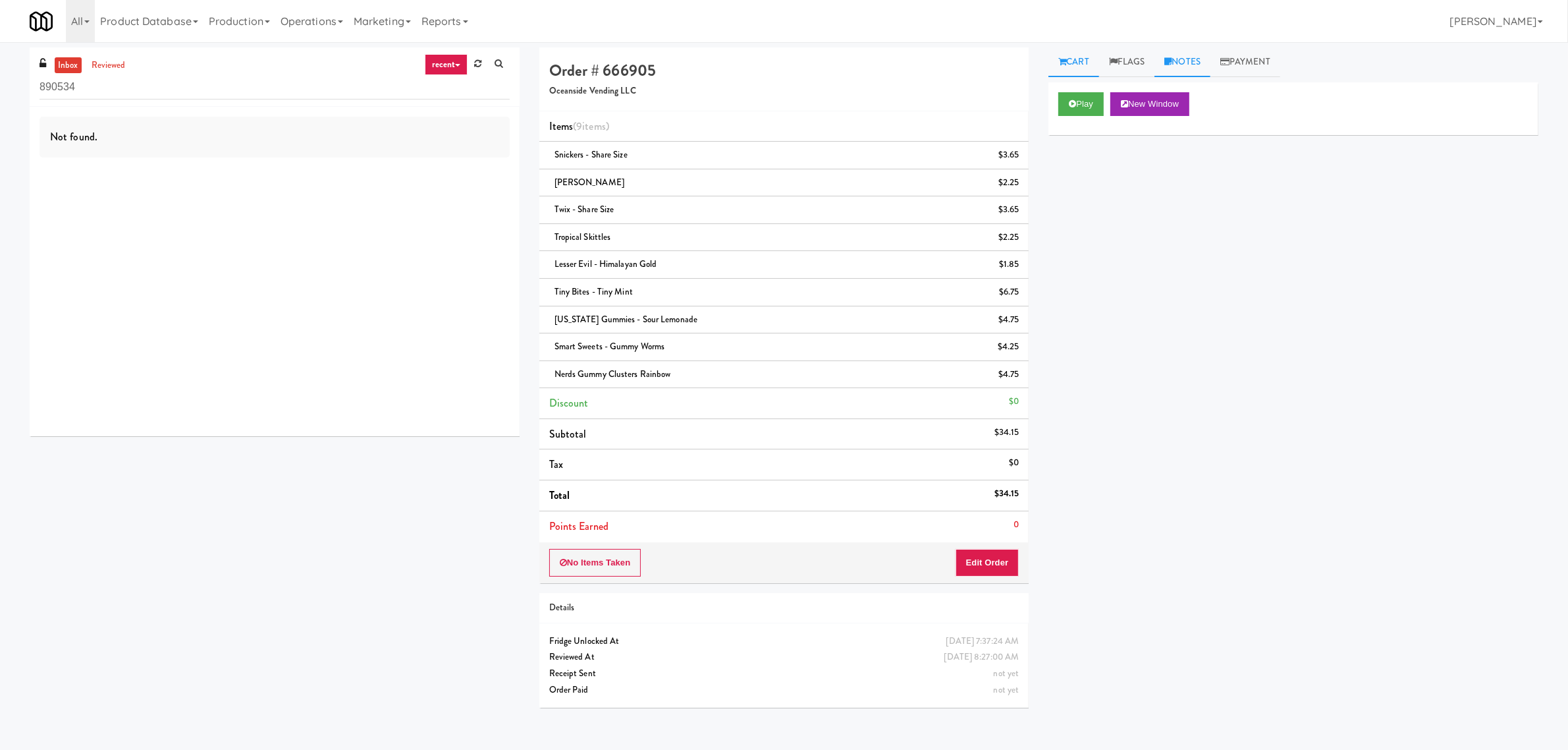
click at [1190, 64] on link "Notes" at bounding box center [1182, 62] width 56 height 30
click at [1133, 61] on link "Flags" at bounding box center [1127, 62] width 56 height 30
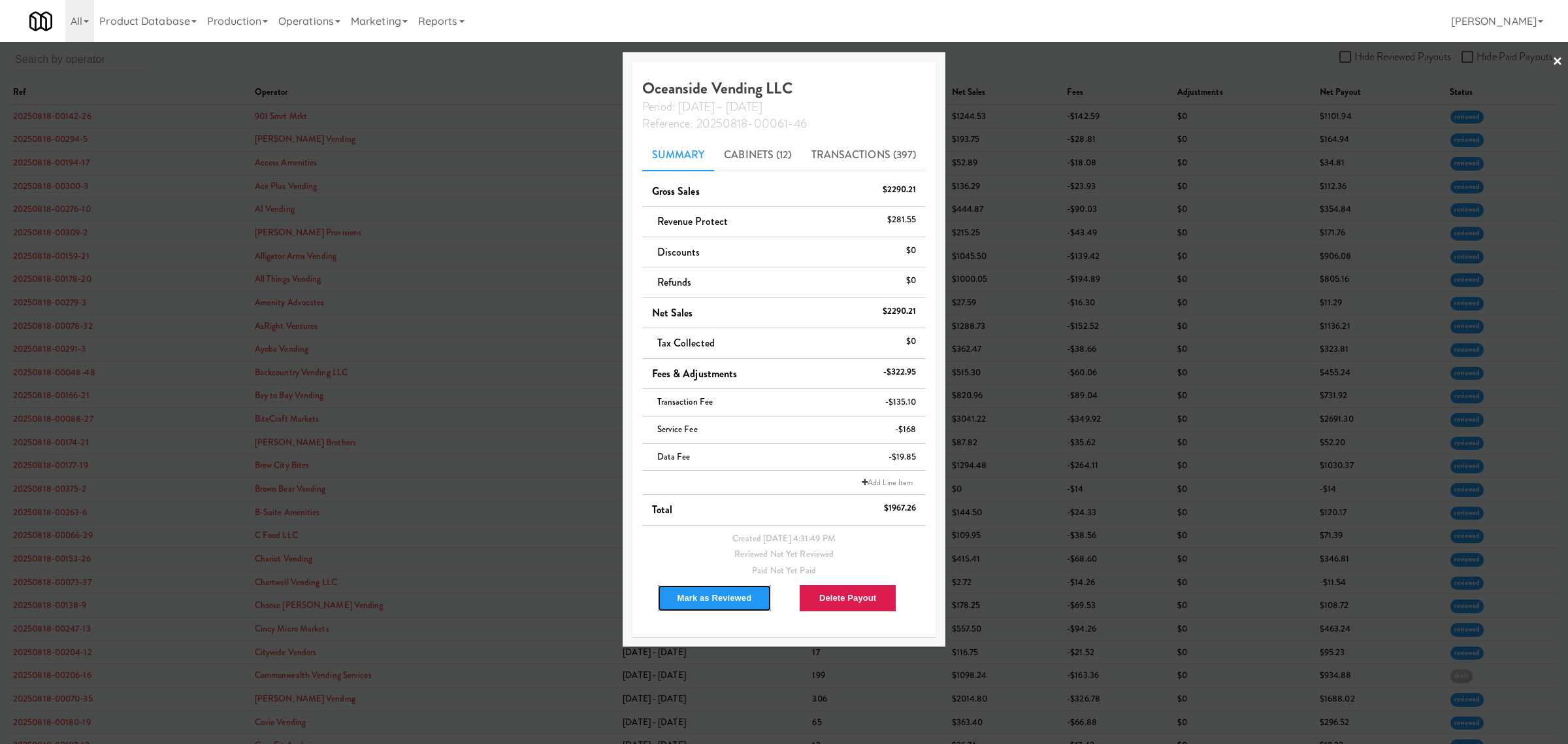
click at [722, 589] on button "Mark as Reviewed" at bounding box center [714, 598] width 115 height 27
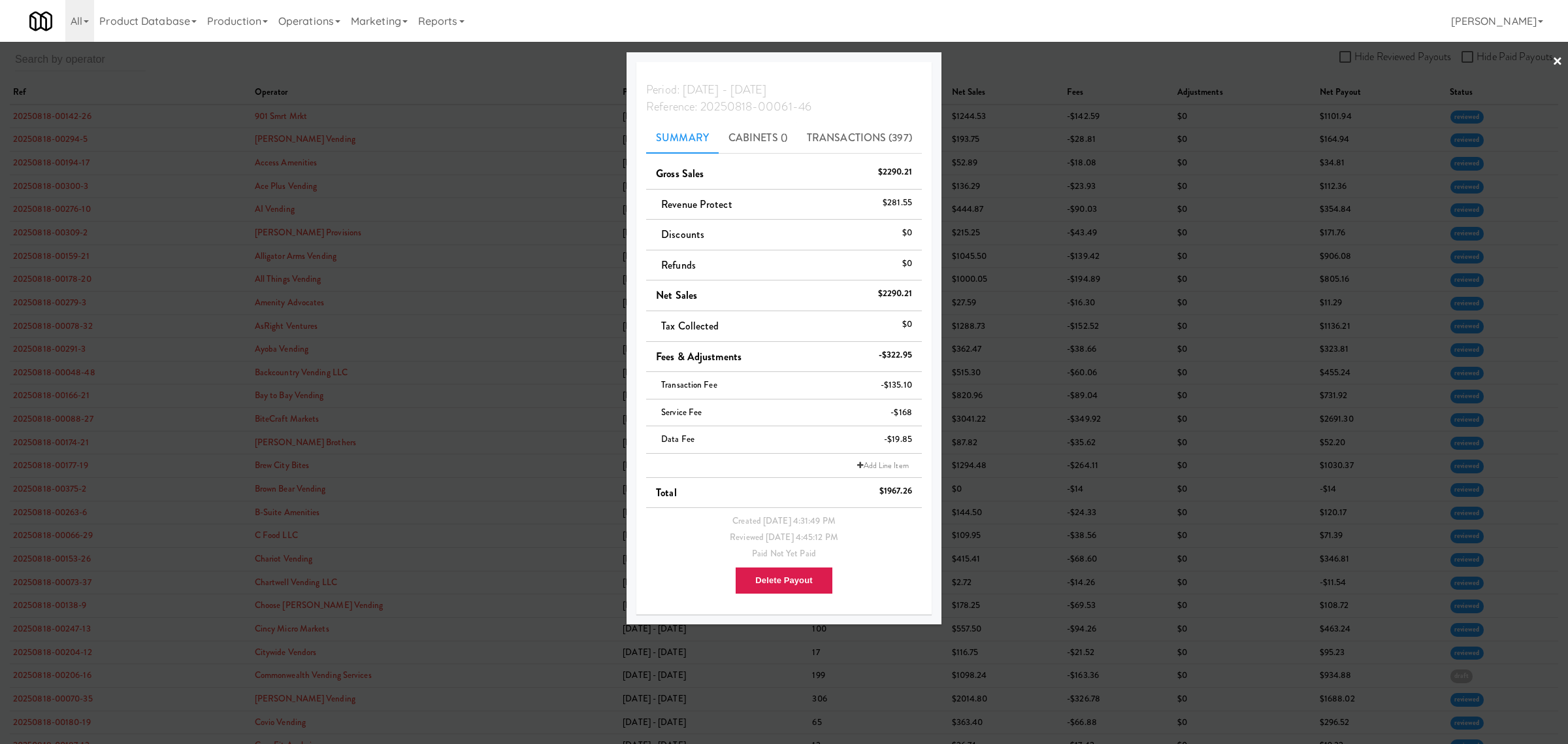
click at [424, 69] on div at bounding box center [784, 372] width 1568 height 744
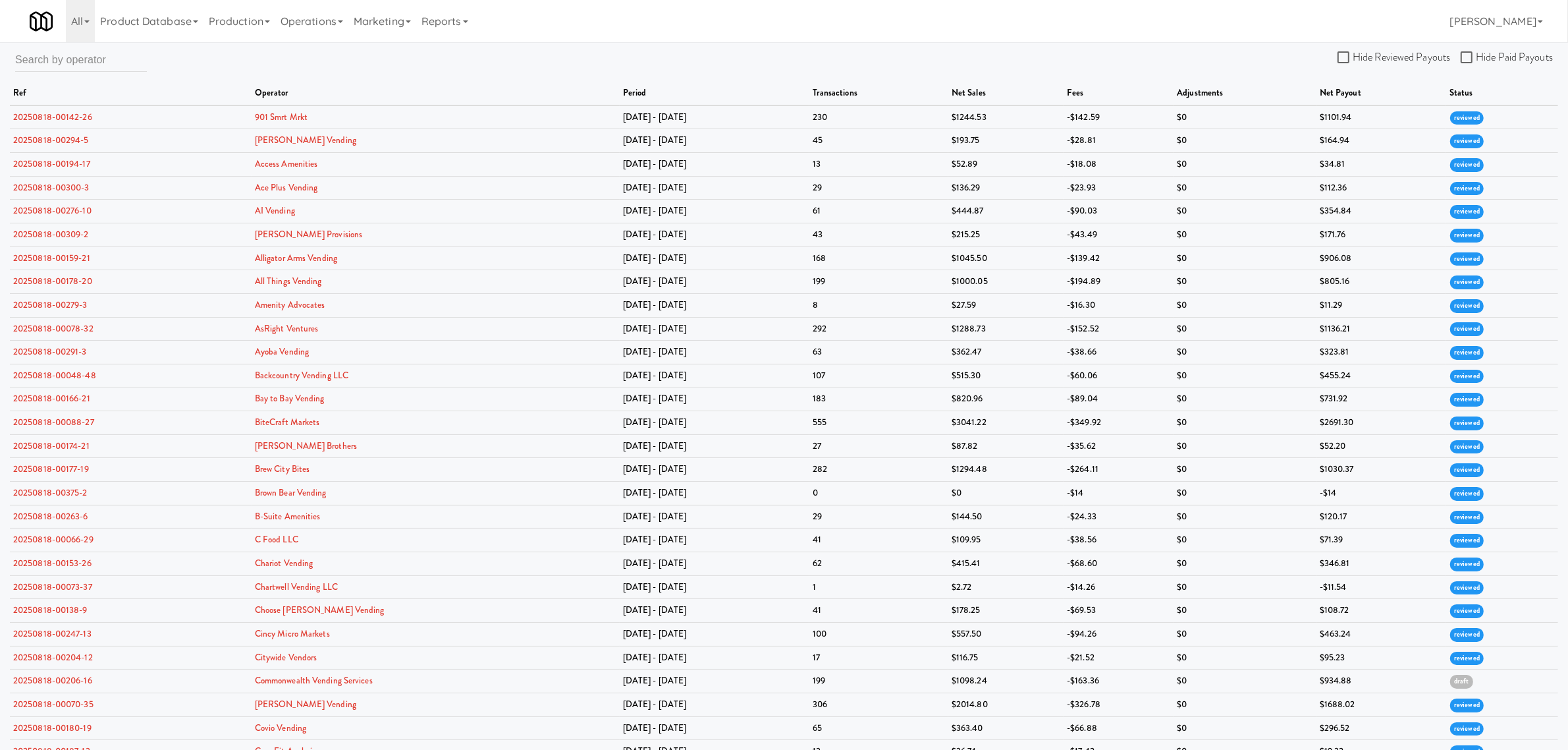
click at [1340, 48] on label "Hide Reviewed Payouts" at bounding box center [1393, 58] width 113 height 20
click at [1340, 53] on input "Hide Reviewed Payouts" at bounding box center [1345, 58] width 15 height 11
checkbox input "true"
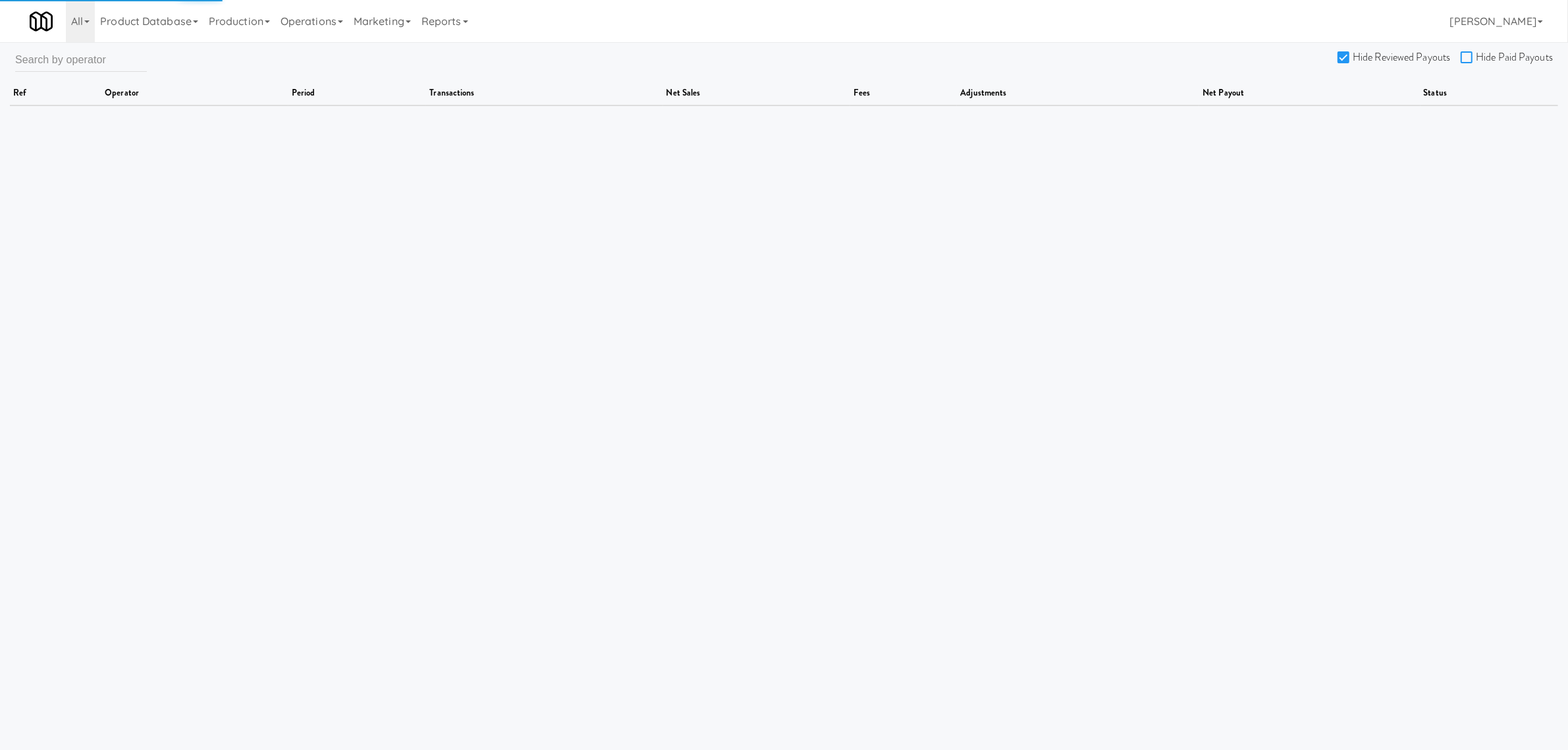
click at [1463, 53] on input "Hide Paid Payouts" at bounding box center [1468, 58] width 15 height 11
checkbox input "true"
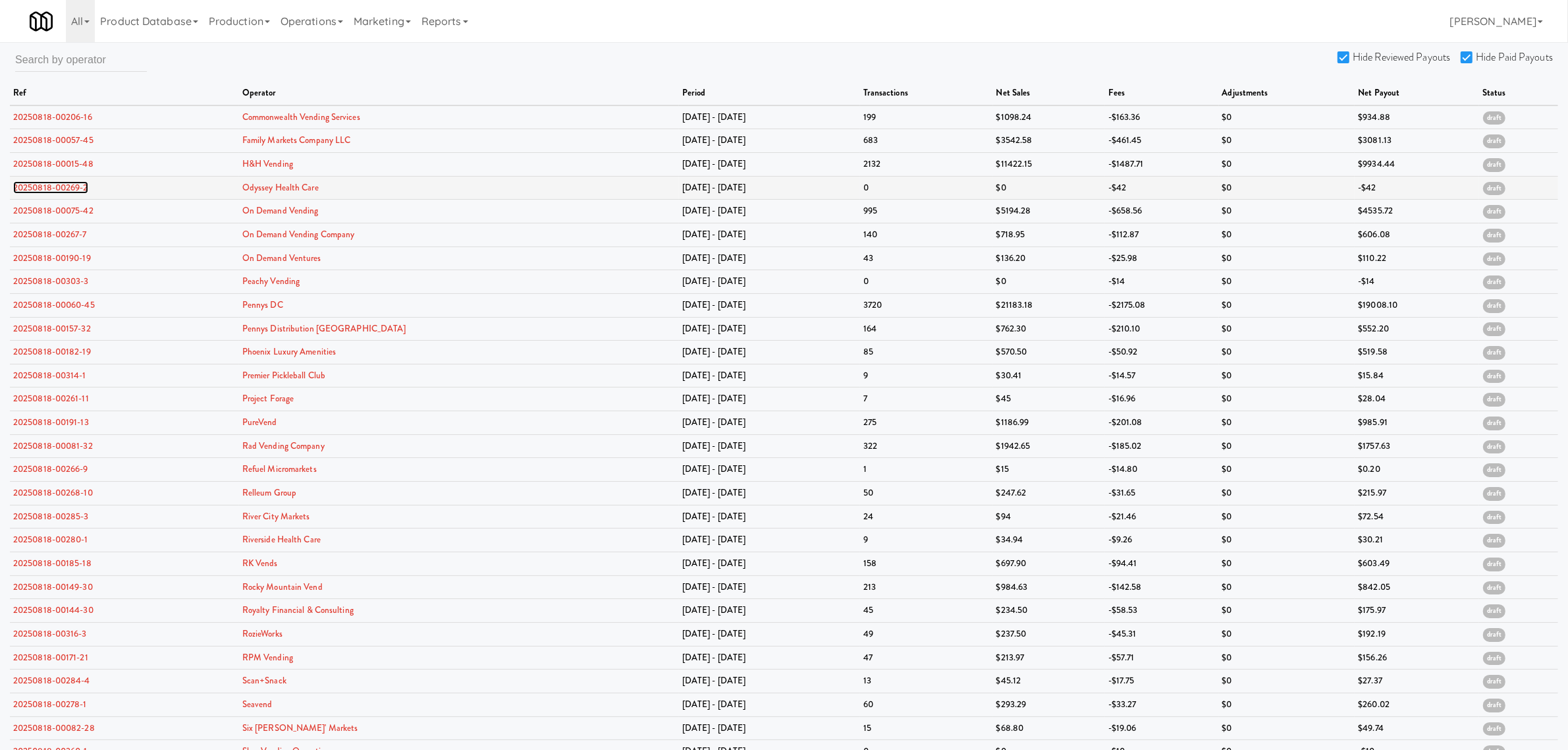
click at [57, 183] on link "20250818-00269-2" at bounding box center [51, 187] width 75 height 12
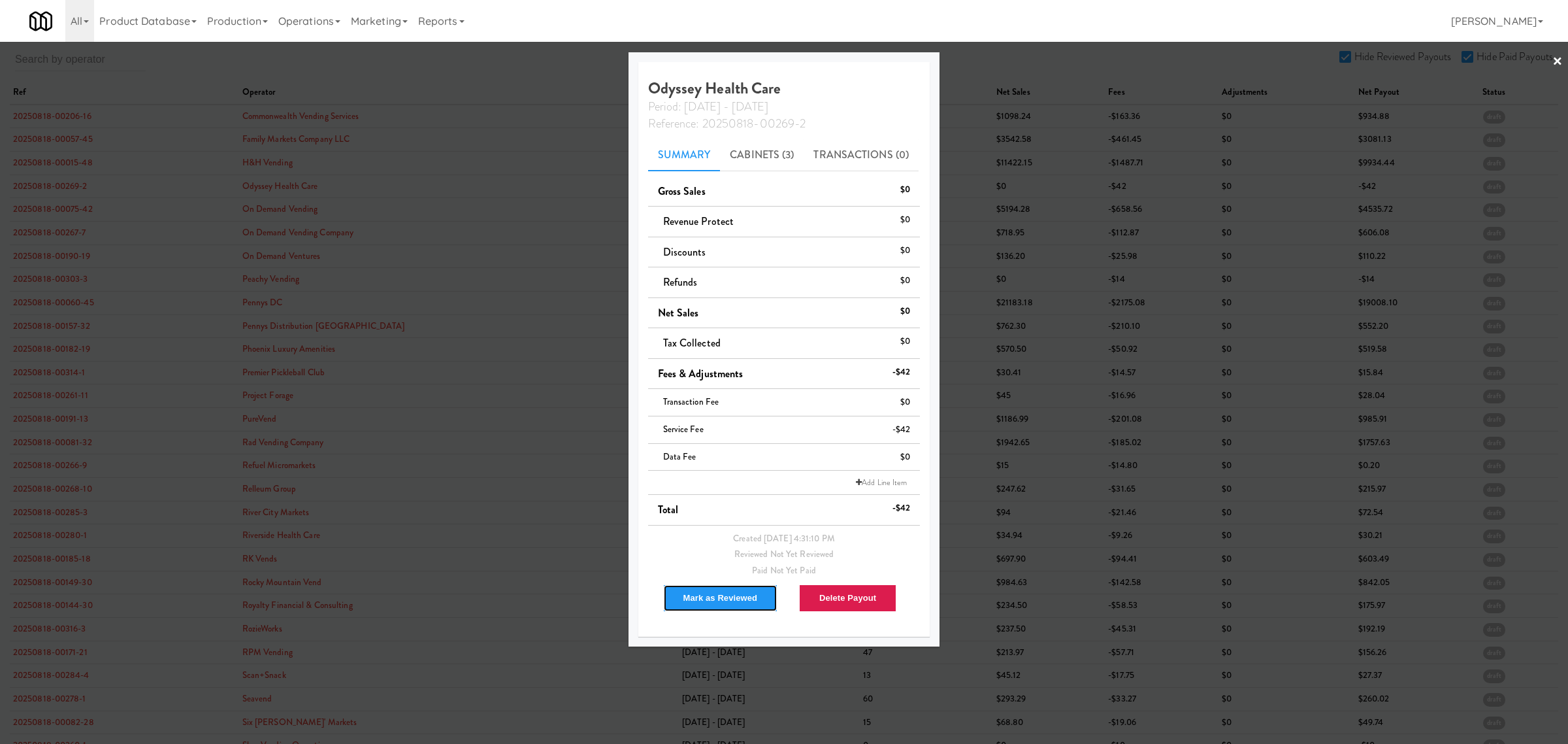
drag, startPoint x: 704, startPoint y: 593, endPoint x: 694, endPoint y: 583, distance: 14.1
click at [704, 595] on button "Mark as Reviewed" at bounding box center [720, 598] width 115 height 27
click at [40, 209] on div at bounding box center [784, 372] width 1568 height 744
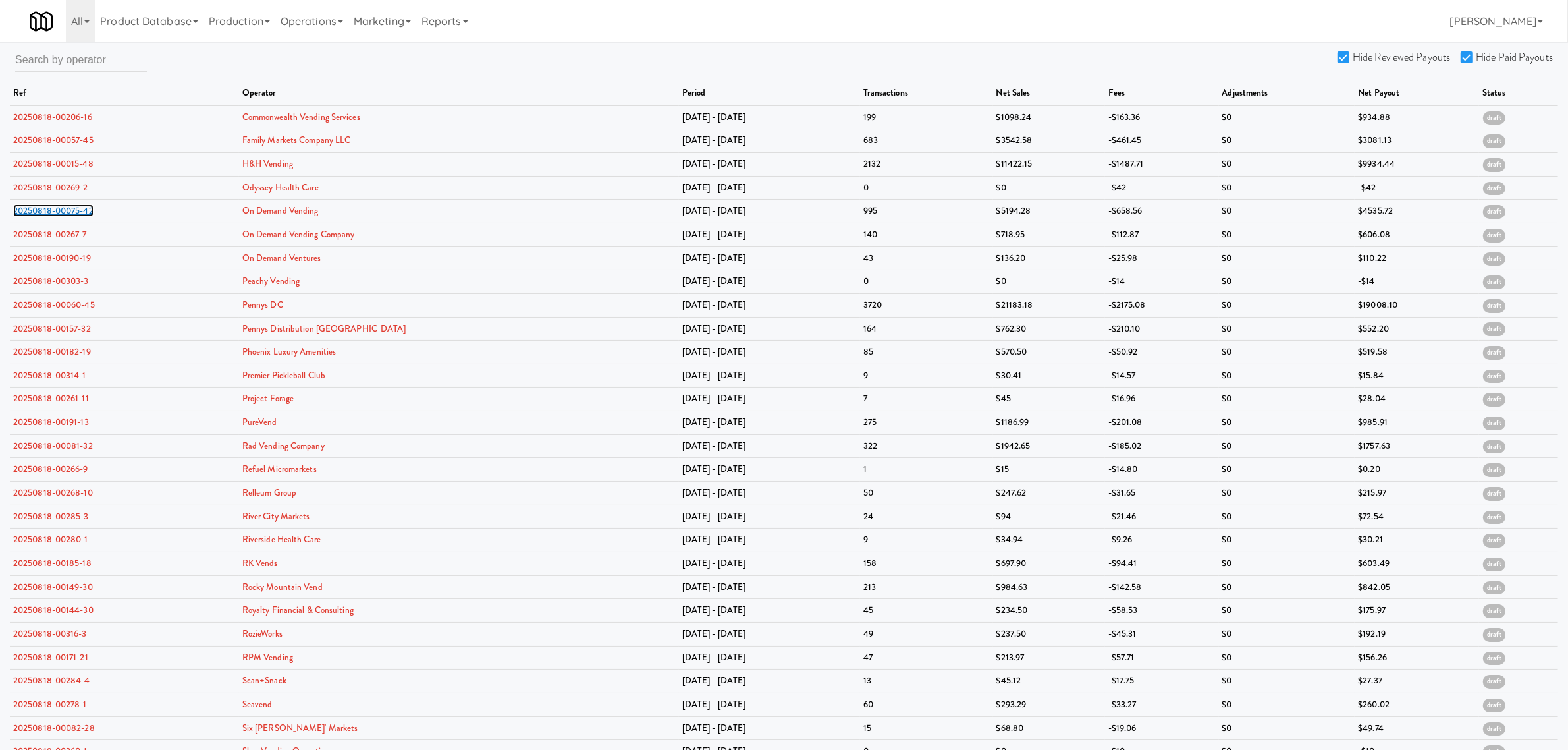
click at [41, 211] on link "20250818-00075-42" at bounding box center [53, 210] width 80 height 12
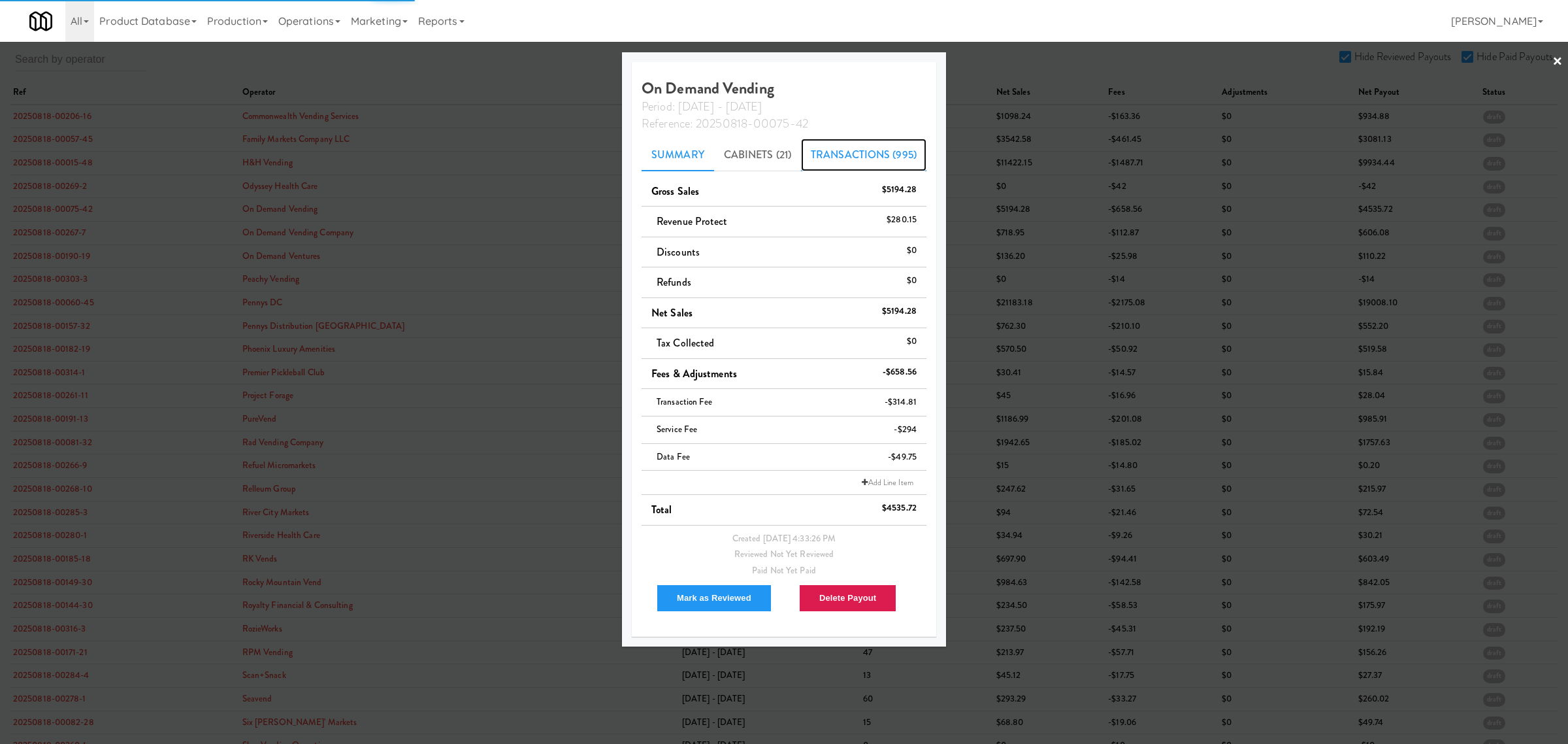
click at [884, 152] on link "Transactions (995)" at bounding box center [863, 154] width 125 height 33
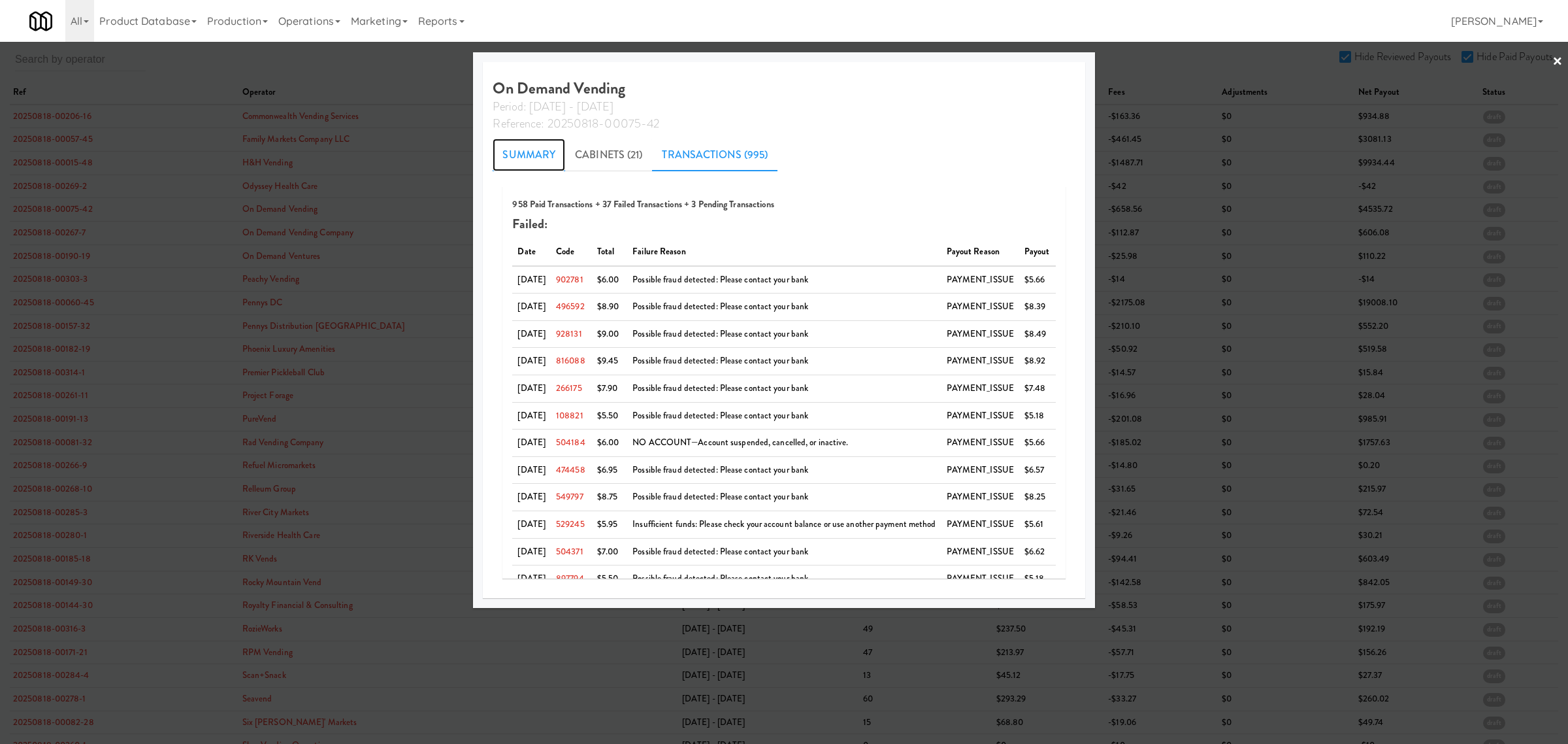
click at [504, 155] on link "Summary" at bounding box center [528, 154] width 72 height 33
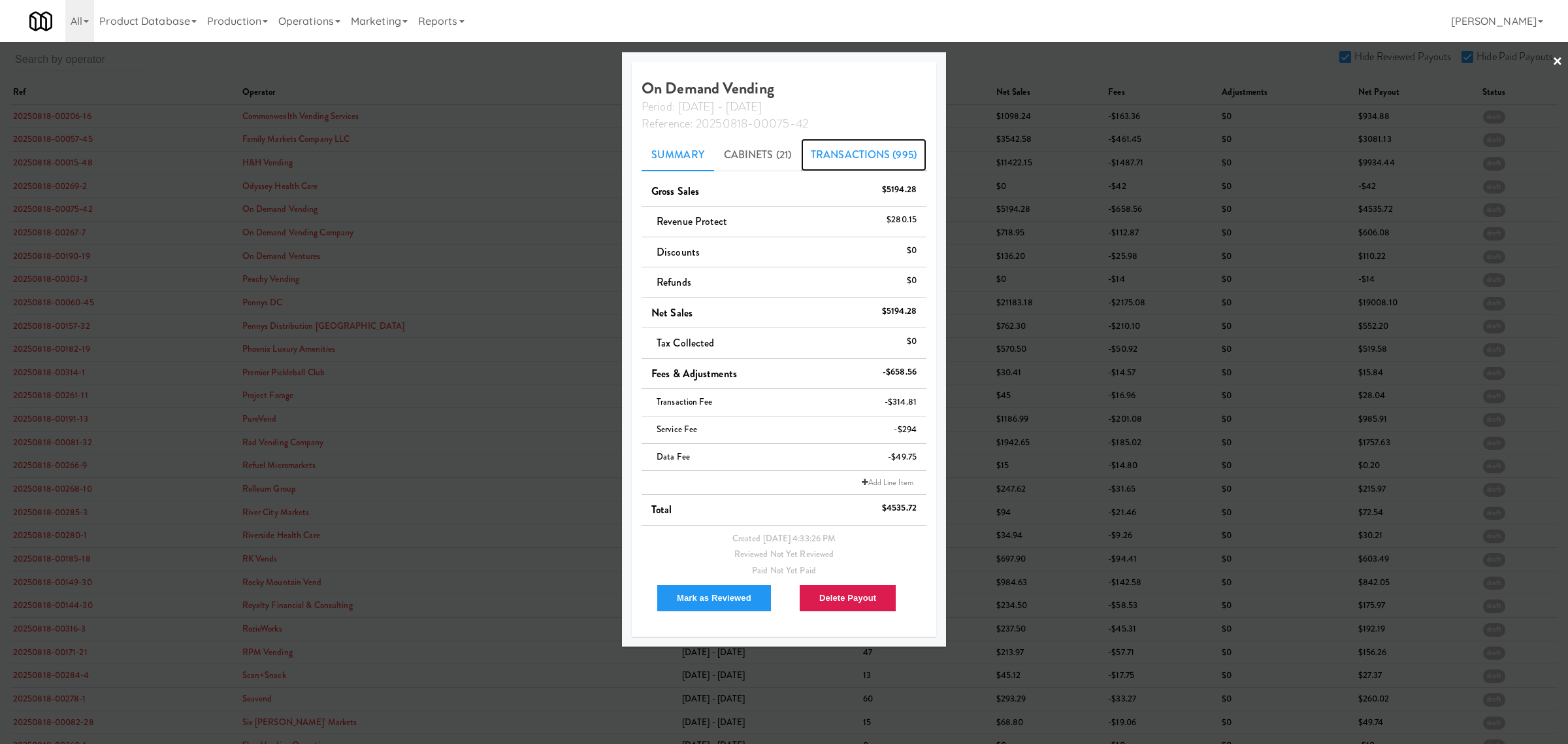
click at [843, 151] on link "Transactions (995)" at bounding box center [863, 154] width 125 height 33
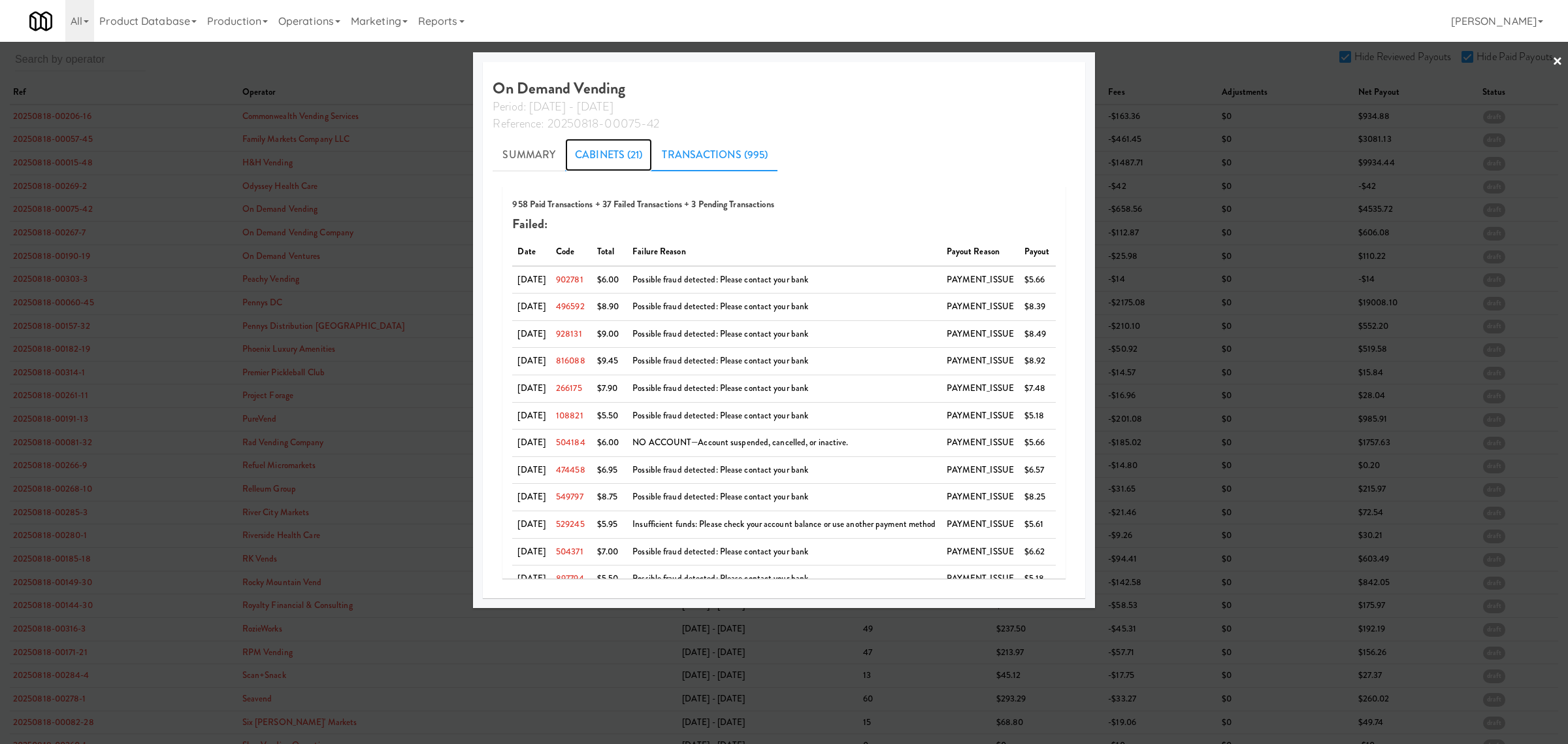
click at [601, 144] on link "Cabinets (21)" at bounding box center [608, 154] width 87 height 33
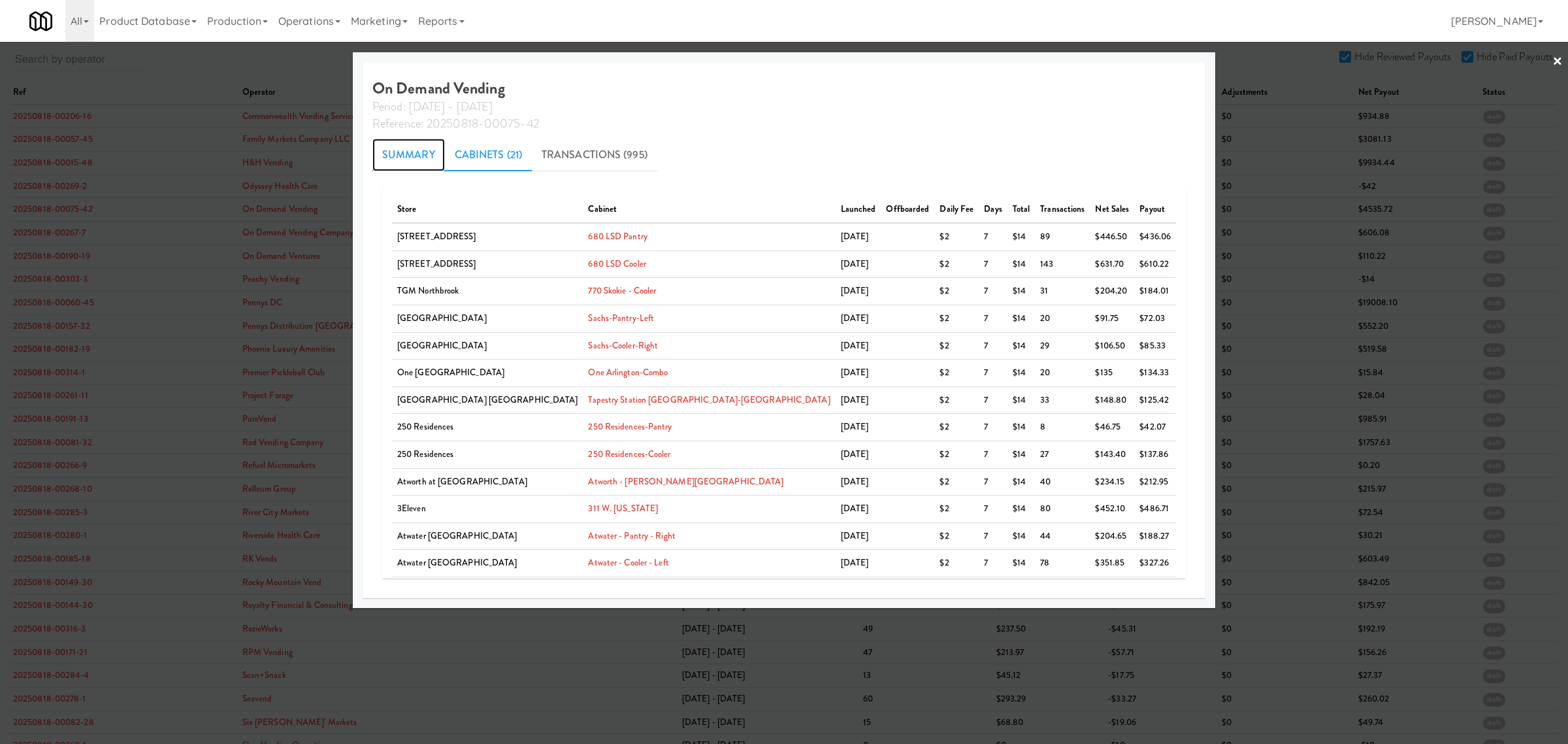
click at [445, 155] on link "Summary" at bounding box center [408, 154] width 72 height 33
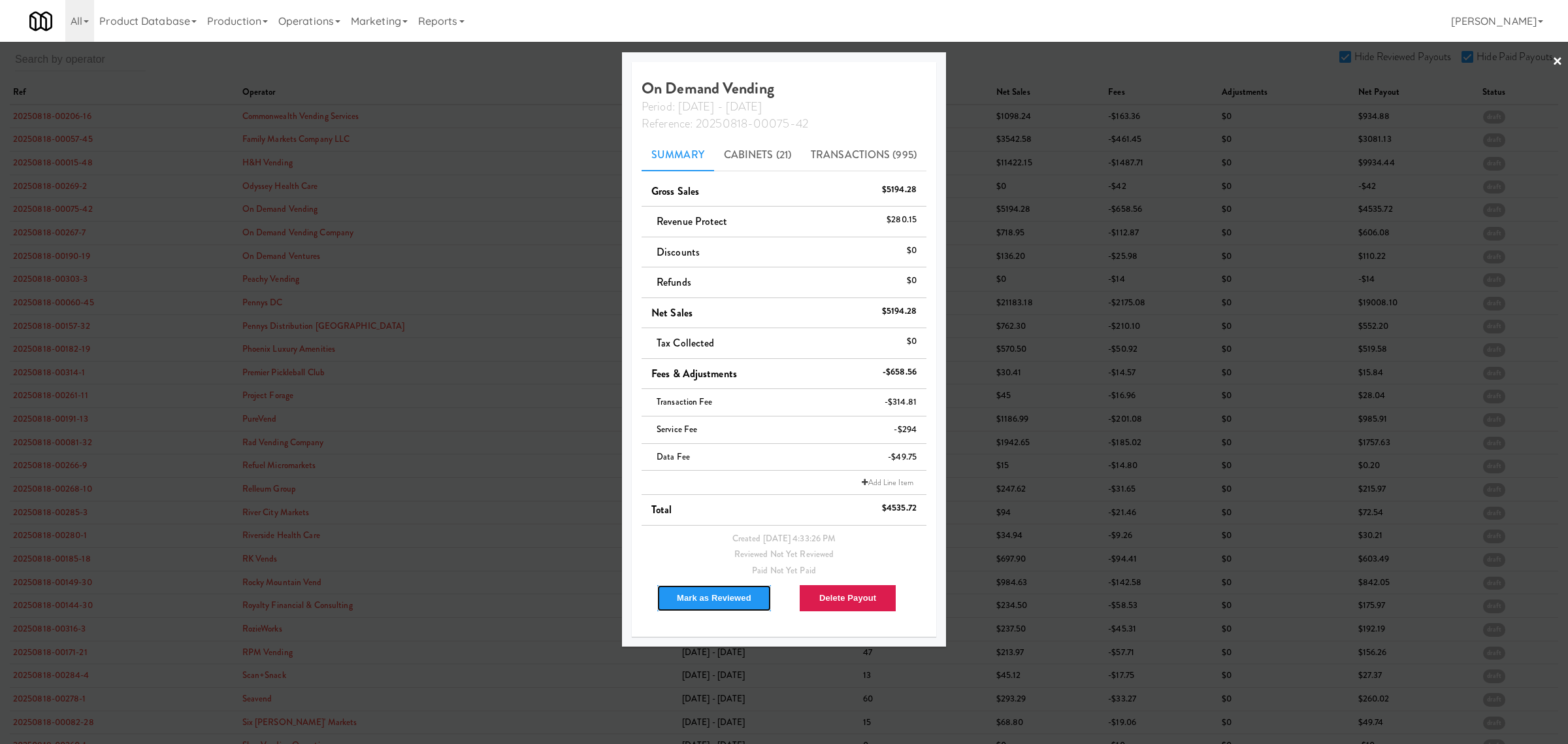
click at [691, 590] on button "Mark as Reviewed" at bounding box center [714, 598] width 115 height 27
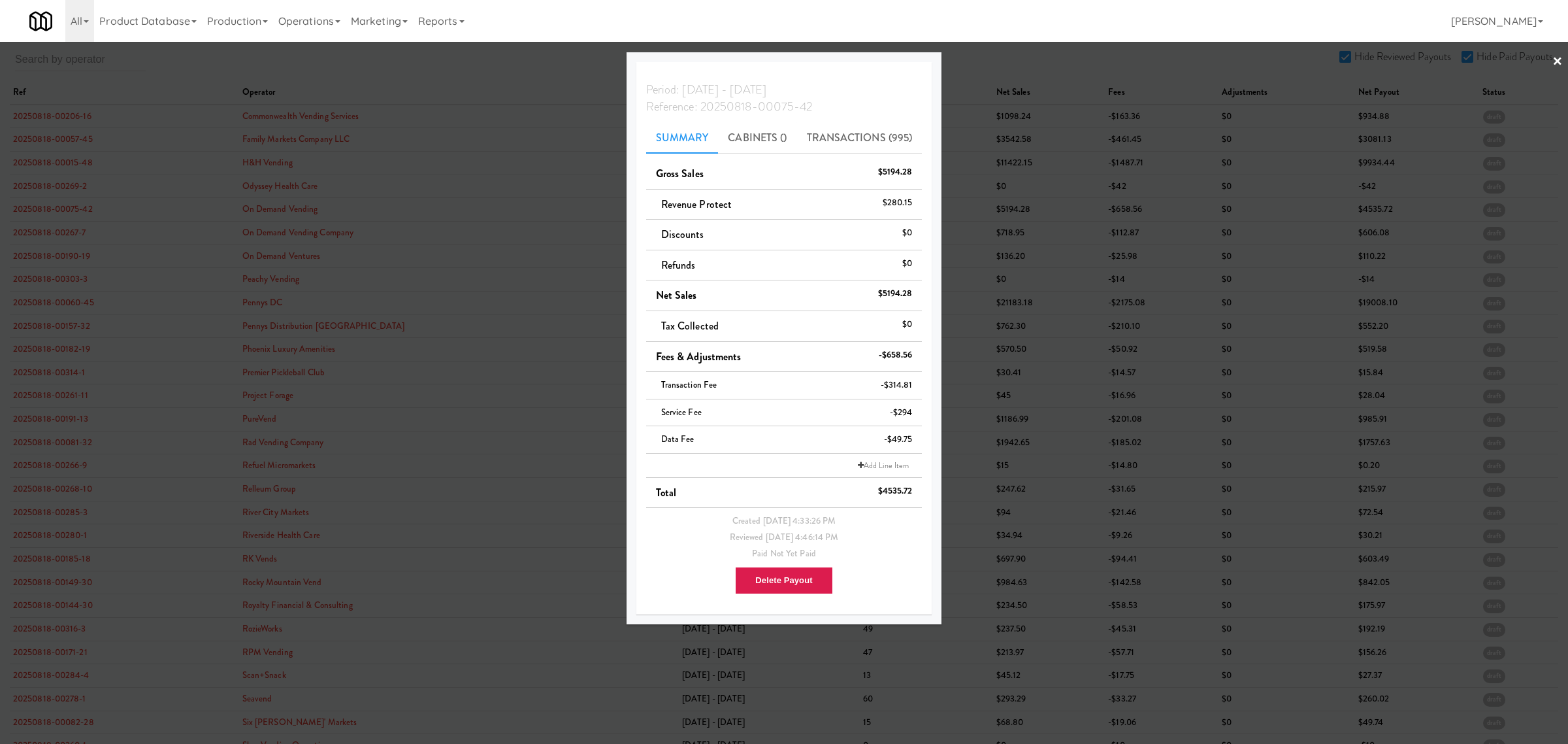
click at [415, 73] on div at bounding box center [784, 372] width 1568 height 744
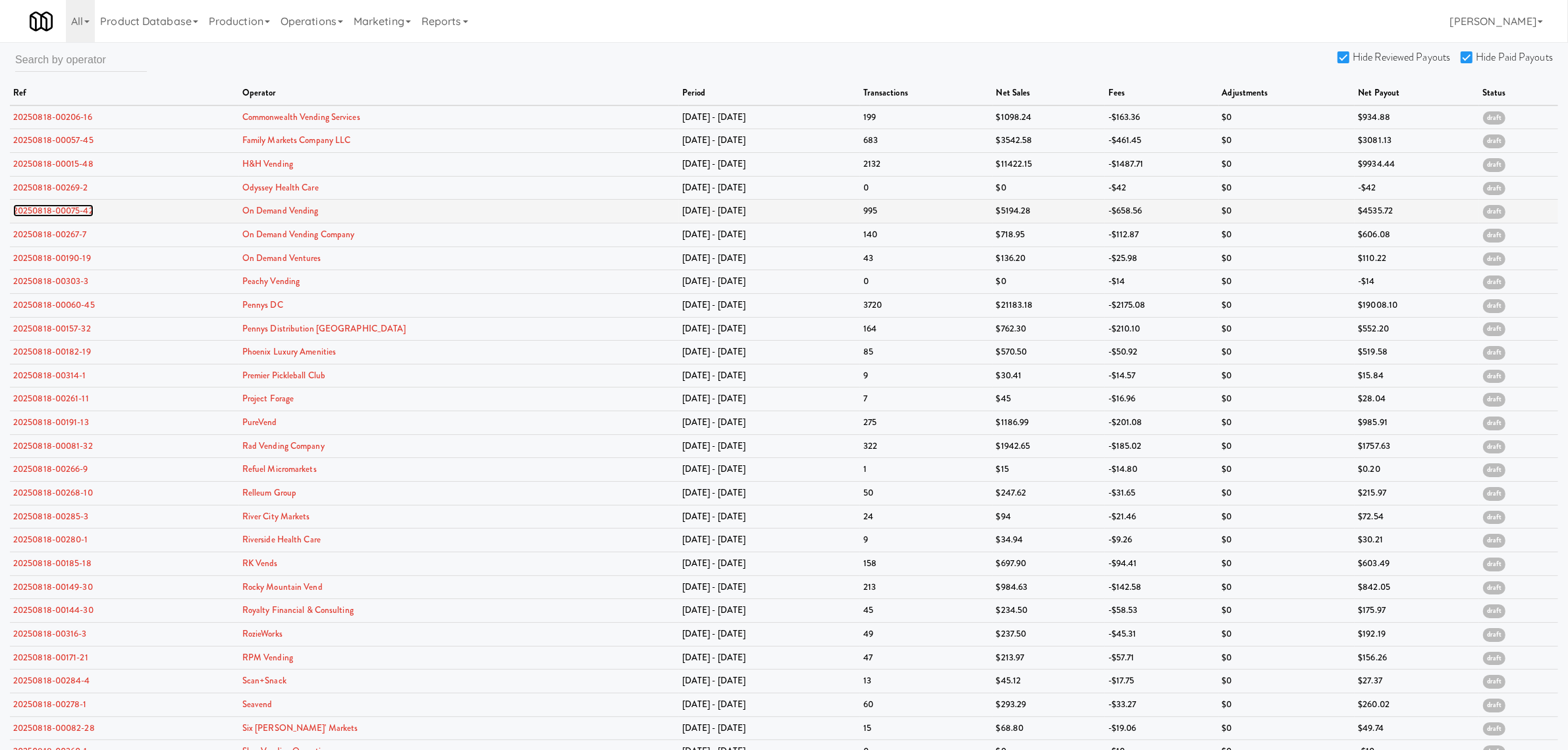
click at [31, 214] on link "20250818-00075-42" at bounding box center [53, 210] width 80 height 12
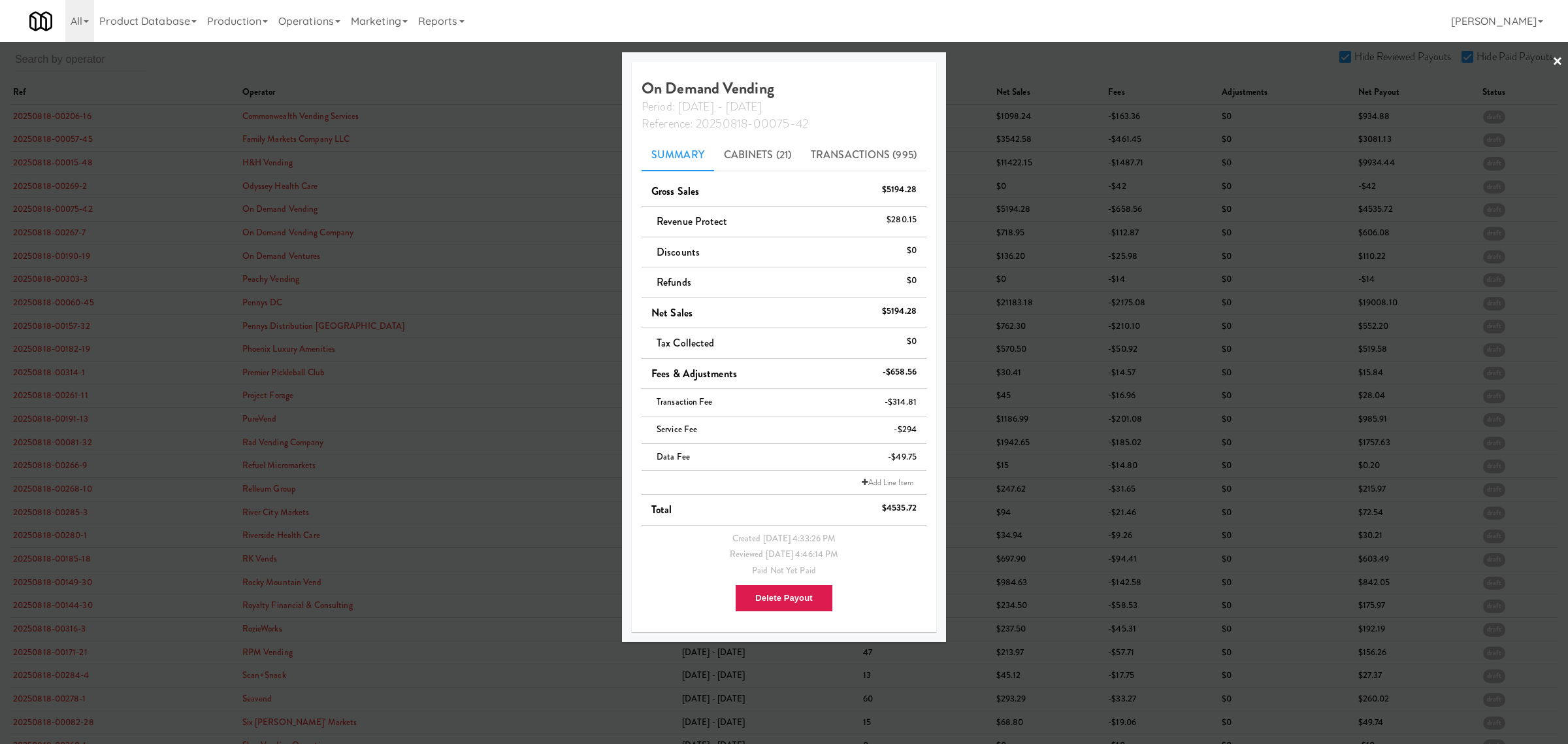
click at [66, 234] on div at bounding box center [784, 372] width 1568 height 744
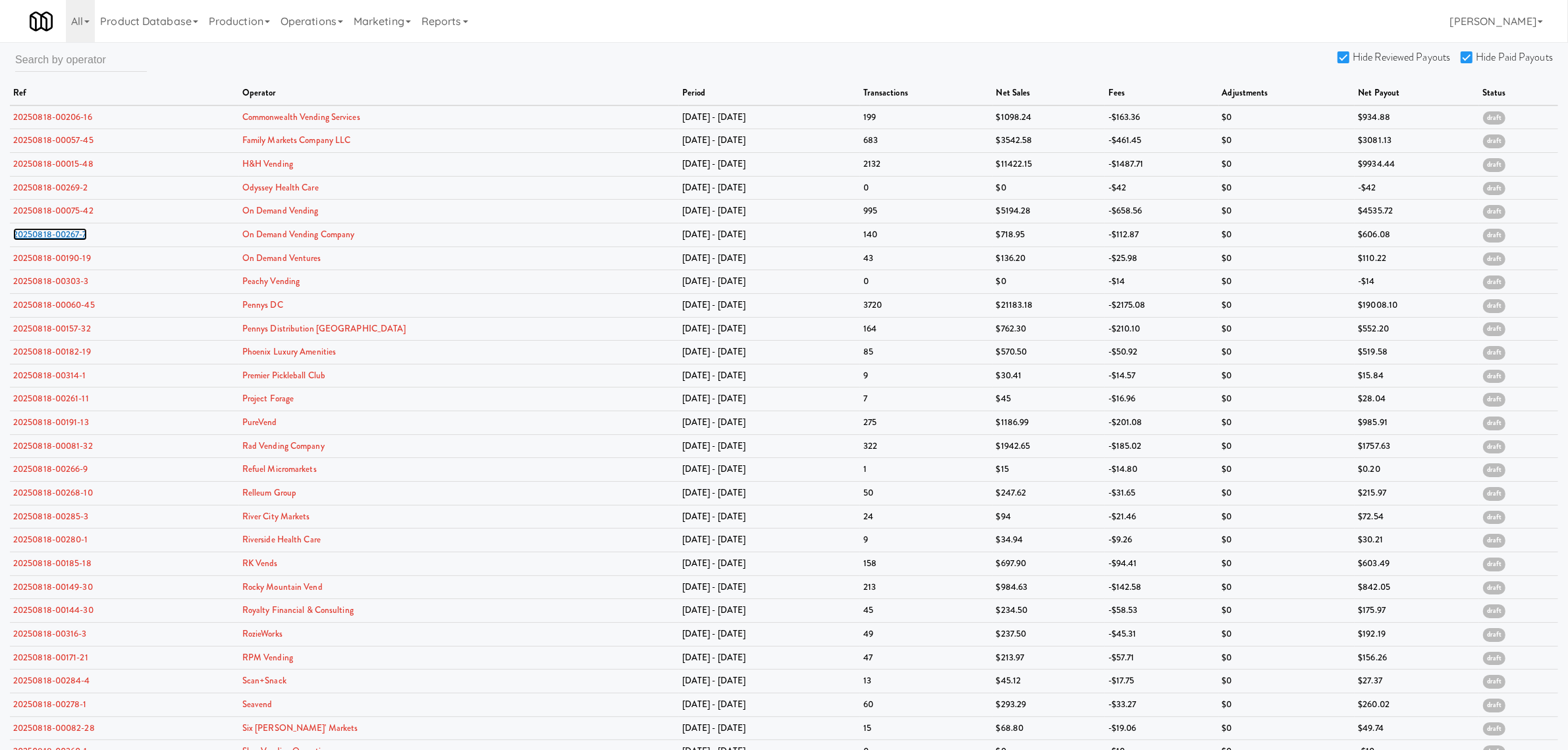
click at [67, 235] on link "20250818-00267-7" at bounding box center [50, 234] width 74 height 12
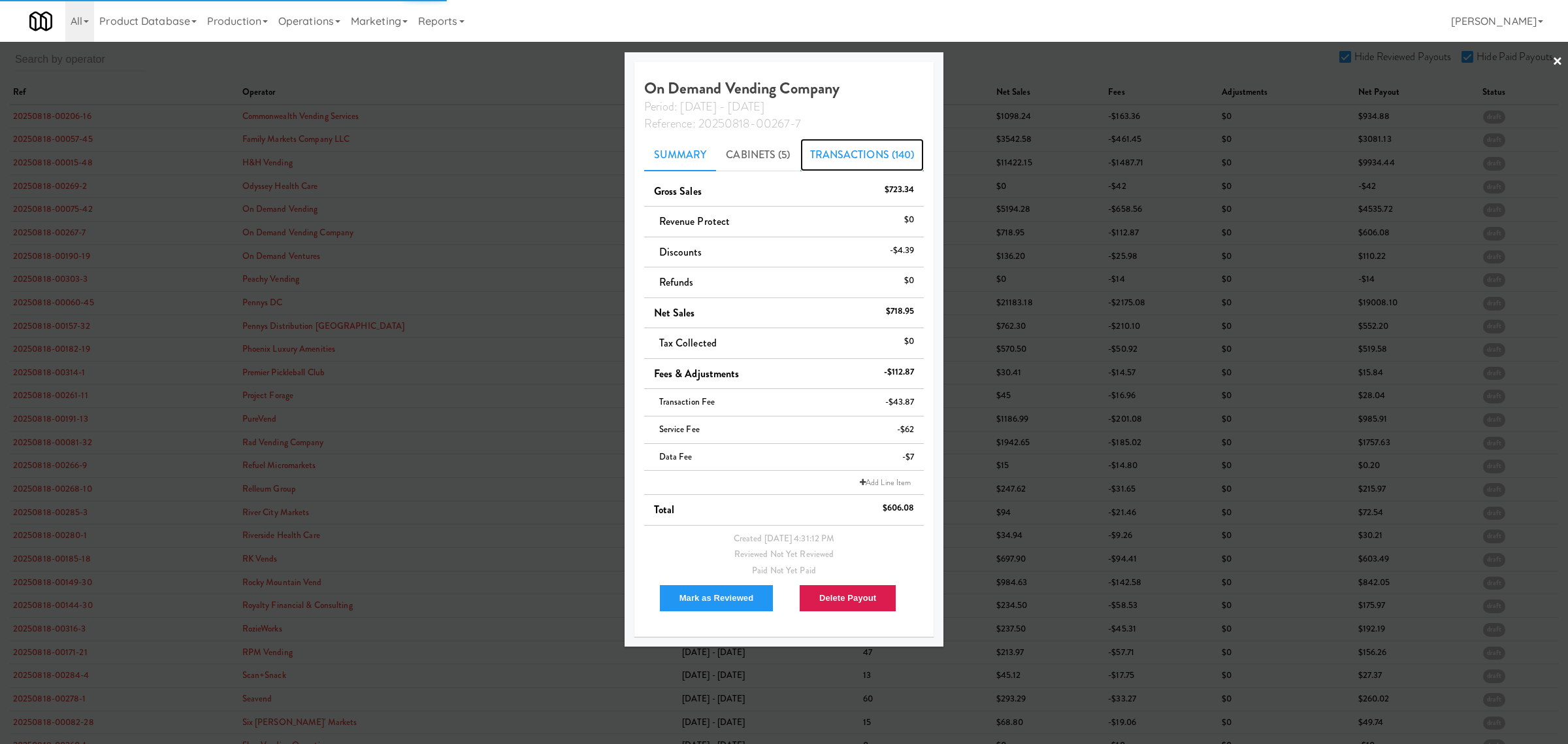
click at [871, 155] on link "Transactions (140)" at bounding box center [862, 154] width 124 height 33
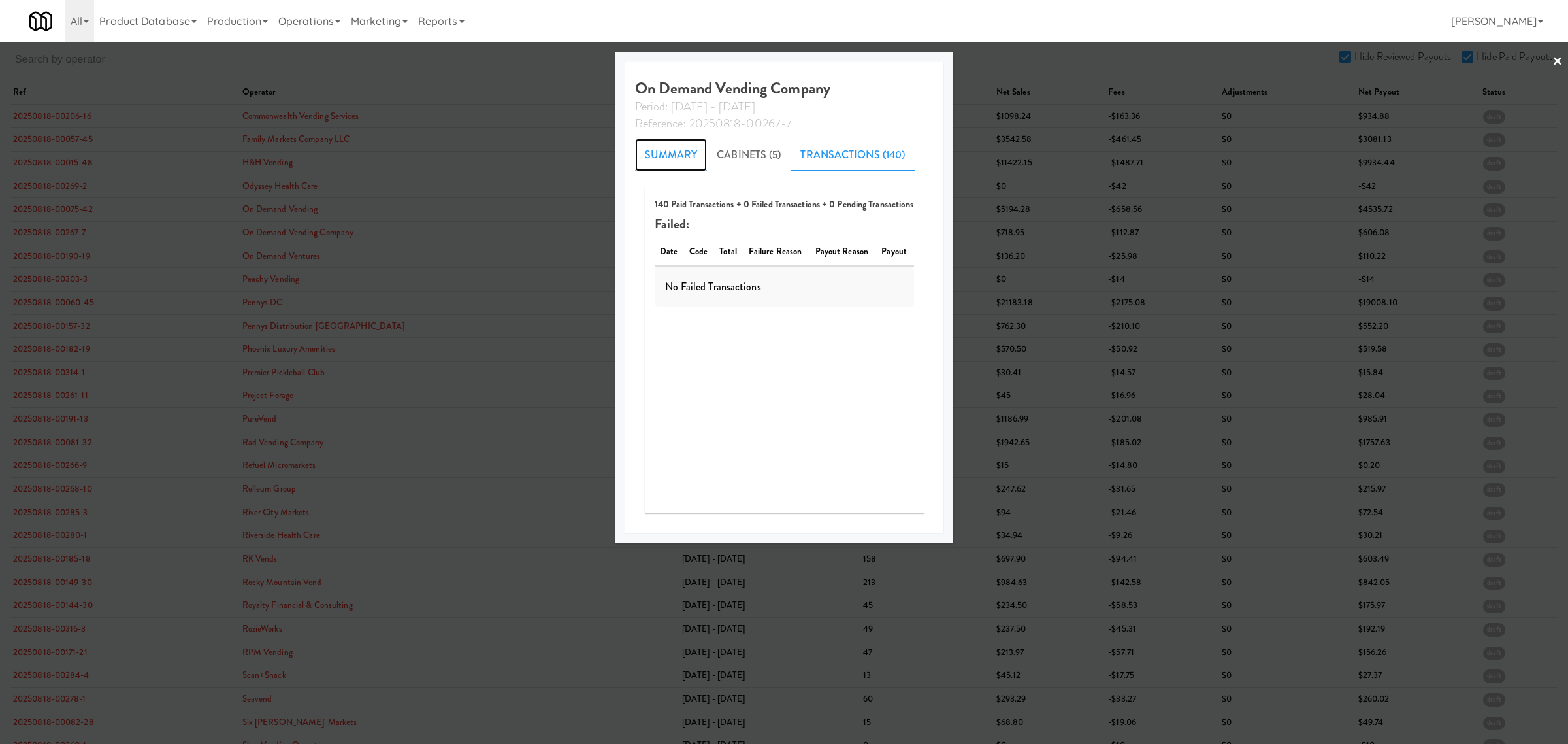
click at [662, 148] on link "Summary" at bounding box center [671, 154] width 72 height 33
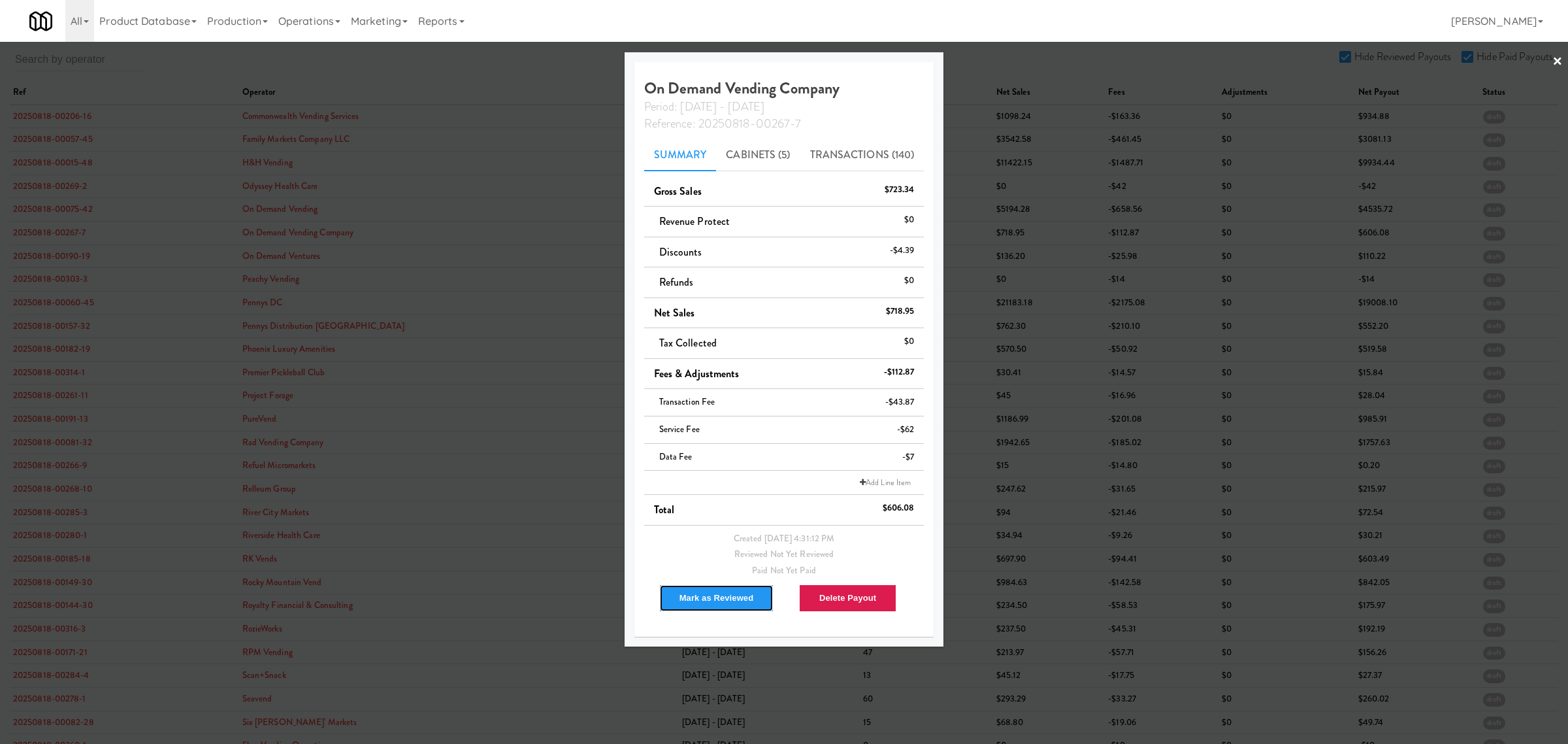
click at [713, 590] on button "Mark as Reviewed" at bounding box center [716, 598] width 115 height 27
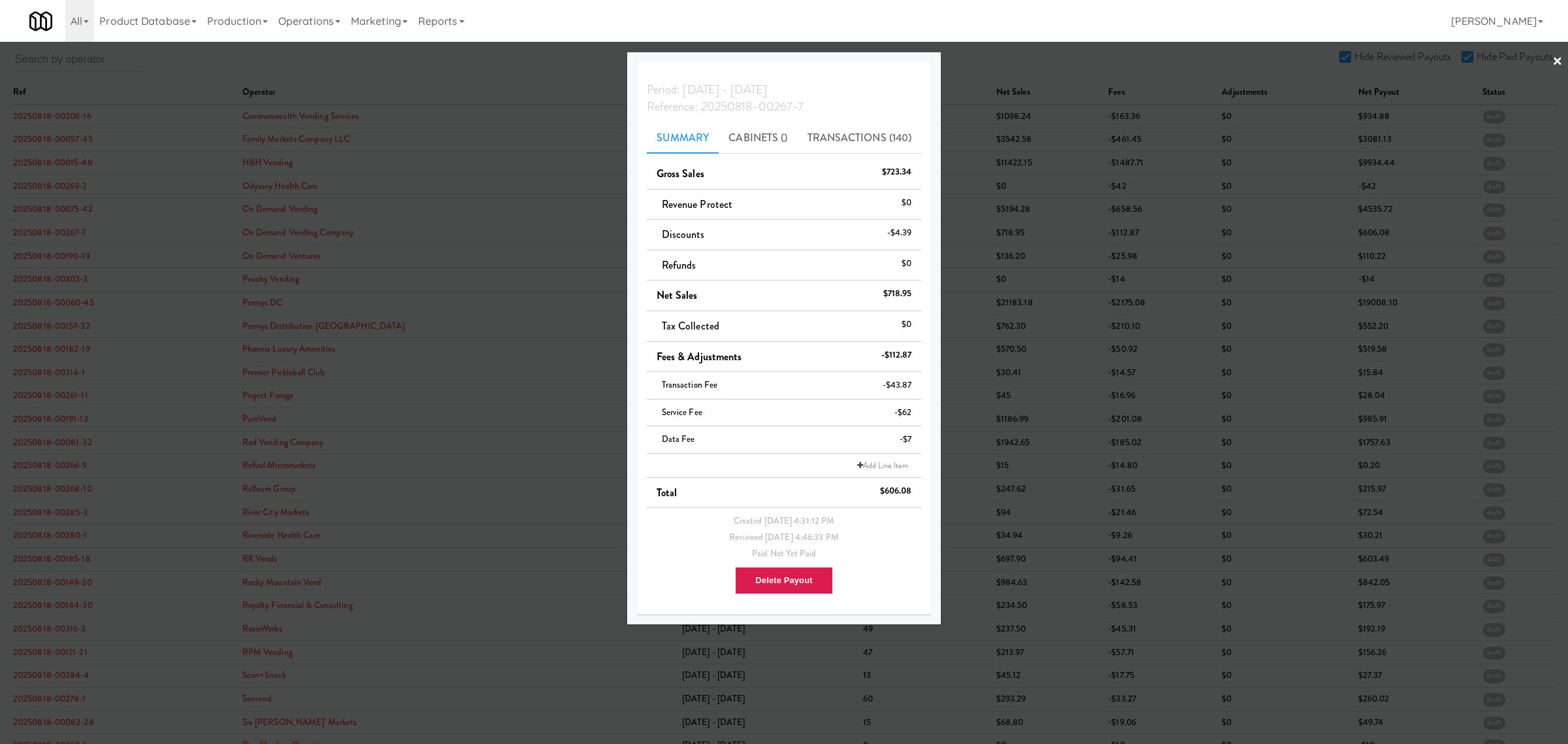
click at [234, 62] on div at bounding box center [784, 372] width 1568 height 744
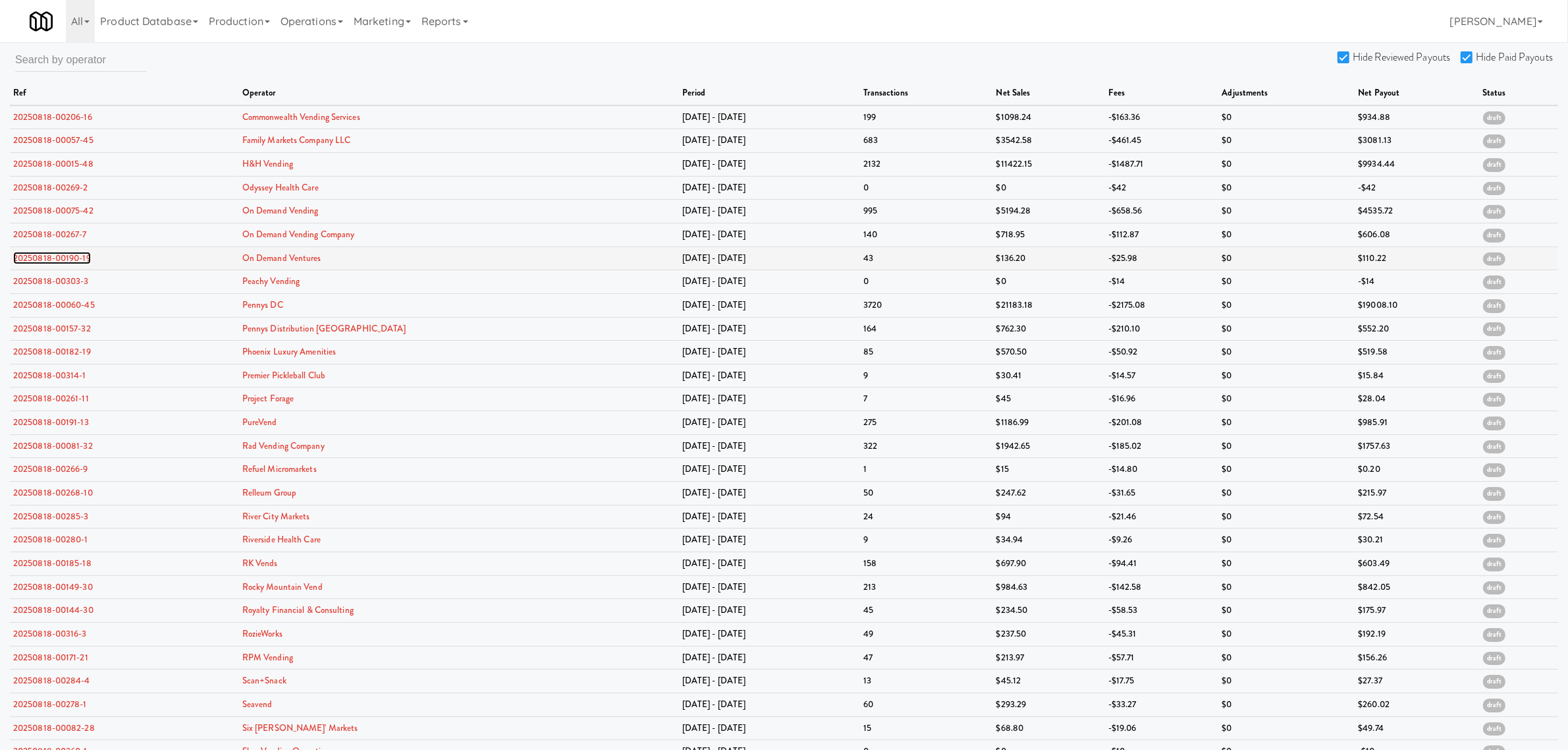
click at [51, 258] on link "20250818-00190-19" at bounding box center [51, 258] width 77 height 12
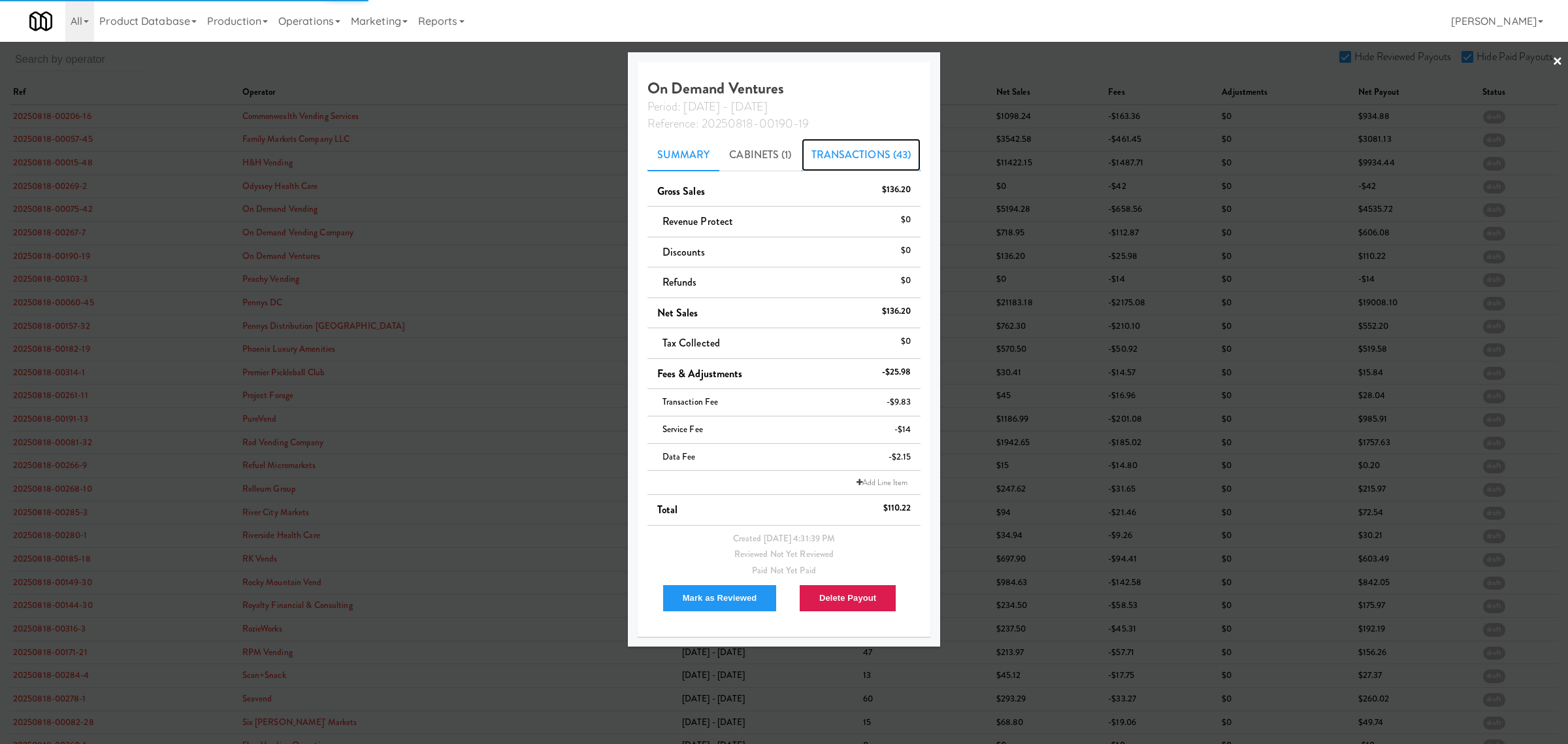
click at [840, 151] on link "Transactions (43)" at bounding box center [861, 154] width 119 height 33
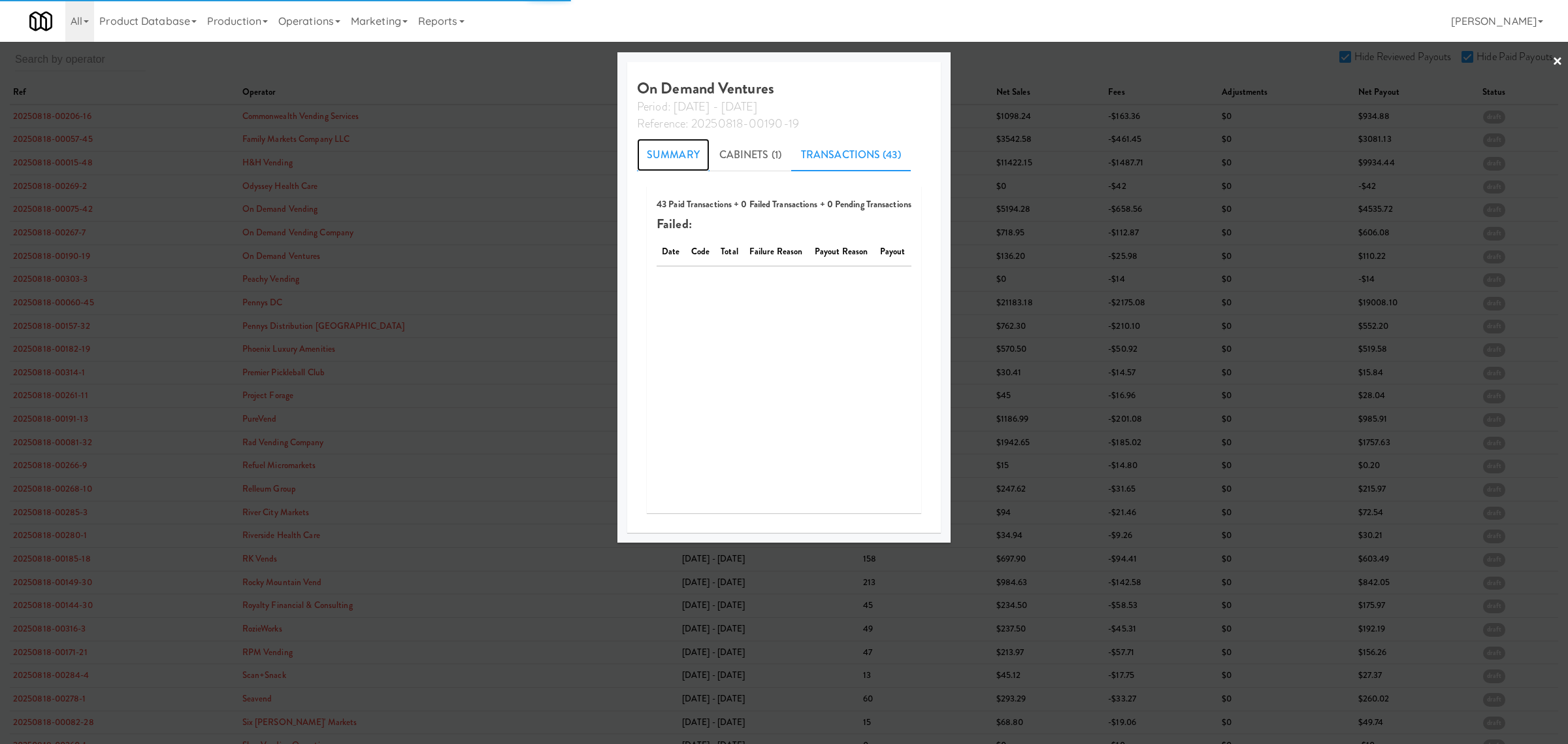
click at [671, 152] on link "Summary" at bounding box center [673, 154] width 72 height 33
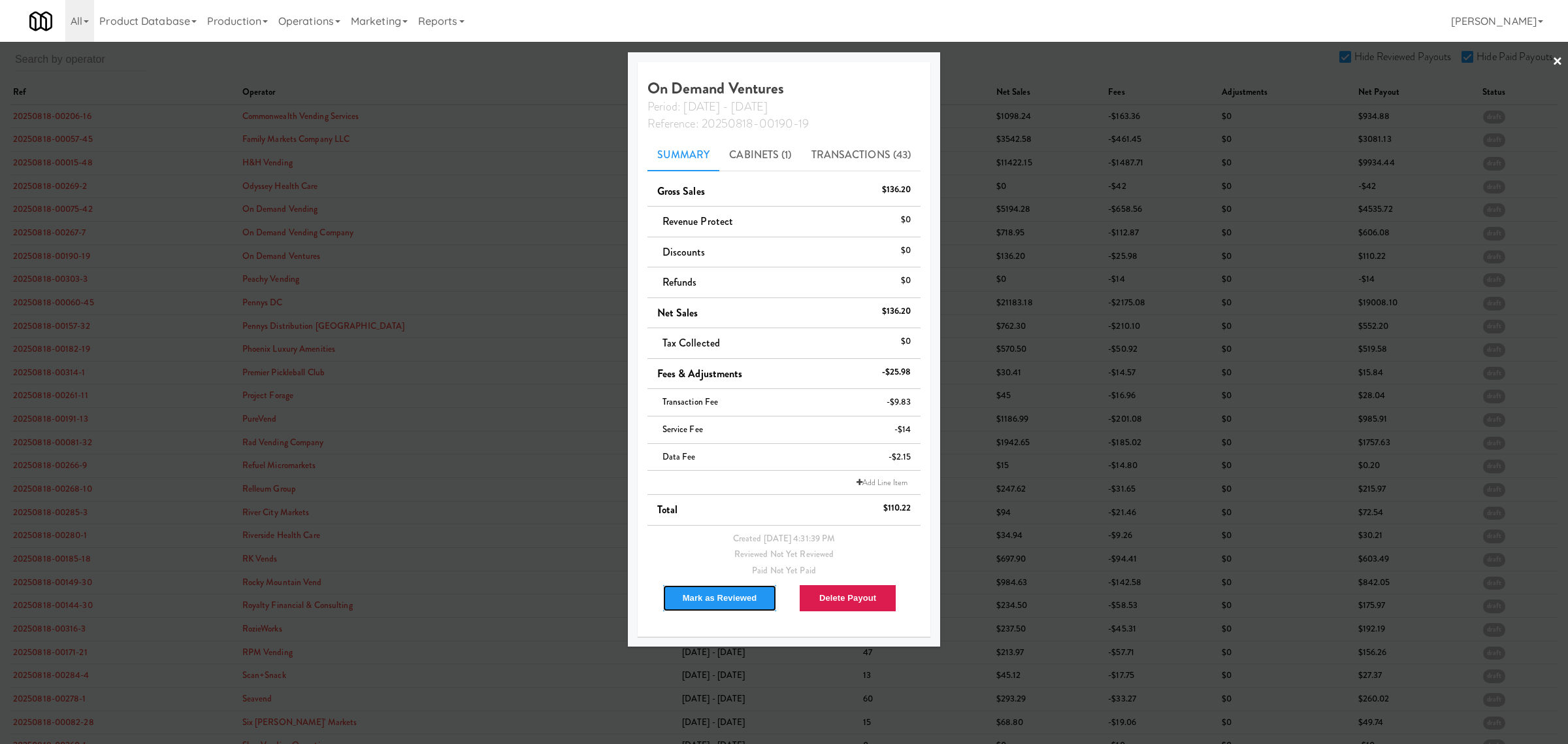
click at [706, 600] on button "Mark as Reviewed" at bounding box center [719, 598] width 115 height 27
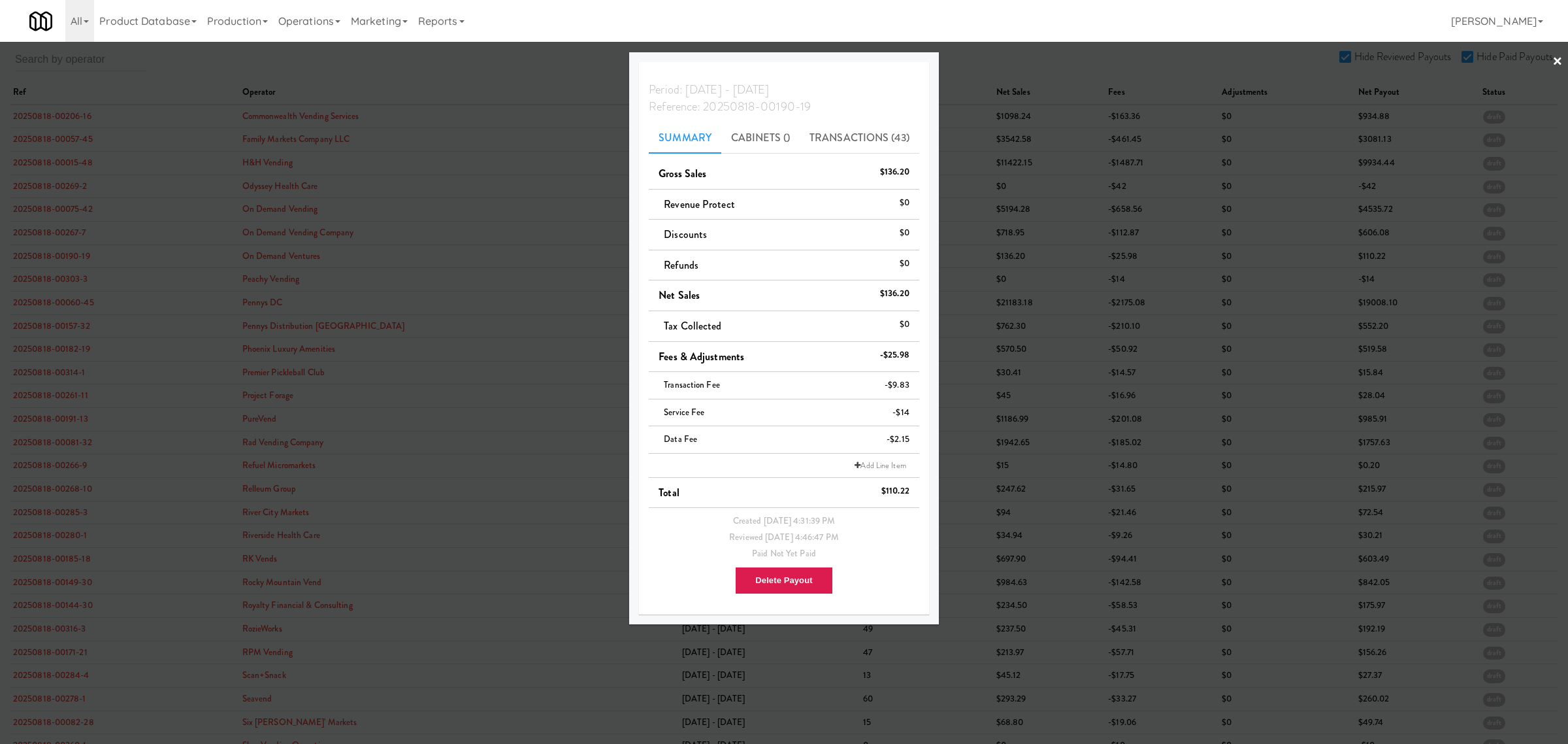
click at [63, 276] on div at bounding box center [784, 372] width 1568 height 744
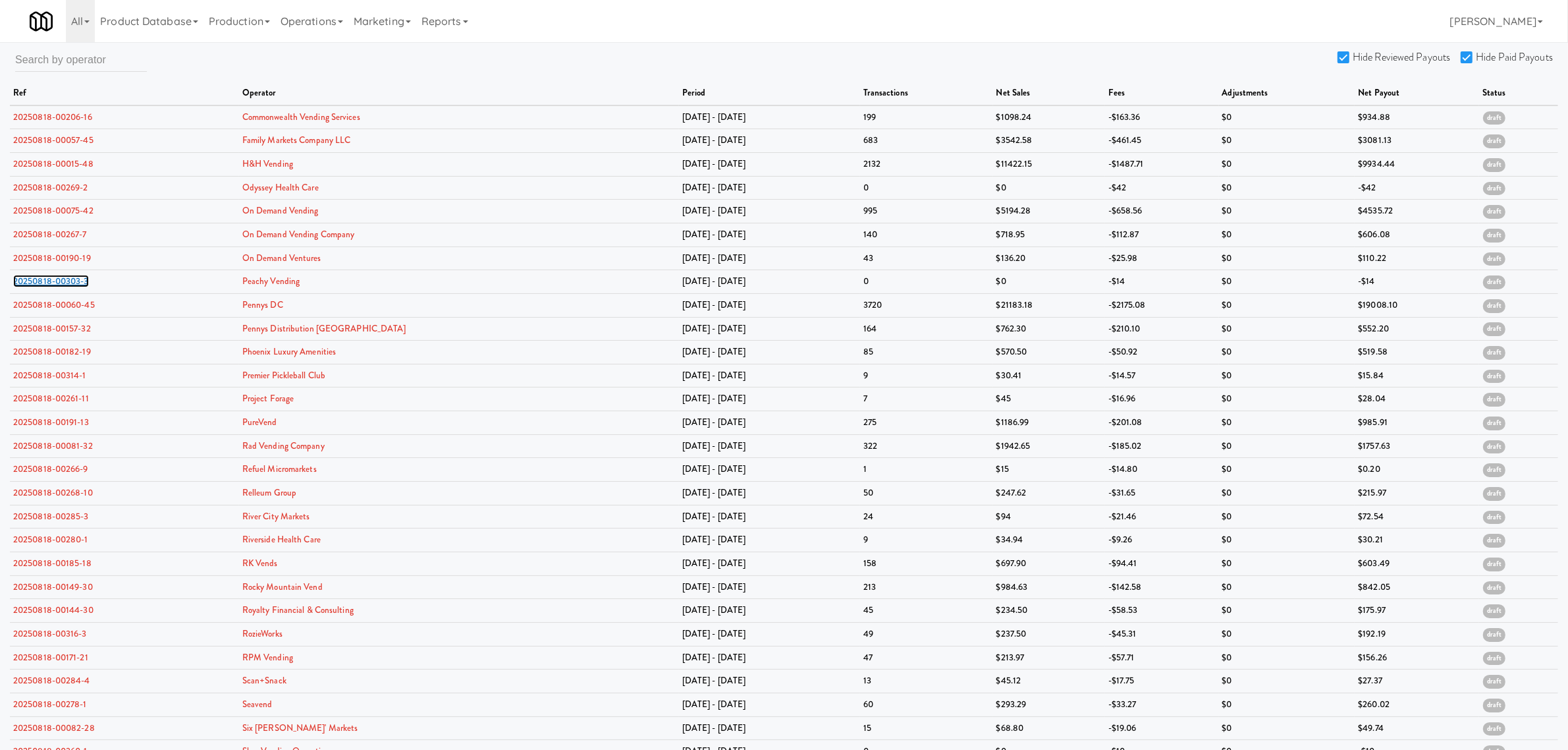
click at [64, 278] on link "20250818-00303-3" at bounding box center [51, 281] width 76 height 12
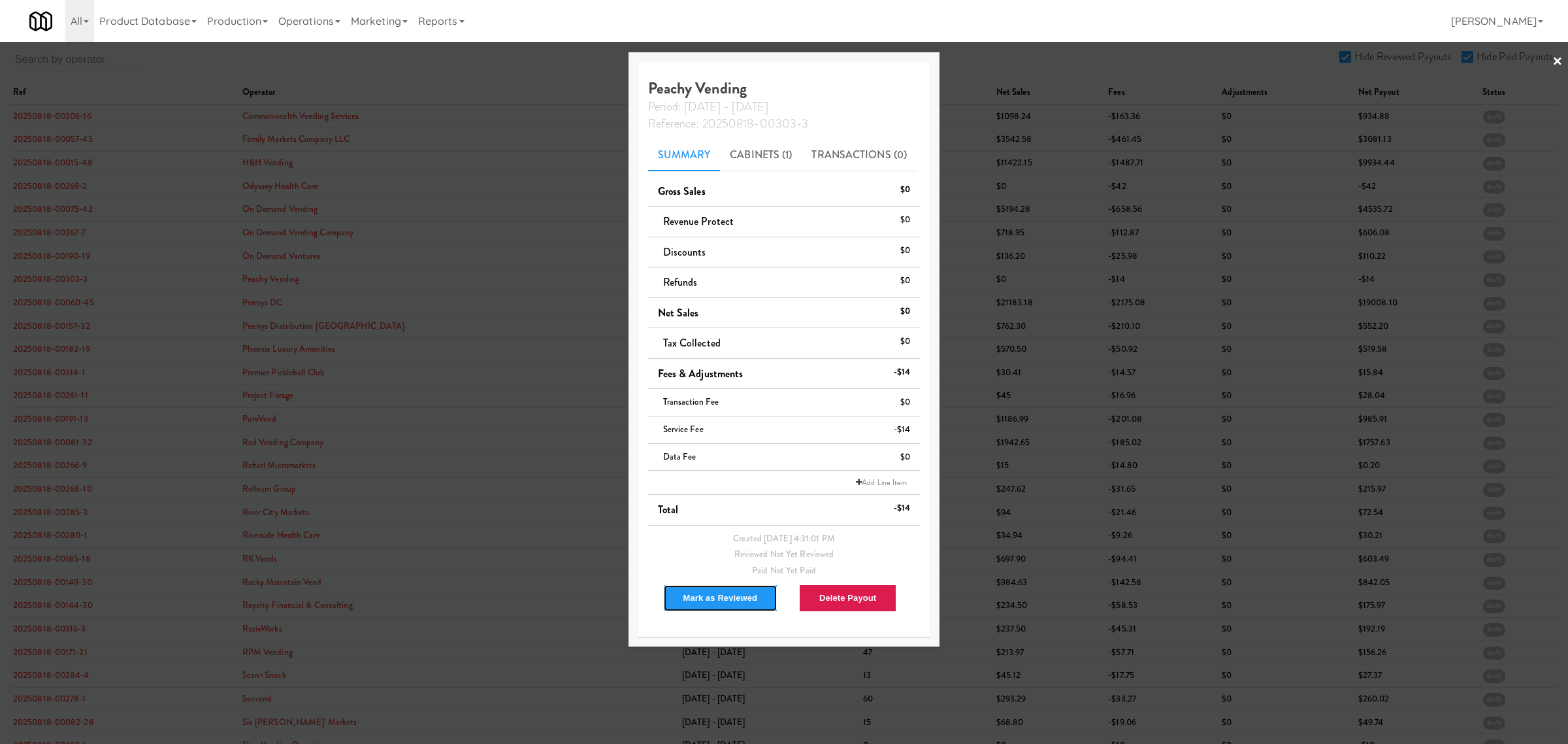
click at [720, 598] on button "Mark as Reviewed" at bounding box center [720, 598] width 115 height 27
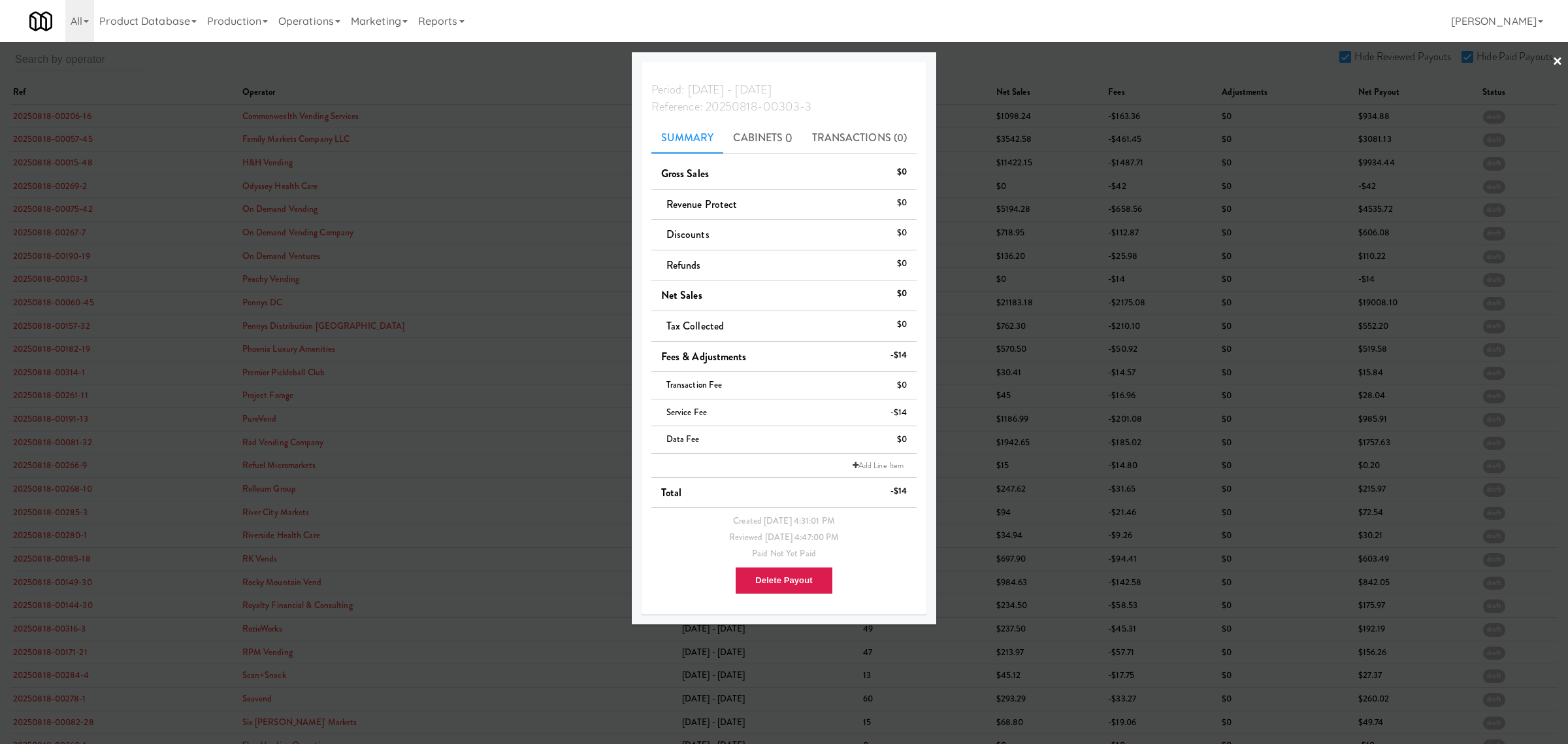
click at [64, 303] on div at bounding box center [784, 372] width 1568 height 744
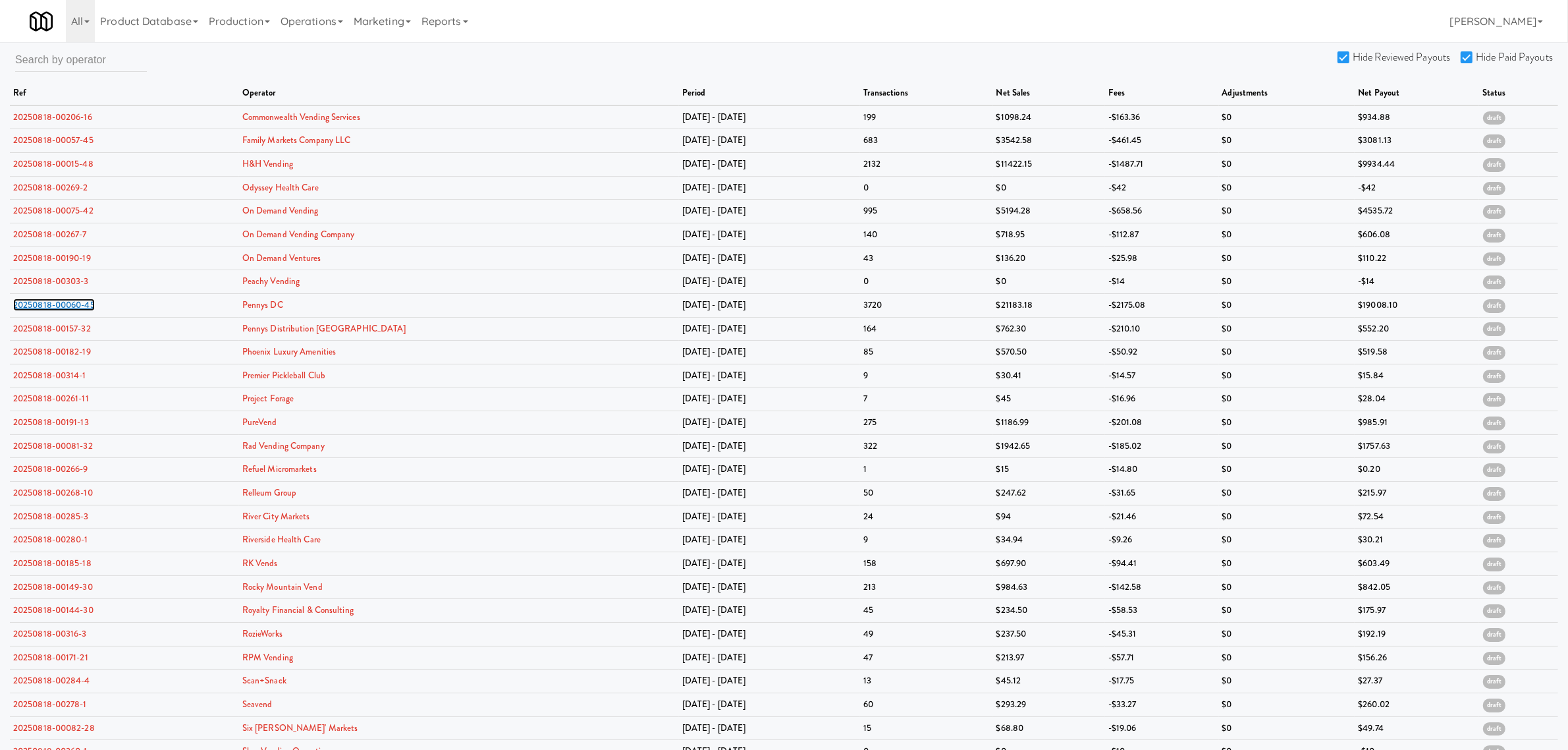
click at [64, 305] on link "20250818-00060-45" at bounding box center [54, 304] width 82 height 12
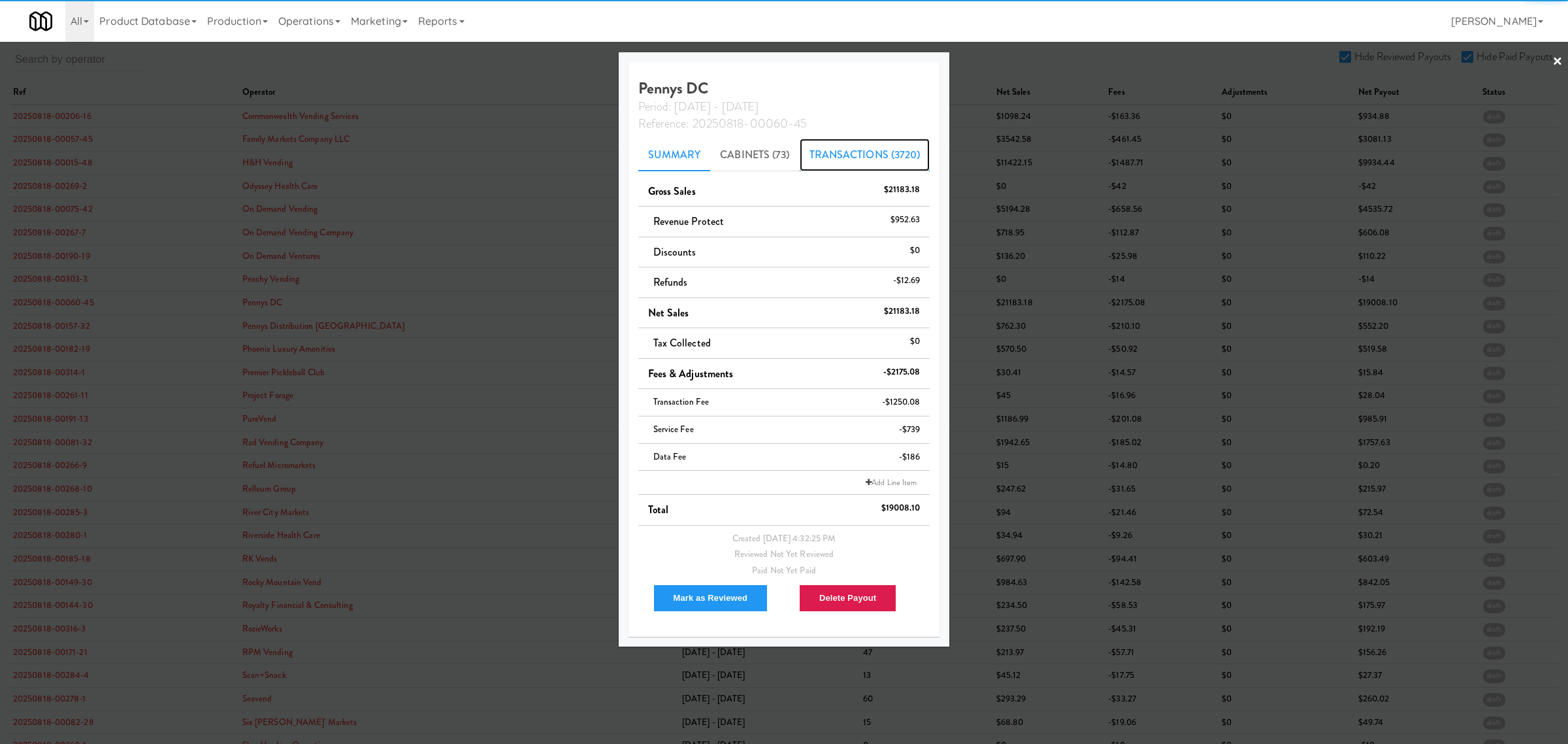
click at [833, 142] on link "Transactions (3720)" at bounding box center [865, 154] width 131 height 33
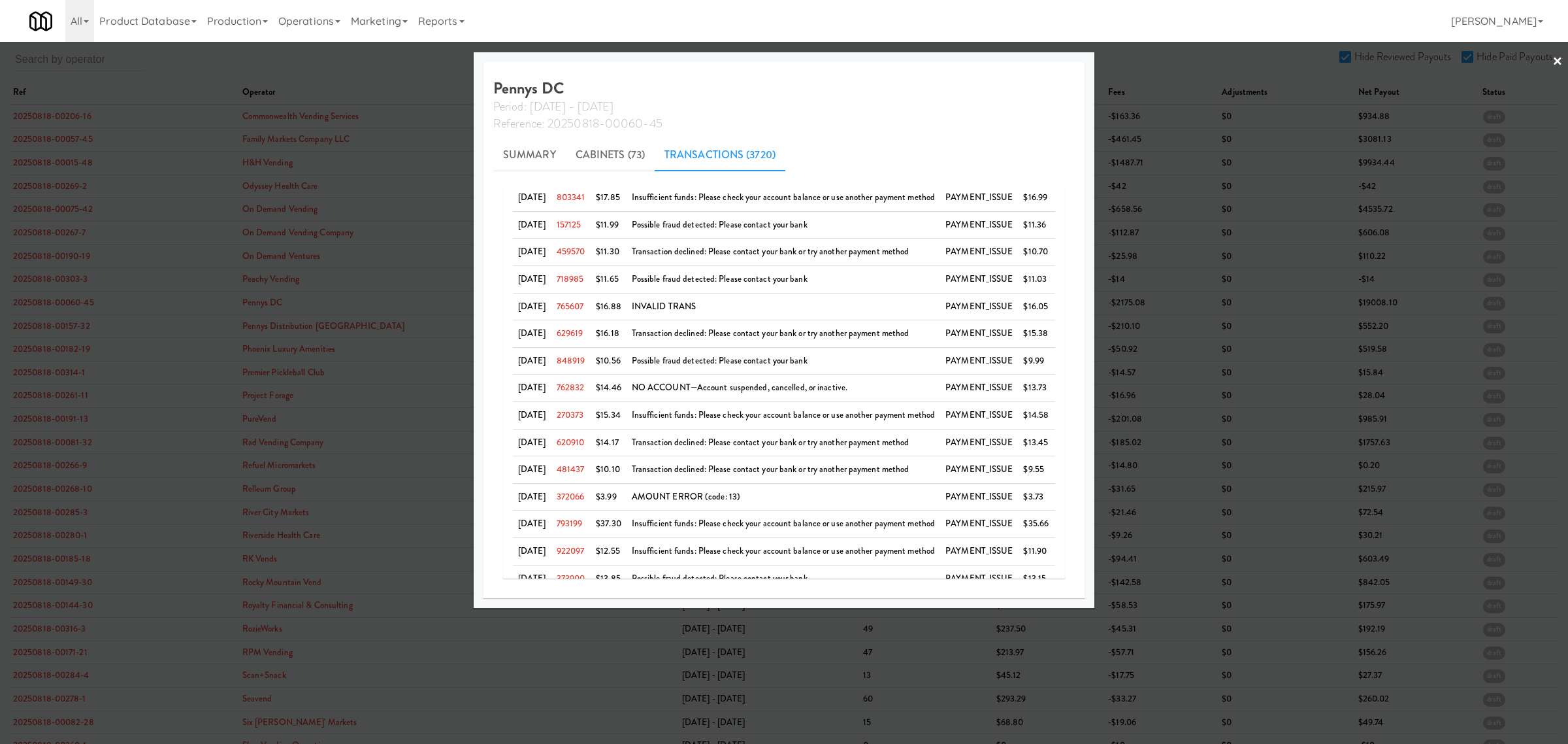
scroll to position [327, 0]
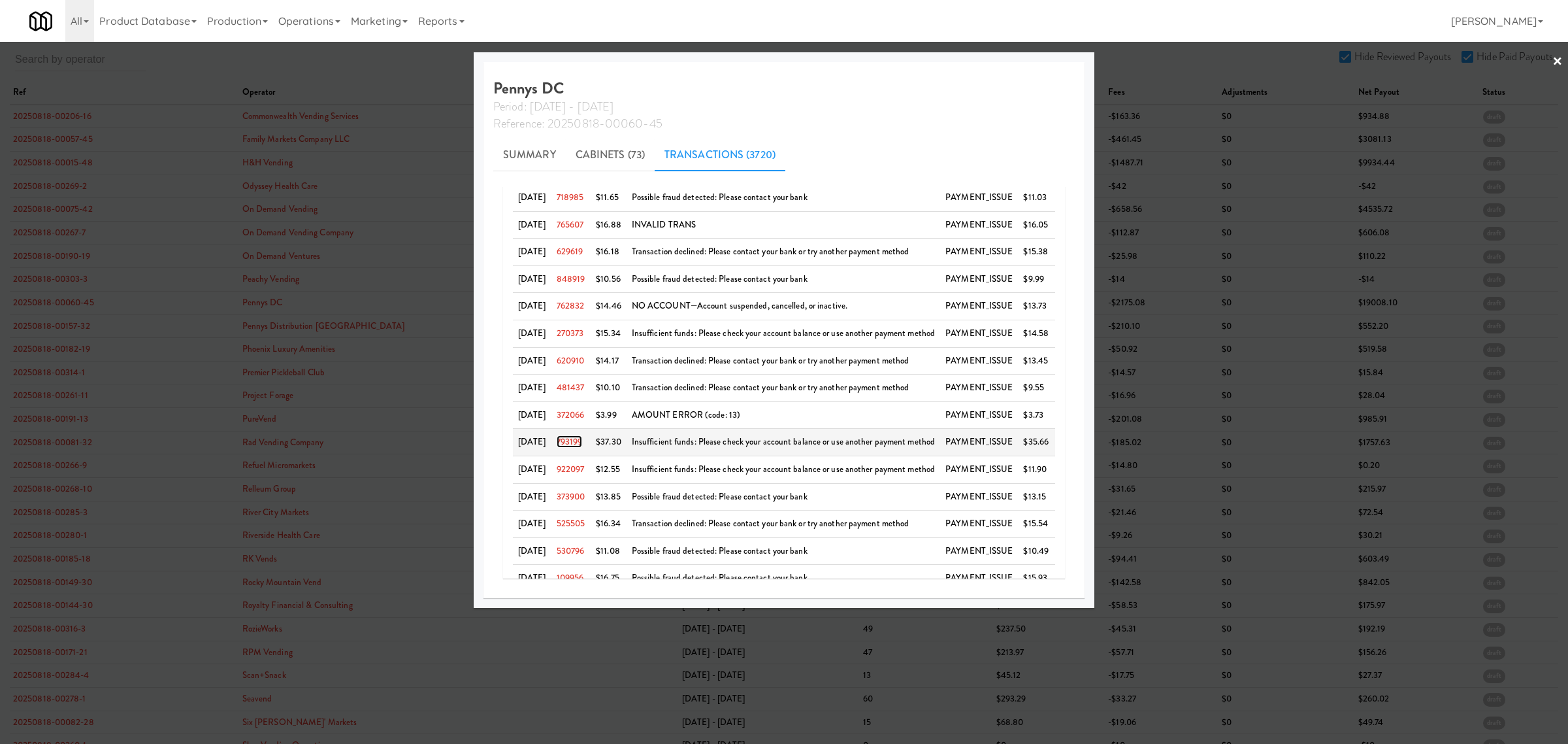
click at [577, 445] on link "793199" at bounding box center [570, 441] width 26 height 12
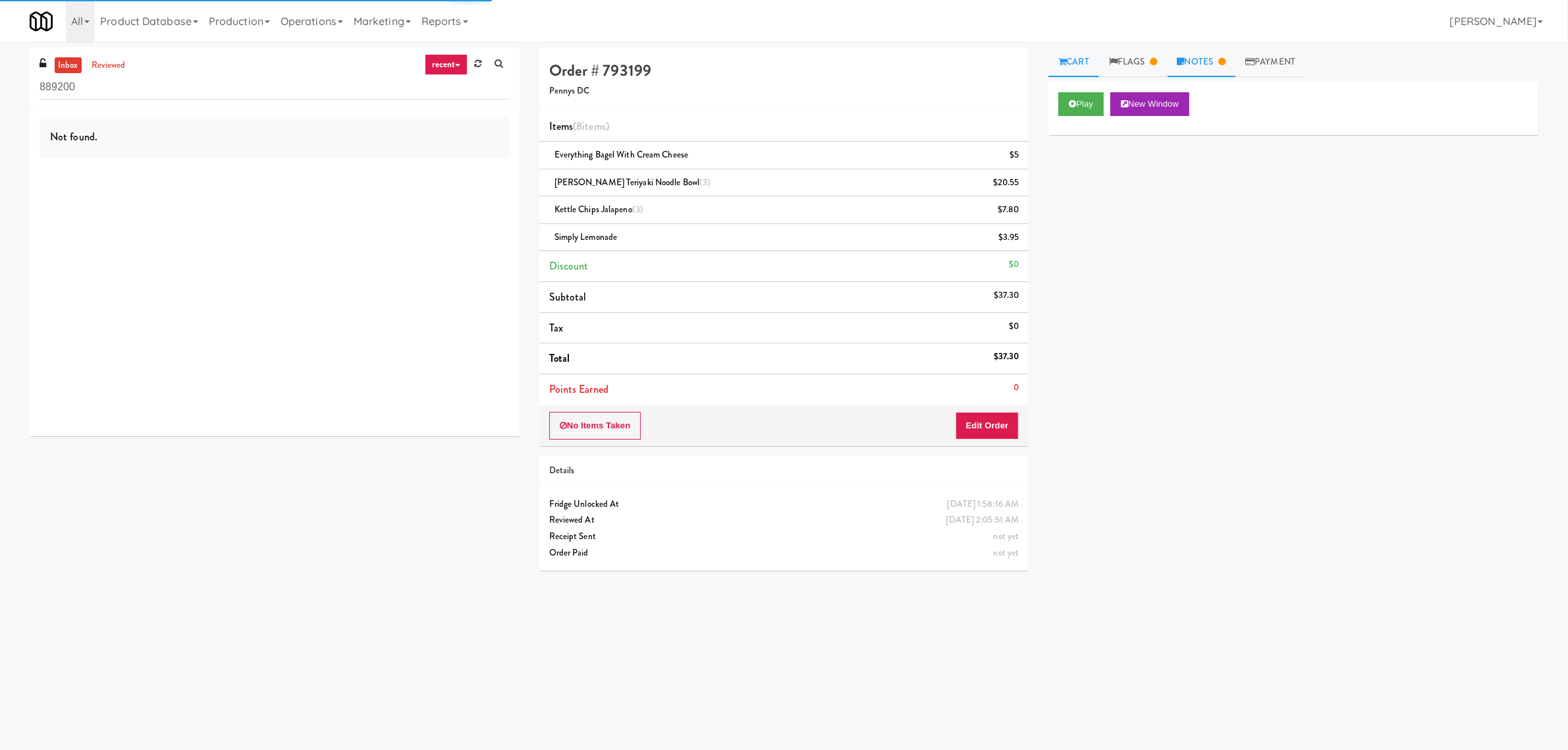
click at [1225, 61] on icon at bounding box center [1222, 61] width 7 height 8
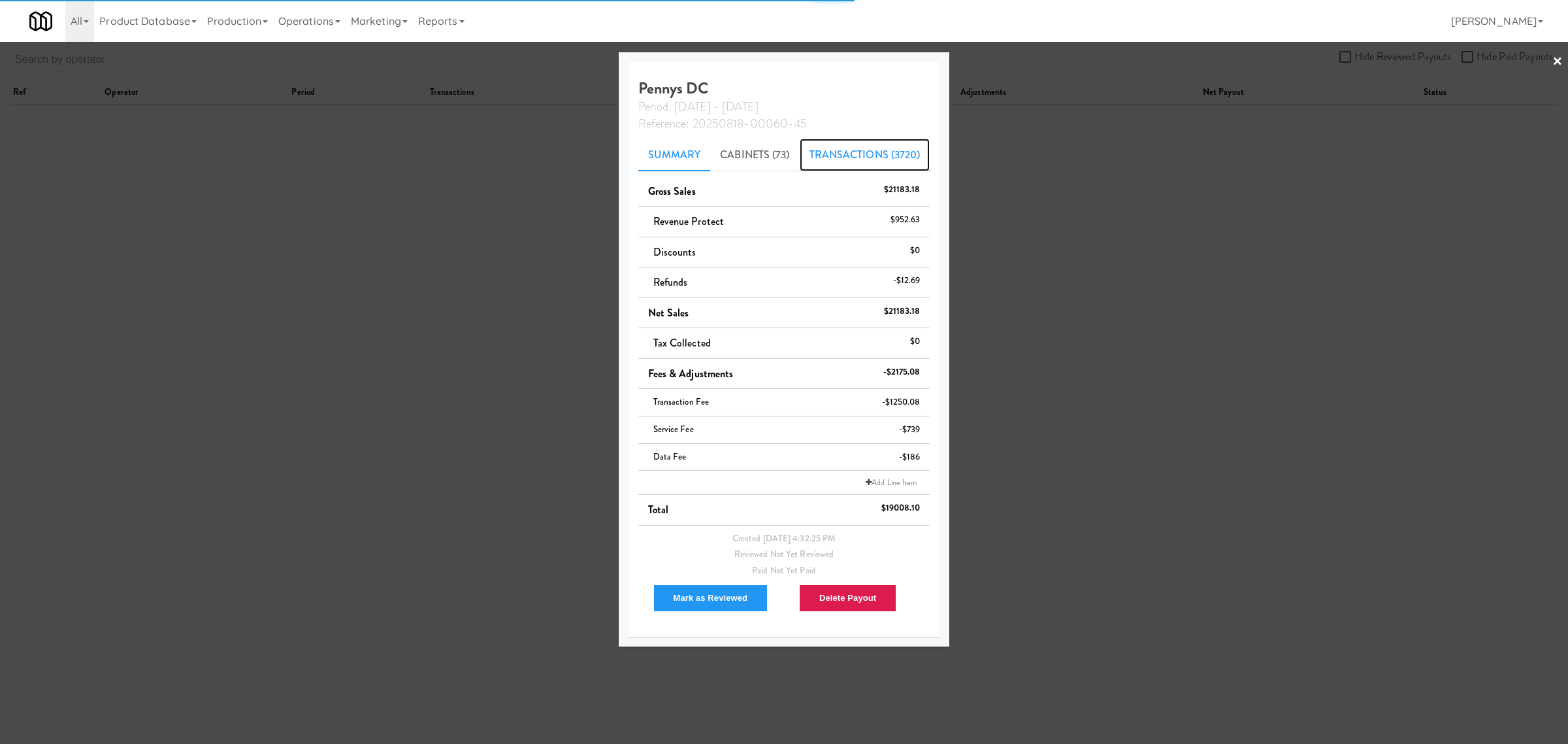
click at [825, 144] on link "Transactions (3720)" at bounding box center [865, 154] width 131 height 33
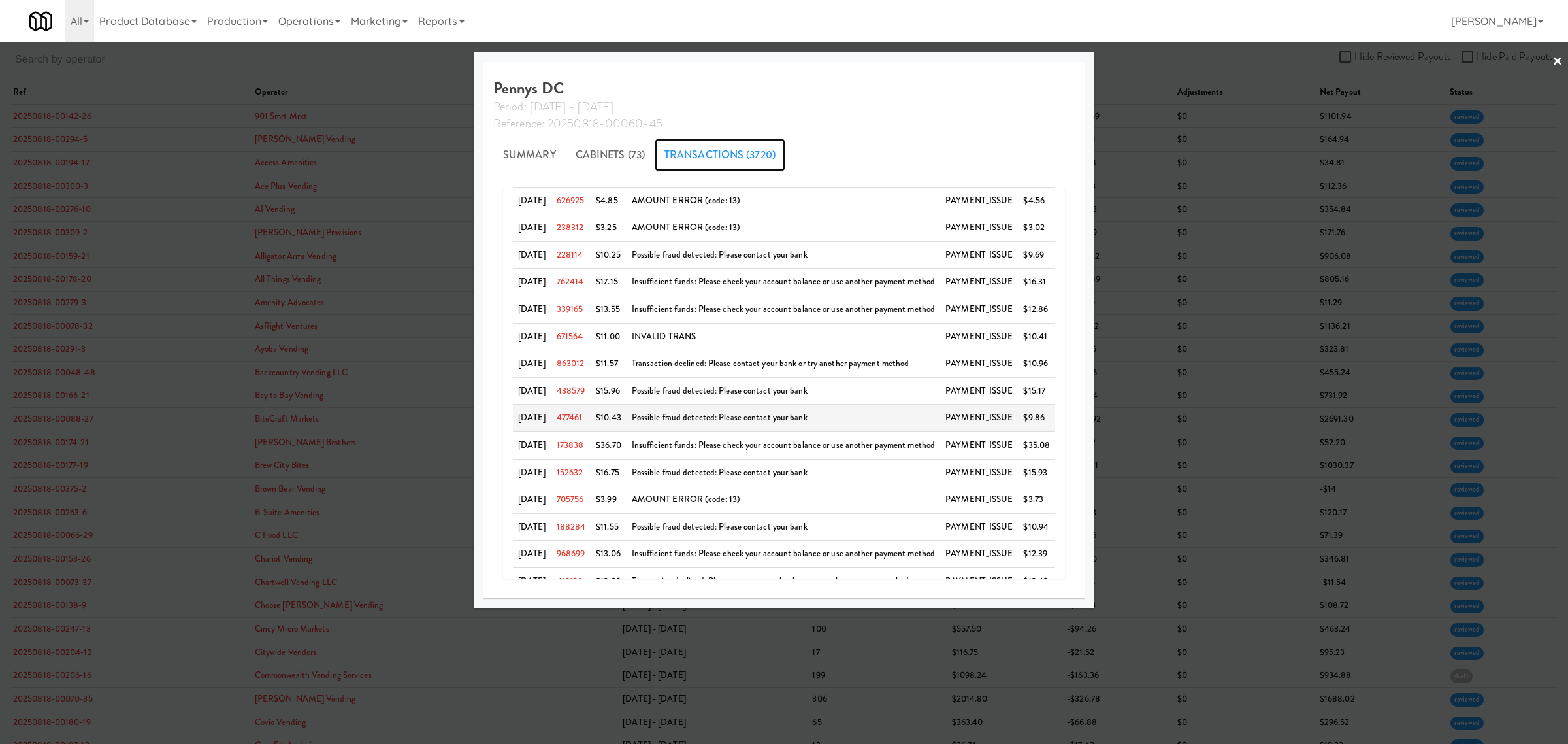
scroll to position [981, 0]
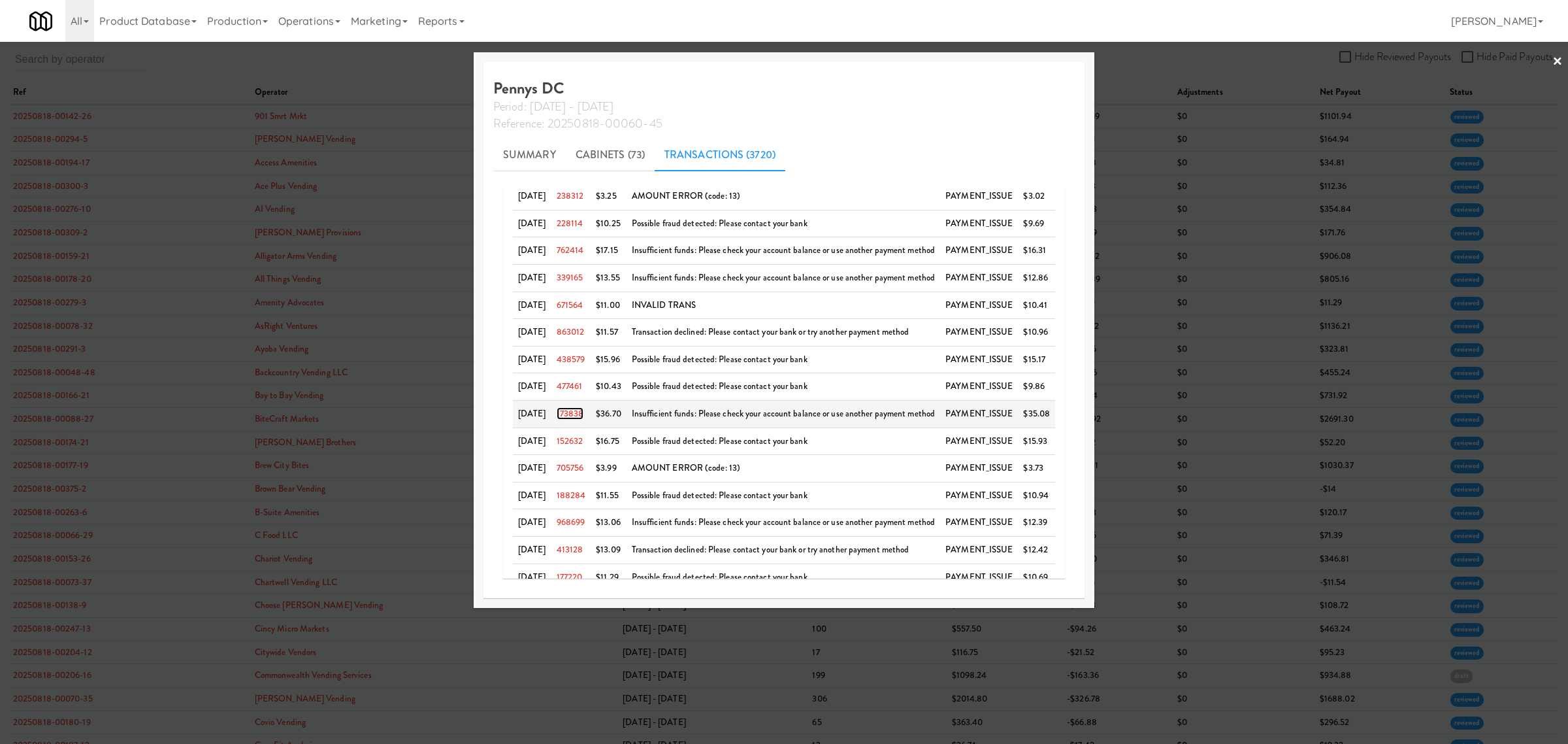
click at [579, 420] on link "173838" at bounding box center [570, 413] width 27 height 12
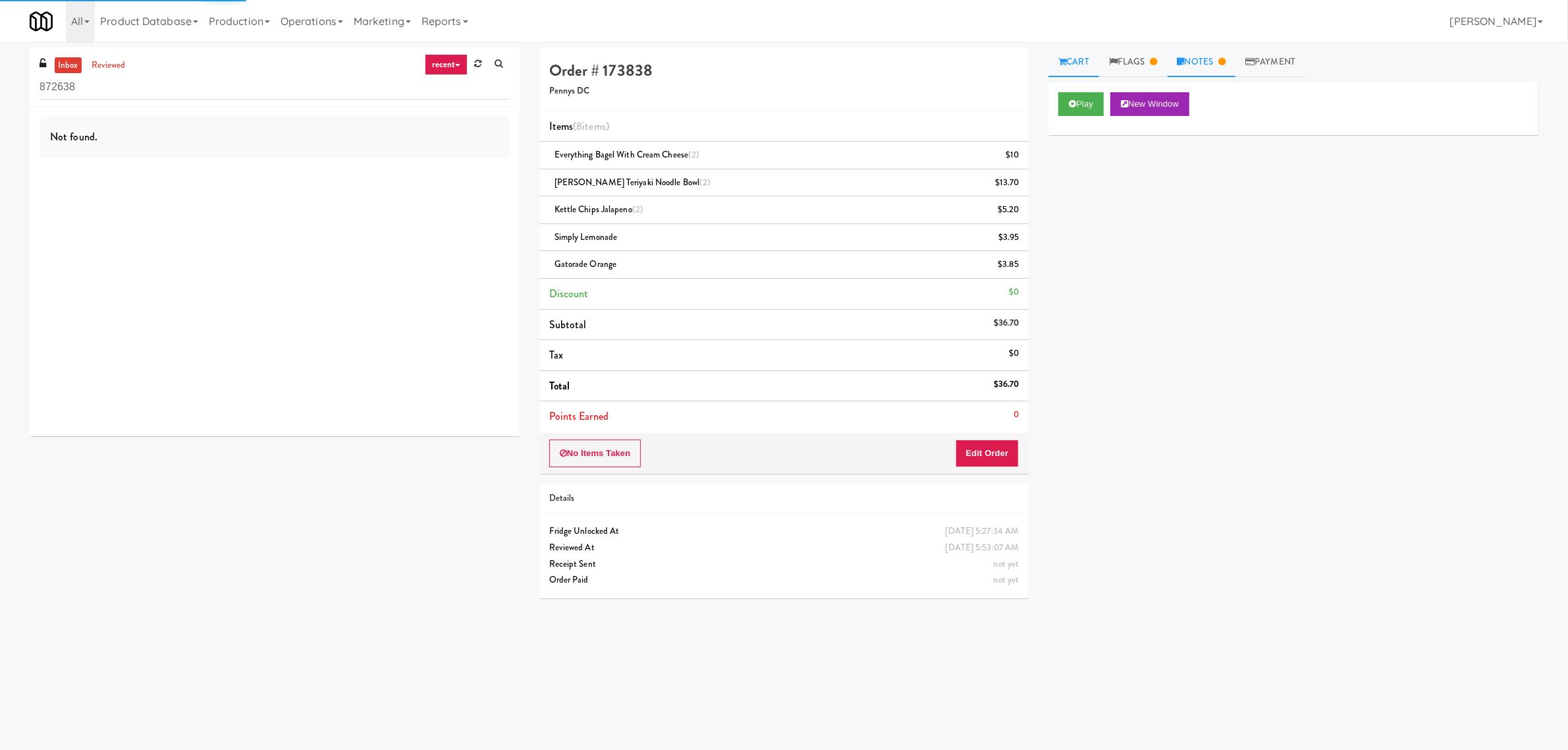
click at [1212, 63] on link "Notes" at bounding box center [1201, 62] width 68 height 30
click at [1283, 412] on div "Play New Window Primary Flag Clear Flag if unable to determine what was taken o…" at bounding box center [1293, 329] width 490 height 494
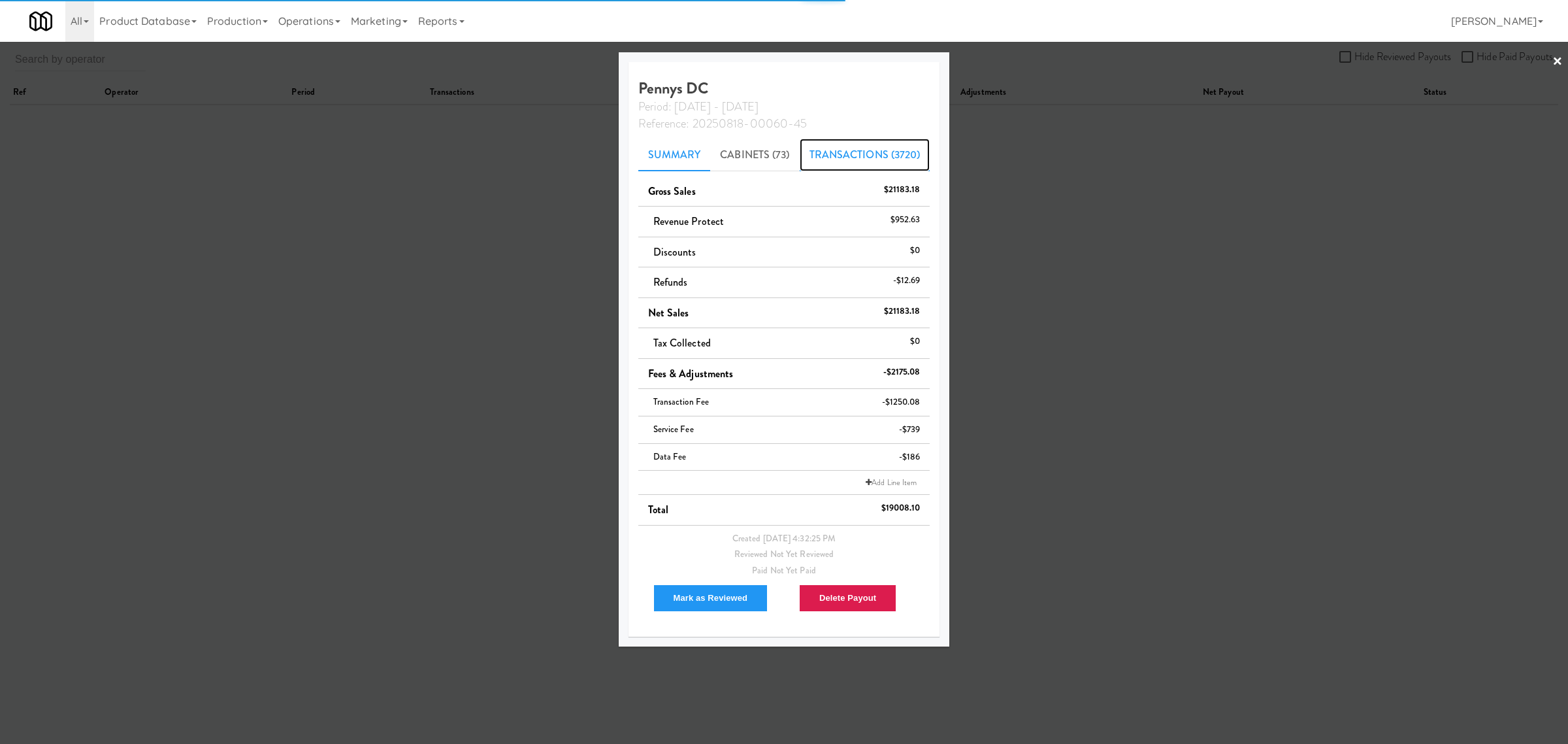
click at [842, 147] on link "Transactions (3720)" at bounding box center [865, 154] width 131 height 33
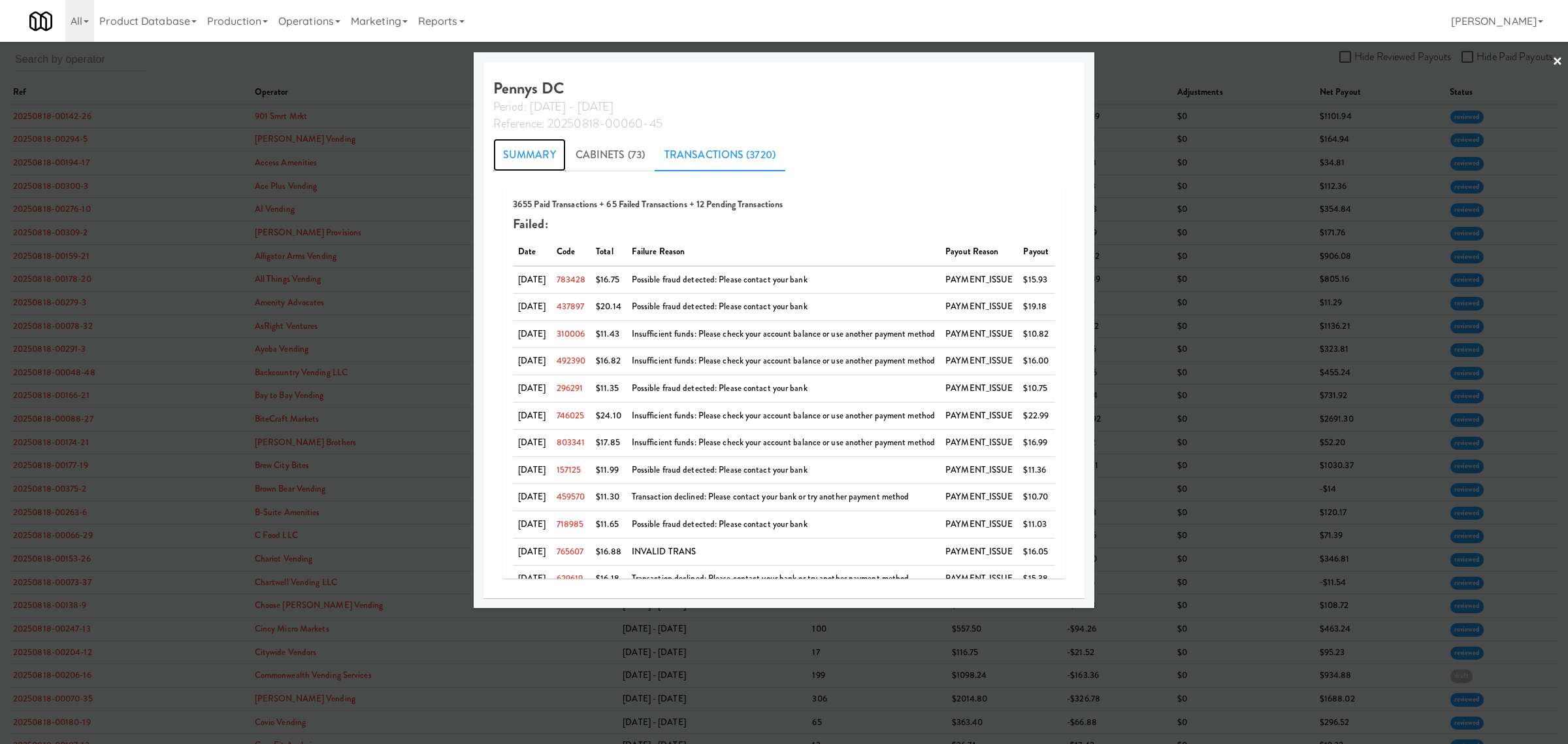
click at [522, 138] on link "Summary" at bounding box center [529, 154] width 72 height 33
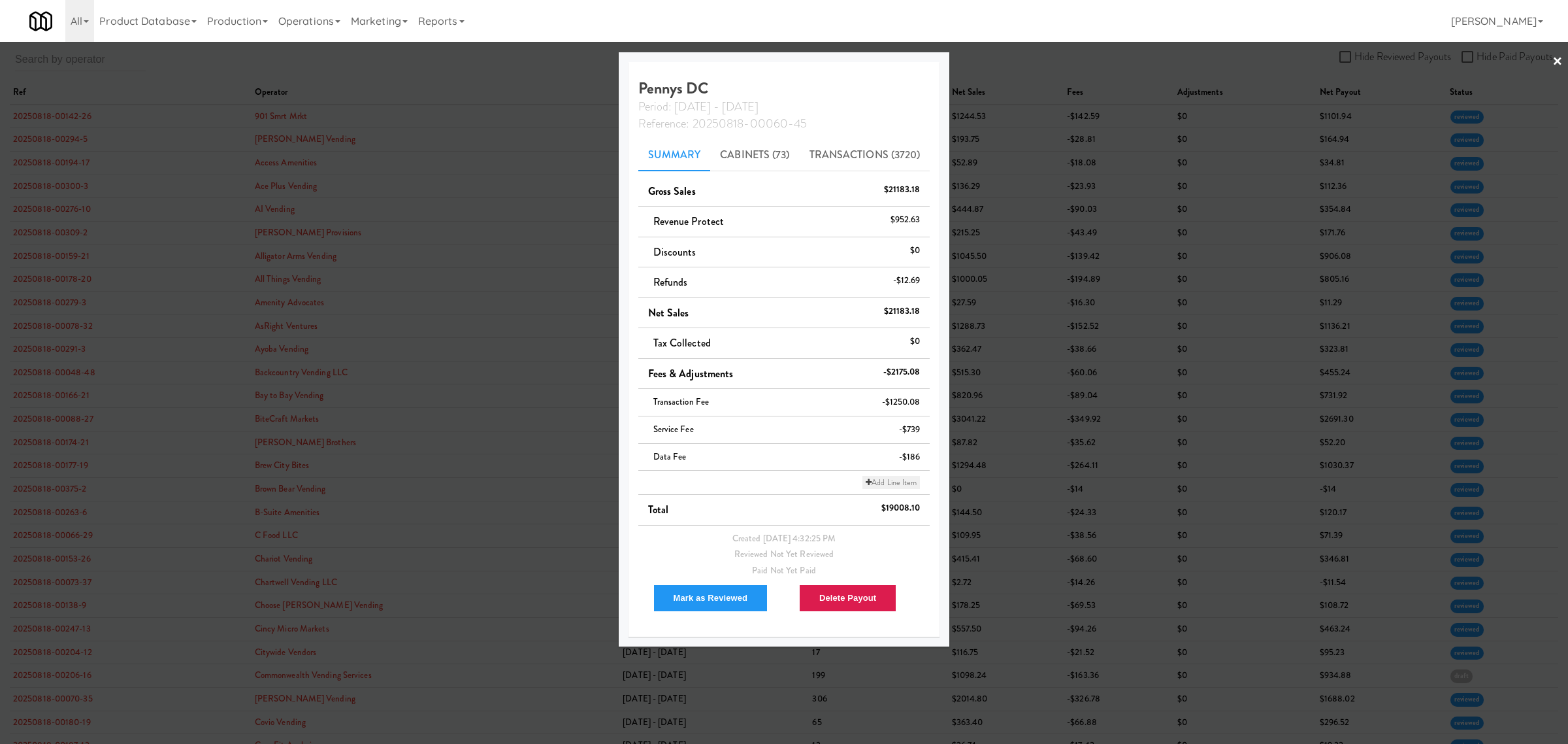
click at [903, 481] on link "Add Line Item" at bounding box center [891, 482] width 58 height 13
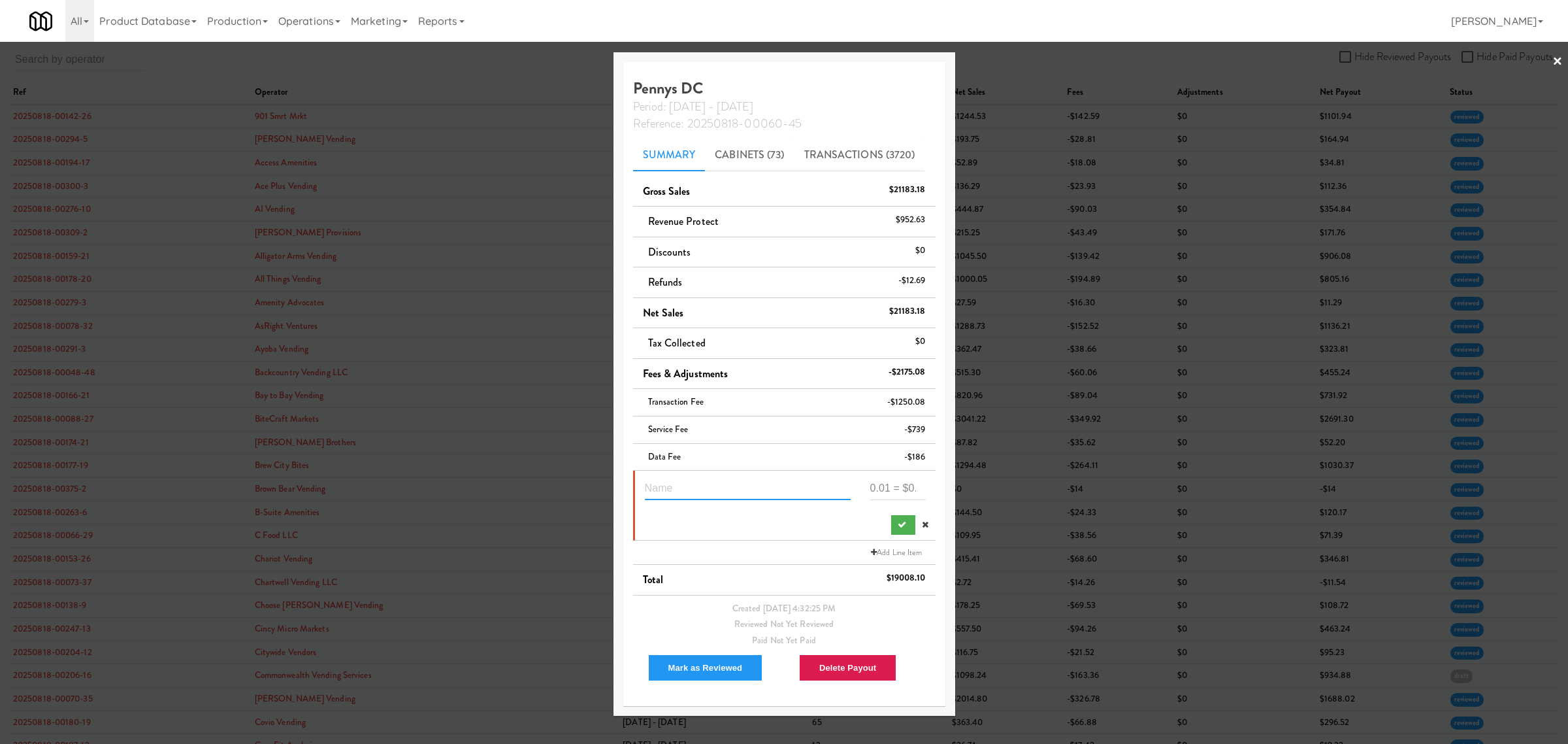
click at [677, 485] on input "text" at bounding box center [747, 488] width 206 height 24
click at [671, 481] on input "text" at bounding box center [747, 488] width 206 height 24
paste input "Suspected Theft"
type input "Suspected Theft 173838"
type input "-26.7"
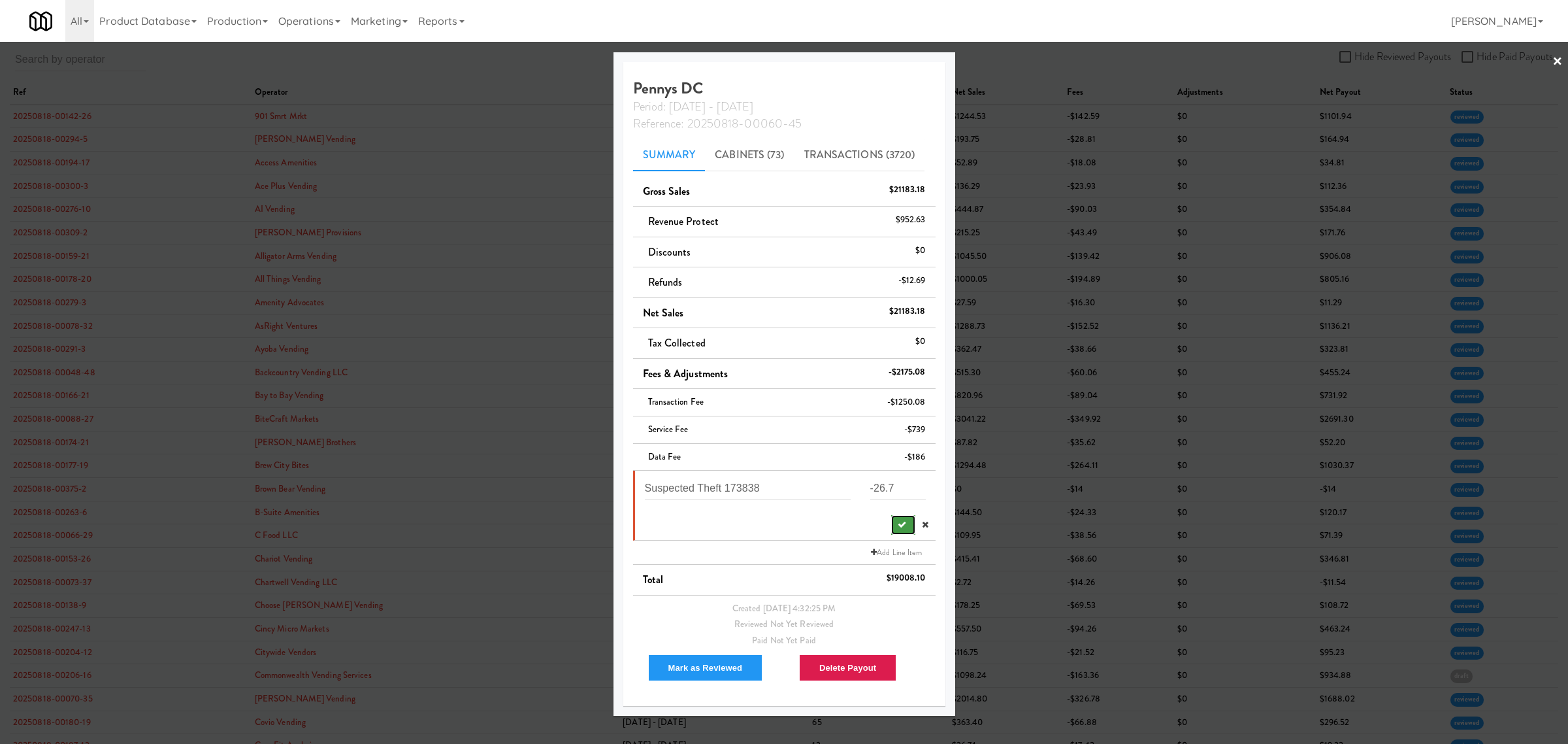
click at [902, 525] on icon "submit" at bounding box center [902, 524] width 8 height 8
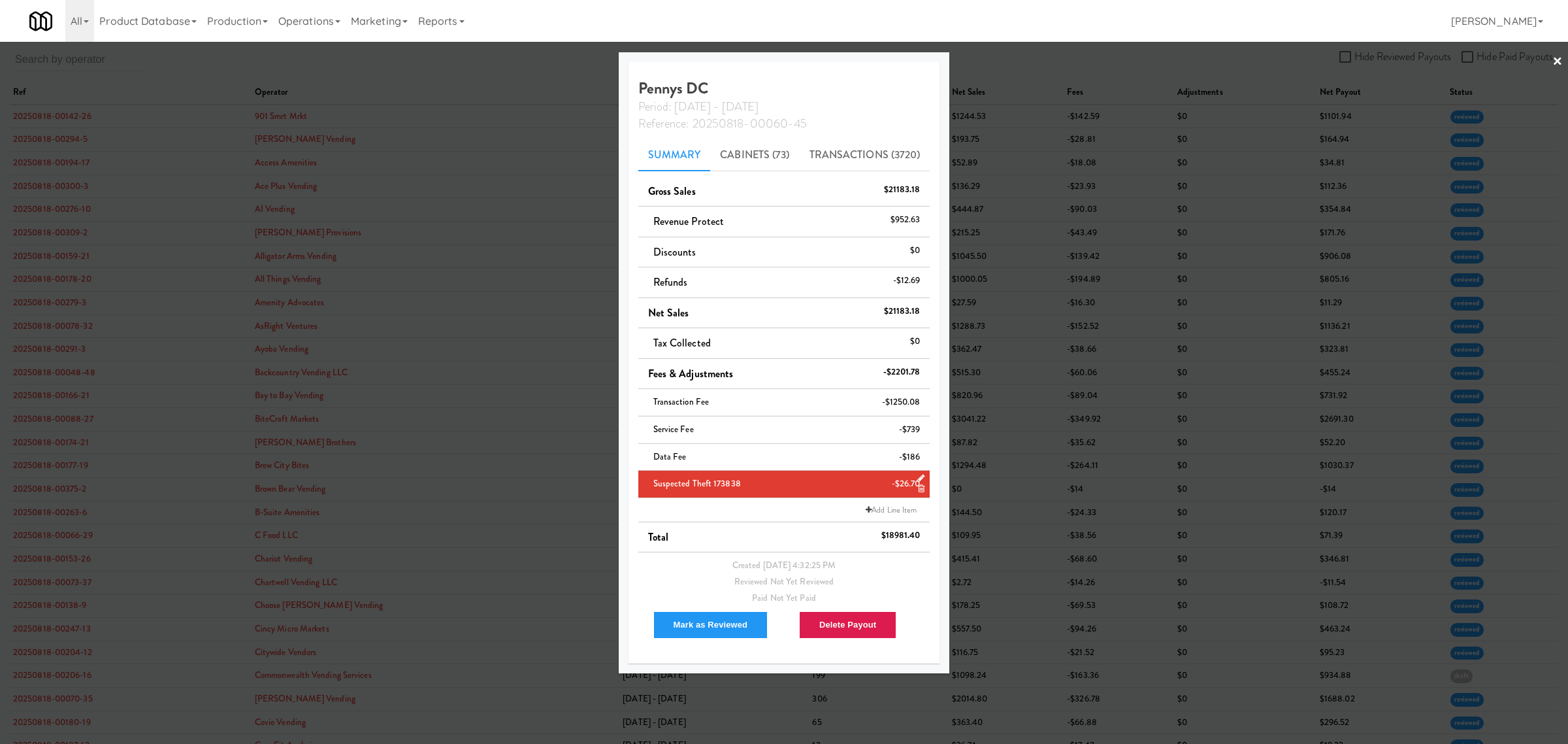
click at [448, 67] on div at bounding box center [784, 372] width 1568 height 744
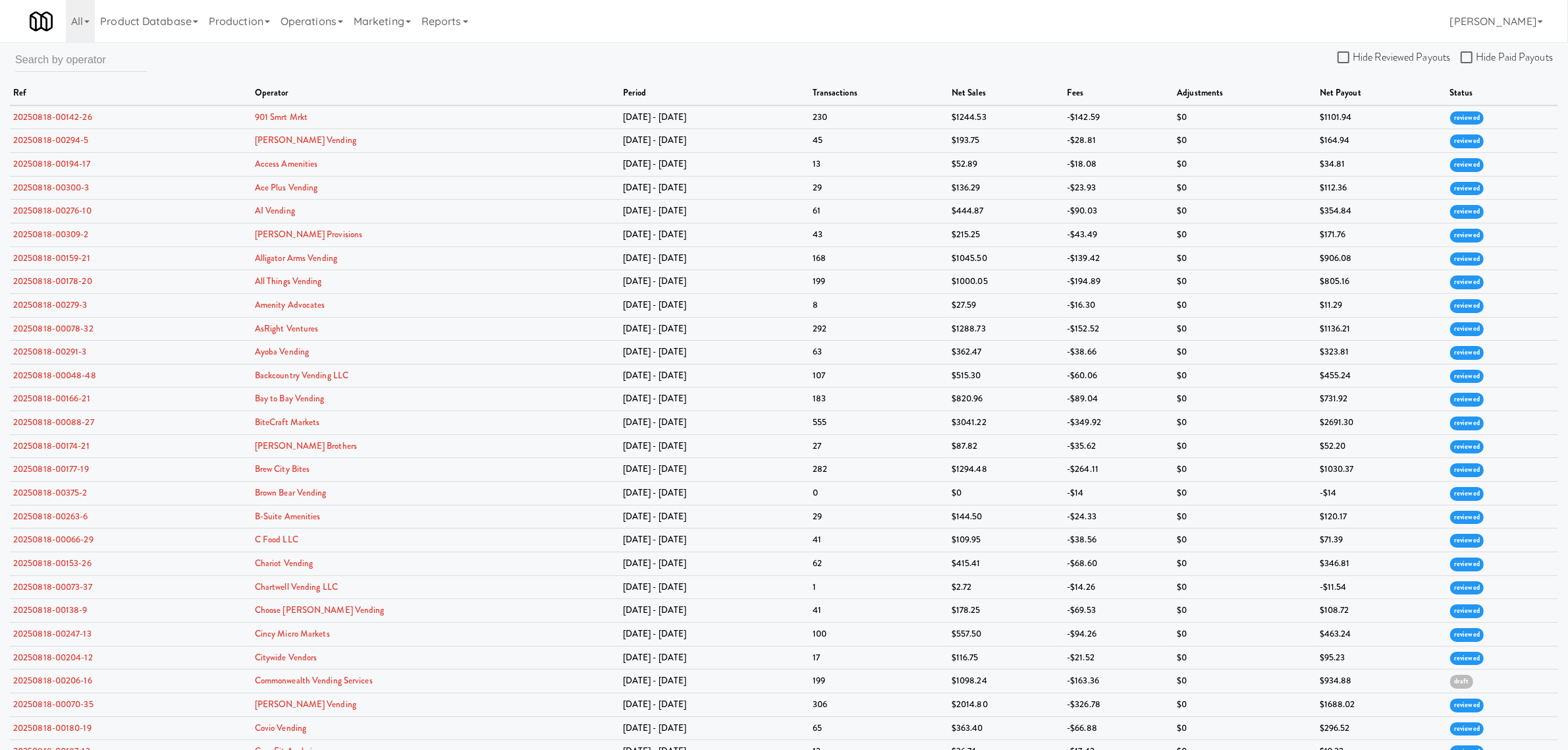
click at [1343, 49] on label "Hide Reviewed Payouts" at bounding box center [1393, 58] width 113 height 20
click at [1343, 53] on input "Hide Reviewed Payouts" at bounding box center [1345, 58] width 15 height 11
checkbox input "true"
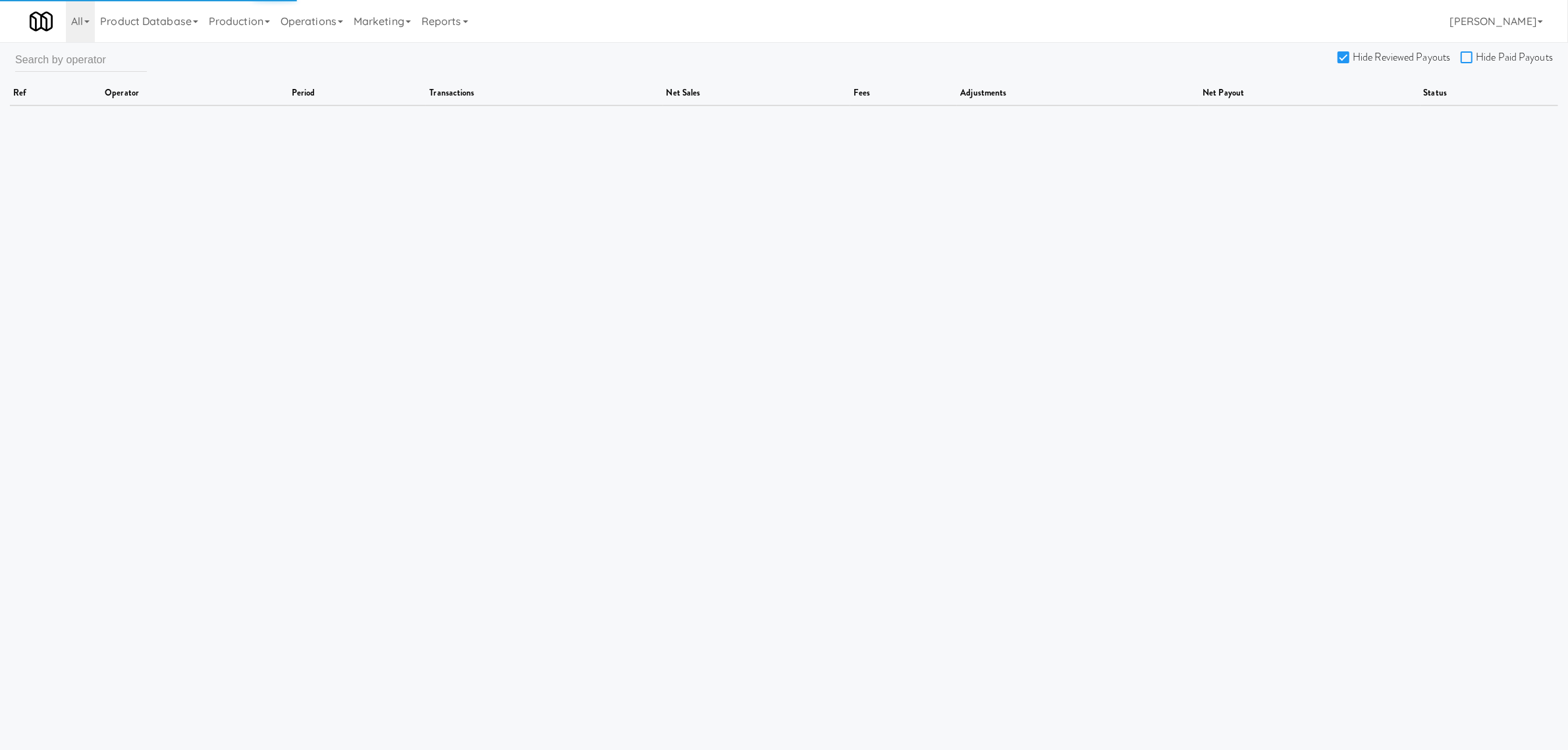
click at [1470, 54] on input "Hide Paid Payouts" at bounding box center [1468, 58] width 15 height 11
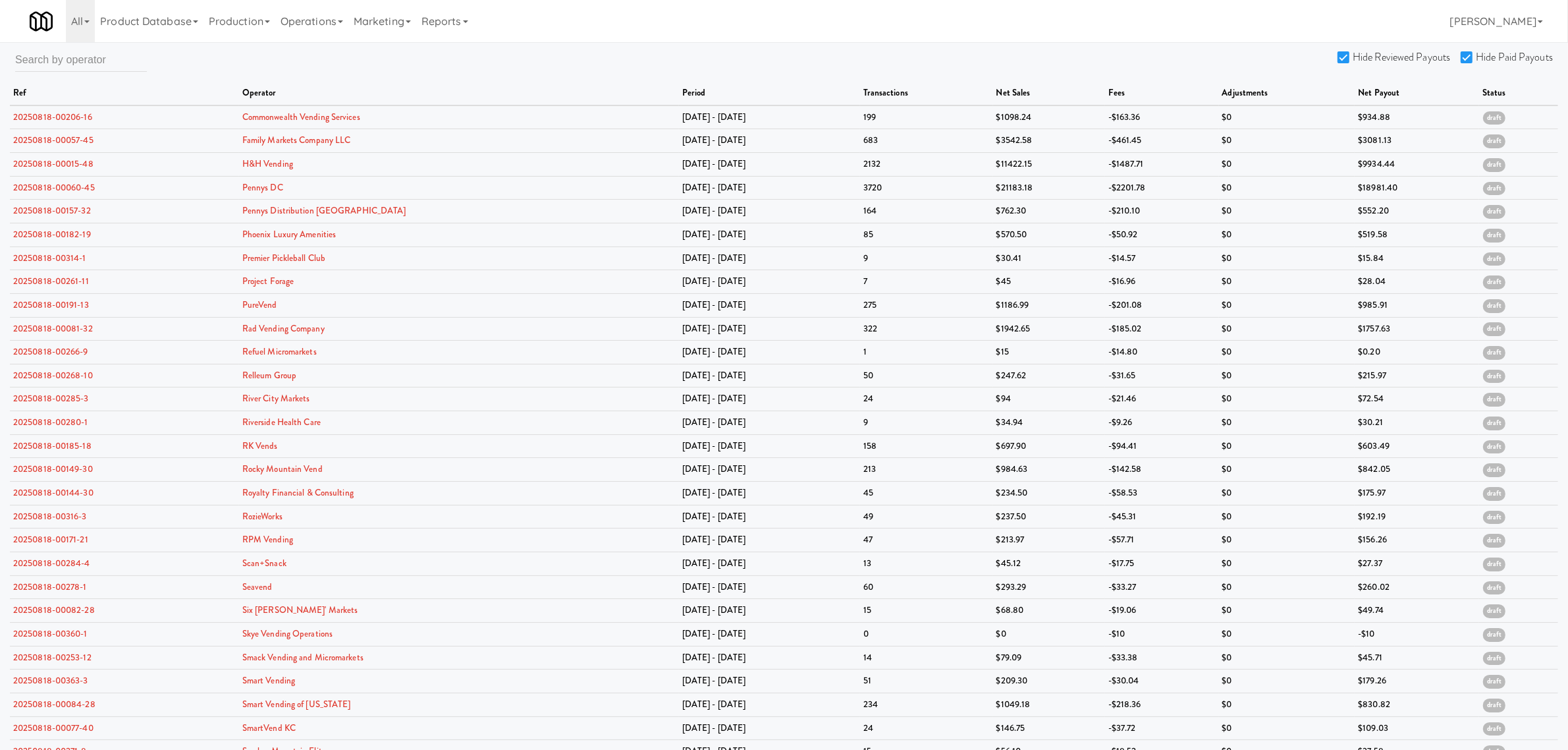
click at [1468, 61] on input "Hide Paid Payouts" at bounding box center [1468, 58] width 15 height 11
checkbox input "false"
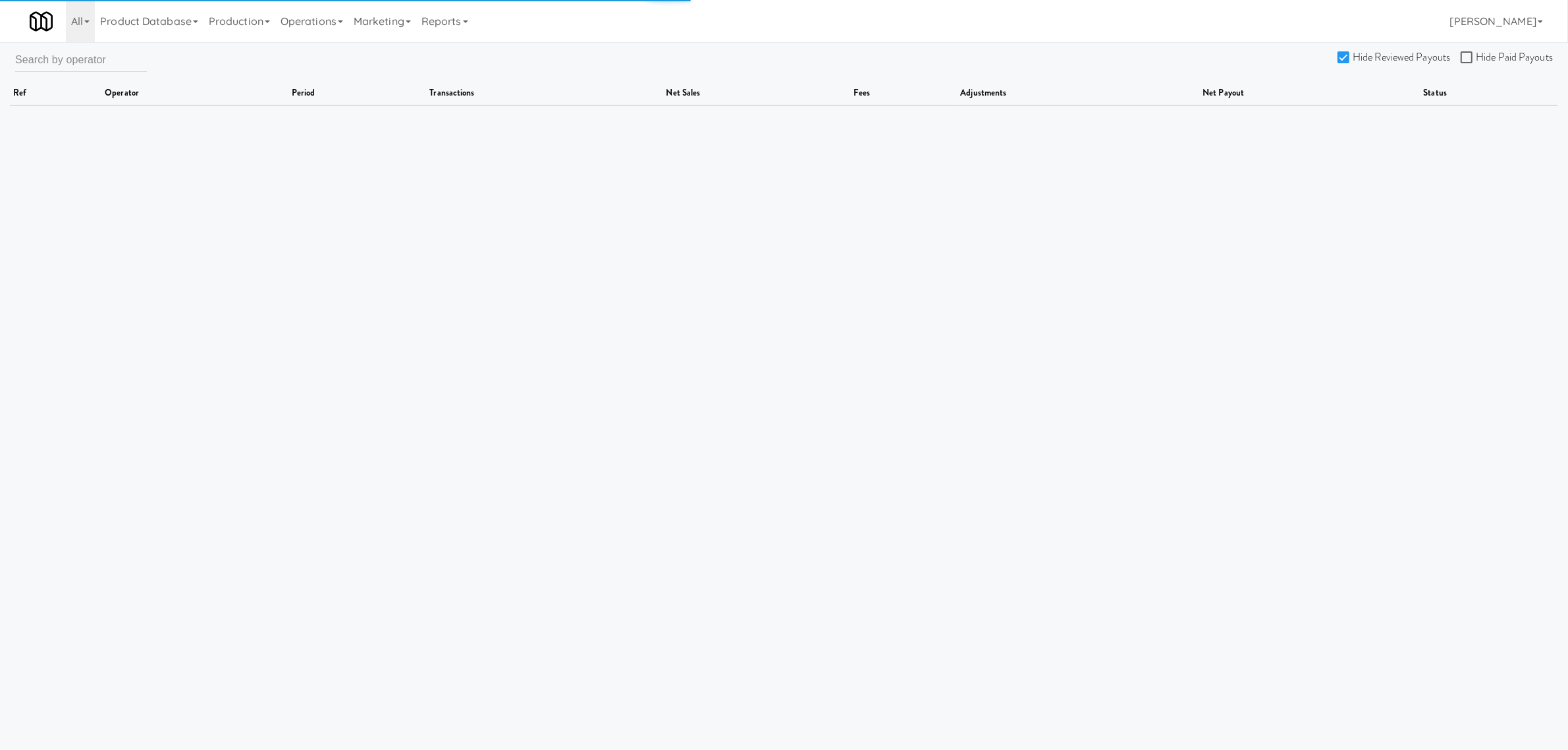
click at [1350, 56] on input "Hide Reviewed Payouts" at bounding box center [1345, 58] width 15 height 11
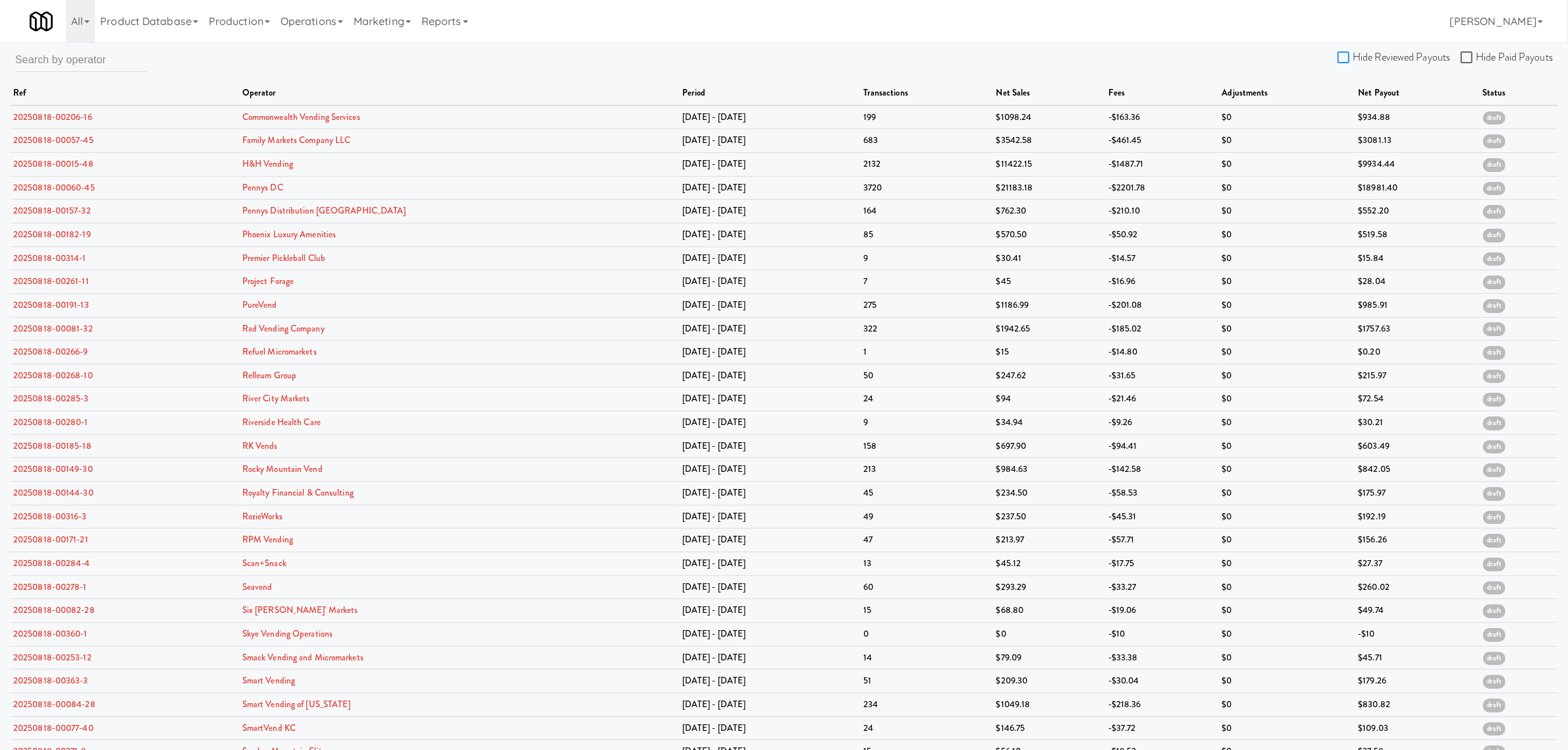
click at [1343, 54] on input "Hide Reviewed Payouts" at bounding box center [1345, 58] width 15 height 11
checkbox input "true"
click at [1469, 60] on input "Hide Paid Payouts" at bounding box center [1468, 58] width 15 height 11
checkbox input "true"
click at [34, 211] on link "20250818-00157-32" at bounding box center [51, 210] width 77 height 12
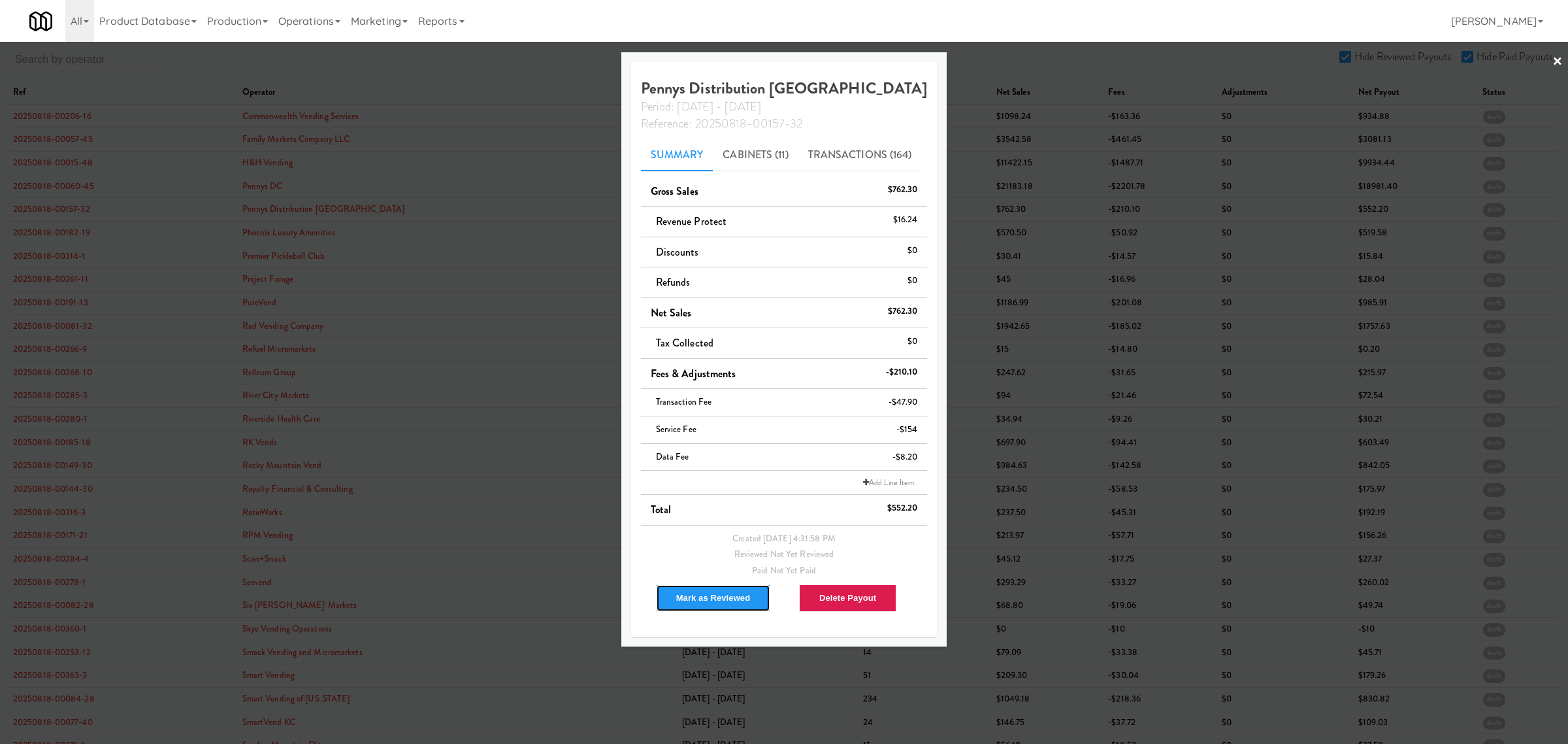
click at [719, 596] on button "Mark as Reviewed" at bounding box center [713, 598] width 115 height 27
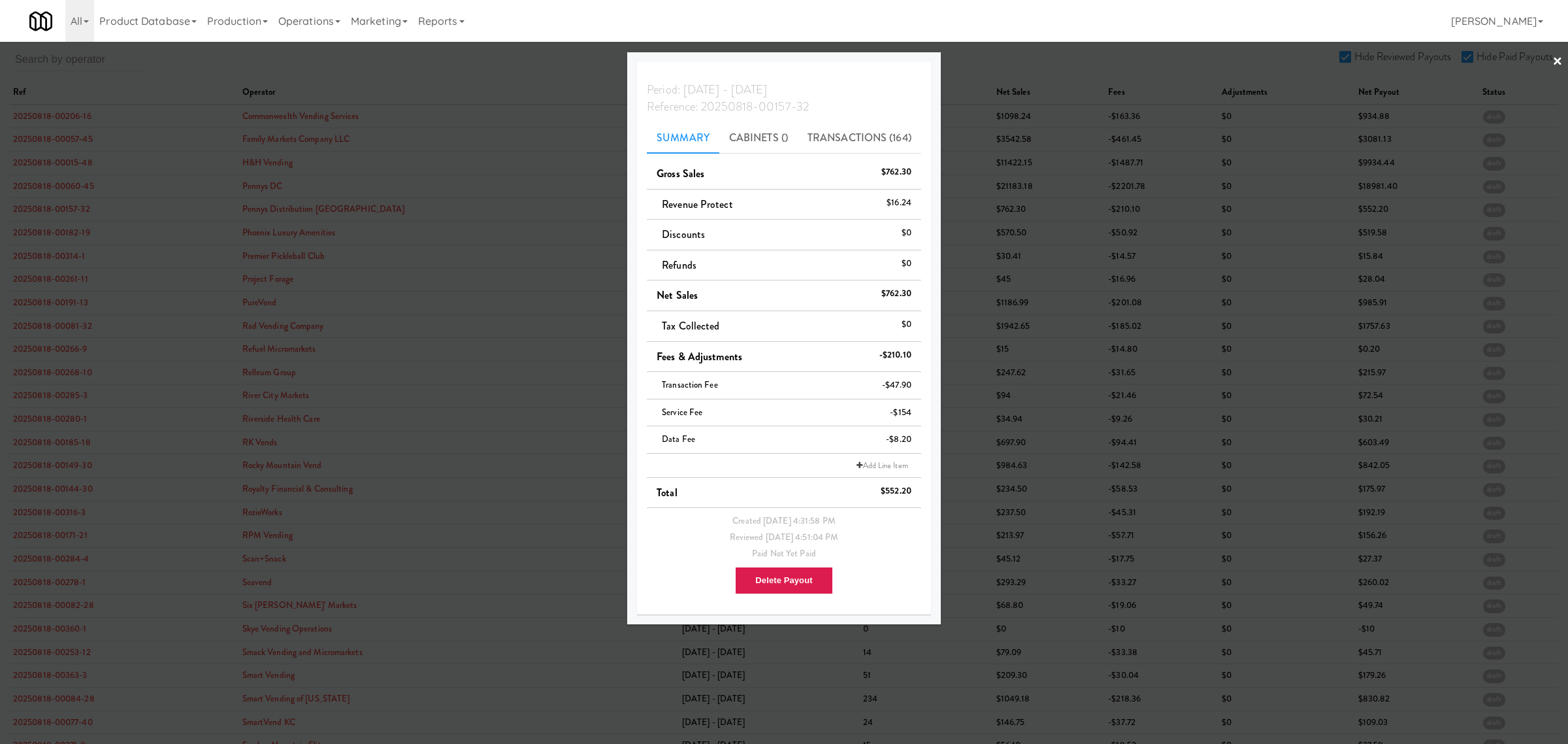
click at [489, 59] on div at bounding box center [784, 372] width 1568 height 744
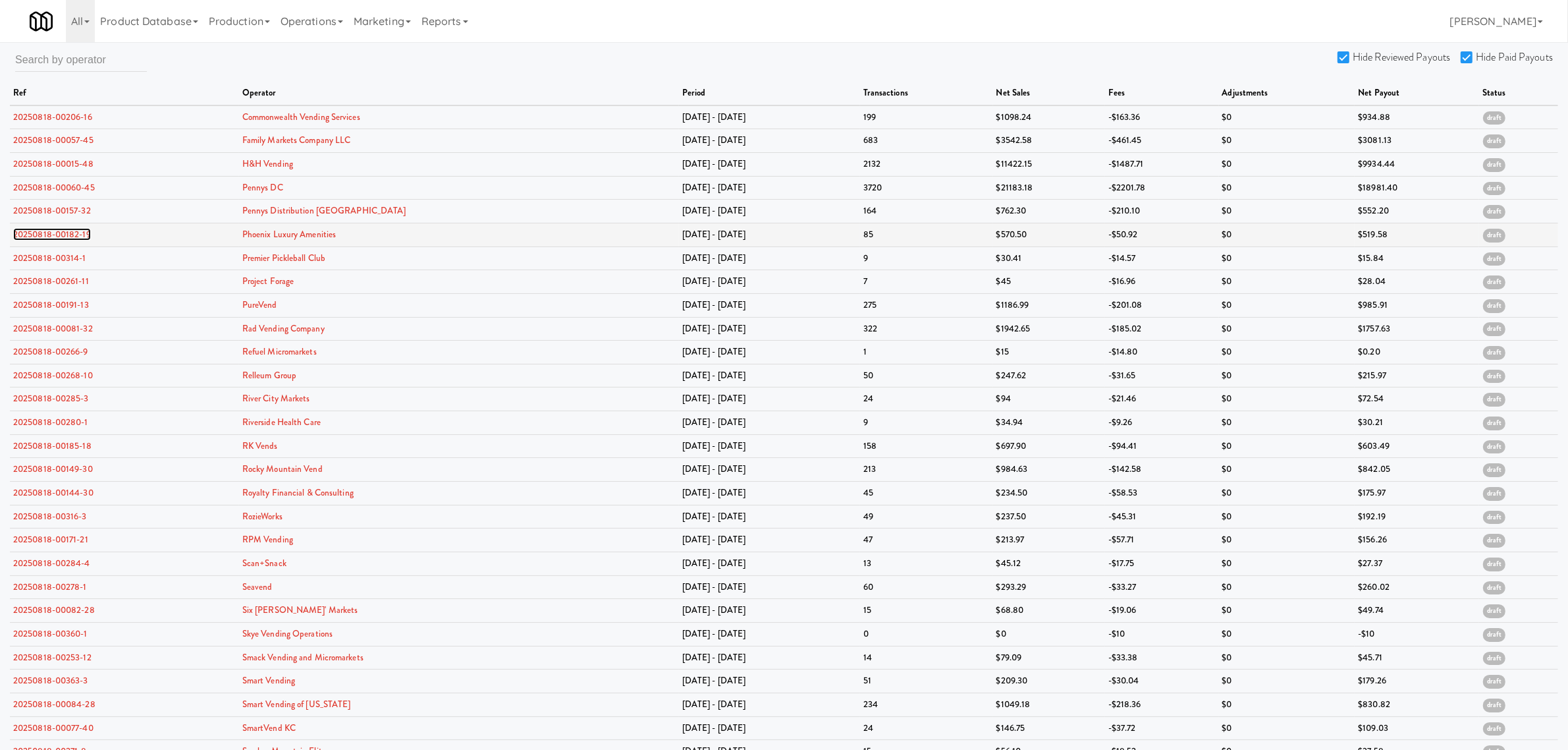
click at [49, 232] on link "20250818-00182-19" at bounding box center [51, 234] width 77 height 12
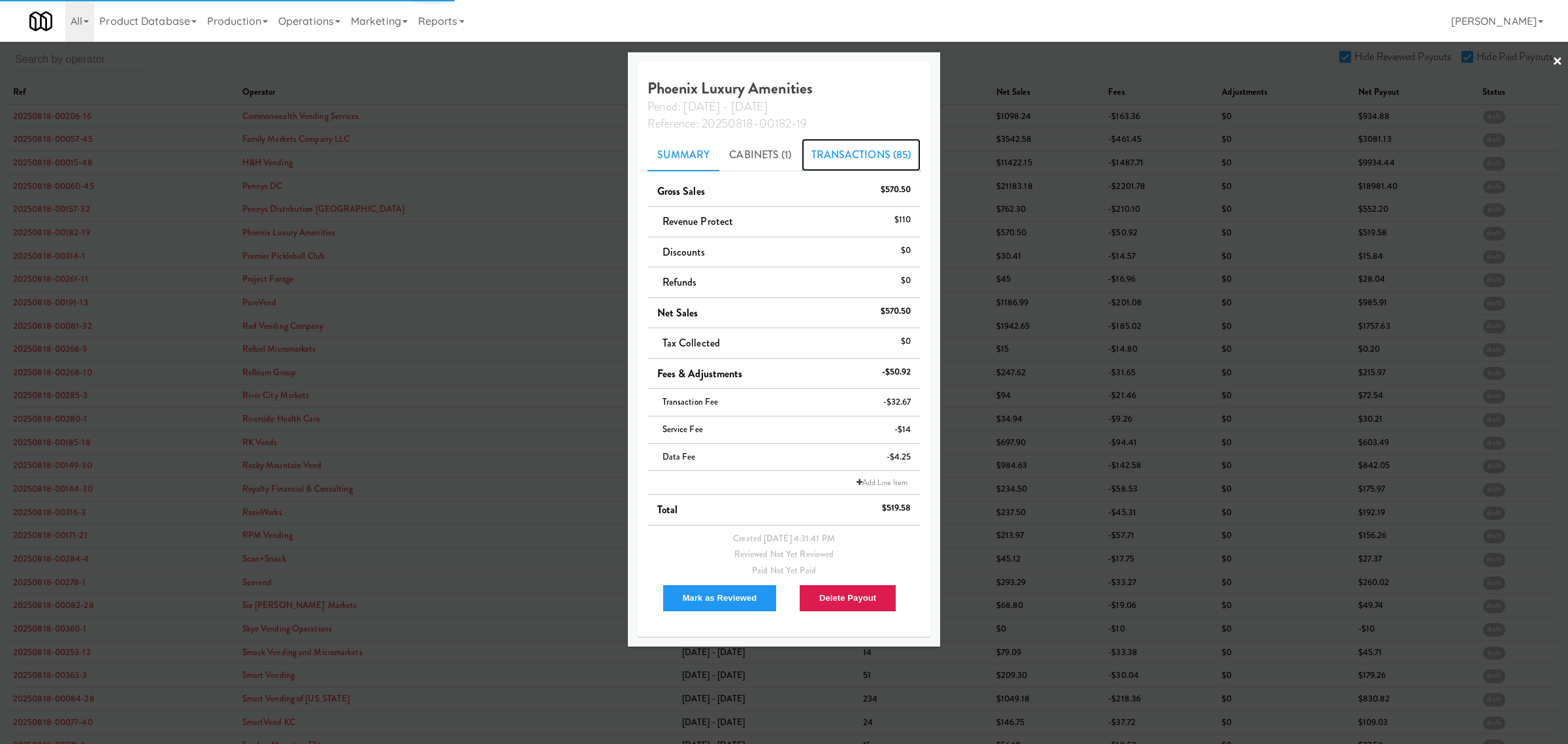
click at [842, 154] on link "Transactions (85)" at bounding box center [861, 154] width 119 height 33
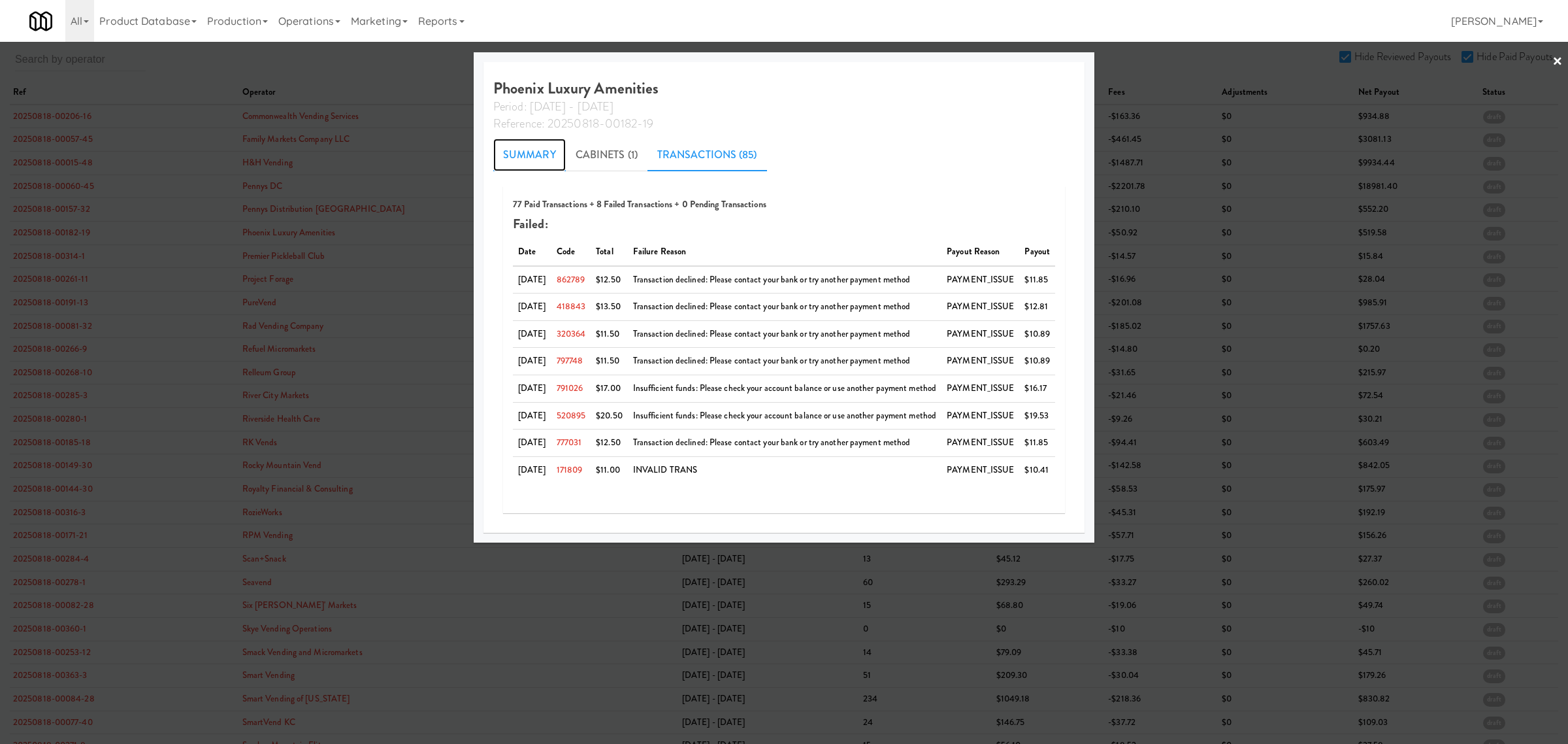
click at [536, 151] on link "Summary" at bounding box center [529, 154] width 72 height 33
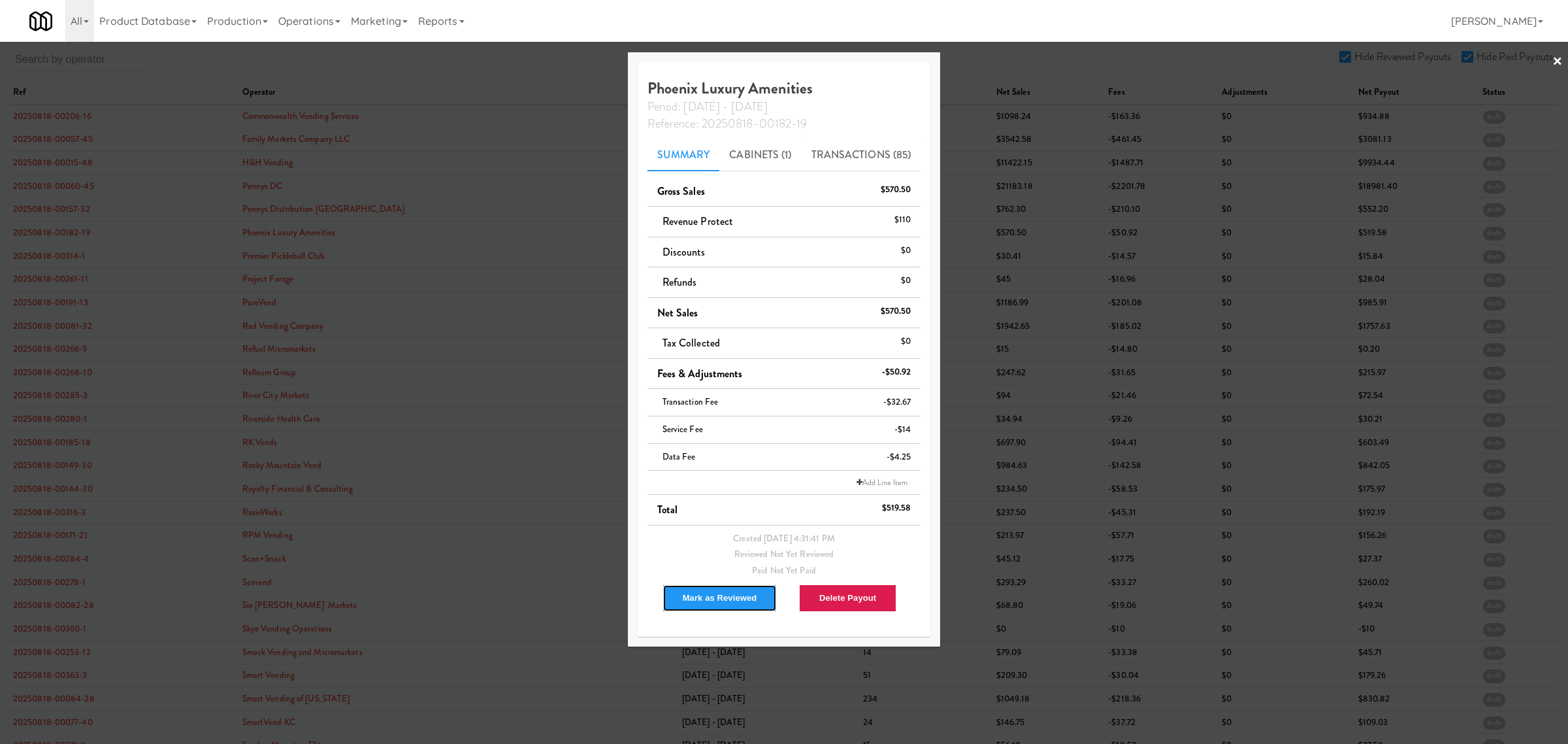
click at [706, 593] on button "Mark as Reviewed" at bounding box center [719, 598] width 115 height 27
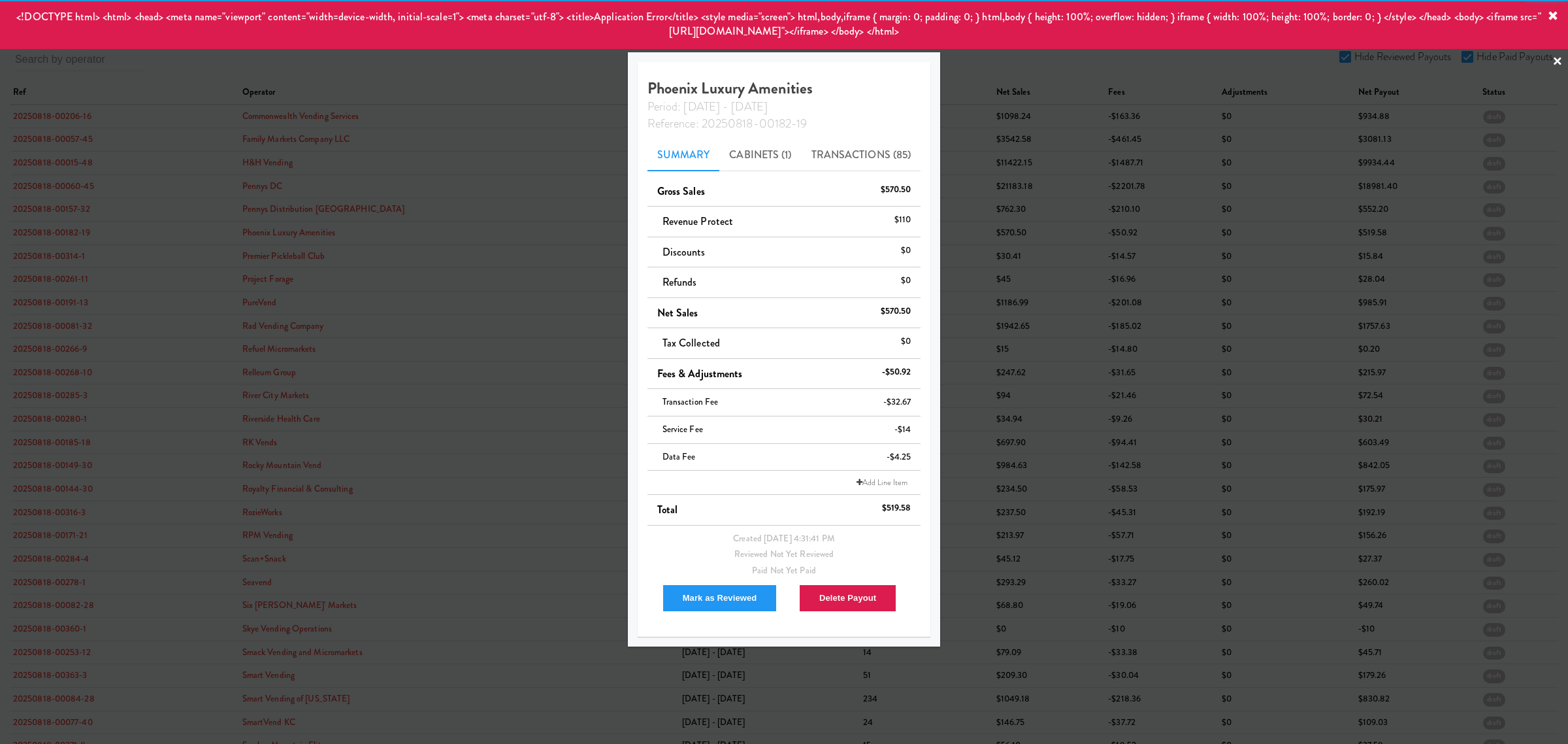
click at [49, 253] on div at bounding box center [784, 372] width 1568 height 744
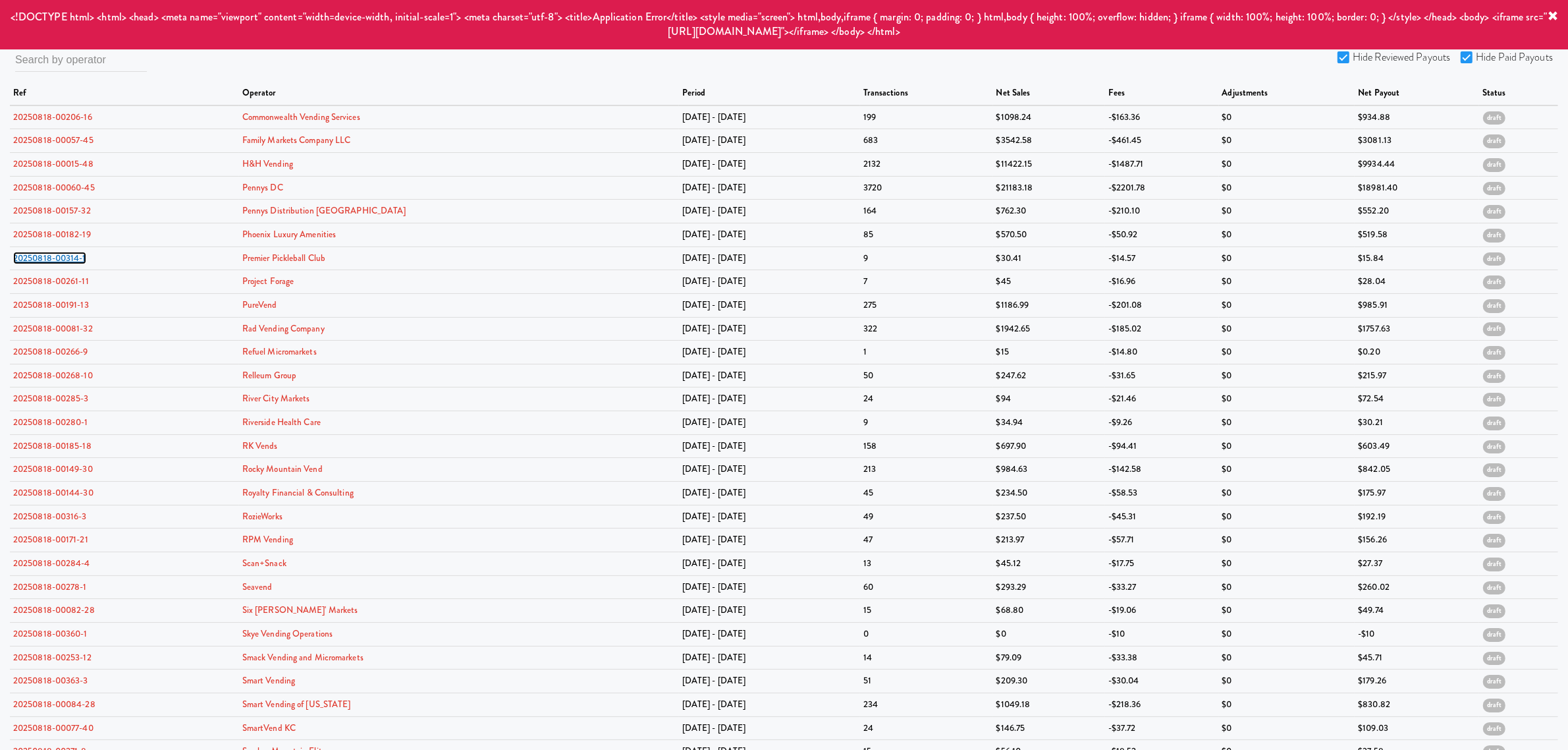
click at [50, 255] on link "20250818-00314-1" at bounding box center [49, 258] width 73 height 12
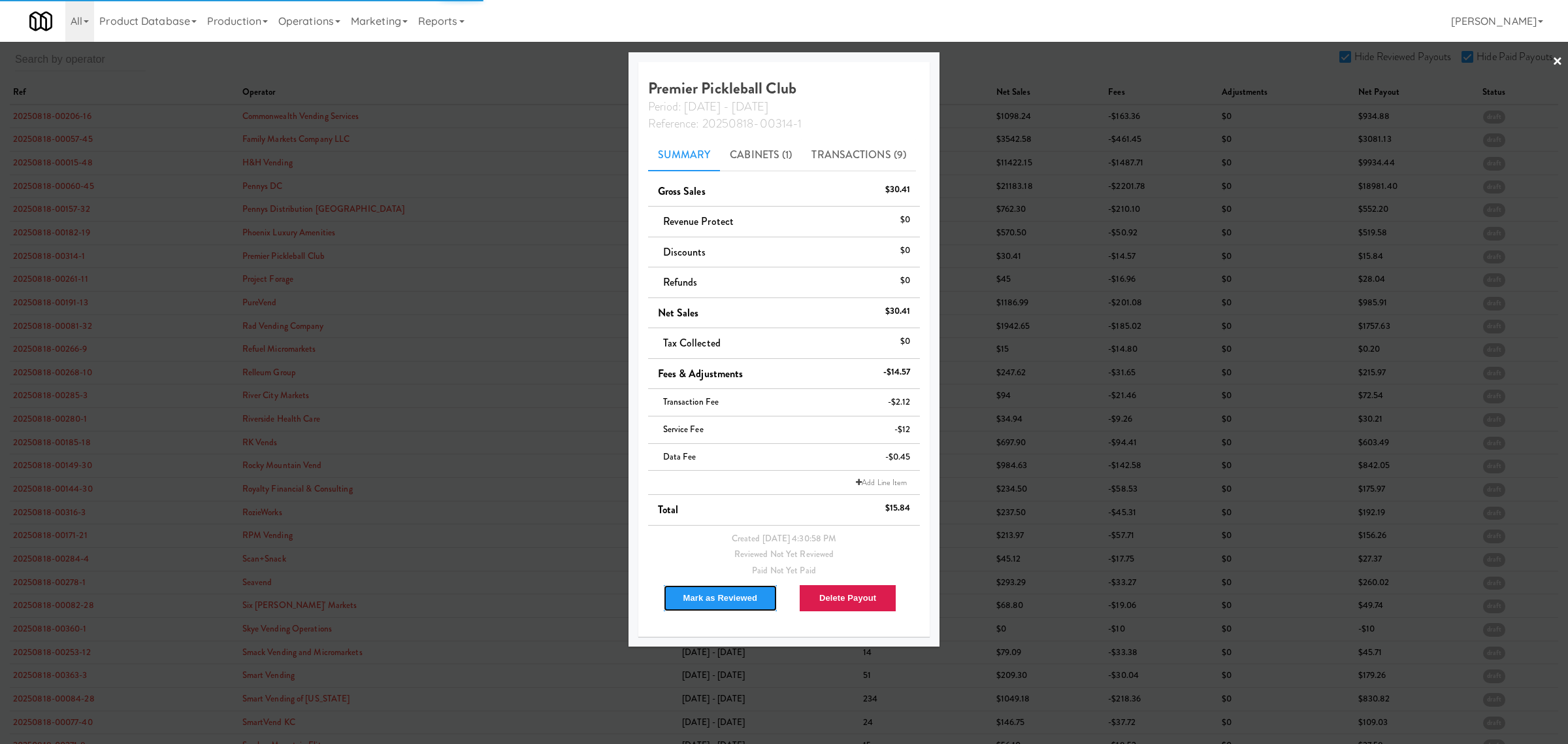
click at [708, 590] on button "Mark as Reviewed" at bounding box center [720, 598] width 115 height 27
click at [62, 281] on div at bounding box center [784, 372] width 1568 height 744
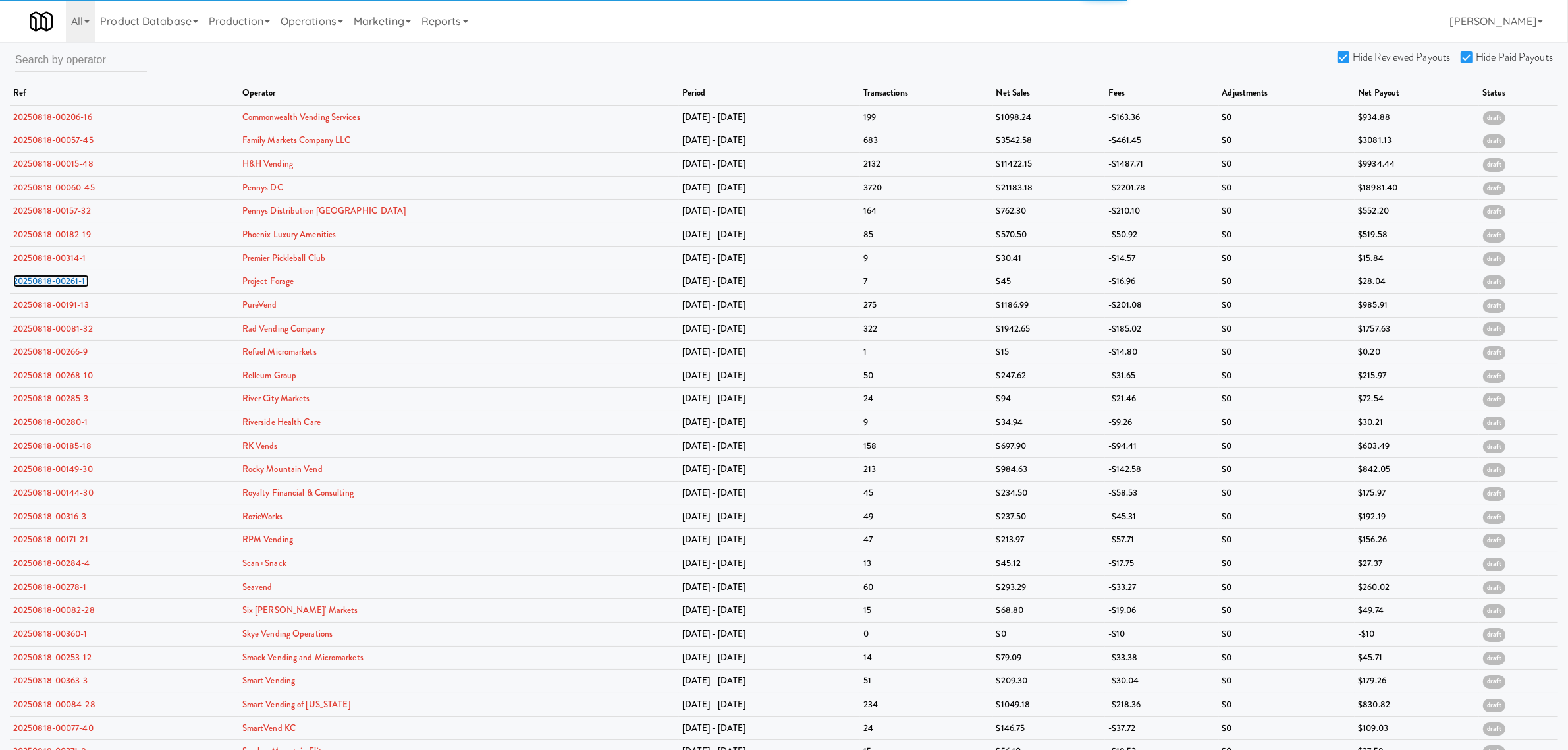
click at [63, 283] on link "20250818-00261-11" at bounding box center [51, 281] width 76 height 12
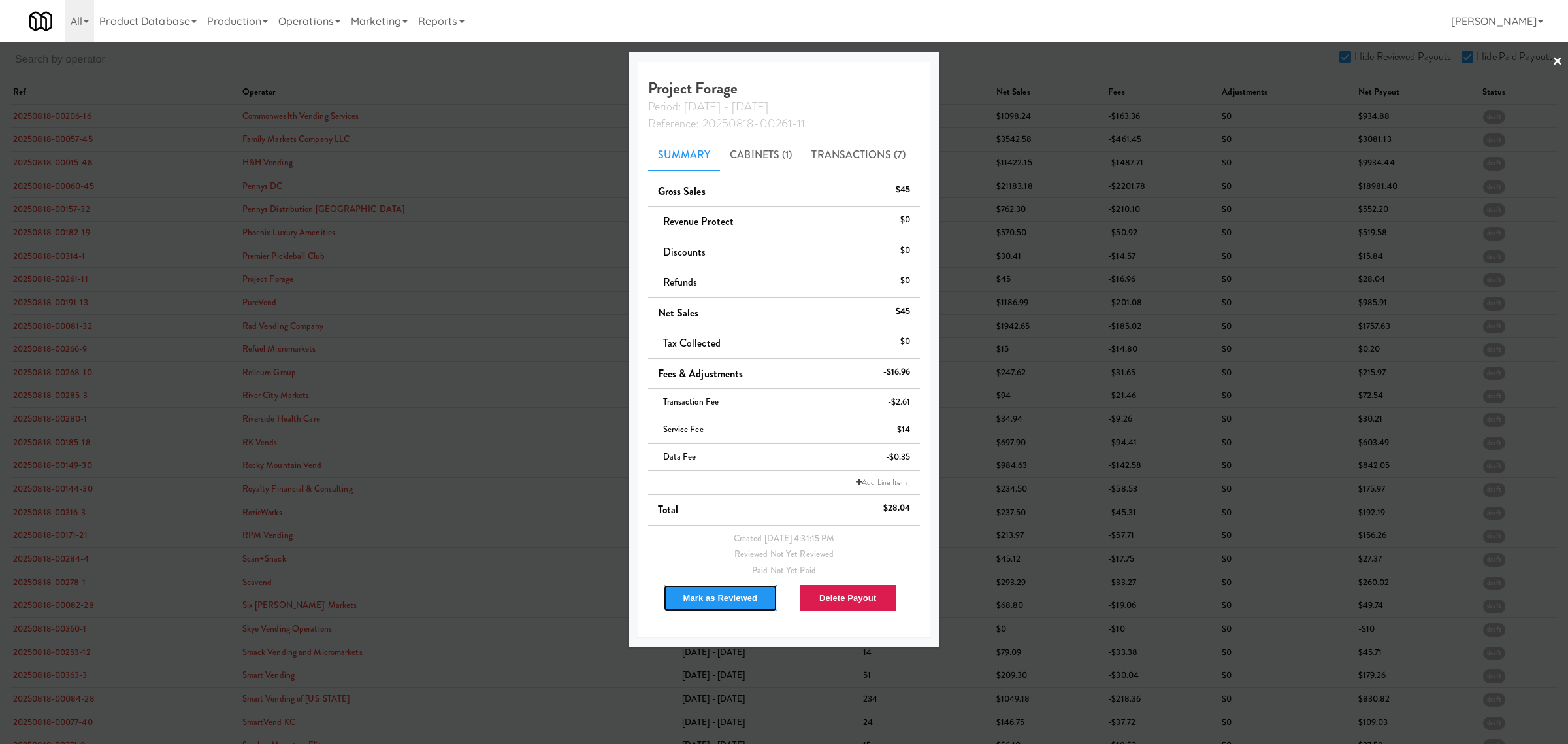
click at [713, 596] on button "Mark as Reviewed" at bounding box center [720, 598] width 115 height 27
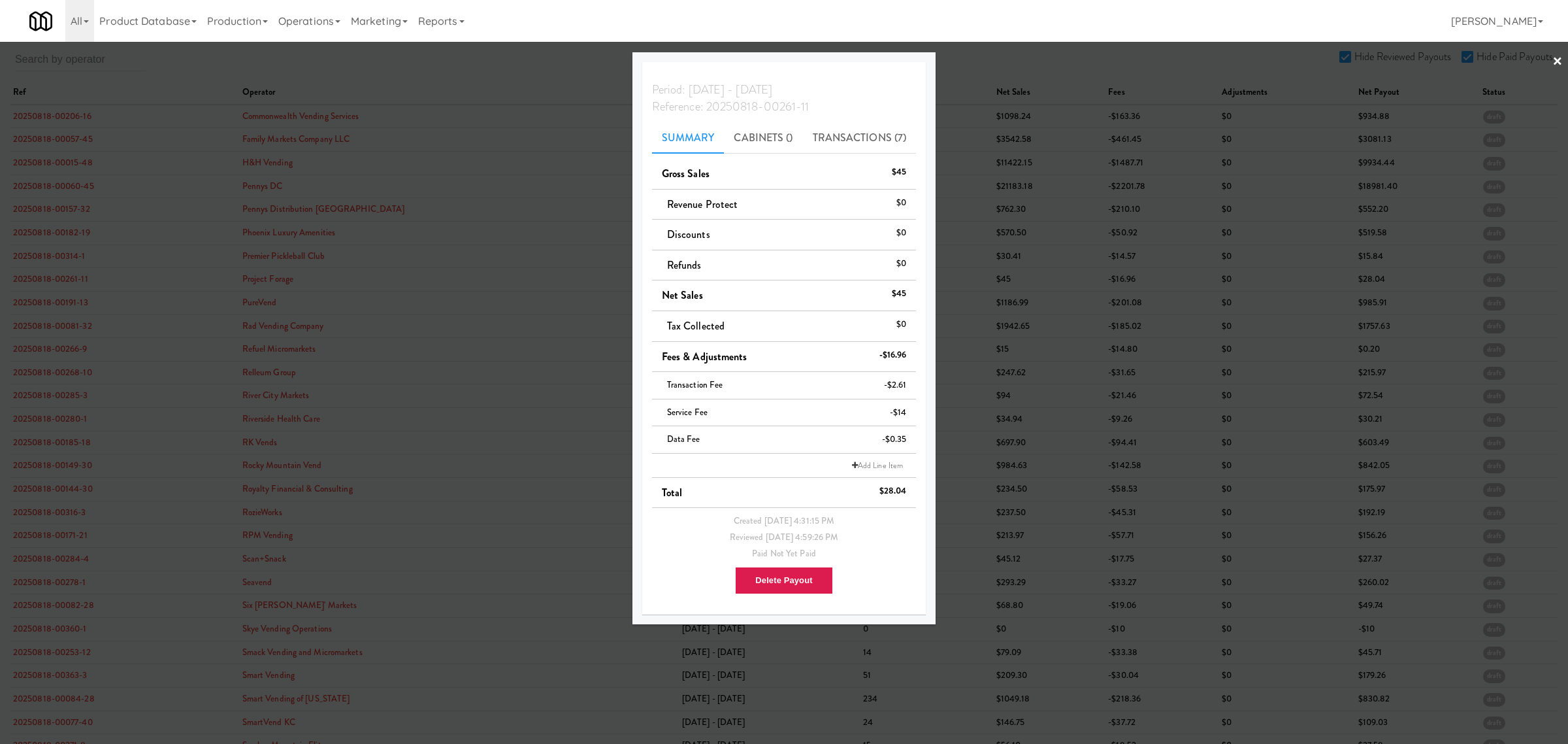
click at [44, 303] on div at bounding box center [784, 372] width 1568 height 744
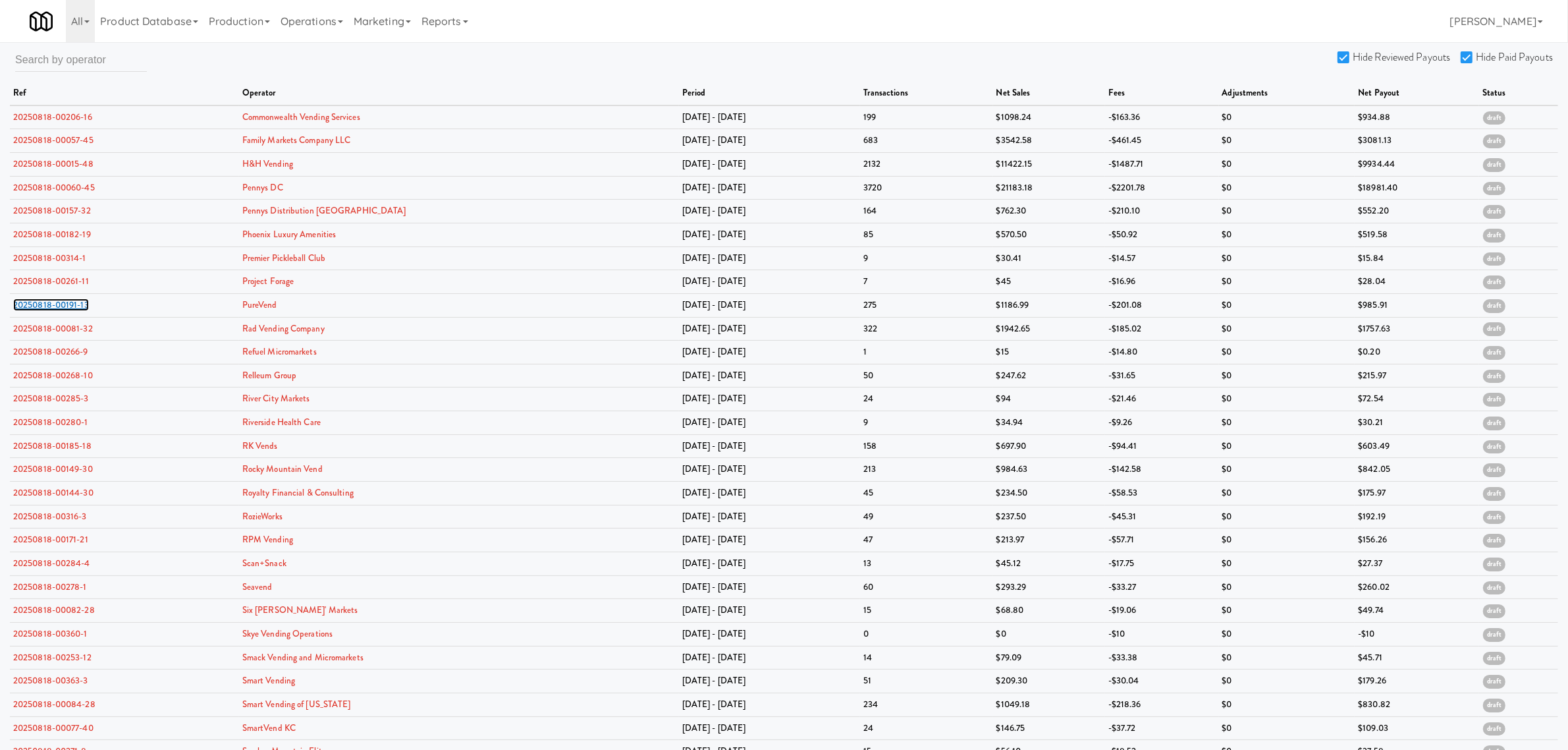
click at [44, 305] on link "20250818-00191-13" at bounding box center [51, 304] width 76 height 12
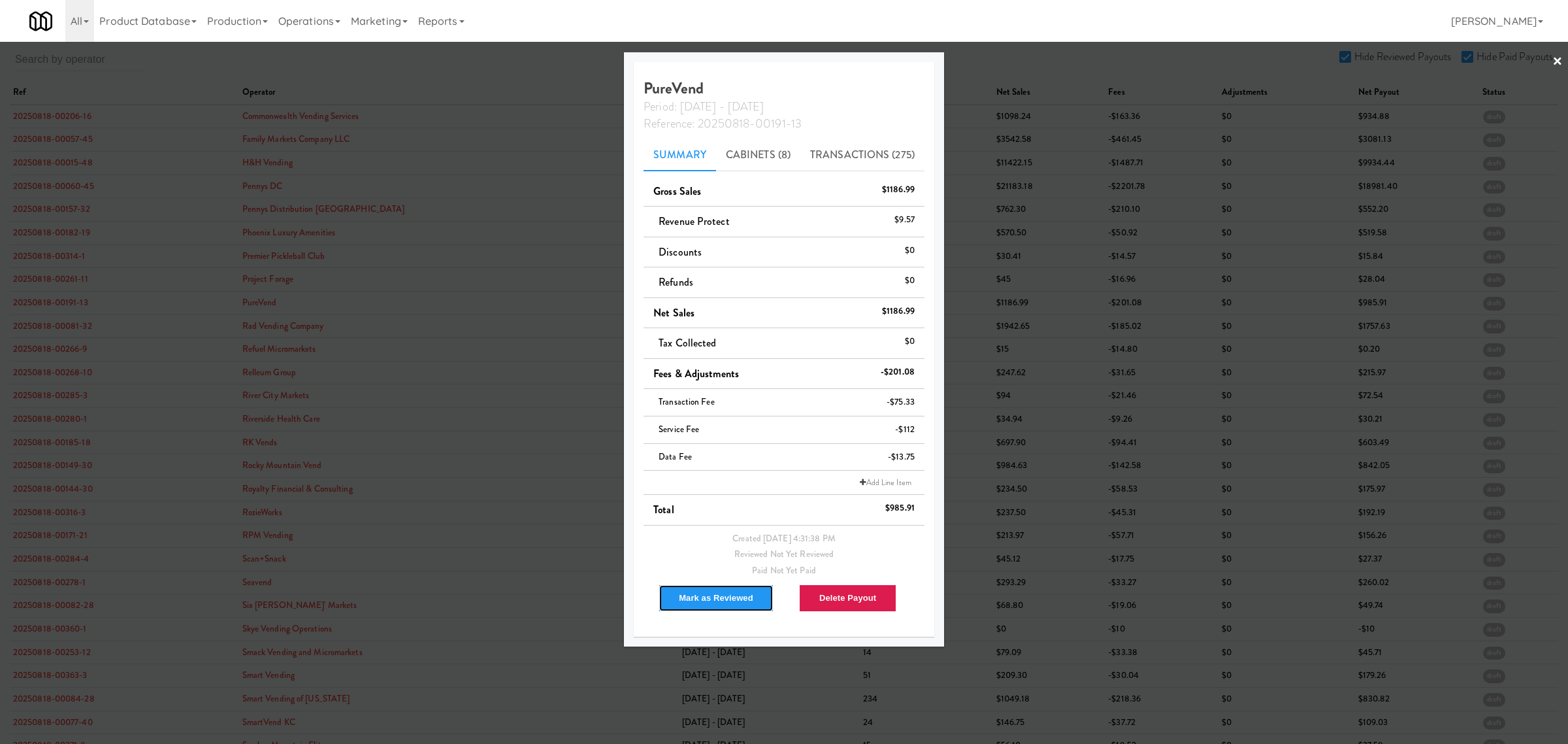
click at [703, 590] on button "Mark as Reviewed" at bounding box center [716, 598] width 115 height 27
click at [494, 69] on div at bounding box center [784, 372] width 1568 height 744
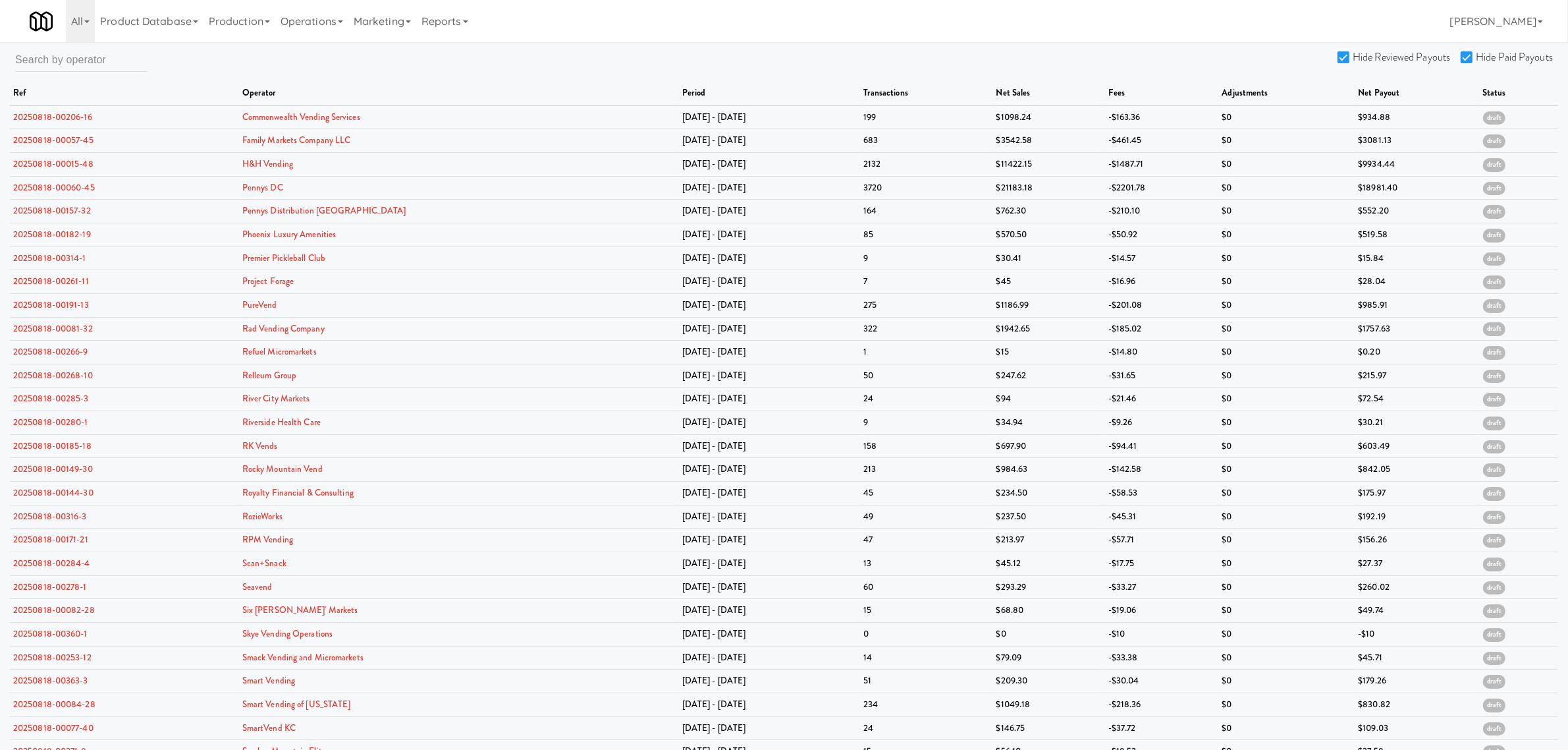
click at [1348, 54] on input "Hide Reviewed Payouts" at bounding box center [1345, 58] width 15 height 11
checkbox input "false"
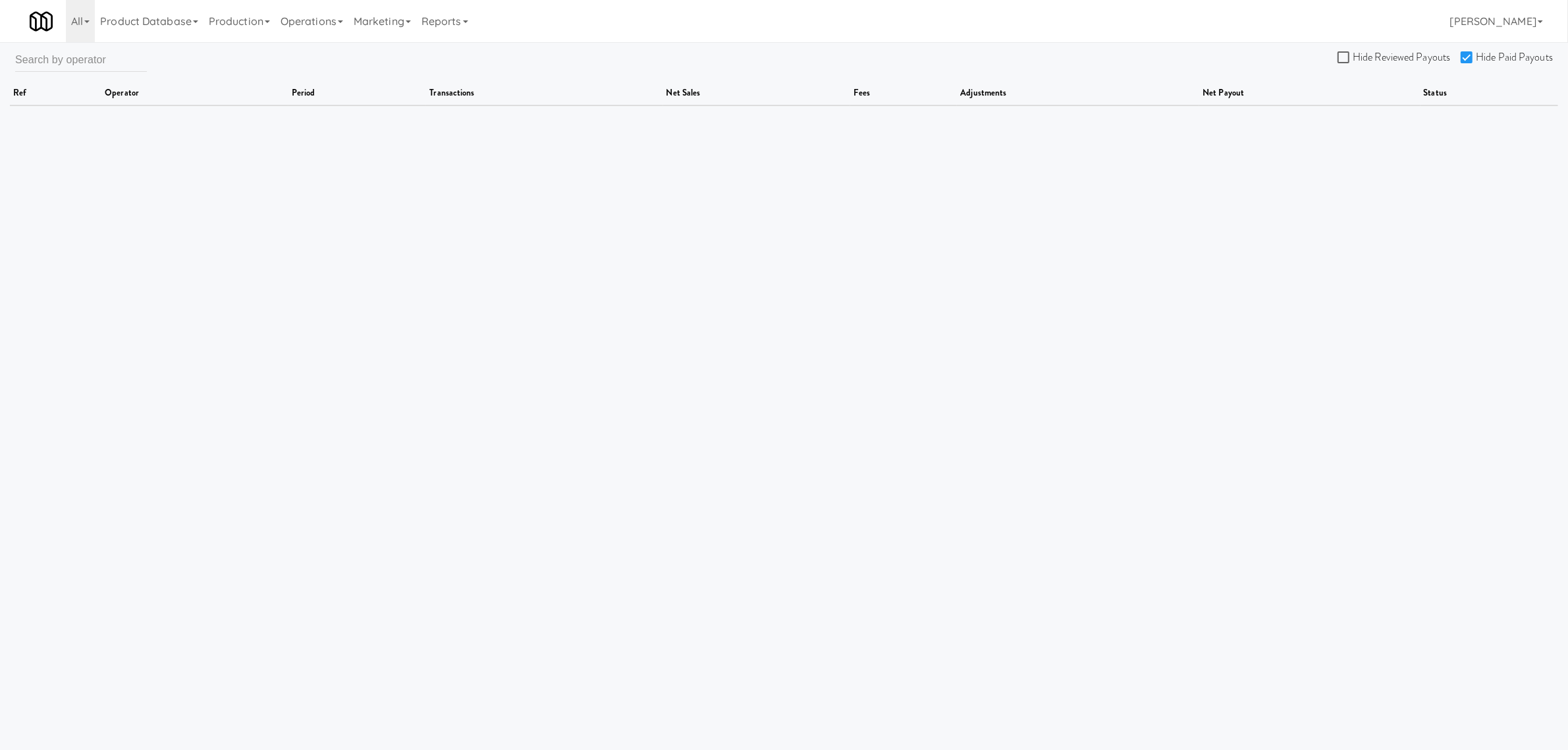
click at [1467, 57] on input "Hide Paid Payouts" at bounding box center [1468, 58] width 15 height 11
checkbox input "false"
click at [1343, 54] on input "Hide Reviewed Payouts" at bounding box center [1345, 58] width 15 height 11
checkbox input "true"
click at [1466, 54] on input "Hide Paid Payouts" at bounding box center [1468, 58] width 15 height 11
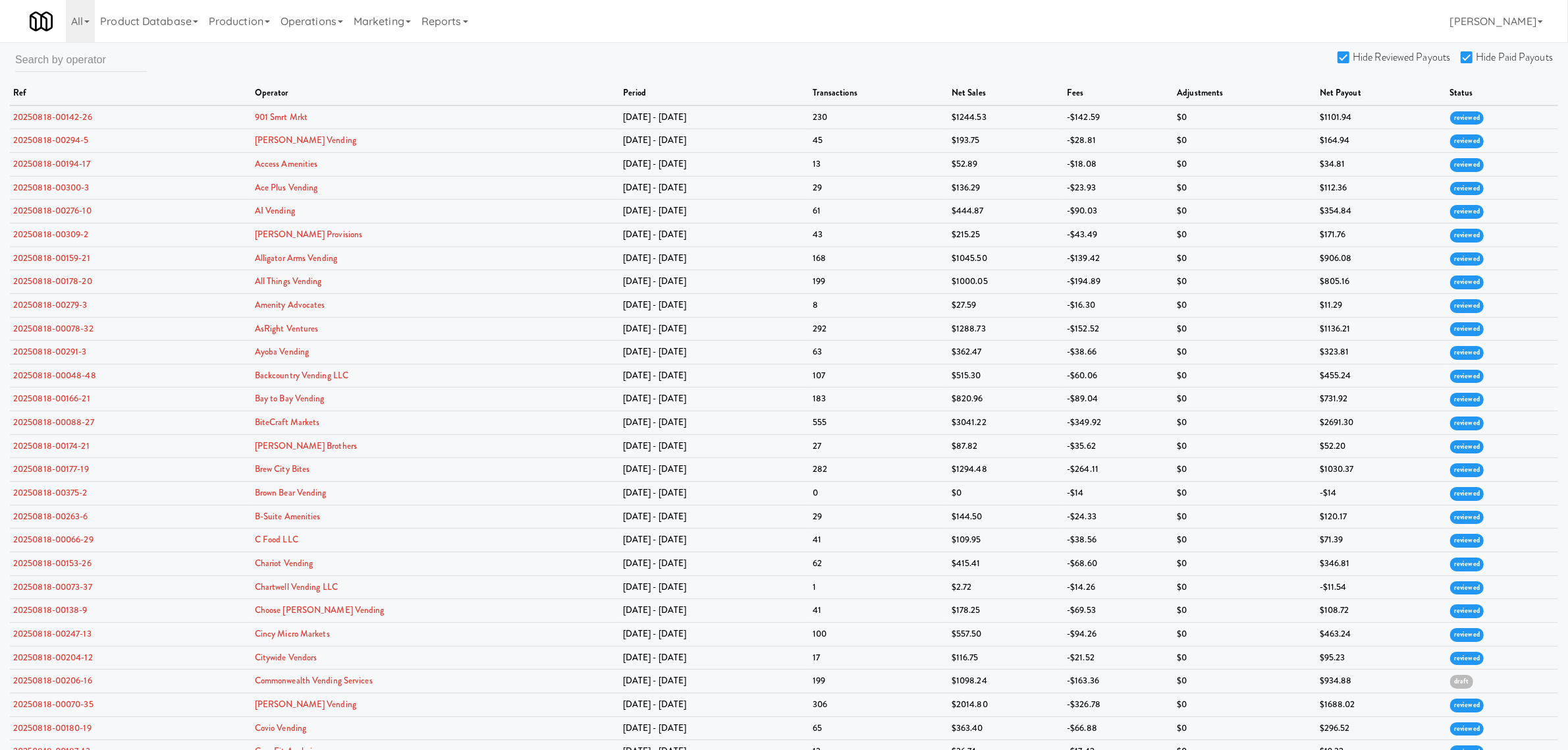
click at [1466, 54] on input "Hide Paid Payouts" at bounding box center [1468, 58] width 15 height 11
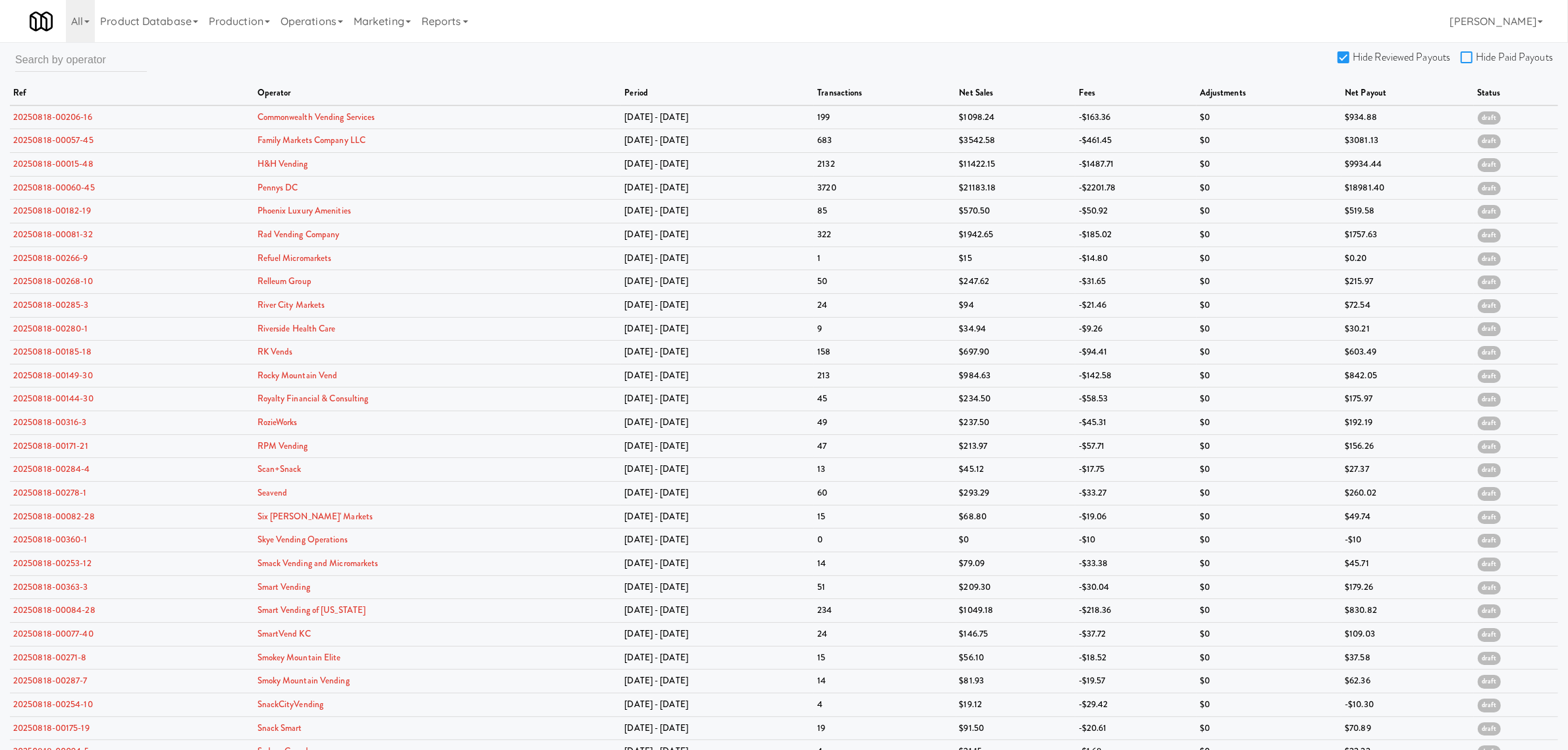
click at [1469, 54] on input "Hide Paid Payouts" at bounding box center [1468, 58] width 15 height 11
checkbox input "true"
click at [67, 188] on link "20250818-00060-45" at bounding box center [54, 187] width 82 height 12
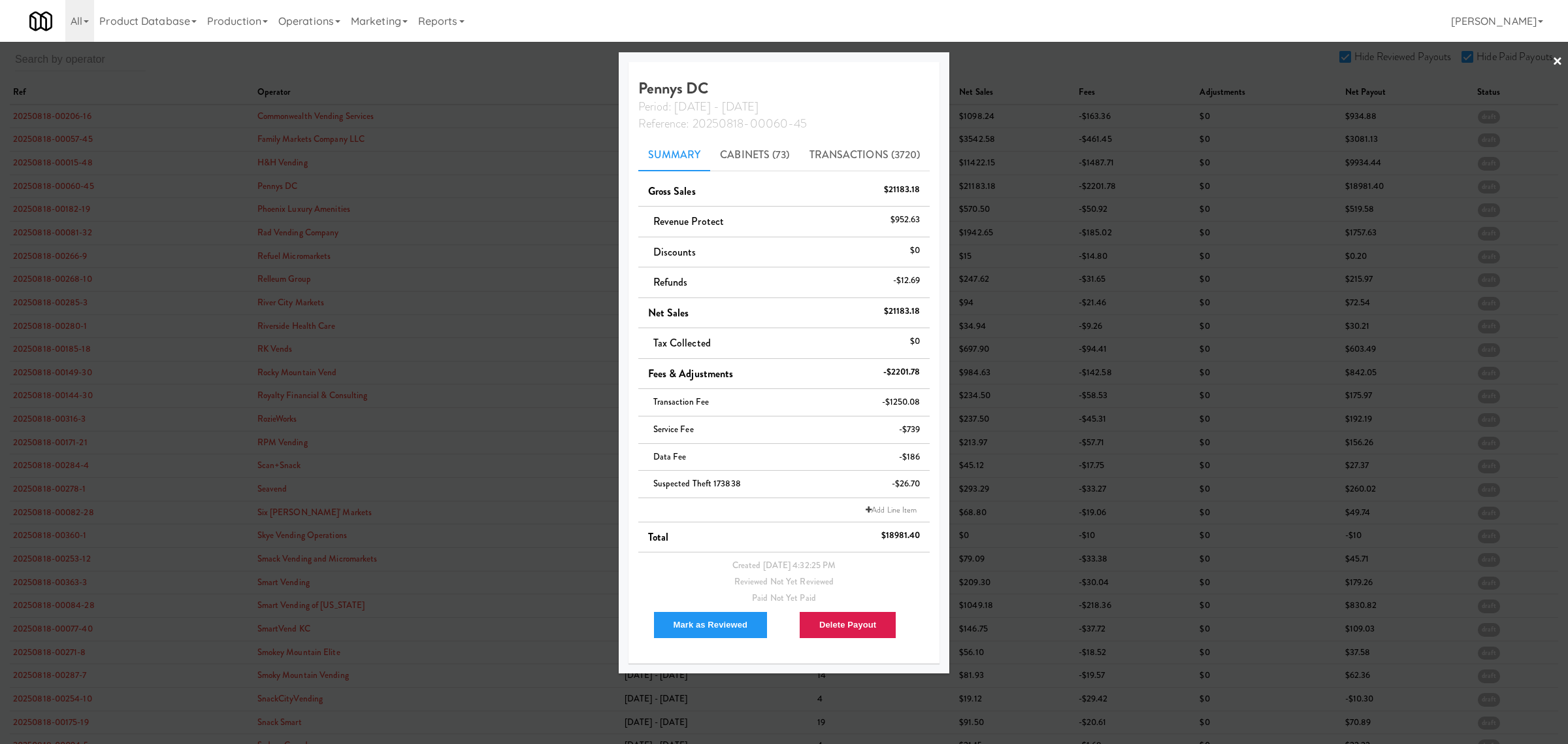
click at [475, 59] on div at bounding box center [784, 372] width 1568 height 744
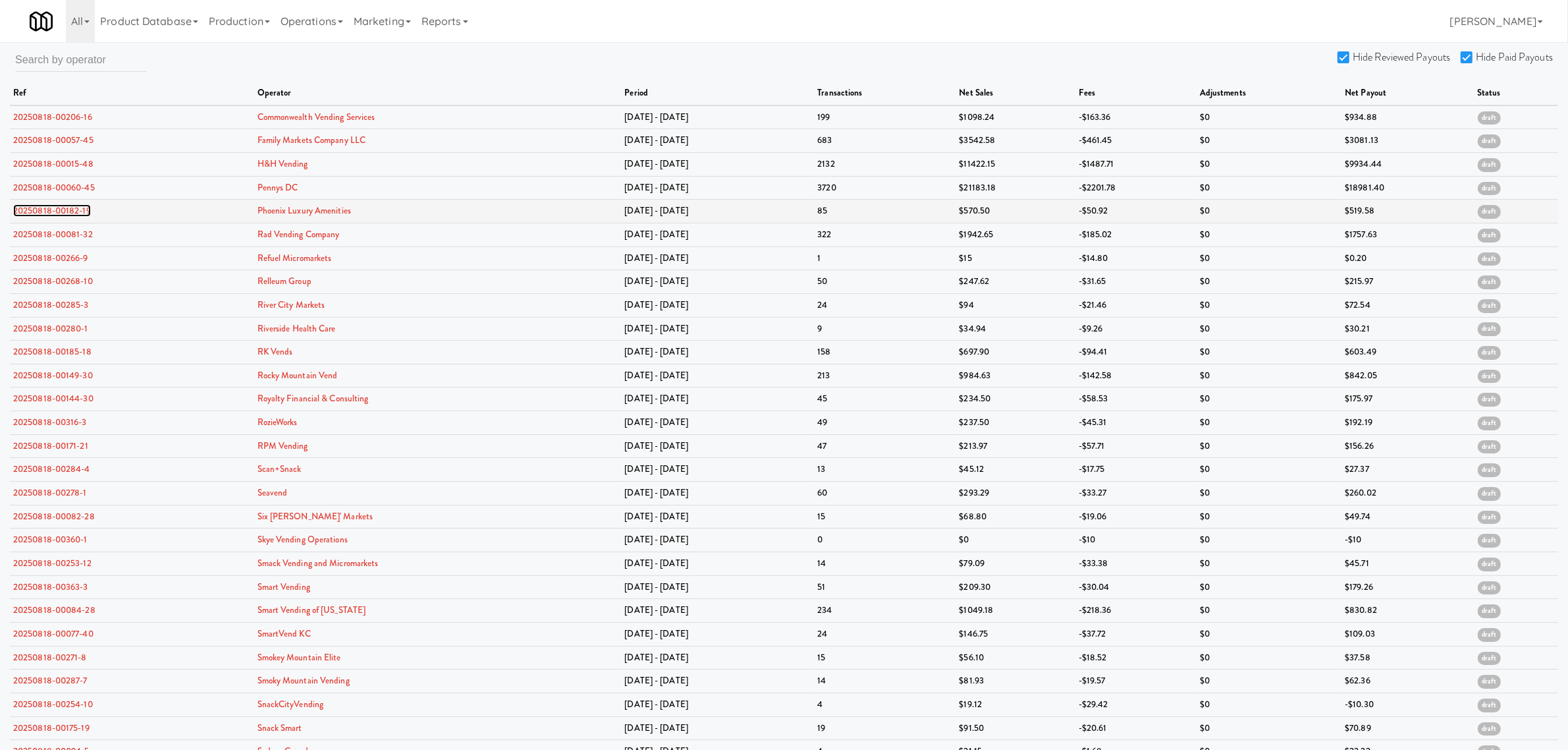
click at [76, 215] on link "20250818-00182-19" at bounding box center [51, 210] width 77 height 12
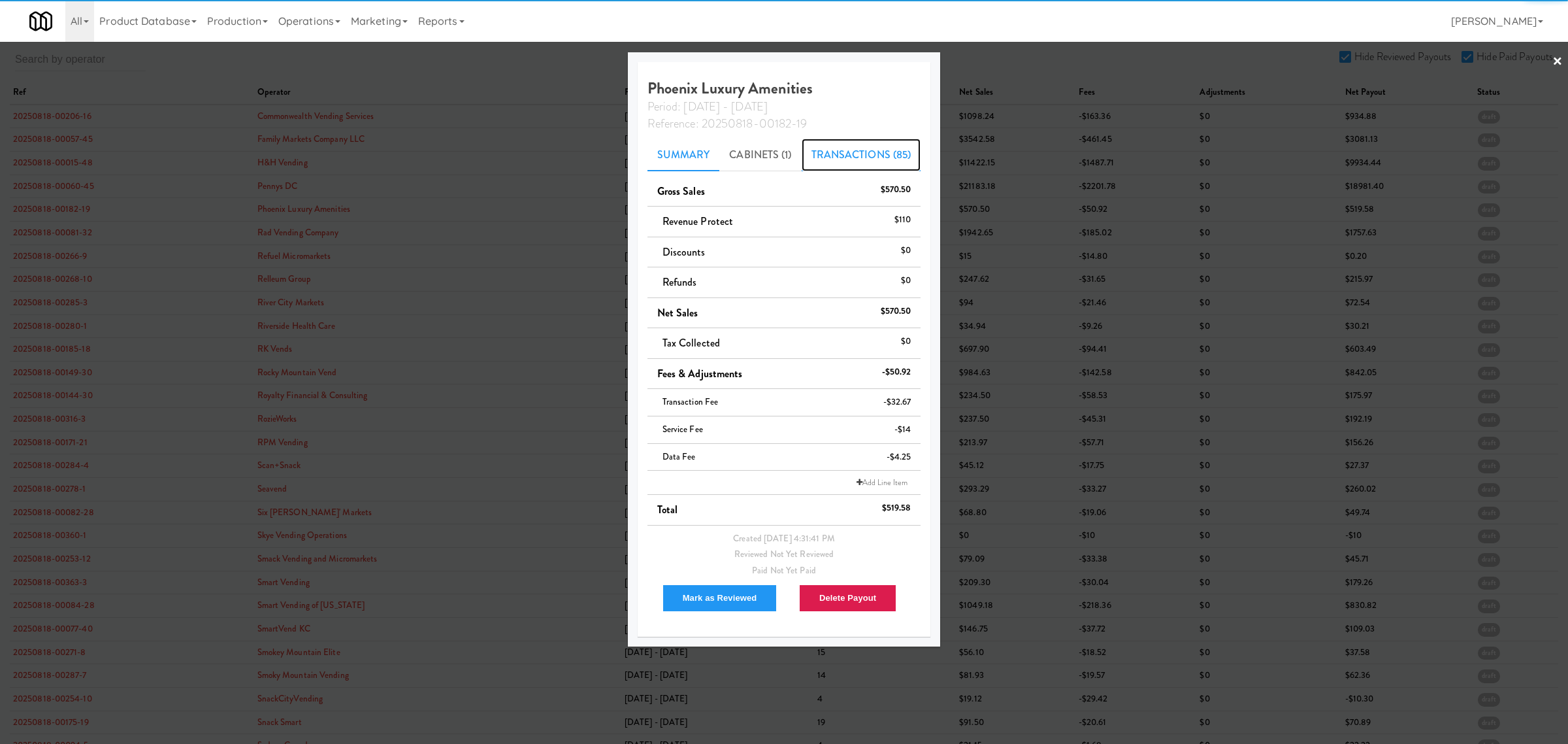
click at [868, 145] on link "Transactions (85)" at bounding box center [861, 154] width 119 height 33
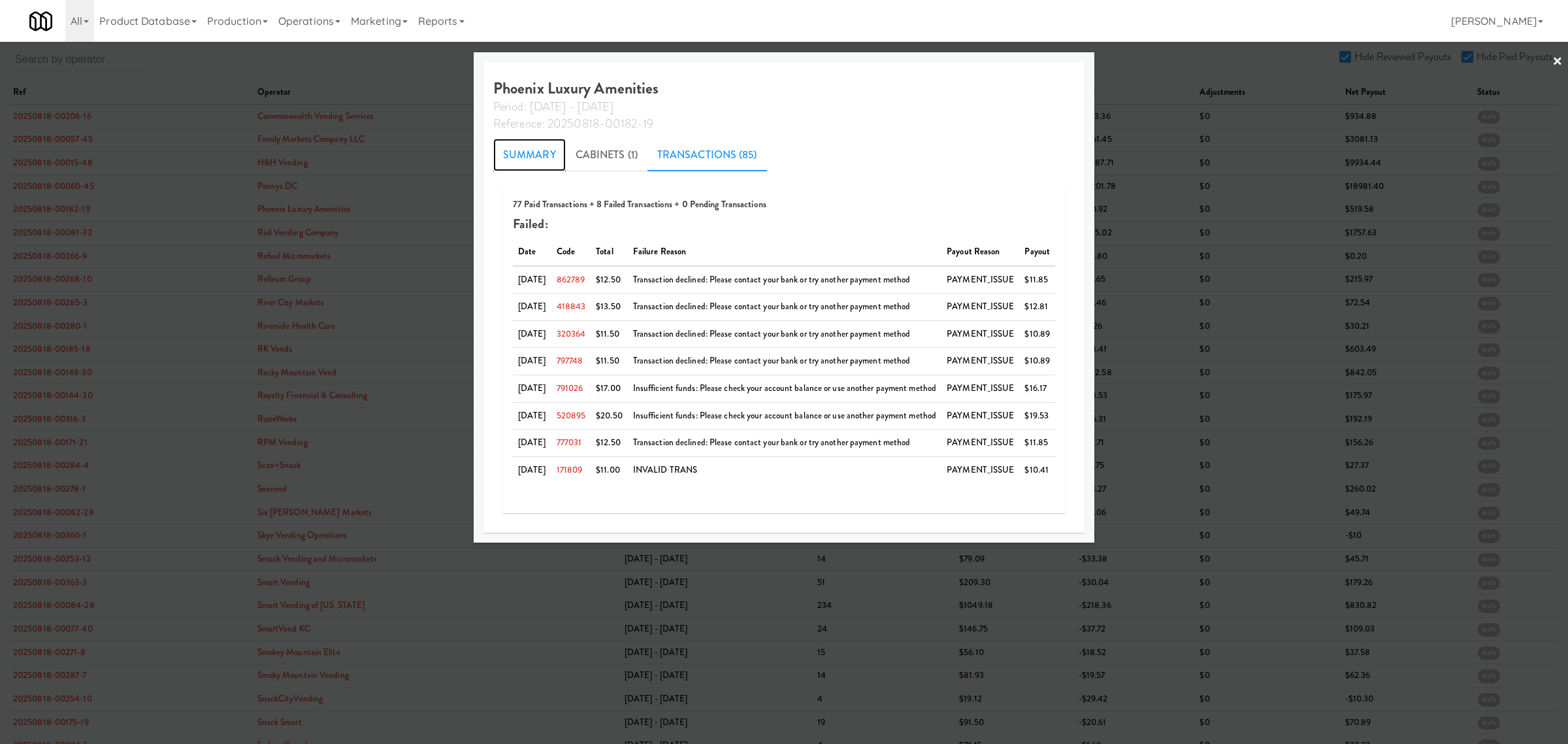
click at [536, 155] on link "Summary" at bounding box center [529, 154] width 72 height 33
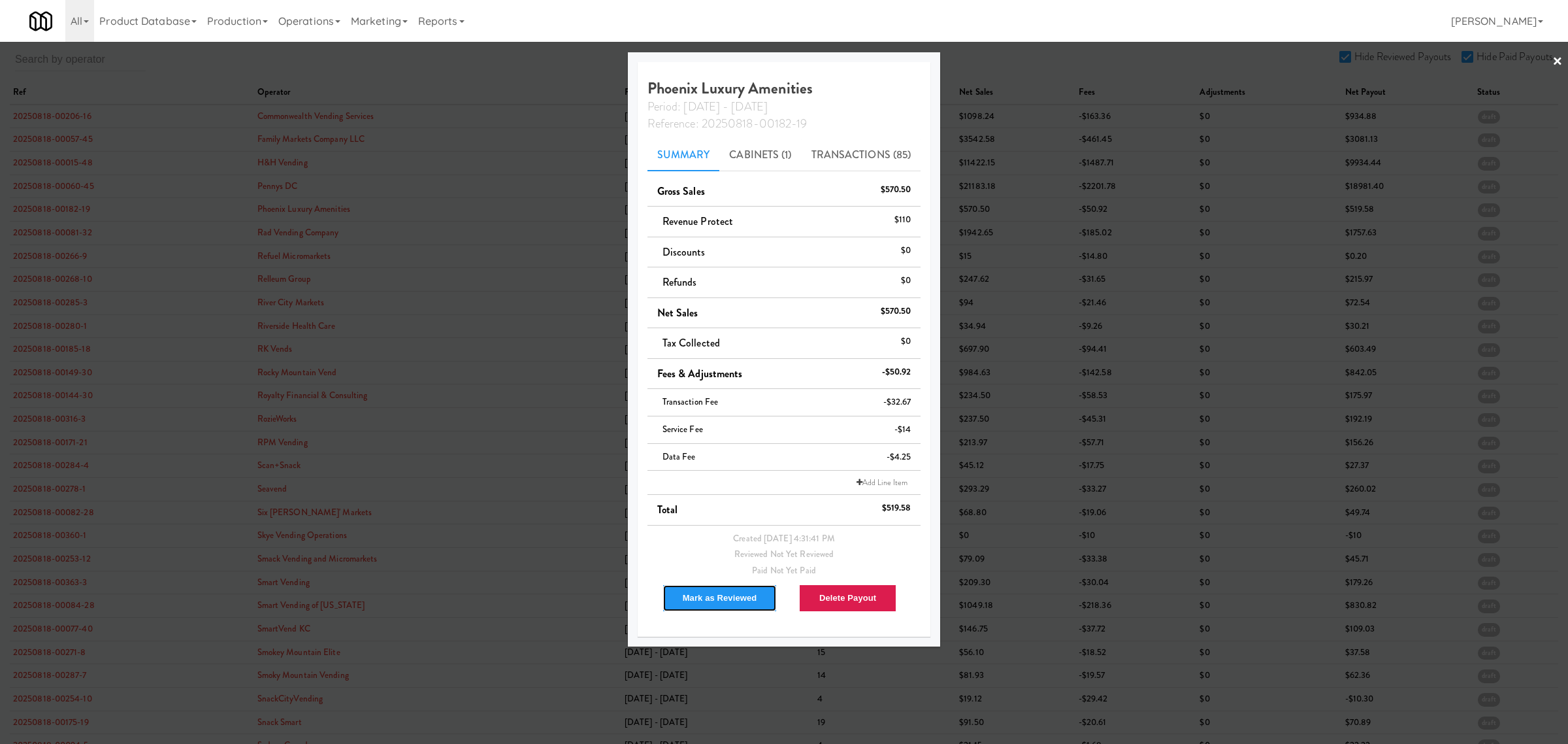
click at [709, 599] on button "Mark as Reviewed" at bounding box center [719, 598] width 115 height 27
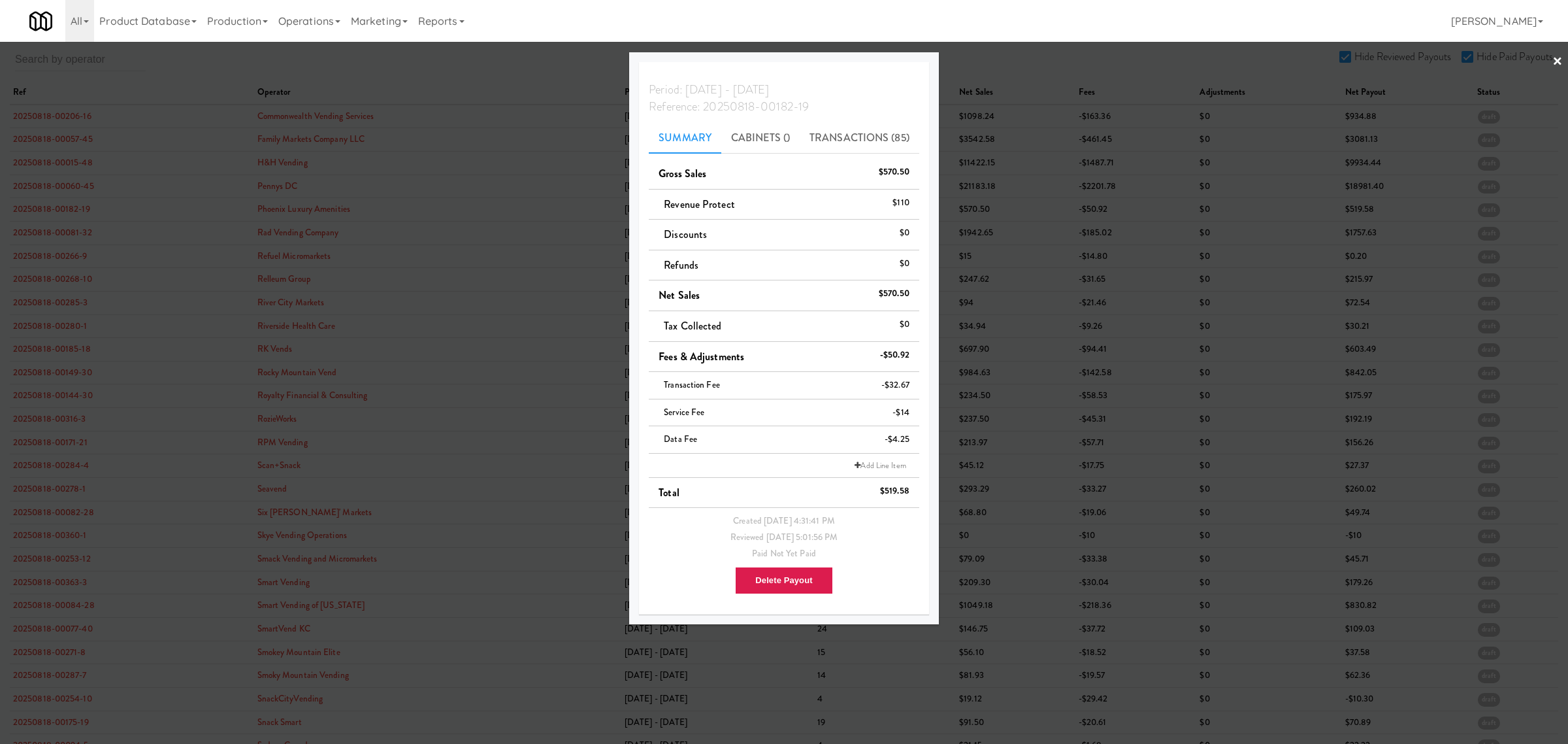
click at [67, 237] on div at bounding box center [784, 372] width 1568 height 744
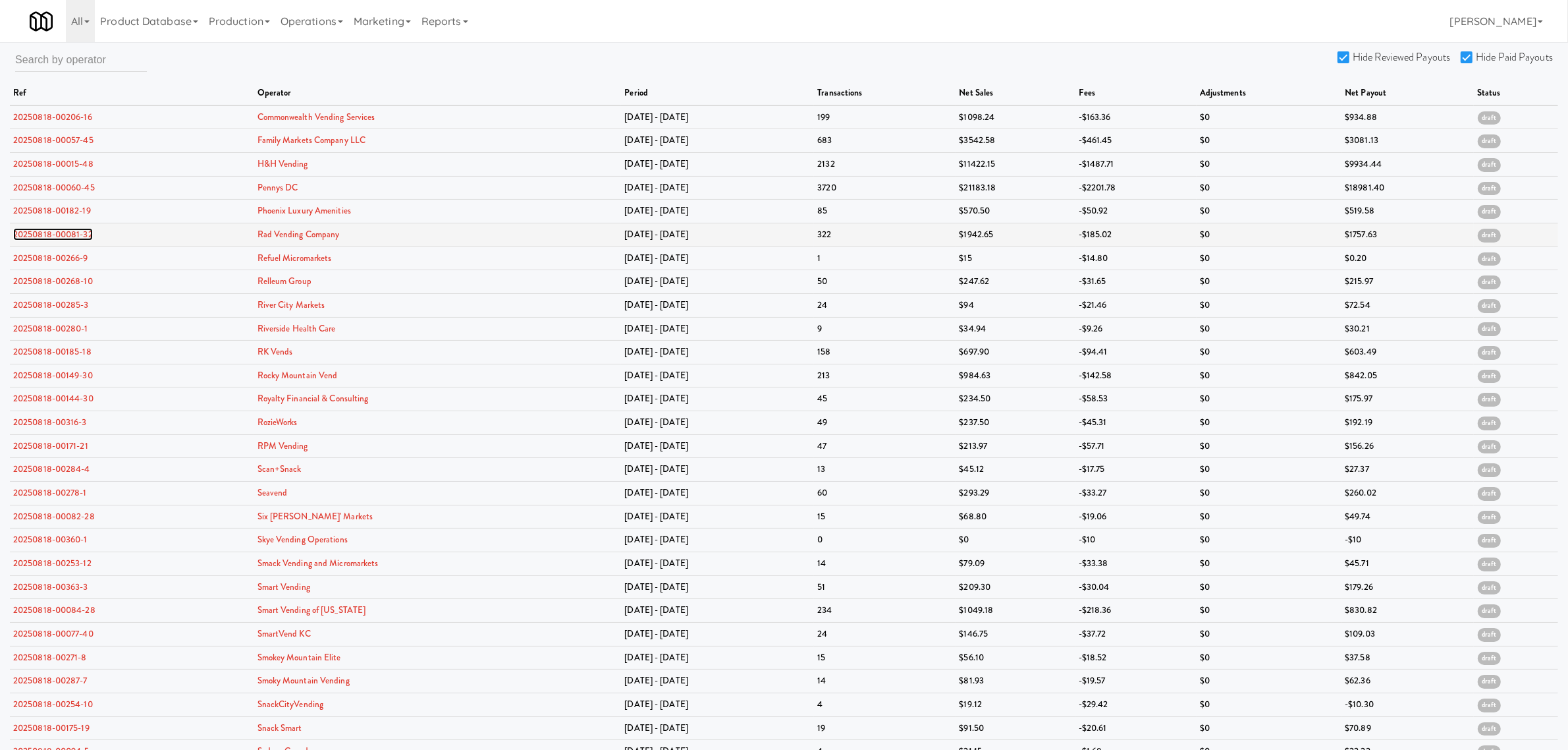
click at [51, 232] on link "20250818-00081-32" at bounding box center [53, 234] width 80 height 12
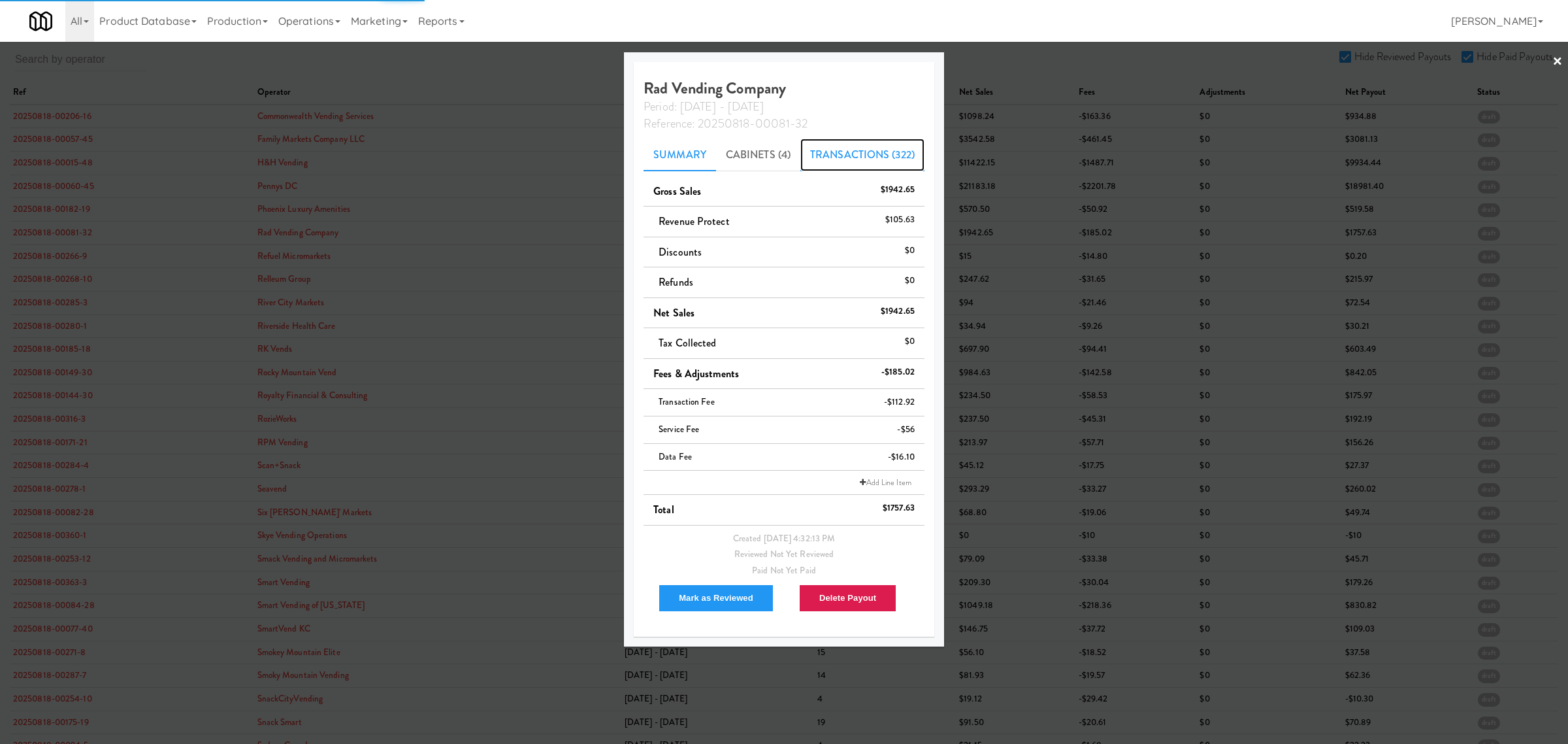
click at [855, 151] on link "Transactions (322)" at bounding box center [862, 154] width 124 height 33
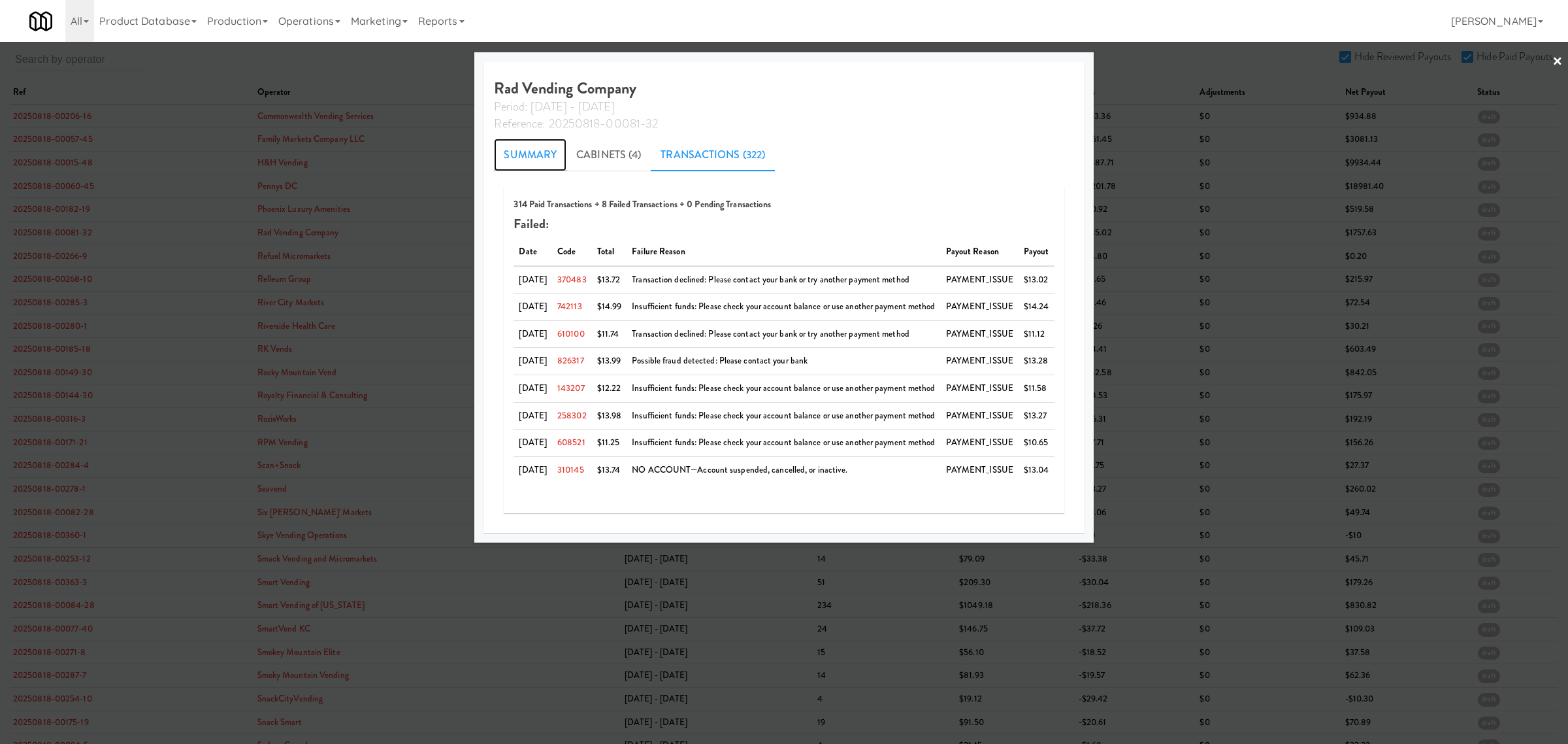
click at [512, 151] on link "Summary" at bounding box center [530, 154] width 72 height 33
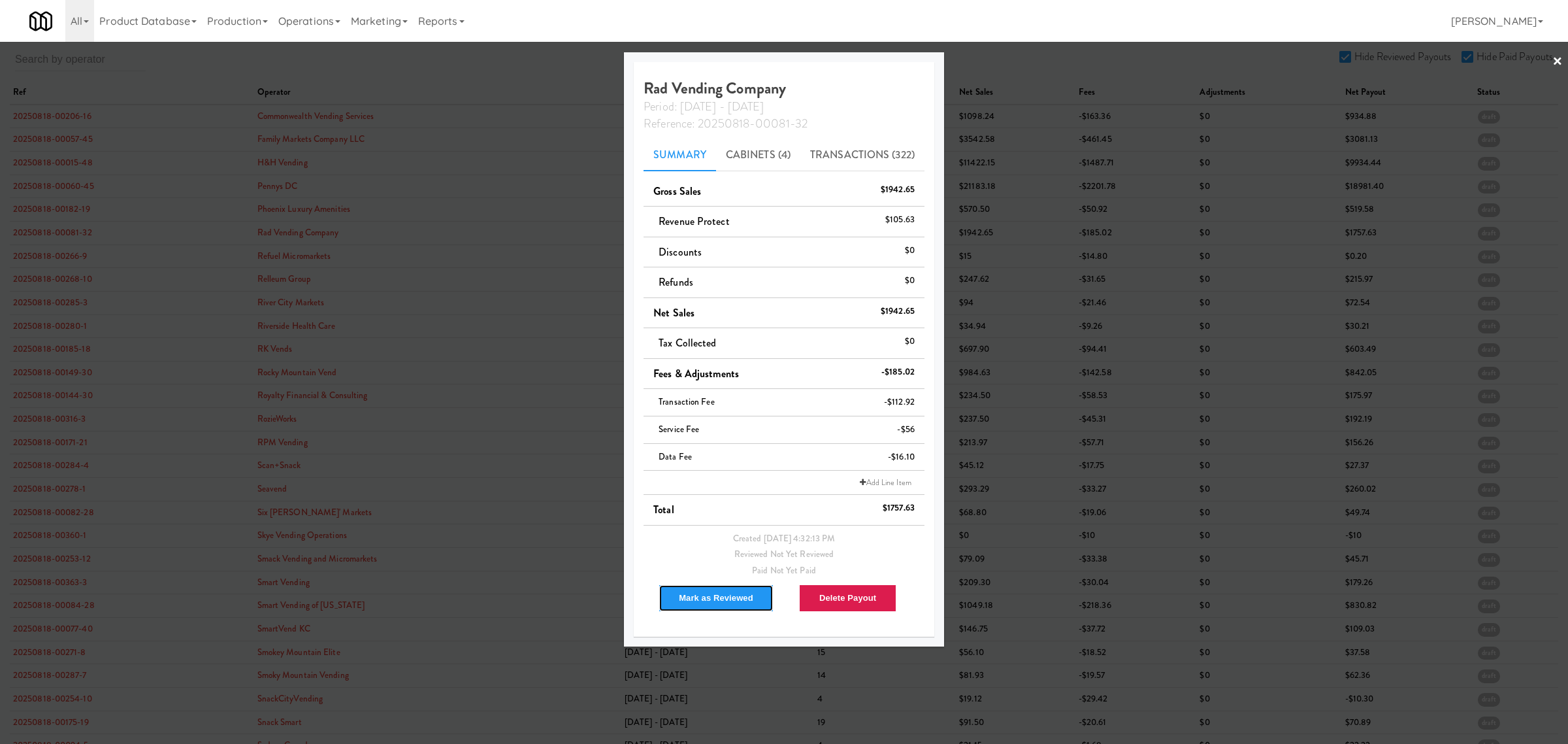
click at [730, 596] on button "Mark as Reviewed" at bounding box center [716, 598] width 115 height 27
click at [68, 256] on div at bounding box center [784, 372] width 1568 height 744
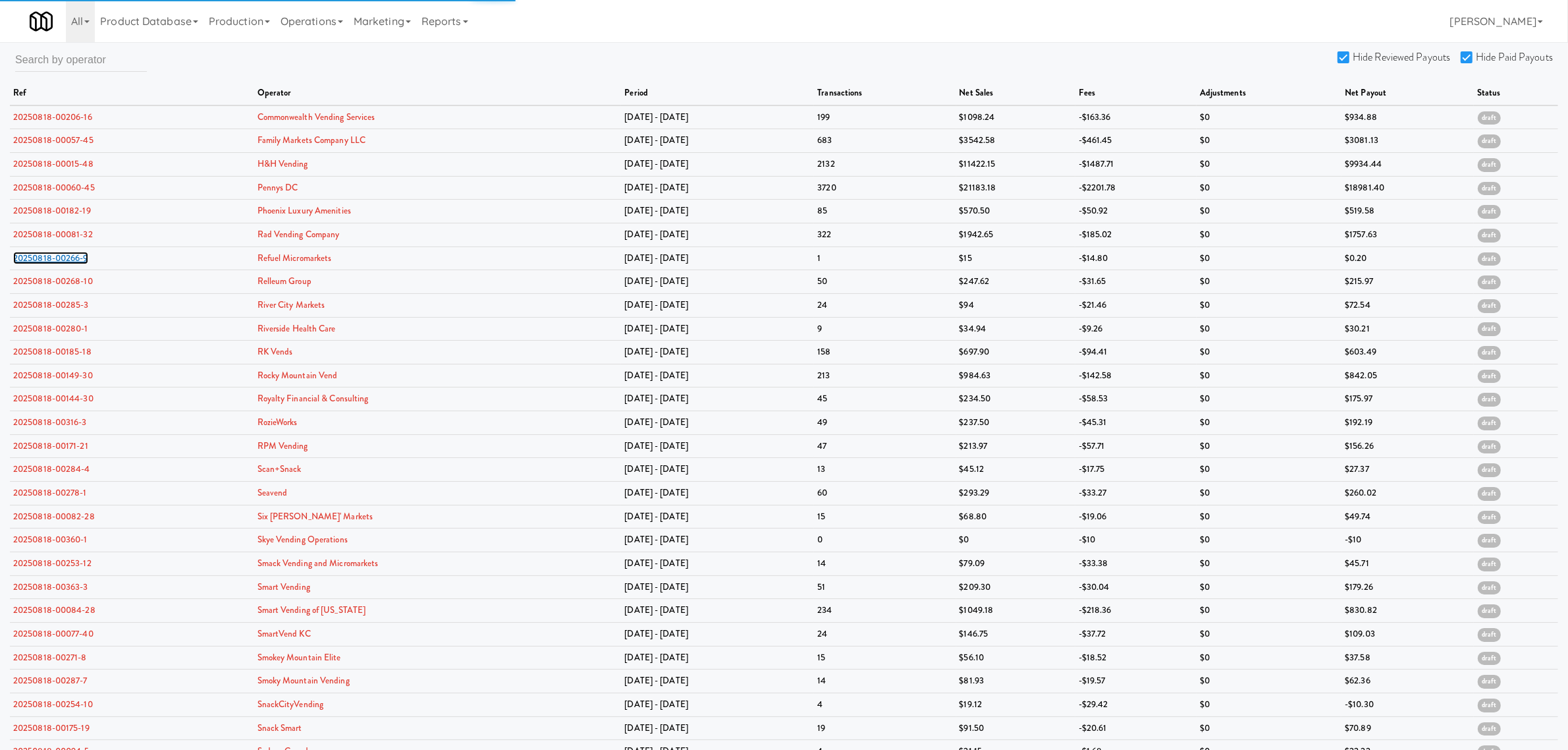
click at [69, 258] on link "20250818-00266-9" at bounding box center [51, 258] width 75 height 12
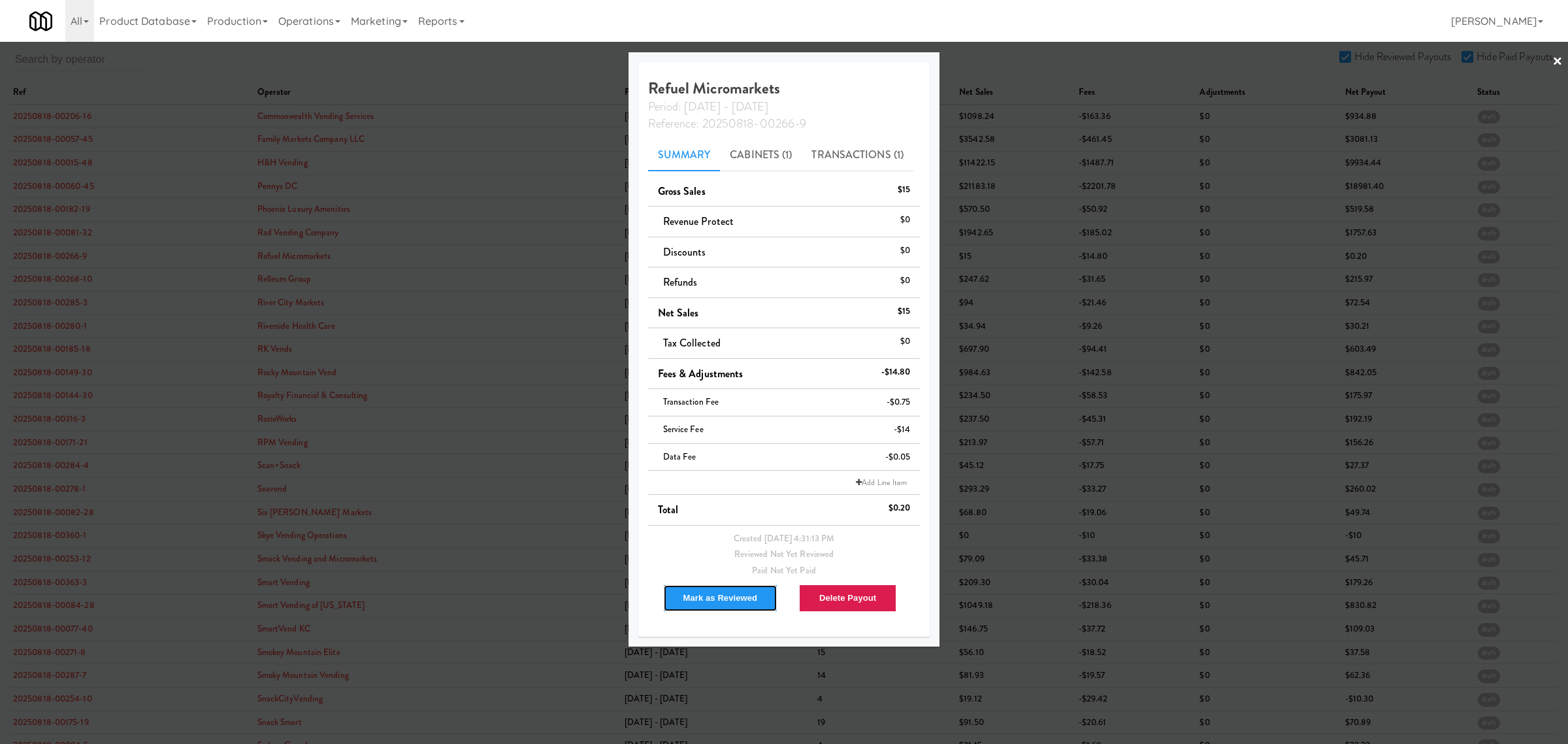
click at [729, 606] on button "Mark as Reviewed" at bounding box center [720, 598] width 115 height 27
click at [61, 279] on div at bounding box center [784, 372] width 1568 height 744
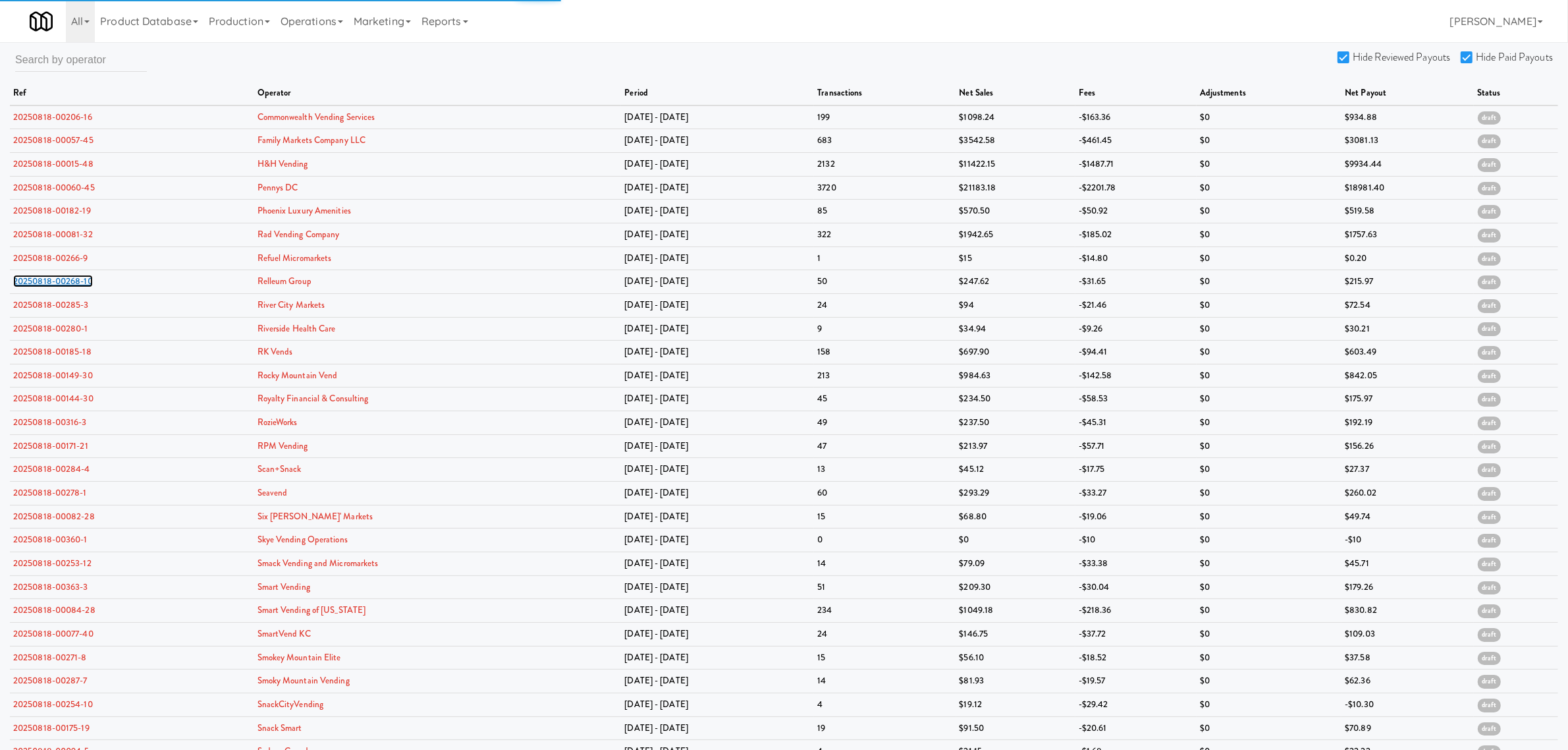
click at [61, 281] on link "20250818-00268-10" at bounding box center [53, 281] width 80 height 12
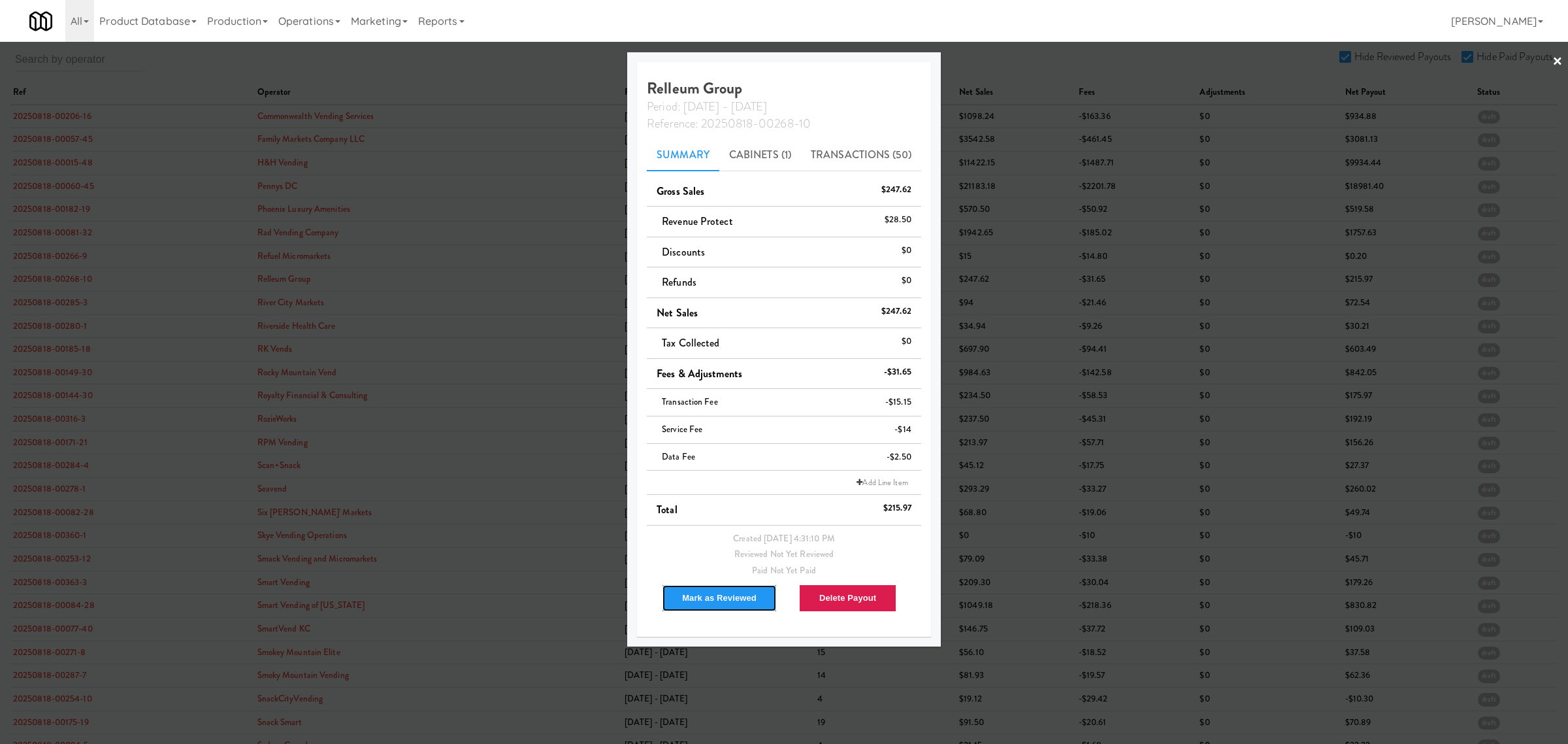
click at [703, 590] on button "Mark as Reviewed" at bounding box center [719, 598] width 115 height 27
click at [33, 307] on div at bounding box center [784, 372] width 1568 height 744
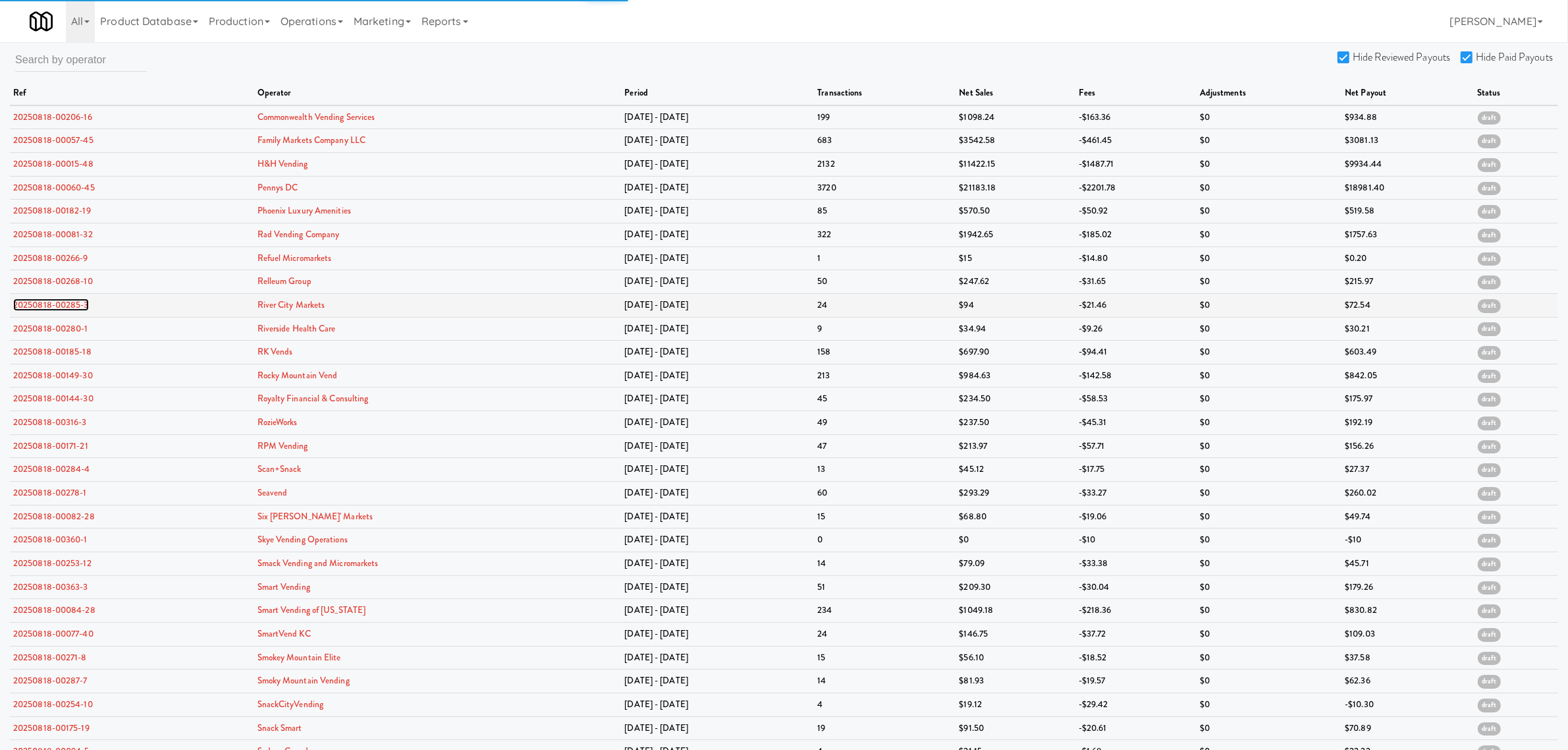
click at [34, 308] on link "20250818-00285-3" at bounding box center [51, 304] width 76 height 12
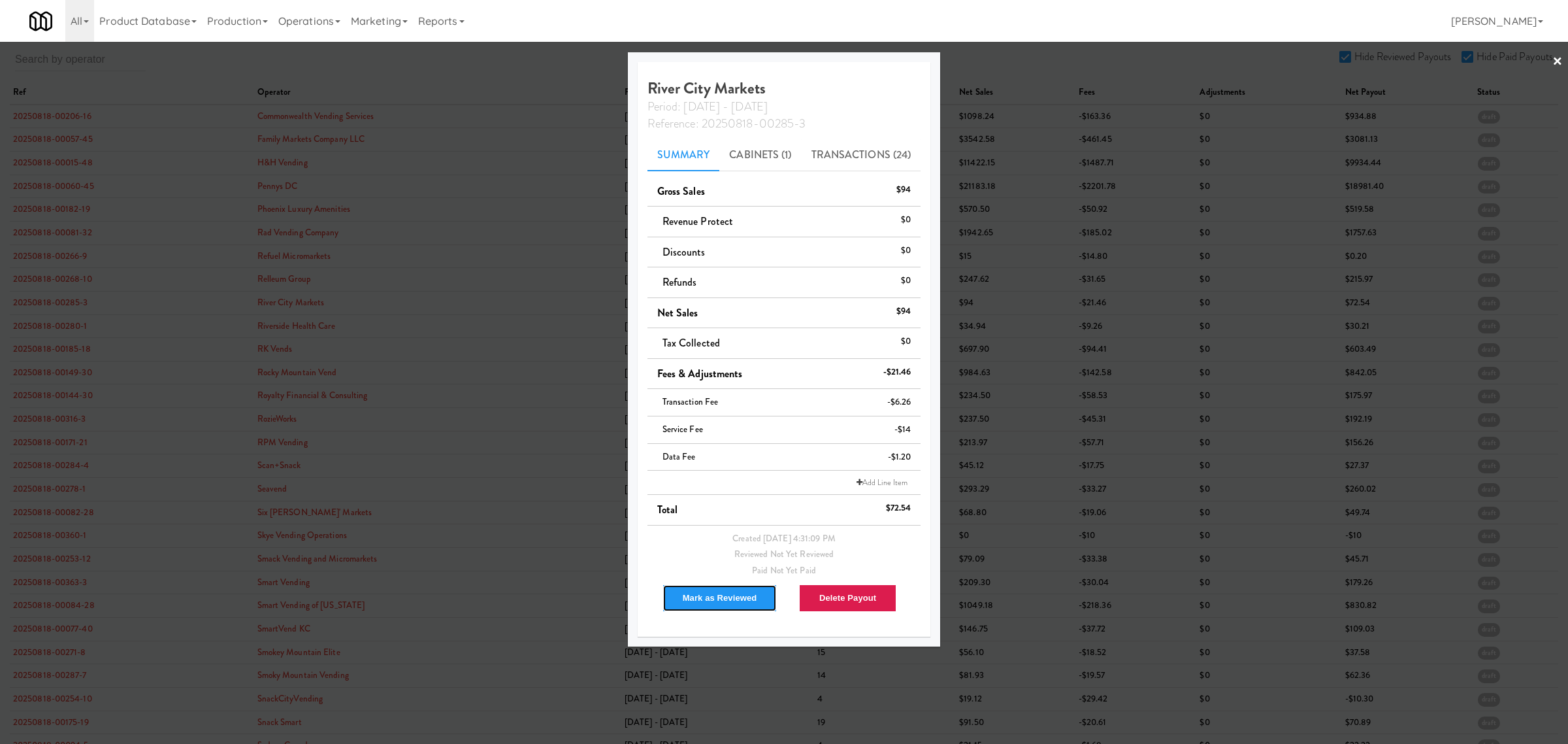
click at [730, 592] on button "Mark as Reviewed" at bounding box center [719, 598] width 115 height 27
click at [61, 332] on div at bounding box center [784, 372] width 1568 height 744
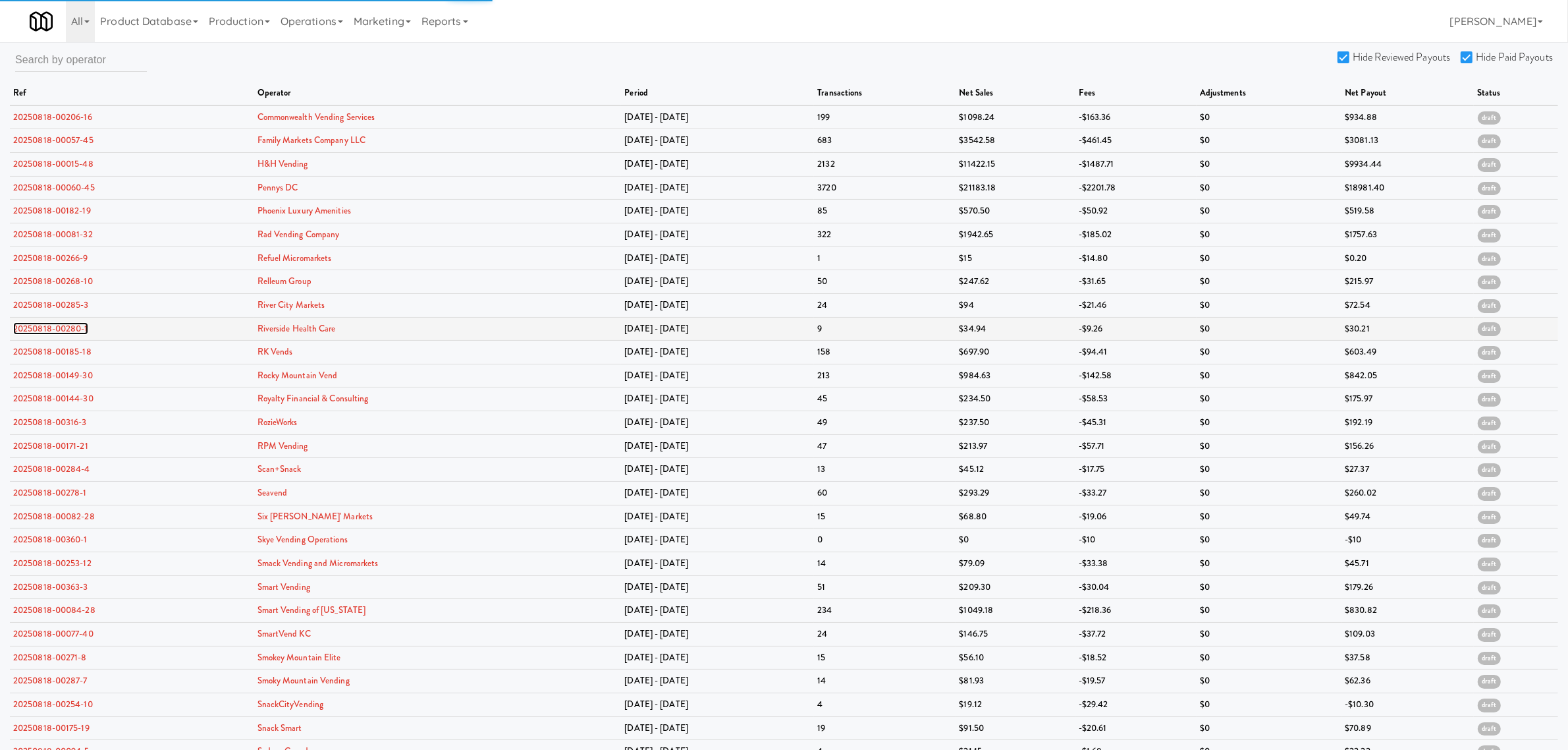
click at [61, 334] on link "20250818-00280-1" at bounding box center [51, 328] width 75 height 12
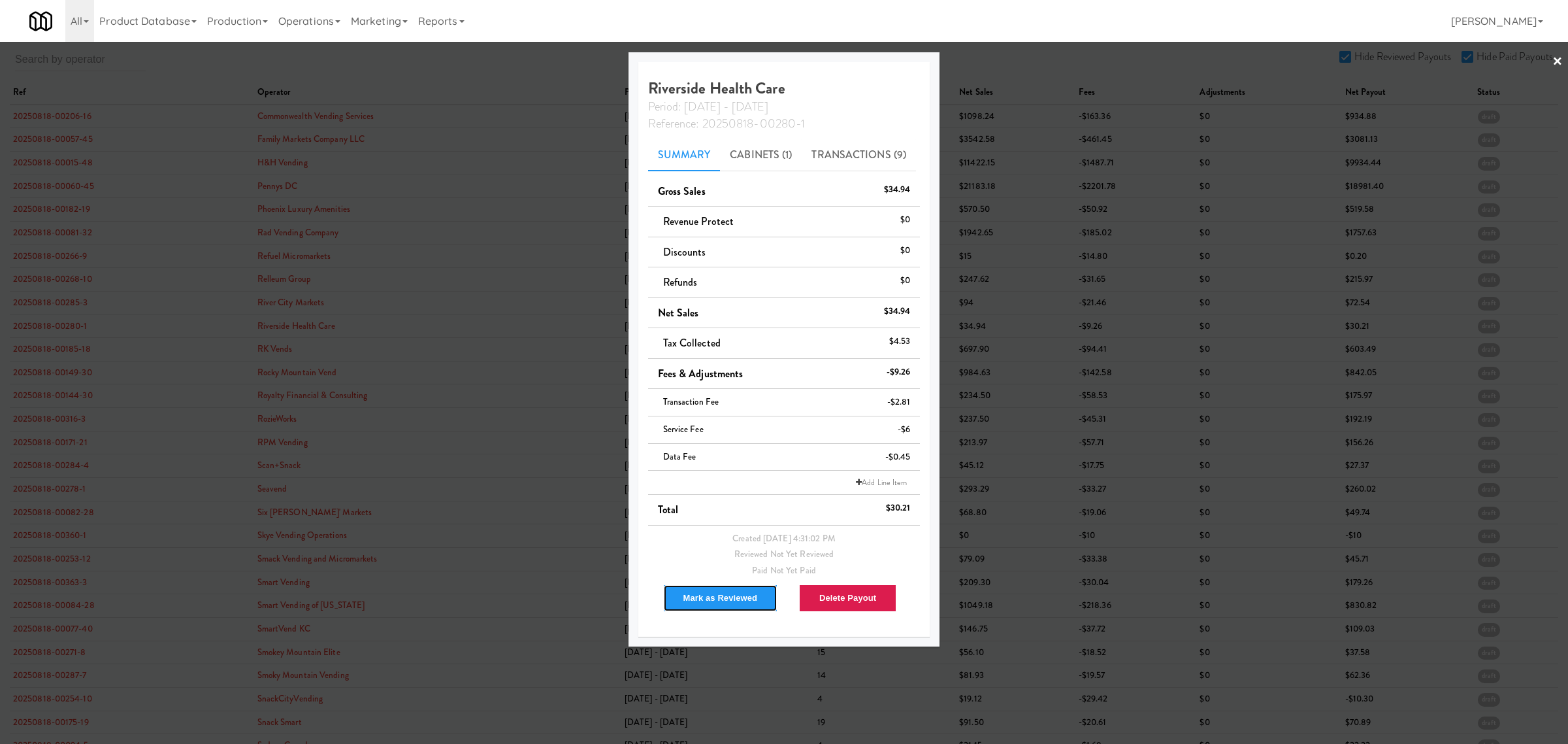
click at [694, 590] on button "Mark as Reviewed" at bounding box center [720, 598] width 115 height 27
click at [56, 347] on div at bounding box center [784, 372] width 1568 height 744
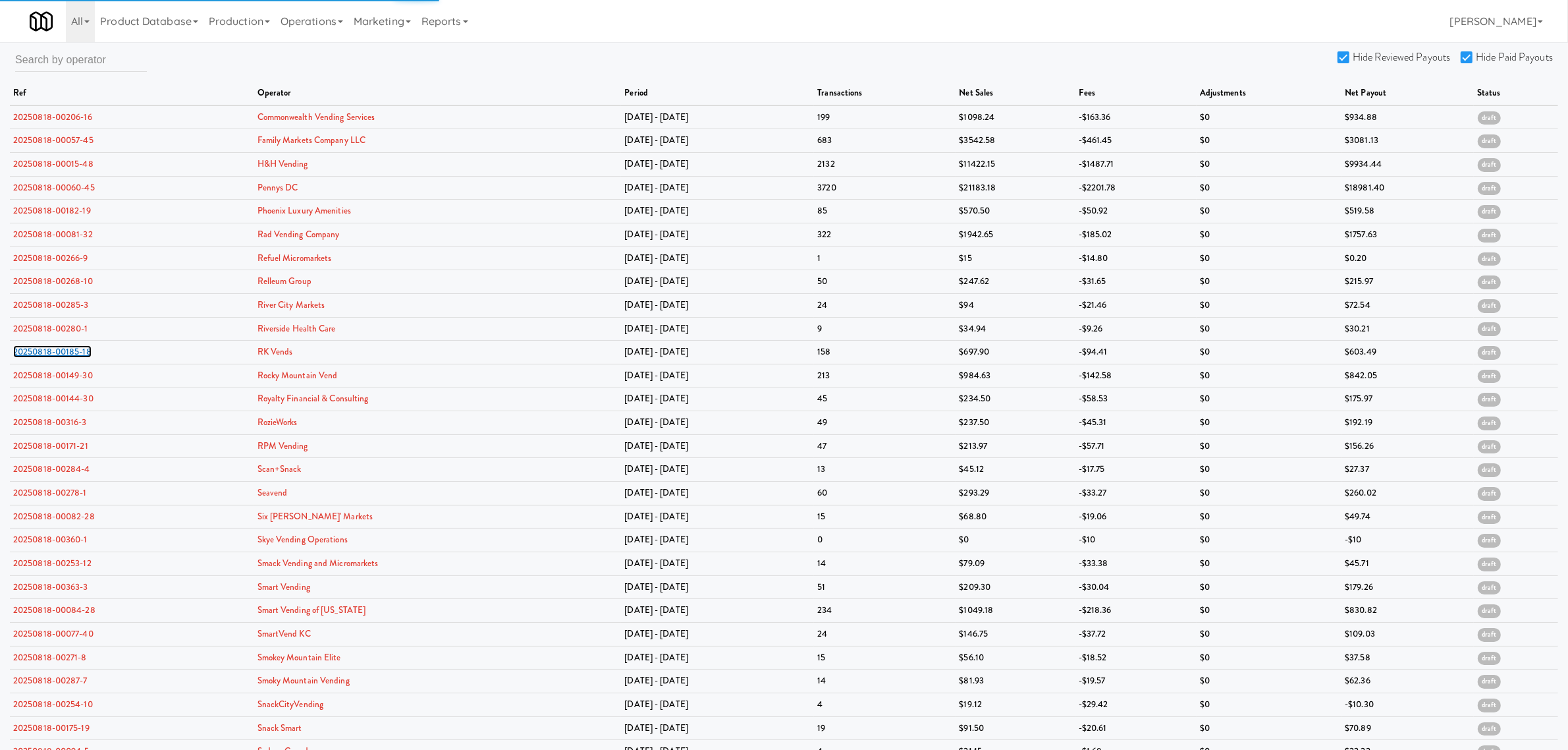
click at [57, 350] on link "20250818-00185-18" at bounding box center [52, 351] width 78 height 12
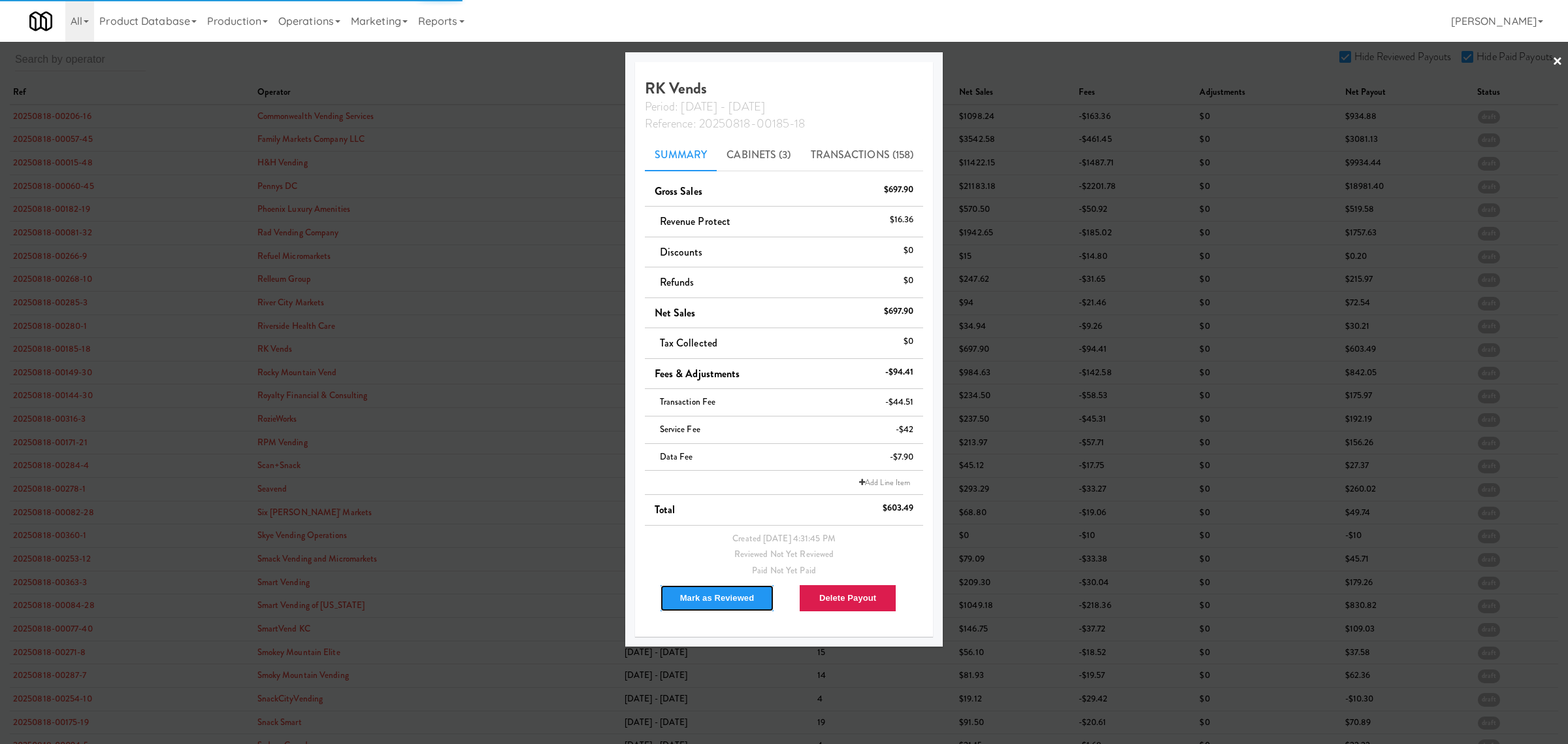
click at [688, 605] on button "Mark as Reviewed" at bounding box center [717, 598] width 115 height 27
click at [49, 363] on div at bounding box center [784, 372] width 1568 height 744
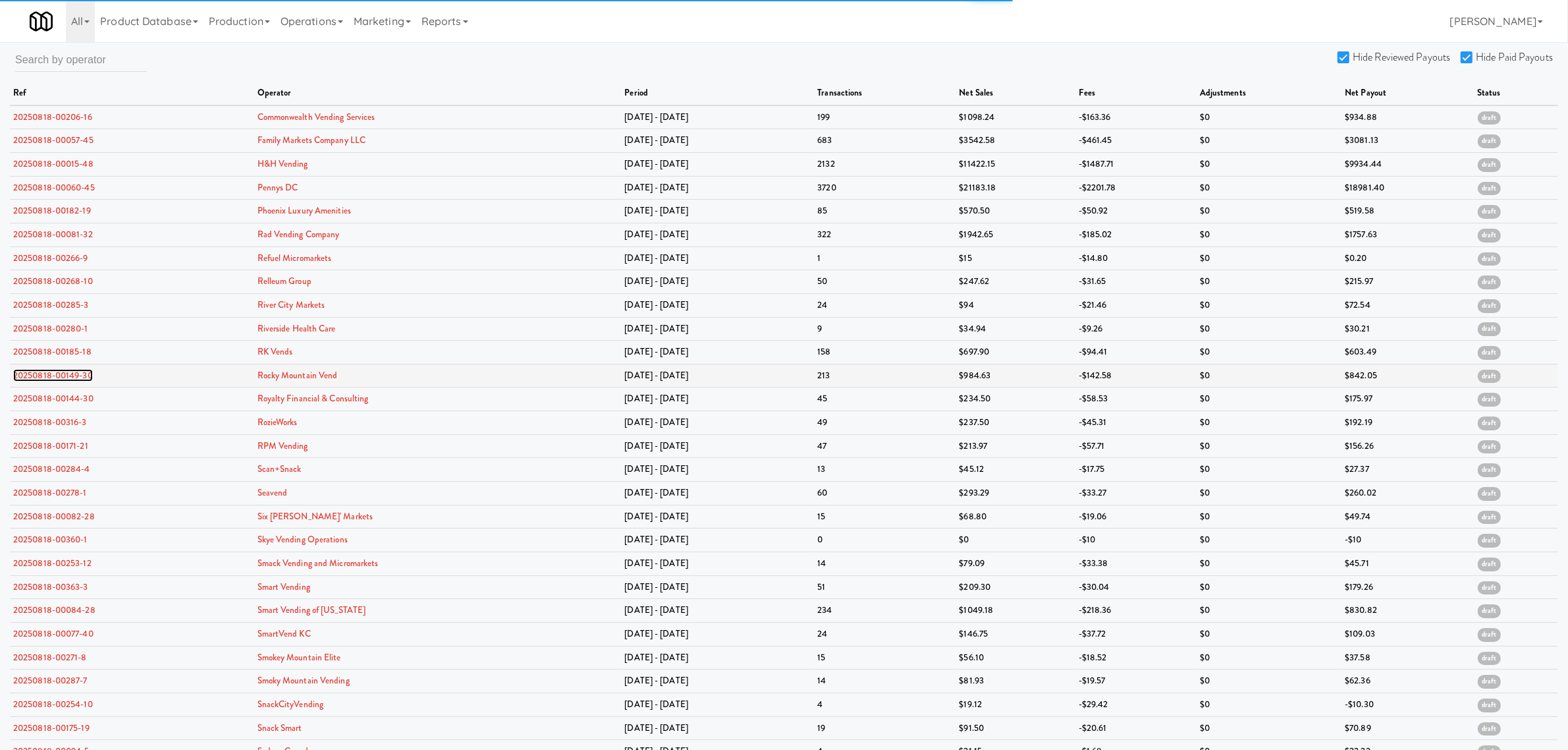
click at [49, 373] on link "20250818-00149-30" at bounding box center [53, 375] width 80 height 12
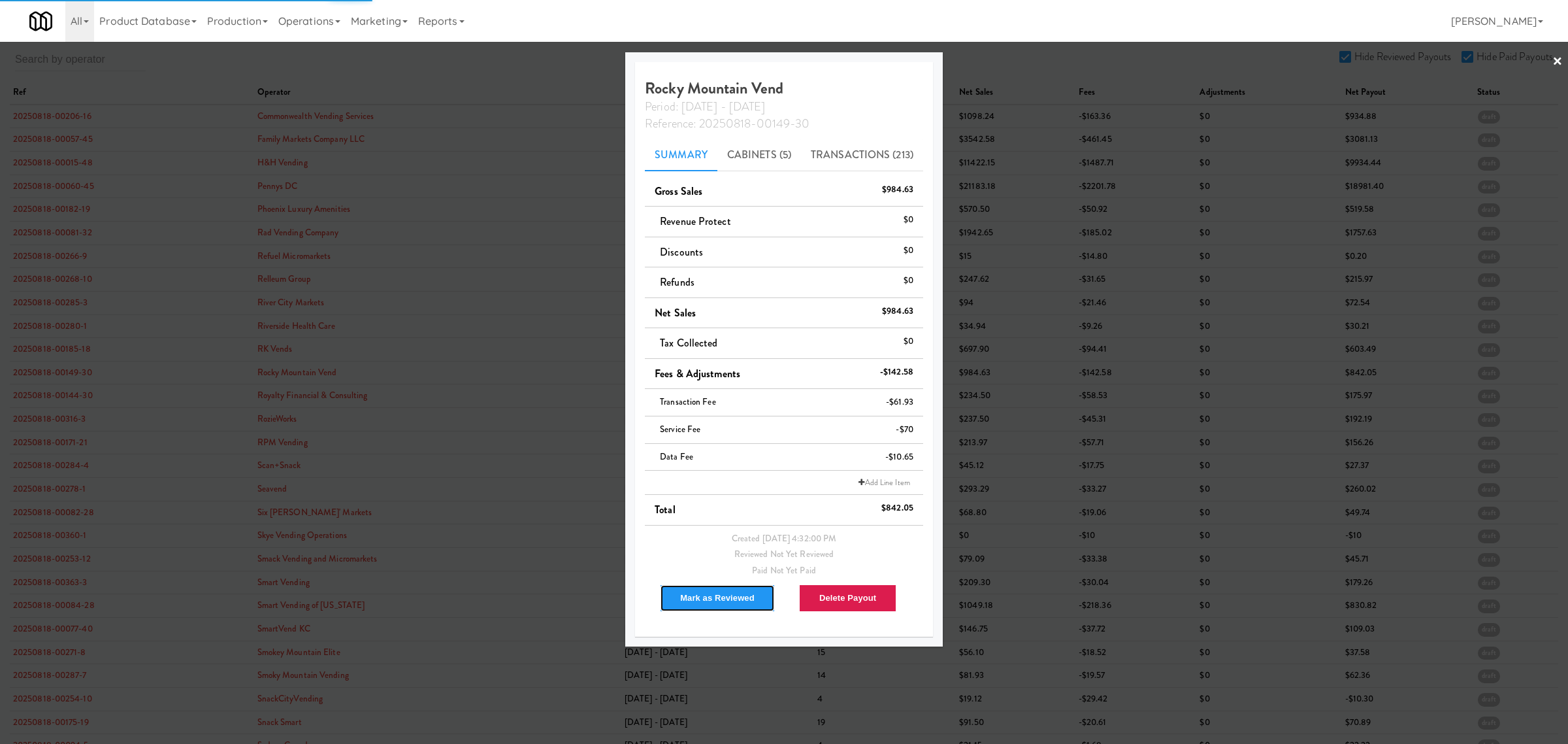
click at [694, 599] on button "Mark as Reviewed" at bounding box center [717, 598] width 115 height 27
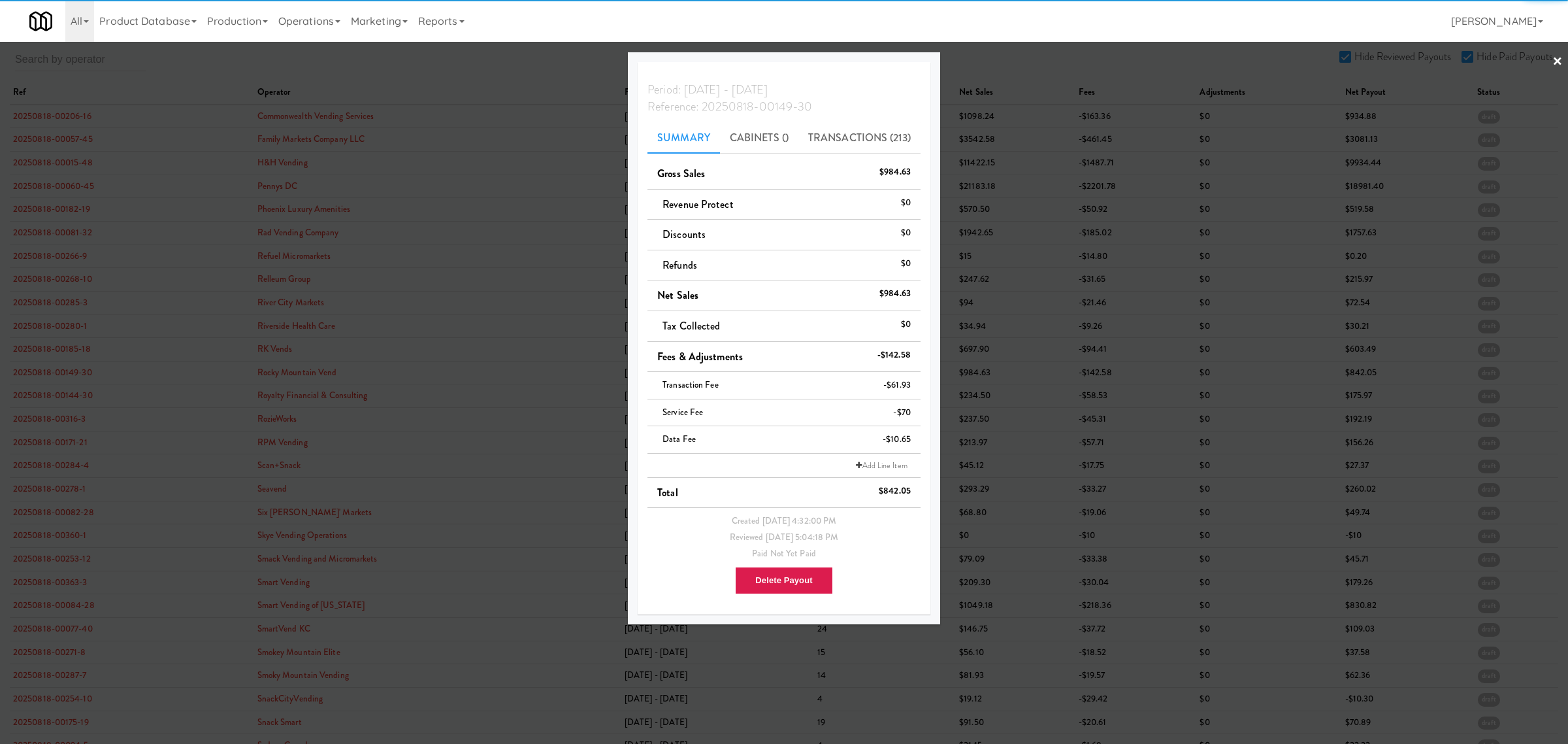
click at [73, 400] on div at bounding box center [784, 372] width 1568 height 744
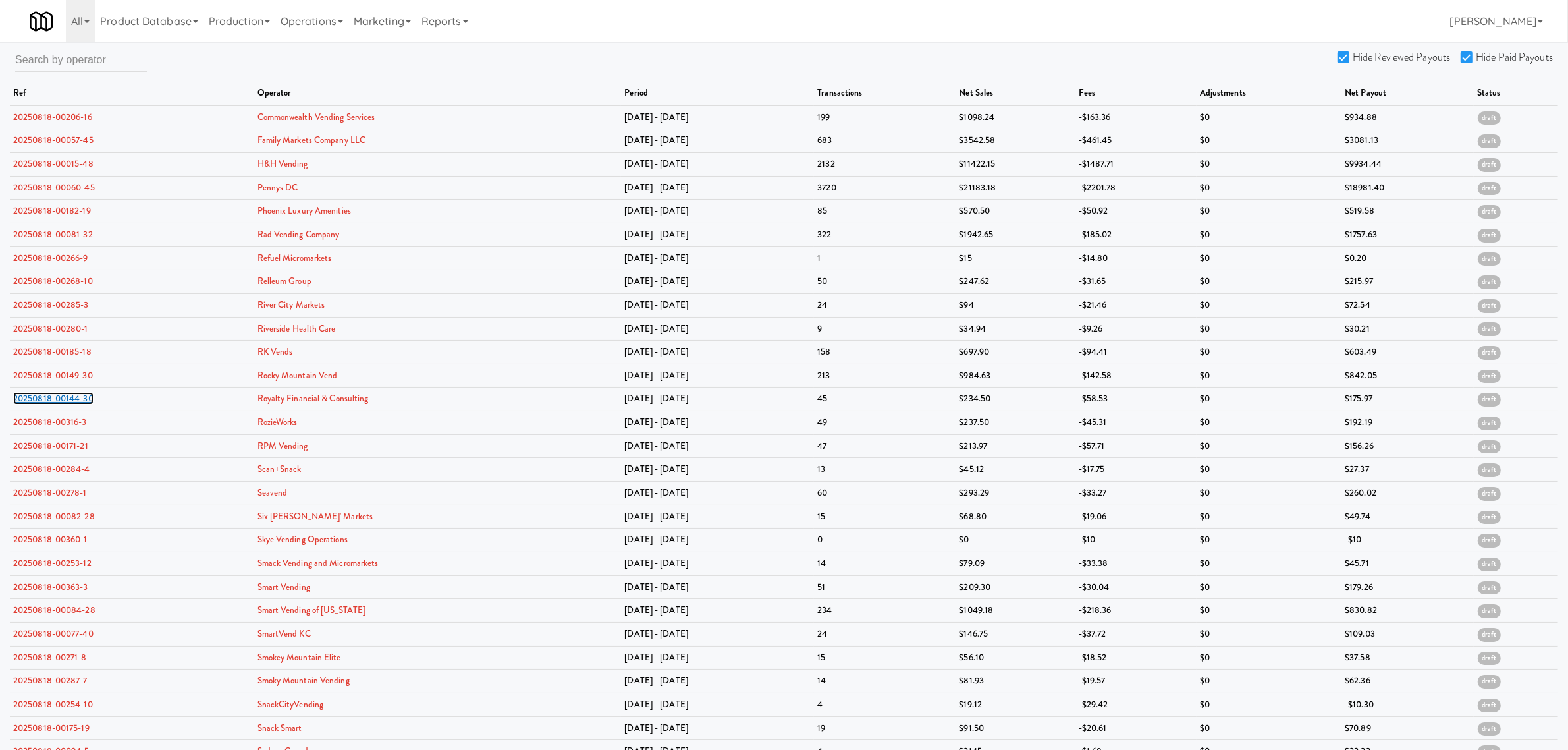
click at [74, 403] on link "20250818-00144-30" at bounding box center [53, 398] width 80 height 12
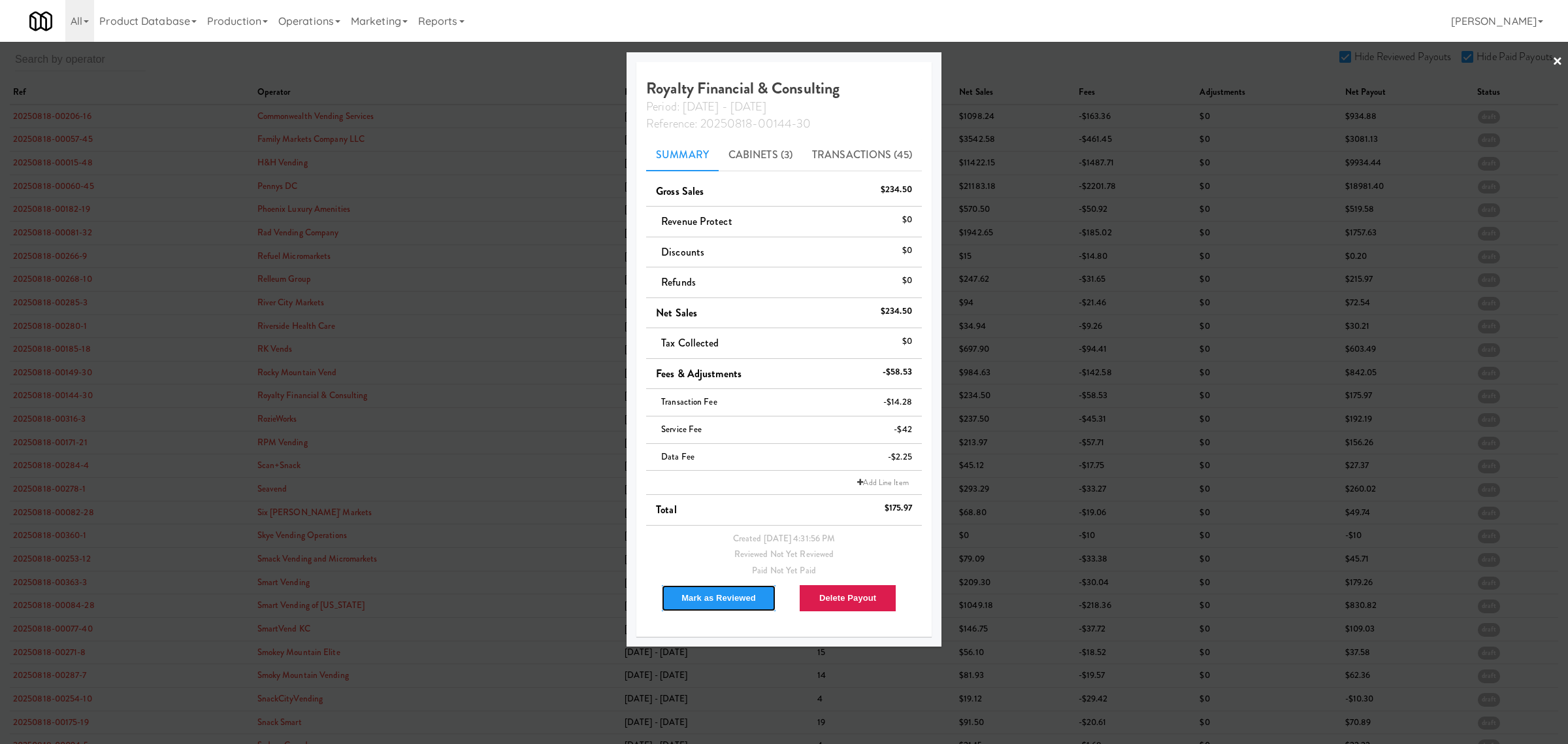
click at [690, 596] on button "Mark as Reviewed" at bounding box center [719, 598] width 115 height 27
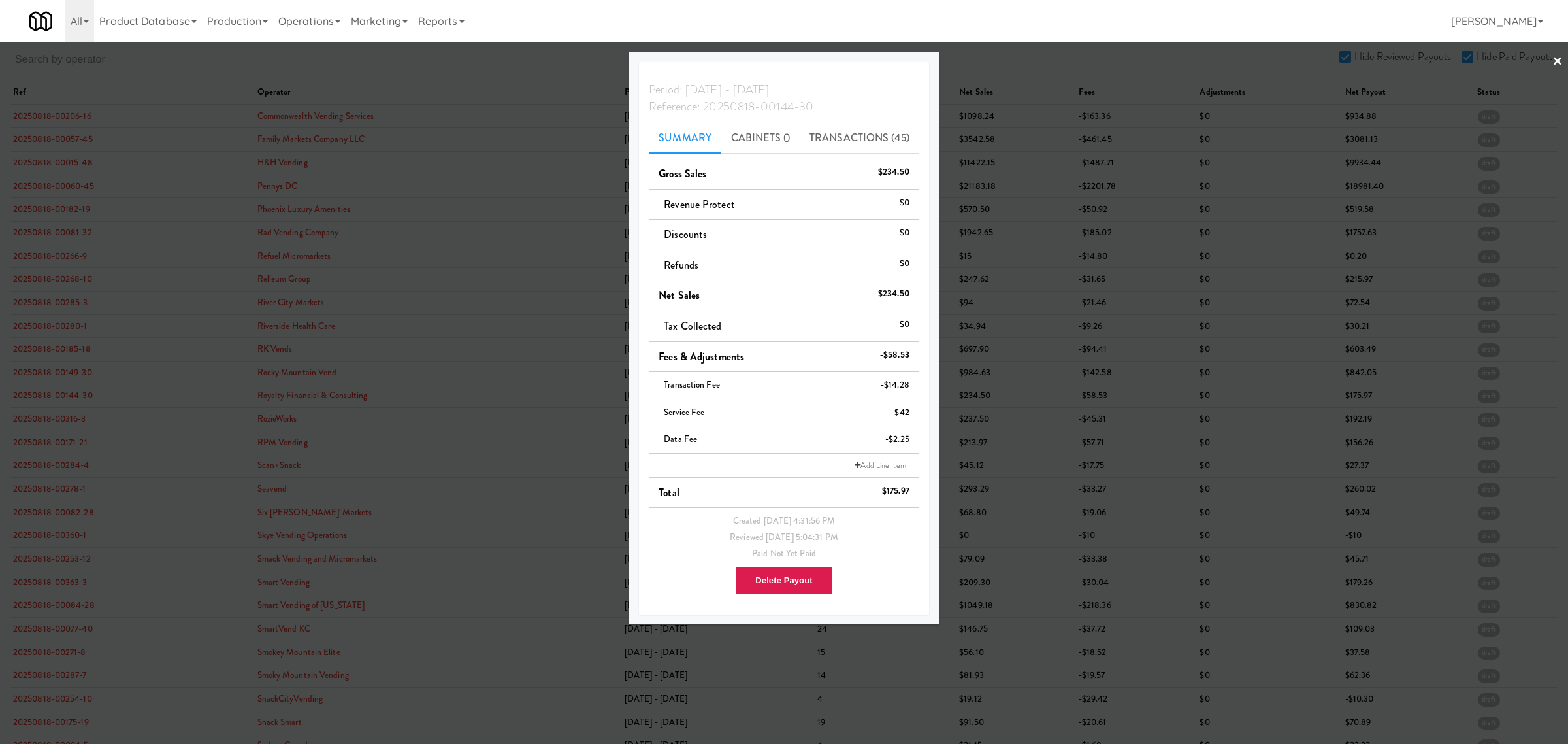
click at [71, 424] on div at bounding box center [784, 372] width 1568 height 744
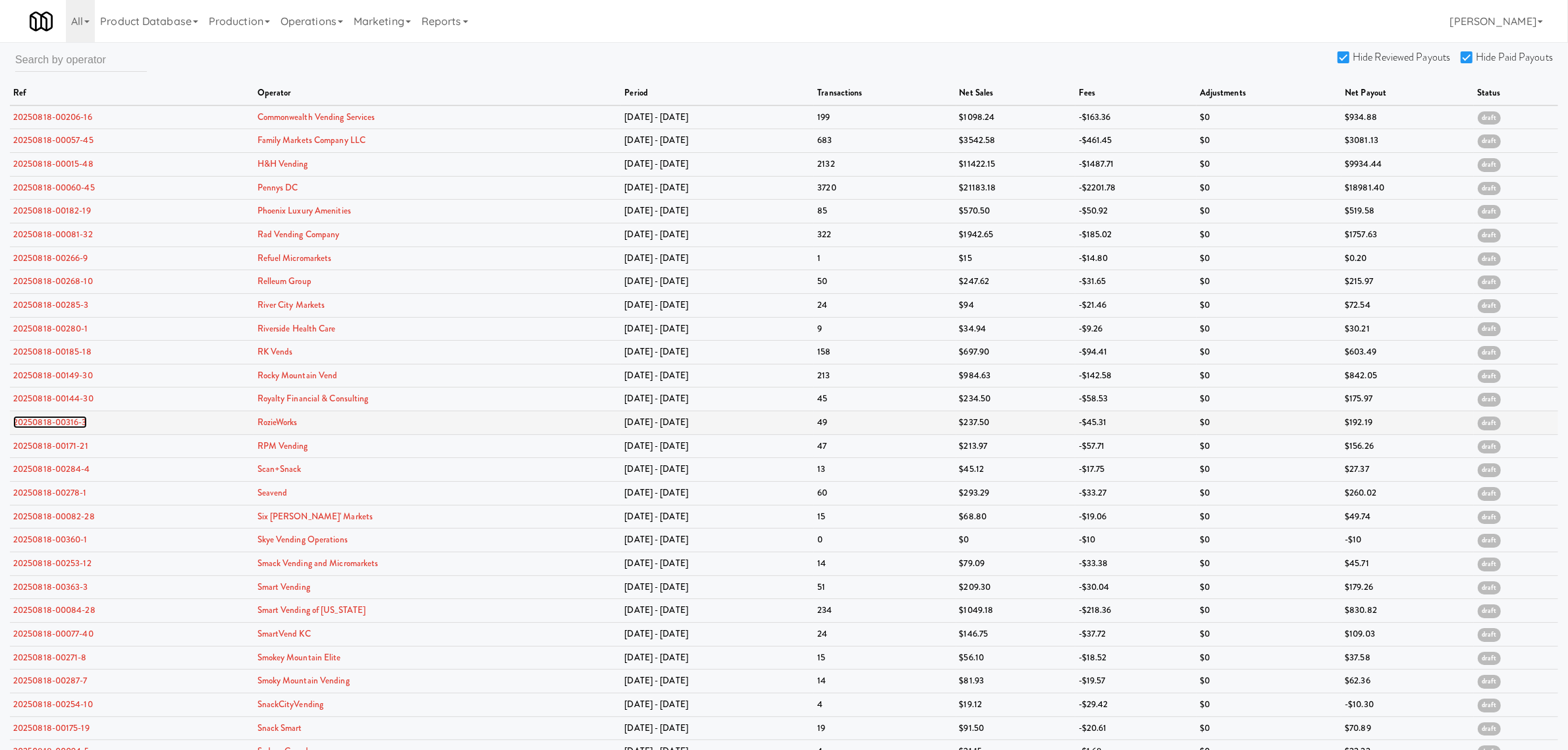
click at [71, 427] on link "20250818-00316-3" at bounding box center [50, 422] width 74 height 12
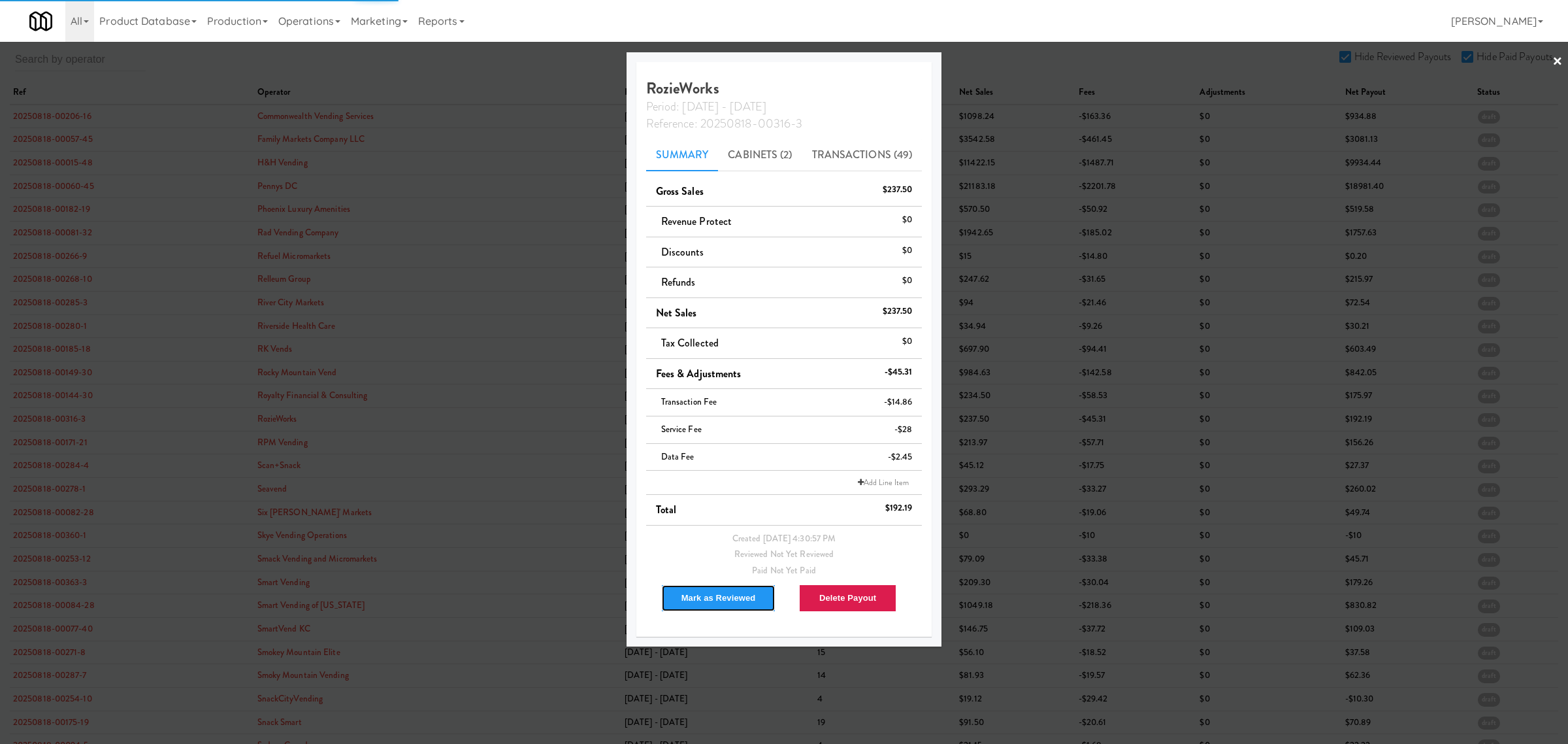
click at [700, 599] on button "Mark as Reviewed" at bounding box center [719, 598] width 115 height 27
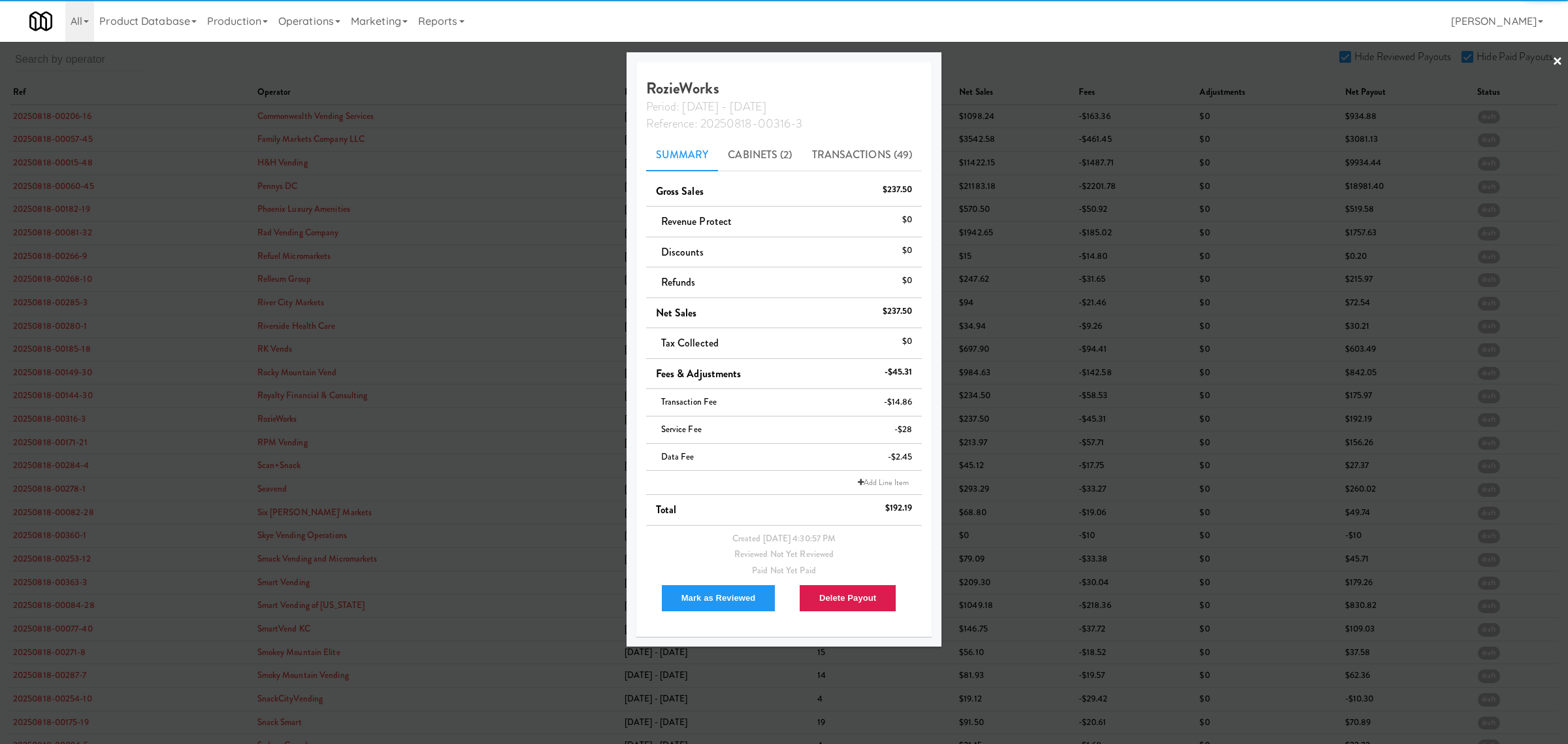
click at [44, 445] on div at bounding box center [784, 372] width 1568 height 744
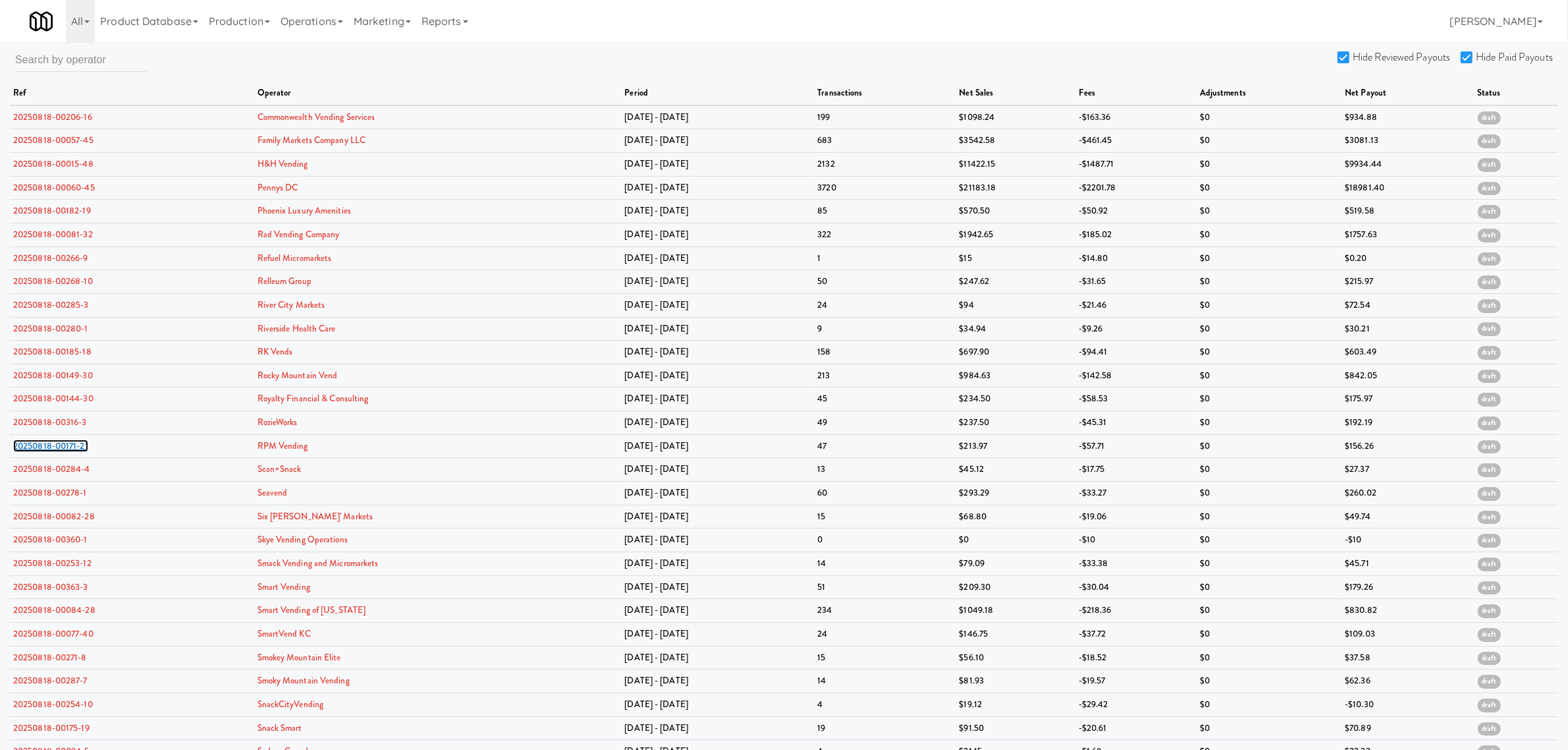
click at [44, 449] on link "20250818-00171-21" at bounding box center [51, 446] width 75 height 12
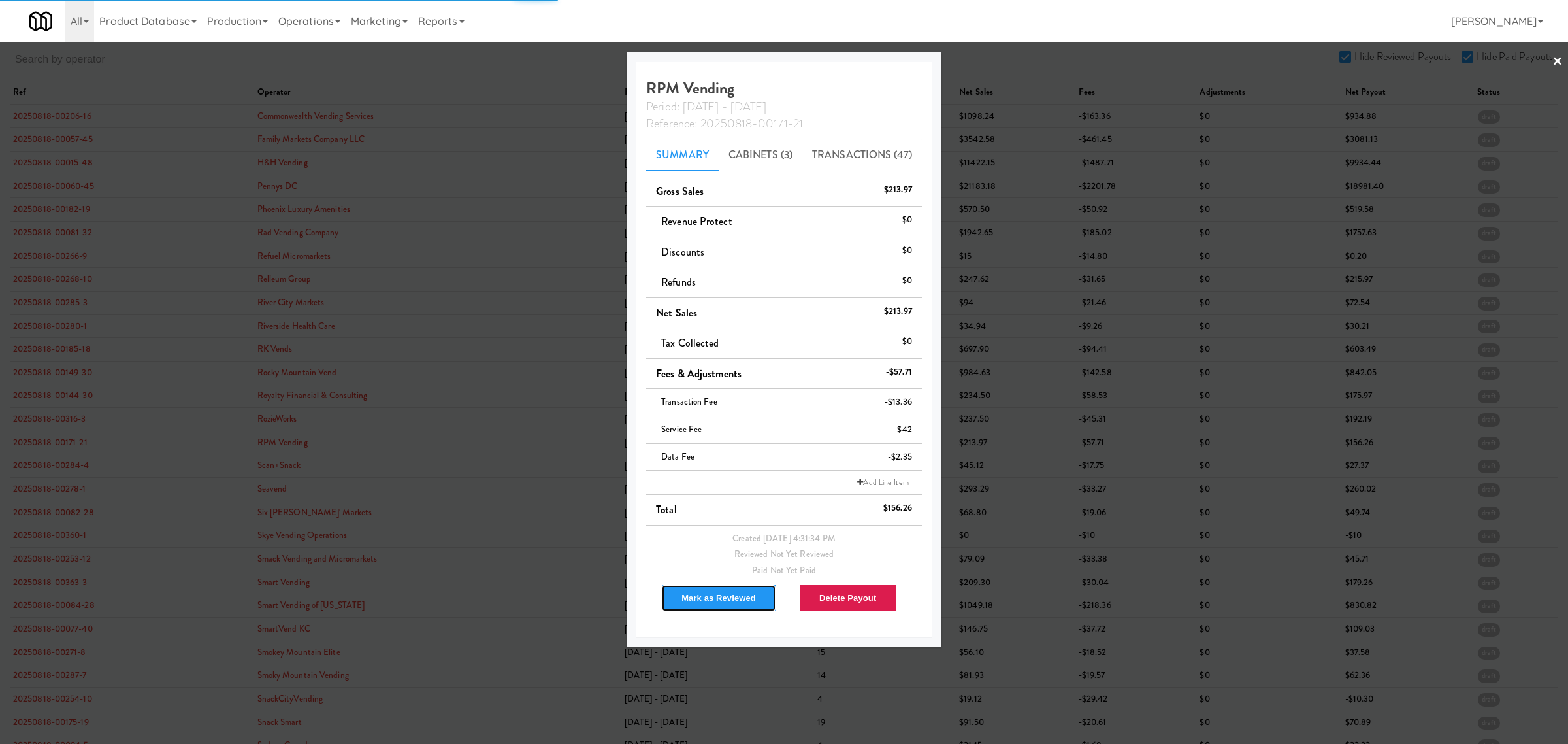
drag, startPoint x: 709, startPoint y: 595, endPoint x: 703, endPoint y: 593, distance: 6.3
click at [709, 596] on button "Mark as Reviewed" at bounding box center [719, 598] width 115 height 27
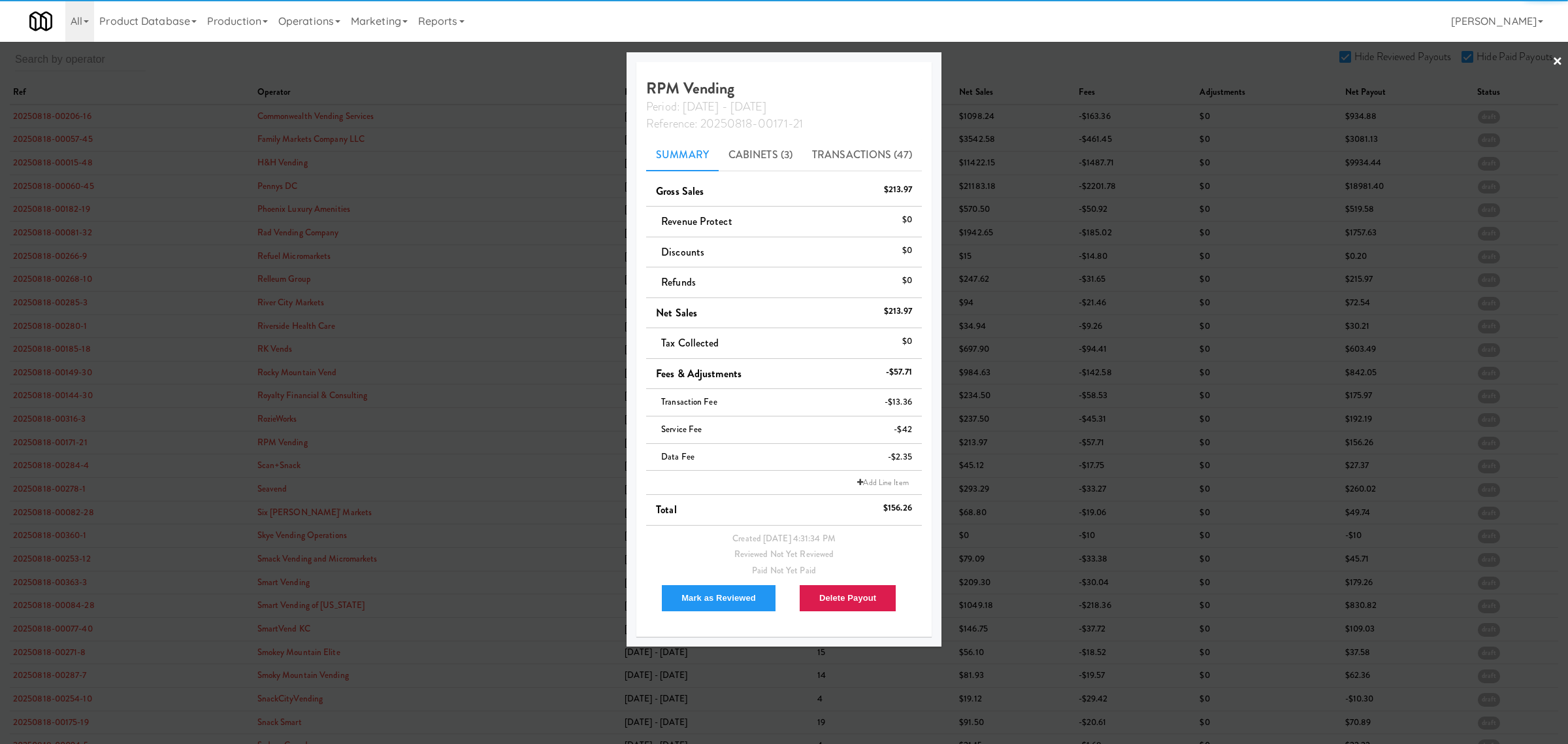
click at [53, 469] on div at bounding box center [784, 372] width 1568 height 744
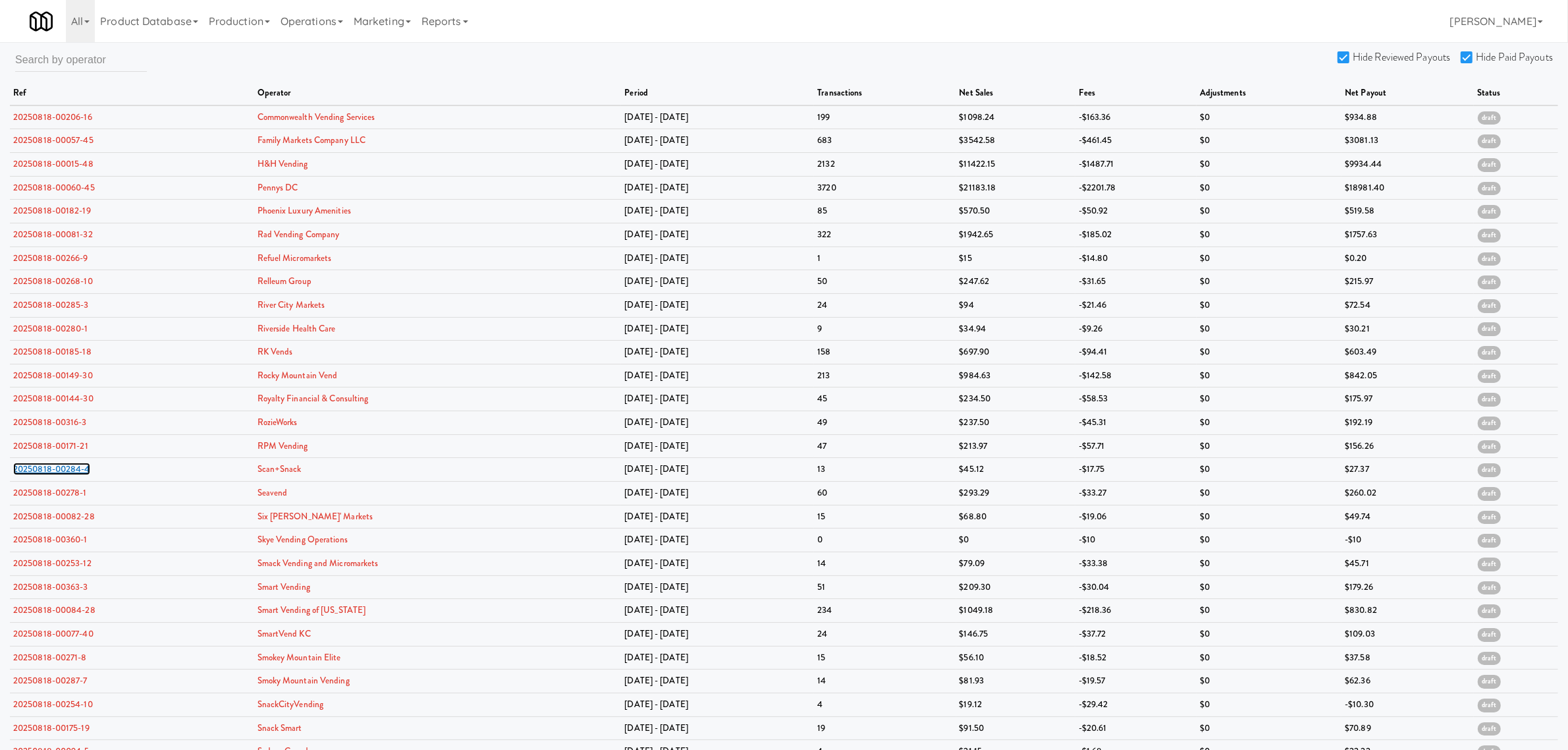
click at [54, 472] on link "20250818-00284-4" at bounding box center [51, 469] width 77 height 12
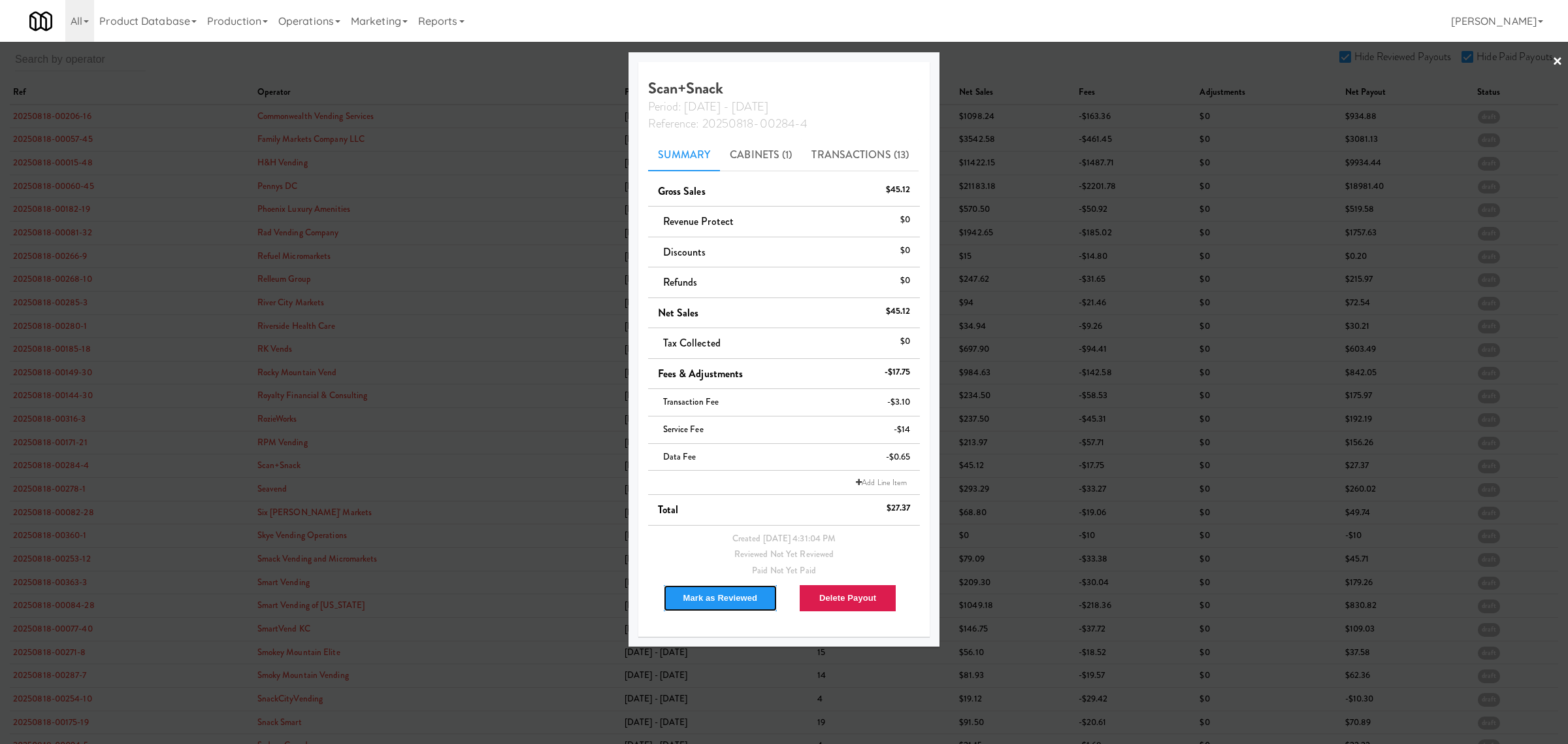
click at [706, 599] on button "Mark as Reviewed" at bounding box center [720, 598] width 115 height 27
click at [49, 494] on div at bounding box center [784, 372] width 1568 height 744
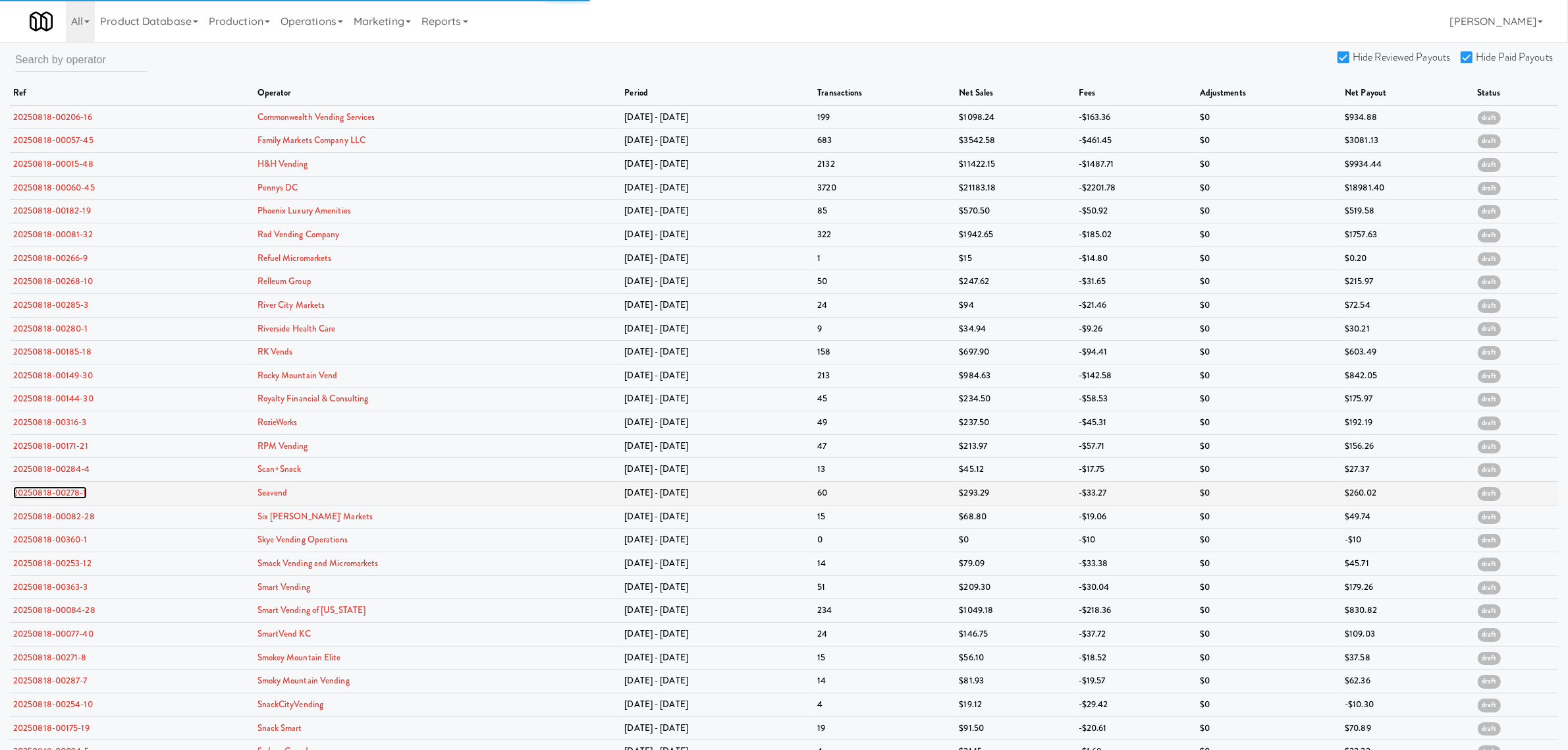
click at [50, 498] on link "20250818-00278-1" at bounding box center [50, 492] width 74 height 12
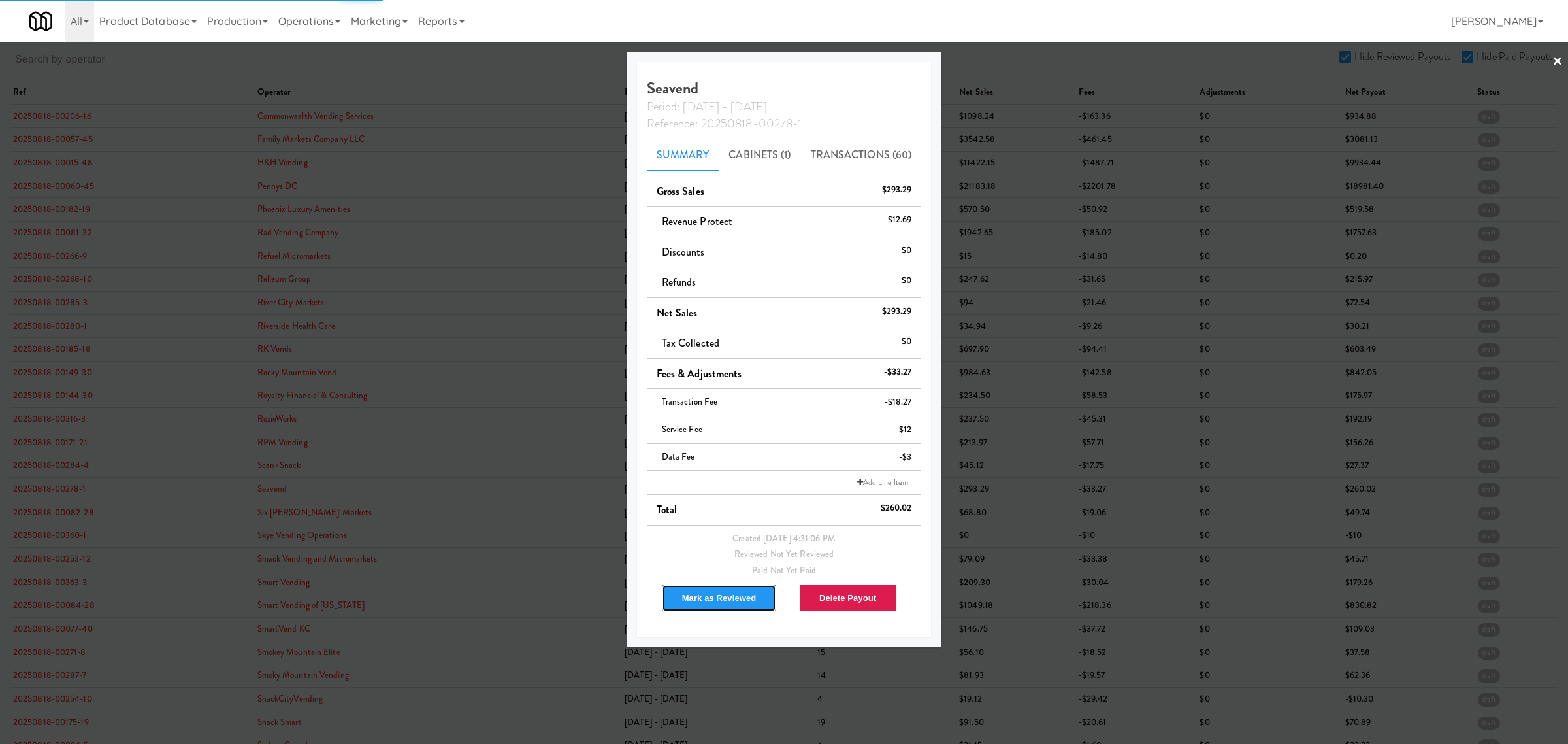
click at [720, 603] on button "Mark as Reviewed" at bounding box center [719, 598] width 115 height 27
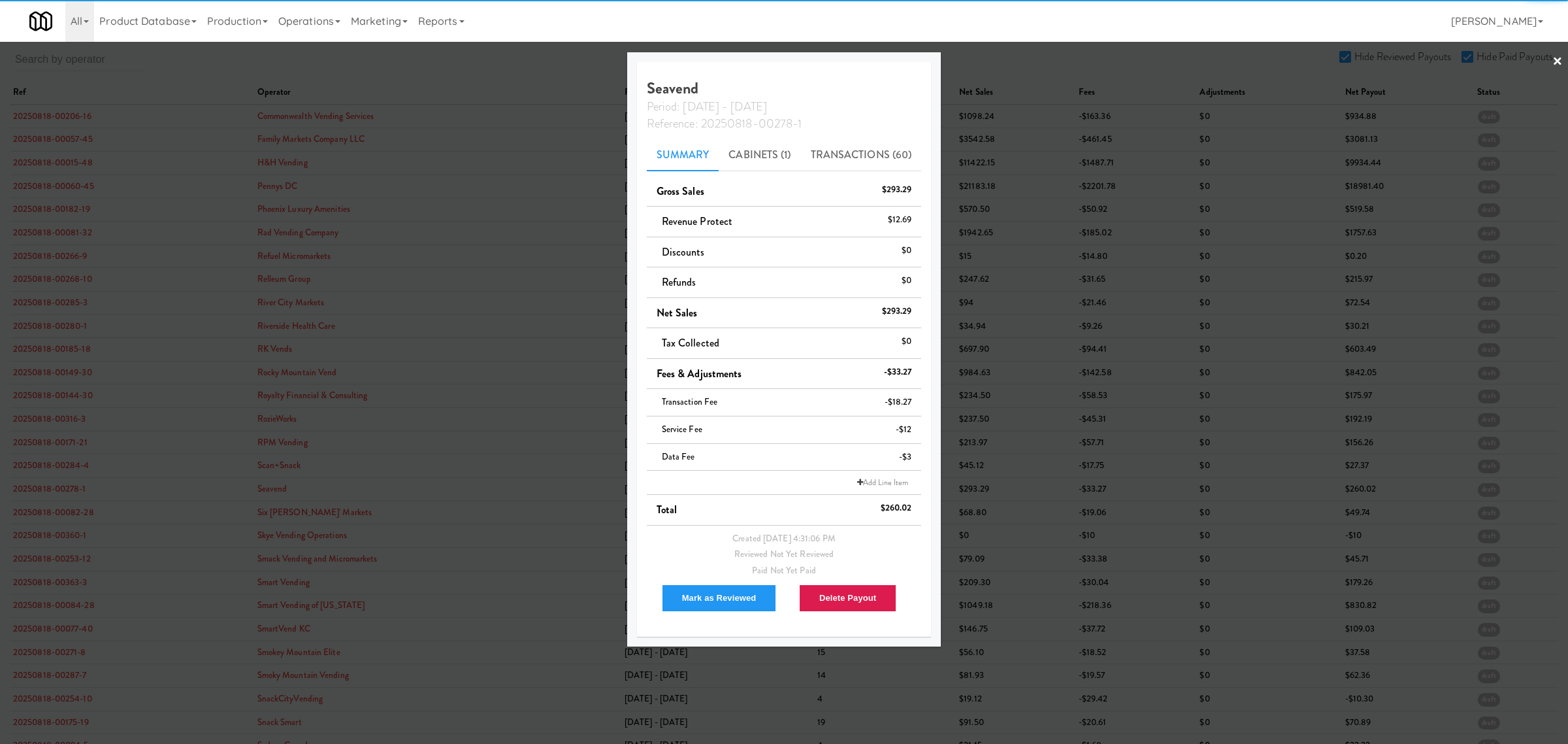
click at [64, 517] on div at bounding box center [784, 372] width 1568 height 744
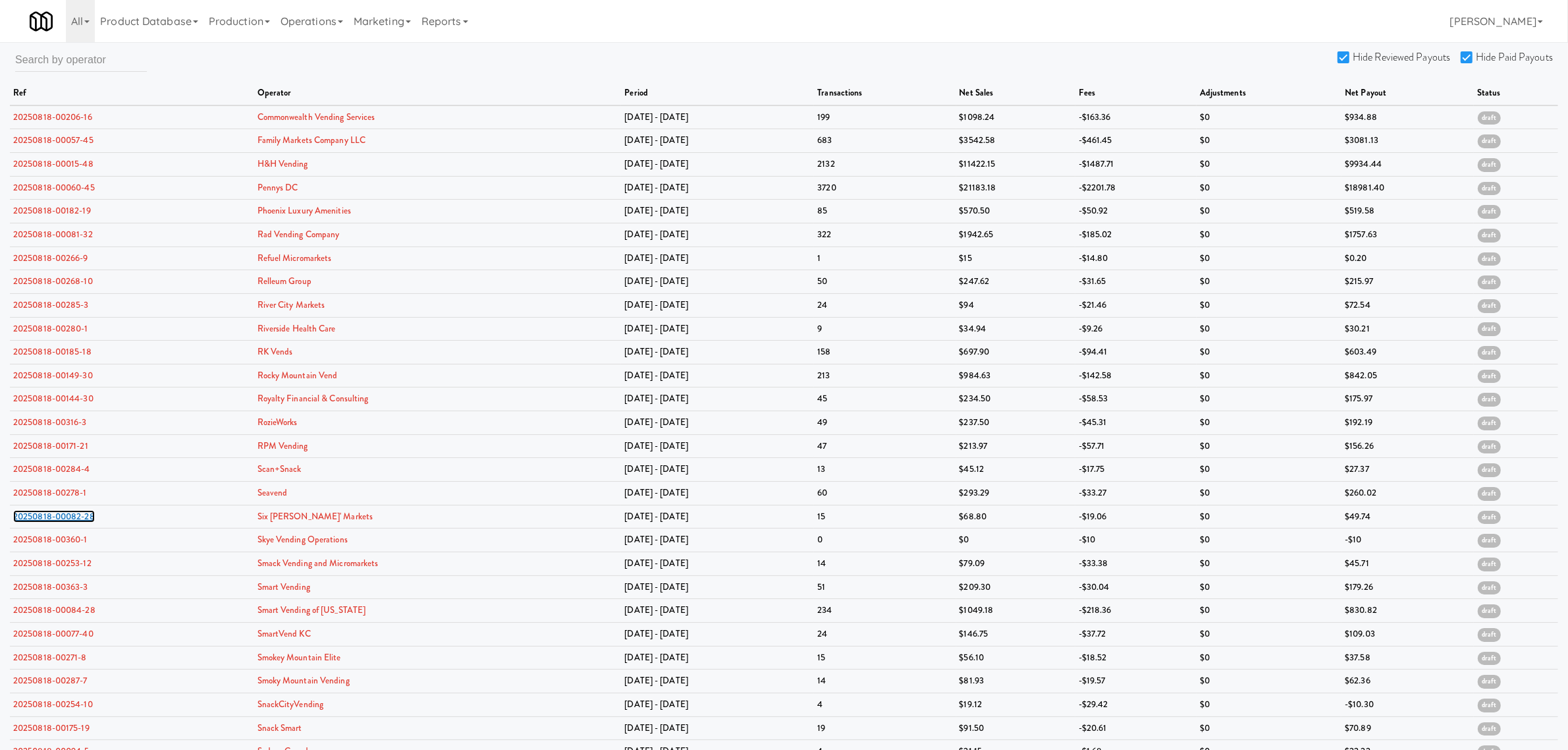
click at [64, 521] on link "20250818-00082-28" at bounding box center [54, 516] width 82 height 12
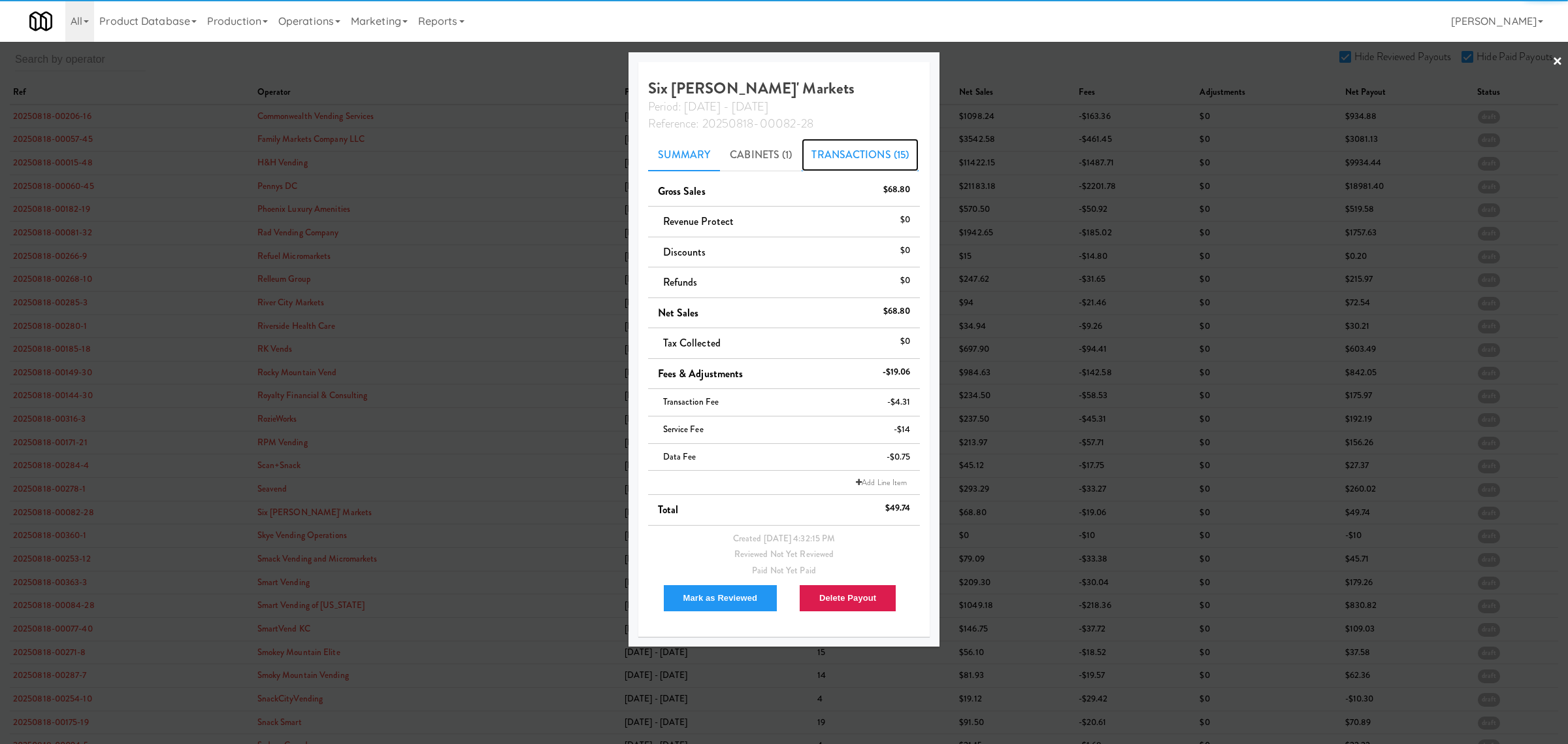
click at [866, 154] on link "Transactions (15)" at bounding box center [860, 154] width 117 height 33
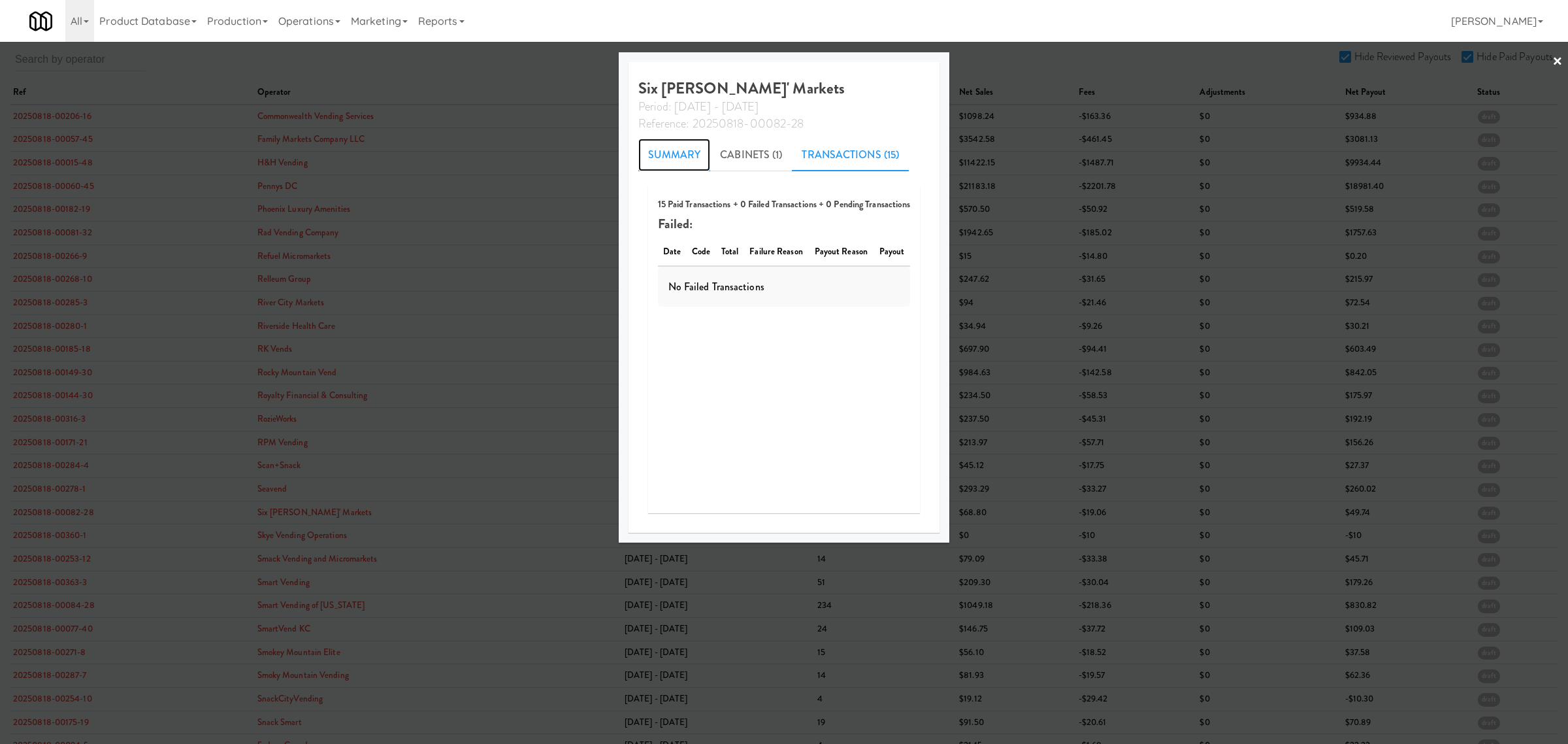
click at [664, 155] on link "Summary" at bounding box center [674, 154] width 72 height 33
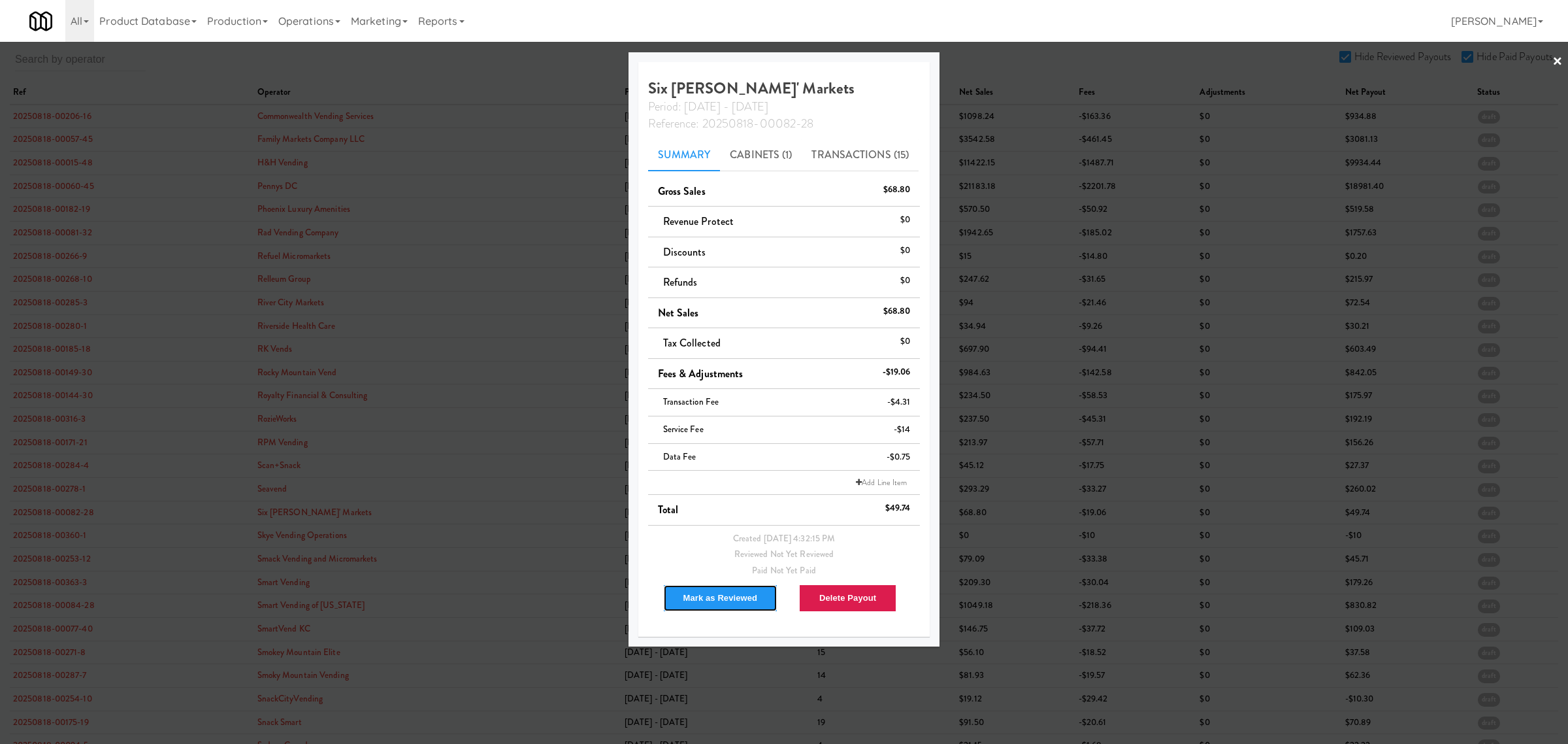
click at [687, 595] on button "Mark as Reviewed" at bounding box center [720, 598] width 115 height 27
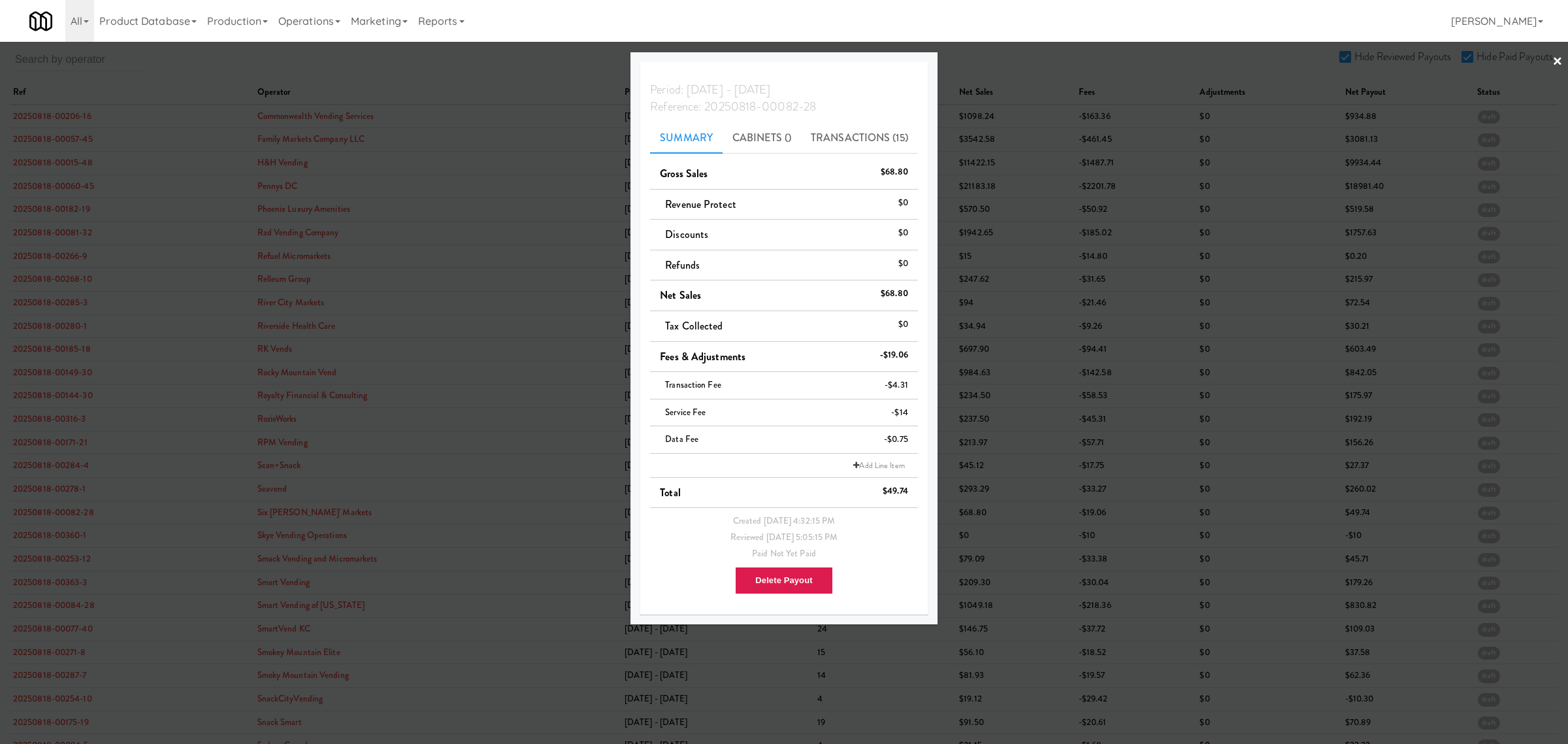
click at [62, 543] on div at bounding box center [784, 372] width 1568 height 744
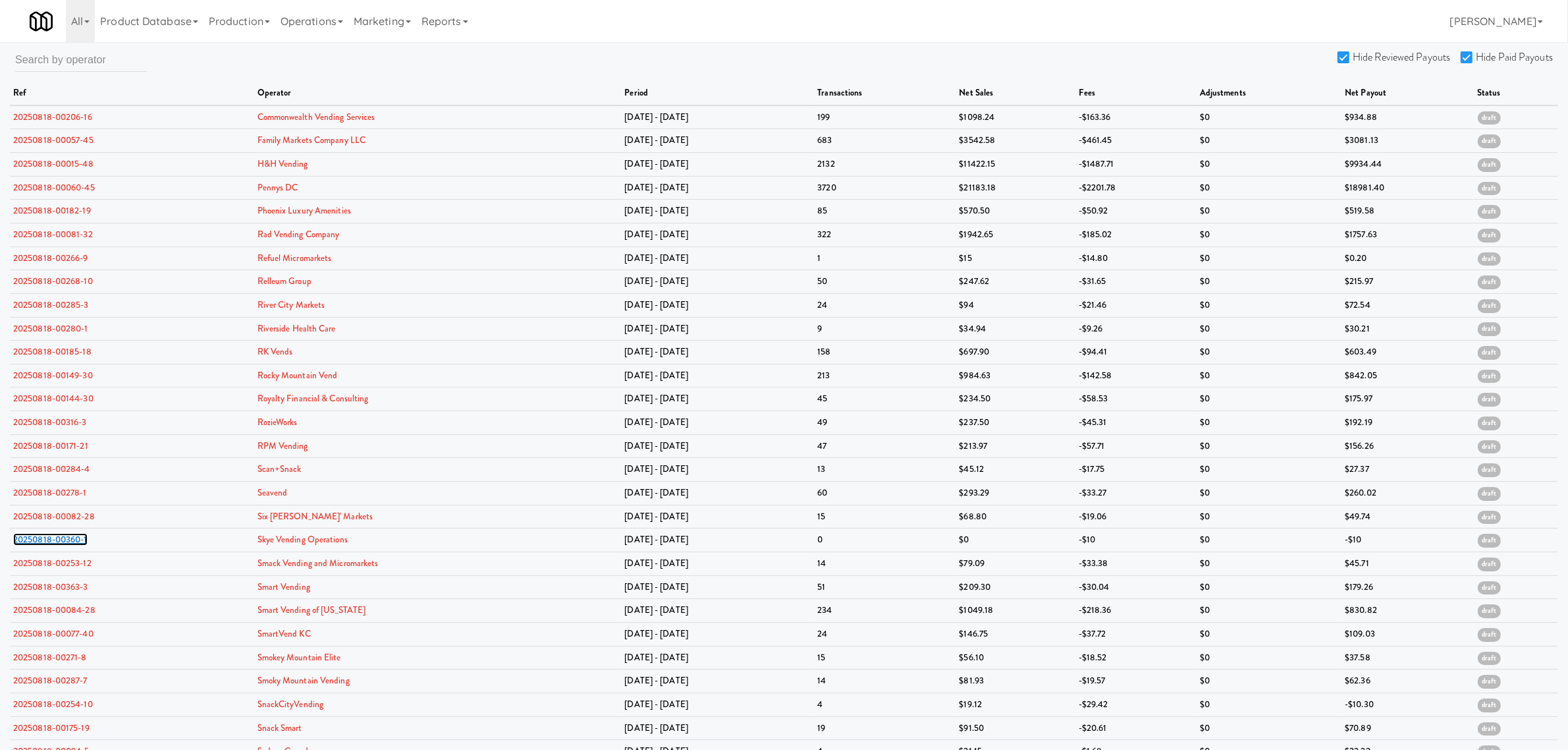
click at [63, 545] on link "20250818-00360-1" at bounding box center [50, 539] width 74 height 12
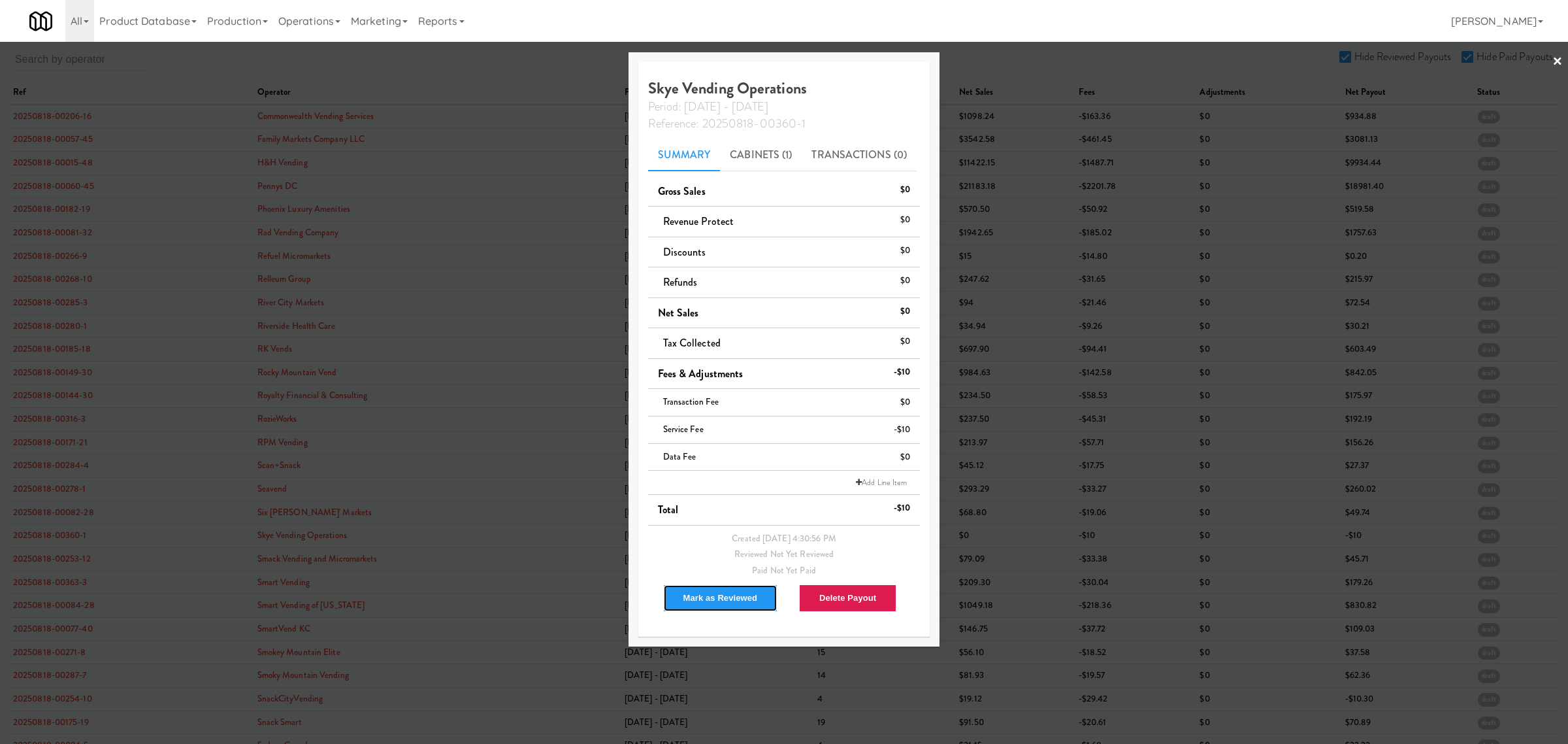
click at [697, 596] on button "Mark as Reviewed" at bounding box center [720, 598] width 115 height 27
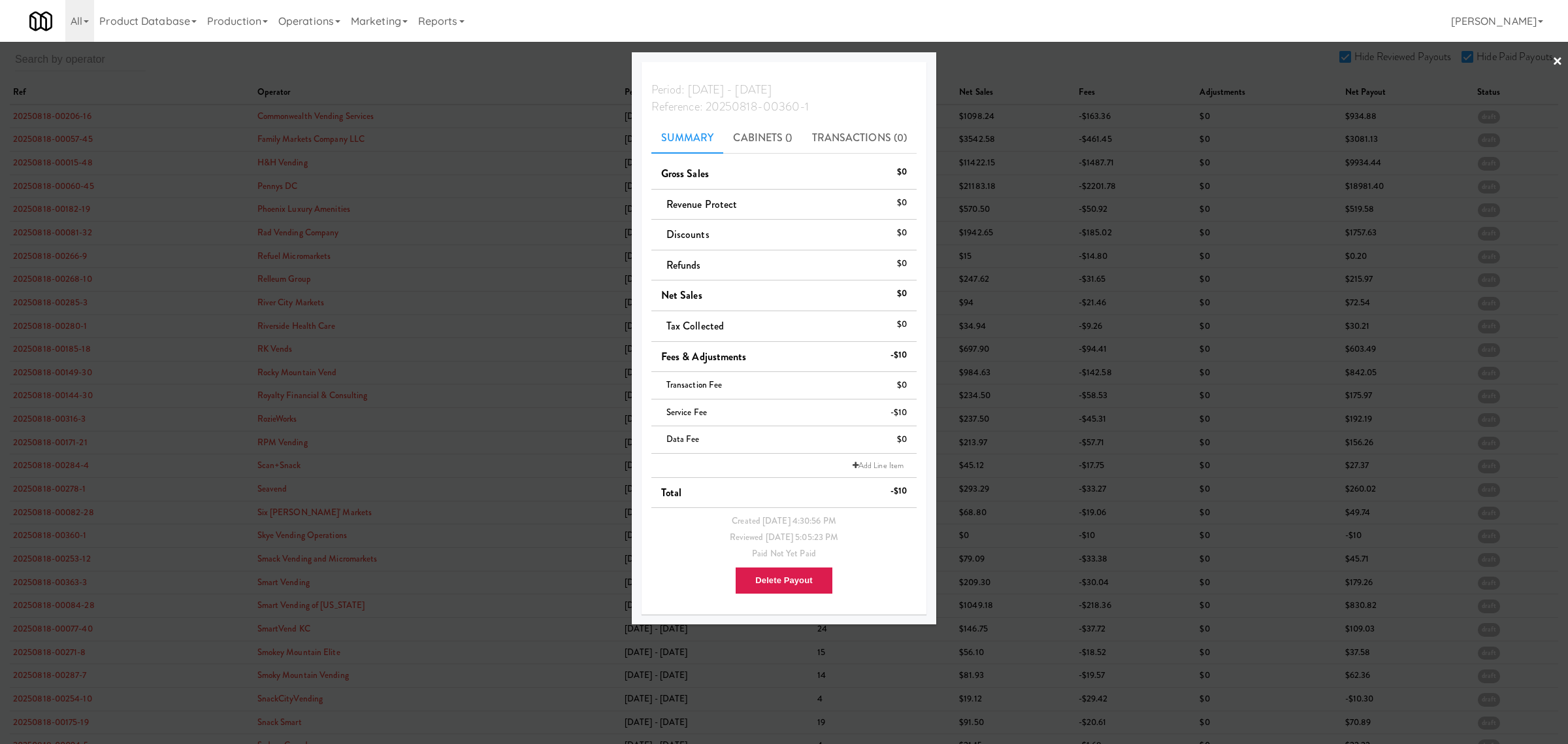
click at [49, 559] on div at bounding box center [784, 372] width 1568 height 744
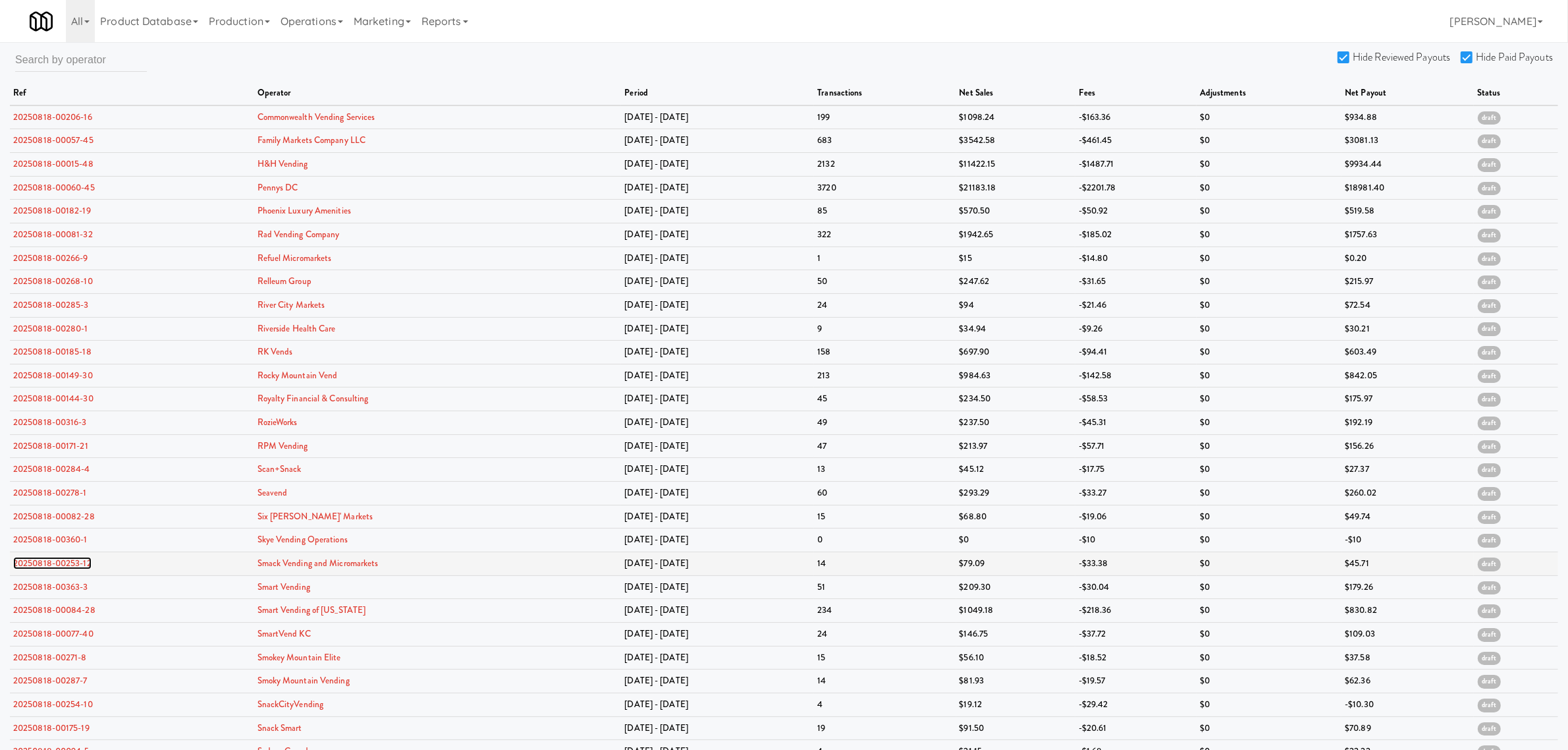
click at [46, 564] on link "20250818-00253-12" at bounding box center [52, 563] width 78 height 12
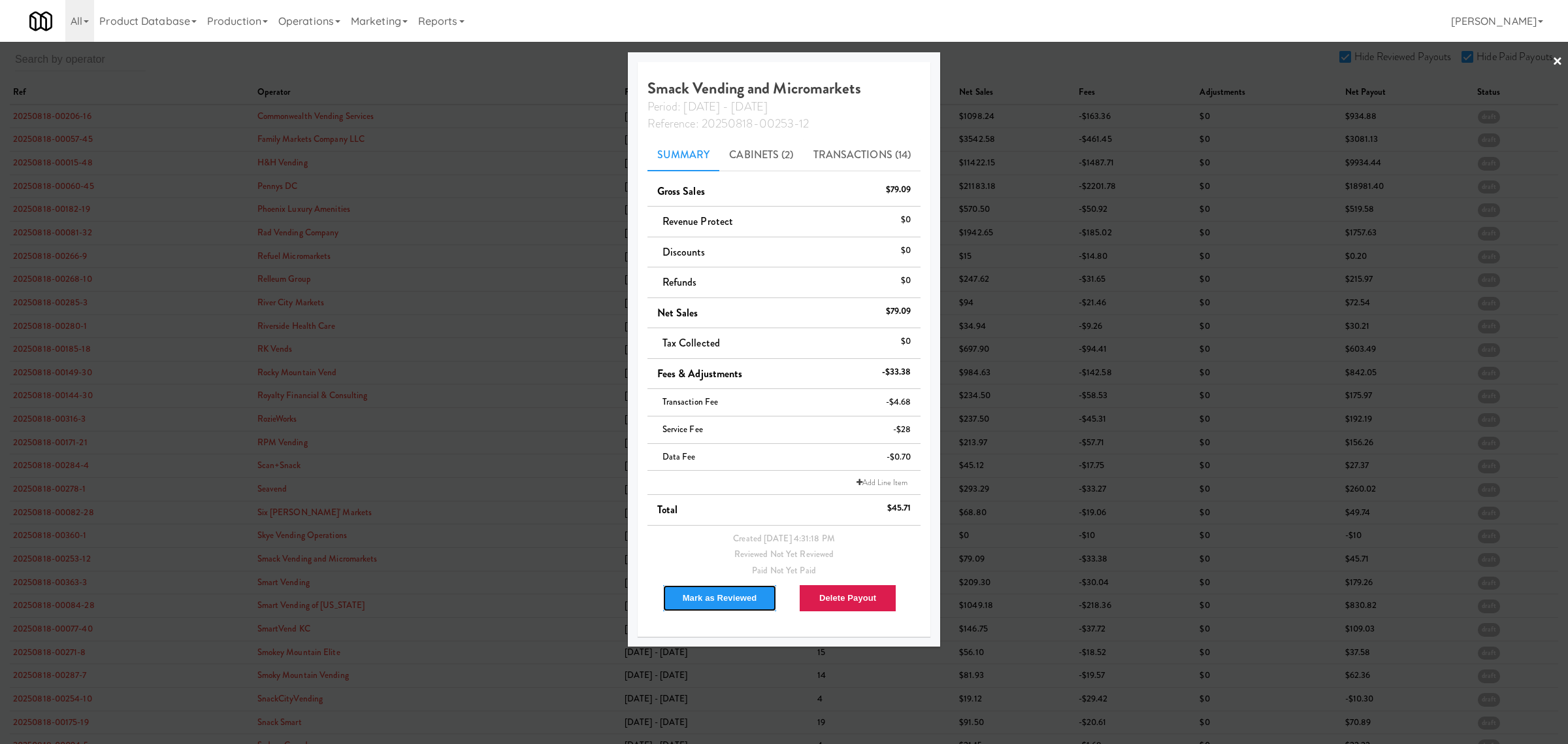
click at [726, 595] on button "Mark as Reviewed" at bounding box center [719, 598] width 115 height 27
click at [53, 579] on div at bounding box center [784, 372] width 1568 height 744
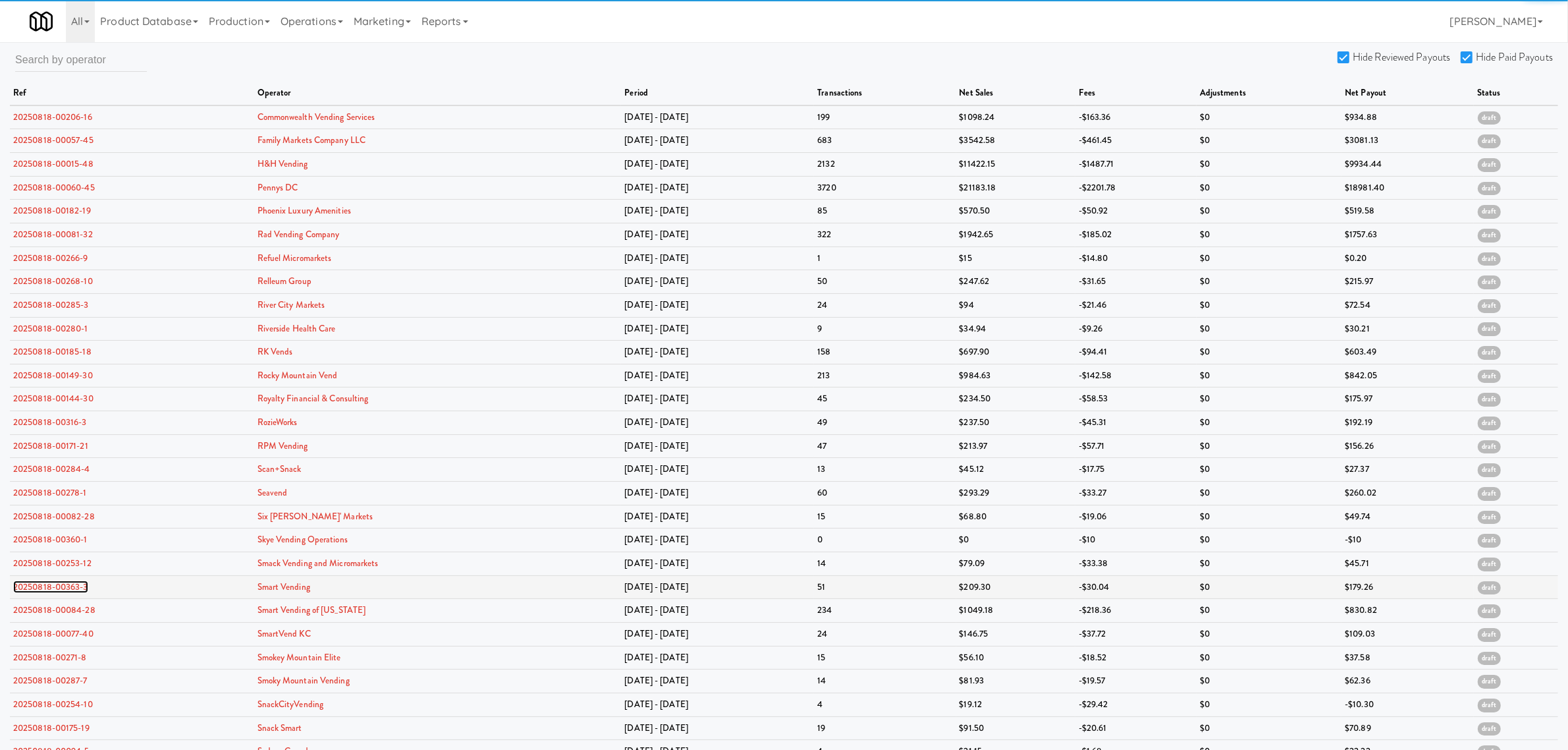
click at [44, 590] on link "20250818-00363-3" at bounding box center [51, 587] width 75 height 12
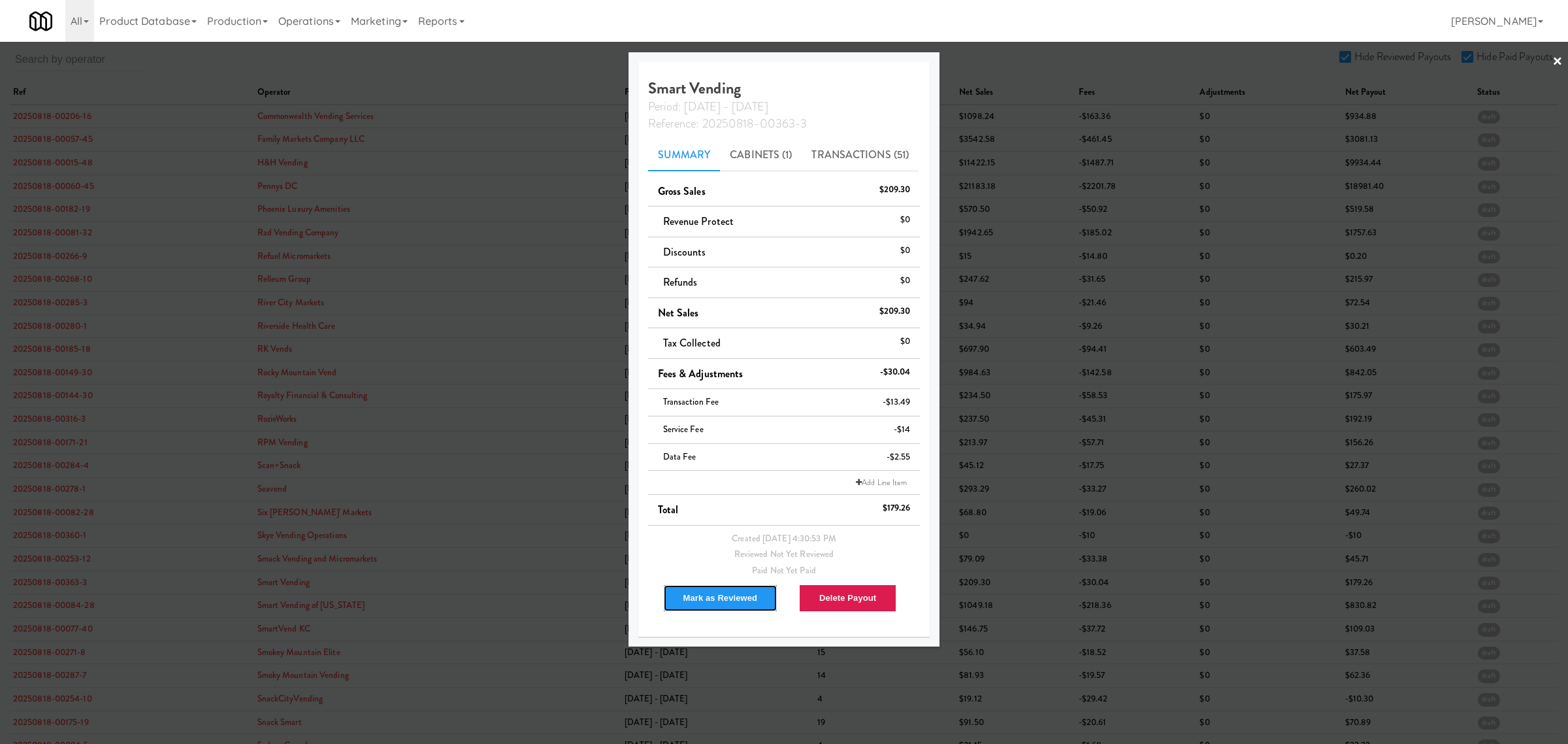
click at [740, 599] on button "Mark as Reviewed" at bounding box center [720, 598] width 115 height 27
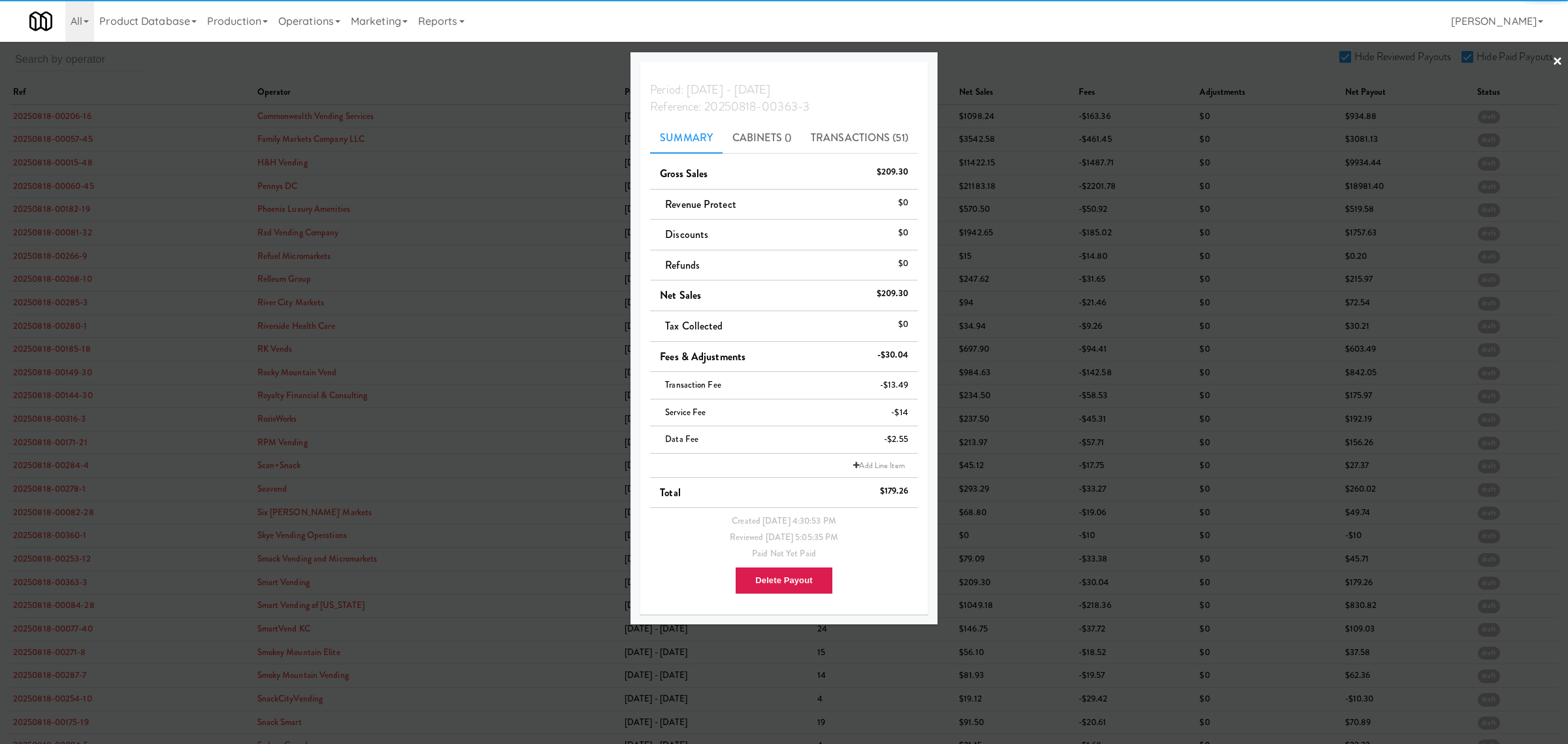
click at [52, 588] on div at bounding box center [784, 372] width 1568 height 744
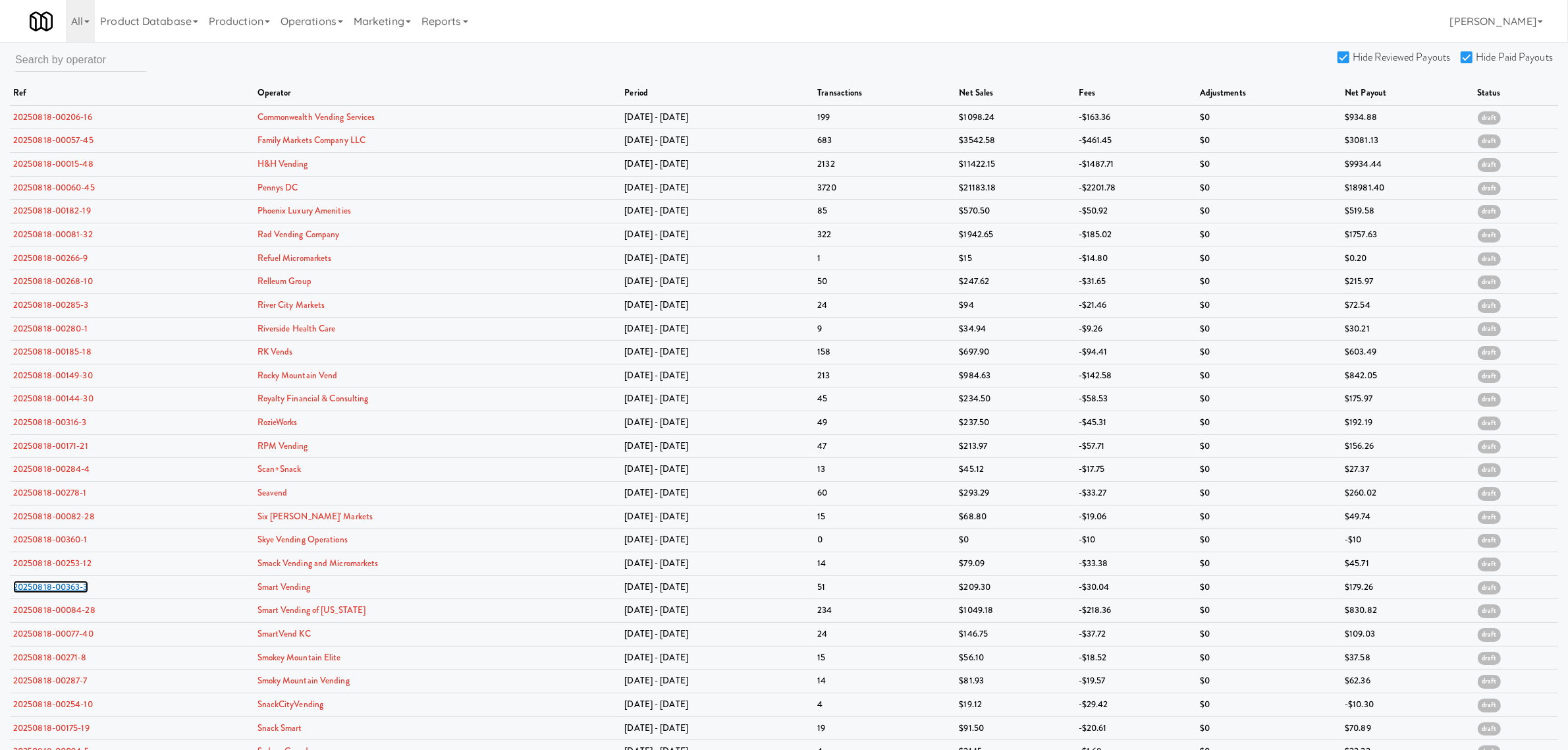
click at [53, 593] on link "20250818-00363-3" at bounding box center [51, 587] width 75 height 12
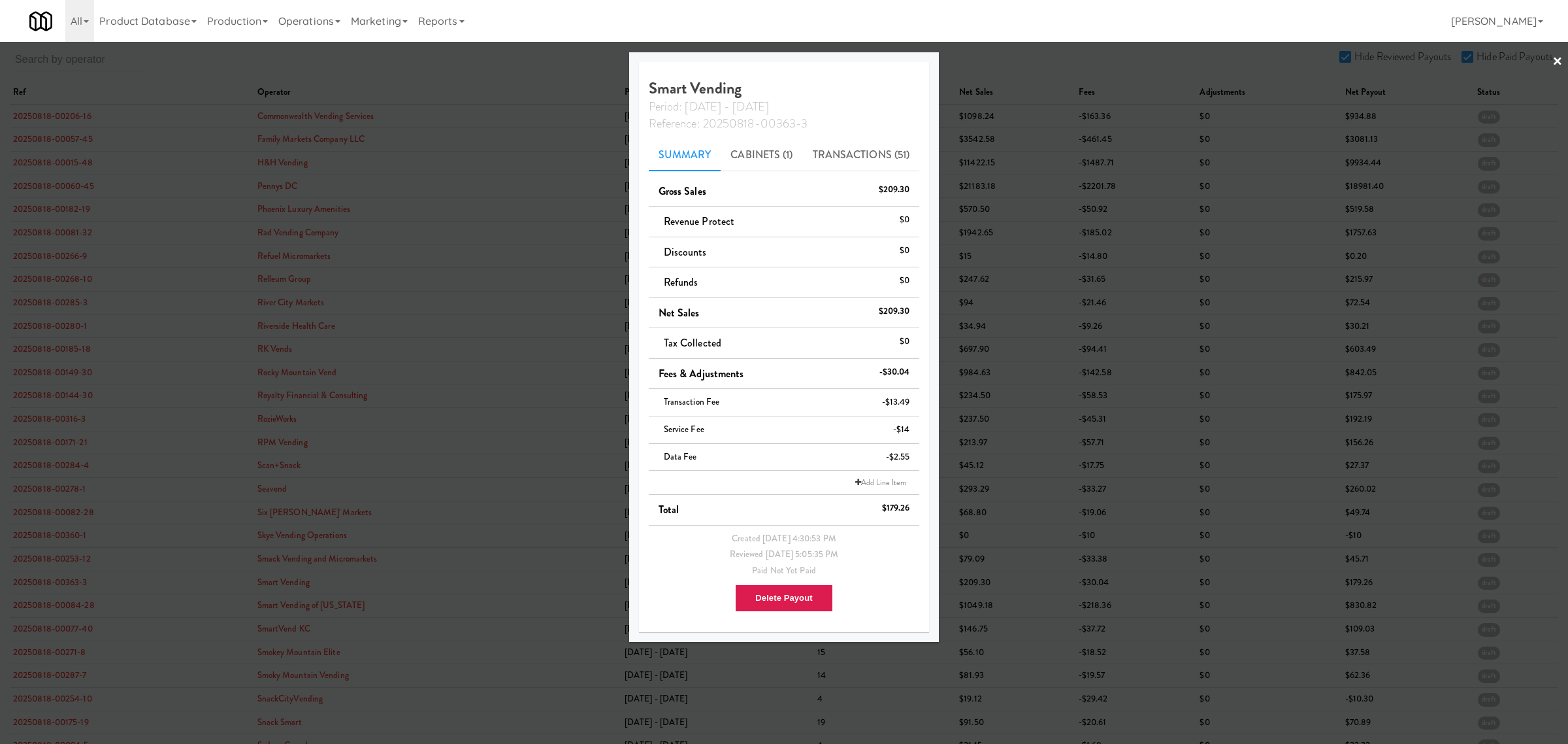
click at [47, 609] on div at bounding box center [784, 372] width 1568 height 744
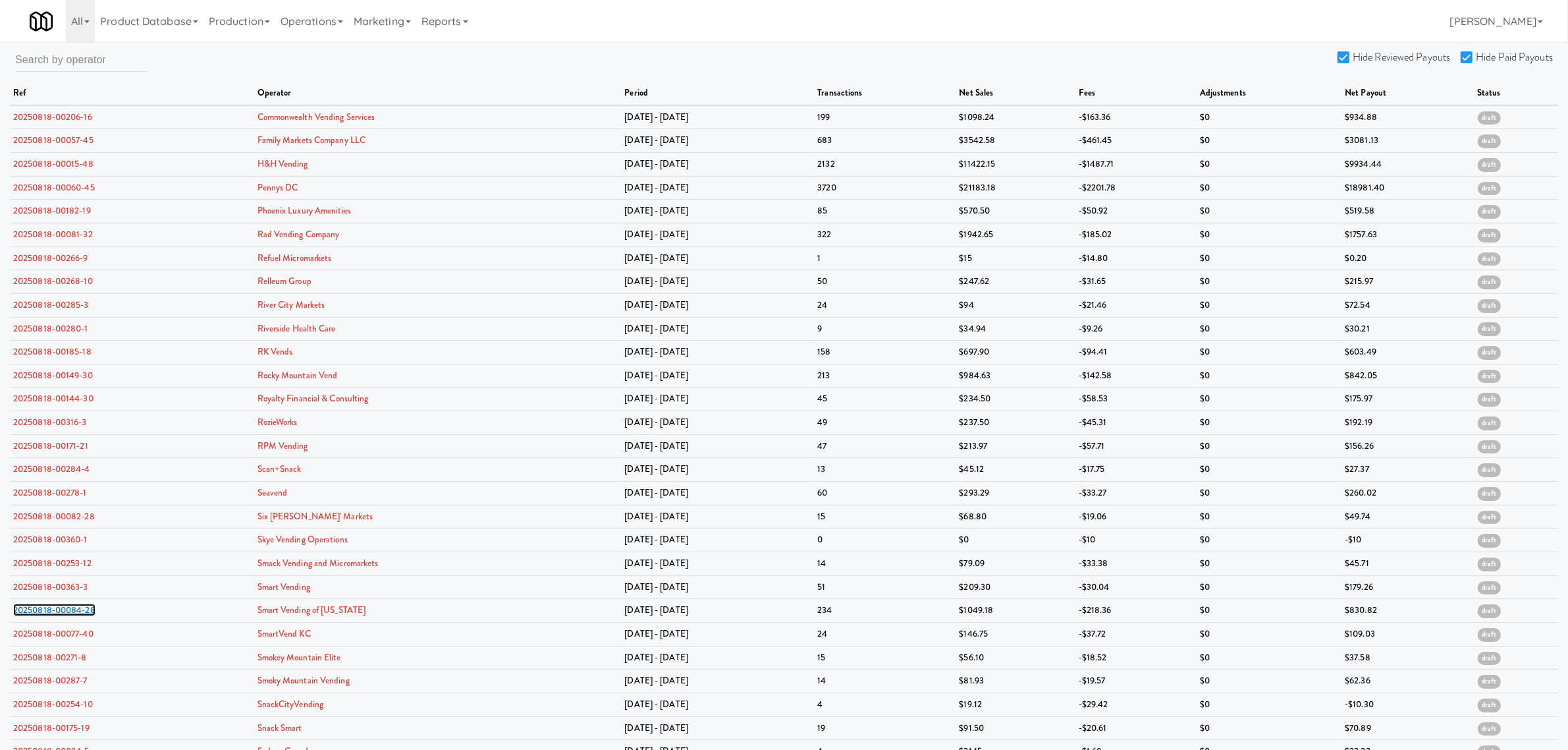
click at [48, 614] on link "20250818-00084-28" at bounding box center [54, 610] width 82 height 12
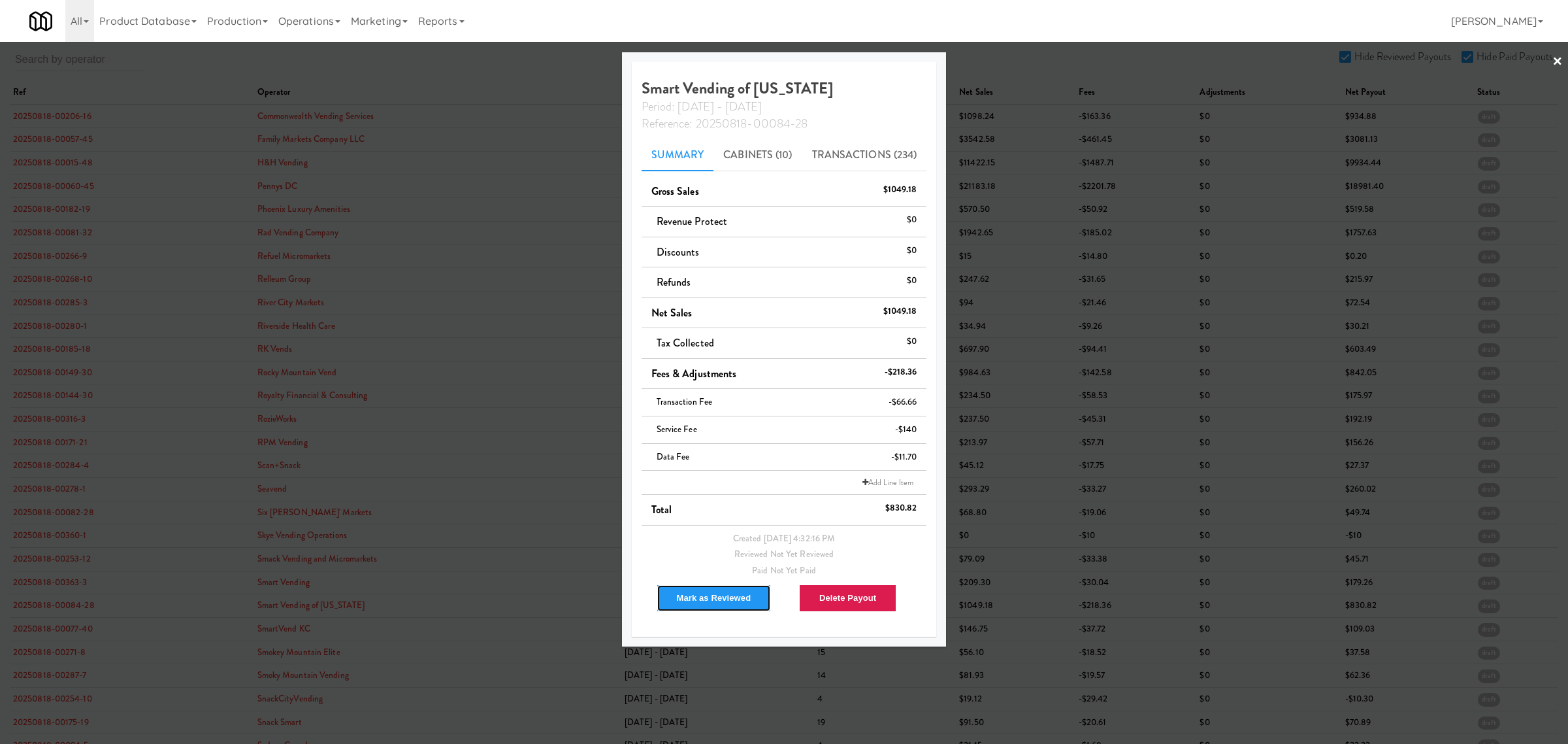
click at [690, 598] on button "Mark as Reviewed" at bounding box center [714, 598] width 115 height 27
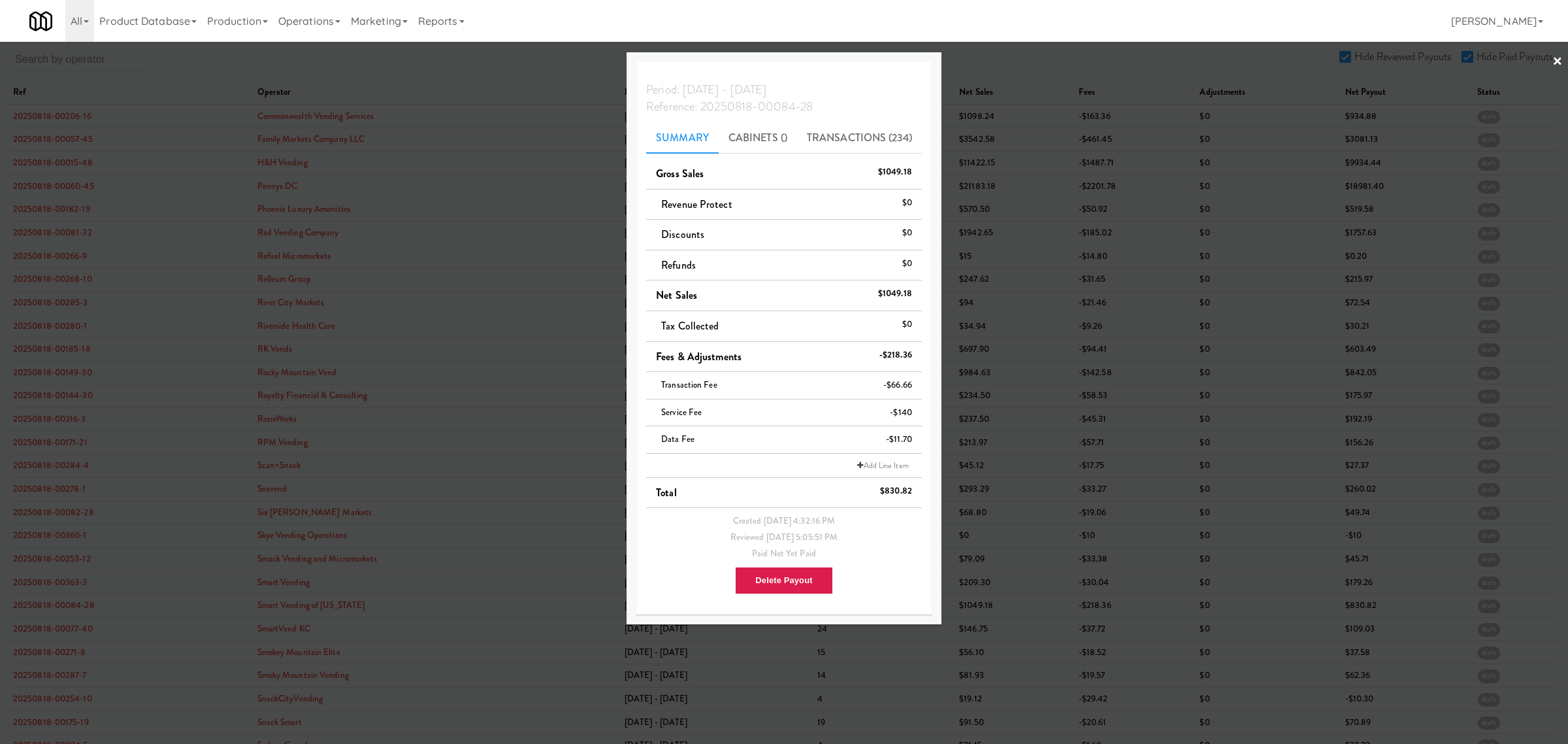
click at [33, 637] on div at bounding box center [784, 372] width 1568 height 744
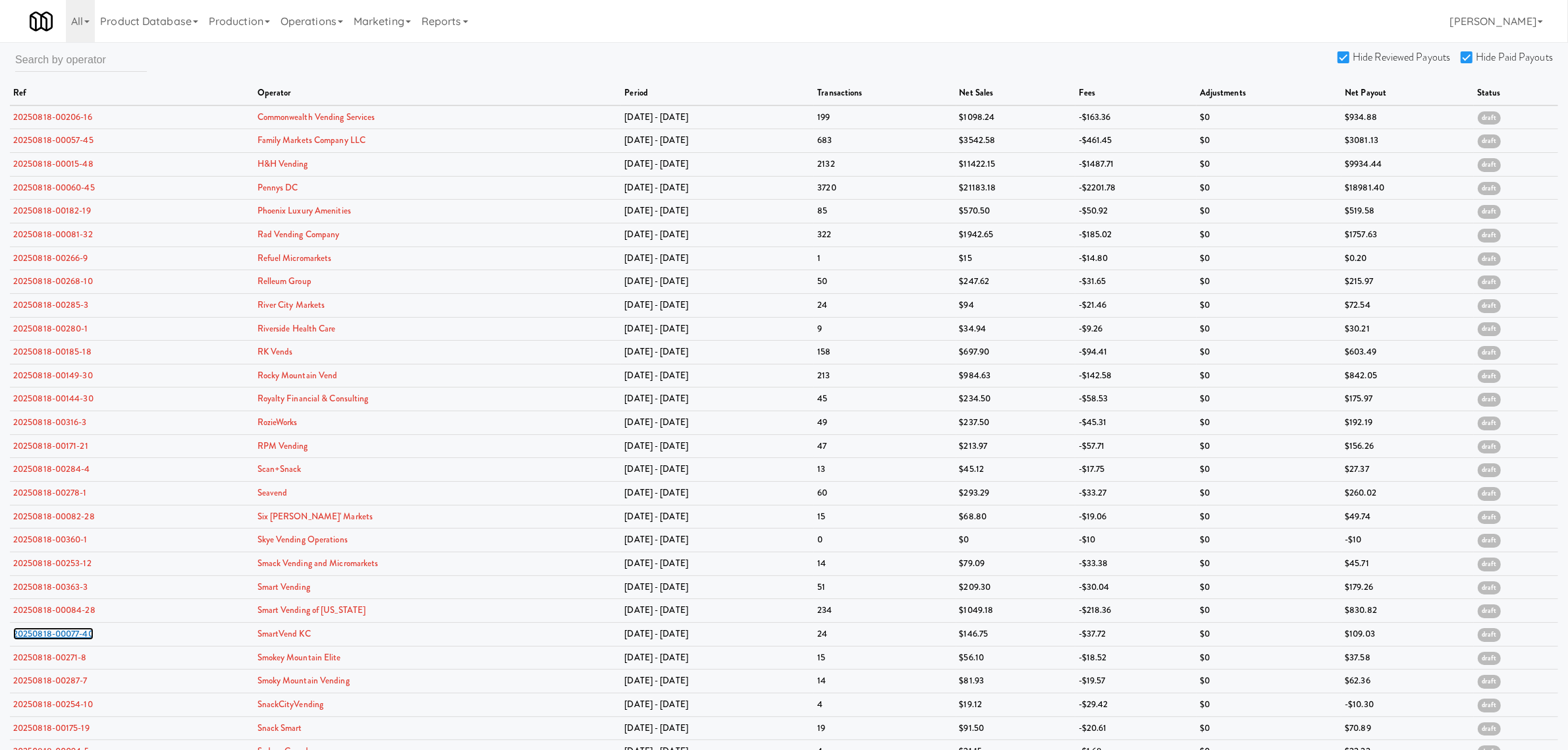
click at [33, 640] on link "20250818-00077-40" at bounding box center [53, 633] width 80 height 12
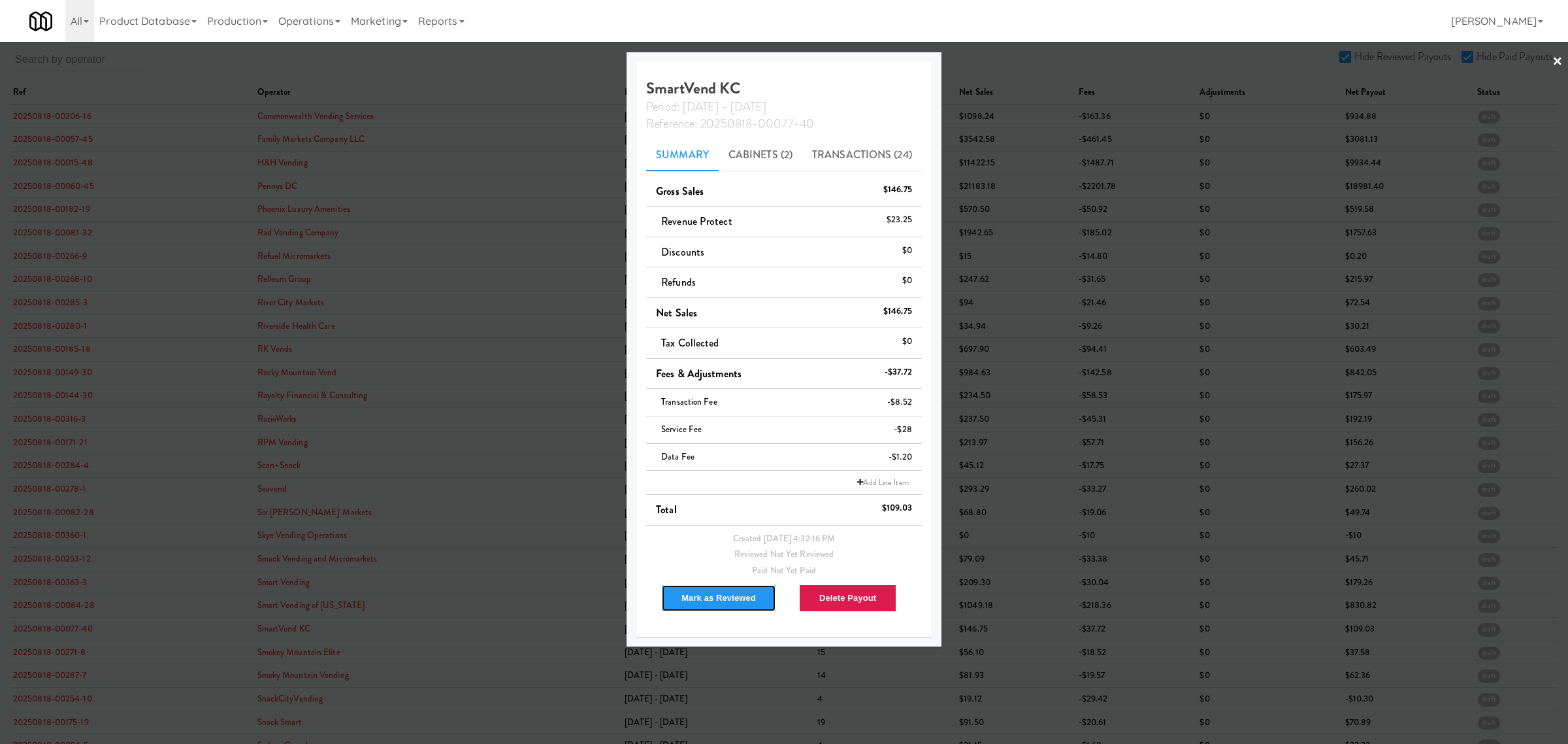
click at [709, 592] on button "Mark as Reviewed" at bounding box center [719, 598] width 115 height 27
click at [66, 657] on div at bounding box center [784, 372] width 1568 height 744
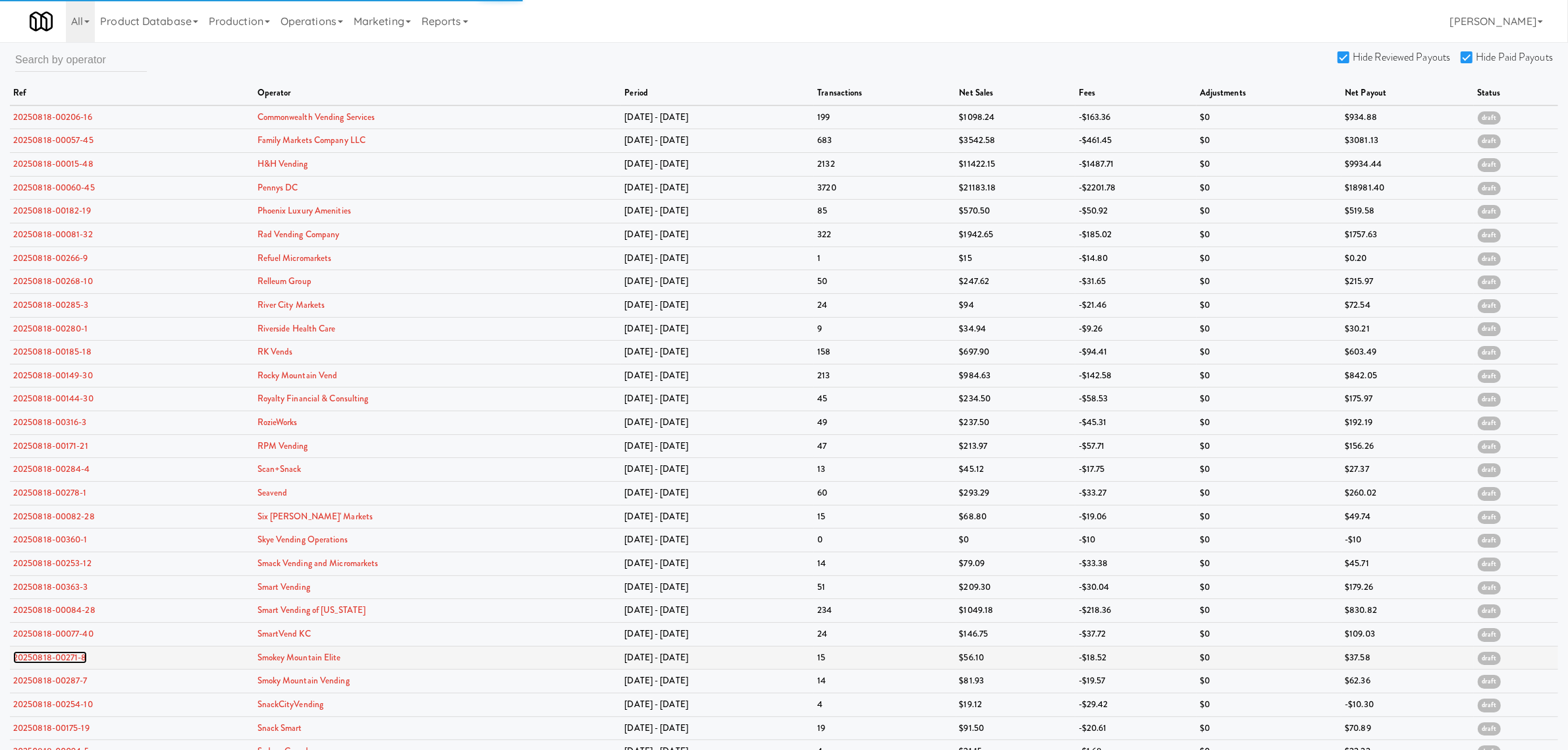
click at [56, 663] on link "20250818-00271-8" at bounding box center [50, 657] width 74 height 12
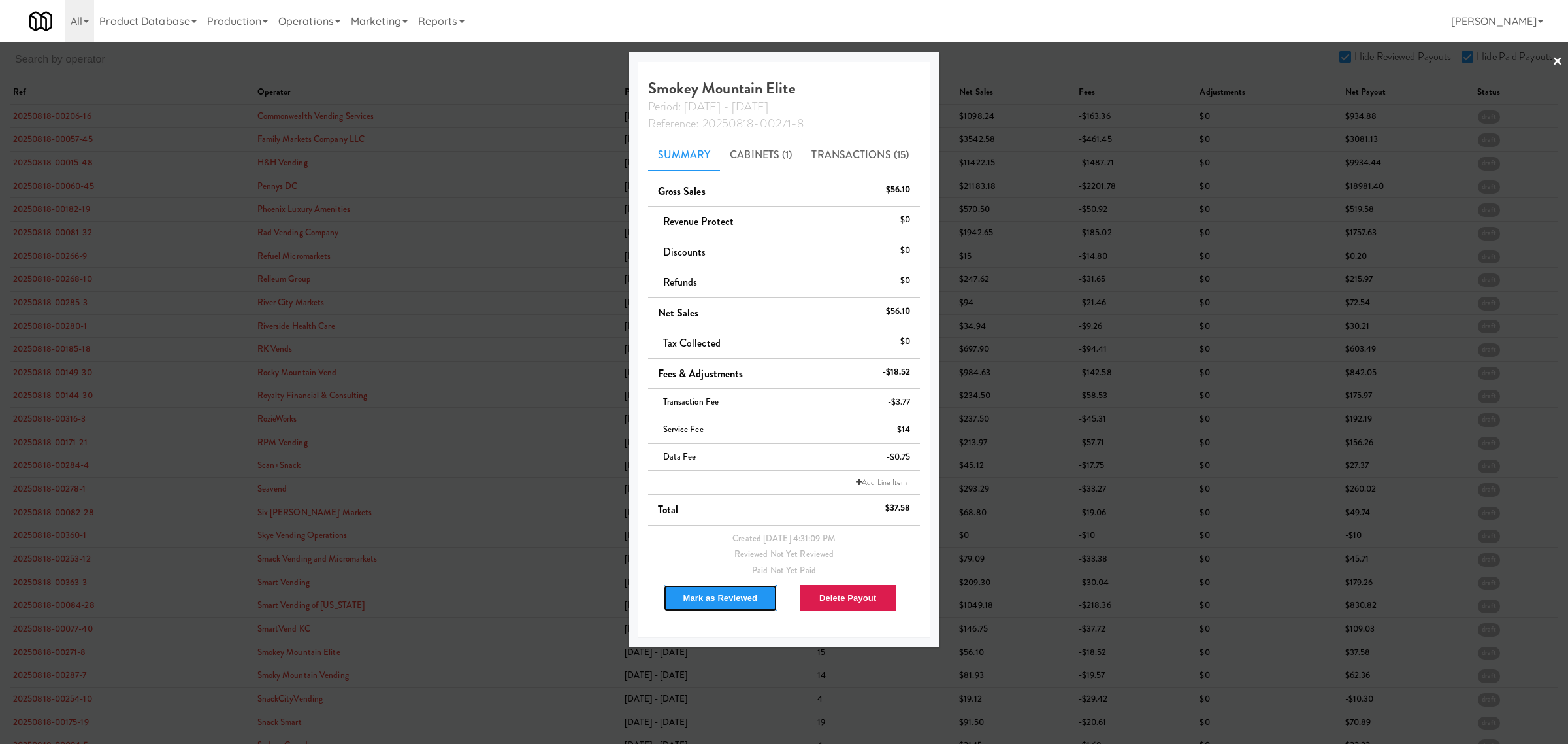
click at [706, 599] on button "Mark as Reviewed" at bounding box center [720, 598] width 115 height 27
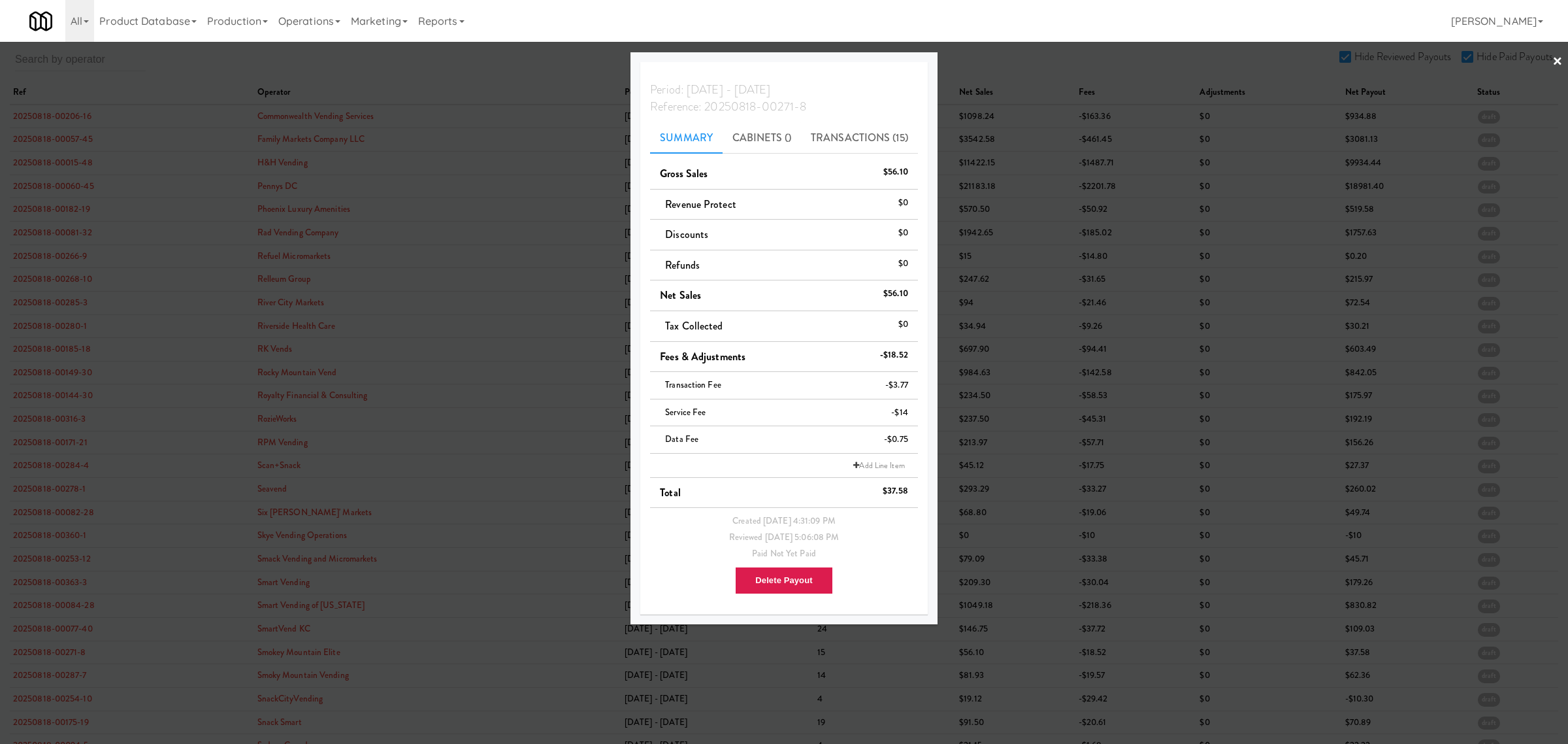
click at [59, 685] on div at bounding box center [784, 372] width 1568 height 744
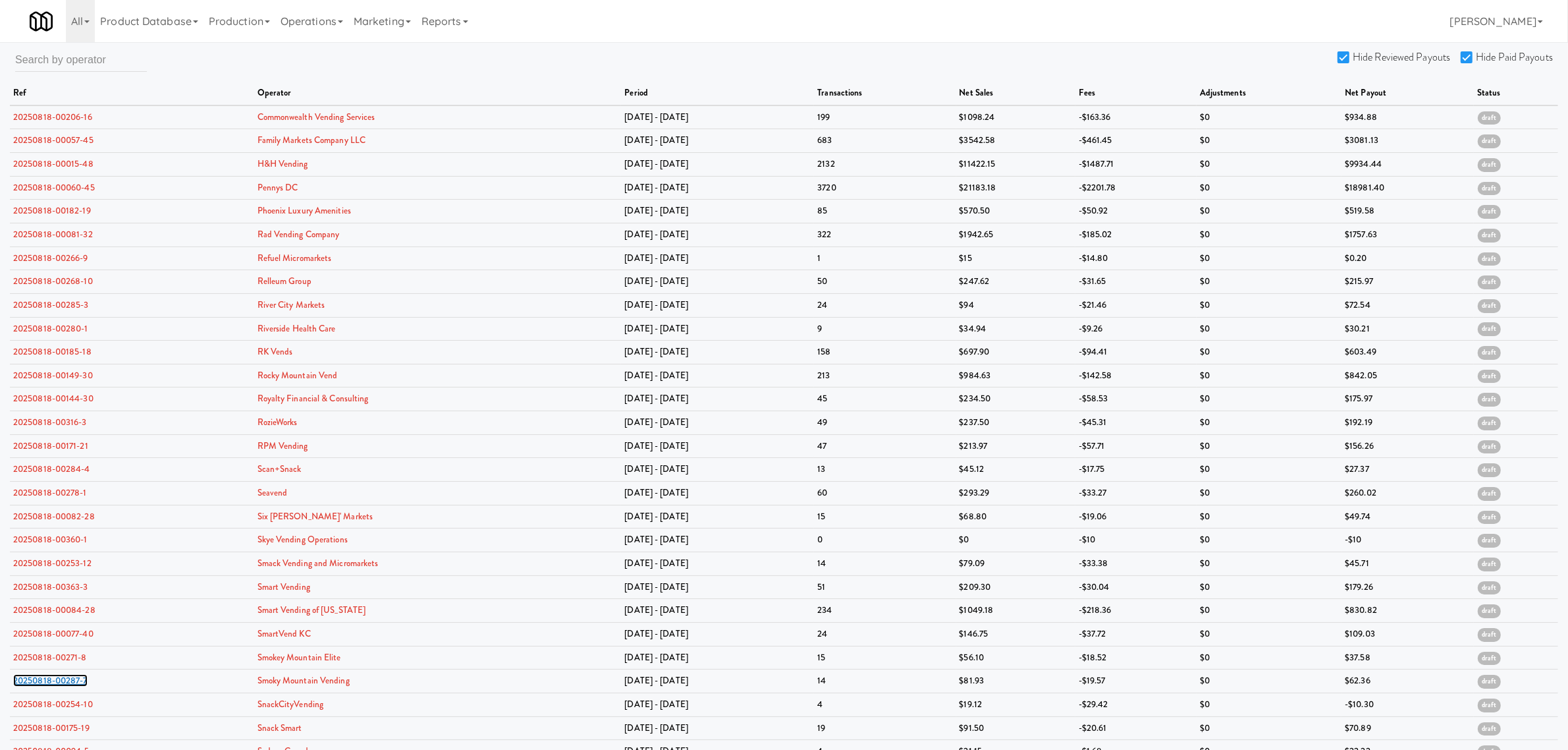
click at [59, 686] on link "20250818-00287-7" at bounding box center [50, 680] width 74 height 12
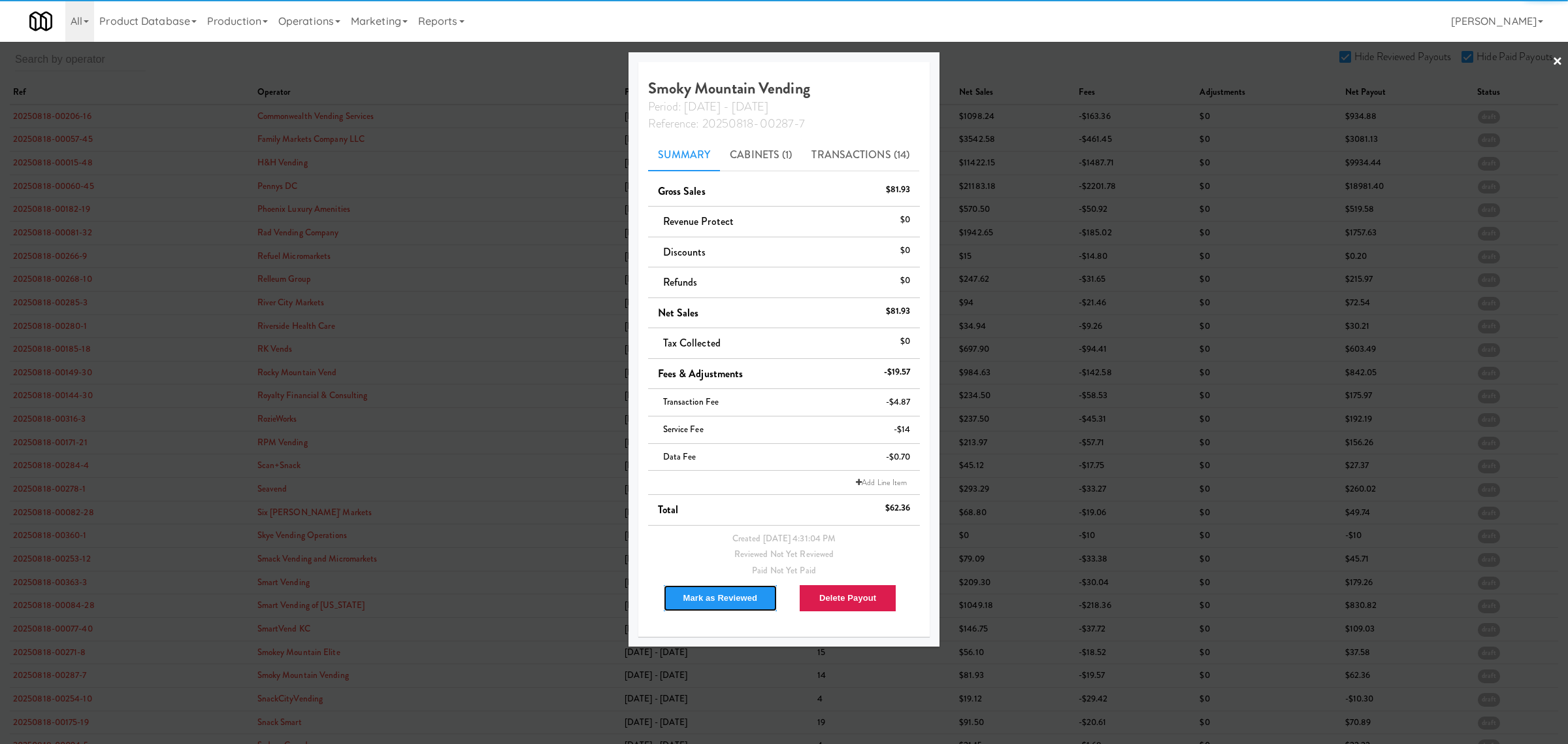
click at [703, 595] on button "Mark as Reviewed" at bounding box center [720, 598] width 115 height 27
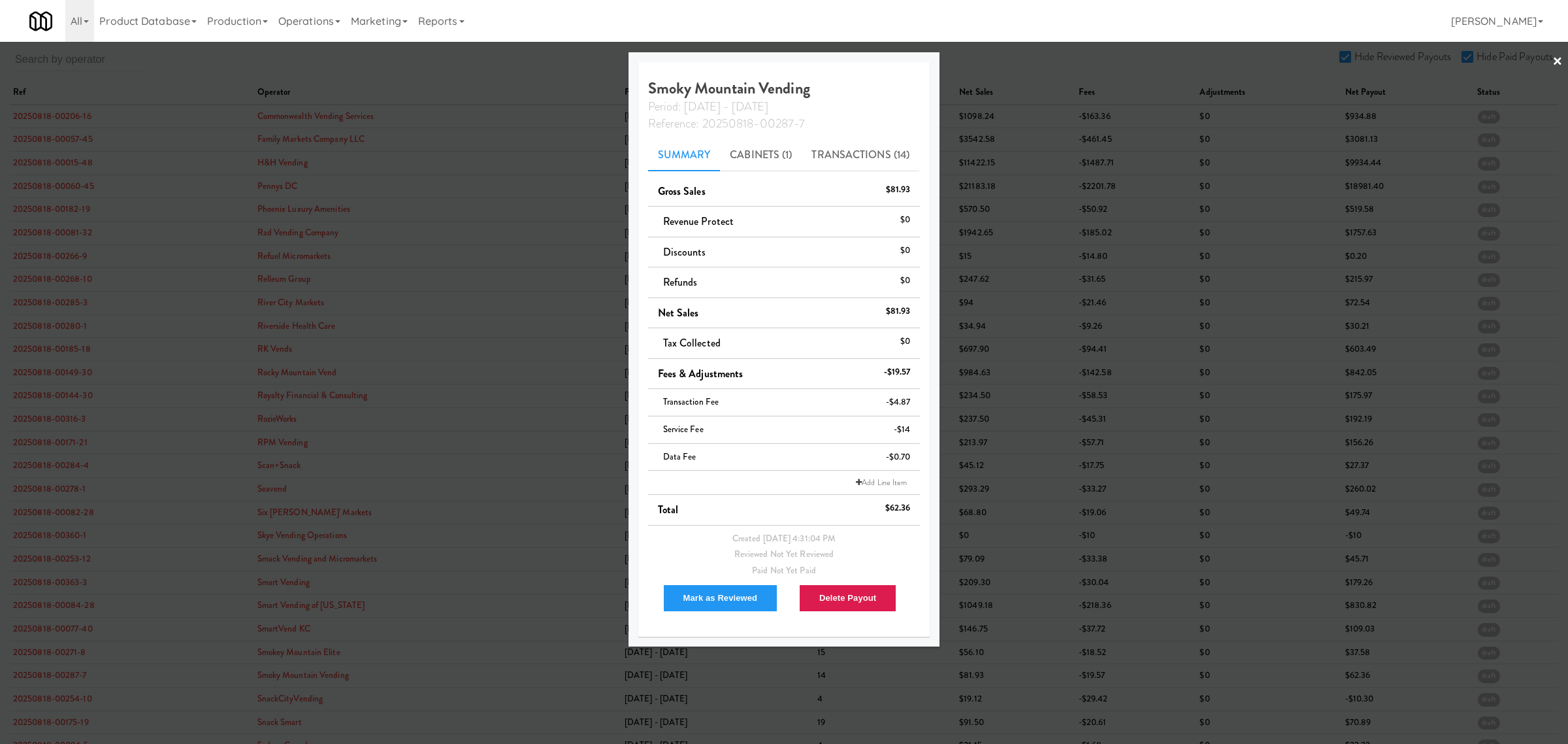
click at [60, 704] on div at bounding box center [784, 372] width 1568 height 744
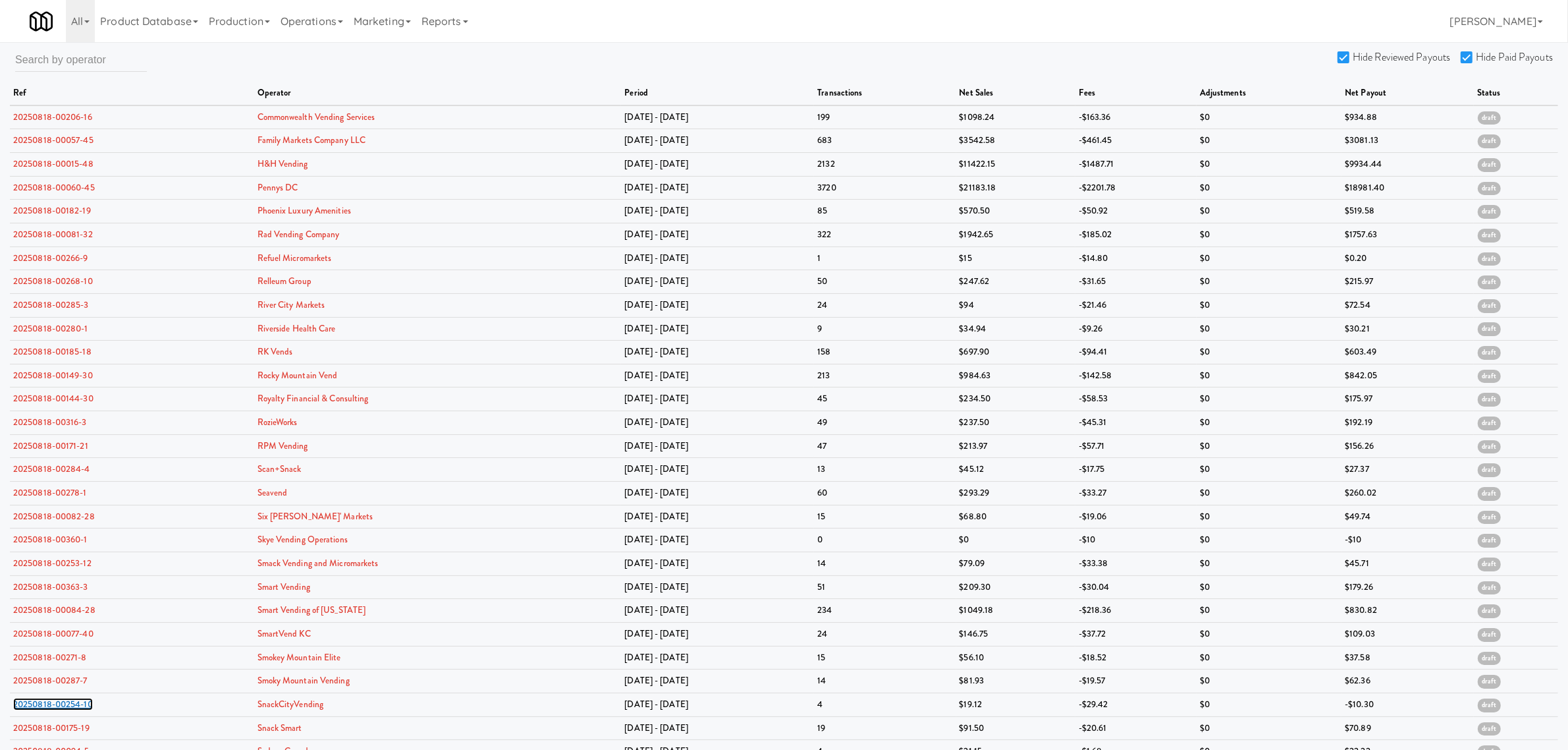
click at [61, 710] on link "20250818-00254-10" at bounding box center [53, 704] width 80 height 12
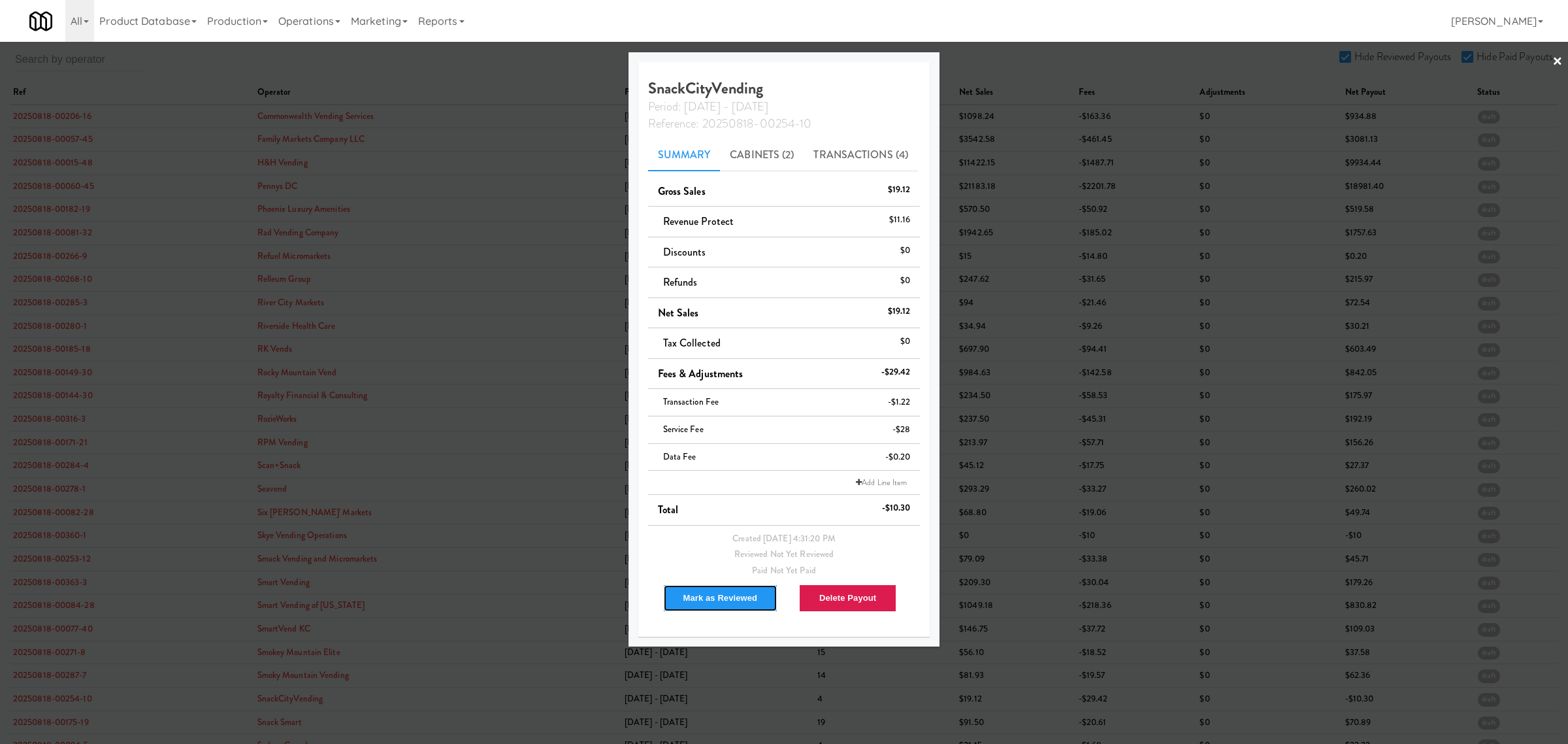
click at [713, 596] on button "Mark as Reviewed" at bounding box center [720, 598] width 115 height 27
click at [63, 727] on div at bounding box center [784, 372] width 1568 height 744
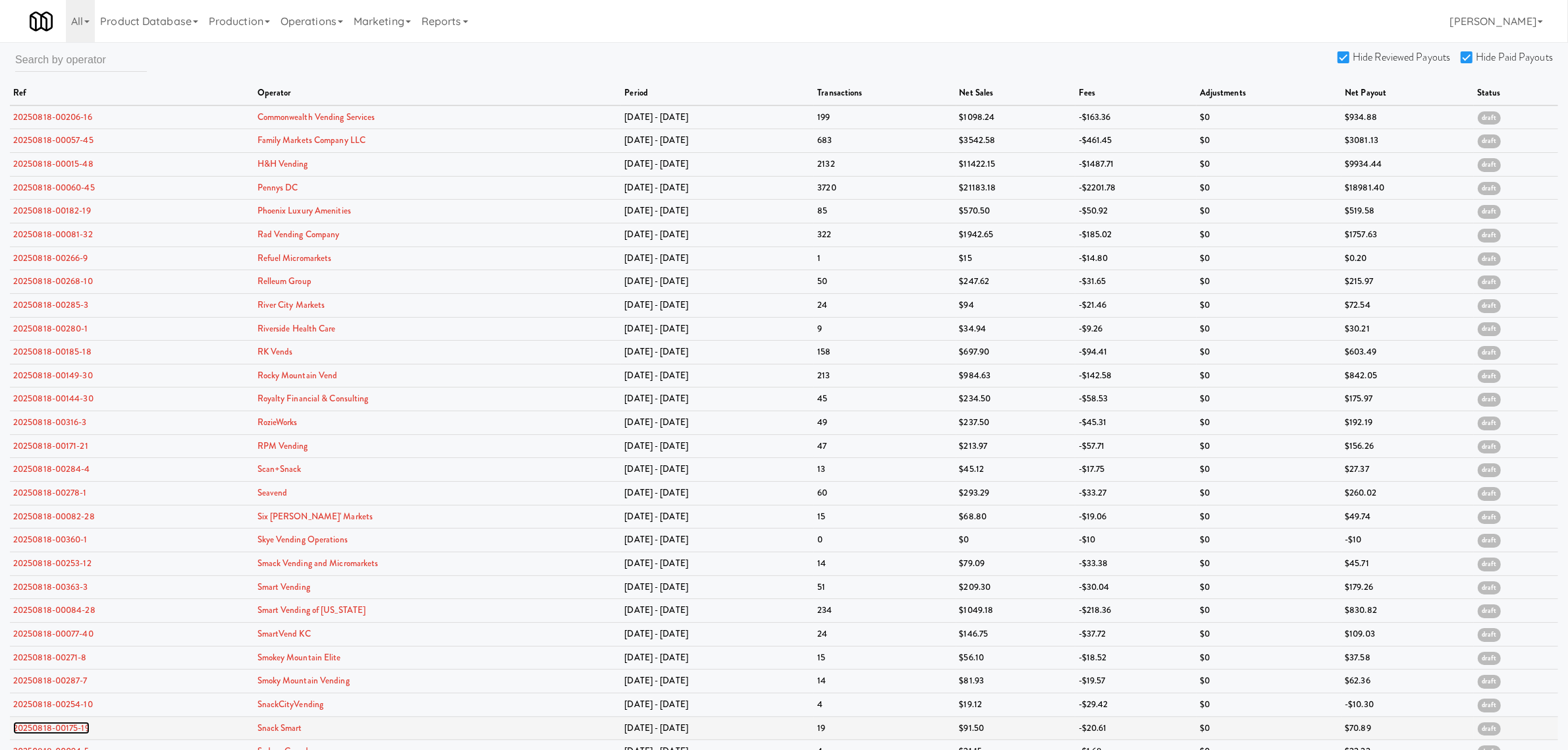
click at [63, 732] on link "20250818-00175-19" at bounding box center [51, 728] width 77 height 12
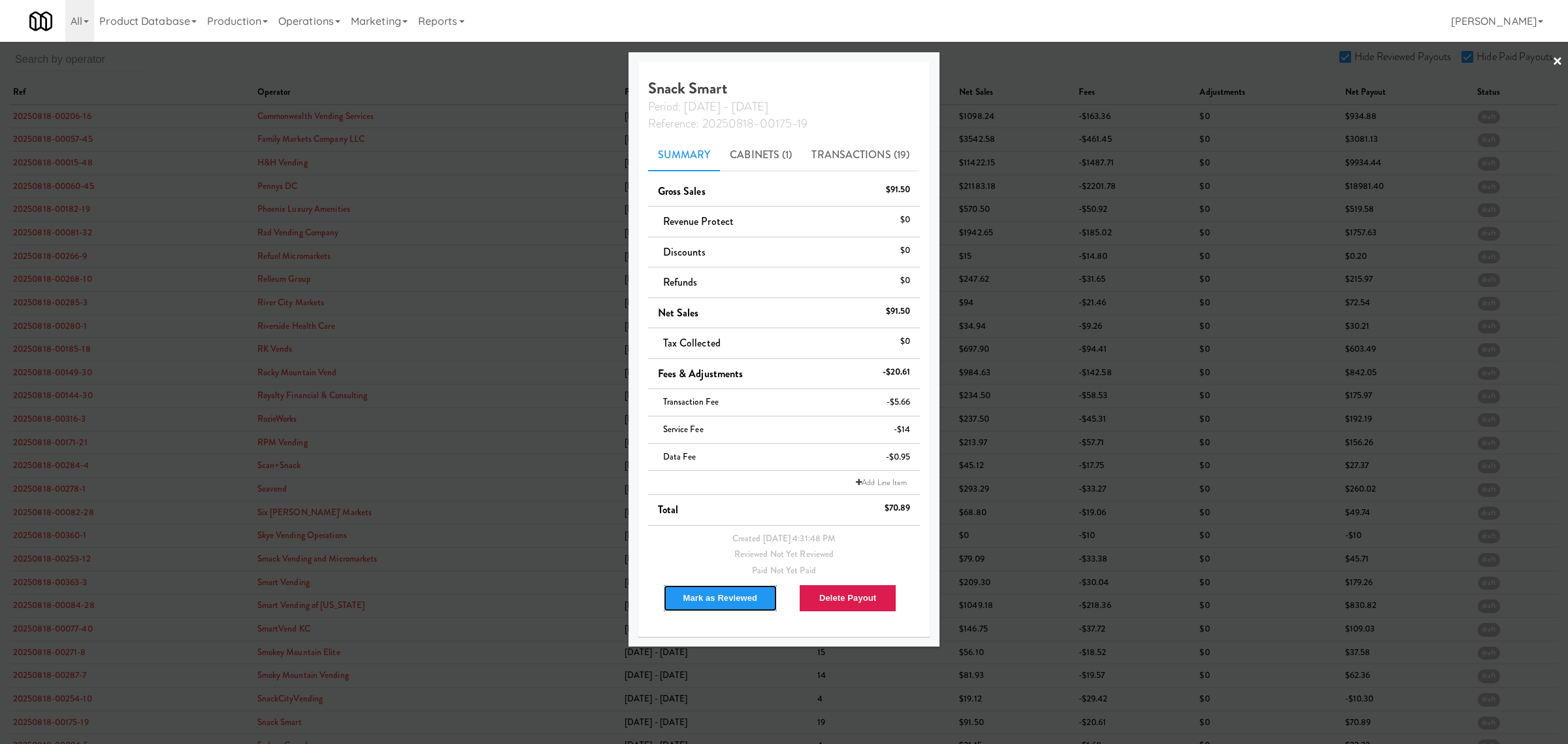
click at [713, 593] on button "Mark as Reviewed" at bounding box center [720, 598] width 115 height 27
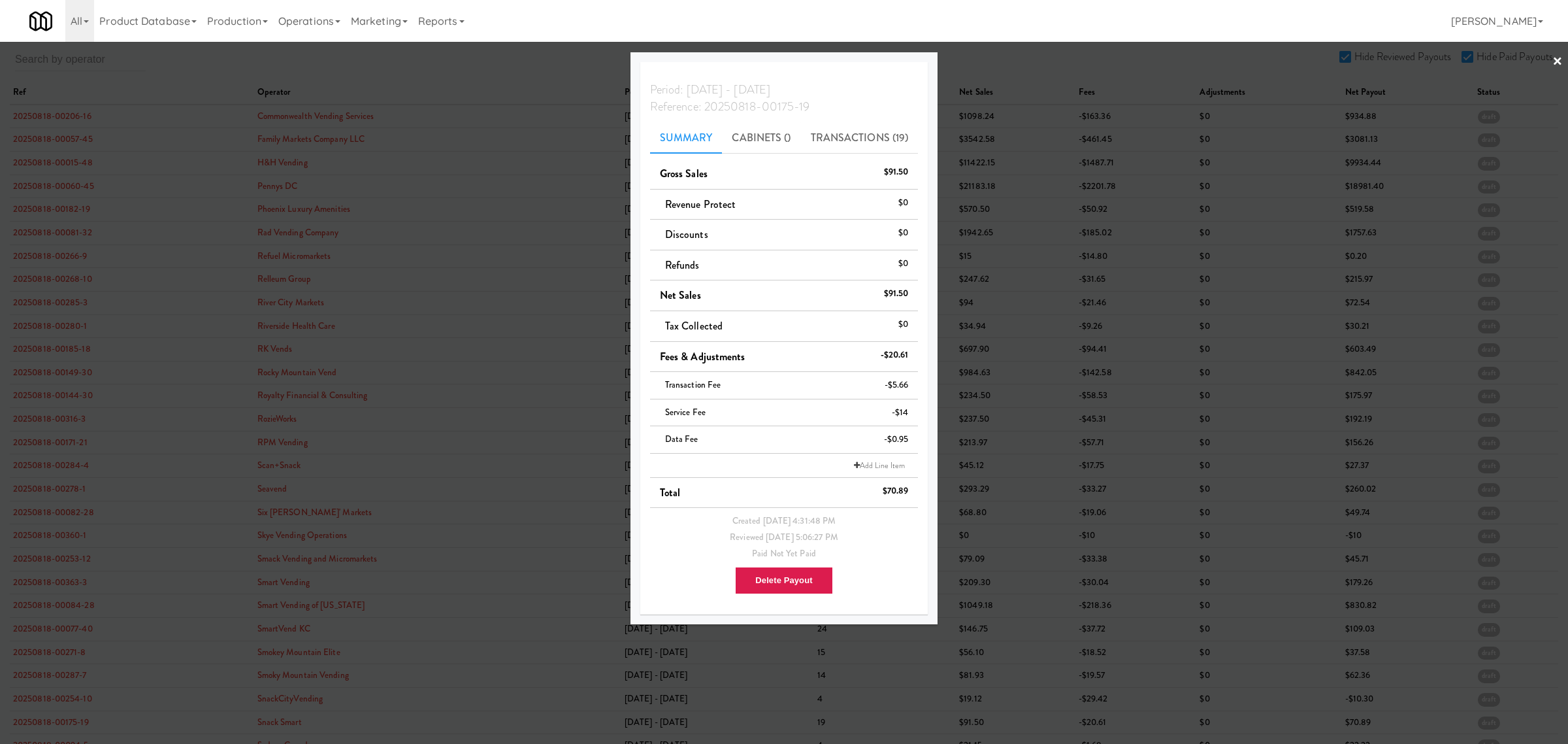
click at [526, 78] on div at bounding box center [784, 372] width 1568 height 744
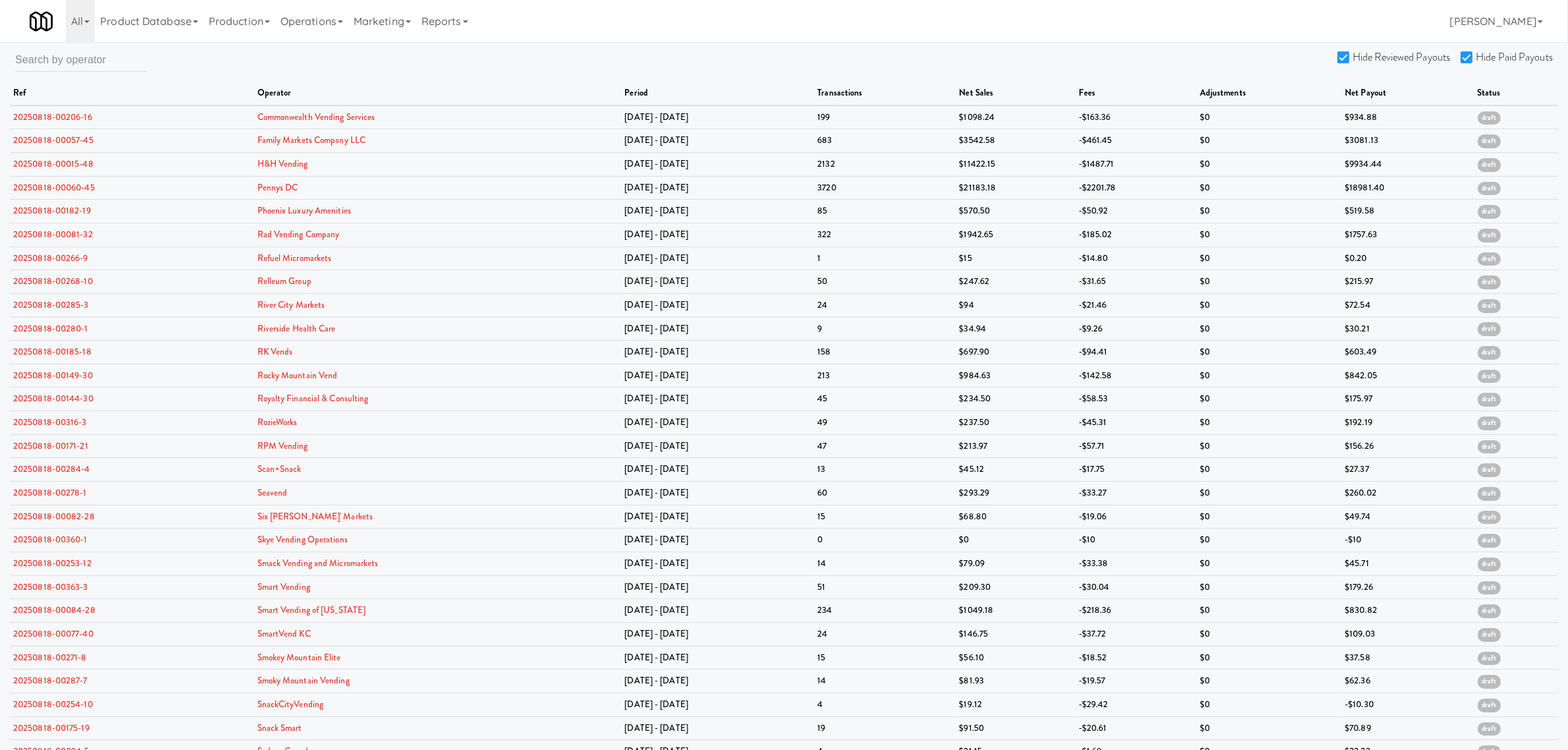
click at [1340, 53] on input "Hide Reviewed Payouts" at bounding box center [1345, 58] width 15 height 11
checkbox input "false"
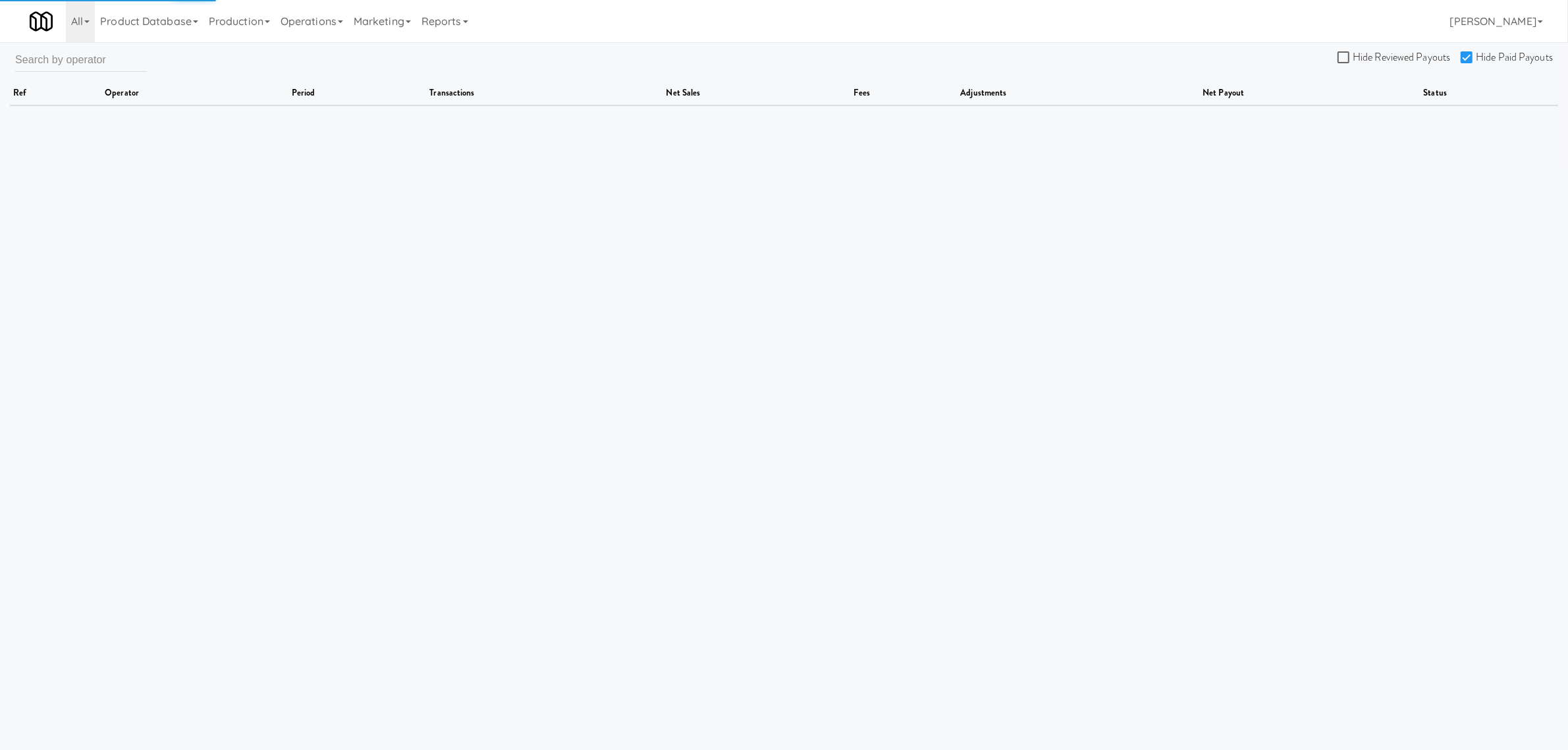
click at [1466, 53] on input "Hide Paid Payouts" at bounding box center [1468, 58] width 15 height 11
checkbox input "false"
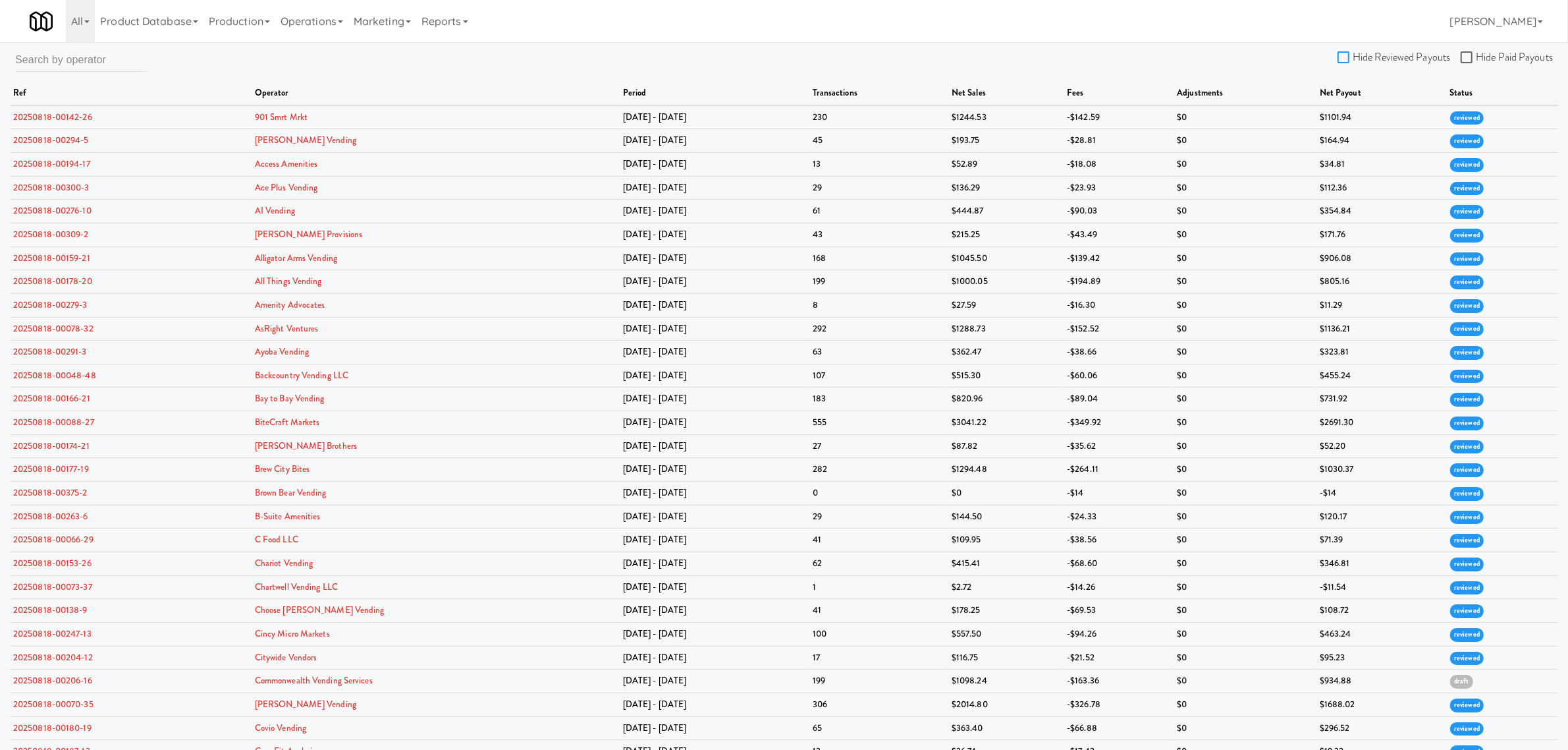
click at [1342, 54] on input "Hide Reviewed Payouts" at bounding box center [1345, 58] width 15 height 11
checkbox input "true"
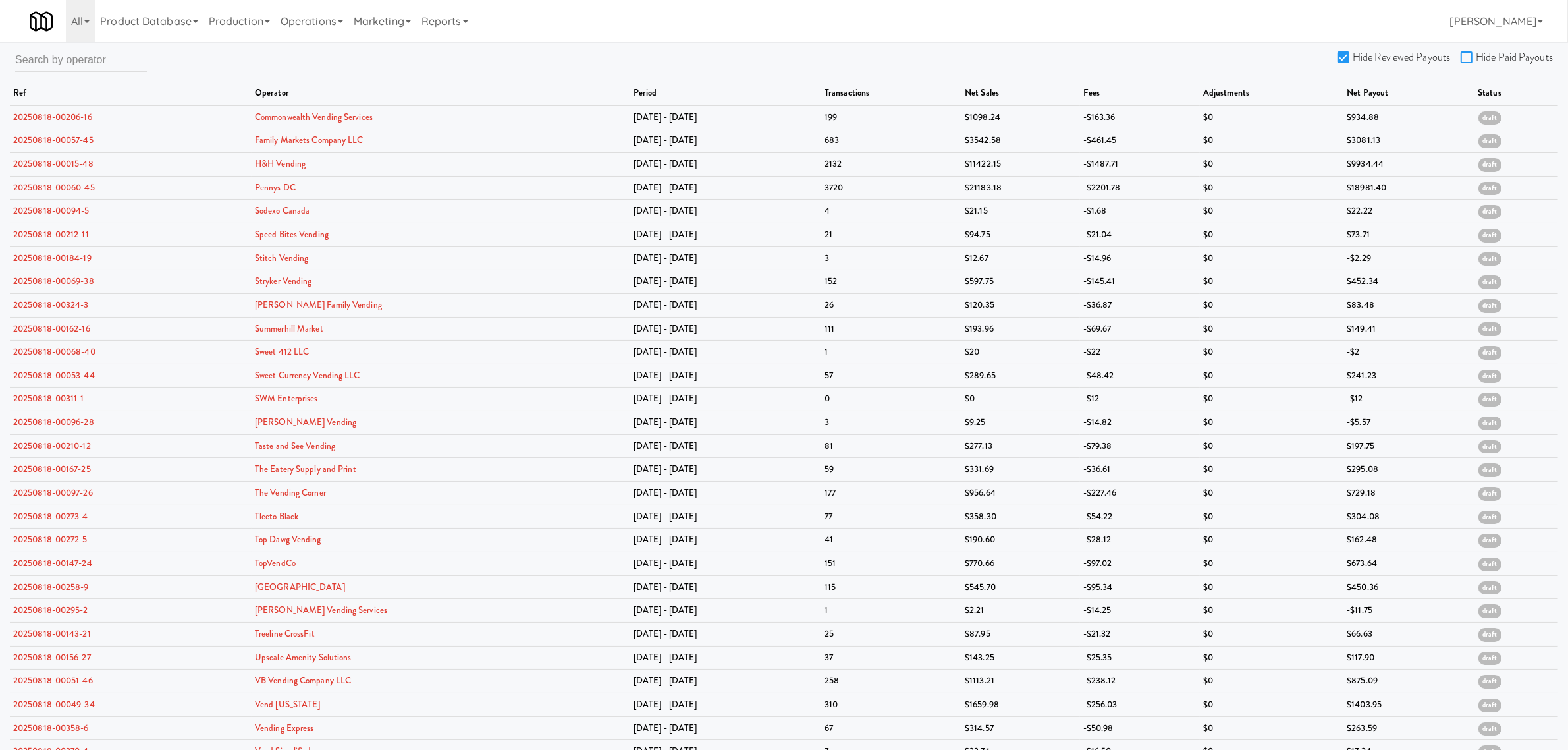
click at [1463, 54] on input "Hide Paid Payouts" at bounding box center [1468, 58] width 15 height 11
checkbox input "true"
click at [46, 209] on link "20250818-00094-5" at bounding box center [51, 210] width 77 height 12
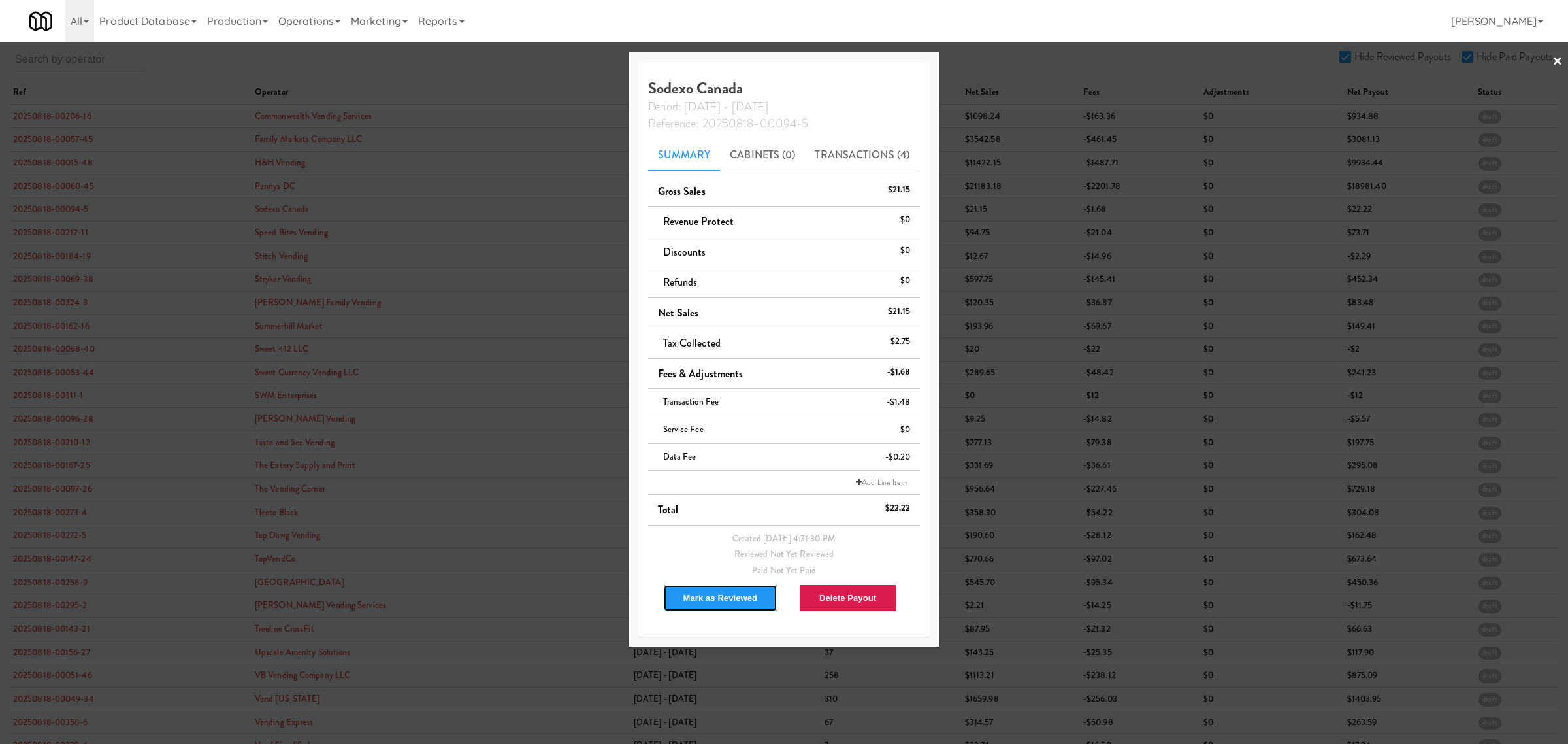
click at [698, 590] on button "Mark as Reviewed" at bounding box center [720, 598] width 115 height 27
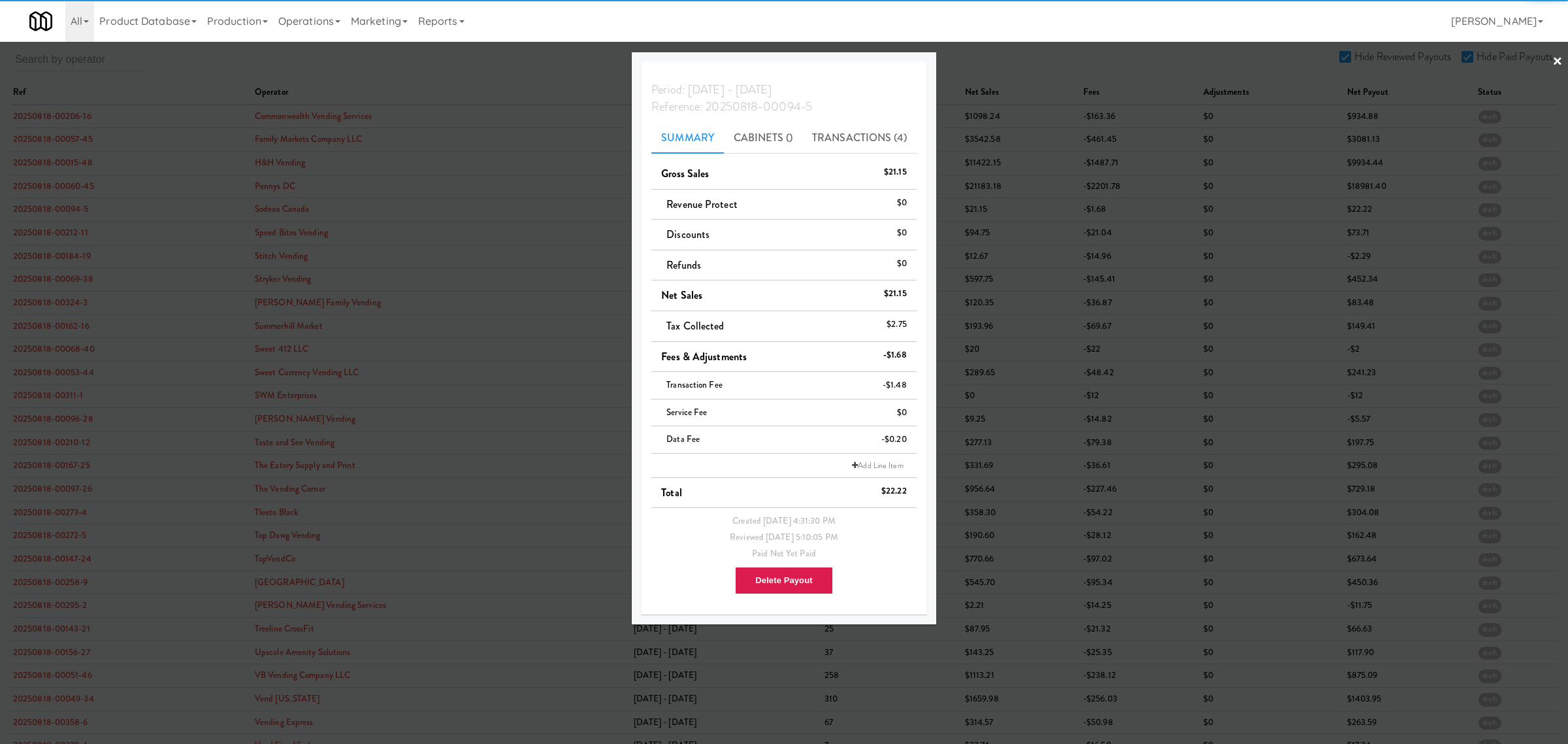
click at [34, 237] on div at bounding box center [784, 372] width 1568 height 744
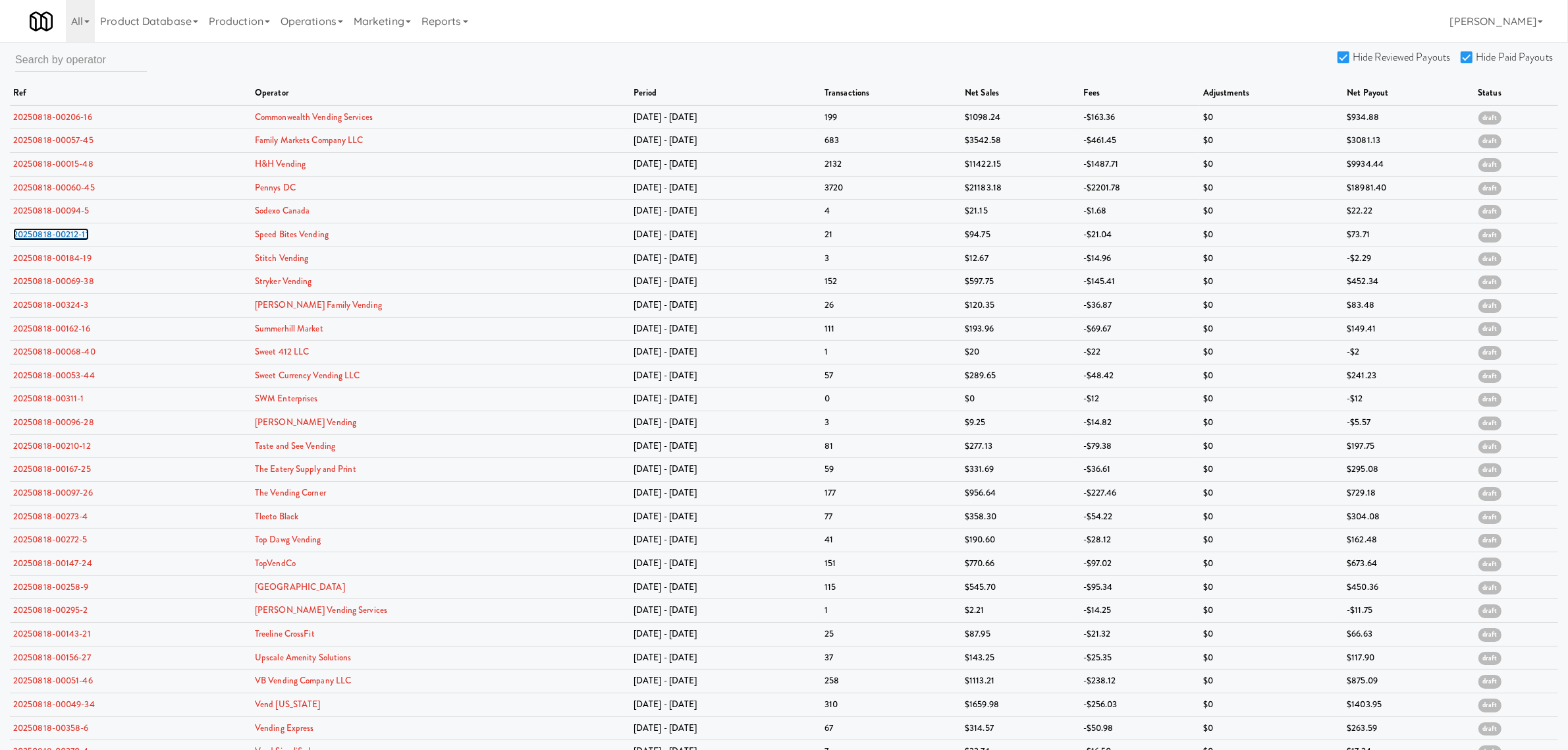
click at [34, 238] on link "20250818-00212-11" at bounding box center [51, 234] width 76 height 12
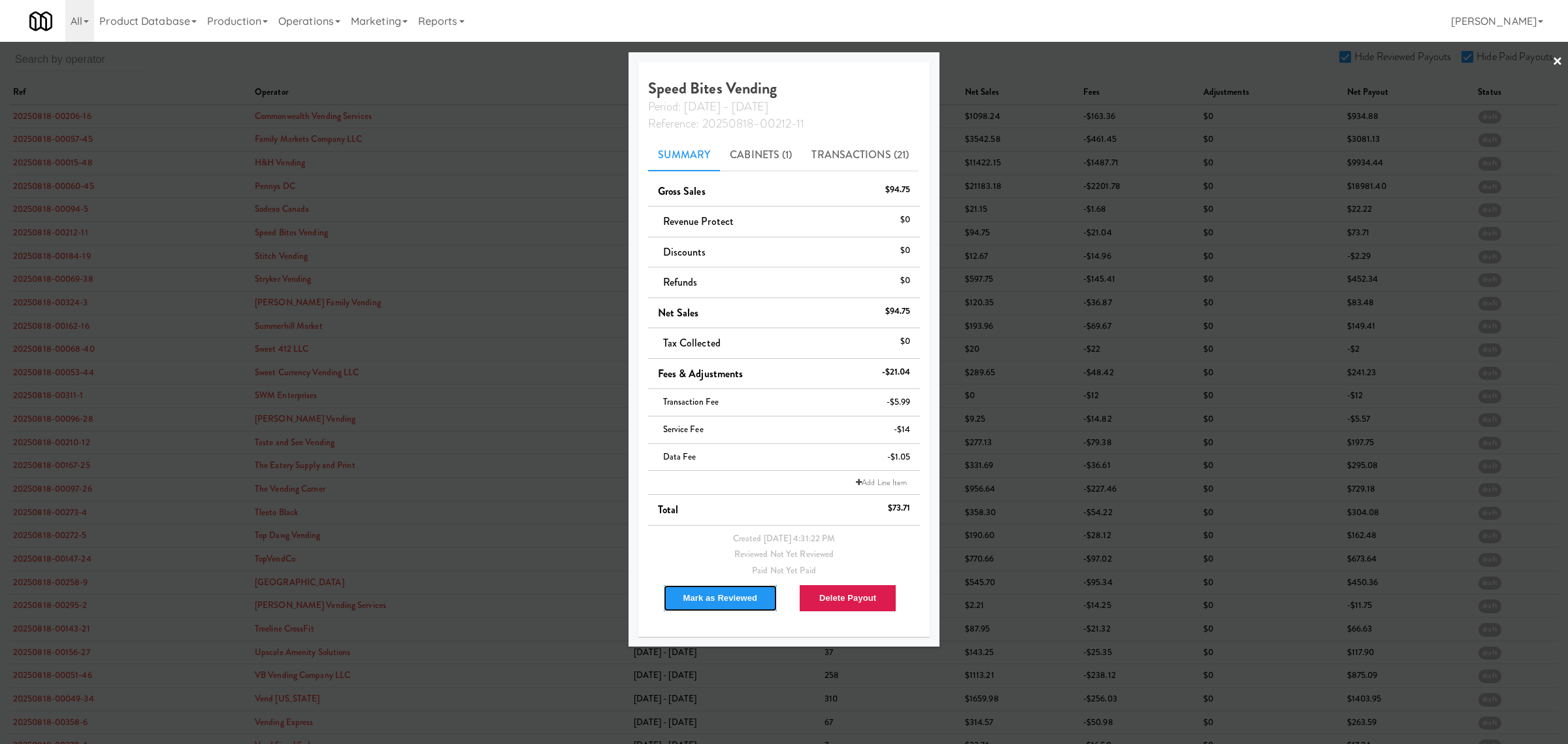
click at [721, 601] on button "Mark as Reviewed" at bounding box center [720, 598] width 115 height 27
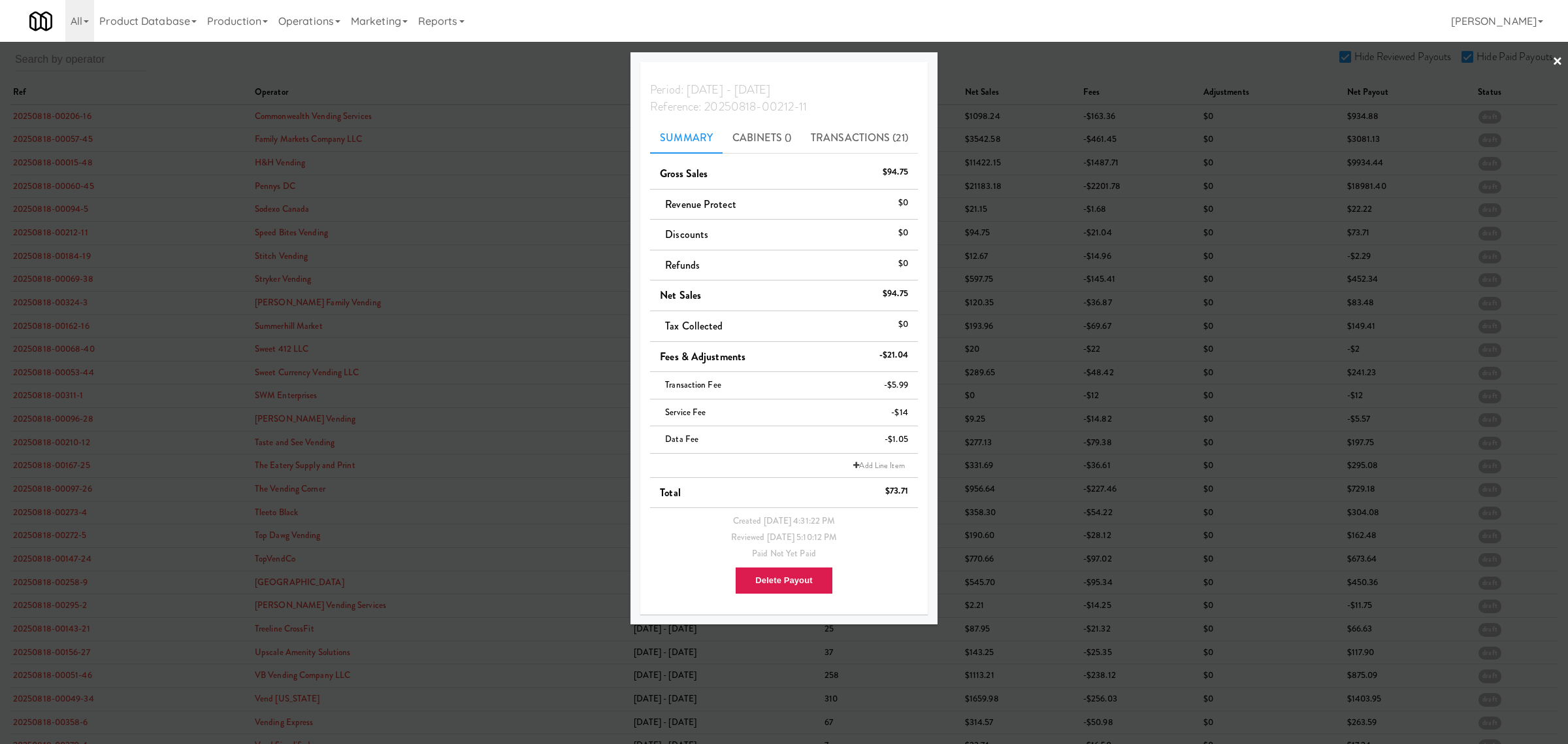
click at [35, 256] on div at bounding box center [784, 372] width 1568 height 744
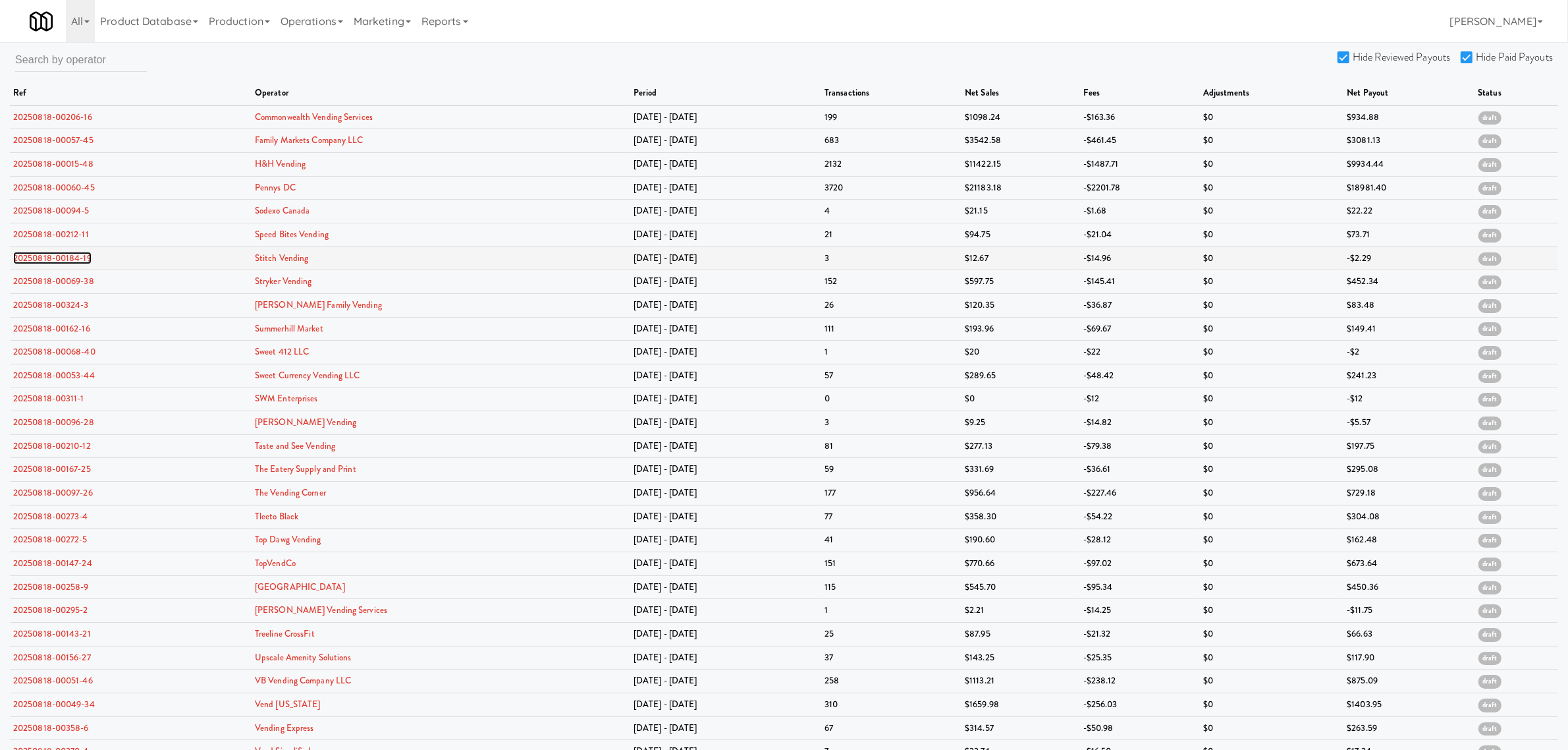
click at [34, 258] on link "20250818-00184-19" at bounding box center [52, 258] width 78 height 12
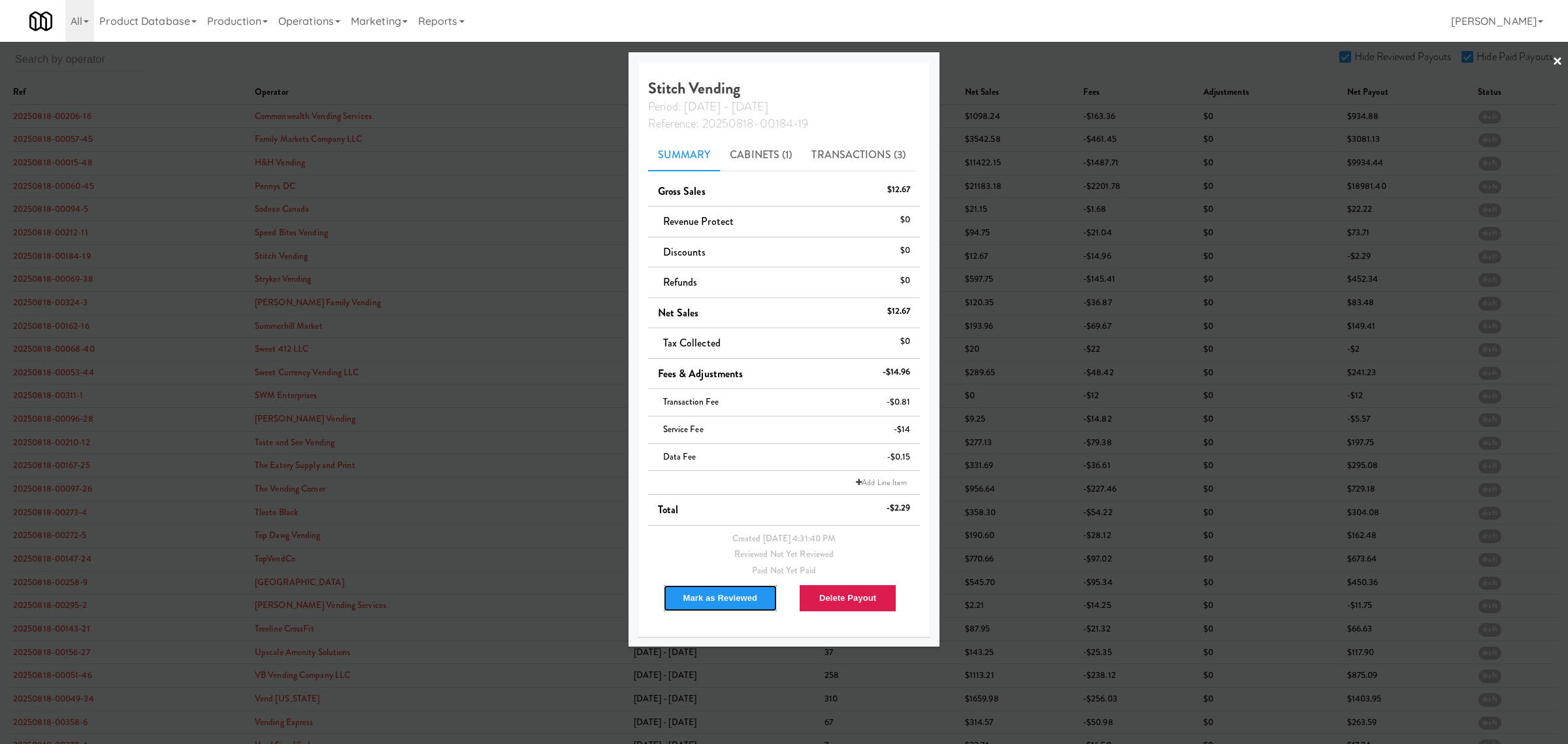
click at [681, 590] on button "Mark as Reviewed" at bounding box center [720, 598] width 115 height 27
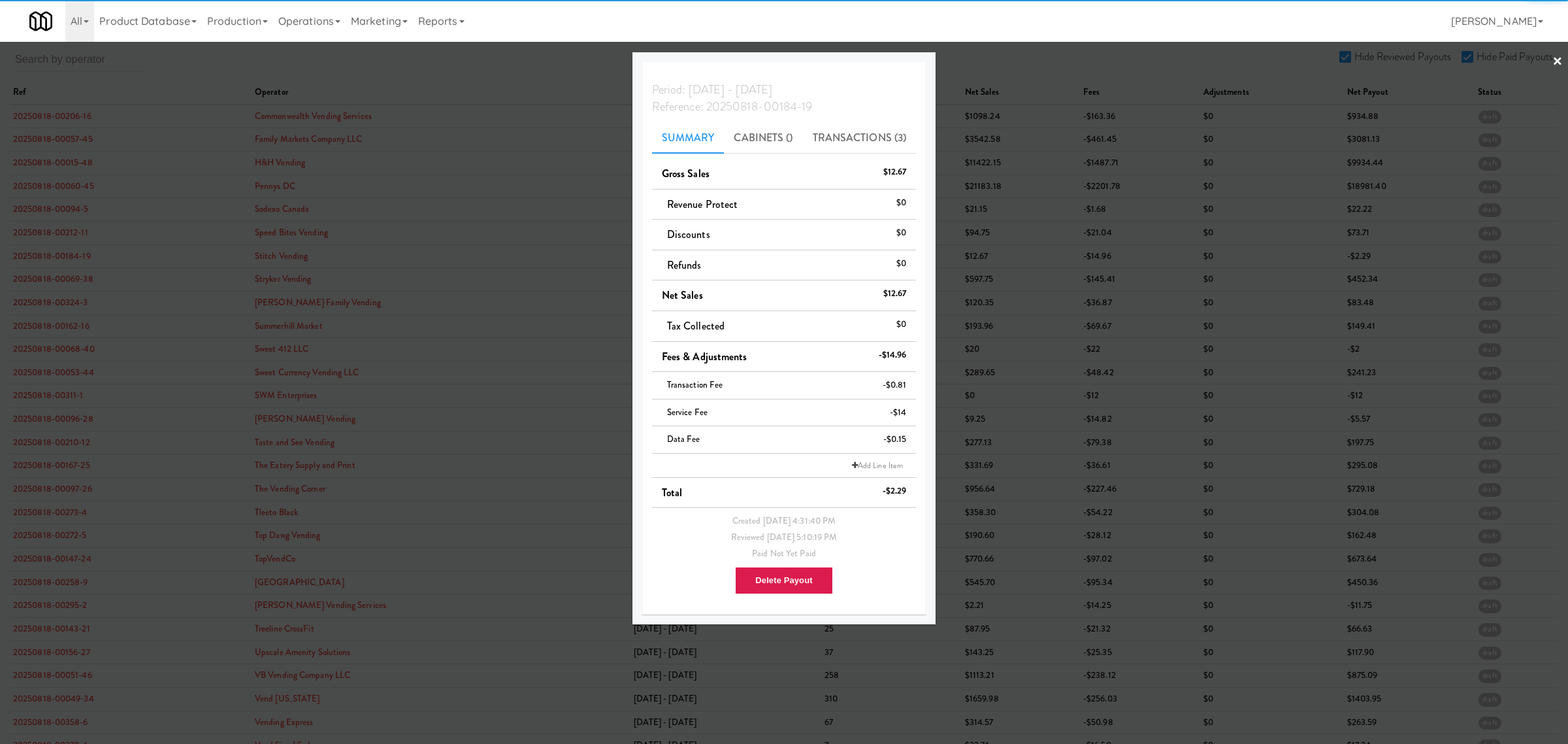
click at [70, 280] on div at bounding box center [784, 372] width 1568 height 744
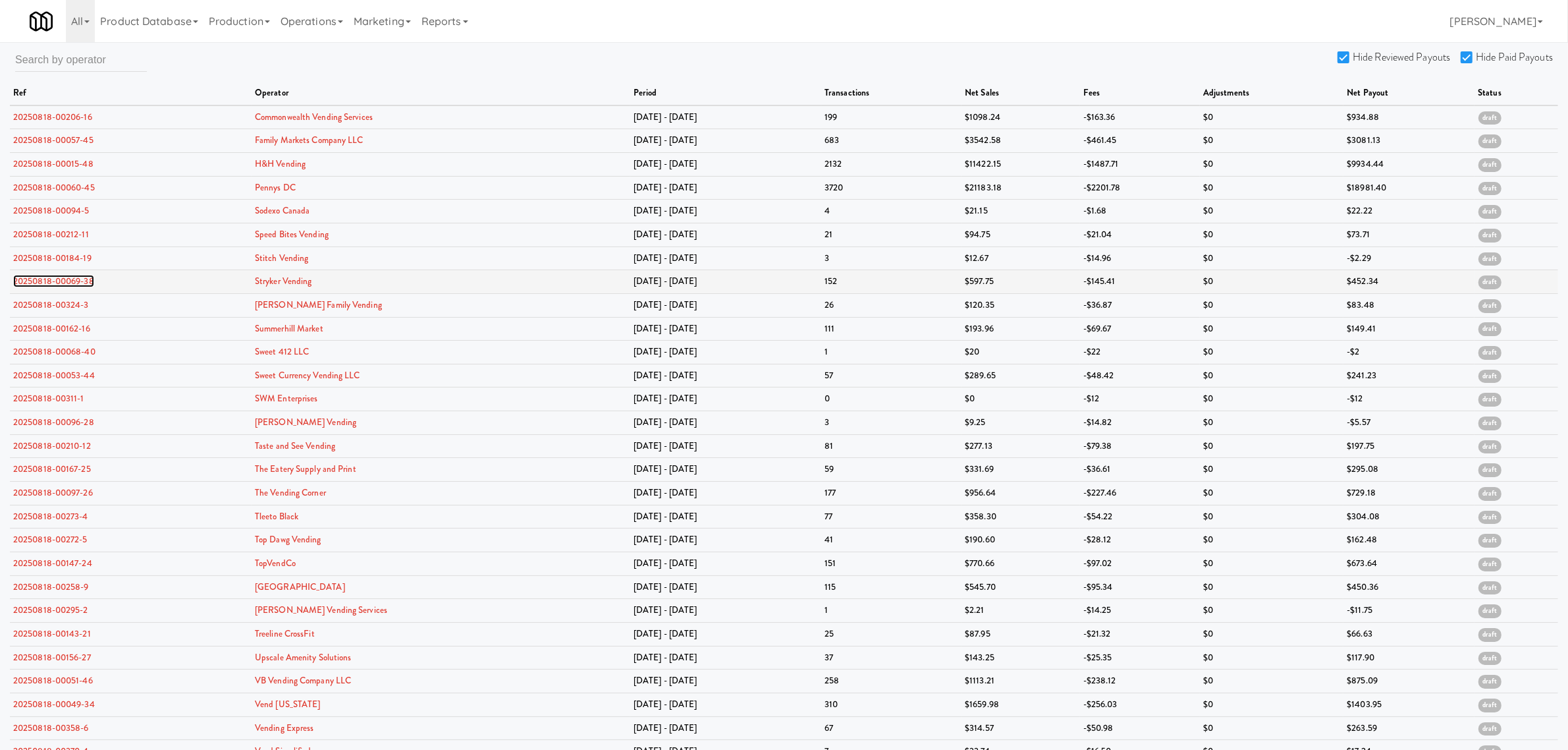
click at [70, 282] on link "20250818-00069-38" at bounding box center [54, 281] width 81 height 12
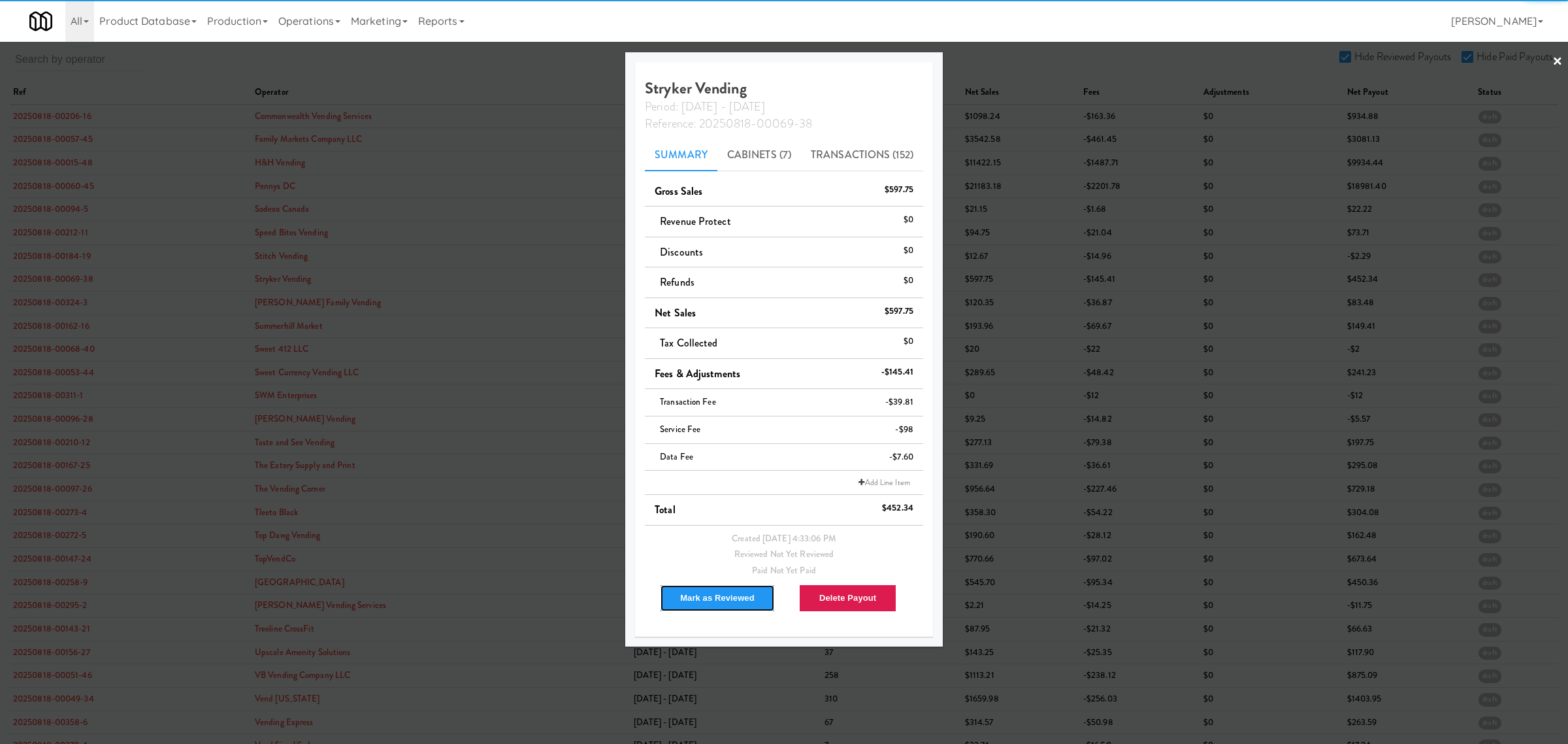
click at [719, 593] on button "Mark as Reviewed" at bounding box center [717, 598] width 115 height 27
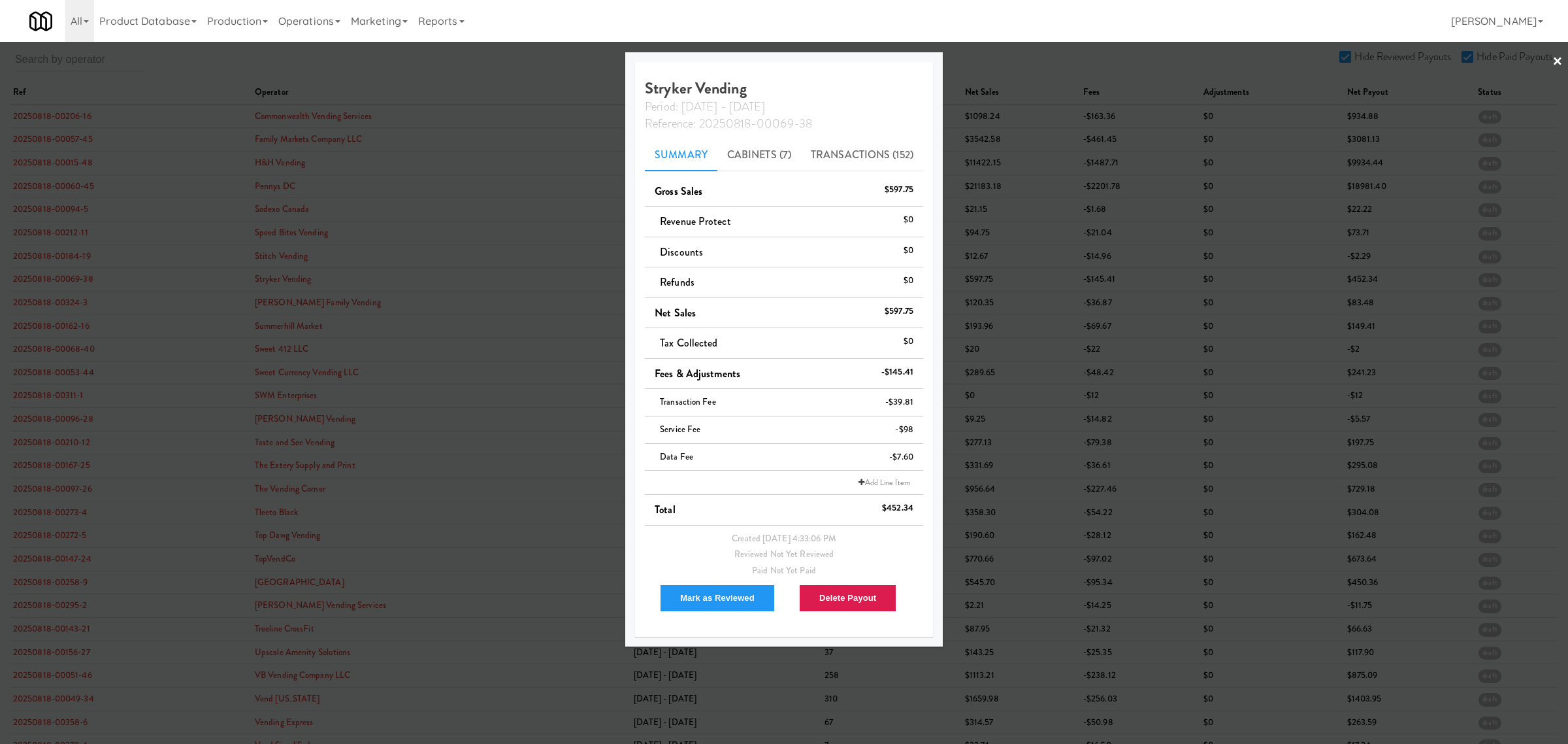
click at [51, 299] on div at bounding box center [784, 372] width 1568 height 744
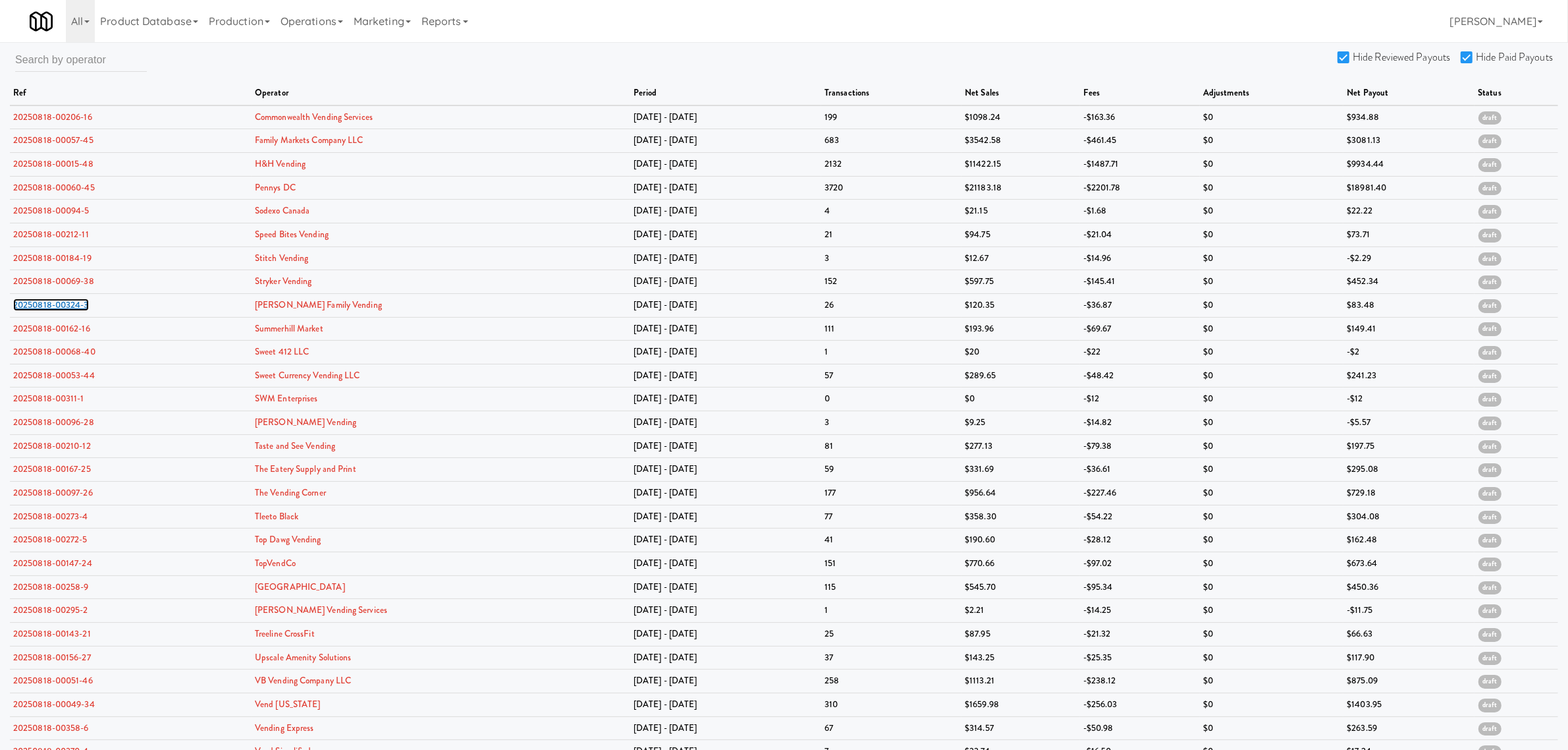
click at [51, 301] on link "20250818-00324-3" at bounding box center [51, 304] width 76 height 12
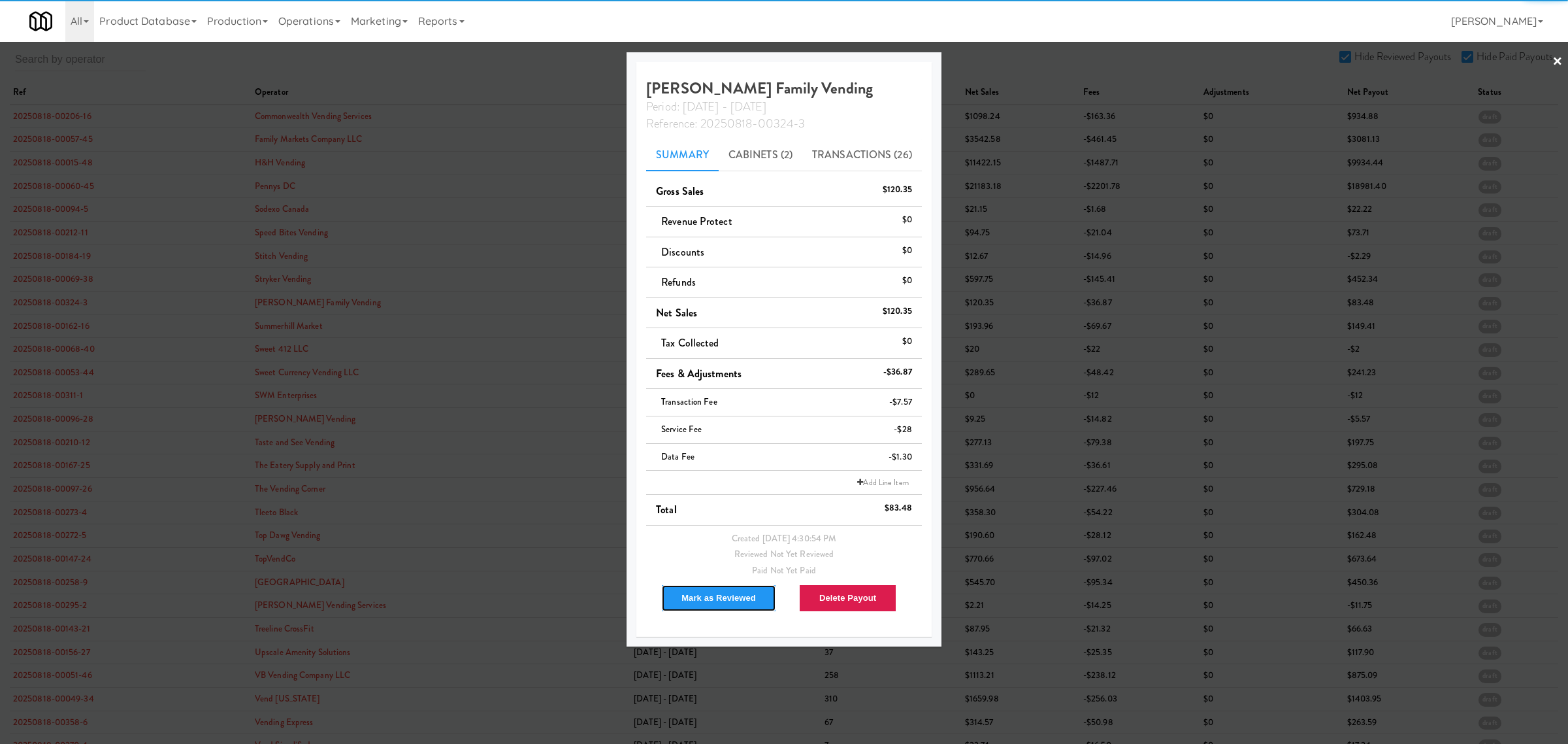
click at [704, 599] on button "Mark as Reviewed" at bounding box center [719, 598] width 115 height 27
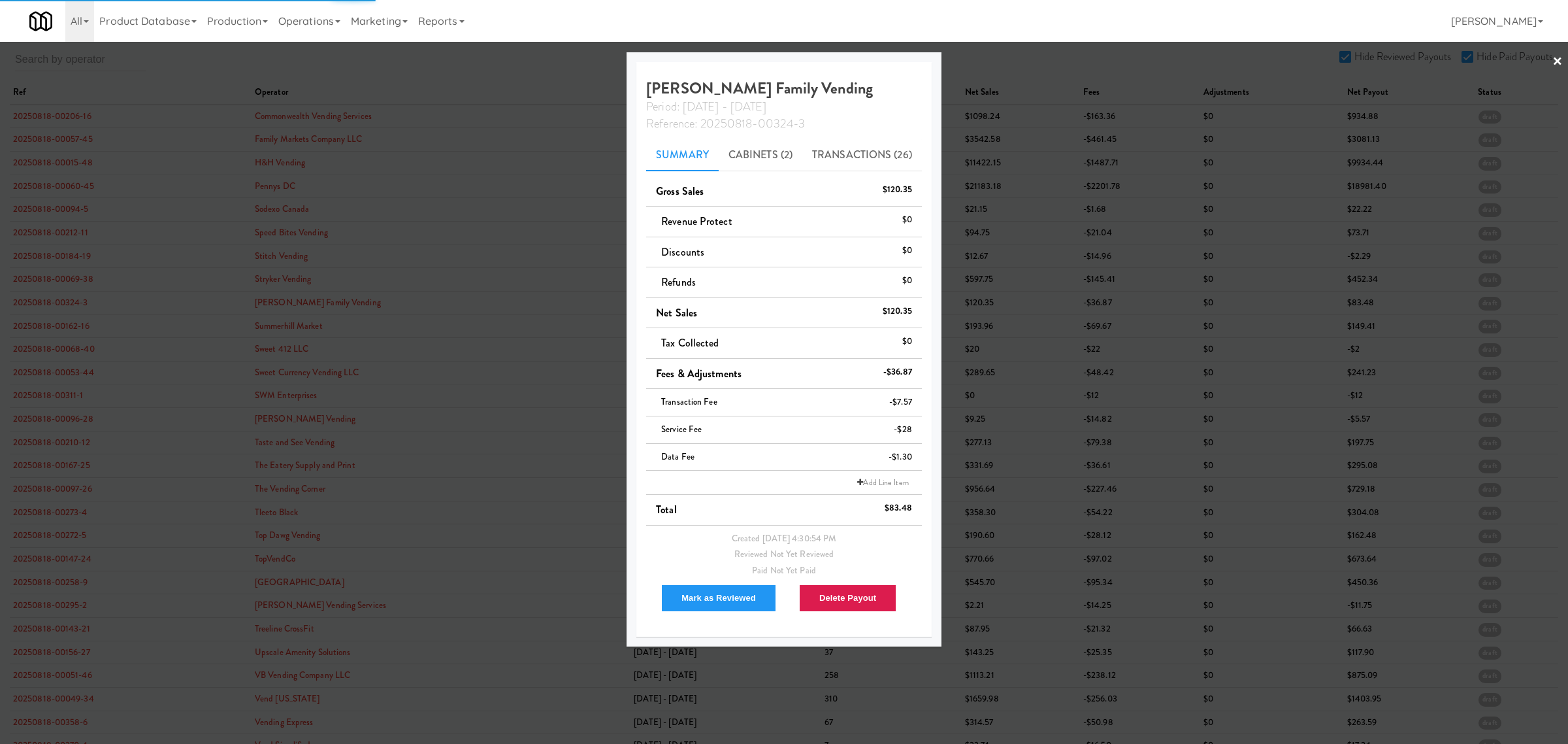
click at [48, 325] on div at bounding box center [784, 372] width 1568 height 744
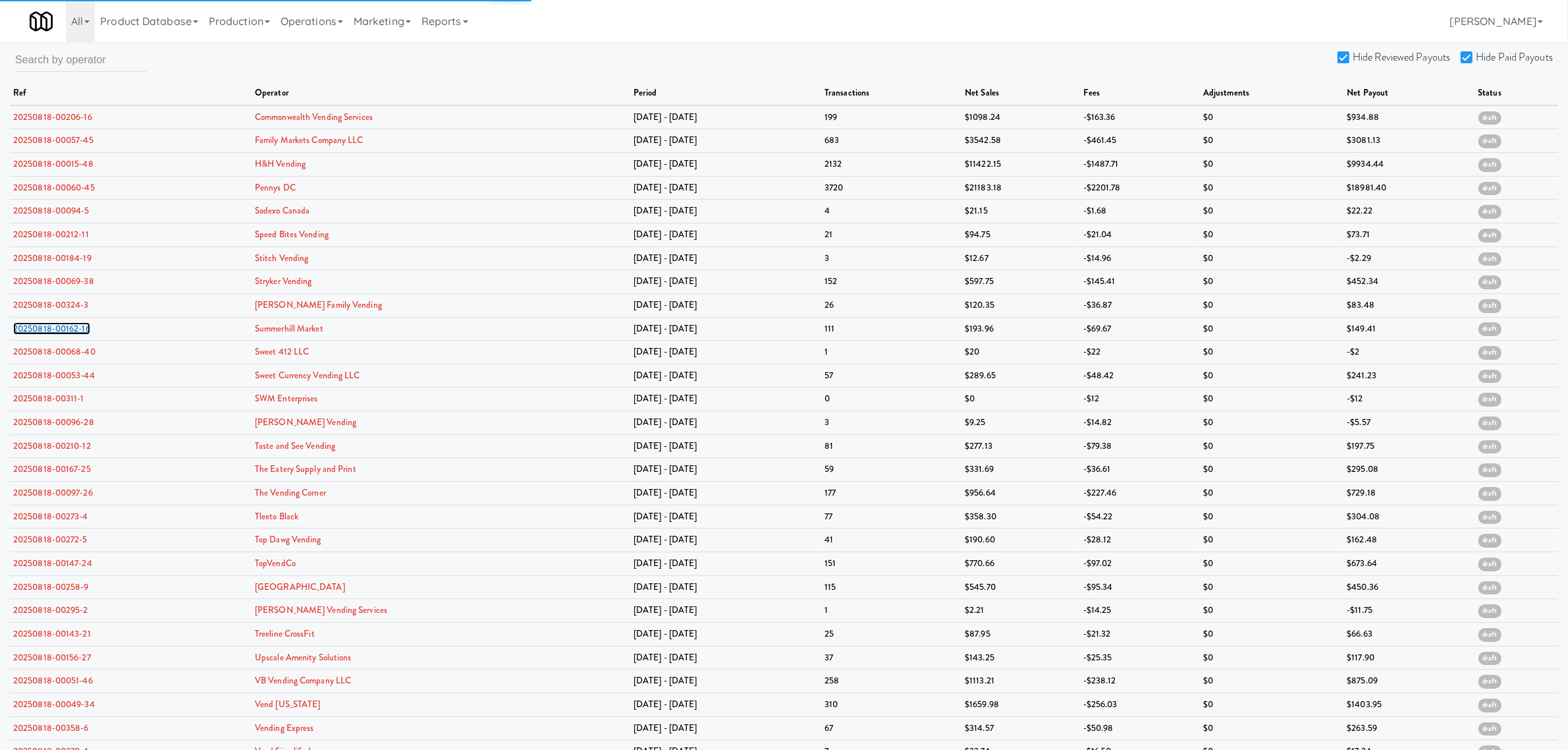
click at [48, 327] on link "20250818-00162-16" at bounding box center [51, 328] width 77 height 12
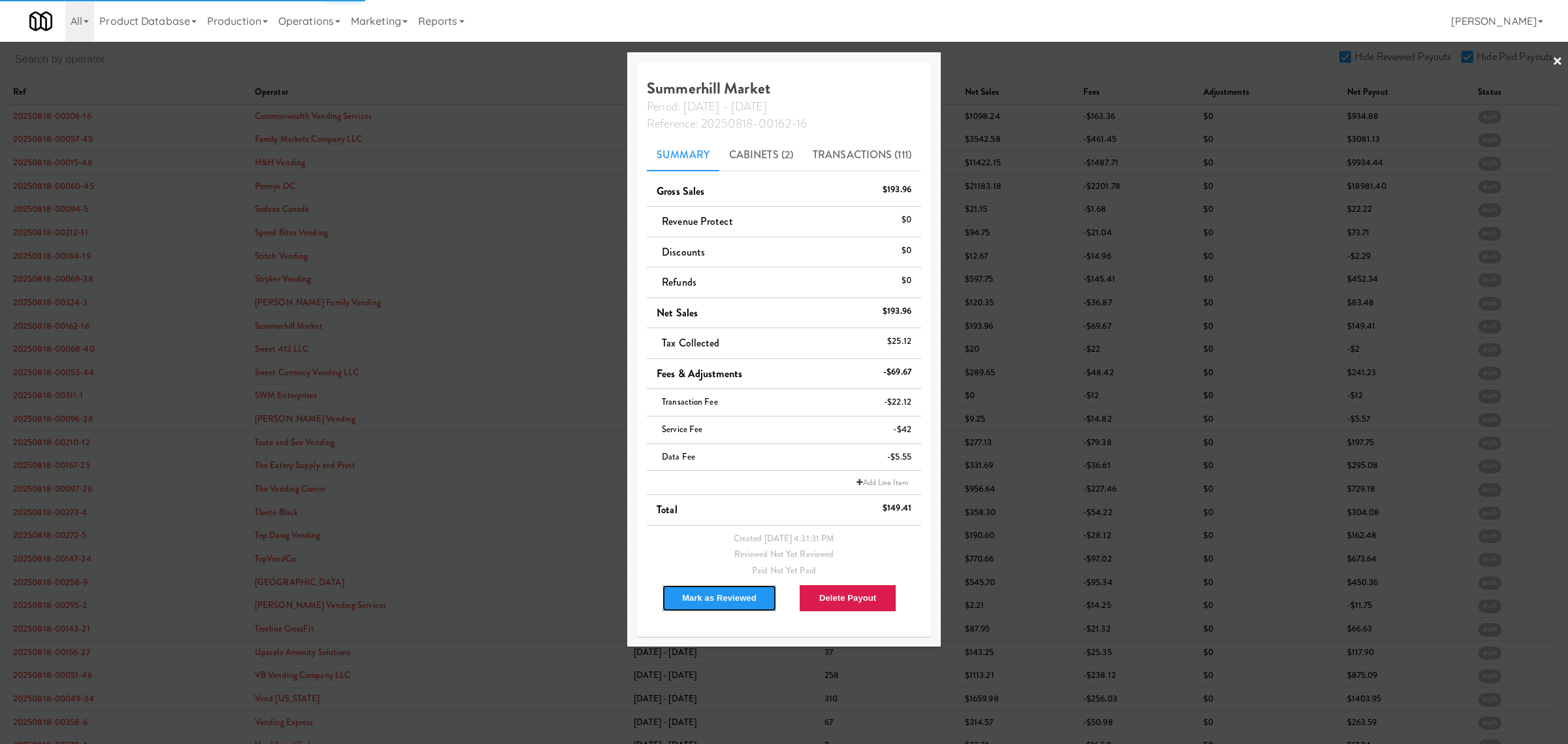
click at [703, 592] on button "Mark as Reviewed" at bounding box center [719, 598] width 115 height 27
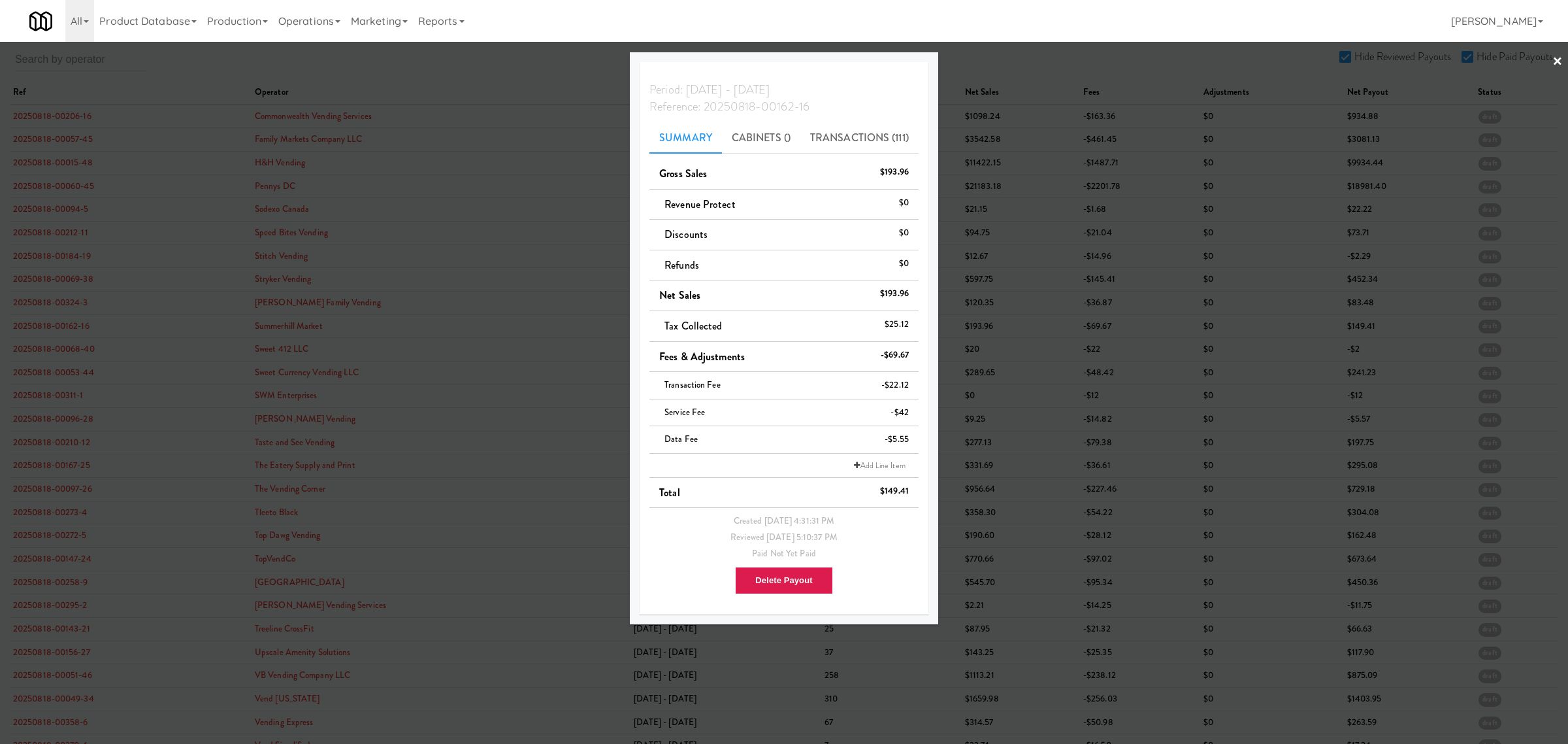
click at [40, 374] on div at bounding box center [784, 372] width 1568 height 744
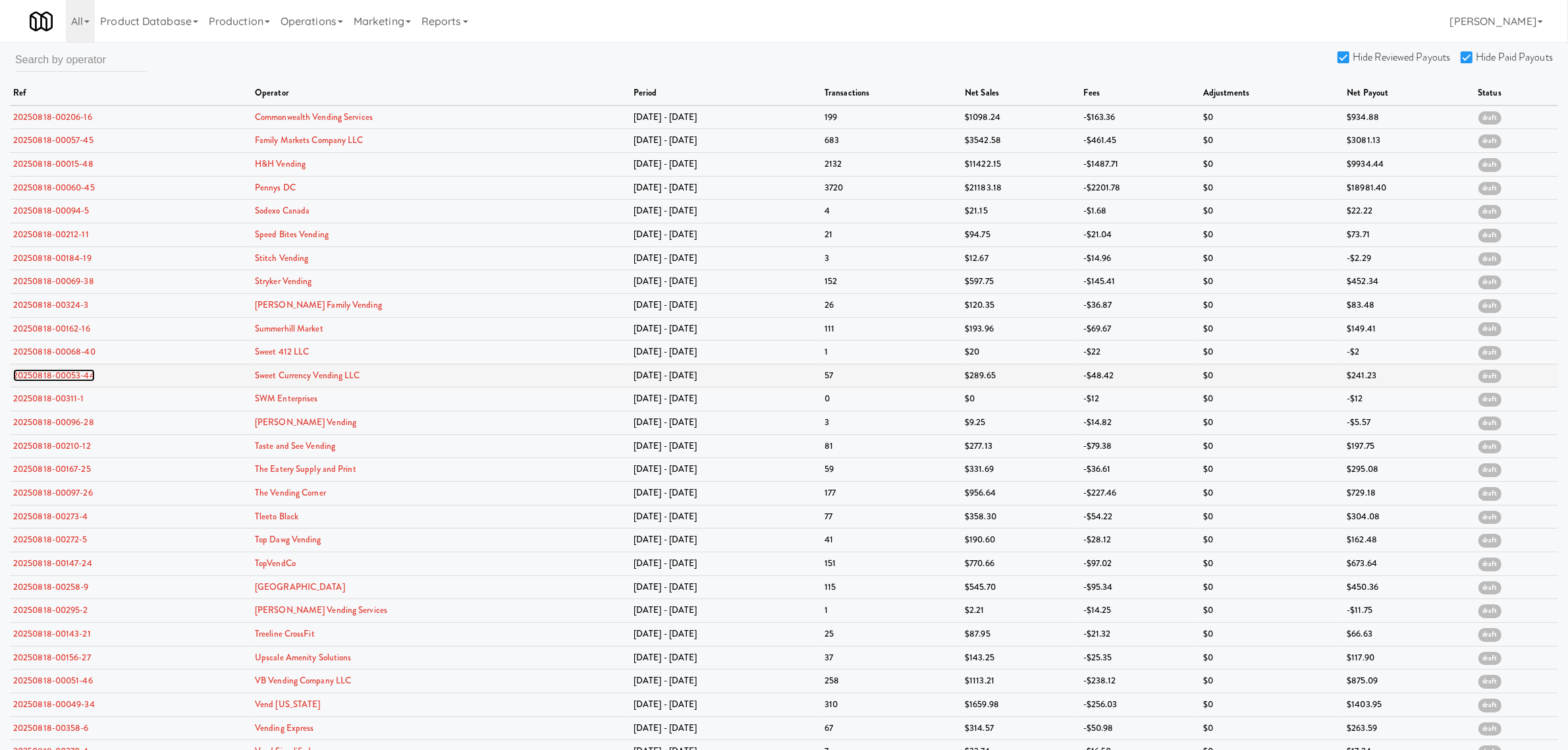
click at [57, 377] on link "20250818-00053-44" at bounding box center [54, 375] width 82 height 12
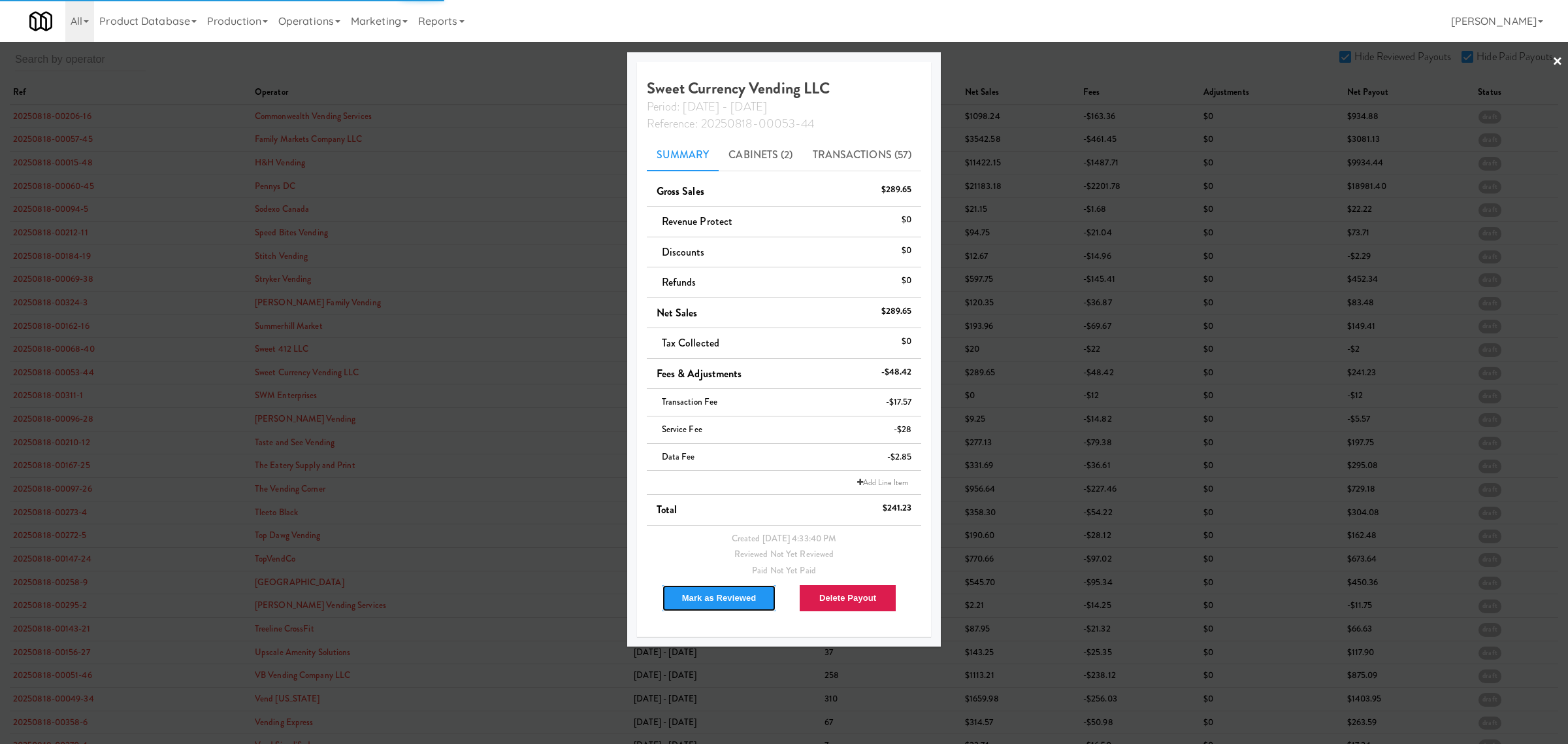
click at [699, 593] on button "Mark as Reviewed" at bounding box center [719, 598] width 115 height 27
click at [57, 402] on div at bounding box center [784, 372] width 1568 height 744
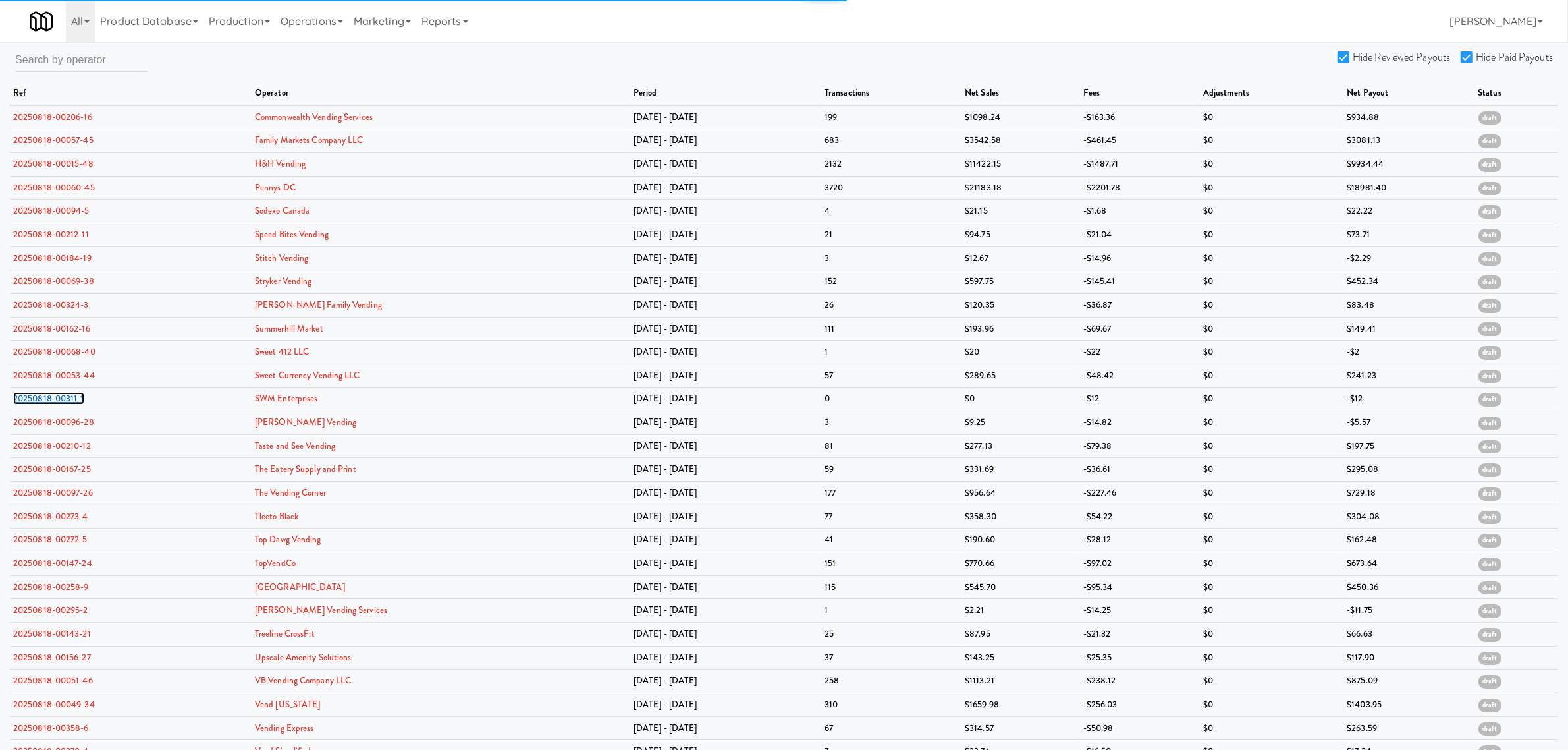
click at [57, 405] on link "20250818-00311-1" at bounding box center [48, 398] width 71 height 12
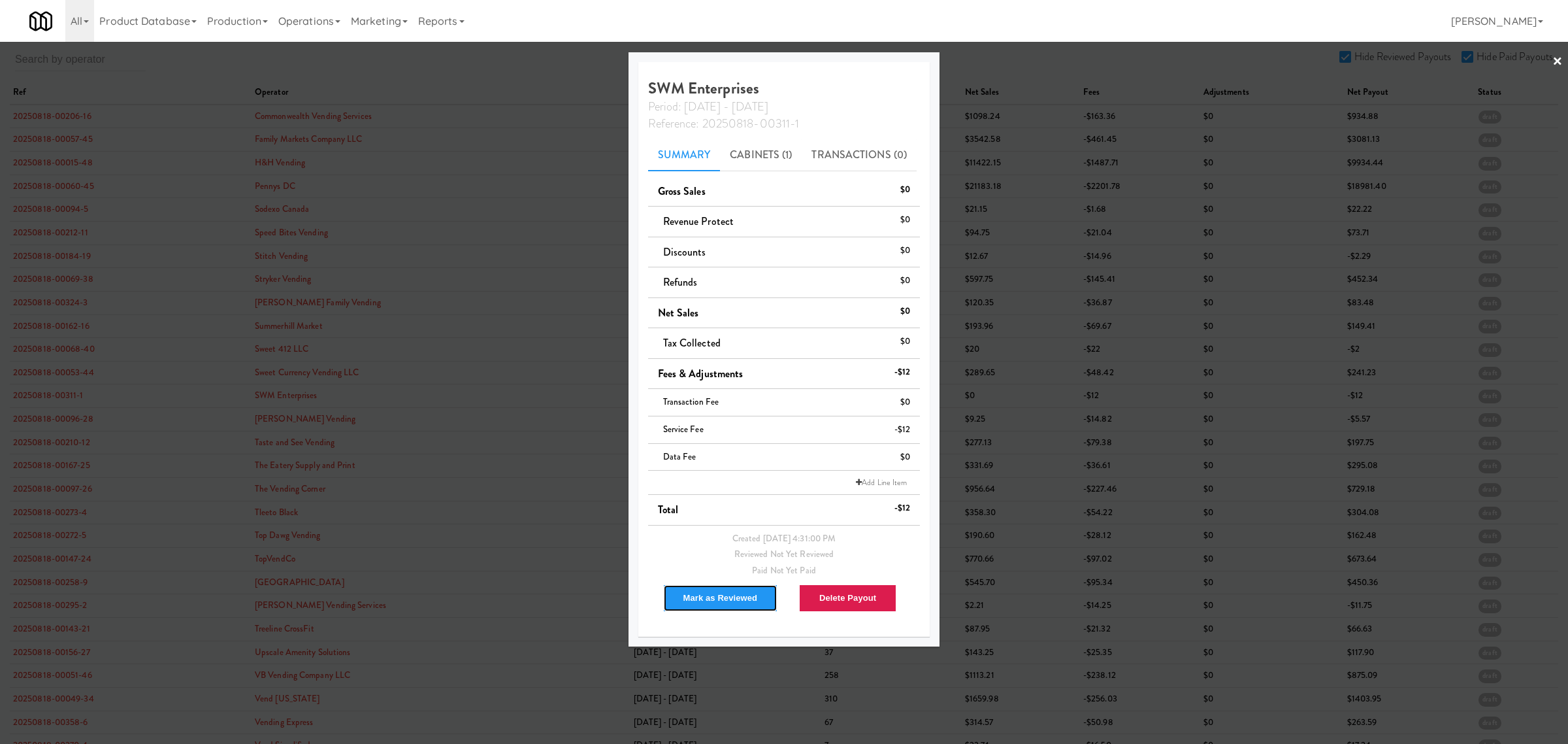
click at [691, 590] on button "Mark as Reviewed" at bounding box center [720, 598] width 115 height 27
click at [33, 425] on div at bounding box center [784, 372] width 1568 height 744
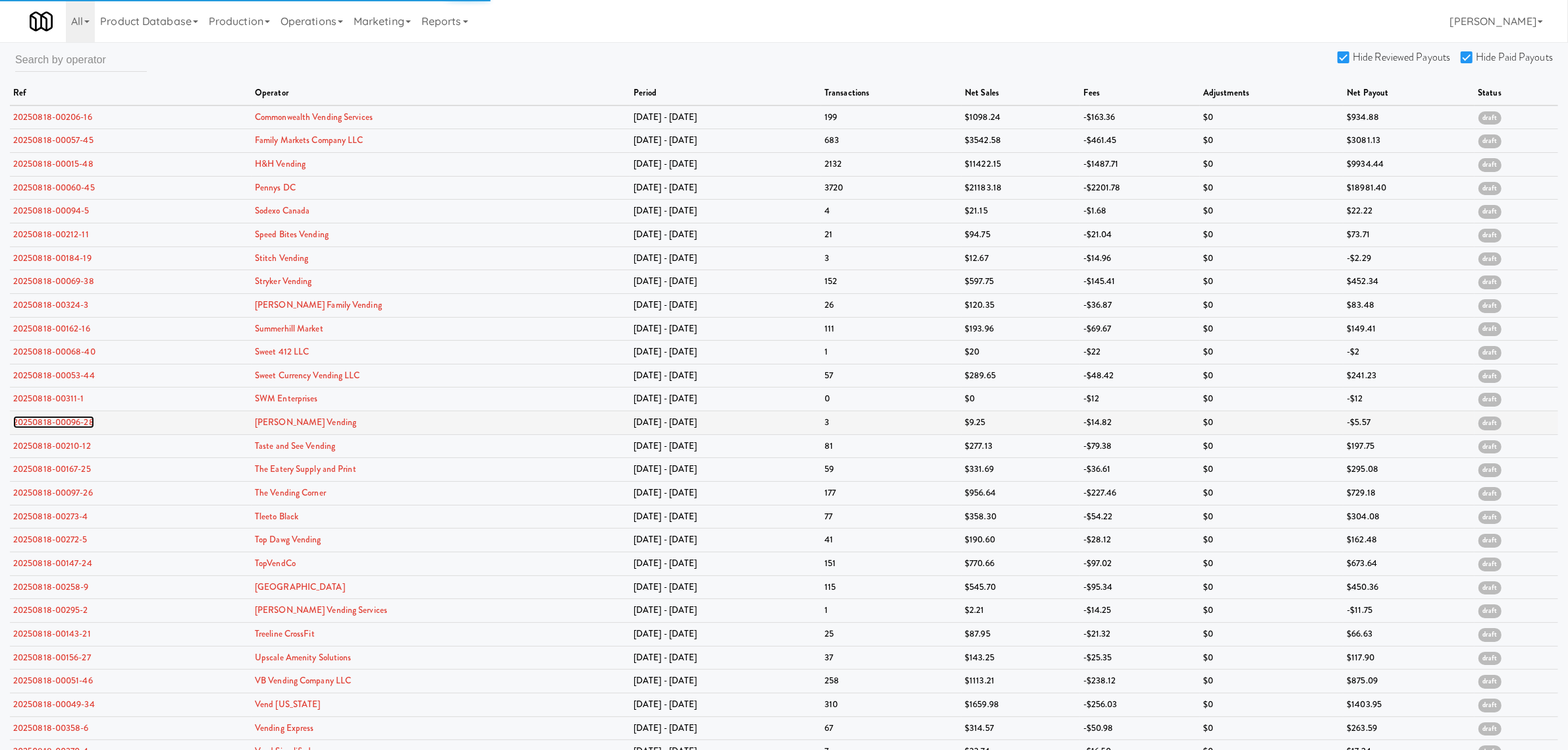
click at [33, 428] on link "20250818-00096-28" at bounding box center [54, 422] width 81 height 12
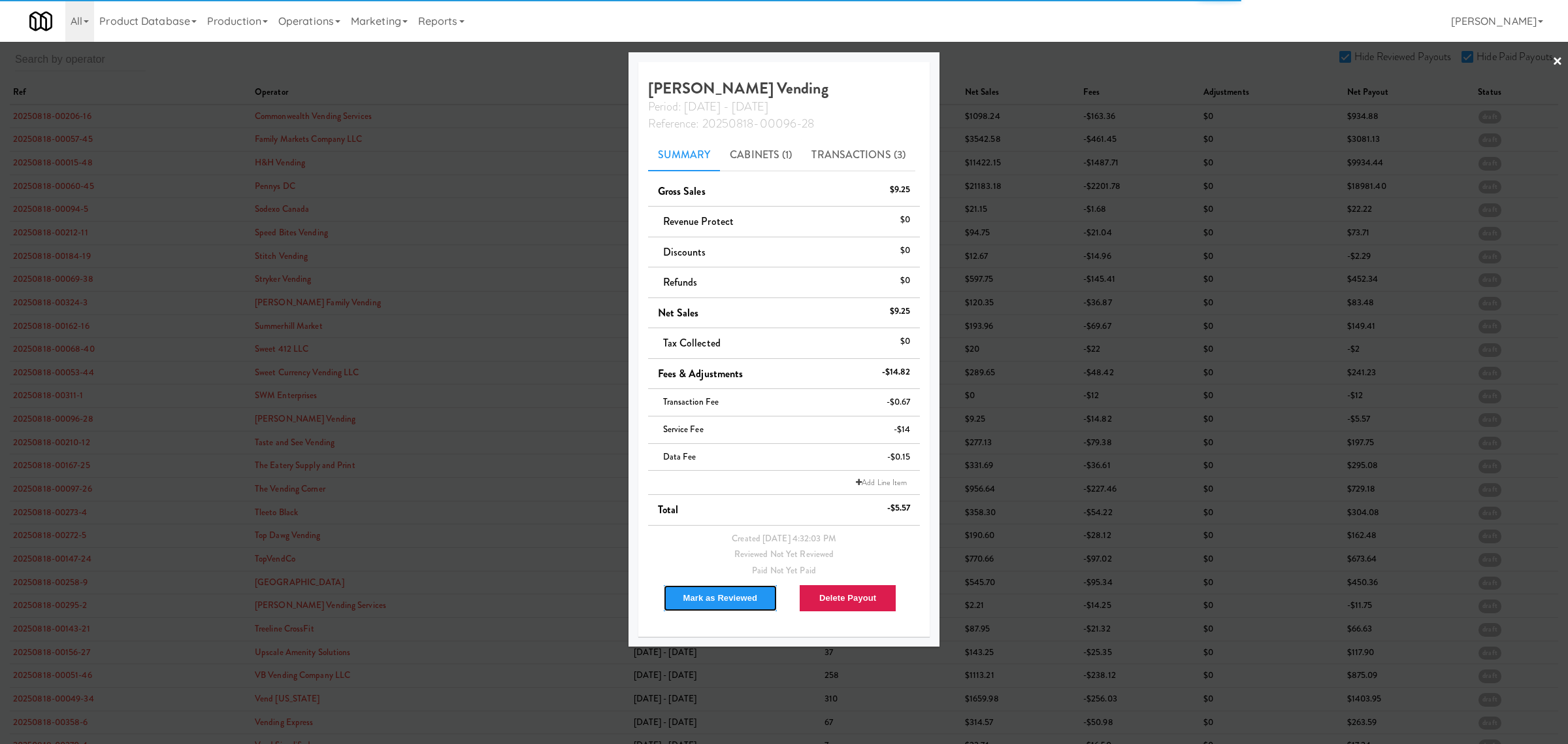
click at [709, 593] on button "Mark as Reviewed" at bounding box center [720, 598] width 115 height 27
click at [41, 449] on div at bounding box center [784, 372] width 1568 height 744
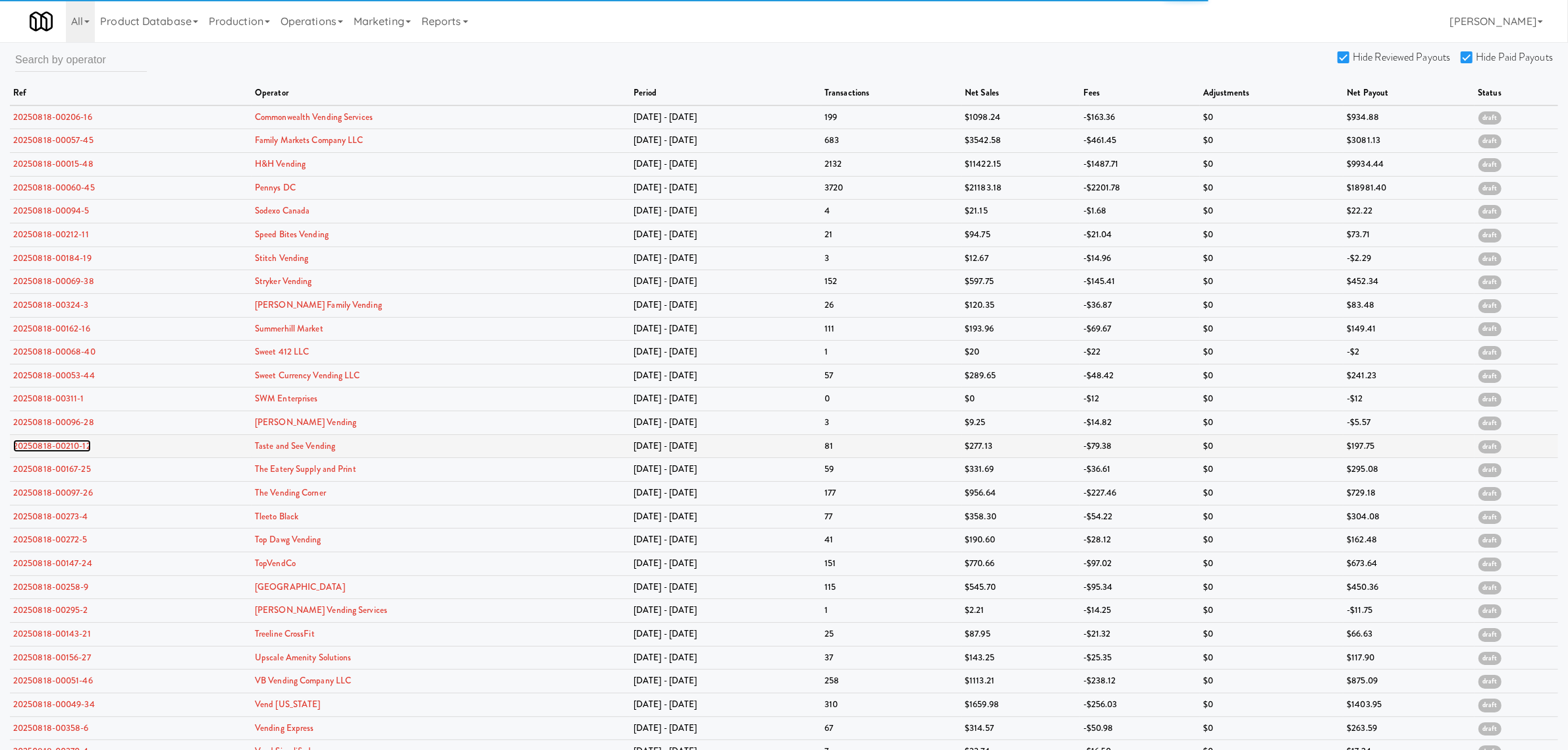
click at [44, 448] on link "20250818-00210-12" at bounding box center [51, 446] width 77 height 12
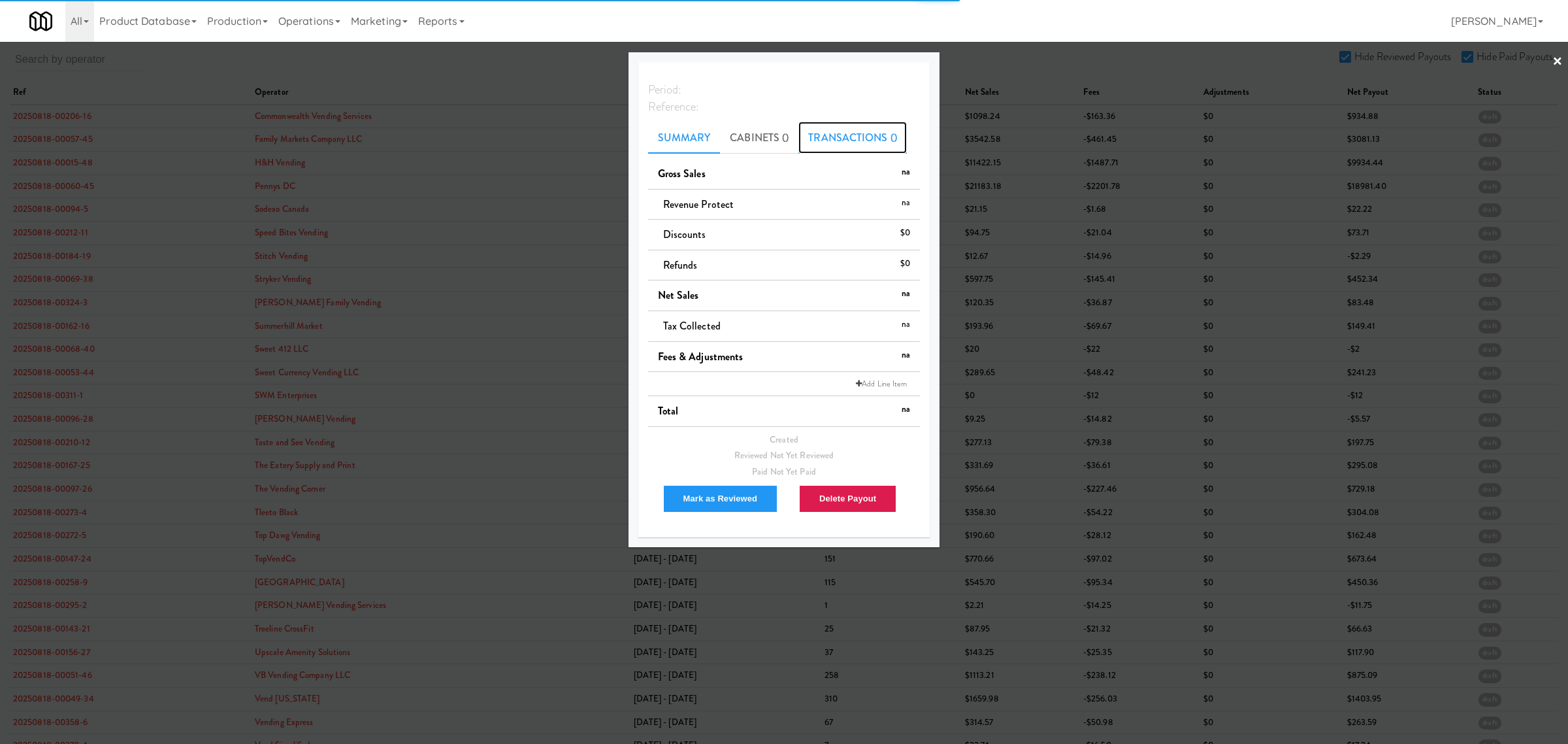
click at [834, 141] on link "Transactions ()" at bounding box center [852, 138] width 109 height 33
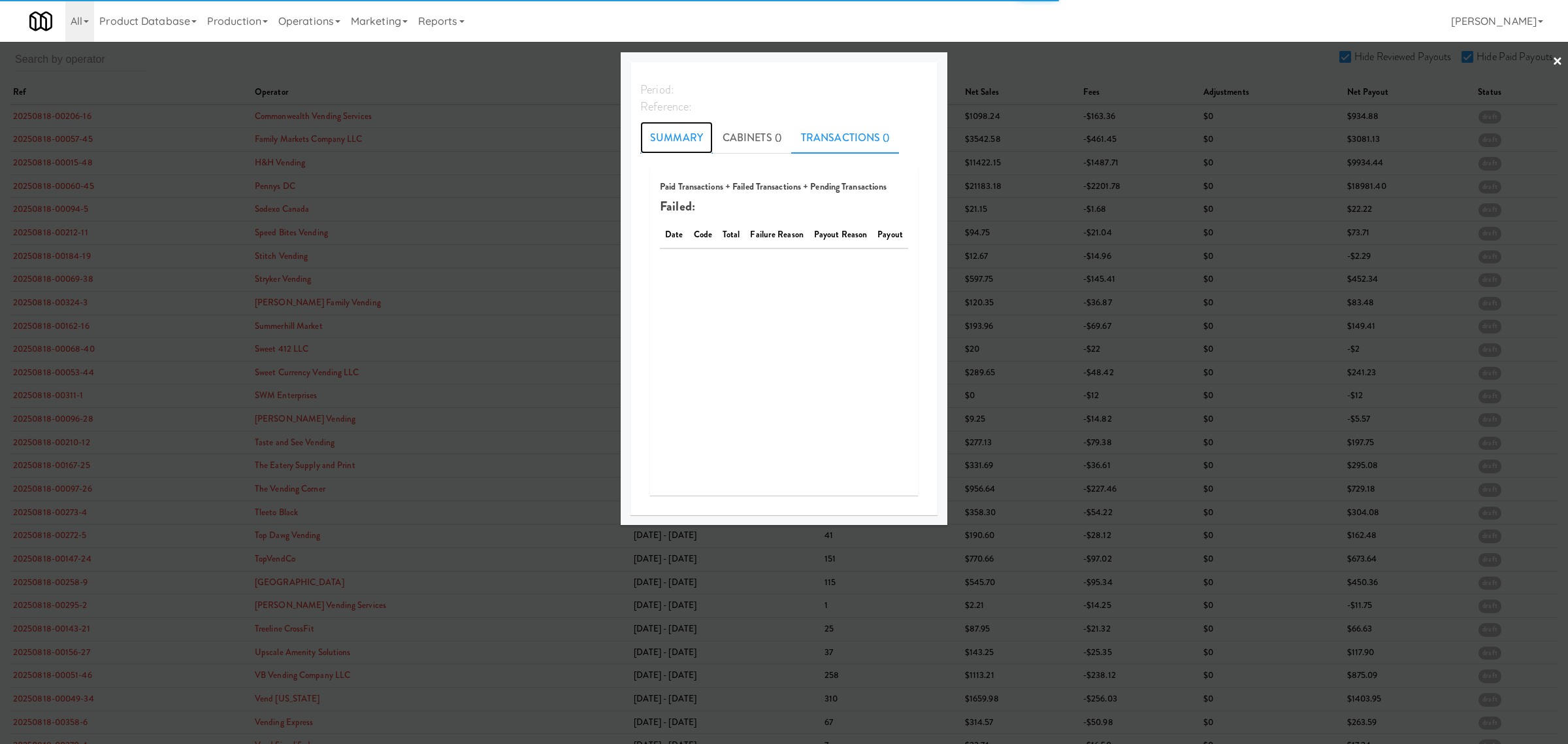
click at [687, 137] on link "Summary" at bounding box center [676, 138] width 72 height 33
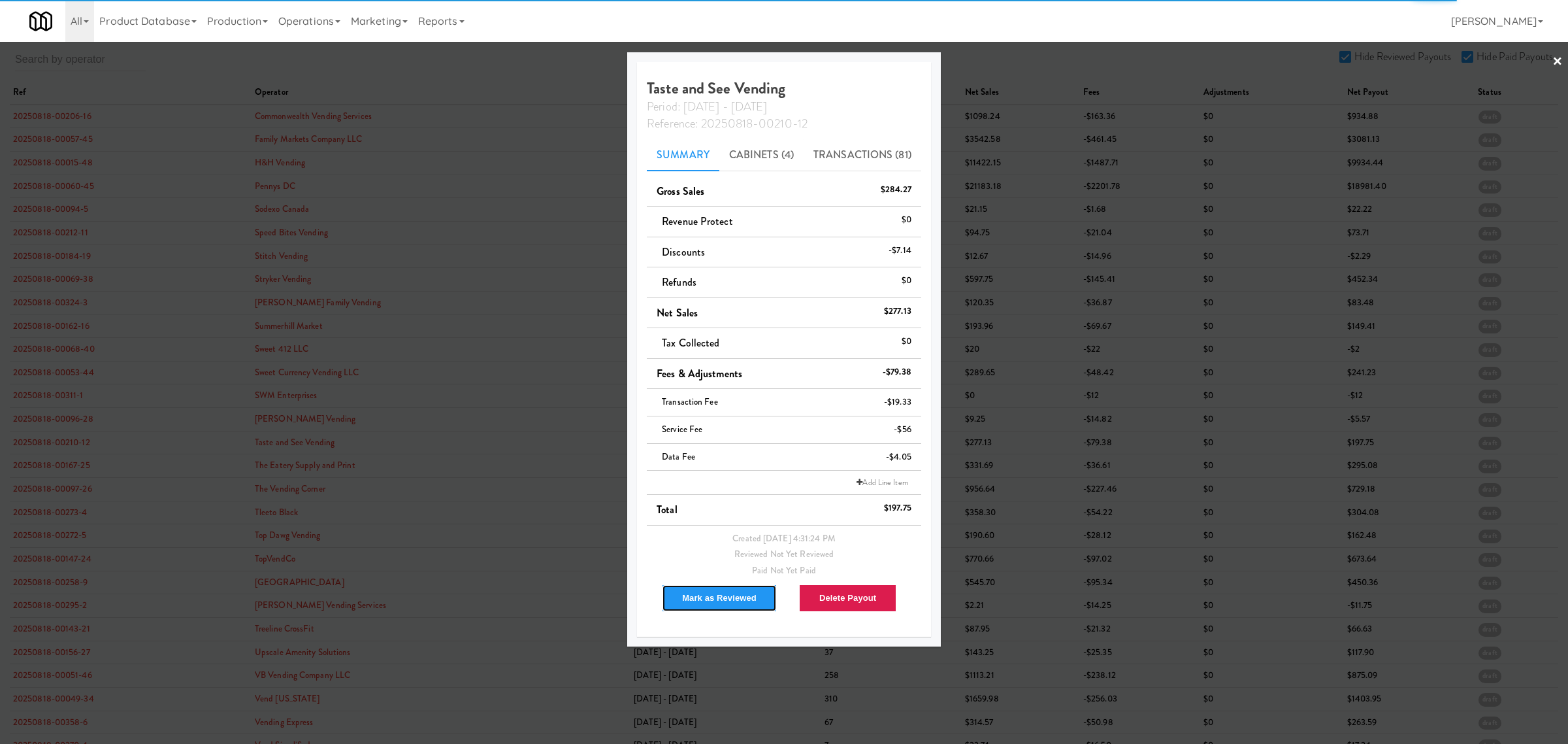
click at [713, 590] on button "Mark as Reviewed" at bounding box center [719, 598] width 115 height 27
click at [46, 472] on div at bounding box center [784, 372] width 1568 height 744
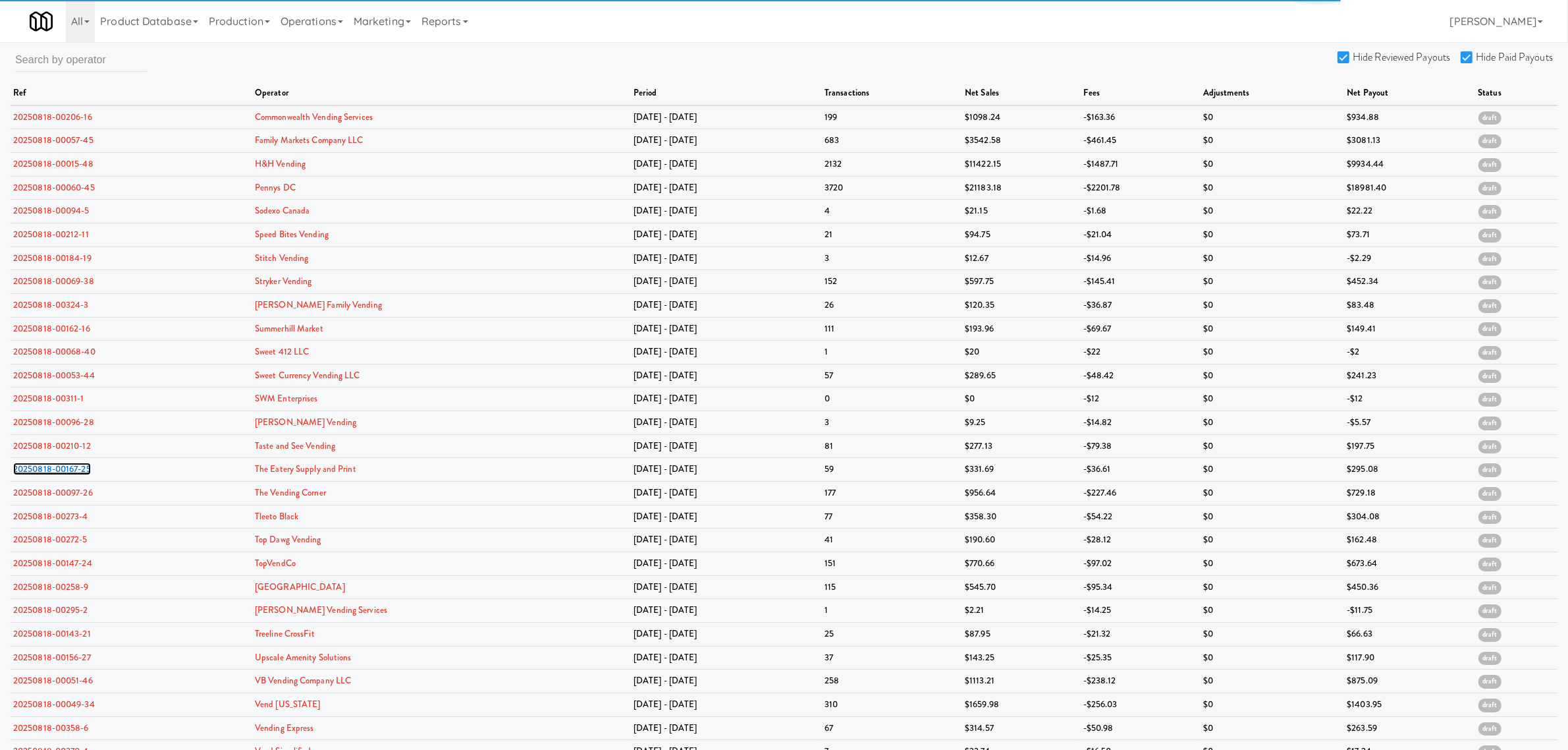
click at [46, 475] on link "20250818-00167-25" at bounding box center [51, 469] width 77 height 12
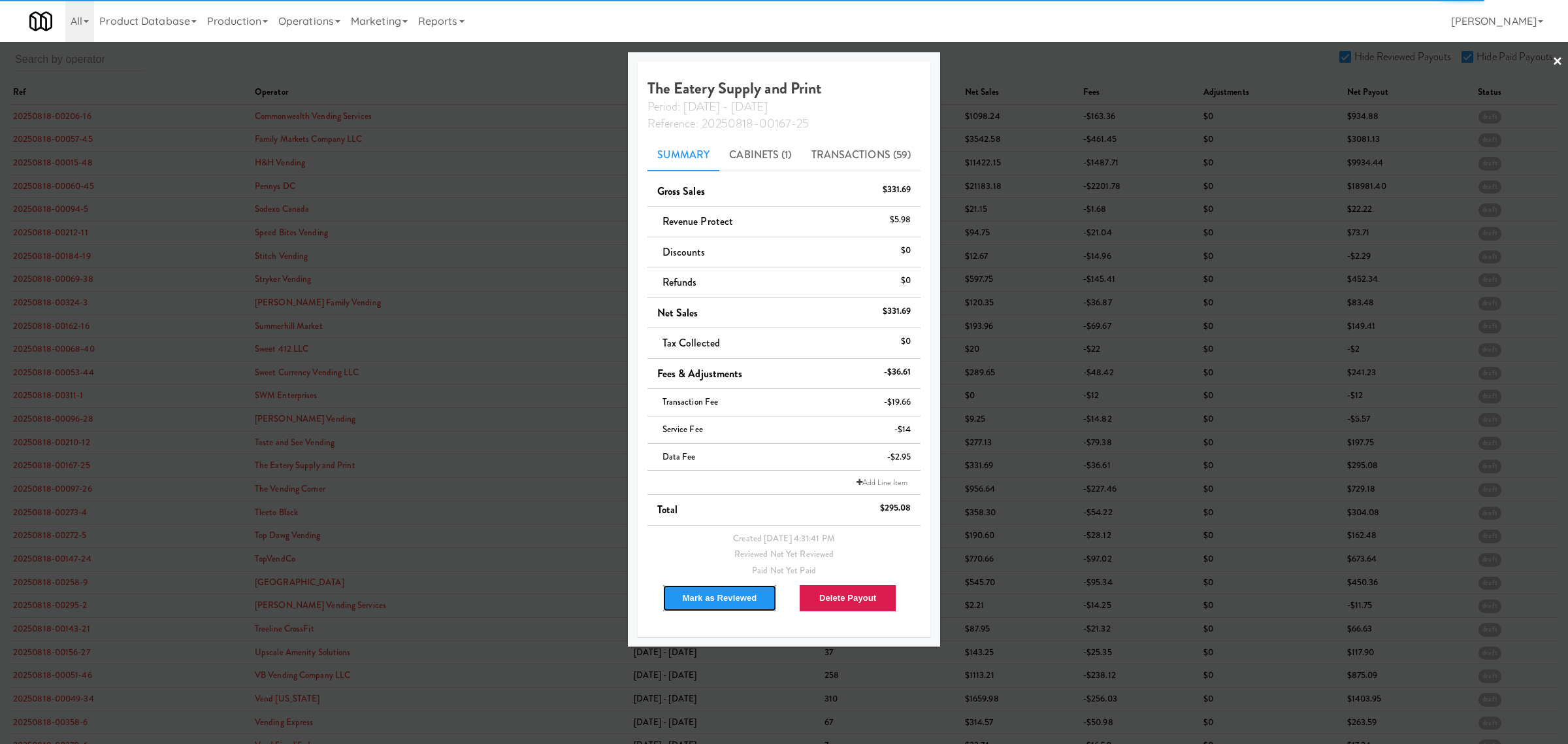
click at [686, 599] on button "Mark as Reviewed" at bounding box center [719, 598] width 115 height 27
click at [53, 488] on div at bounding box center [784, 372] width 1568 height 744
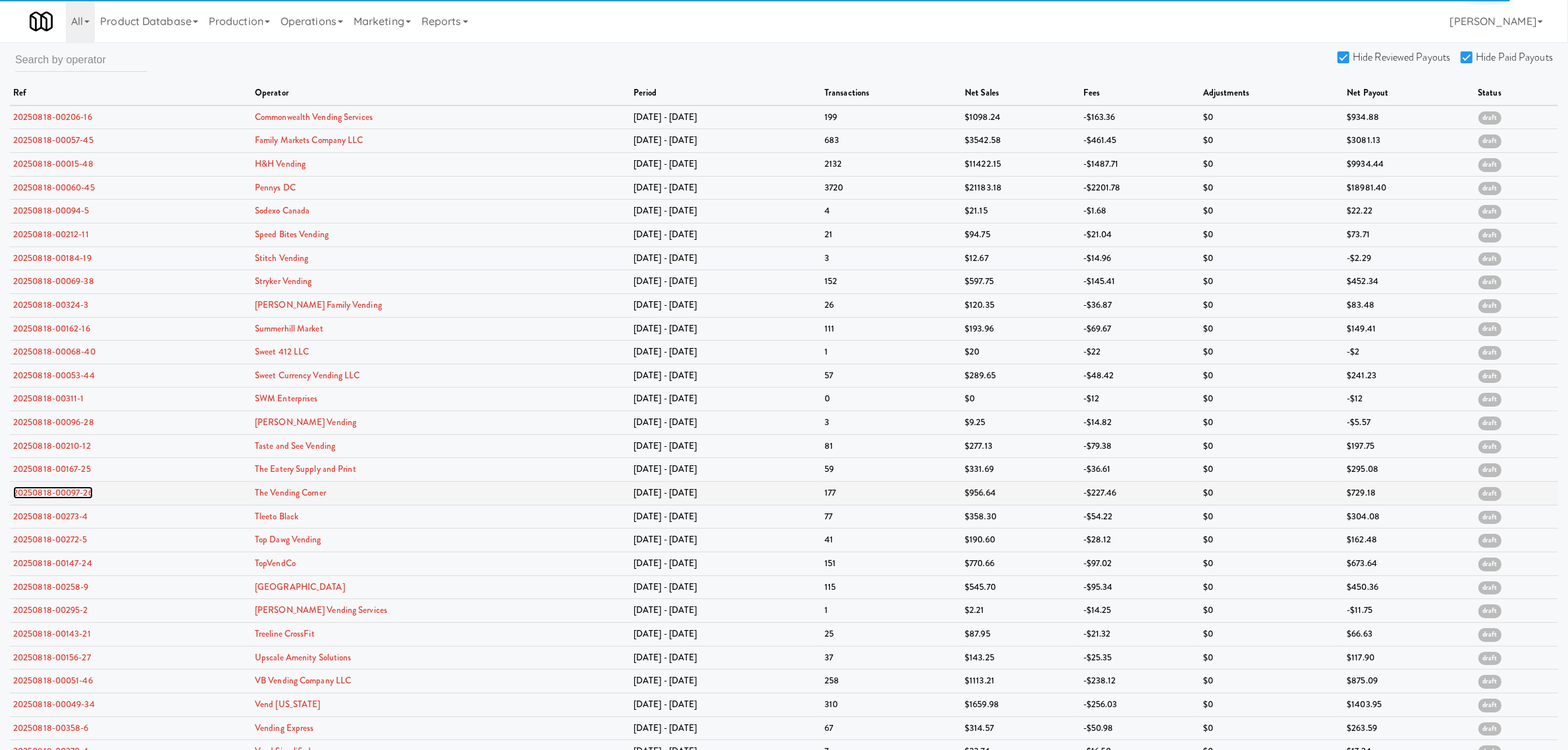
click at [50, 492] on link "20250818-00097-26" at bounding box center [53, 492] width 80 height 12
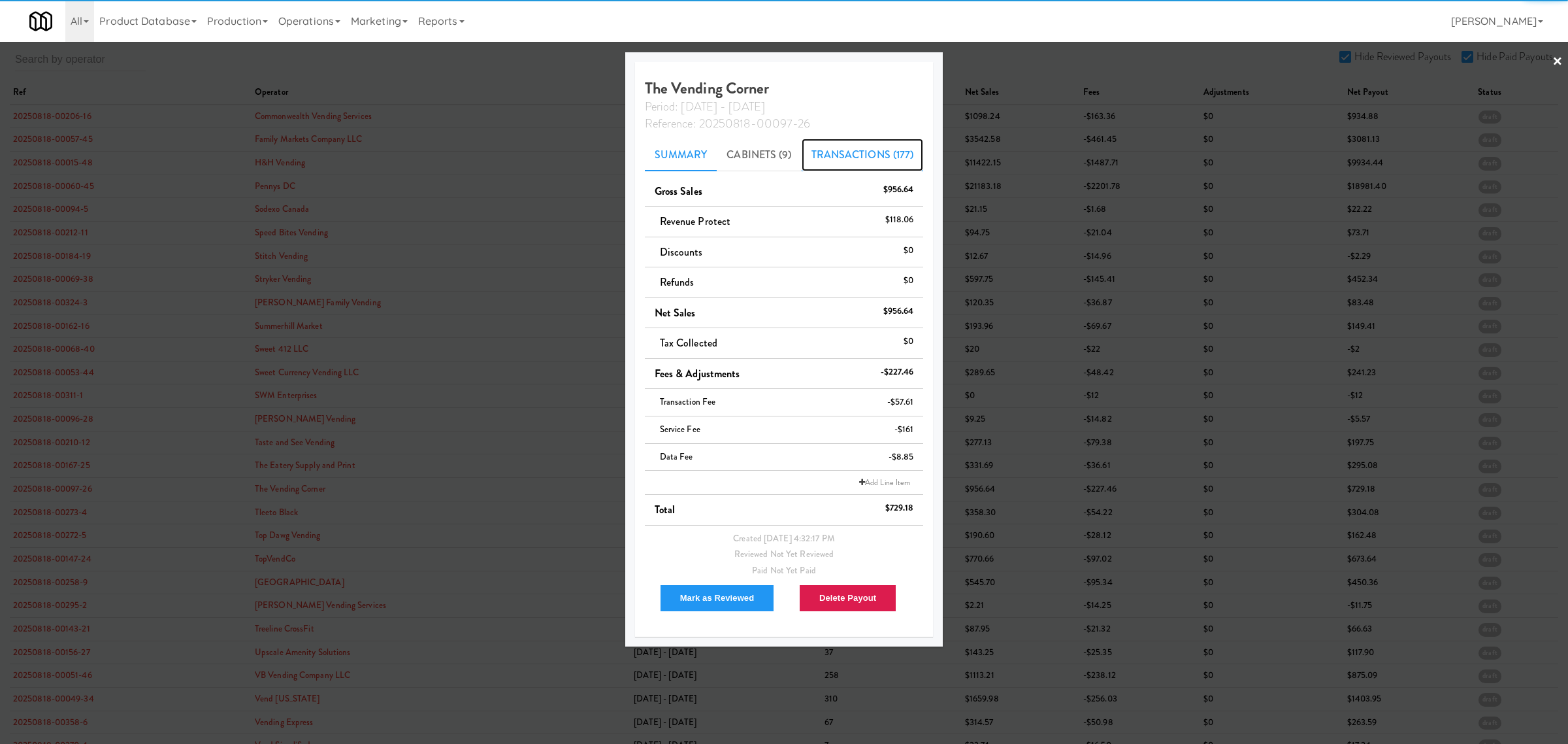
click at [844, 155] on link "Transactions (177)" at bounding box center [862, 154] width 122 height 33
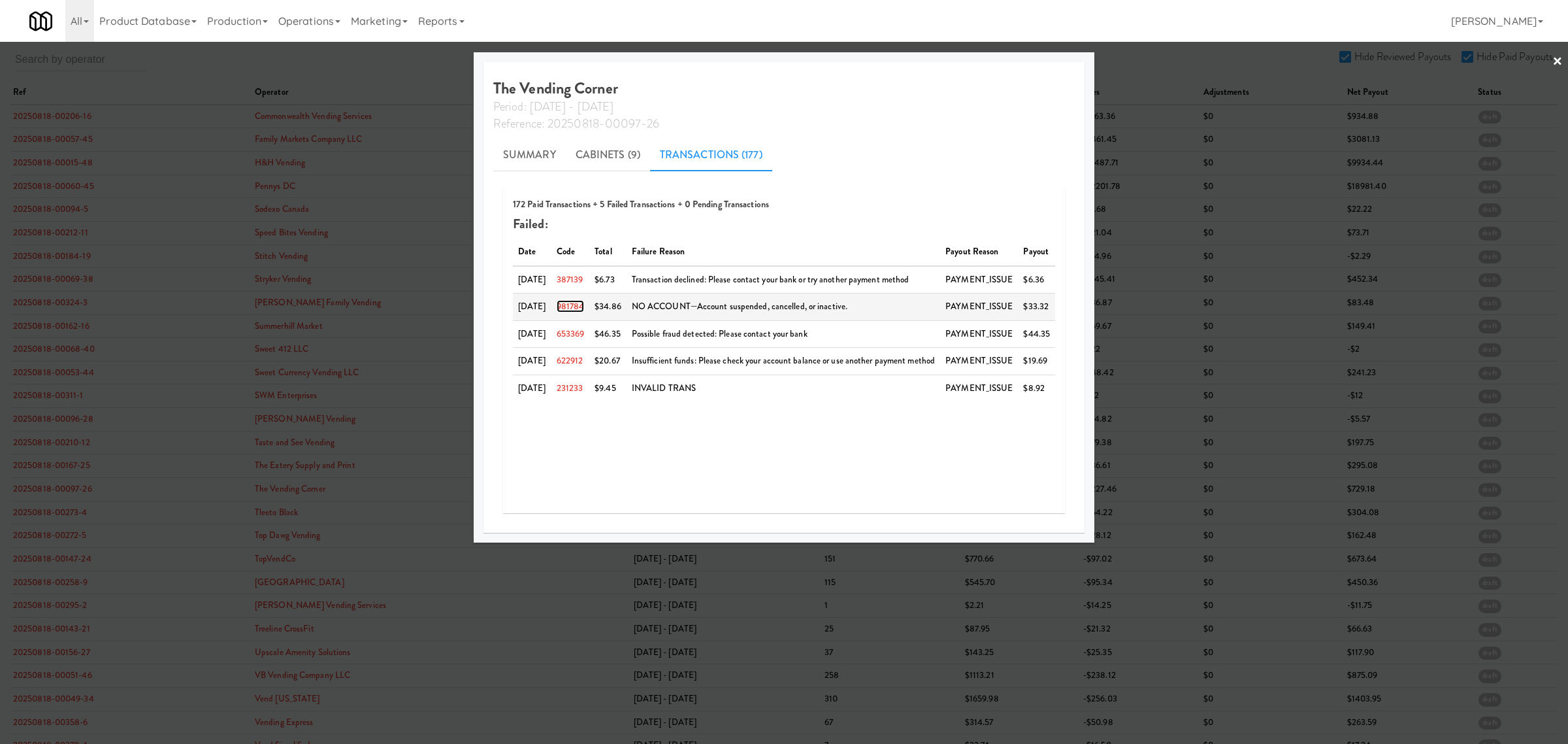
click at [573, 309] on link "981784" at bounding box center [570, 306] width 28 height 12
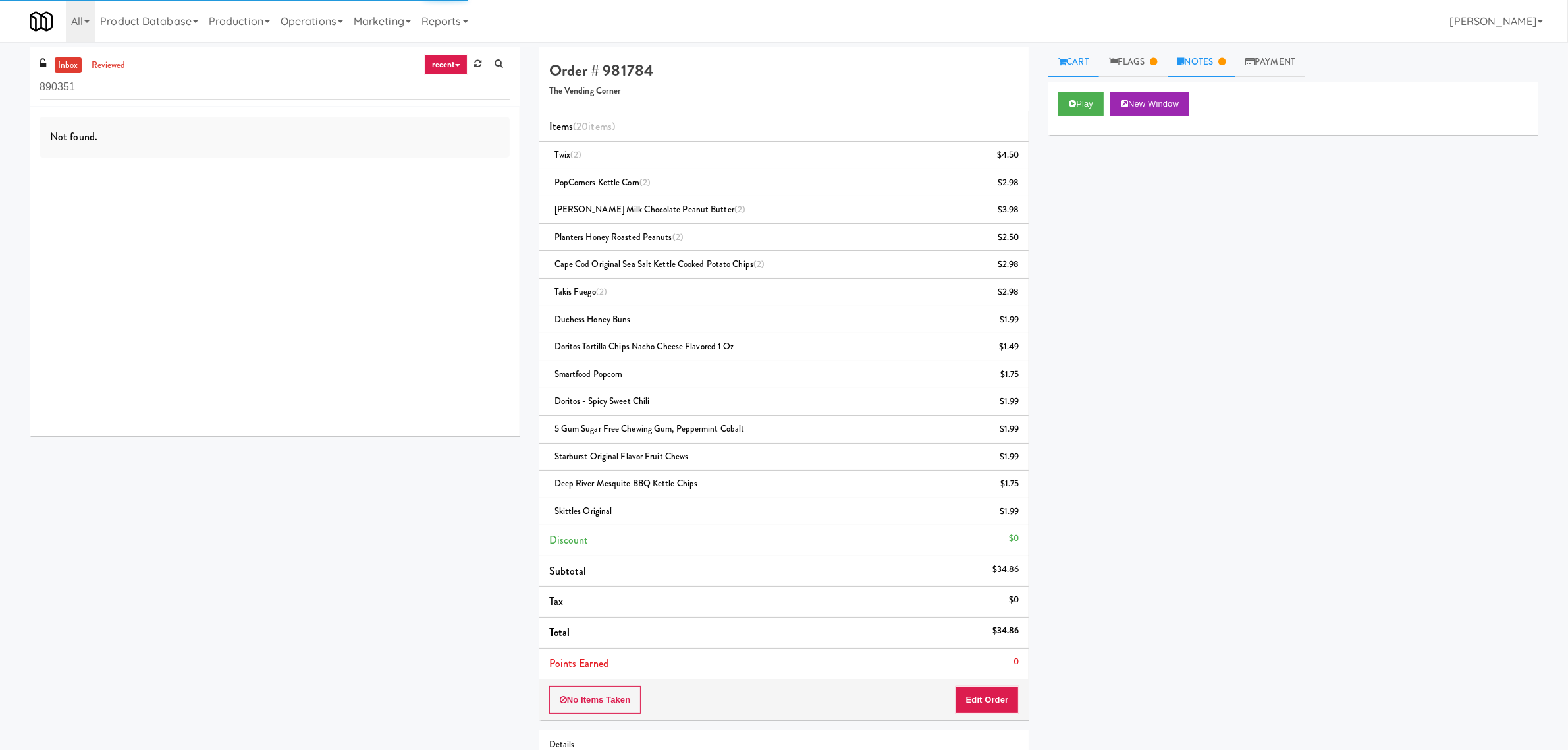
click at [1199, 49] on link "Notes" at bounding box center [1201, 62] width 68 height 30
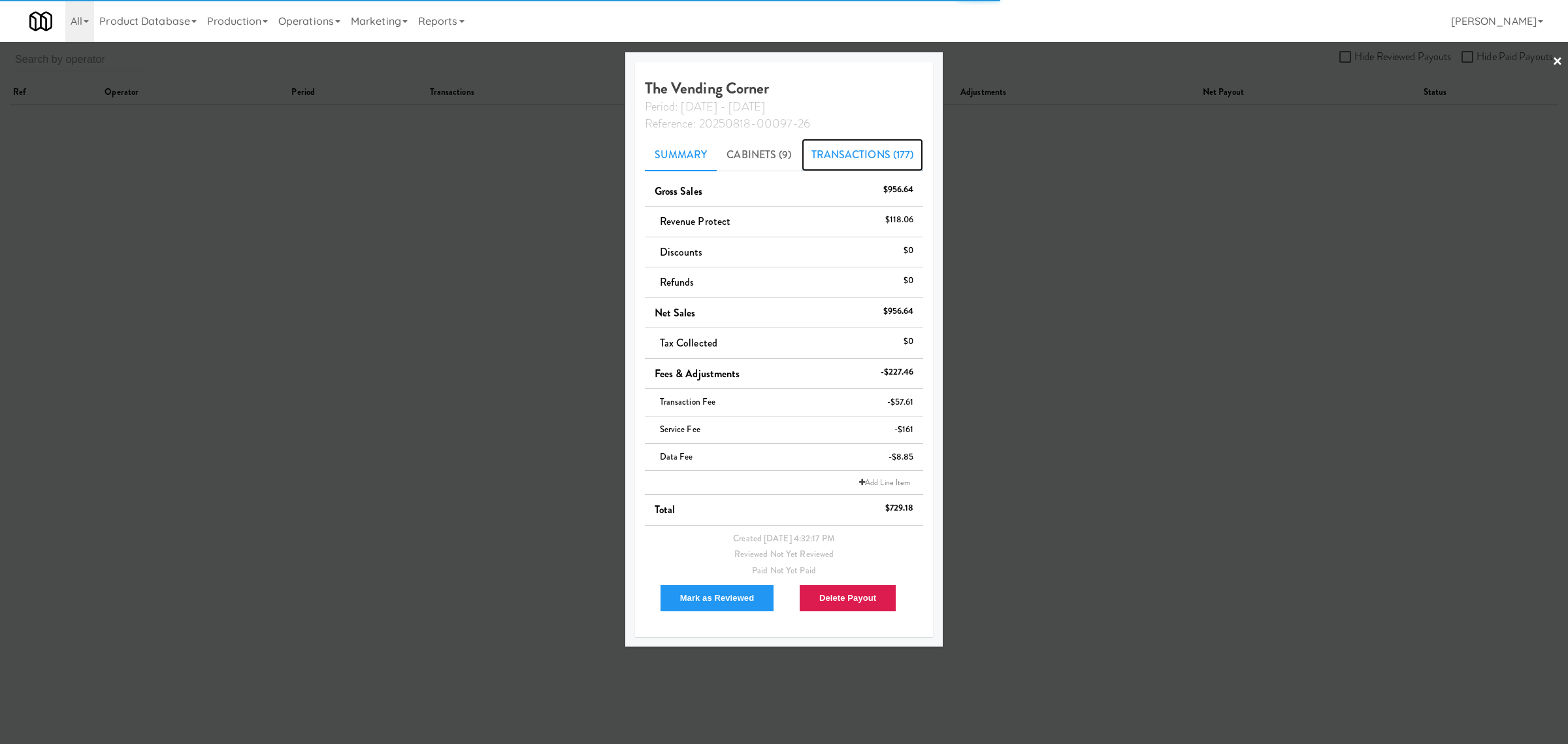
click at [851, 154] on link "Transactions (177)" at bounding box center [862, 154] width 122 height 33
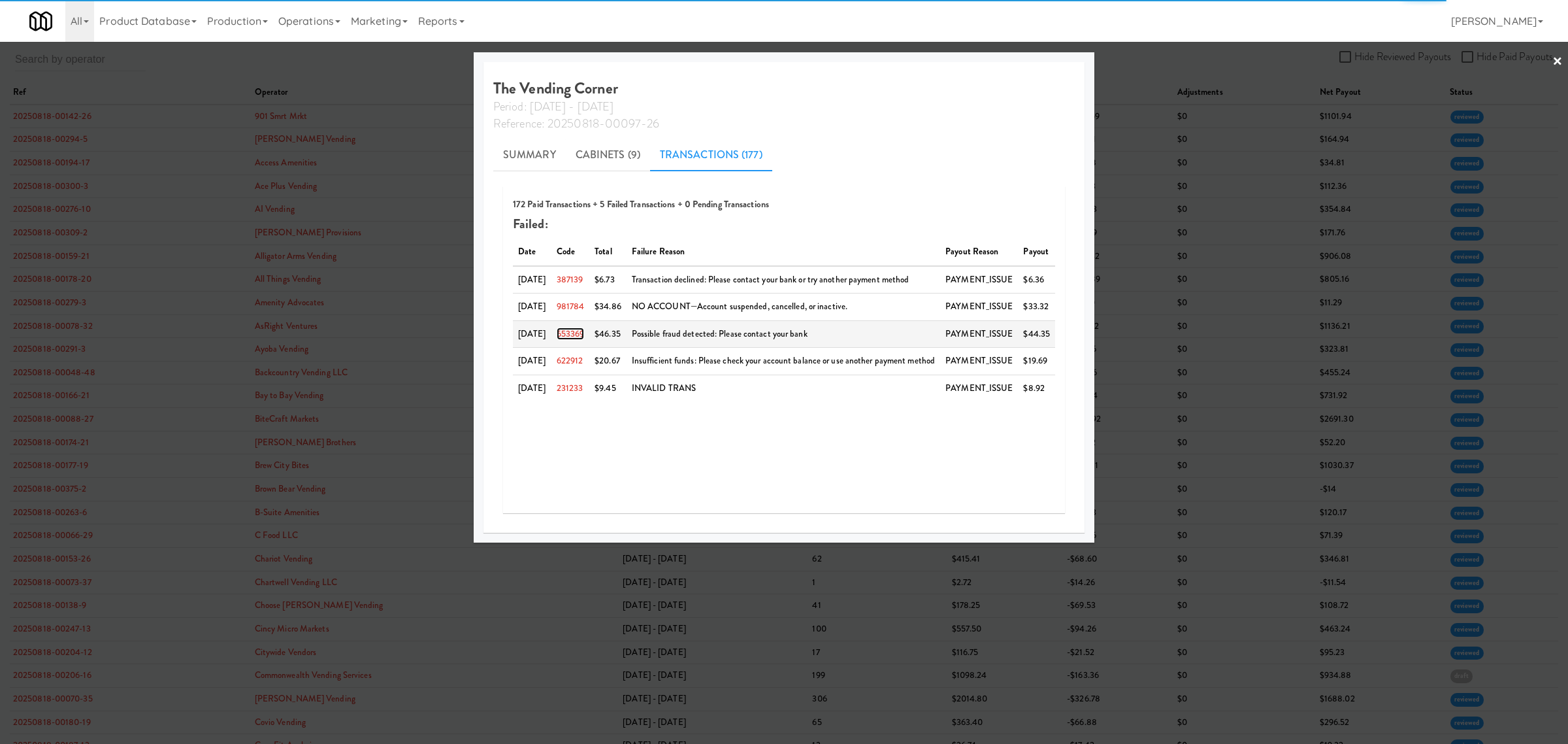
click at [582, 332] on link "653369" at bounding box center [570, 333] width 28 height 12
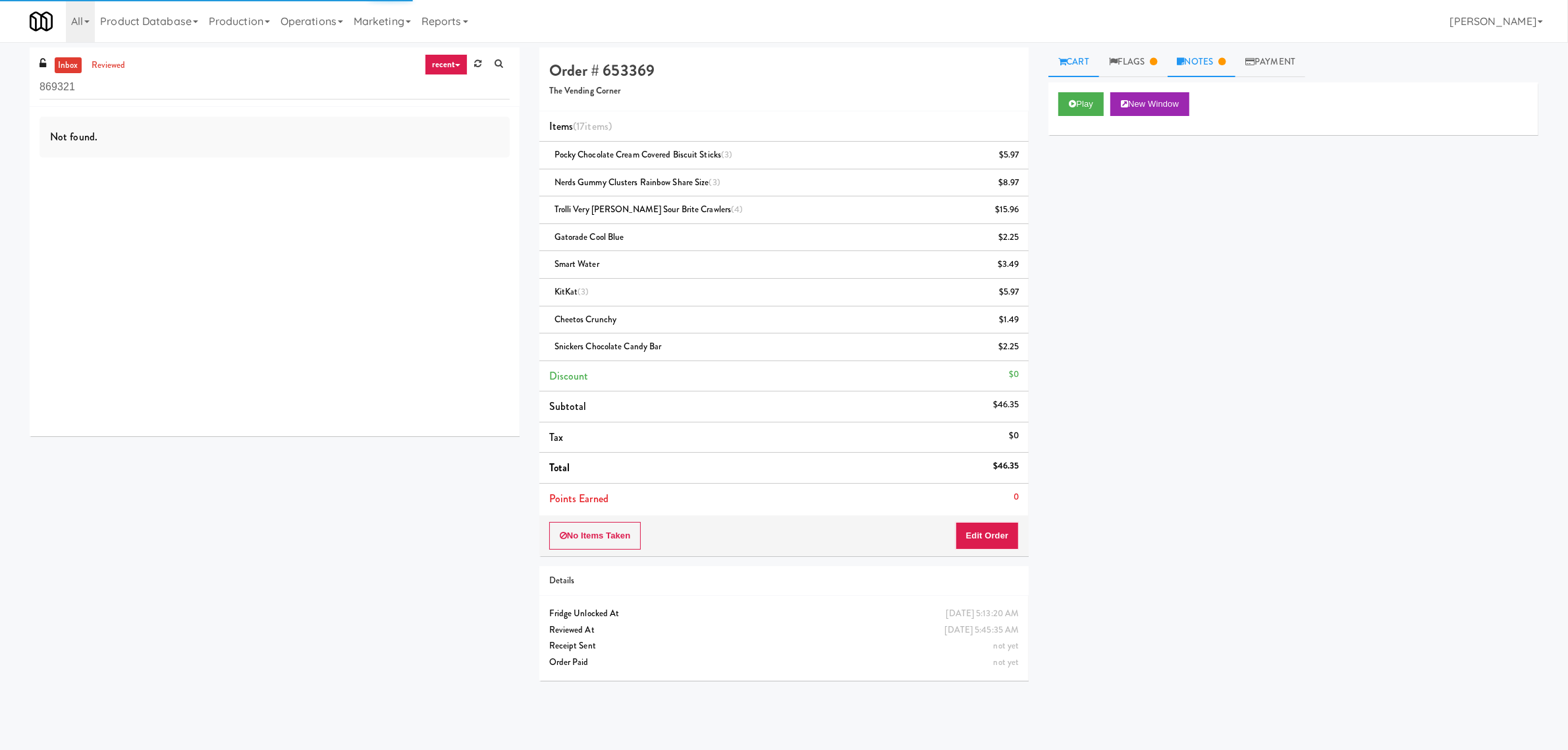
click at [1199, 51] on link "Notes" at bounding box center [1201, 62] width 68 height 30
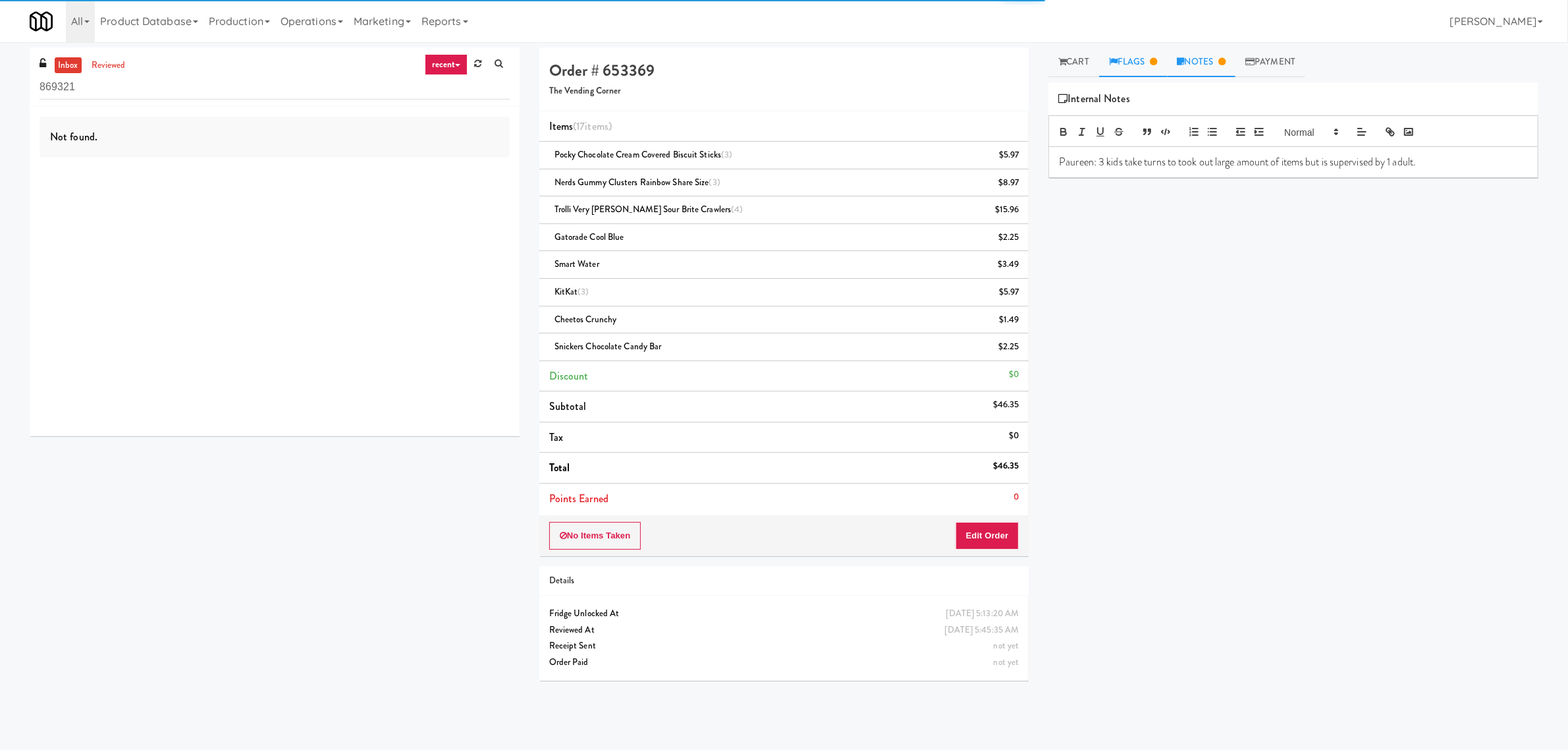
click at [1149, 61] on link "Flags" at bounding box center [1133, 62] width 68 height 30
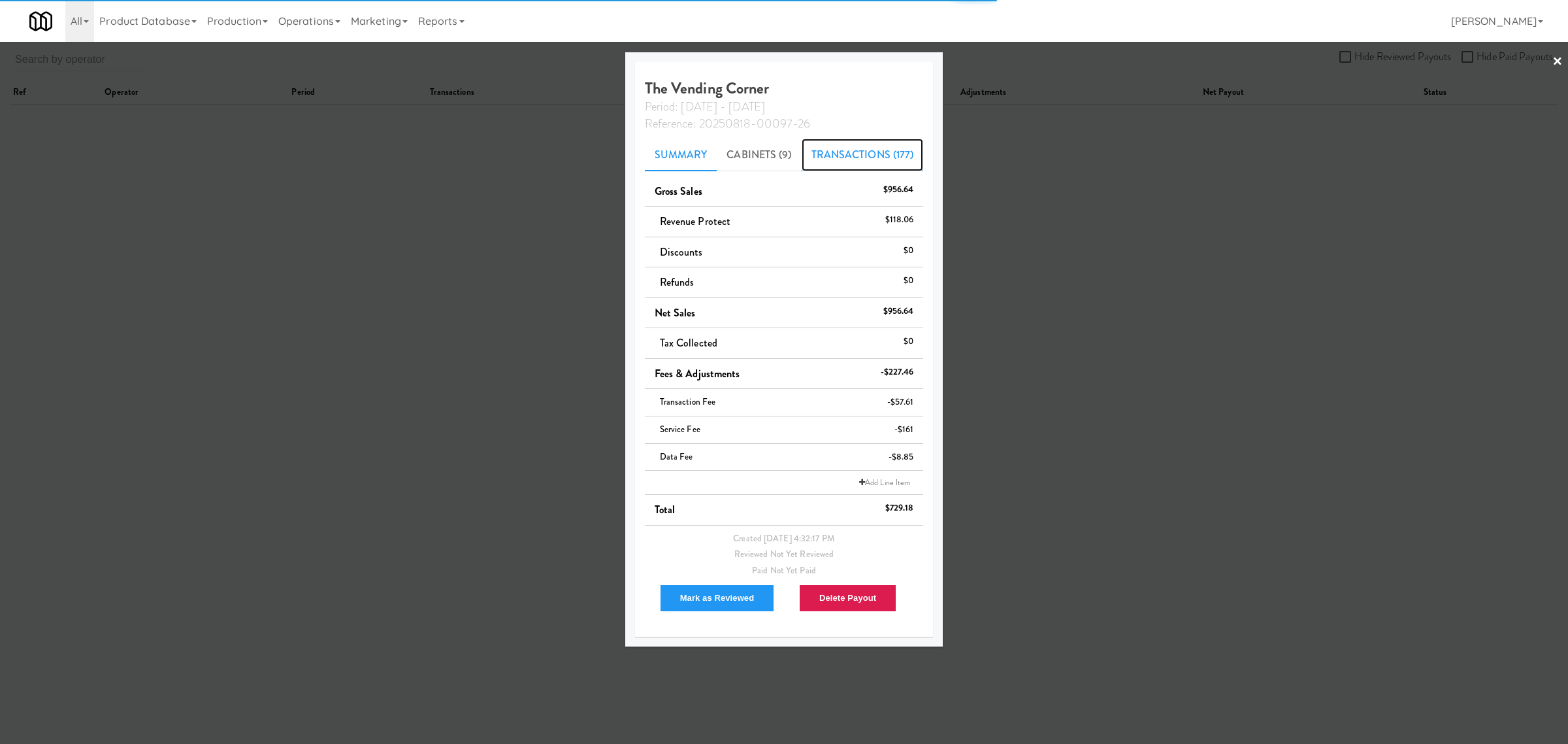
click at [863, 151] on link "Transactions (177)" at bounding box center [862, 154] width 122 height 33
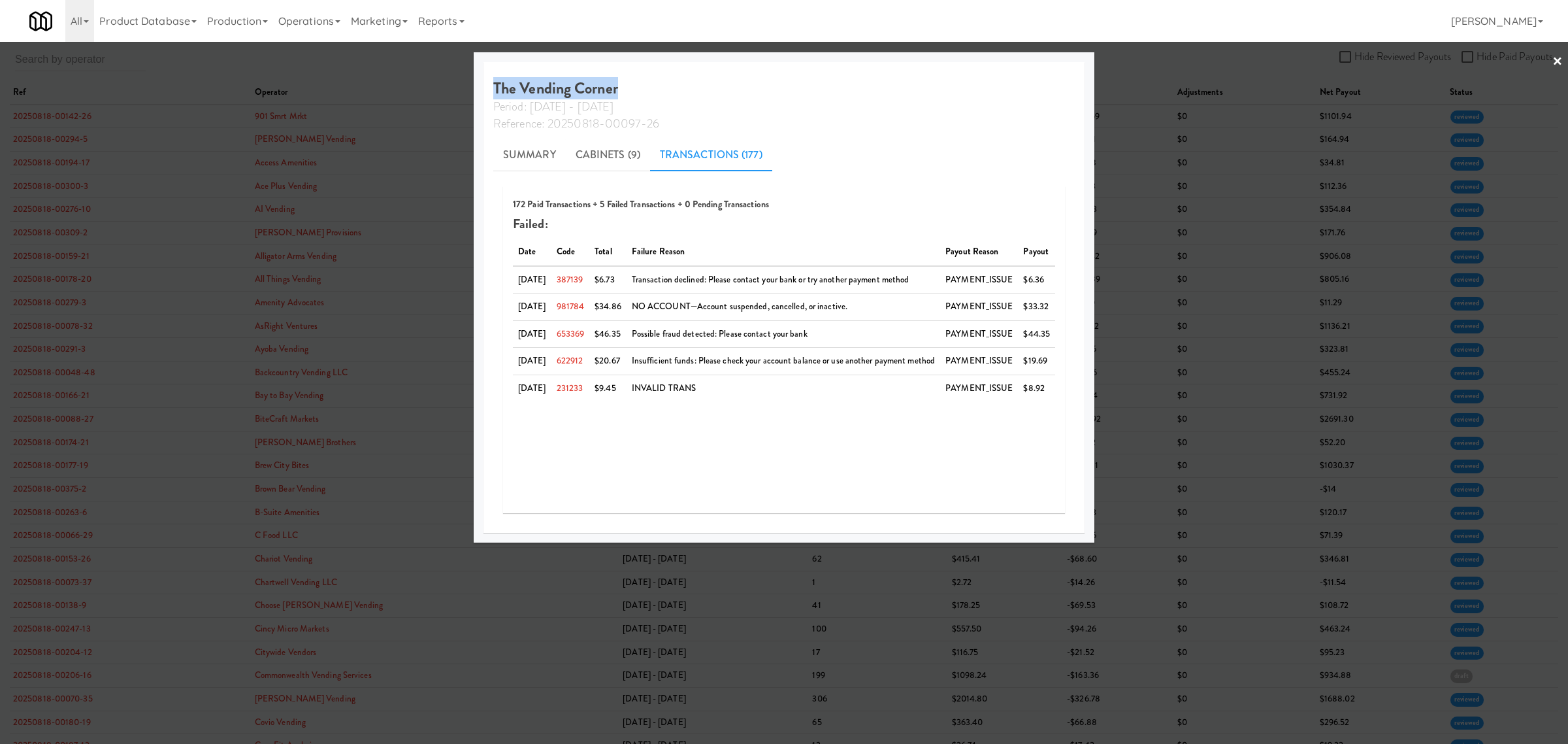
drag, startPoint x: 608, startPoint y: 87, endPoint x: 468, endPoint y: 86, distance: 140.0
click at [474, 86] on div "The Vending Corner Period: [DATE] - [DATE] Reference: 20250818-00097-26 Summary…" at bounding box center [784, 297] width 621 height 490
copy h4 "The Vending Corner"
click at [527, 157] on link "Summary" at bounding box center [529, 154] width 72 height 33
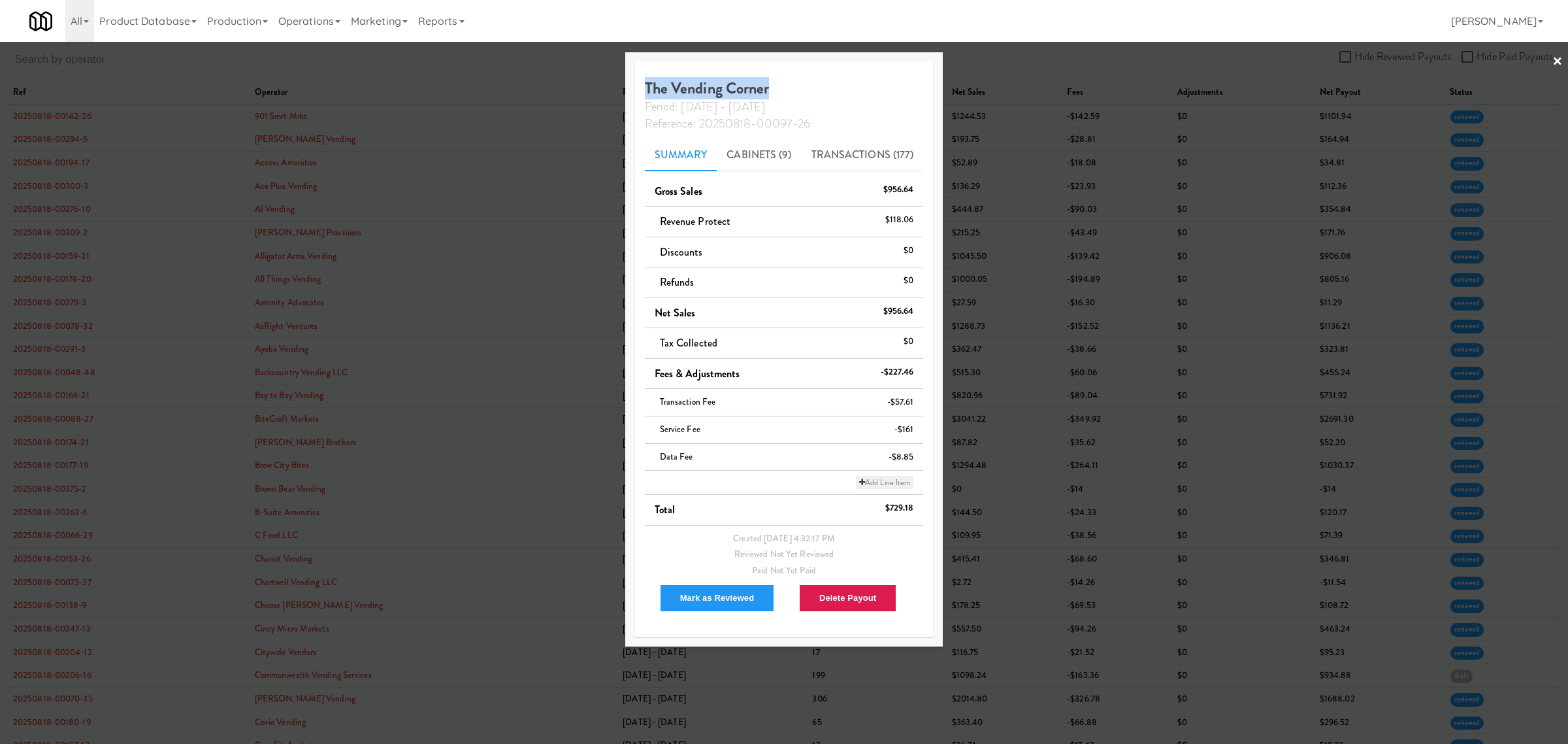
click at [894, 485] on link "Add Line Item" at bounding box center [885, 482] width 58 height 13
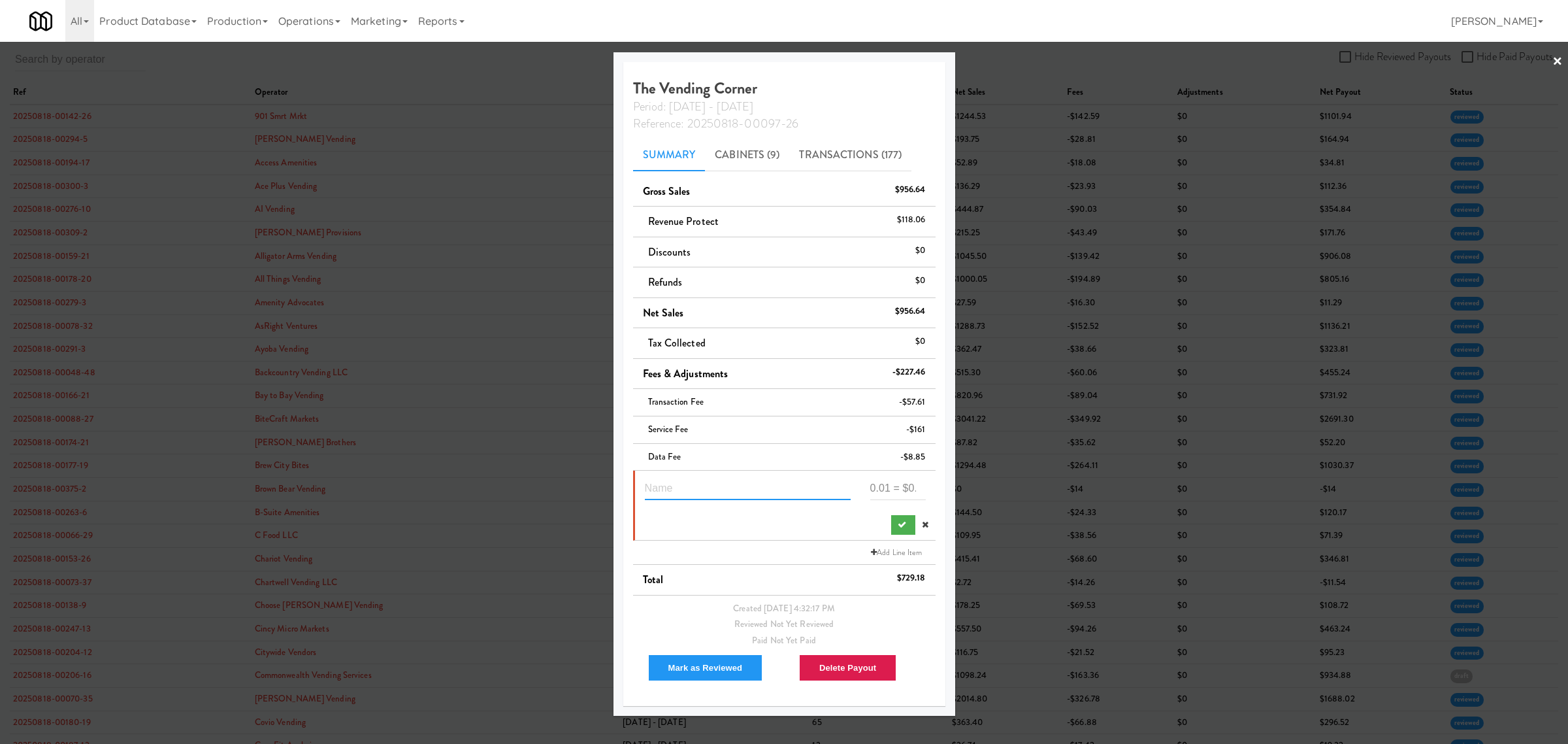
click at [713, 497] on input "text" at bounding box center [747, 488] width 206 height 24
paste input "The Vending Corner"
type input "The Vending Corner"
drag, startPoint x: 538, startPoint y: 489, endPoint x: 452, endPoint y: 491, distance: 86.0
click at [452, 491] on div "× The Vending Corner Period: [DATE] - [DATE] Reference: 20250818-00097-26 Summa…" at bounding box center [784, 372] width 1568 height 744
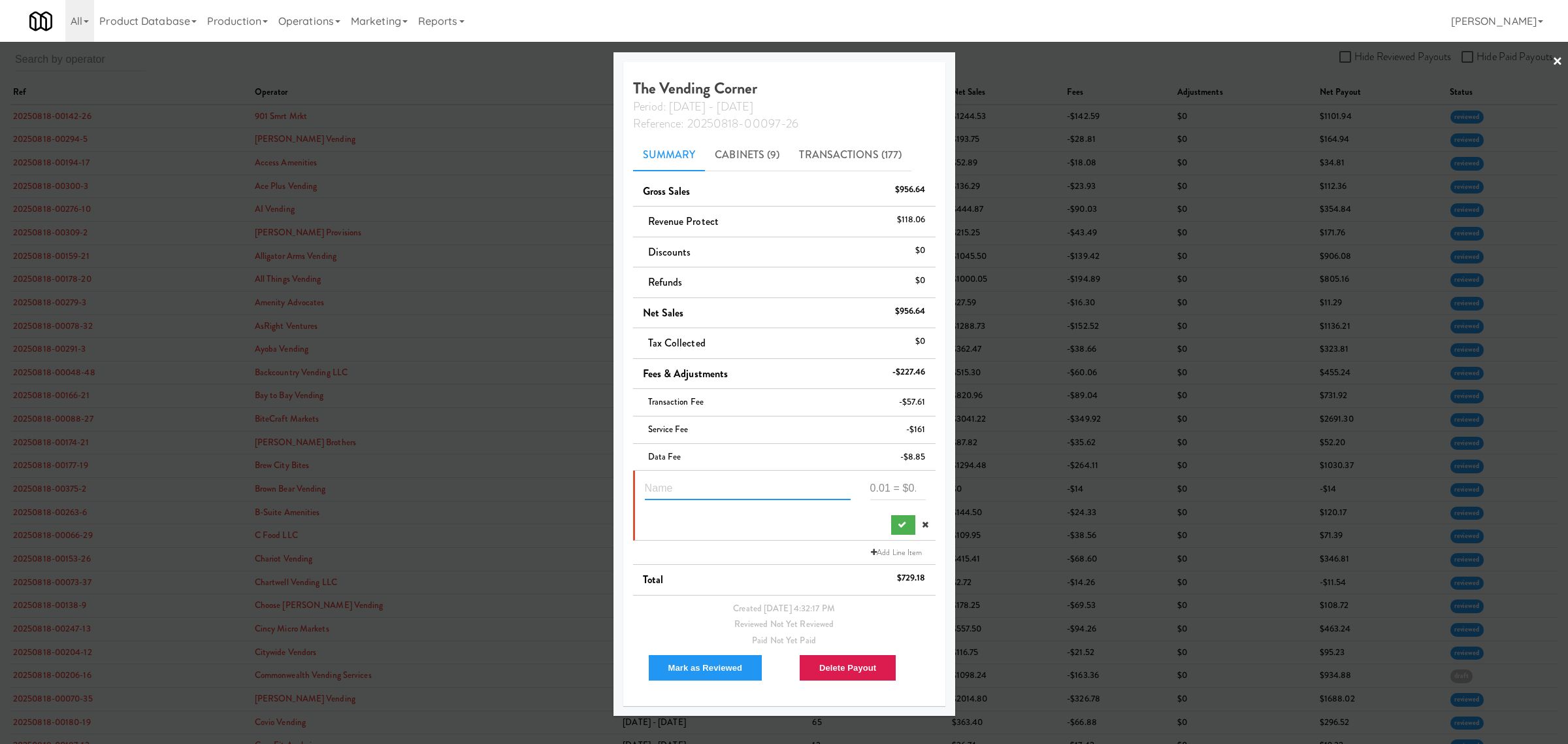
click at [697, 491] on input "text" at bounding box center [747, 488] width 206 height 24
paste input "Suspected Theft"
type input "Suspected Theft 653369"
type input "-36.35"
click at [797, 513] on div at bounding box center [785, 522] width 300 height 25
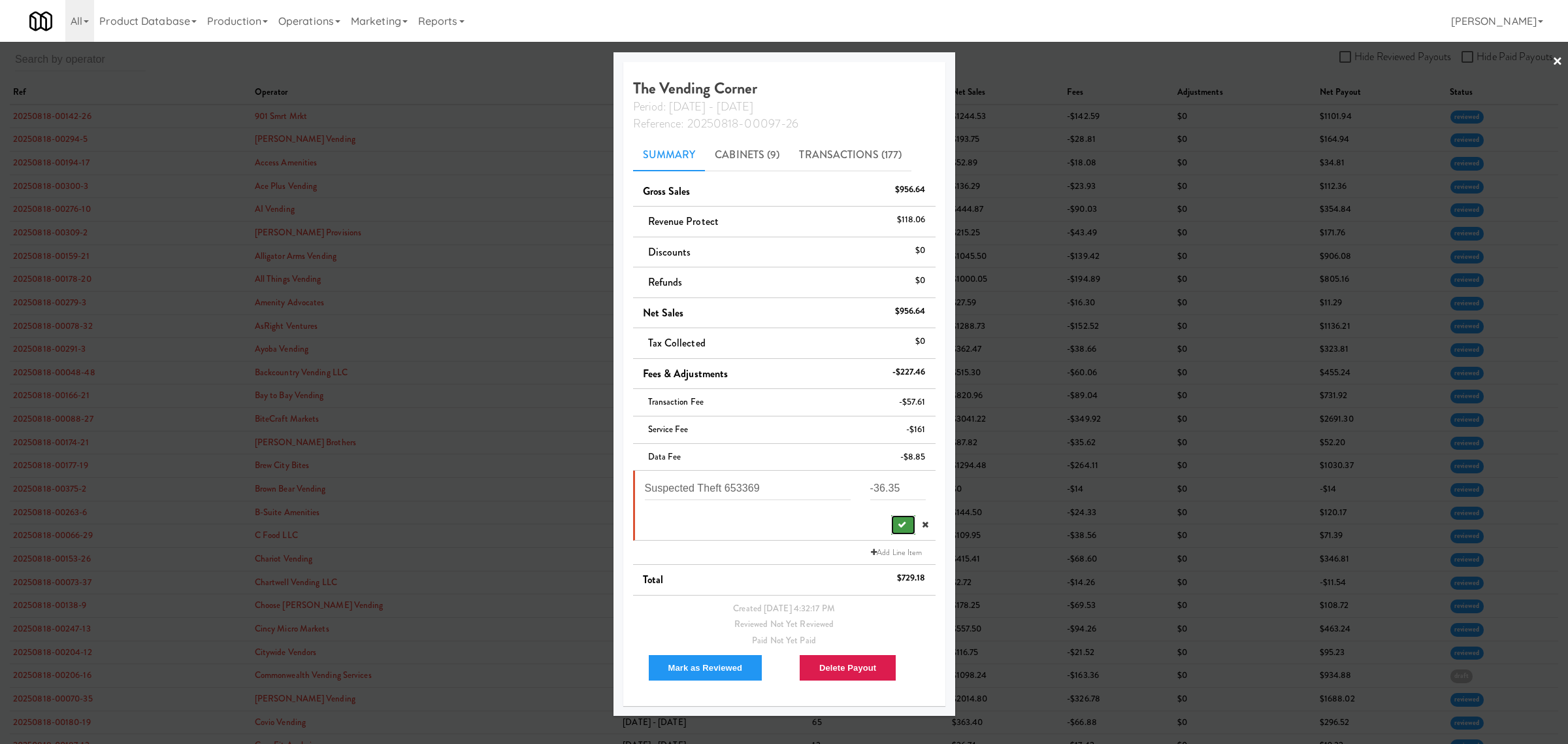
click at [900, 527] on icon "submit" at bounding box center [902, 524] width 8 height 8
click at [481, 76] on div at bounding box center [784, 372] width 1568 height 744
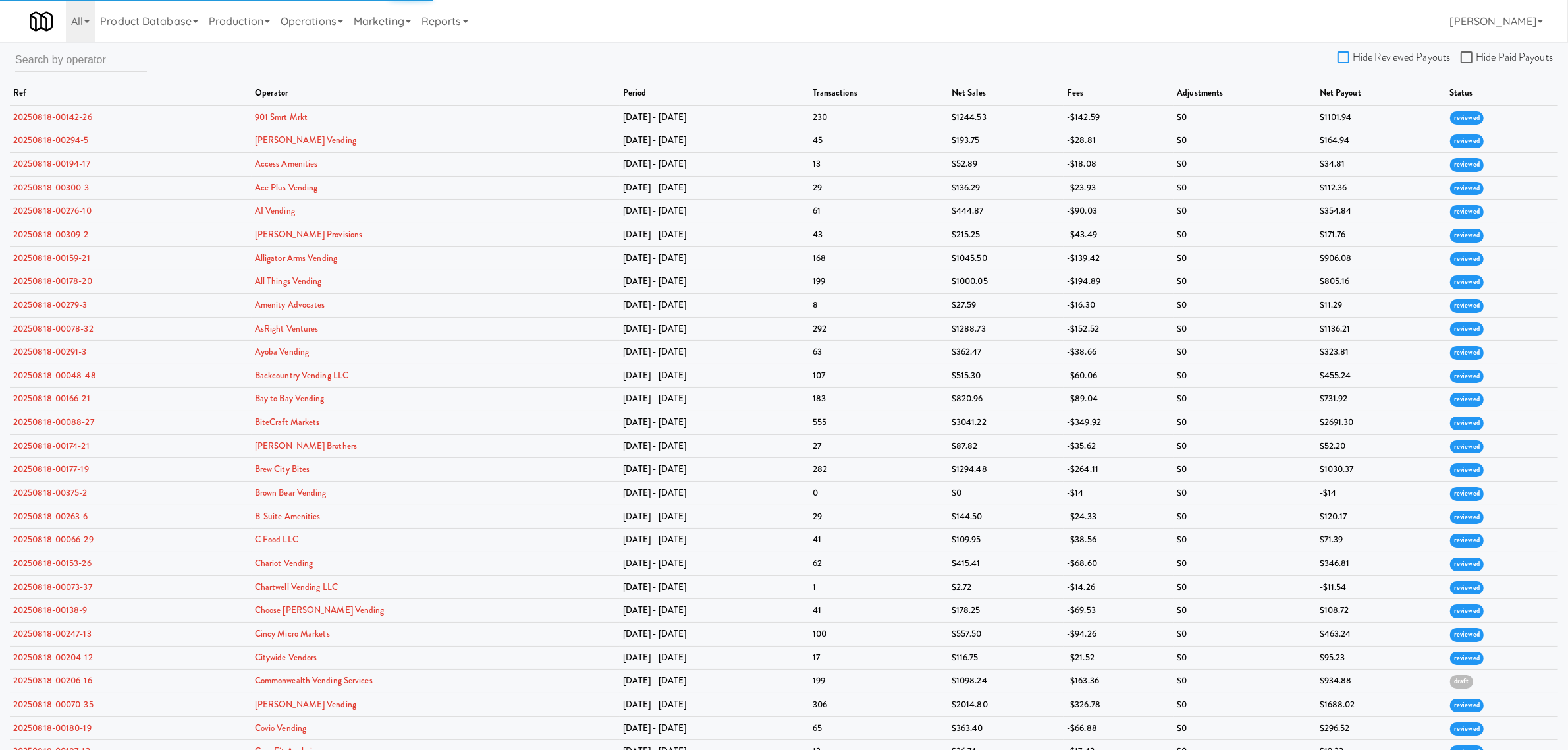
click at [1341, 58] on input "Hide Reviewed Payouts" at bounding box center [1345, 58] width 15 height 11
checkbox input "true"
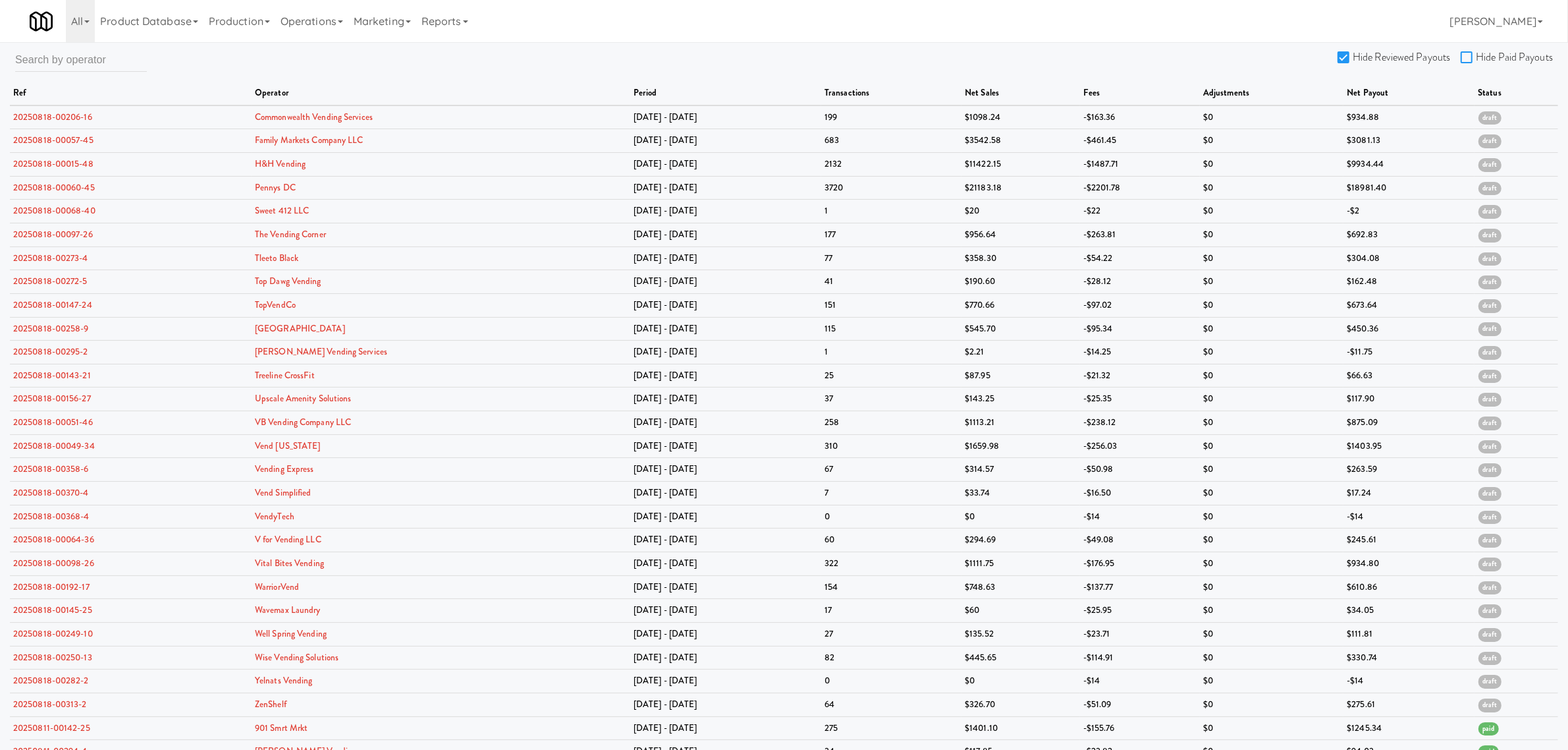
click at [1461, 54] on input "Hide Paid Payouts" at bounding box center [1468, 58] width 15 height 11
click at [1461, 58] on input "Hide Paid Payouts" at bounding box center [1468, 58] width 15 height 11
checkbox input "false"
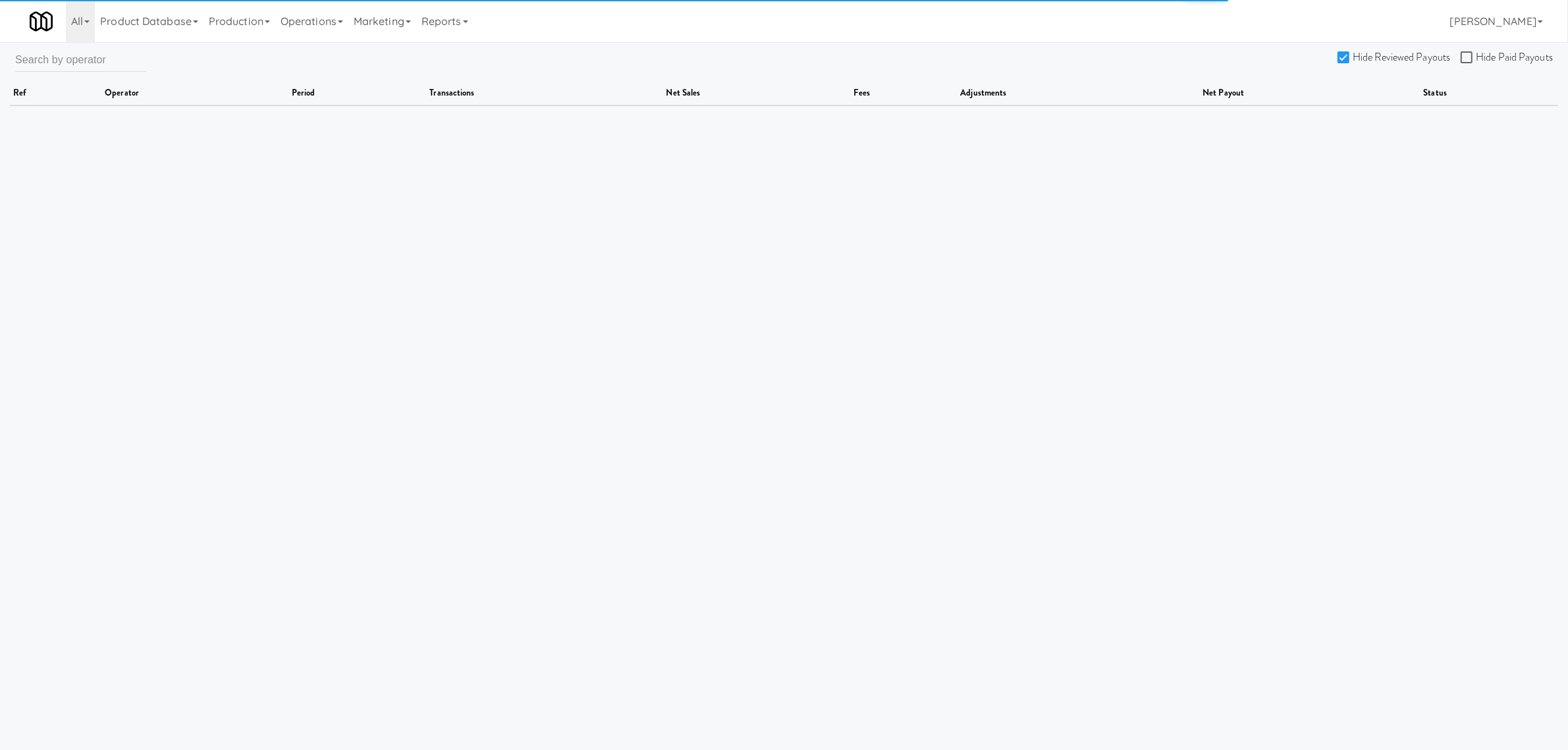
click at [1348, 53] on input "Hide Reviewed Payouts" at bounding box center [1345, 58] width 15 height 11
click at [1345, 54] on input "Hide Reviewed Payouts" at bounding box center [1345, 58] width 15 height 11
checkbox input "true"
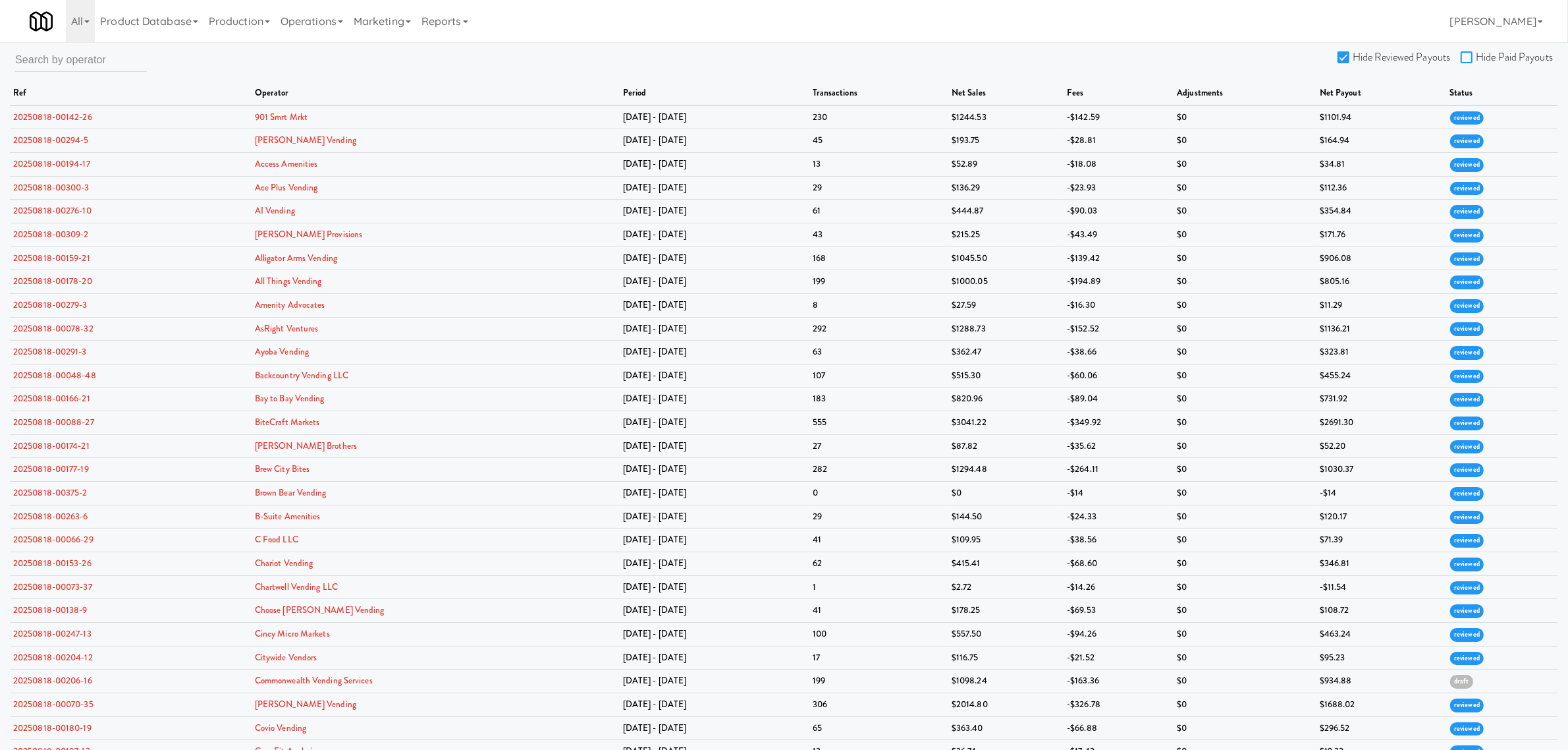
click at [1471, 54] on input "Hide Paid Payouts" at bounding box center [1468, 58] width 15 height 11
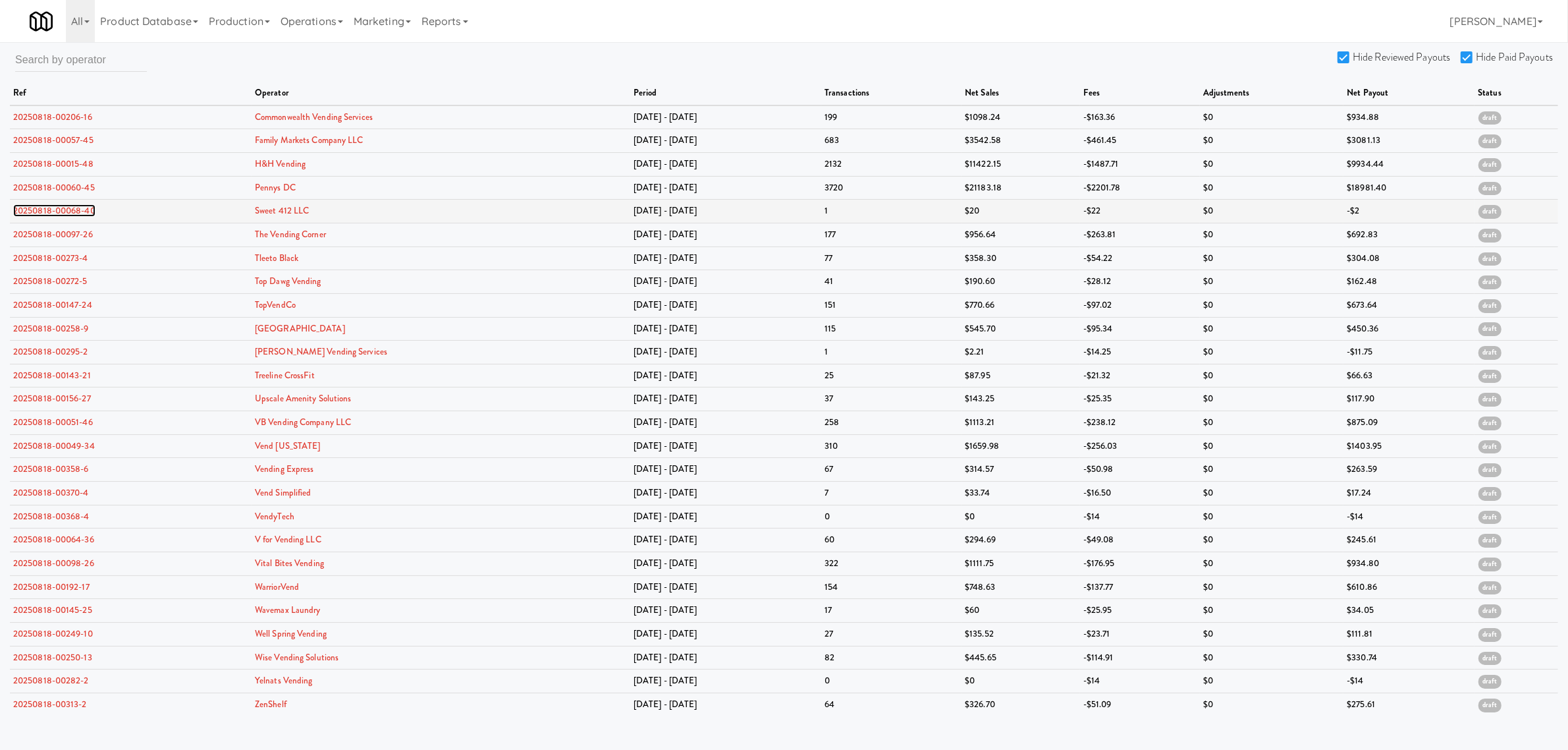
click at [71, 212] on link "20250818-00068-40" at bounding box center [54, 210] width 82 height 12
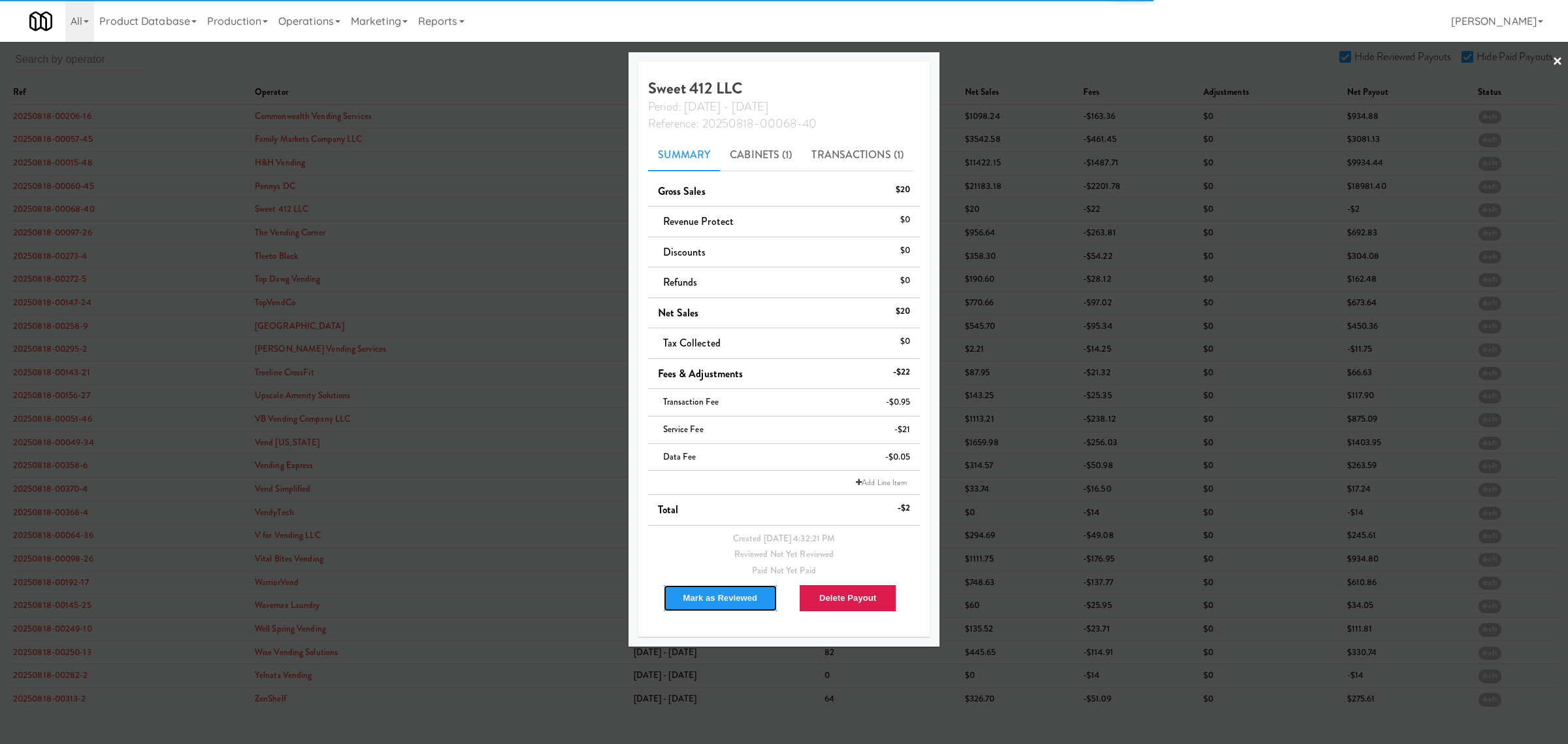
click at [719, 599] on button "Mark as Reviewed" at bounding box center [720, 598] width 115 height 27
click at [7, 243] on div at bounding box center [784, 372] width 1568 height 744
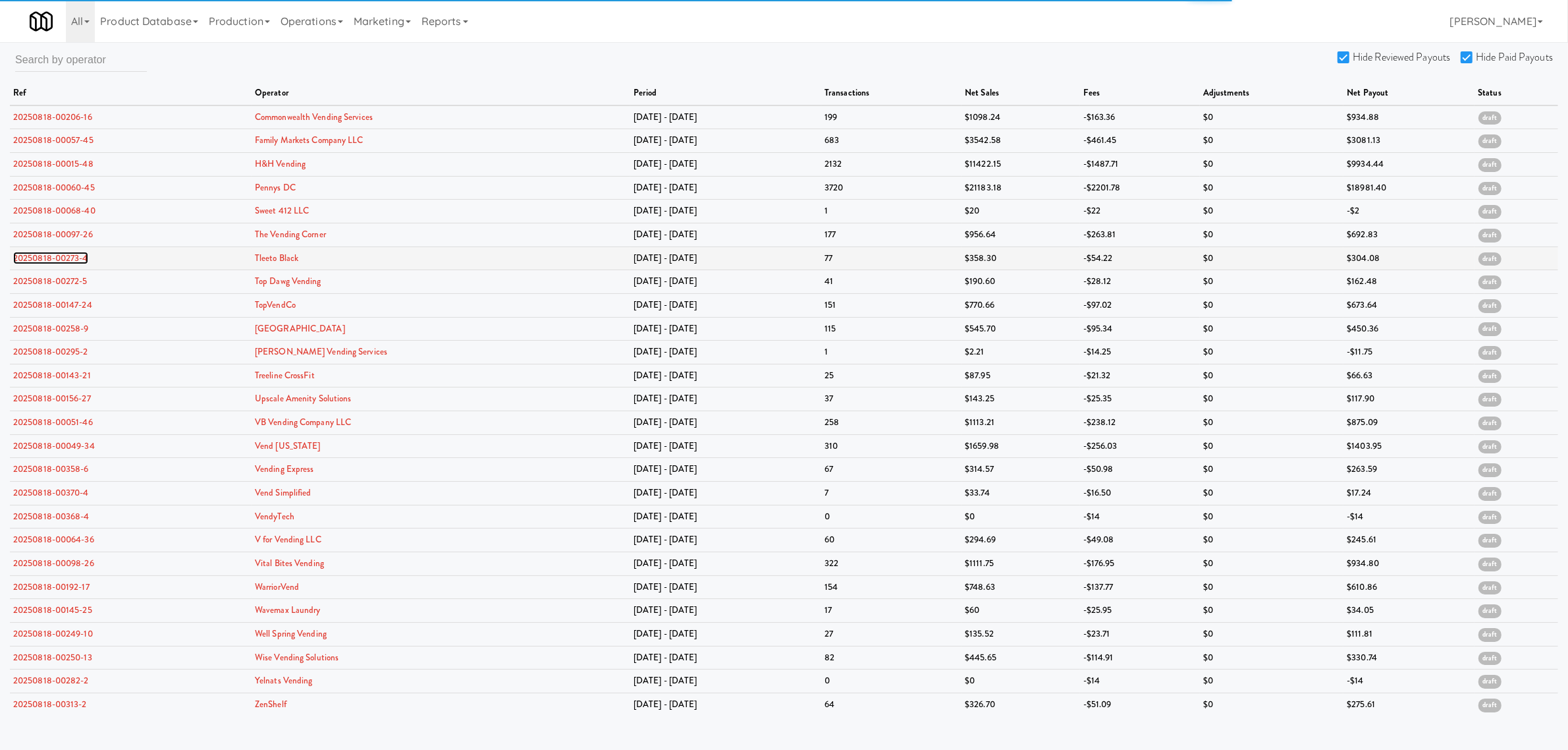
click at [27, 258] on link "20250818-00273-4" at bounding box center [51, 258] width 75 height 12
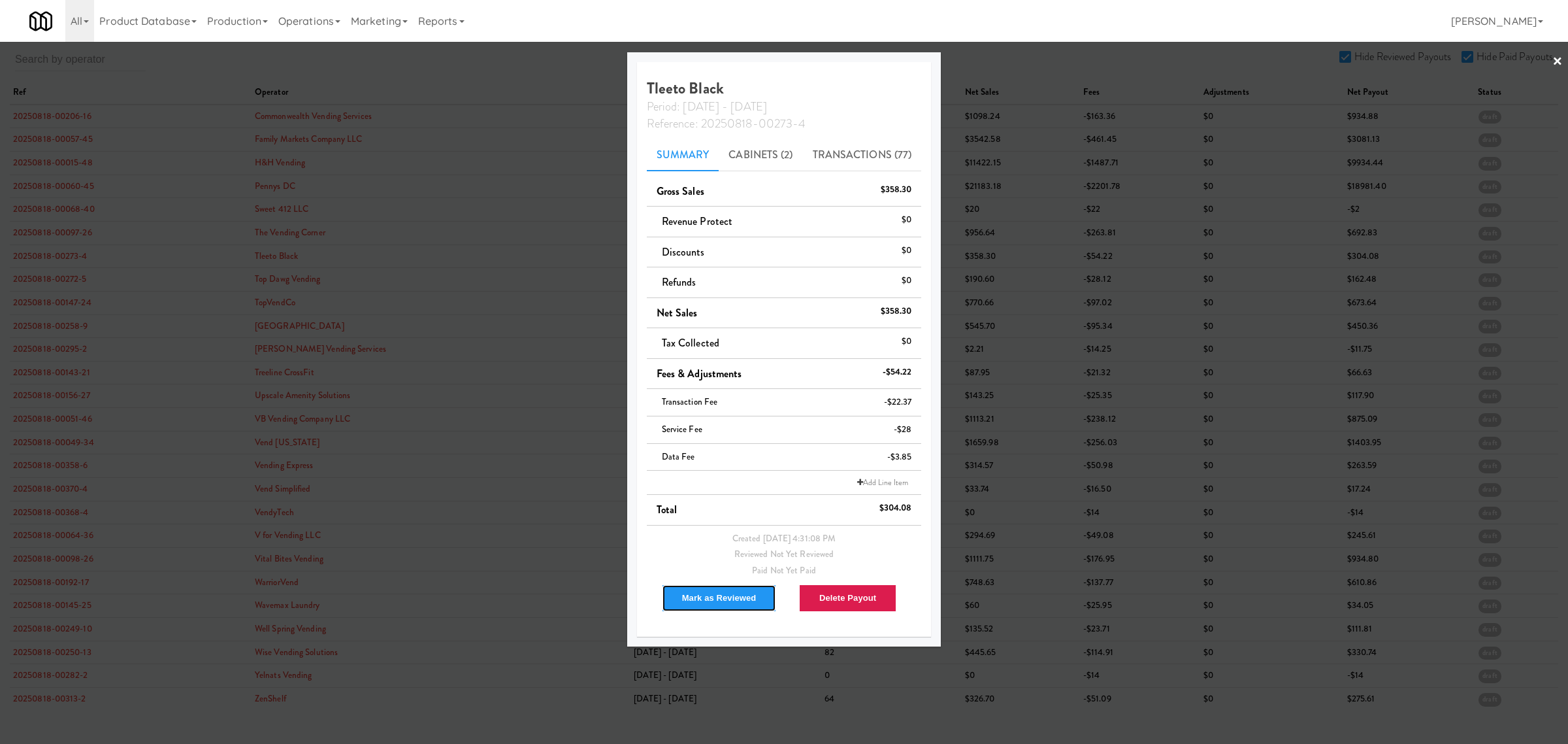
click at [726, 593] on button "Mark as Reviewed" at bounding box center [719, 598] width 115 height 27
click at [44, 270] on div at bounding box center [784, 372] width 1568 height 744
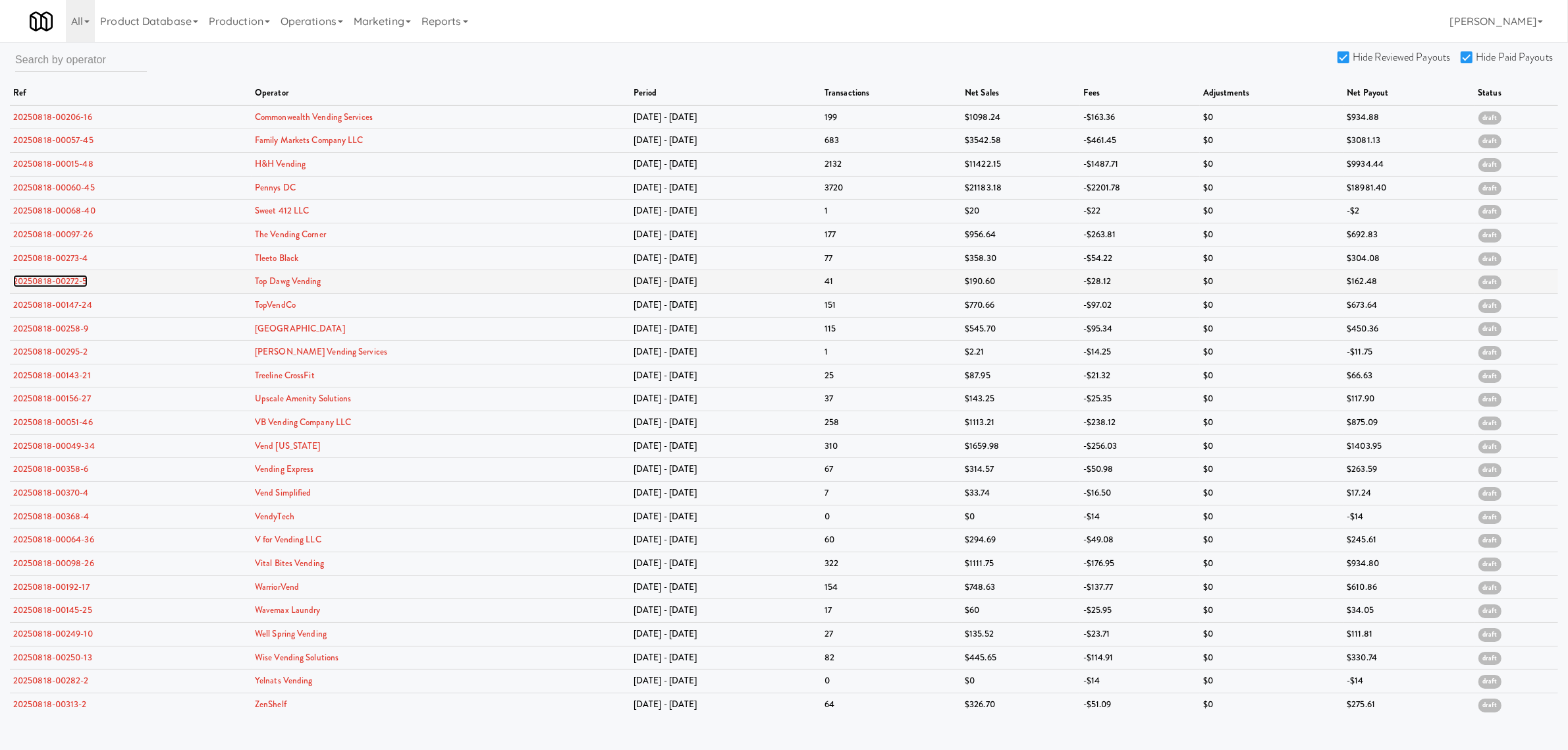
click at [46, 285] on link "20250818-00272-5" at bounding box center [50, 281] width 74 height 12
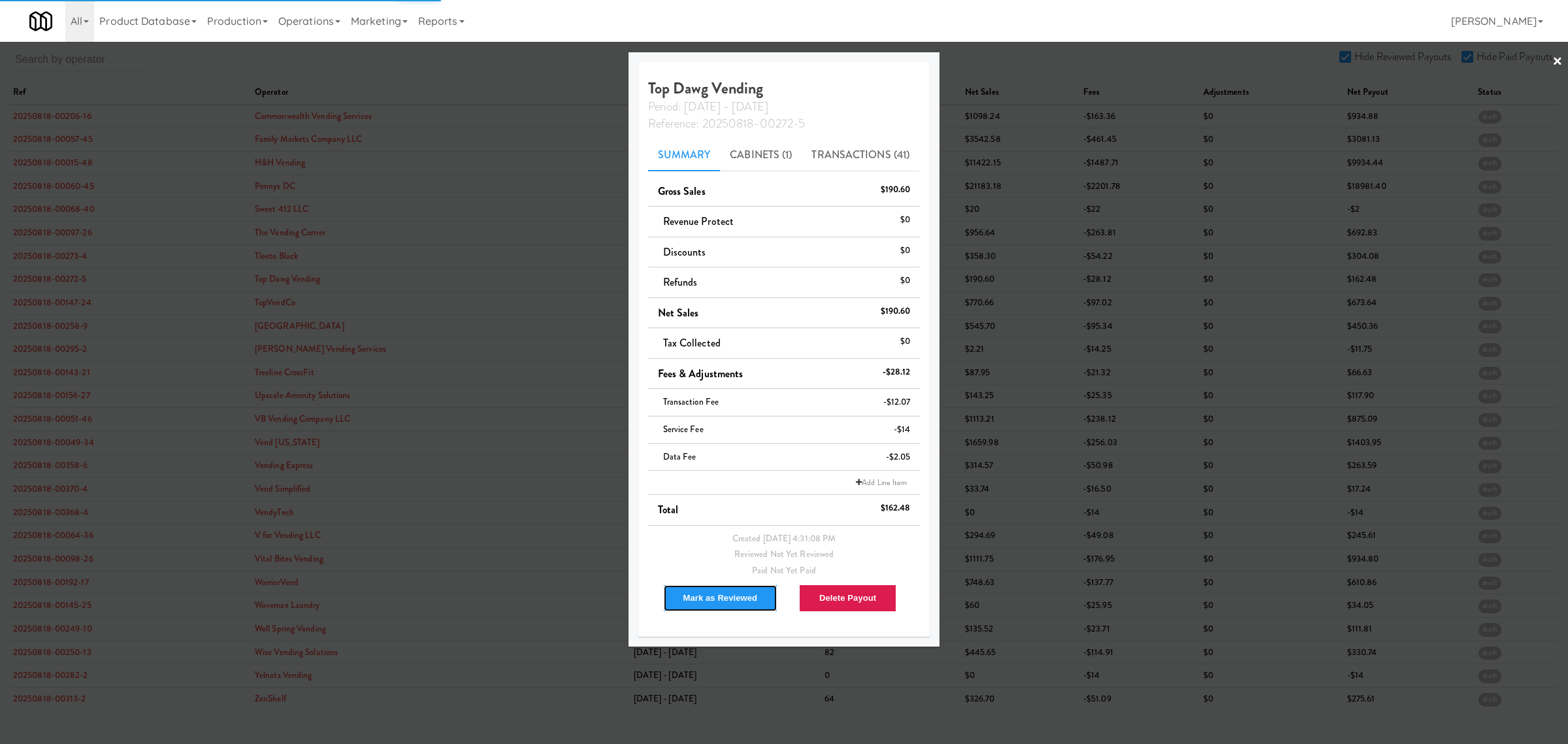
click at [735, 590] on button "Mark as Reviewed" at bounding box center [720, 598] width 115 height 27
click at [37, 298] on div at bounding box center [784, 372] width 1568 height 744
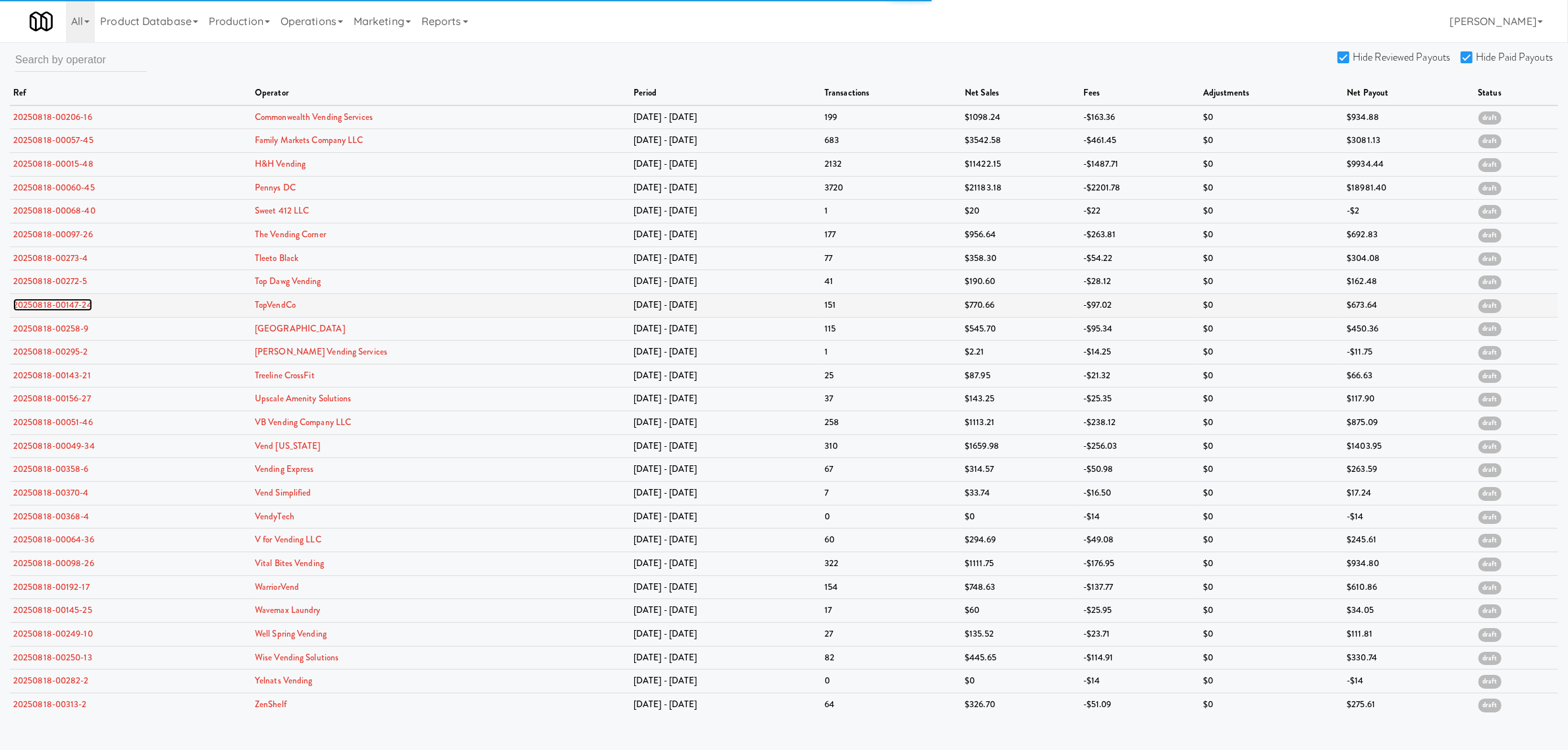
click at [38, 304] on link "20250818-00147-24" at bounding box center [52, 304] width 79 height 12
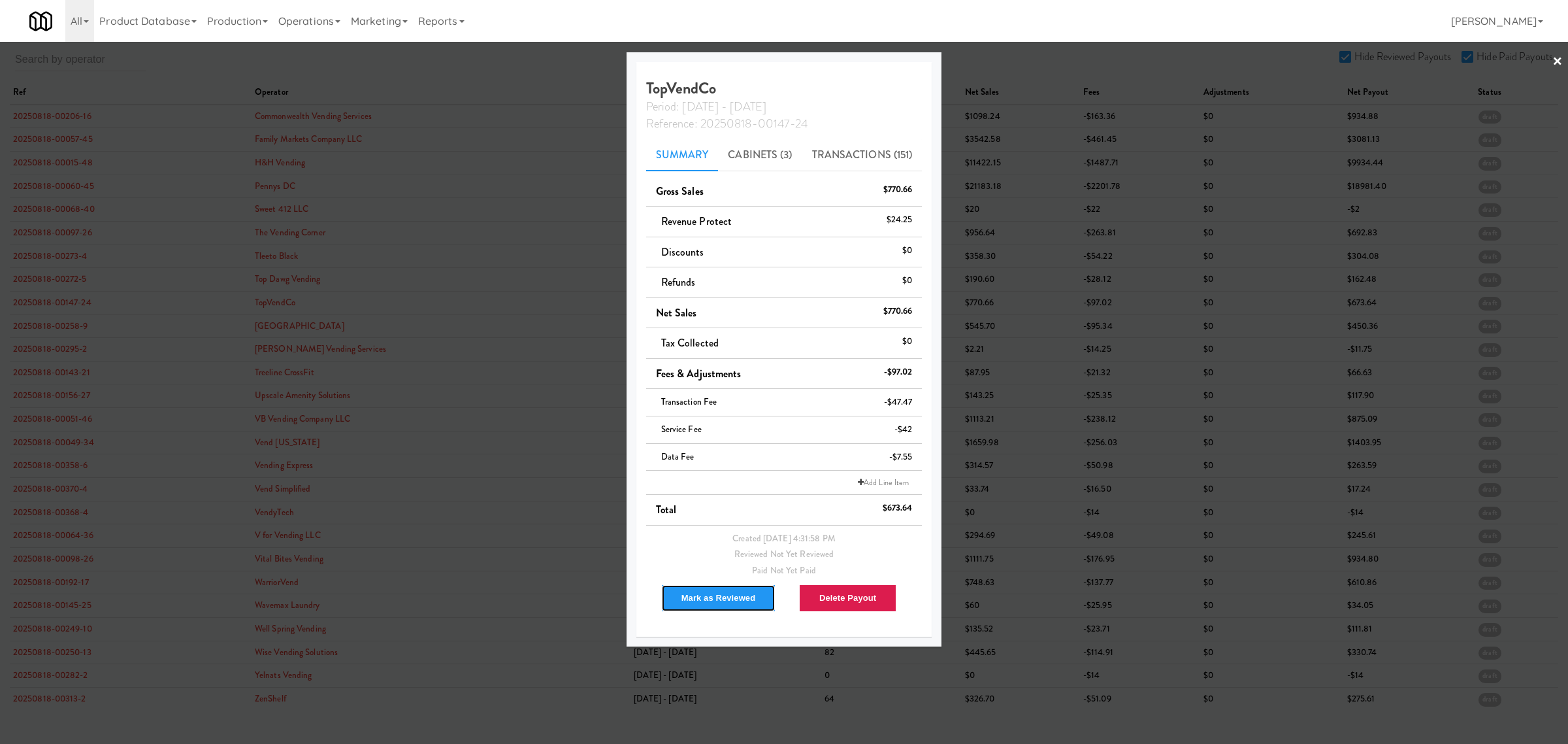
click at [708, 590] on button "Mark as Reviewed" at bounding box center [719, 598] width 115 height 27
click at [43, 327] on div at bounding box center [784, 372] width 1568 height 744
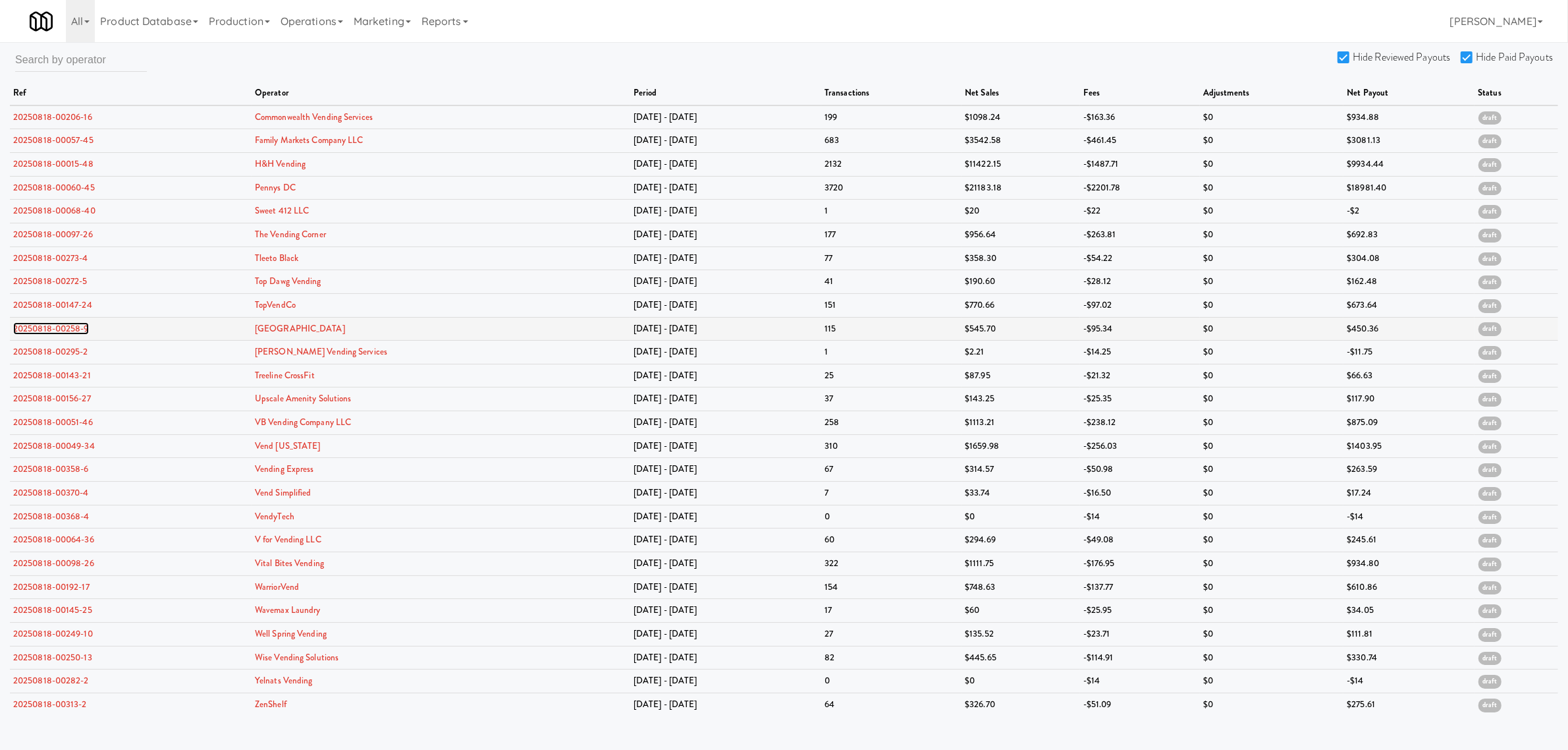
click at [48, 325] on link "20250818-00258-9" at bounding box center [51, 328] width 76 height 12
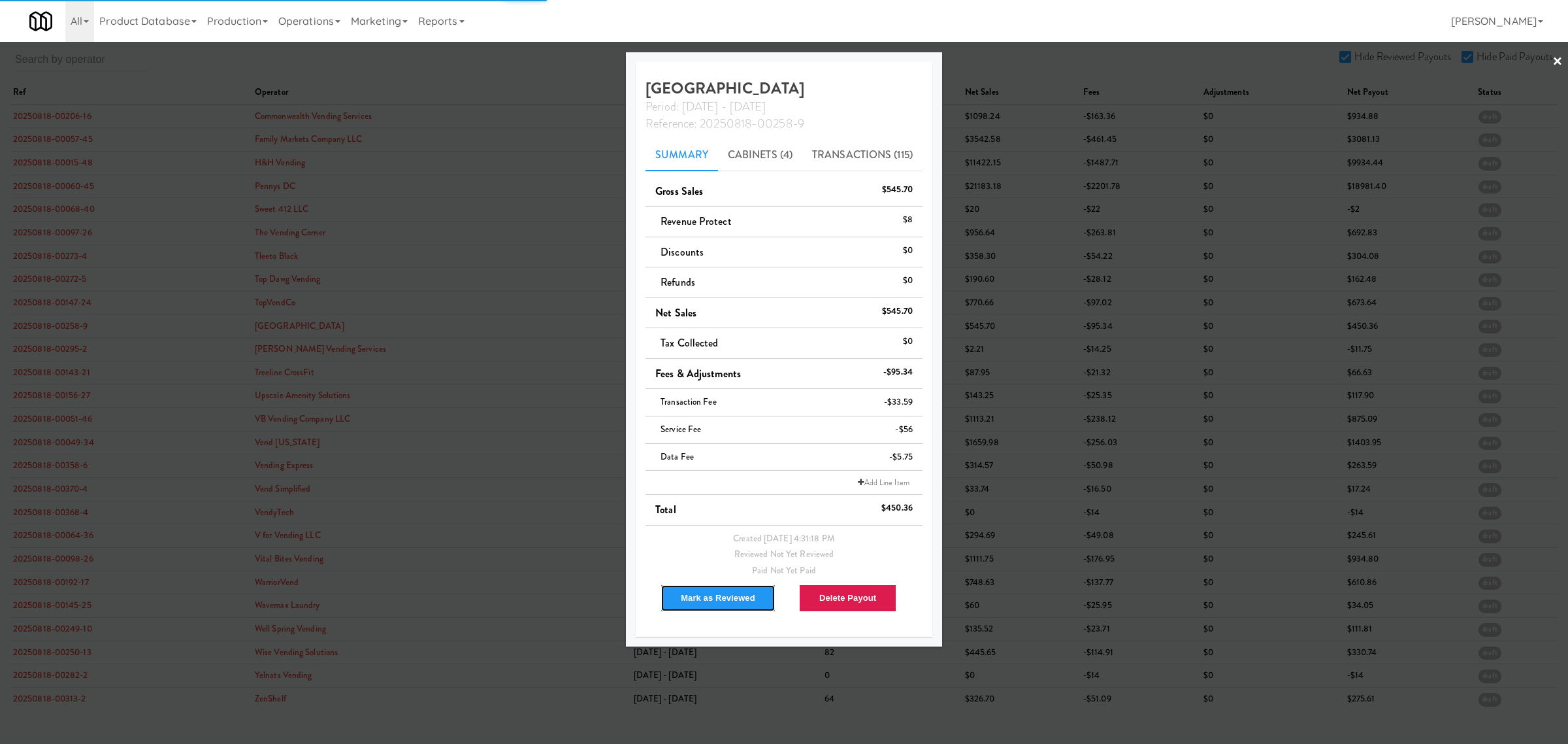
click at [720, 593] on button "Mark as Reviewed" at bounding box center [718, 598] width 115 height 27
click at [67, 357] on div at bounding box center [784, 372] width 1568 height 744
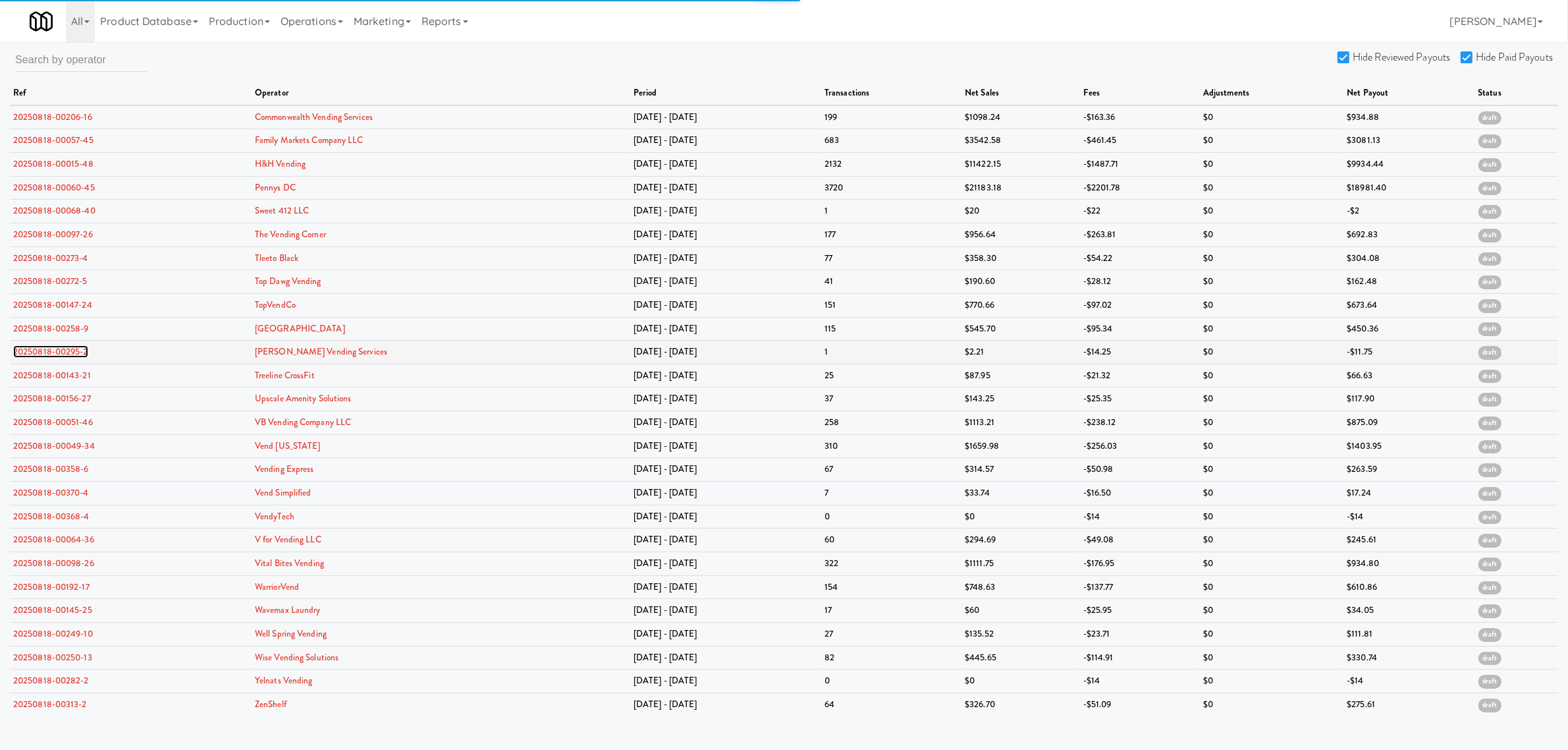
click at [67, 357] on link "20250818-00295-2" at bounding box center [51, 351] width 75 height 12
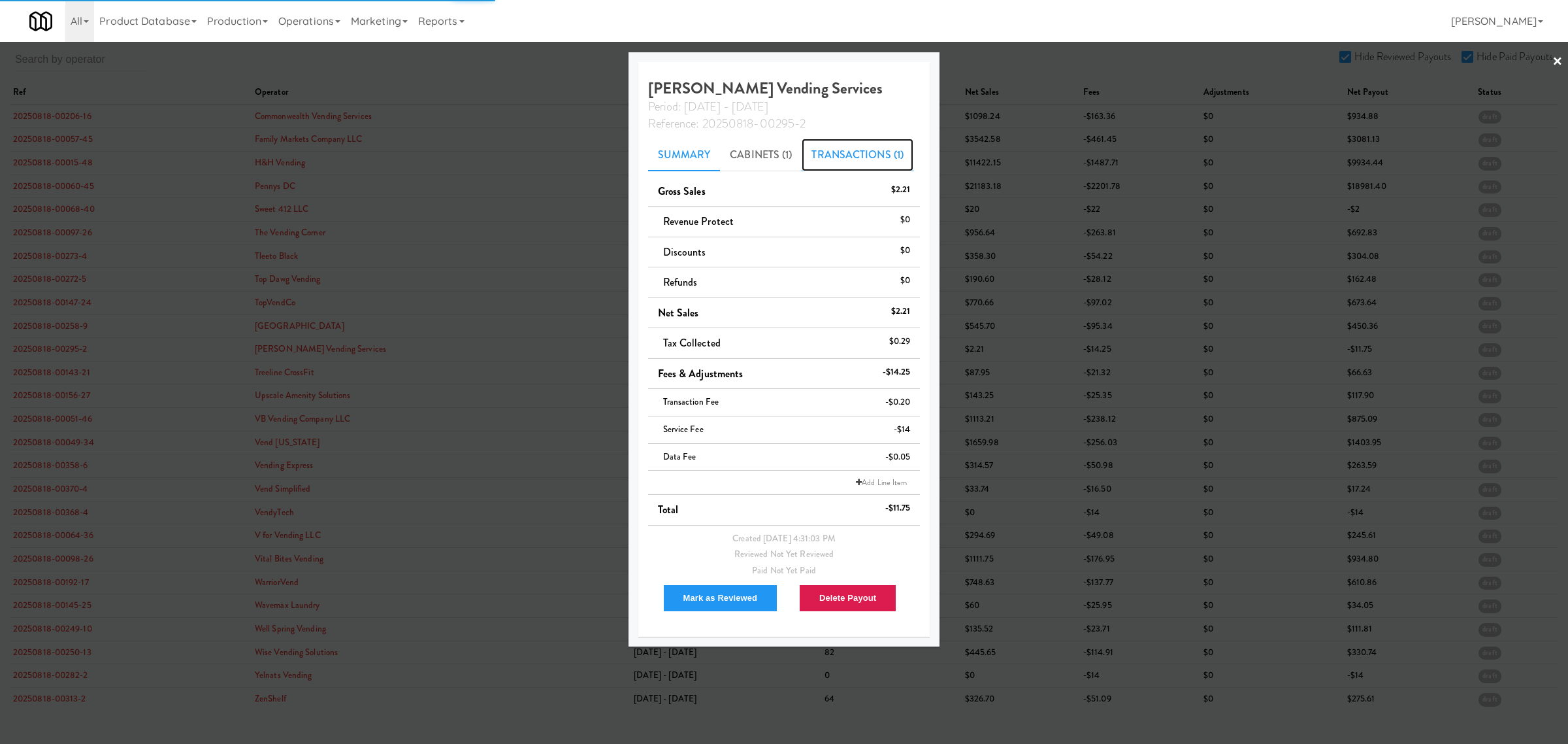
click at [847, 151] on link "Transactions (1)" at bounding box center [857, 154] width 112 height 33
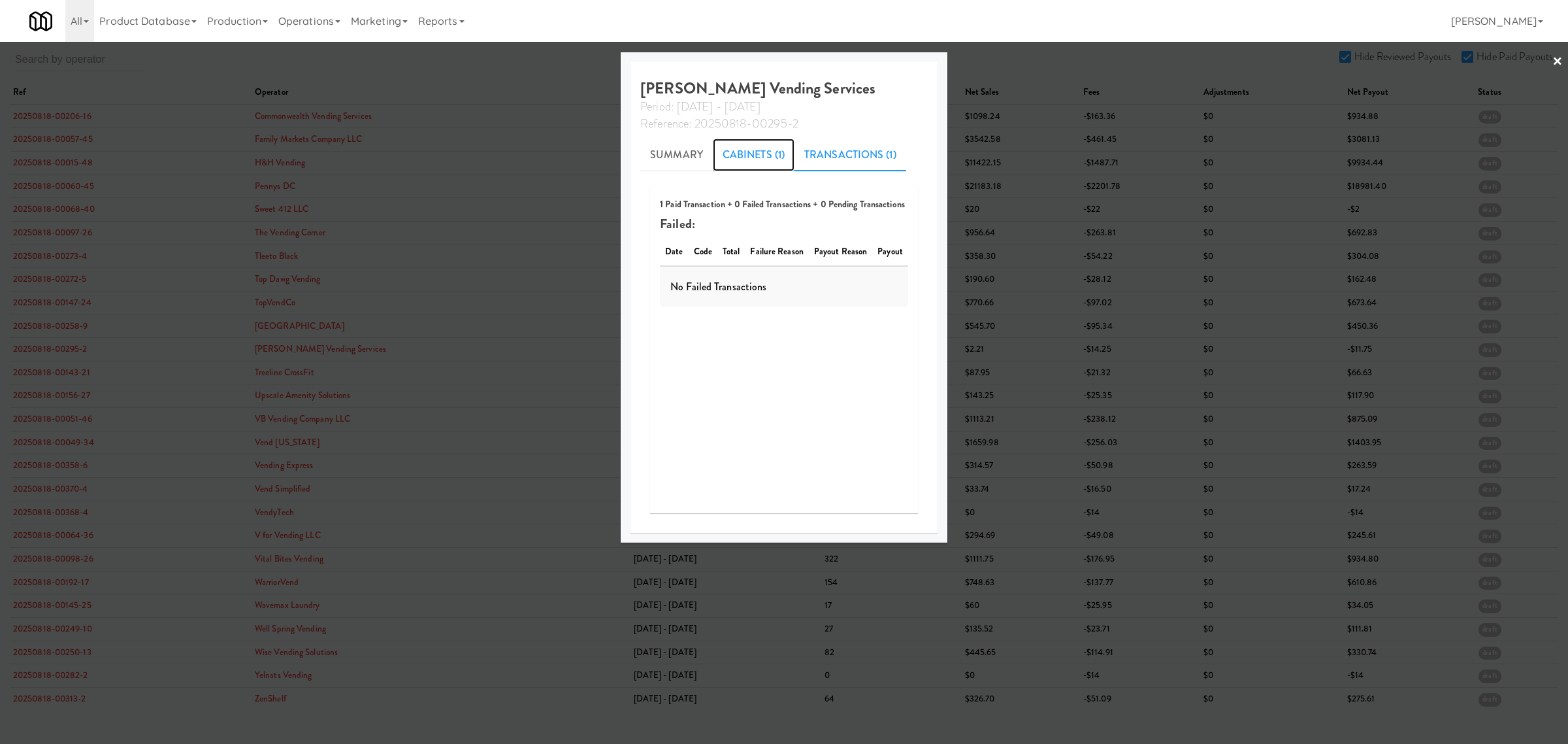
click at [741, 152] on link "Cabinets (1)" at bounding box center [753, 154] width 81 height 33
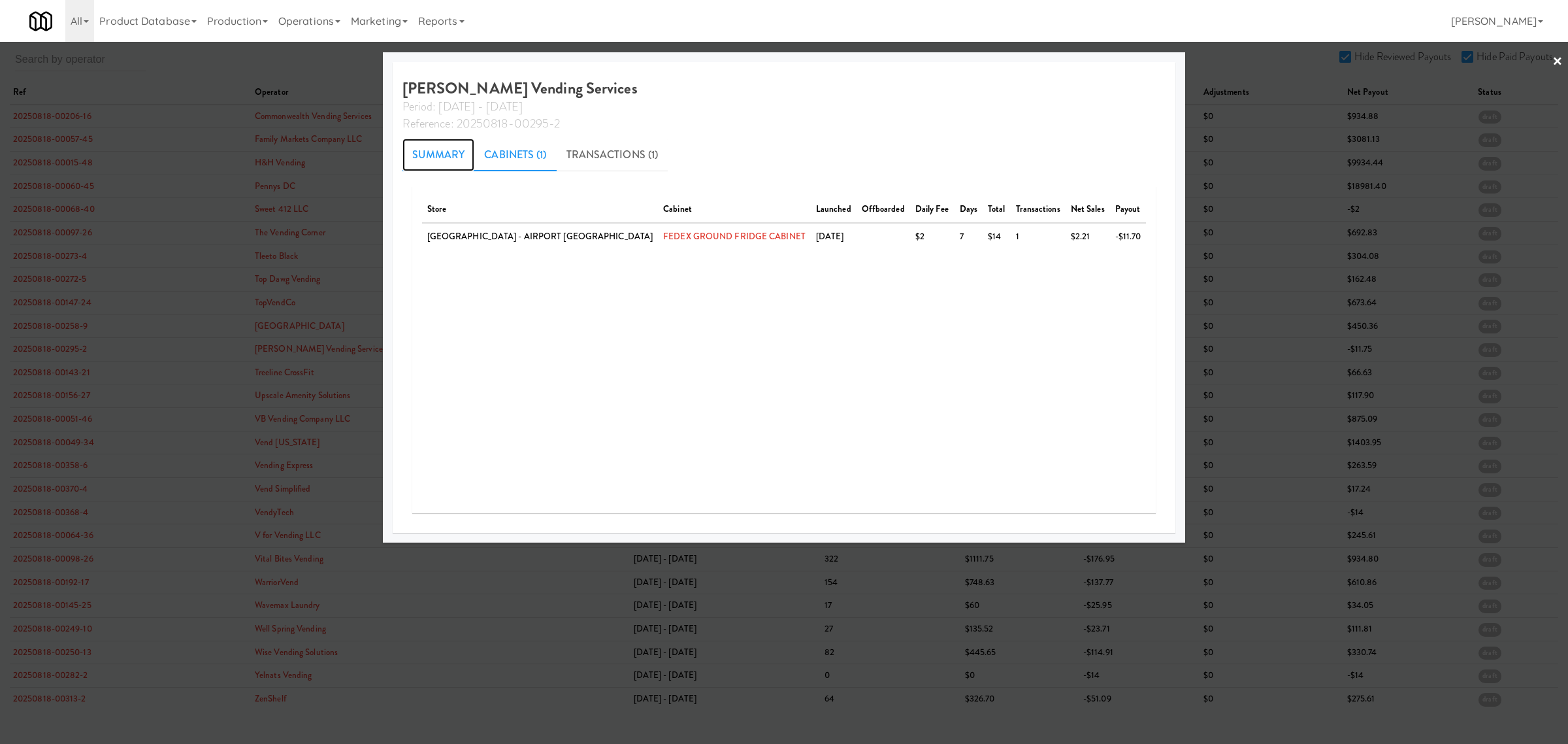
click at [446, 158] on link "Summary" at bounding box center [438, 154] width 72 height 33
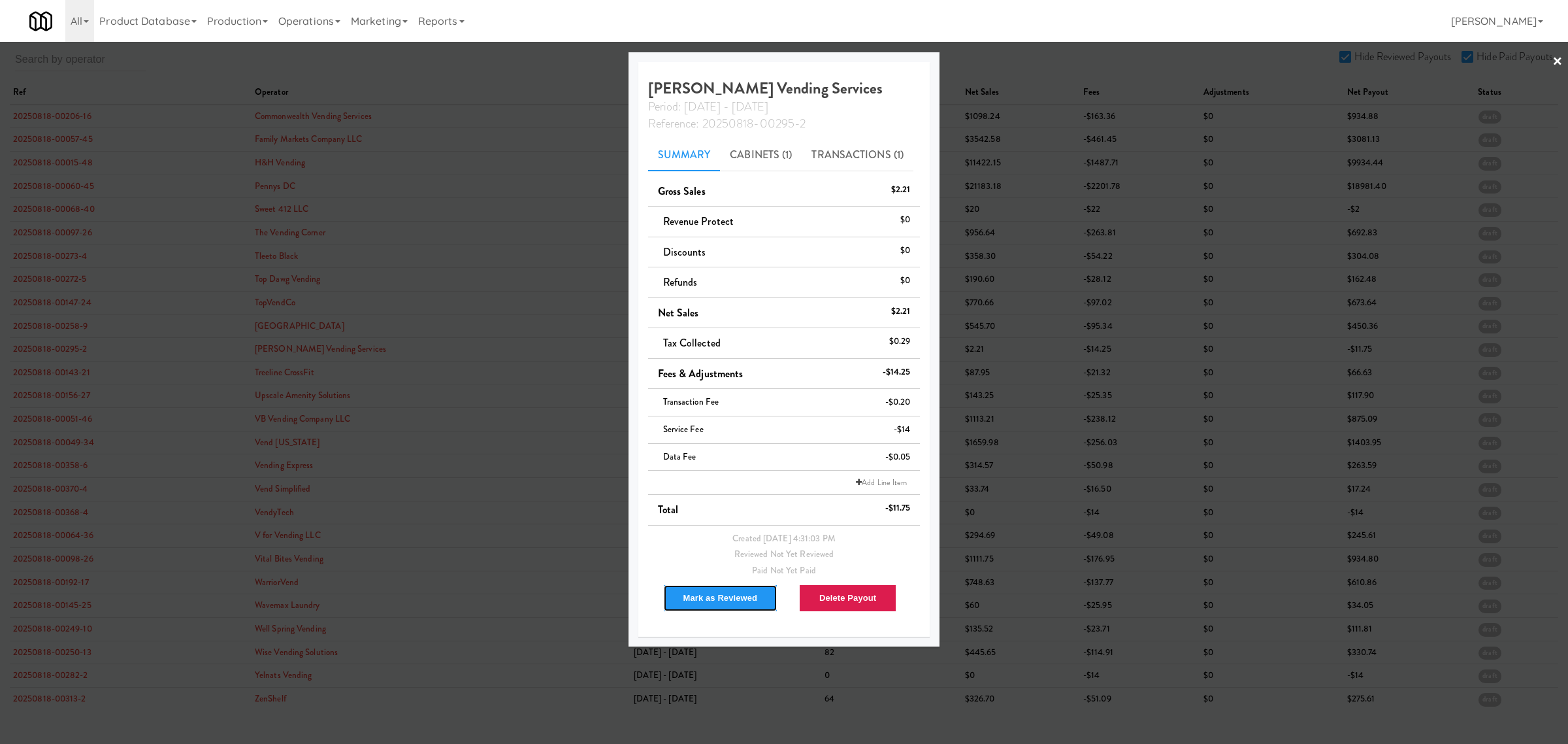
click at [749, 603] on button "Mark as Reviewed" at bounding box center [720, 598] width 115 height 27
click at [79, 377] on div at bounding box center [784, 372] width 1568 height 744
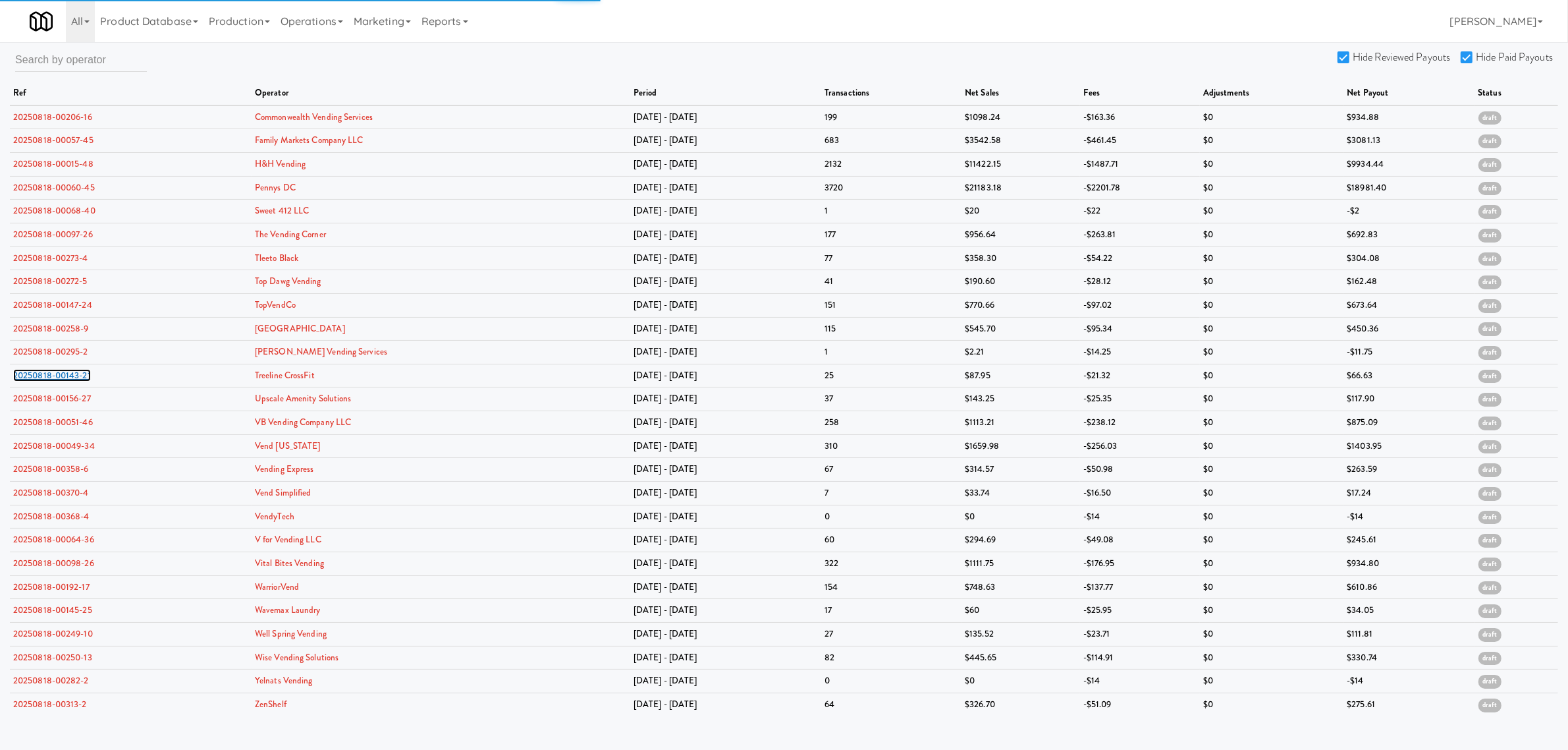
click at [80, 380] on link "20250818-00143-21" at bounding box center [51, 375] width 77 height 12
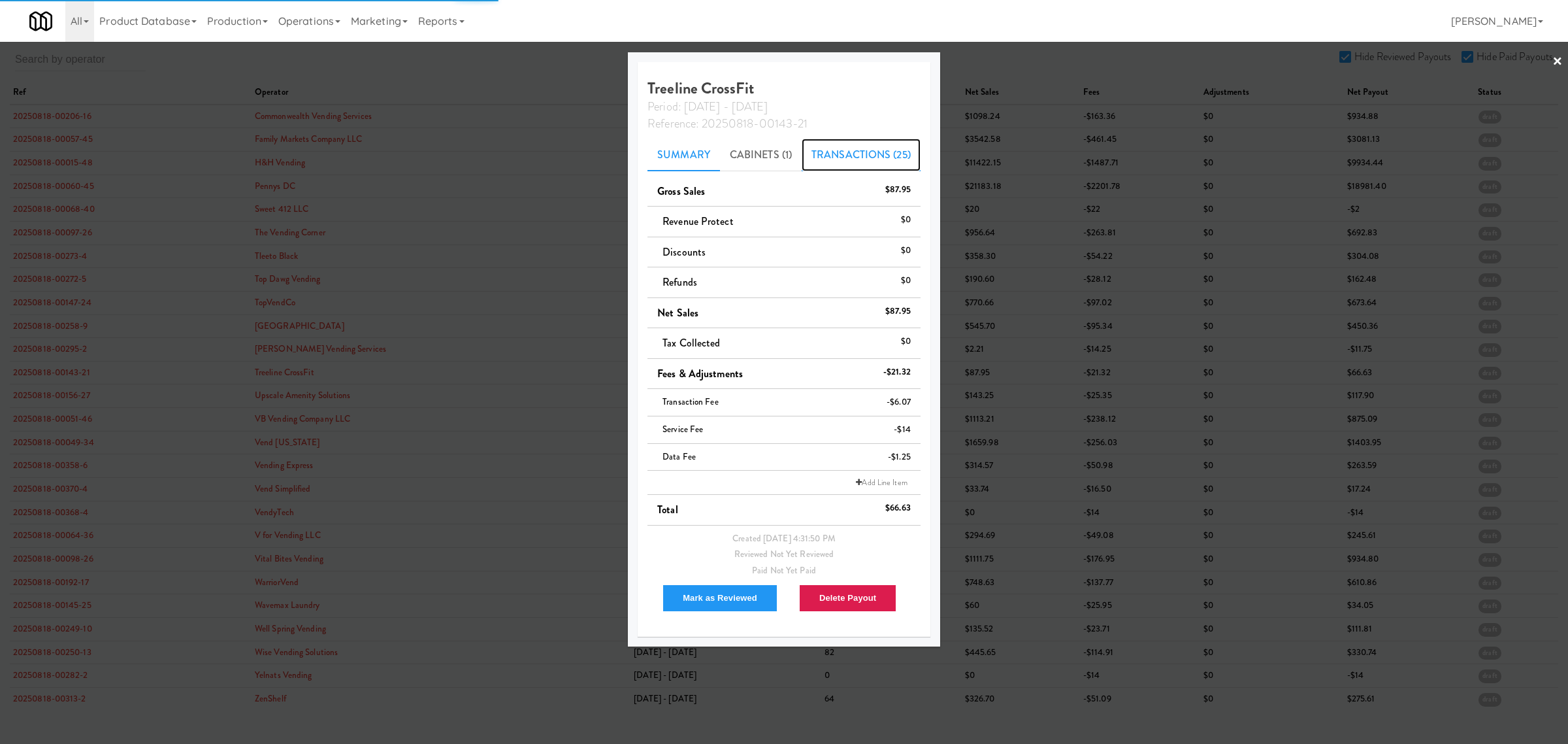
click at [849, 145] on link "Transactions (25)" at bounding box center [861, 154] width 119 height 33
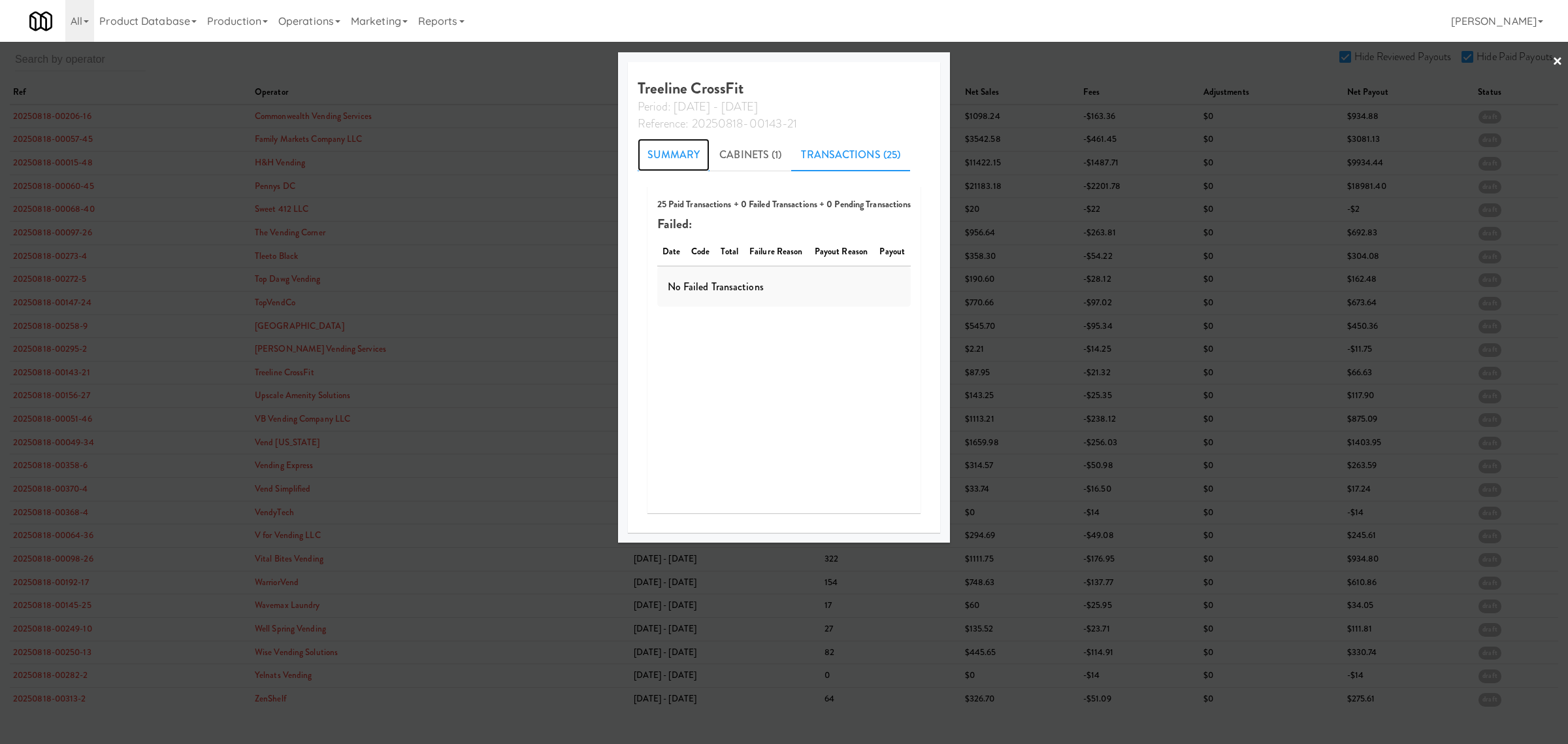
click at [668, 151] on link "Summary" at bounding box center [674, 154] width 72 height 33
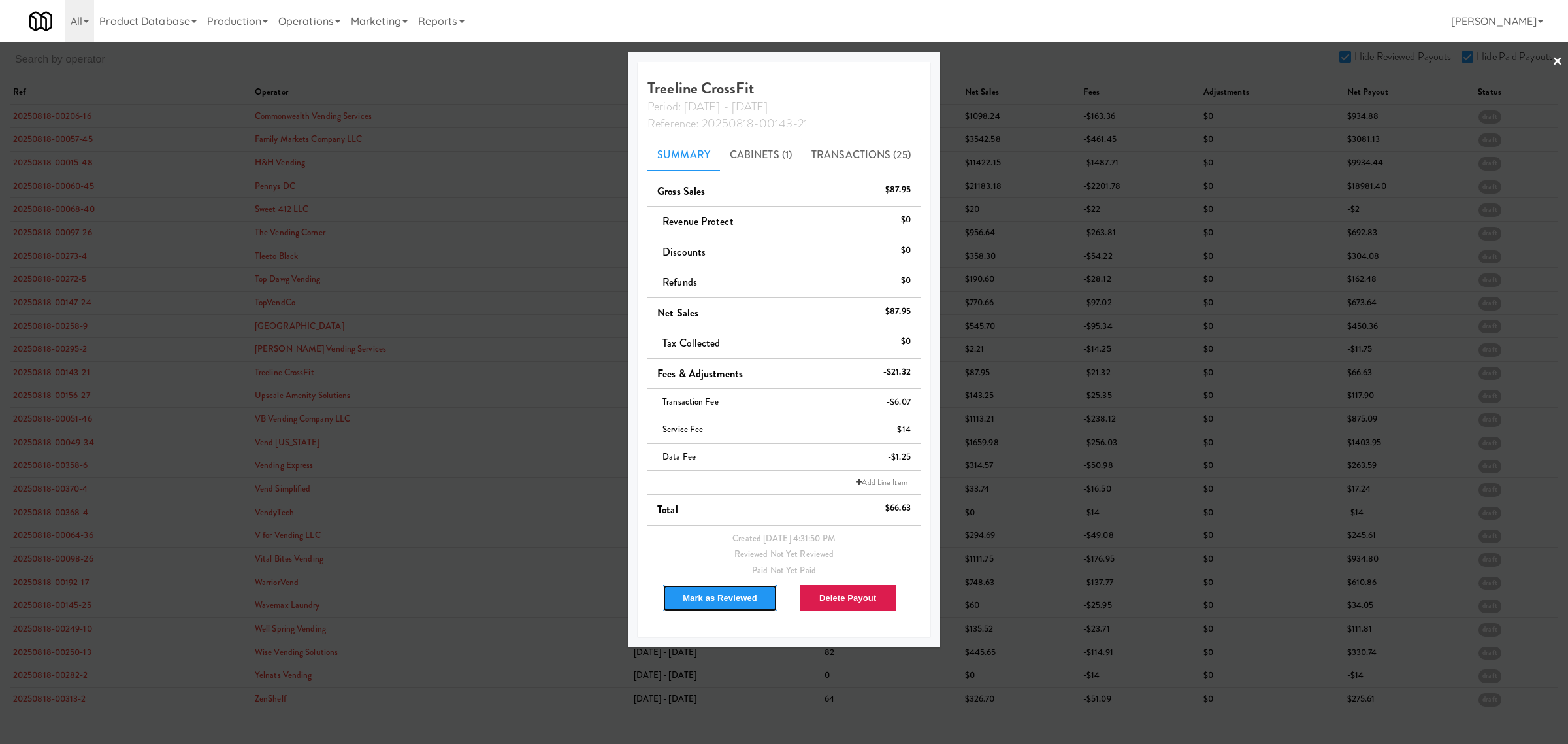
click at [716, 598] on button "Mark as Reviewed" at bounding box center [719, 598] width 115 height 27
click at [66, 396] on div at bounding box center [784, 372] width 1568 height 744
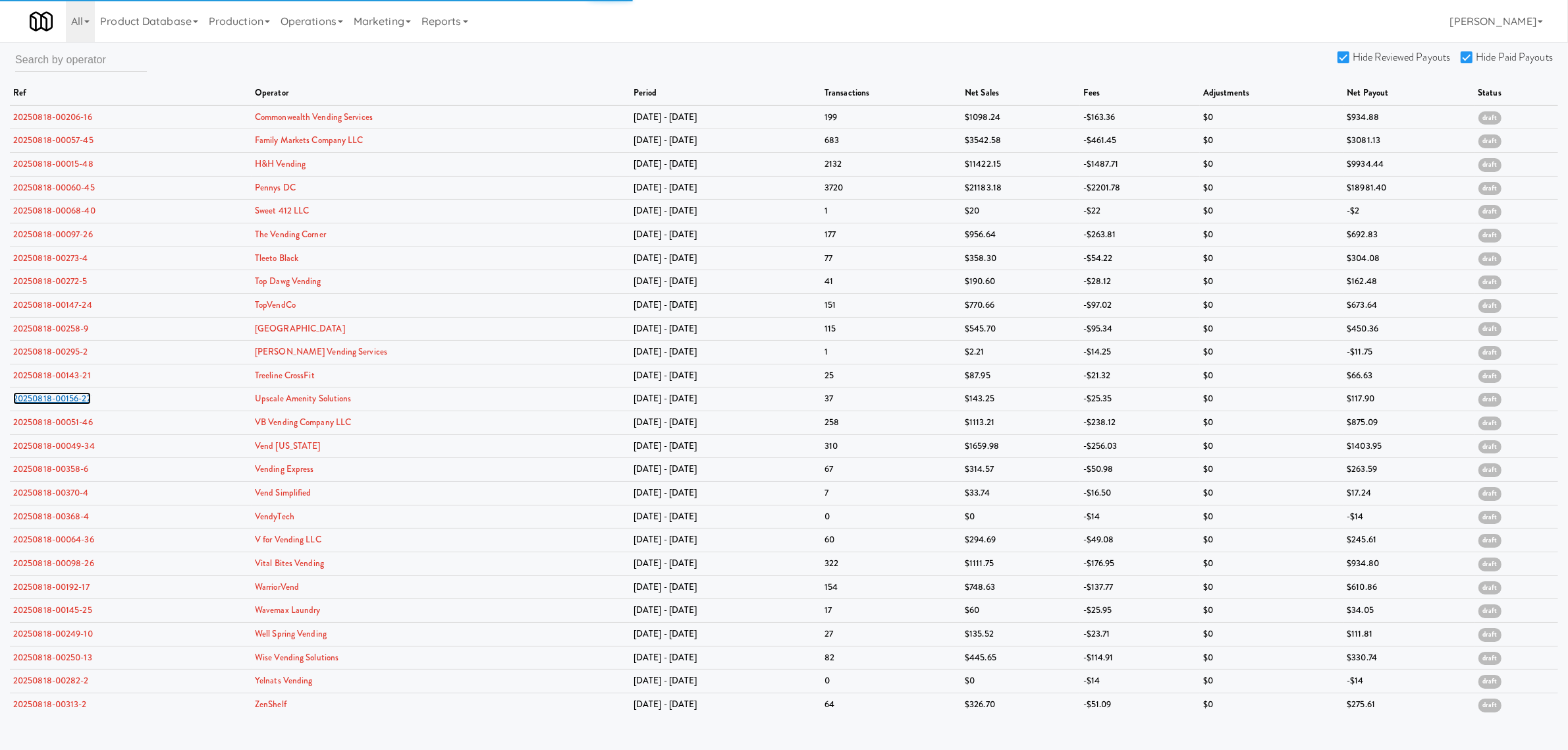
click at [67, 400] on link "20250818-00156-27" at bounding box center [51, 398] width 77 height 12
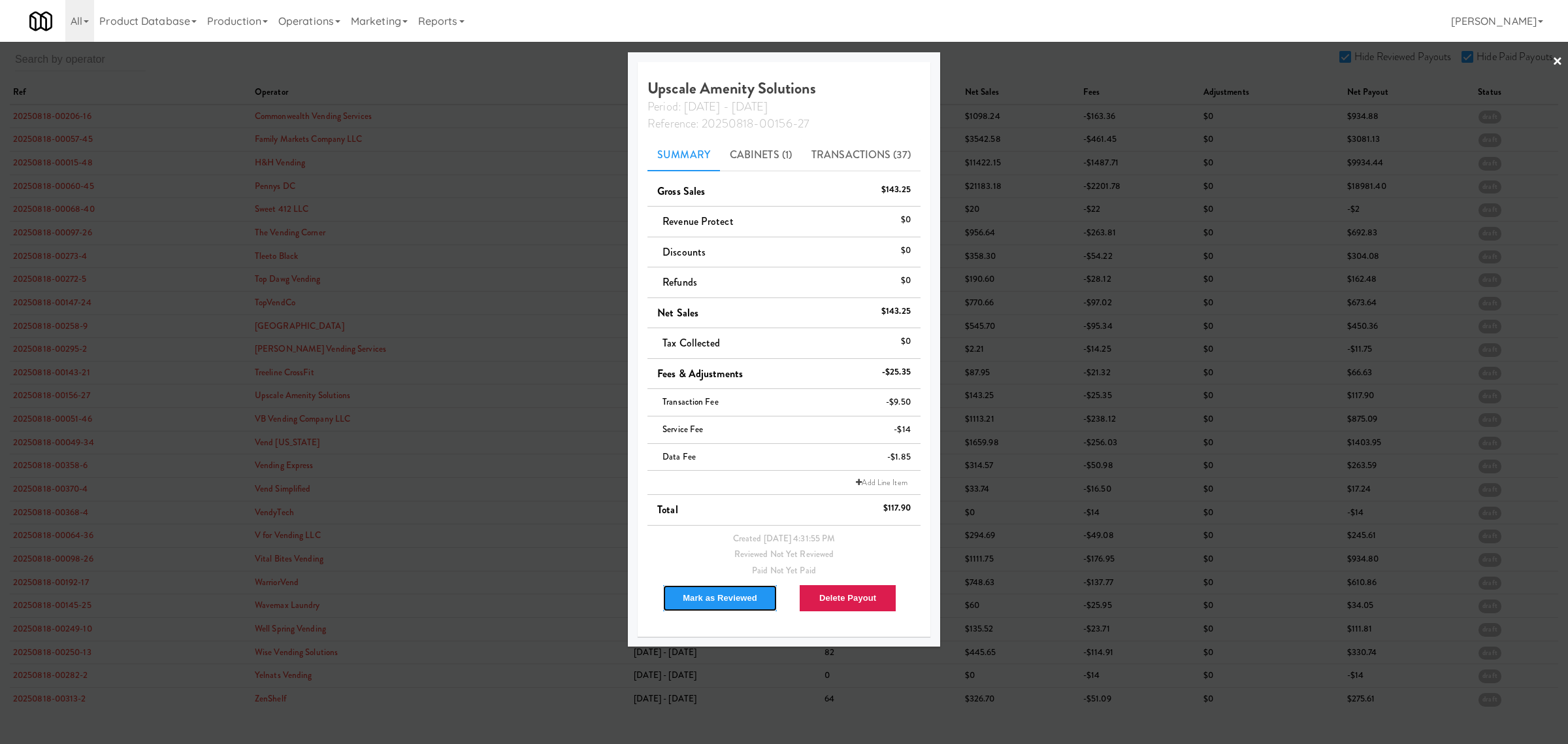
click at [709, 593] on button "Mark as Reviewed" at bounding box center [719, 598] width 115 height 27
click at [23, 415] on div at bounding box center [784, 372] width 1568 height 744
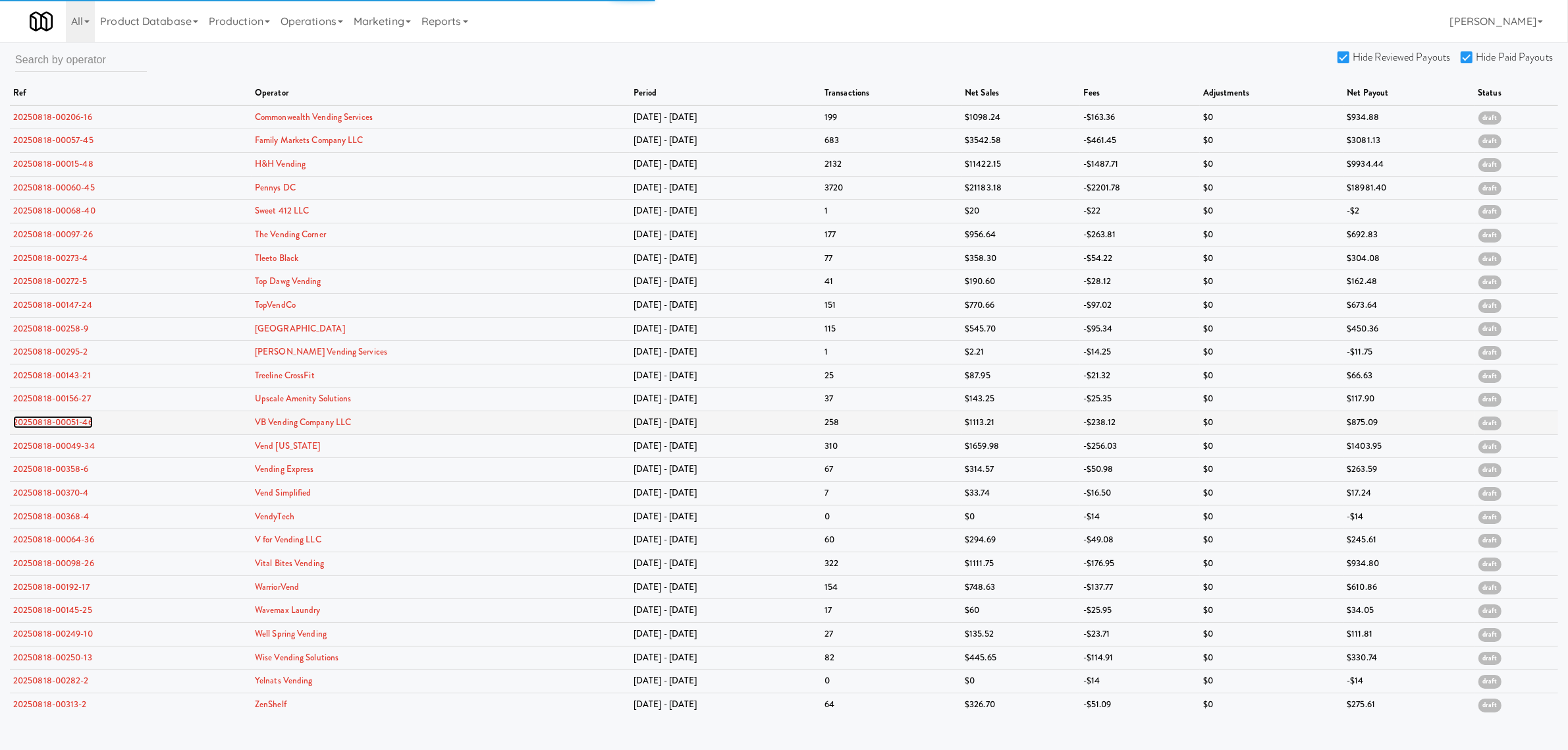
click at [28, 428] on link "20250818-00051-46" at bounding box center [53, 422] width 80 height 12
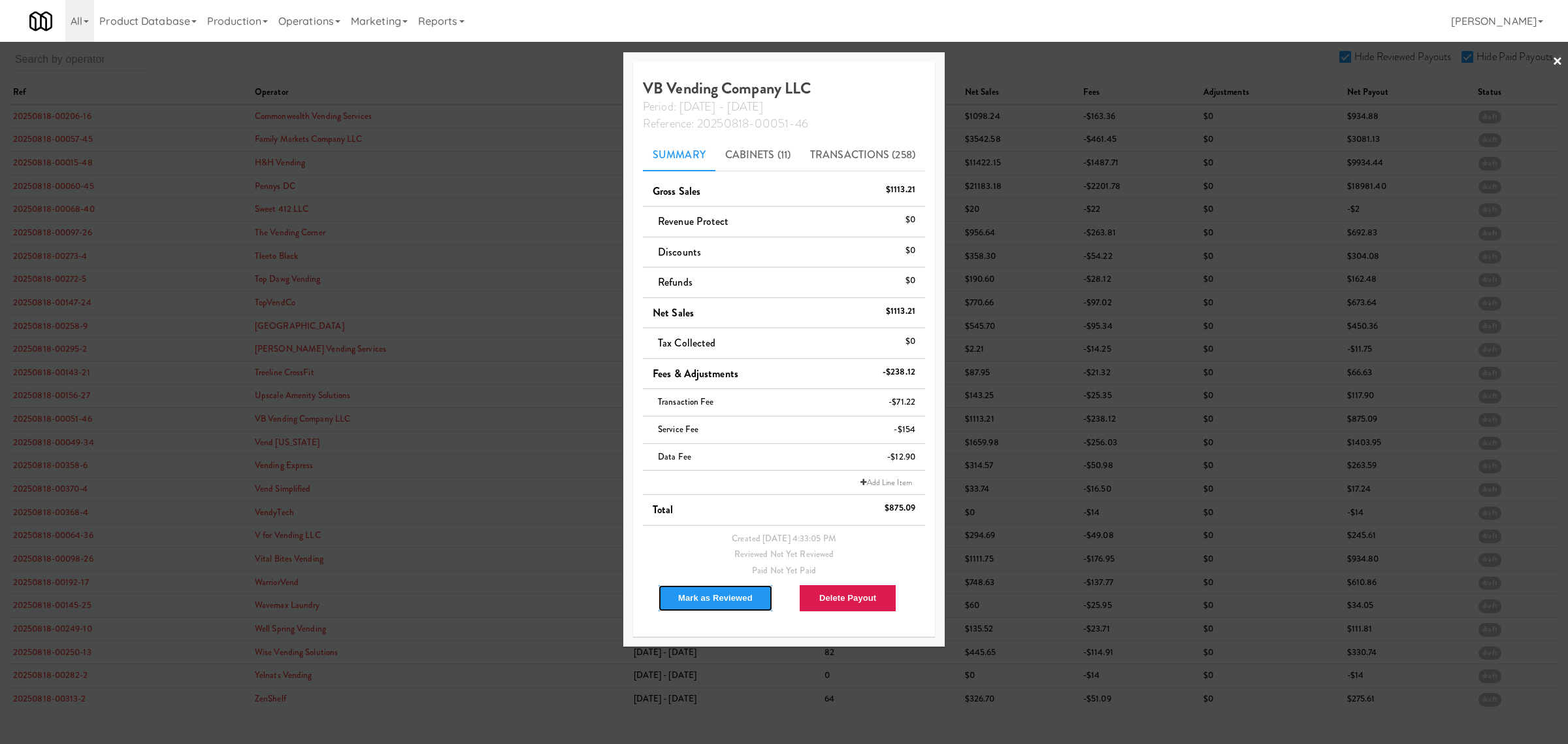
click at [703, 598] on button "Mark as Reviewed" at bounding box center [715, 598] width 115 height 27
click at [46, 447] on div at bounding box center [784, 372] width 1568 height 744
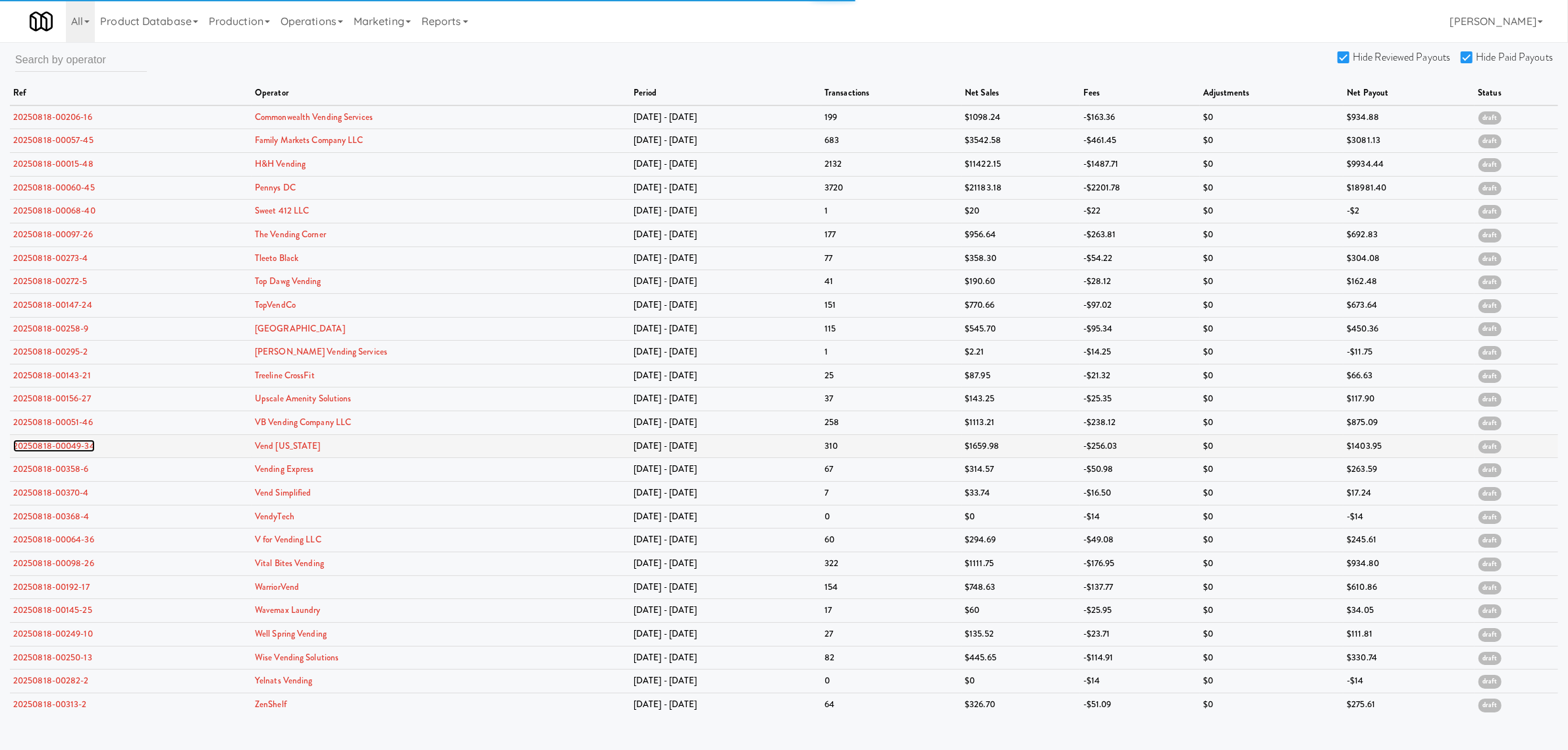
click at [48, 446] on link "20250818-00049-34" at bounding box center [54, 446] width 82 height 12
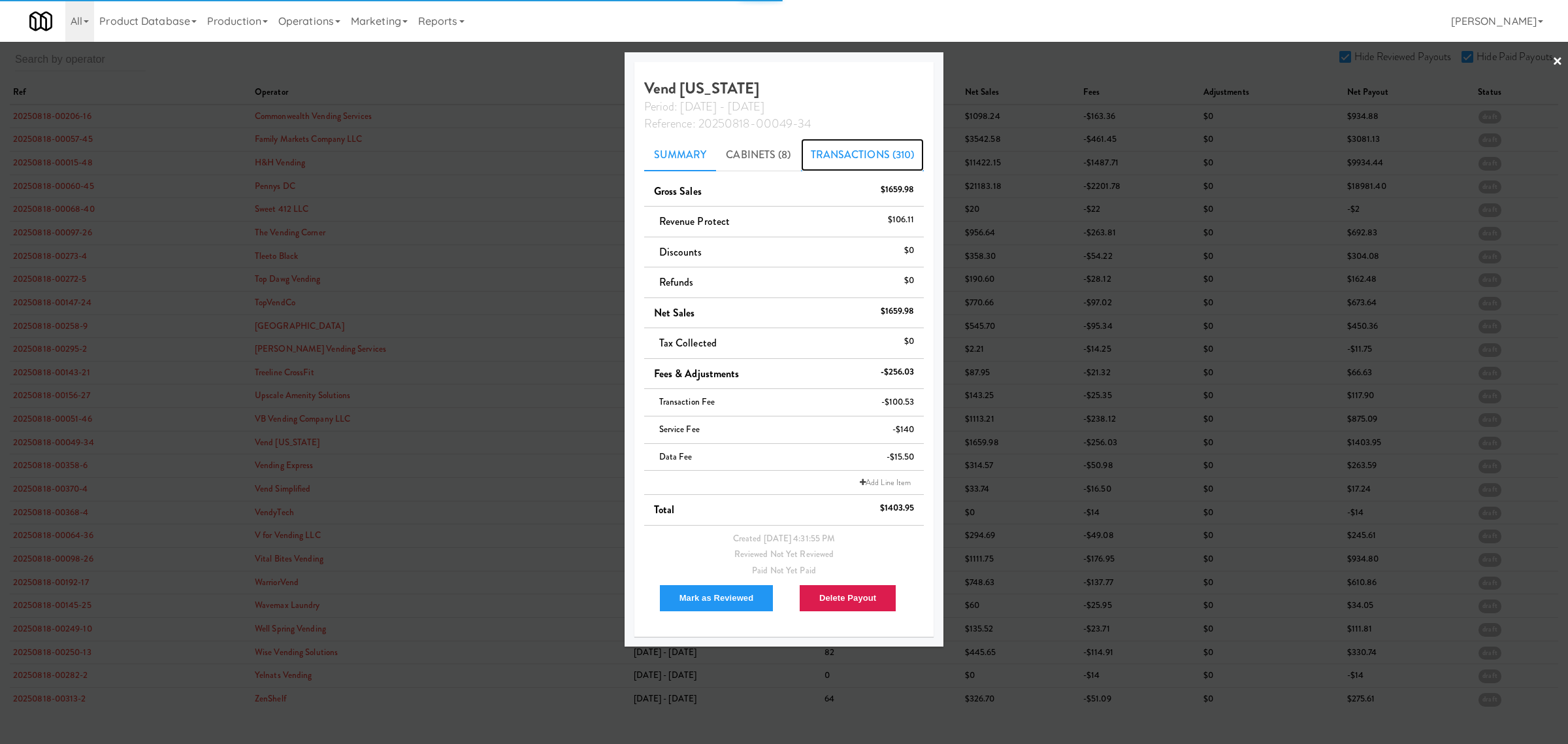
click at [849, 155] on link "Transactions (310)" at bounding box center [862, 154] width 123 height 33
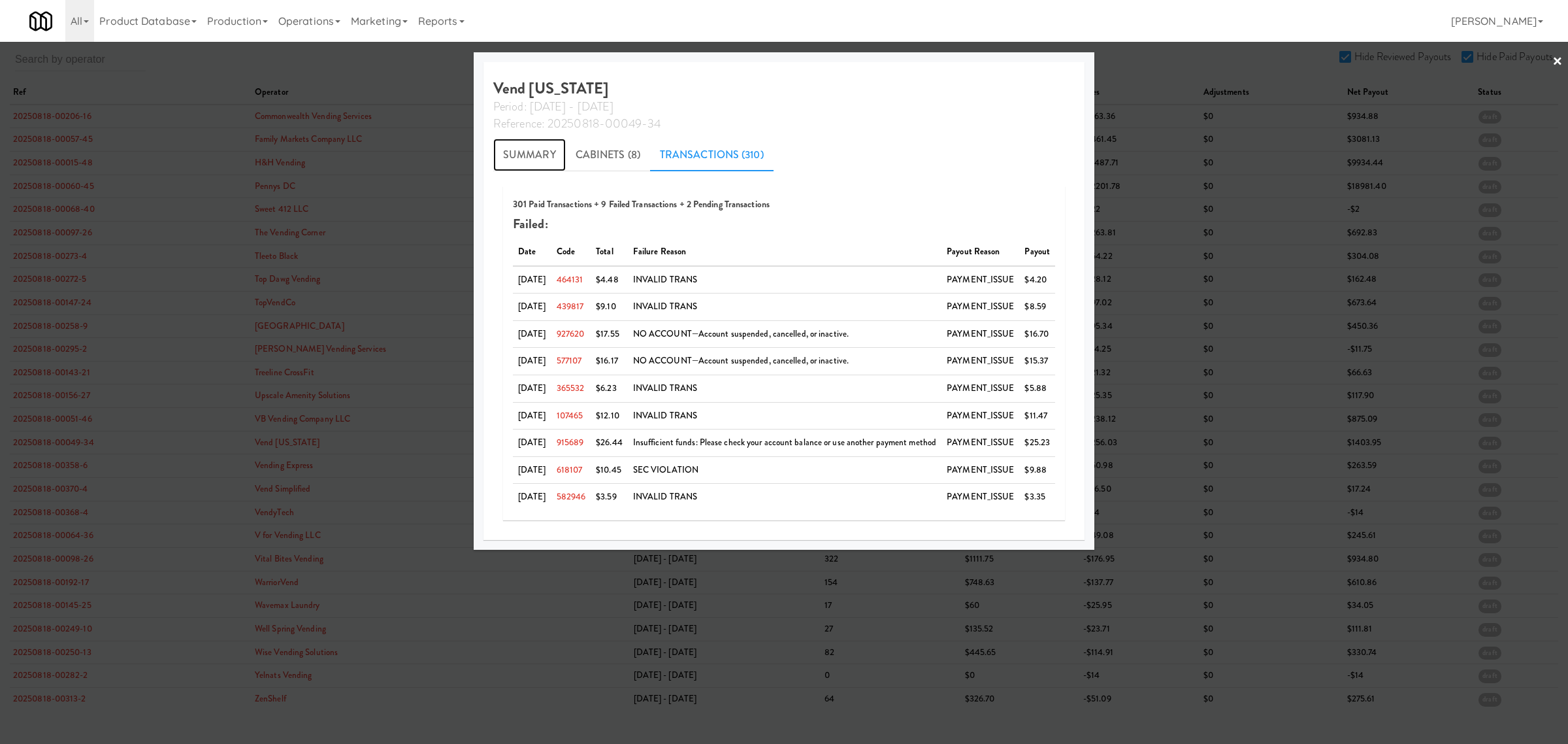
click at [516, 151] on link "Summary" at bounding box center [529, 154] width 72 height 33
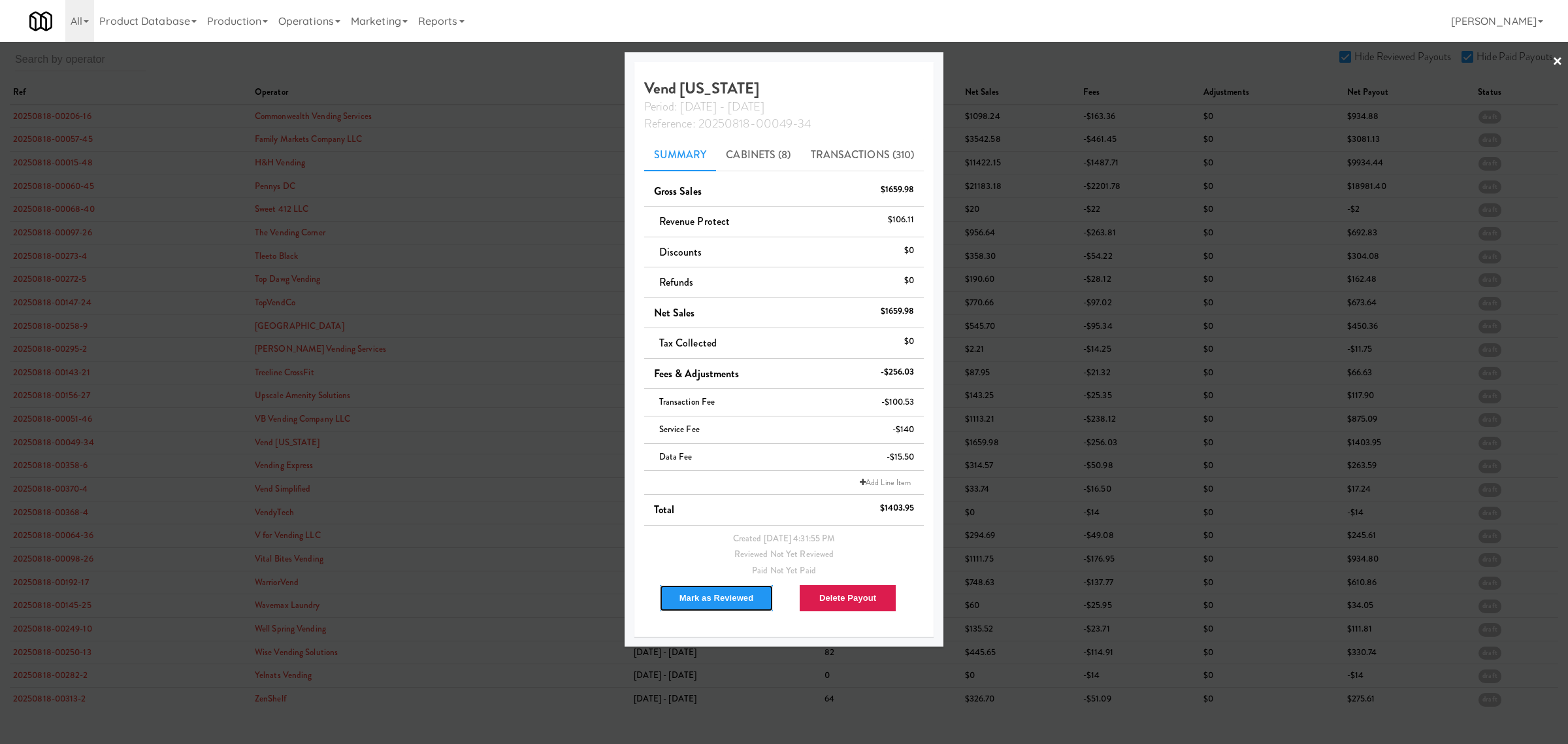
click at [704, 599] on button "Mark as Reviewed" at bounding box center [716, 598] width 115 height 27
click at [60, 472] on div at bounding box center [784, 372] width 1568 height 744
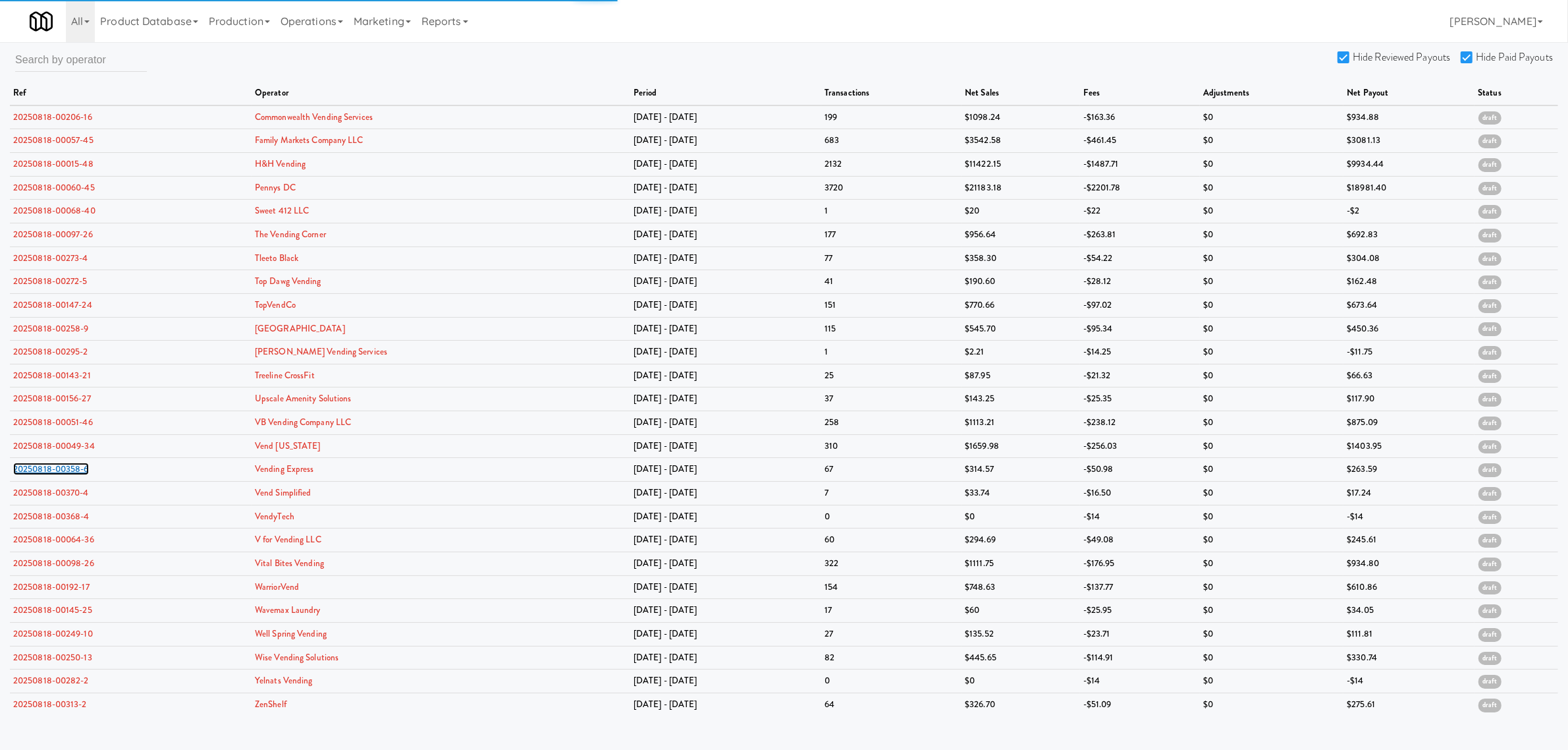
click at [61, 475] on link "20250818-00358-6" at bounding box center [51, 469] width 76 height 12
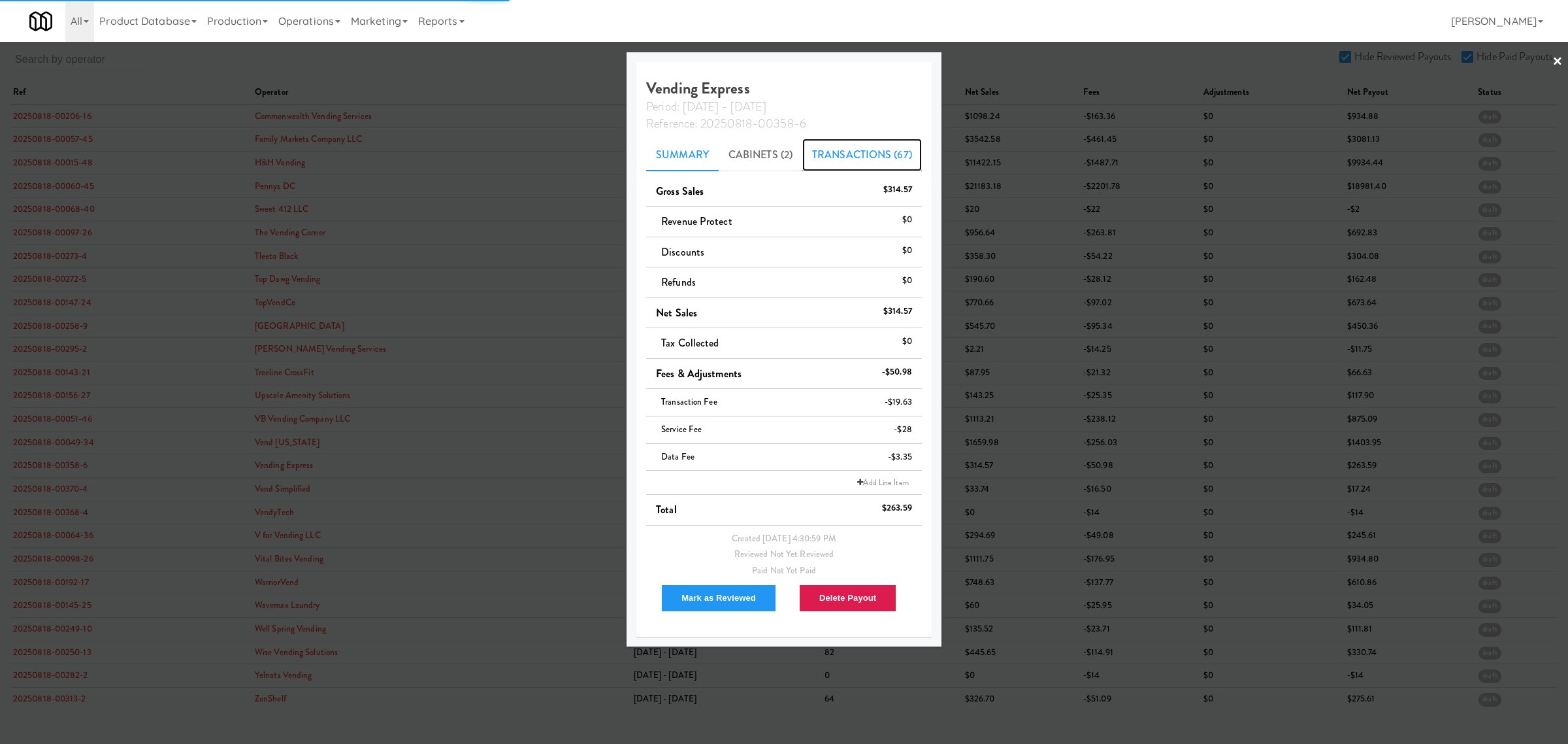
click at [862, 148] on link "Transactions (67)" at bounding box center [862, 154] width 119 height 33
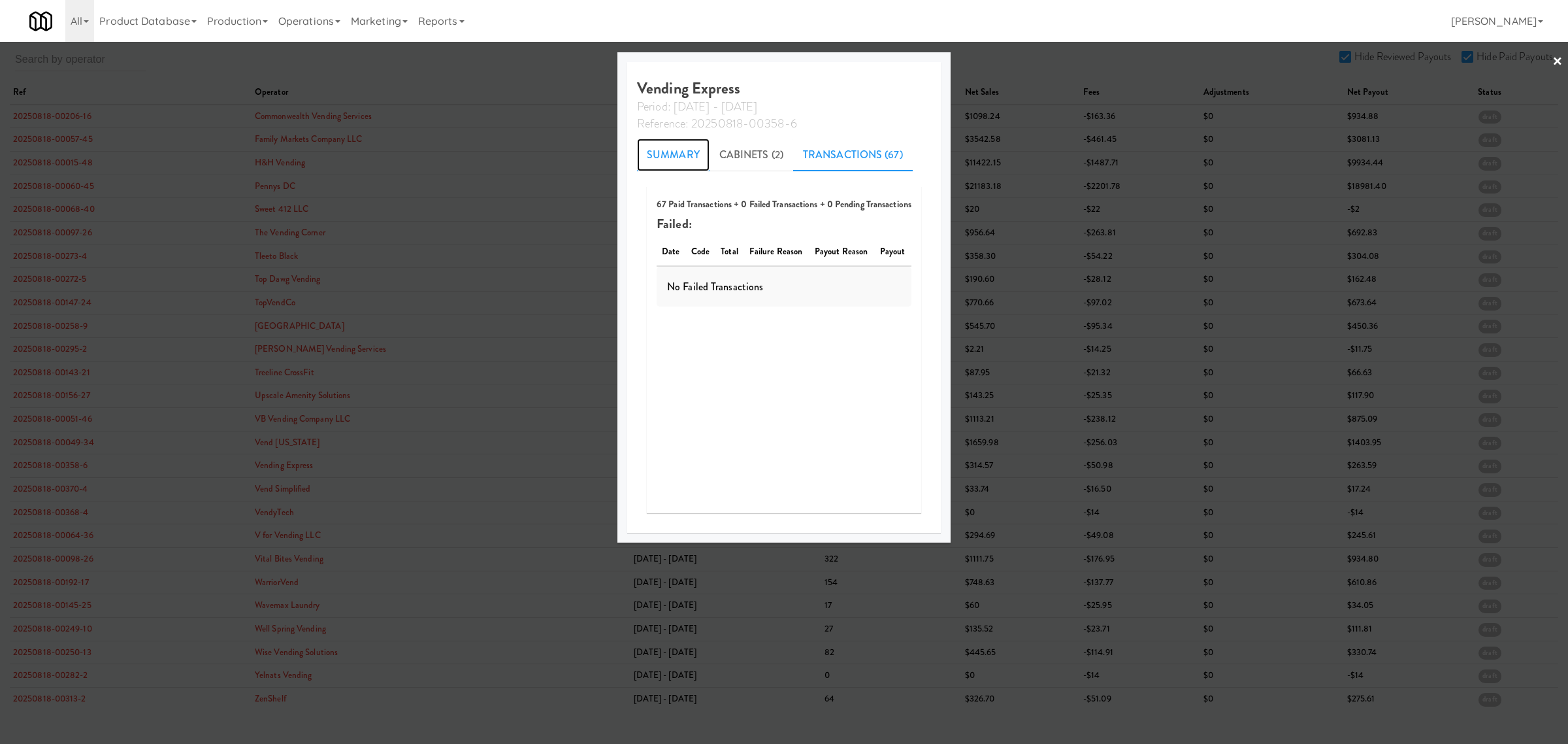
click at [676, 151] on link "Summary" at bounding box center [673, 154] width 72 height 33
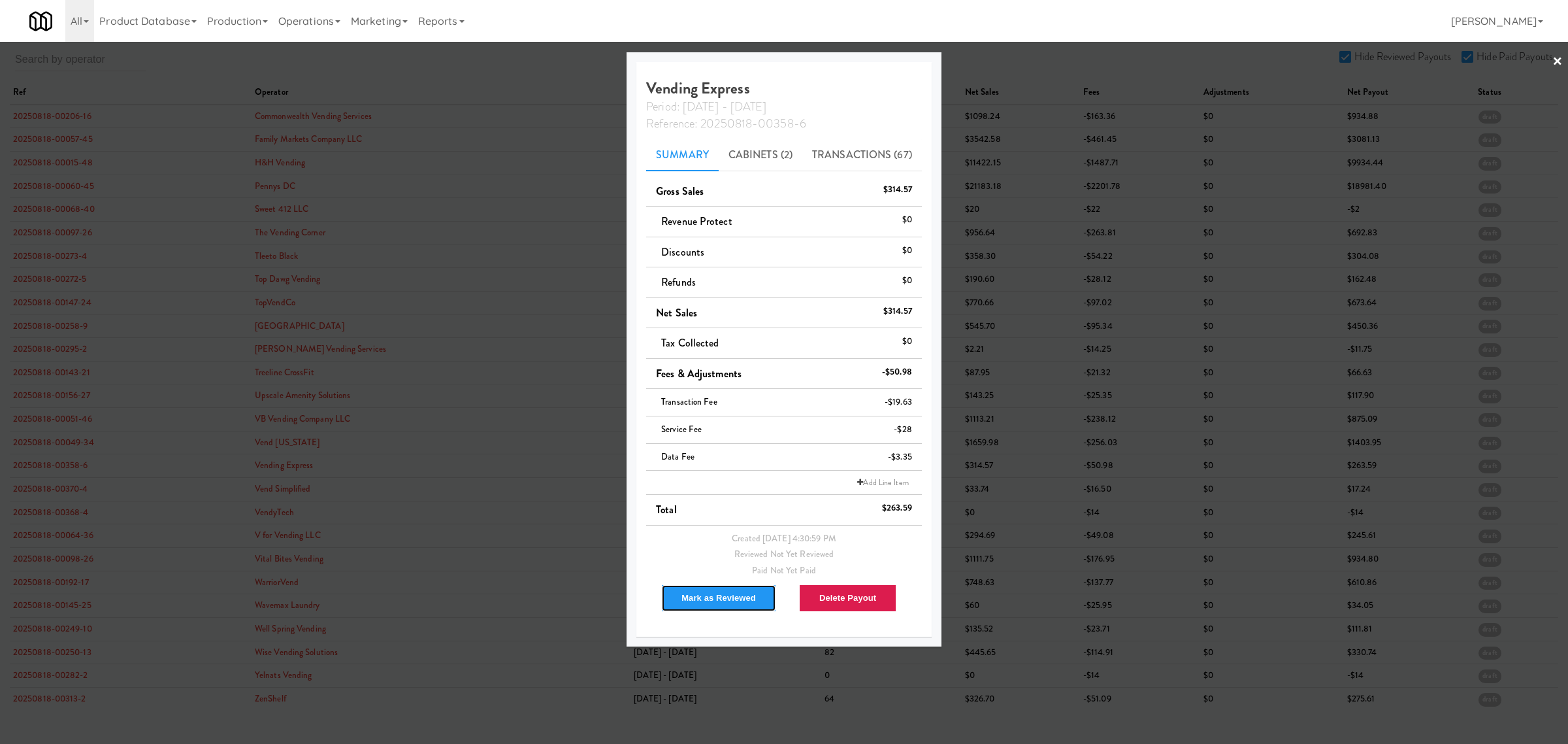
click at [707, 592] on button "Mark as Reviewed" at bounding box center [719, 598] width 115 height 27
click at [58, 494] on div at bounding box center [784, 372] width 1568 height 744
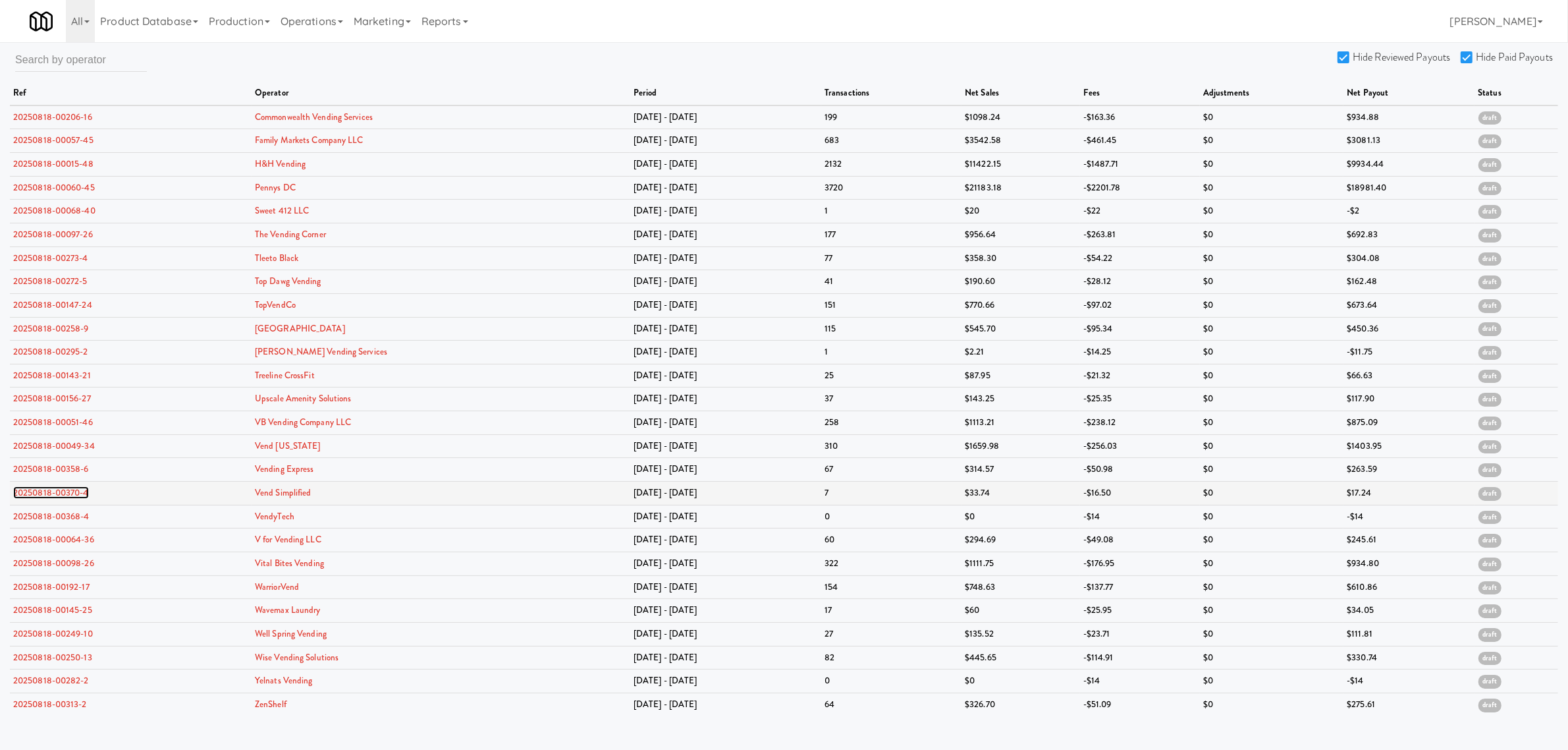
click at [59, 498] on link "20250818-00370-4" at bounding box center [51, 492] width 76 height 12
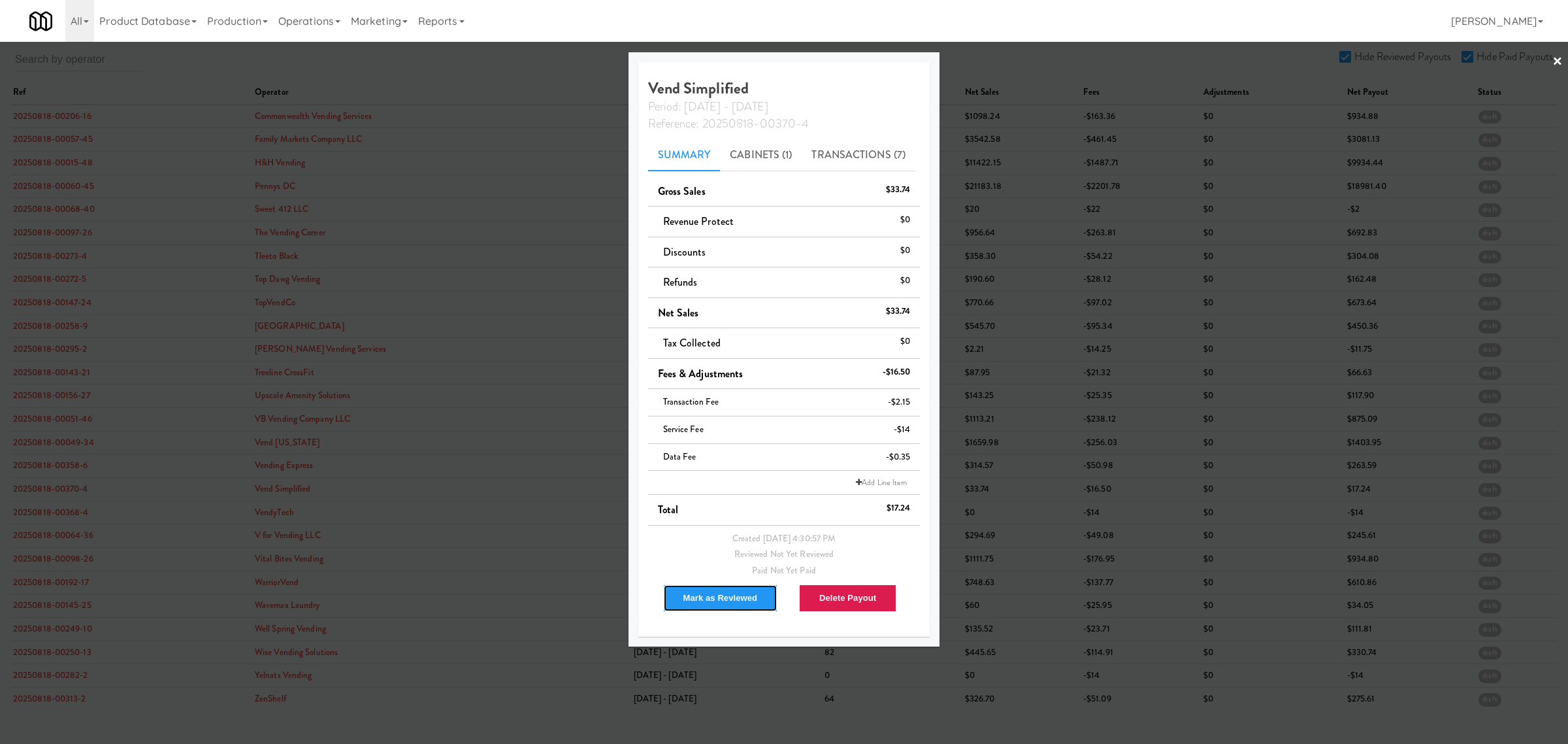
click at [723, 599] on button "Mark as Reviewed" at bounding box center [720, 598] width 115 height 27
click at [525, 72] on div at bounding box center [784, 372] width 1568 height 744
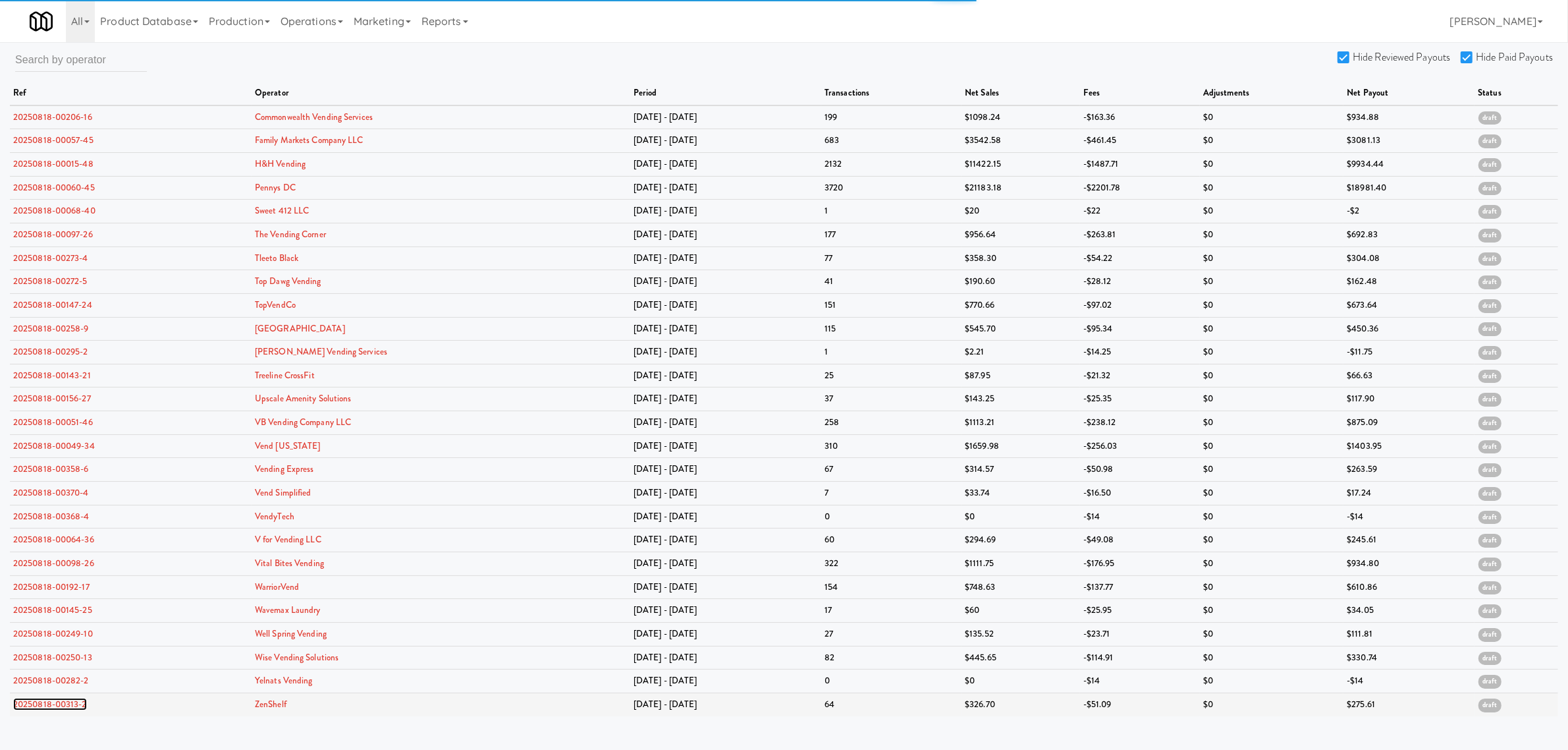
click at [57, 710] on link "20250818-00313-2" at bounding box center [50, 704] width 74 height 12
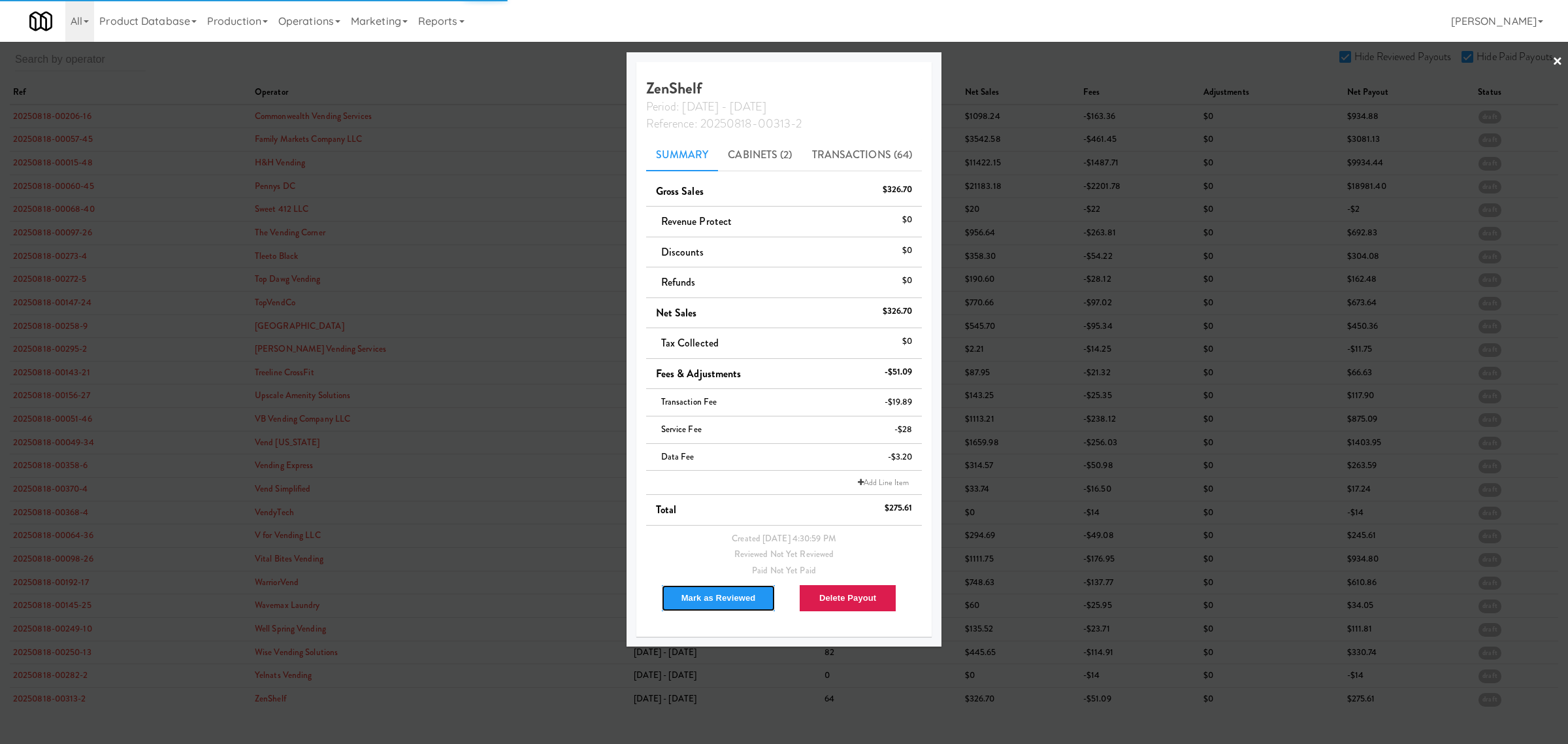
click at [724, 596] on button "Mark as Reviewed" at bounding box center [719, 598] width 115 height 27
click at [65, 676] on div at bounding box center [784, 372] width 1568 height 744
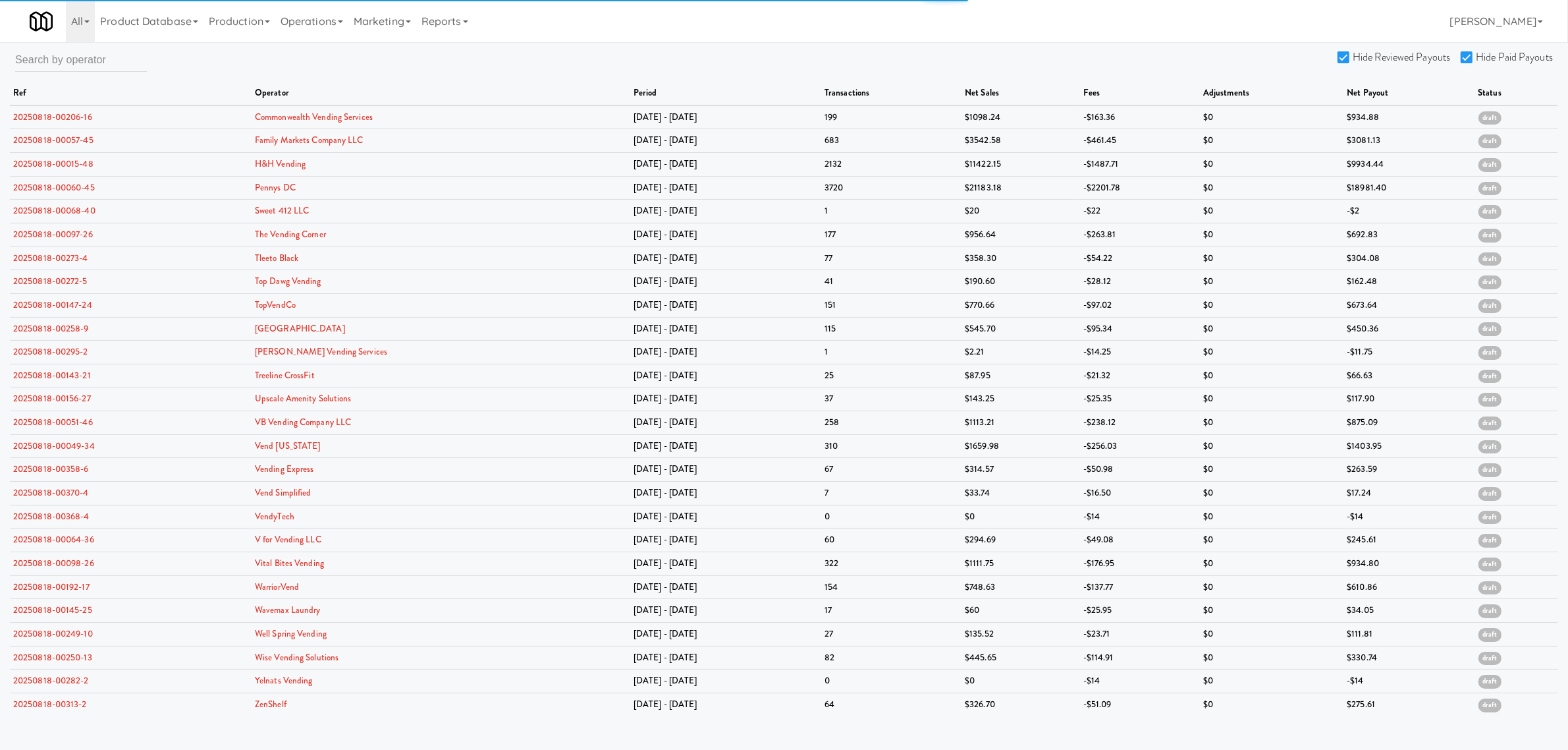
click at [66, 681] on td "20250818-00282-2" at bounding box center [130, 681] width 241 height 24
click at [59, 686] on link "20250818-00282-2" at bounding box center [51, 680] width 76 height 12
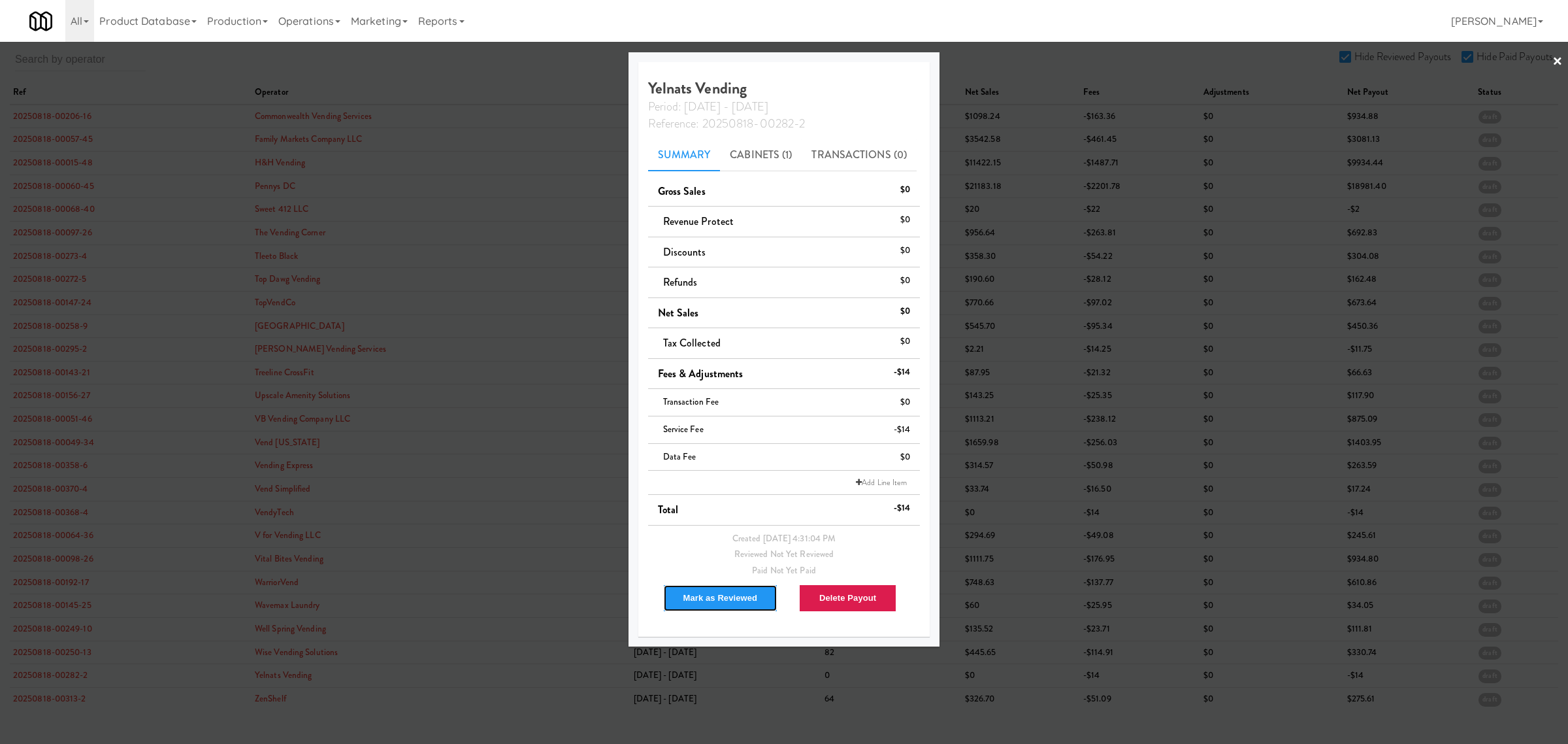
click at [699, 600] on button "Mark as Reviewed" at bounding box center [720, 598] width 115 height 27
click at [43, 651] on div at bounding box center [784, 372] width 1568 height 744
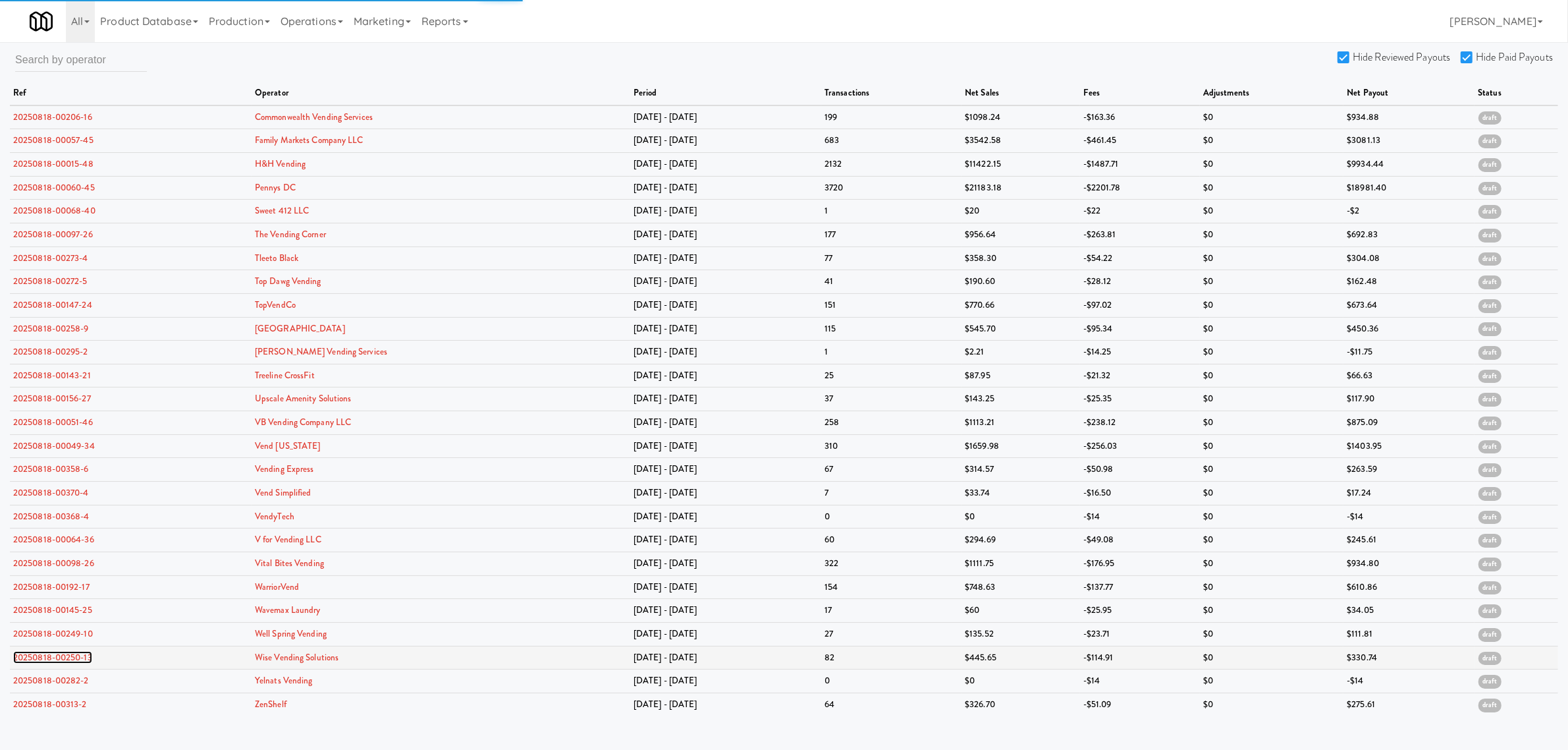
click at [40, 661] on link "20250818-00250-13" at bounding box center [52, 657] width 79 height 12
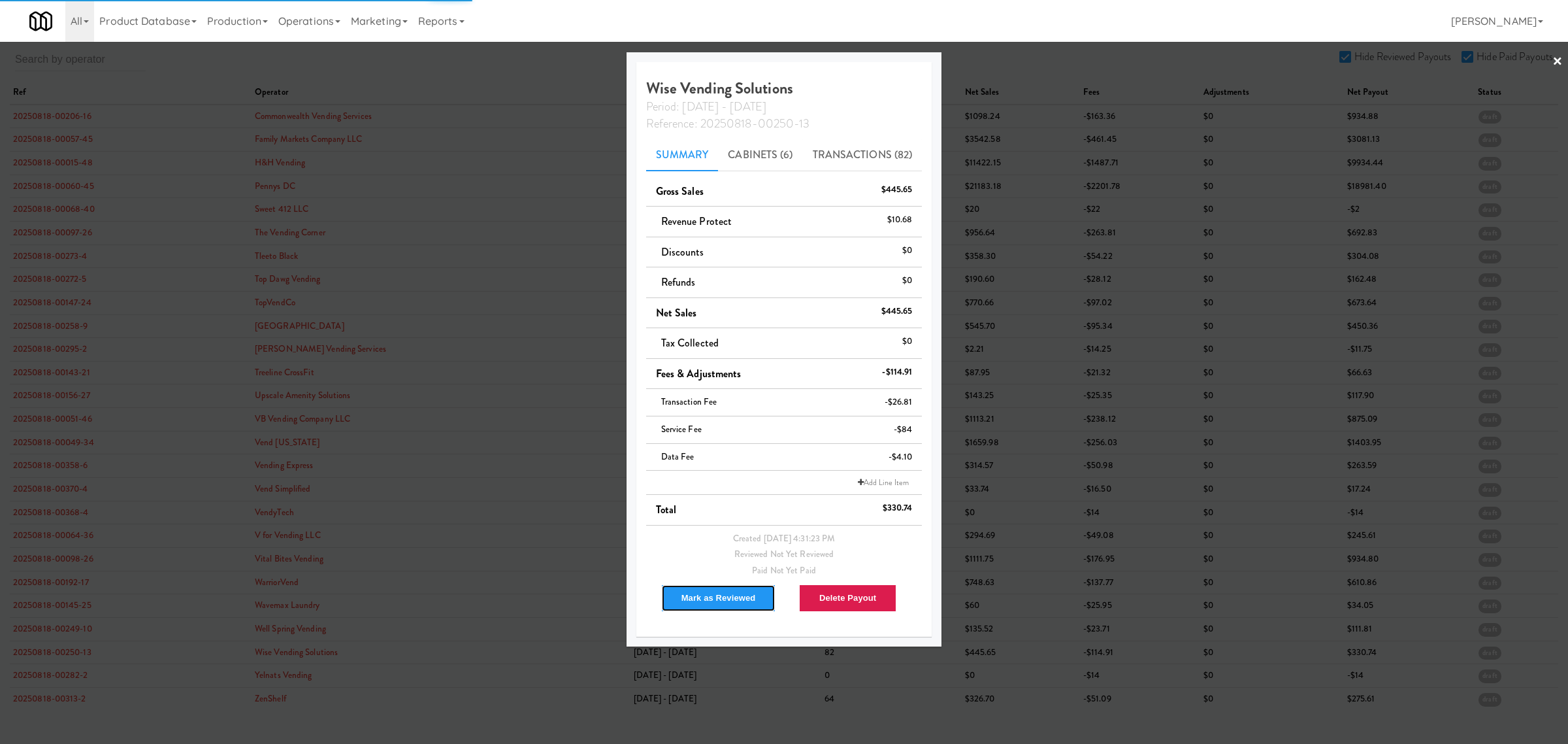
click at [700, 602] on button "Mark as Reviewed" at bounding box center [719, 598] width 115 height 27
click at [49, 631] on div at bounding box center [784, 372] width 1568 height 744
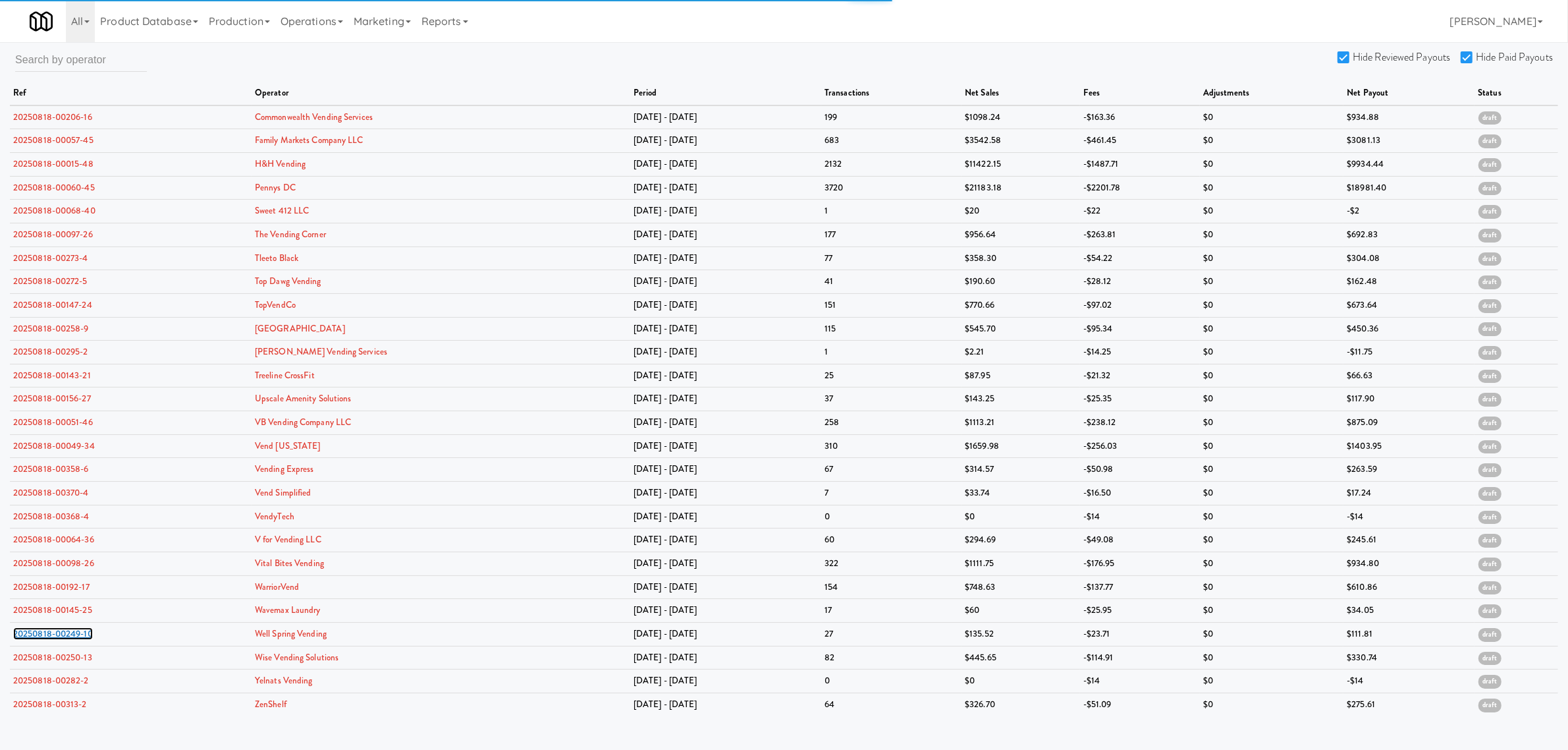
click at [50, 636] on link "20250818-00249-10" at bounding box center [53, 633] width 80 height 12
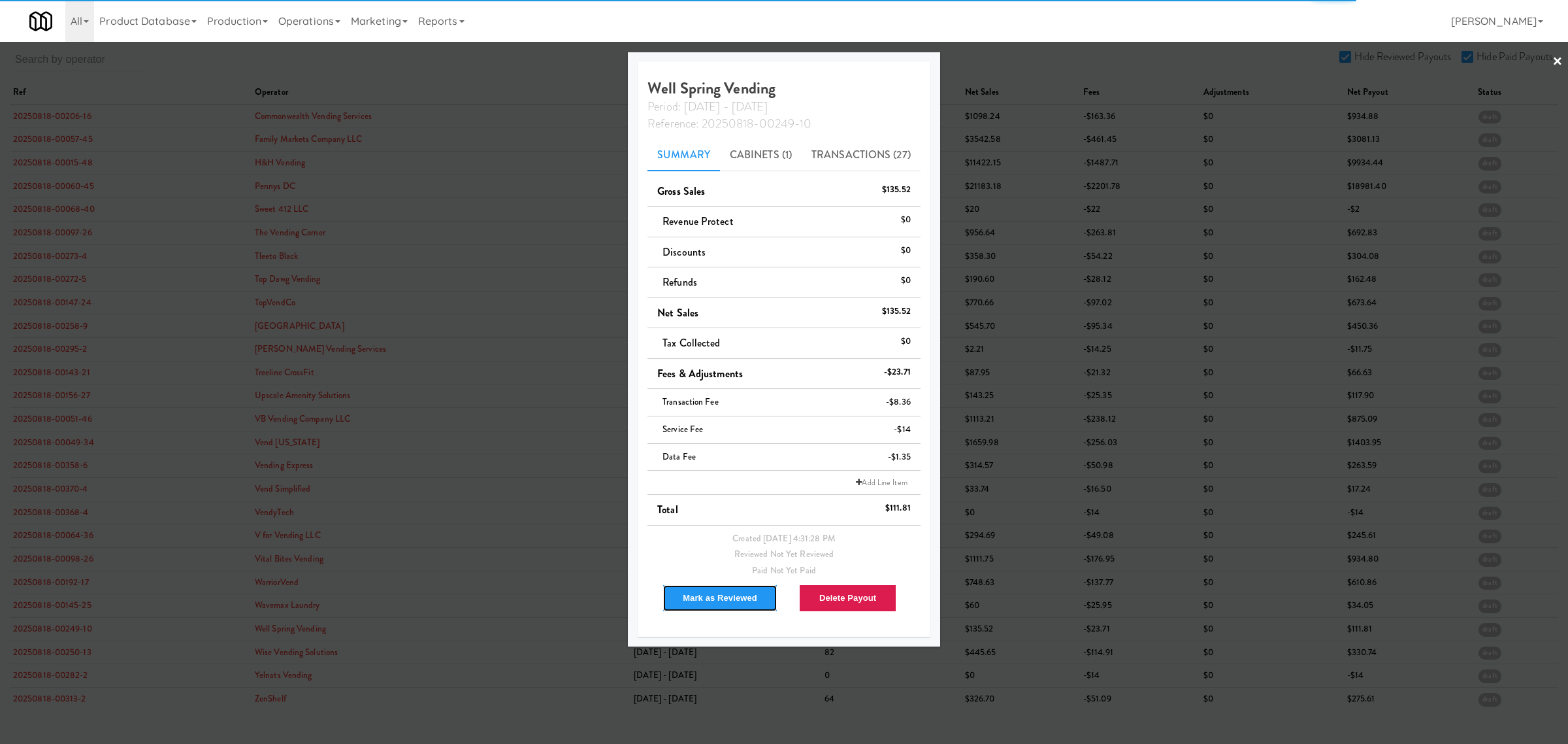
click at [698, 590] on button "Mark as Reviewed" at bounding box center [719, 598] width 115 height 27
click at [46, 613] on div at bounding box center [784, 372] width 1568 height 744
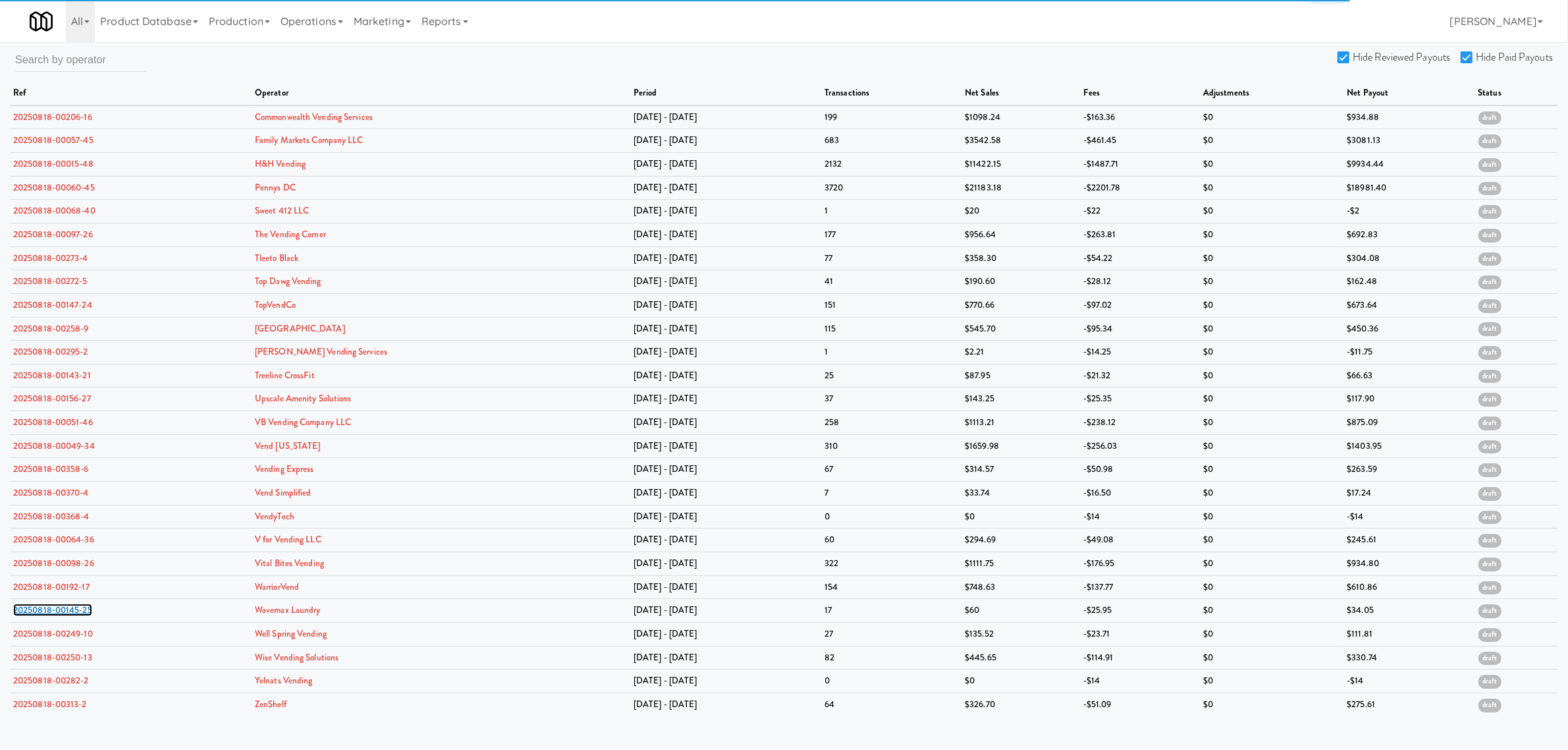
click at [46, 616] on link "20250818-00145-25" at bounding box center [52, 610] width 79 height 12
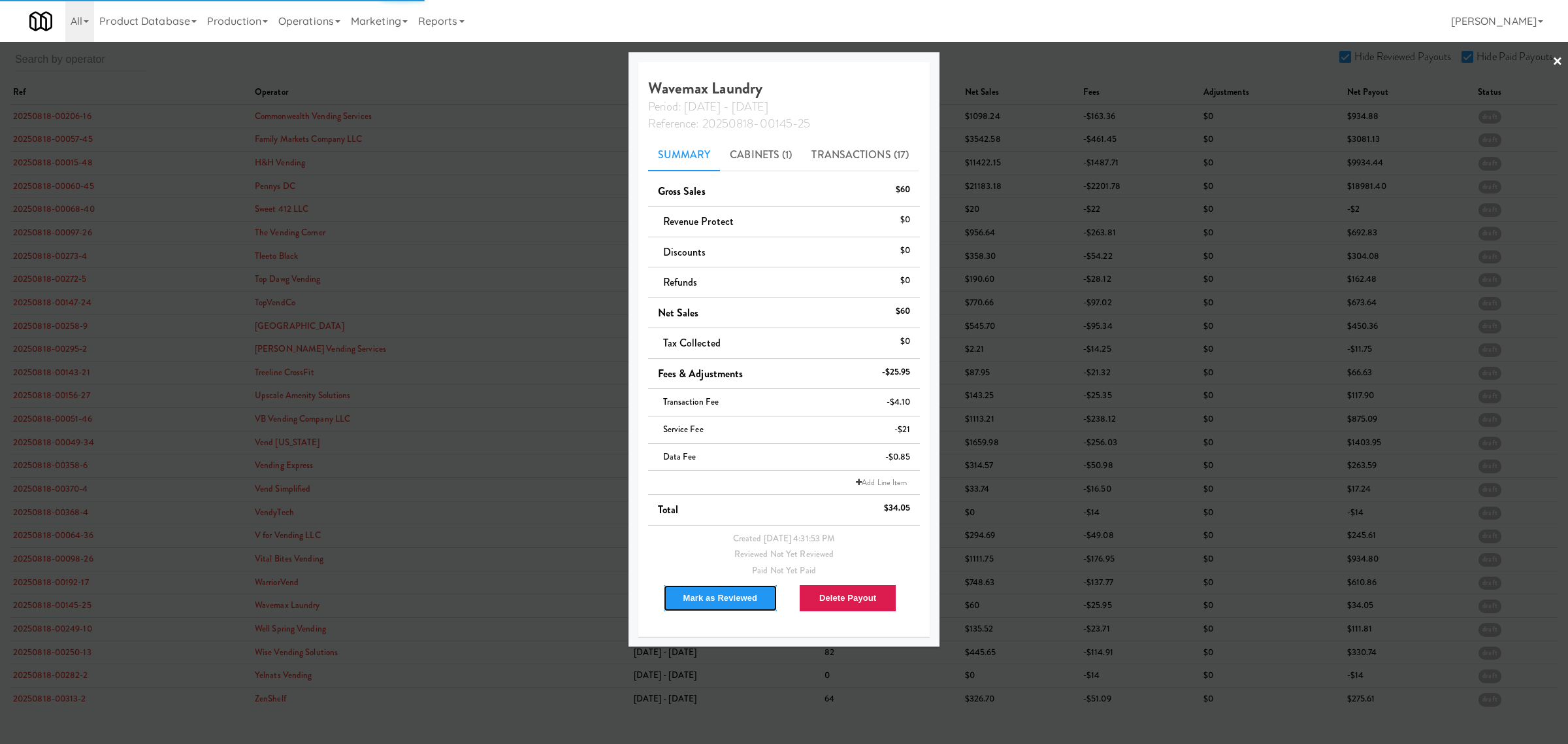
click at [691, 601] on button "Mark as Reviewed" at bounding box center [720, 598] width 115 height 27
click at [56, 585] on div at bounding box center [784, 372] width 1568 height 744
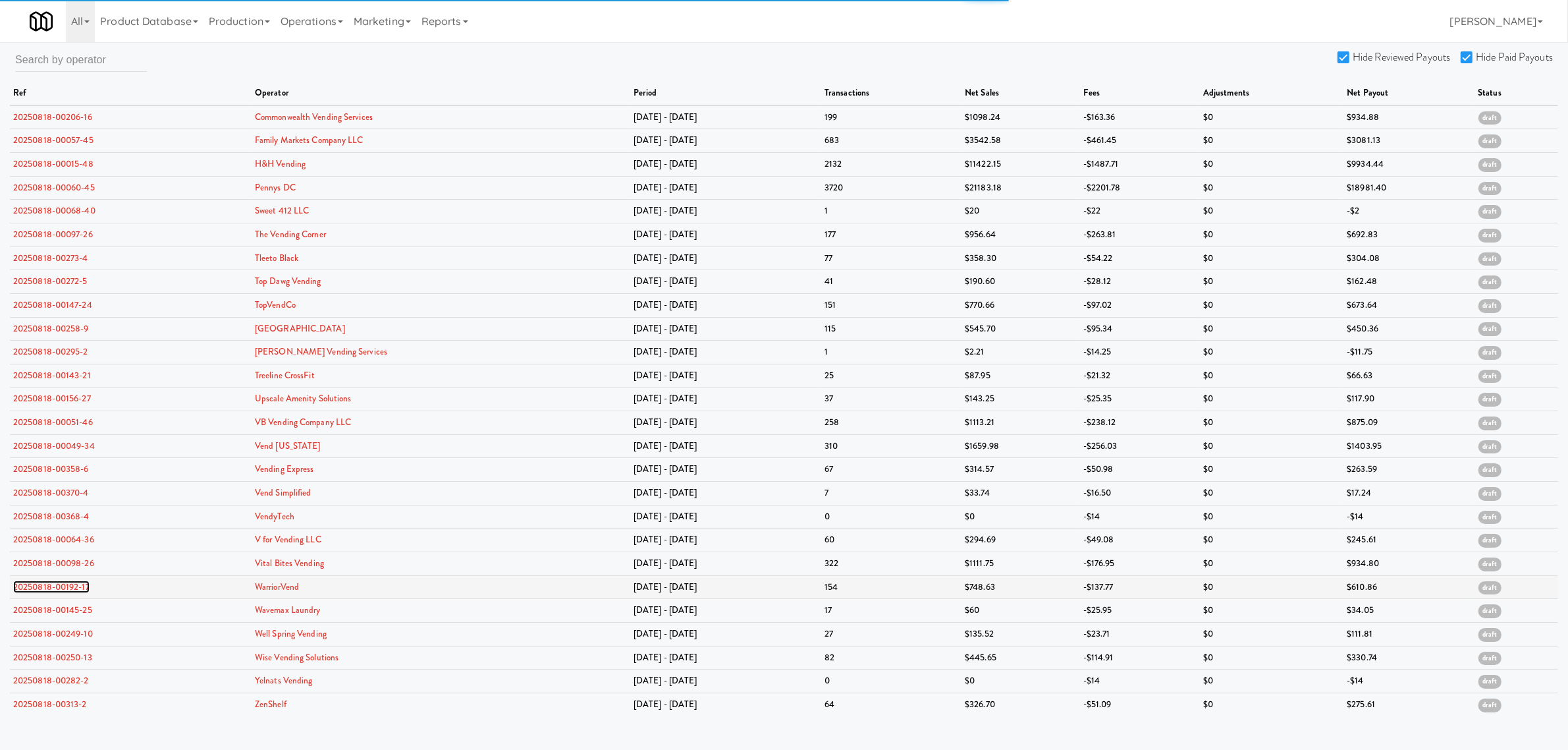
click at [56, 590] on link "20250818-00192-17" at bounding box center [51, 587] width 77 height 12
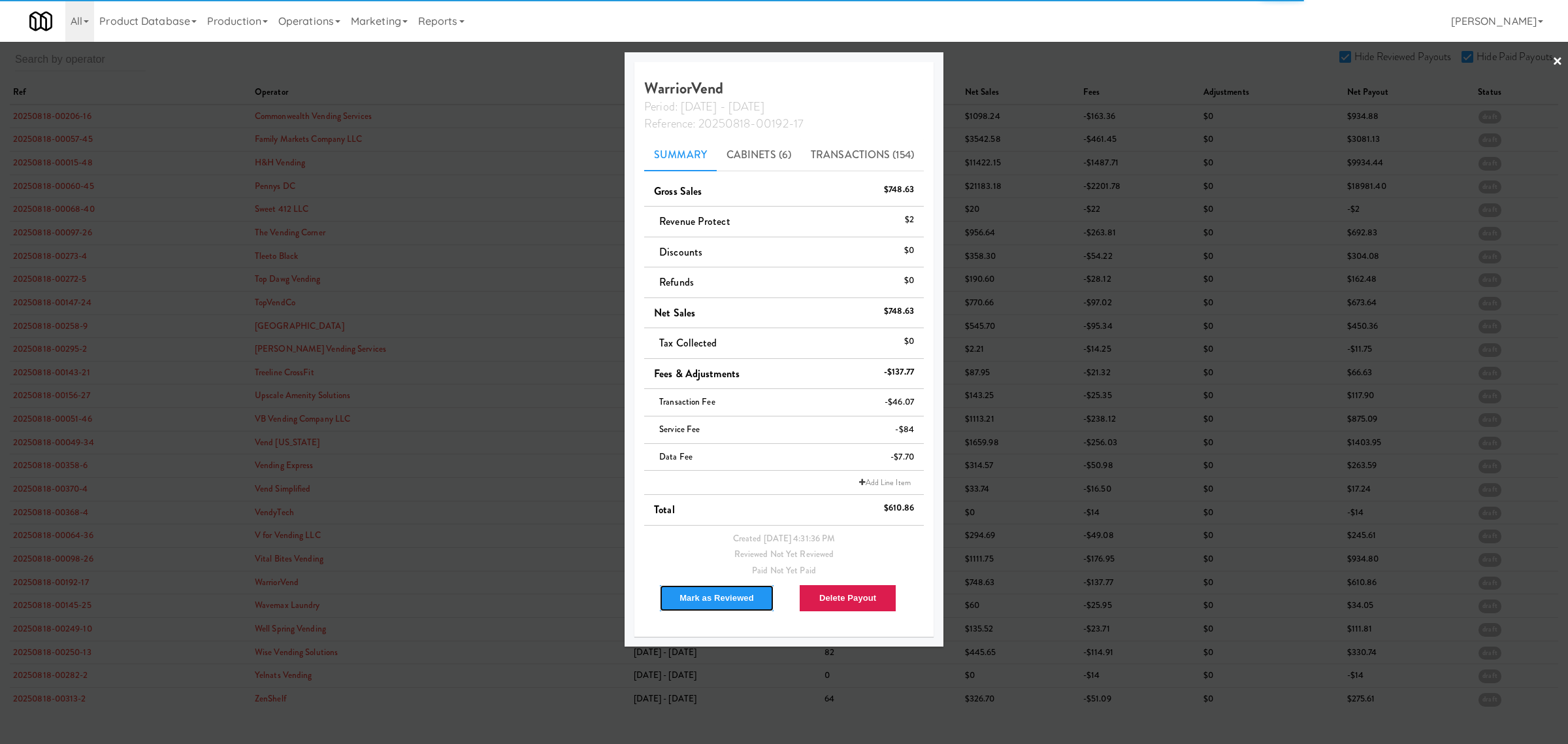
click at [711, 602] on button "Mark as Reviewed" at bounding box center [716, 598] width 115 height 27
click at [41, 560] on div at bounding box center [784, 372] width 1568 height 744
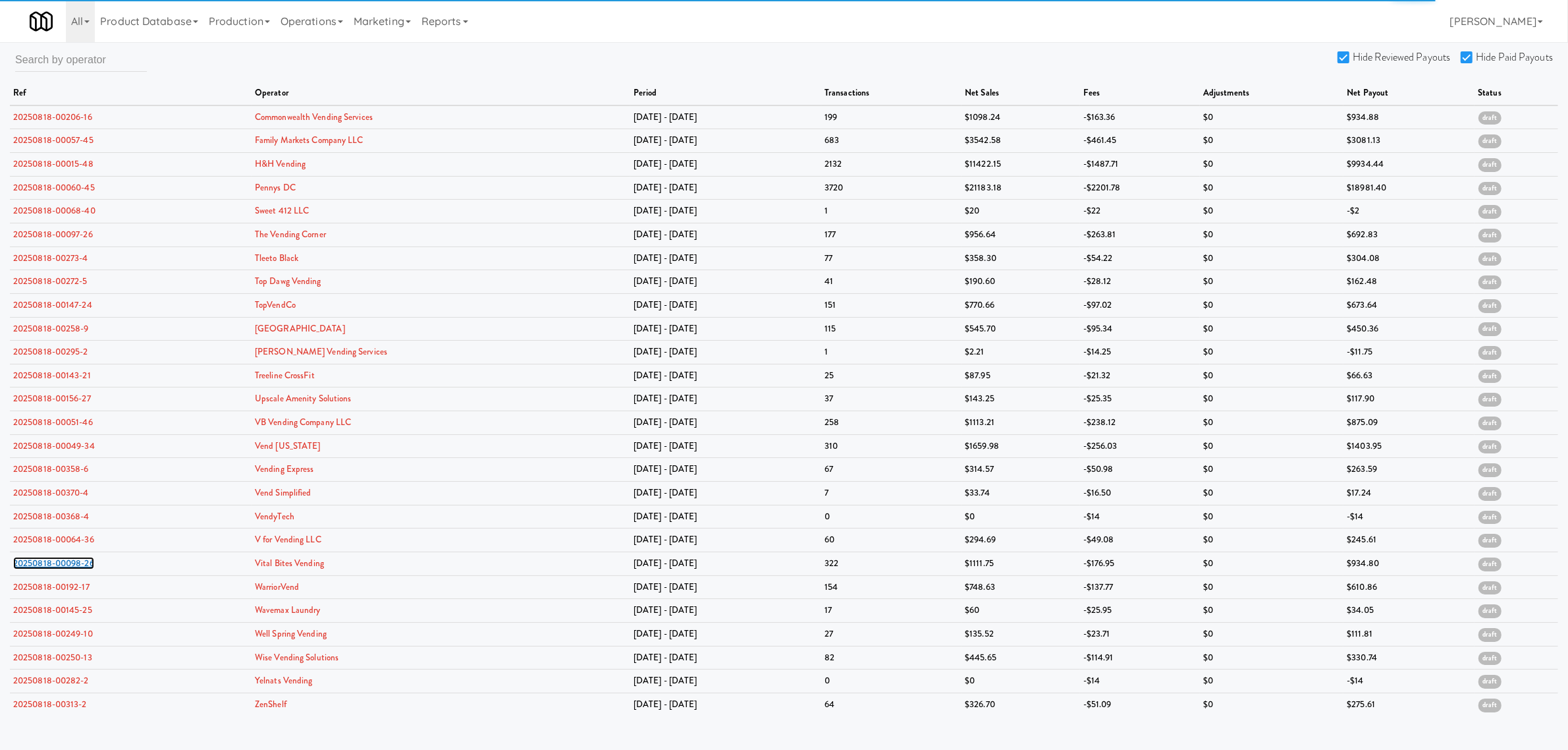
click at [41, 564] on link "20250818-00098-26" at bounding box center [54, 563] width 81 height 12
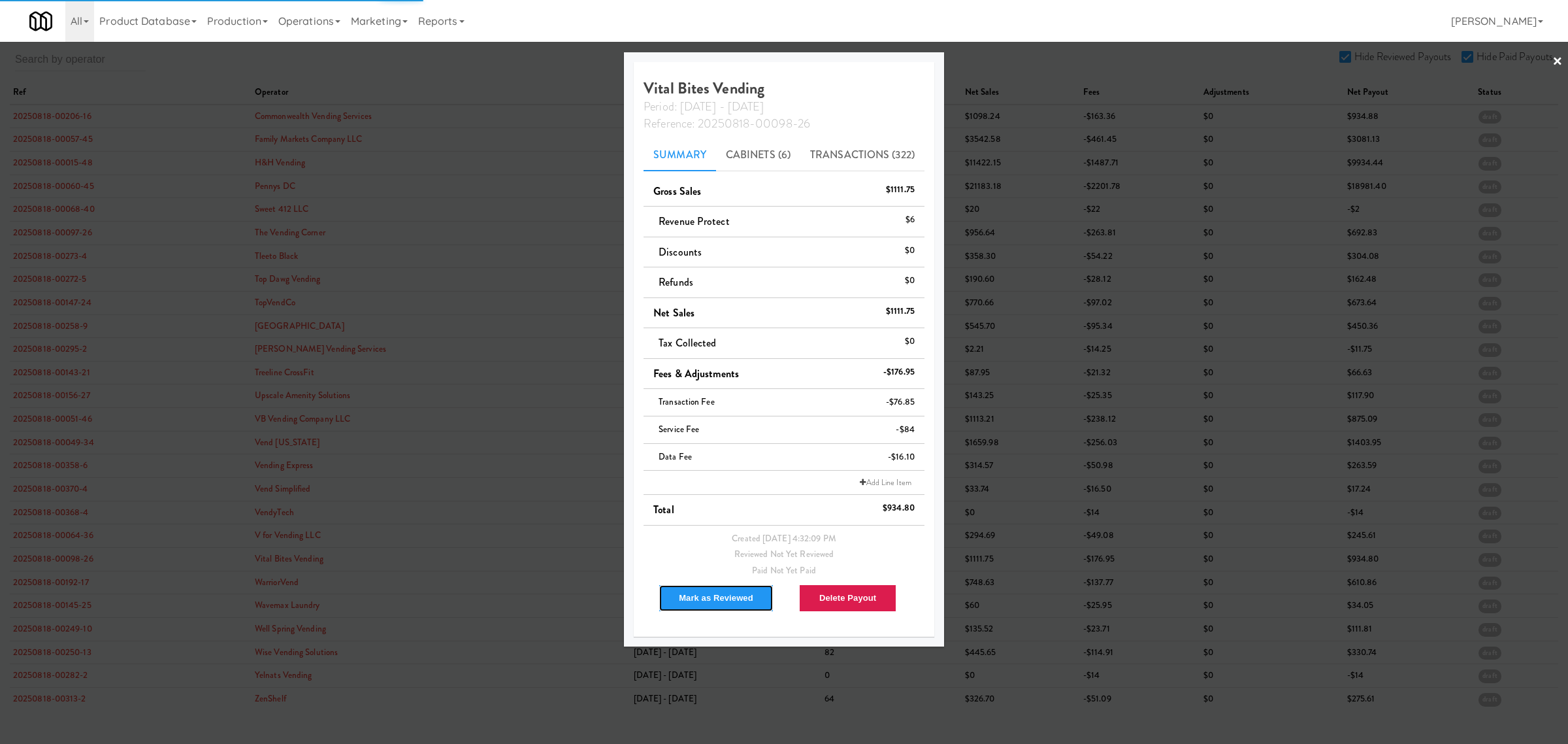
click at [694, 595] on button "Mark as Reviewed" at bounding box center [716, 598] width 115 height 27
click at [63, 543] on div at bounding box center [784, 372] width 1568 height 744
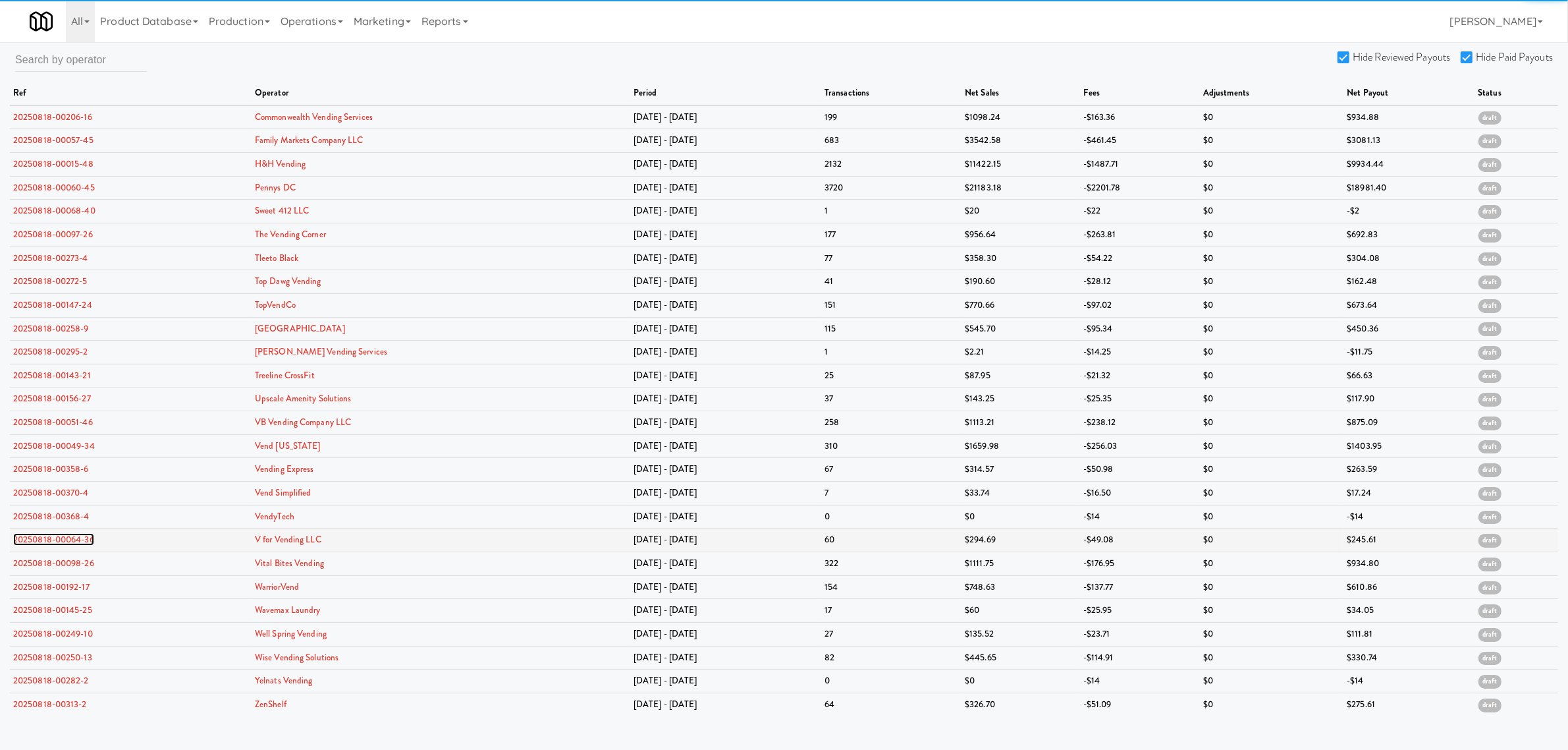
click at [64, 545] on link "20250818-00064-36" at bounding box center [54, 539] width 81 height 12
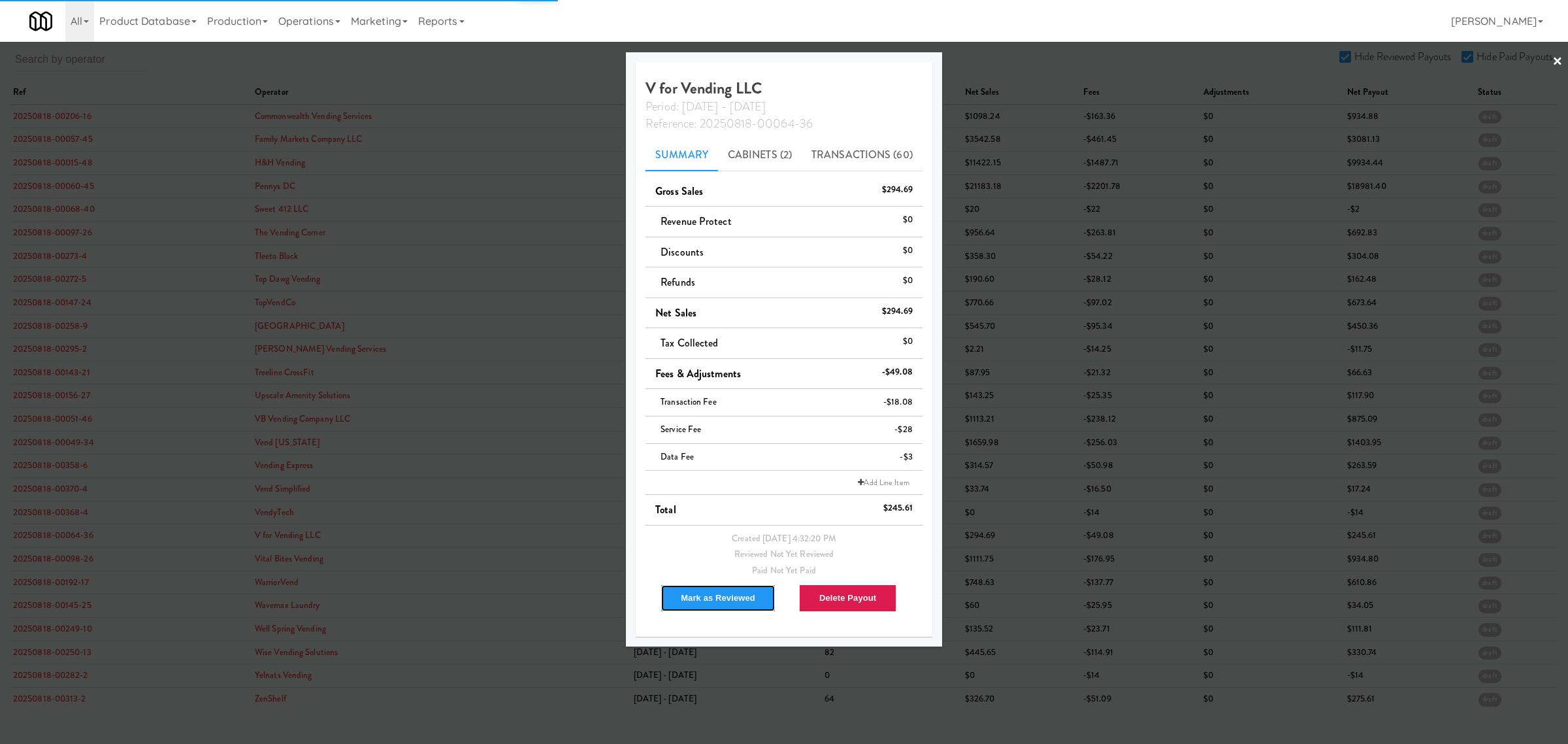
click at [714, 592] on button "Mark as Reviewed" at bounding box center [718, 598] width 115 height 27
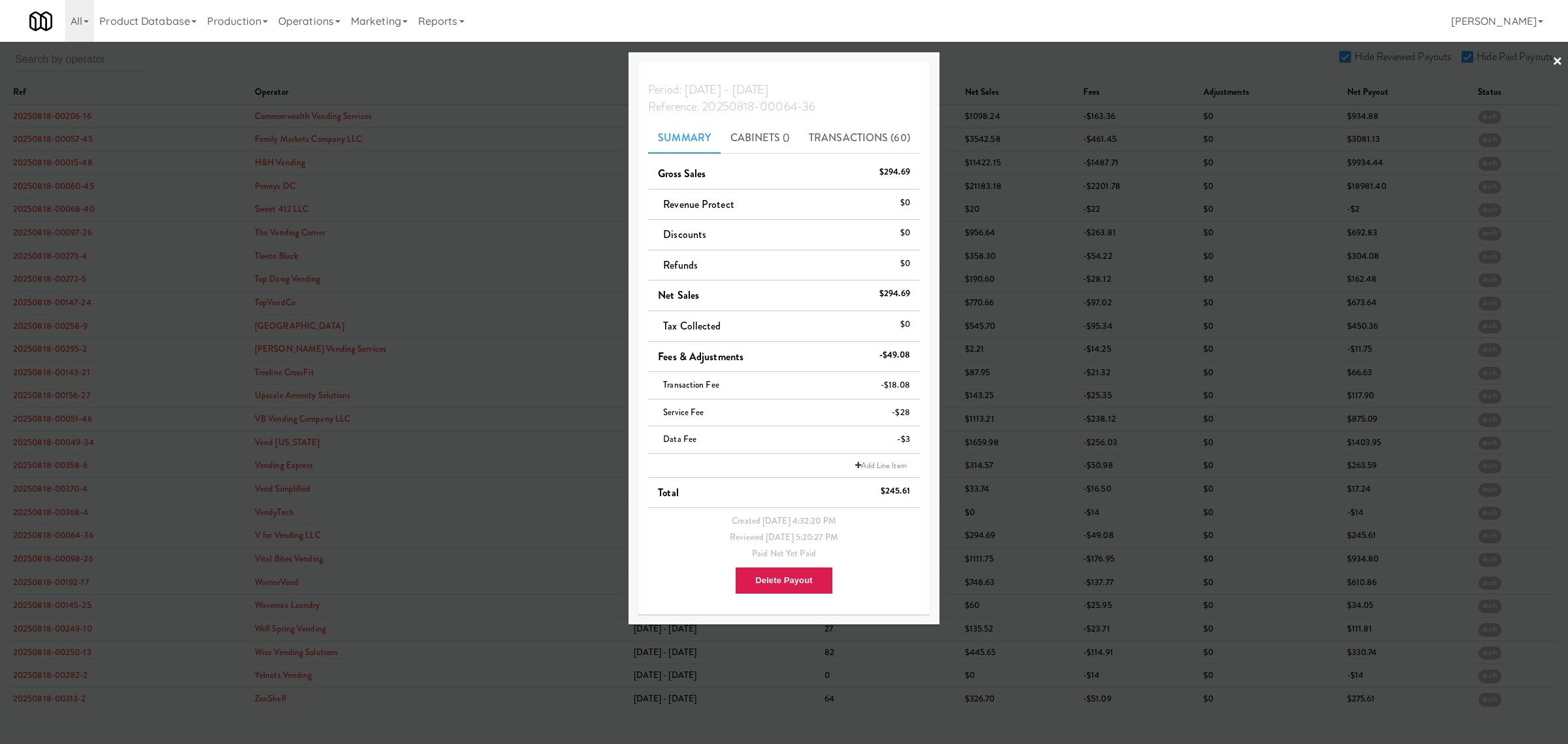
click at [554, 65] on div at bounding box center [784, 372] width 1568 height 744
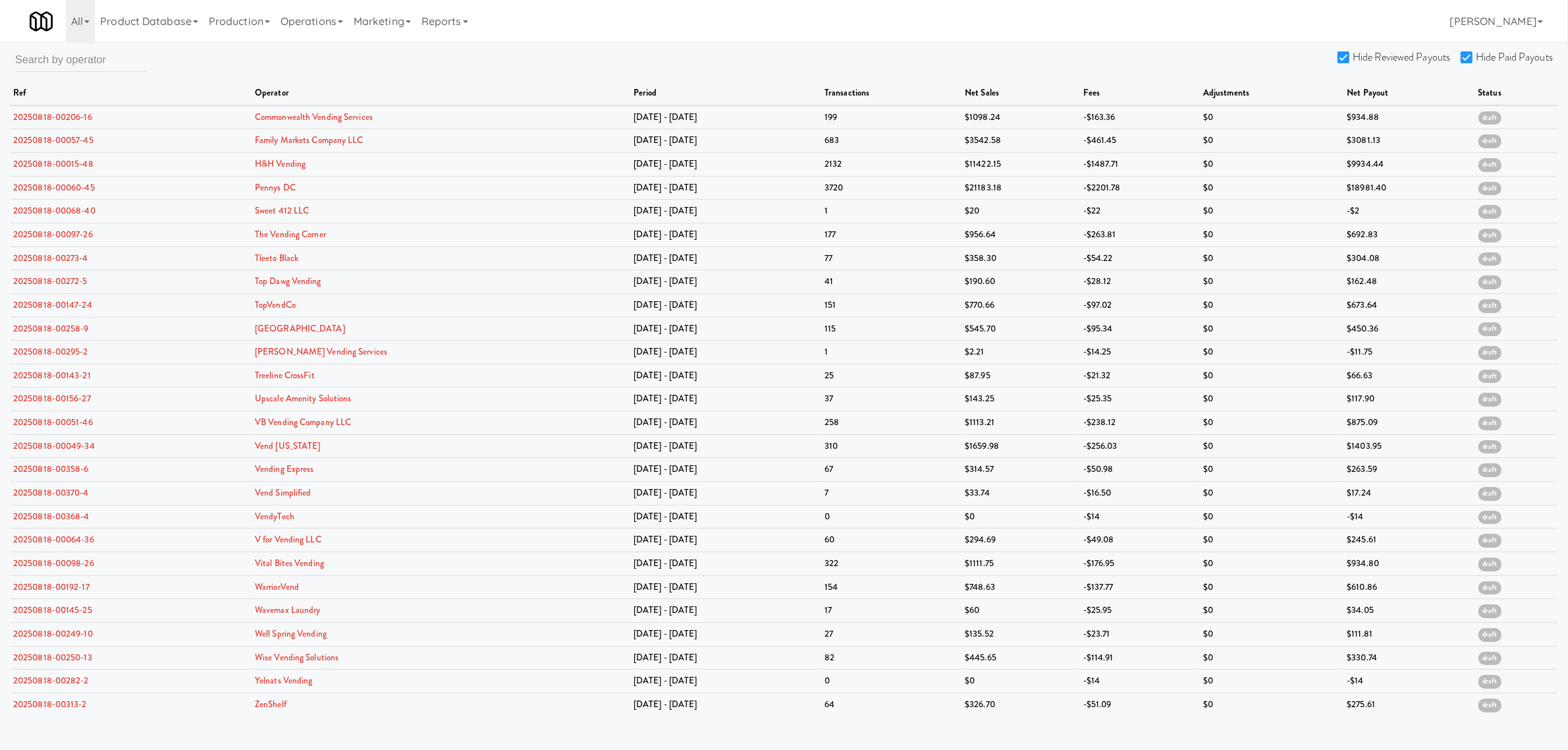
click at [1466, 53] on input "Hide Paid Payouts" at bounding box center [1468, 58] width 15 height 11
checkbox input "false"
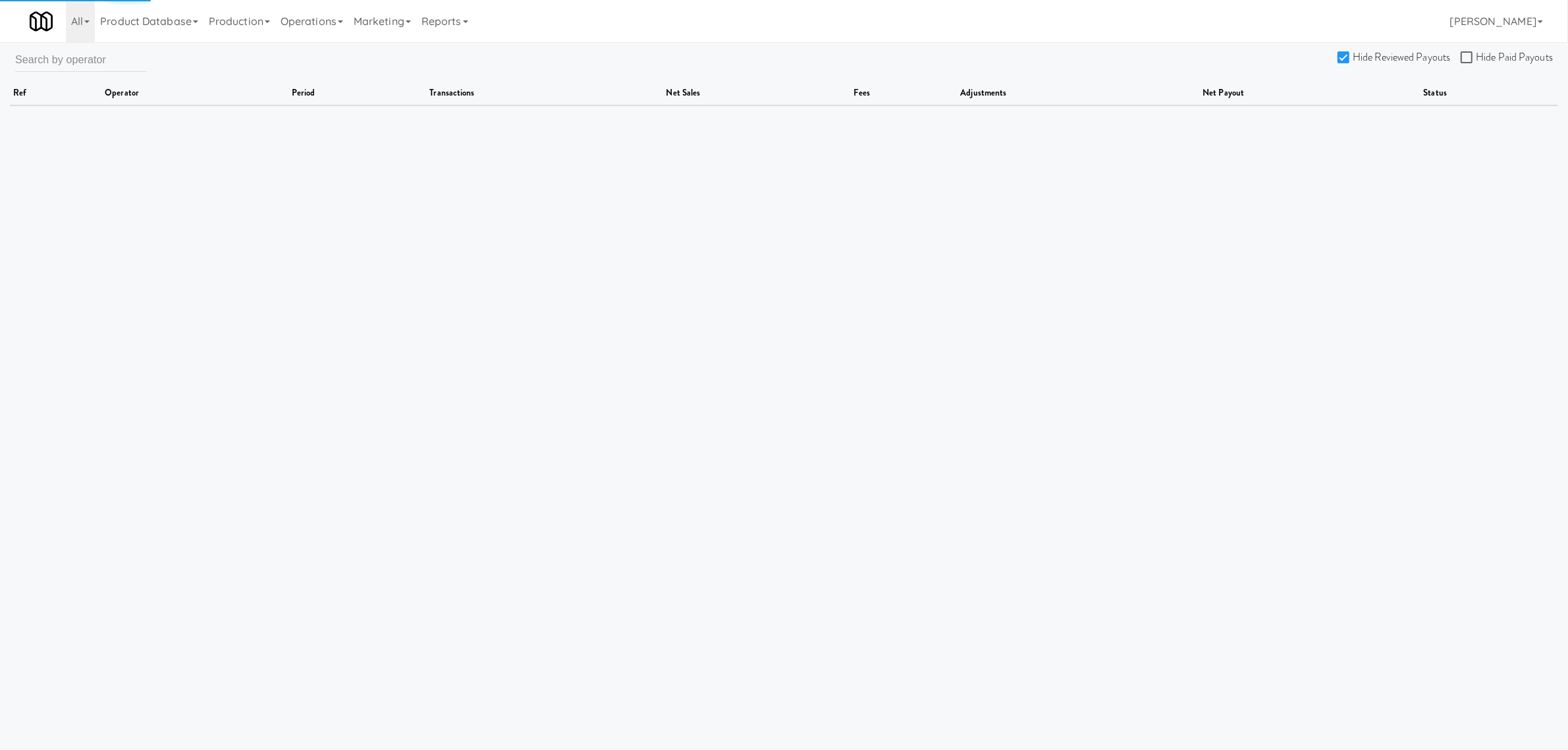
click at [1347, 53] on input "Hide Reviewed Payouts" at bounding box center [1345, 58] width 15 height 11
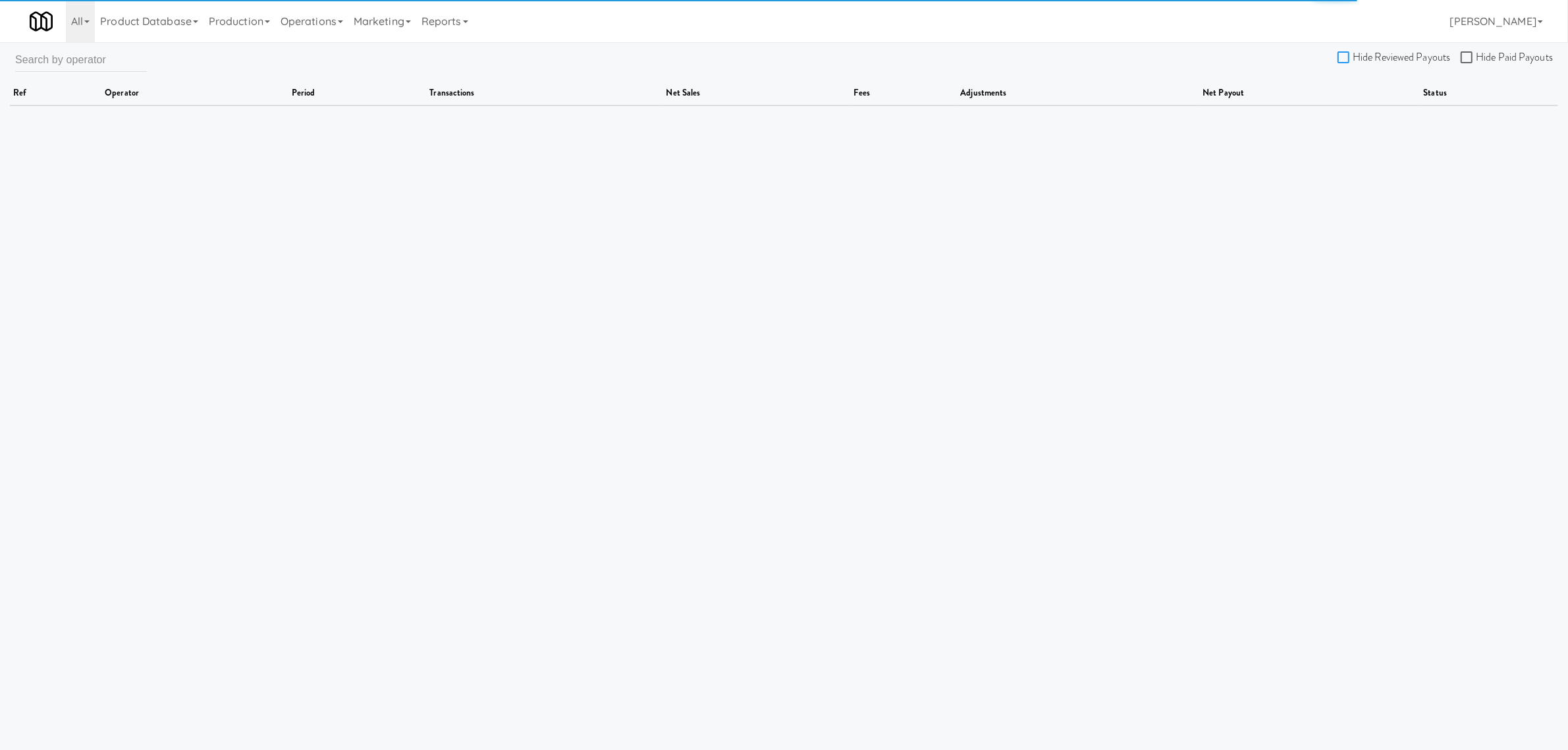
click at [1349, 54] on input "Hide Reviewed Payouts" at bounding box center [1345, 58] width 15 height 11
checkbox input "true"
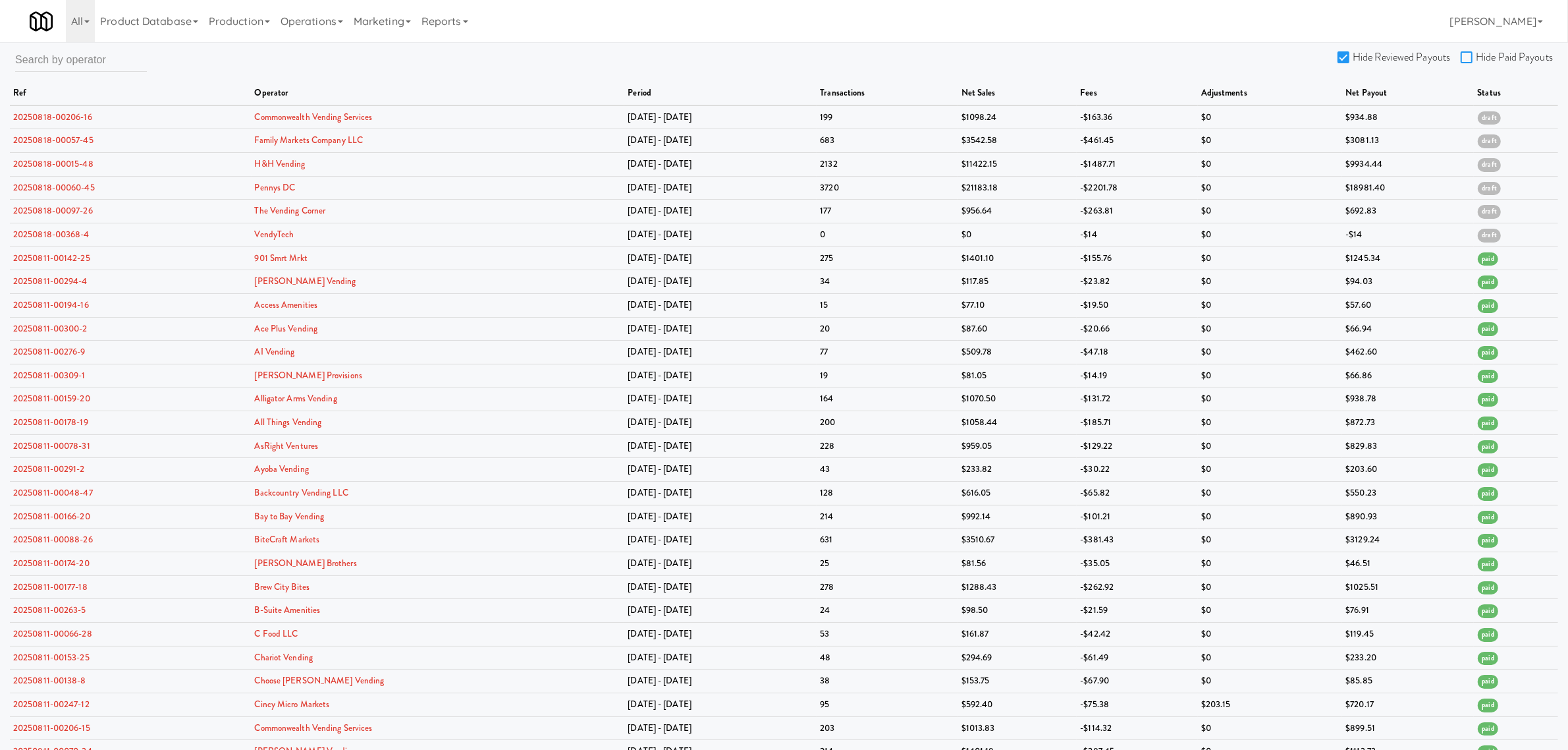
click at [1467, 54] on input "Hide Paid Payouts" at bounding box center [1468, 58] width 15 height 11
checkbox input "true"
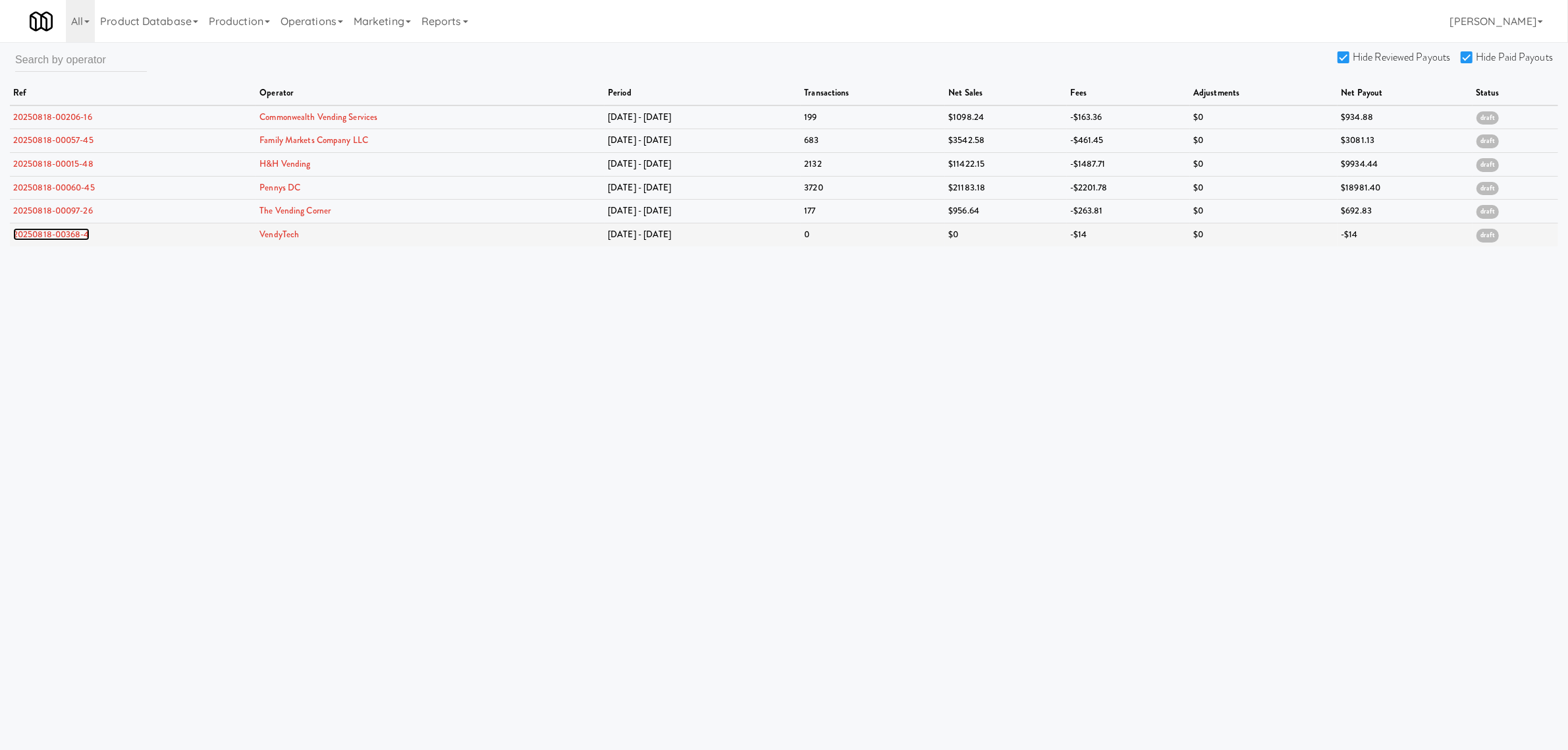
click at [63, 238] on link "20250818-00368-4" at bounding box center [51, 234] width 77 height 12
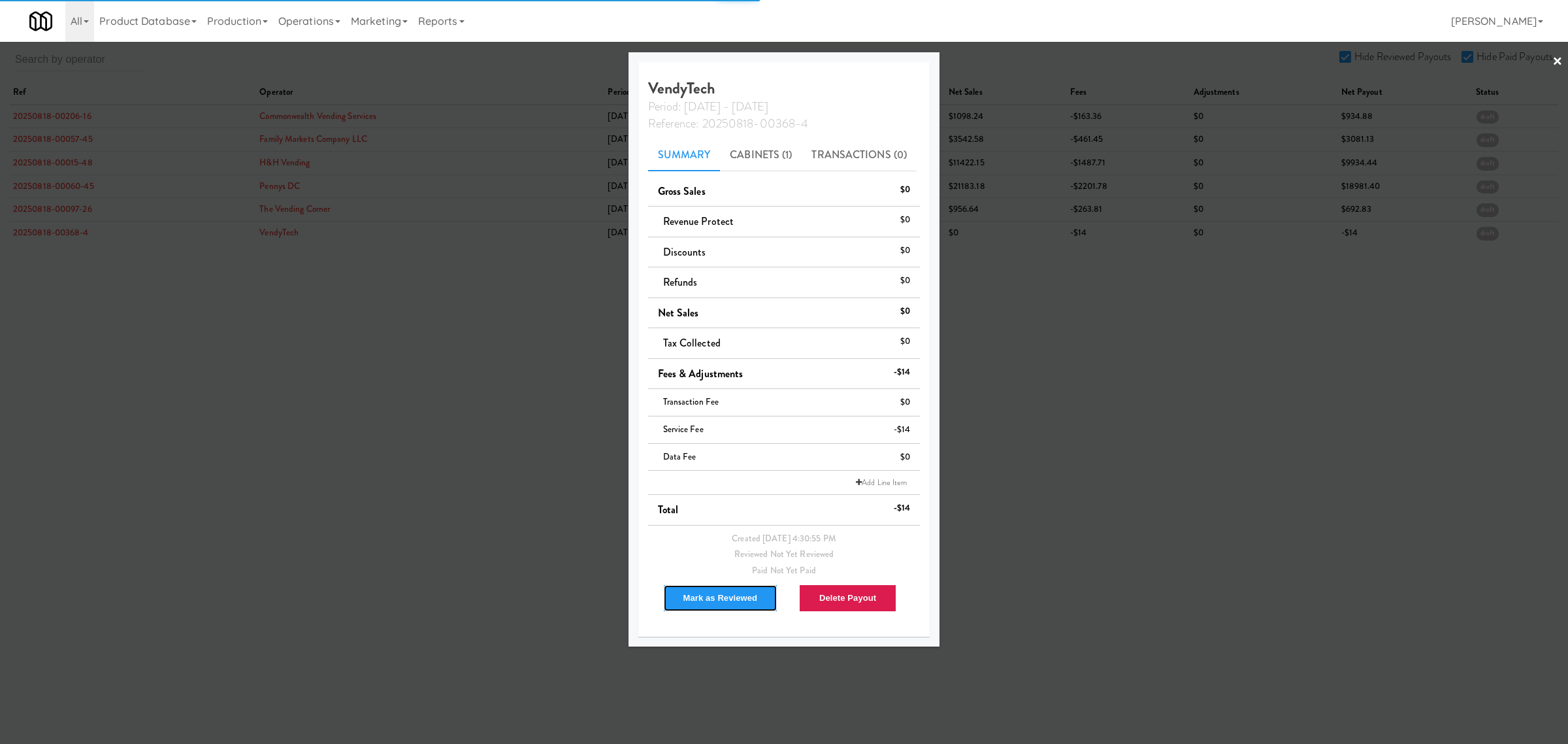
click at [747, 593] on button "Mark as Reviewed" at bounding box center [720, 598] width 115 height 27
click at [426, 397] on div at bounding box center [784, 372] width 1568 height 744
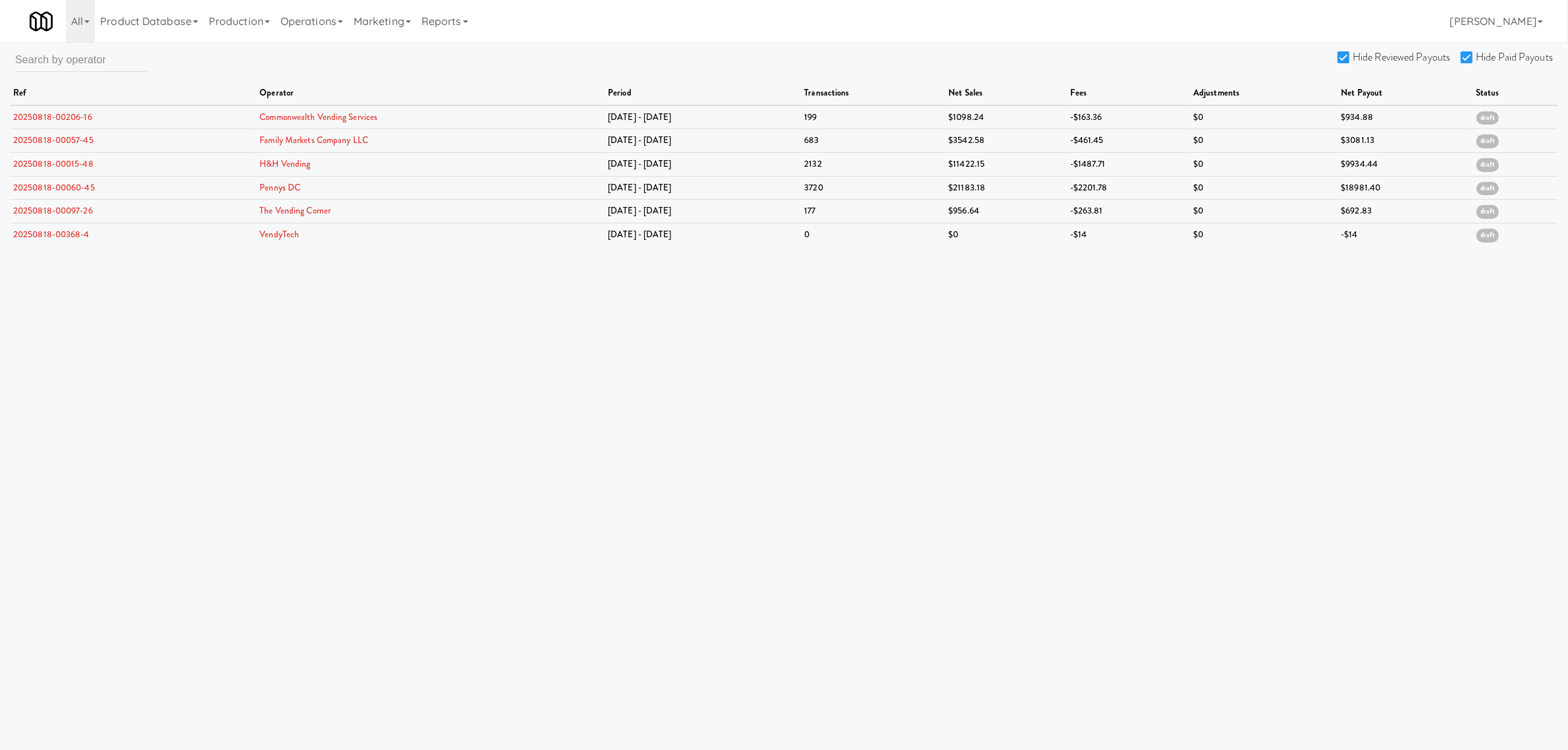
click at [525, 383] on body "Are you sure you want to delete Data Fee? Okay Cancel Okay Are you sure you wan…" at bounding box center [784, 417] width 1568 height 750
drag, startPoint x: 1226, startPoint y: 328, endPoint x: 1553, endPoint y: 270, distance: 332.1
click at [1226, 328] on body "Are you sure you want to delete Data Fee? Okay Cancel Okay Are you sure you wan…" at bounding box center [784, 417] width 1568 height 750
click at [596, 470] on body "Are you sure you want to delete Data Fee? Okay Cancel Okay Are you sure you wan…" at bounding box center [784, 417] width 1568 height 750
click at [1501, 25] on link "[PERSON_NAME]" at bounding box center [1496, 21] width 103 height 42
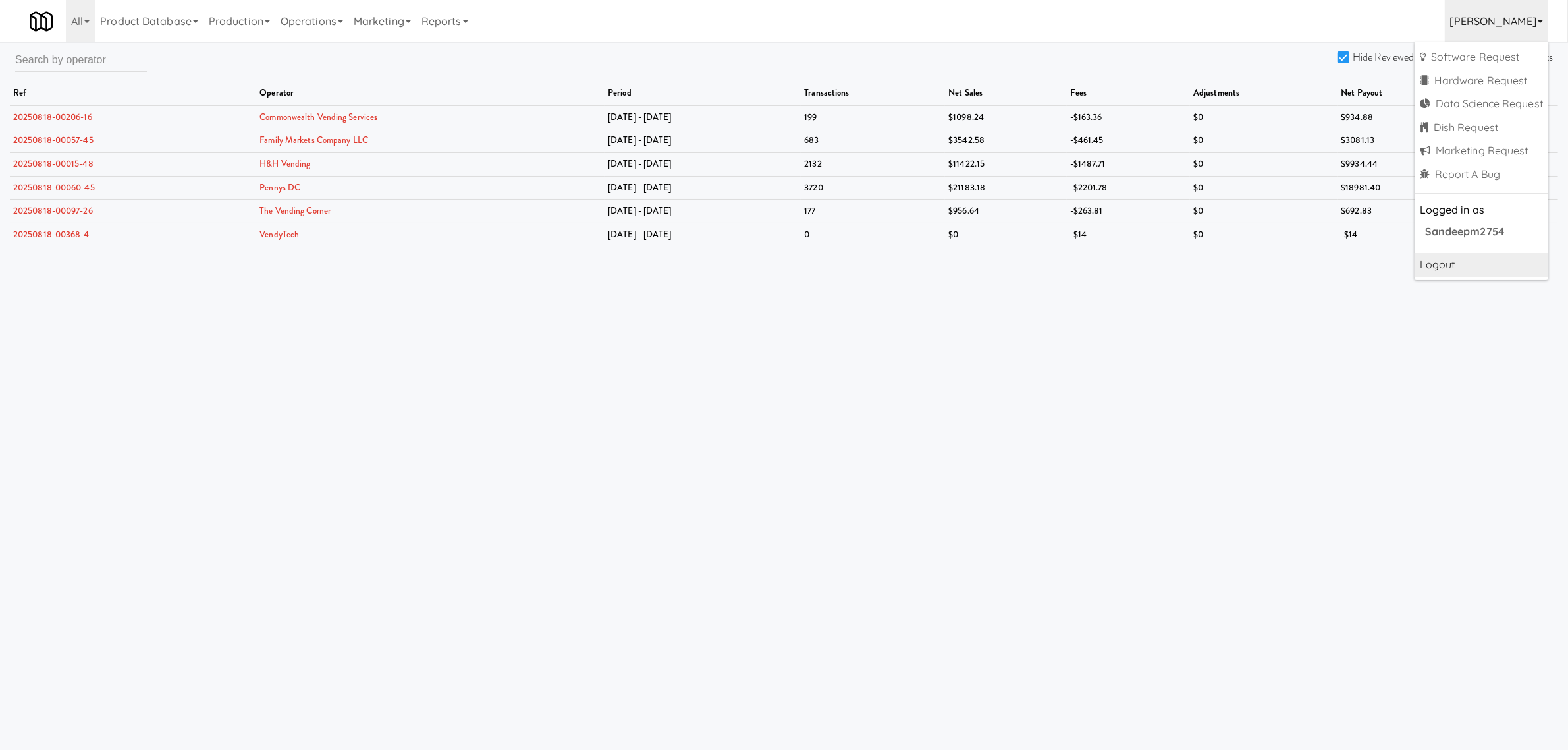
click at [1444, 262] on link "Logout" at bounding box center [1481, 265] width 133 height 24
